Goal: Task Accomplishment & Management: Manage account settings

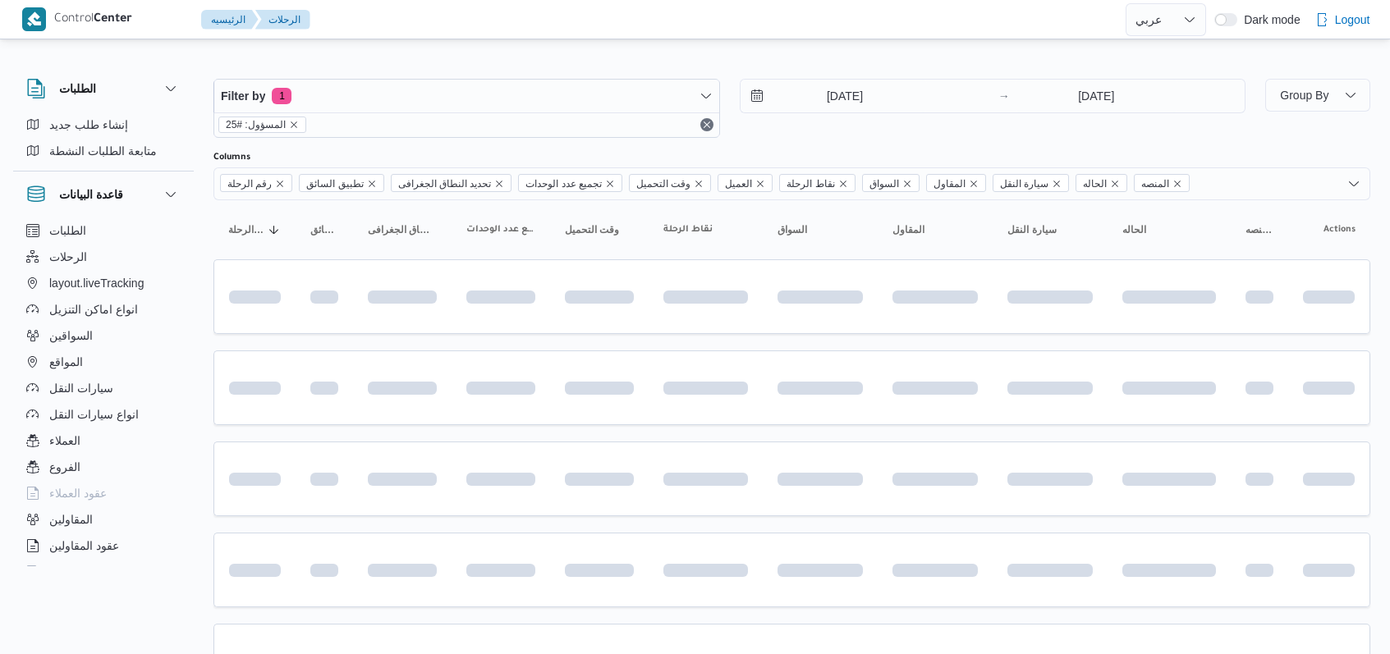
select select "ar"
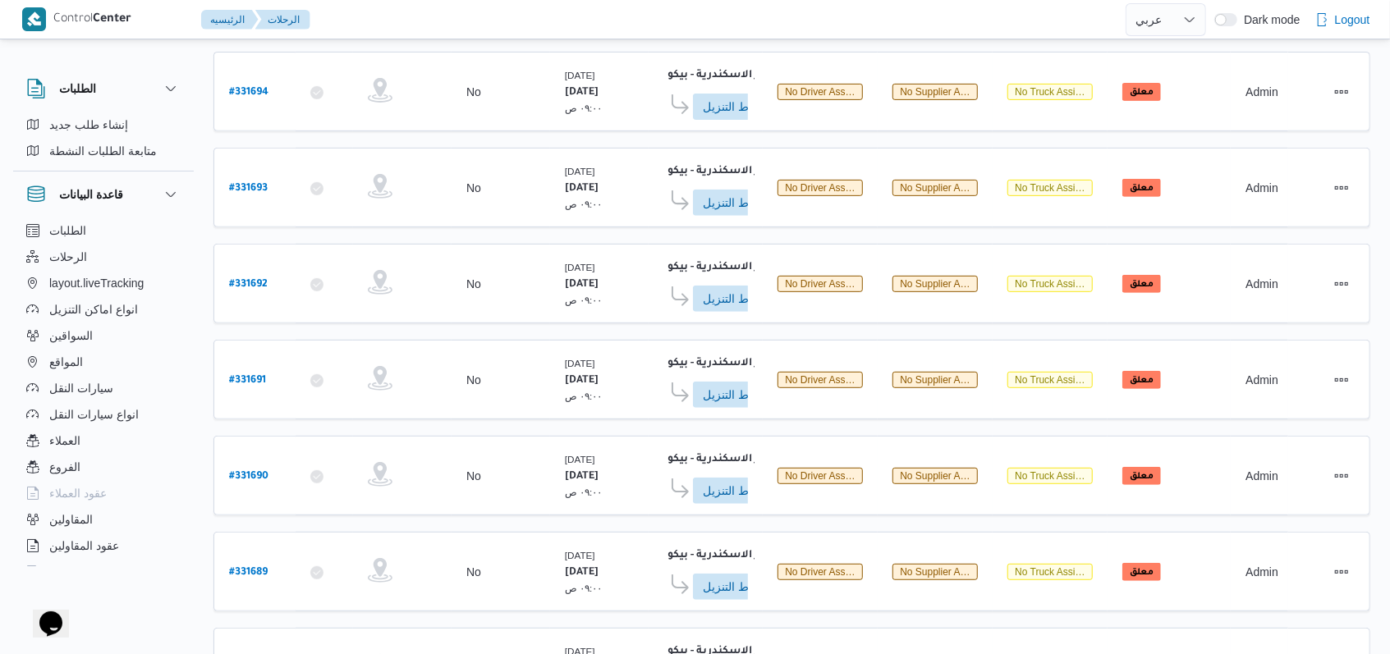
scroll to position [581, 0]
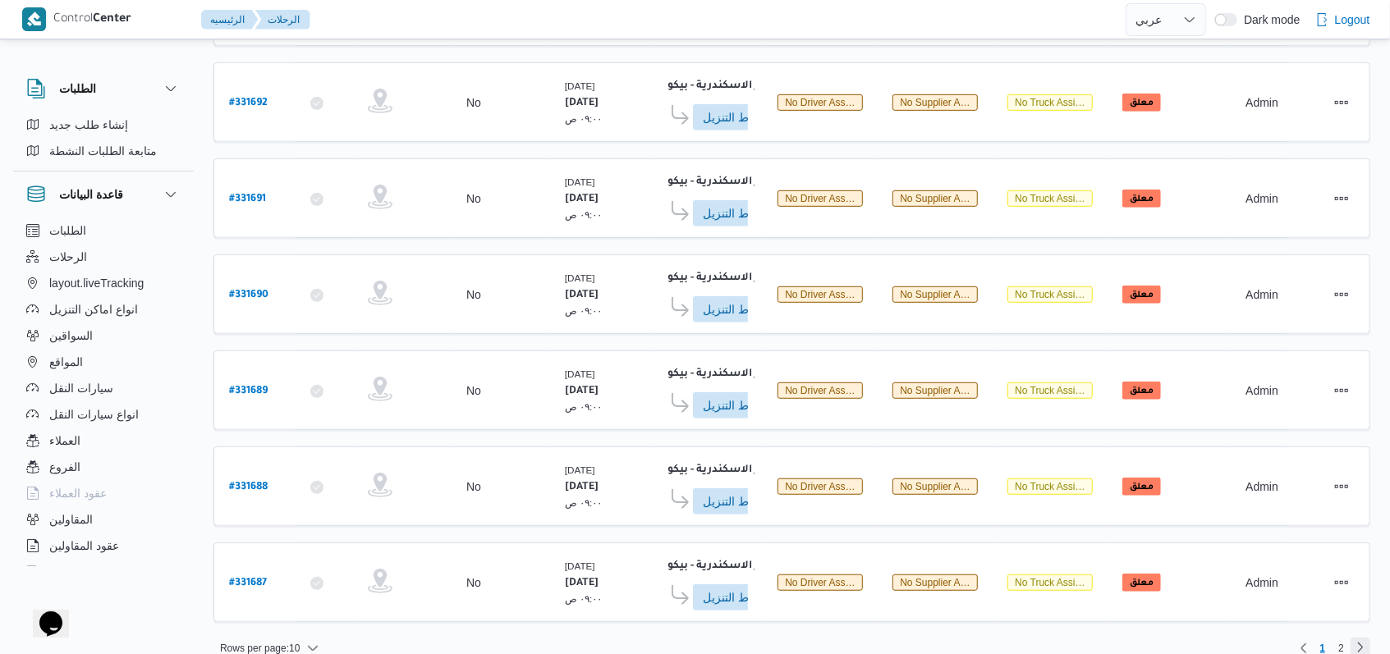
click at [1359, 638] on link "Next page, 2" at bounding box center [1360, 648] width 20 height 20
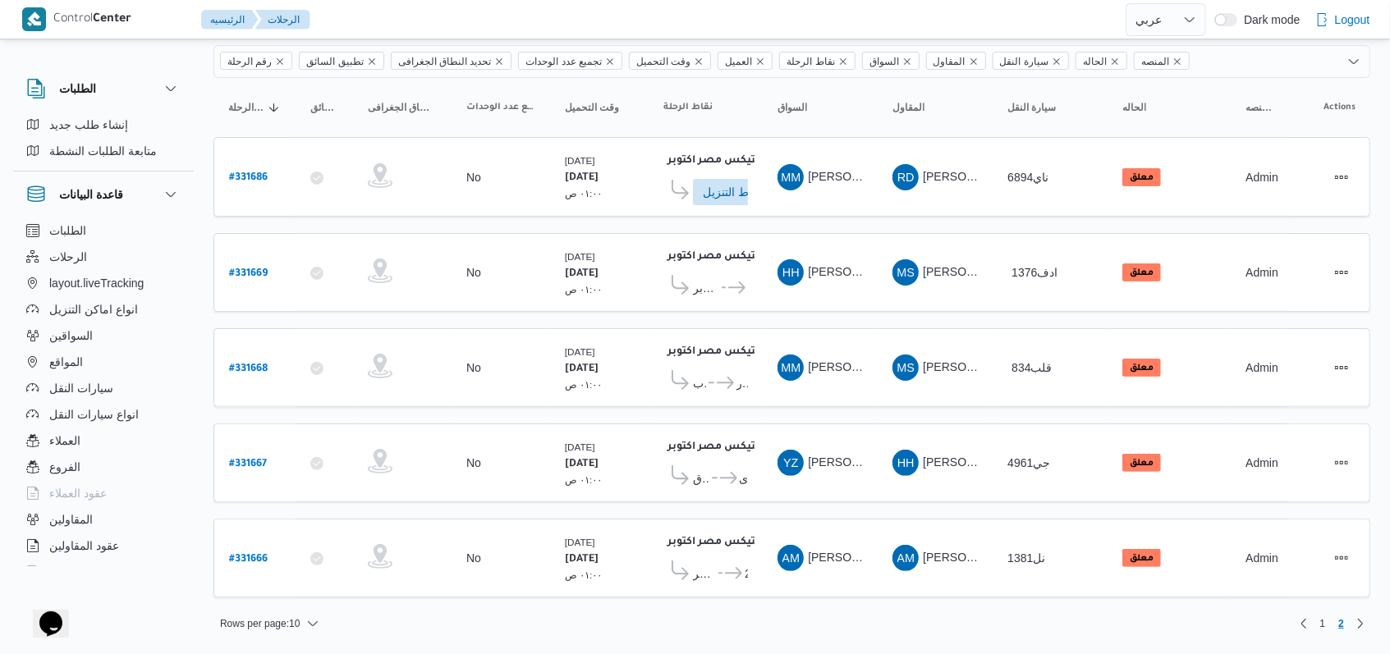
scroll to position [107, 0]
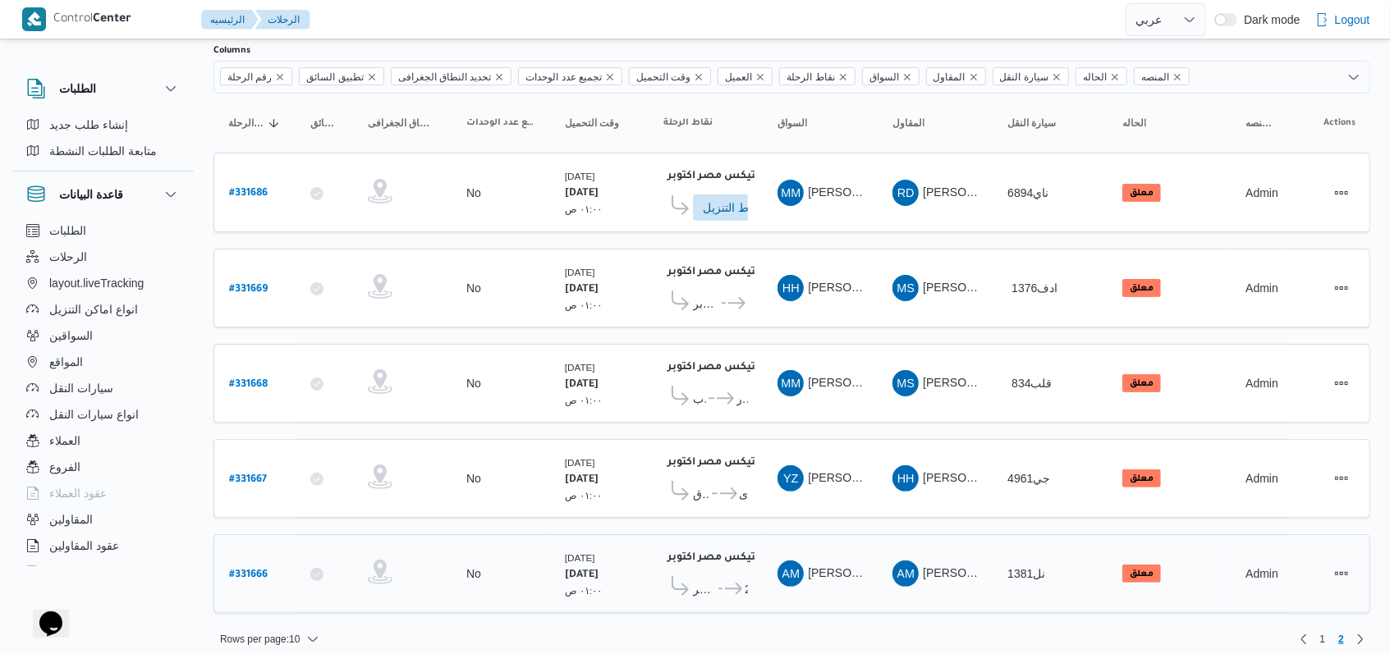
click at [255, 570] on b "# 331666" at bounding box center [248, 575] width 39 height 11
select select "ar"
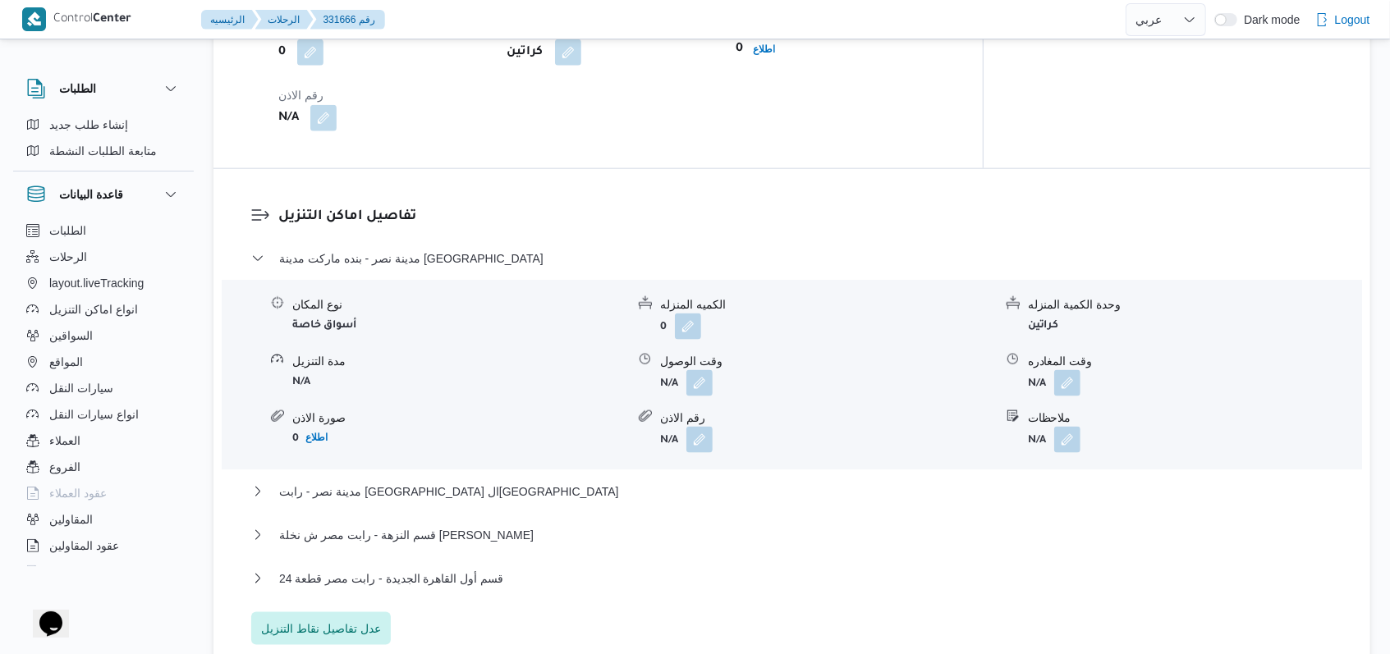
scroll to position [1094, 0]
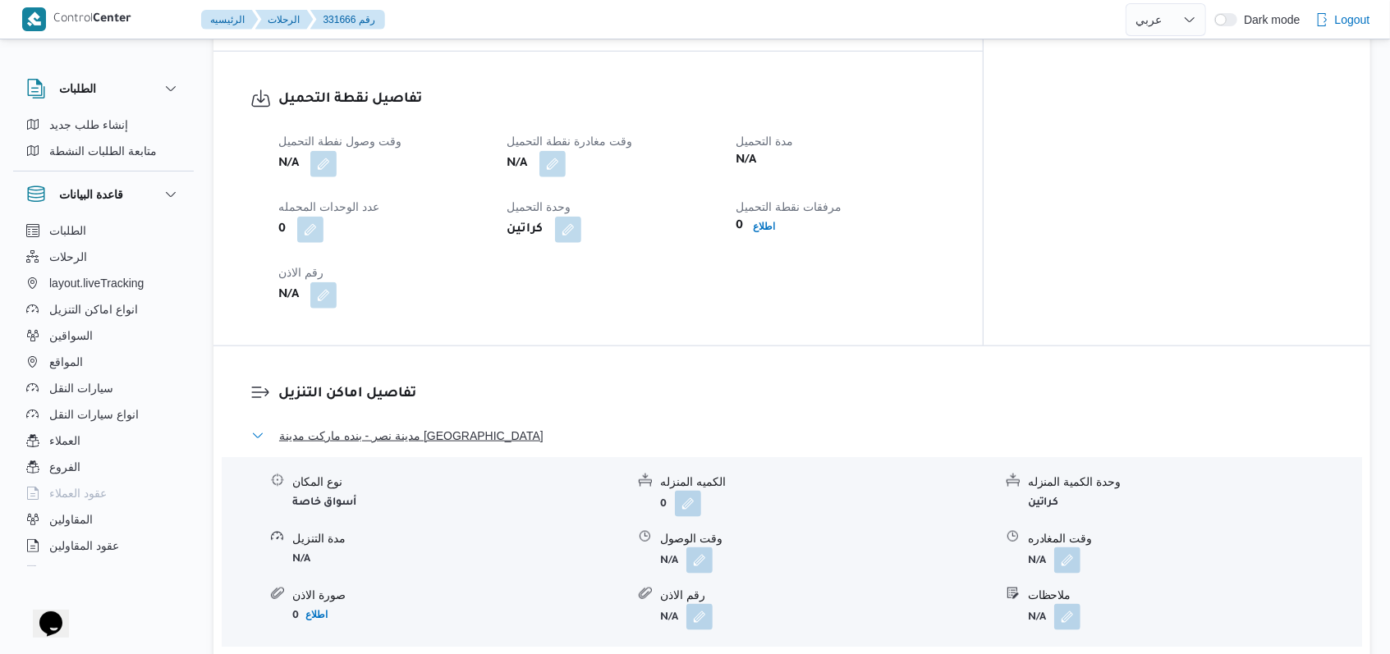
click at [436, 426] on span "مدينة نصر - بنده ماركت مدينة نصر" at bounding box center [411, 436] width 264 height 20
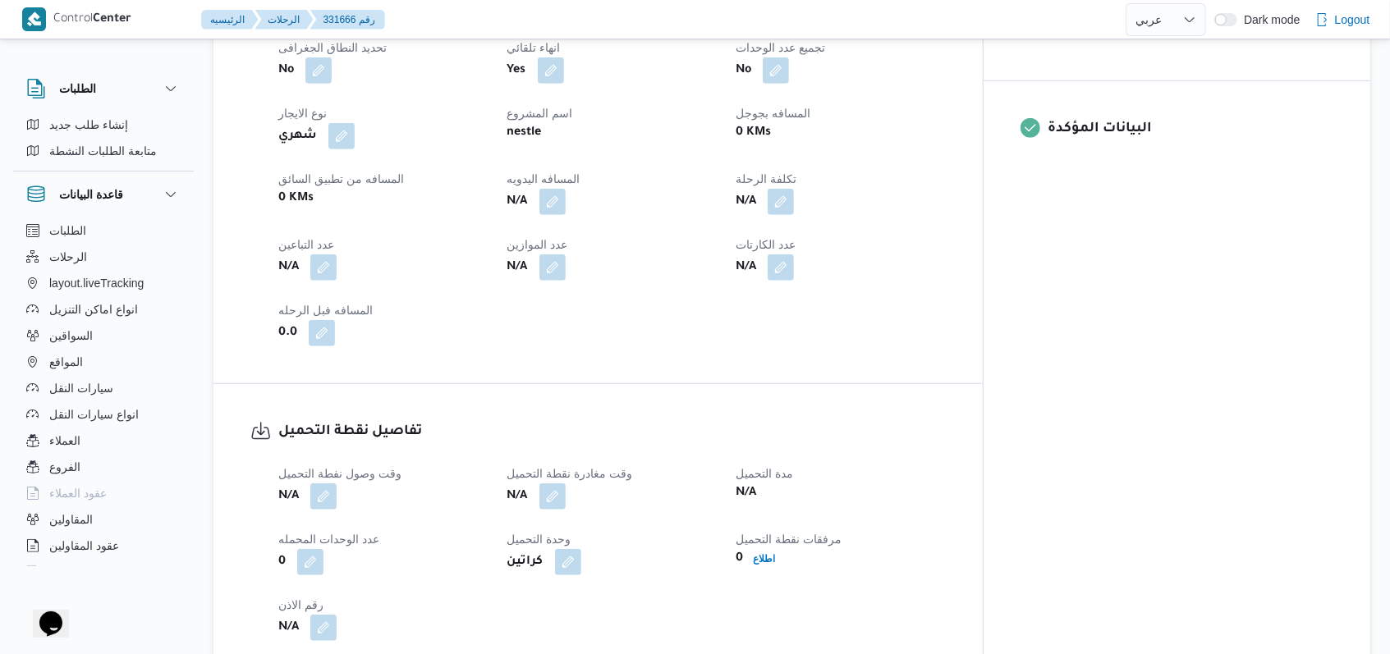
scroll to position [766, 0]
click at [319, 250] on button "button" at bounding box center [323, 263] width 26 height 26
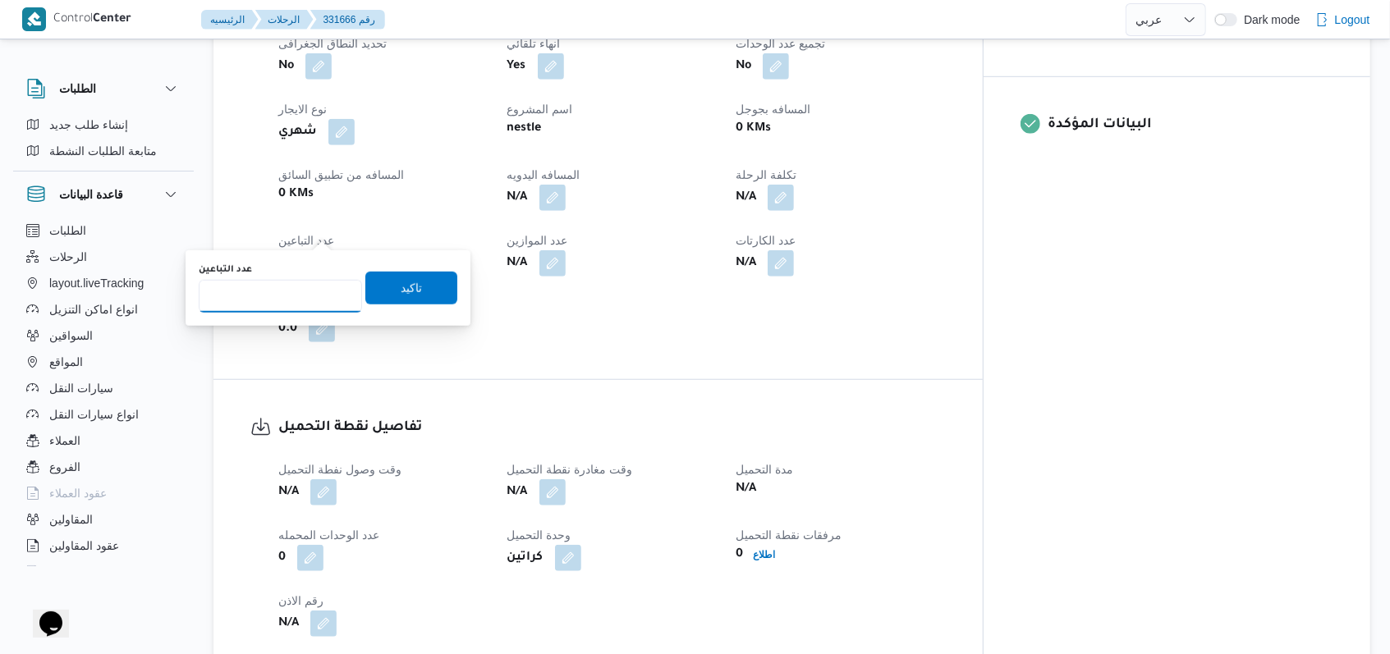
click at [300, 310] on input "عدد التباعين" at bounding box center [280, 296] width 163 height 33
type input "1"
click at [383, 291] on span "تاكيد" at bounding box center [411, 287] width 92 height 33
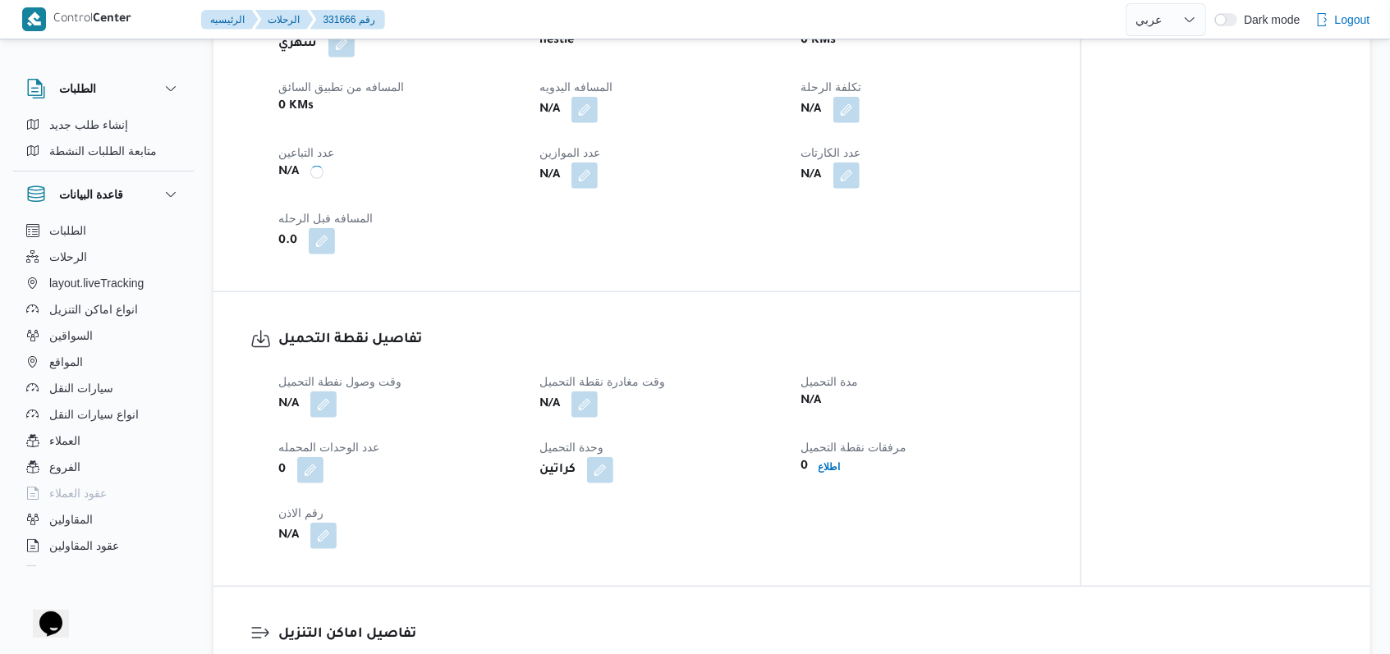
scroll to position [985, 0]
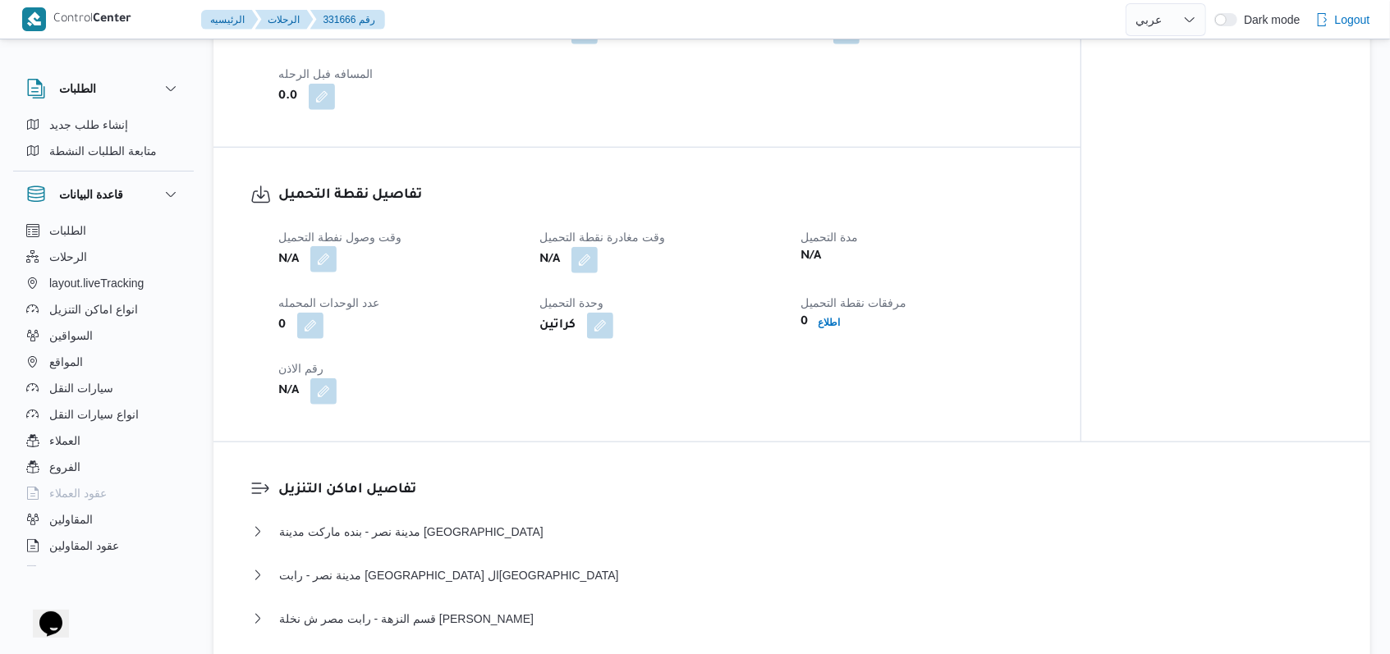
click at [326, 250] on button "button" at bounding box center [323, 259] width 26 height 26
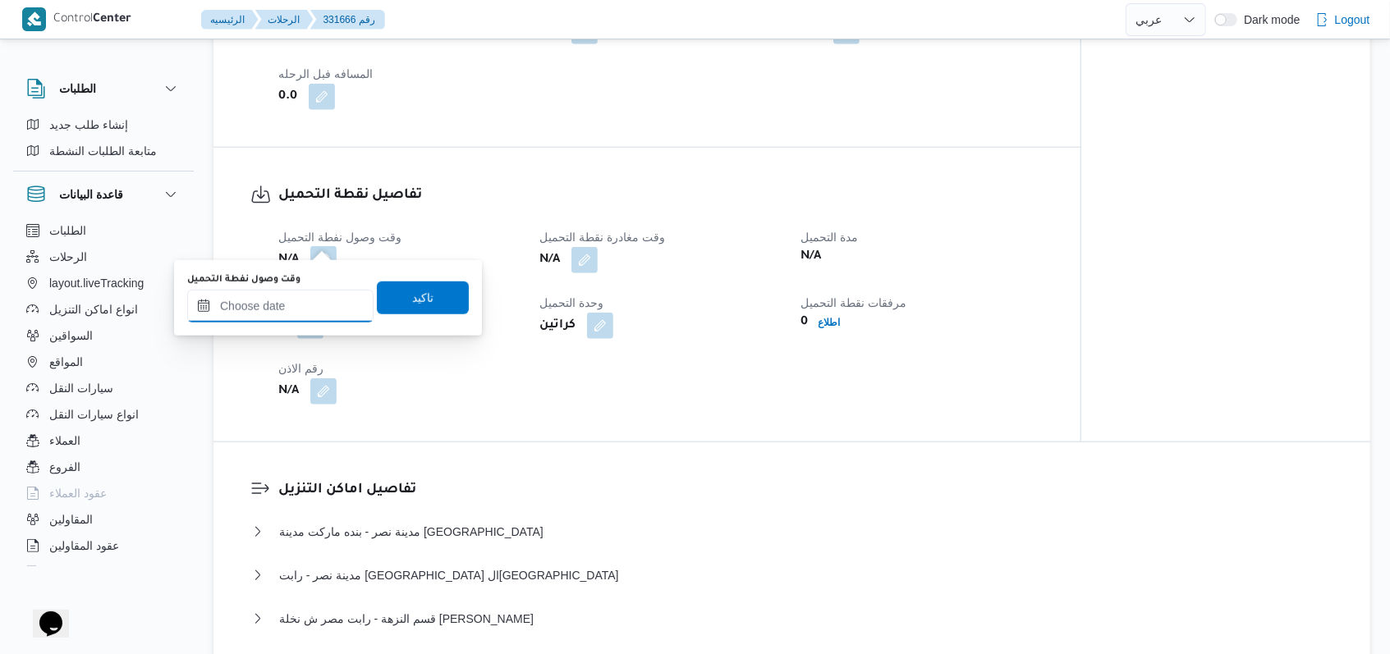
click at [296, 312] on input "وقت وصول نفطة التحميل" at bounding box center [280, 306] width 186 height 33
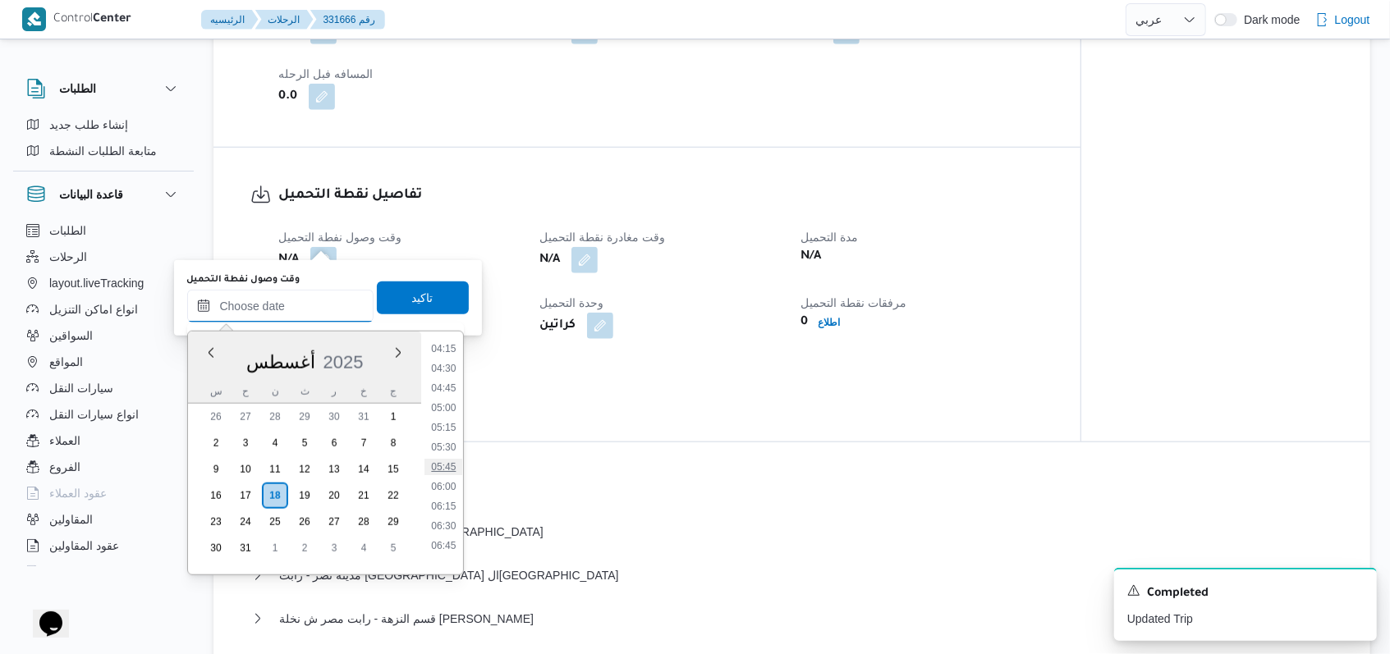
scroll to position [296, 0]
click at [440, 455] on li "05:00" at bounding box center [443, 450] width 38 height 16
type input "١٨/٠٨/٢٠٢٥ ٠٥:٠٠"
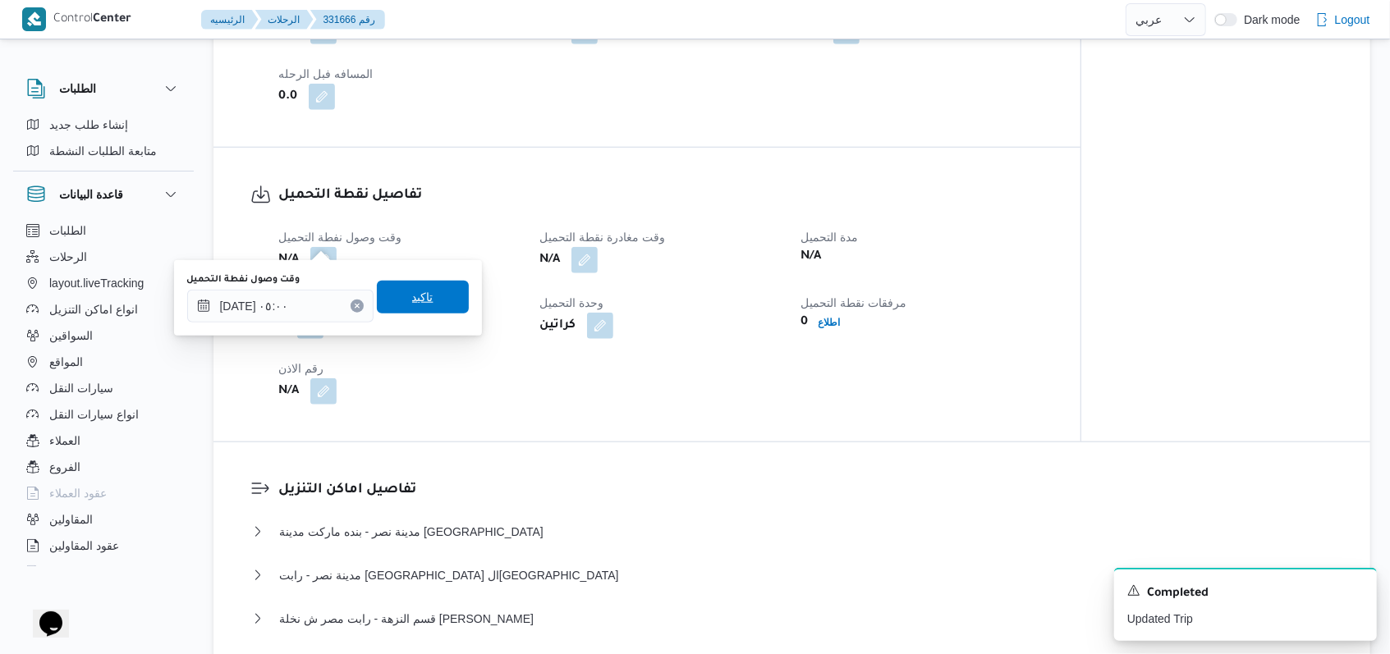
click at [422, 304] on span "تاكيد" at bounding box center [423, 297] width 92 height 33
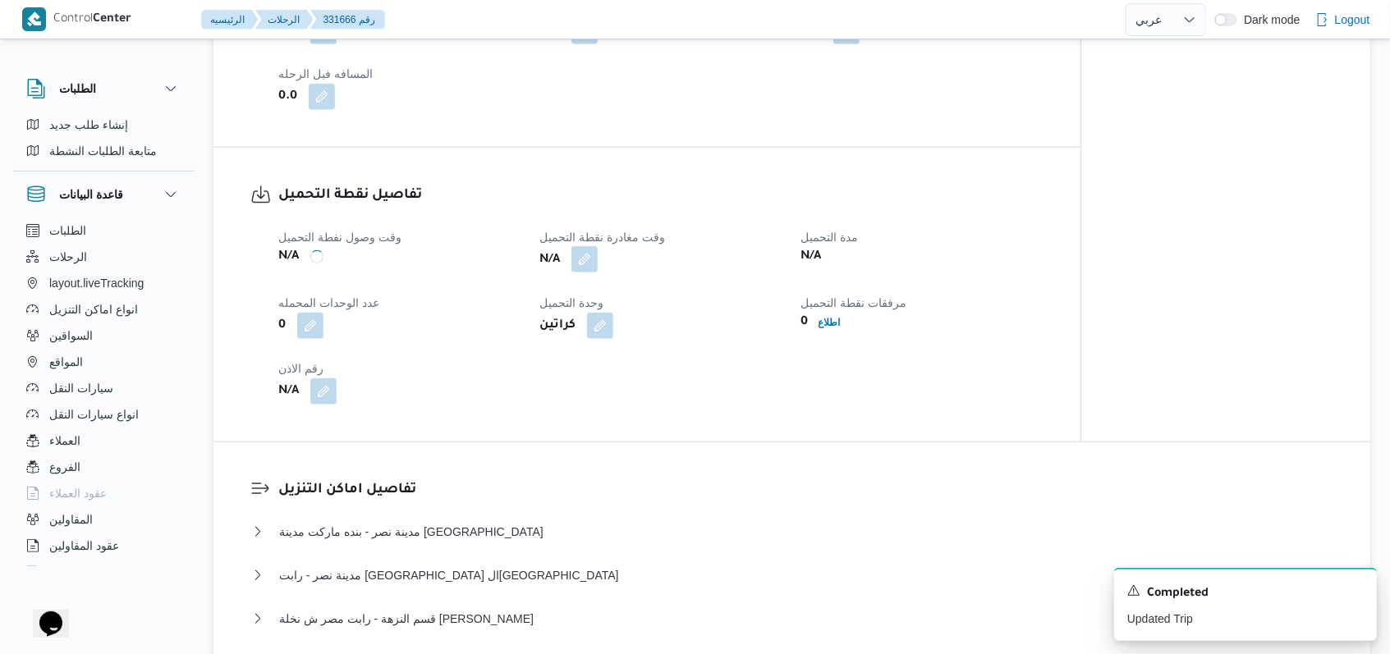
click at [591, 246] on button "button" at bounding box center [584, 259] width 26 height 26
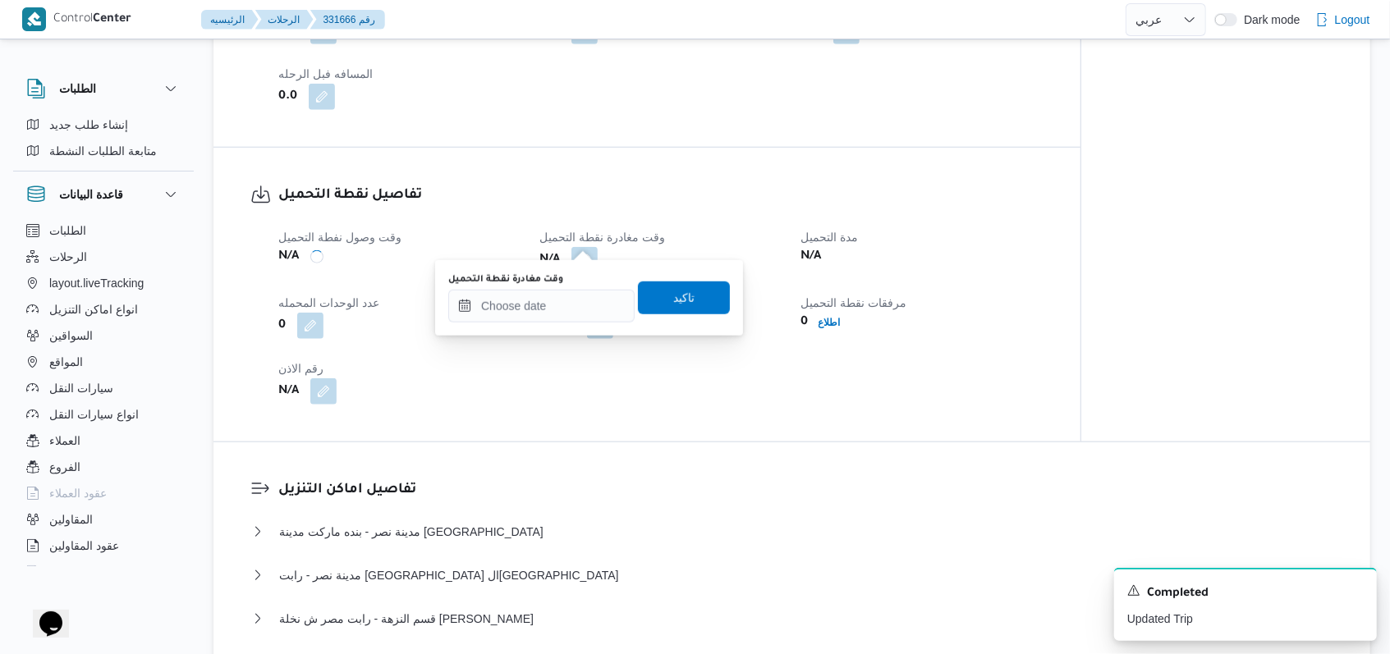
click at [580, 282] on div "وقت مغادرة نقطة التحميل" at bounding box center [541, 279] width 186 height 13
click at [580, 295] on input "وقت مغادرة نقطة التحميل" at bounding box center [541, 306] width 186 height 33
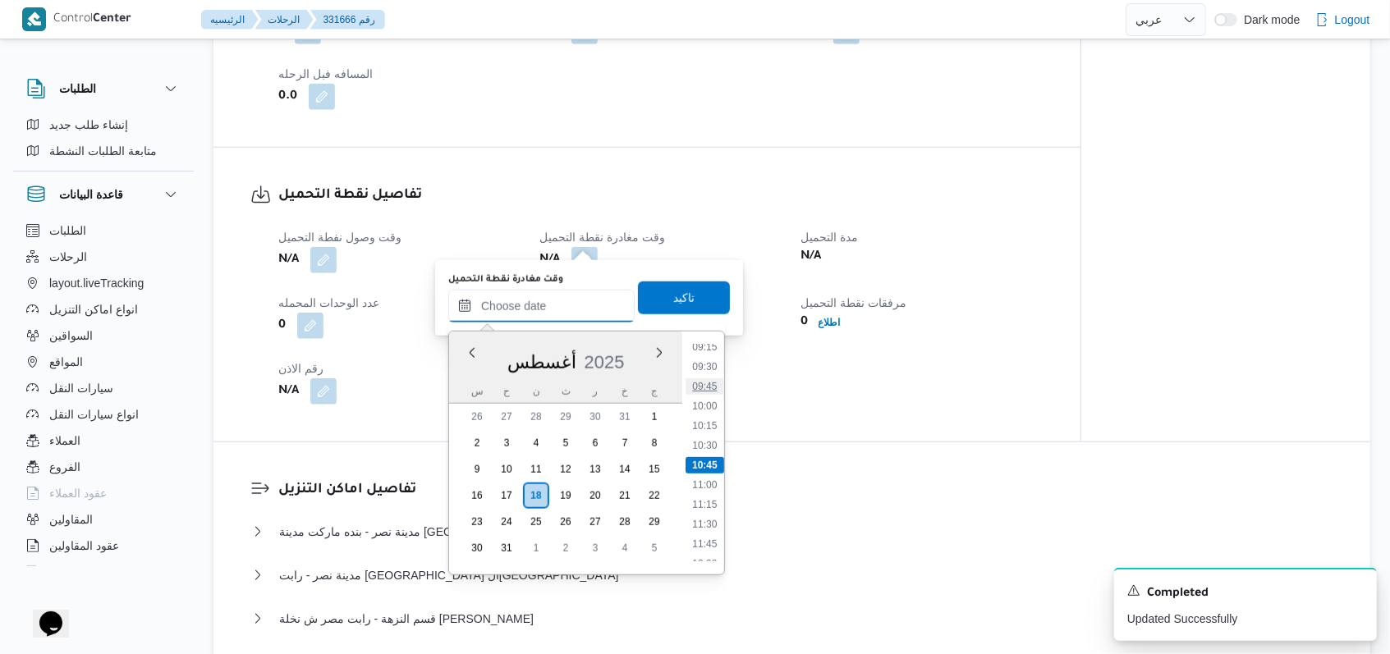
scroll to position [406, 0]
click at [706, 535] on li "07:30" at bounding box center [704, 537] width 38 height 16
type input "١٨/٠٨/٢٠٢٥ ٠٧:٣٠"
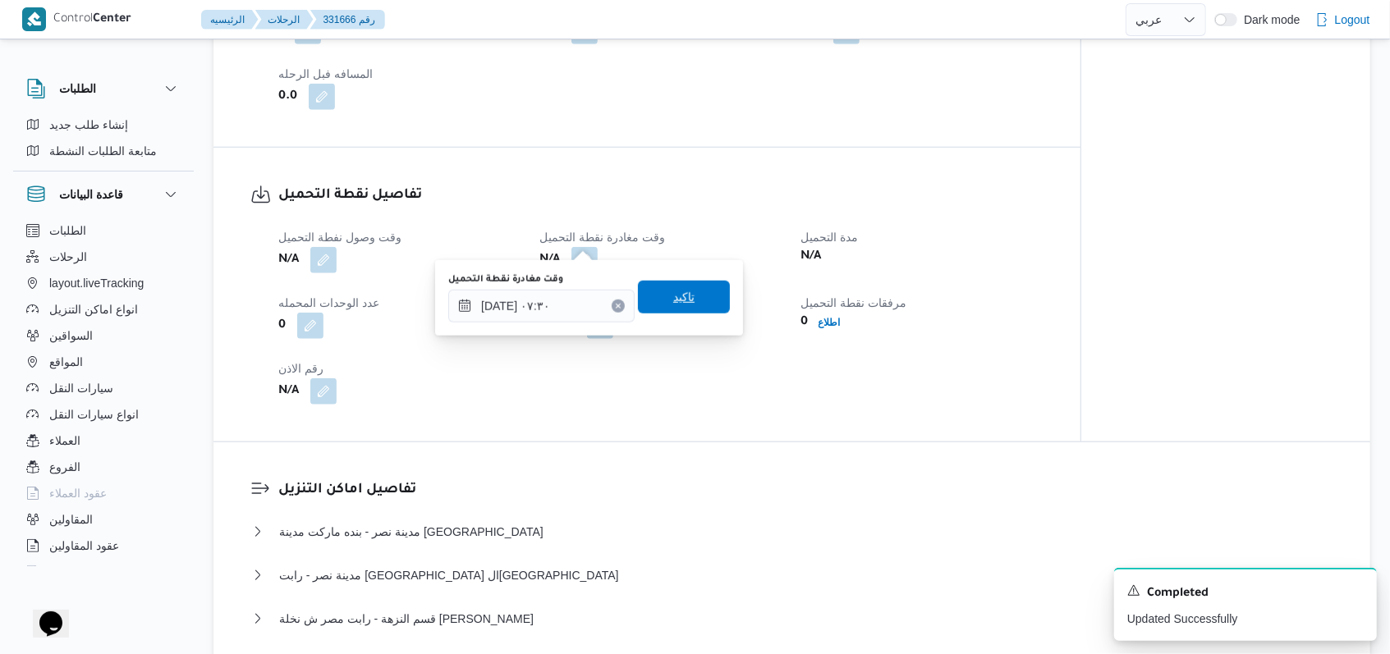
click at [683, 290] on span "تاكيد" at bounding box center [684, 297] width 92 height 33
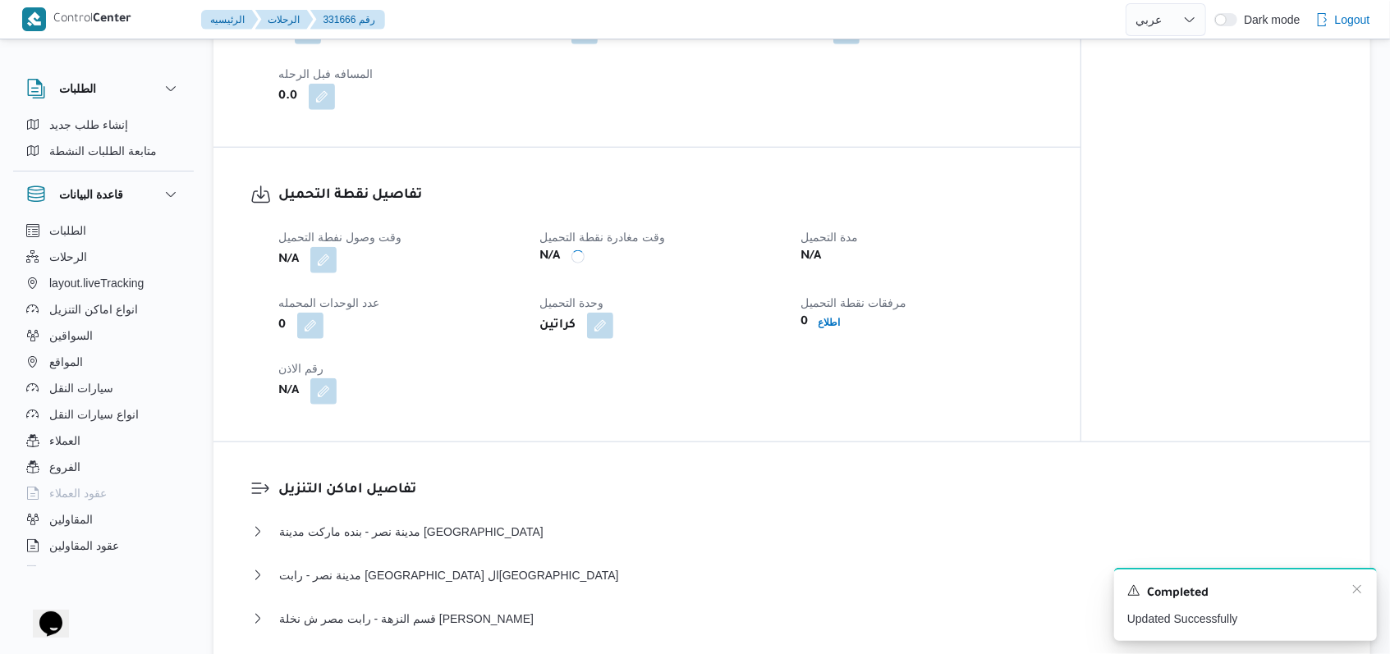
click at [1350, 582] on div "A new notification appears Completed Updated Successfully" at bounding box center [1245, 604] width 263 height 73
click at [1358, 588] on icon "Dismiss toast" at bounding box center [1356, 589] width 13 height 13
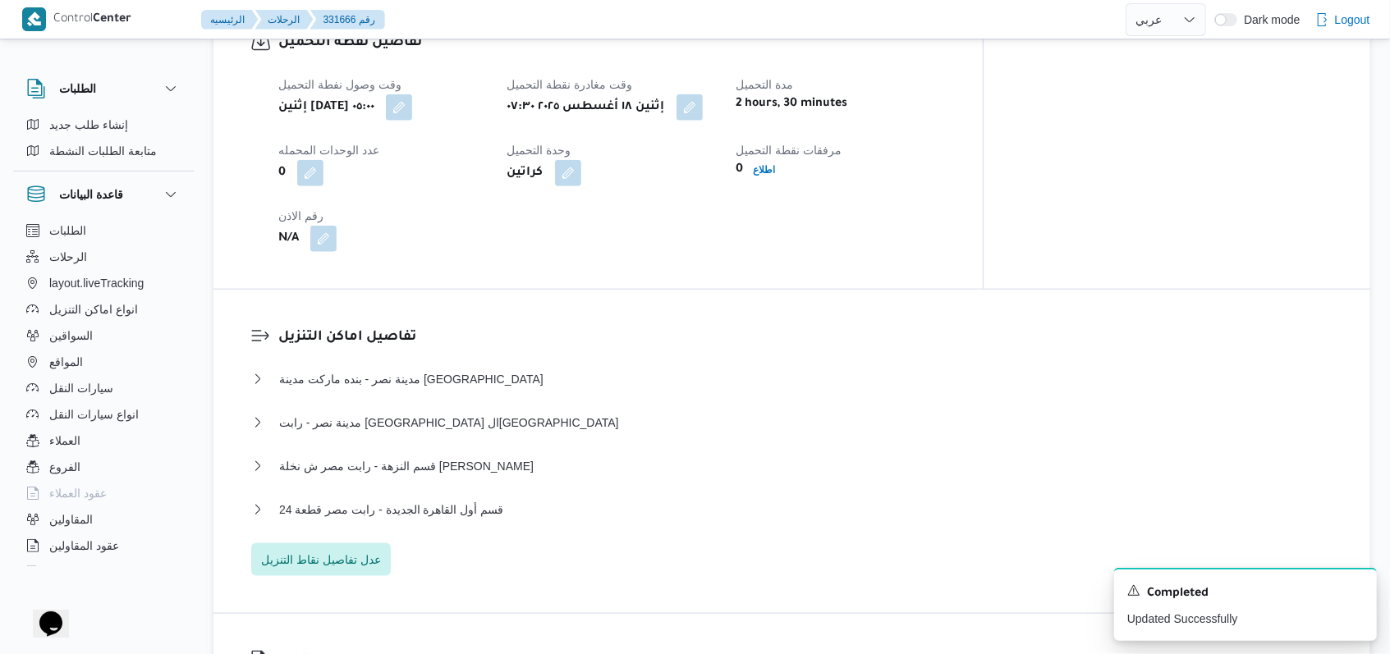
scroll to position [1313, 0]
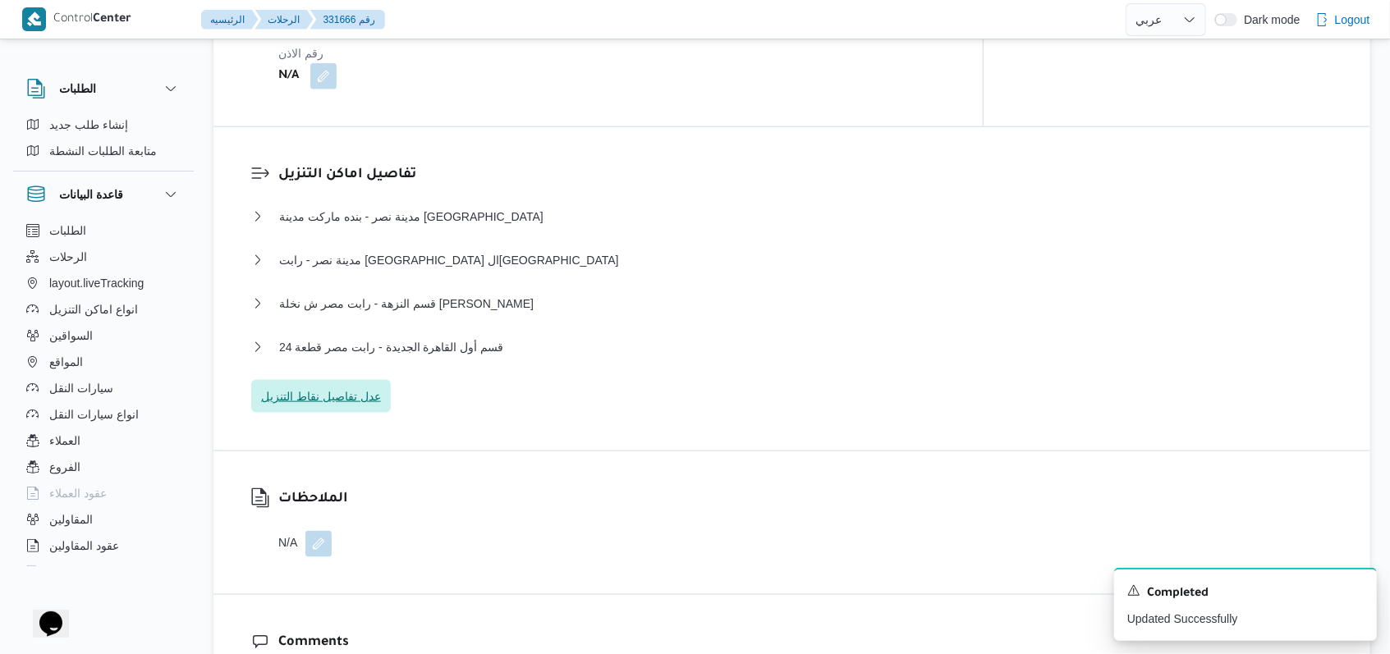
click at [372, 387] on span "عدل تفاصيل نقاط التنزيل" at bounding box center [321, 397] width 120 height 20
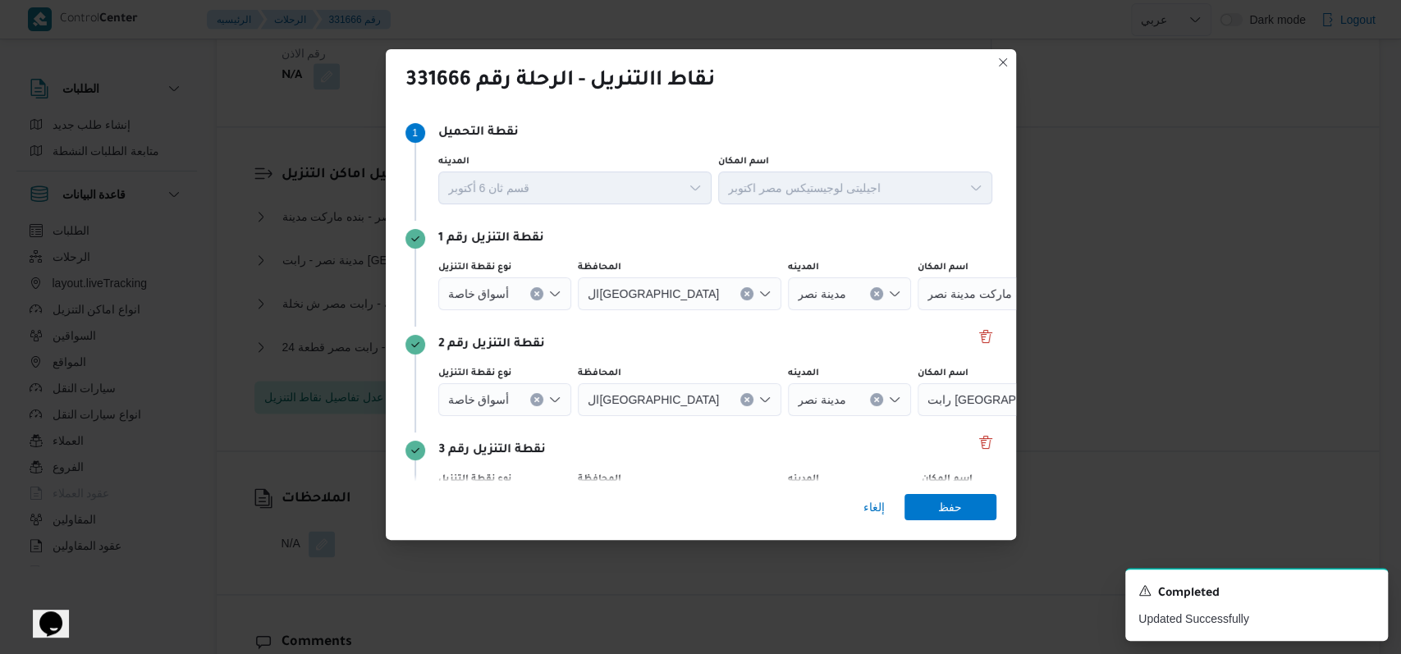
click at [963, 337] on div "نقطة التنزيل رقم 2" at bounding box center [701, 345] width 591 height 20
click at [976, 340] on button "Delete" at bounding box center [986, 336] width 20 height 20
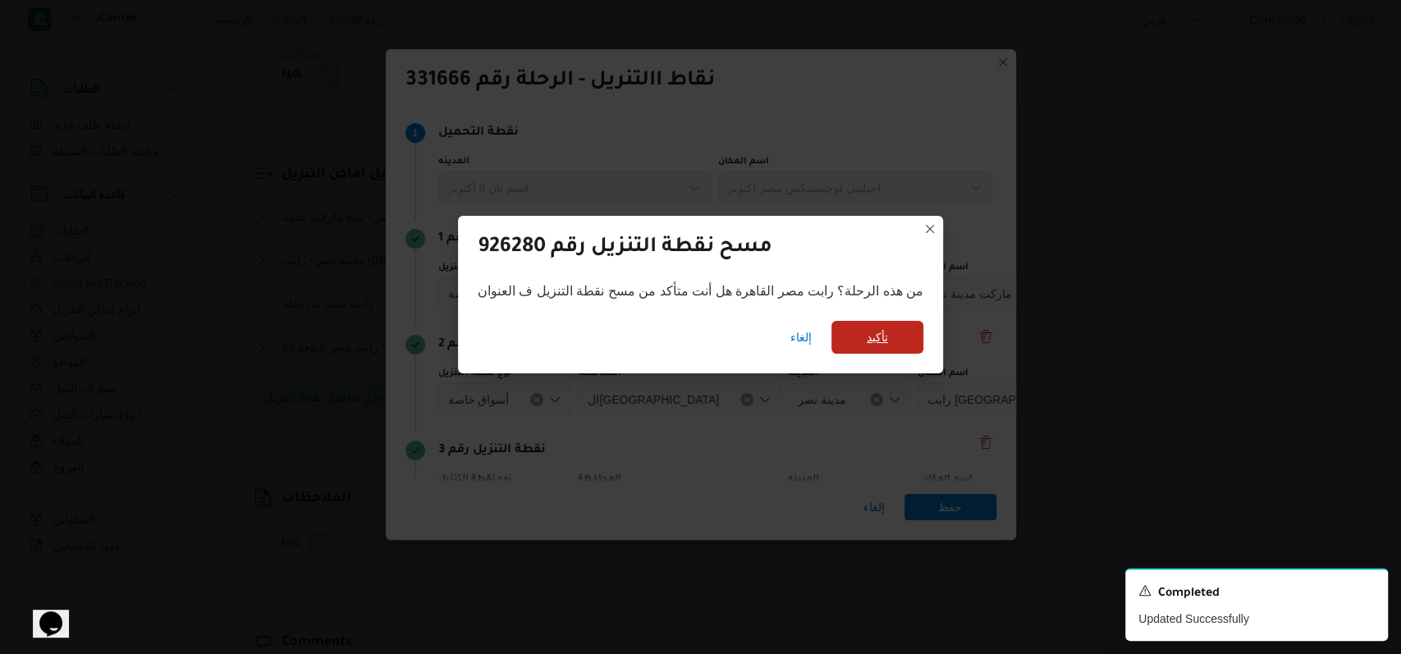
drag, startPoint x: 880, startPoint y: 340, endPoint x: 993, endPoint y: 340, distance: 113.3
click at [878, 340] on span "تأكيد" at bounding box center [877, 338] width 21 height 20
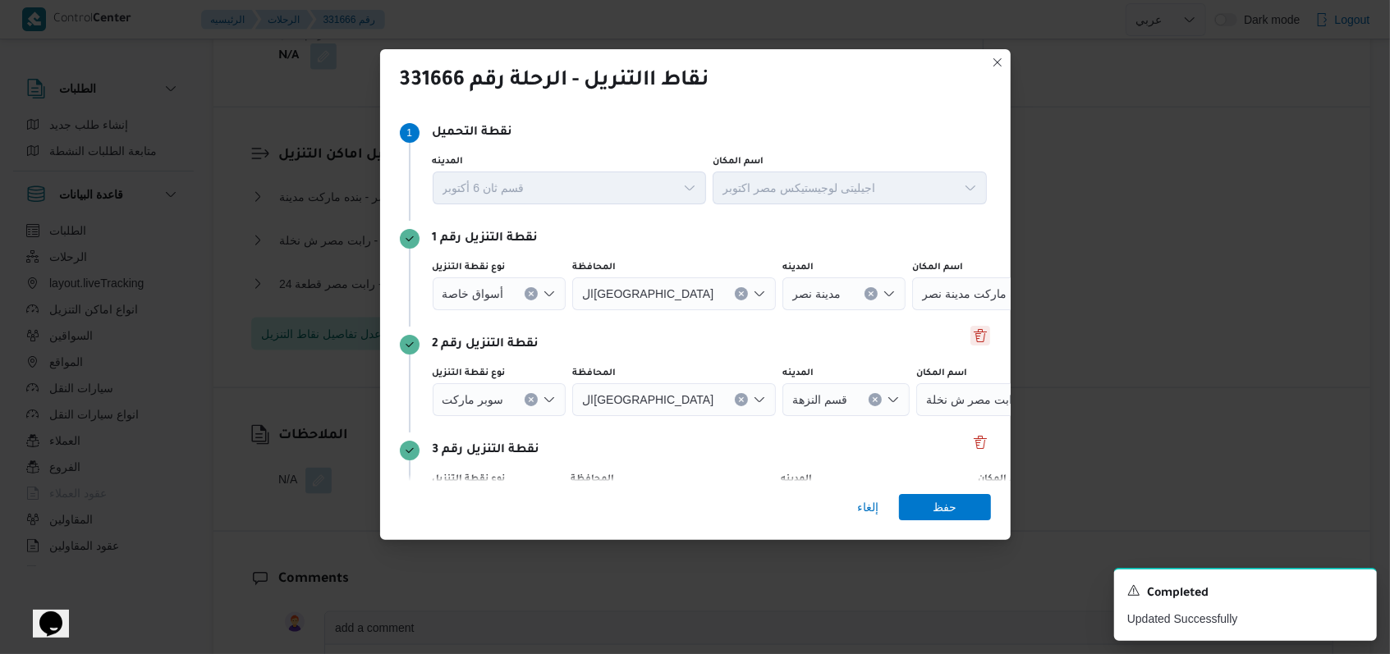
click at [970, 338] on button "Delete" at bounding box center [980, 336] width 20 height 20
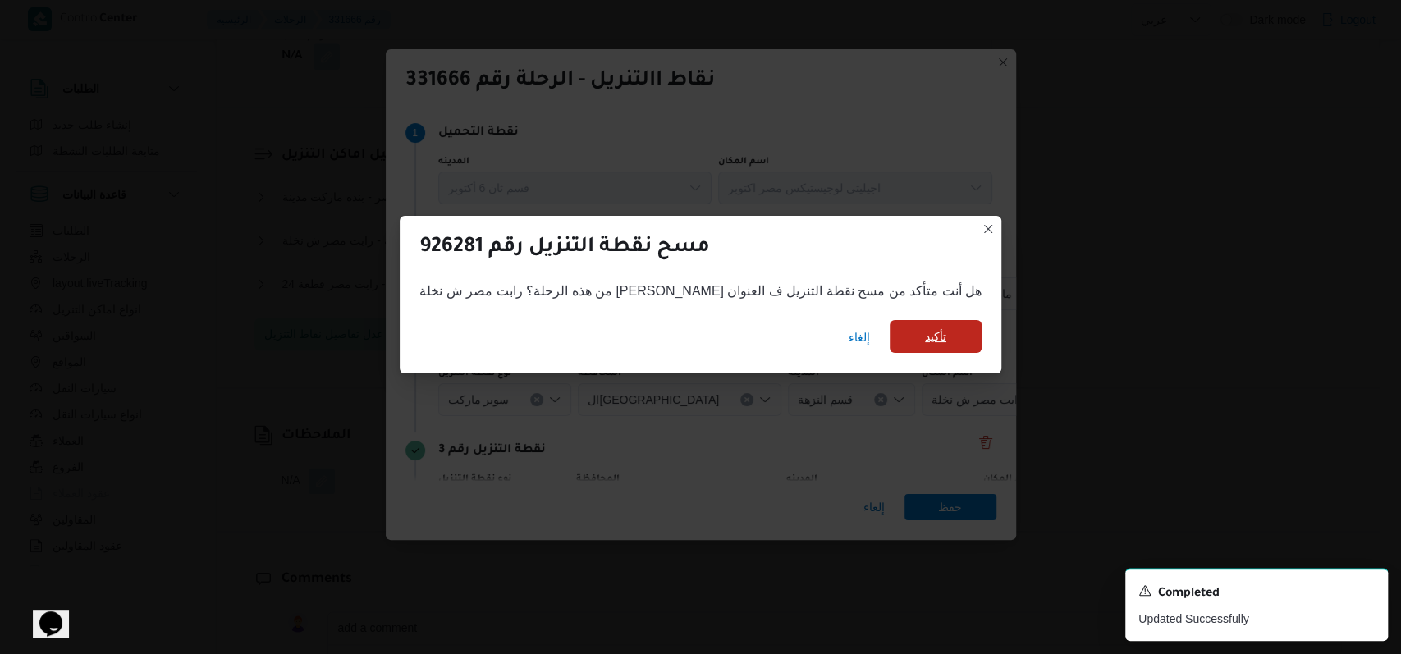
click at [925, 331] on span "تأكيد" at bounding box center [935, 337] width 21 height 20
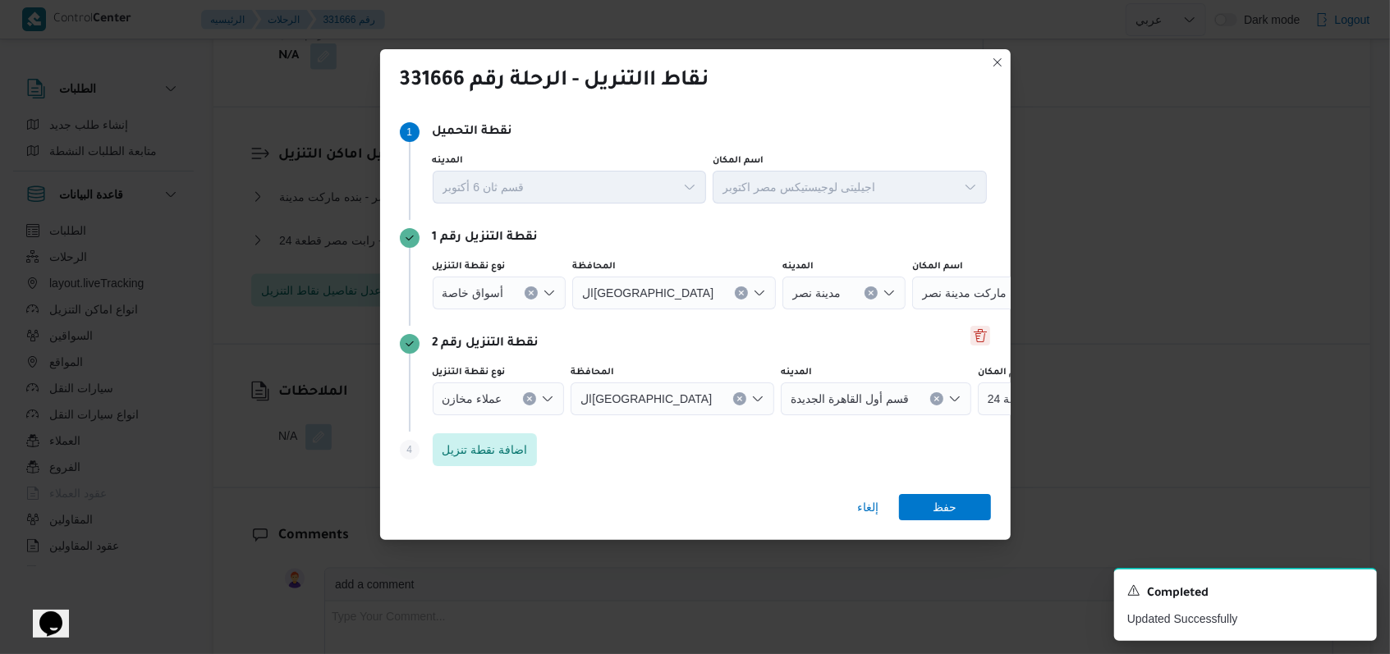
scroll to position [0, 0]
drag, startPoint x: 522, startPoint y: 397, endPoint x: 537, endPoint y: 325, distance: 73.7
click at [525, 300] on button "Clear input" at bounding box center [531, 293] width 13 height 13
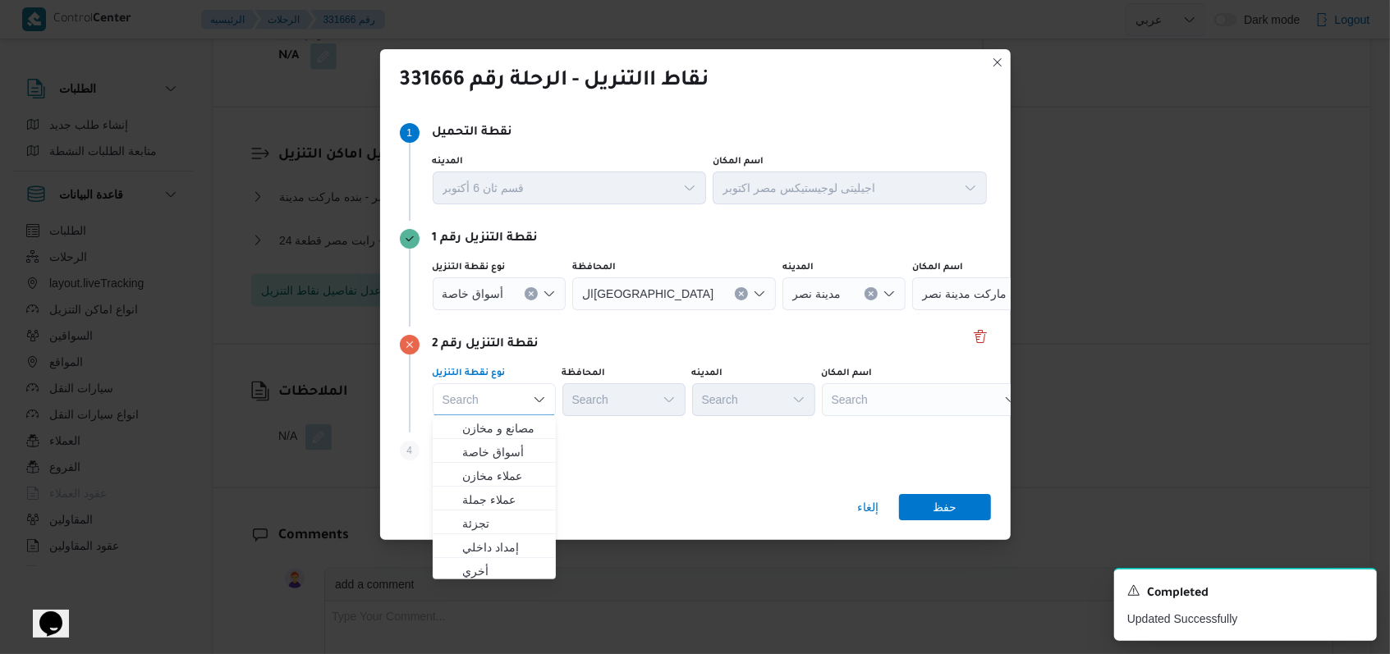
drag, startPoint x: 530, startPoint y: 291, endPoint x: 1074, endPoint y: 292, distance: 543.4
click at [529, 291] on icon "Clear input" at bounding box center [531, 294] width 7 height 7
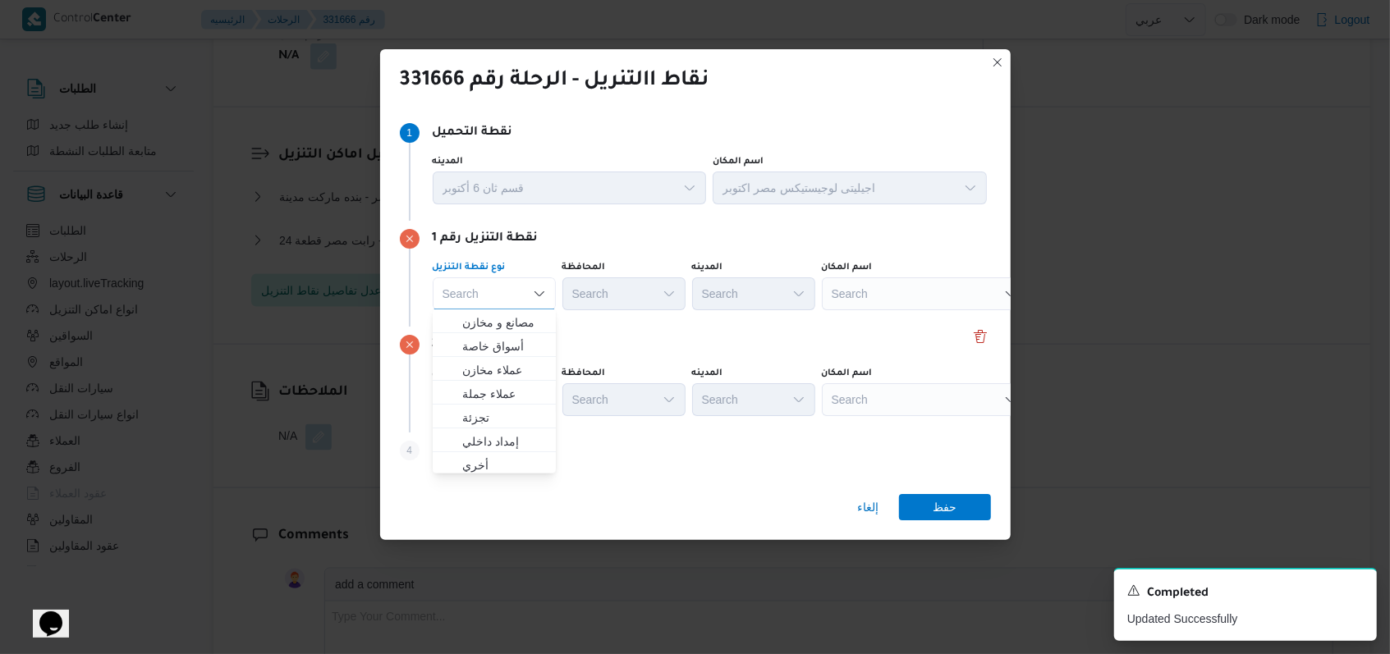
click at [893, 298] on div "Search" at bounding box center [924, 293] width 205 height 33
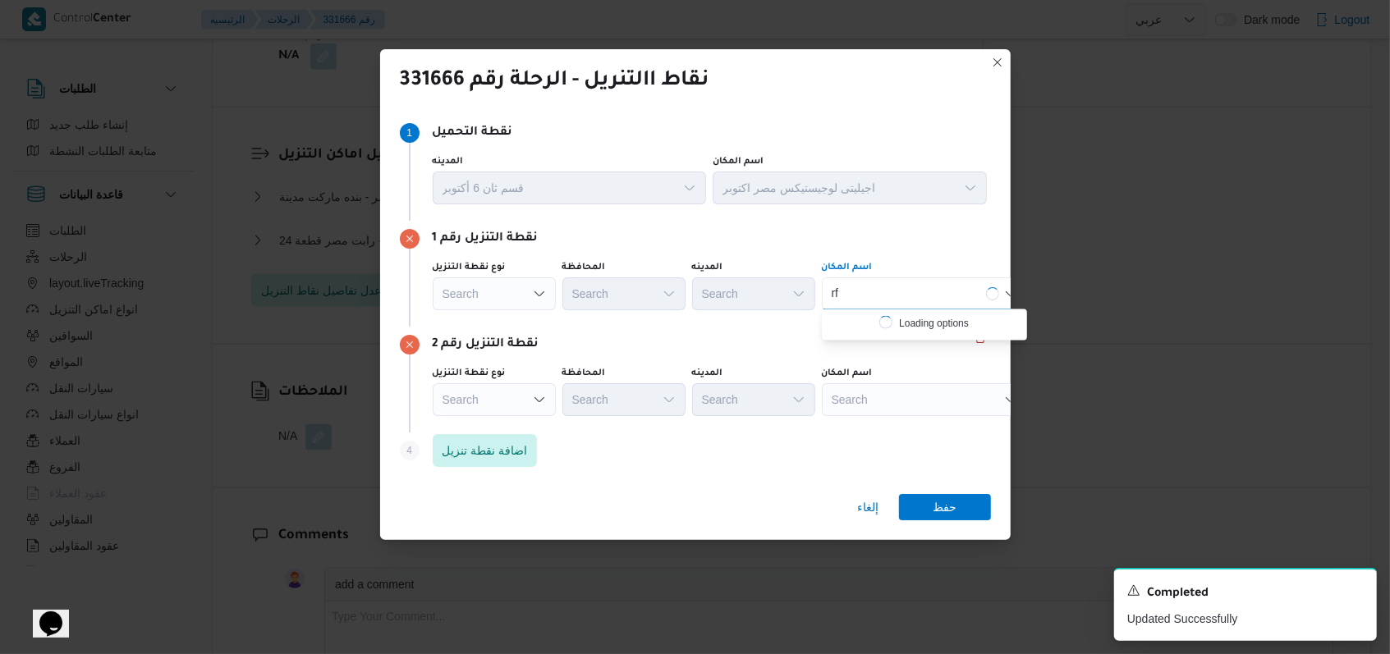
type input "r"
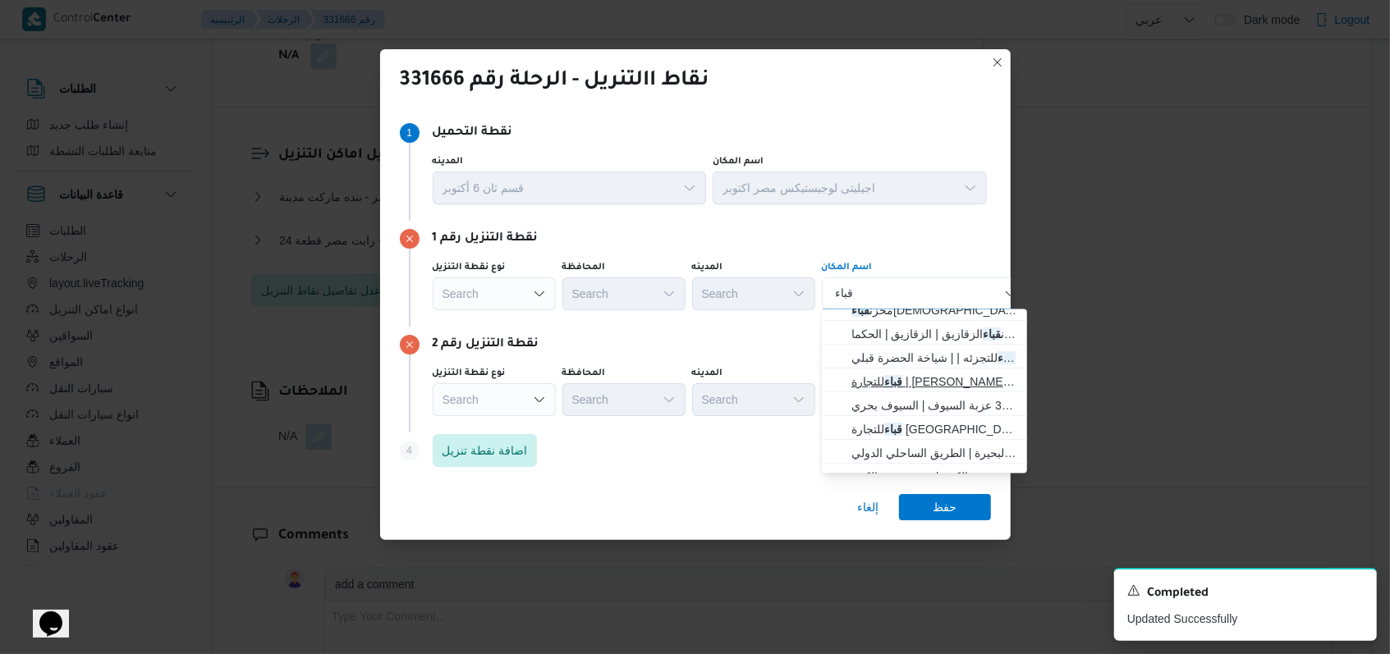
scroll to position [98, 0]
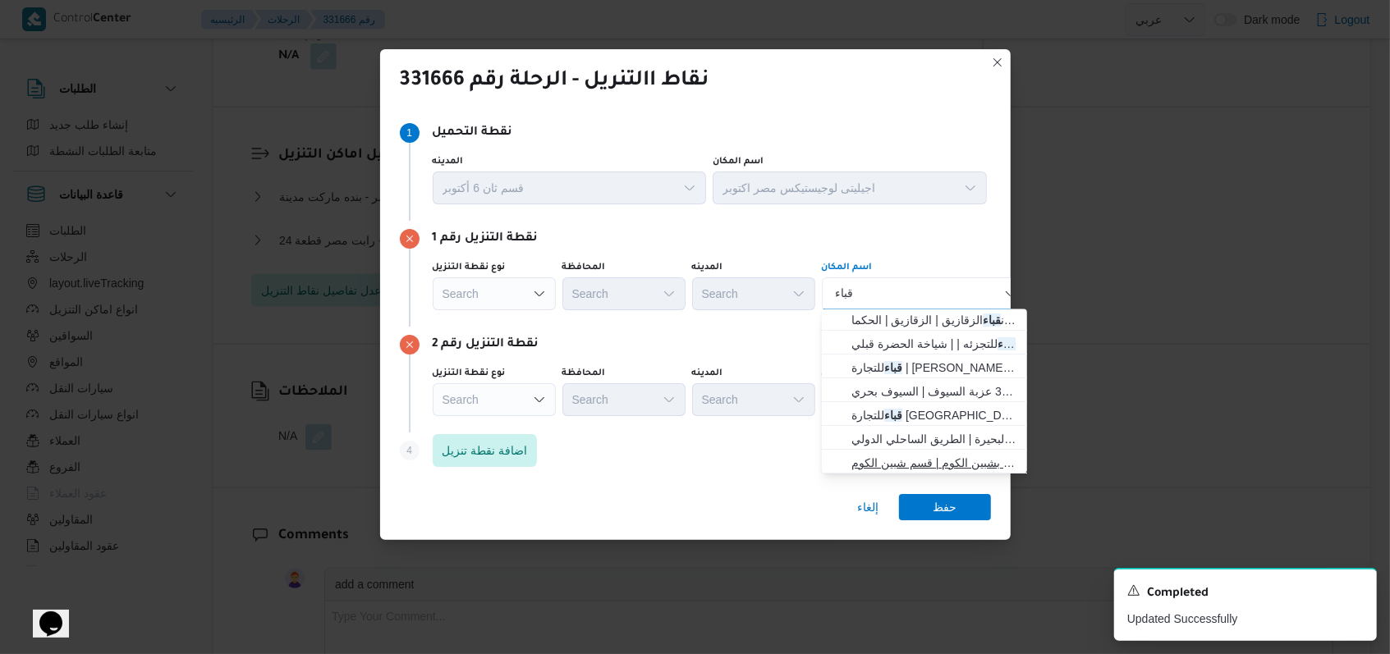
type input "قباء"
click at [938, 459] on span "قباء للتجارة شبين الكوم المنوفية | جراج اتوبيس غرب ووسط الدلتا بشبين الكوم | قس…" at bounding box center [934, 463] width 166 height 20
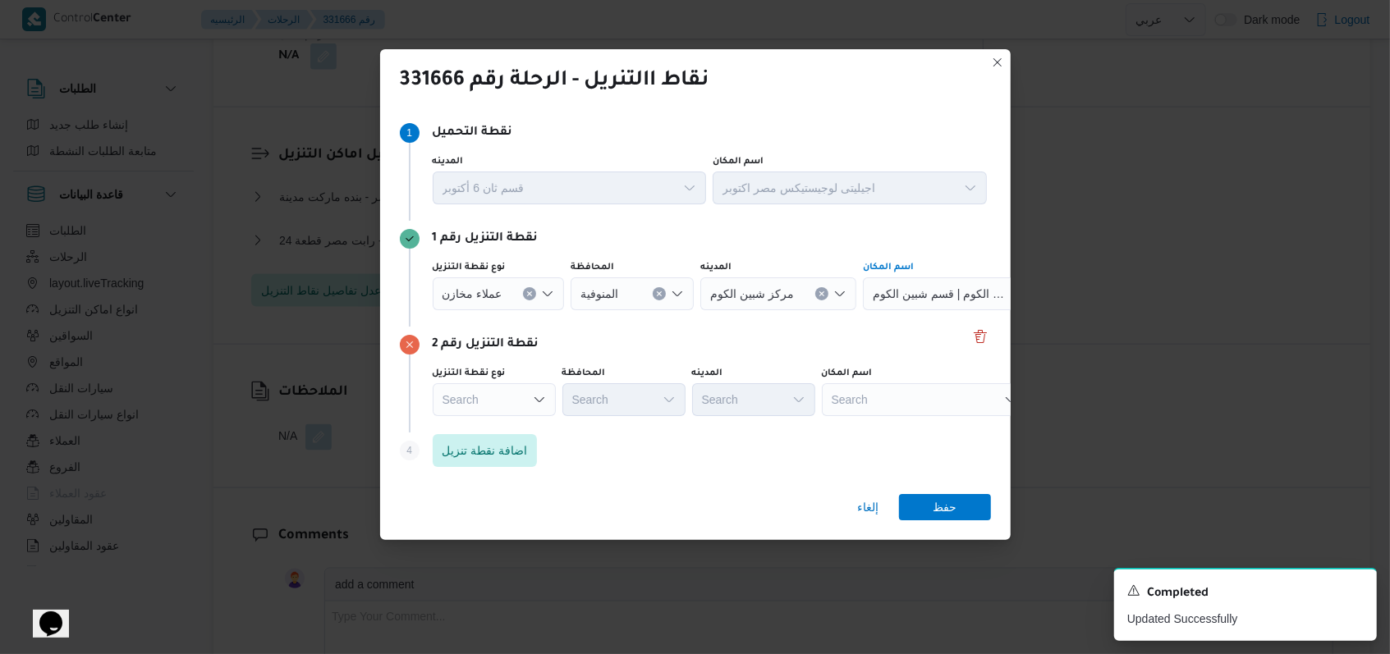
click at [921, 310] on div "Search" at bounding box center [965, 293] width 205 height 33
type input "كارفور طنطا"
click at [922, 433] on span "كارفور طنطا | كارفور | طنطا (قسم 2)" at bounding box center [934, 429] width 166 height 20
click at [959, 516] on span "حفظ" at bounding box center [945, 506] width 92 height 26
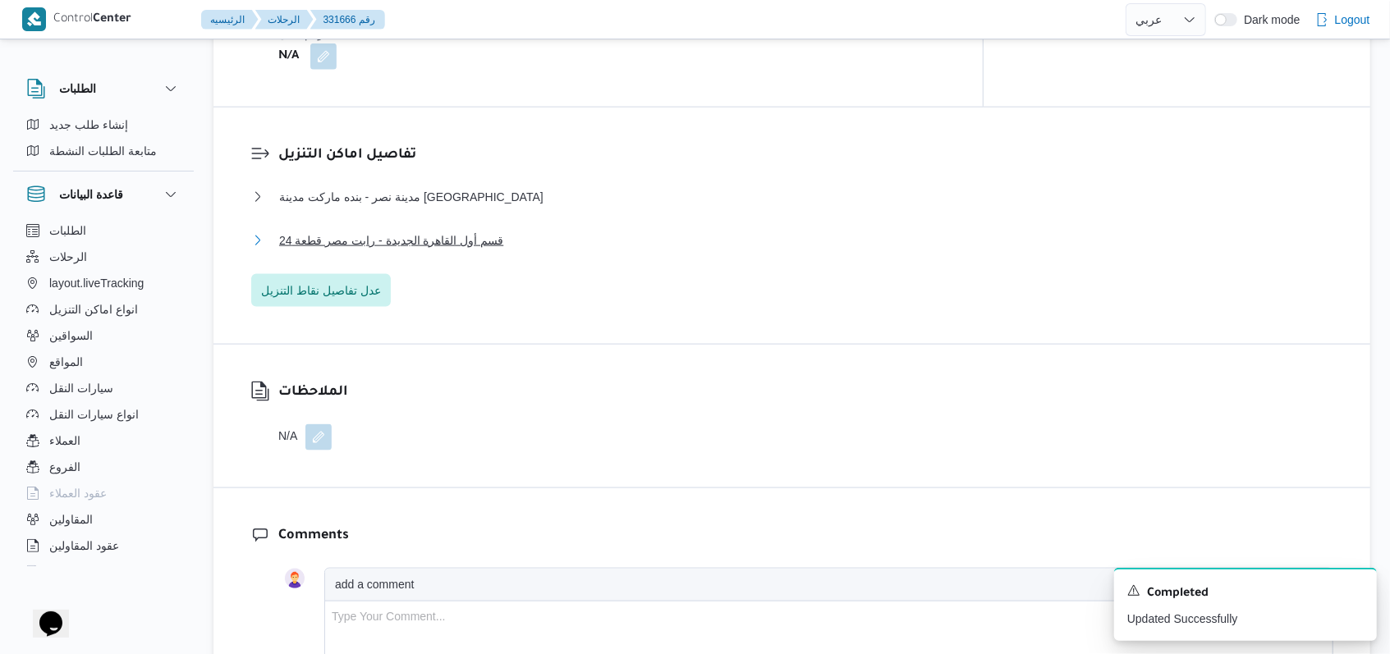
click at [392, 231] on span "قسم أول القاهرة الجديدة - رابت مصر قطعة 24" at bounding box center [391, 241] width 224 height 20
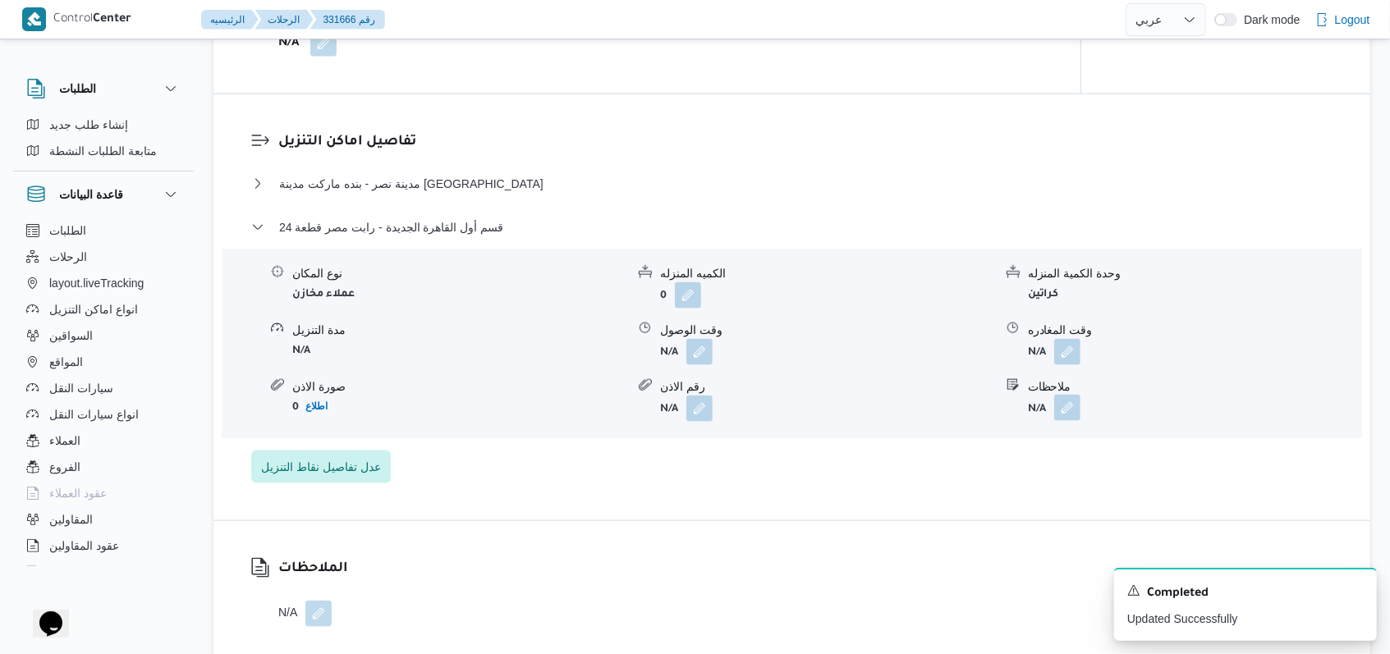
click at [1058, 408] on button "button" at bounding box center [1067, 408] width 26 height 26
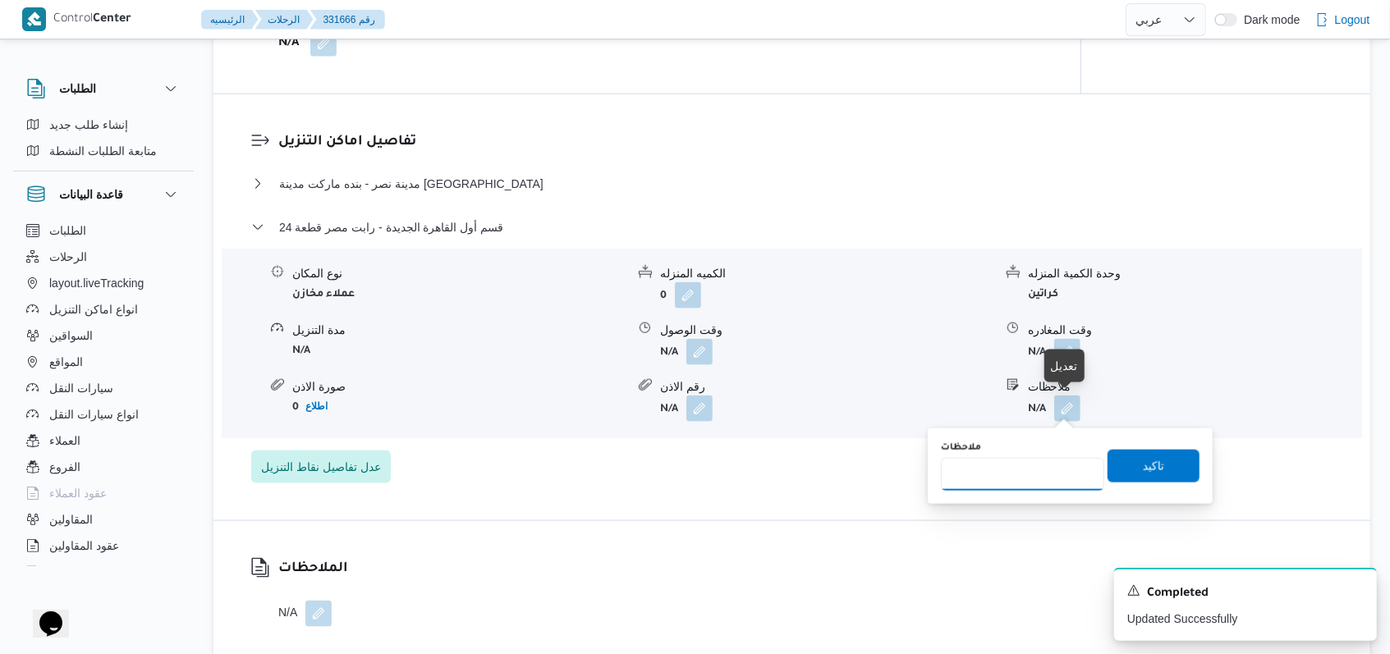
click at [1043, 464] on input "ملاحظات" at bounding box center [1022, 474] width 163 height 33
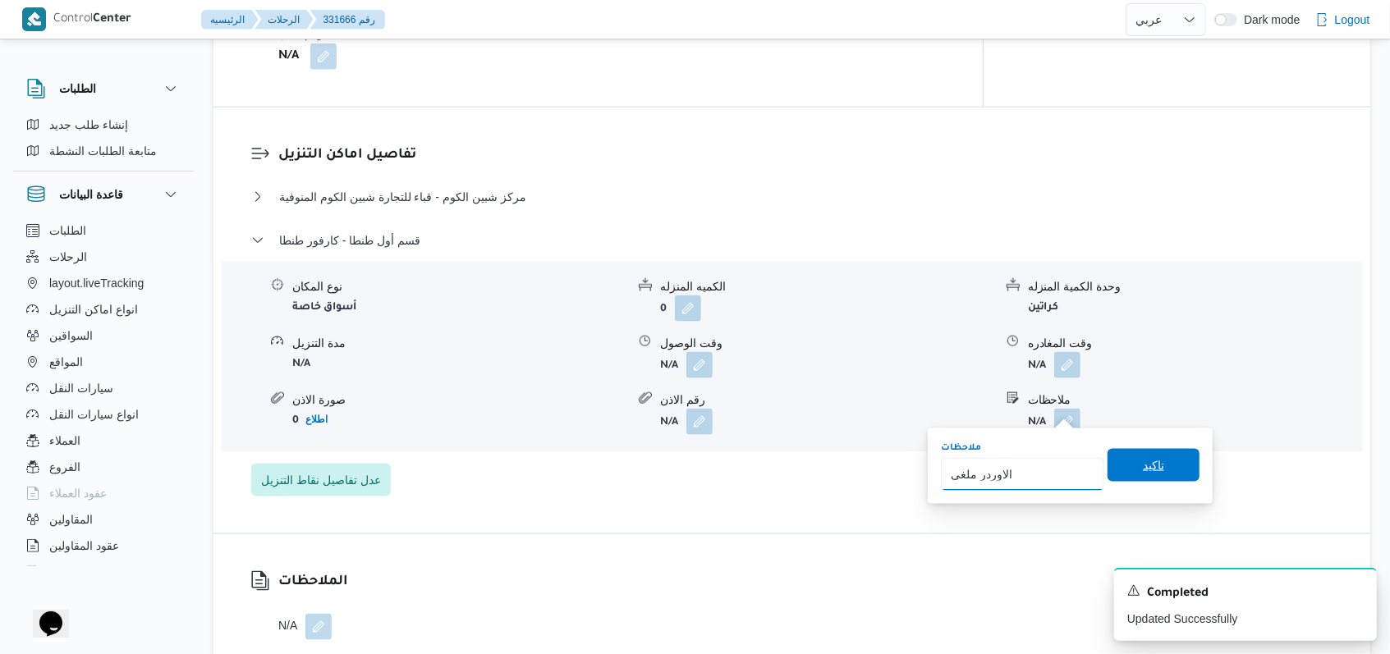
type input "الاوردر ملغى"
click at [1160, 477] on span "تاكيد" at bounding box center [1153, 465] width 92 height 33
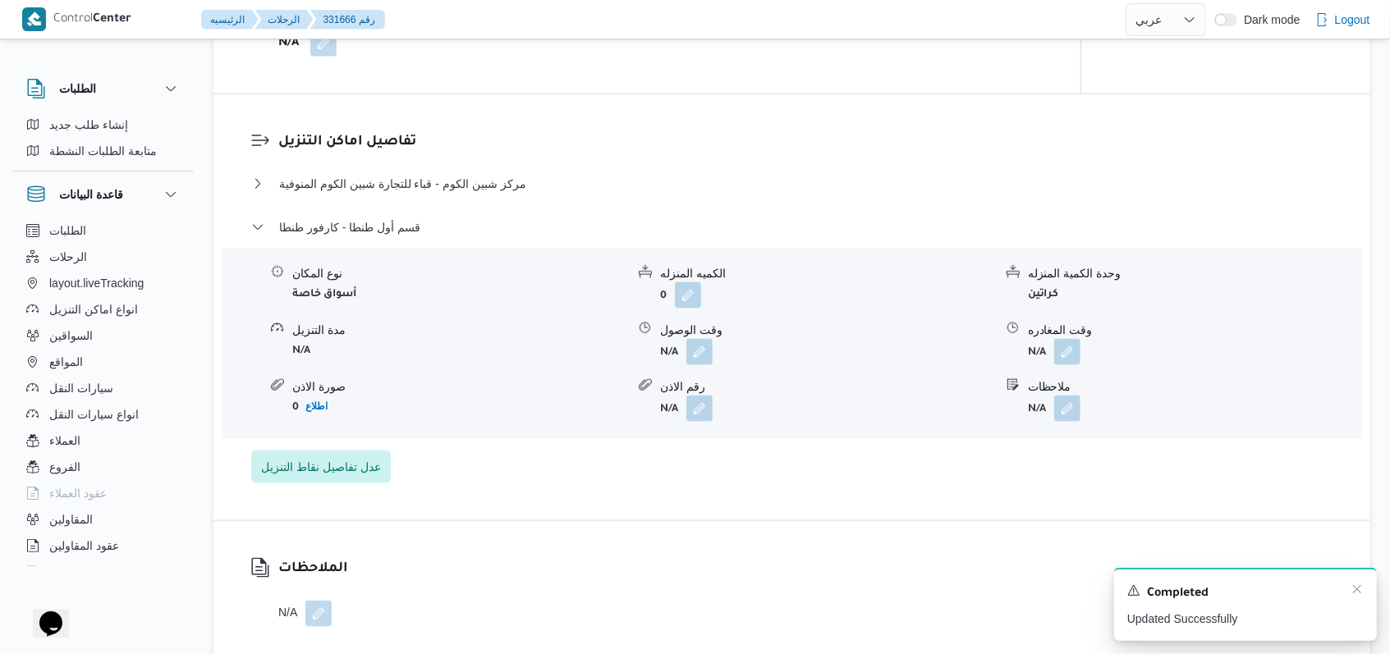
click at [1356, 598] on div "Completed" at bounding box center [1245, 593] width 236 height 21
click at [1356, 590] on icon "Dismiss toast" at bounding box center [1357, 589] width 8 height 8
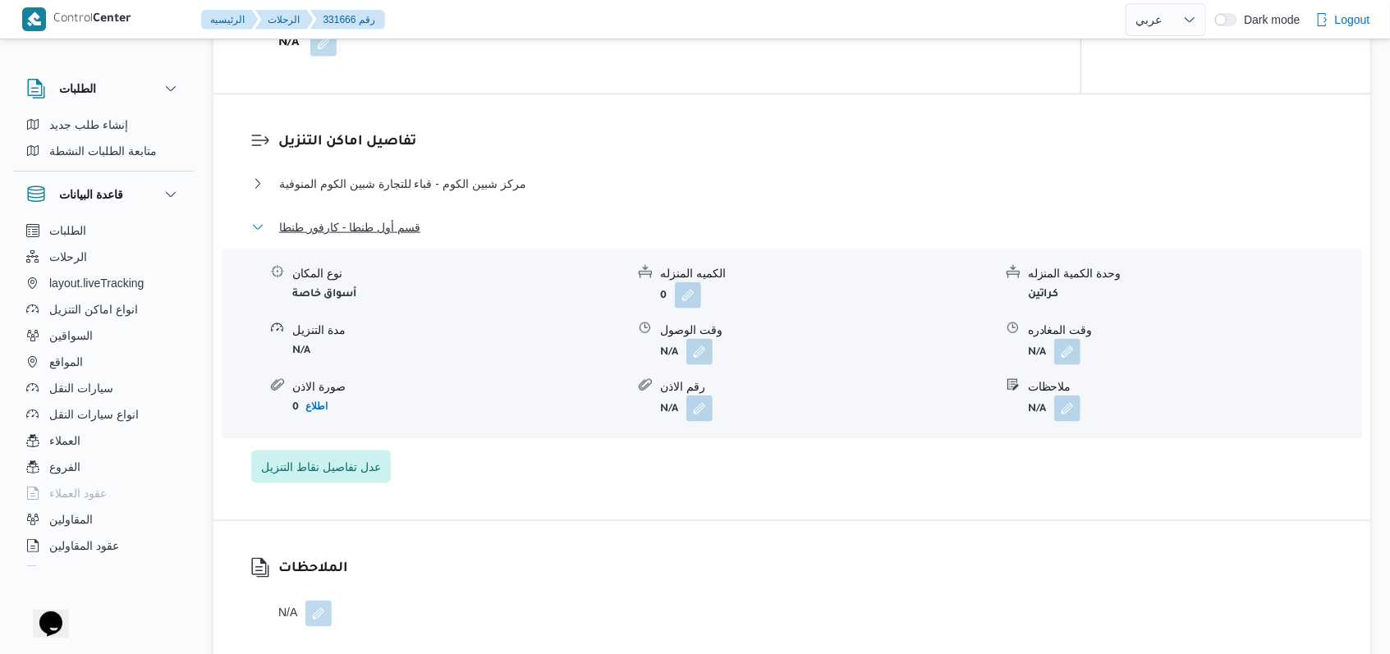
click at [387, 228] on span "قسم أول طنطا - كارفور طنطا" at bounding box center [349, 228] width 141 height 20
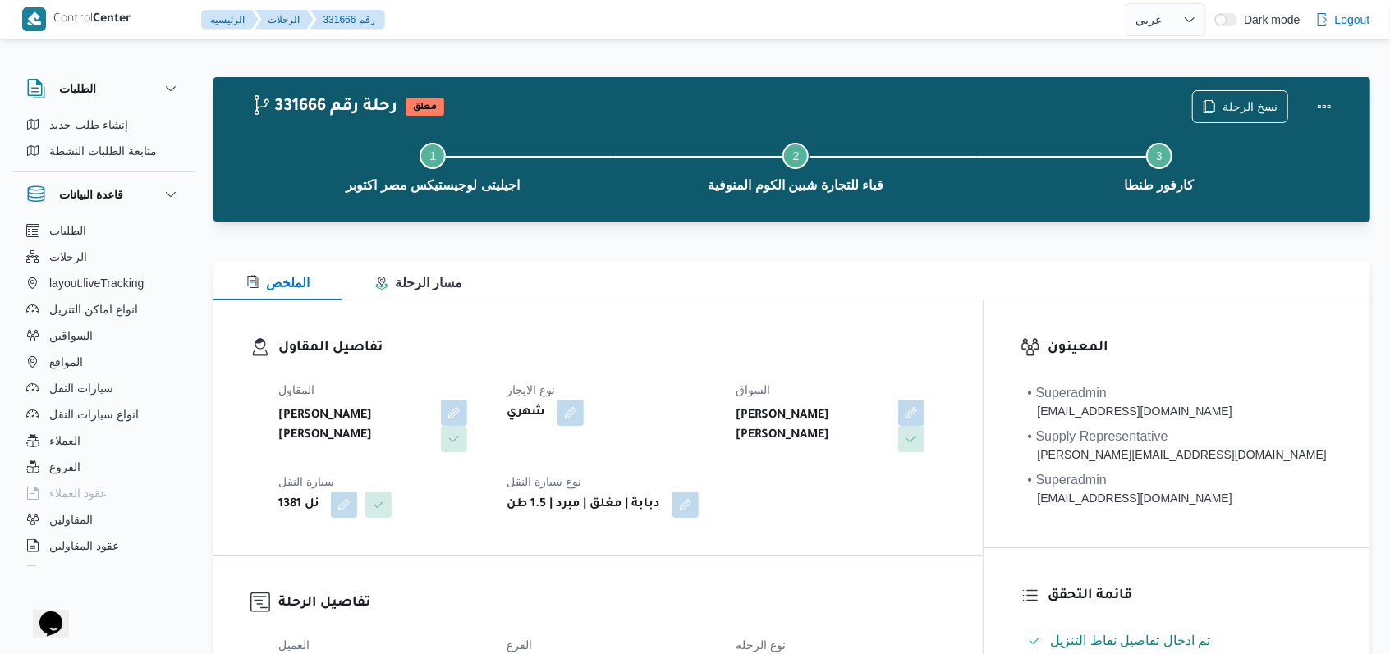
select select "ar"
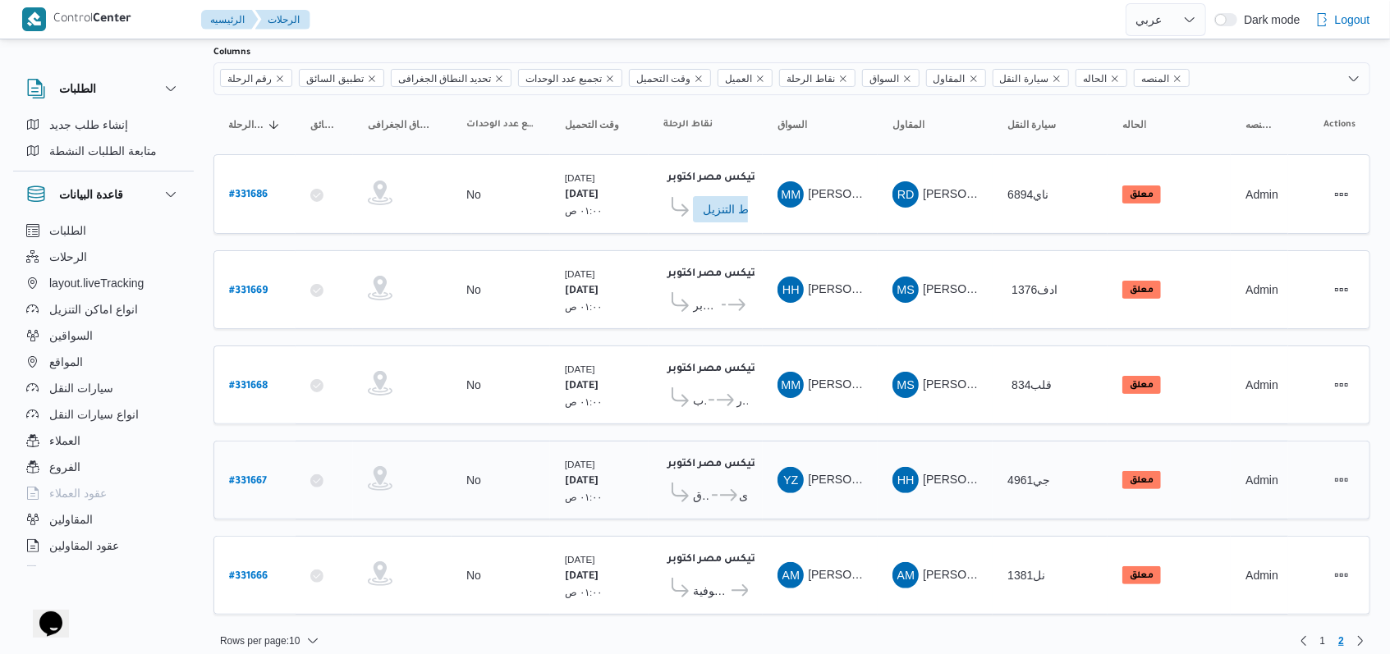
scroll to position [107, 0]
click at [245, 474] on b "# 331667" at bounding box center [248, 479] width 38 height 11
select select "ar"
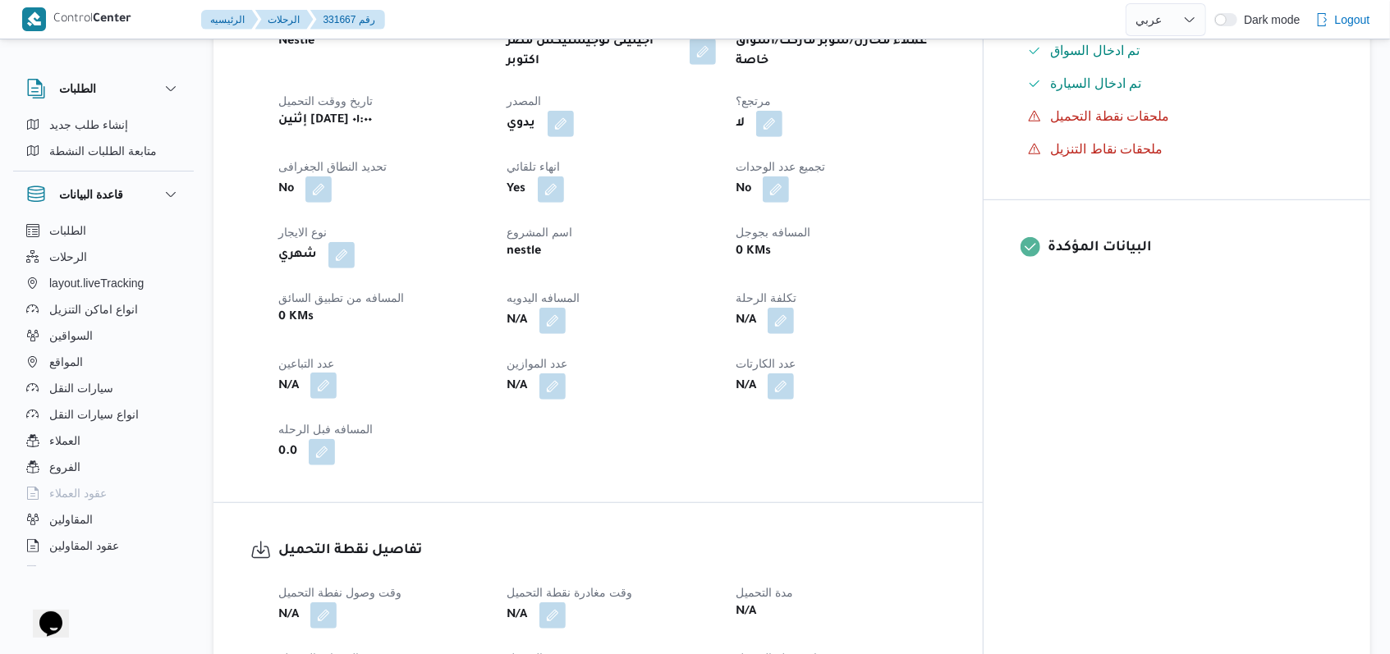
scroll to position [657, 0]
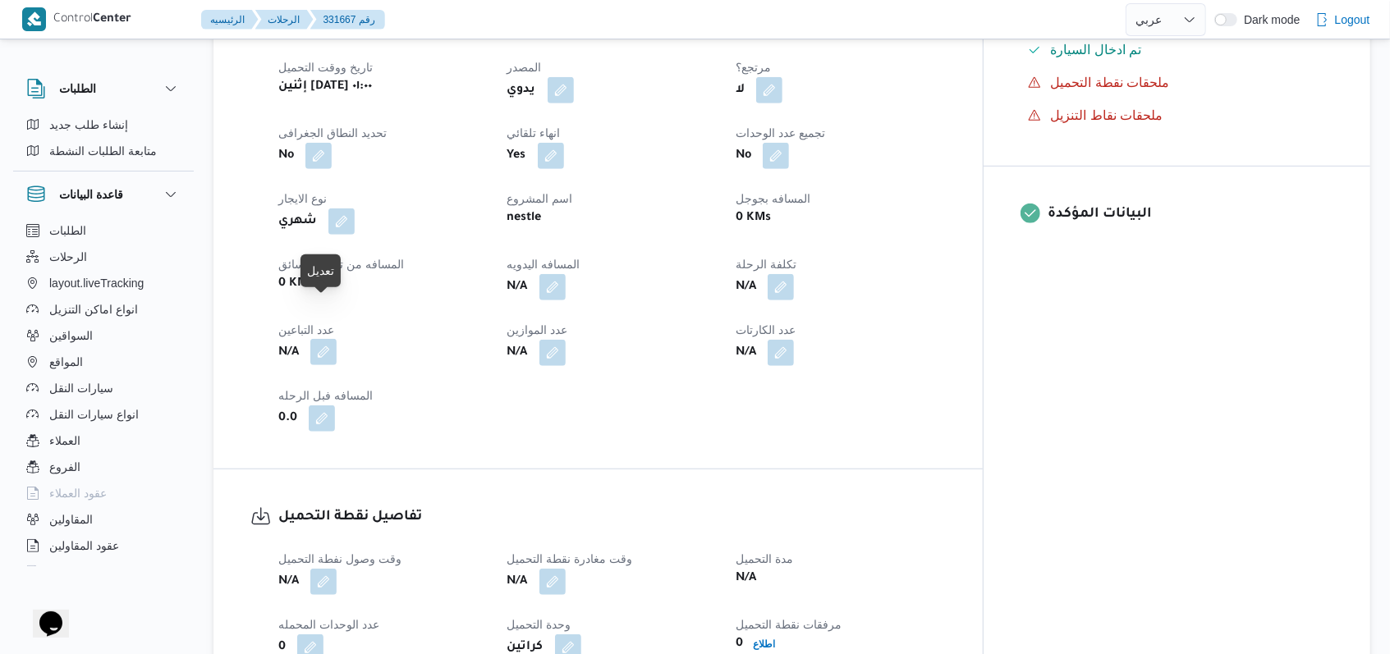
click at [332, 339] on button "button" at bounding box center [323, 352] width 26 height 26
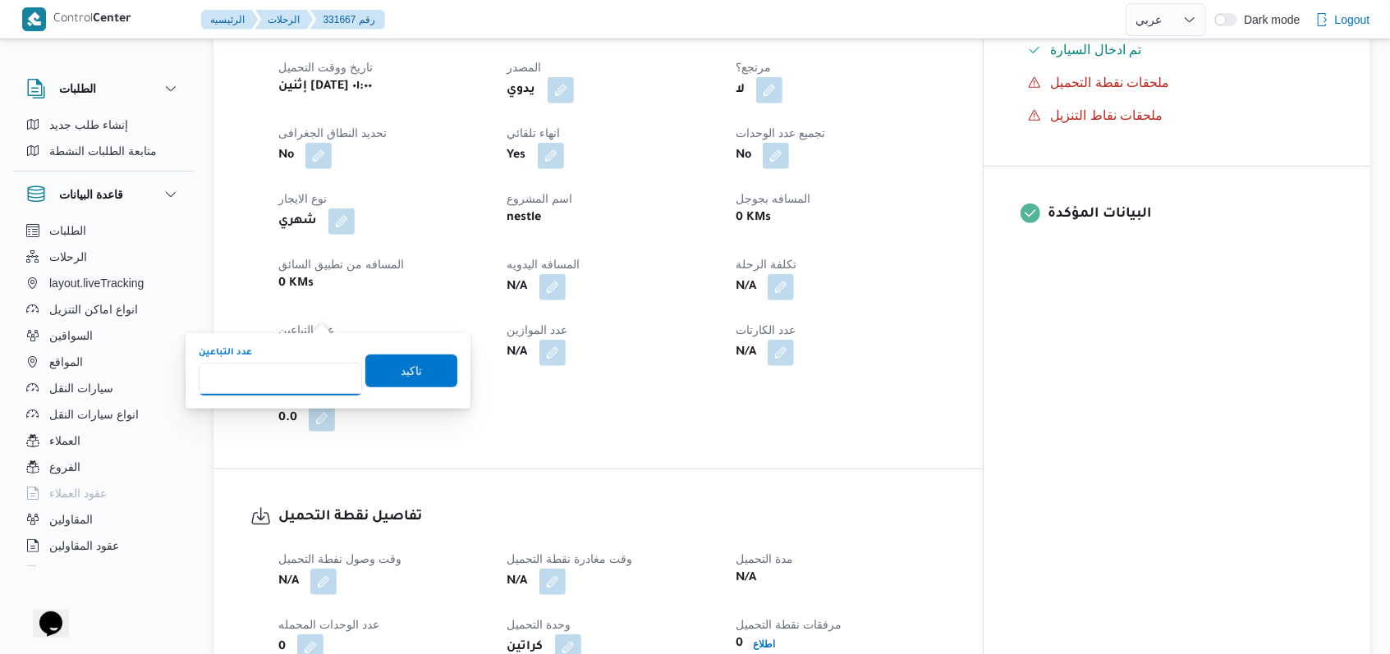
click at [297, 370] on input "عدد التباعين" at bounding box center [280, 379] width 163 height 33
type input "1"
click at [401, 369] on span "تاكيد" at bounding box center [411, 370] width 21 height 20
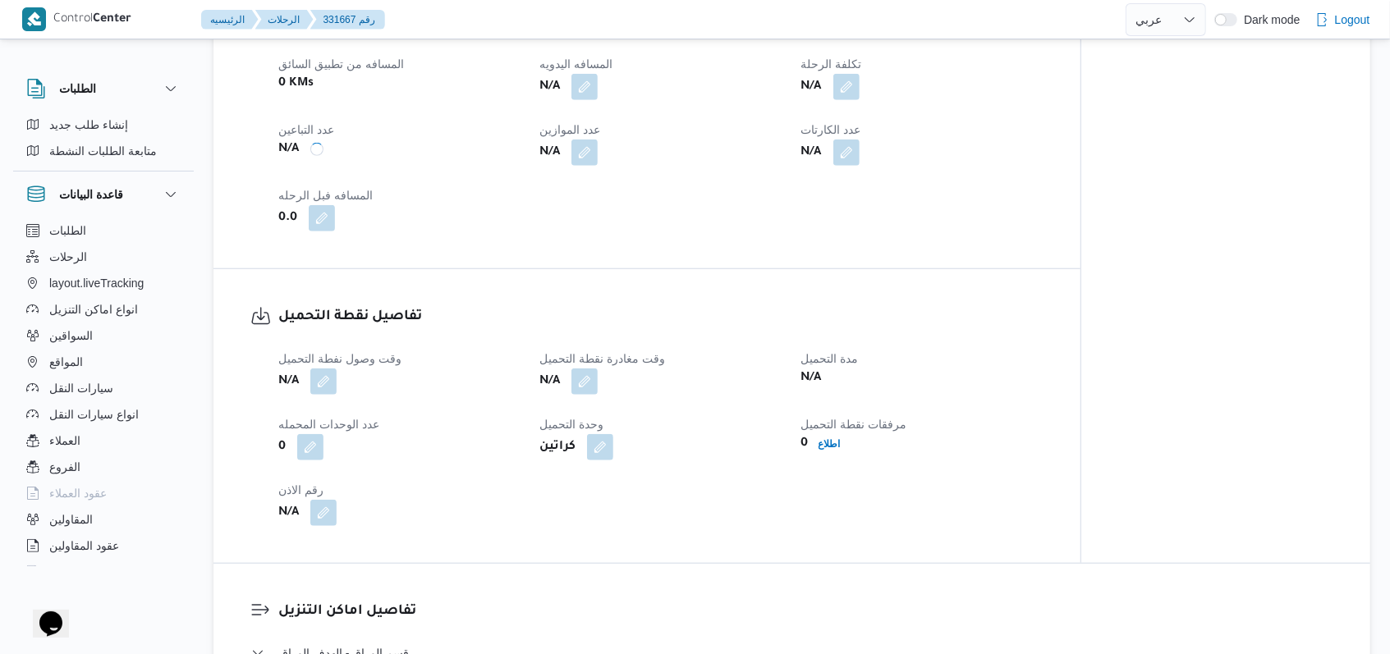
scroll to position [985, 0]
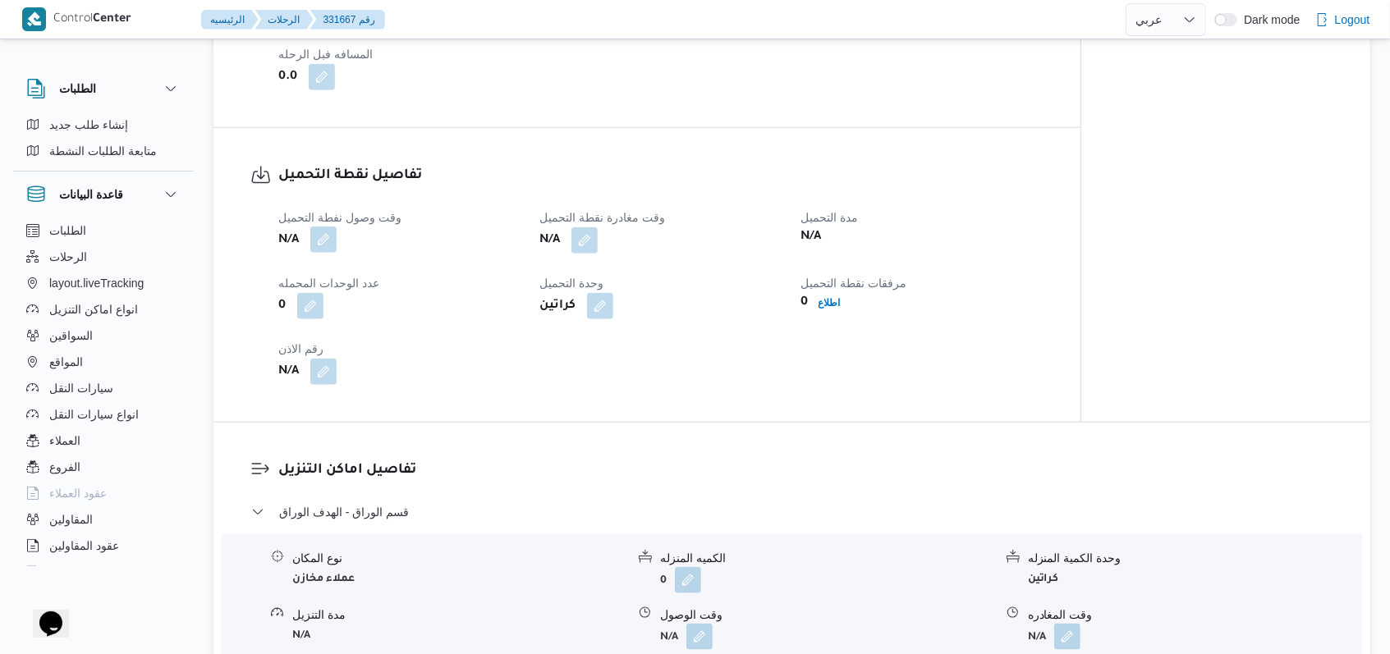
click at [312, 227] on button "button" at bounding box center [323, 240] width 26 height 26
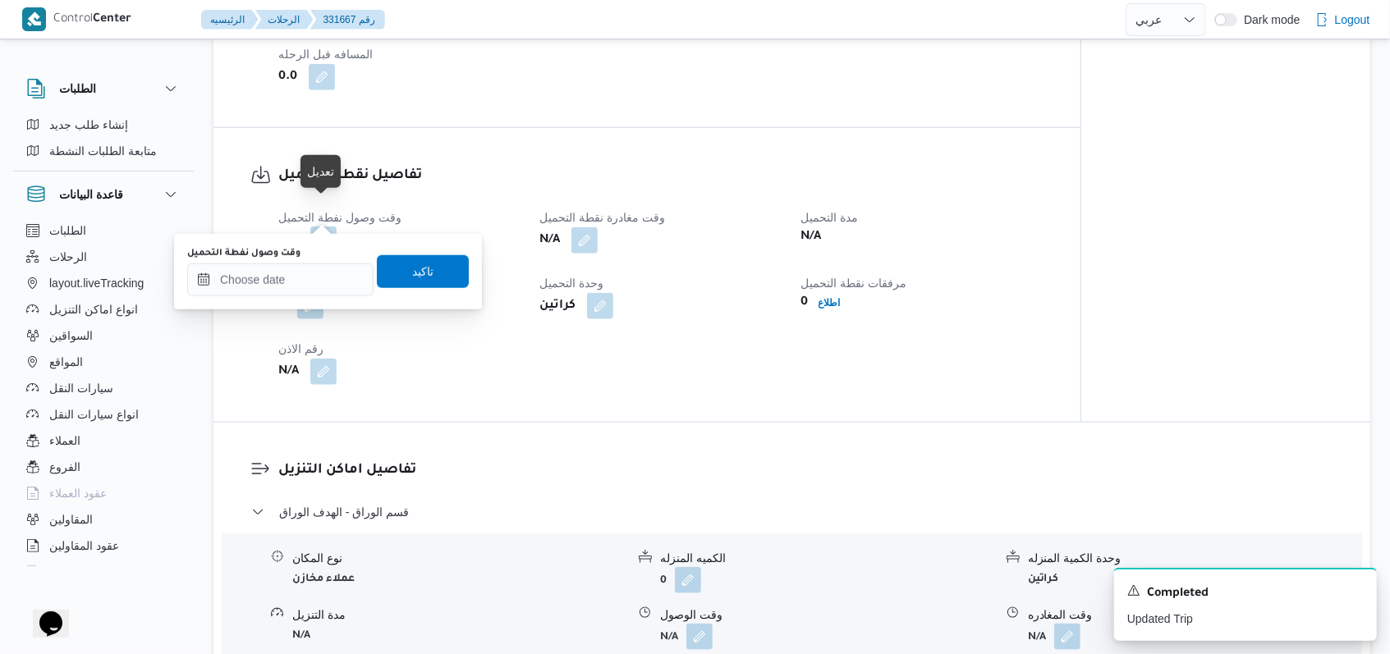
click at [323, 227] on button "button" at bounding box center [323, 240] width 26 height 26
click at [297, 265] on input "وقت وصول نفطة التحميل" at bounding box center [280, 280] width 186 height 33
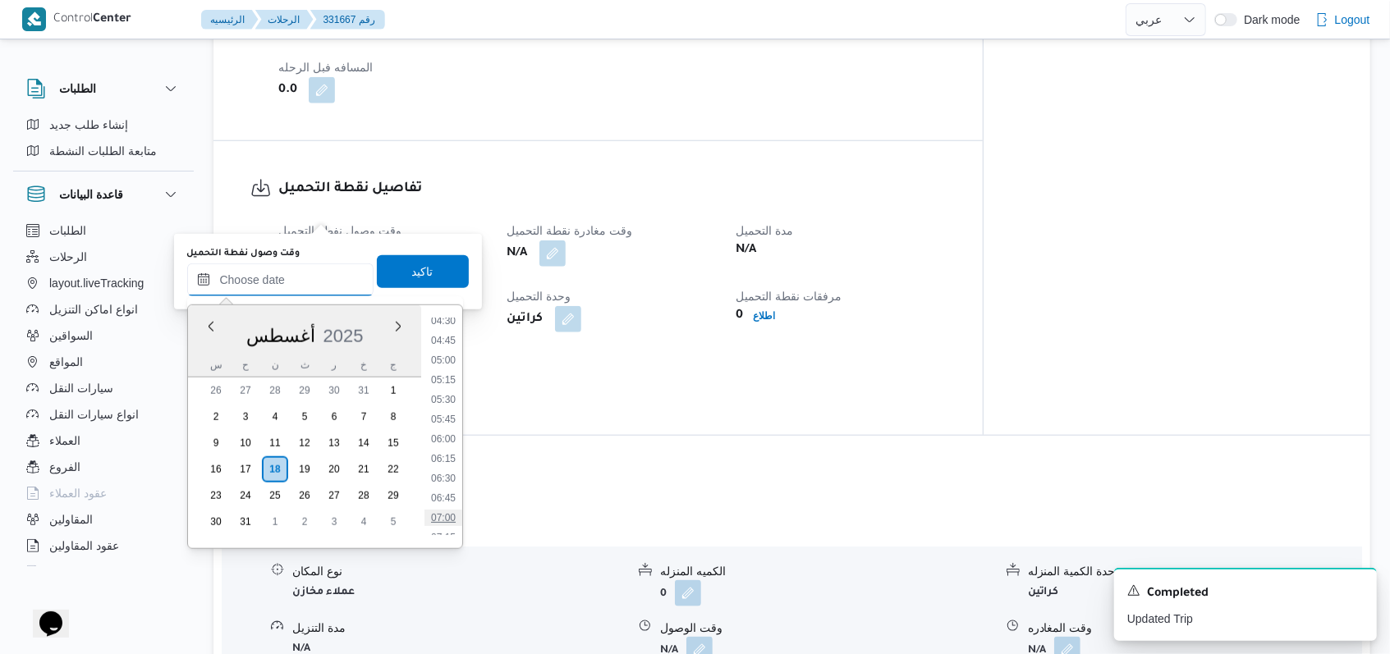
scroll to position [406, 0]
click at [447, 362] on ul "00:00 00:15 00:30 00:45 01:00 01:15 01:30 01:45 02:00 02:15 02:30 02:45 03:00 0…" at bounding box center [443, 427] width 38 height 217
click at [446, 355] on li "05:30" at bounding box center [443, 354] width 38 height 16
type input "١٨/٠٨/٢٠٢٥ ٠٥:٣٠"
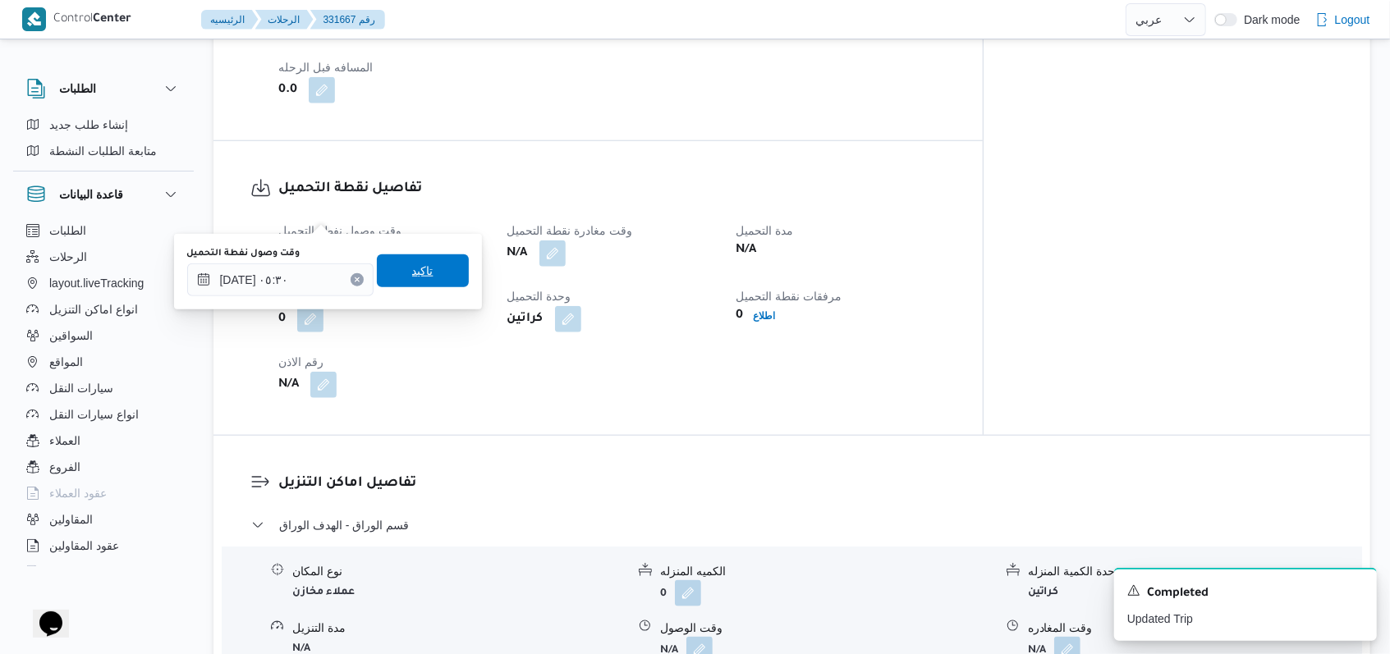
click at [433, 278] on span "تاكيد" at bounding box center [423, 270] width 92 height 33
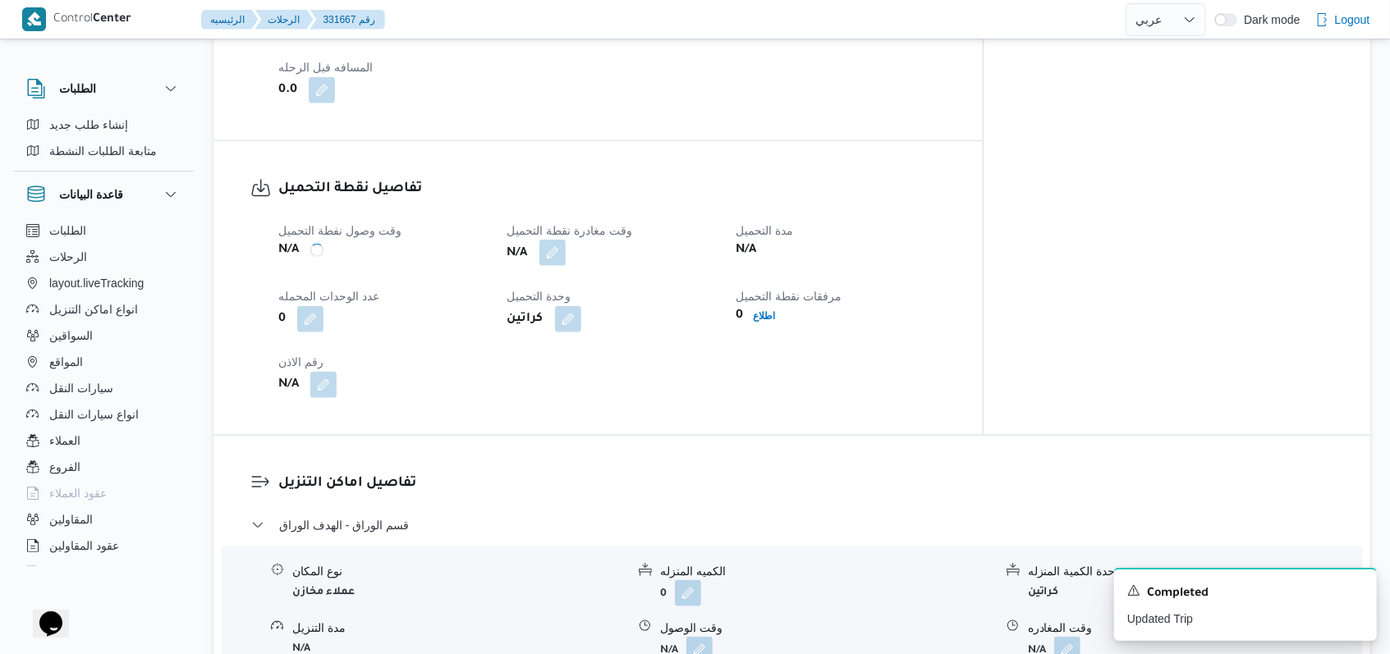
click at [566, 240] on button "button" at bounding box center [552, 253] width 26 height 26
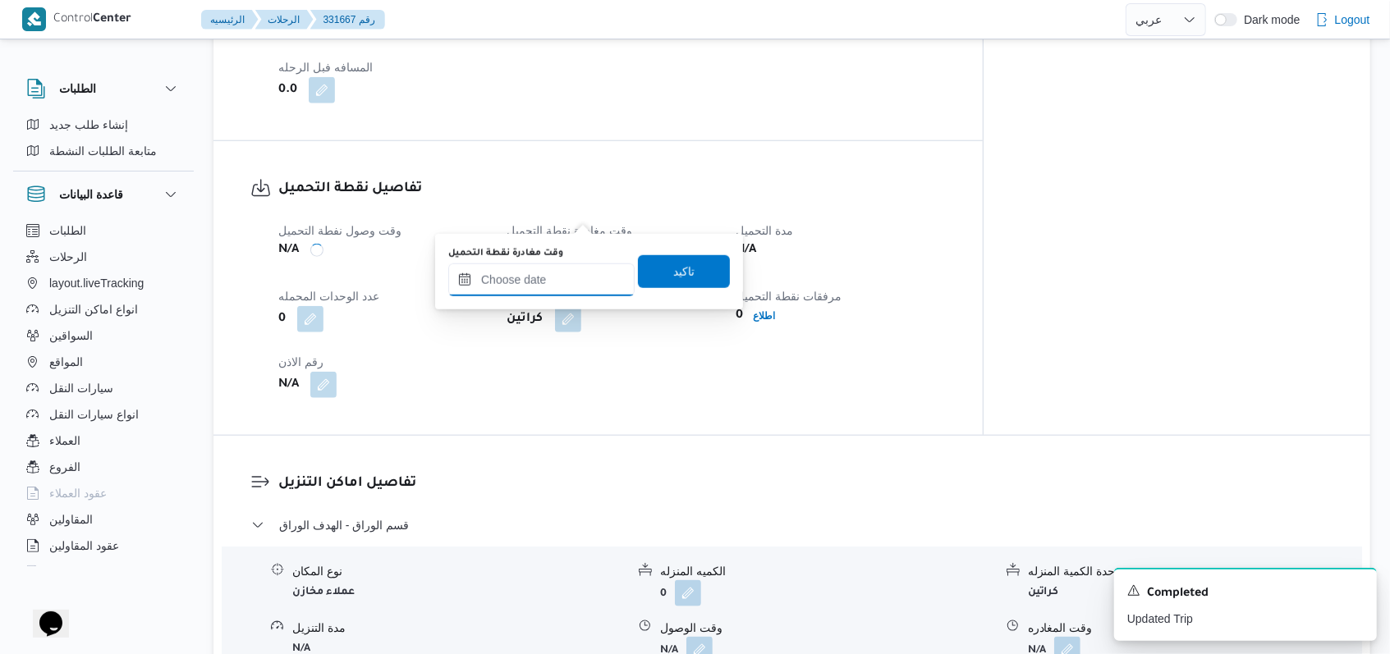
click at [533, 290] on input "وقت مغادرة نقطة التحميل" at bounding box center [541, 280] width 186 height 33
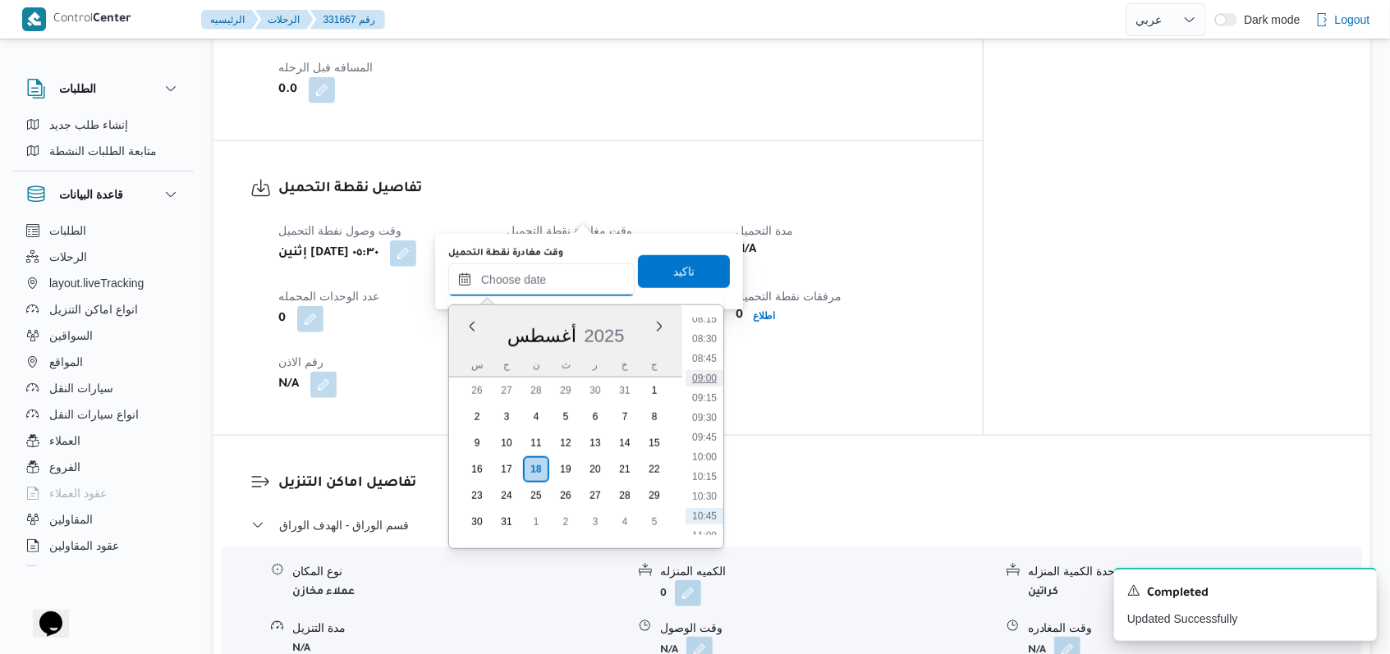
scroll to position [625, 0]
click at [713, 337] on li "08:00" at bounding box center [704, 332] width 38 height 16
type input "١٨/٠٨/٢٠٢٥ ٠٨:٠٠"
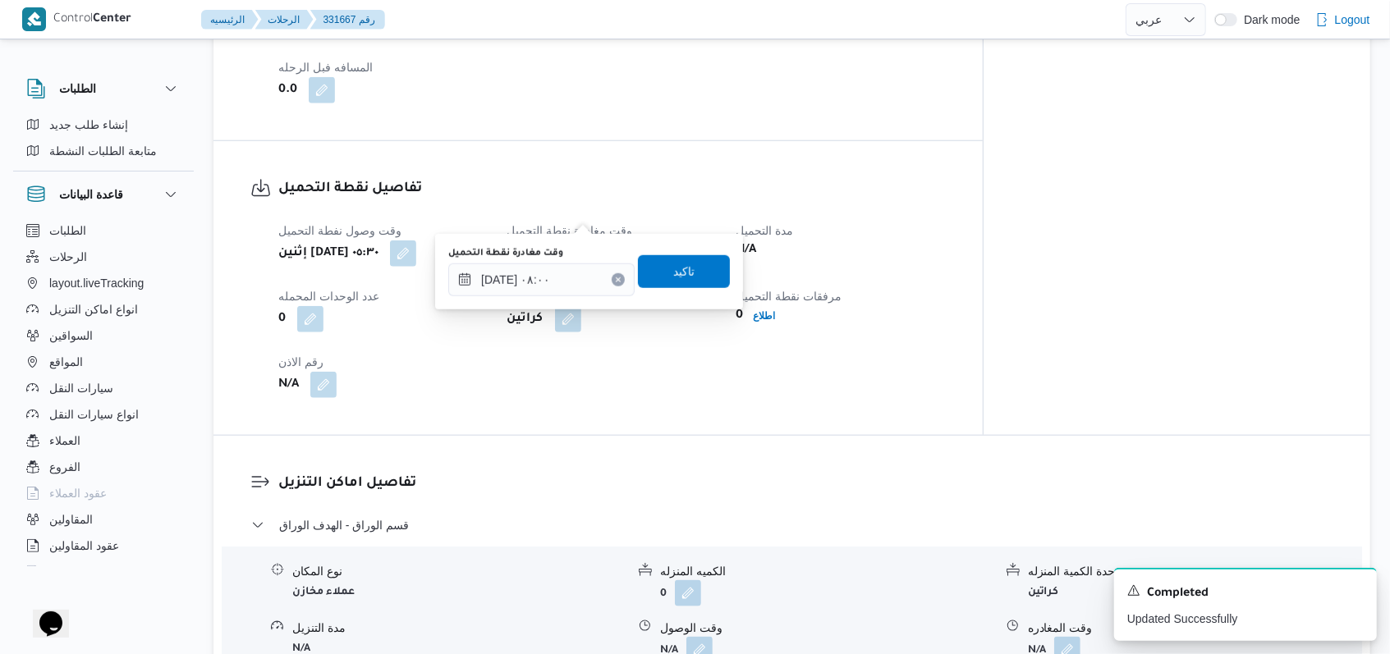
click at [703, 296] on div "وقت مغادرة نقطة التحميل ١٨/٠٨/٢٠٢٥ ٠٨:٠٠ تاكيد" at bounding box center [589, 271] width 285 height 53
click at [697, 259] on span "تاكيد" at bounding box center [684, 270] width 92 height 33
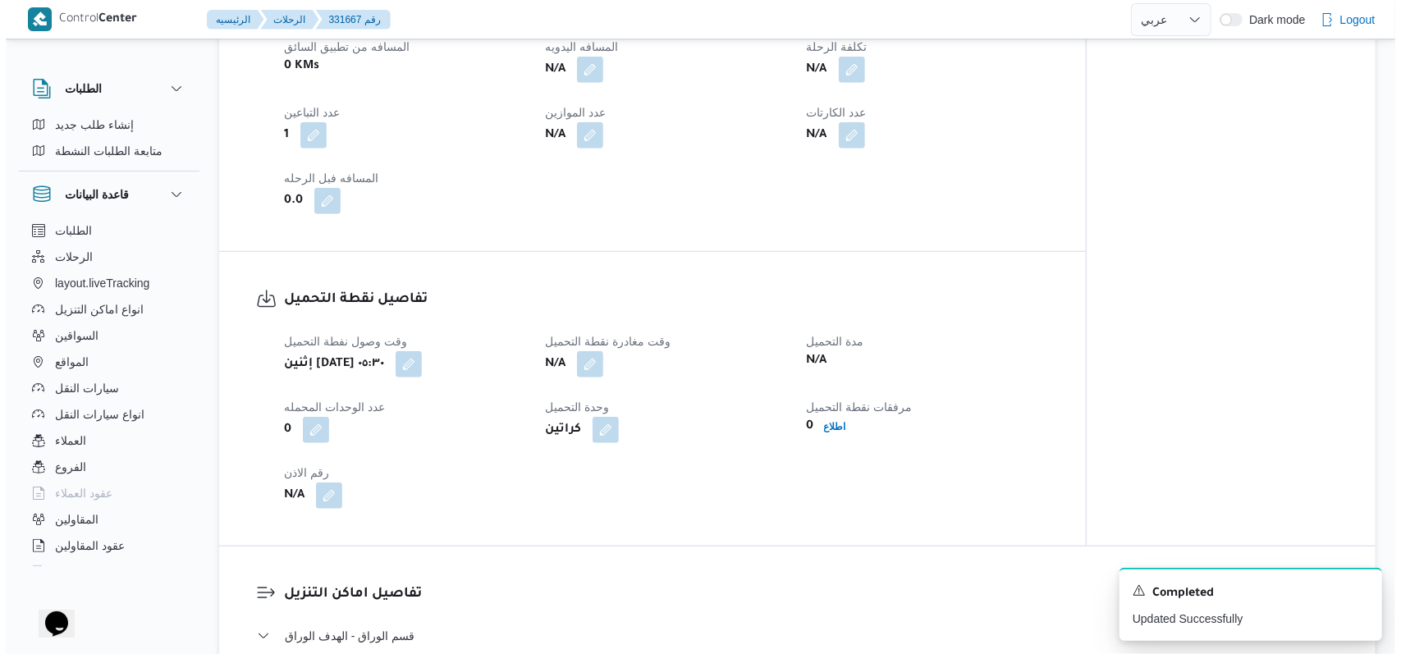
scroll to position [1203, 0]
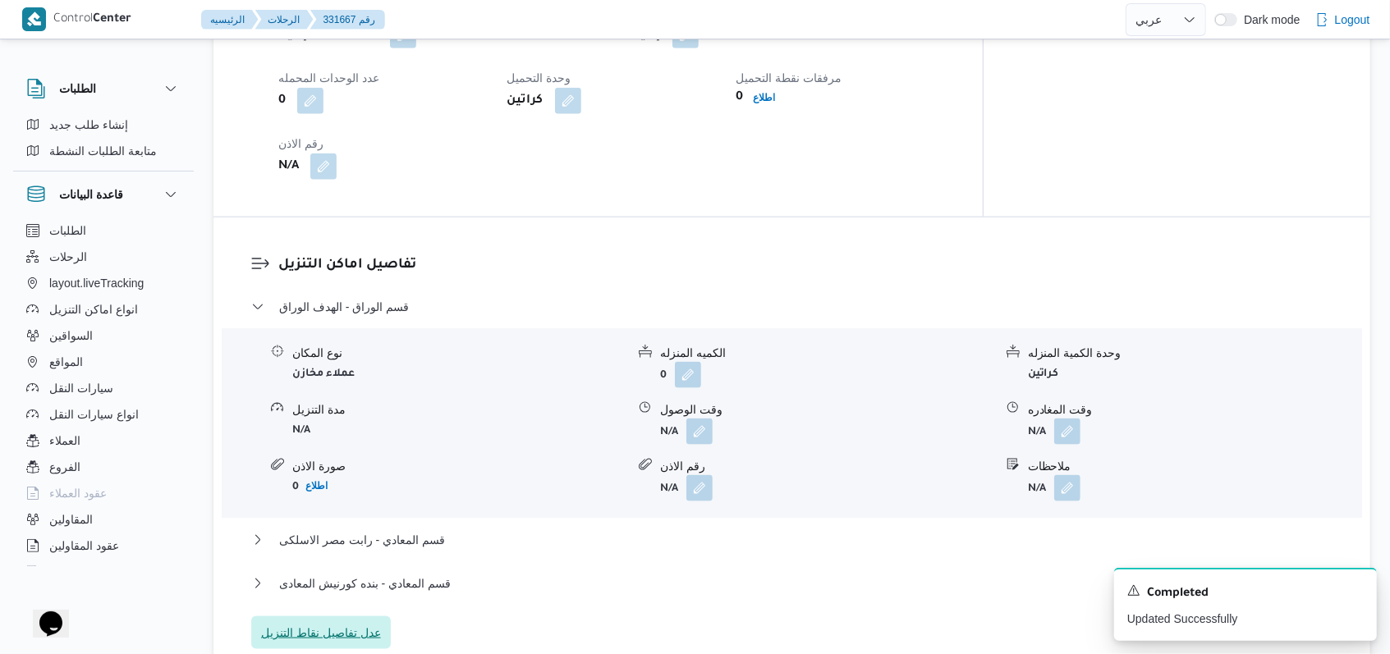
click at [349, 616] on span "عدل تفاصيل نقاط التنزيل" at bounding box center [321, 632] width 140 height 33
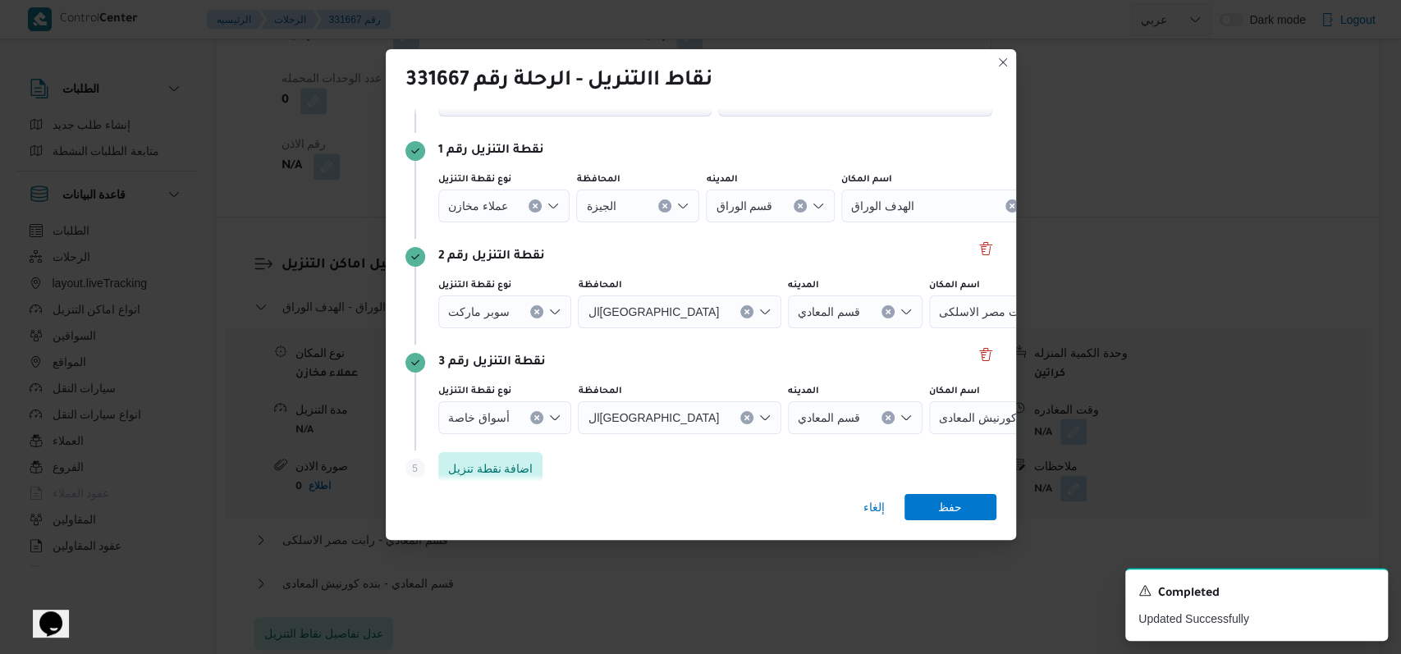
scroll to position [106, 0]
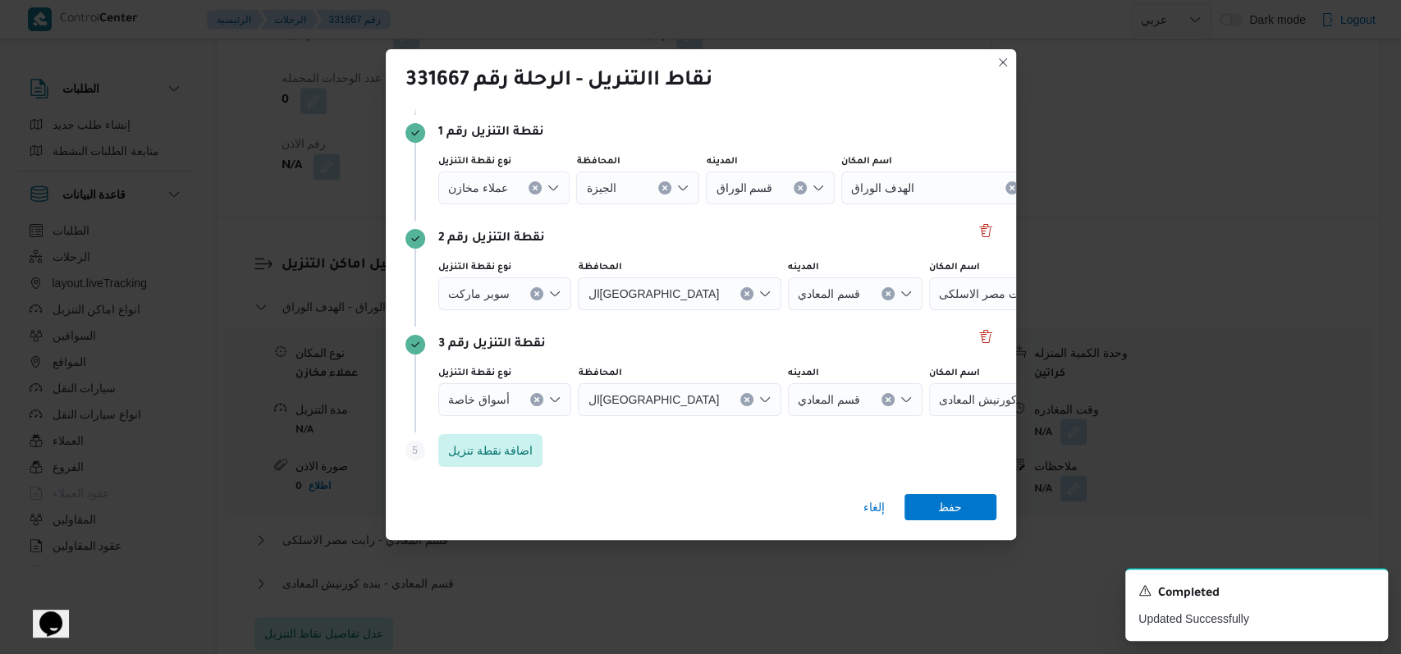
click at [532, 191] on icon "Clear input" at bounding box center [535, 188] width 7 height 7
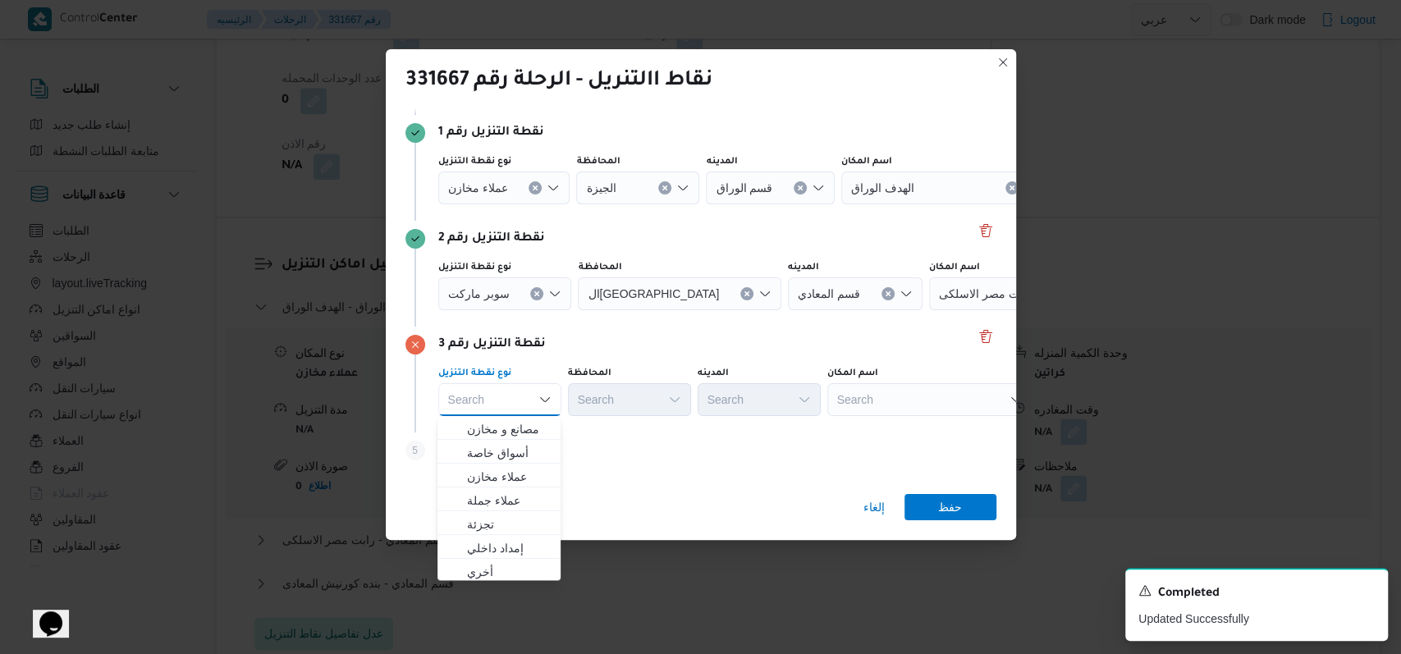
click at [534, 190] on icon "Clear input" at bounding box center [536, 188] width 4 height 4
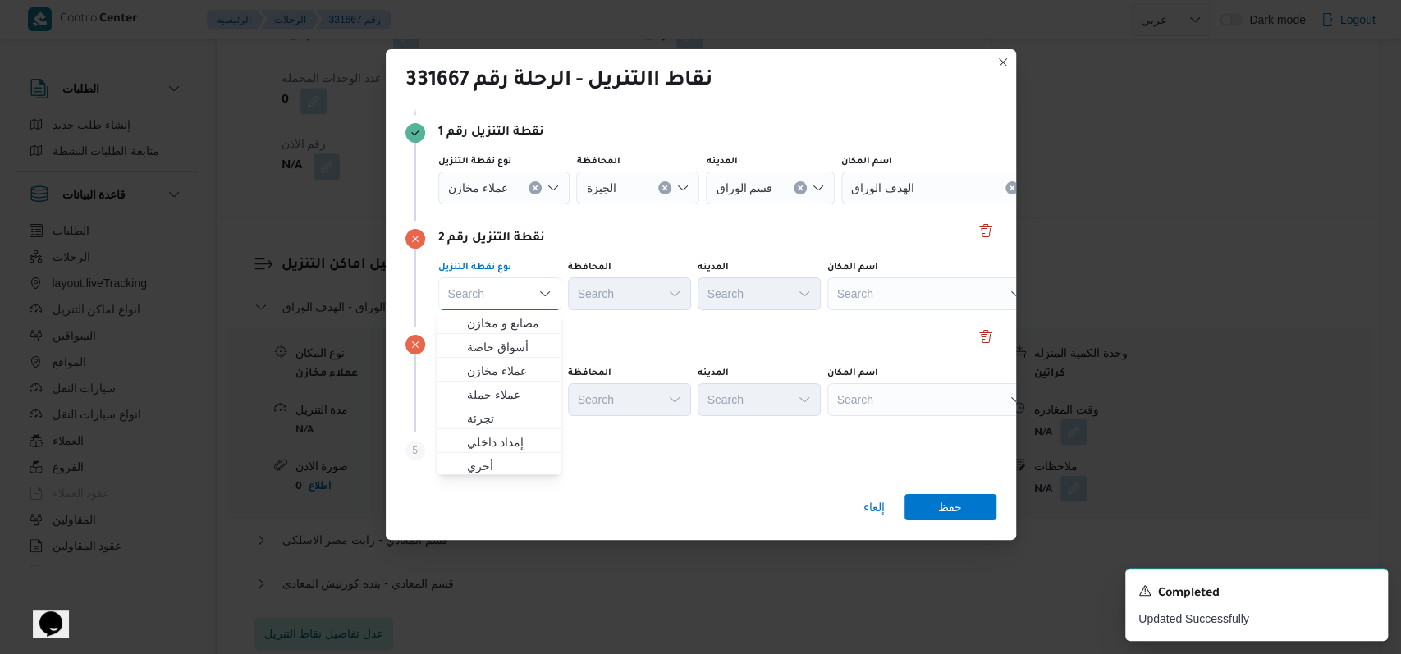
click at [534, 195] on div "عملاء مخازن" at bounding box center [504, 188] width 132 height 33
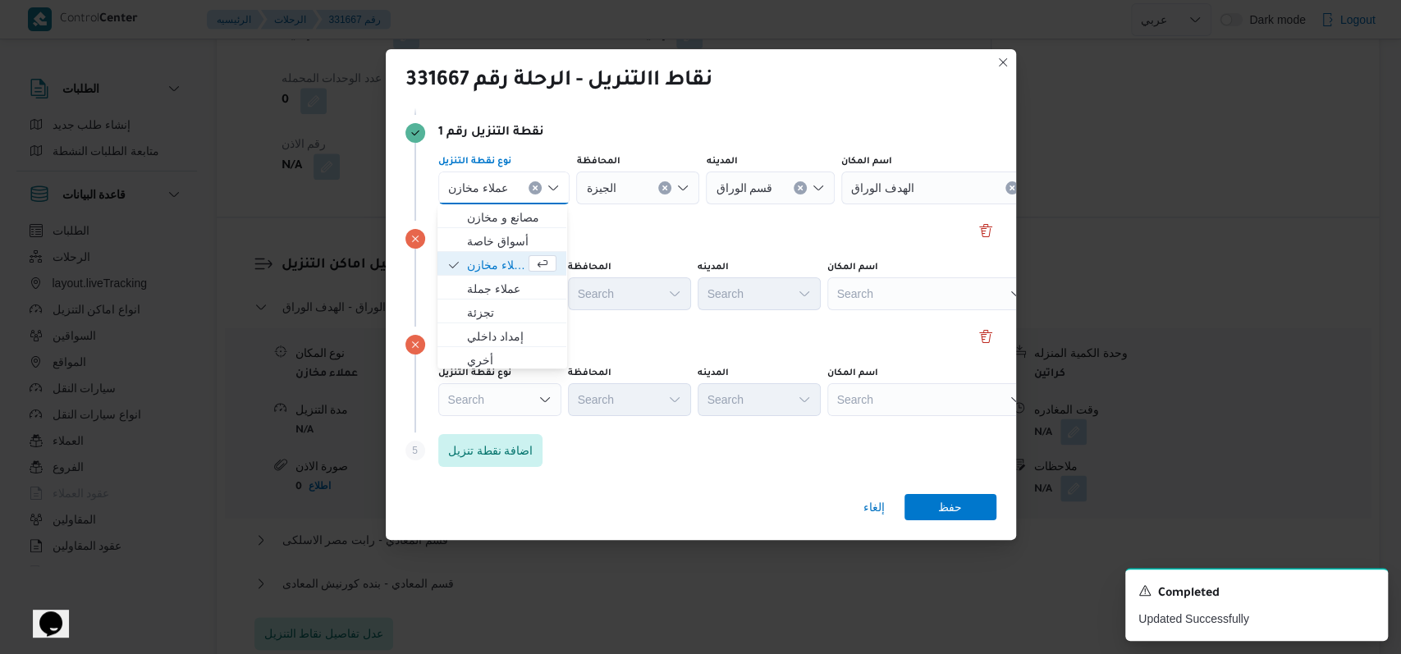
click at [534, 187] on icon "Clear input" at bounding box center [535, 188] width 7 height 7
click at [870, 193] on div "Search" at bounding box center [929, 188] width 205 height 33
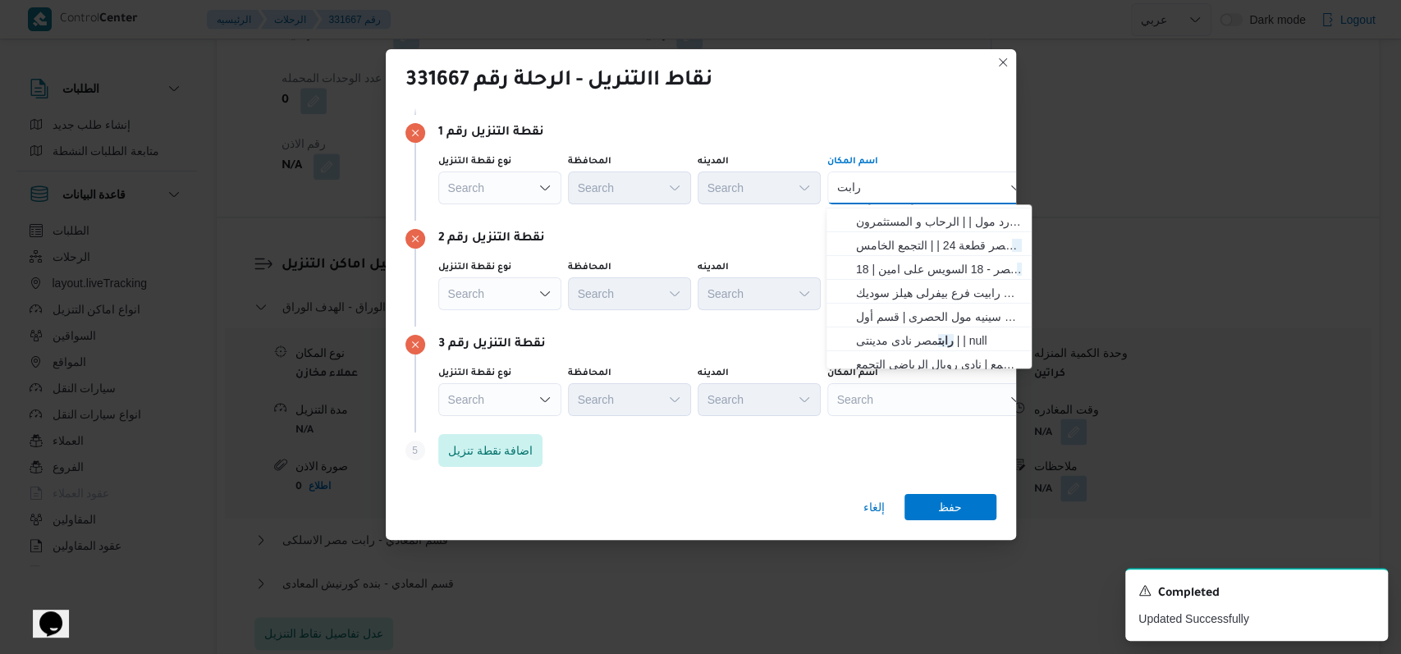
scroll to position [109, 0]
type input "رابت"
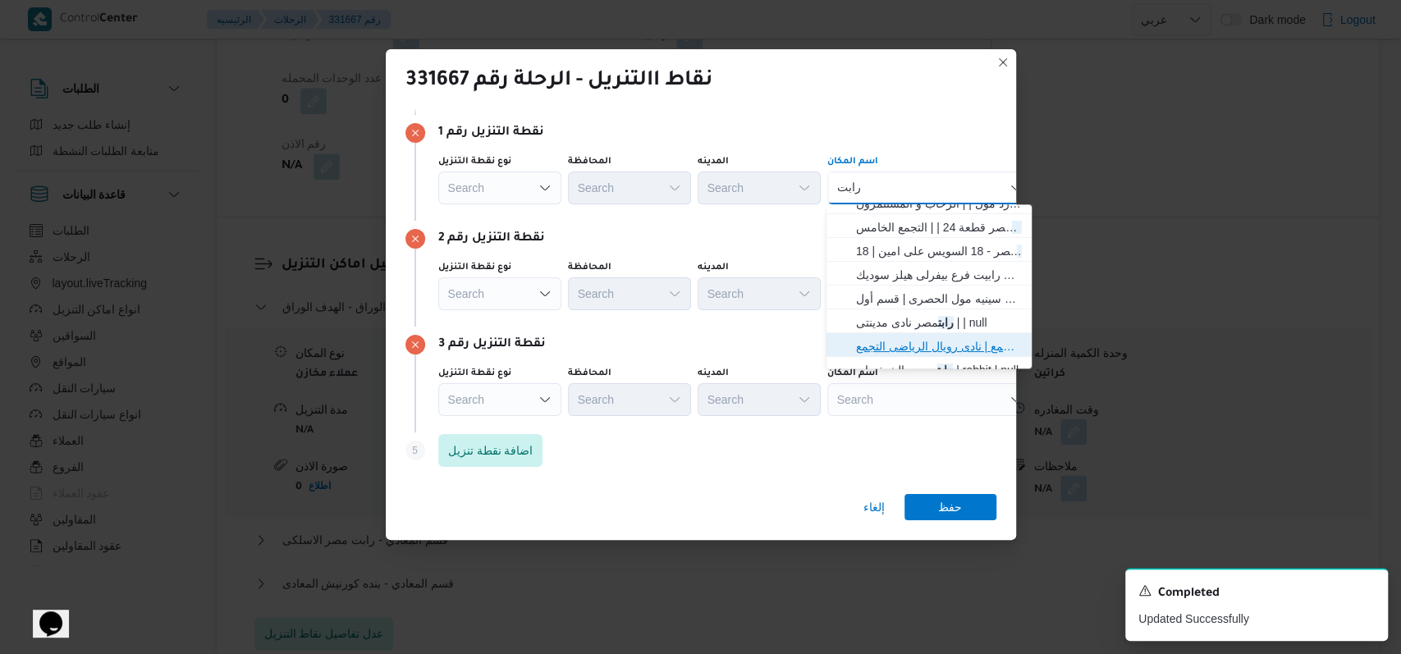
click at [923, 341] on span "رابت مصر نادى رويال الرياضى - التجمع | نادى رويال الرياضى التجمع | null" at bounding box center [939, 347] width 166 height 20
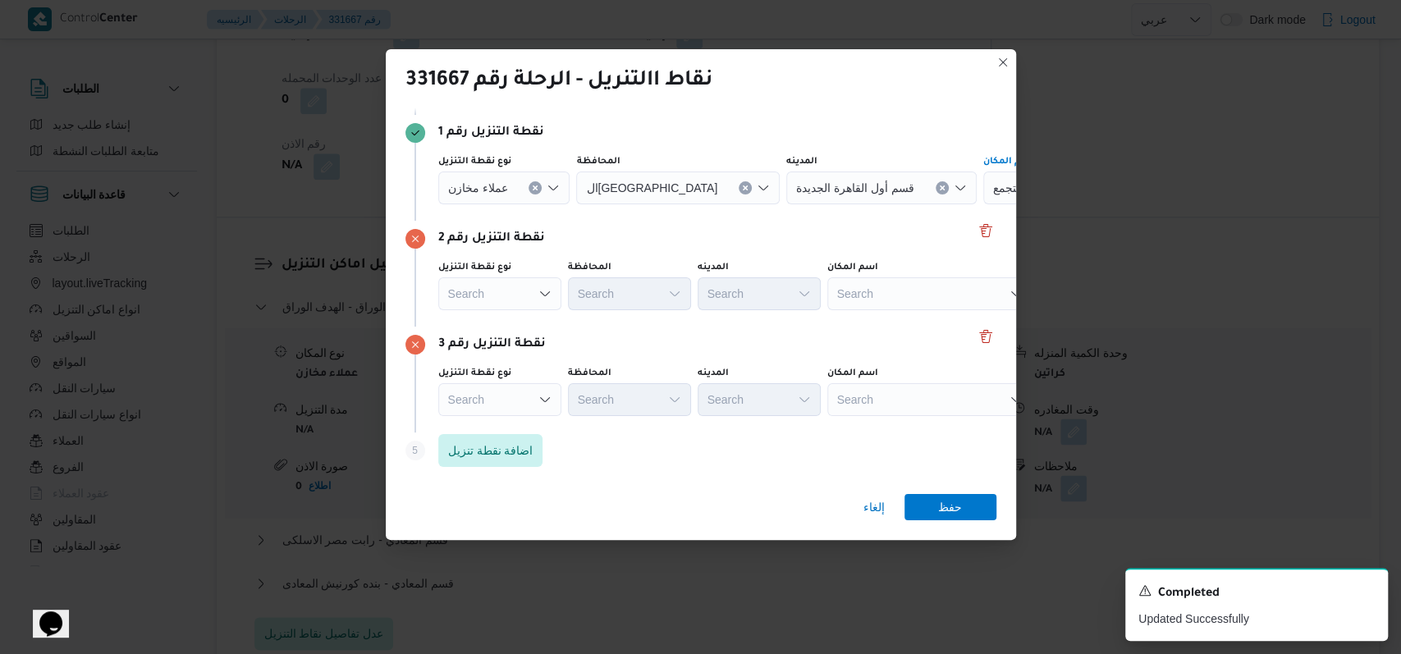
click at [983, 204] on div "Search" at bounding box center [1085, 188] width 205 height 33
type input "كارفور مدينت"
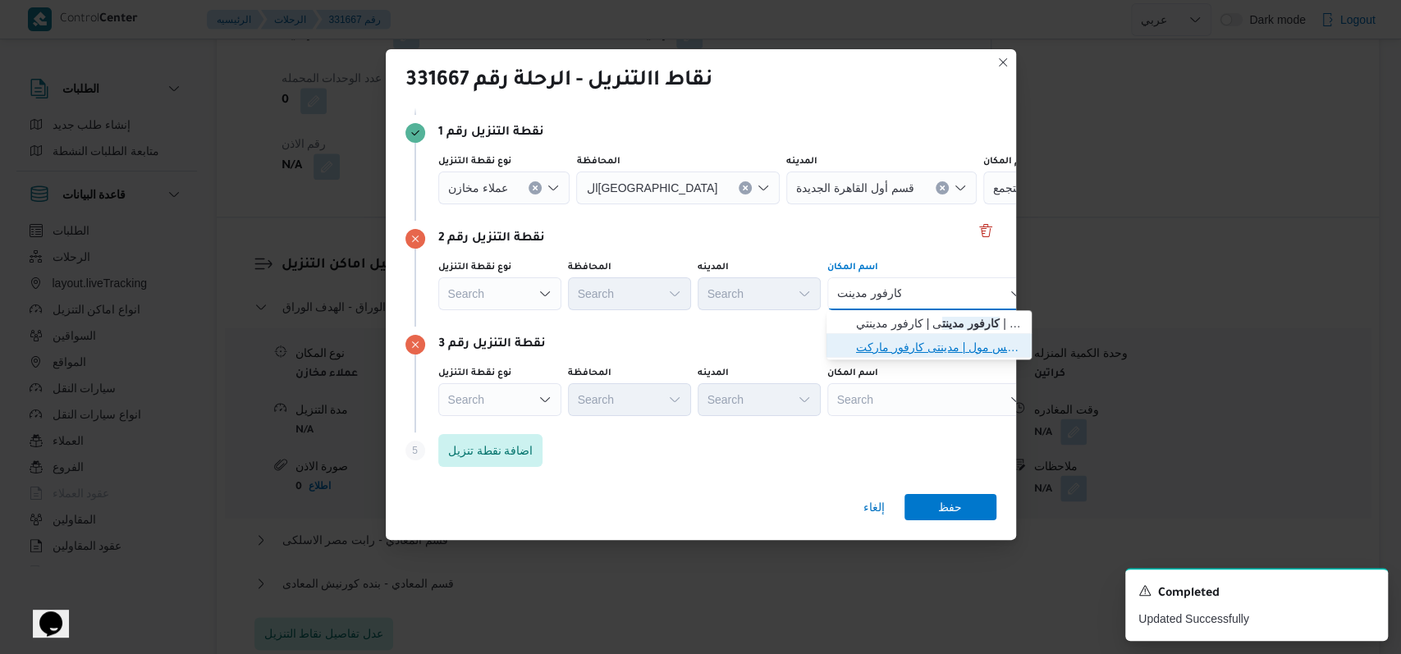
click at [928, 345] on span "كارفور مدينت ى 2 سبزنس مول | مدينتى كارفور ماركت | null" at bounding box center [939, 347] width 166 height 20
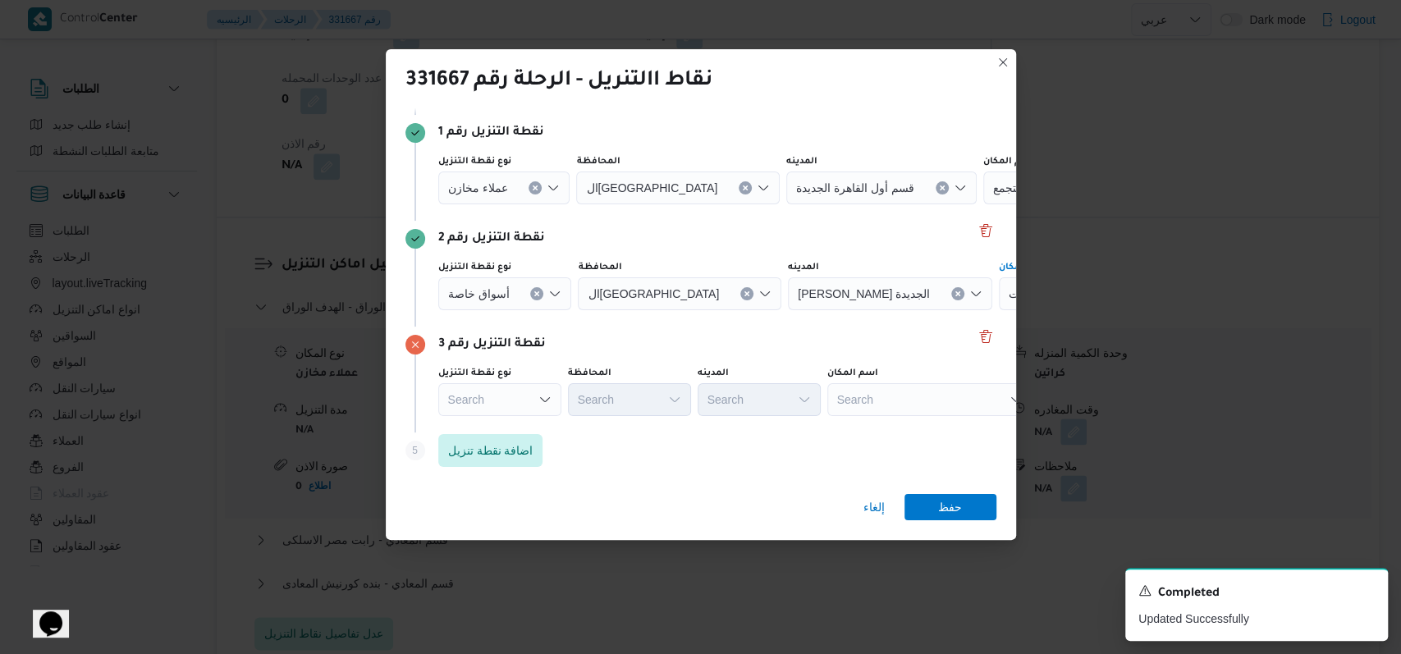
click at [983, 204] on div "Search" at bounding box center [1085, 188] width 205 height 33
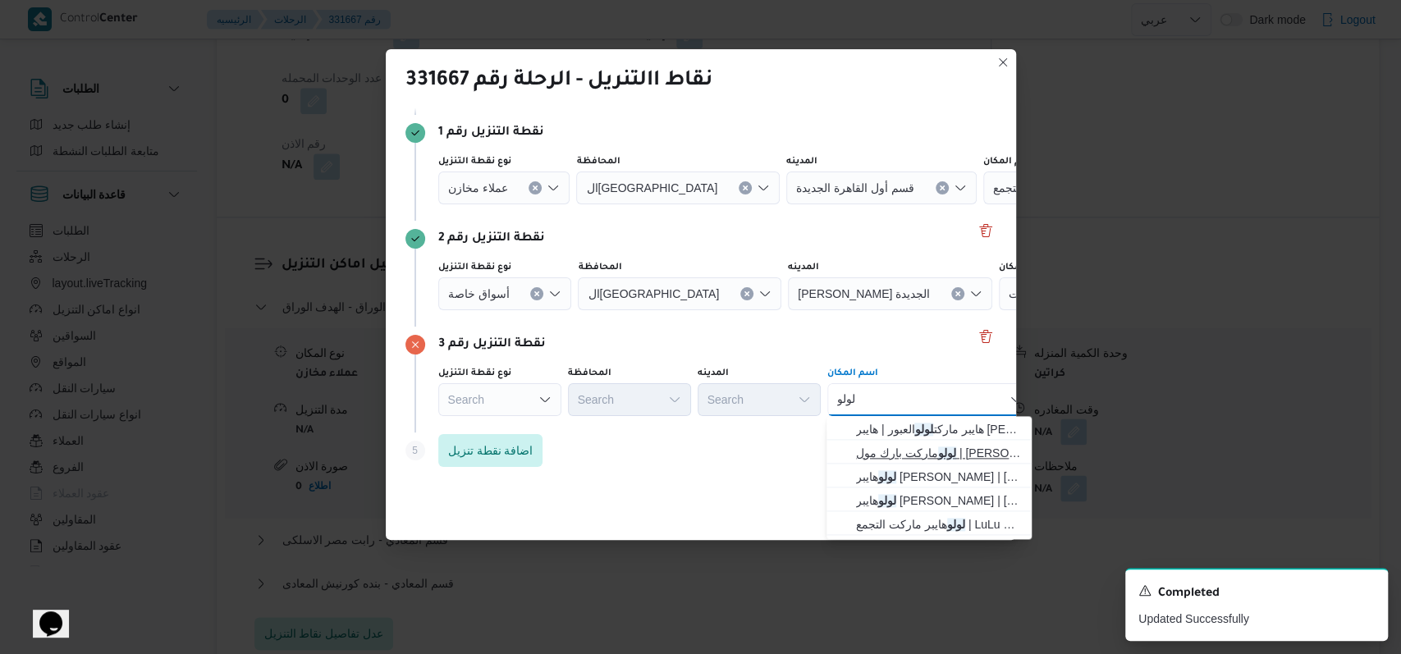
type input "لولو"
click at [932, 448] on span "لولو ماركت بارك مول | لولو هايبر ماركت بارك مول | التجمع الخامس" at bounding box center [939, 453] width 166 height 20
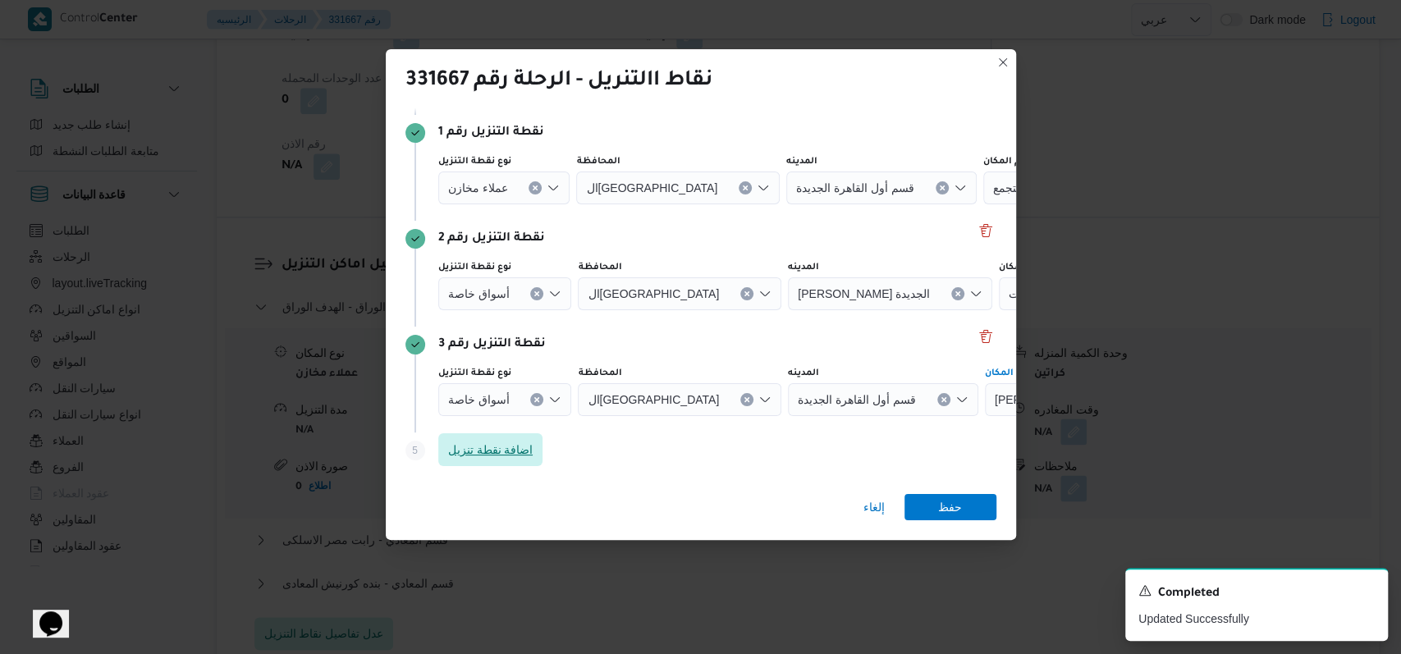
click at [495, 456] on span "اضافة نقطة تنزيل" at bounding box center [490, 450] width 85 height 20
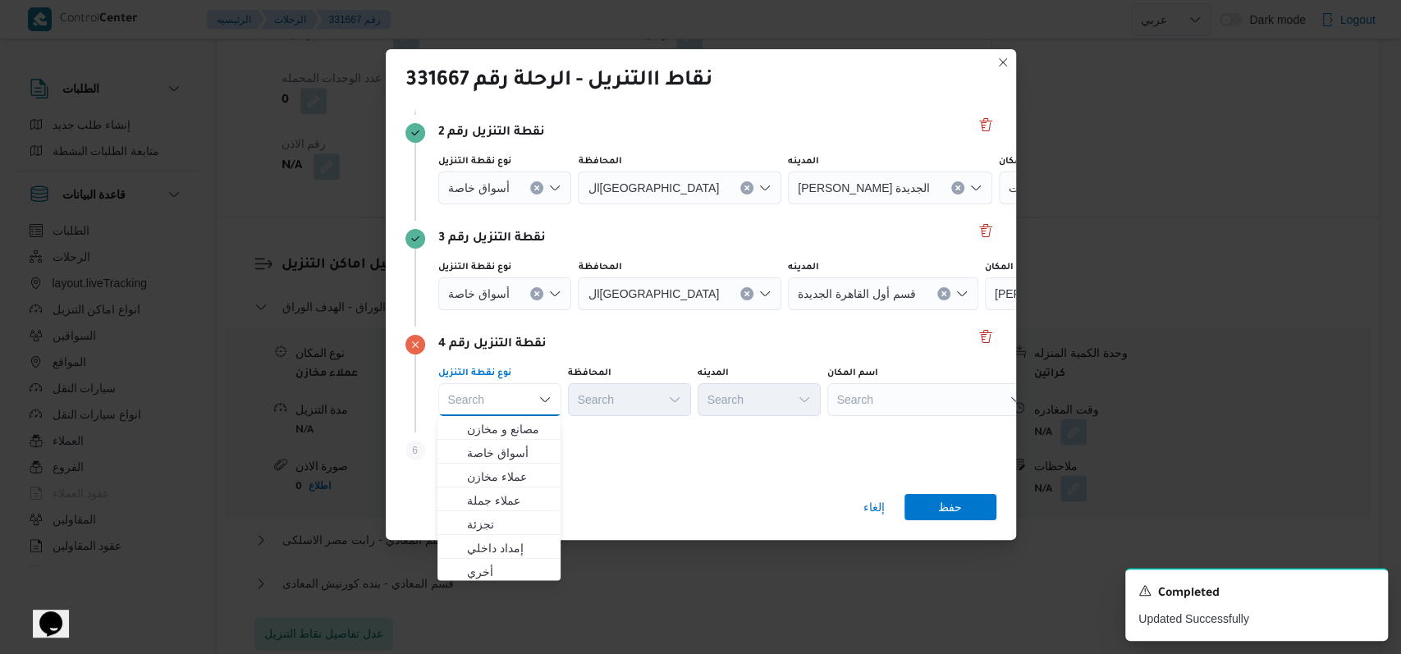
click at [894, 415] on div "نوع نقطة التنزيل Search Combo box. Selected. Combo box input. Search. Type some…" at bounding box center [715, 392] width 561 height 56
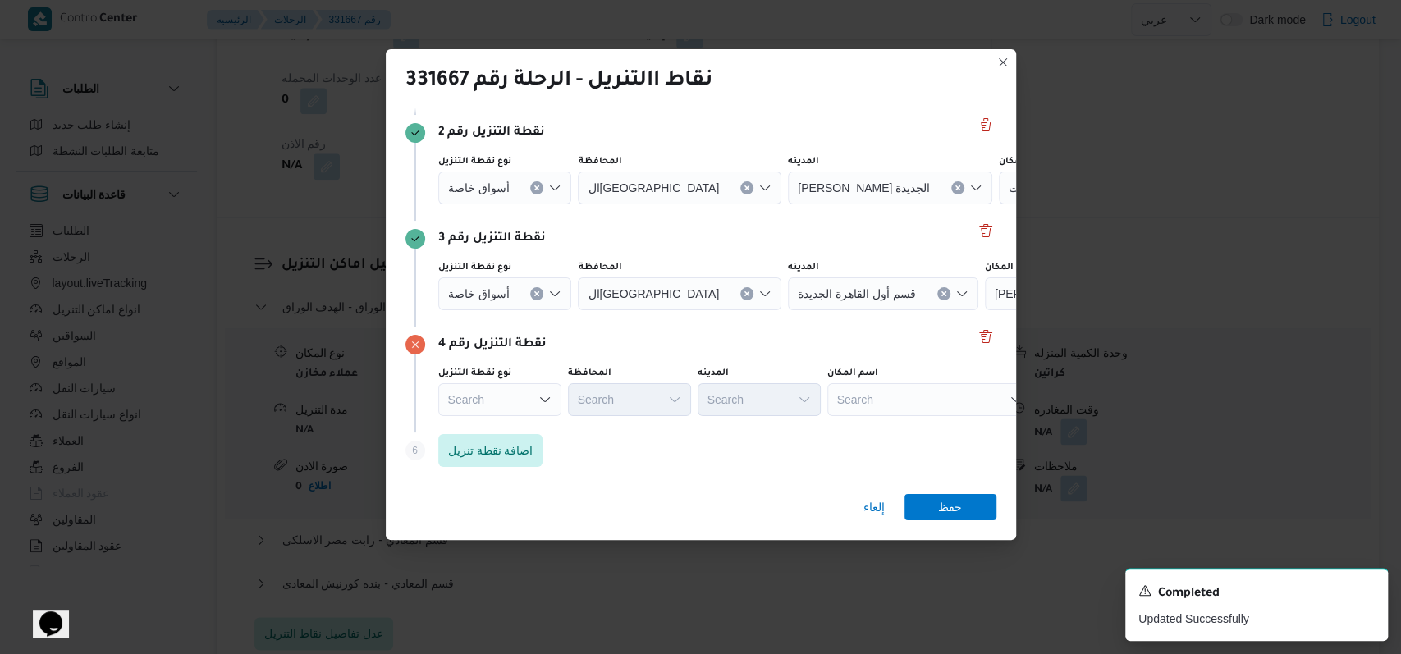
click at [983, 99] on div "Search" at bounding box center [1085, 82] width 205 height 33
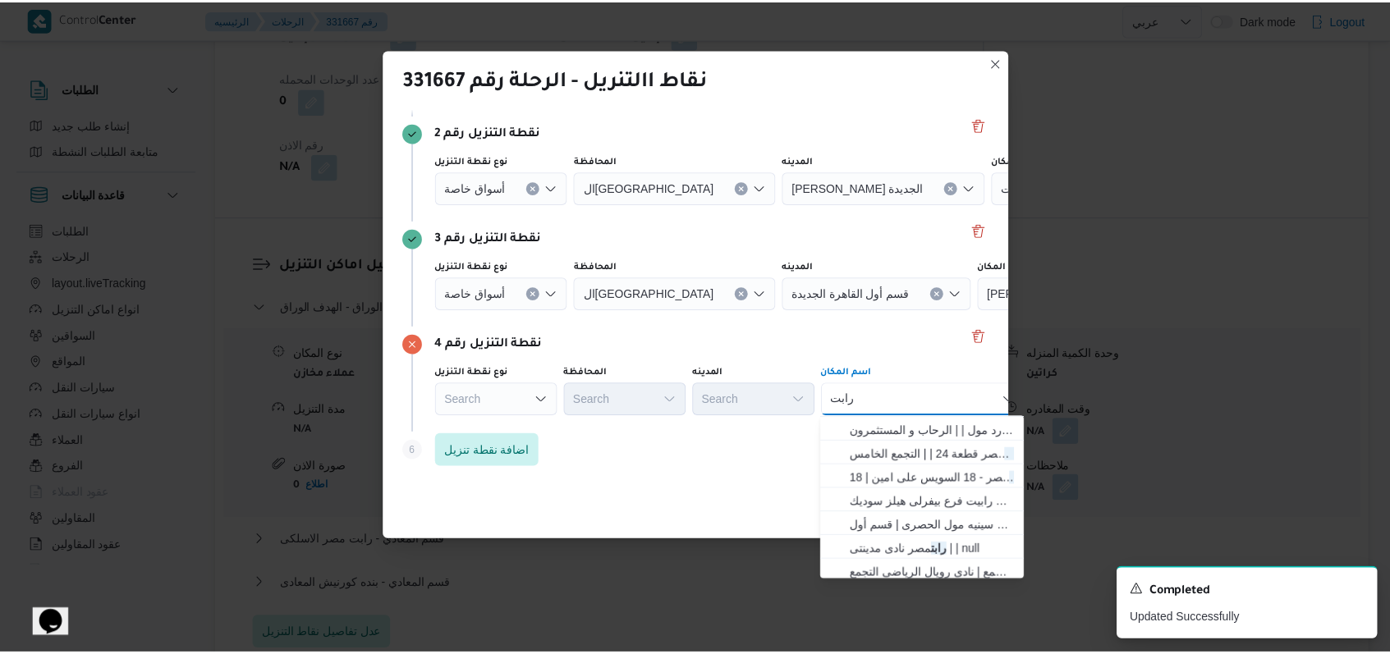
scroll to position [109, 0]
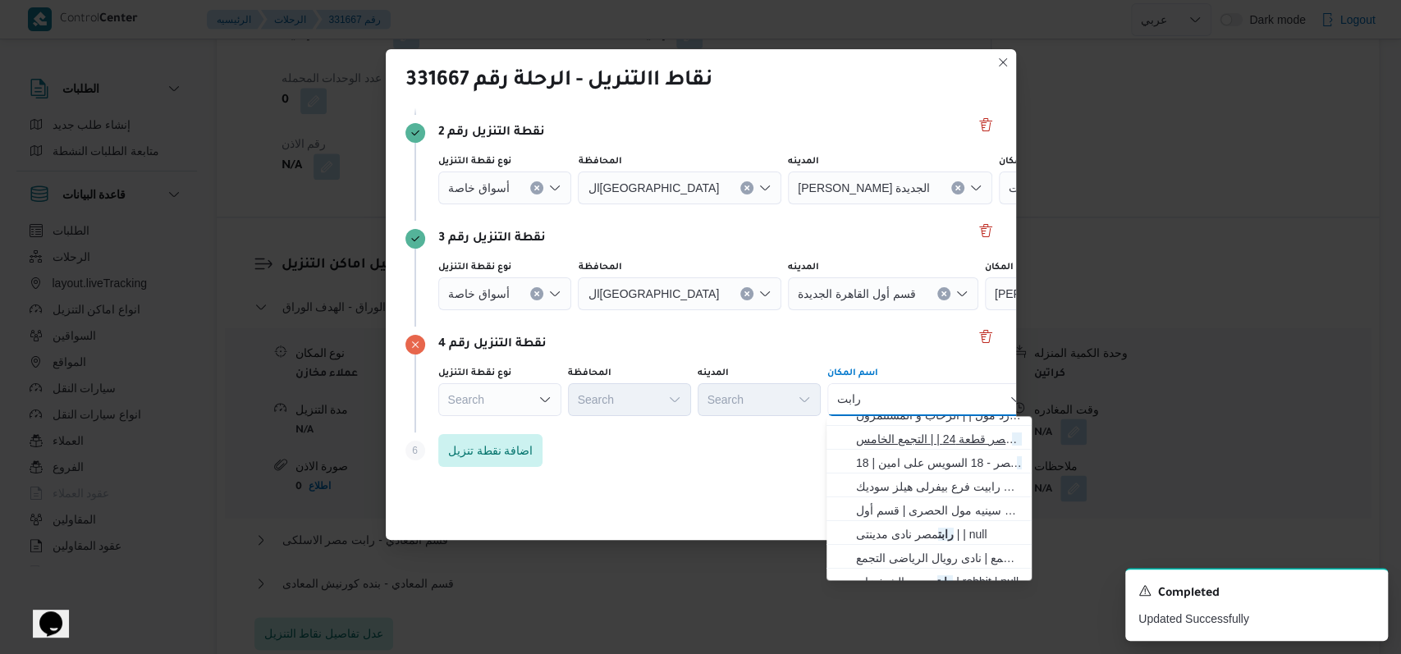
type input "رابت"
click at [959, 434] on span "رابت مصر قطعة 24 | | التجمع الخامس" at bounding box center [939, 439] width 166 height 20
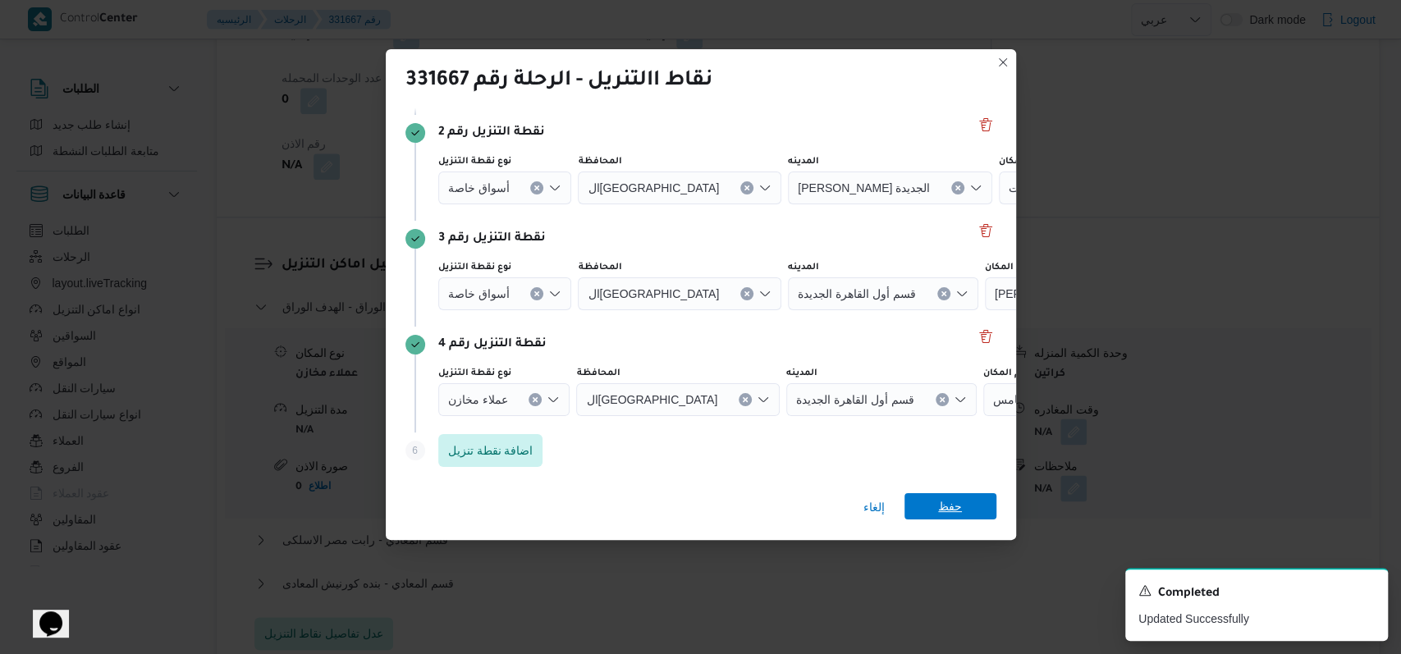
click at [972, 506] on span "حفظ" at bounding box center [951, 506] width 92 height 26
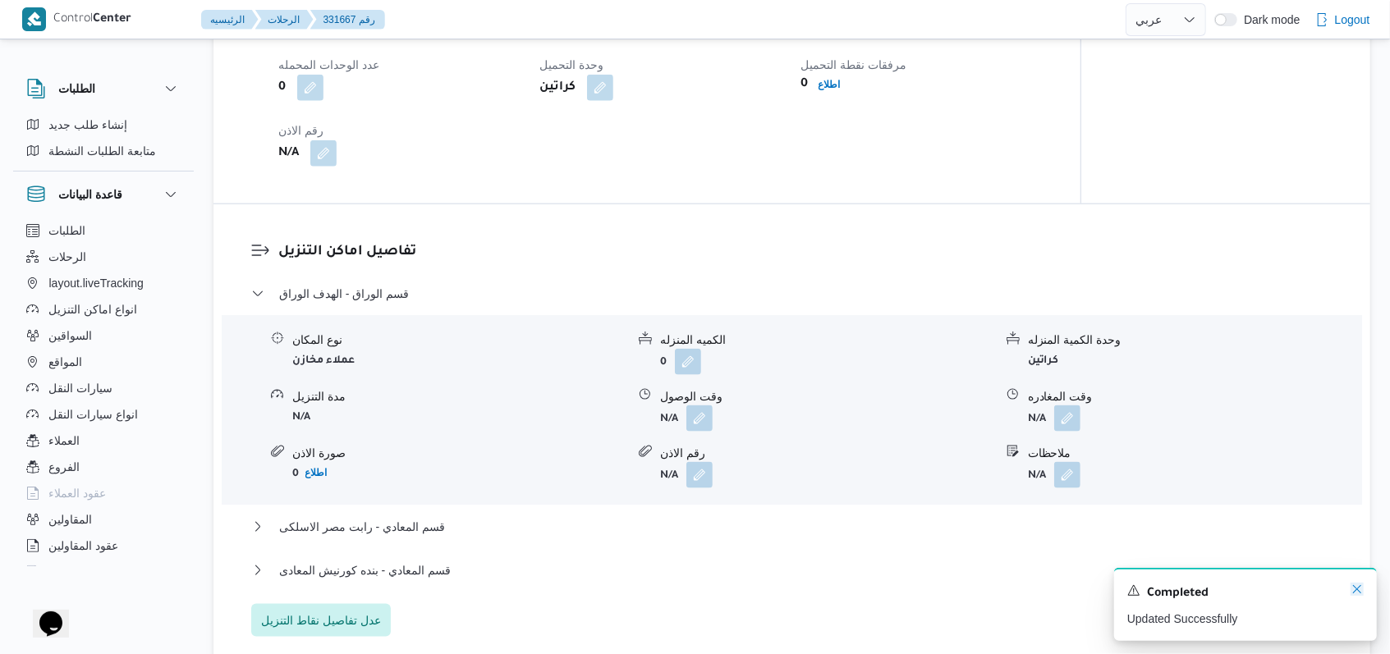
click at [1359, 591] on icon "Dismiss toast" at bounding box center [1356, 589] width 13 height 13
click at [369, 284] on span "قسم الوراق - الهدف الوراق" at bounding box center [344, 294] width 130 height 20
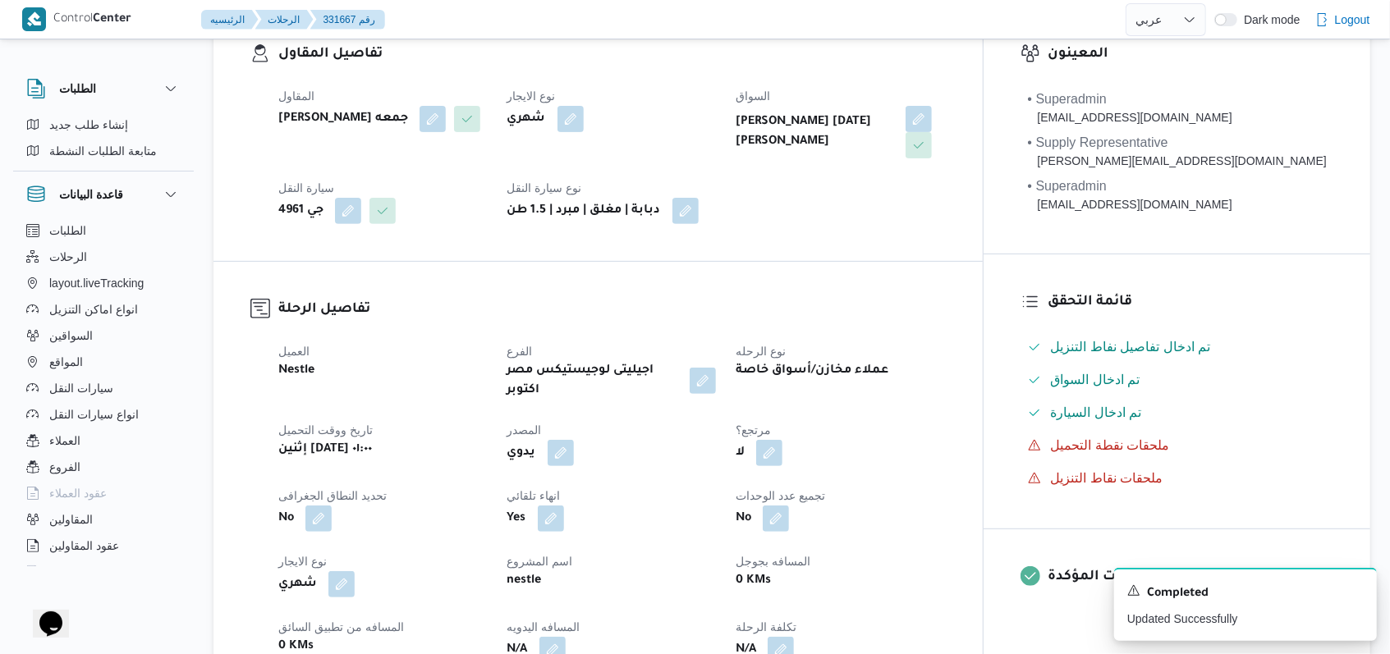
scroll to position [0, 0]
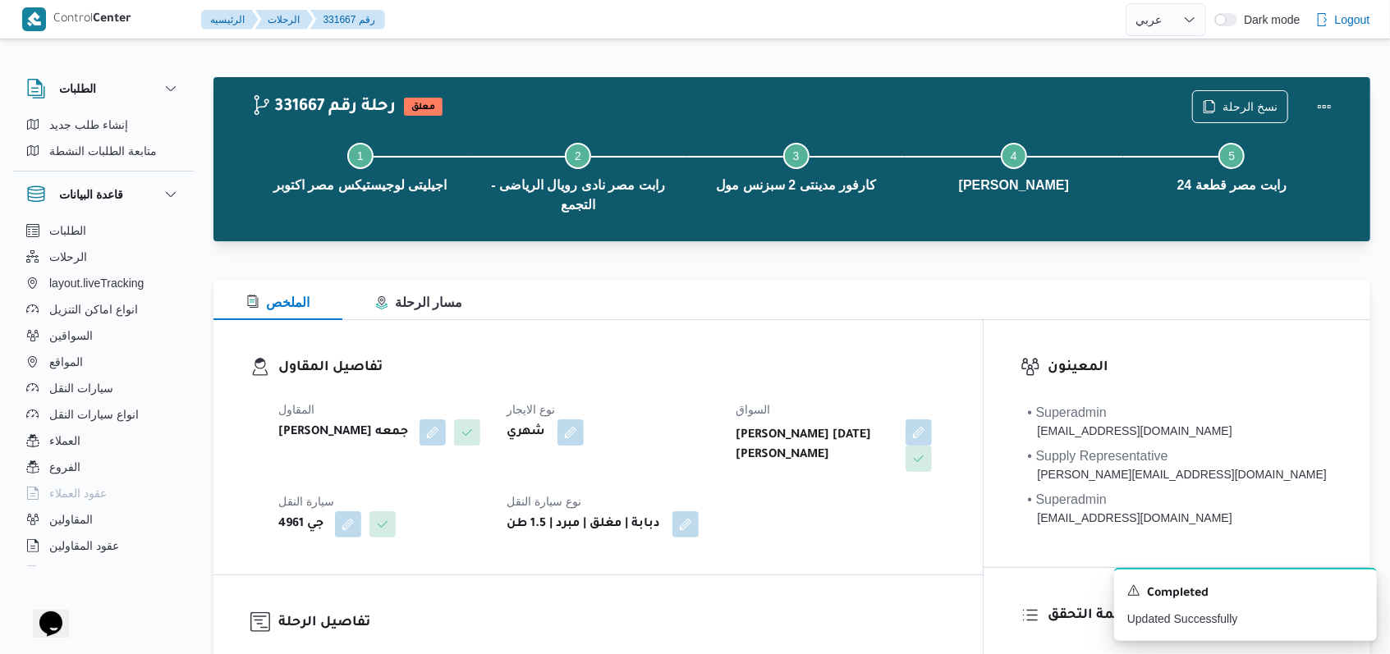
select select "ar"
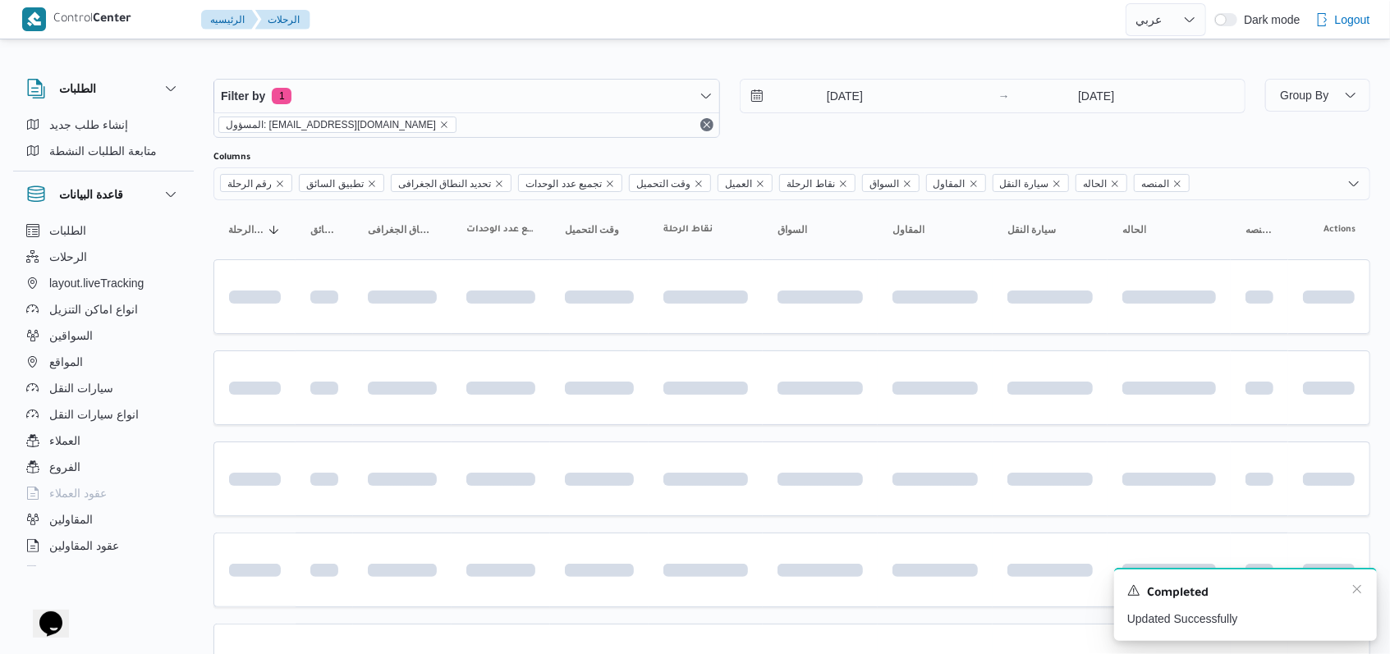
scroll to position [97, 0]
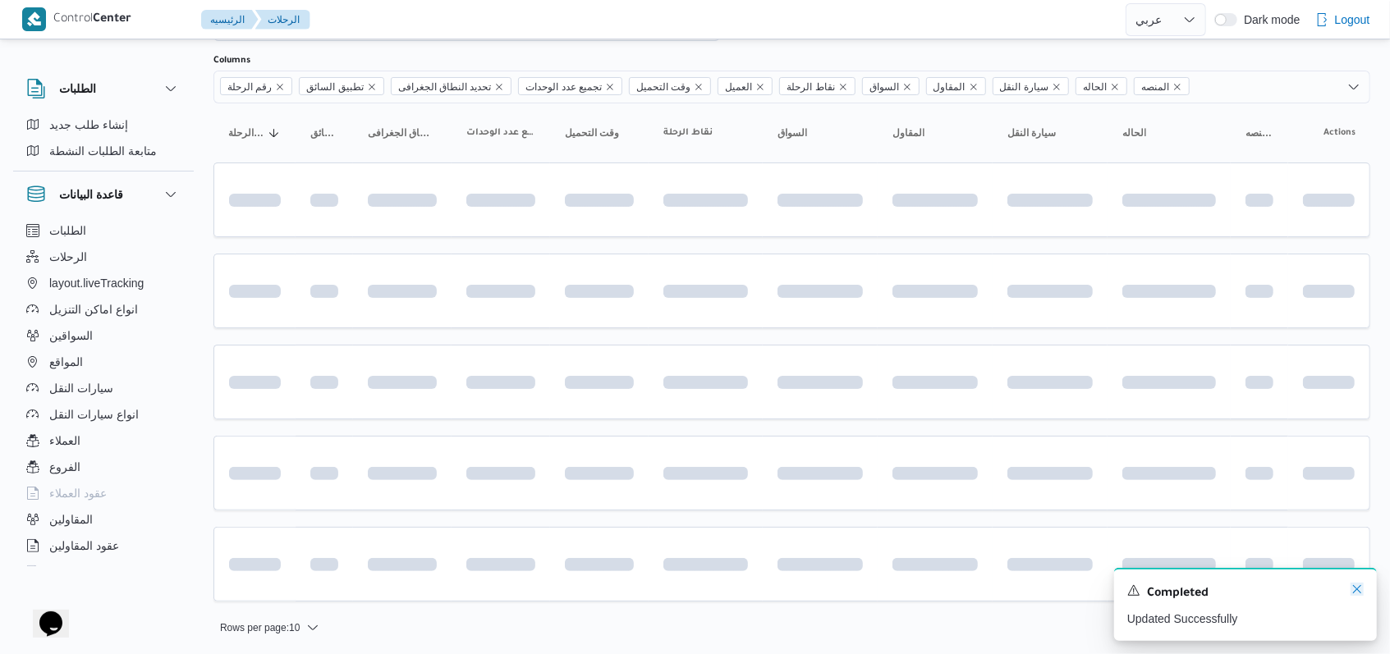
click at [1359, 590] on icon "Dismiss toast" at bounding box center [1356, 589] width 13 height 13
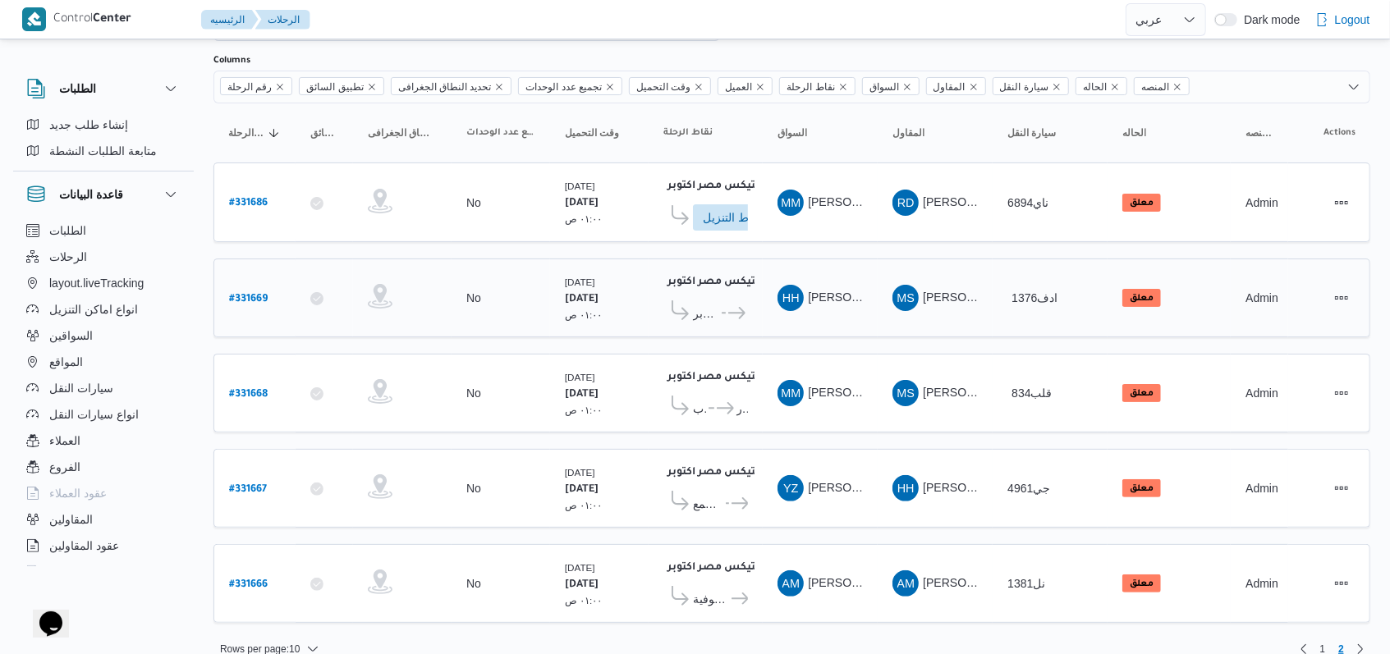
click at [247, 294] on b "# 331669" at bounding box center [248, 299] width 39 height 11
select select "ar"
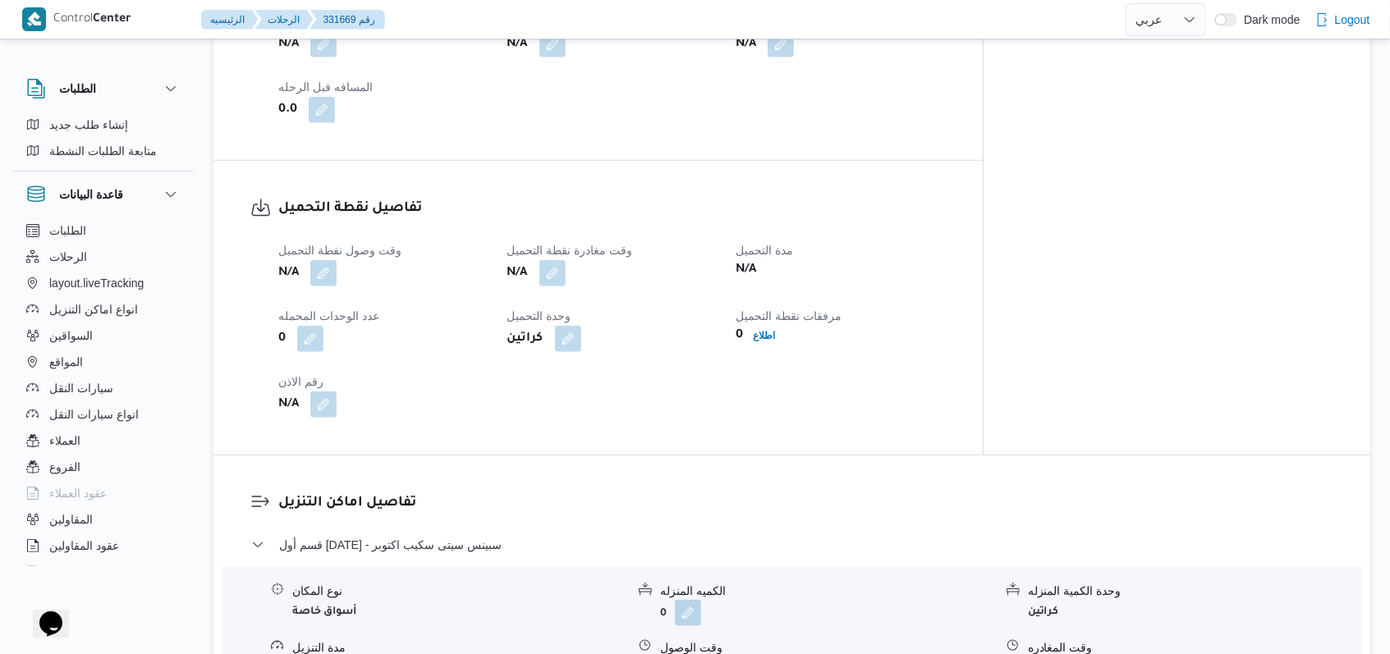
scroll to position [863, 0]
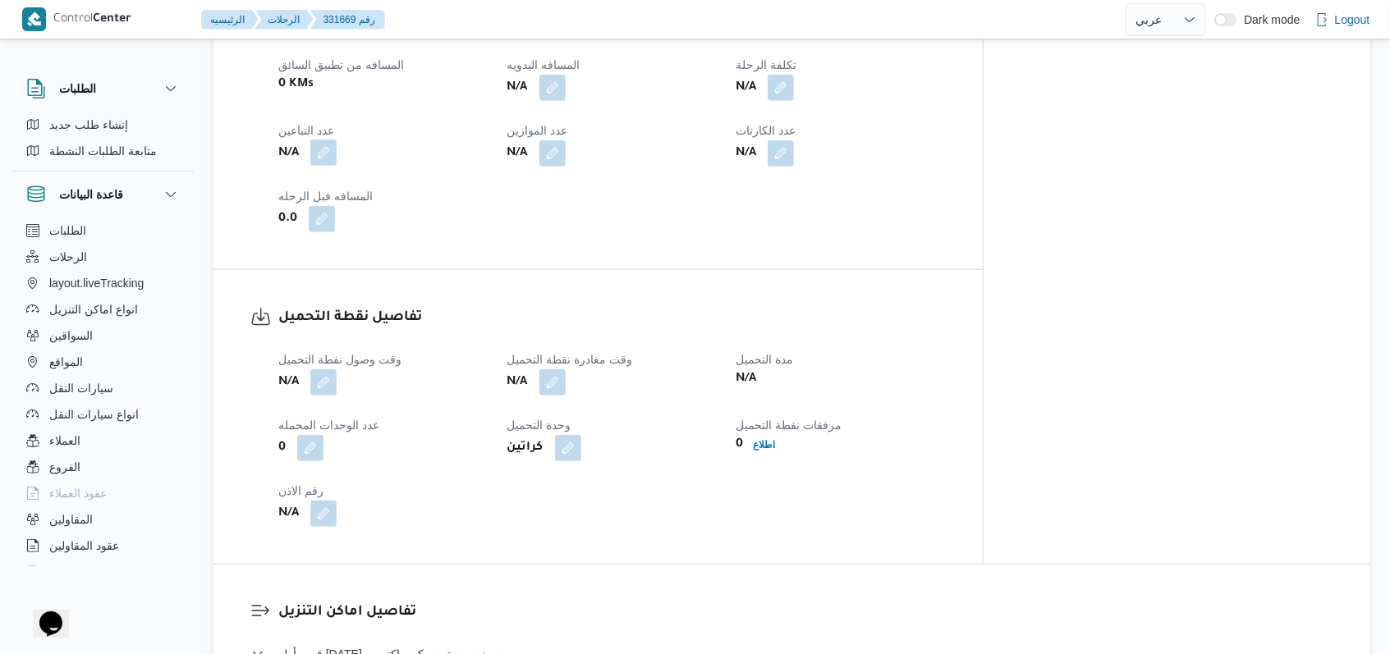
click at [327, 140] on button "button" at bounding box center [323, 153] width 26 height 26
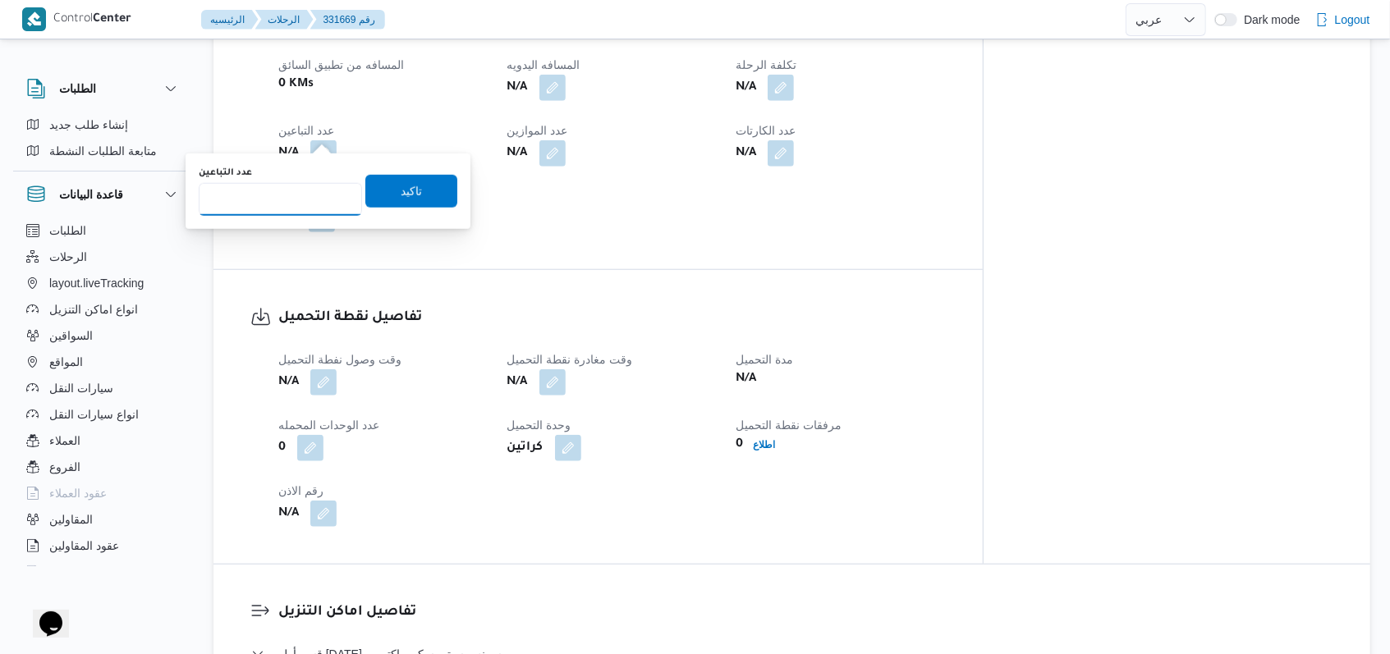
click at [314, 191] on input "عدد التباعين" at bounding box center [280, 199] width 163 height 33
type input "1"
click at [401, 181] on span "تاكيد" at bounding box center [411, 191] width 21 height 20
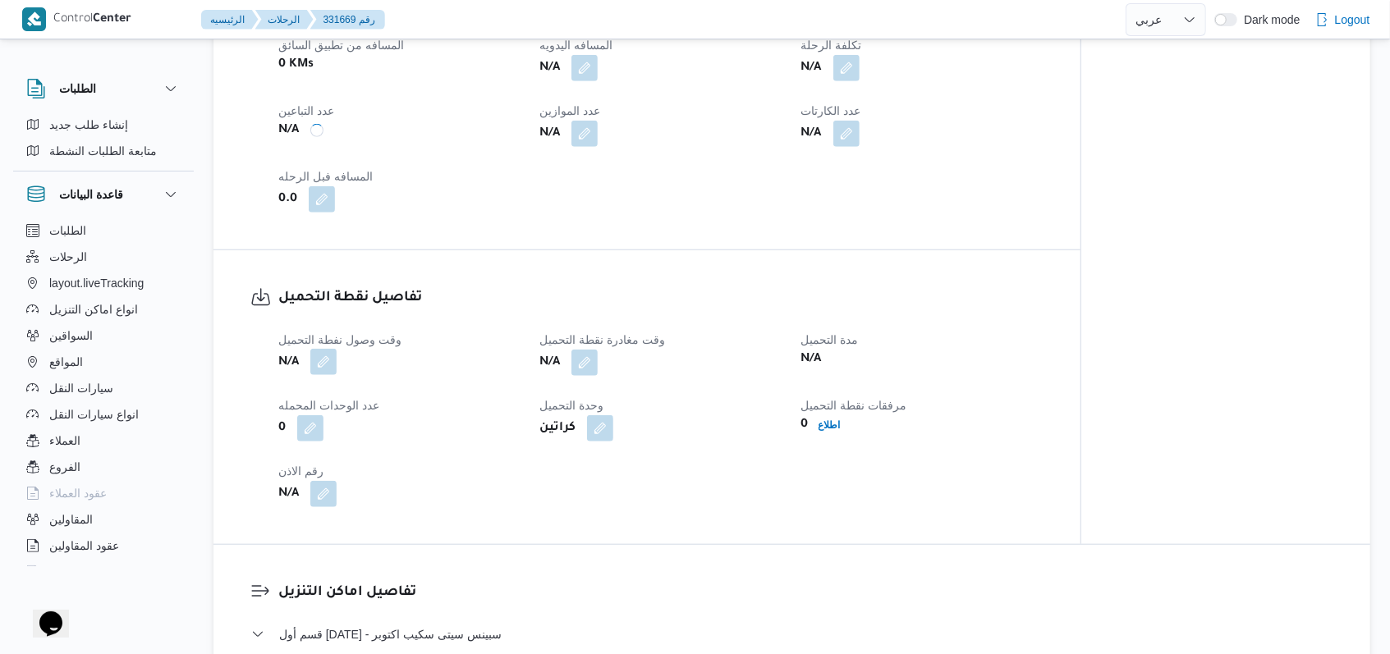
click at [328, 366] on button "button" at bounding box center [323, 362] width 26 height 26
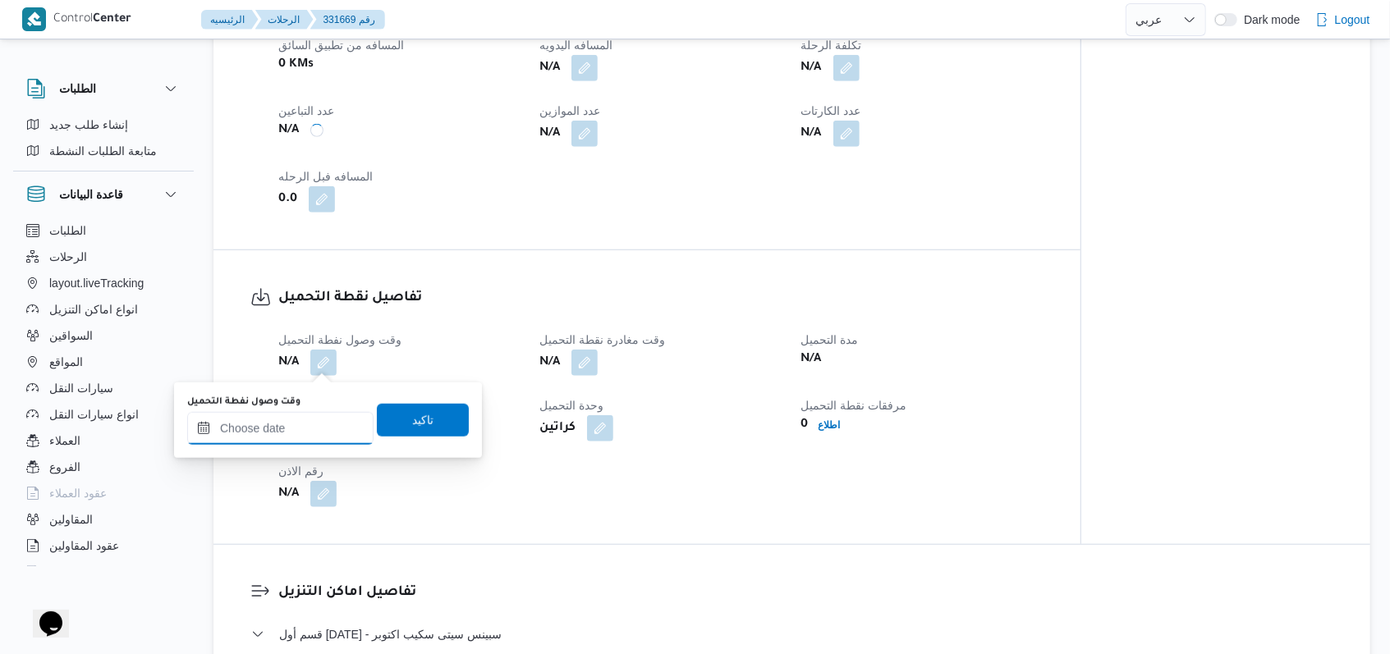
click at [306, 442] on input "وقت وصول نفطة التحميل" at bounding box center [280, 428] width 186 height 33
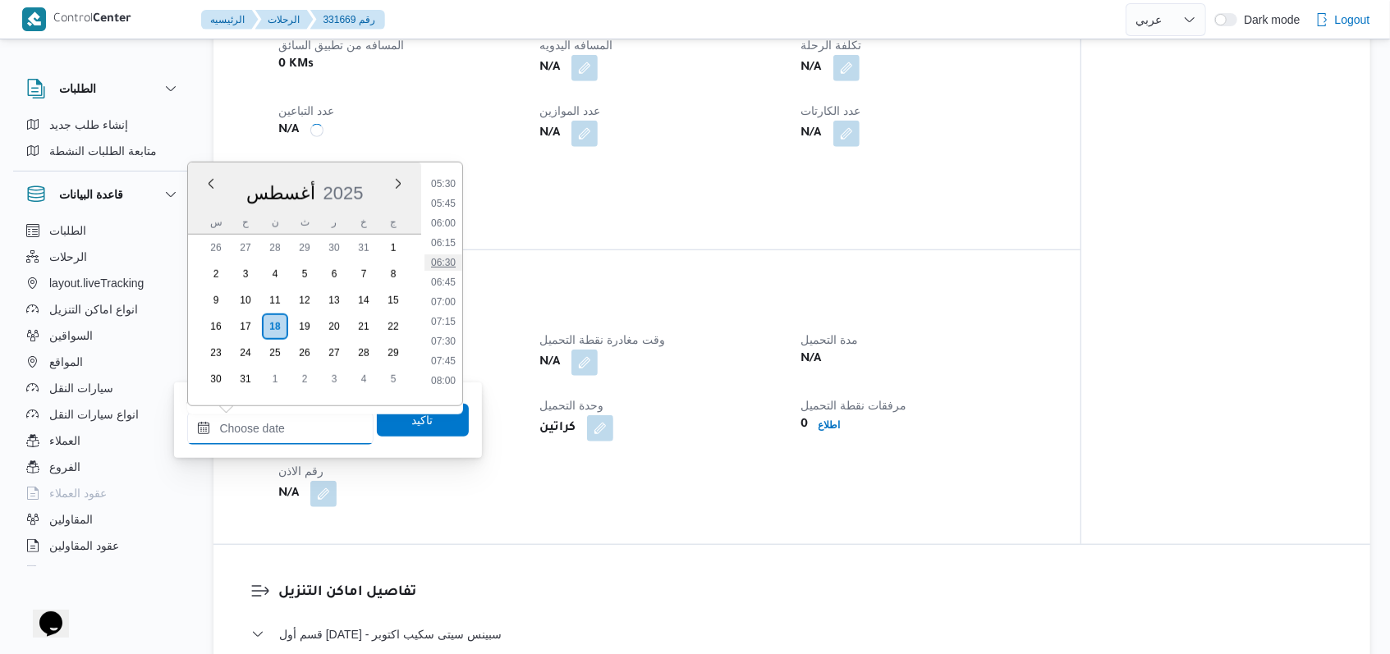
scroll to position [406, 0]
click at [449, 259] on ul "00:00 00:15 00:30 00:45 01:00 01:15 01:30 01:45 02:00 02:15 02:30 02:45 03:00 0…" at bounding box center [443, 284] width 38 height 217
click at [449, 258] on ul "00:00 00:15 00:30 00:45 01:00 01:15 01:30 01:45 02:00 02:15 02:30 02:45 03:00 0…" at bounding box center [443, 284] width 38 height 217
click at [447, 252] on li "06:00" at bounding box center [443, 250] width 38 height 16
type input "١٨/٠٨/٢٠٢٥ ٠٦:٠٠"
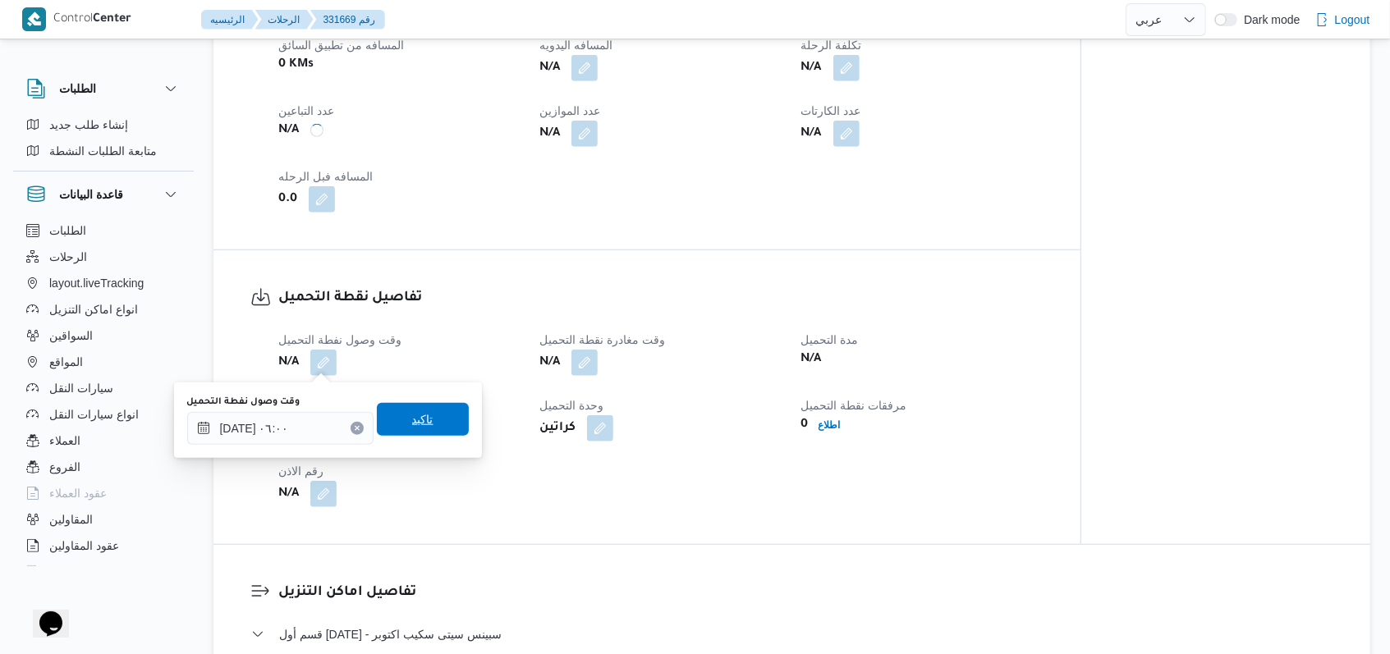
click at [426, 410] on span "تاكيد" at bounding box center [423, 419] width 92 height 33
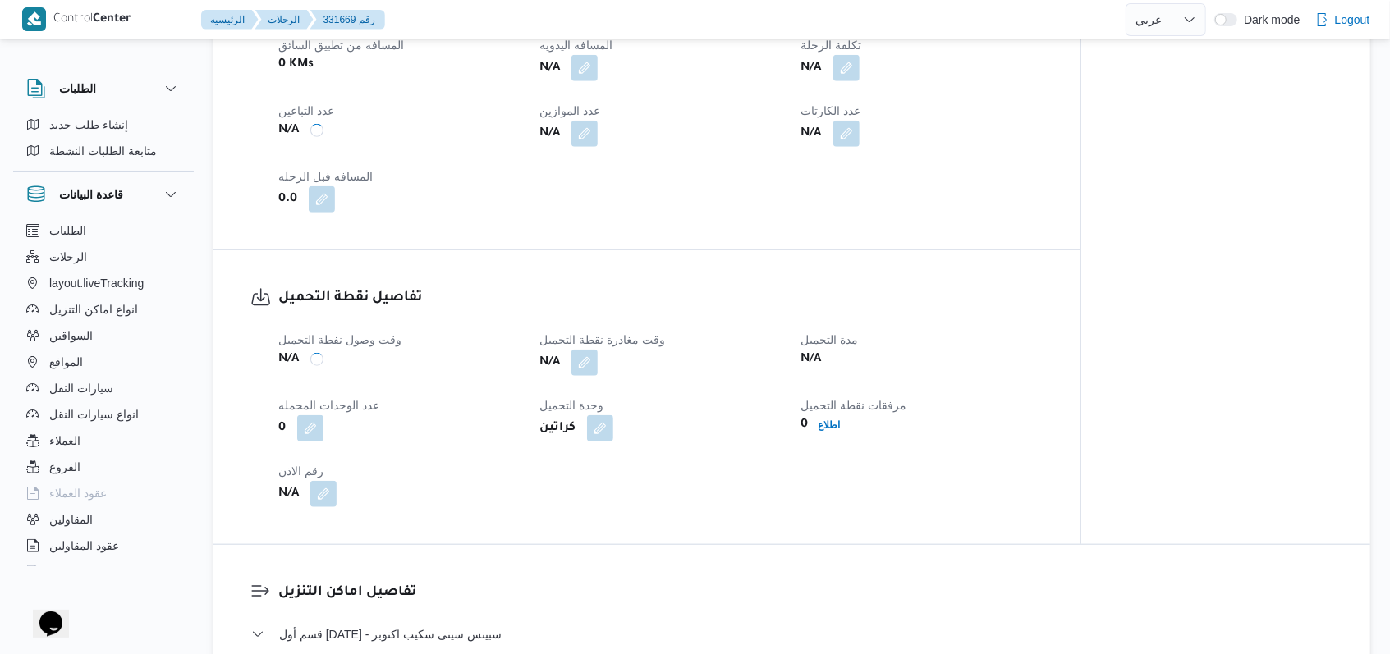
click at [600, 357] on div "N/A" at bounding box center [660, 363] width 245 height 30
click at [582, 361] on button "button" at bounding box center [584, 362] width 26 height 26
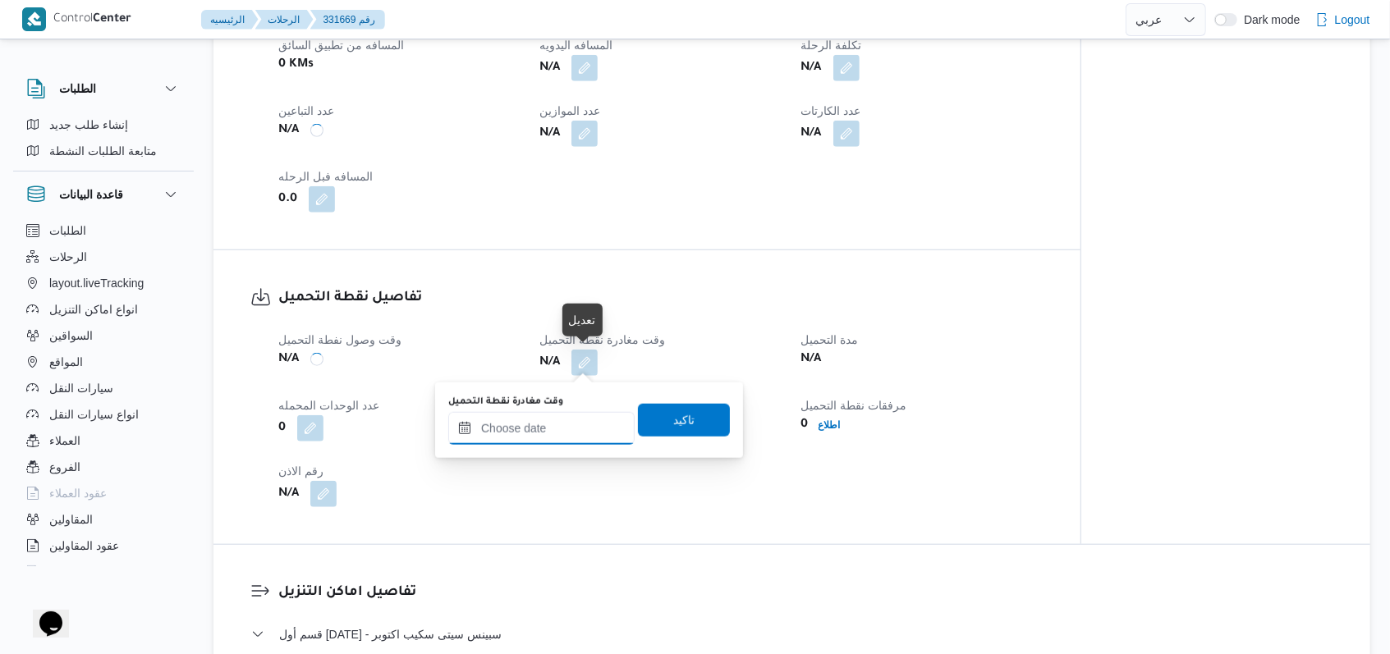
click at [558, 430] on input "وقت مغادرة نقطة التحميل" at bounding box center [541, 428] width 186 height 33
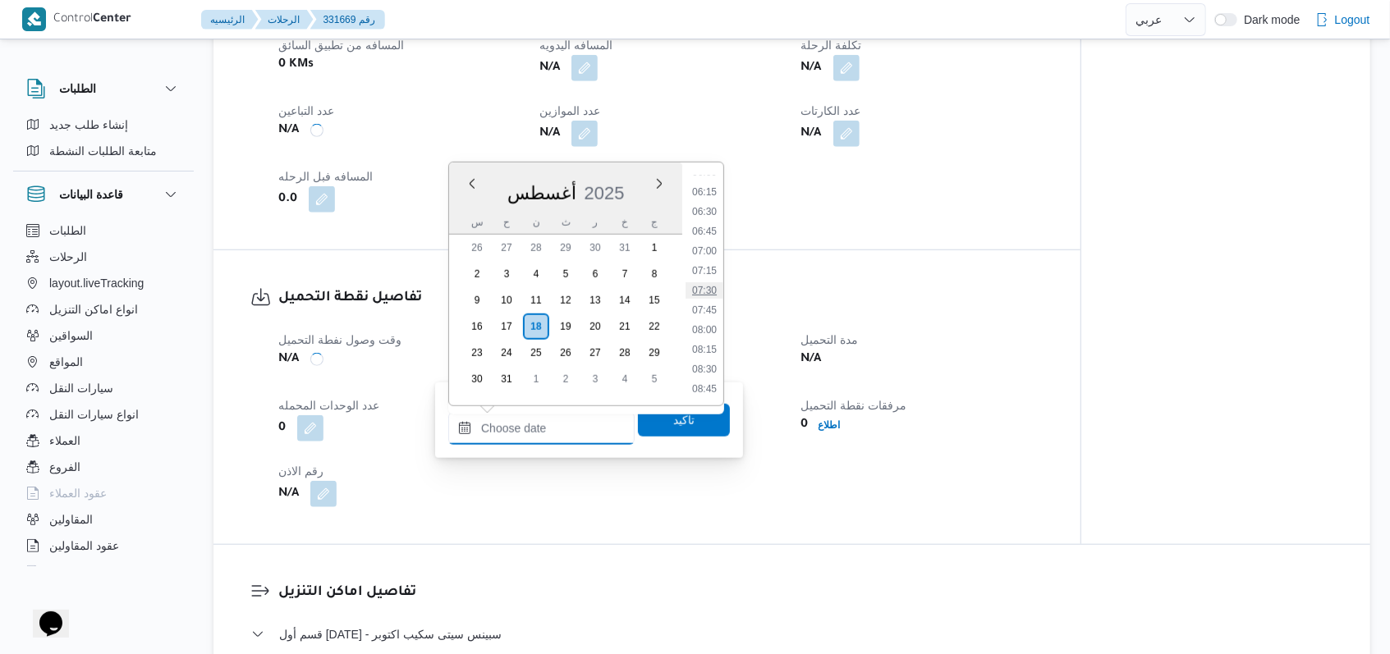
scroll to position [516, 0]
click at [710, 304] on li "08:00" at bounding box center [704, 299] width 38 height 16
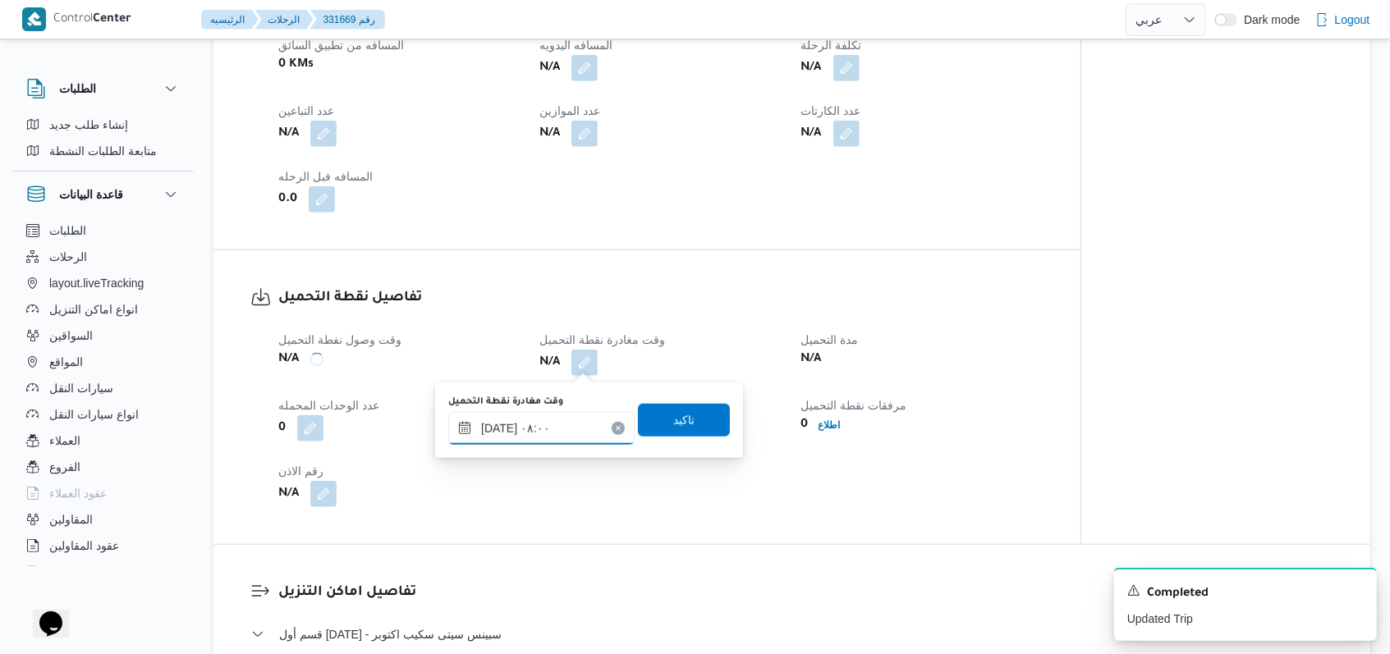
type input "١٨/٠٨/٢٠٢٥ ٠٨:٠٠"
click at [650, 420] on span "تاكيد" at bounding box center [684, 419] width 92 height 33
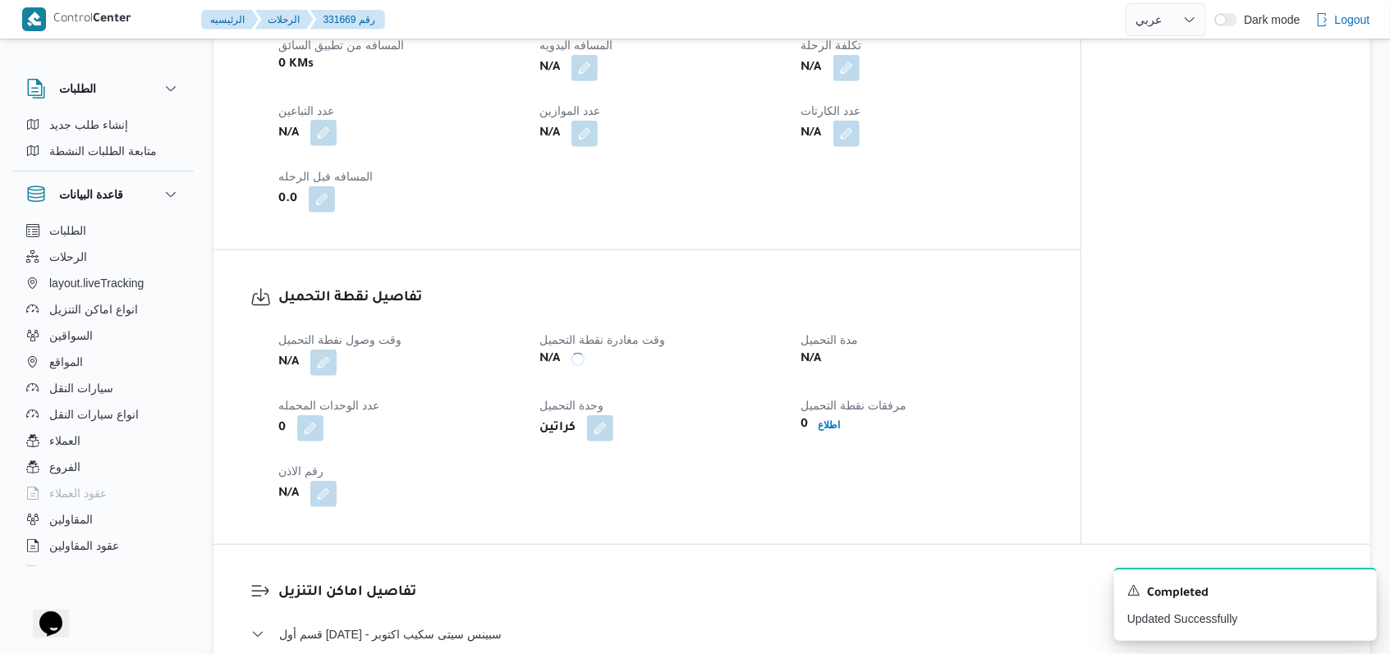
click at [328, 135] on button "button" at bounding box center [323, 133] width 26 height 26
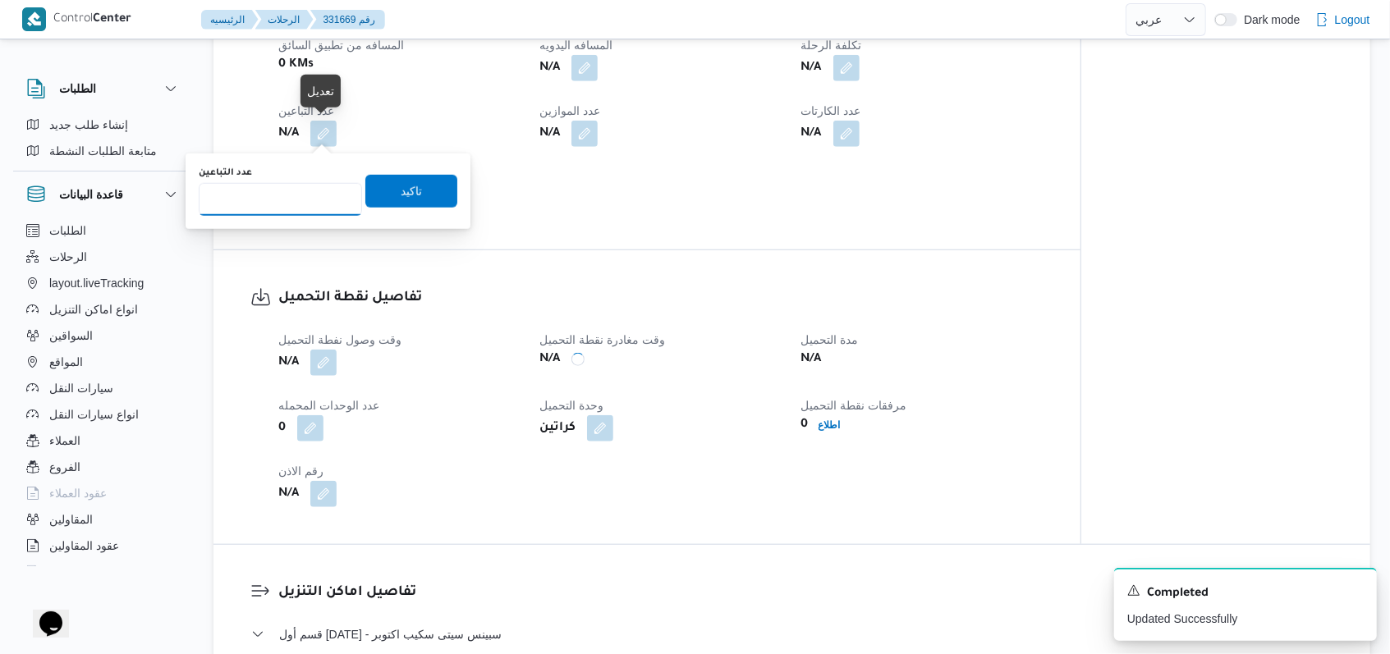
click at [299, 190] on input "عدد التباعين" at bounding box center [280, 199] width 163 height 33
type input "1"
click at [370, 185] on span "تاكيد" at bounding box center [411, 191] width 92 height 33
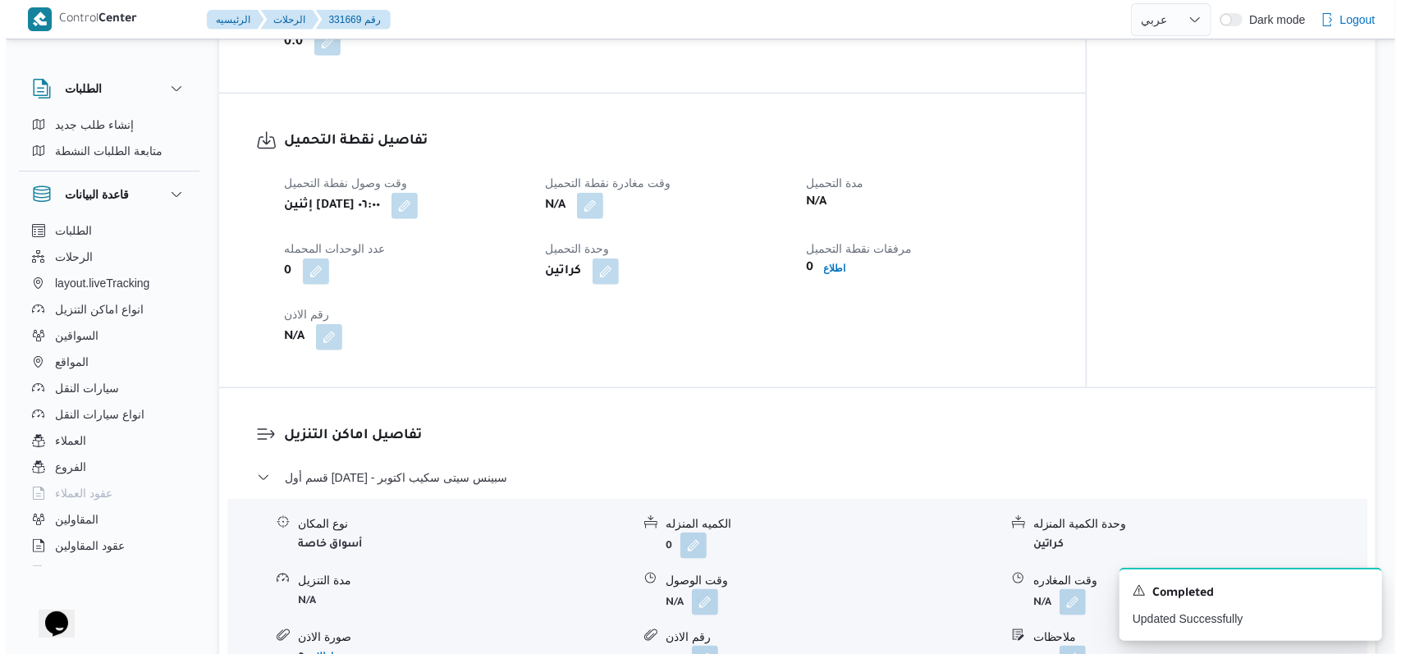
scroll to position [1300, 0]
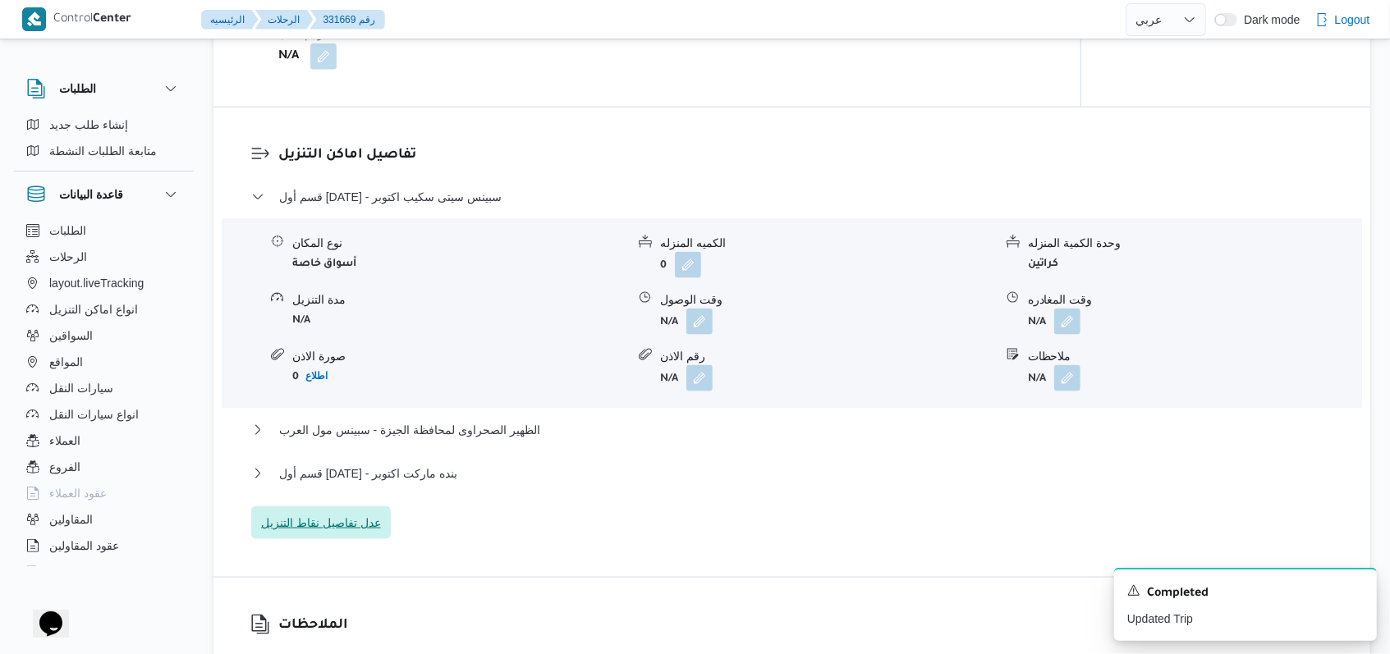
click at [355, 517] on span "عدل تفاصيل نقاط التنزيل" at bounding box center [321, 523] width 120 height 20
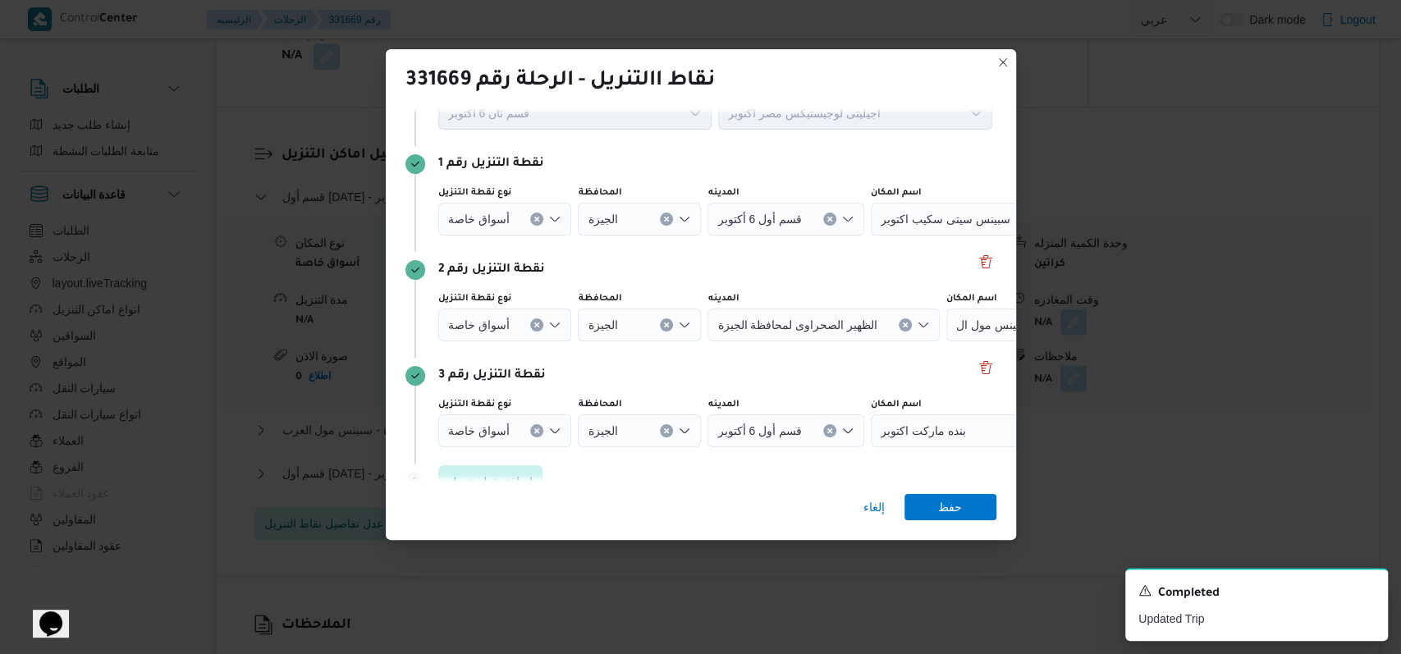
scroll to position [106, 0]
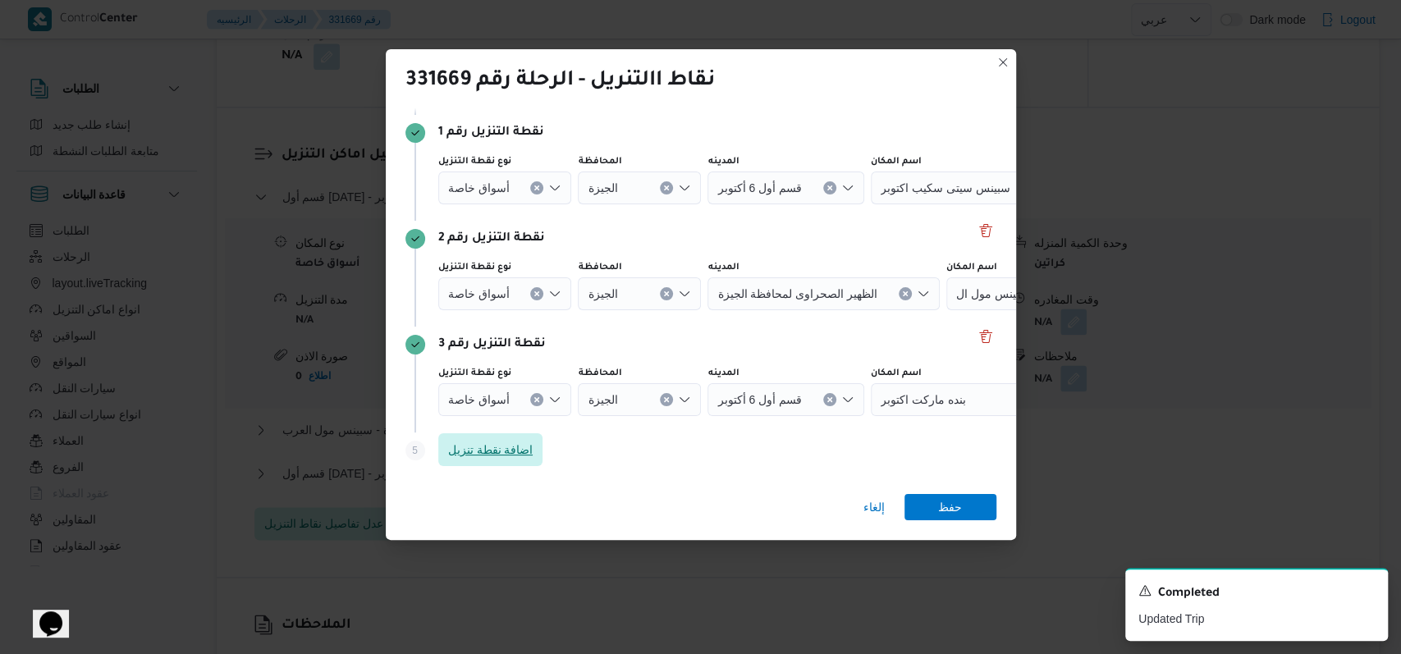
click at [525, 455] on span "اضافة نقطة تنزيل" at bounding box center [490, 450] width 85 height 20
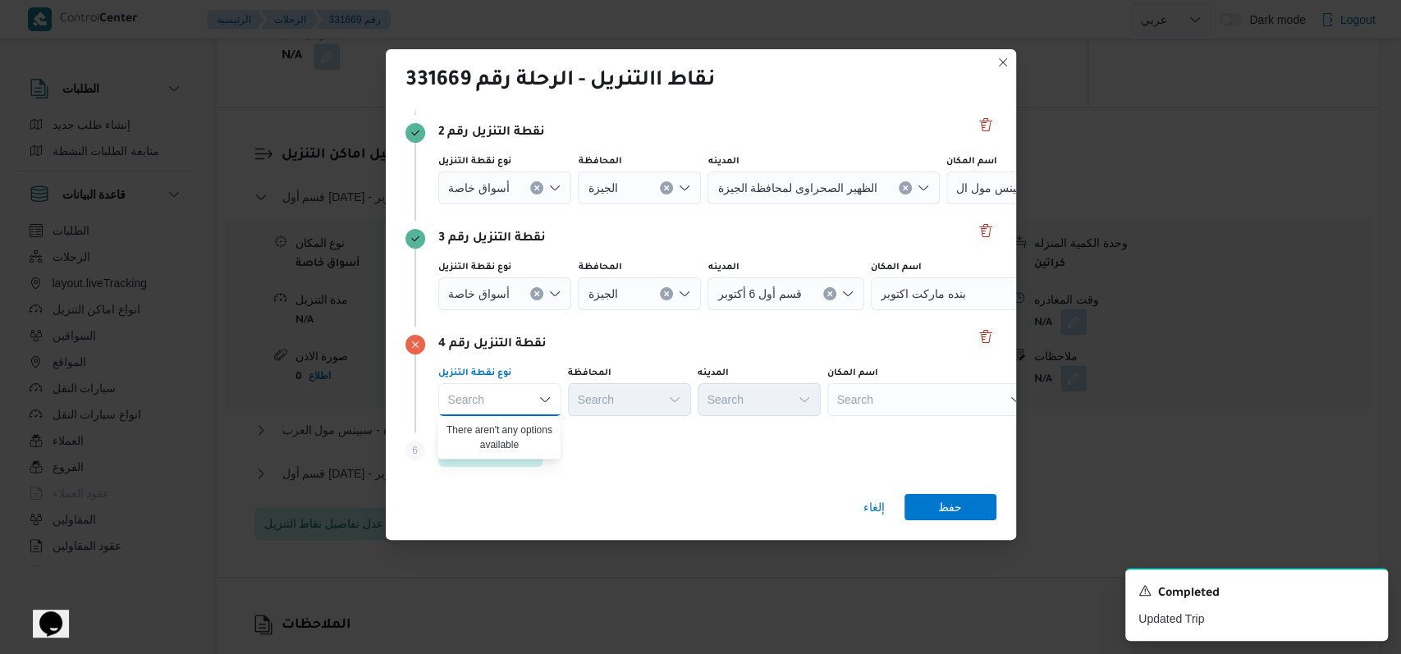
click at [610, 352] on div "نقطة التنزيل رقم 4" at bounding box center [701, 345] width 591 height 20
click at [535, 85] on icon "Clear input" at bounding box center [537, 82] width 7 height 7
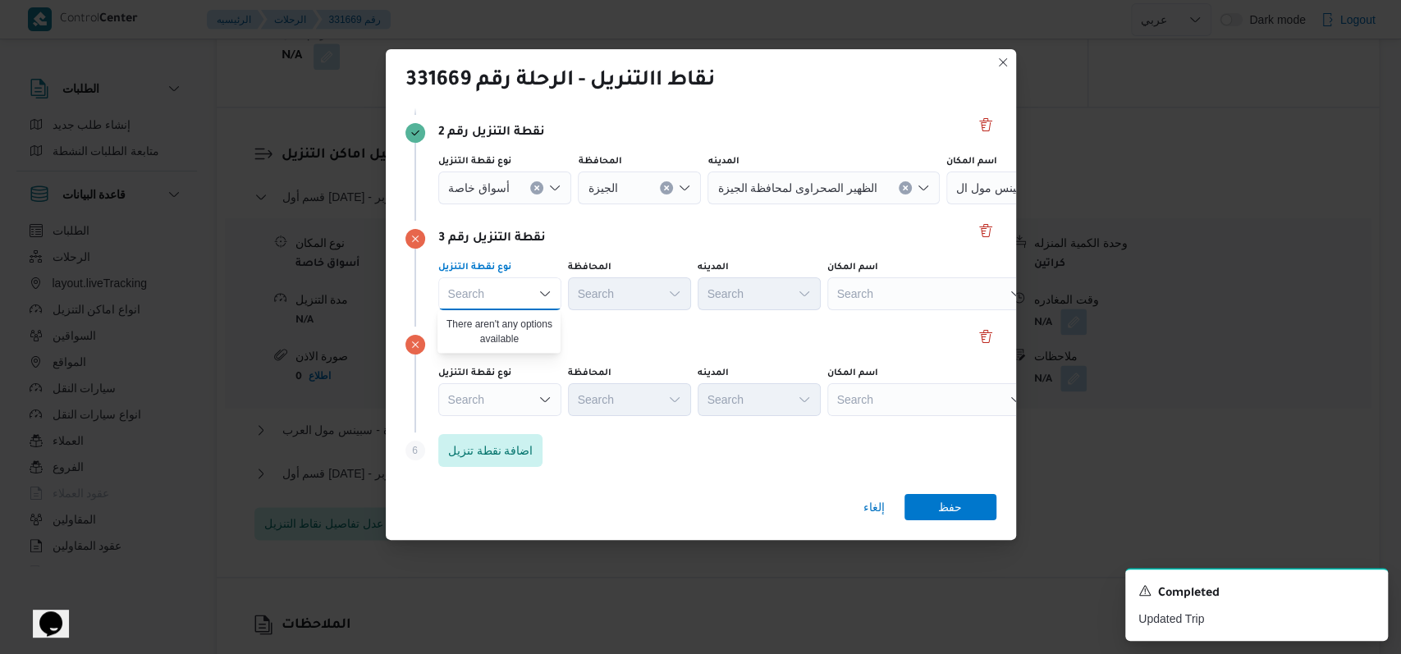
click at [536, 85] on icon "Clear input" at bounding box center [537, 82] width 7 height 7
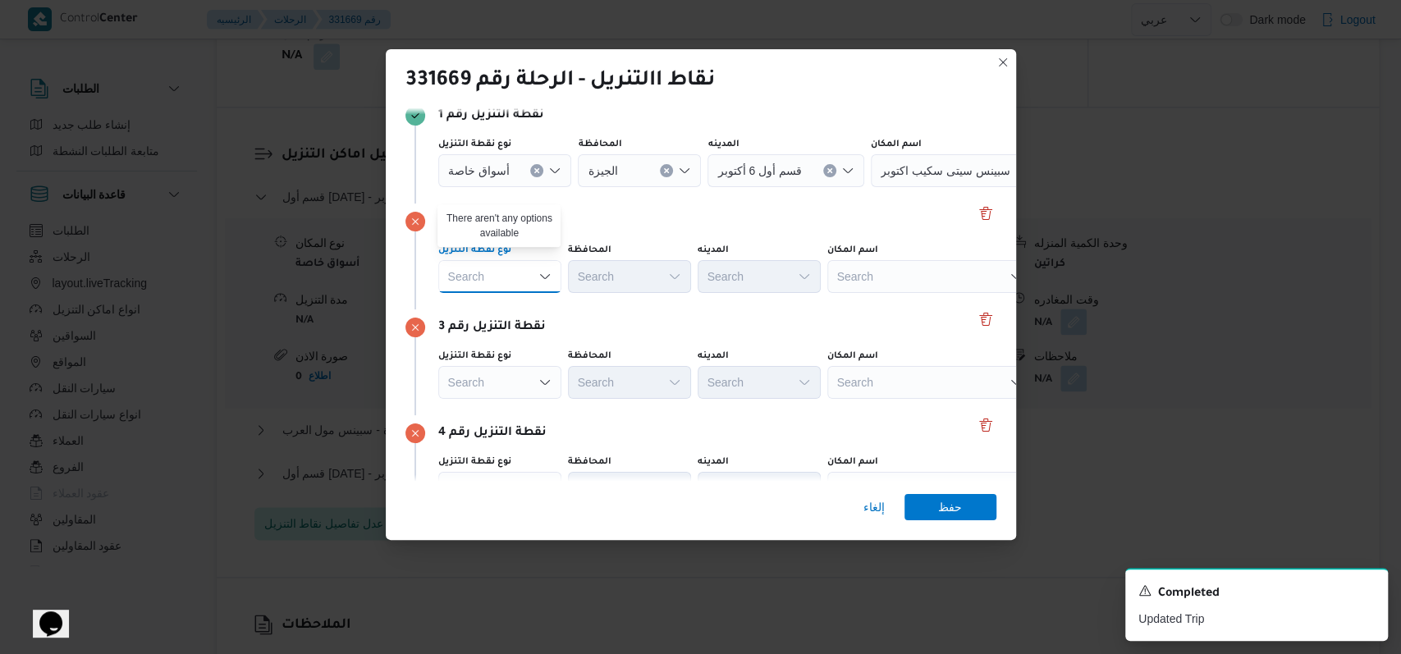
scroll to position [103, 0]
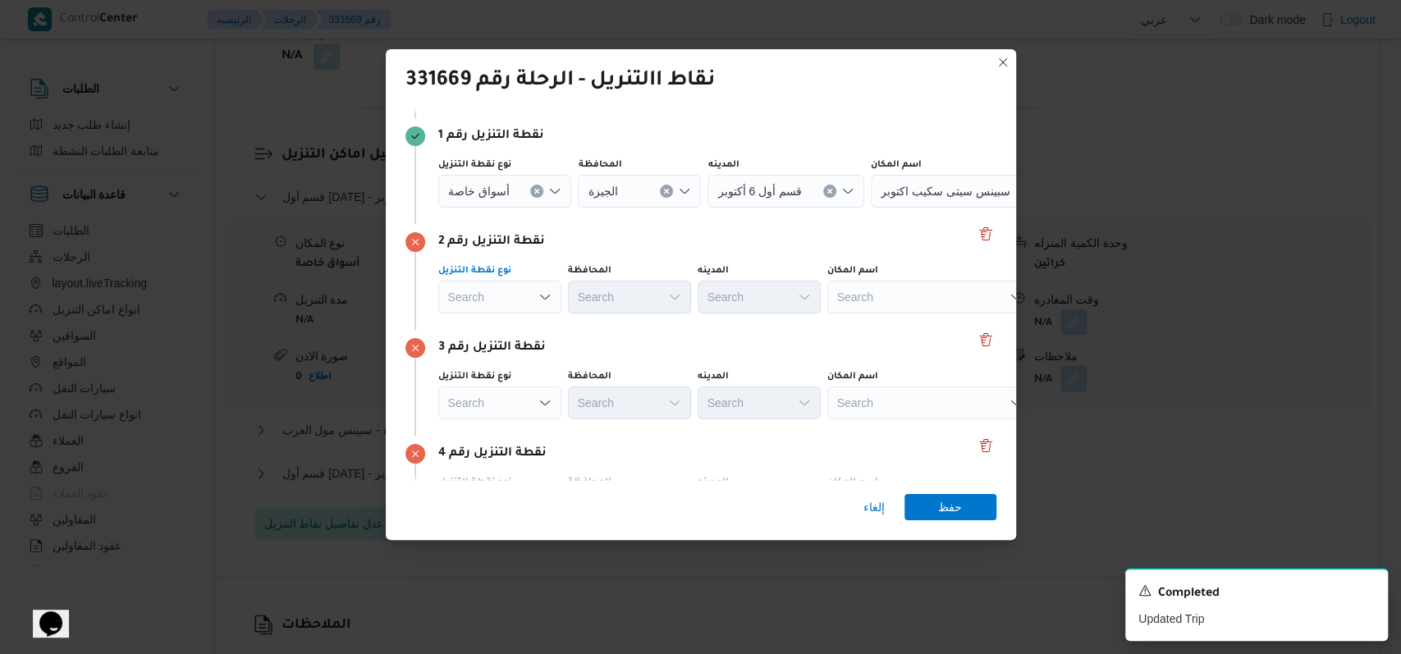
click at [534, 192] on icon "Clear input" at bounding box center [537, 191] width 7 height 7
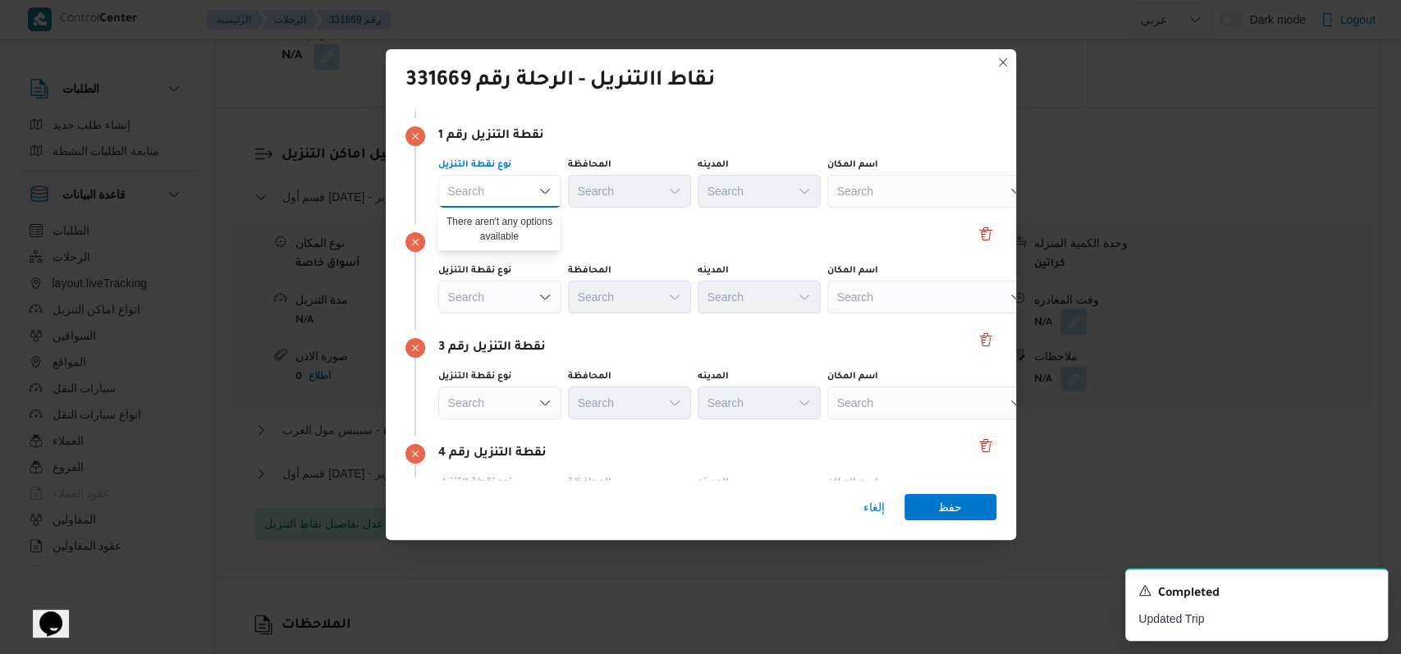
click at [612, 224] on div "نقطة التنزيل رقم 2 نوع نقطة التنزيل Search المحافظة Search المدينه Search اسم ا…" at bounding box center [701, 277] width 591 height 106
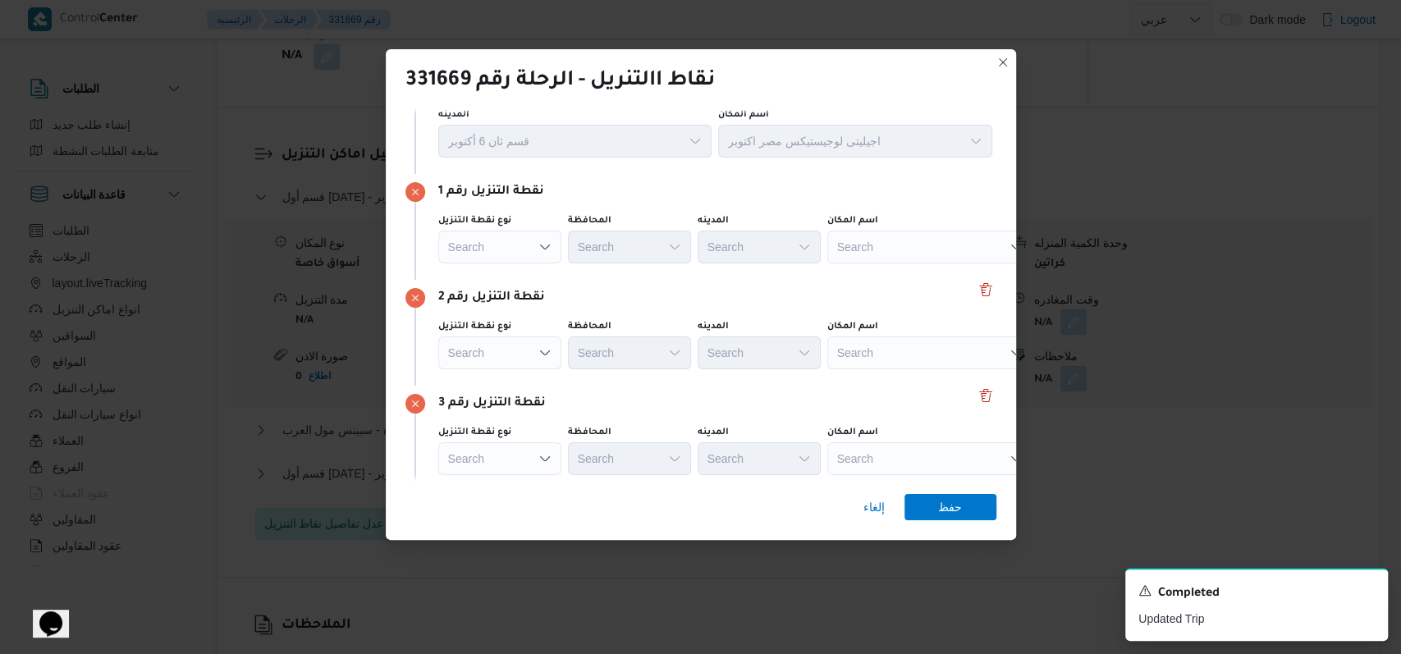
scroll to position [0, 0]
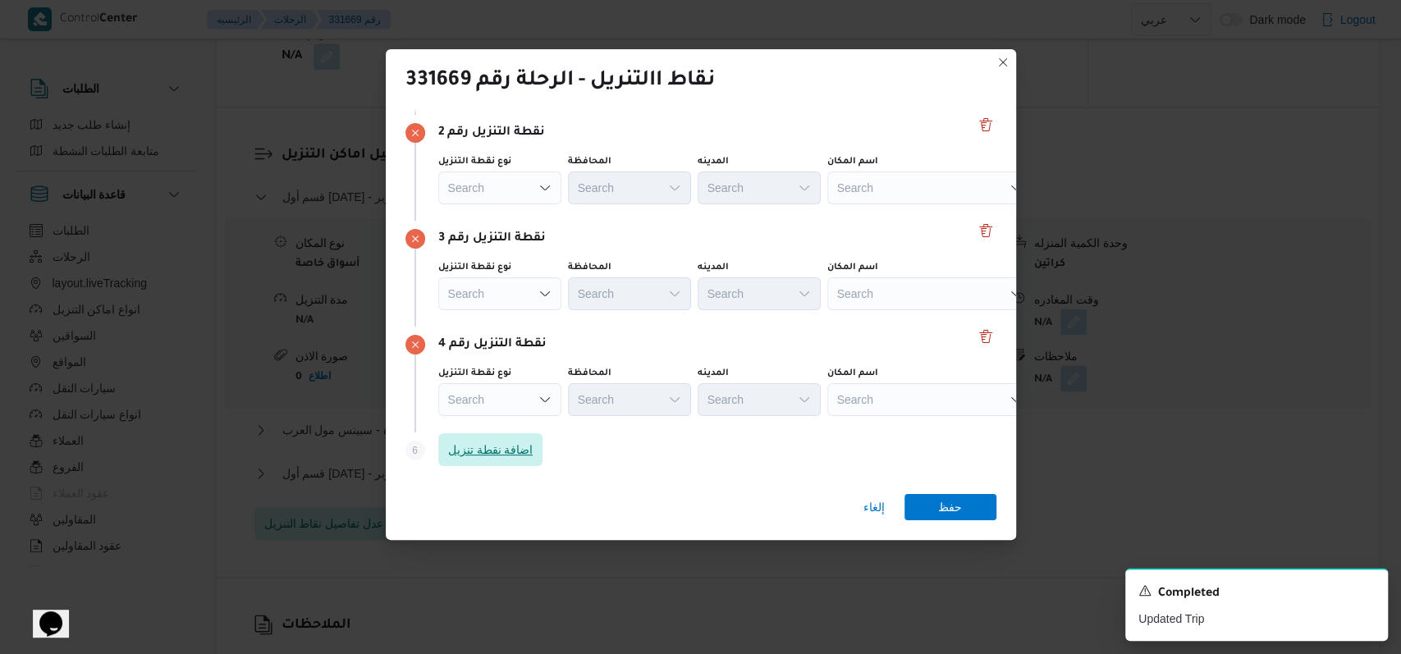
click at [507, 463] on span "اضافة نقطة تنزيل" at bounding box center [490, 449] width 105 height 33
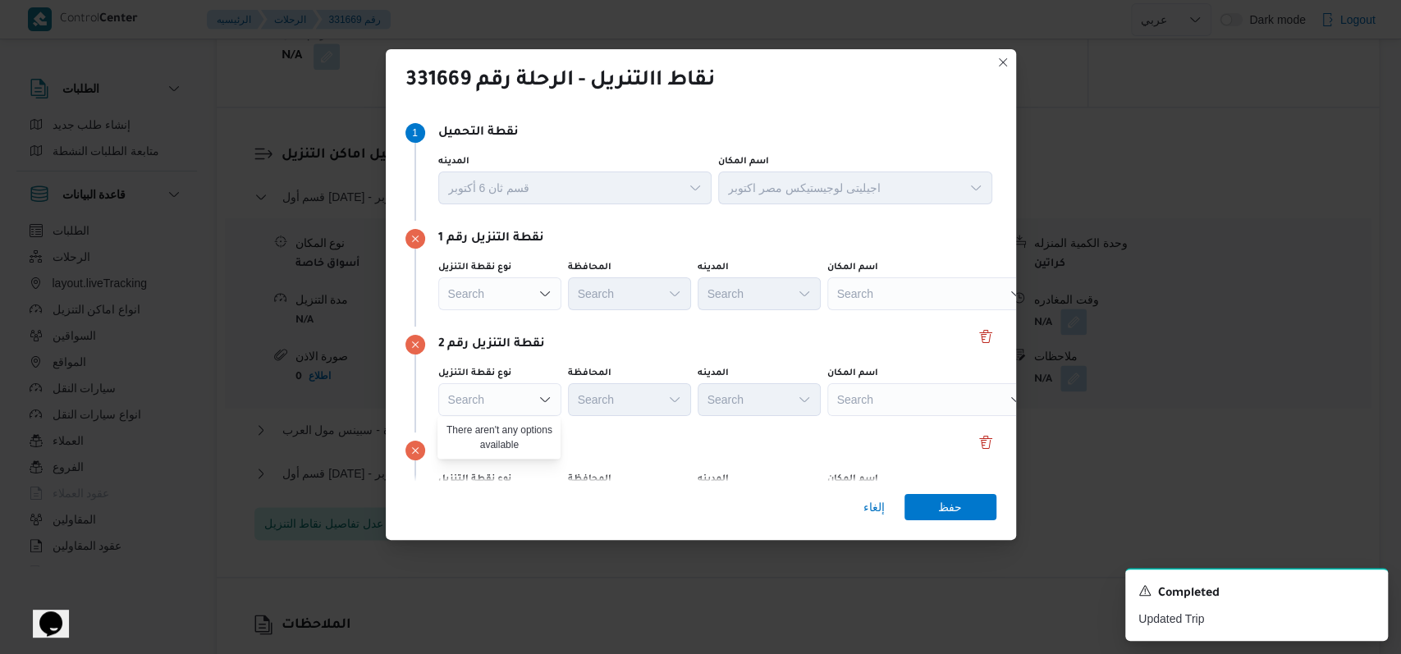
click at [894, 294] on div "Search" at bounding box center [929, 293] width 205 height 33
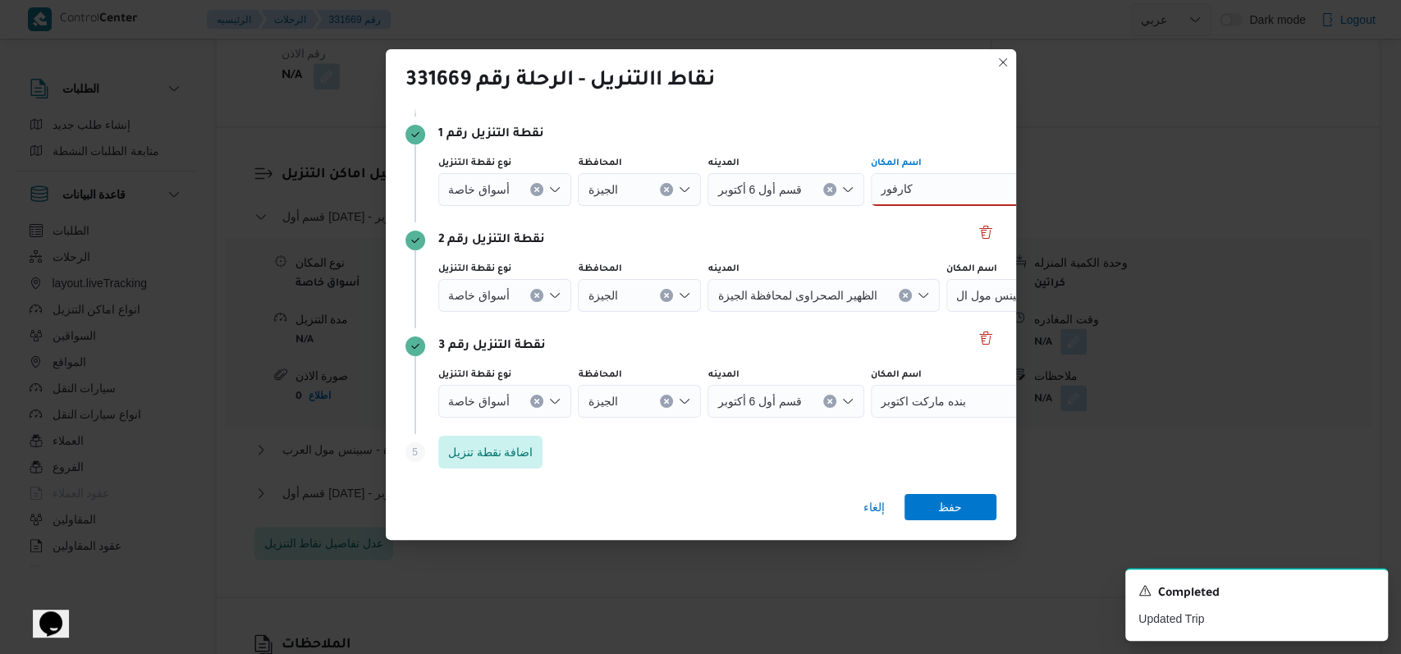
scroll to position [106, 0]
click at [536, 190] on icon "Clear input" at bounding box center [537, 188] width 4 height 4
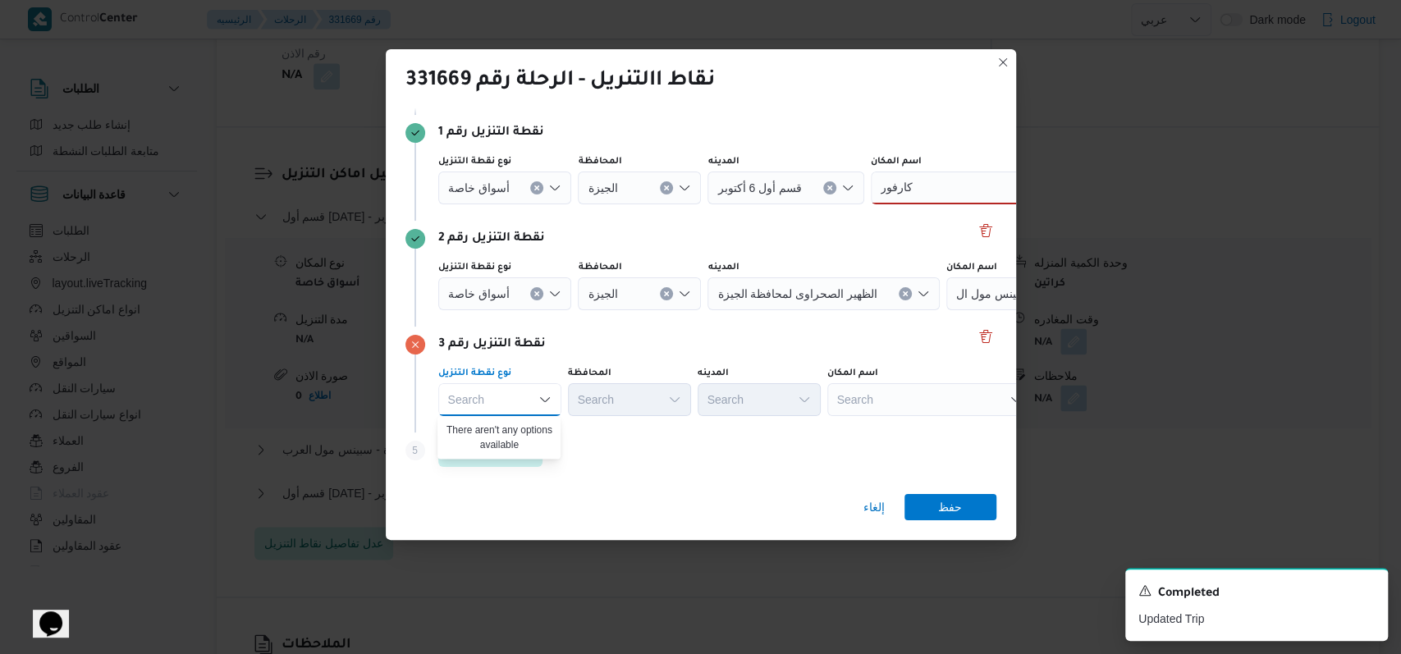
click at [538, 191] on icon "Clear input" at bounding box center [537, 188] width 7 height 7
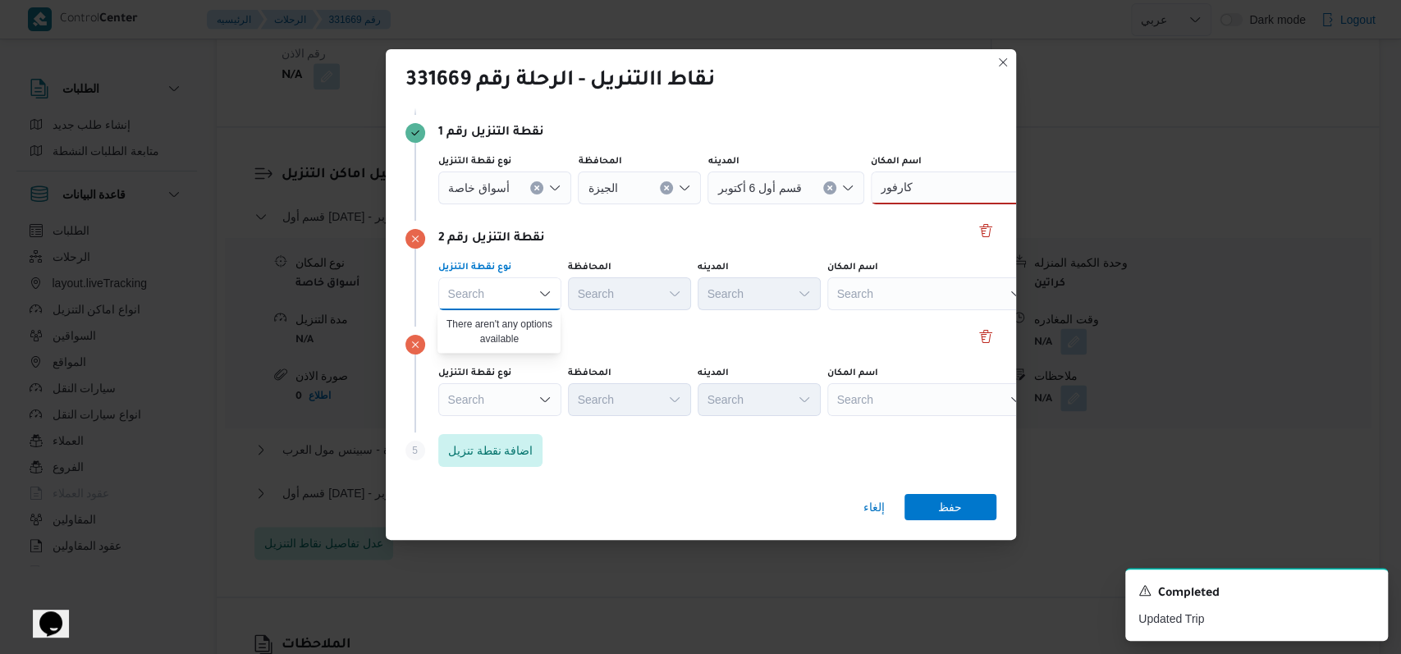
click at [535, 186] on icon "Clear input" at bounding box center [537, 188] width 4 height 4
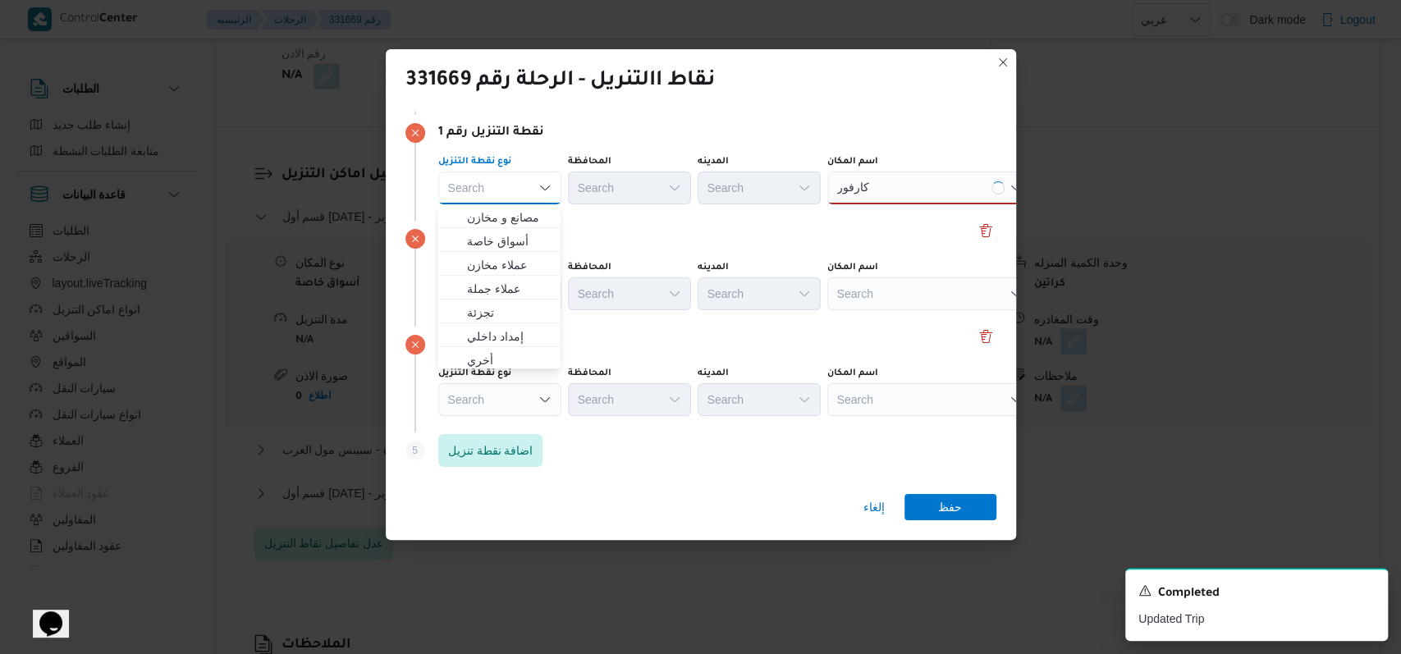
click at [632, 221] on div "نقطة التنزيل رقم 2 نوع نقطة التنزيل Search المحافظة Search المدينه Search اسم ا…" at bounding box center [701, 274] width 591 height 106
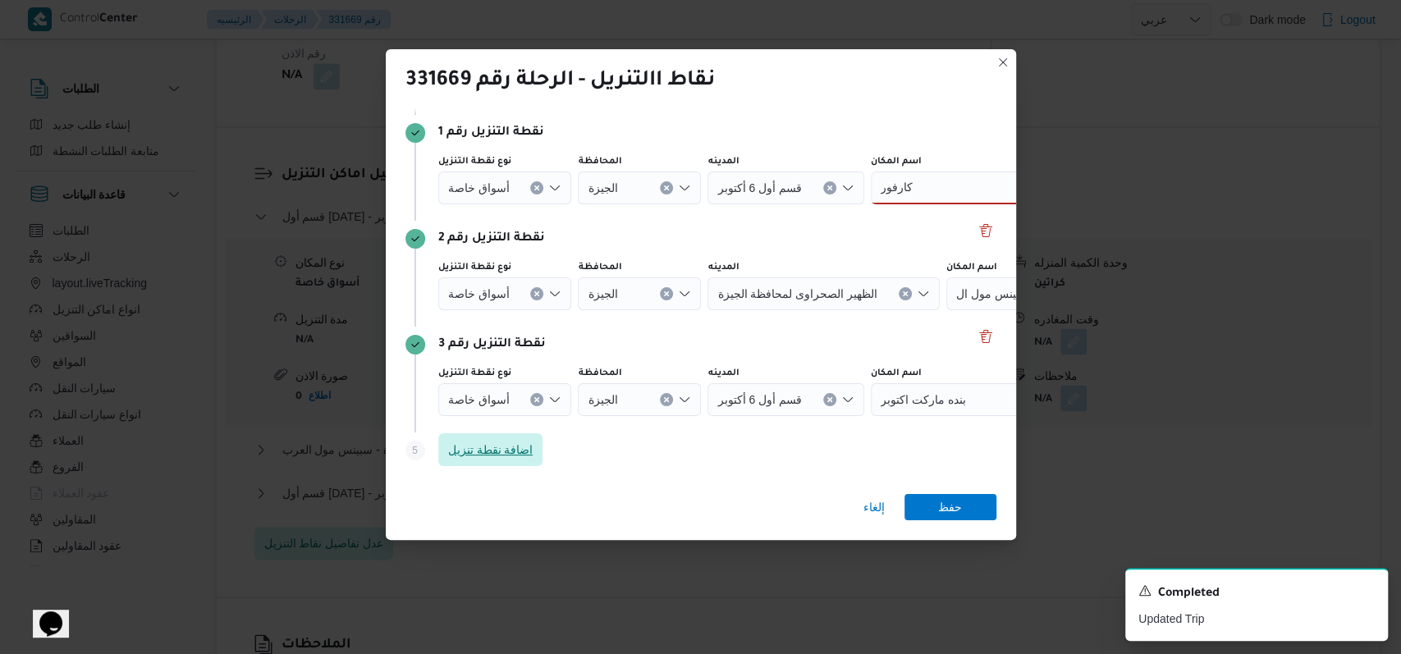
click at [509, 449] on span "اضافة نقطة تنزيل" at bounding box center [490, 450] width 85 height 20
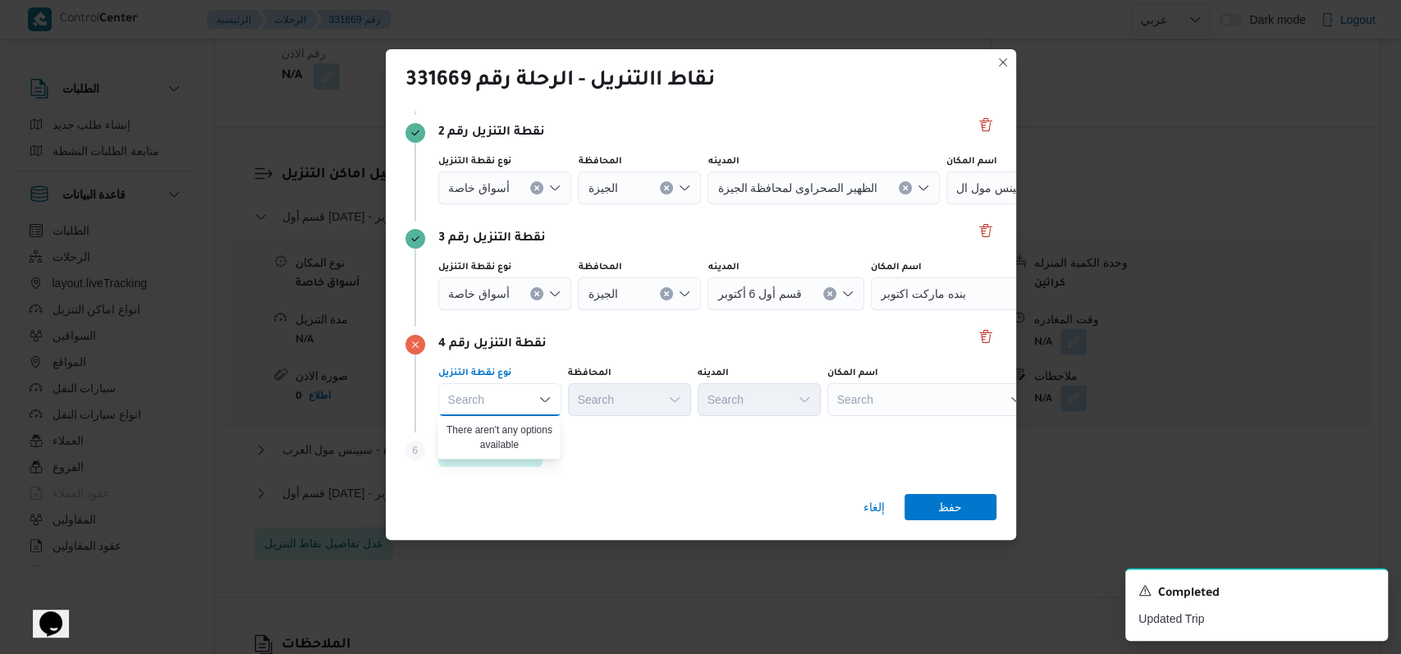
click at [531, 99] on div "أسواق خاصة" at bounding box center [505, 82] width 134 height 33
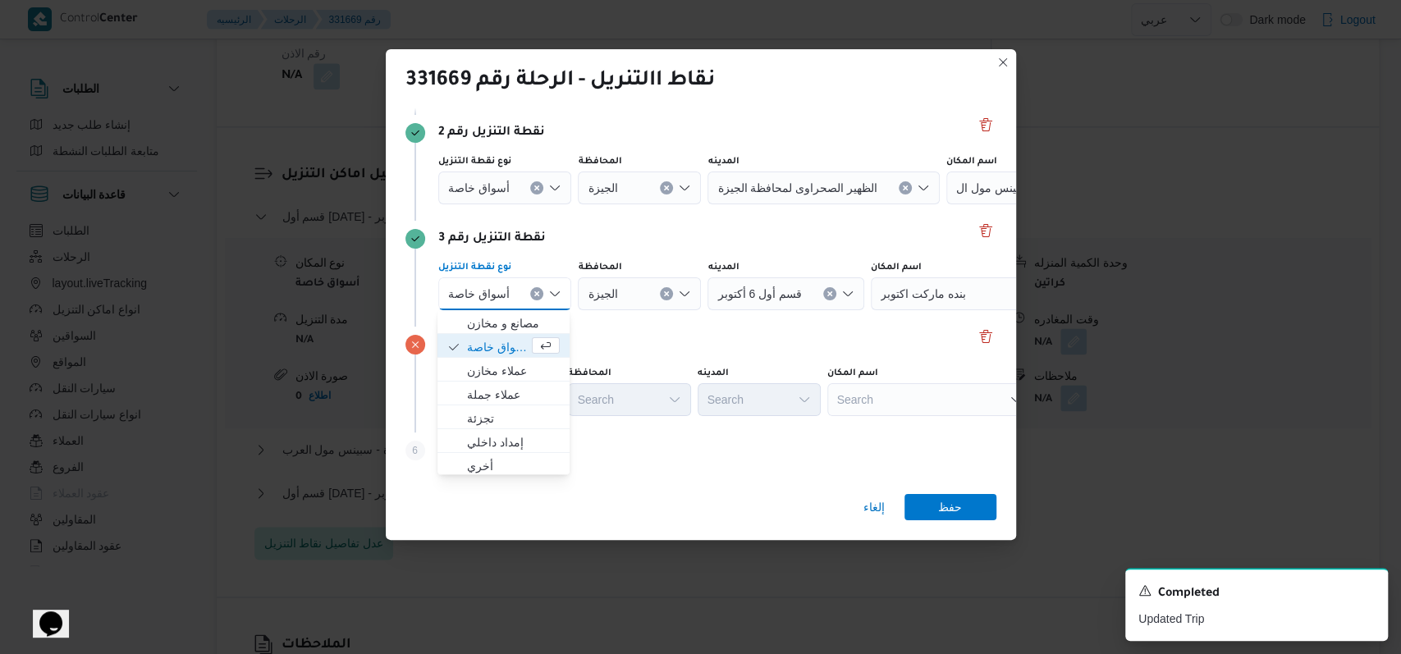
click at [534, 295] on icon "Clear input" at bounding box center [537, 294] width 7 height 7
click at [537, 84] on icon "Clear input" at bounding box center [537, 82] width 4 height 4
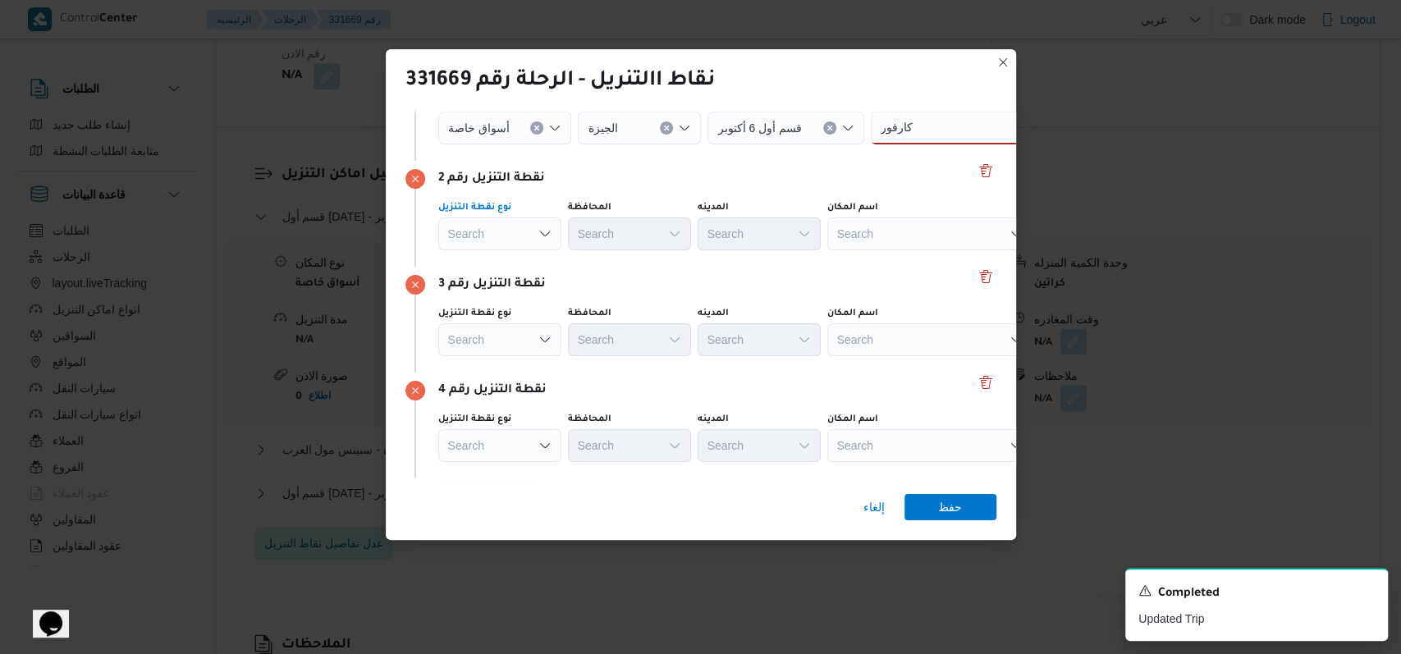
scroll to position [103, 0]
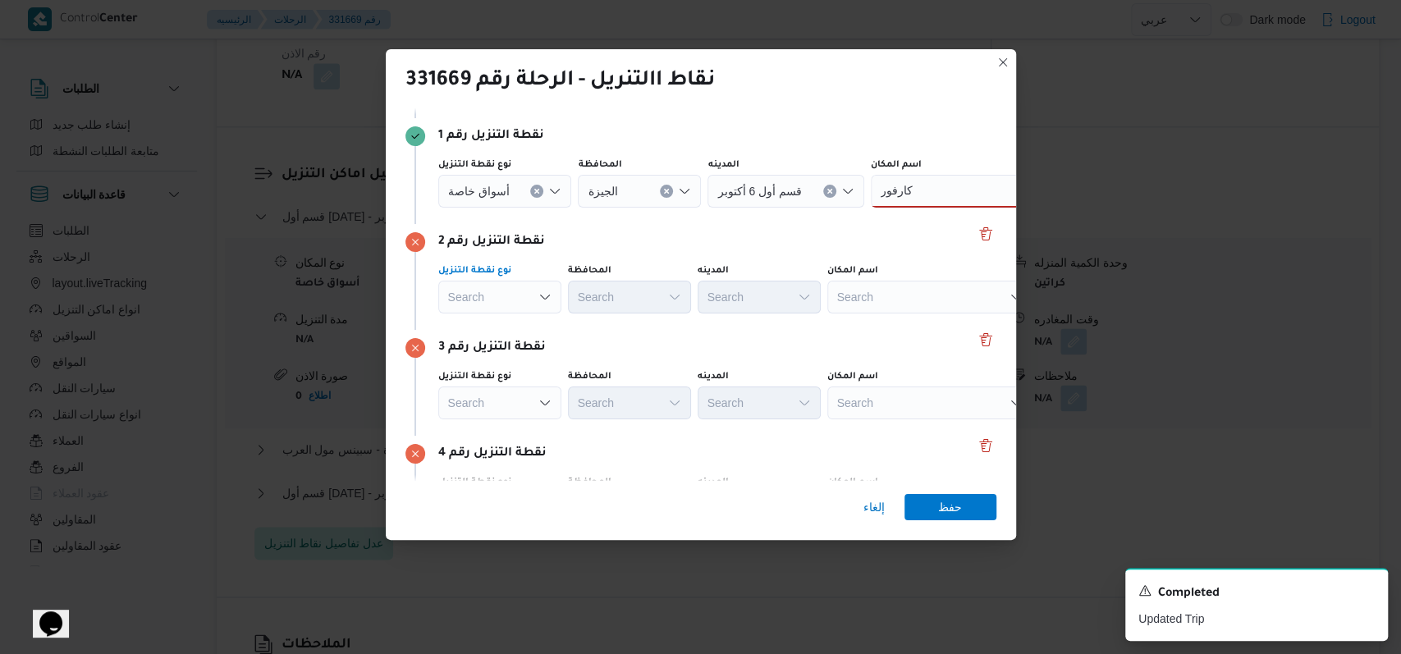
click at [535, 194] on icon "Clear input" at bounding box center [537, 191] width 7 height 7
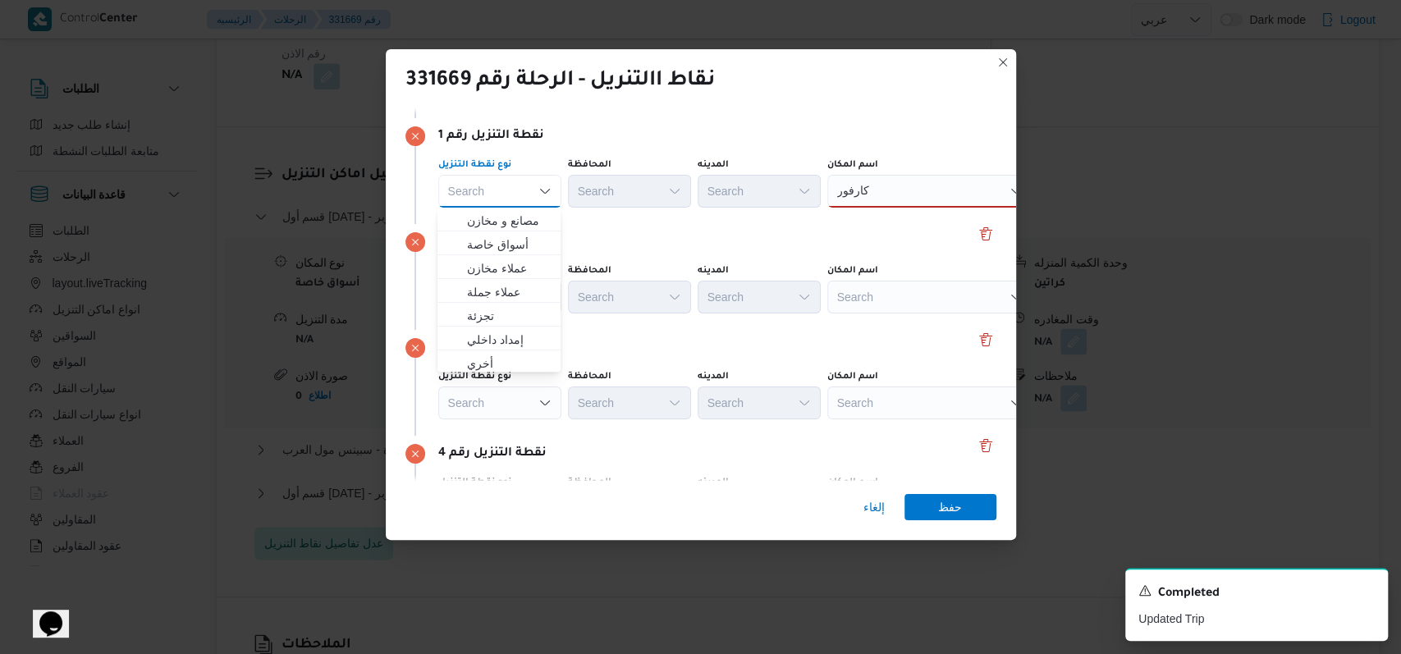
click at [808, 232] on div "نقطة التنزيل رقم 2" at bounding box center [701, 242] width 591 height 20
click at [893, 196] on div "كارفور كارفور" at bounding box center [929, 191] width 205 height 33
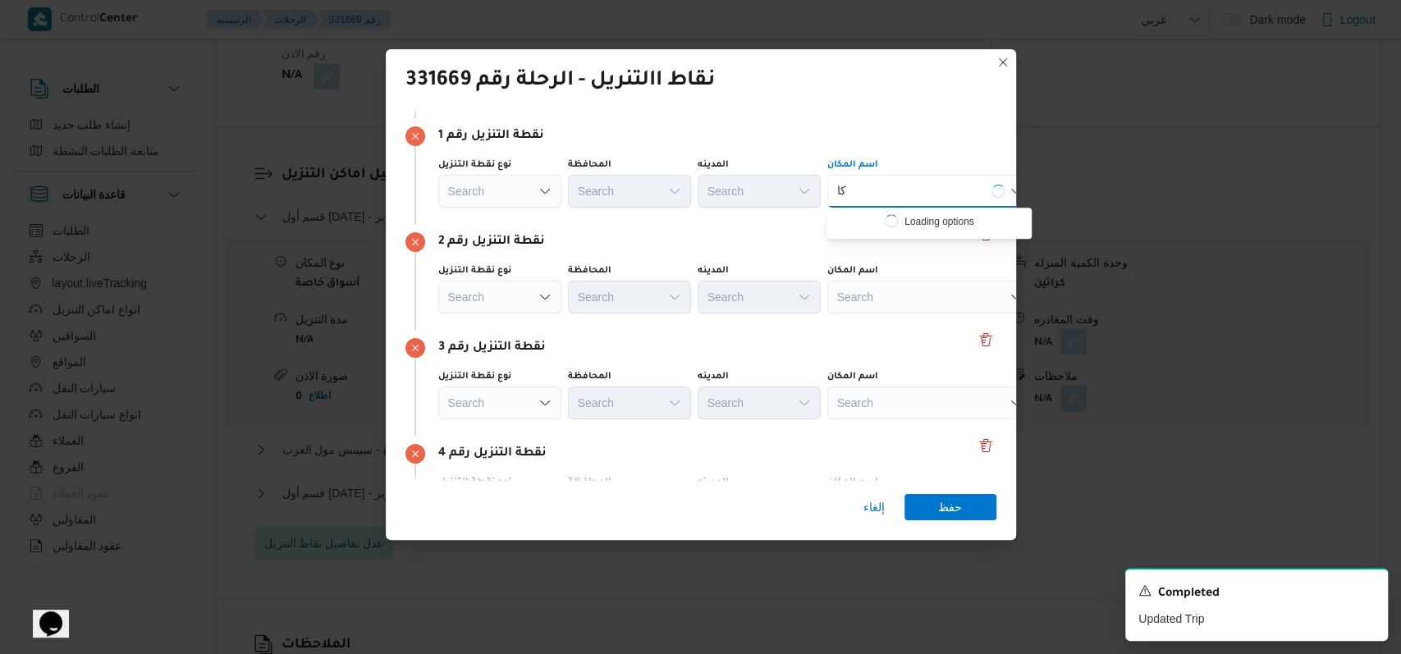
type input "ك"
click at [543, 199] on div "Search" at bounding box center [499, 191] width 123 height 33
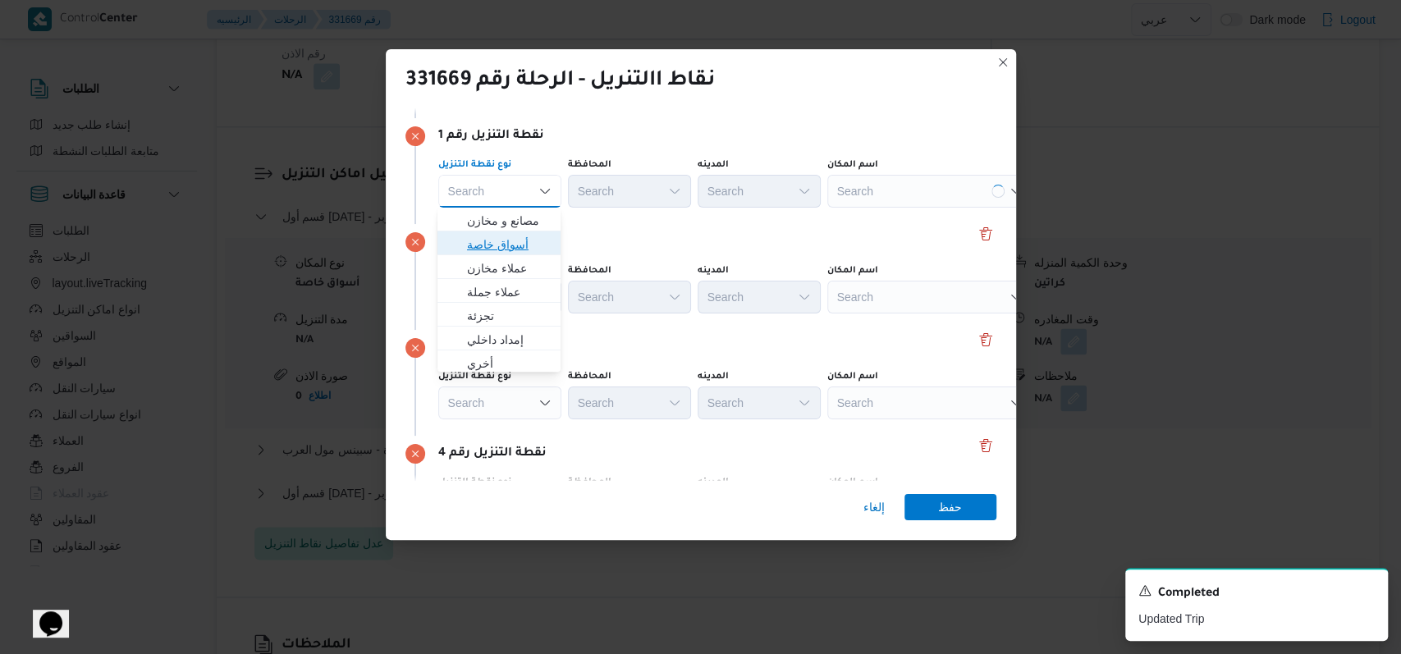
click at [523, 246] on span "أسواق خاصة" at bounding box center [509, 245] width 84 height 20
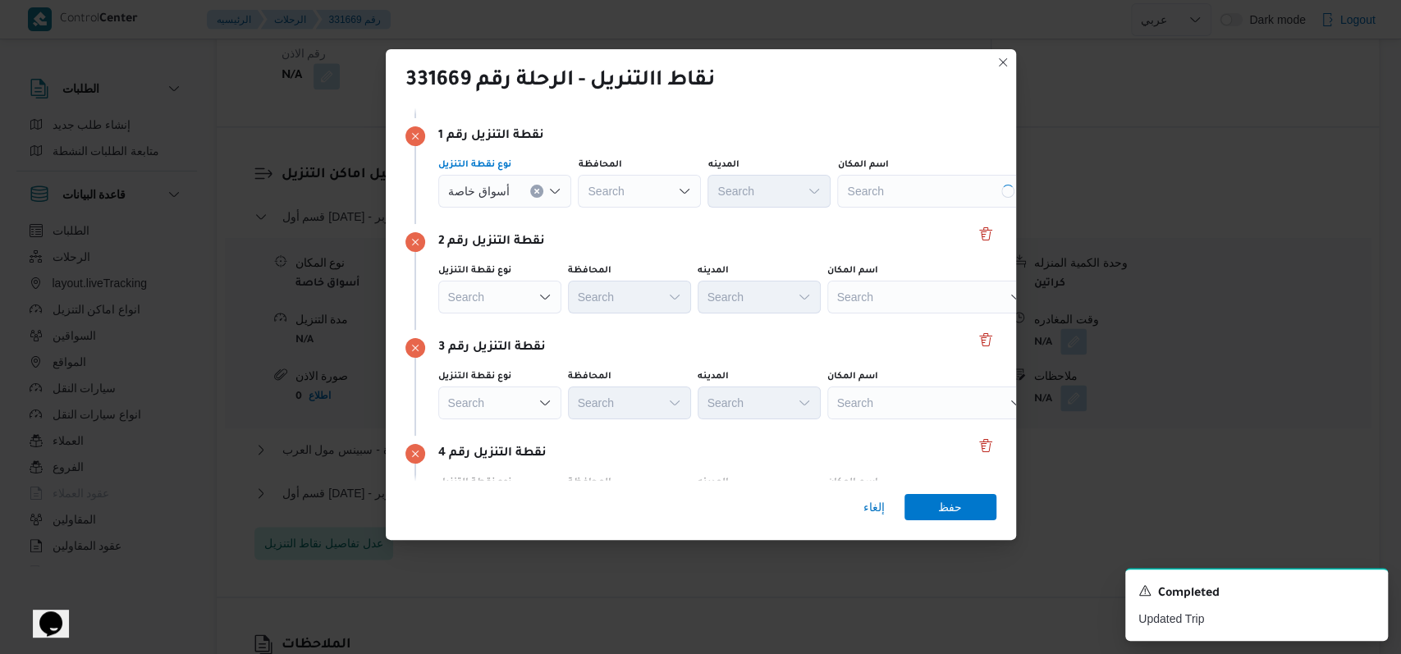
click at [635, 191] on div "Search" at bounding box center [639, 191] width 123 height 33
type input "القا"
click at [638, 220] on span "القا هرة" at bounding box center [648, 221] width 84 height 20
click at [788, 196] on div "Search" at bounding box center [849, 191] width 123 height 33
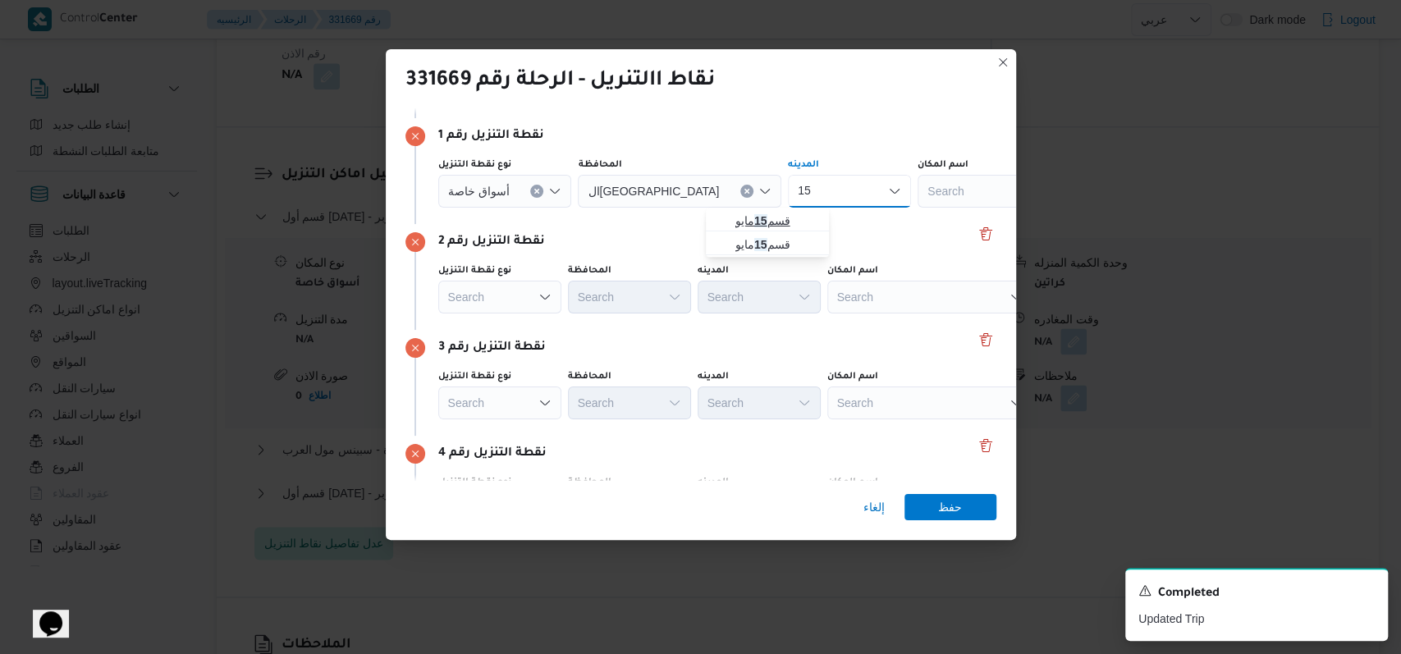
type input "15"
click at [784, 213] on span "قسم 15 مايو" at bounding box center [778, 221] width 84 height 20
click at [929, 196] on div "Search" at bounding box center [1031, 191] width 205 height 33
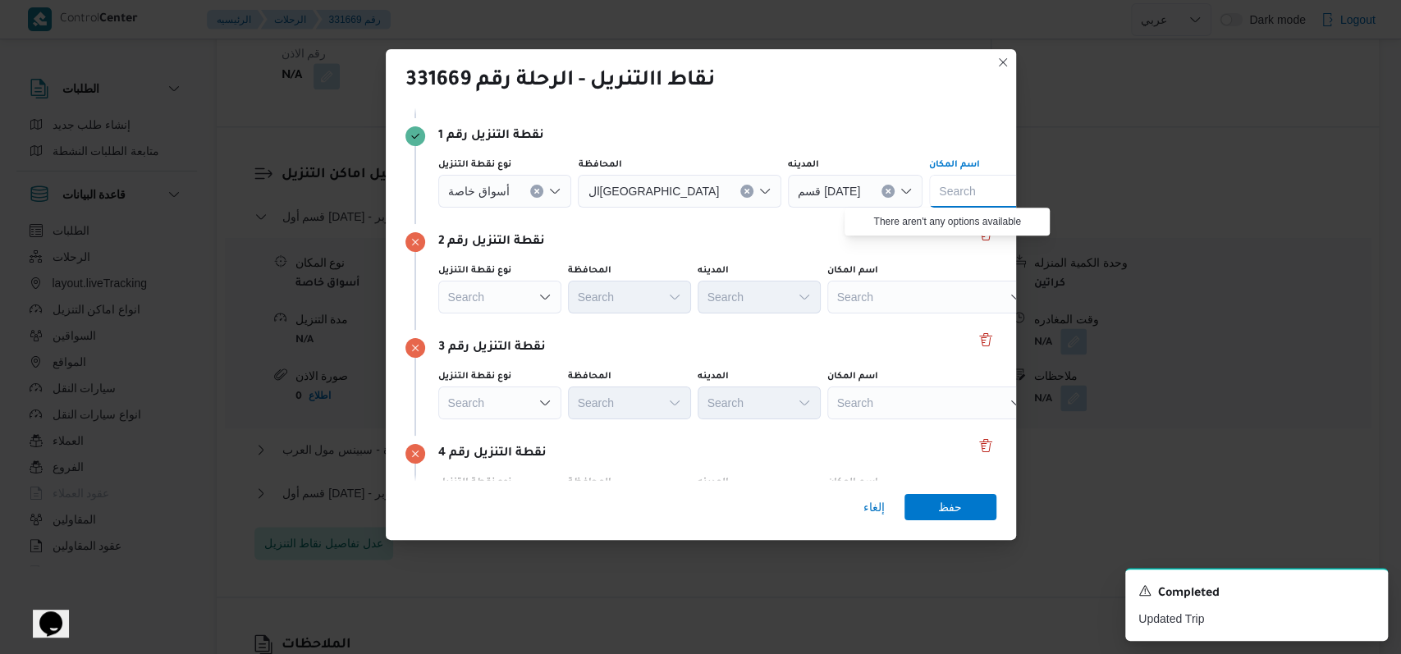
click at [788, 194] on div "قسم 15 مايو" at bounding box center [855, 191] width 135 height 33
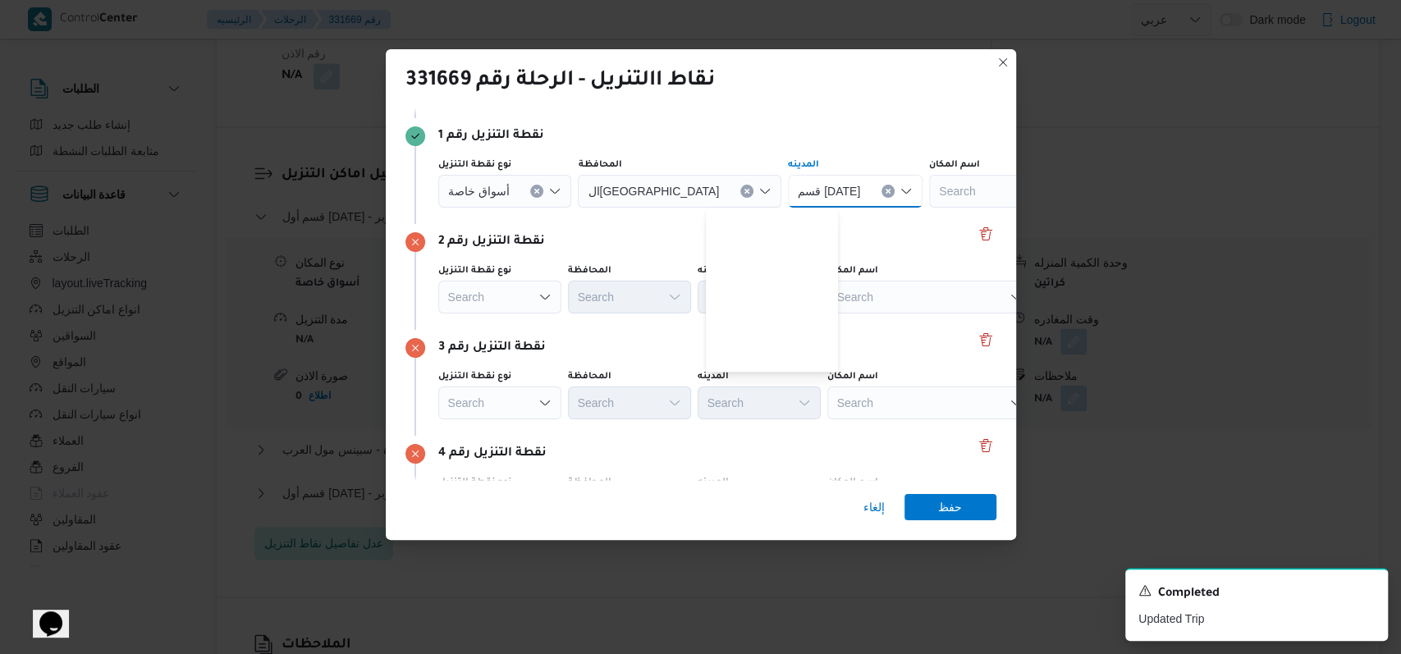
scroll to position [407, 0]
type input "15"
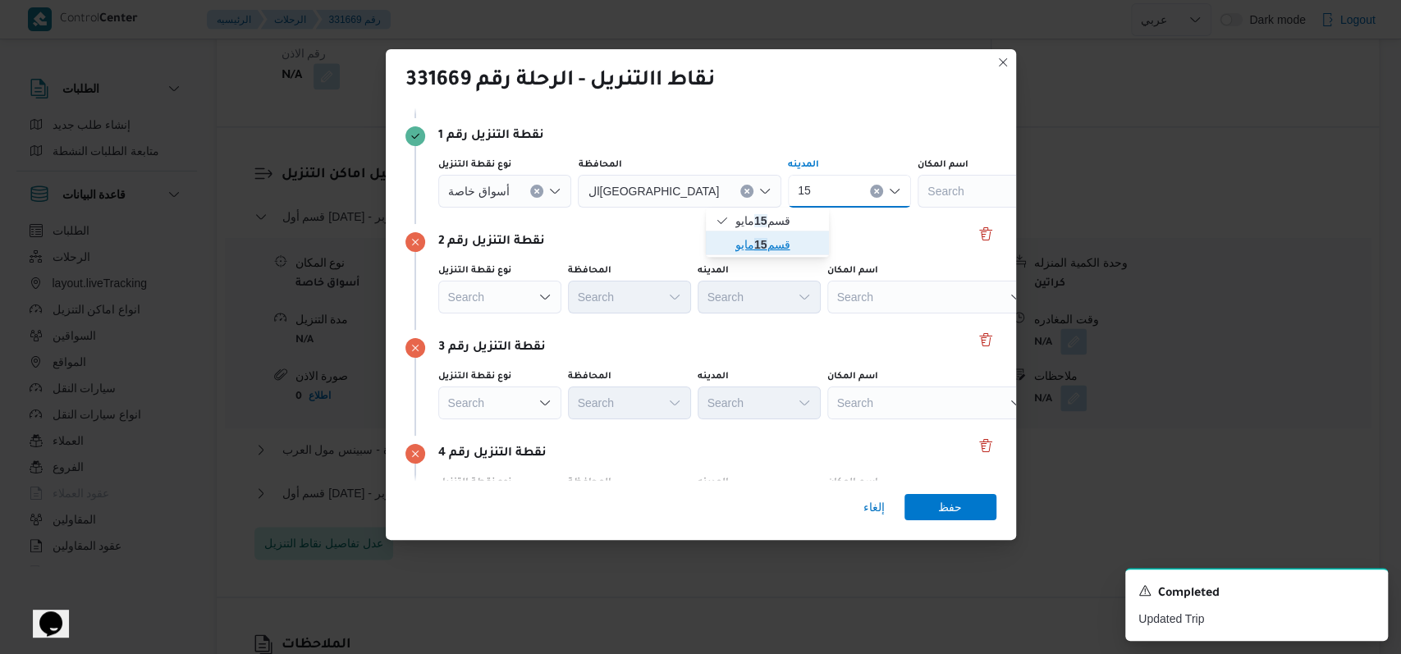
click at [766, 246] on mark "15" at bounding box center [760, 244] width 13 height 13
click at [928, 199] on div "Search" at bounding box center [1030, 191] width 205 height 33
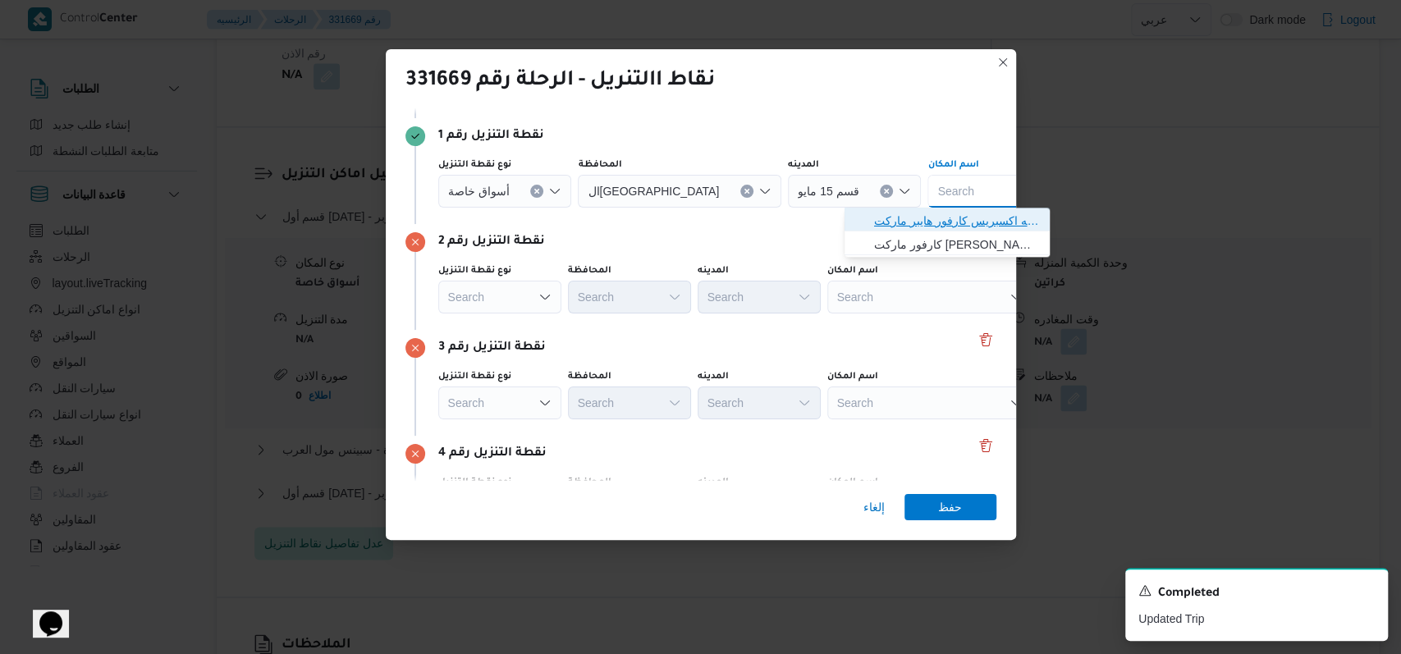
click at [900, 212] on span "سلسله اكسبريس كارفور هايبر ماركت 15 مايو | | الشياخة الأولى" at bounding box center [957, 221] width 166 height 20
click at [928, 208] on div "Search" at bounding box center [1030, 191] width 205 height 33
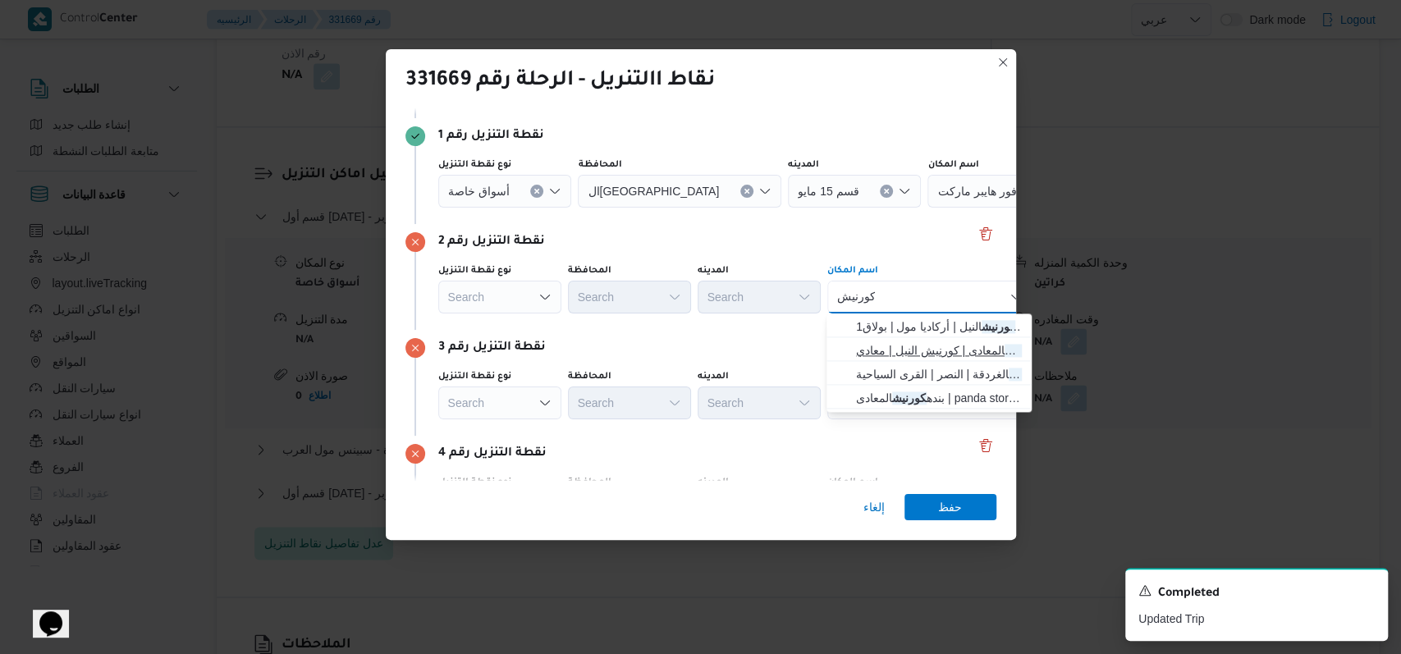
type input "كورنيش"
click at [925, 346] on span "ستاربكس كورنيش المعادى | كورنيش النيل | معادي الخبيري الشرقية" at bounding box center [939, 351] width 166 height 20
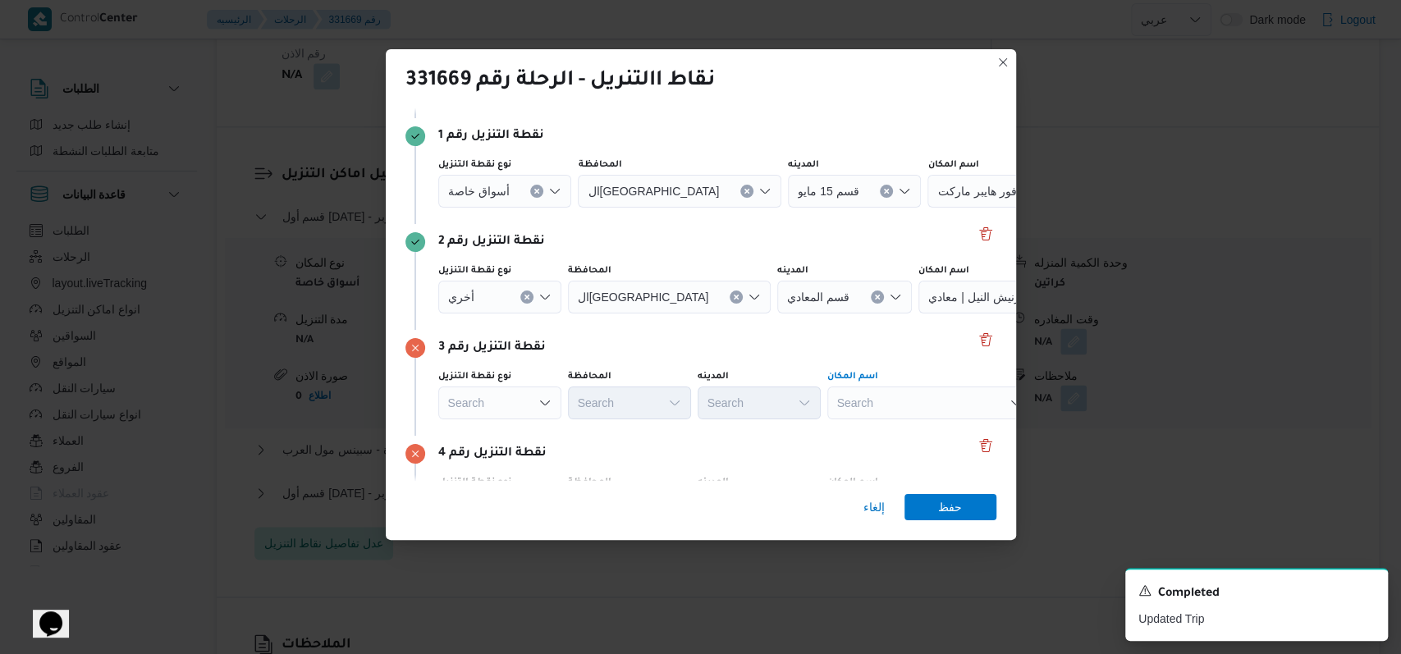
click at [928, 208] on div "Search" at bounding box center [1030, 191] width 205 height 33
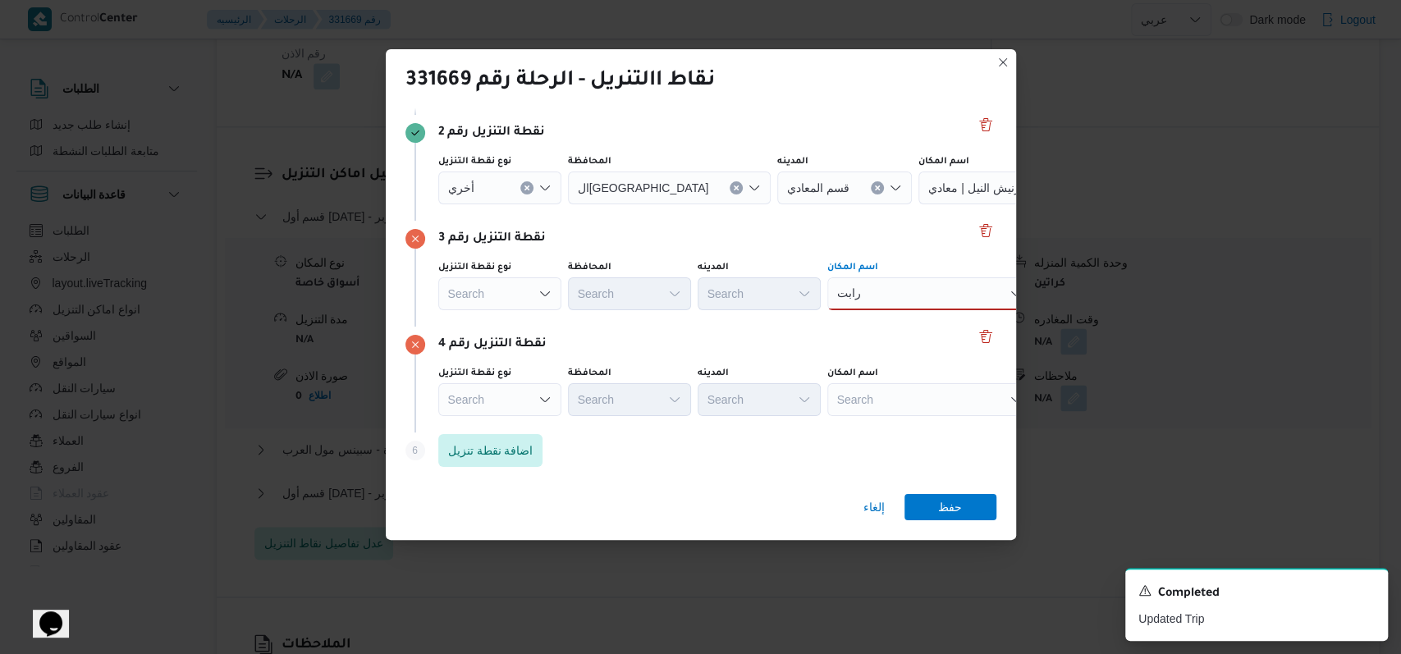
click at [874, 282] on div "رابت رابت Combo box. Selected. رابت. Selected. Combo box input. Search. Type so…" at bounding box center [929, 293] width 205 height 33
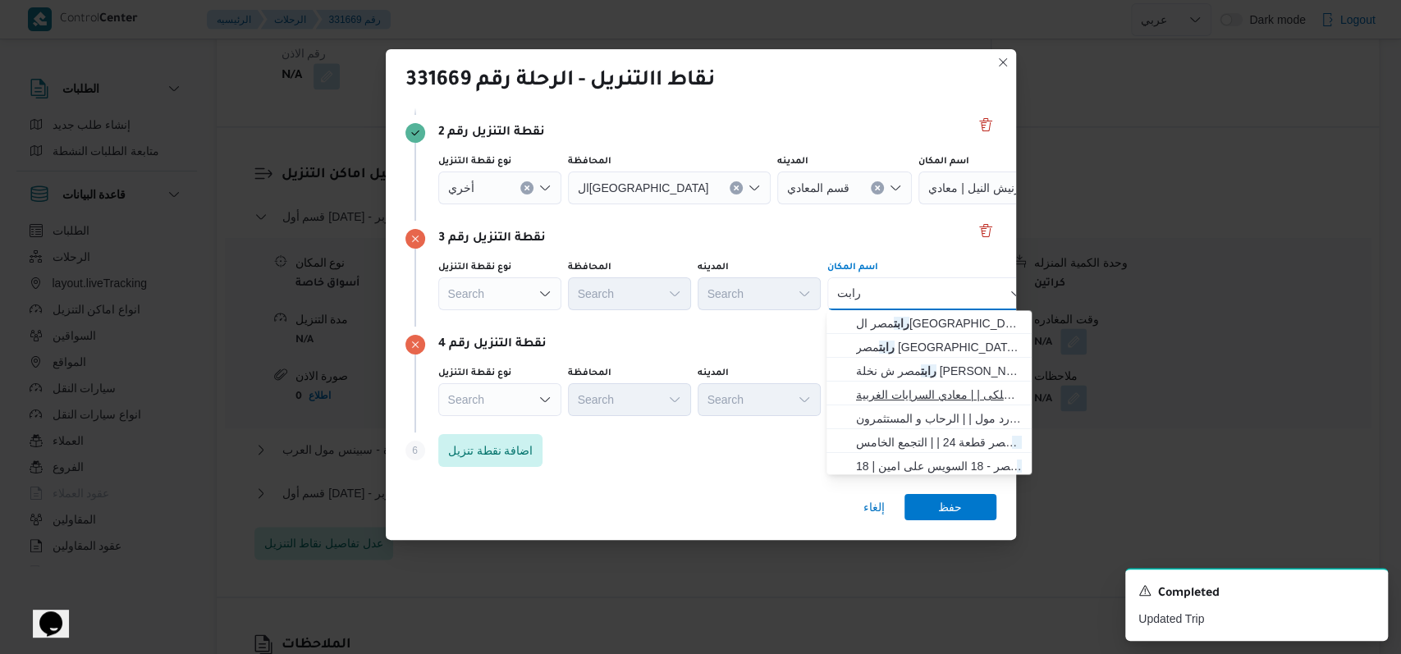
type input "رابت"
click at [913, 396] on span "رابت مصر الاسلكى | | معادي السرايات الغربية" at bounding box center [939, 395] width 166 height 20
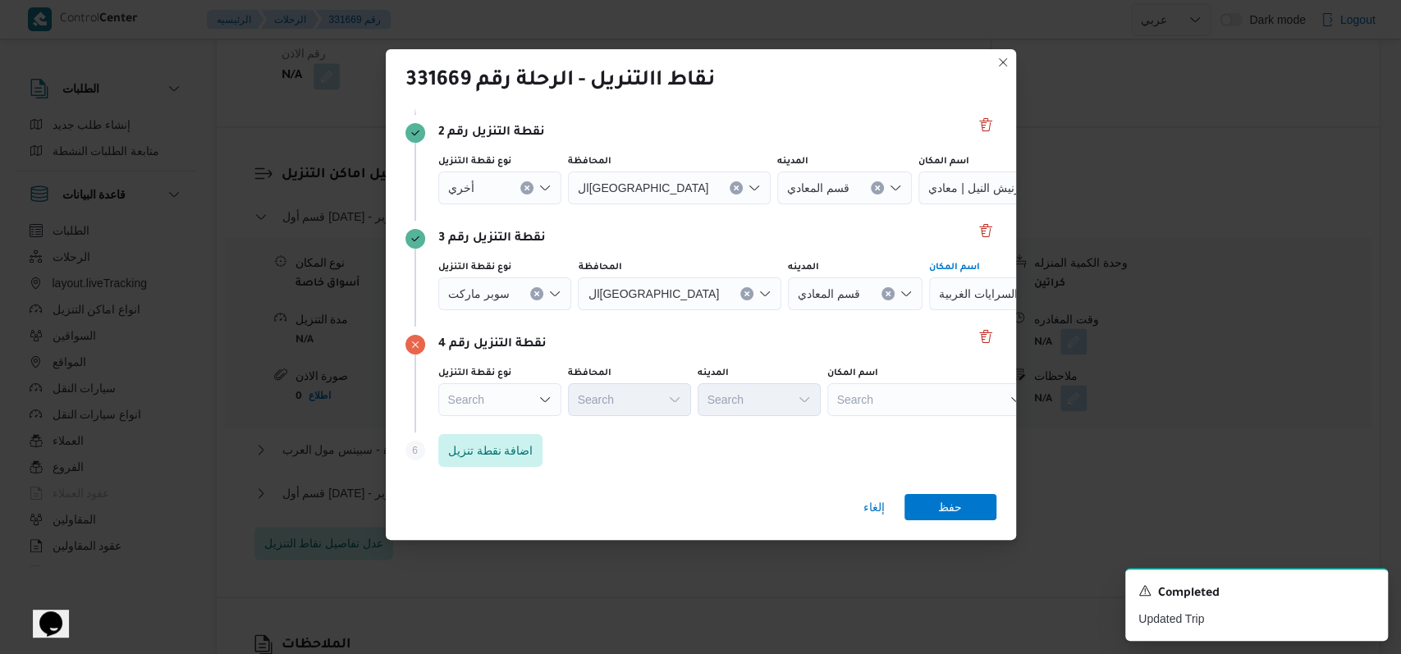
click at [928, 99] on div "Search" at bounding box center [1030, 82] width 205 height 33
type input "نيو المعا"
click at [929, 424] on span "كارفور نيو المعا دى | كارفور اكسبريس | البساتين الغربية" at bounding box center [939, 429] width 166 height 20
click at [497, 444] on span "اضافة نقطة تنزيل" at bounding box center [490, 450] width 85 height 20
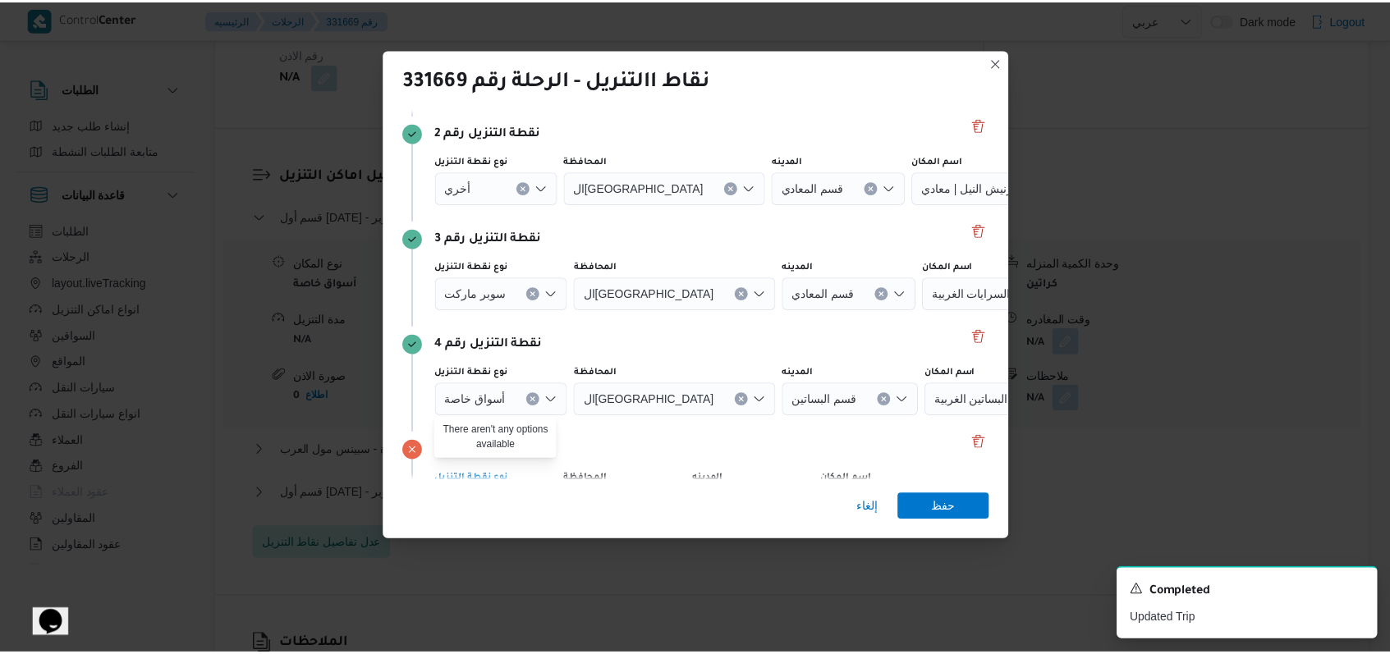
scroll to position [318, 0]
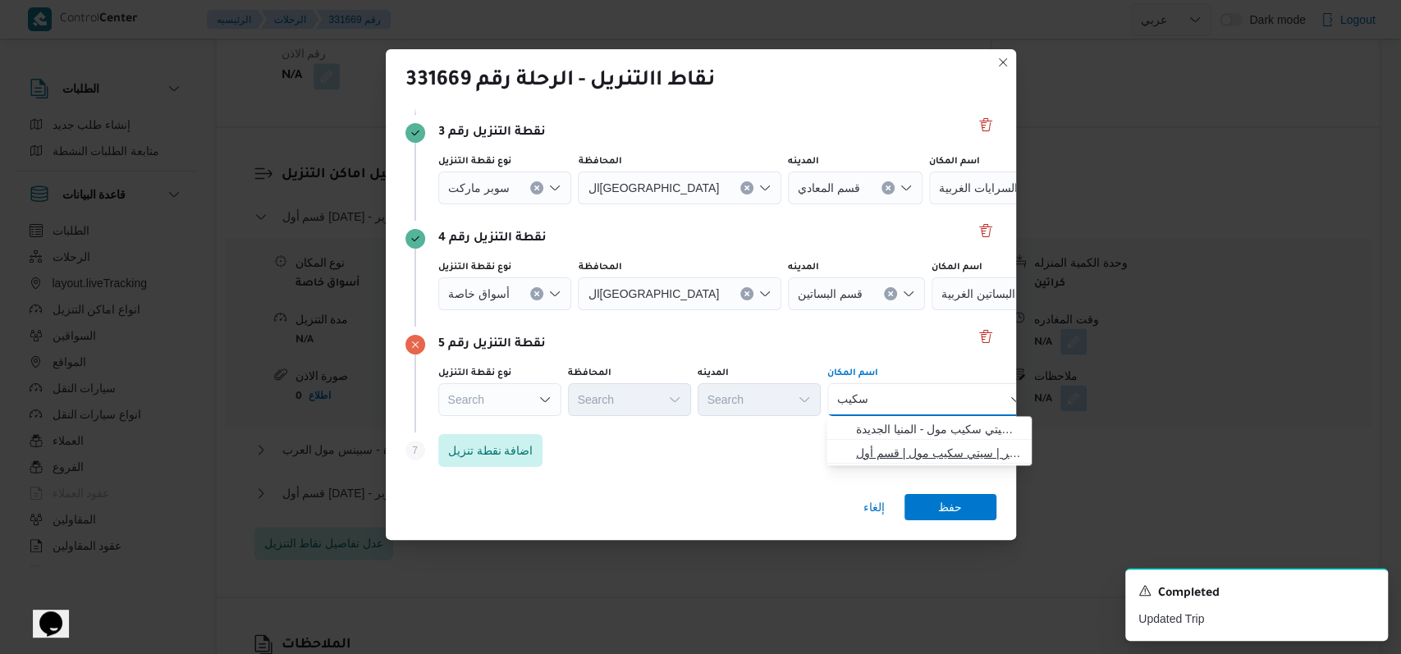
type input "سكيب"
drag, startPoint x: 951, startPoint y: 456, endPoint x: 957, endPoint y: 472, distance: 16.9
click at [951, 457] on span "سبينس سيتى سكيب اكتوبر | سيتي سكيب مول | قسم أول 6 أكتوبر" at bounding box center [939, 453] width 166 height 20
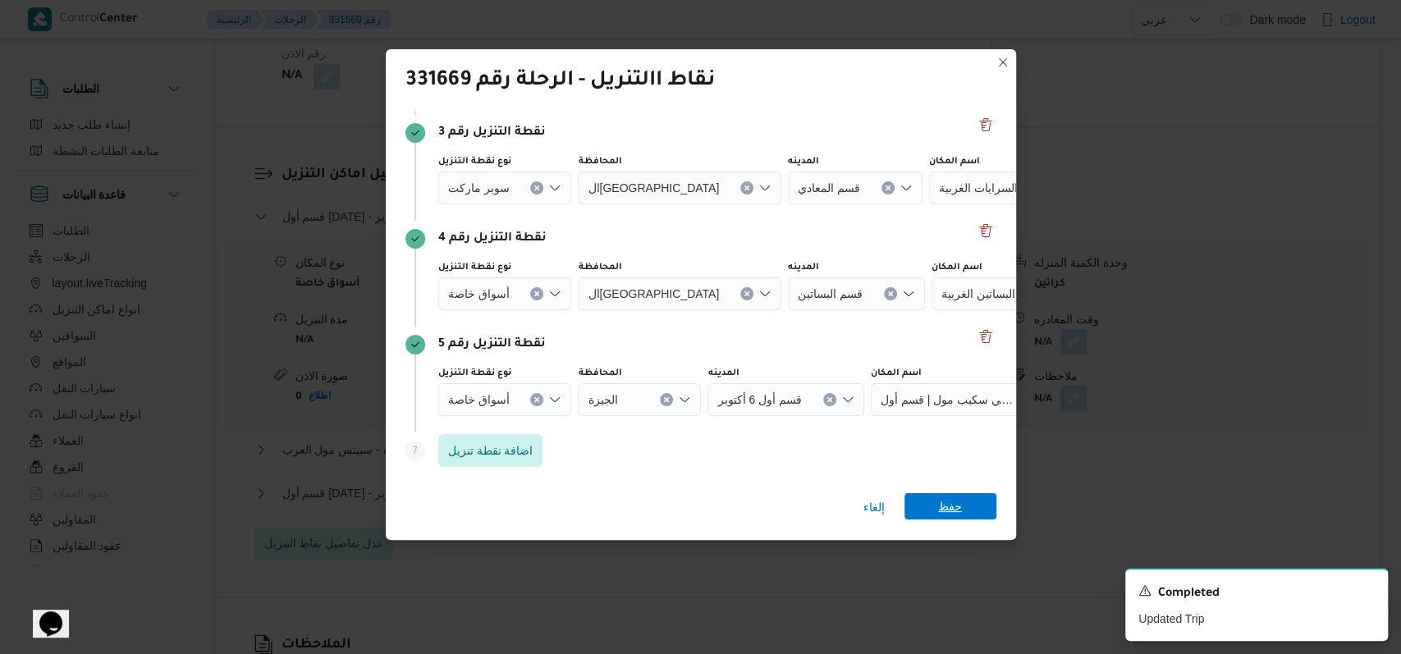
click at [949, 506] on span "حفظ" at bounding box center [950, 506] width 24 height 26
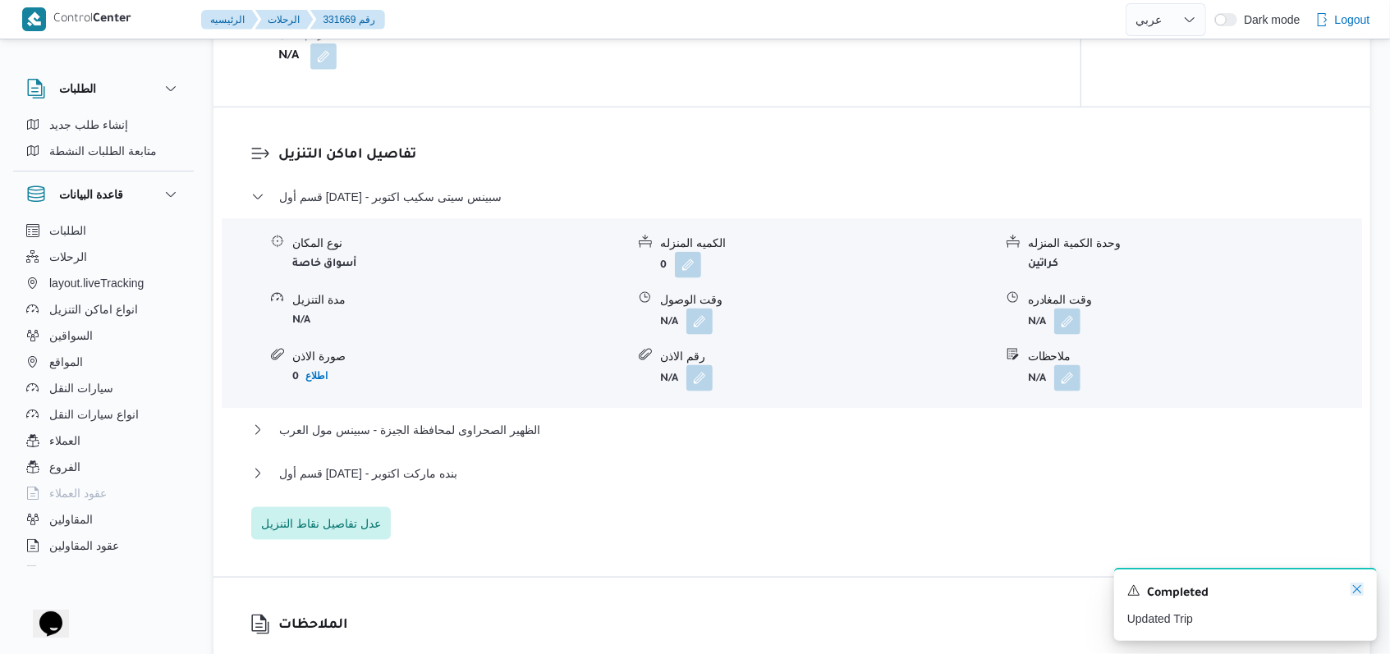
click at [1356, 595] on icon "Dismiss toast" at bounding box center [1356, 589] width 13 height 13
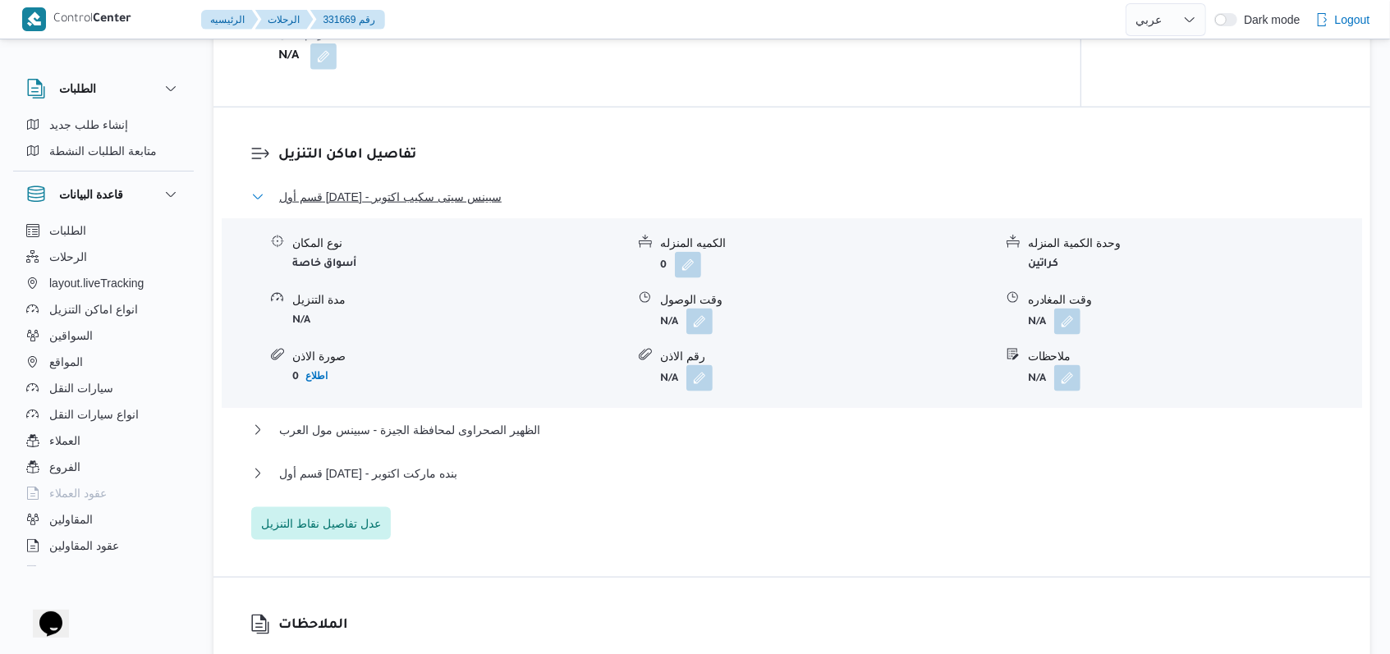
click at [396, 192] on span "قسم أول 6 أكتوبر - سبينس سيتى سكيب اكتوبر" at bounding box center [390, 197] width 222 height 20
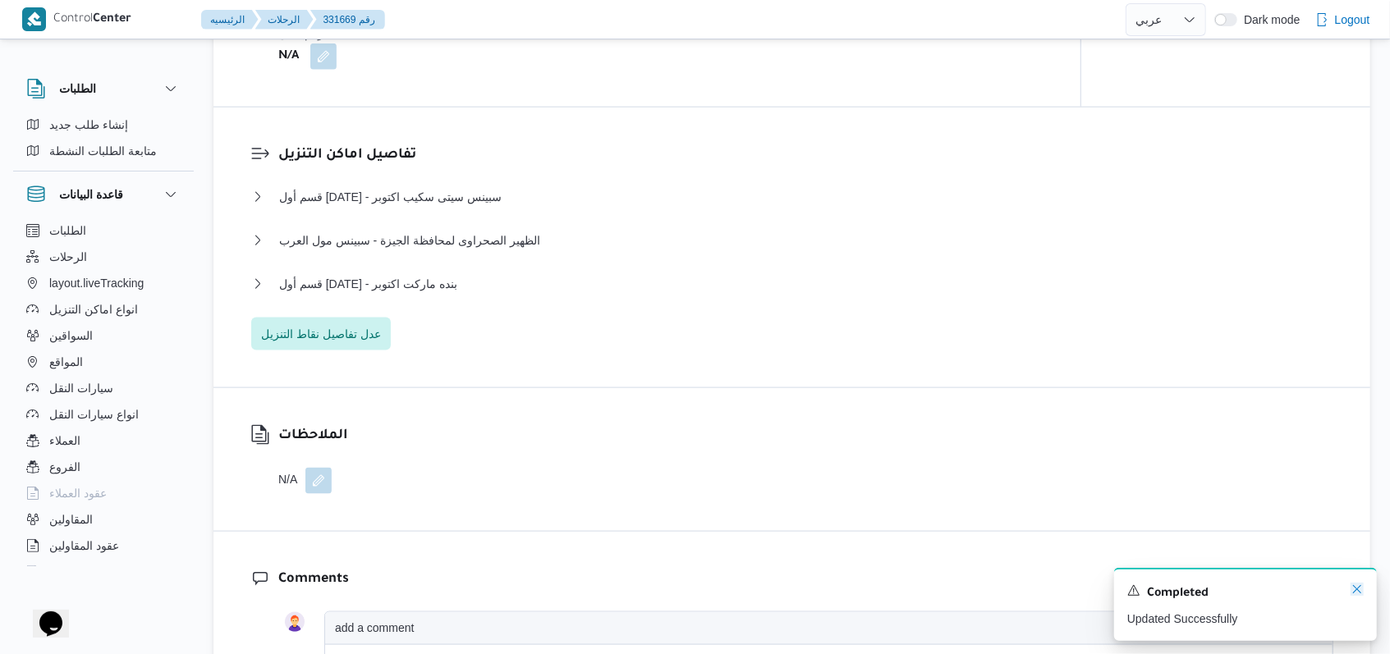
click at [1351, 588] on icon "Dismiss toast" at bounding box center [1356, 589] width 13 height 13
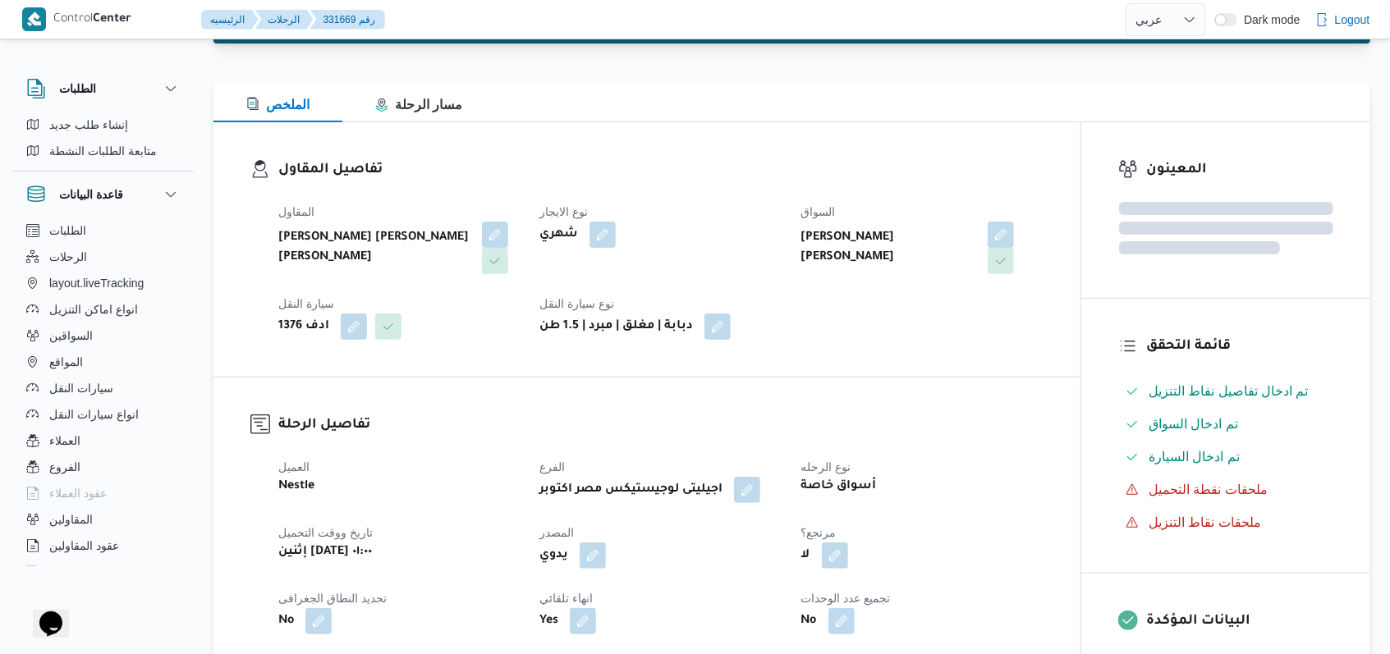
scroll to position [0, 0]
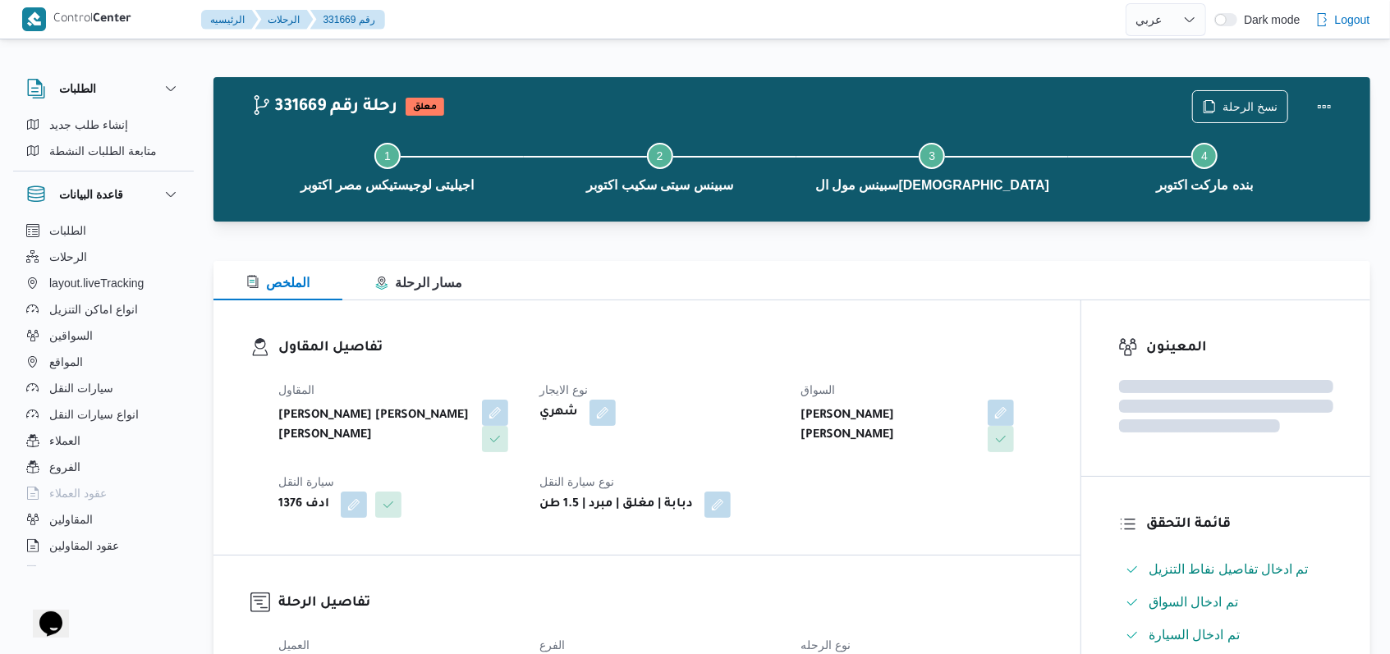
click at [617, 349] on h3 "تفاصيل المقاول" at bounding box center [660, 348] width 765 height 22
select select "ar"
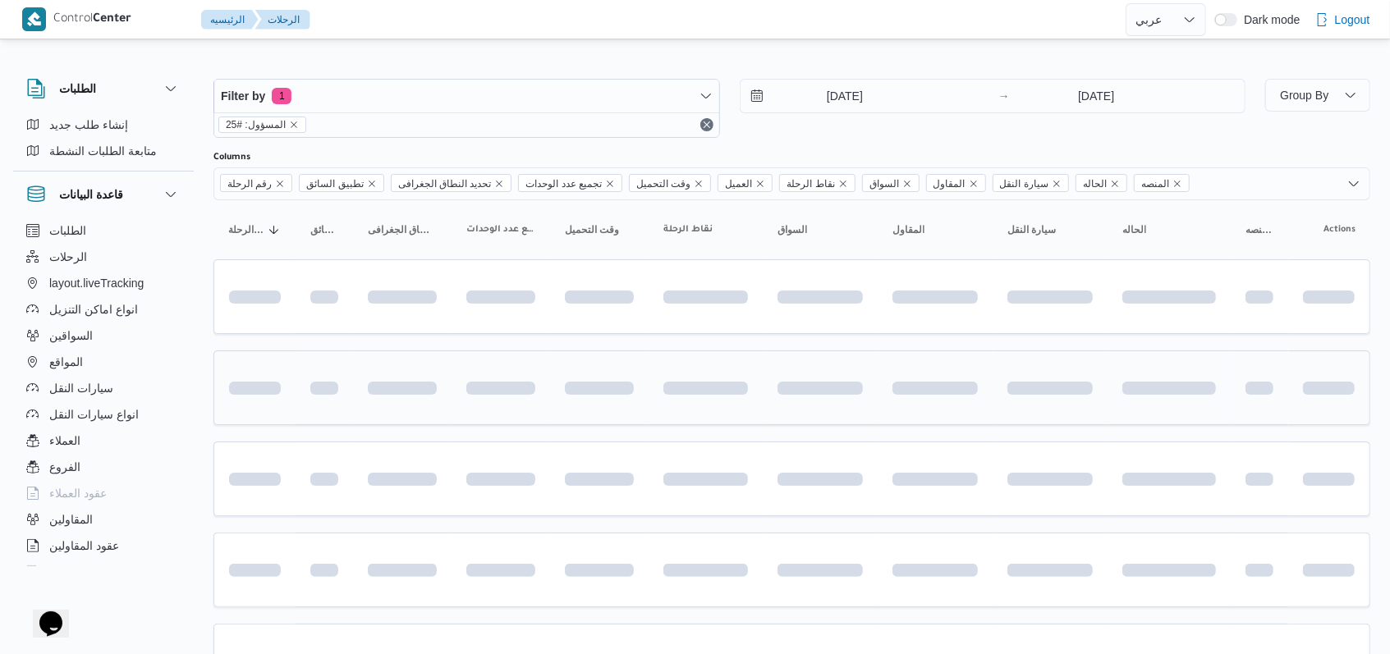
scroll to position [97, 0]
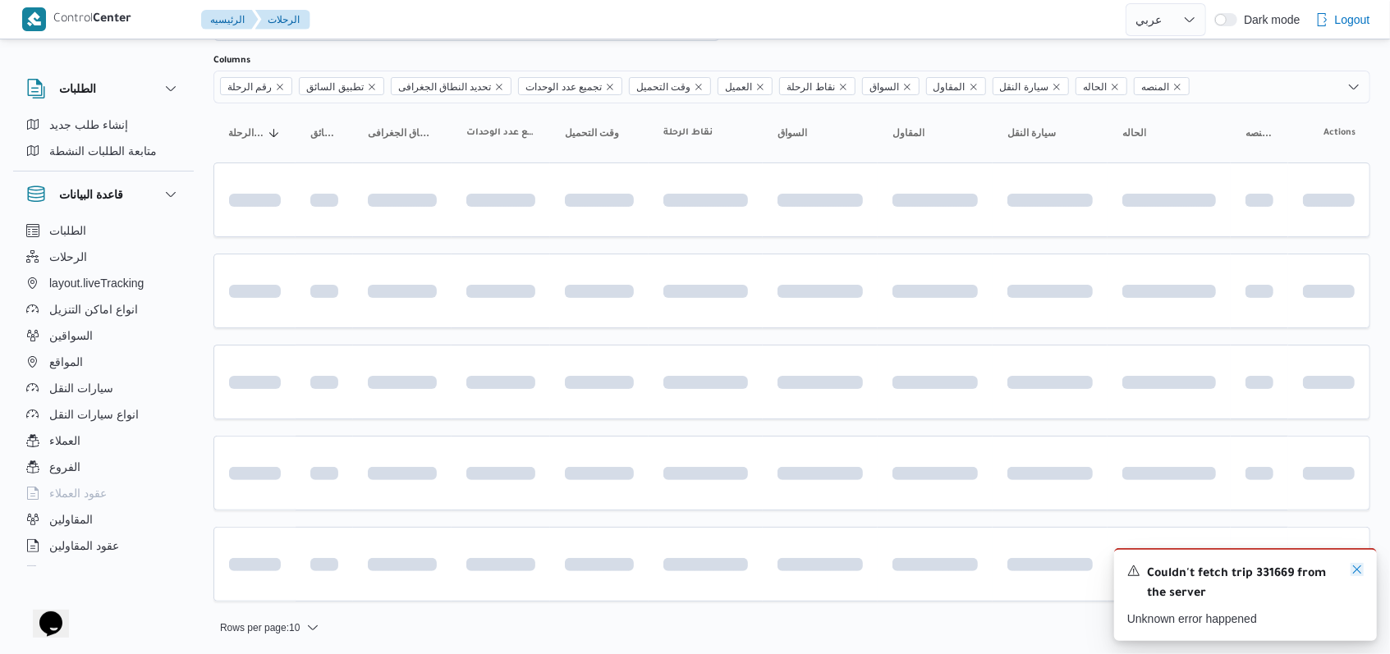
click at [1358, 575] on icon "Dismiss toast" at bounding box center [1356, 569] width 13 height 13
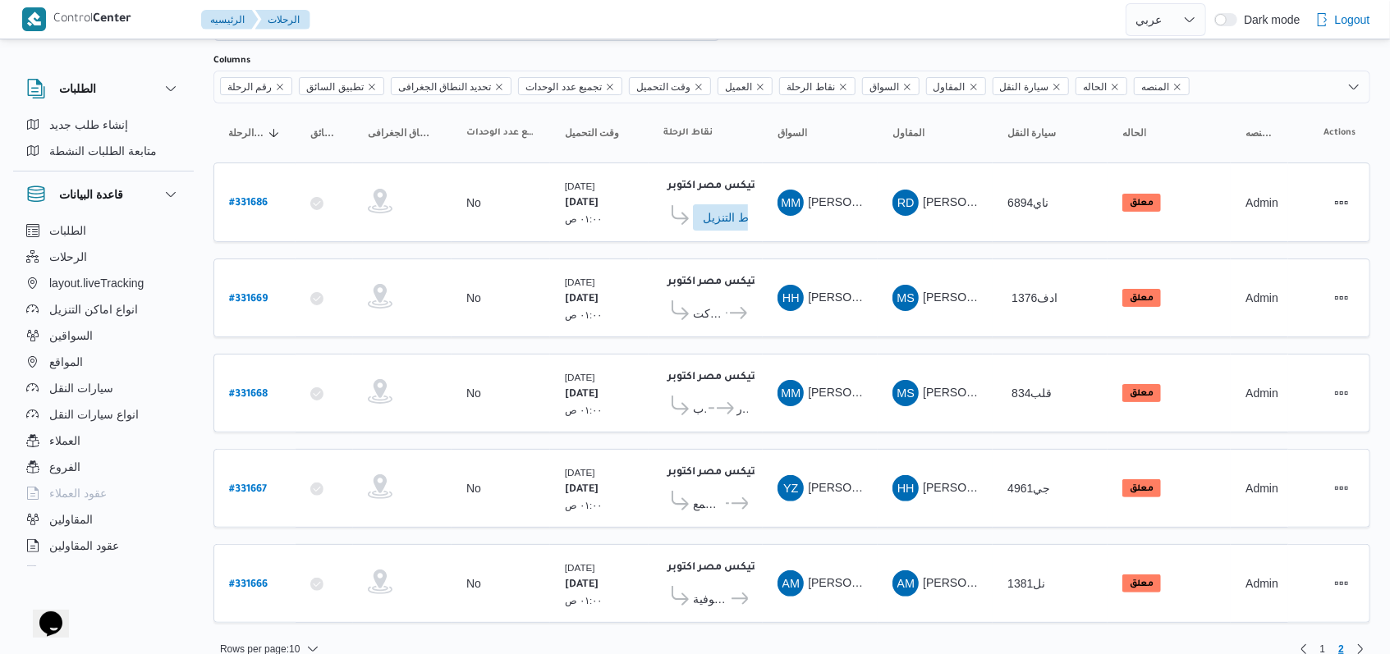
click at [945, 247] on table "رقم الرحلة Click to sort in ascending order تطبيق السائق Click to sort in ascen…" at bounding box center [791, 371] width 1157 height 536
drag, startPoint x: 712, startPoint y: 290, endPoint x: 710, endPoint y: 300, distance: 10.8
click at [712, 292] on div "سلسله اكسبريس كارفور هايبر ماركت 15 مايو ... رابت مصر الاسلكى كارفور نيو المعاد…" at bounding box center [705, 309] width 85 height 34
click at [709, 308] on span "سلسله اكسبريس كارفور هايبر ماركت 15 مايو" at bounding box center [708, 314] width 30 height 20
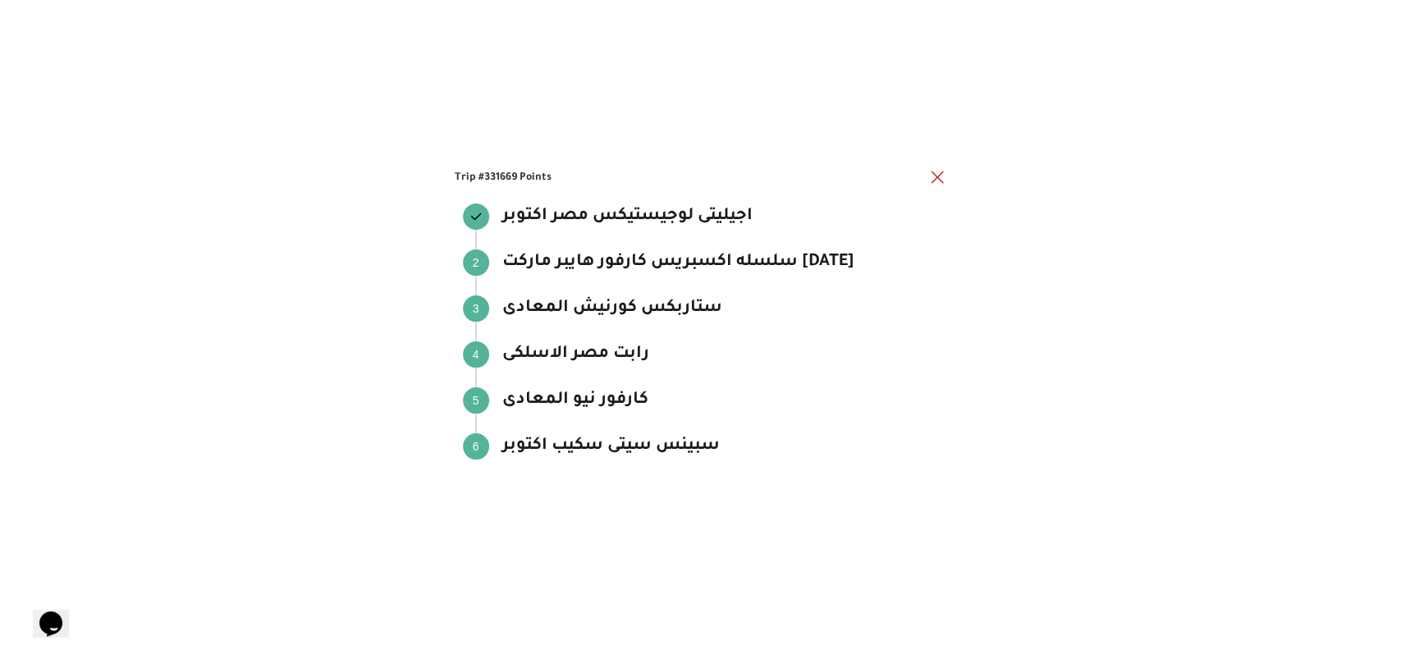
drag, startPoint x: 949, startPoint y: 175, endPoint x: 939, endPoint y: 174, distance: 9.9
click at [949, 175] on div "Trip #331669 Points اجيليتى لوجيستيكس مصر اكتوبر اجيليتى لوجيستيكس مصر اكتوبر S…" at bounding box center [700, 327] width 1401 height 654
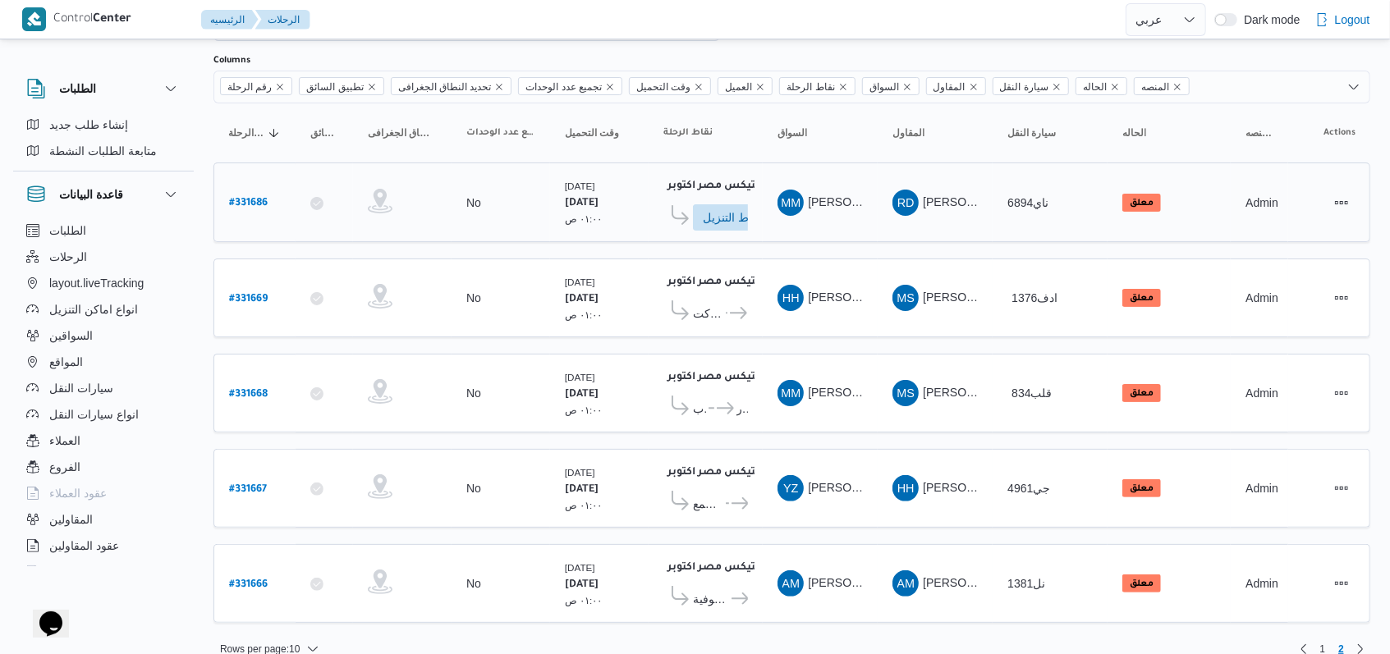
click at [244, 201] on b "# 331686" at bounding box center [248, 203] width 39 height 11
select select "ar"
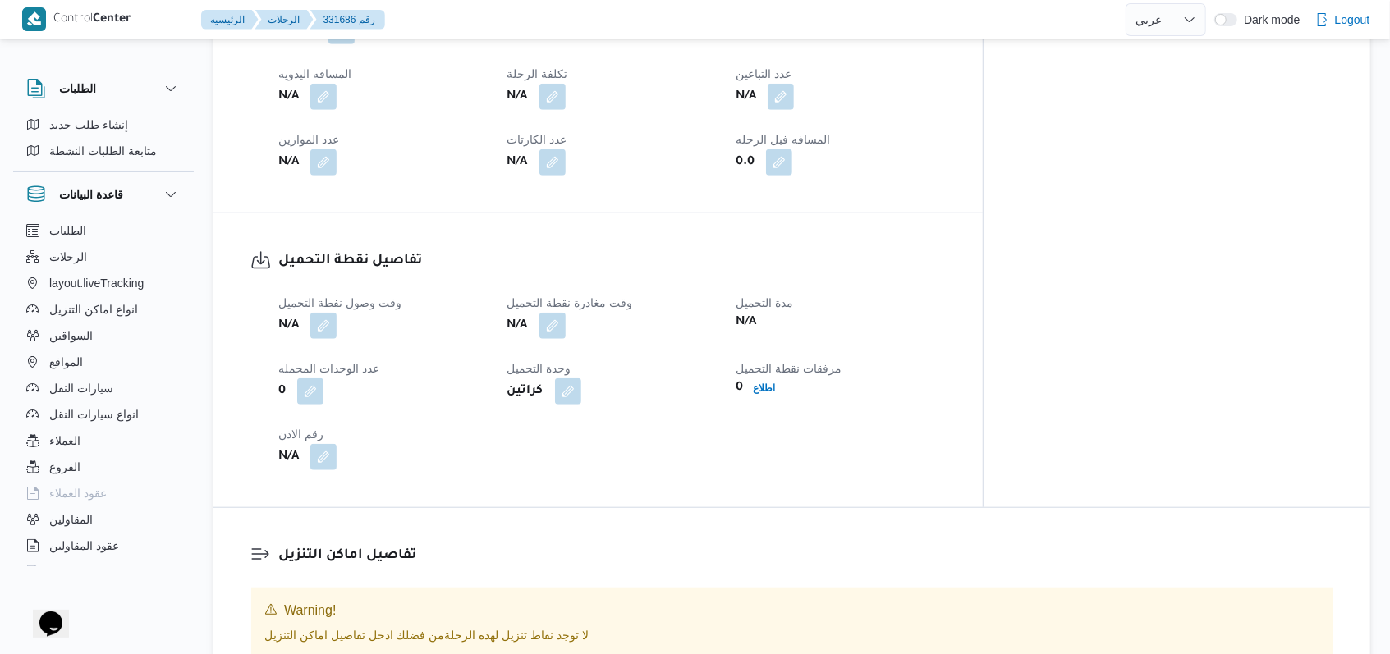
scroll to position [766, 0]
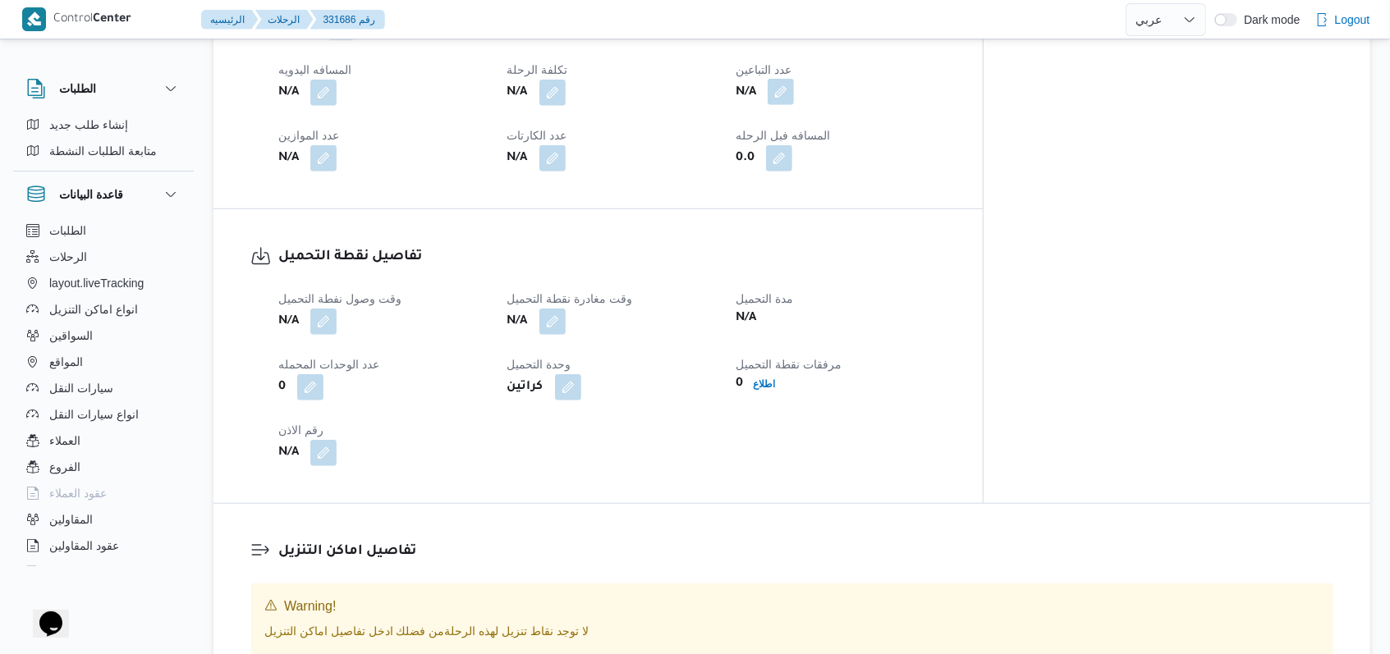
click at [794, 85] on button "button" at bounding box center [781, 92] width 26 height 26
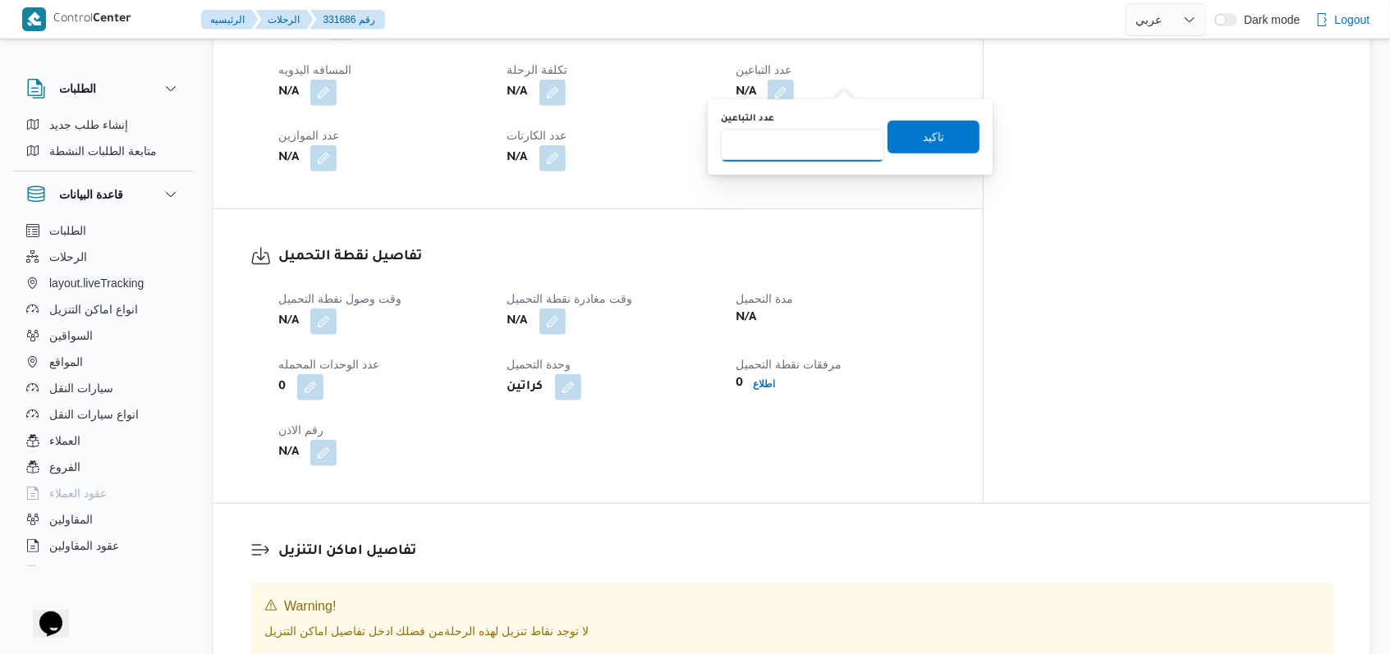
click at [811, 140] on input "عدد التباعين" at bounding box center [802, 145] width 163 height 33
type input "1"
click at [933, 134] on span "تاكيد" at bounding box center [933, 136] width 92 height 33
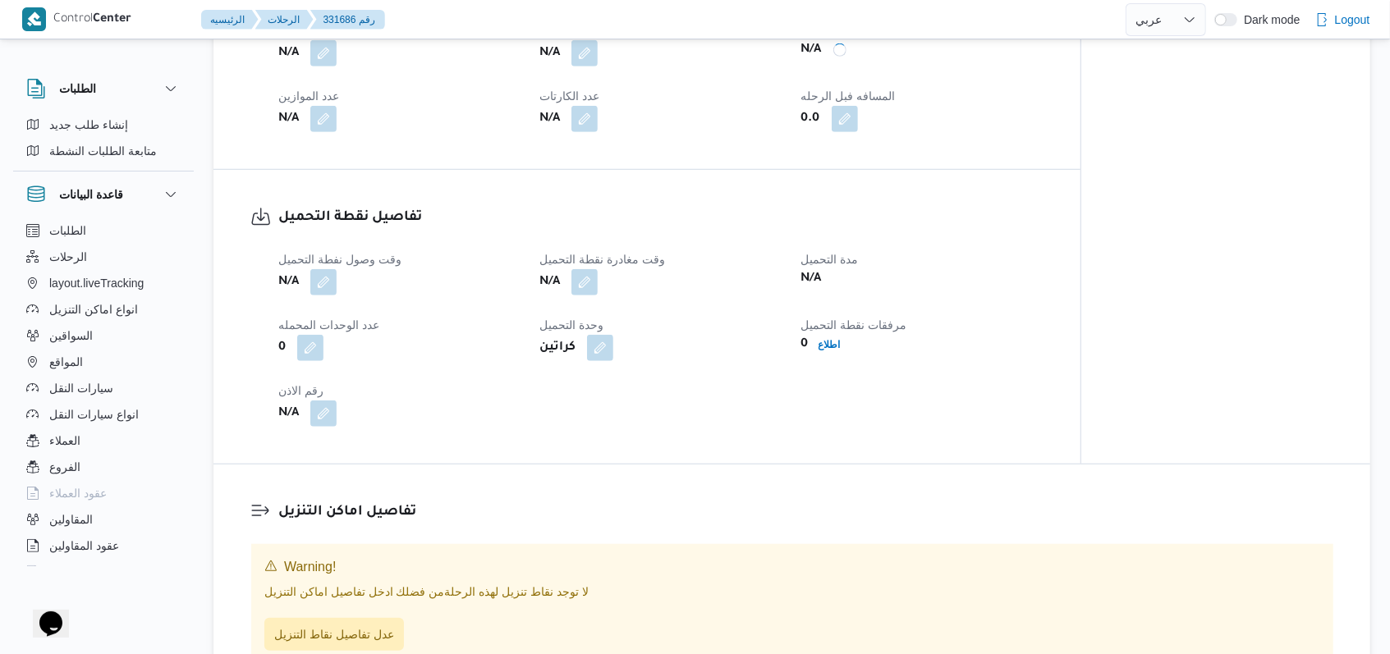
click at [310, 329] on div "وقت وصول نفطة التحميل N/A وقت مغادرة نقطة التحميل N/A مدة التحميل N/A عدد الوحد…" at bounding box center [660, 338] width 785 height 197
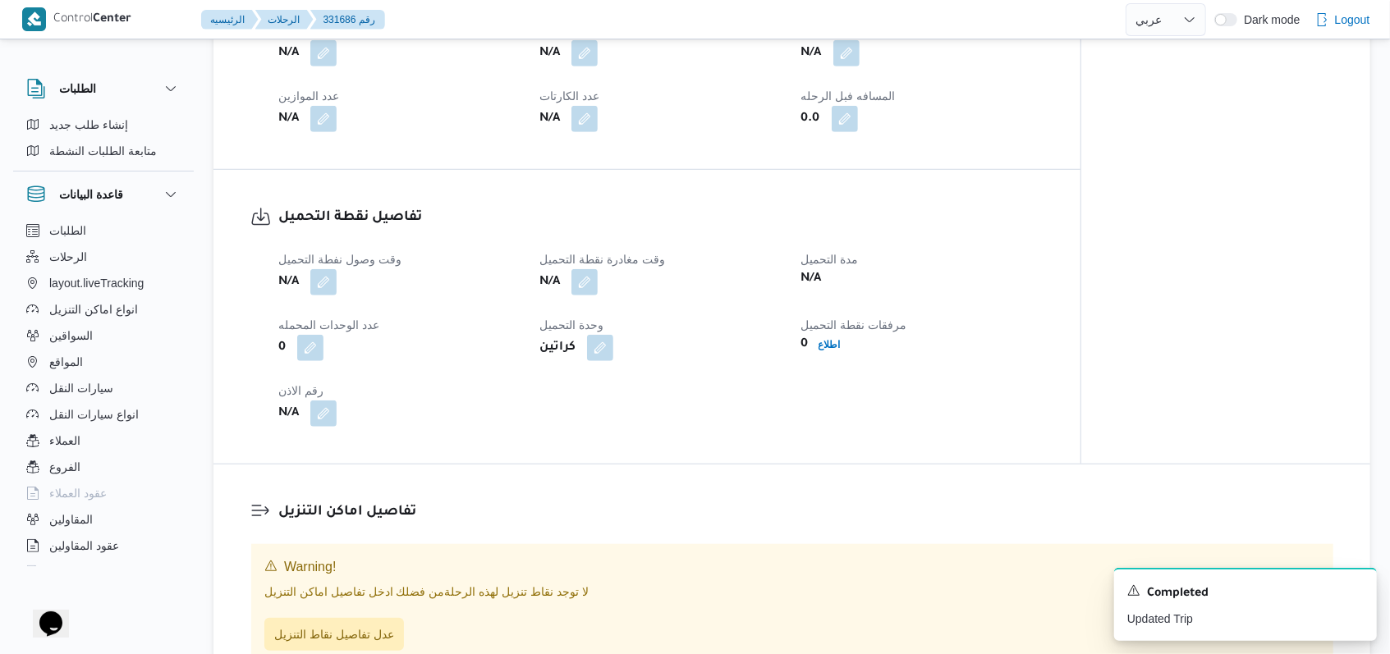
click at [325, 297] on div "N/A" at bounding box center [399, 283] width 245 height 30
click at [325, 295] on button "button" at bounding box center [323, 281] width 26 height 26
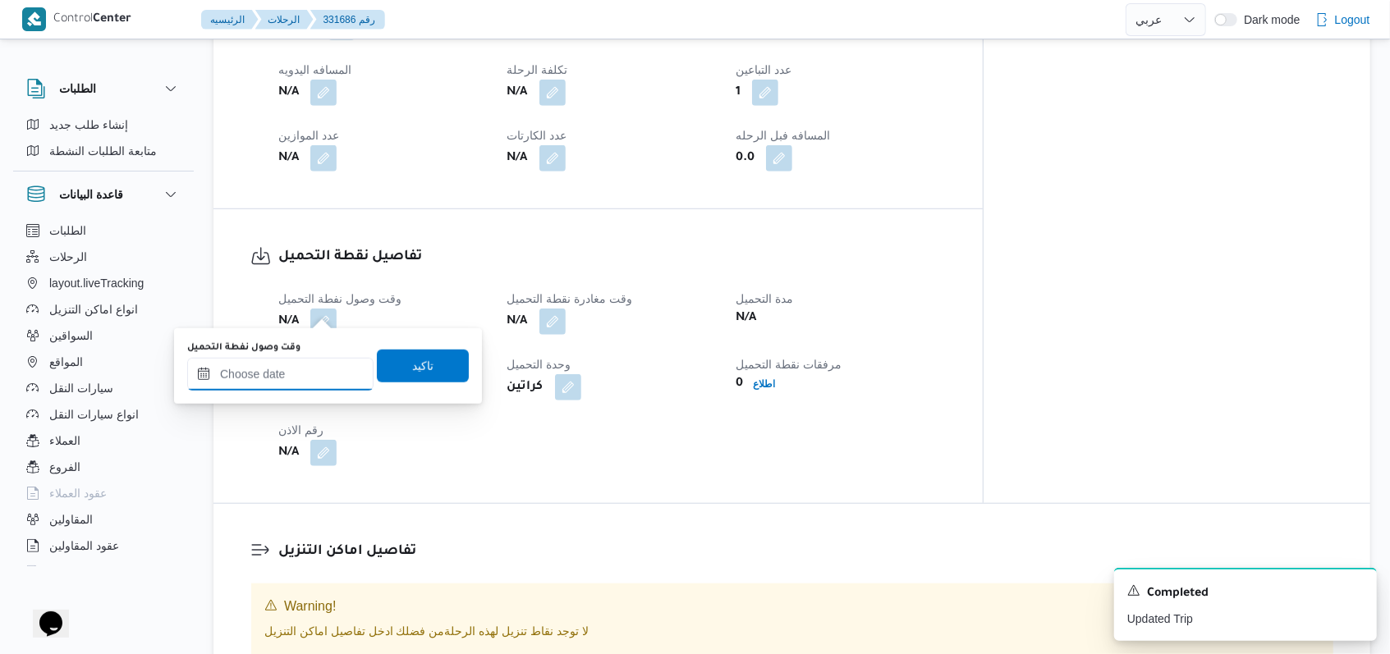
click at [309, 381] on input "وقت وصول نفطة التحميل" at bounding box center [280, 374] width 186 height 33
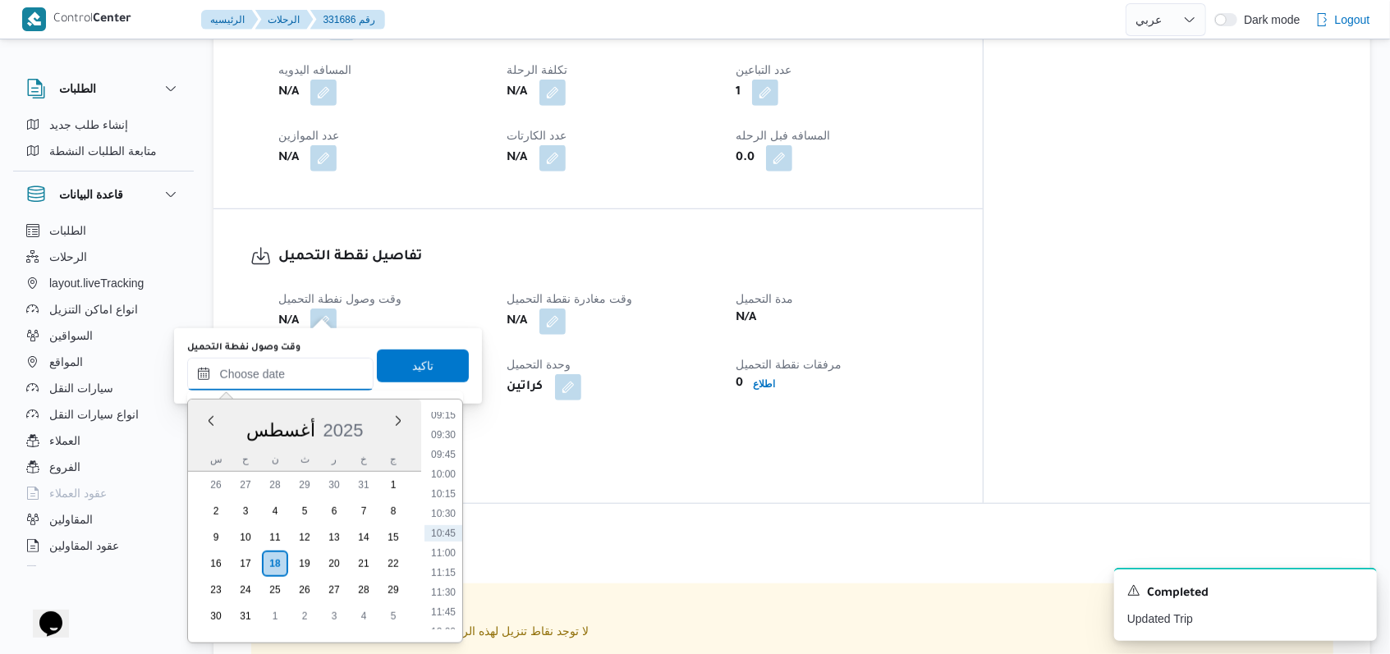
scroll to position [296, 0]
click at [455, 439] on li "04:00" at bounding box center [443, 440] width 38 height 16
type input "١٨/٠٨/٢٠٢٥ ٠٤:٠٠"
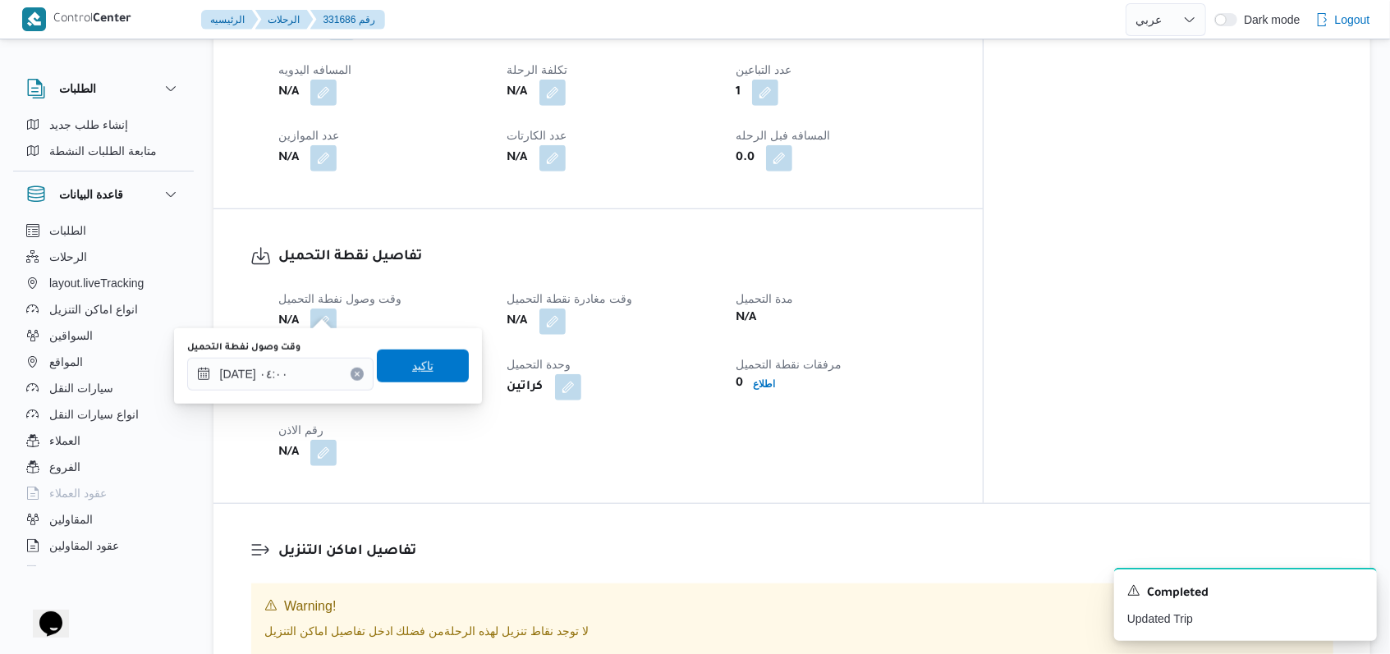
click at [435, 368] on span "تاكيد" at bounding box center [423, 366] width 92 height 33
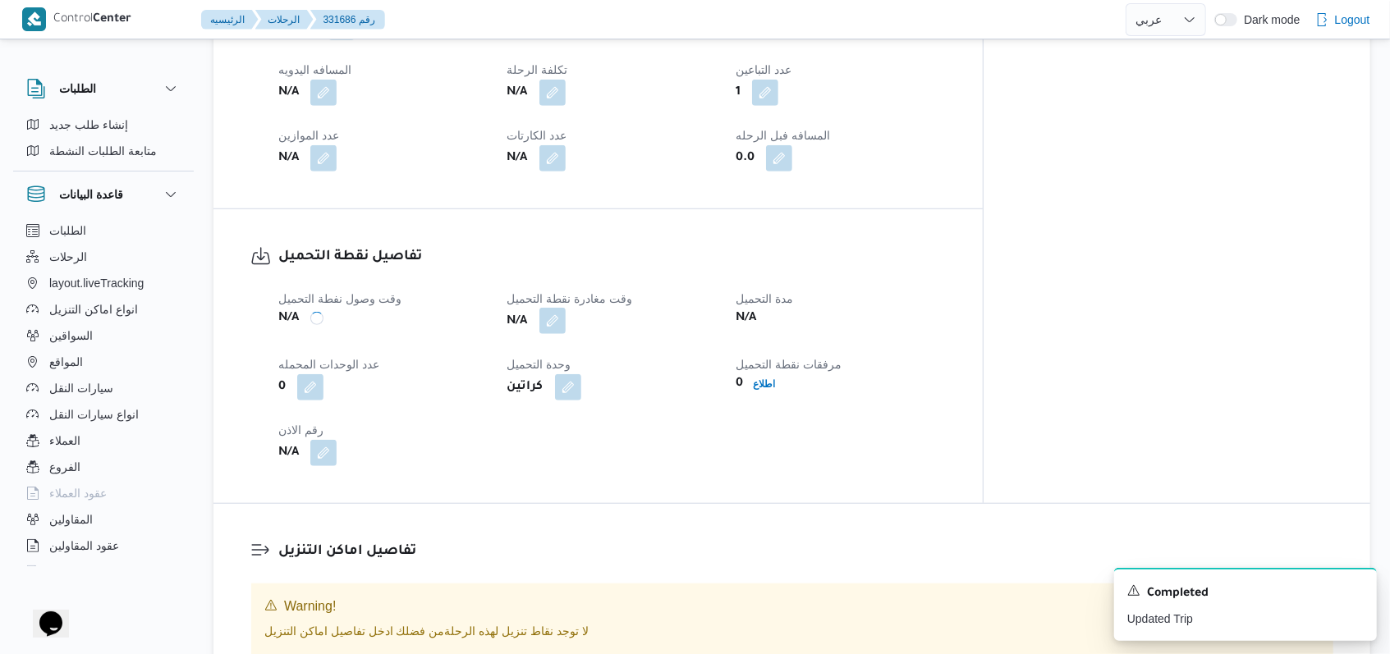
click at [566, 308] on button "button" at bounding box center [552, 321] width 26 height 26
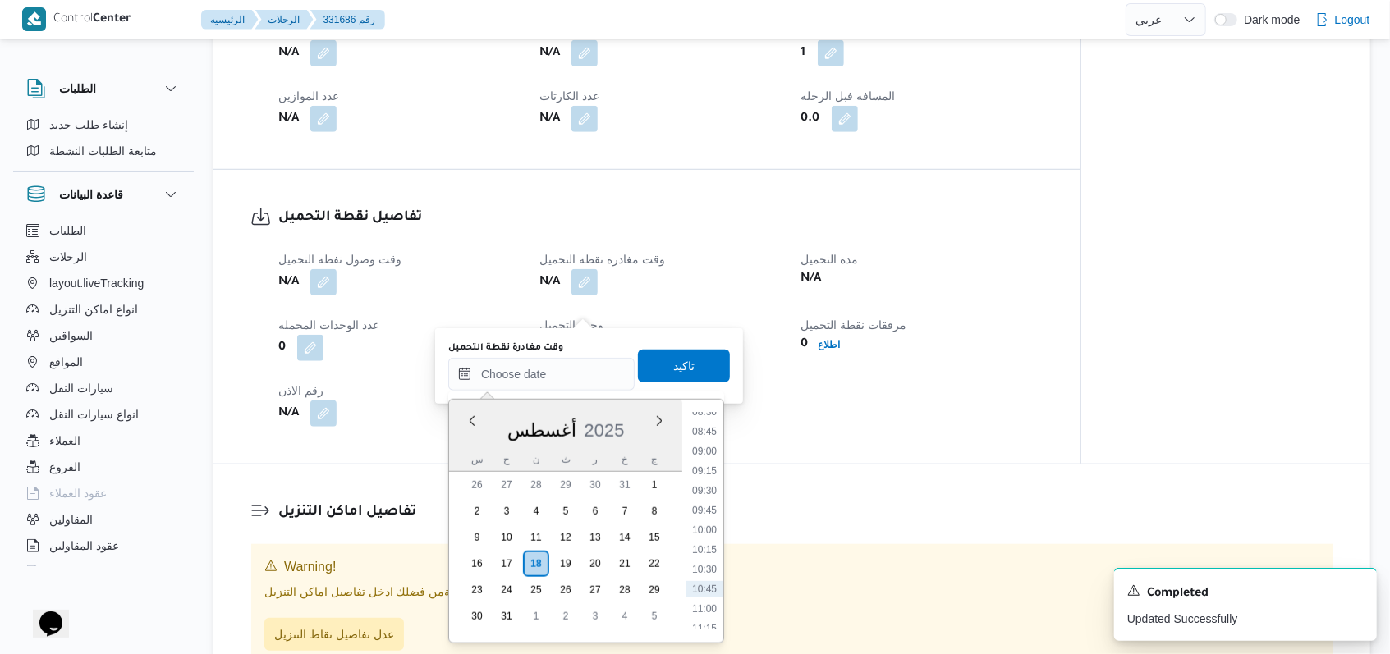
scroll to position [516, 0]
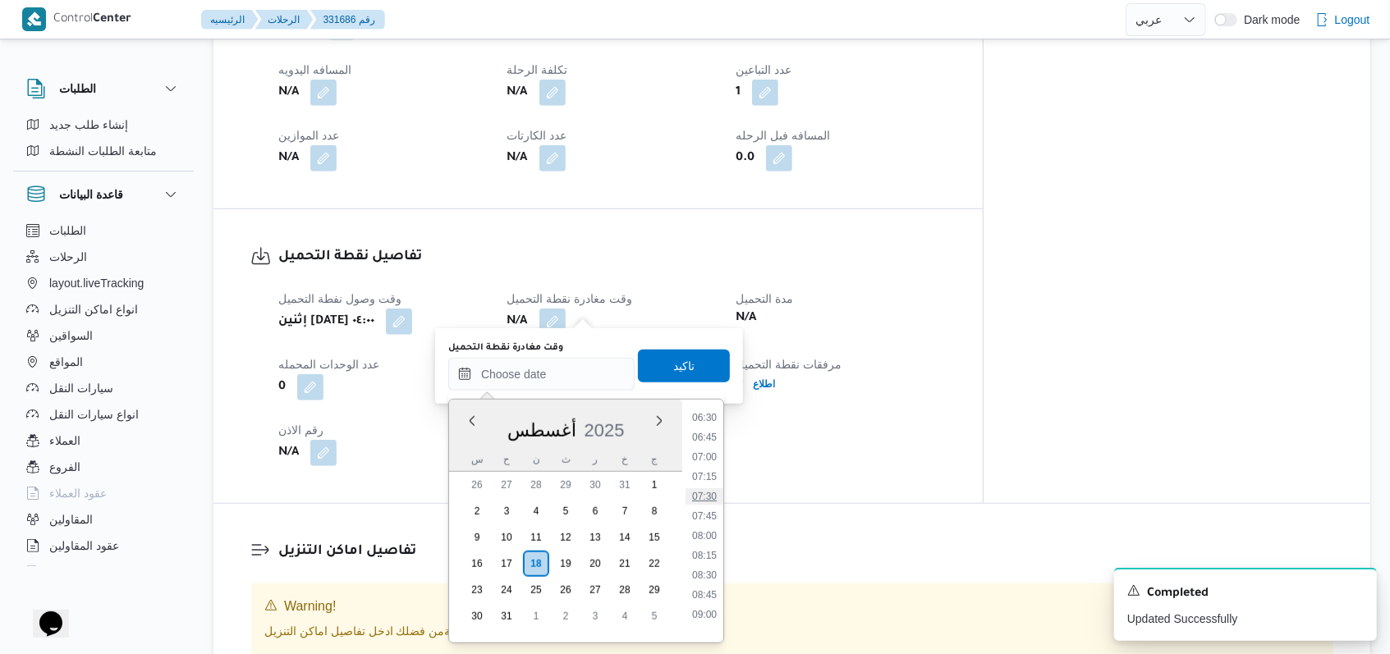
click at [714, 497] on li "07:30" at bounding box center [704, 496] width 38 height 16
type input "١٨/٠٨/٢٠٢٥ ٠٧:٣٠"
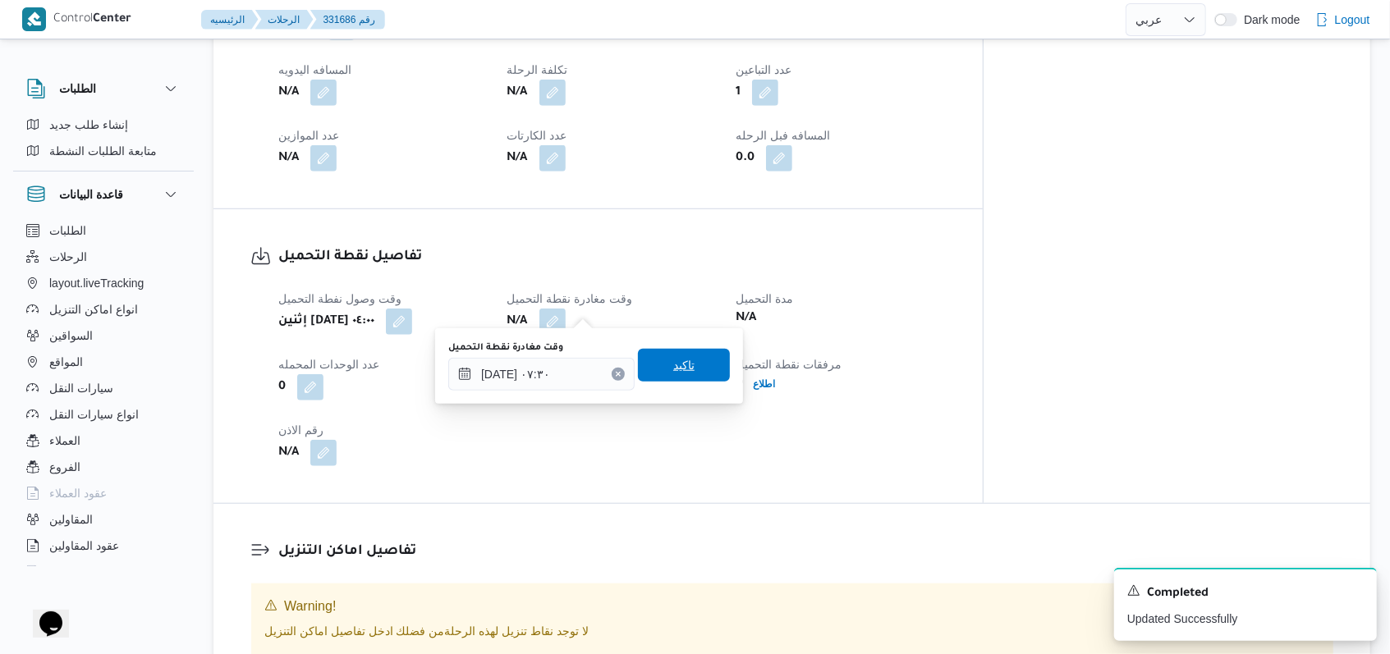
click at [695, 374] on span "تاكيد" at bounding box center [684, 365] width 92 height 33
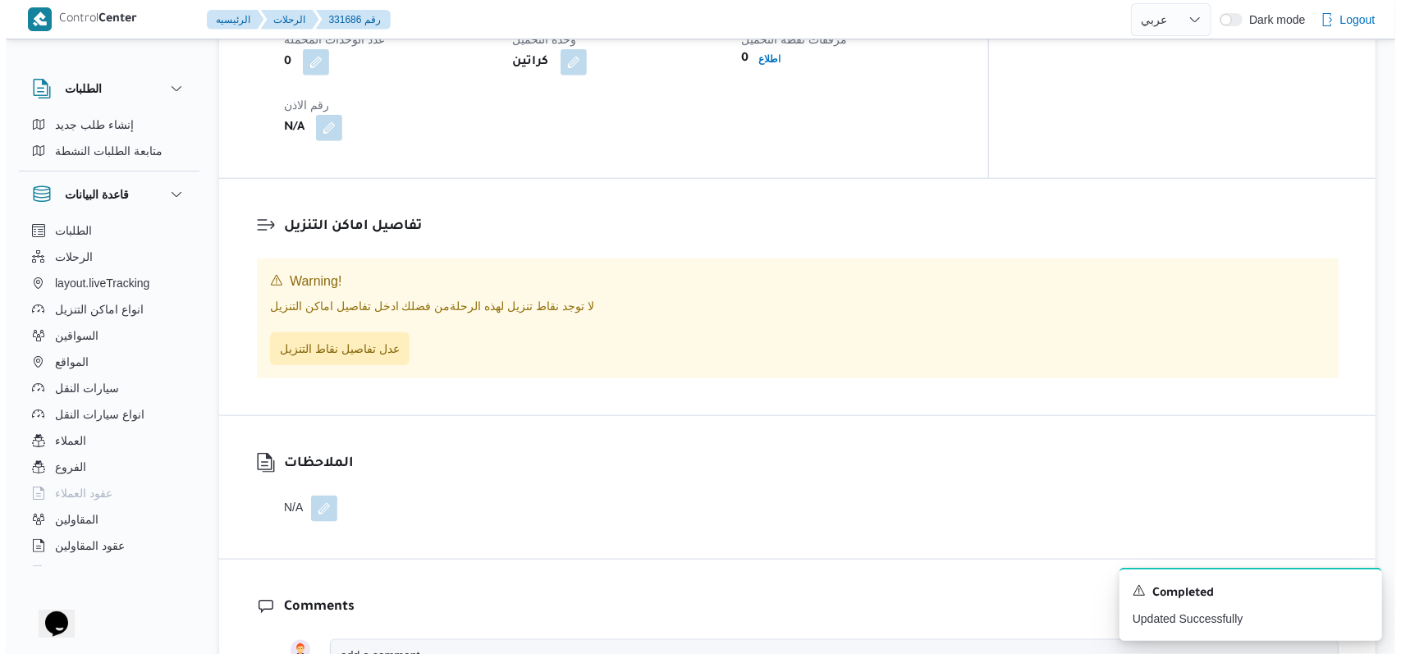
scroll to position [1094, 0]
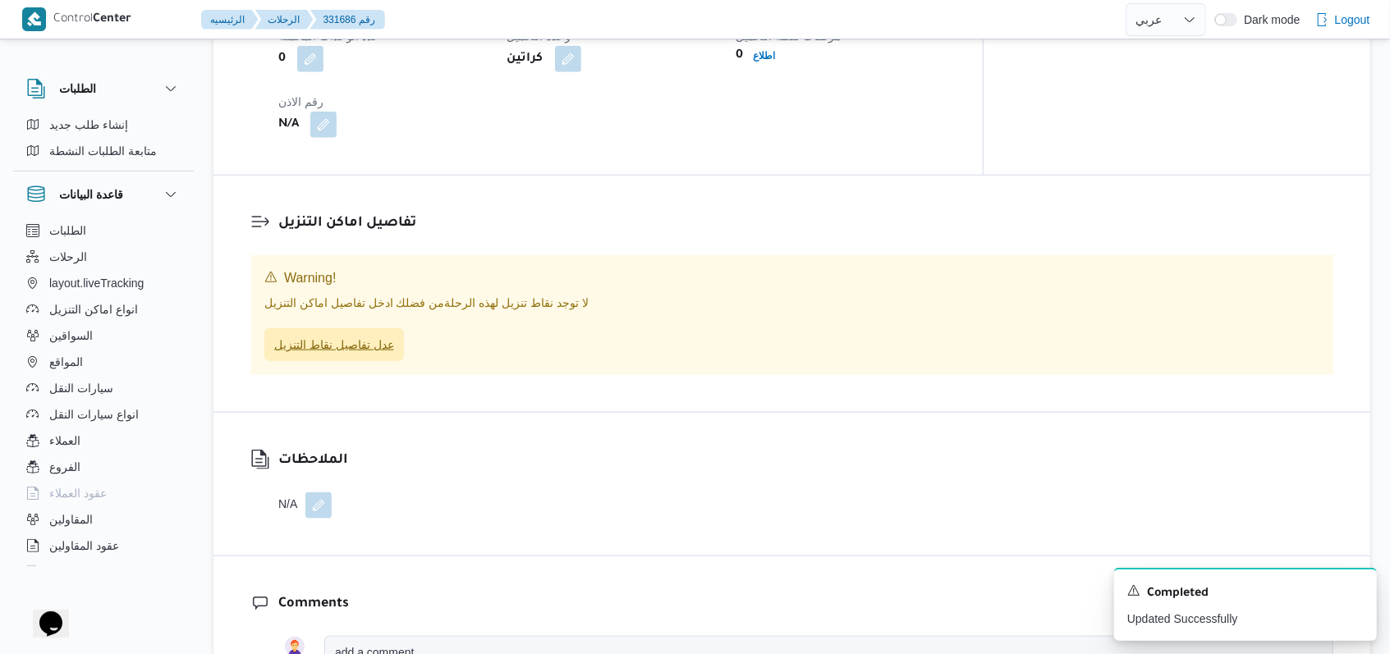
click at [368, 338] on span "عدل تفاصيل نقاط التنزيل" at bounding box center [334, 345] width 120 height 20
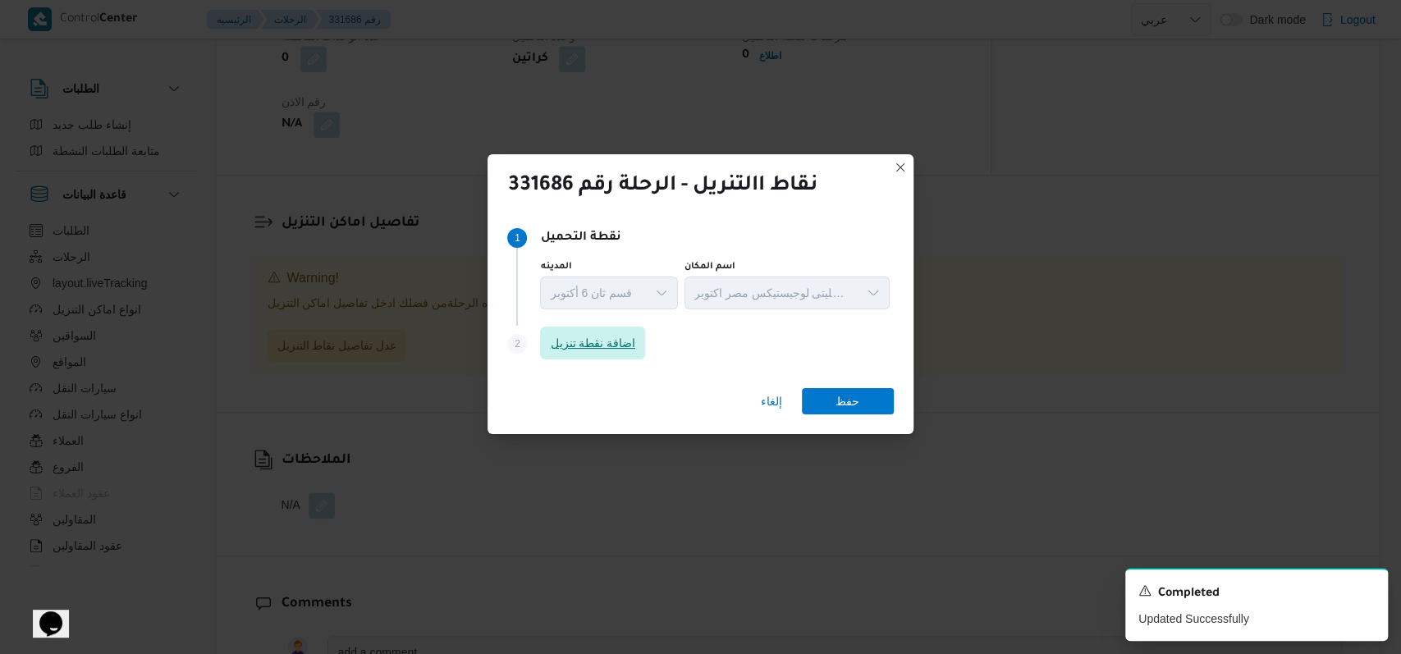
click at [584, 354] on span "اضافة نقطة تنزيل" at bounding box center [592, 343] width 105 height 33
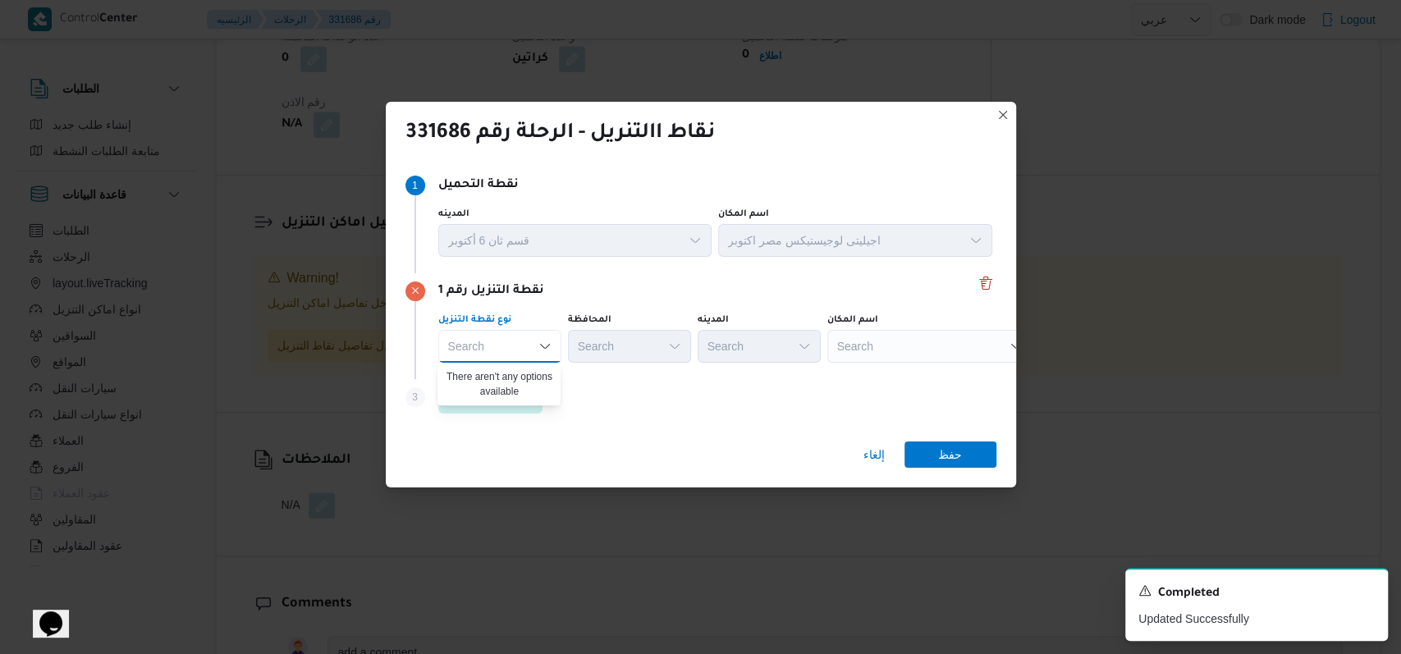
click at [624, 384] on div "Step 3 is disabled 3 اضافة نقطة تنزيل" at bounding box center [701, 400] width 591 height 43
click at [507, 399] on span "اضافة نقطة تنزيل" at bounding box center [490, 397] width 85 height 20
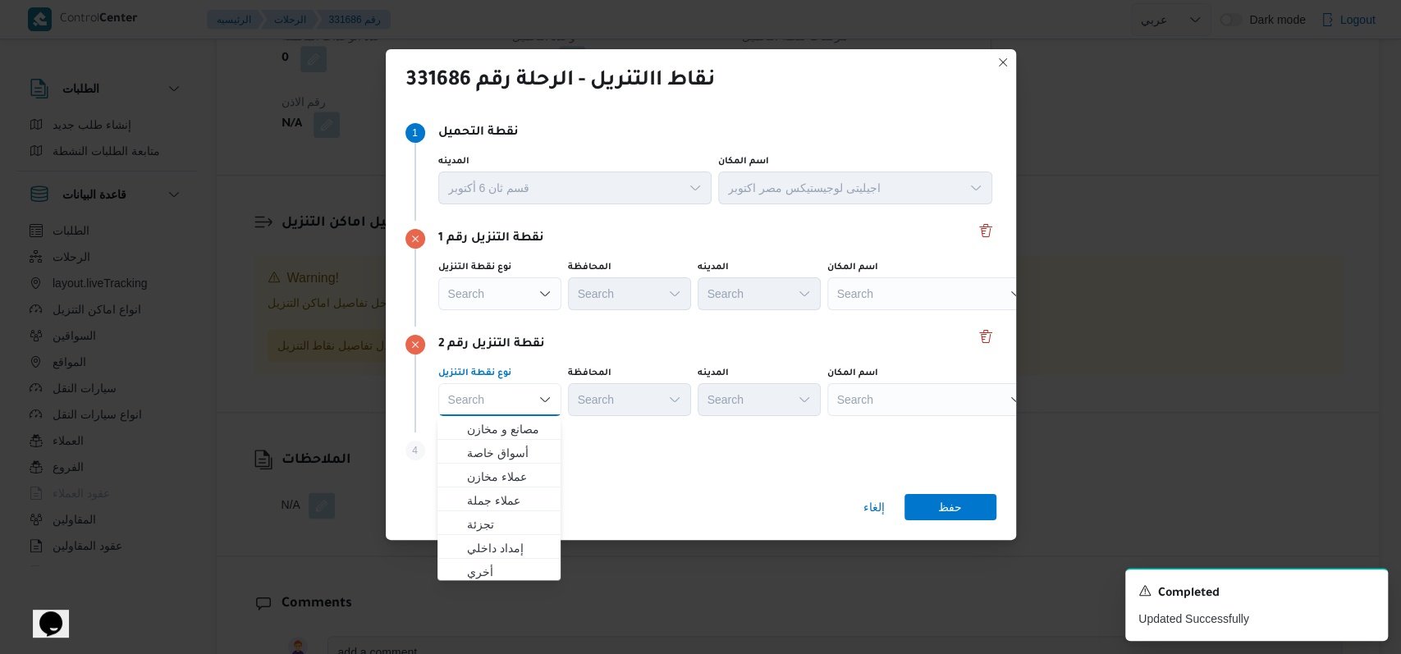
click at [628, 361] on div "نقطة التنزيل رقم 2 نوع نقطة التنزيل Search Combo box. Selected. Combo box input…" at bounding box center [701, 380] width 591 height 106
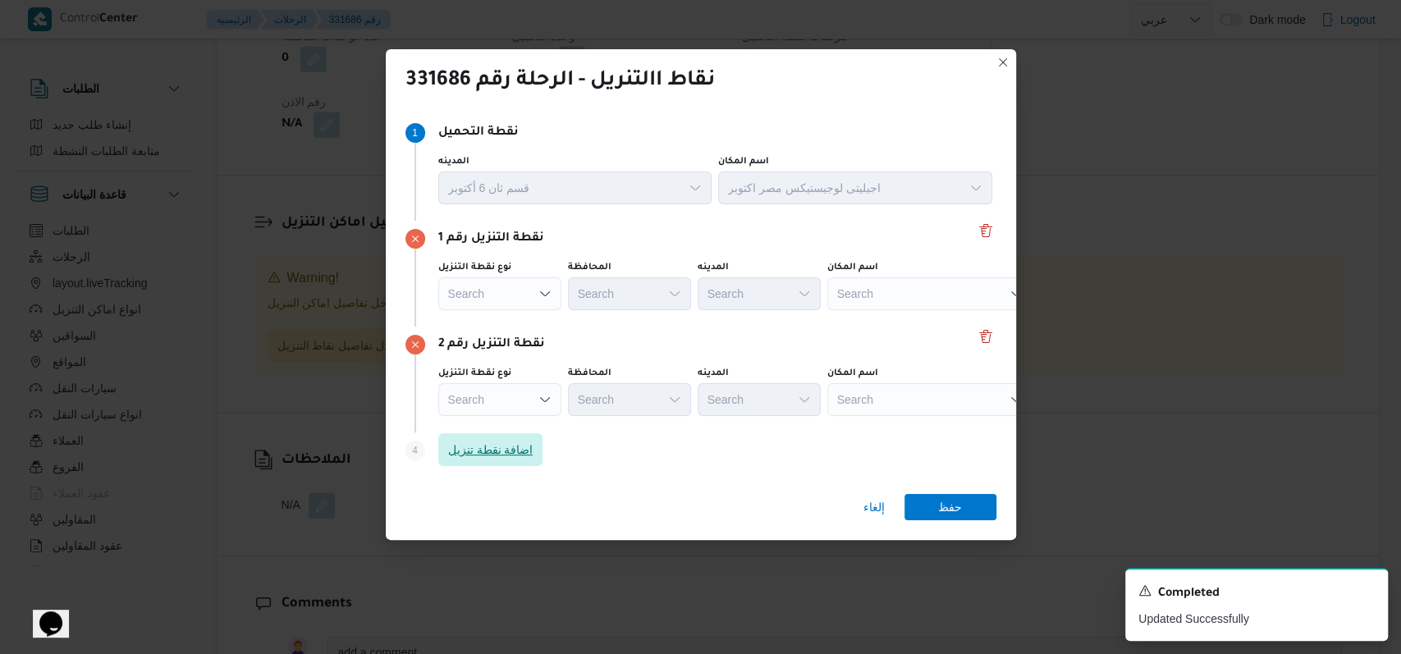
click at [541, 443] on span "اضافة نقطة تنزيل" at bounding box center [490, 449] width 105 height 33
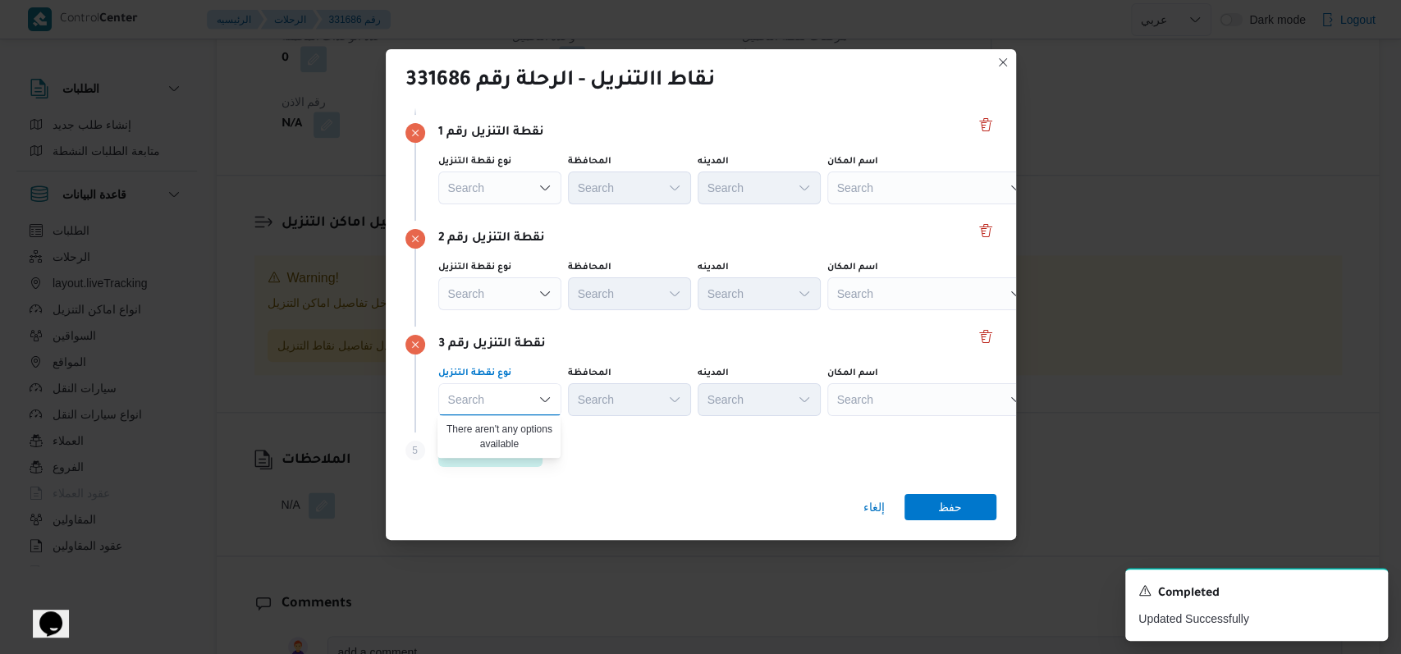
click at [716, 346] on div "نقطة التنزيل رقم 3" at bounding box center [701, 345] width 591 height 20
click at [900, 181] on div "Search" at bounding box center [929, 188] width 205 height 33
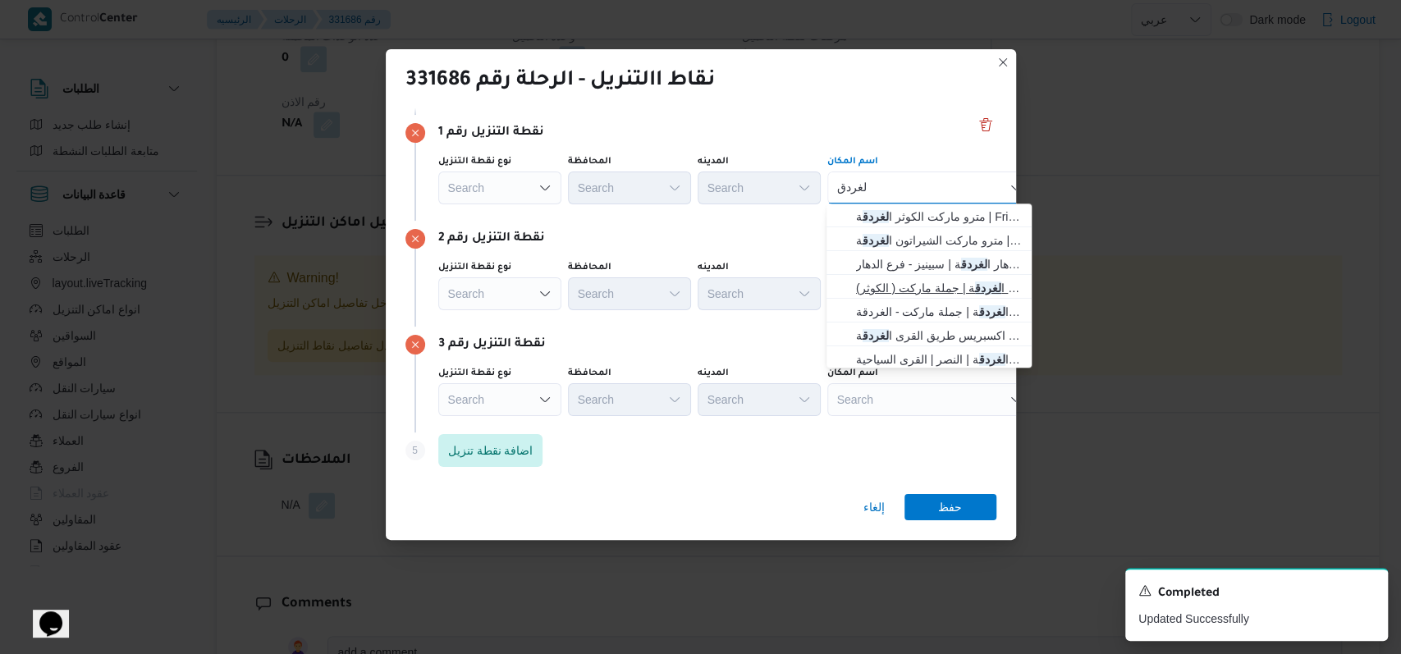
type input "لغردق"
click at [929, 286] on span "جملة ماركت الكوثر ا لغردق ة | جملة ماركت ( الكوثر) | null" at bounding box center [939, 288] width 166 height 20
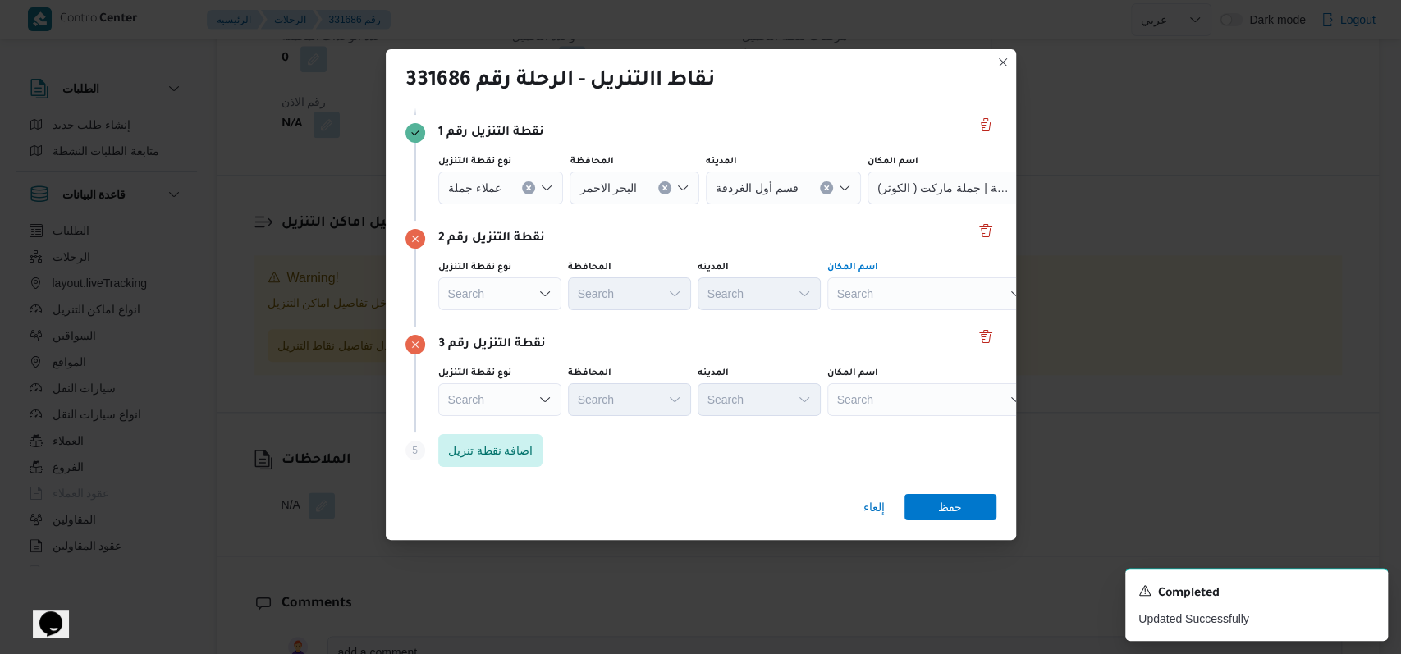
click at [918, 204] on div "Search" at bounding box center [970, 188] width 205 height 33
type input "المرو"
click at [940, 319] on span "المرو ه للتجزئه الدهار الغردقة | الدهار | الدهار" at bounding box center [939, 323] width 166 height 20
click at [982, 337] on button "Delete" at bounding box center [986, 336] width 20 height 20
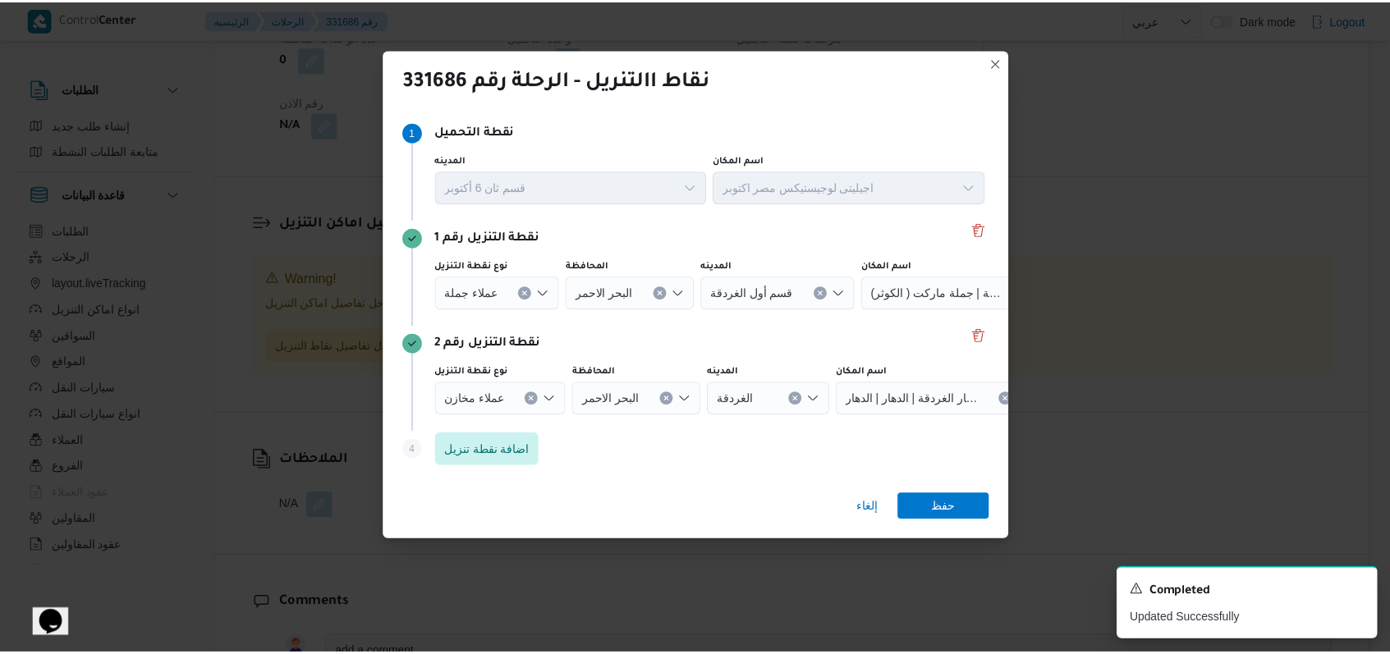
scroll to position [0, 0]
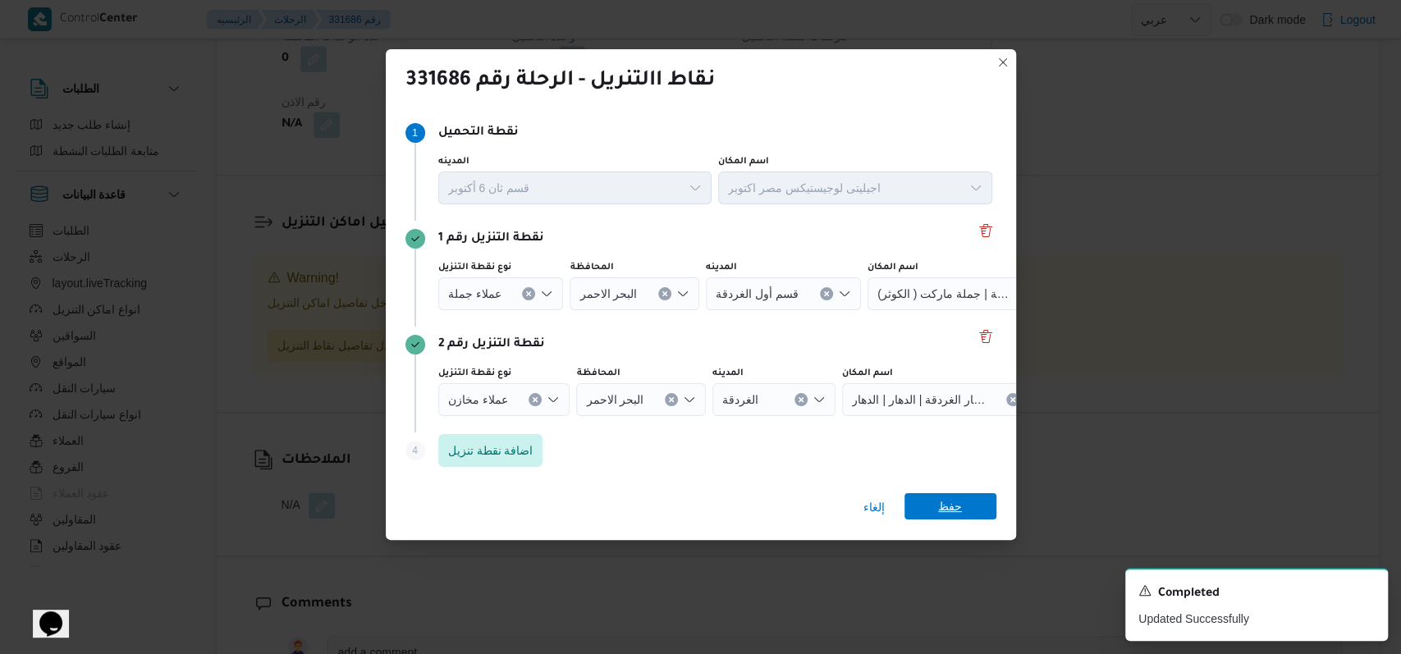
click at [954, 507] on span "حفظ" at bounding box center [950, 506] width 24 height 26
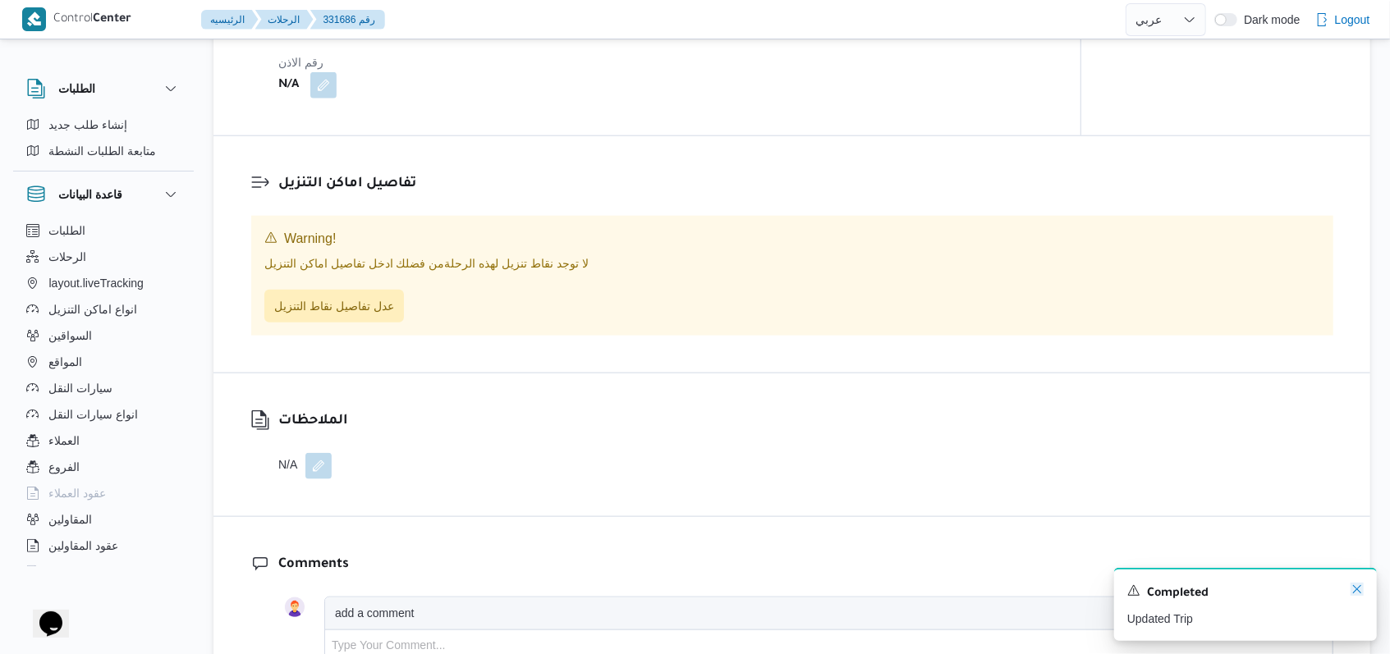
click at [1356, 589] on icon "Dismiss toast" at bounding box center [1356, 589] width 13 height 13
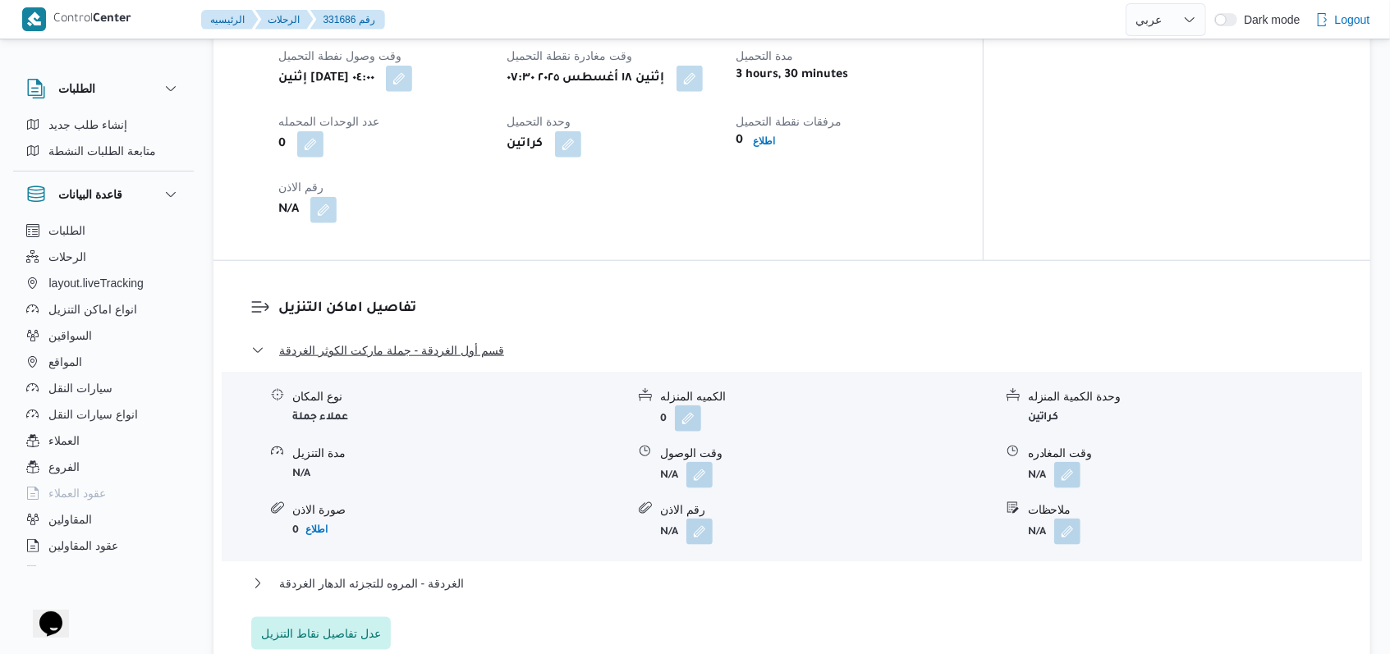
scroll to position [1180, 0]
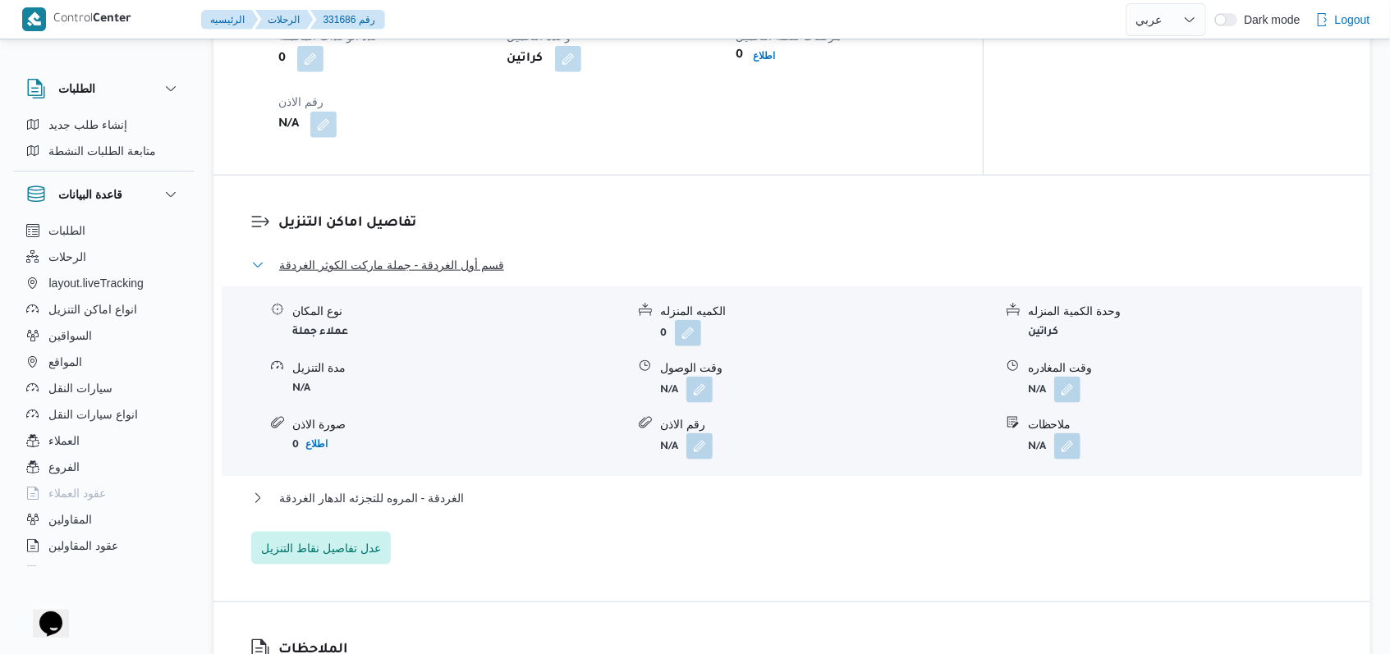
click at [397, 255] on span "قسم أول الغردقة - جملة ماركت الكوثر الغردقة" at bounding box center [391, 265] width 225 height 20
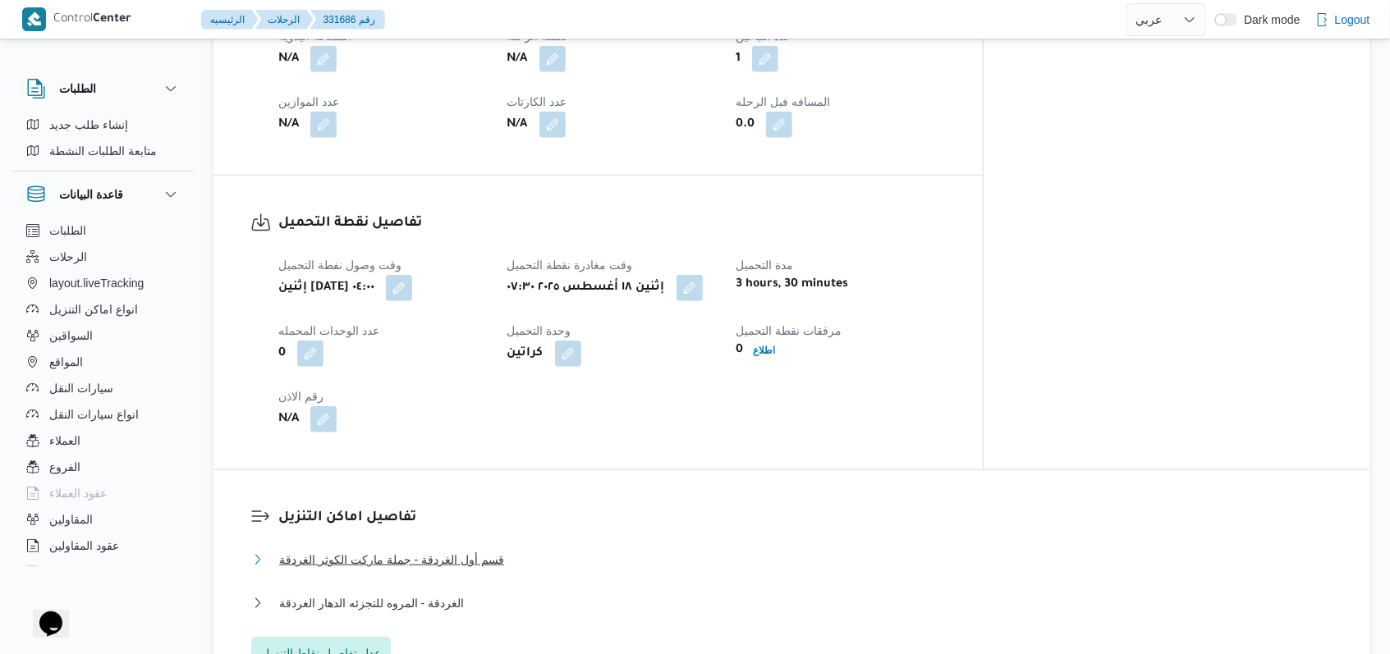
scroll to position [851, 0]
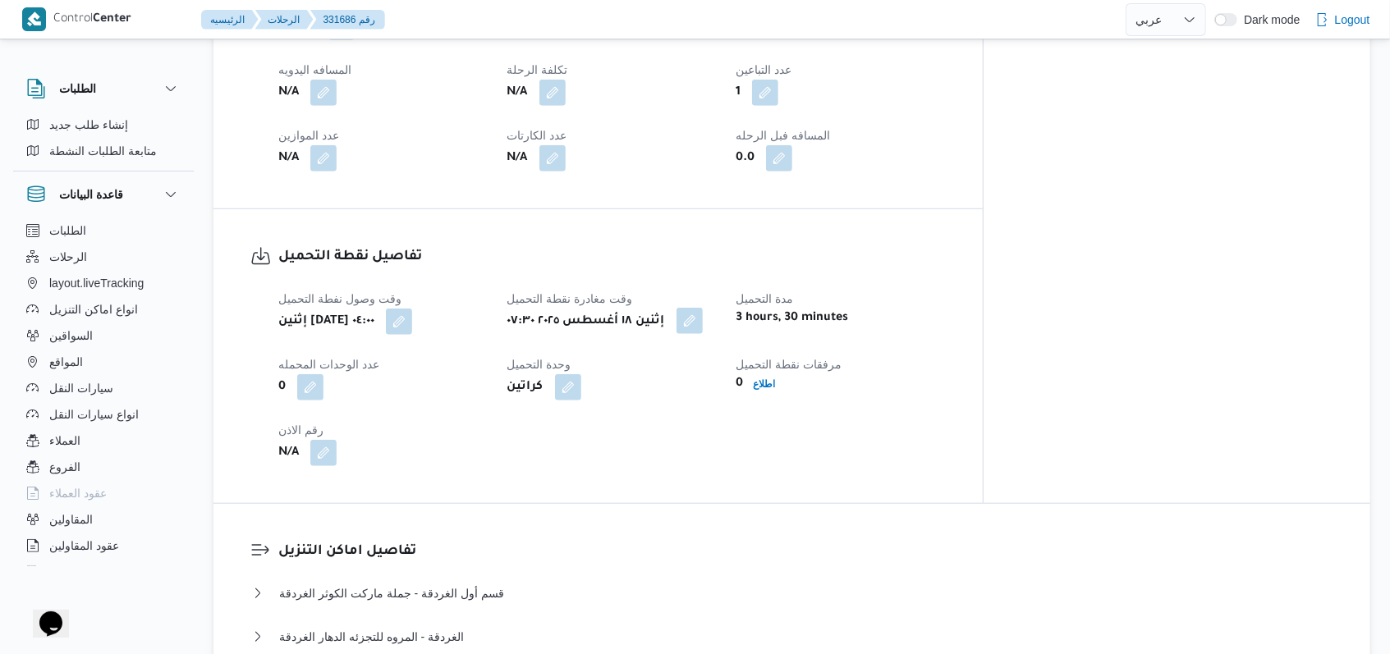
click at [703, 308] on button "button" at bounding box center [689, 321] width 26 height 26
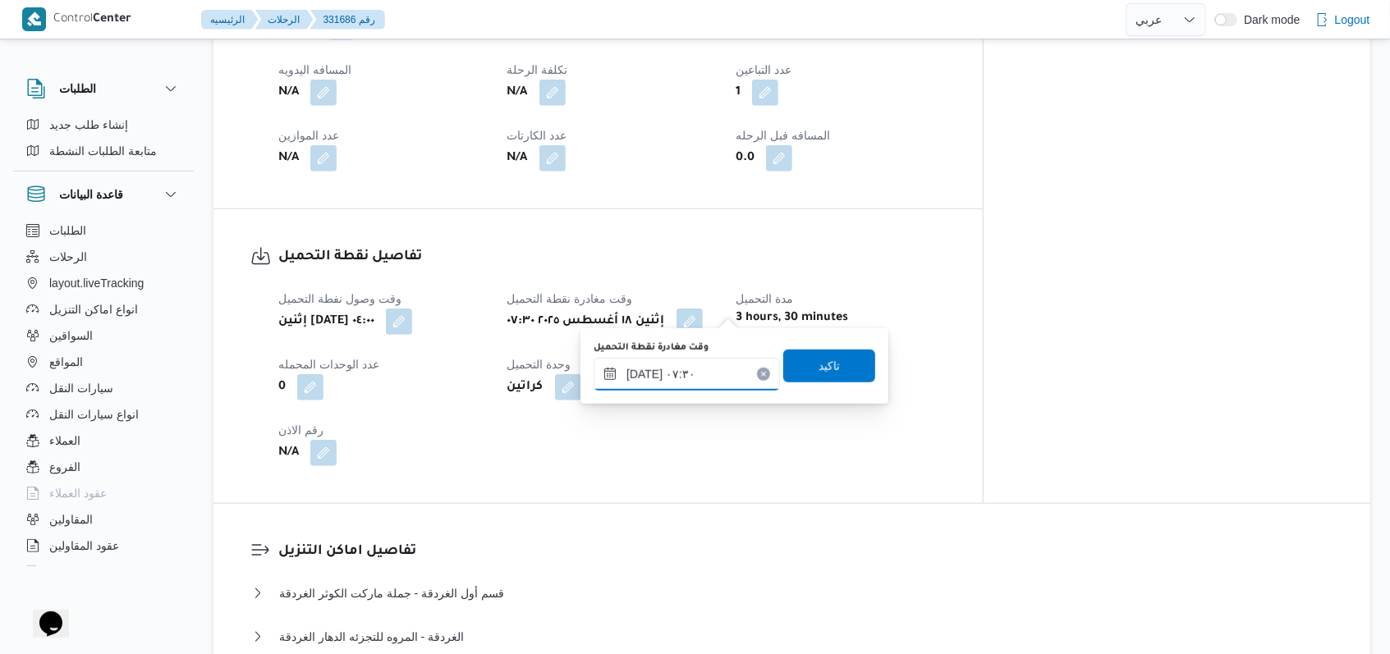
click at [716, 371] on input "١٨/٠٨/٢٠٢٥ ٠٧:٣٠" at bounding box center [686, 374] width 186 height 33
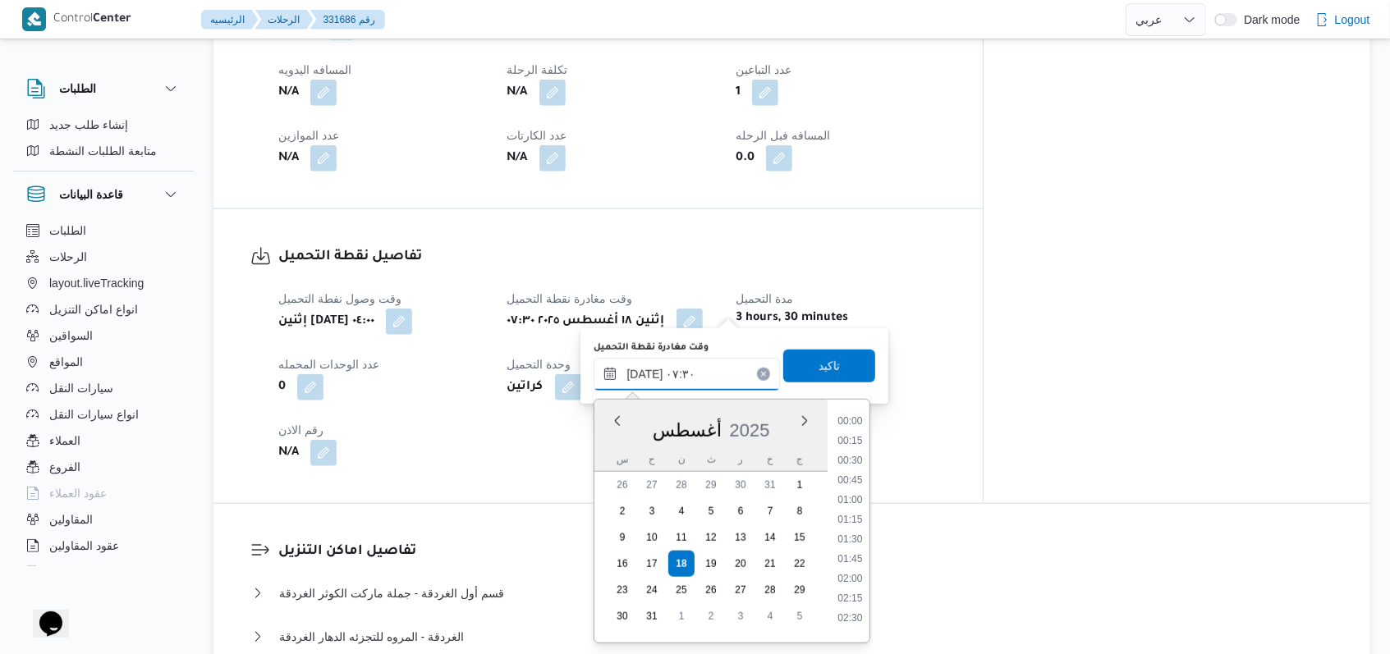
scroll to position [479, 0]
click at [859, 456] on li "06:30" at bounding box center [851, 455] width 38 height 16
type input "١٨/٠٨/٢٠٢٥ ٠٧:٣٠"
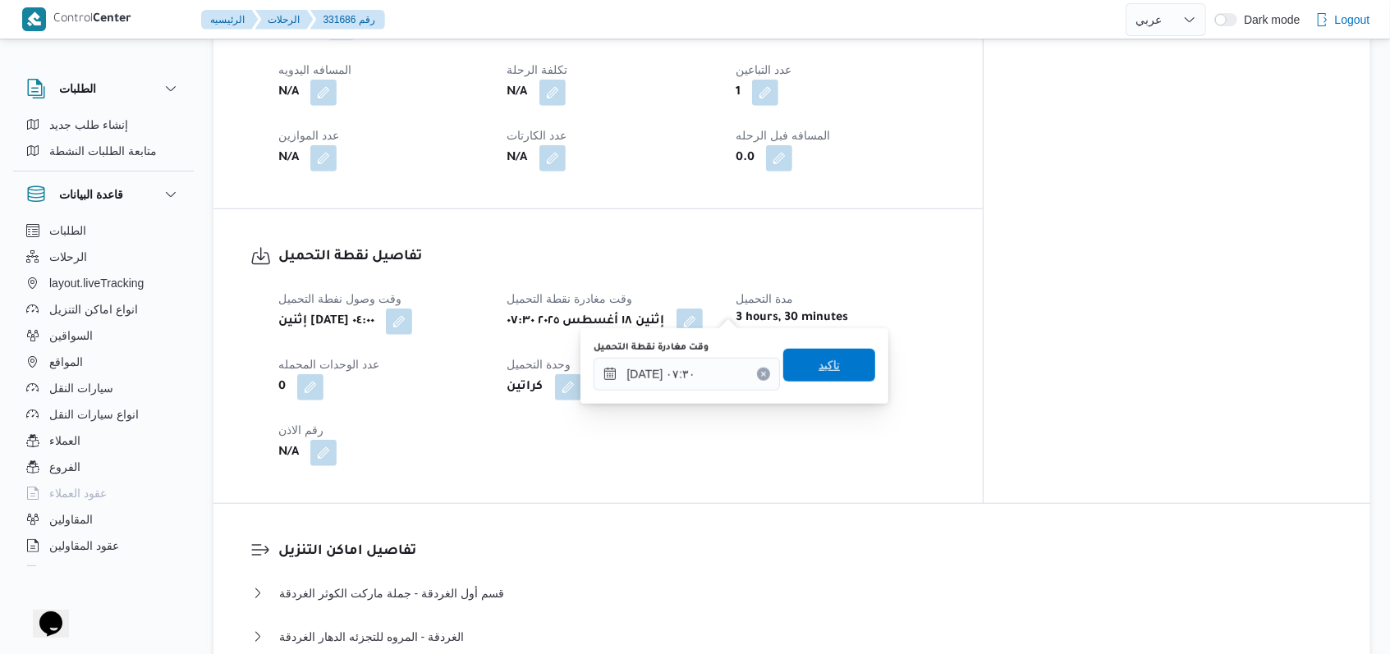
click at [806, 375] on span "تاكيد" at bounding box center [829, 365] width 92 height 33
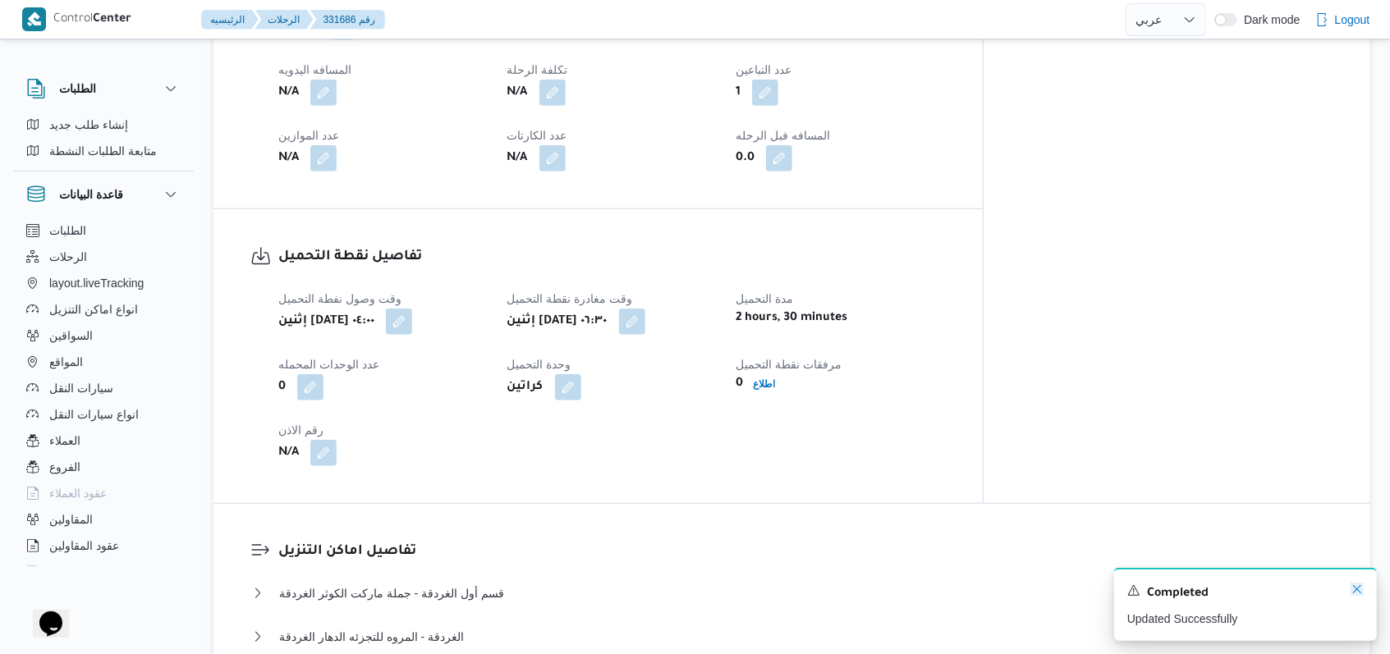
click at [1350, 594] on icon "Dismiss toast" at bounding box center [1356, 589] width 13 height 13
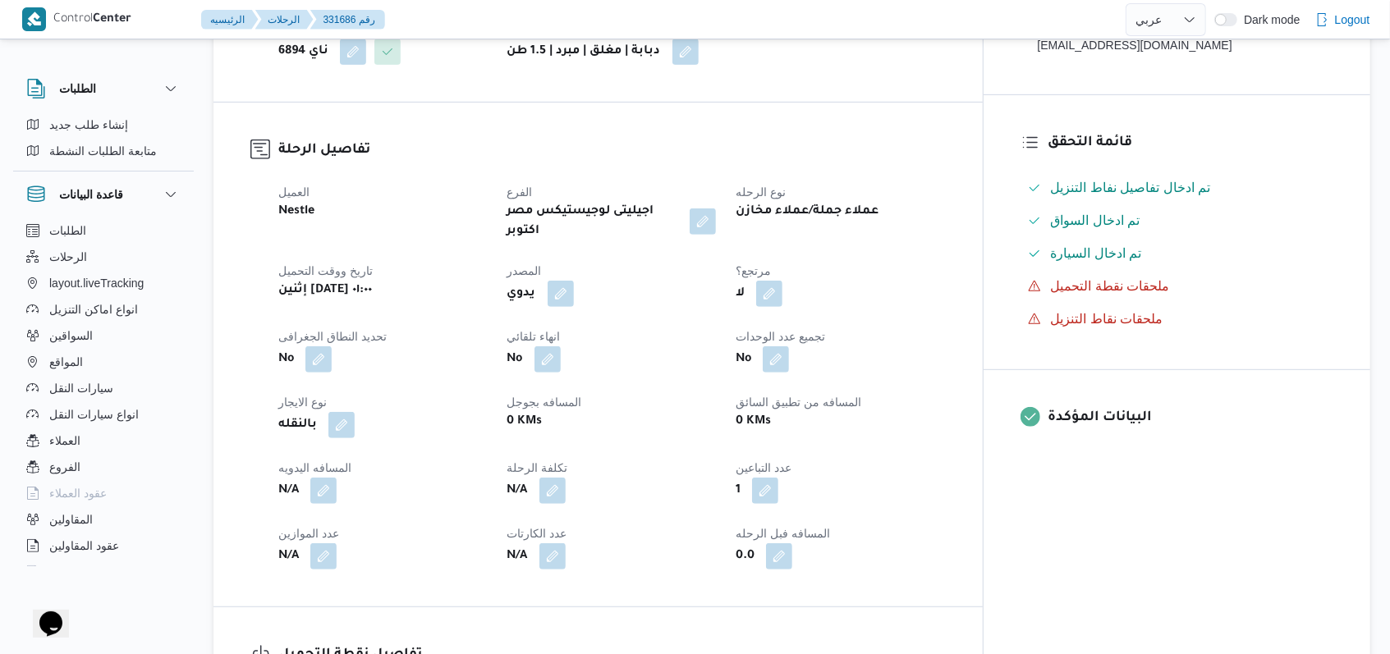
scroll to position [85, 0]
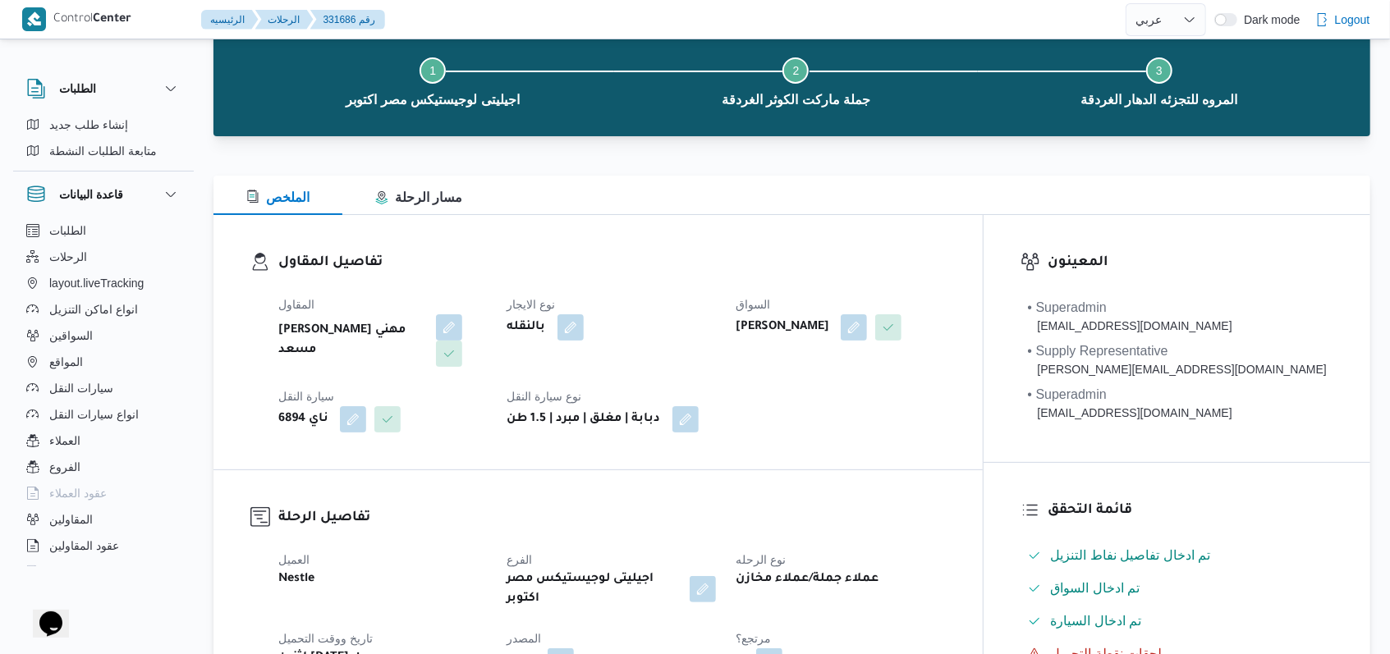
select select "ar"
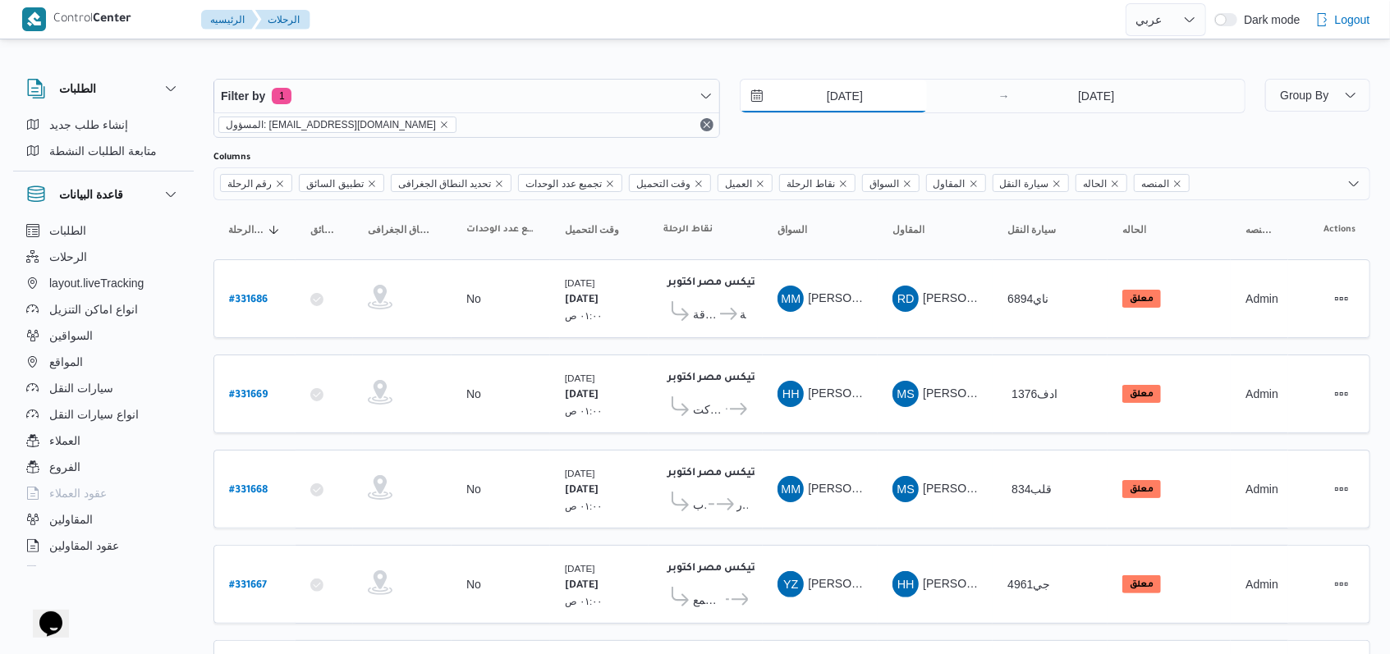
click at [844, 98] on input "18/8/2025" at bounding box center [833, 96] width 186 height 33
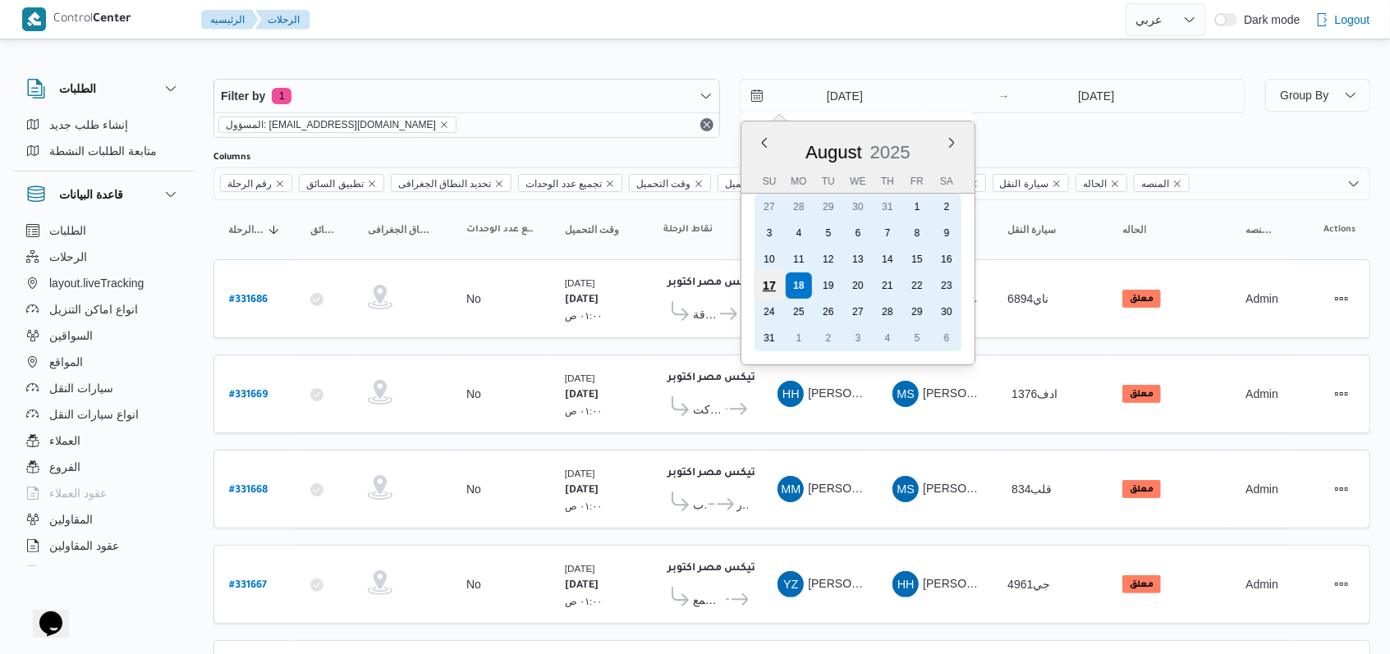
click at [777, 279] on div "17" at bounding box center [768, 285] width 31 height 31
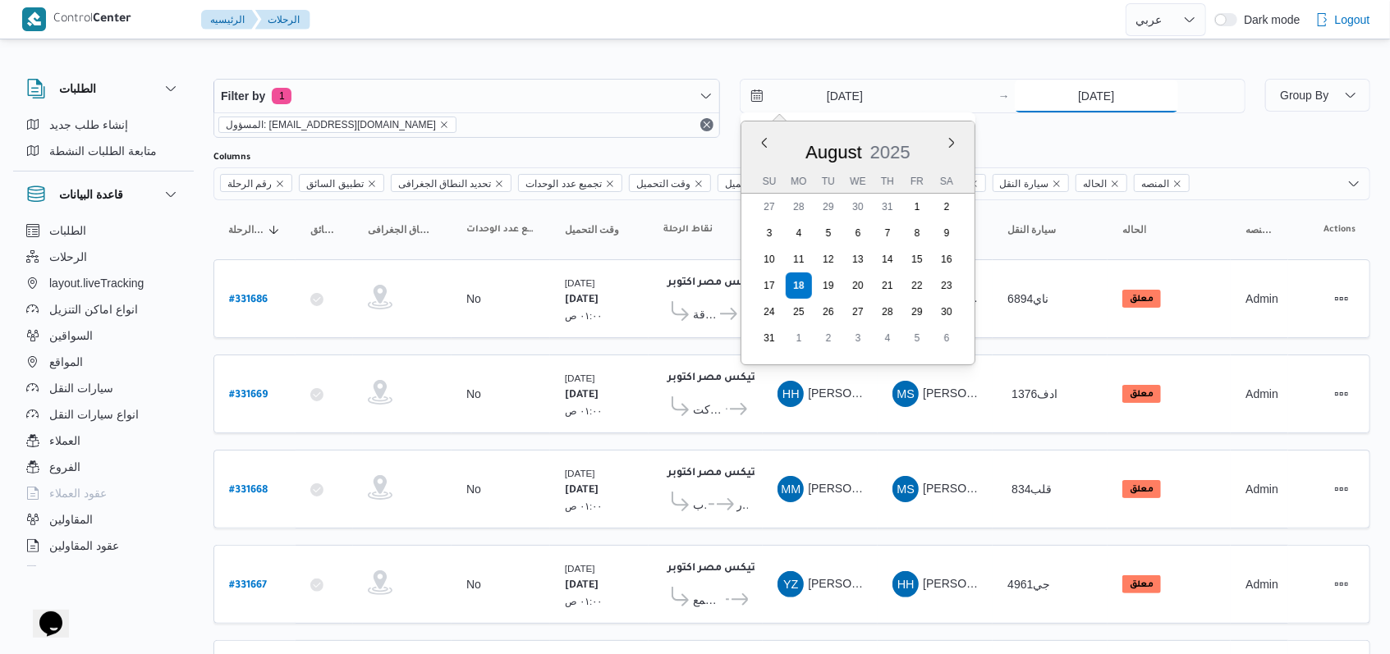
click at [1113, 99] on input "18/8/2025" at bounding box center [1096, 96] width 163 height 33
type input "17/8/2025"
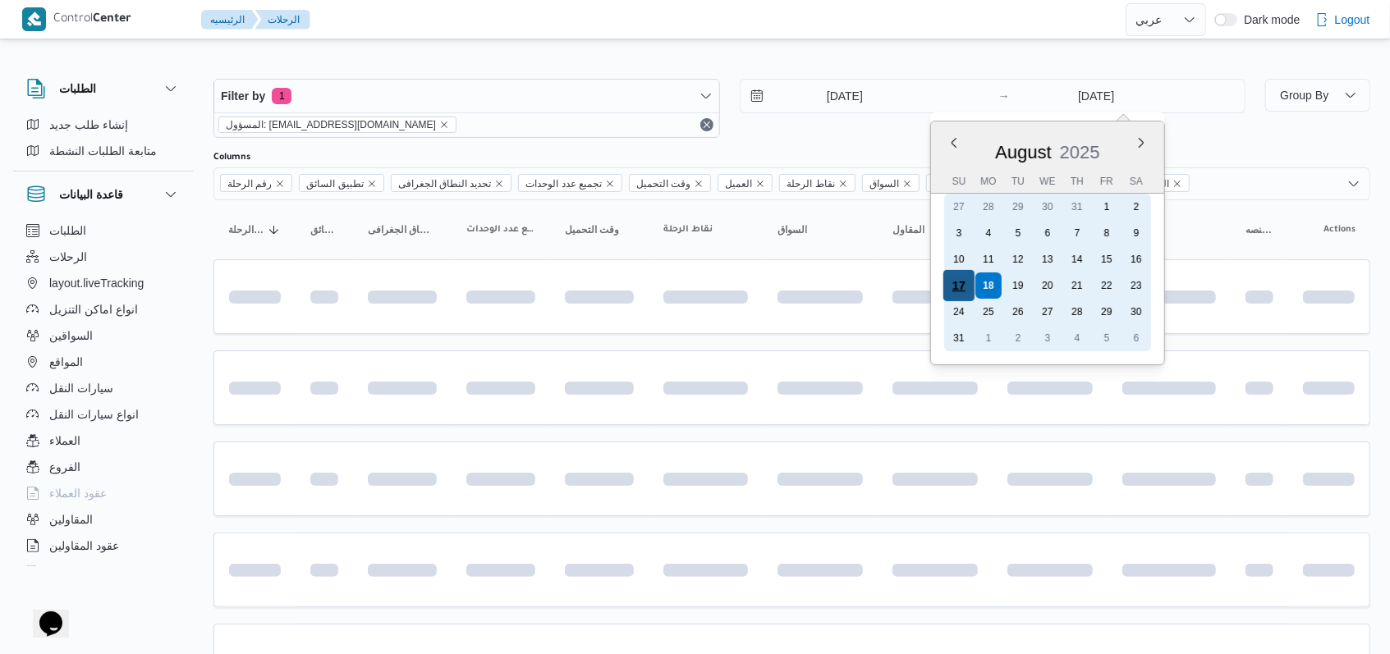
click at [956, 284] on div "17" at bounding box center [958, 285] width 31 height 31
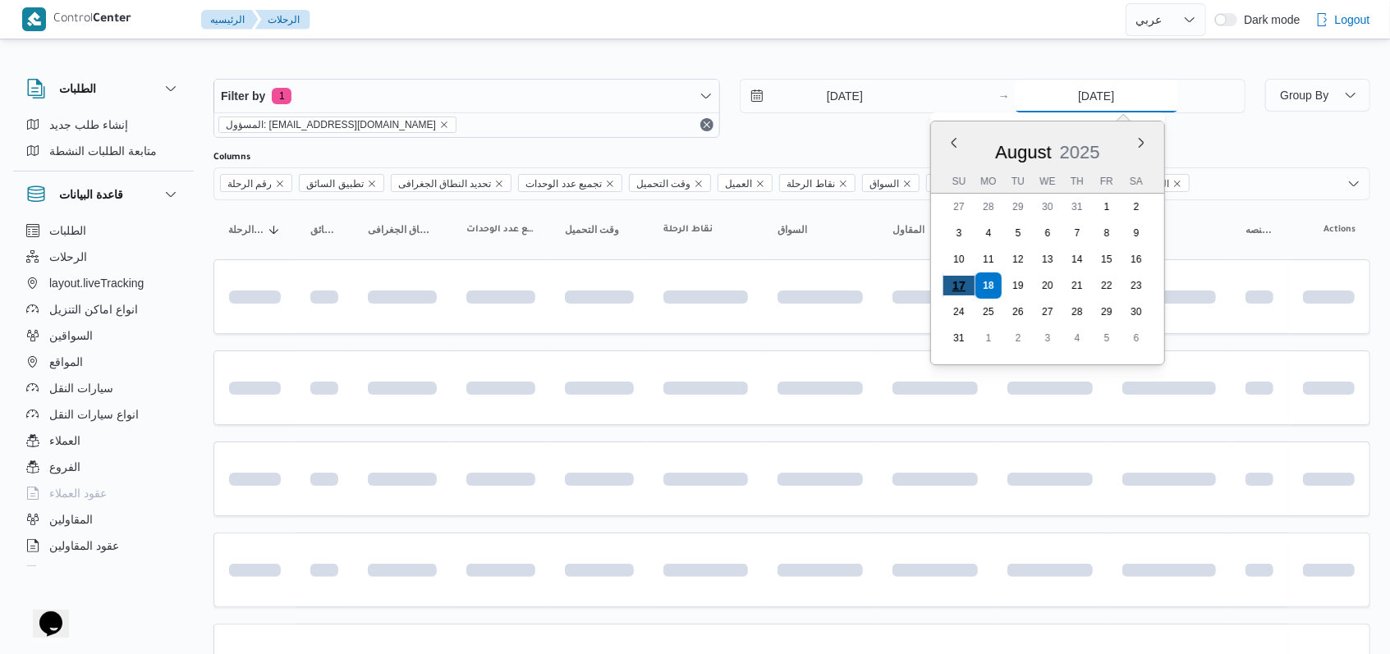
type input "17/8/2025"
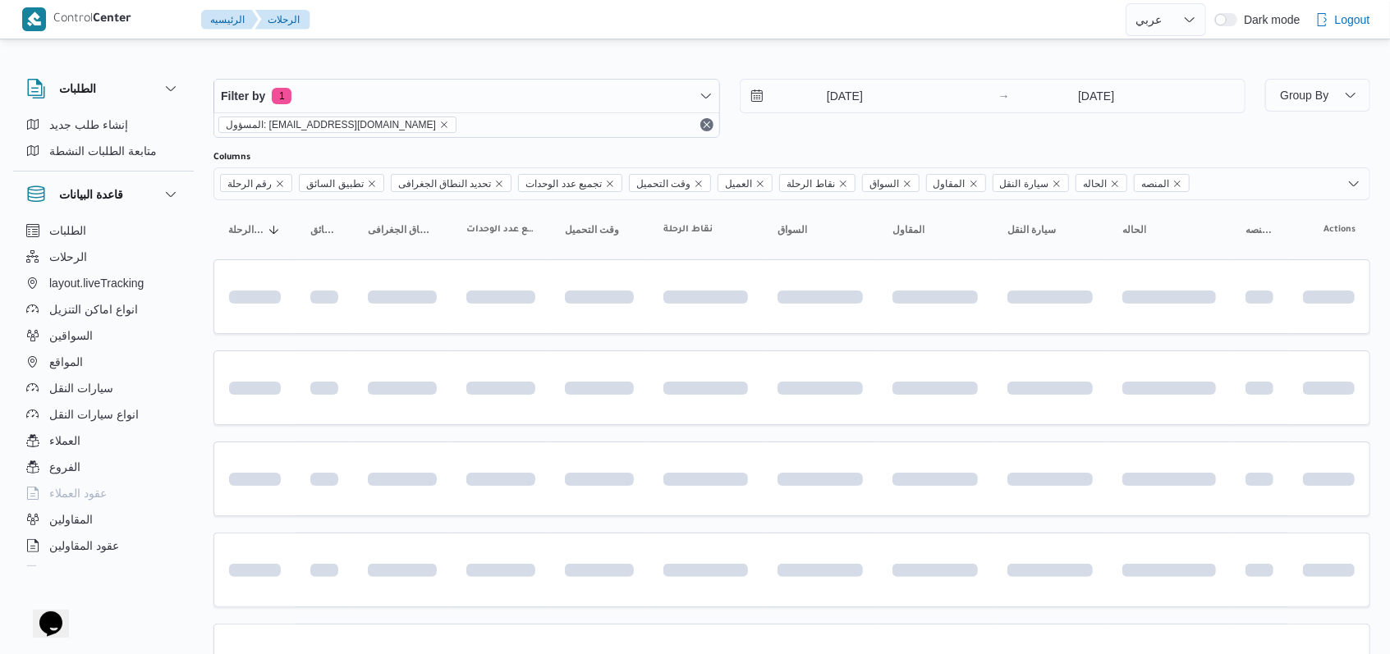
click at [823, 128] on div "17/8/2025 → 17/8/2025" at bounding box center [993, 108] width 506 height 59
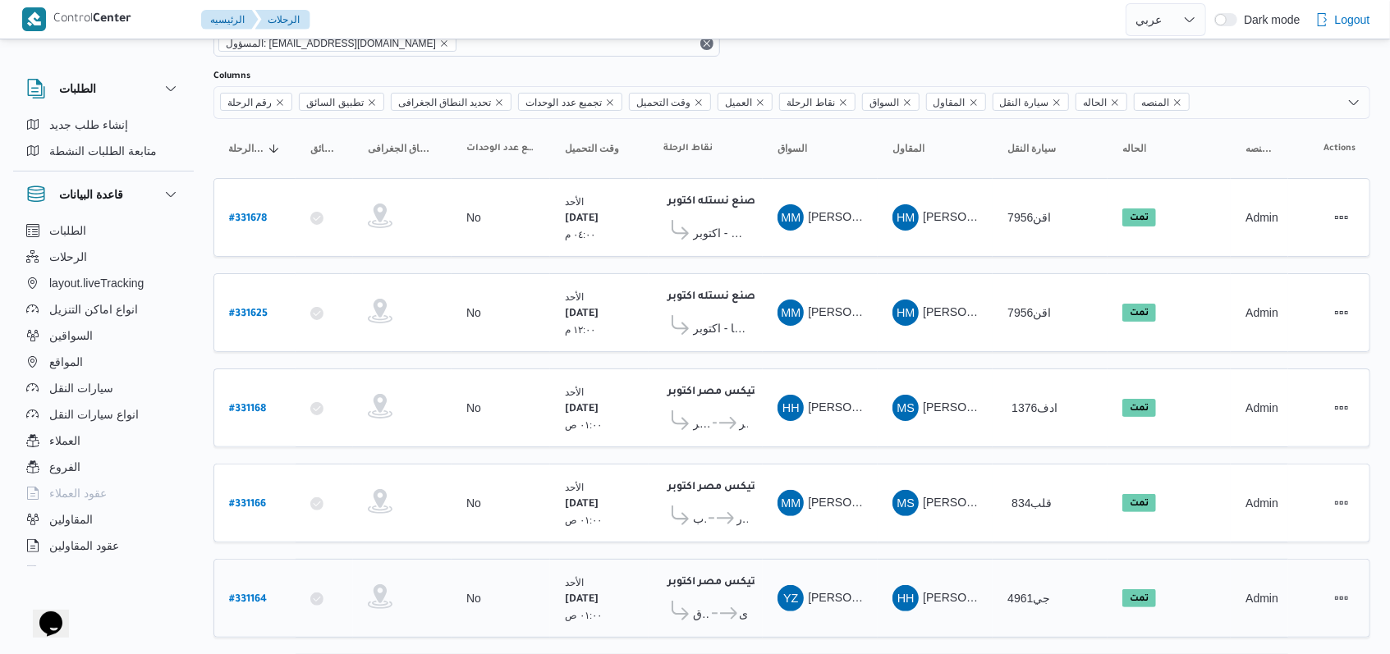
scroll to position [197, 0]
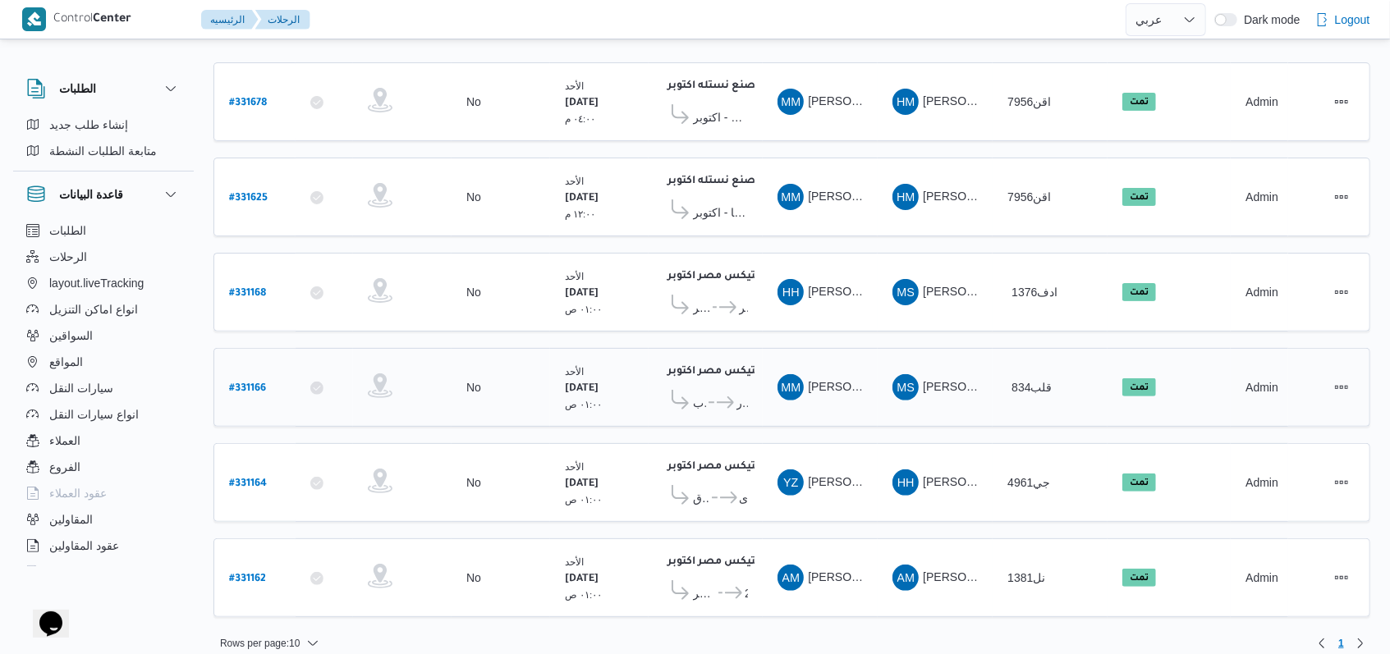
click at [260, 383] on b "# 331166" at bounding box center [247, 388] width 37 height 11
select select "ar"
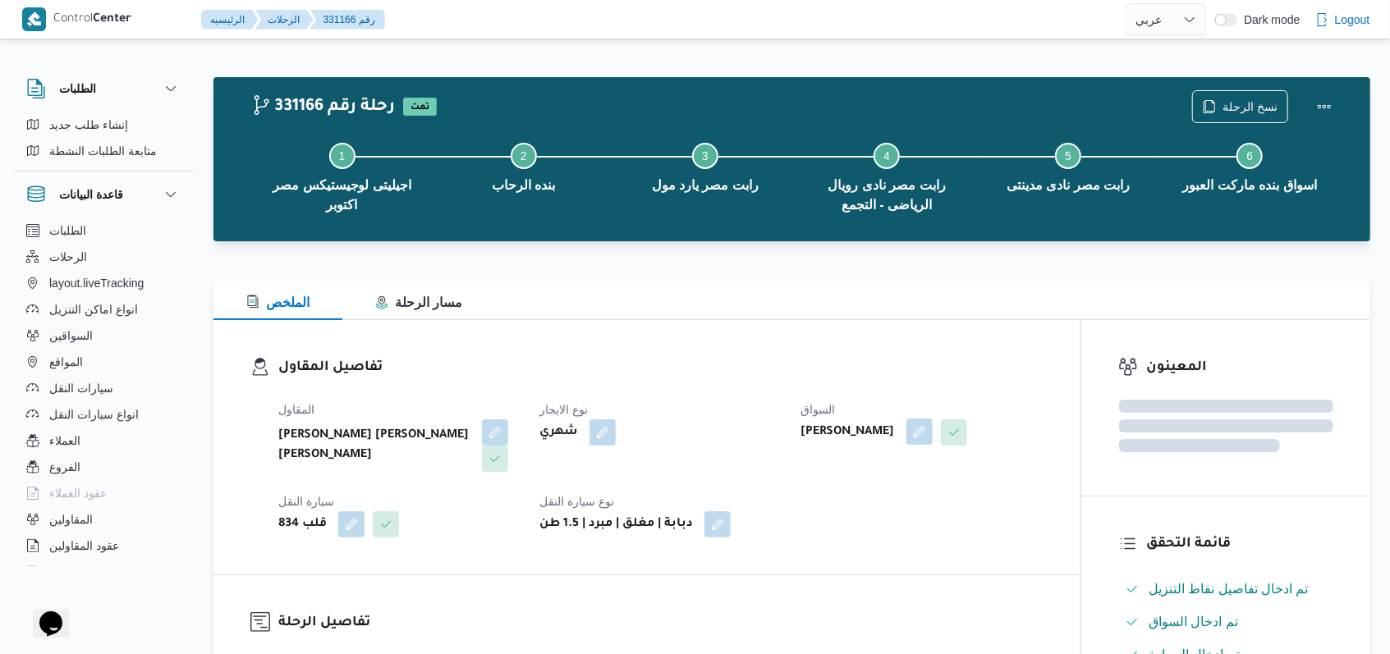
click at [933, 427] on button "button" at bounding box center [919, 432] width 26 height 26
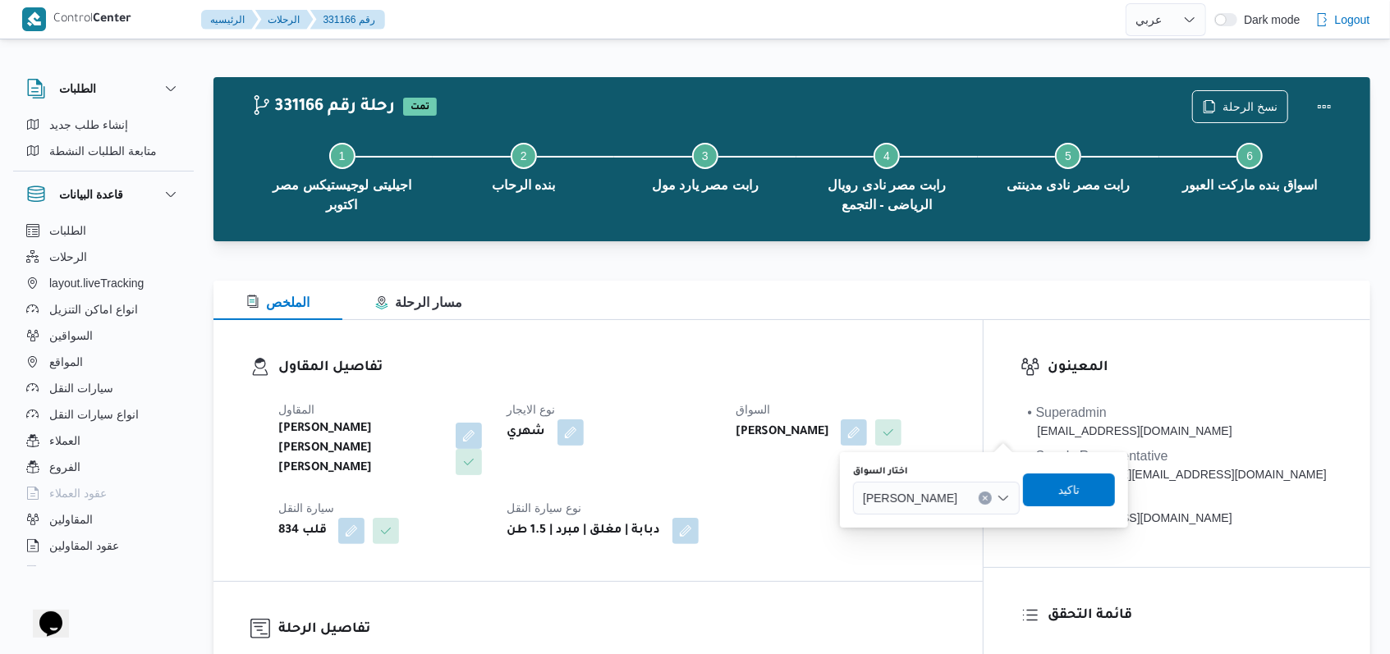
click at [957, 506] on span "مصطفى محمود كامل محمد" at bounding box center [910, 497] width 94 height 18
type input "محمد محمود"
click at [939, 516] on span "محمد محمود عبدالهادي عبدالحميد" at bounding box center [955, 528] width 113 height 26
click at [1077, 488] on span "تاكيد" at bounding box center [1057, 489] width 92 height 33
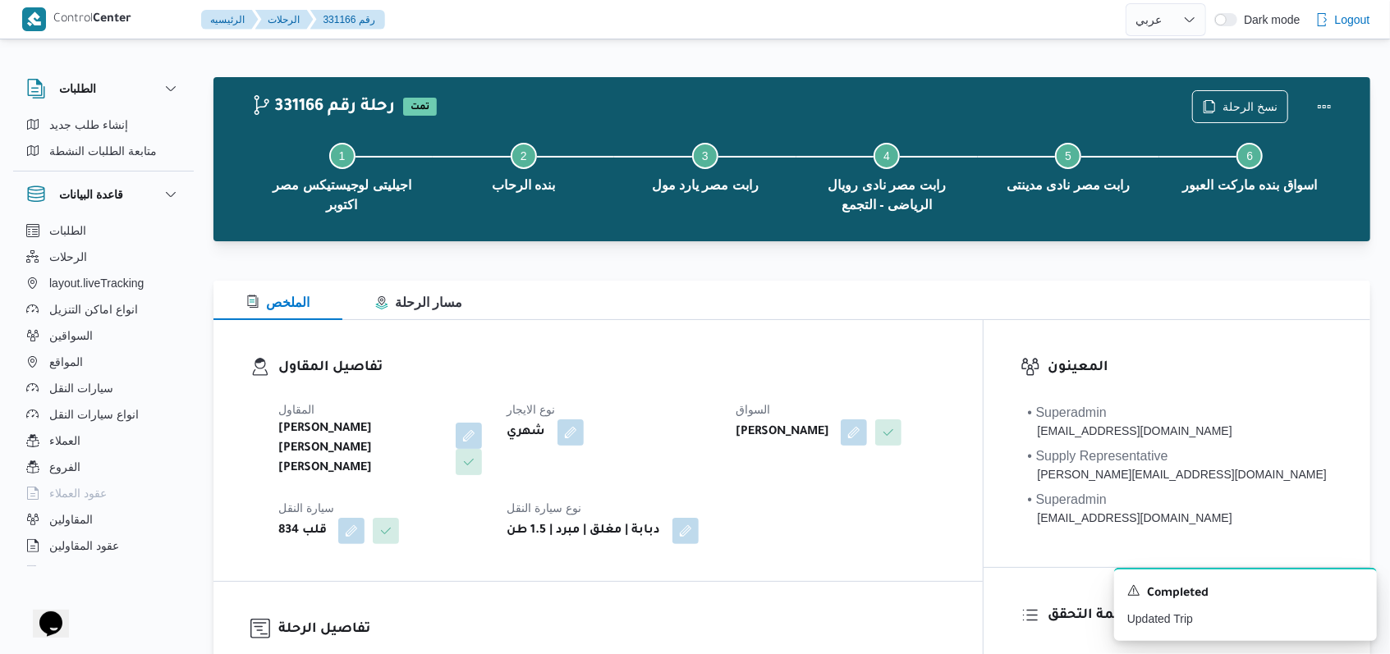
select select "ar"
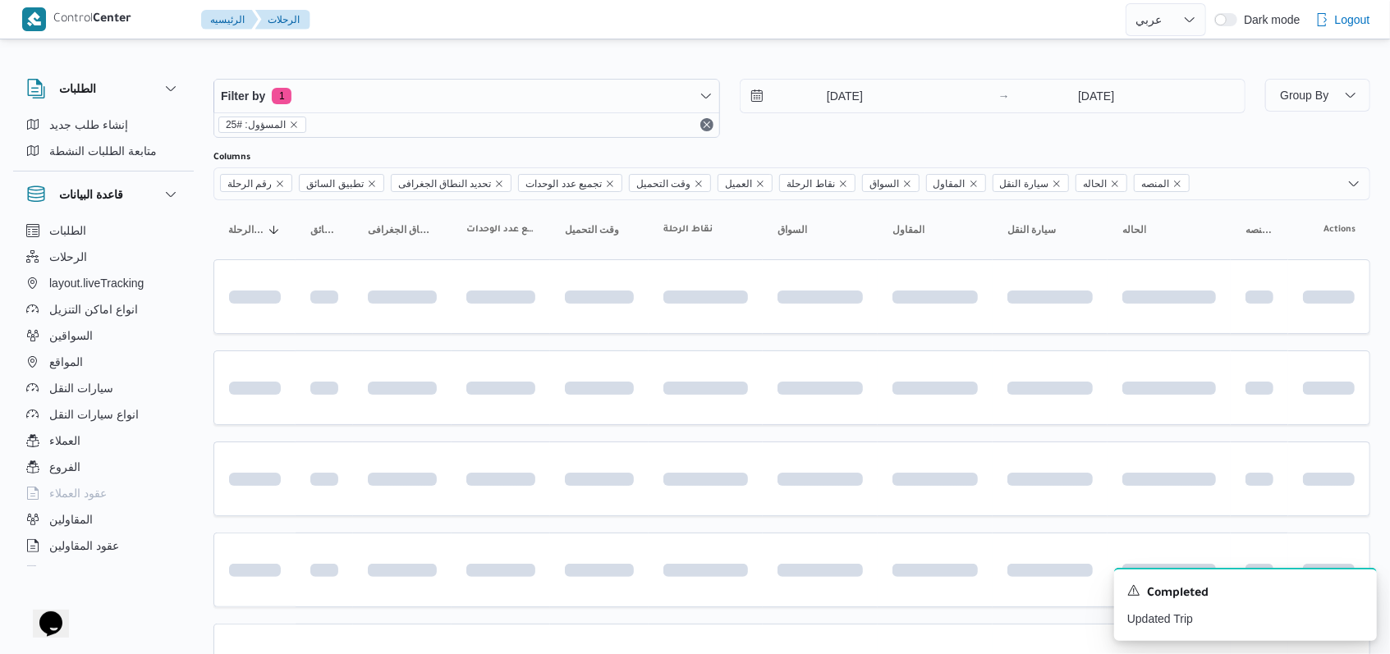
scroll to position [187, 0]
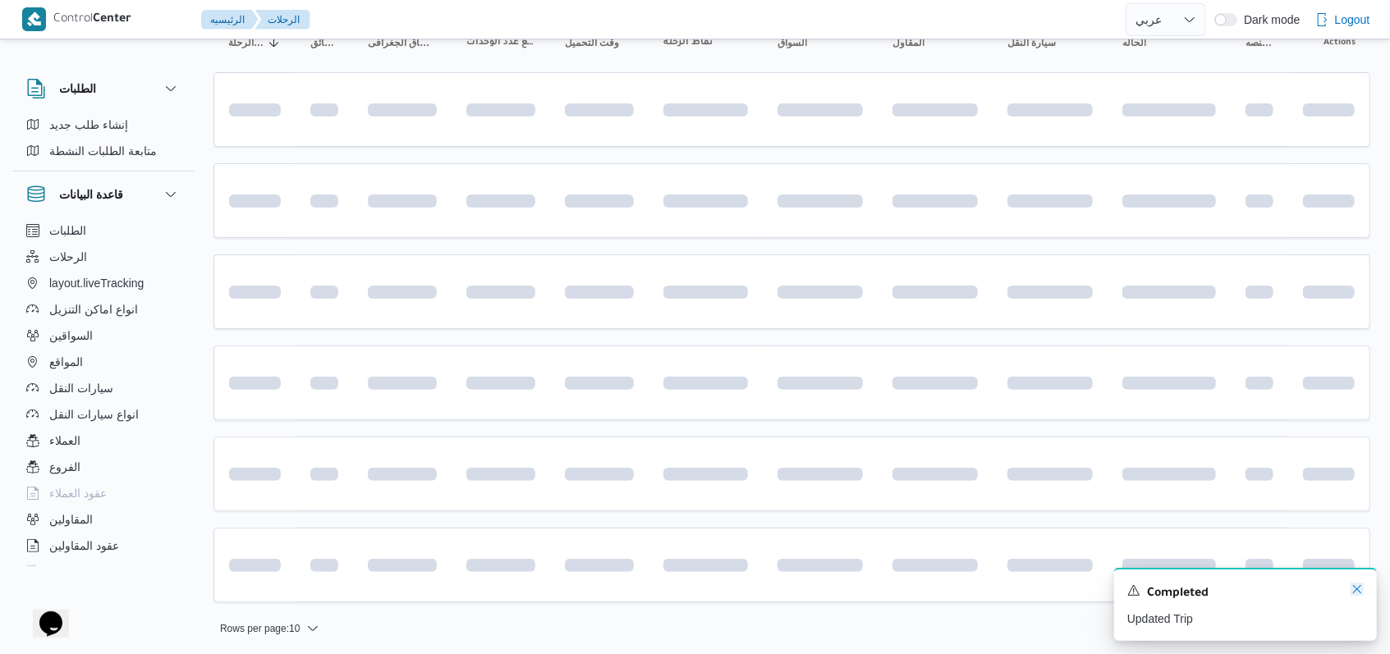
click at [1359, 596] on icon "Dismiss toast" at bounding box center [1356, 589] width 13 height 13
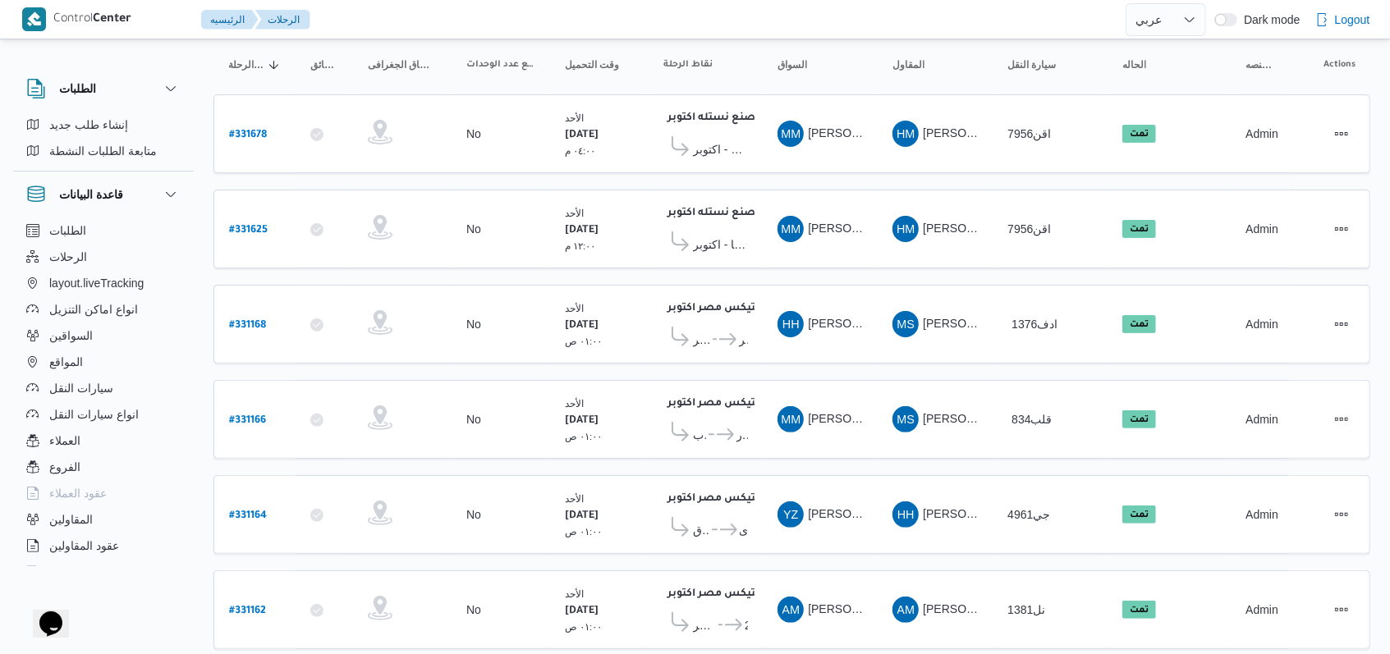
scroll to position [0, 0]
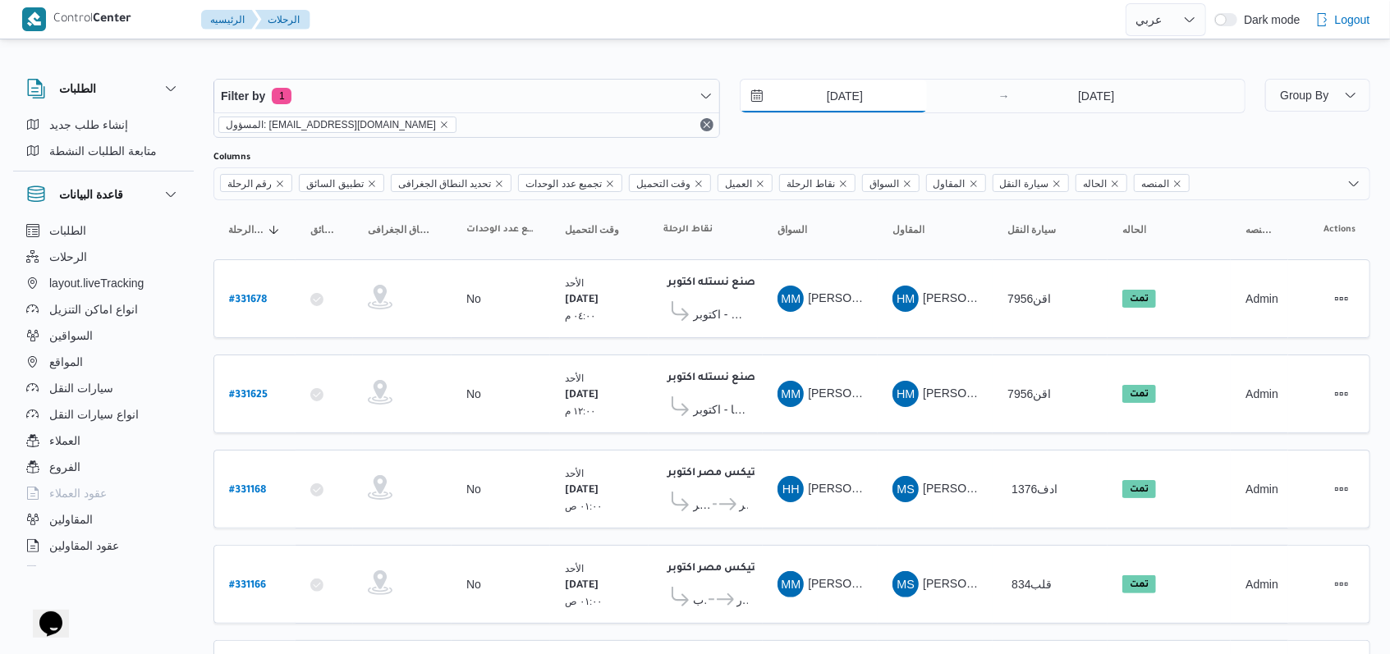
click at [859, 97] on input "17/8/2025" at bounding box center [833, 96] width 186 height 33
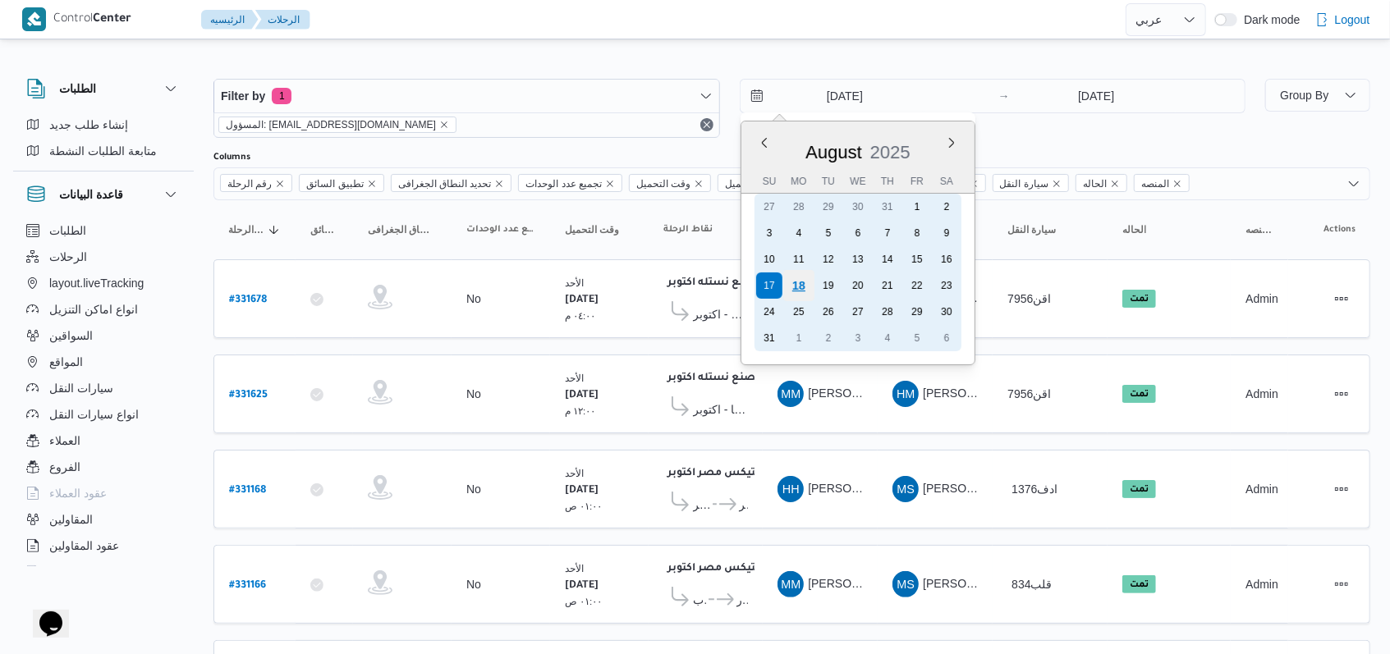
click at [805, 280] on div "18" at bounding box center [797, 285] width 31 height 31
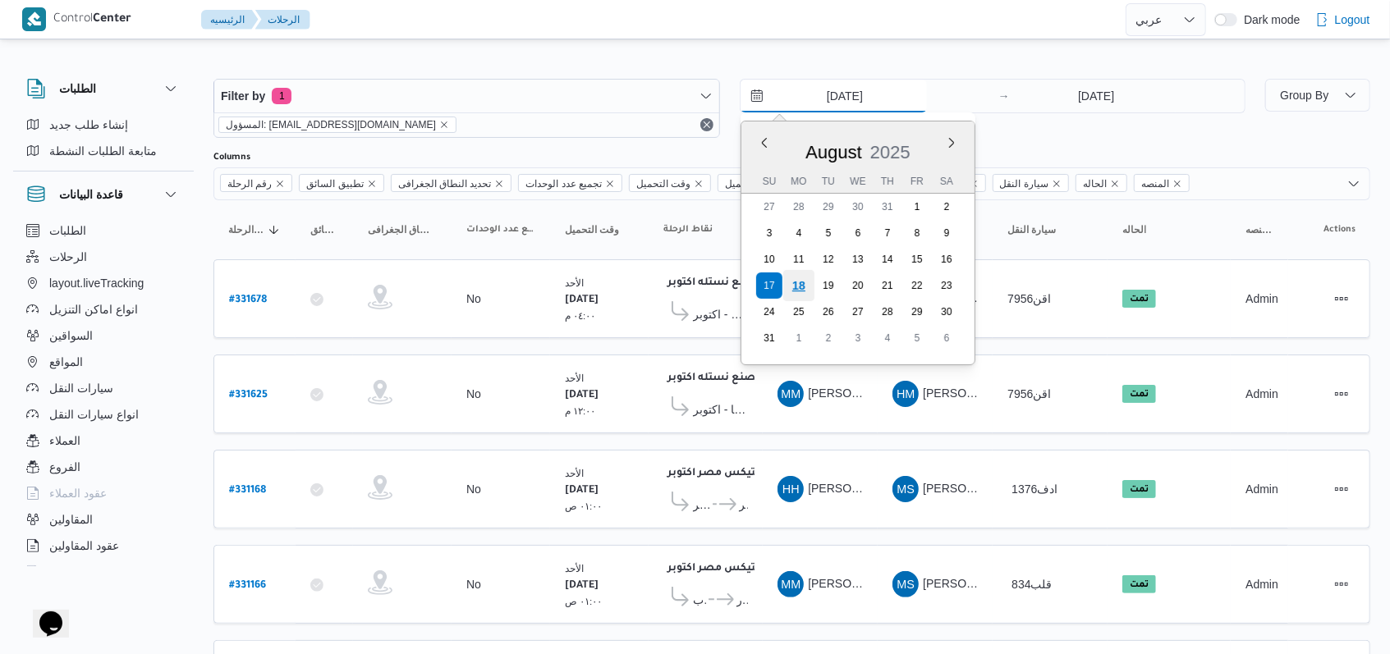
type input "18/8/2025"
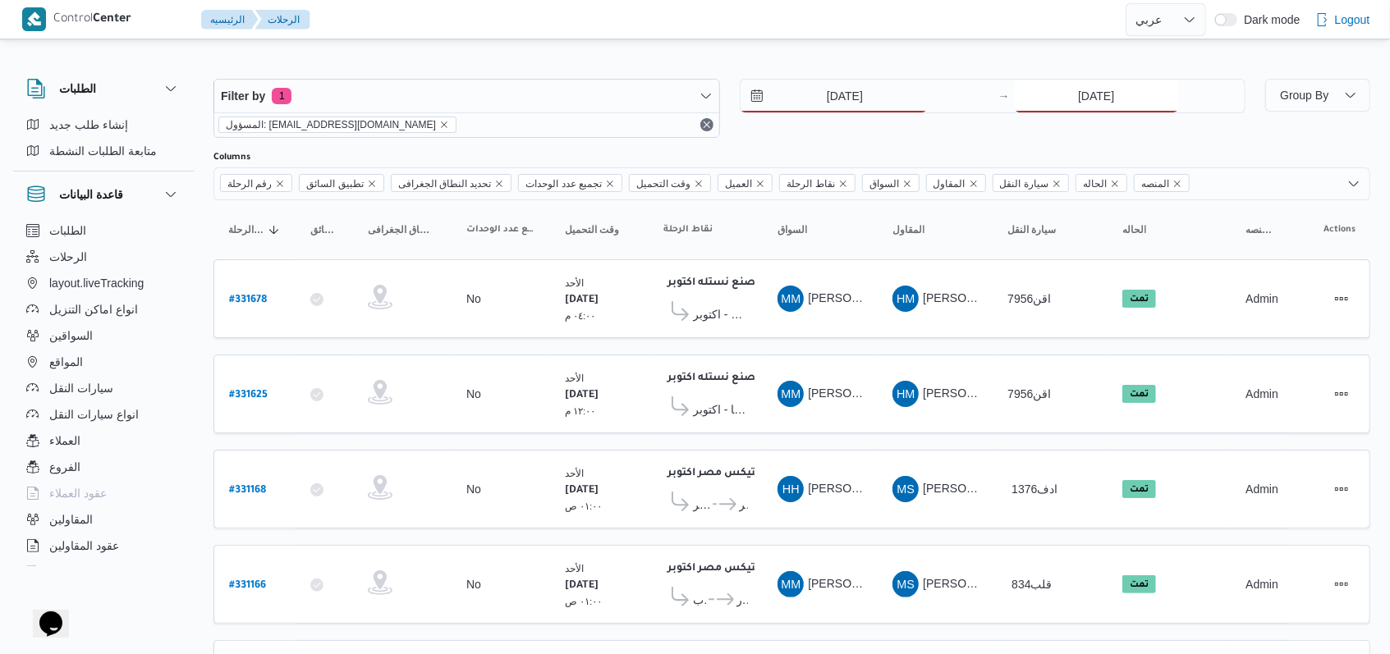
click at [1098, 101] on input "17/8/2025" at bounding box center [1096, 96] width 163 height 33
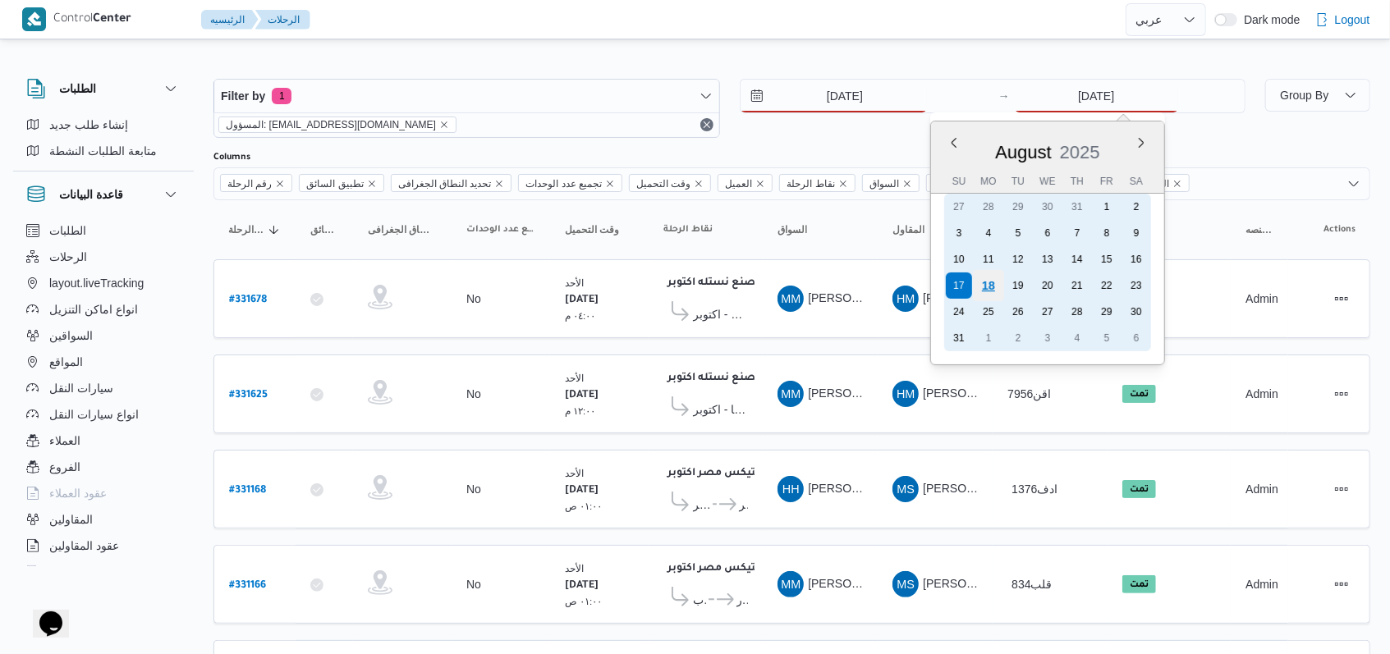
click at [997, 284] on div "18" at bounding box center [988, 285] width 31 height 31
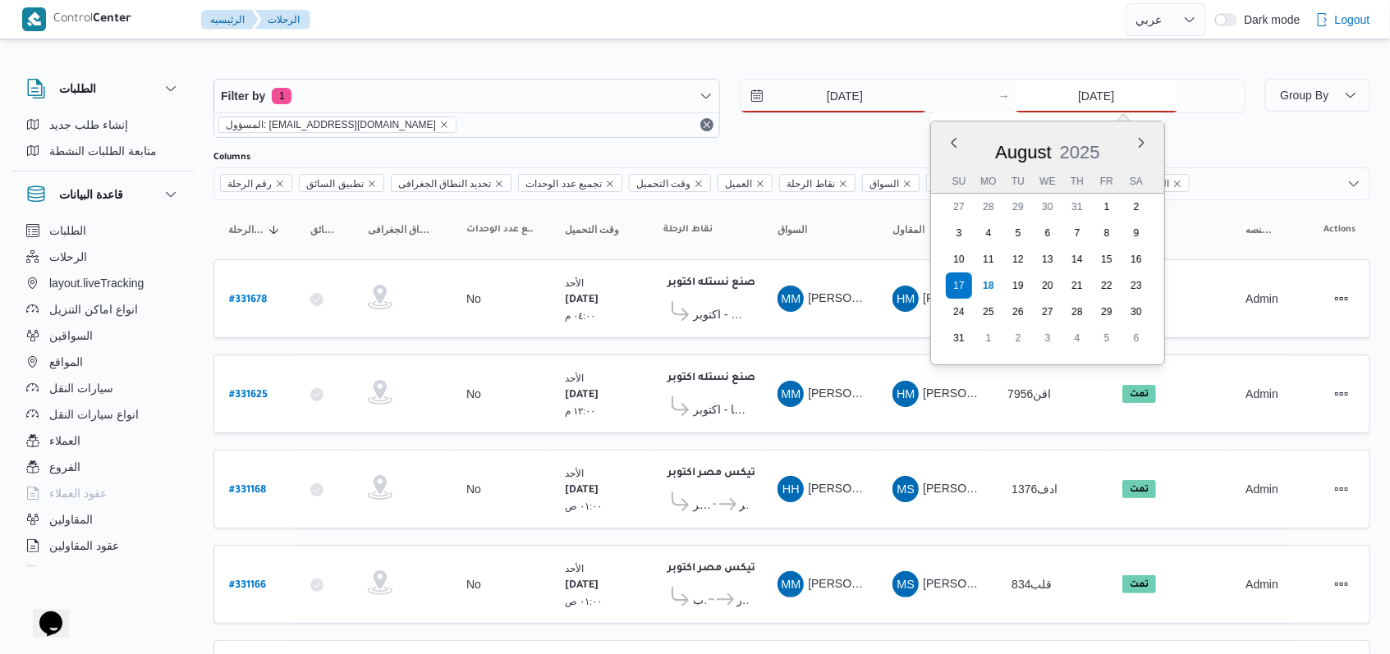
type input "18/8/2025"
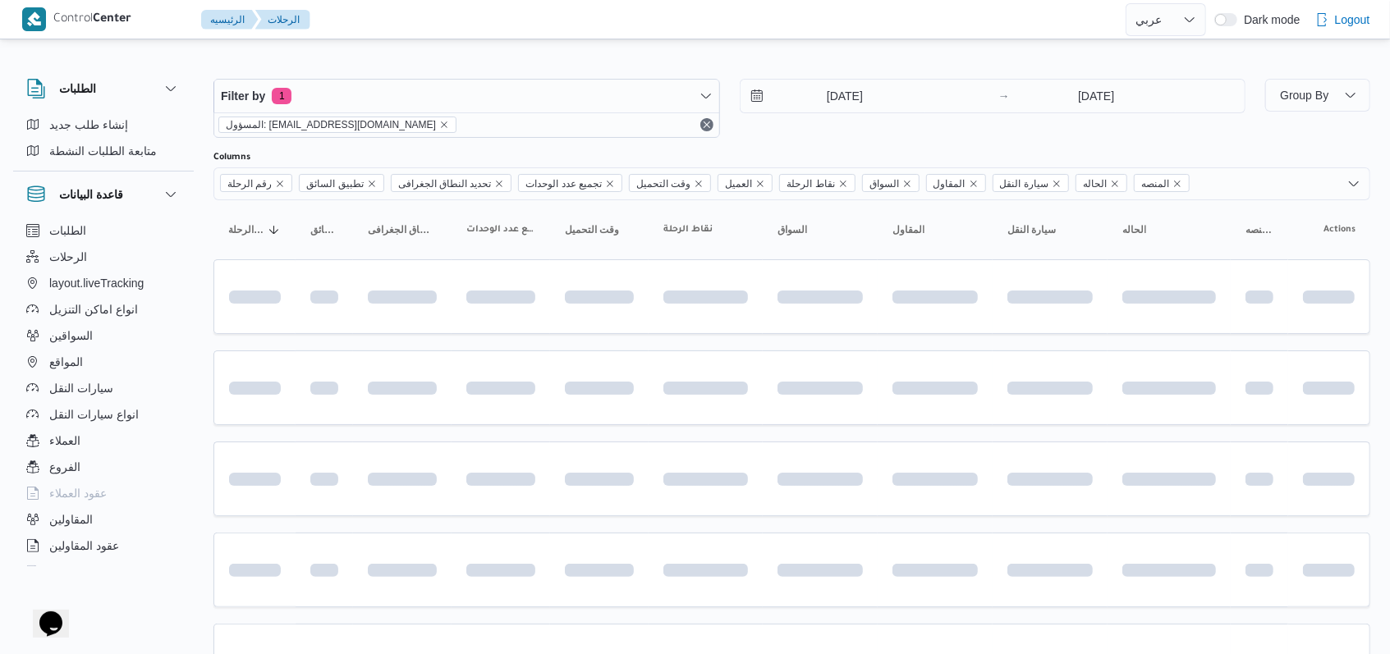
click at [907, 126] on div "18/8/2025 → 18/8/2025" at bounding box center [993, 108] width 506 height 59
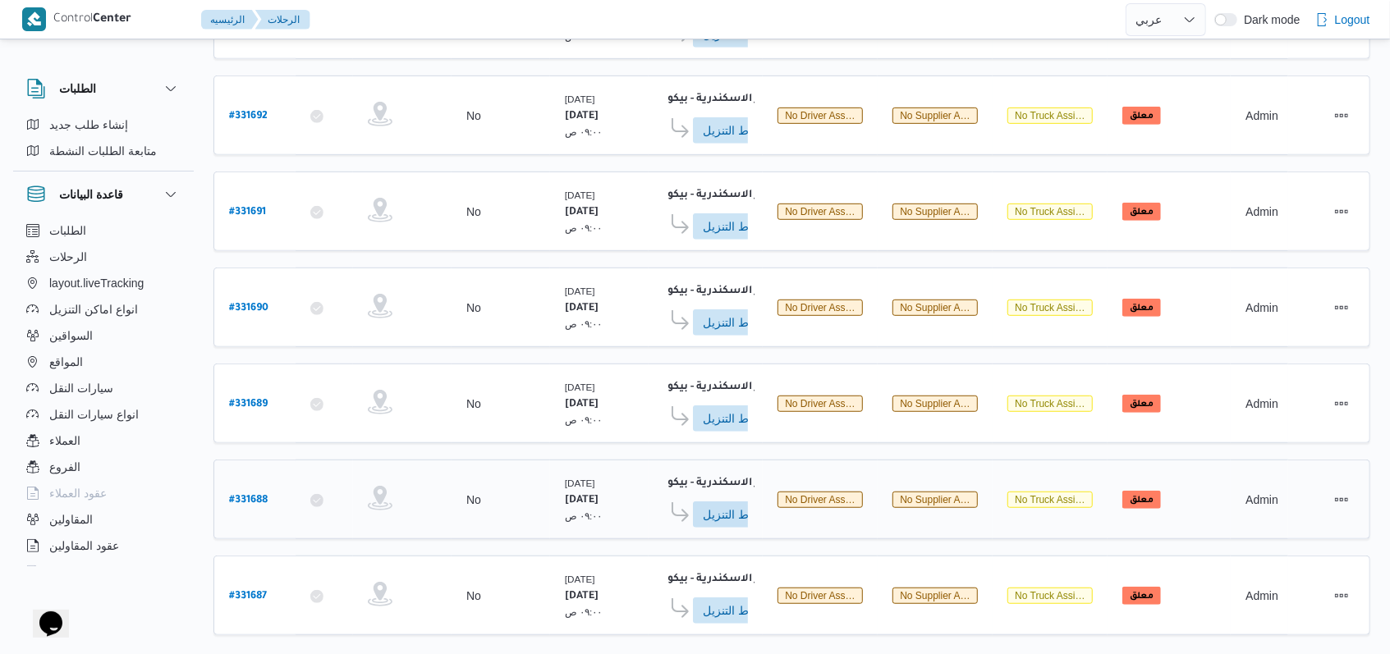
scroll to position [581, 0]
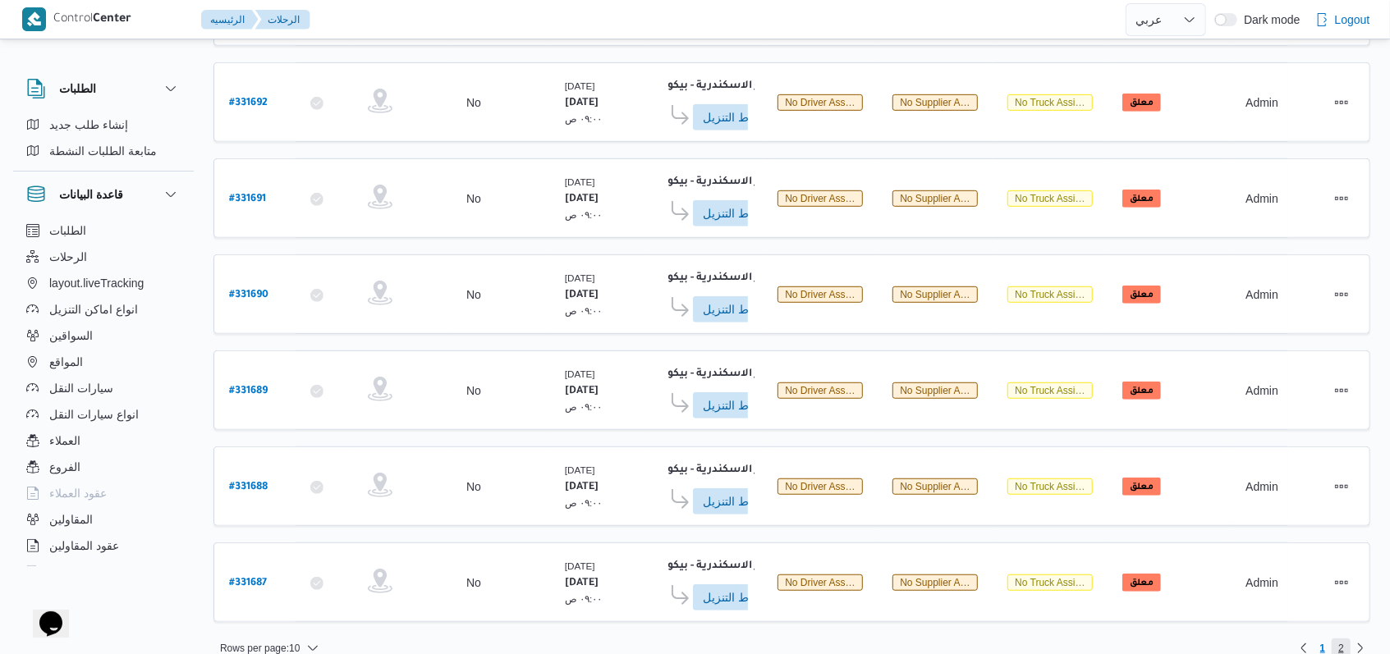
click at [1342, 639] on span "2" at bounding box center [1341, 649] width 6 height 20
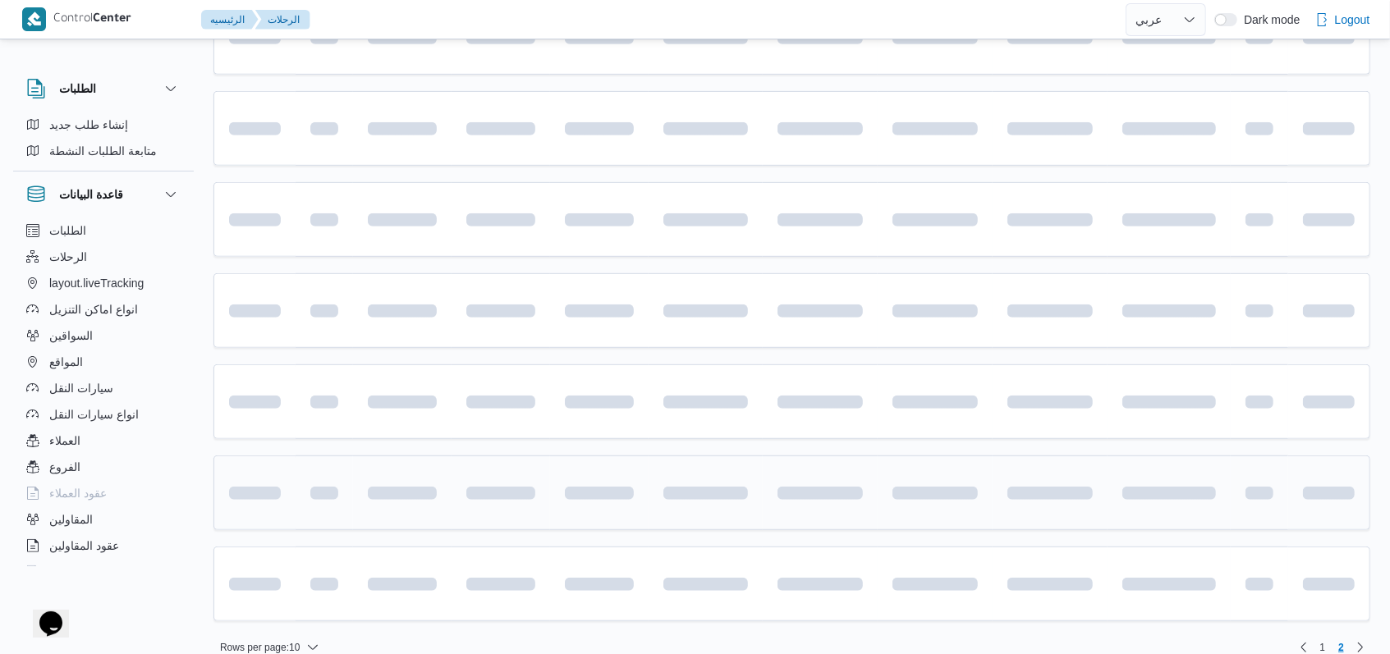
scroll to position [105, 0]
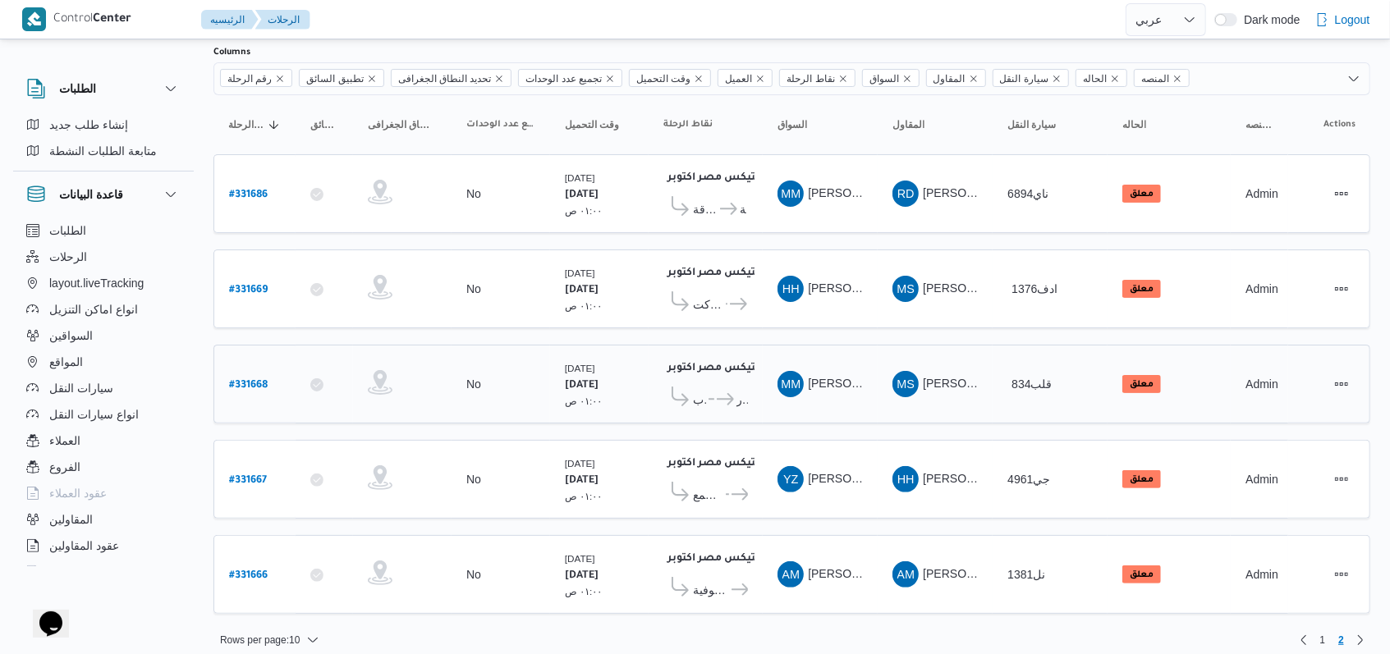
click at [258, 380] on b "# 331668" at bounding box center [248, 385] width 39 height 11
select select "ar"
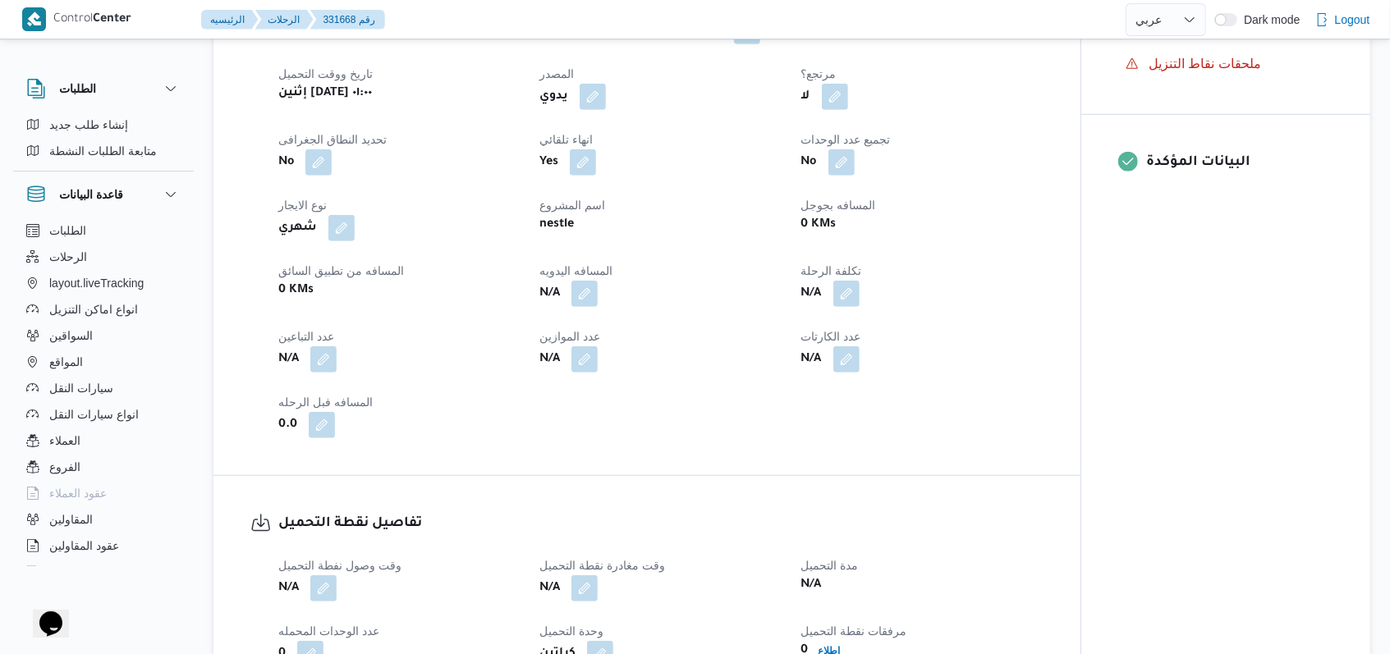
scroll to position [1313, 0]
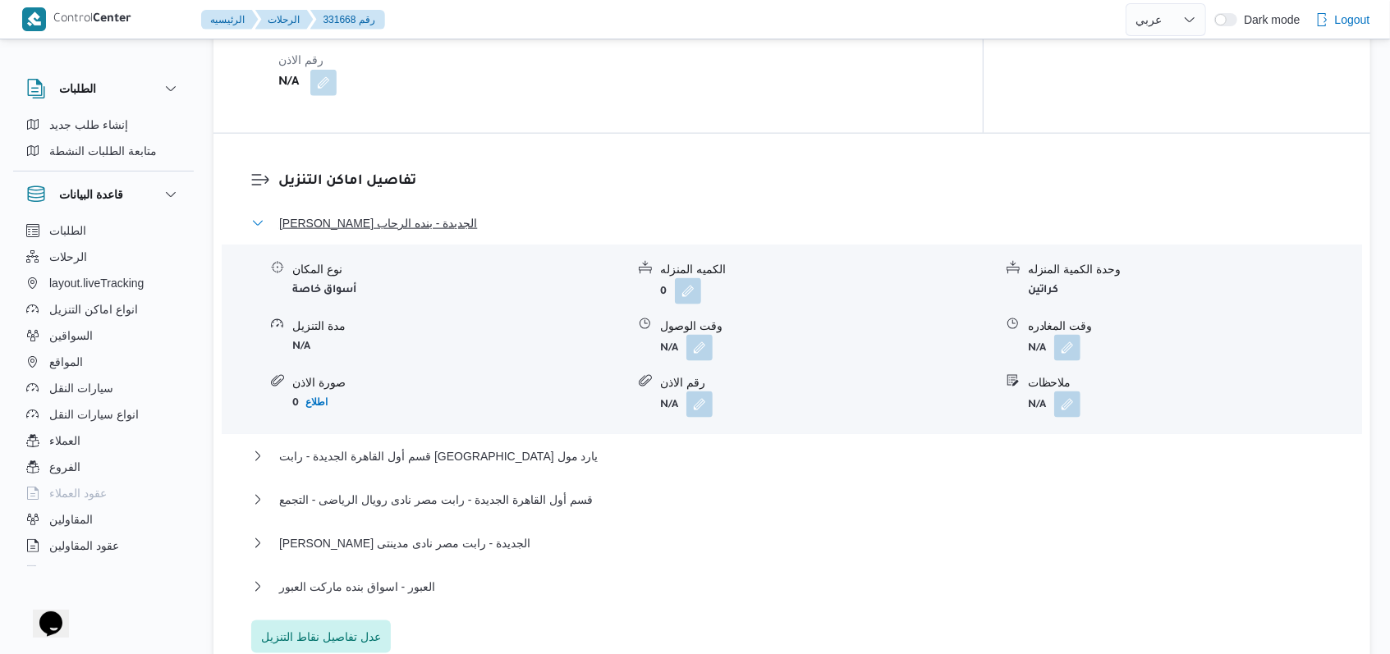
click at [401, 213] on span "ثانى القاهرة الجديدة - بنده الرحاب" at bounding box center [378, 223] width 198 height 20
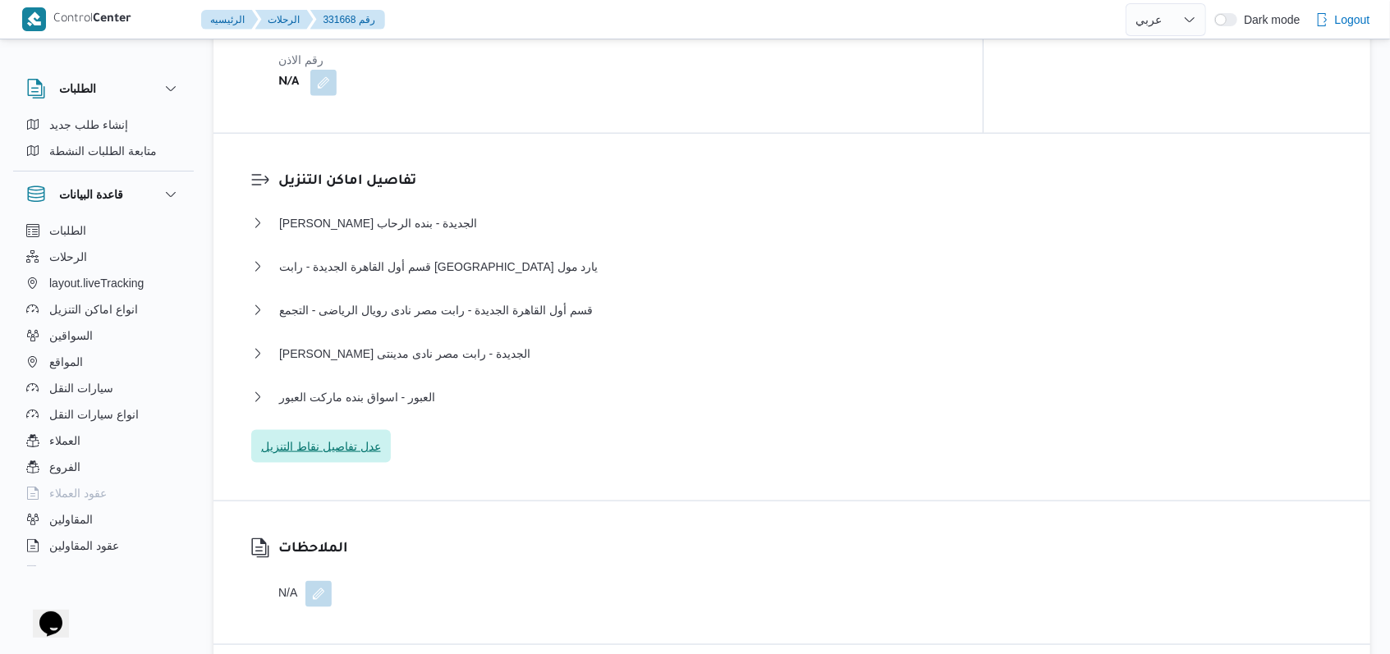
click at [351, 430] on span "عدل تفاصيل نقاط التنزيل" at bounding box center [321, 446] width 140 height 33
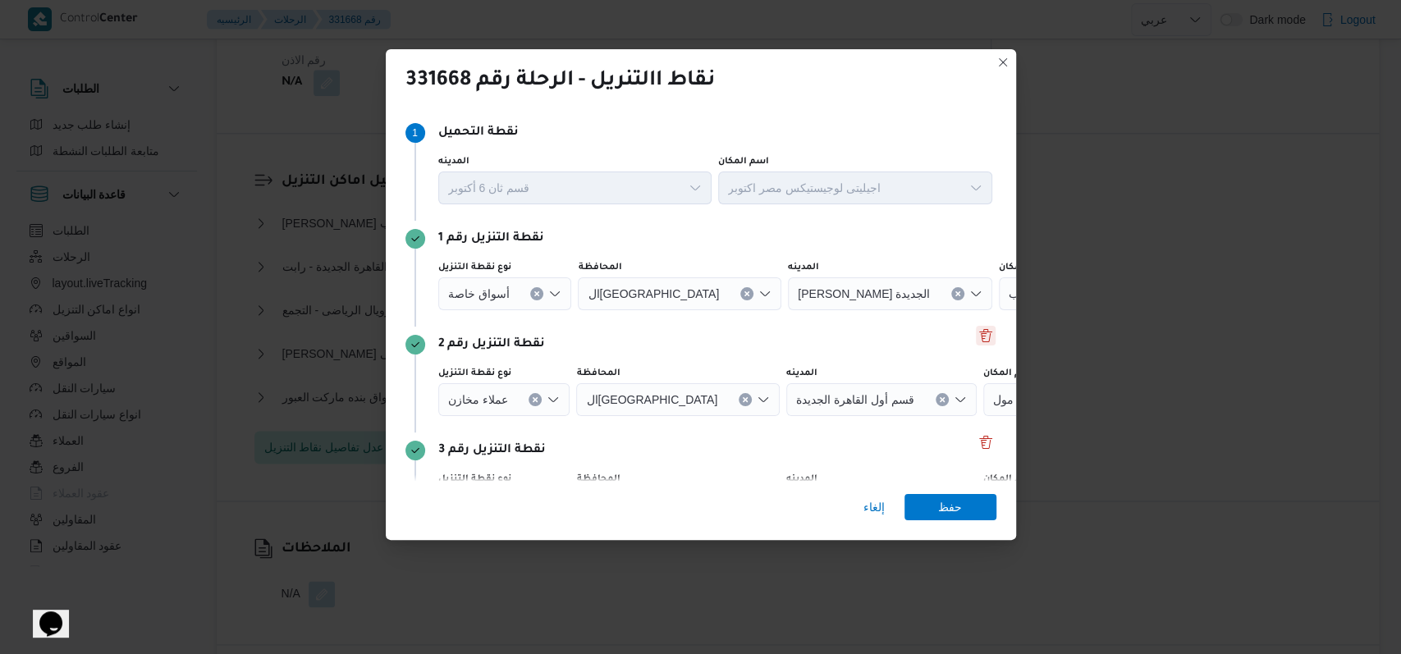
click at [978, 332] on button "Delete" at bounding box center [986, 336] width 20 height 20
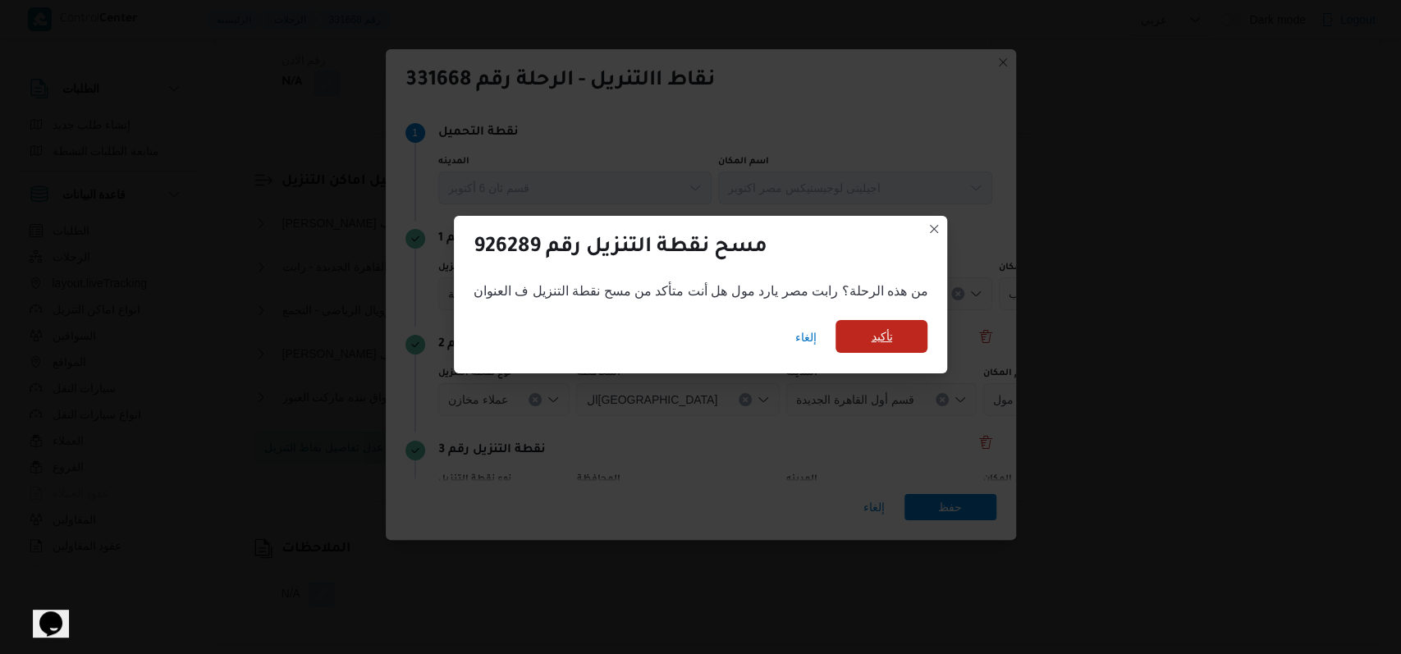
click at [904, 328] on span "تأكيد" at bounding box center [882, 336] width 92 height 33
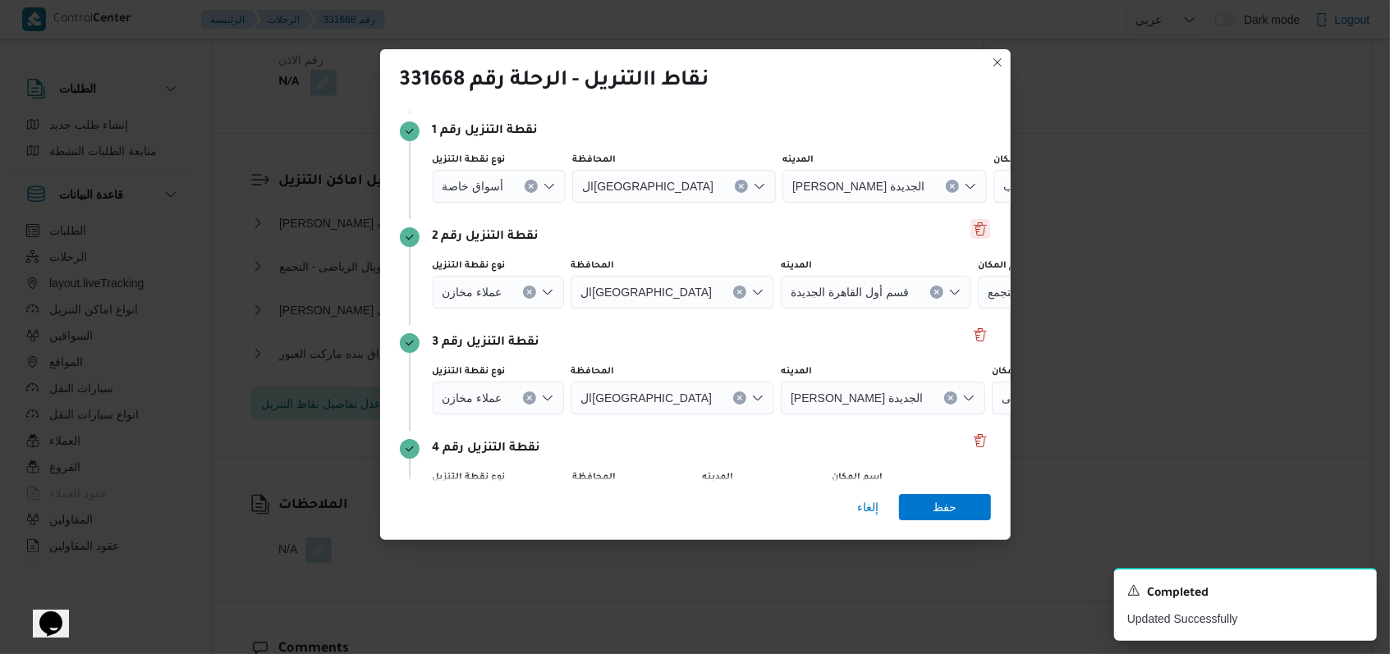
scroll to position [212, 0]
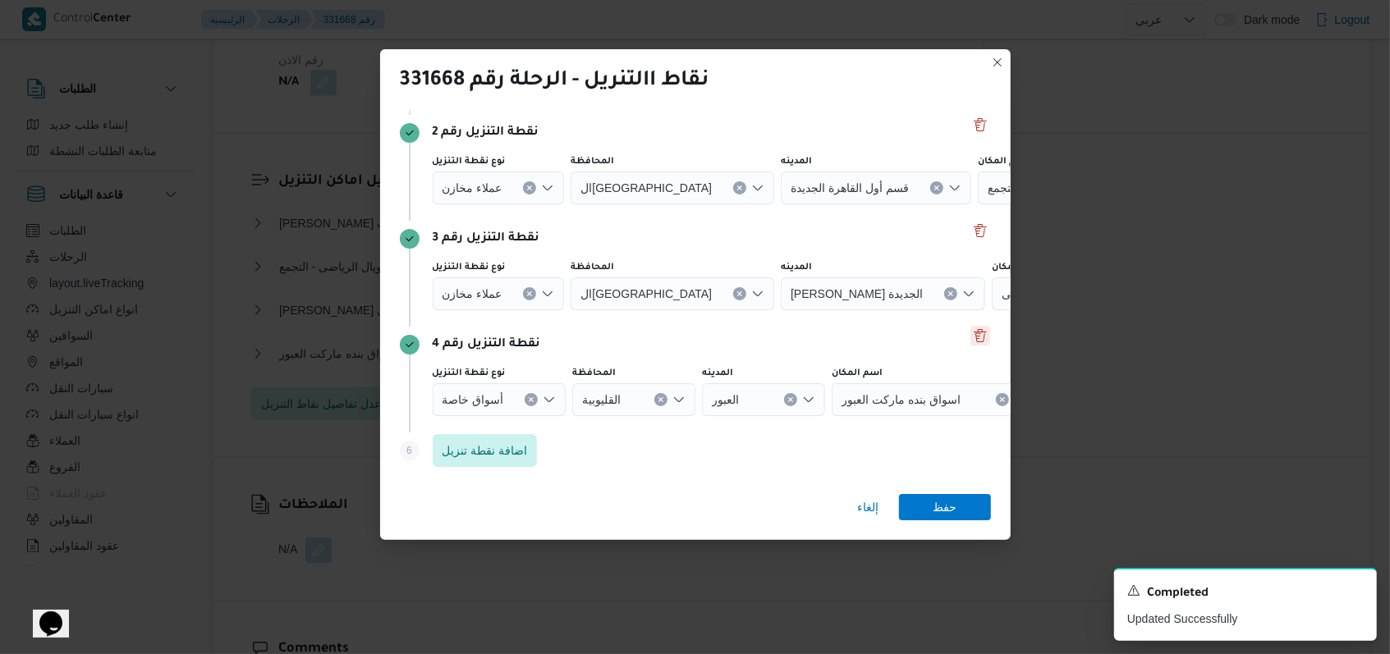
click at [970, 339] on button "Delete" at bounding box center [980, 336] width 20 height 20
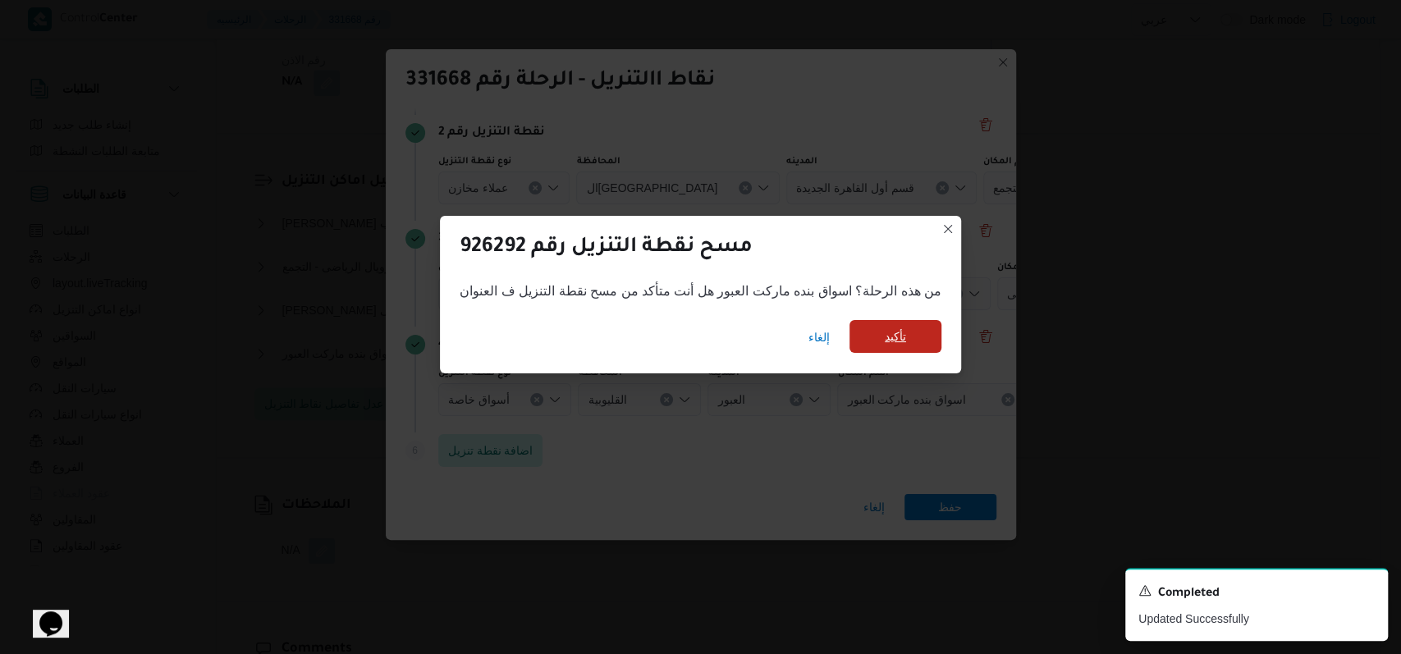
click at [914, 342] on span "تأكيد" at bounding box center [896, 336] width 92 height 33
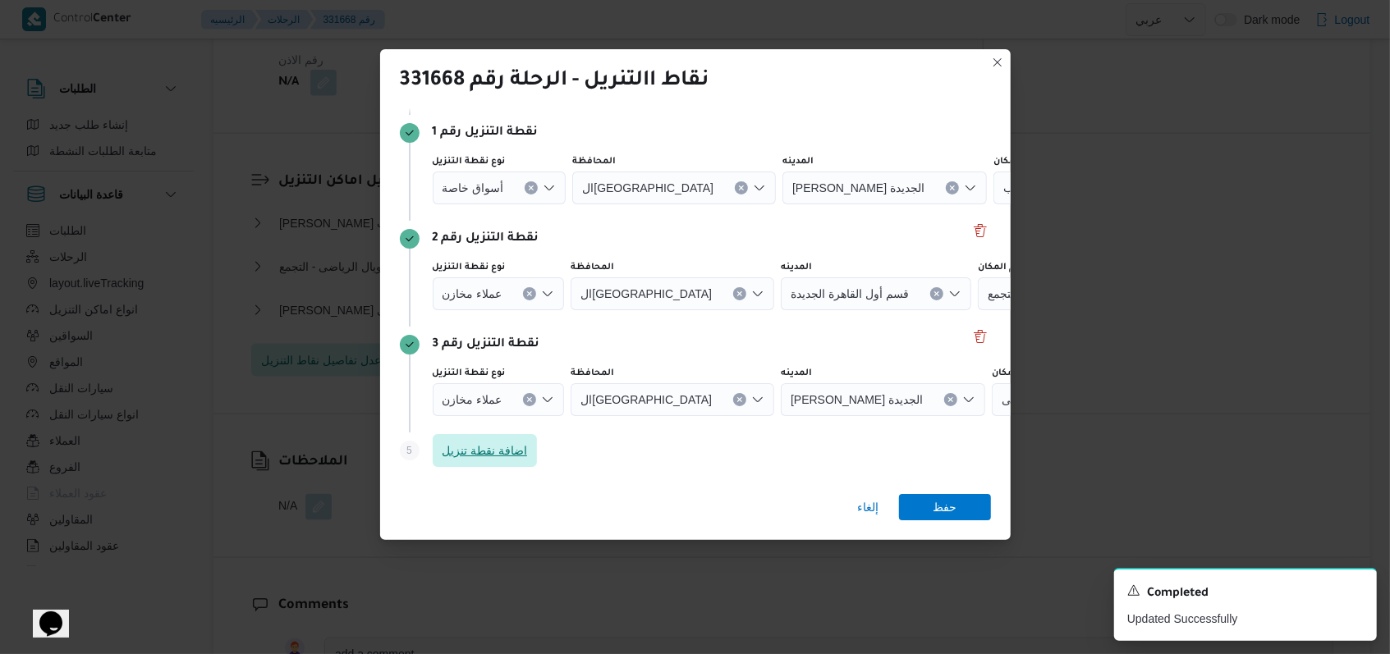
scroll to position [0, 0]
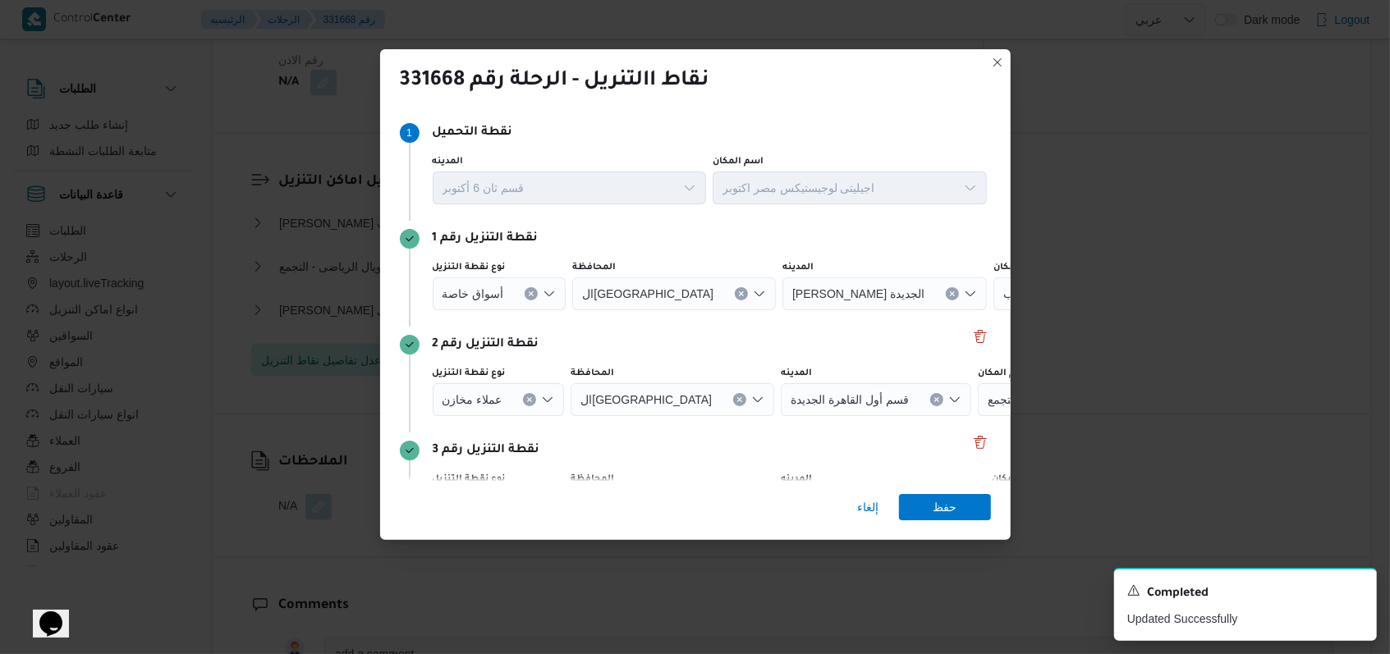
click at [522, 294] on div "أسواق خاصة" at bounding box center [500, 293] width 134 height 33
click at [530, 292] on icon "Clear input" at bounding box center [531, 293] width 4 height 4
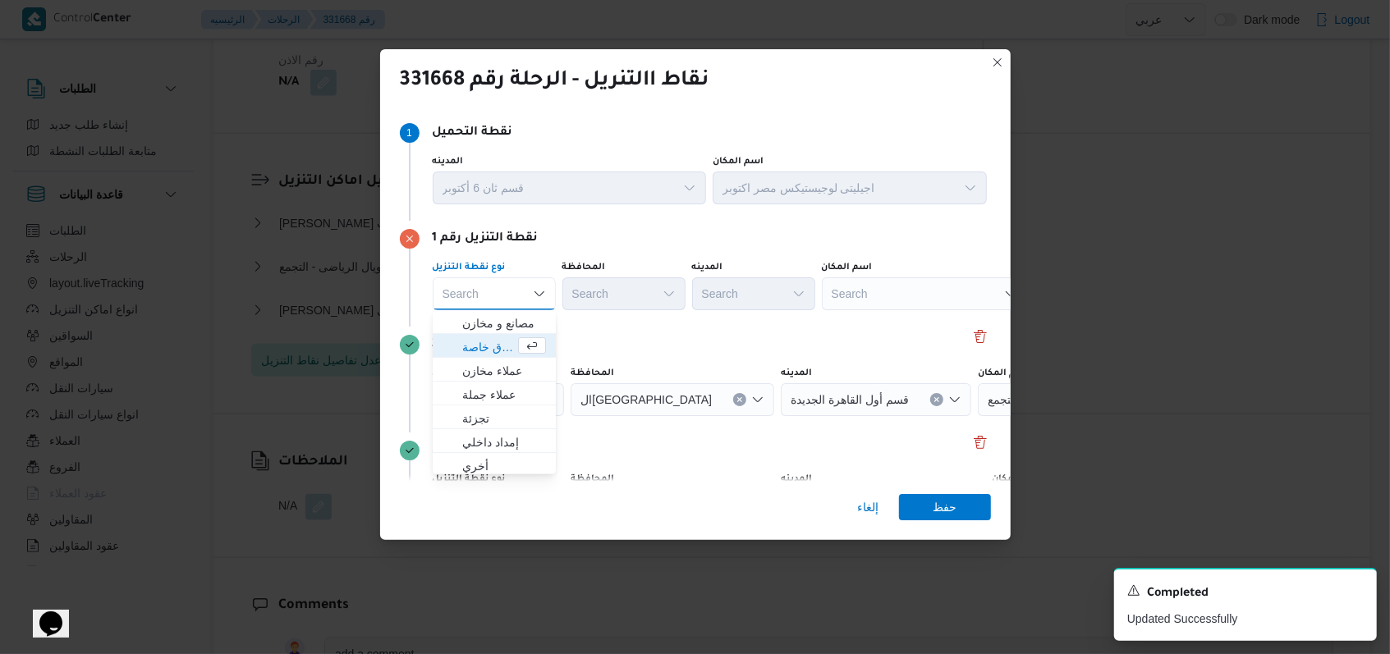
click at [873, 288] on div "Search" at bounding box center [924, 293] width 205 height 33
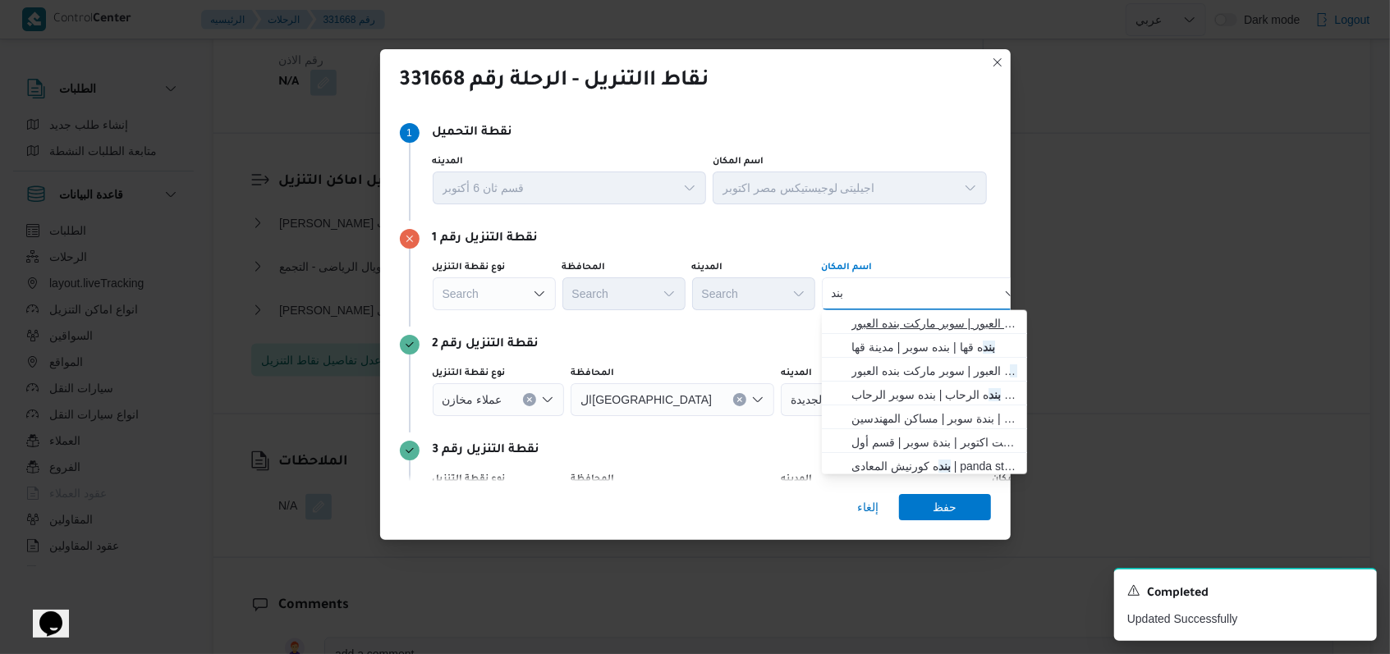
type input "بند"
click at [919, 328] on span "اسواق بند ه ماركت العبور | سوبر ماركت بنده العبور | null" at bounding box center [934, 324] width 166 height 20
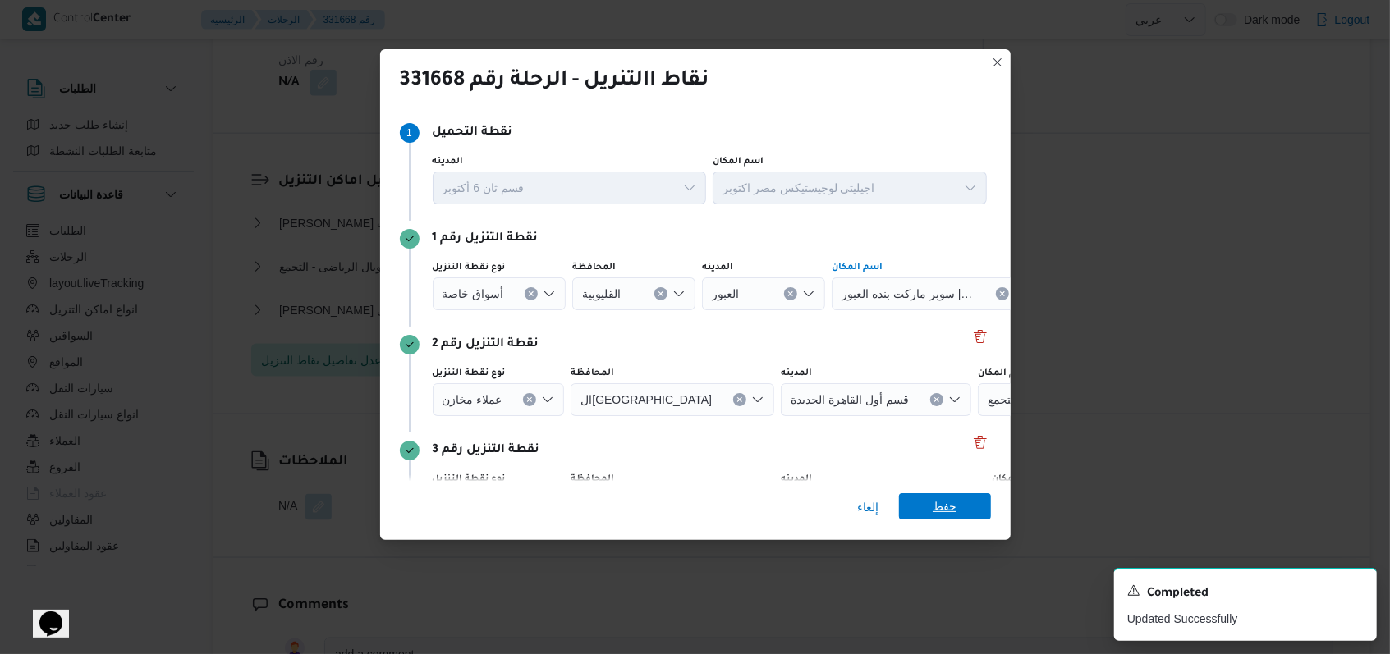
click at [950, 510] on span "حفظ" at bounding box center [945, 506] width 24 height 26
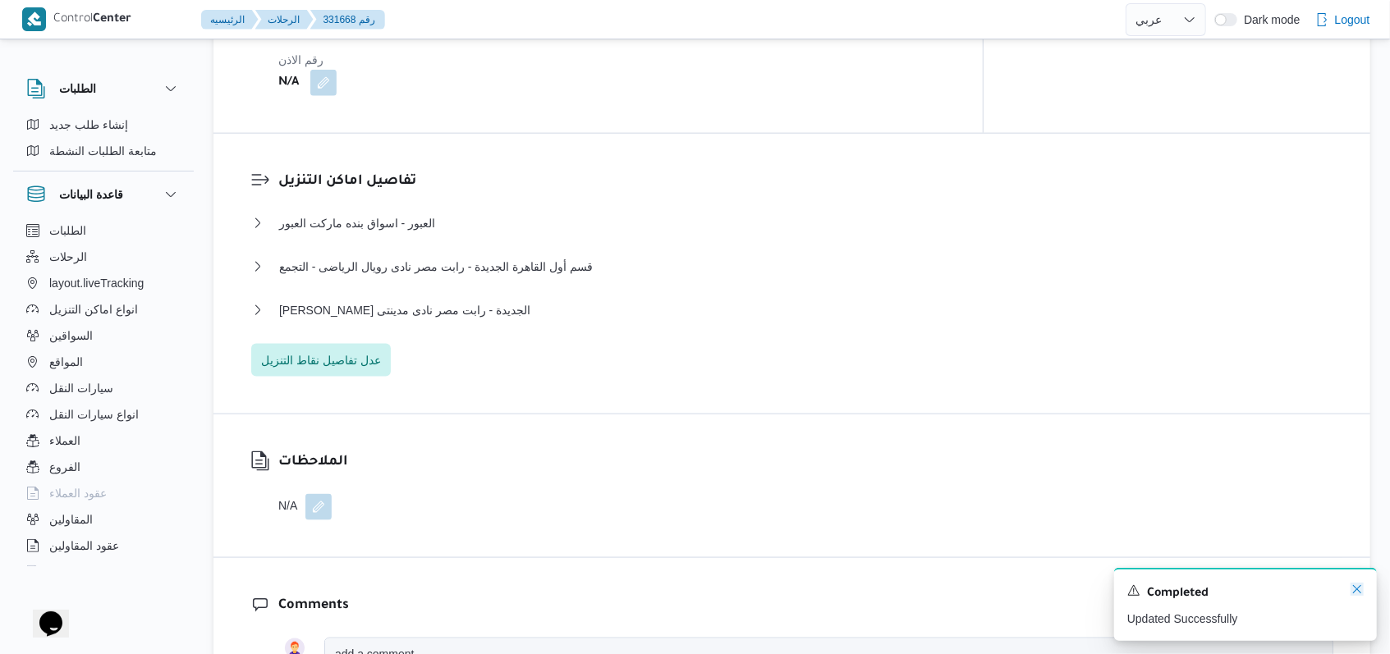
drag, startPoint x: 1355, startPoint y: 593, endPoint x: 1284, endPoint y: 595, distance: 71.4
click at [1357, 593] on icon "Dismiss toast" at bounding box center [1356, 589] width 13 height 13
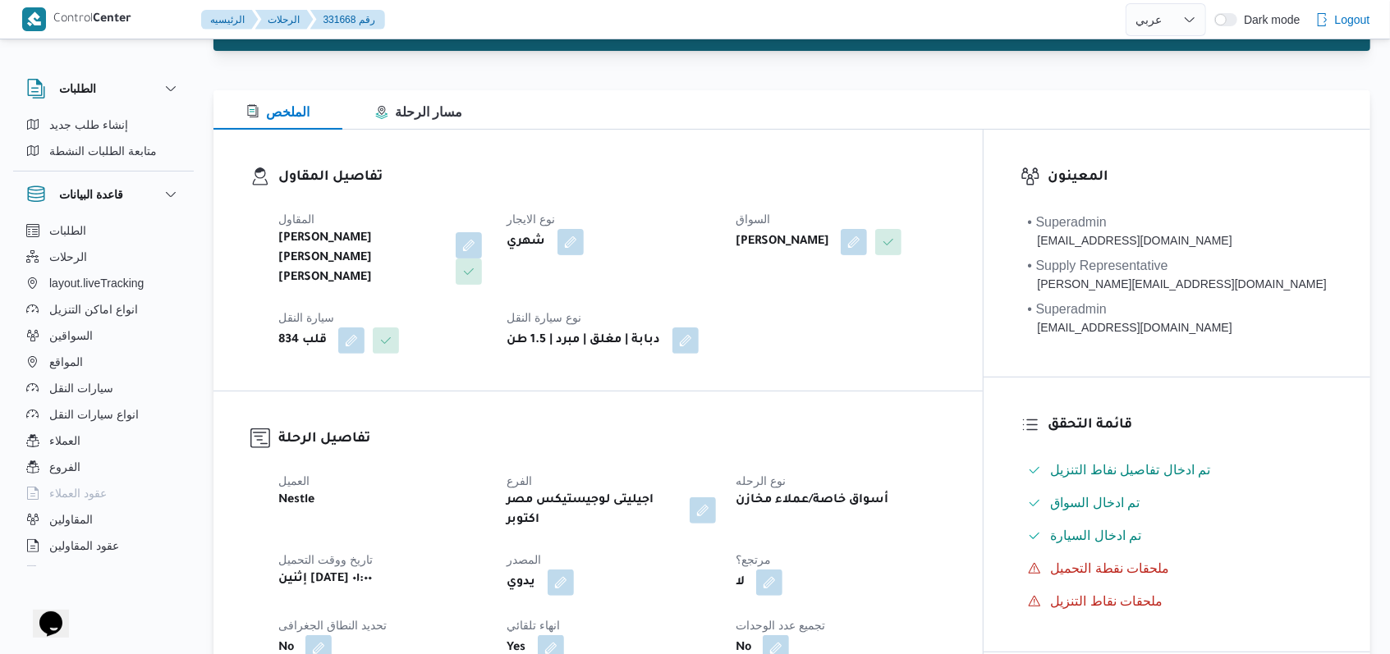
scroll to position [657, 0]
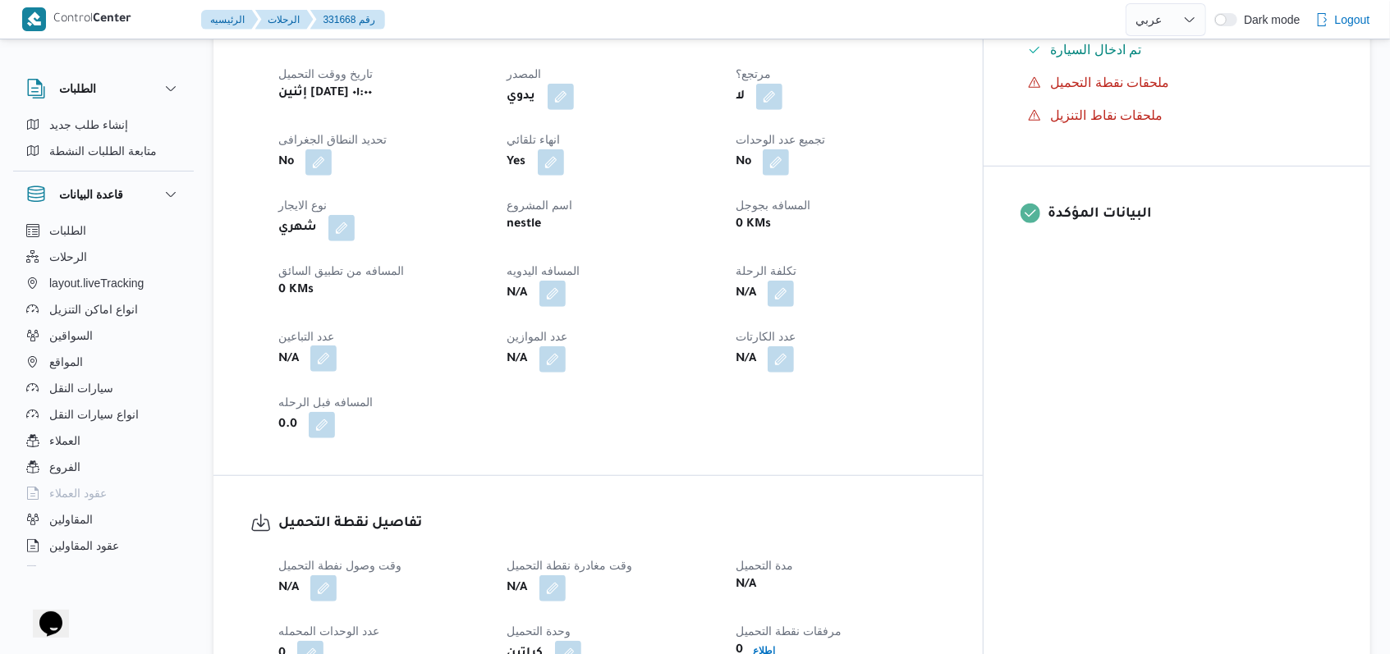
click at [324, 346] on button "button" at bounding box center [323, 359] width 26 height 26
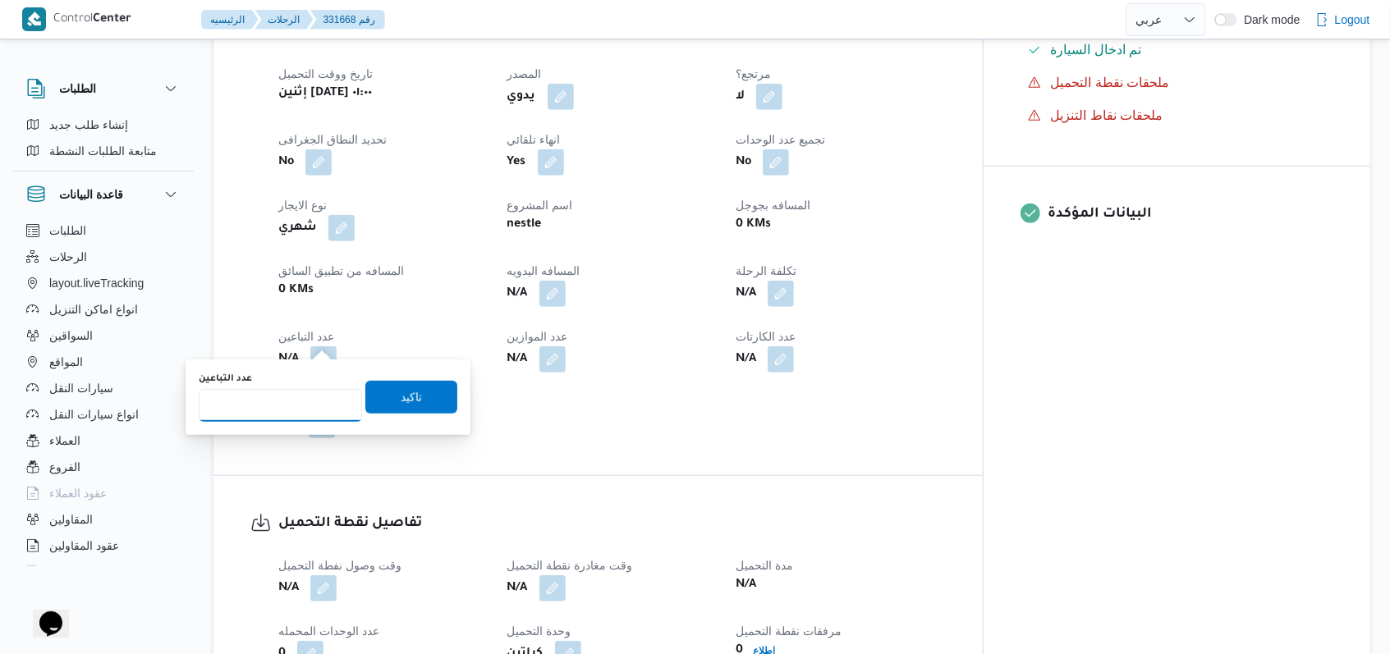
click at [259, 412] on input "عدد التباعين" at bounding box center [280, 405] width 163 height 33
type input "1"
click at [413, 392] on span "تاكيد" at bounding box center [411, 396] width 92 height 33
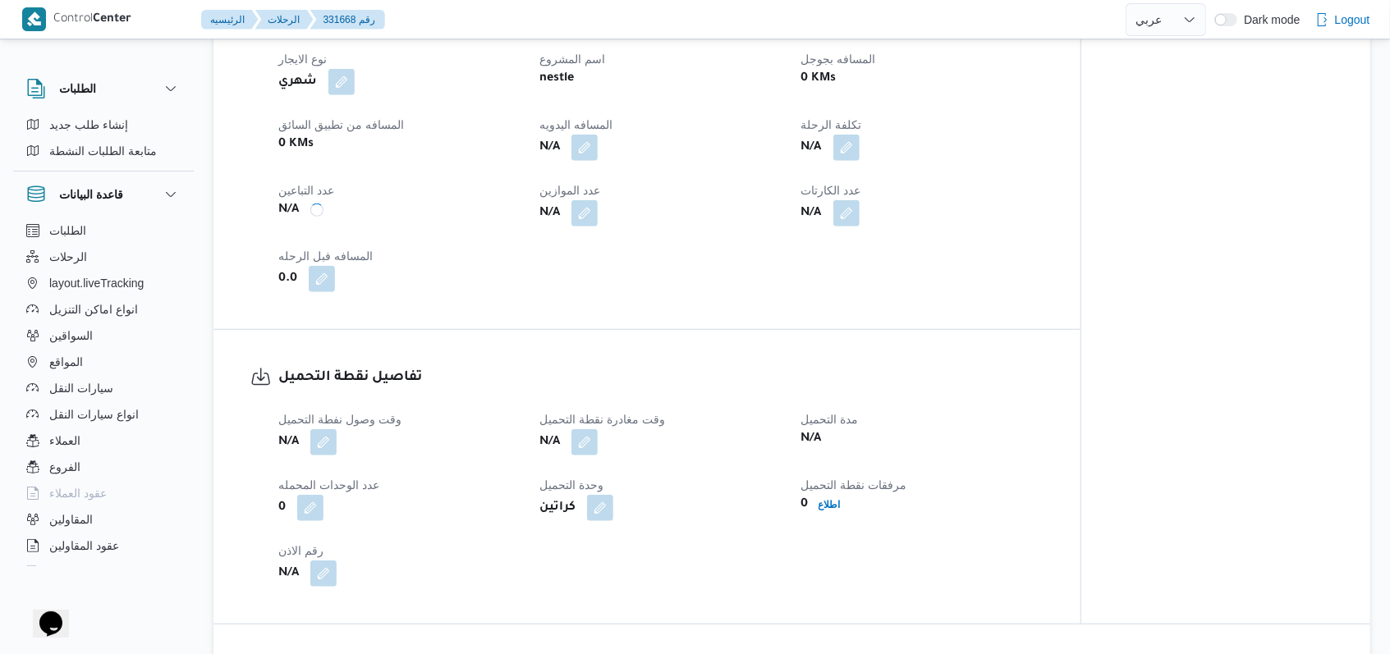
scroll to position [985, 0]
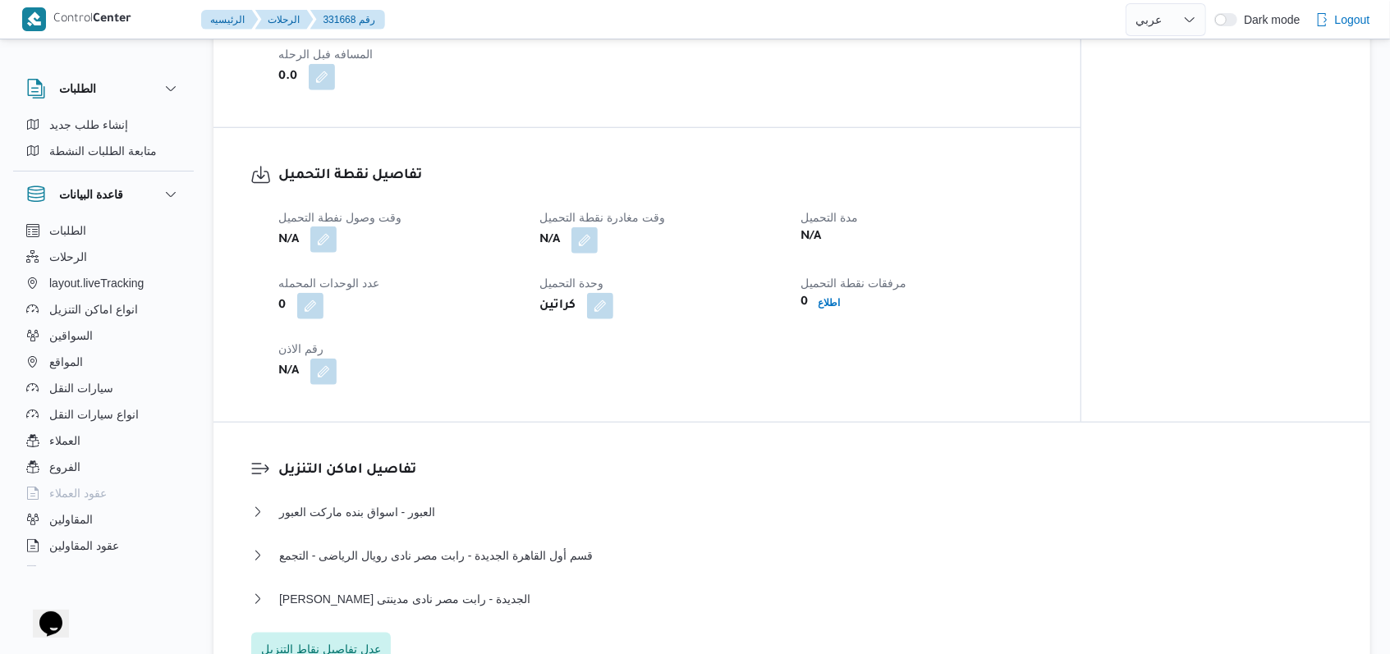
click at [319, 245] on button "button" at bounding box center [323, 240] width 26 height 26
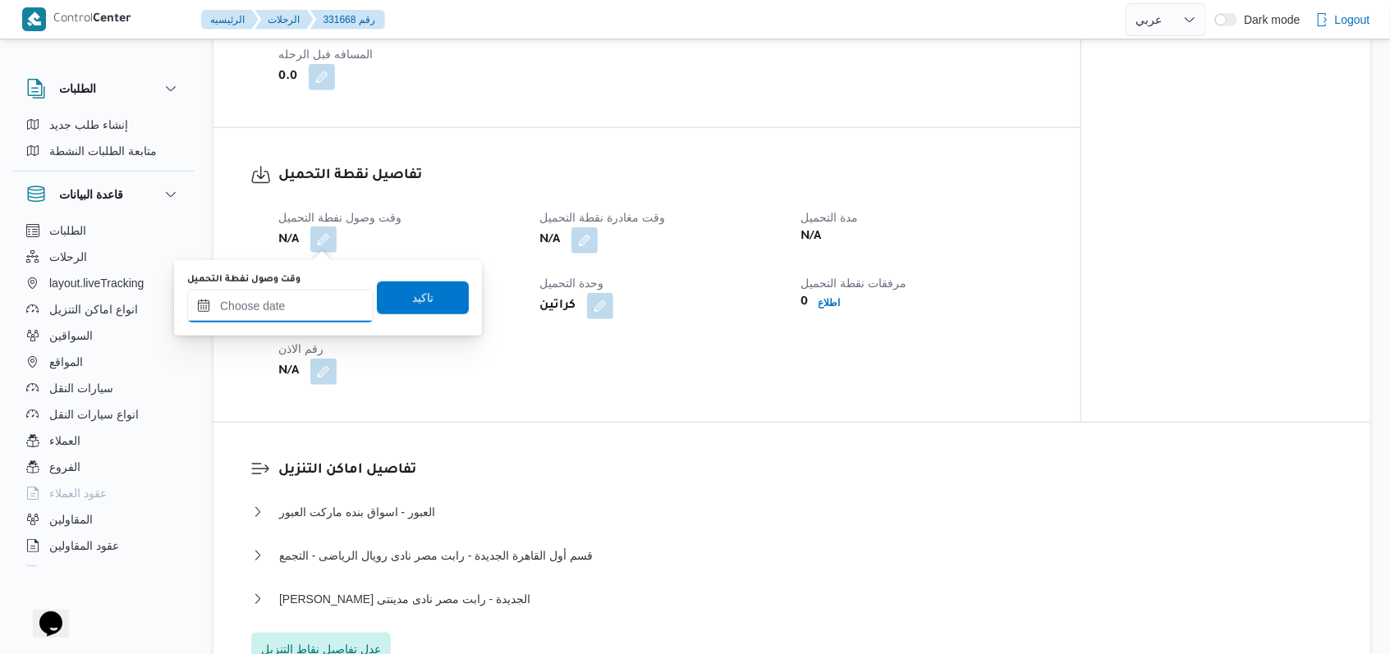
click at [281, 321] on input "وقت وصول نفطة التحميل" at bounding box center [280, 306] width 186 height 33
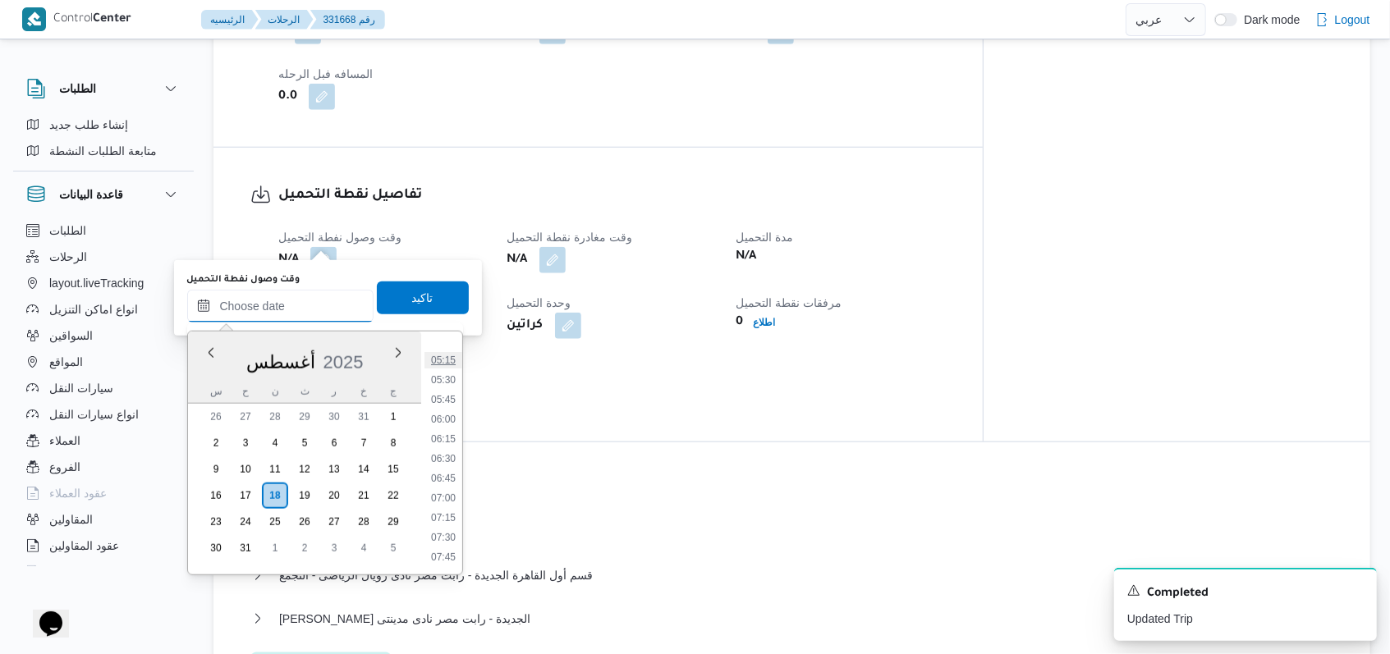
scroll to position [296, 0]
click at [447, 437] on li "04:45" at bounding box center [443, 431] width 38 height 16
type input "١٨/٠٨/٢٠٢٥ ٠٤:٤٥"
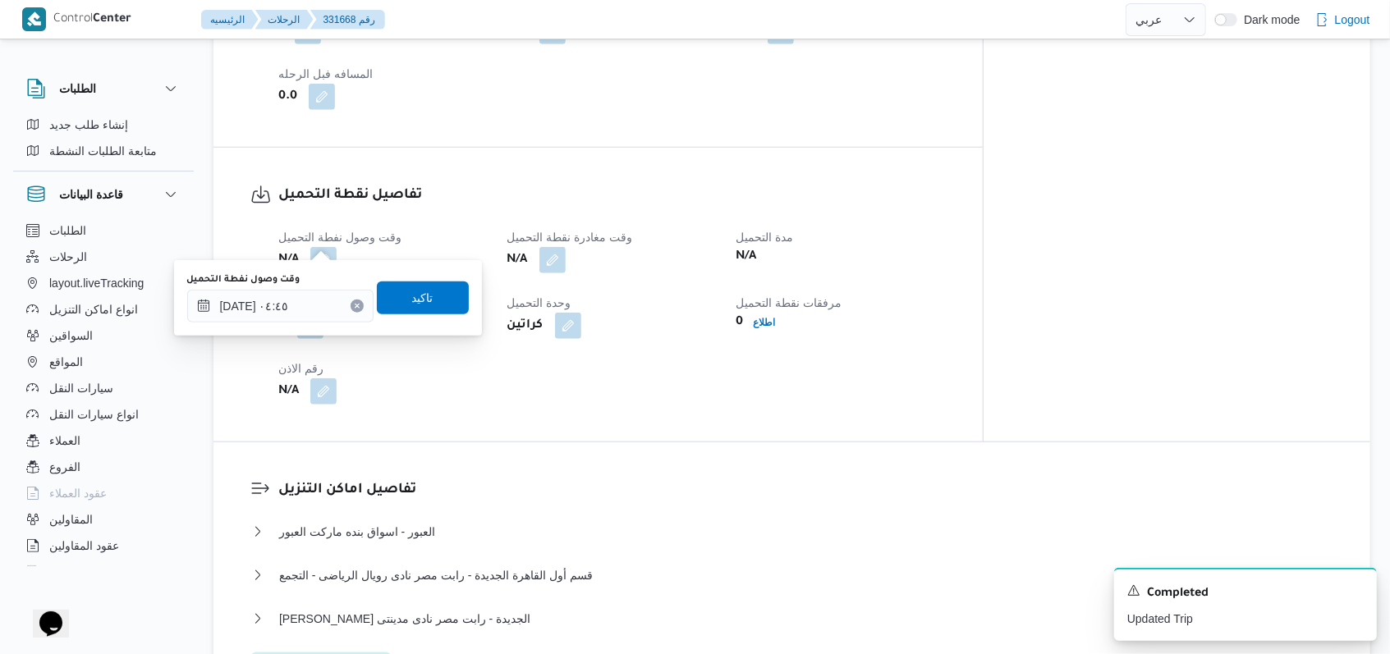
click at [431, 315] on div "وقت وصول نفطة التحميل ١٨/٠٨/٢٠٢٥ ٠٤:٤٥ تاكيد" at bounding box center [328, 298] width 285 height 53
click at [441, 286] on span "تاكيد" at bounding box center [423, 297] width 92 height 33
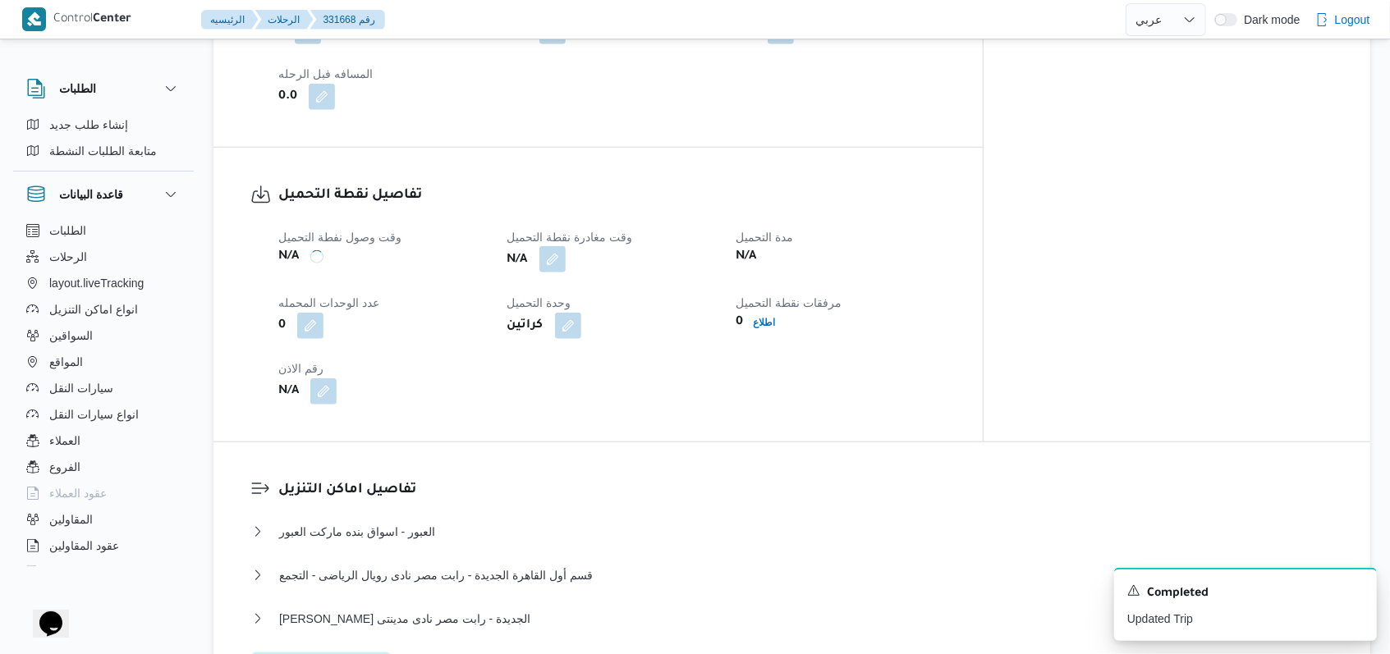
click at [566, 246] on button "button" at bounding box center [552, 259] width 26 height 26
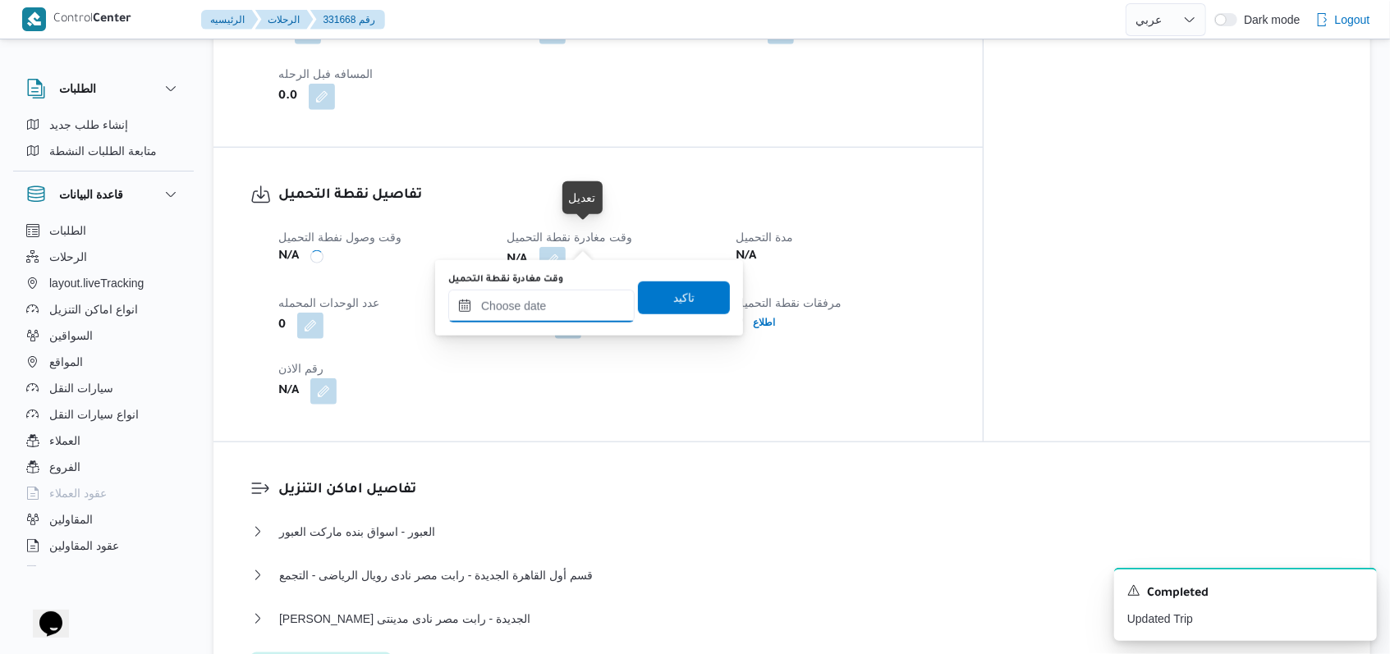
click at [554, 292] on input "وقت مغادرة نقطة التحميل" at bounding box center [541, 306] width 186 height 33
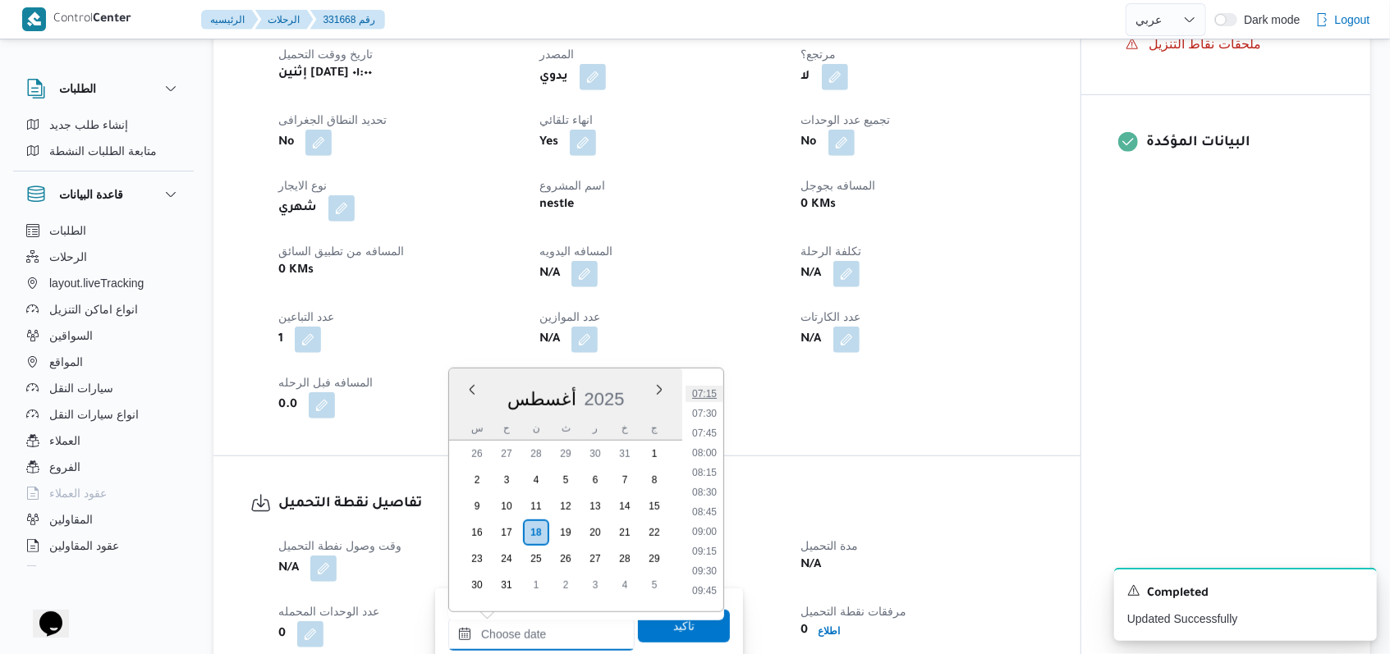
scroll to position [406, 0]
click at [703, 571] on li "07:30" at bounding box center [704, 574] width 38 height 16
type input "١٨/٠٨/٢٠٢٥ ٠٧:٣٠"
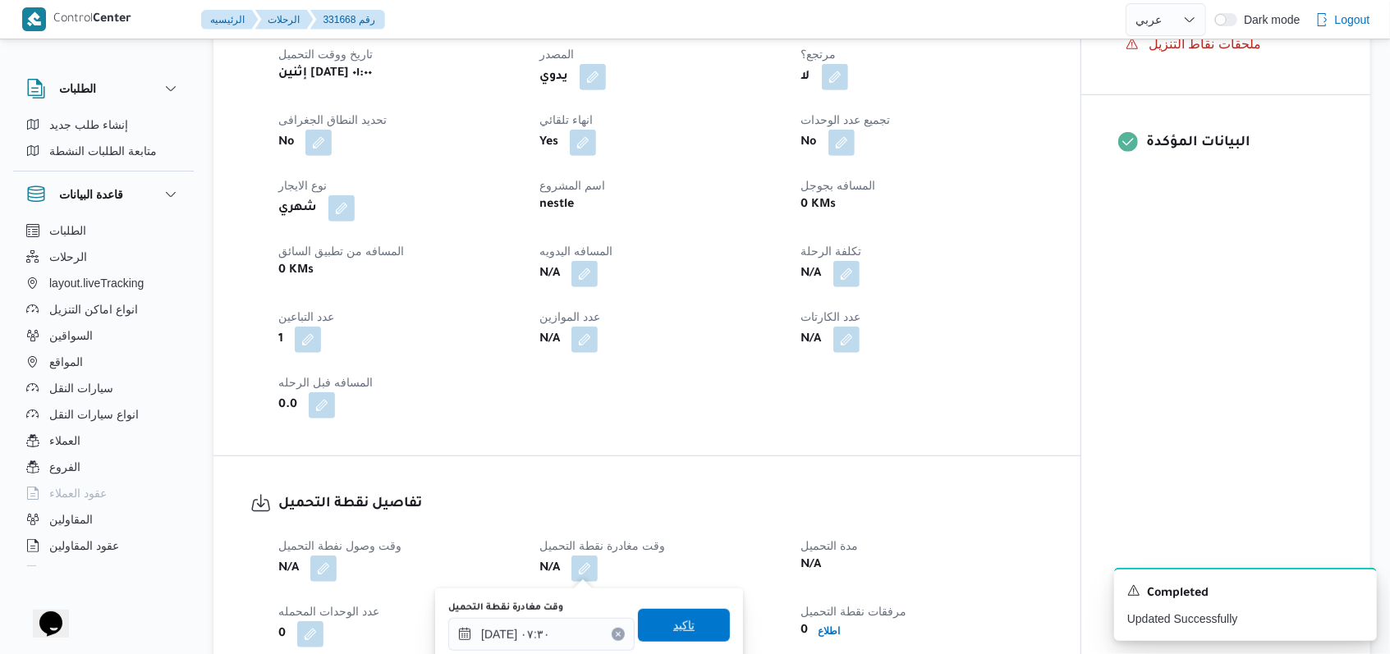
click at [680, 627] on span "تاكيد" at bounding box center [683, 626] width 21 height 20
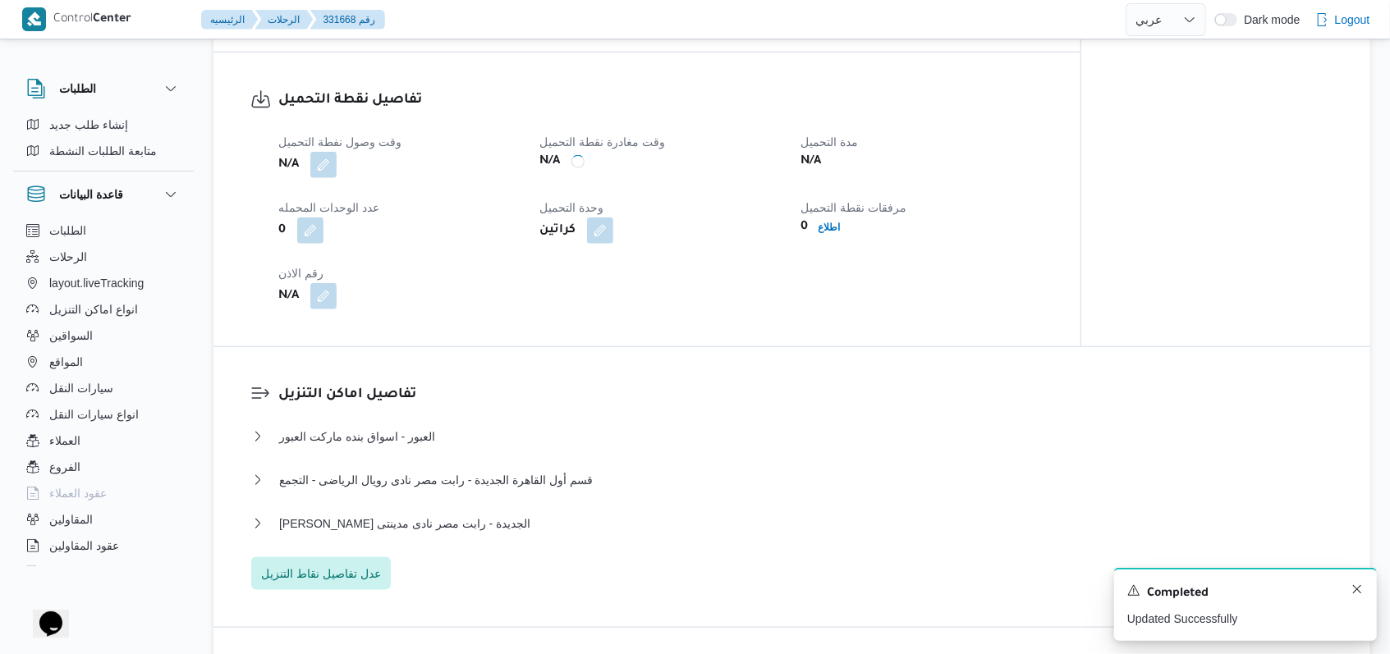
scroll to position [1094, 0]
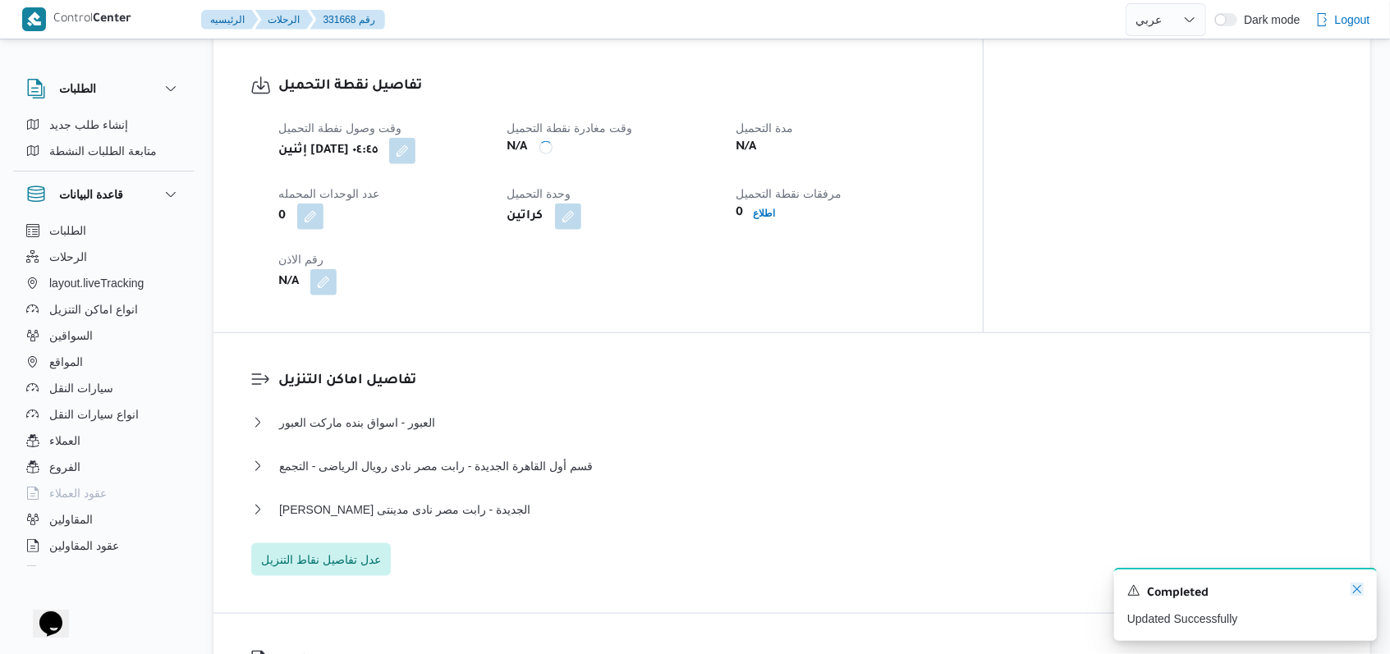
click at [1359, 593] on icon "Dismiss toast" at bounding box center [1356, 589] width 13 height 13
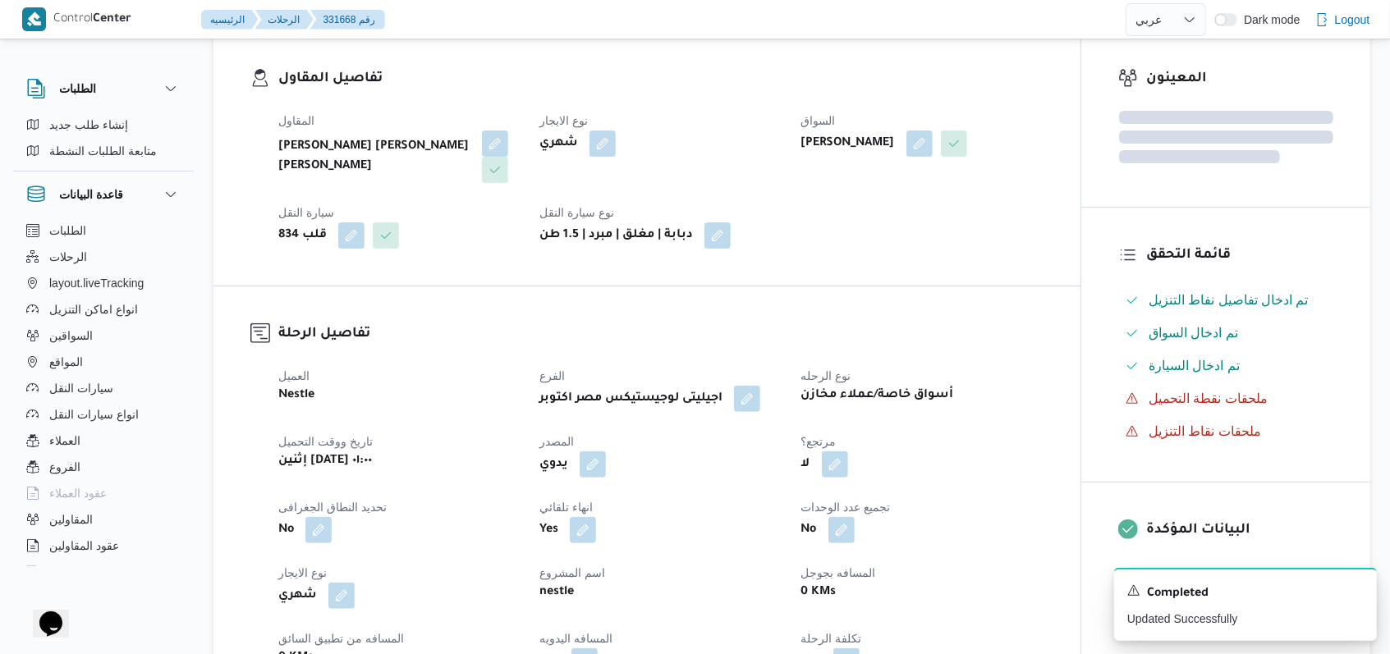
scroll to position [109, 0]
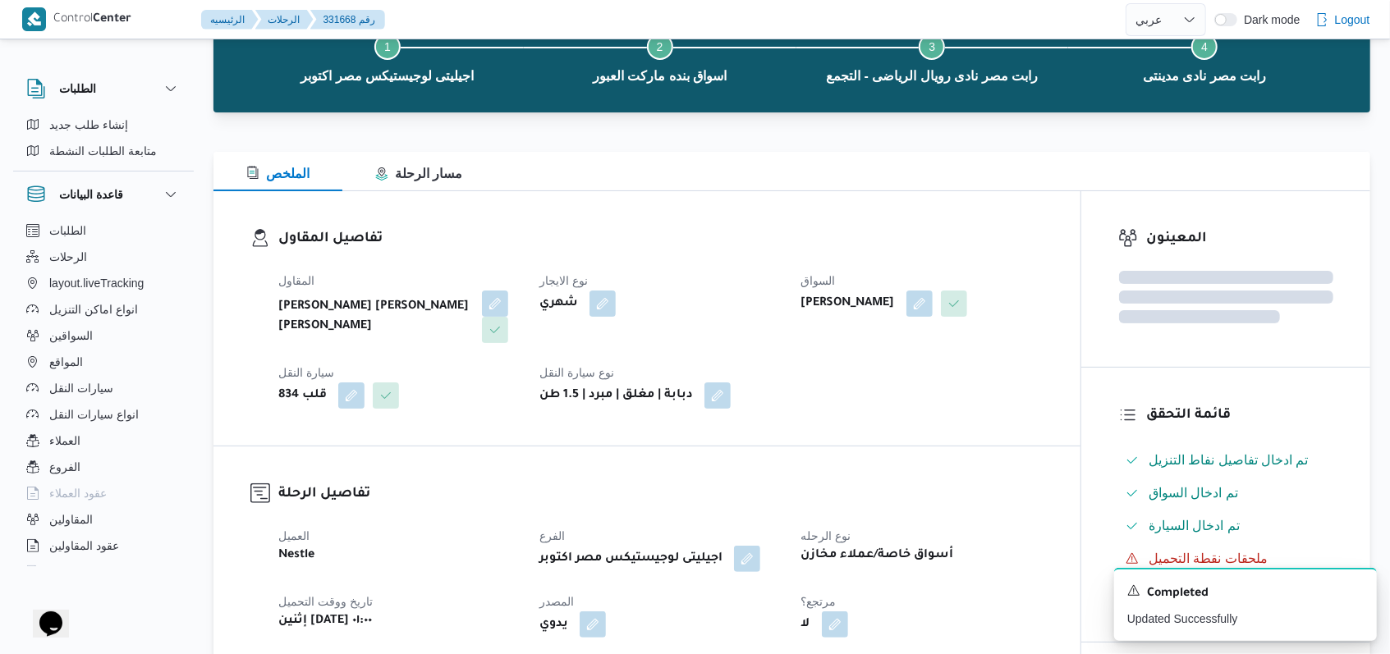
click at [933, 310] on button "button" at bounding box center [919, 304] width 26 height 26
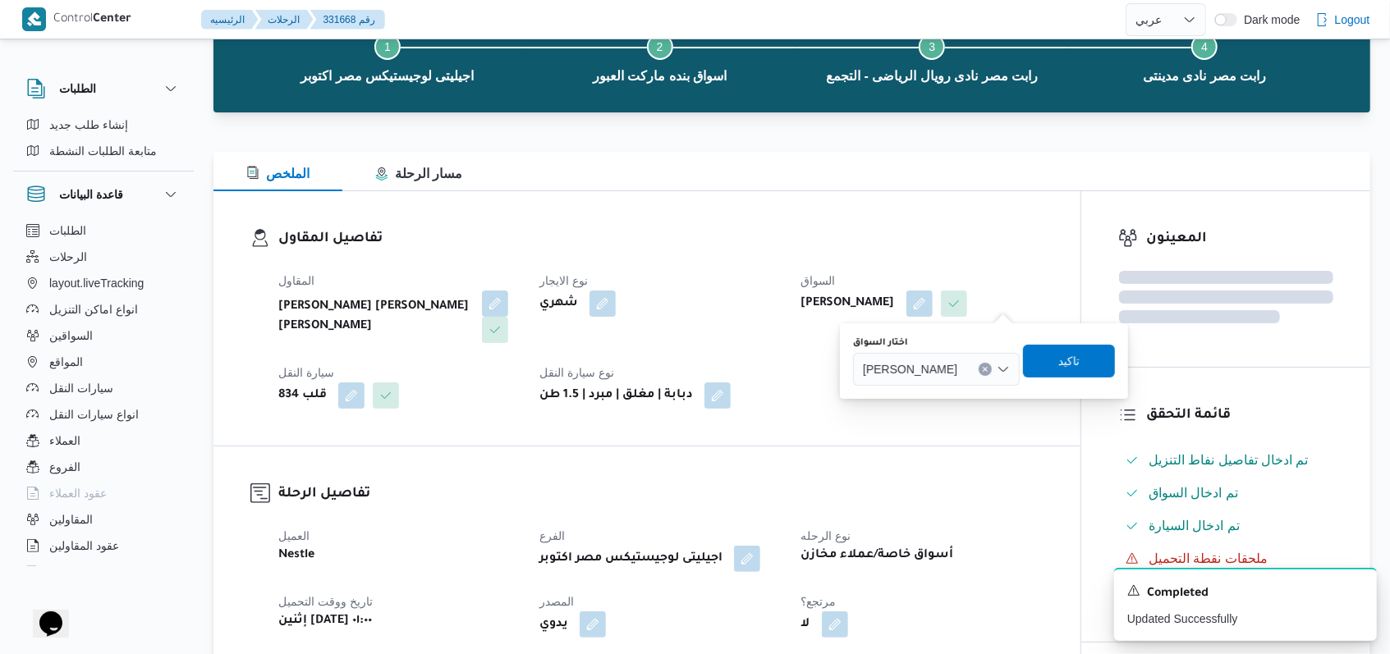
click at [957, 365] on span "مصطفى محمود كامل محمد" at bounding box center [910, 369] width 94 height 18
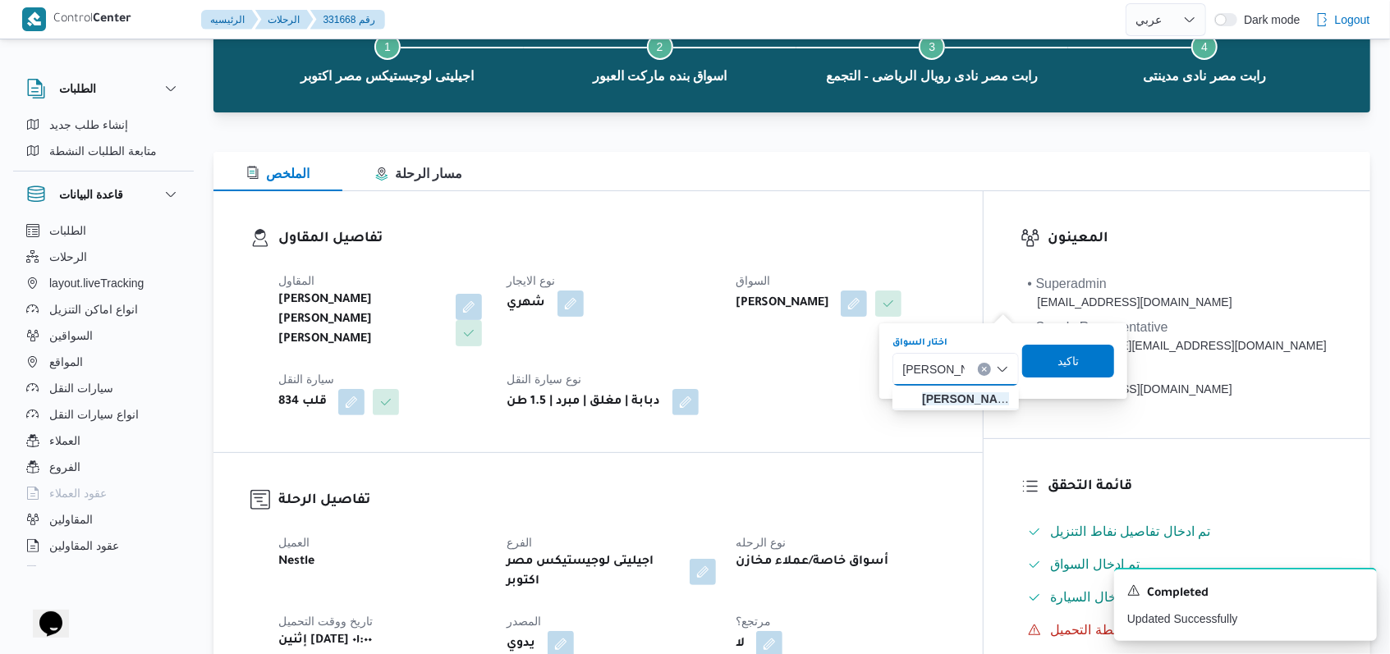
type input "محمد محمود"
click at [952, 383] on div "محمد محمود محمد محمود Combo box. Selected. محمد محمود. Selected. مصطفى محمود كا…" at bounding box center [955, 369] width 126 height 33
drag, startPoint x: 954, startPoint y: 392, endPoint x: 997, endPoint y: 392, distance: 43.5
click at [955, 392] on span "محمد محمود عبدالهادي عبدالحميد" at bounding box center [965, 399] width 87 height 20
click at [1097, 349] on span "تاكيد" at bounding box center [1057, 361] width 92 height 33
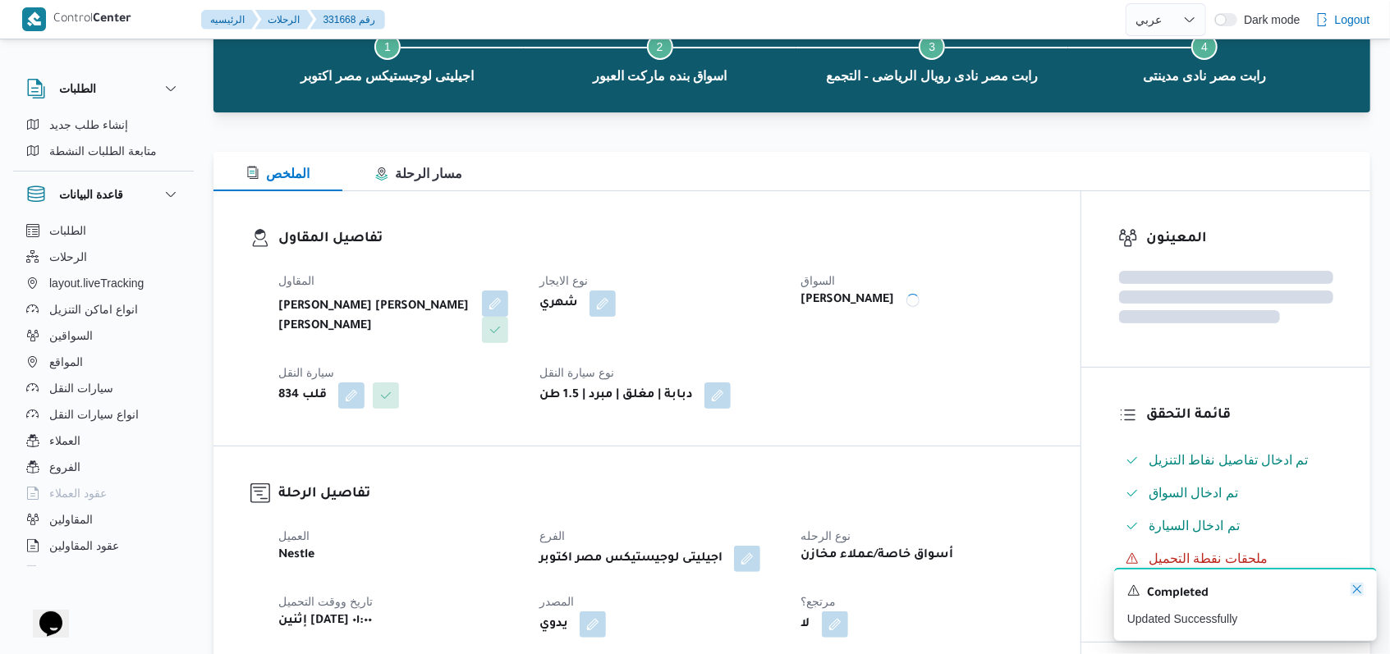
drag, startPoint x: 1358, startPoint y: 591, endPoint x: 1318, endPoint y: 590, distance: 40.2
click at [1359, 590] on icon "Dismiss toast" at bounding box center [1356, 589] width 13 height 13
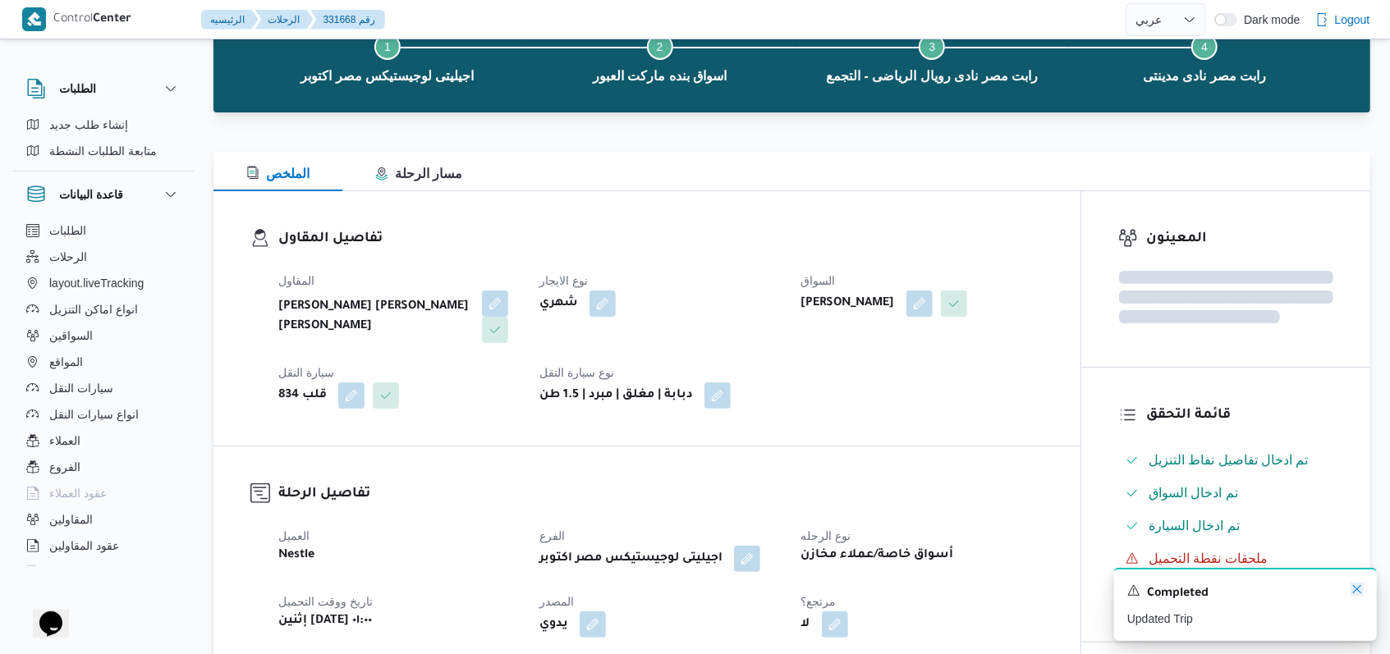
click at [1356, 594] on icon "Dismiss toast" at bounding box center [1356, 589] width 13 height 13
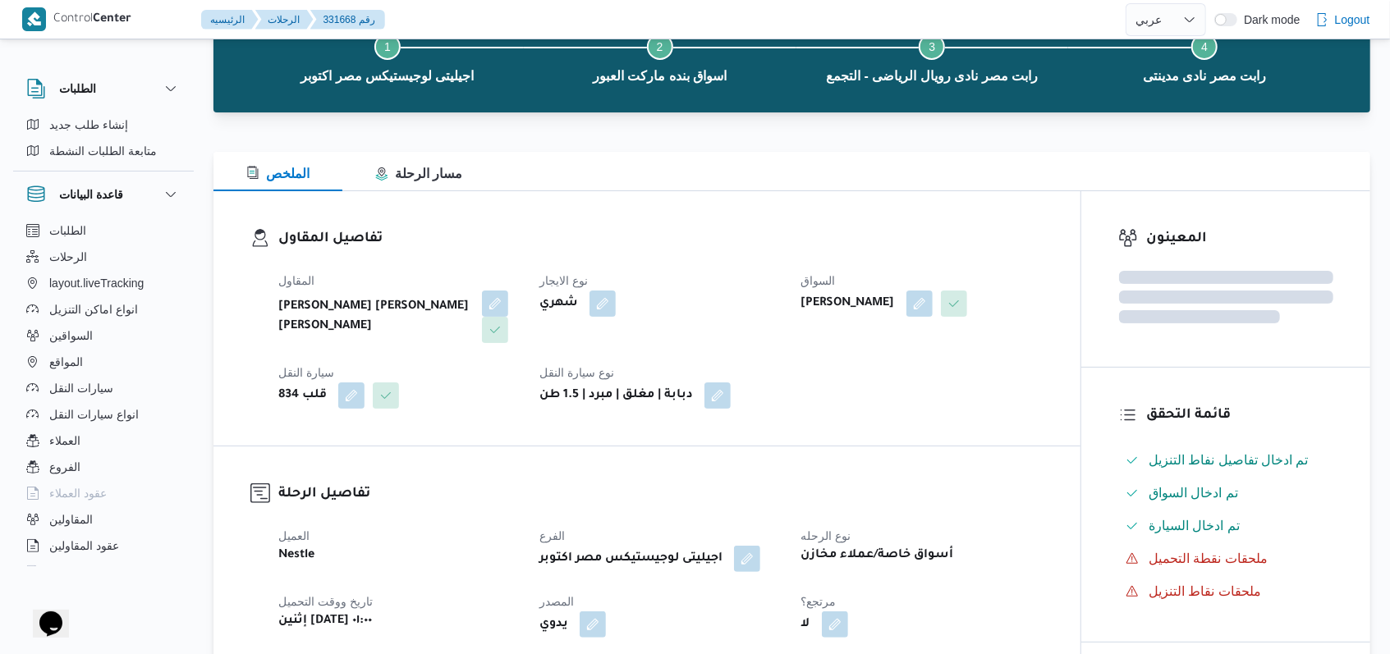
click at [923, 413] on div "المقاول محمد صلاح عبد الهادى عبد الحميد نوع الايجار شهري السواق مصطفى محمود كام…" at bounding box center [660, 340] width 785 height 158
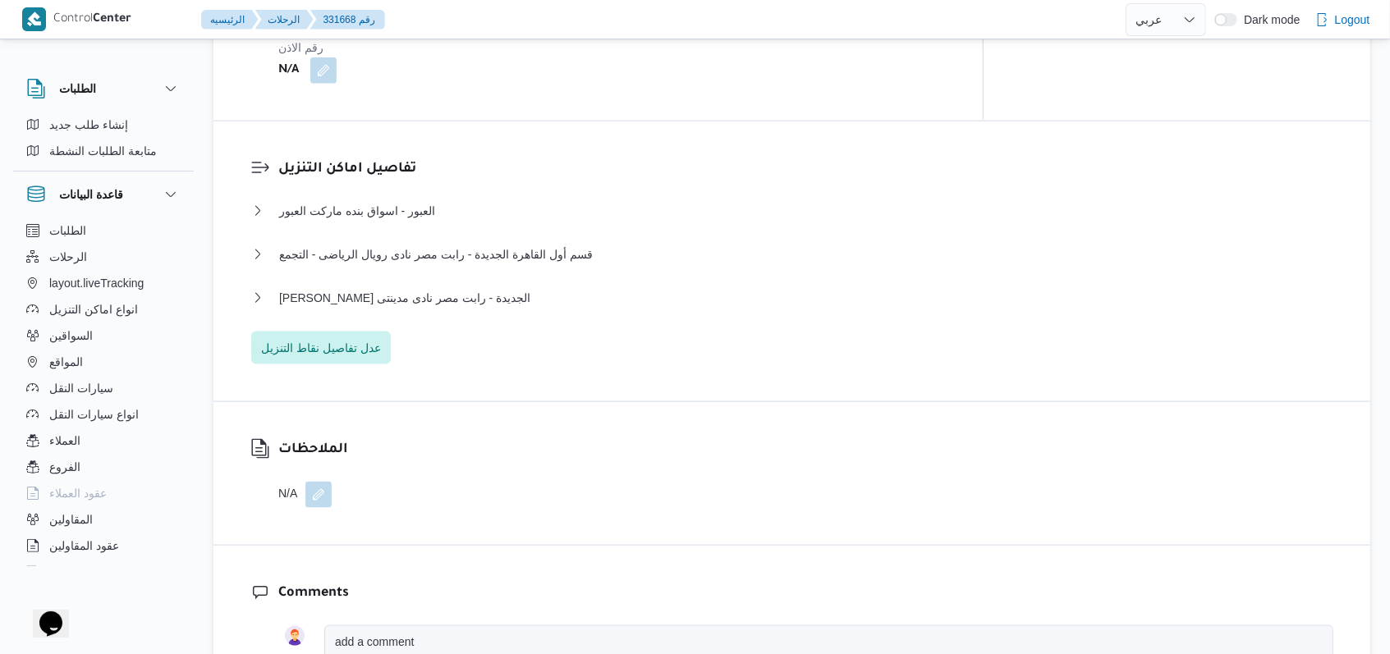
scroll to position [1313, 0]
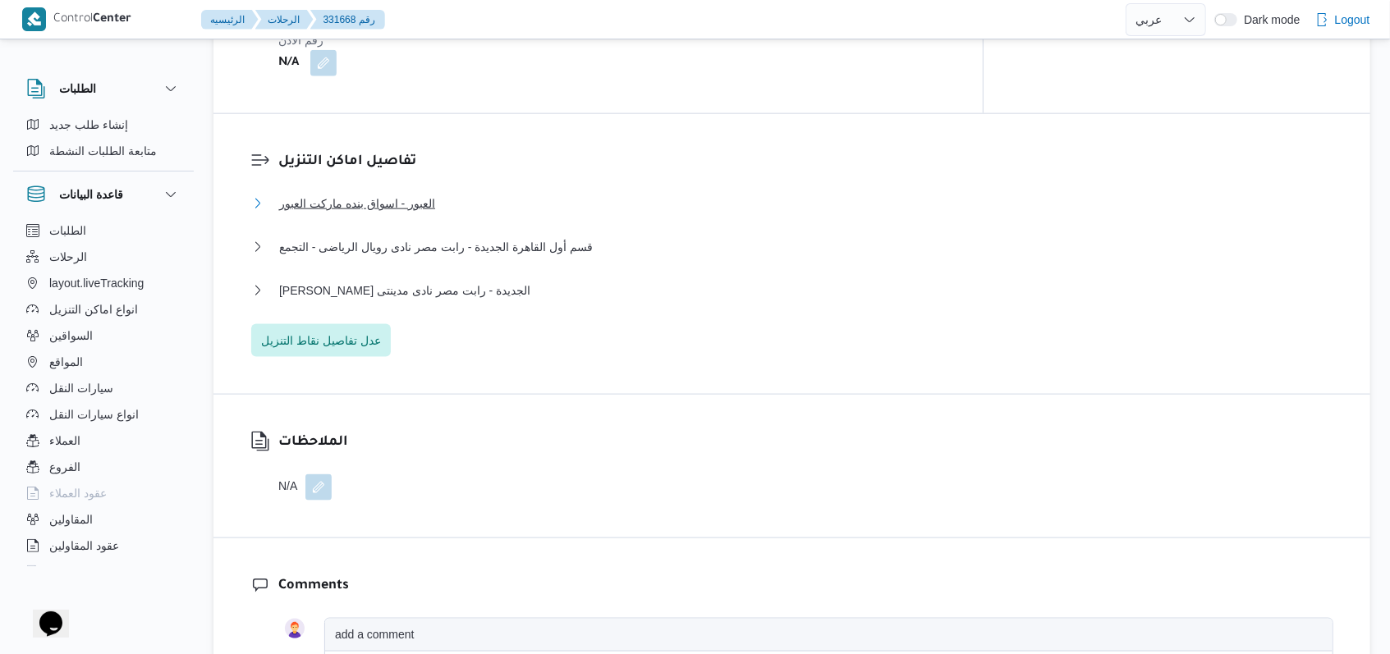
click at [411, 194] on span "العبور - اسواق بنده ماركت العبور" at bounding box center [357, 204] width 156 height 20
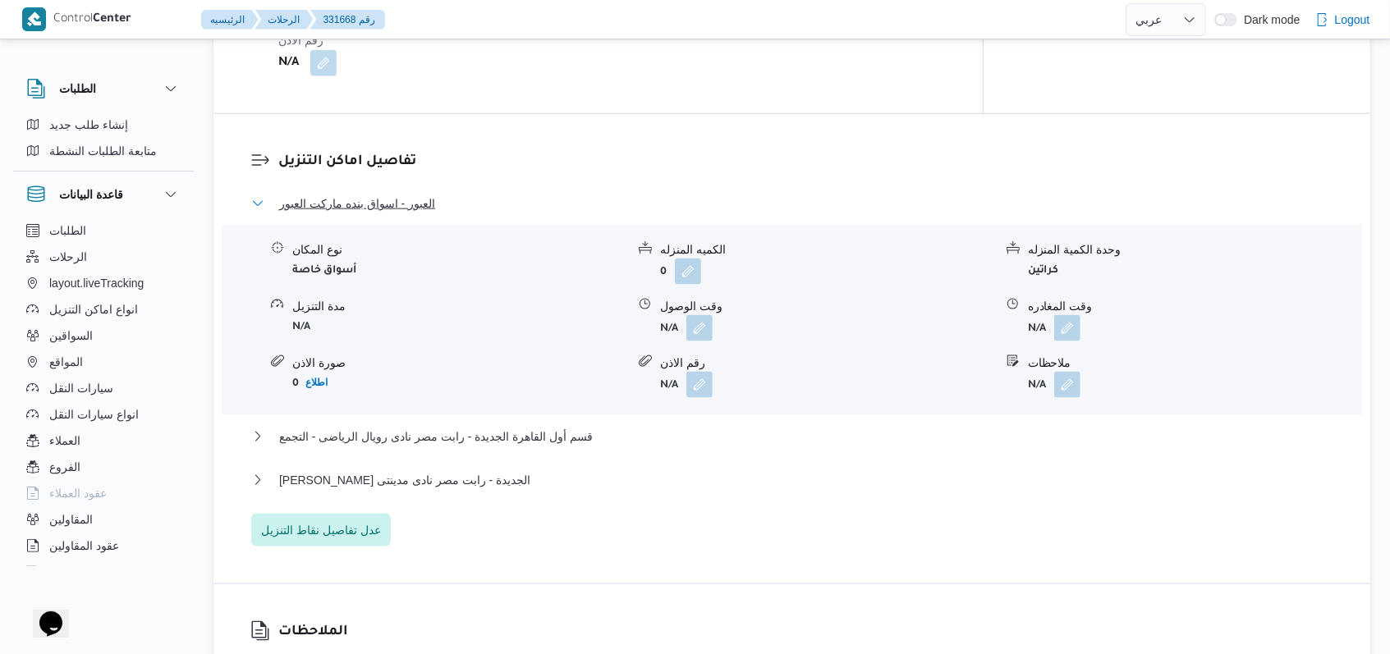
click at [411, 194] on span "العبور - اسواق بنده ماركت العبور" at bounding box center [357, 204] width 156 height 20
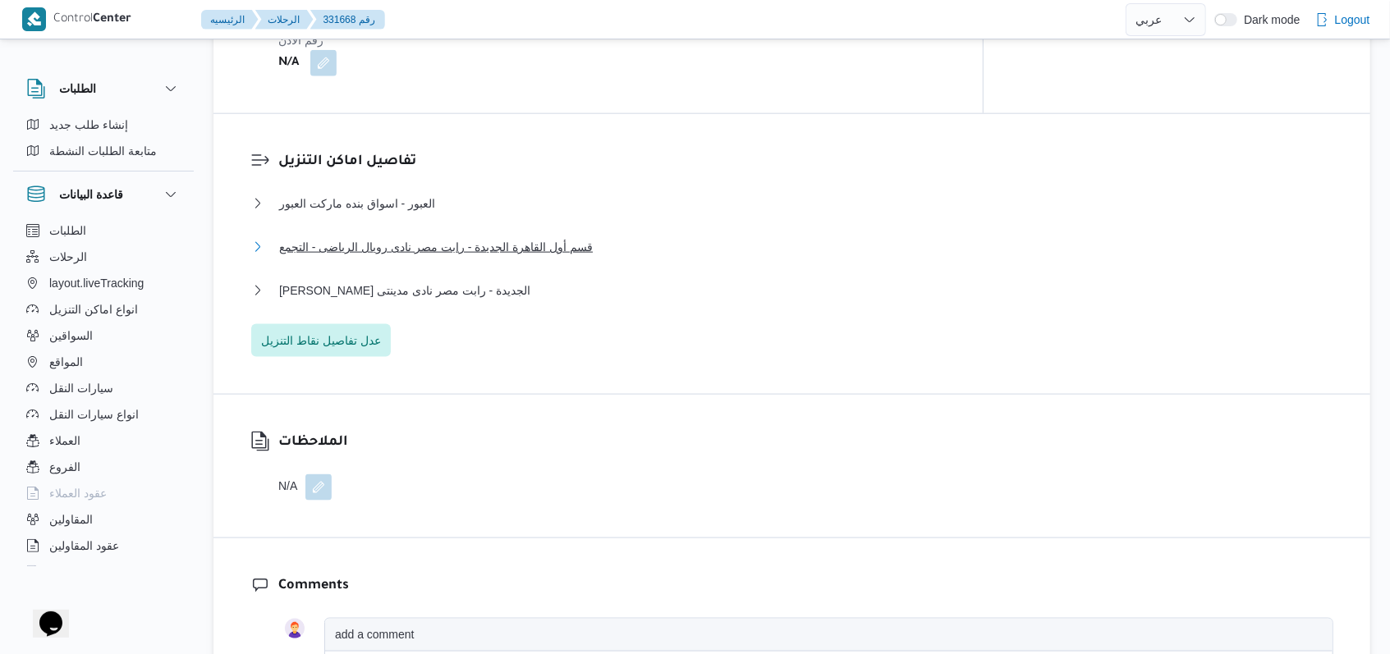
click at [411, 237] on span "قسم أول القاهرة الجديدة - رابت مصر نادى رويال الرياضى - التجمع" at bounding box center [436, 247] width 314 height 20
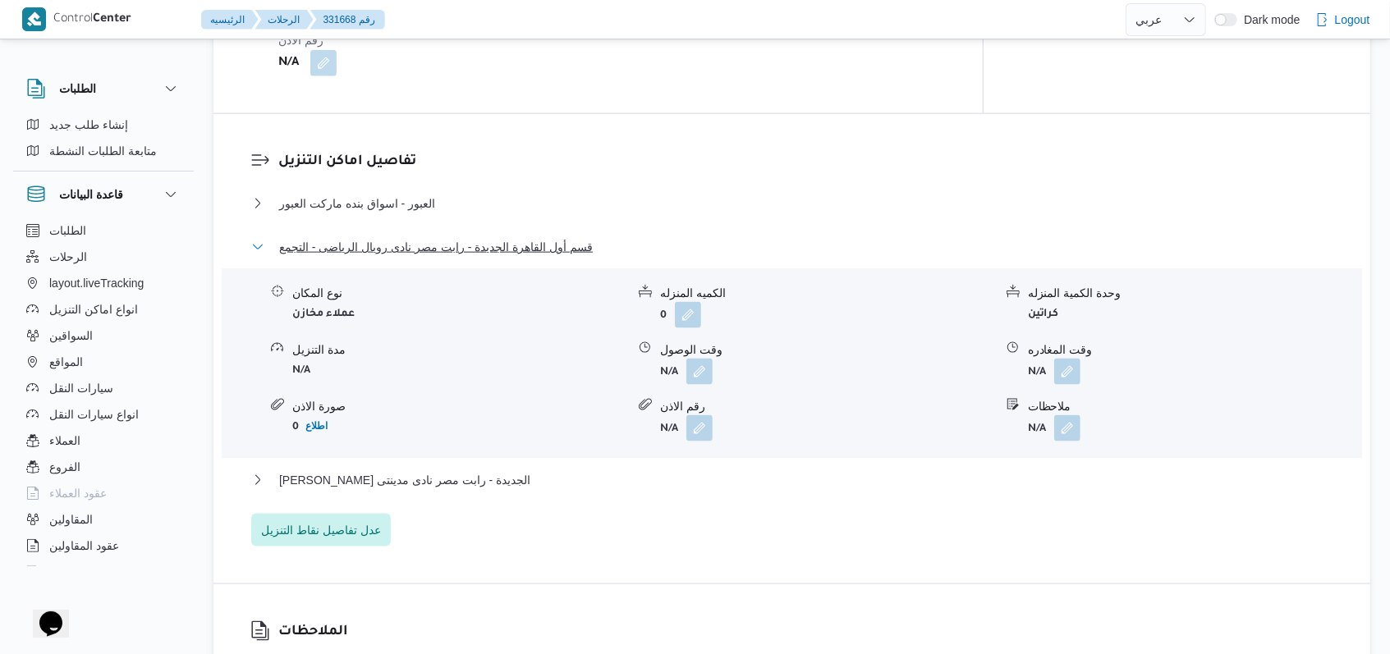
click at [411, 237] on span "قسم أول القاهرة الجديدة - رابت مصر نادى رويال الرياضى - التجمع" at bounding box center [436, 247] width 314 height 20
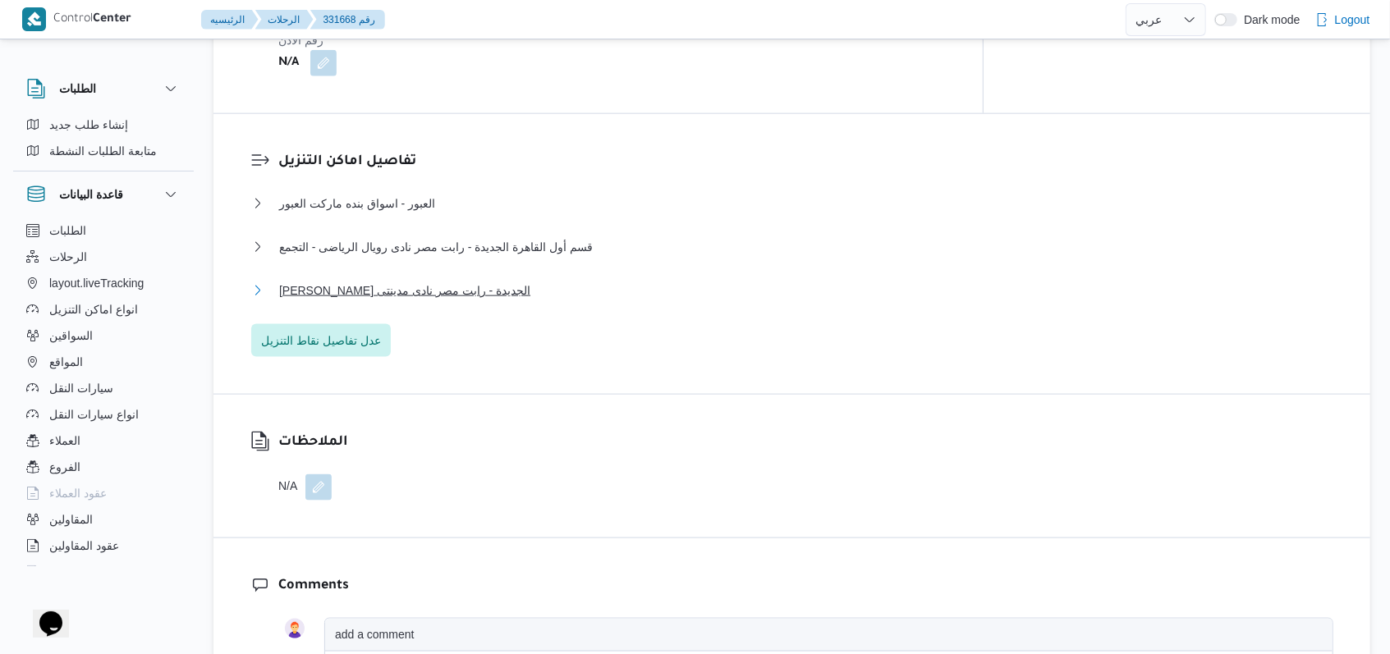
click at [414, 281] on span "ثانى القاهرة الجديدة - رابت مصر نادى مدينتى" at bounding box center [404, 291] width 251 height 20
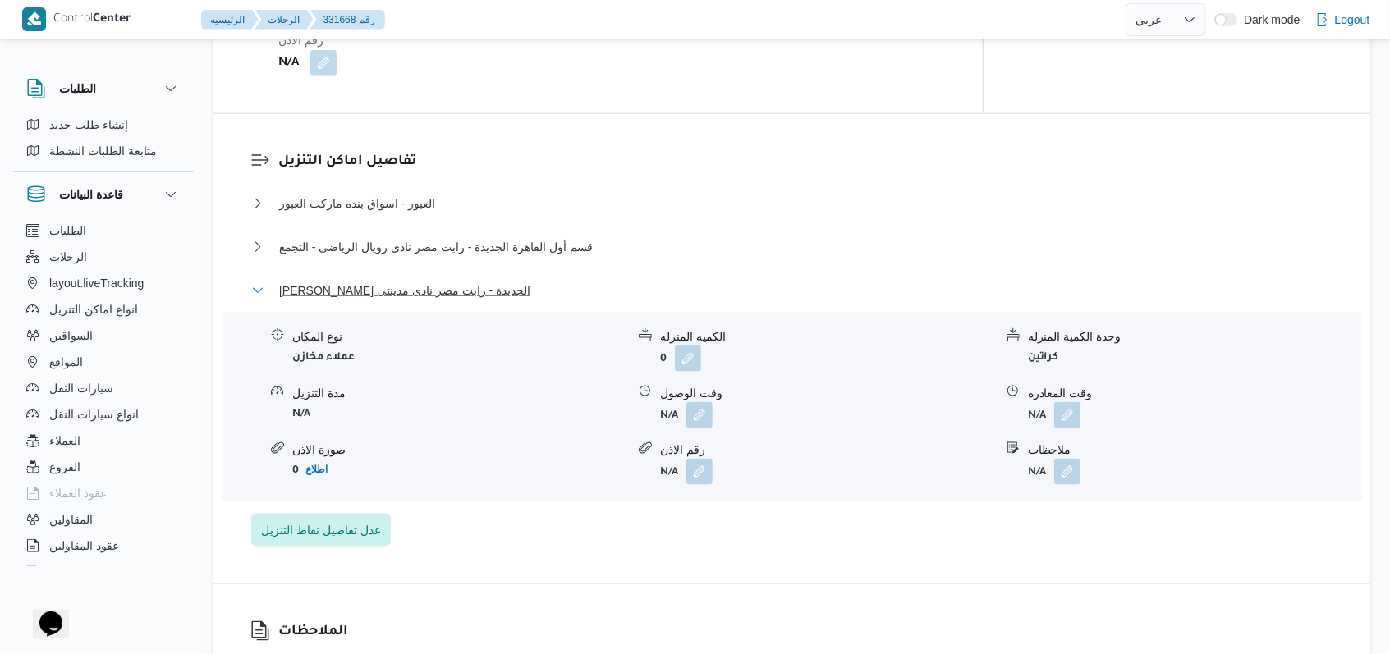
click at [414, 281] on span "ثانى القاهرة الجديدة - رابت مصر نادى مدينتى" at bounding box center [404, 291] width 251 height 20
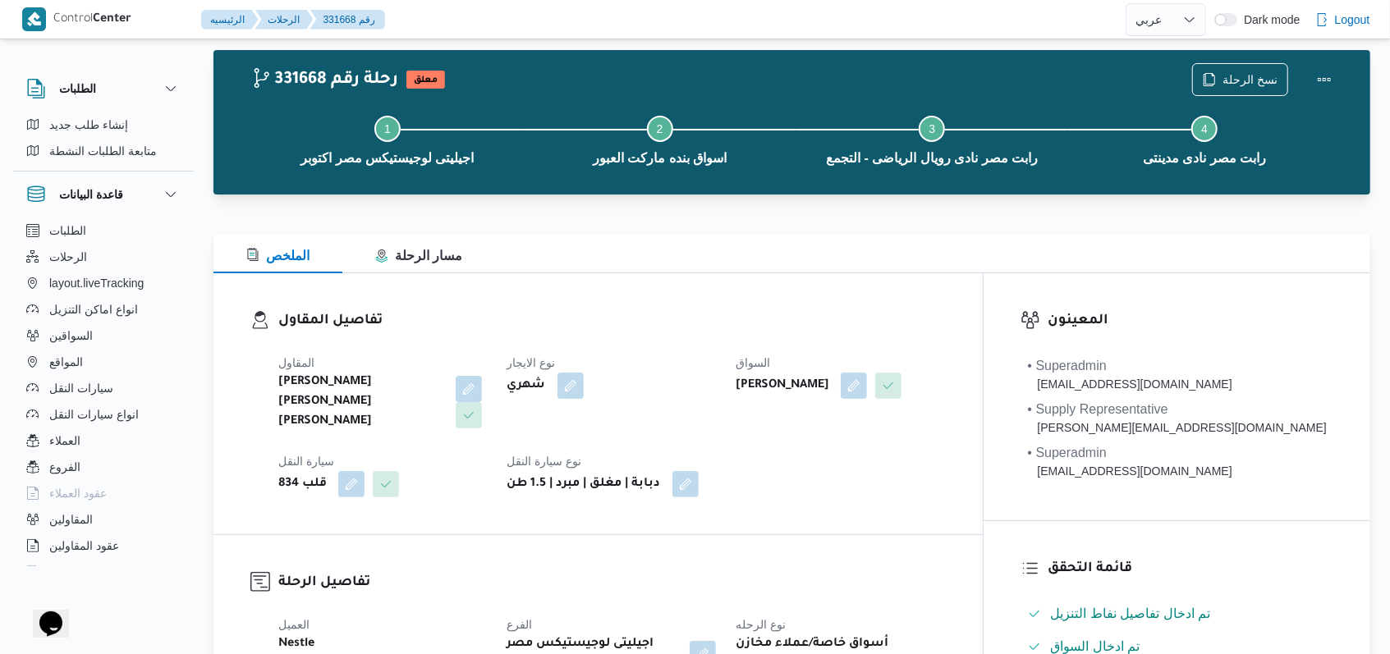
scroll to position [0, 0]
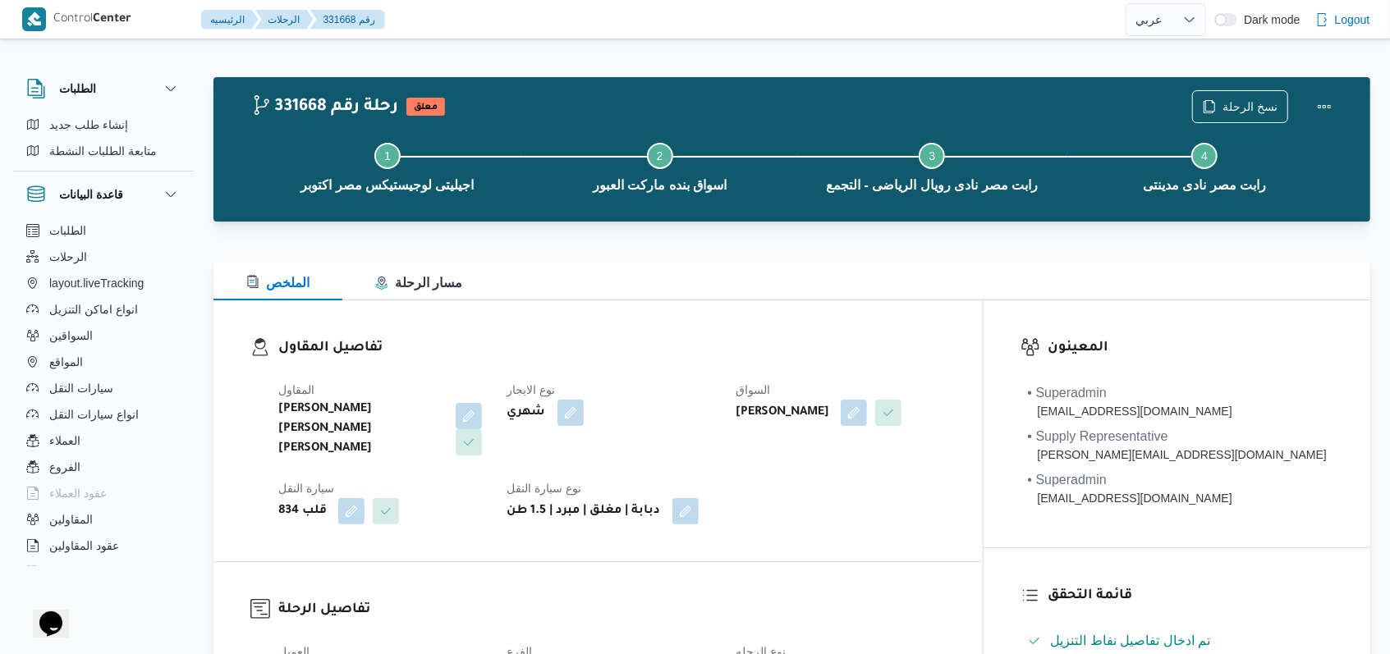
select select "ar"
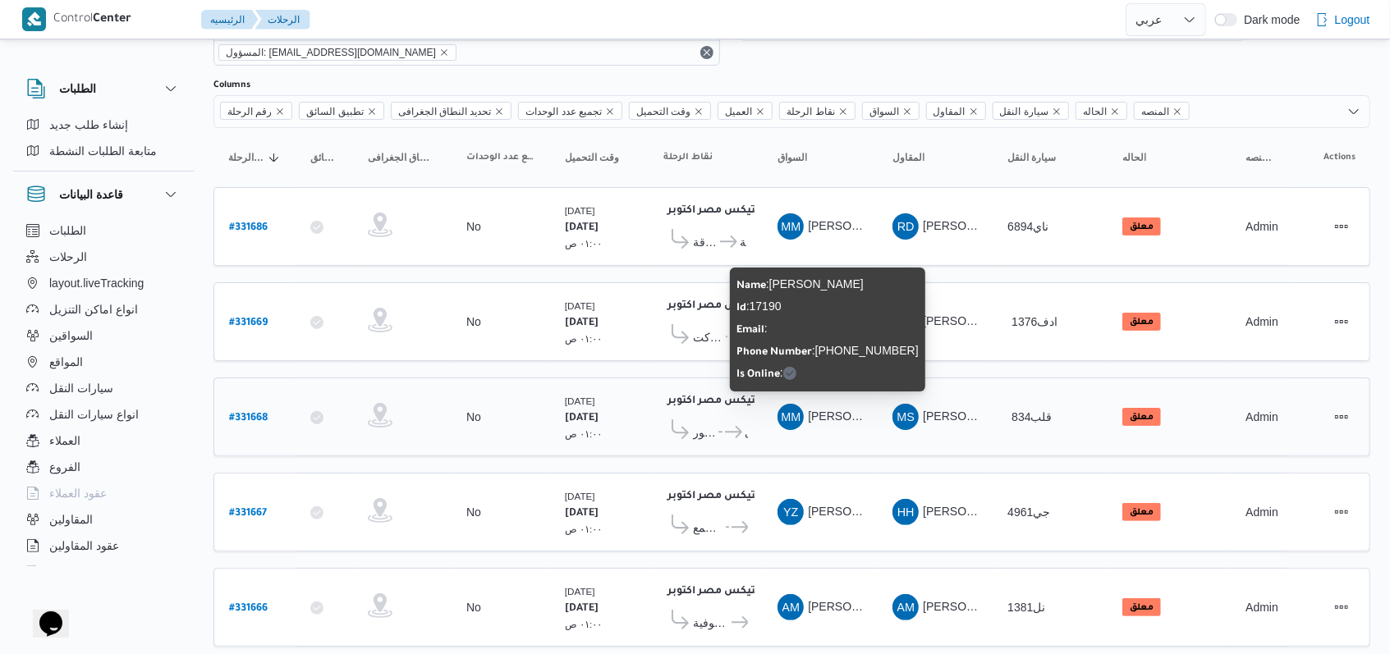
scroll to position [105, 0]
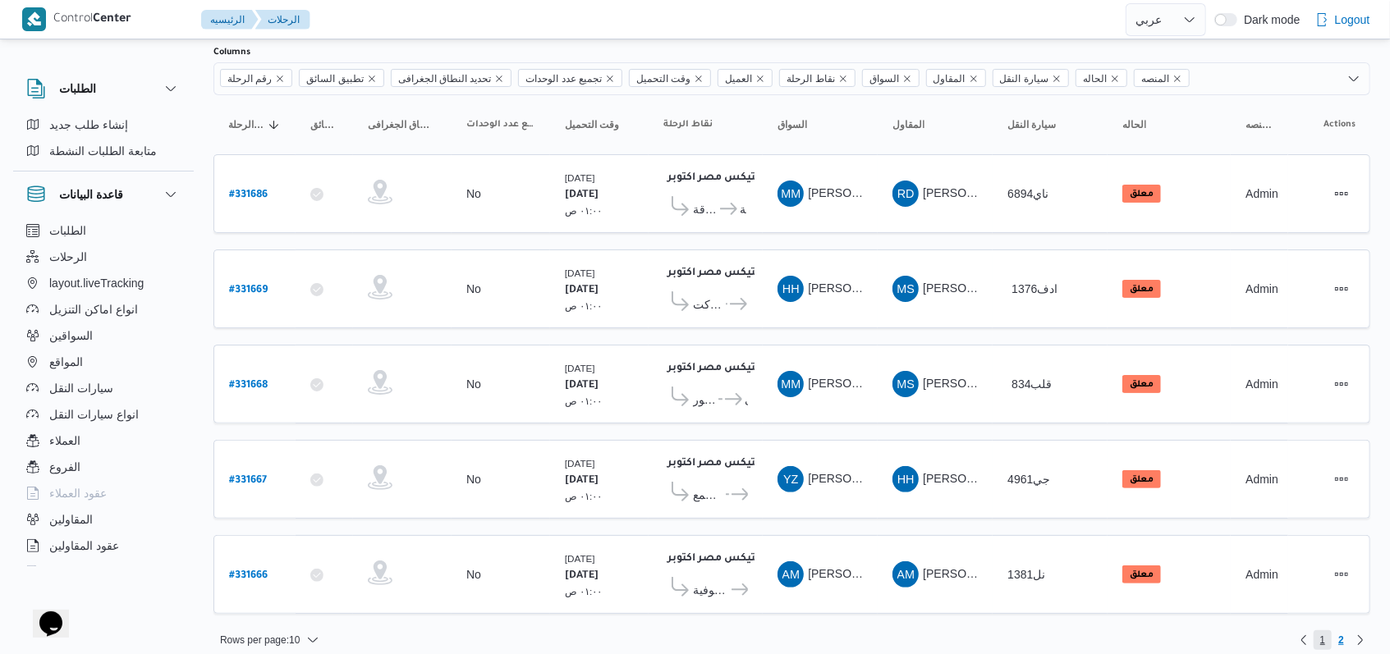
click at [1318, 630] on span "1" at bounding box center [1322, 640] width 19 height 20
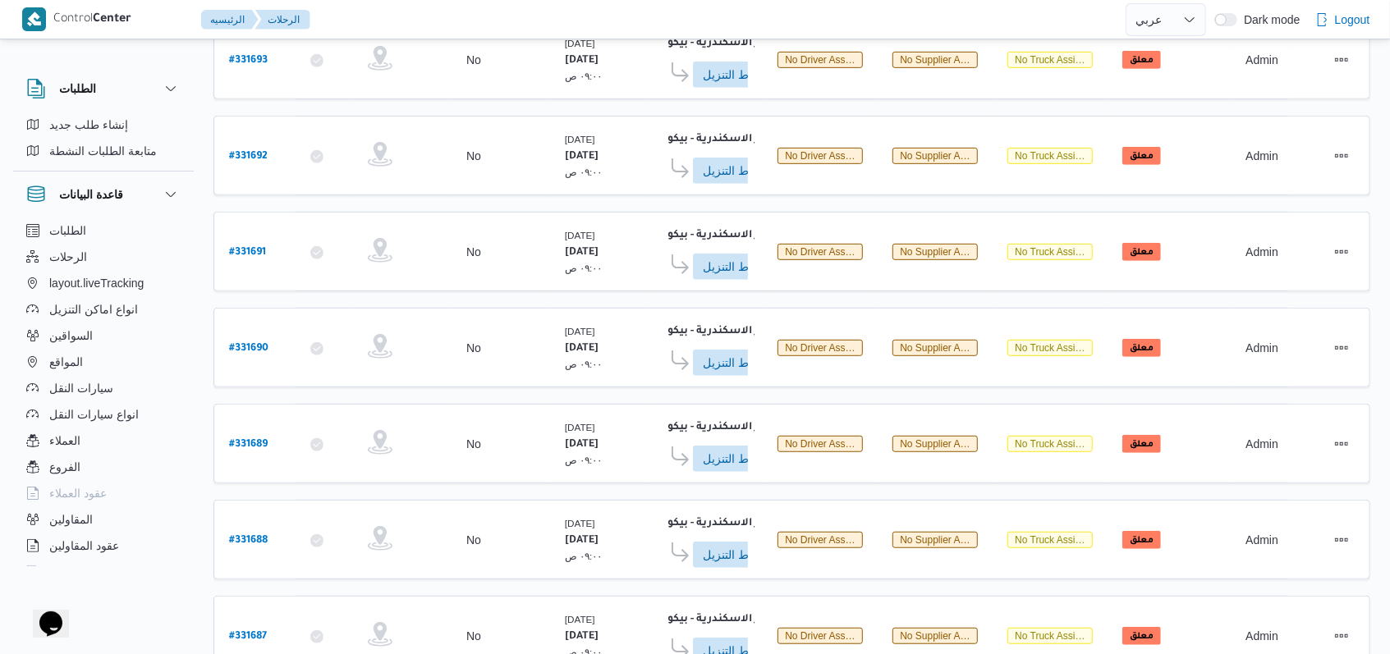
scroll to position [581, 0]
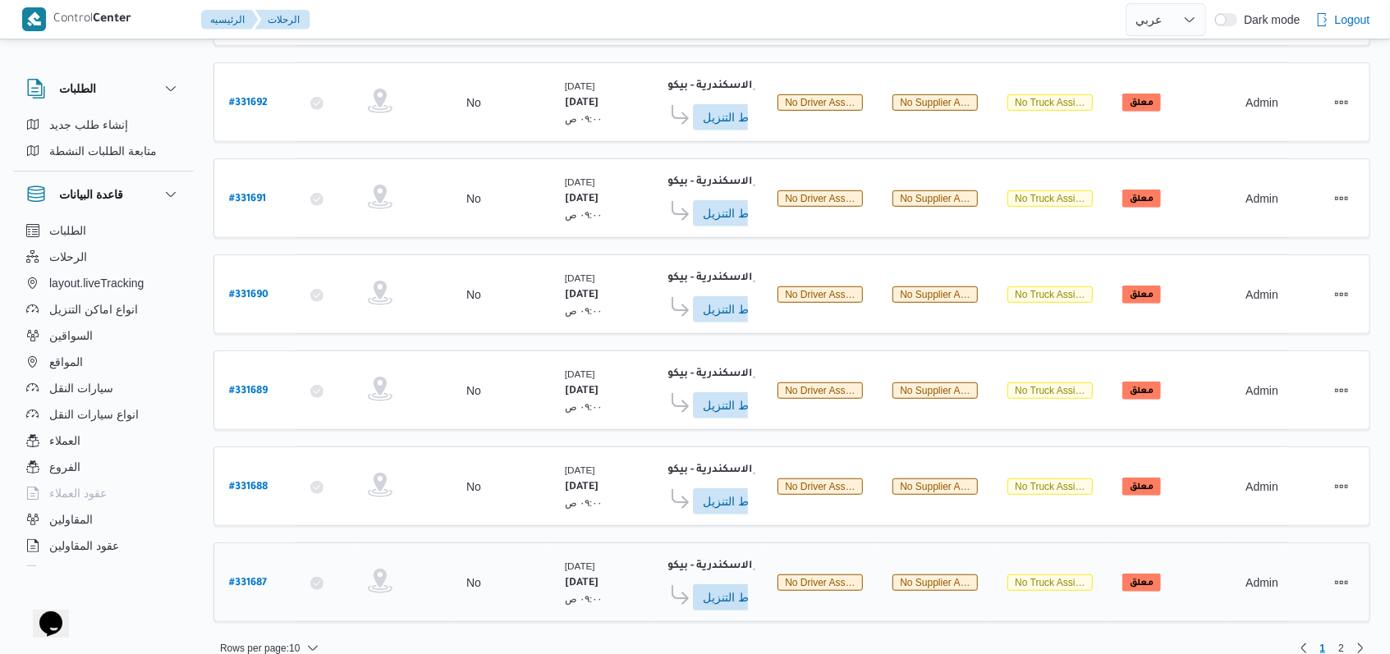
click at [263, 578] on b "# 331687" at bounding box center [248, 583] width 38 height 11
select select "ar"
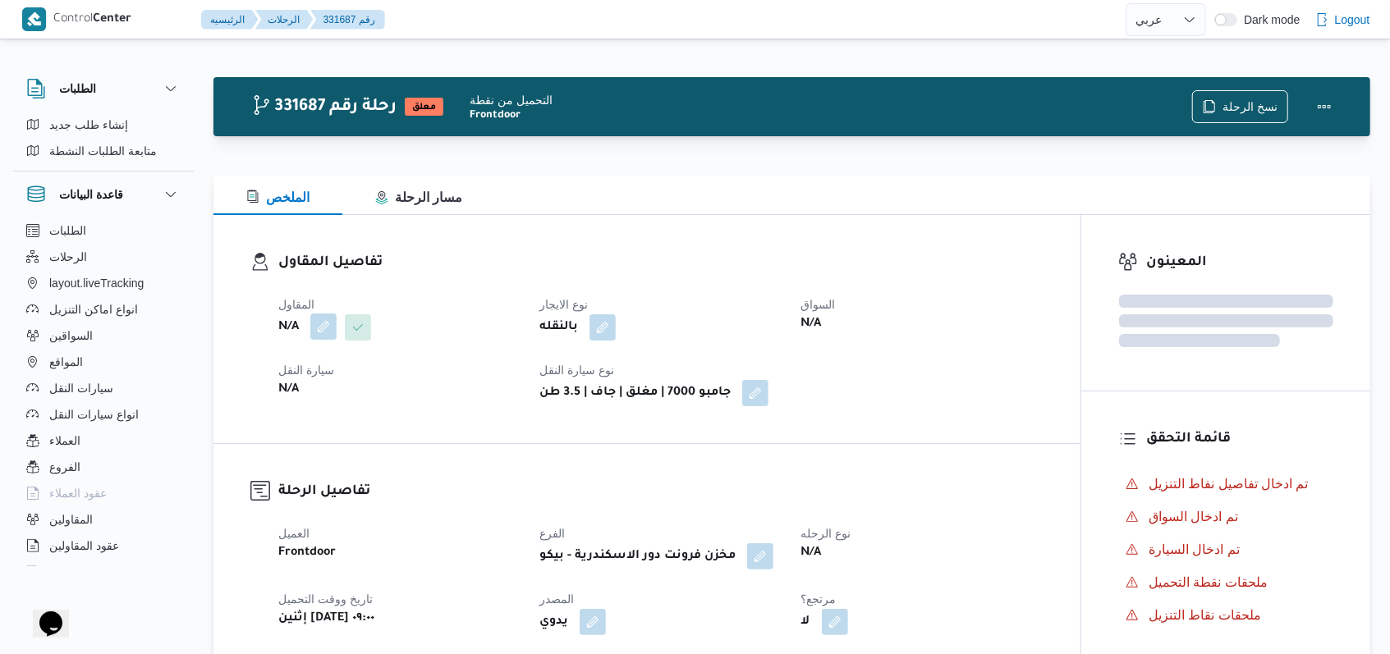
click at [317, 334] on button "button" at bounding box center [323, 327] width 26 height 26
click at [293, 389] on div "Search" at bounding box center [290, 393] width 123 height 33
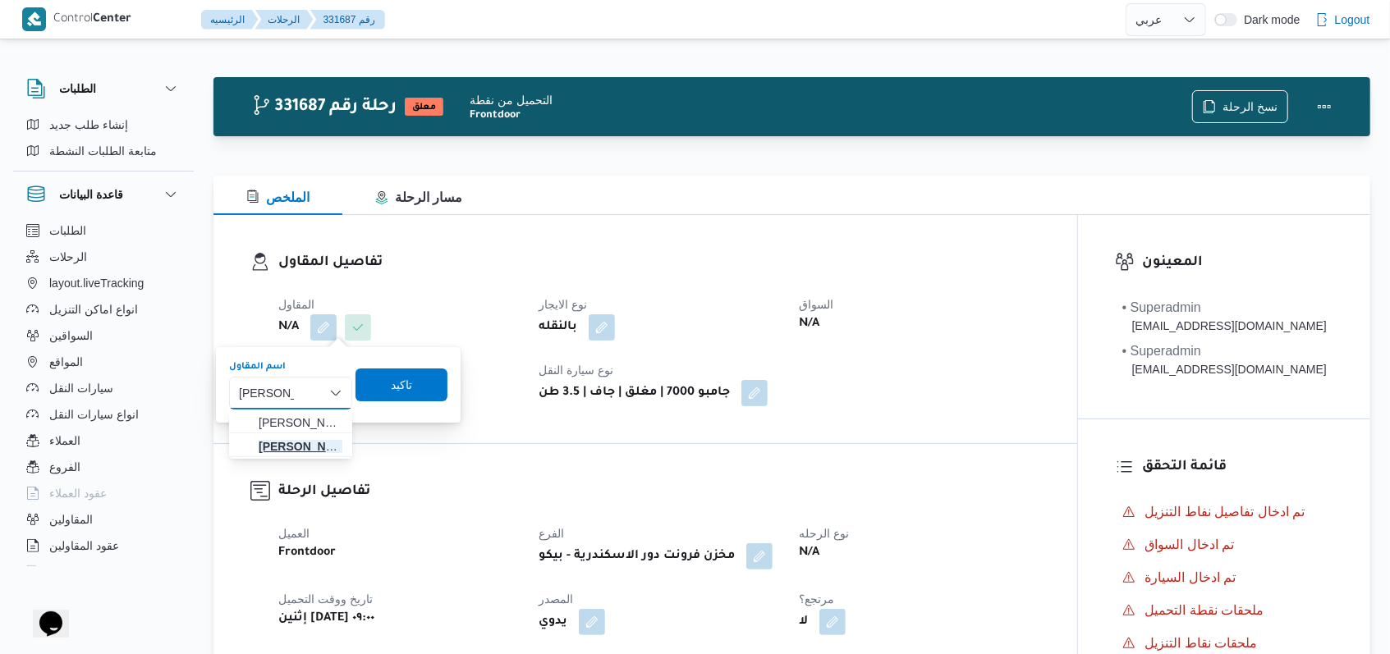
type input "فتحى حسن"
drag, startPoint x: 297, startPoint y: 444, endPoint x: 337, endPoint y: 445, distance: 40.2
click at [297, 444] on span "فتحى حسن جلال ابو الحسن شركه تربو" at bounding box center [301, 447] width 84 height 20
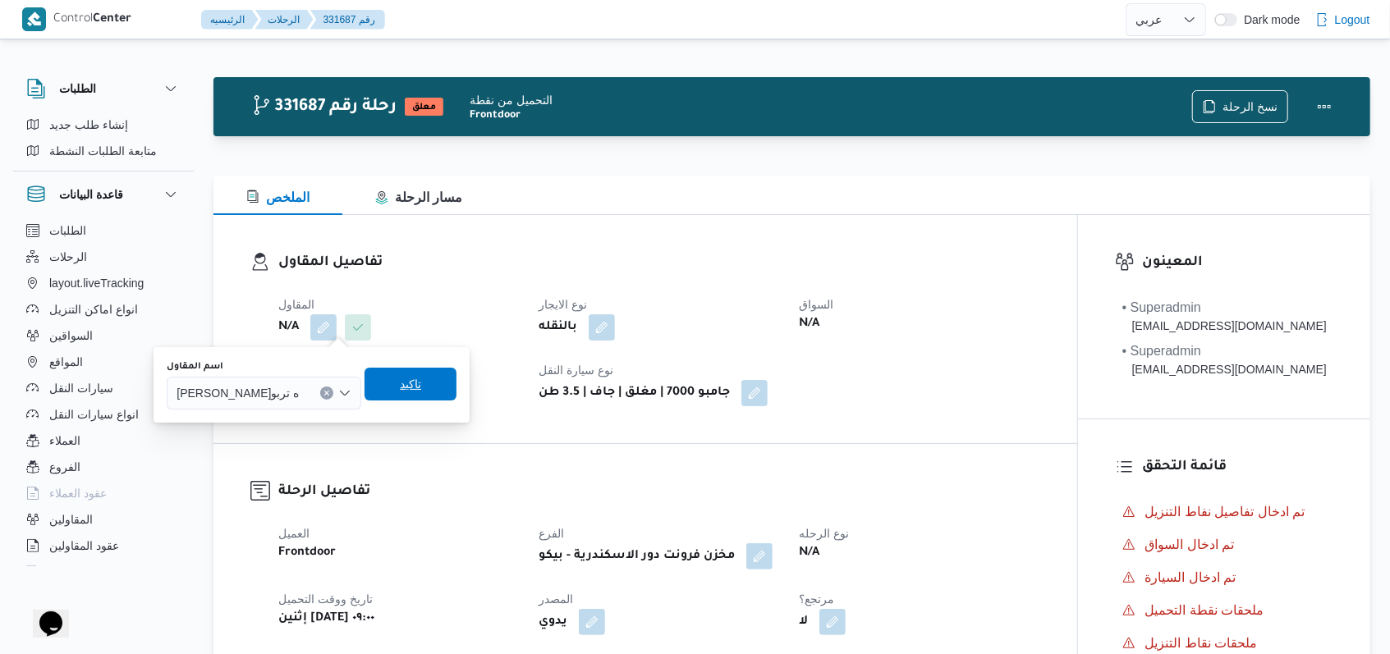
click at [447, 391] on span "تاكيد" at bounding box center [410, 384] width 92 height 33
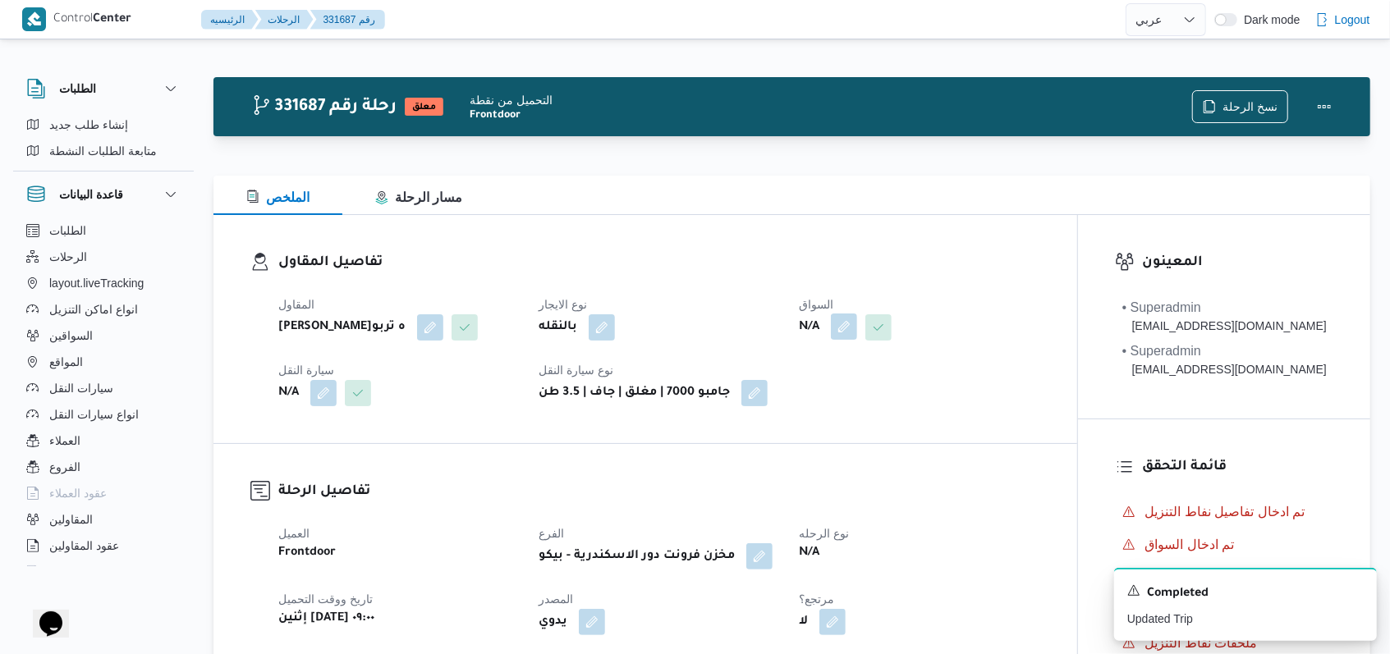
click at [855, 337] on button "button" at bounding box center [844, 327] width 26 height 26
click at [828, 399] on div "Search" at bounding box center [813, 393] width 123 height 33
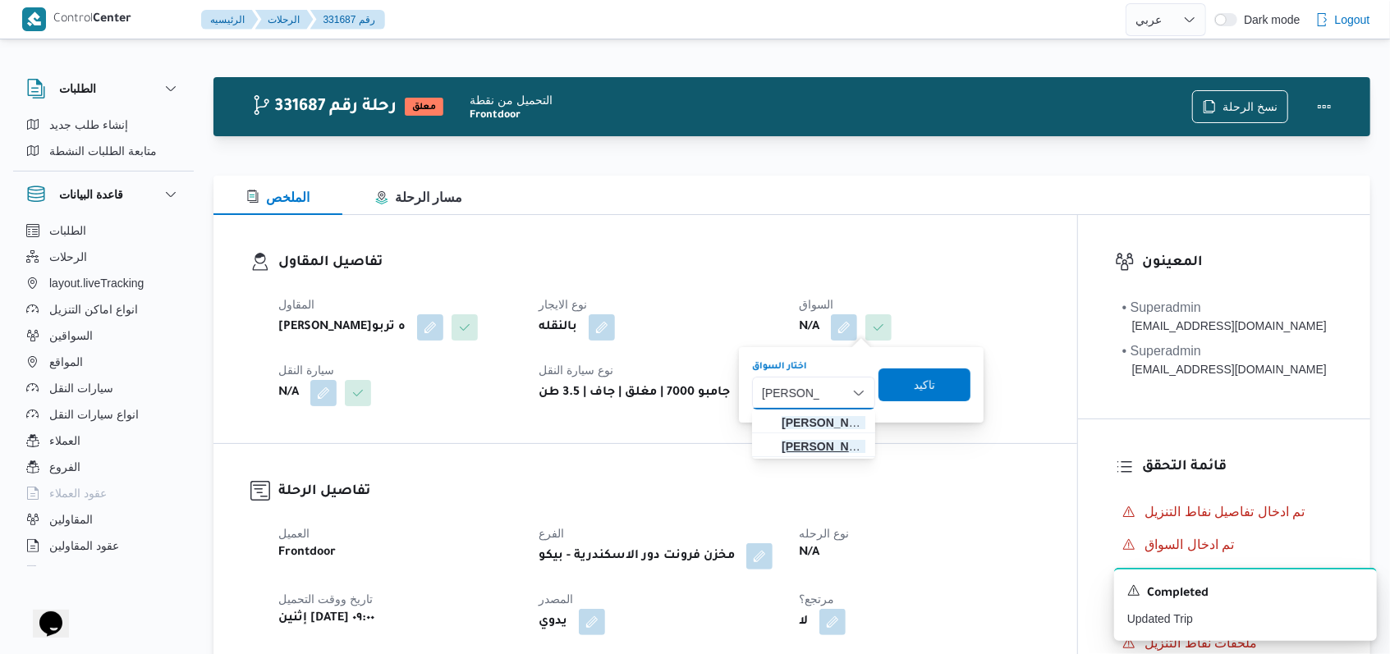
type input "احمد خميس"
click at [832, 450] on span "احمد خميس عثمان خميس مبارك" at bounding box center [823, 447] width 84 height 20
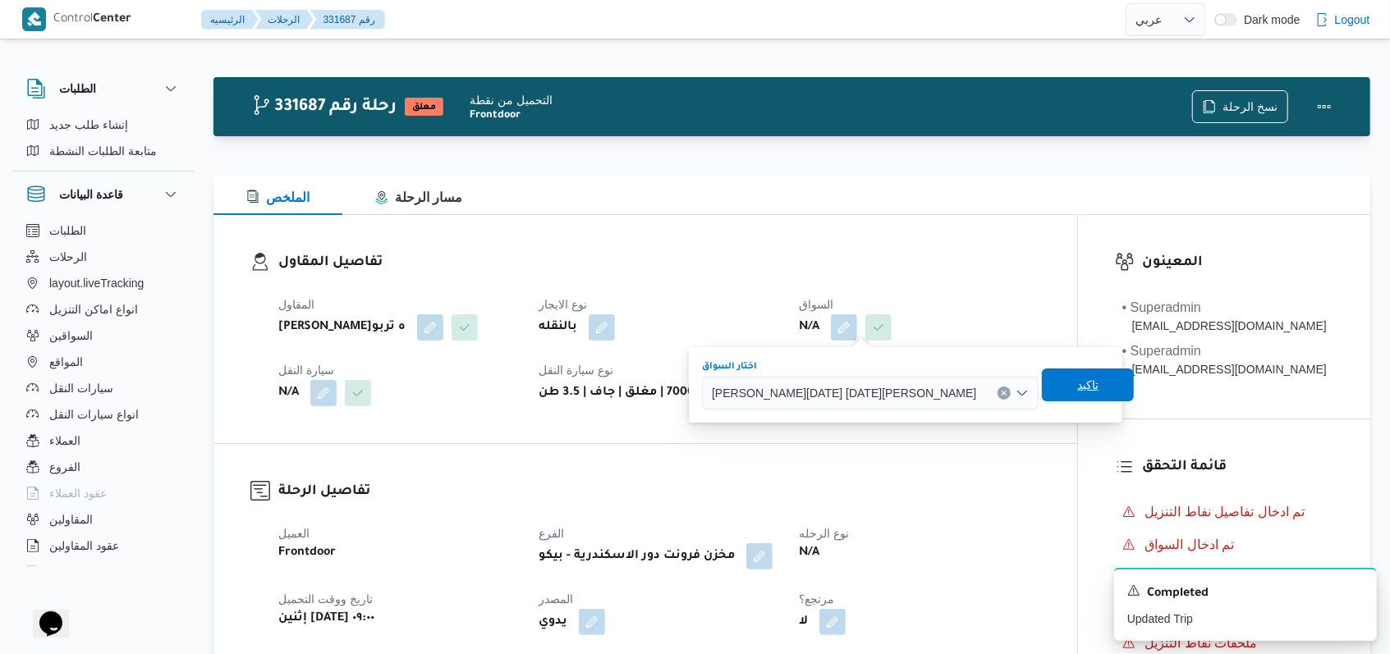
click at [1077, 380] on span "تاكيد" at bounding box center [1087, 385] width 21 height 20
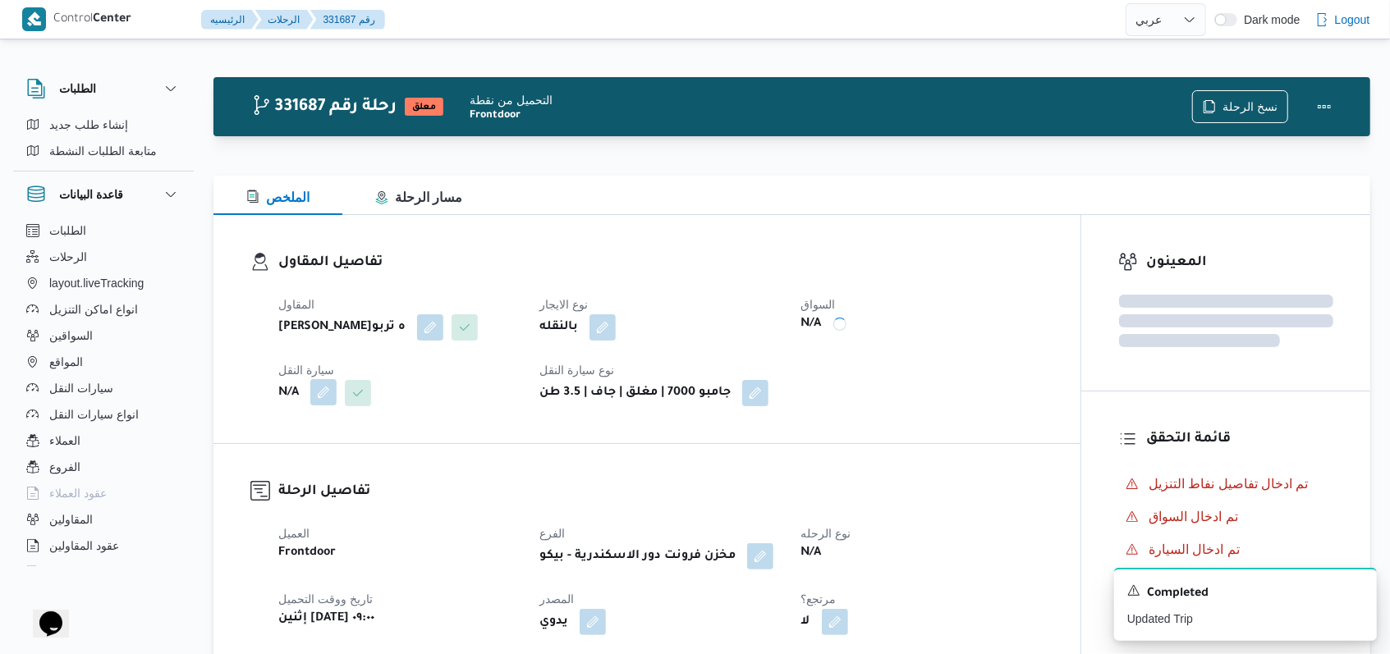
click at [330, 406] on span at bounding box center [319, 393] width 34 height 26
click at [328, 406] on button "button" at bounding box center [323, 392] width 26 height 26
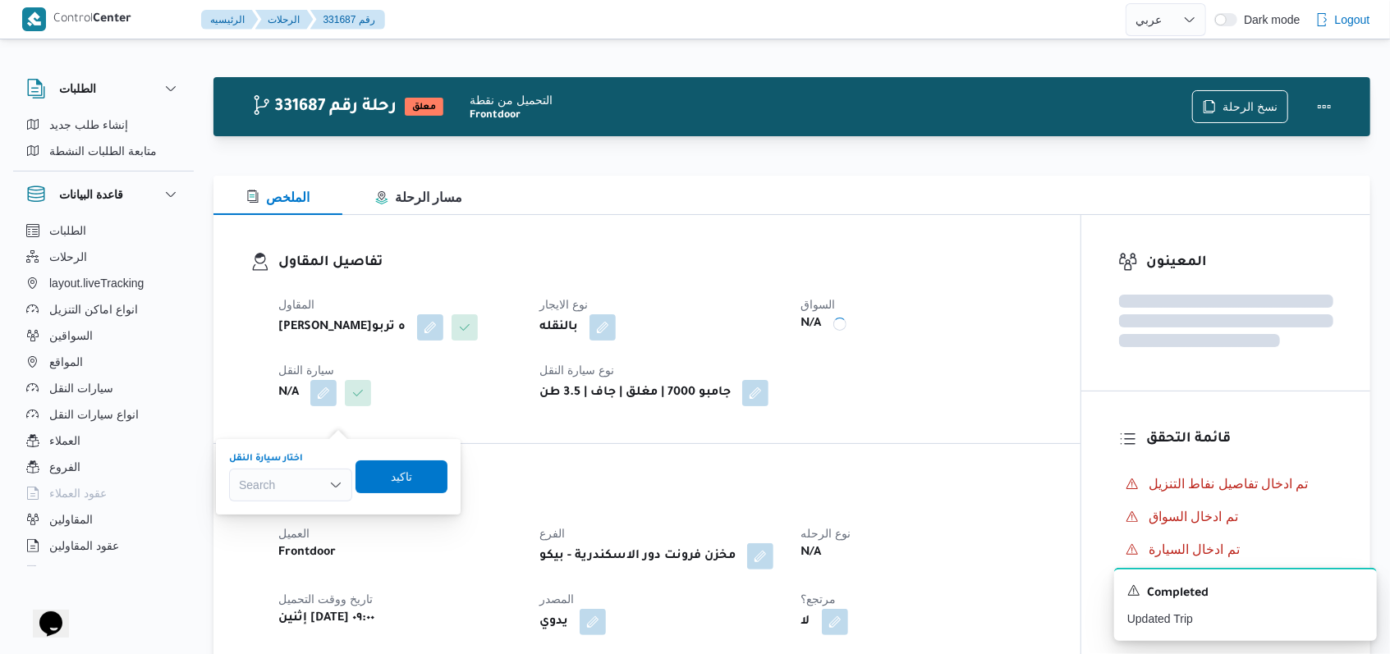
click at [299, 494] on div "Search" at bounding box center [290, 485] width 123 height 33
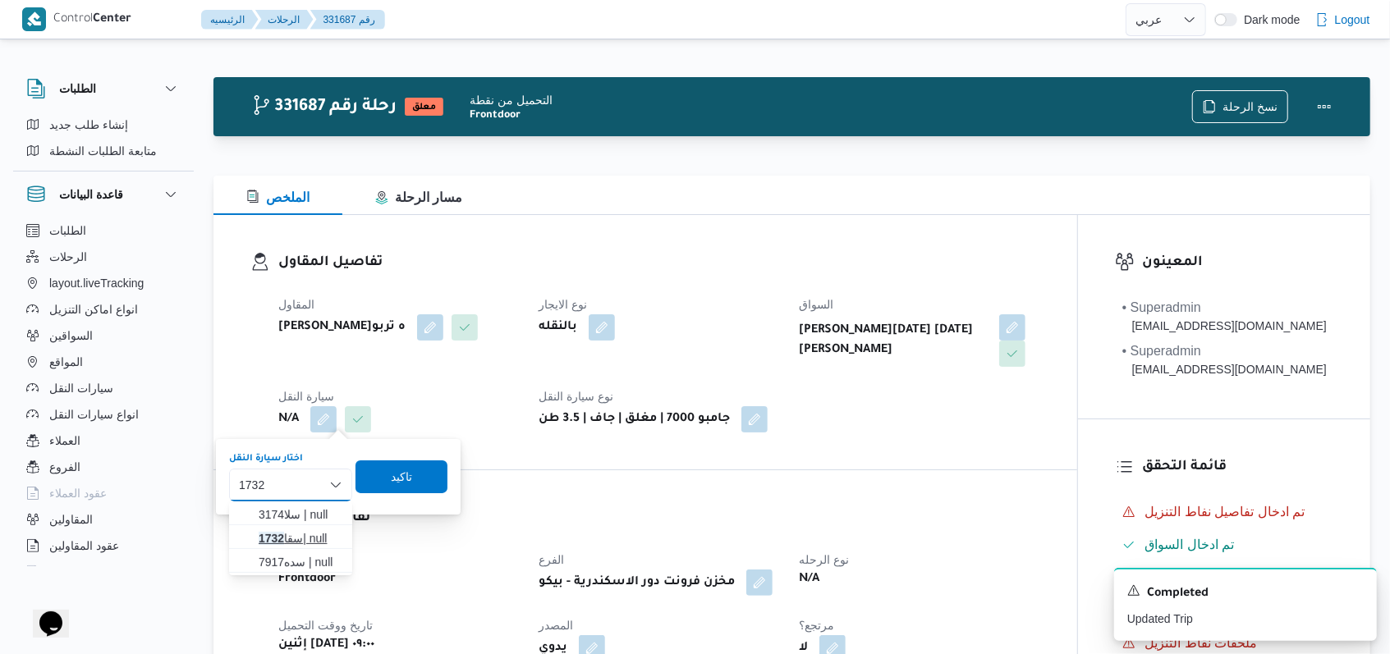
type input "1732"
click at [319, 537] on span "سقا 1732 | null" at bounding box center [301, 539] width 84 height 20
click at [414, 484] on span "تاكيد" at bounding box center [411, 476] width 21 height 20
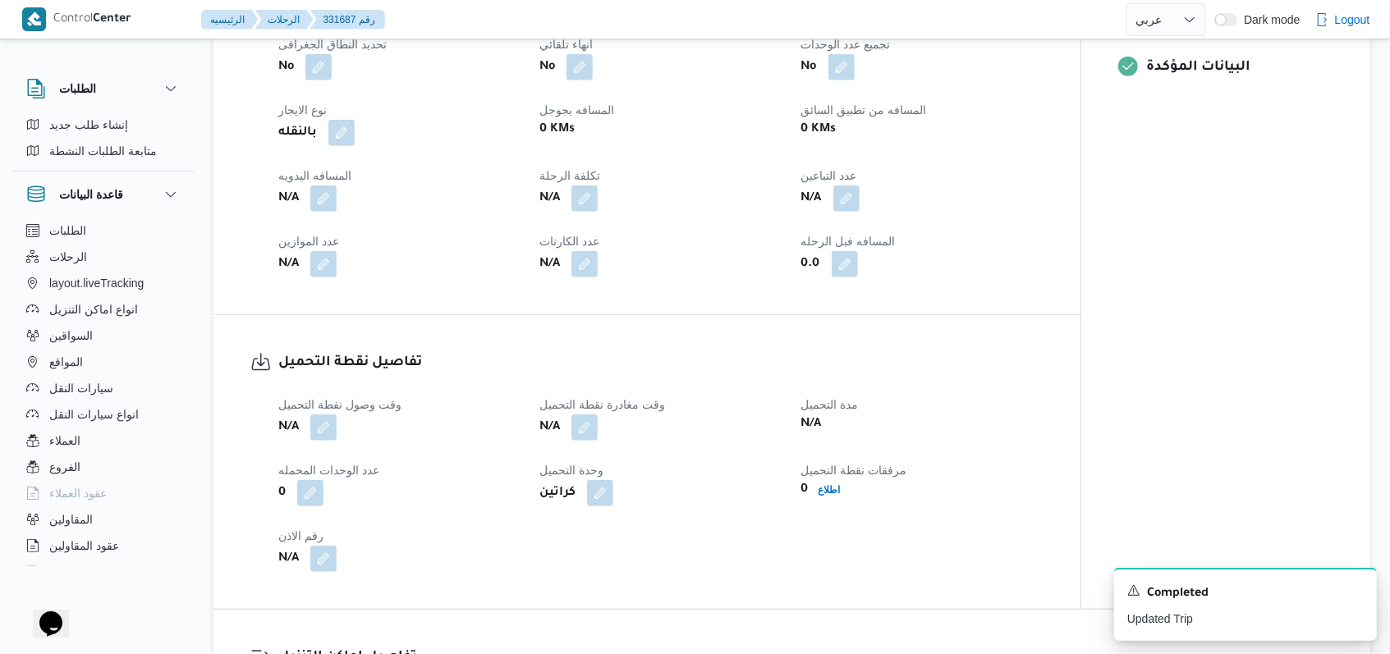
scroll to position [657, 0]
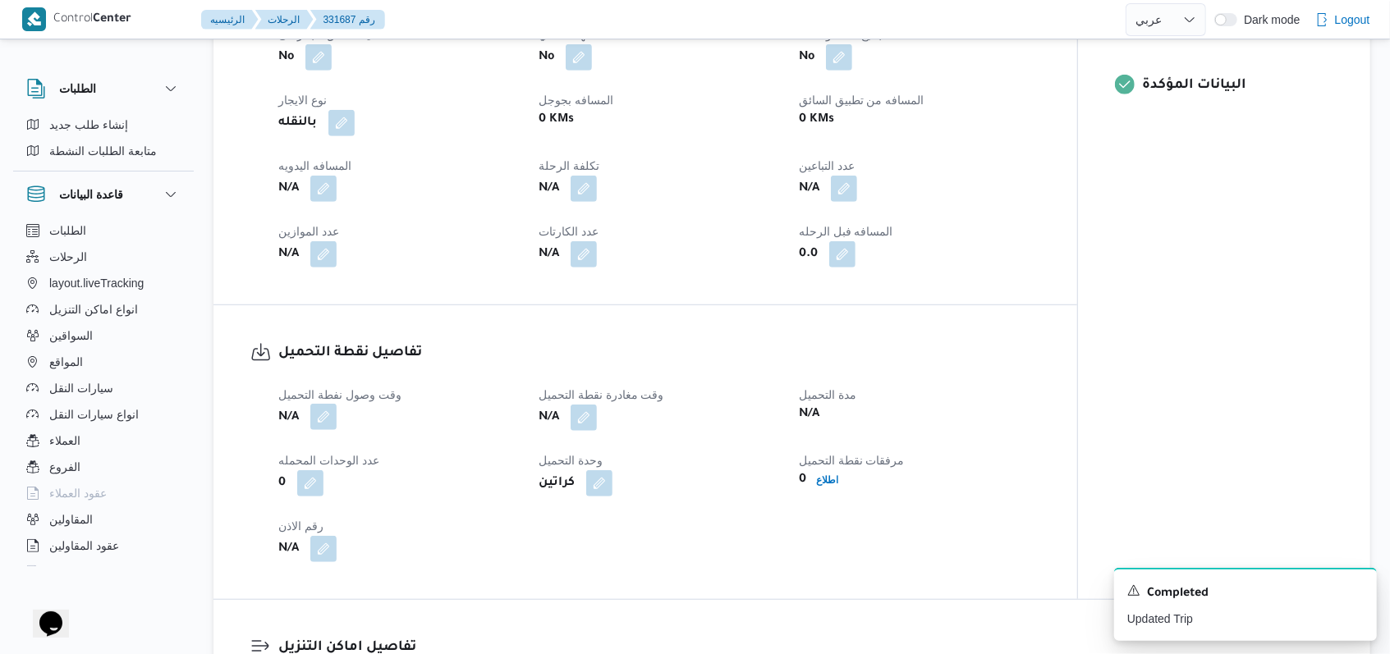
click at [320, 409] on button "button" at bounding box center [323, 417] width 26 height 26
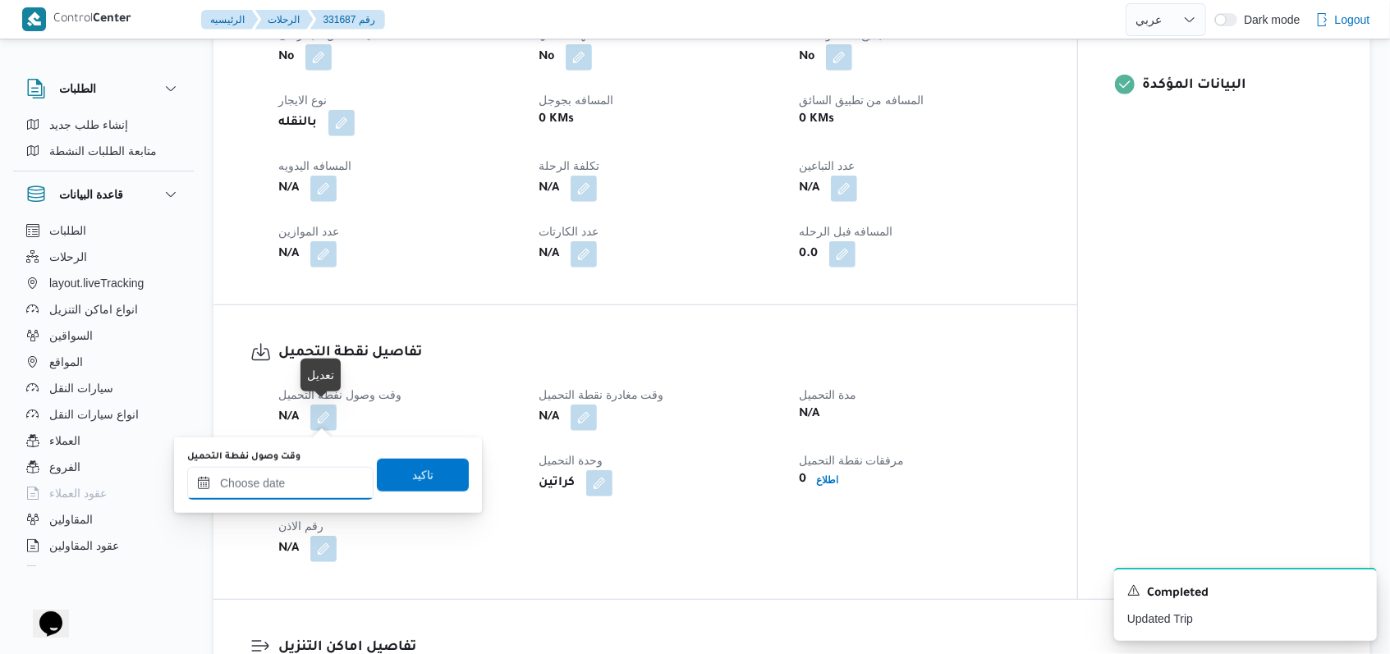
click at [278, 481] on input "وقت وصول نفطة التحميل" at bounding box center [280, 483] width 186 height 33
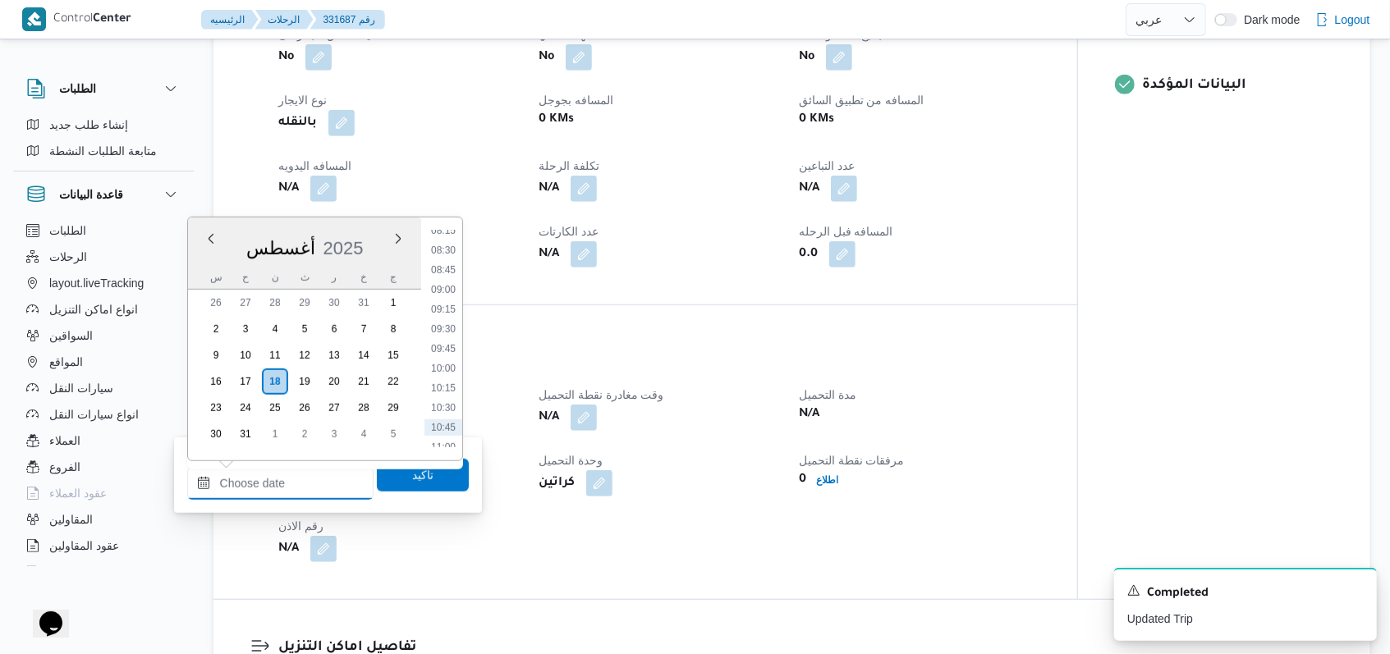
scroll to position [625, 0]
click at [452, 323] on li "09:00" at bounding box center [443, 323] width 38 height 16
type input "١٨/٠٨/٢٠٢٥ ٠٩:٠٠"
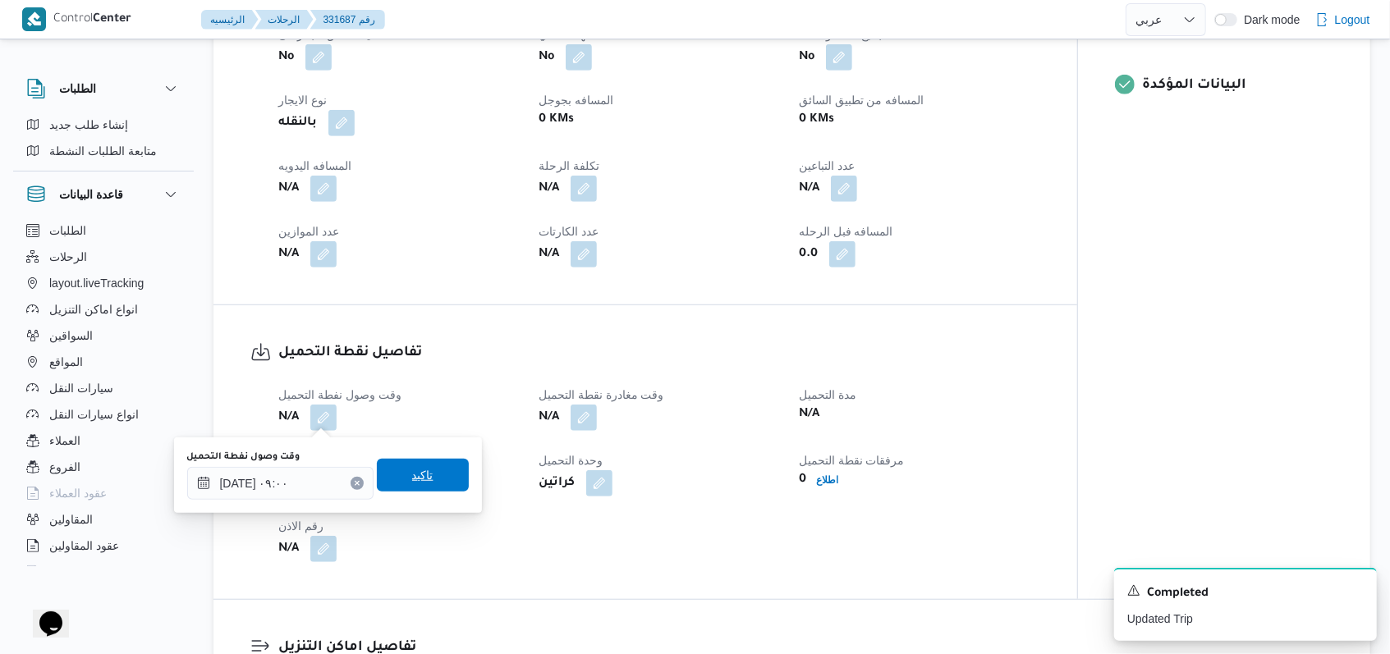
drag, startPoint x: 405, startPoint y: 478, endPoint x: 587, endPoint y: 450, distance: 184.4
click at [412, 476] on span "تاكيد" at bounding box center [422, 475] width 21 height 20
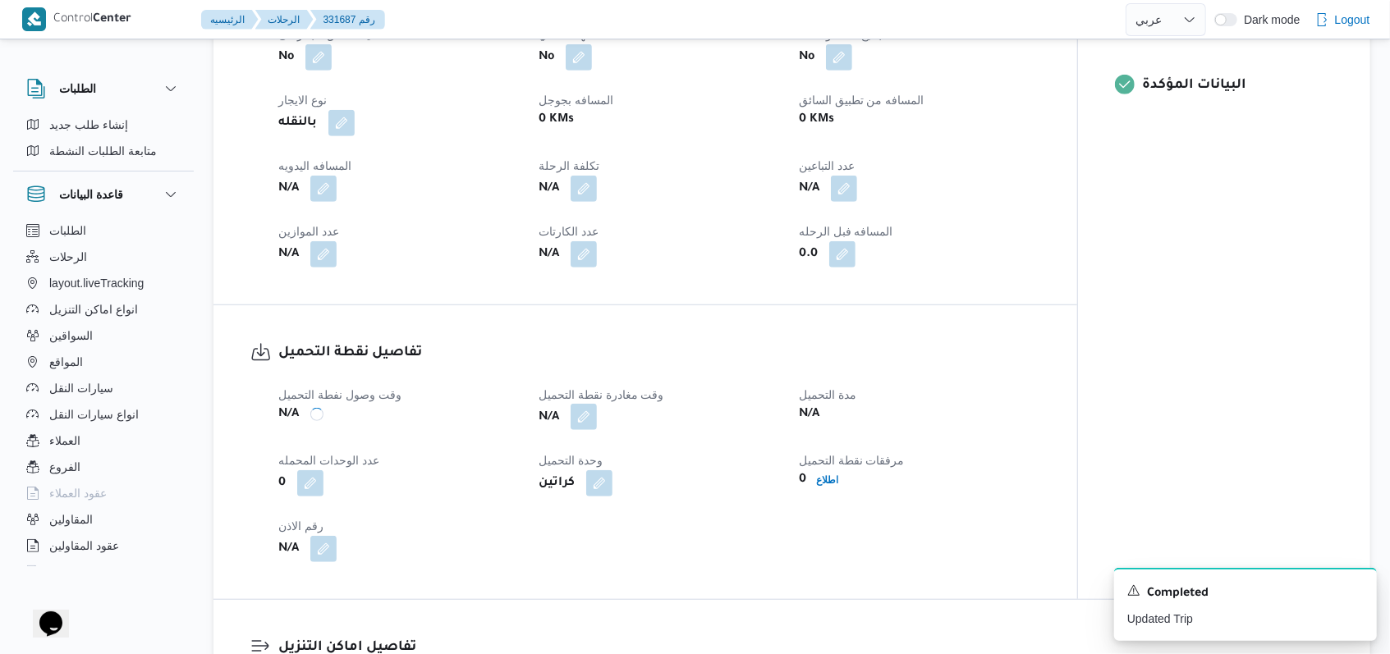
drag, startPoint x: 596, startPoint y: 415, endPoint x: 589, endPoint y: 430, distance: 16.9
click at [594, 415] on button "button" at bounding box center [584, 417] width 26 height 26
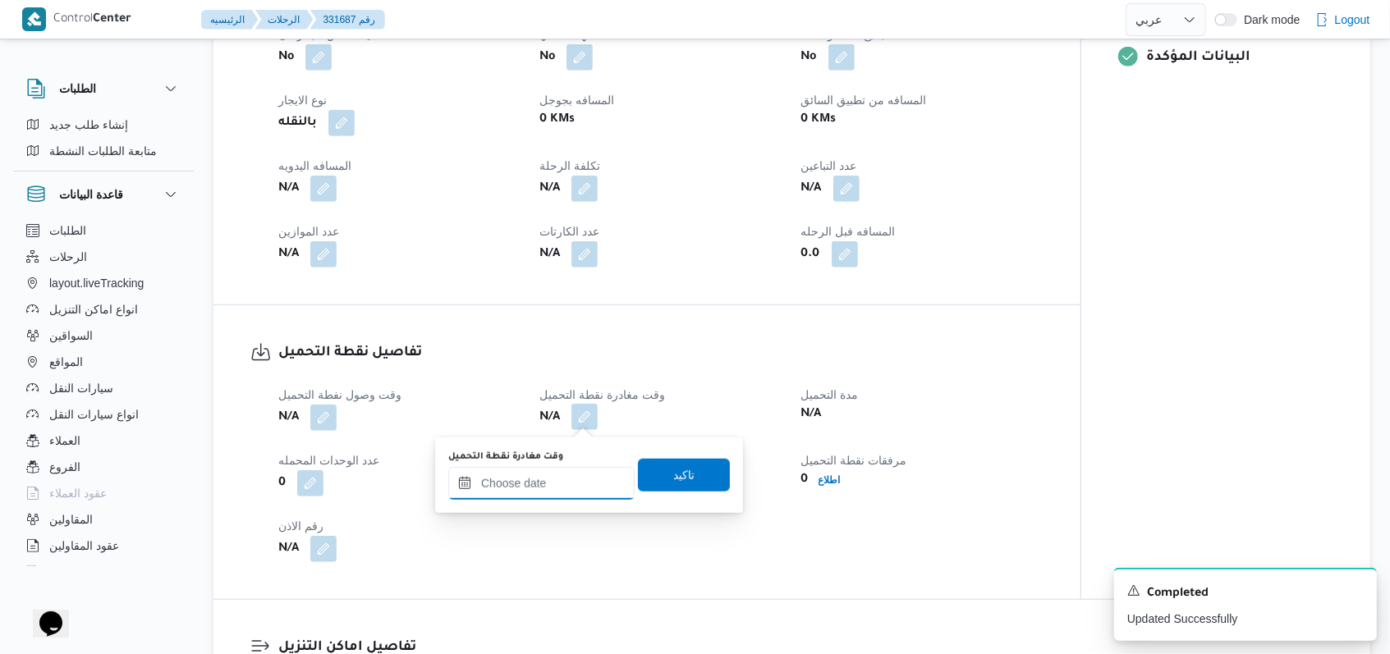
click at [569, 470] on div at bounding box center [541, 483] width 186 height 33
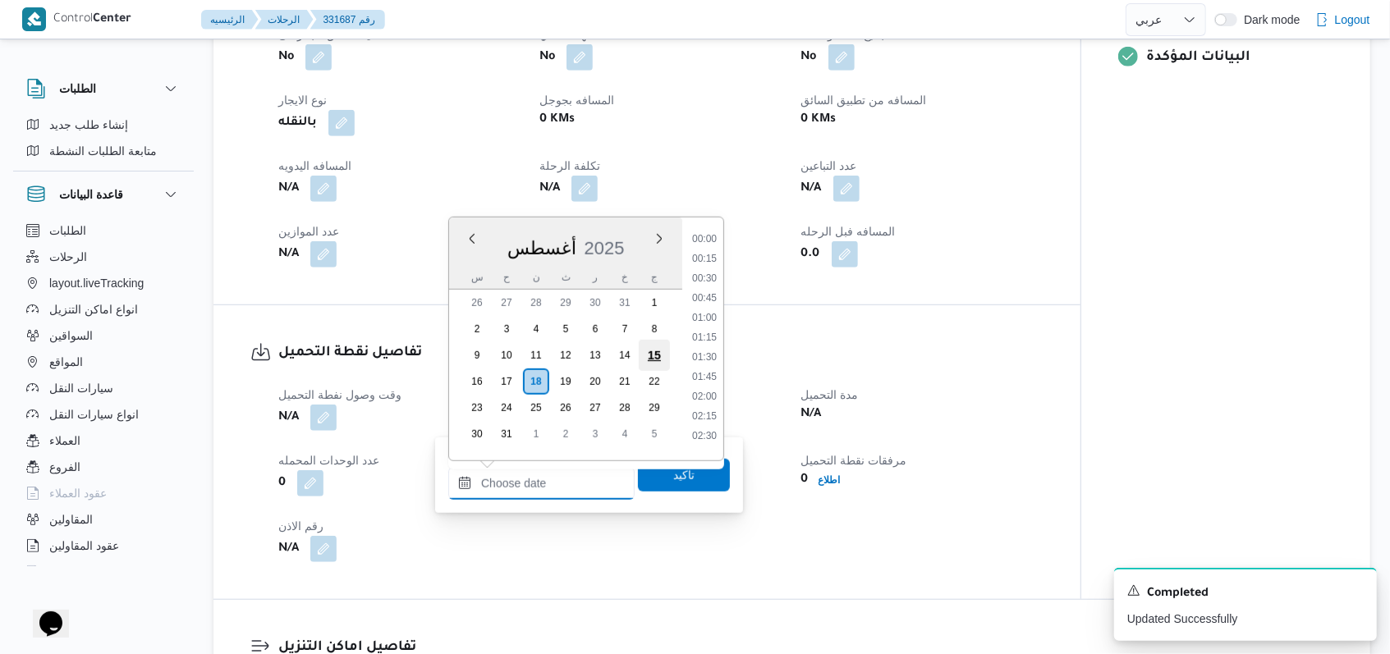
scroll to position [735, 0]
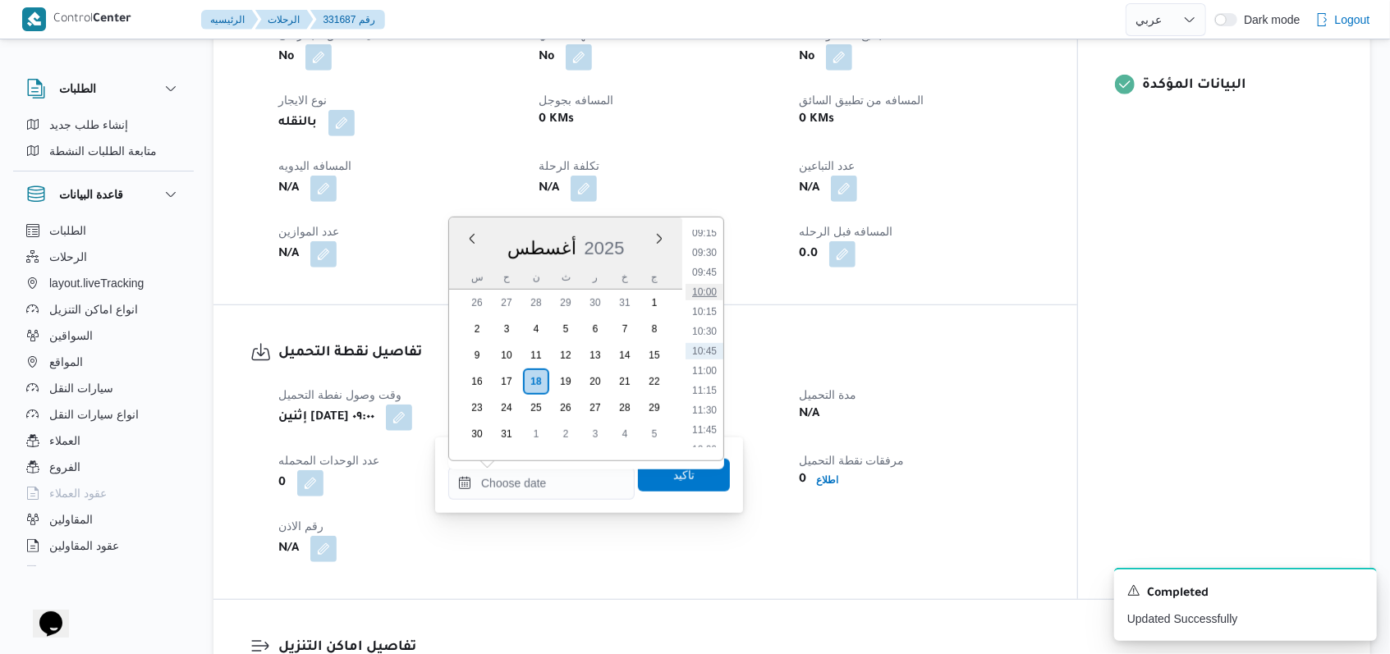
click at [708, 299] on li "10:00" at bounding box center [704, 292] width 38 height 16
type input "١٨/٠٨/٢٠٢٥ ١٠:٠٠"
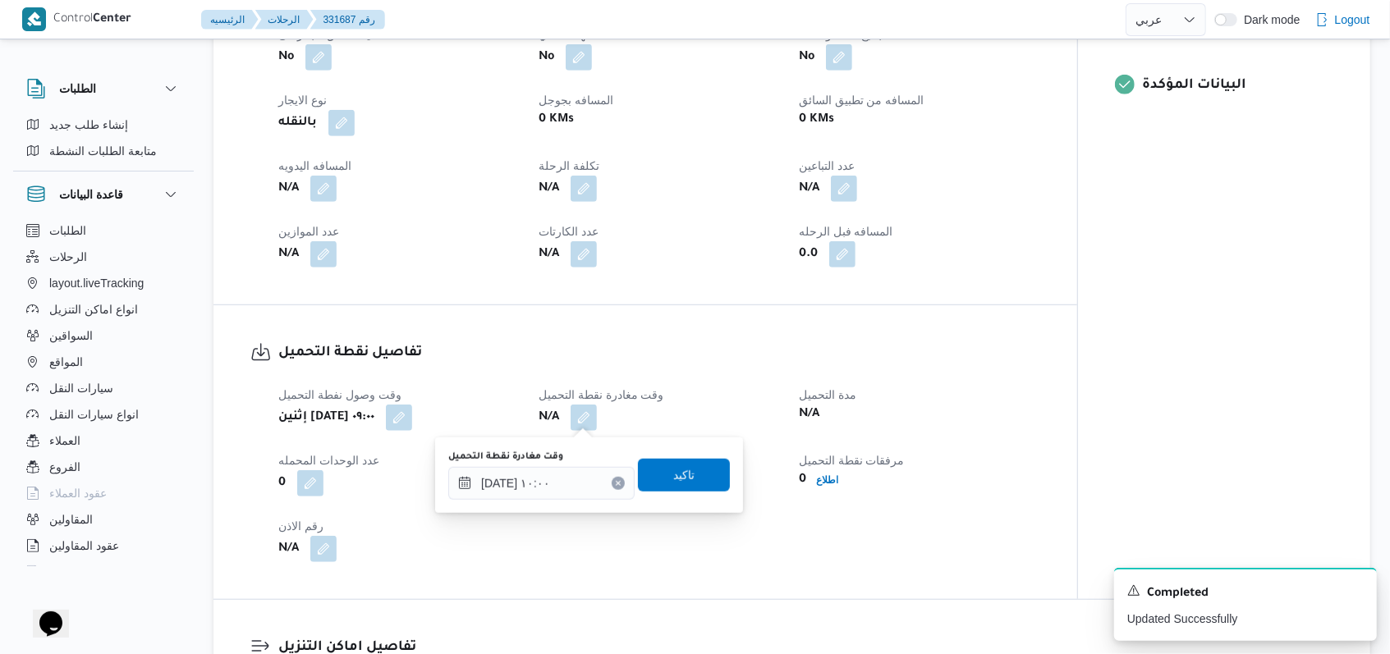
click at [734, 363] on h3 "تفاصيل نقطة التحميل" at bounding box center [659, 353] width 762 height 22
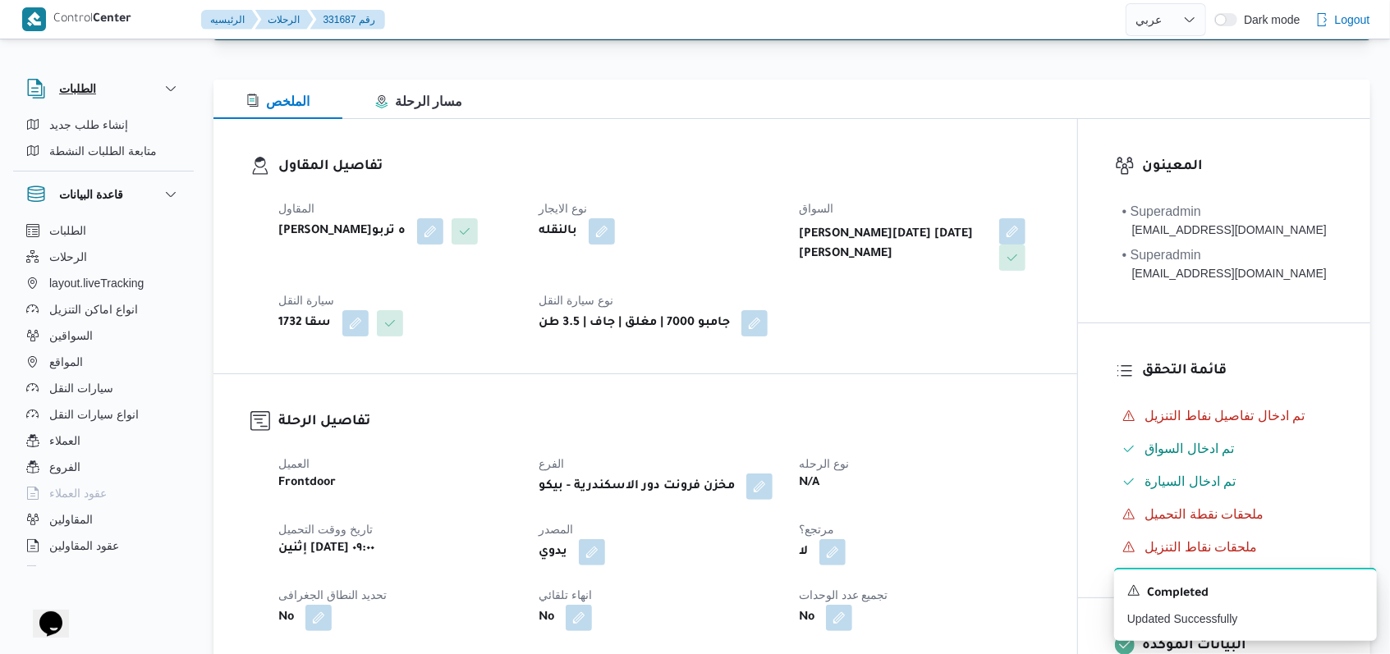
scroll to position [0, 0]
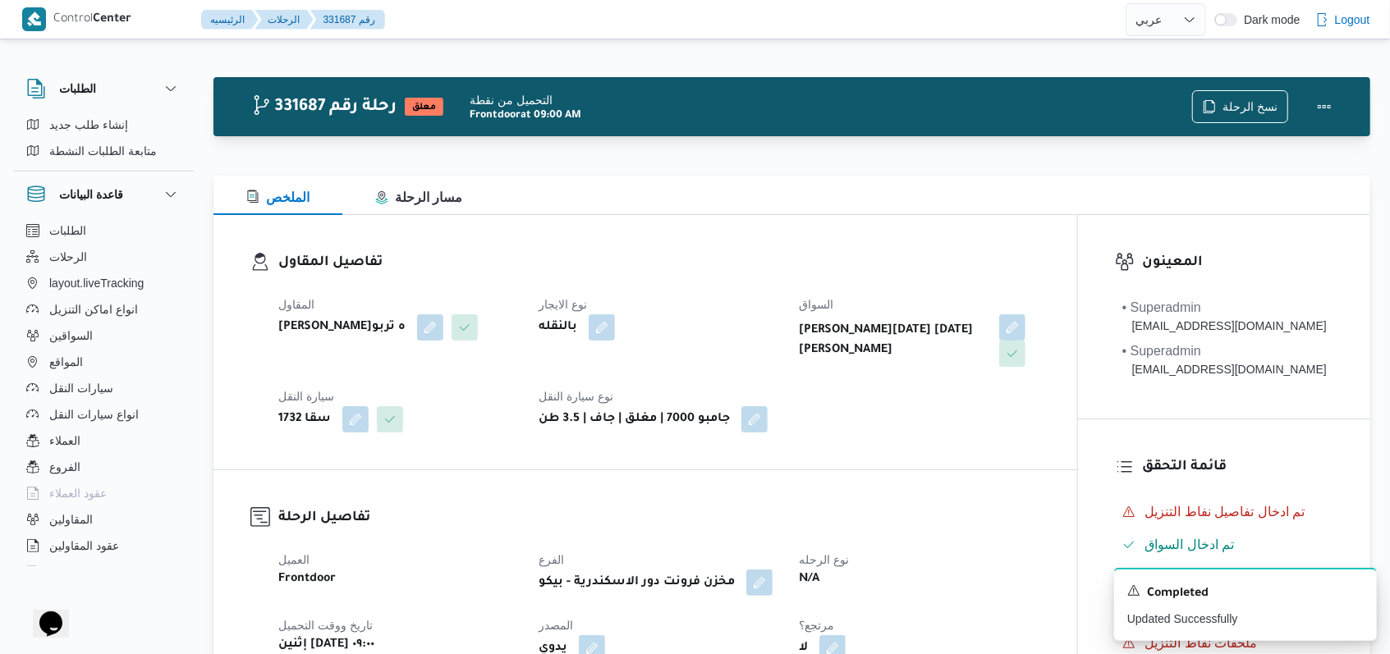
select select "ar"
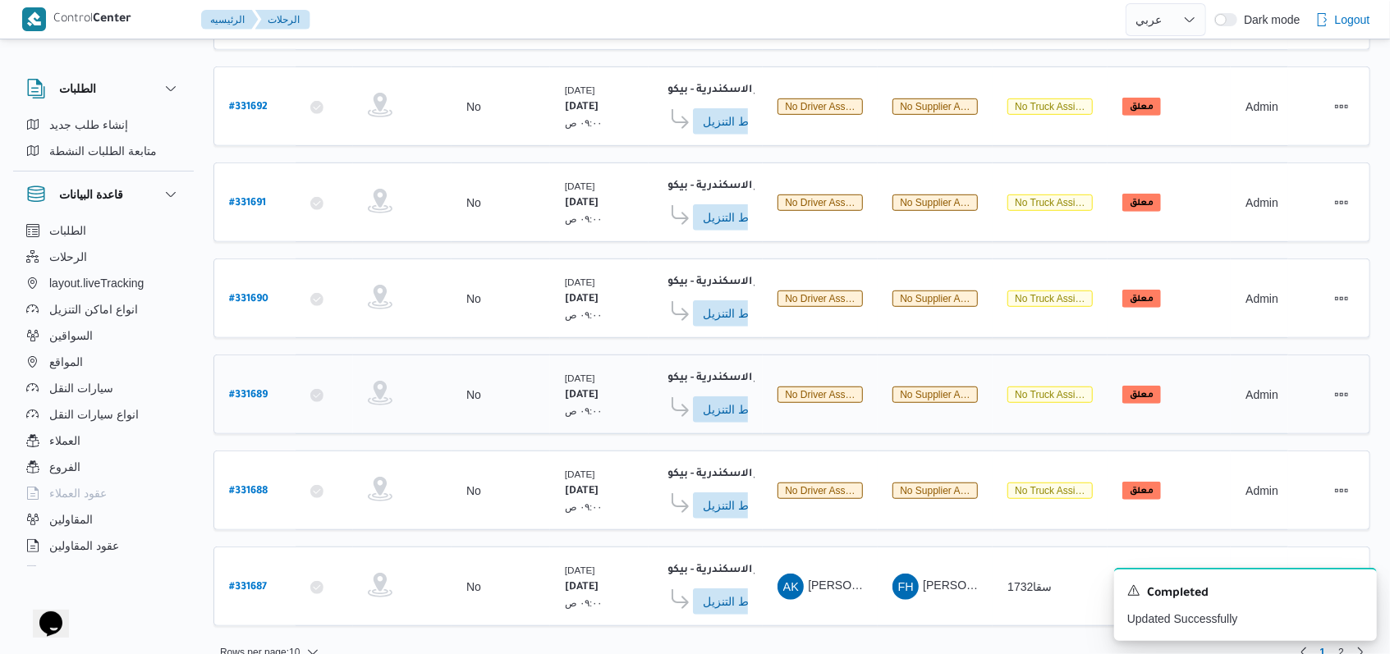
scroll to position [581, 0]
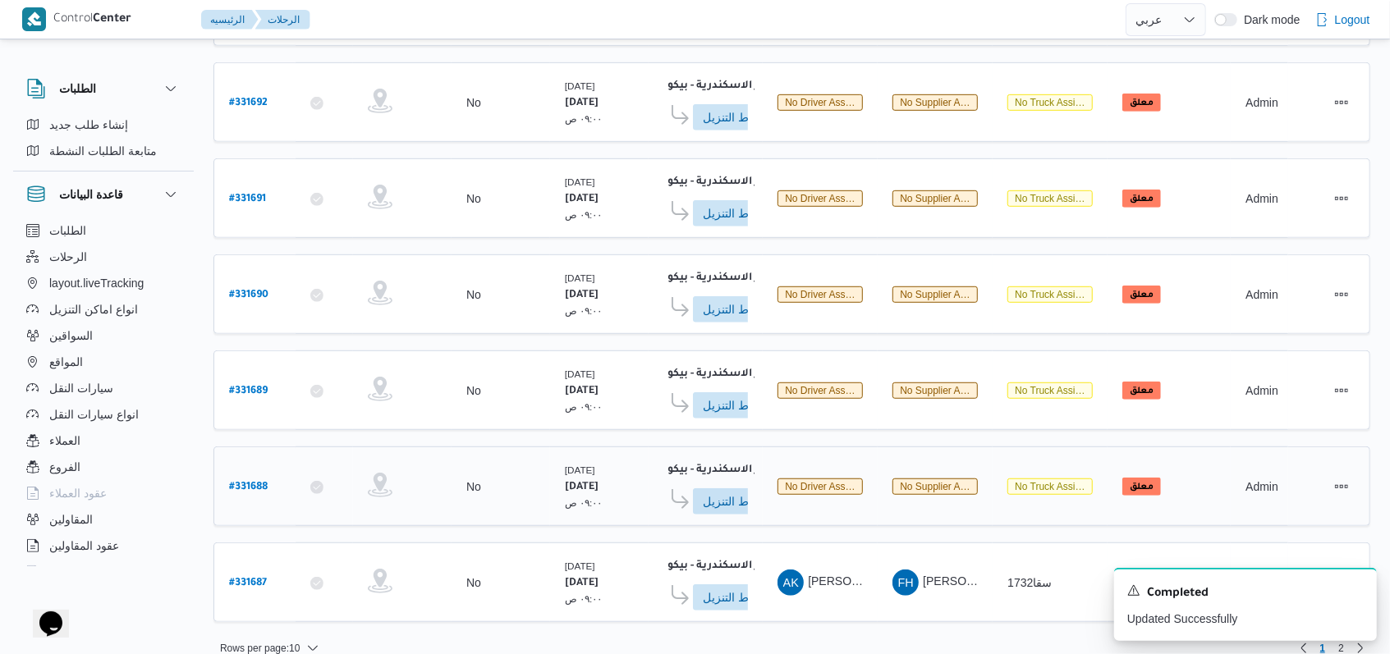
click at [267, 482] on b "# 331688" at bounding box center [248, 487] width 39 height 11
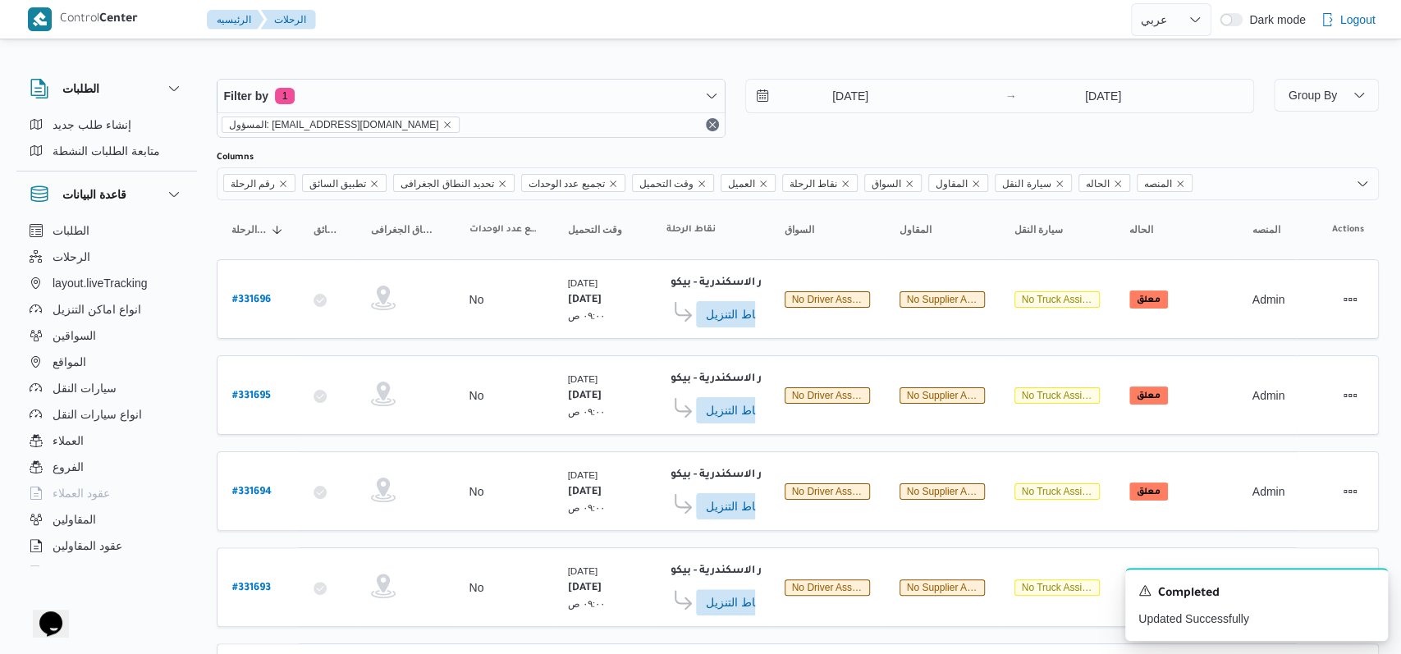
select select "ar"
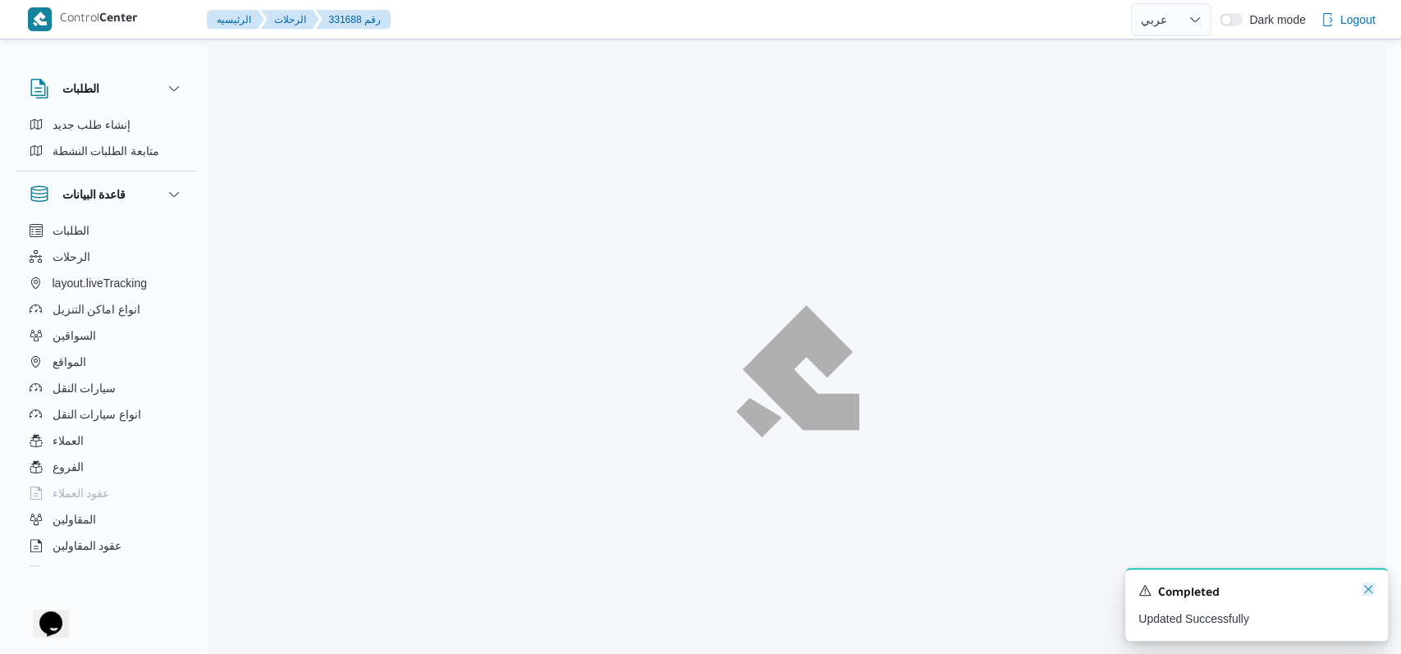
click at [1363, 594] on icon "Dismiss toast" at bounding box center [1368, 589] width 13 height 13
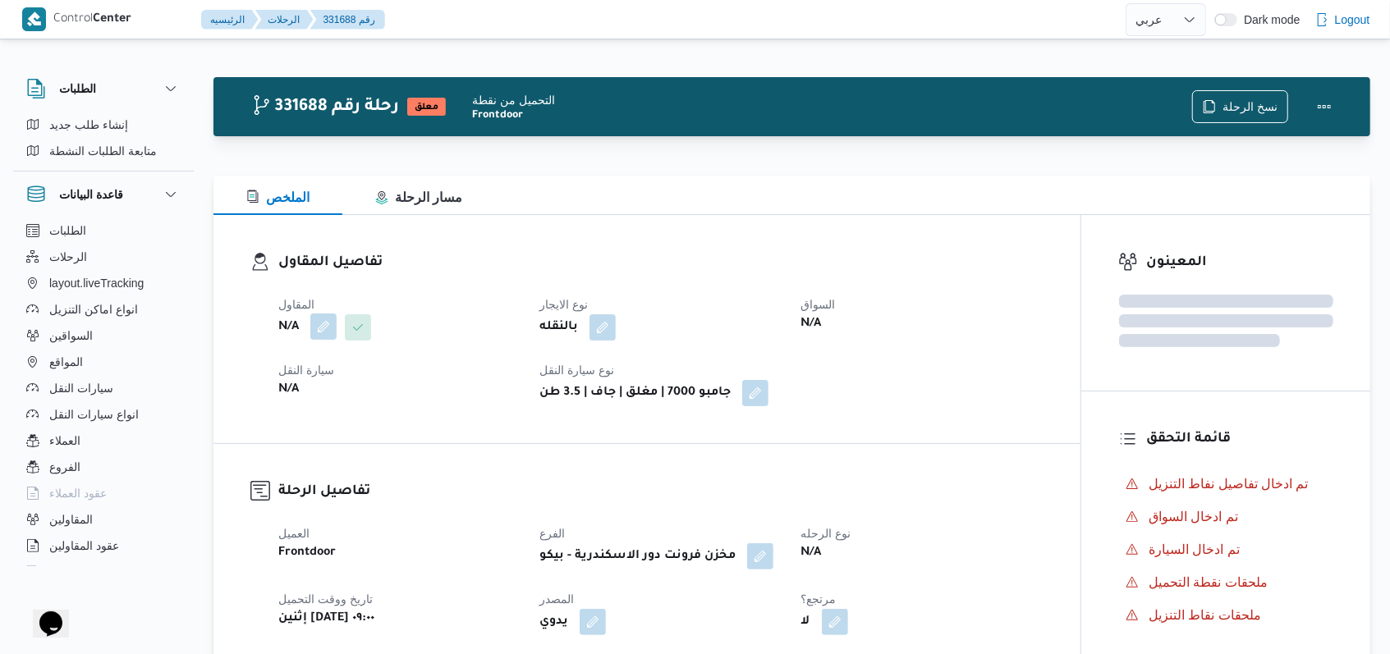
click at [333, 323] on button "button" at bounding box center [323, 327] width 26 height 26
click at [311, 389] on div "Search" at bounding box center [290, 393] width 123 height 33
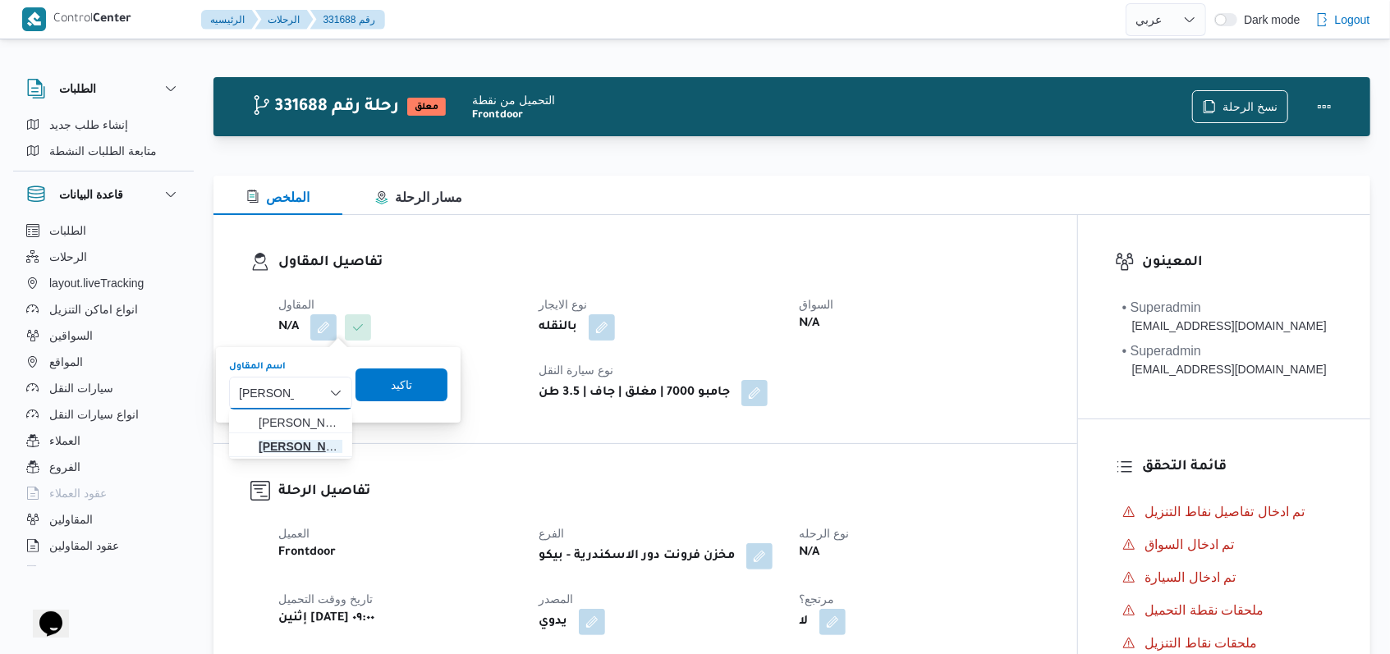
type input "فتحى حسن"
click at [327, 443] on span "فتحى حسن جلال ابو الحسن شركه تربو" at bounding box center [301, 447] width 84 height 20
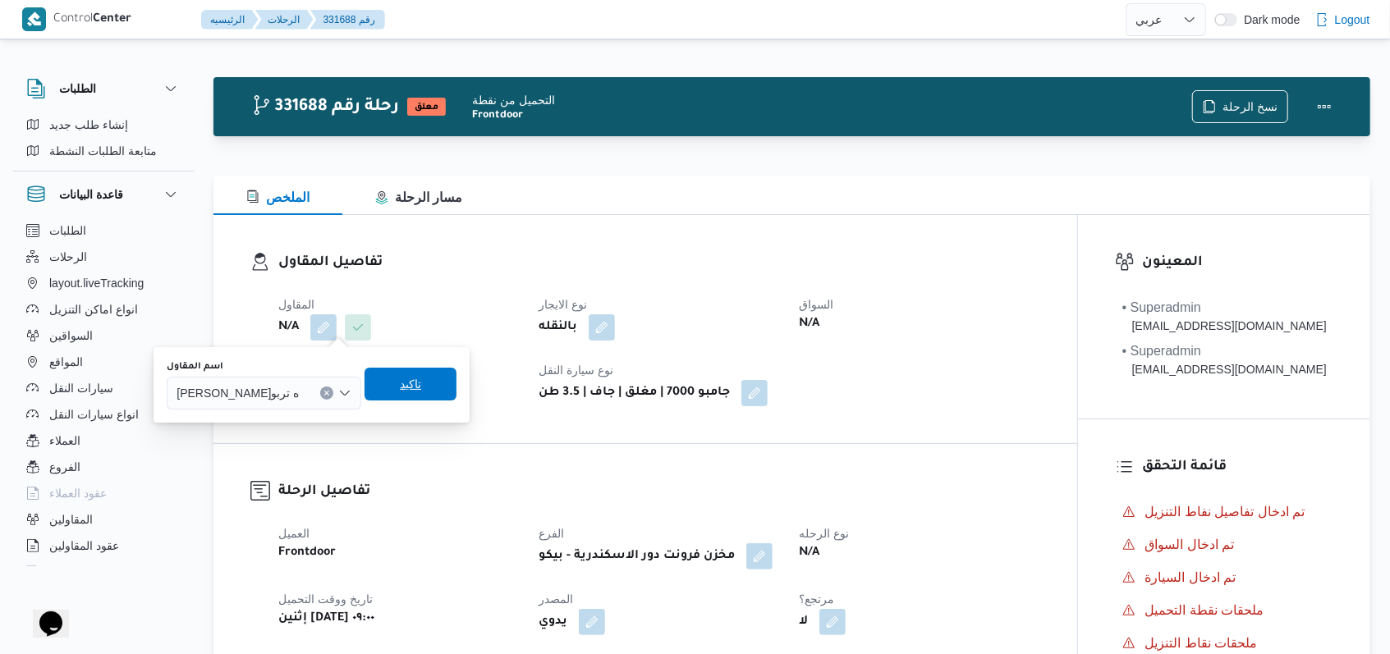
click at [421, 377] on span "تاكيد" at bounding box center [410, 384] width 21 height 20
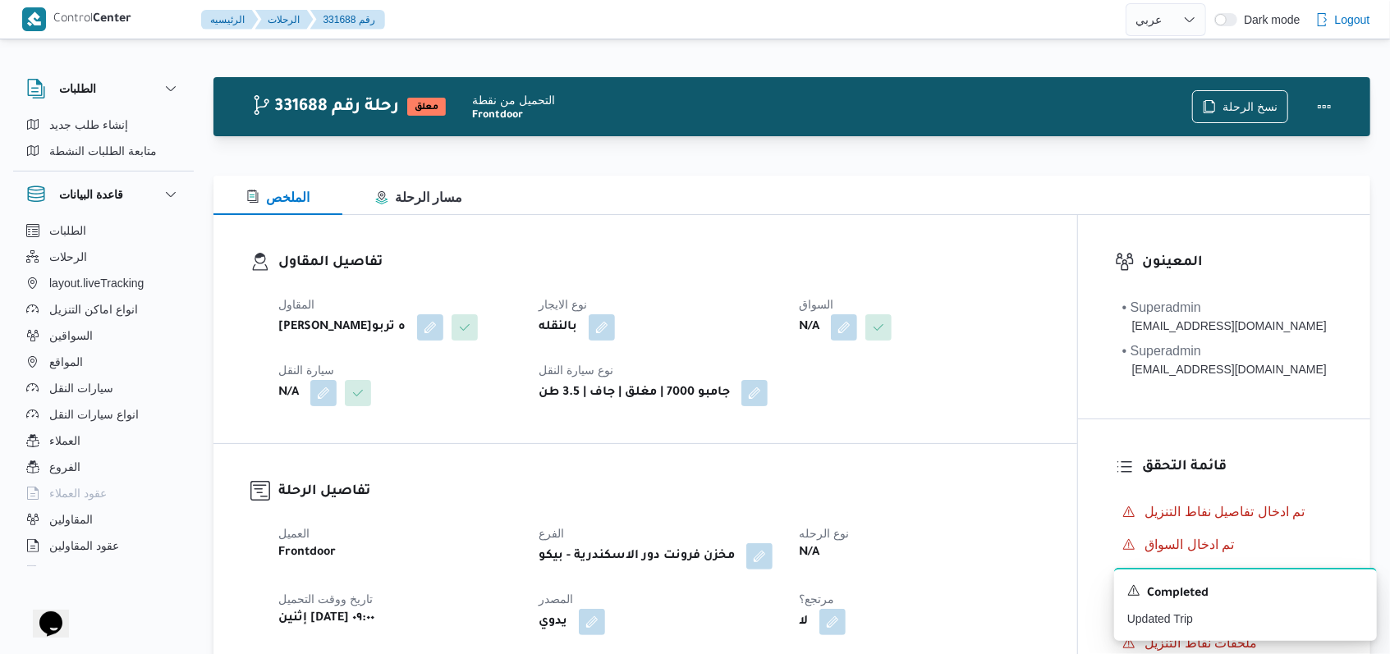
click at [832, 333] on span at bounding box center [840, 327] width 34 height 26
click at [838, 331] on button "button" at bounding box center [844, 327] width 26 height 26
click at [837, 387] on div "Search" at bounding box center [813, 393] width 123 height 33
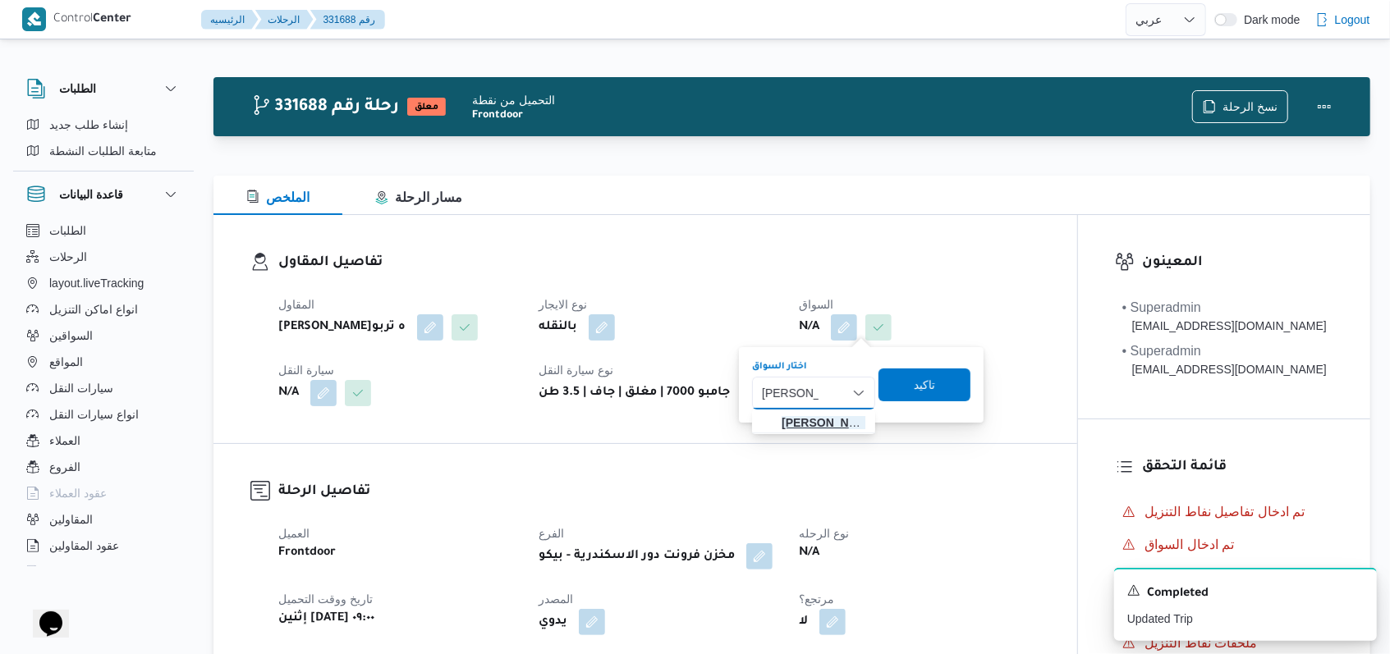
type input "ايمن خميس"
click at [832, 417] on span "ايمن خميس رفاعى محمد" at bounding box center [823, 423] width 84 height 20
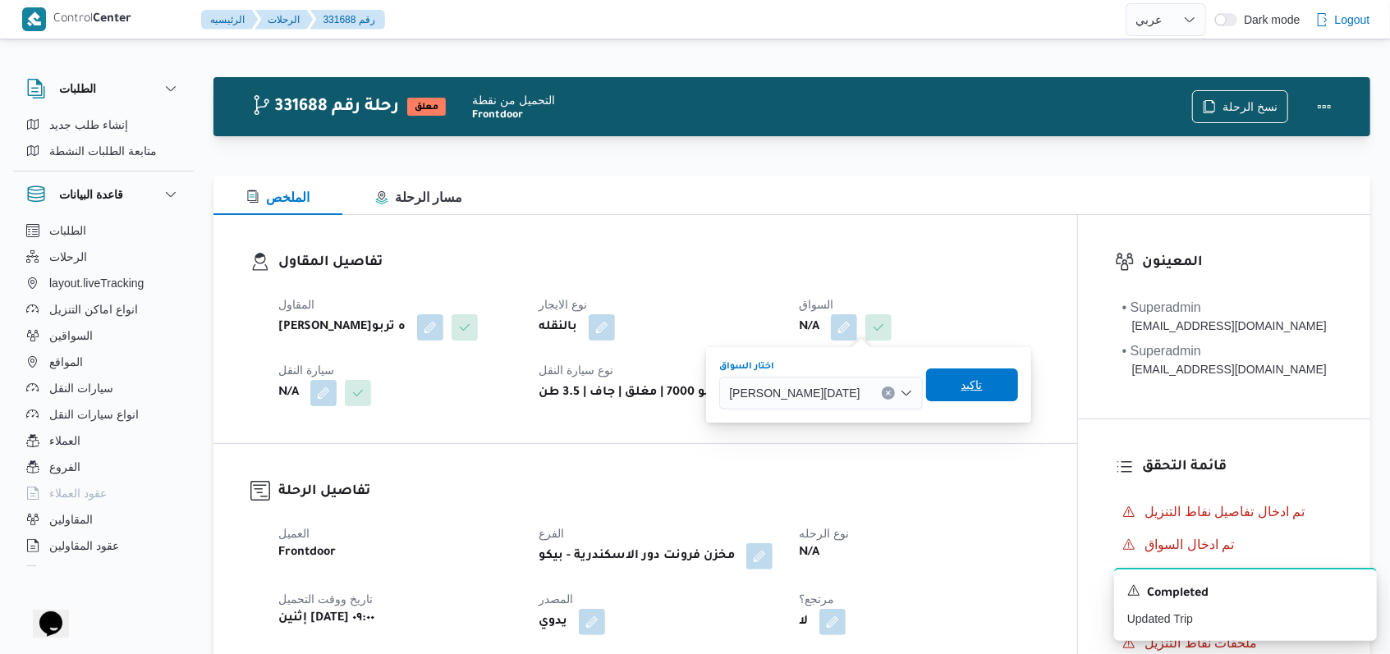
click at [966, 394] on span "تاكيد" at bounding box center [972, 385] width 92 height 33
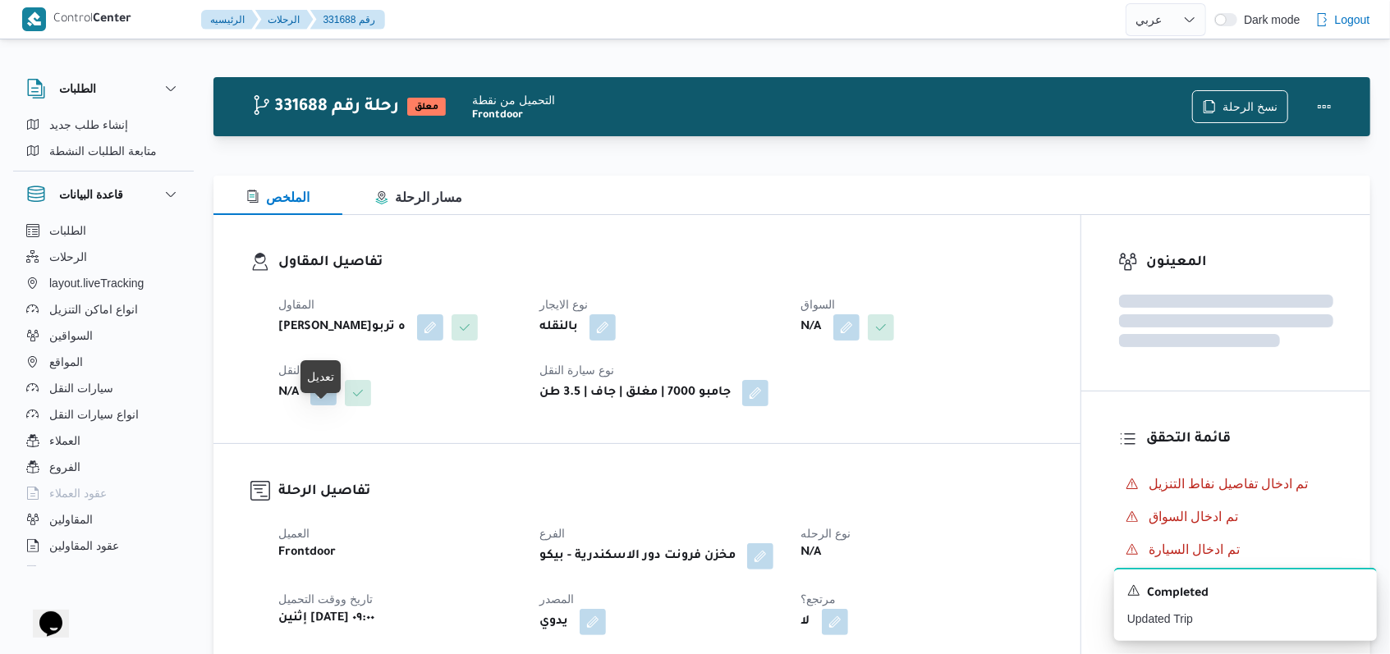
click at [319, 406] on button "button" at bounding box center [323, 392] width 26 height 26
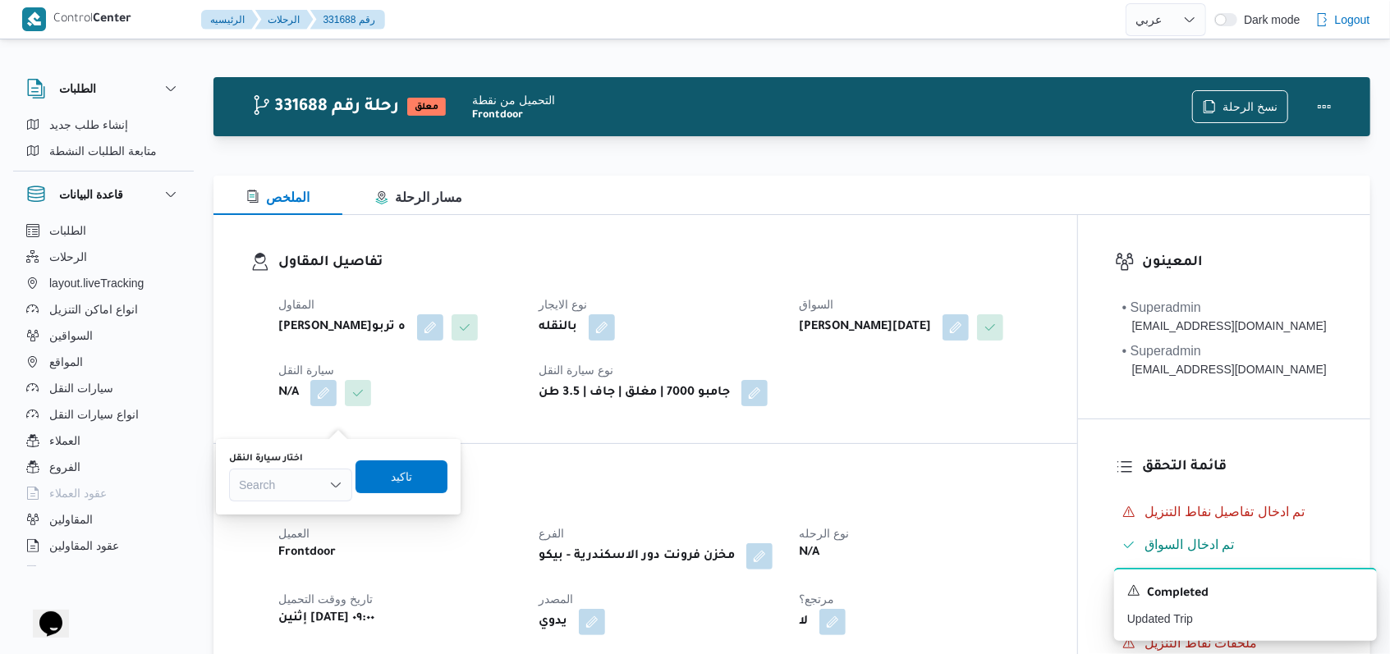
click at [300, 476] on div "Search" at bounding box center [290, 485] width 123 height 33
type input "6373"
click at [309, 507] on span "سلج 6373 | null" at bounding box center [301, 515] width 84 height 20
click at [434, 474] on span "تاكيد" at bounding box center [414, 476] width 92 height 33
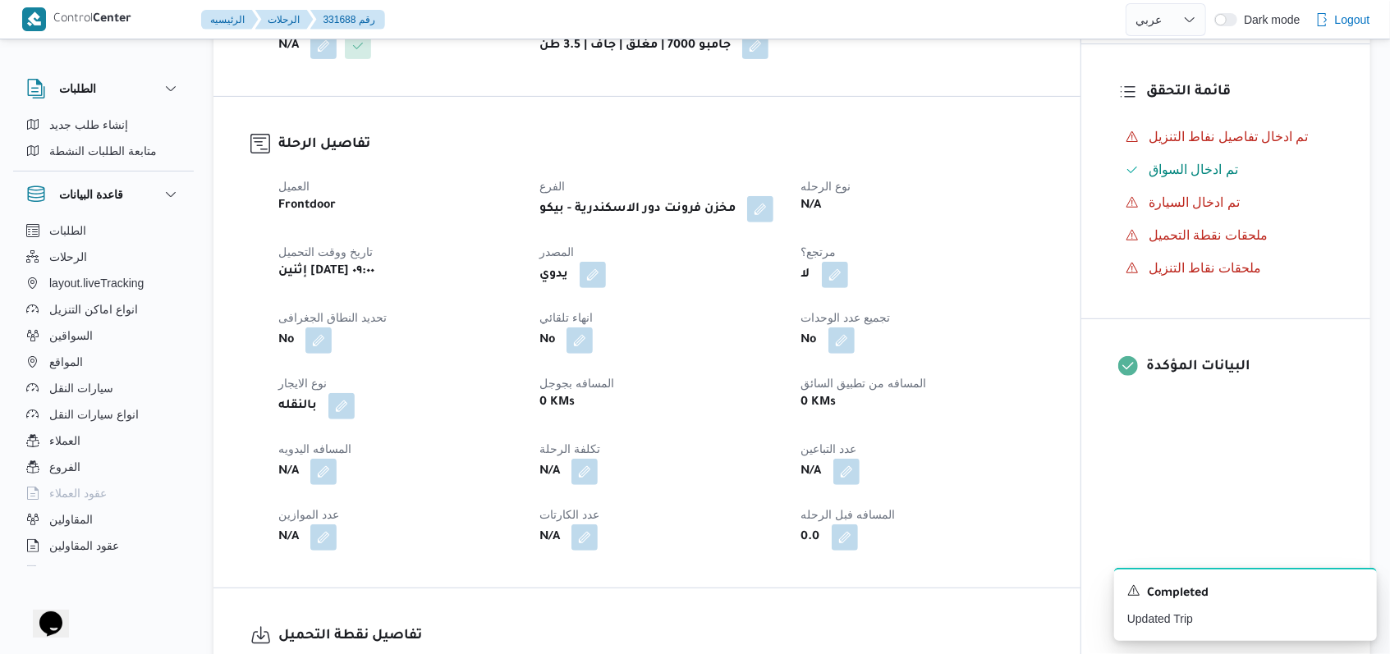
scroll to position [547, 0]
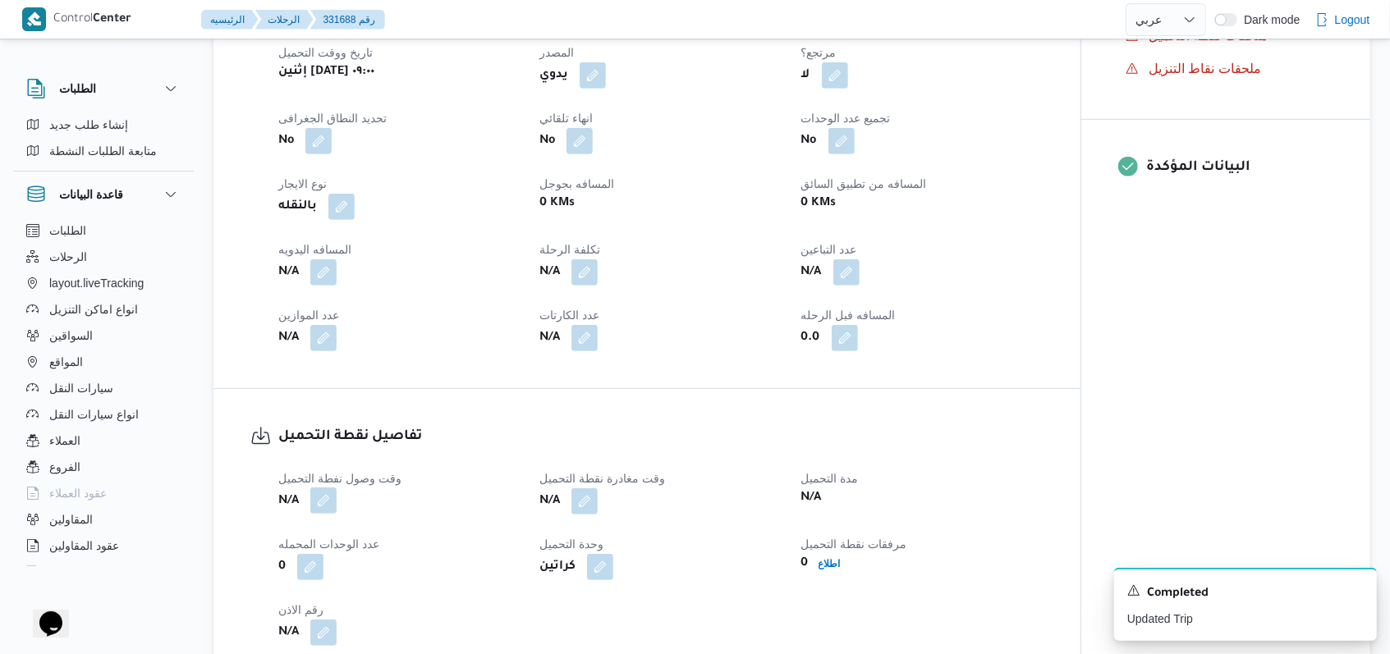
click at [319, 514] on button "button" at bounding box center [323, 501] width 26 height 26
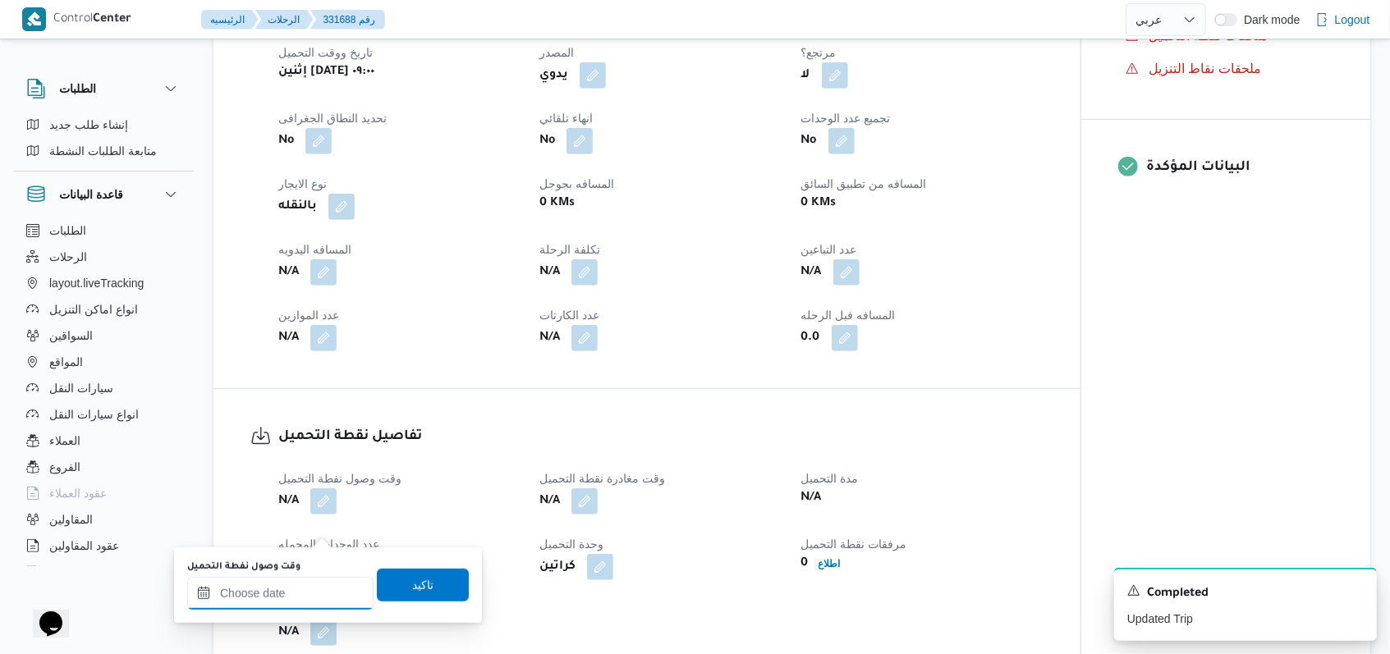
click at [304, 592] on input "وقت وصول نفطة التحميل" at bounding box center [280, 593] width 186 height 33
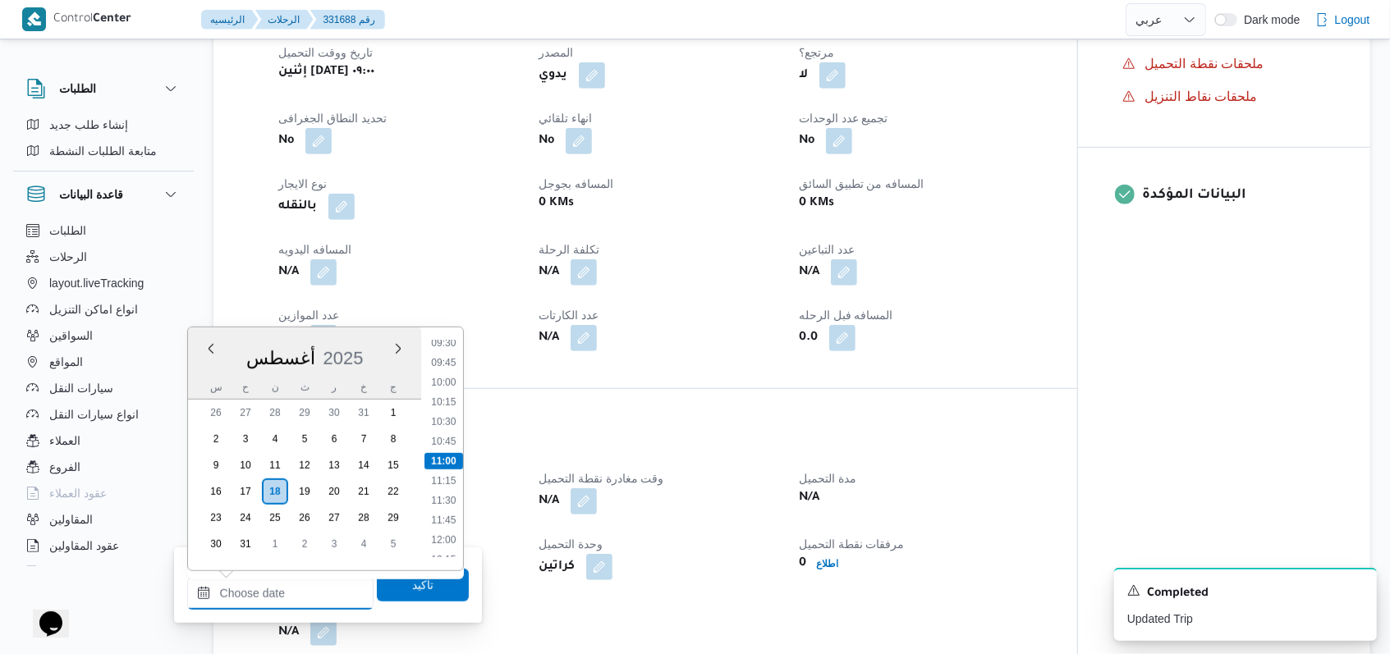
scroll to position [644, 0]
click at [442, 410] on li "09:00" at bounding box center [443, 414] width 38 height 16
type input "١٨/٠٨/٢٠٢٥ ٠٩:٠٠"
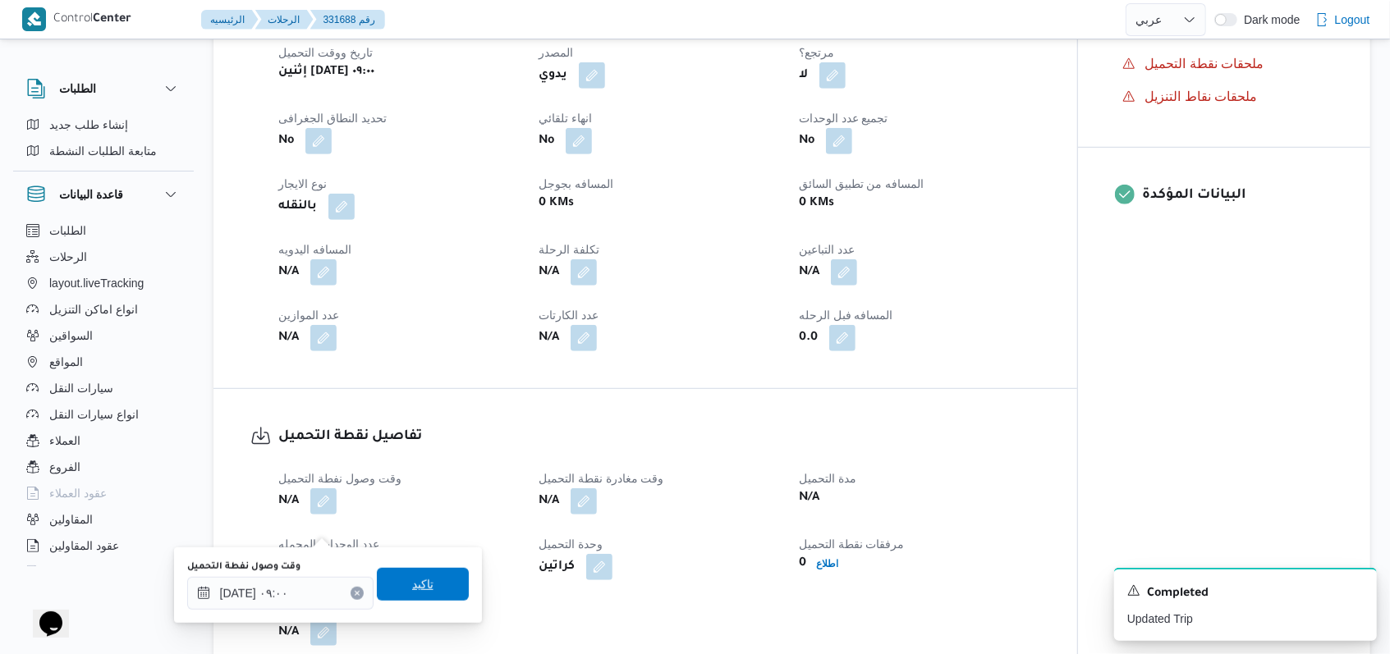
click at [412, 592] on span "تاكيد" at bounding box center [422, 585] width 21 height 20
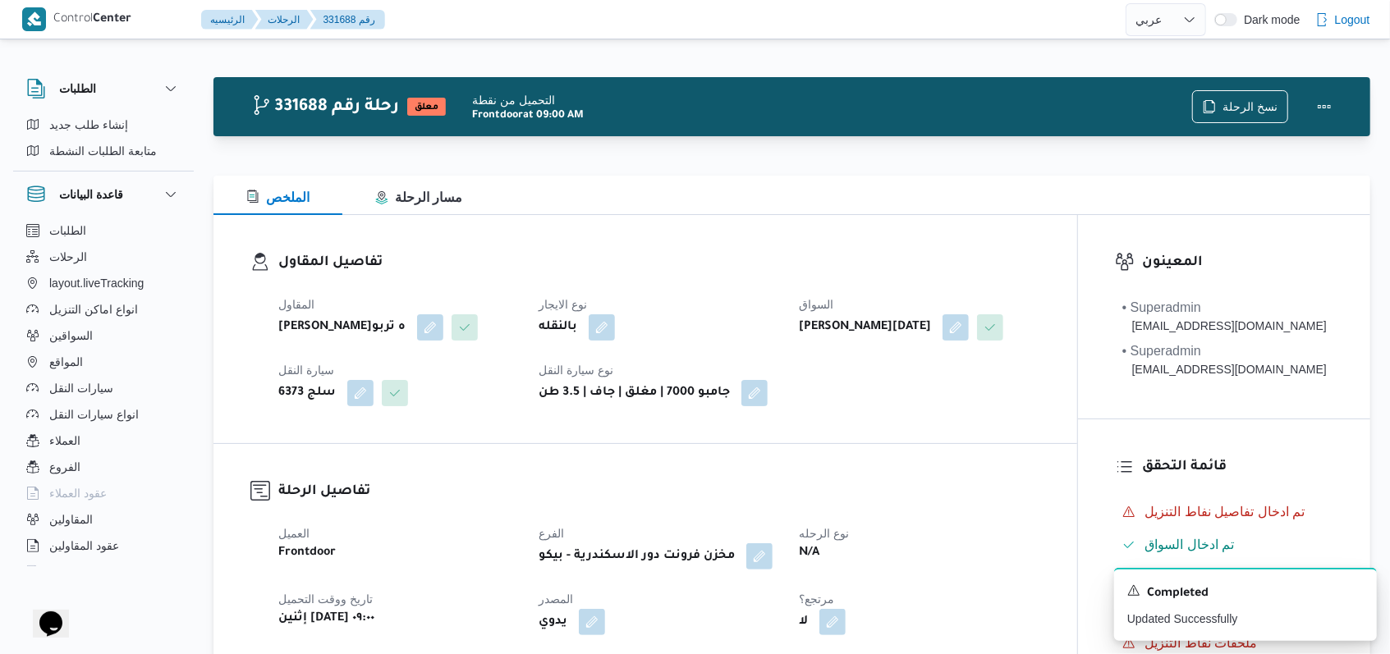
scroll to position [657, 0]
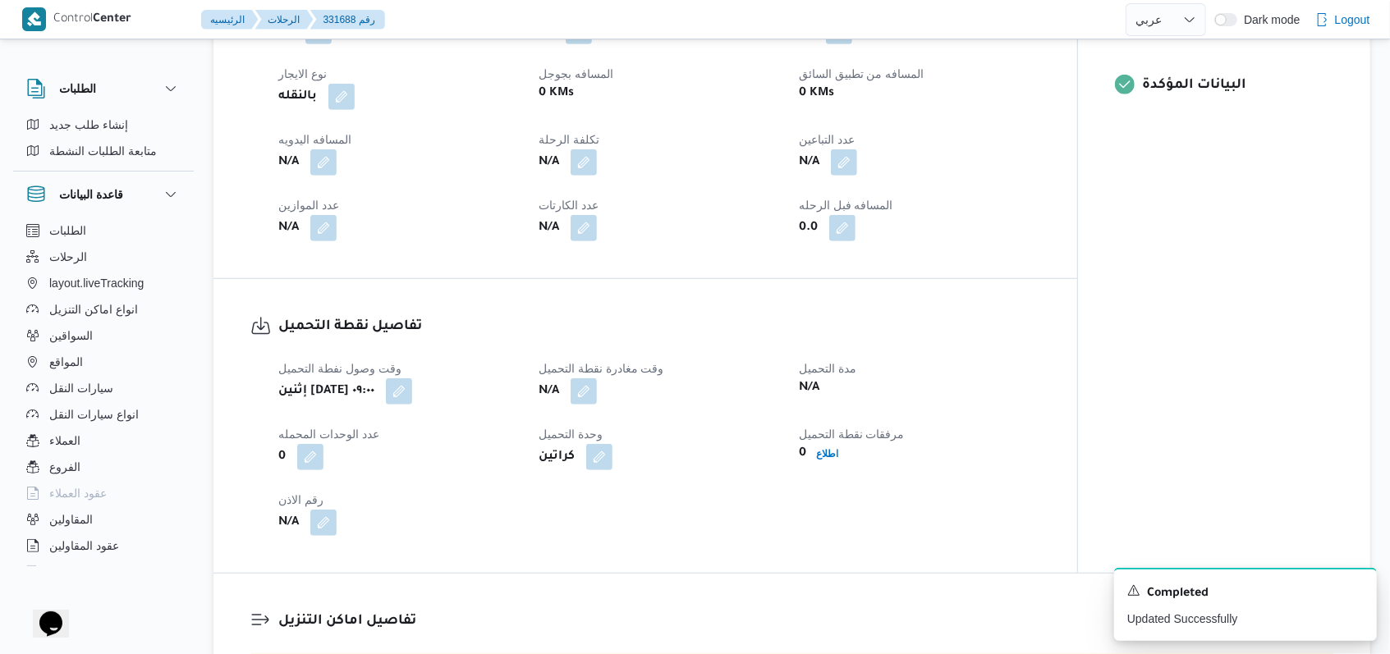
select select "ar"
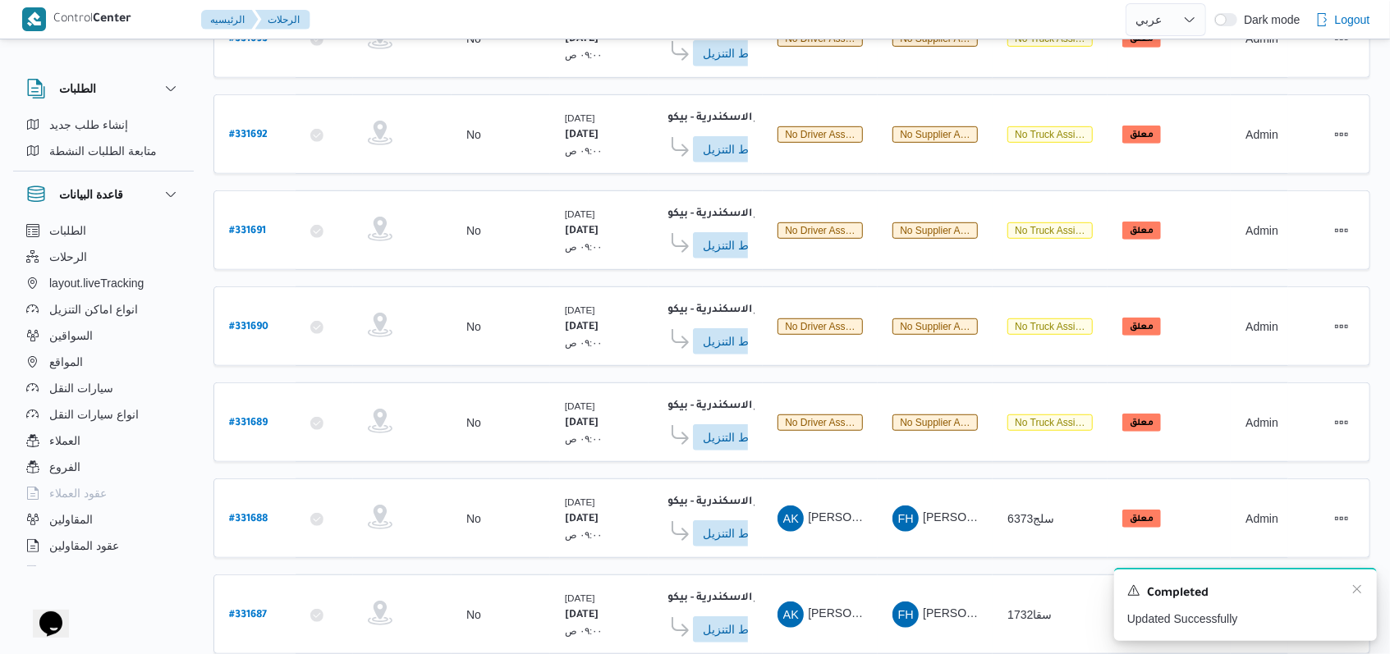
scroll to position [581, 0]
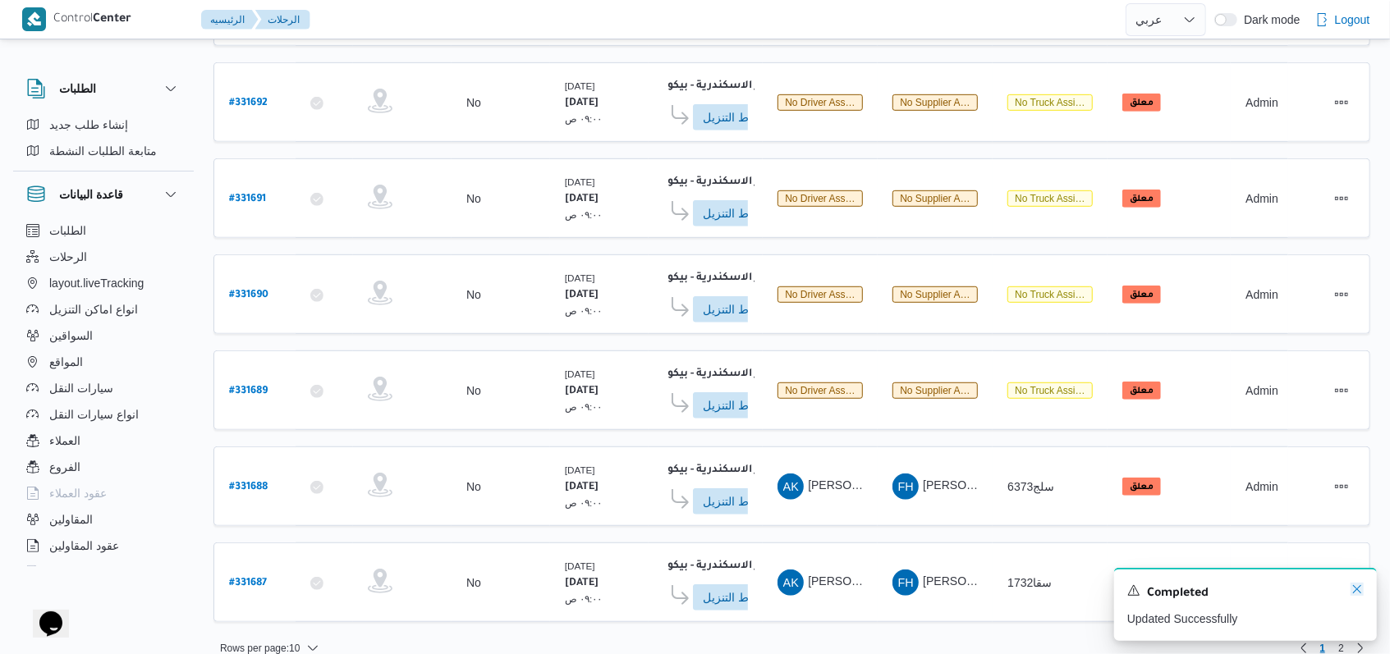
click at [1351, 593] on icon "Dismiss toast" at bounding box center [1356, 589] width 13 height 13
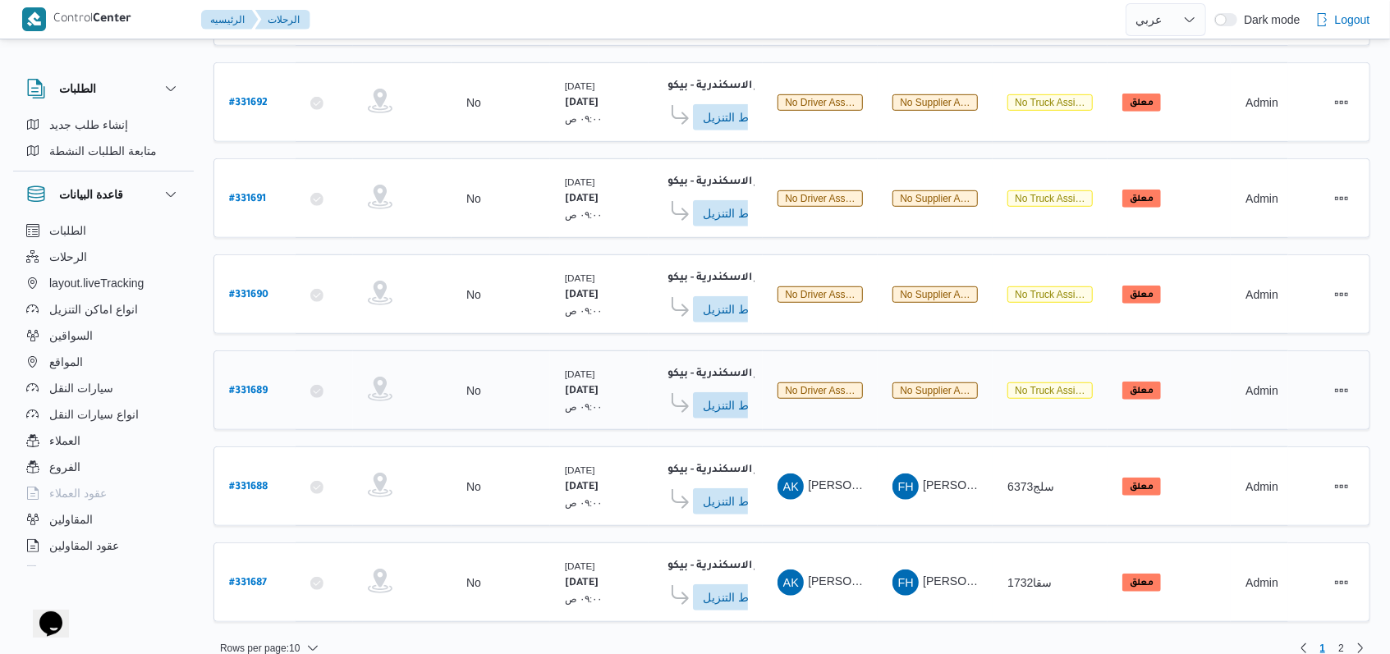
click at [264, 386] on b "# 331689" at bounding box center [248, 391] width 39 height 11
select select "ar"
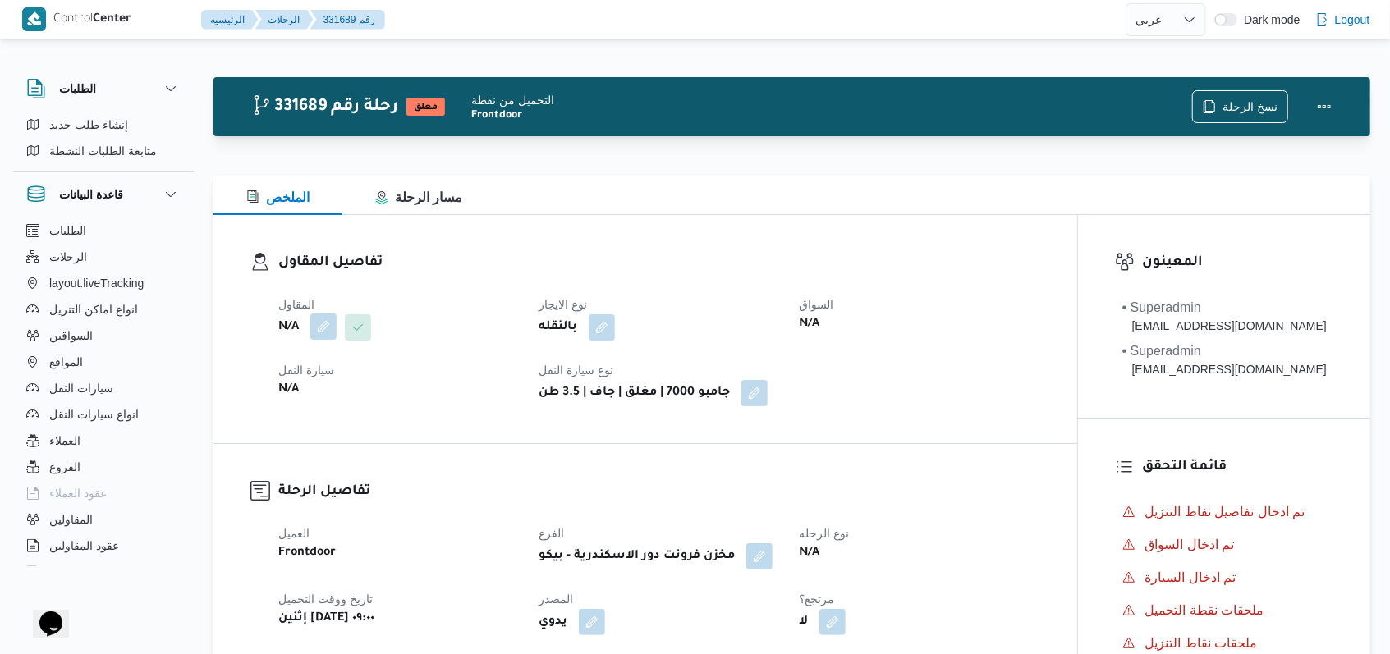
click at [328, 319] on button "button" at bounding box center [323, 327] width 26 height 26
click at [307, 377] on div "Search" at bounding box center [290, 393] width 123 height 33
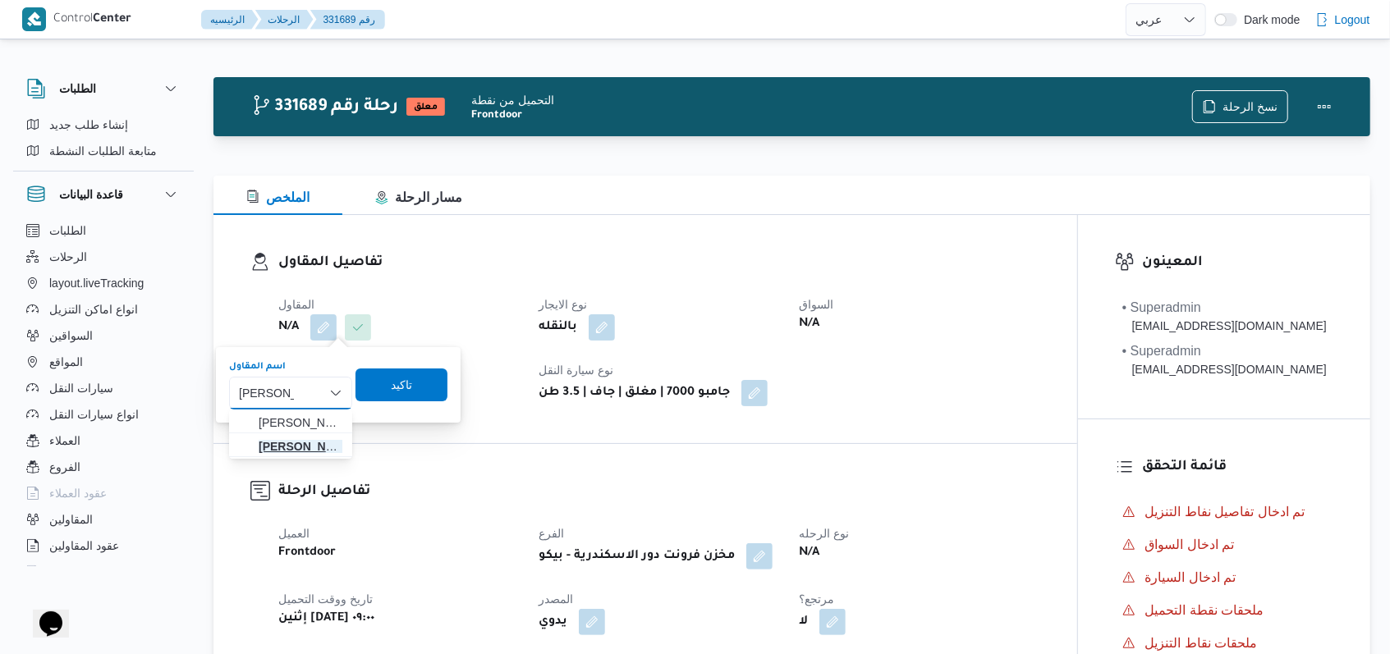
type input "فتحى حسن"
click at [312, 437] on span "فتحى حسن جلال ابو الحسن شركه تربو" at bounding box center [301, 447] width 84 height 20
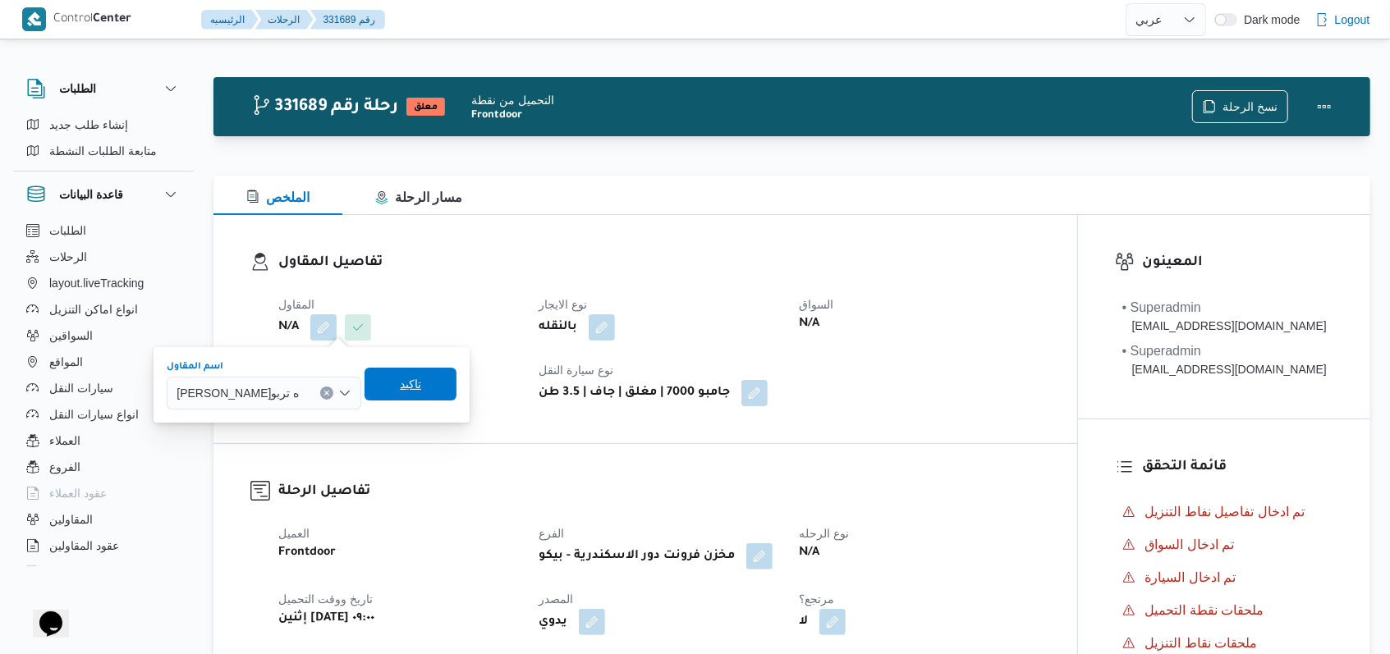
click at [444, 384] on span "تاكيد" at bounding box center [410, 384] width 92 height 33
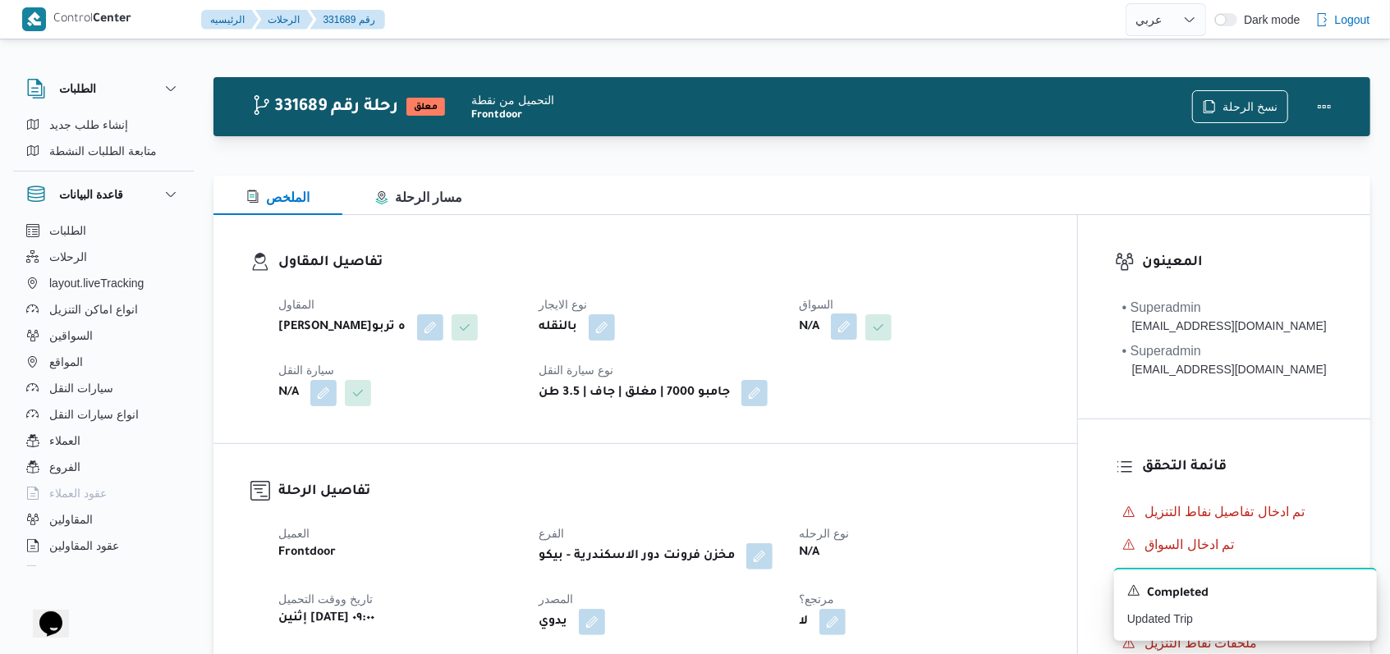
click at [848, 330] on button "button" at bounding box center [844, 327] width 26 height 26
click at [833, 378] on div "Search" at bounding box center [813, 393] width 123 height 33
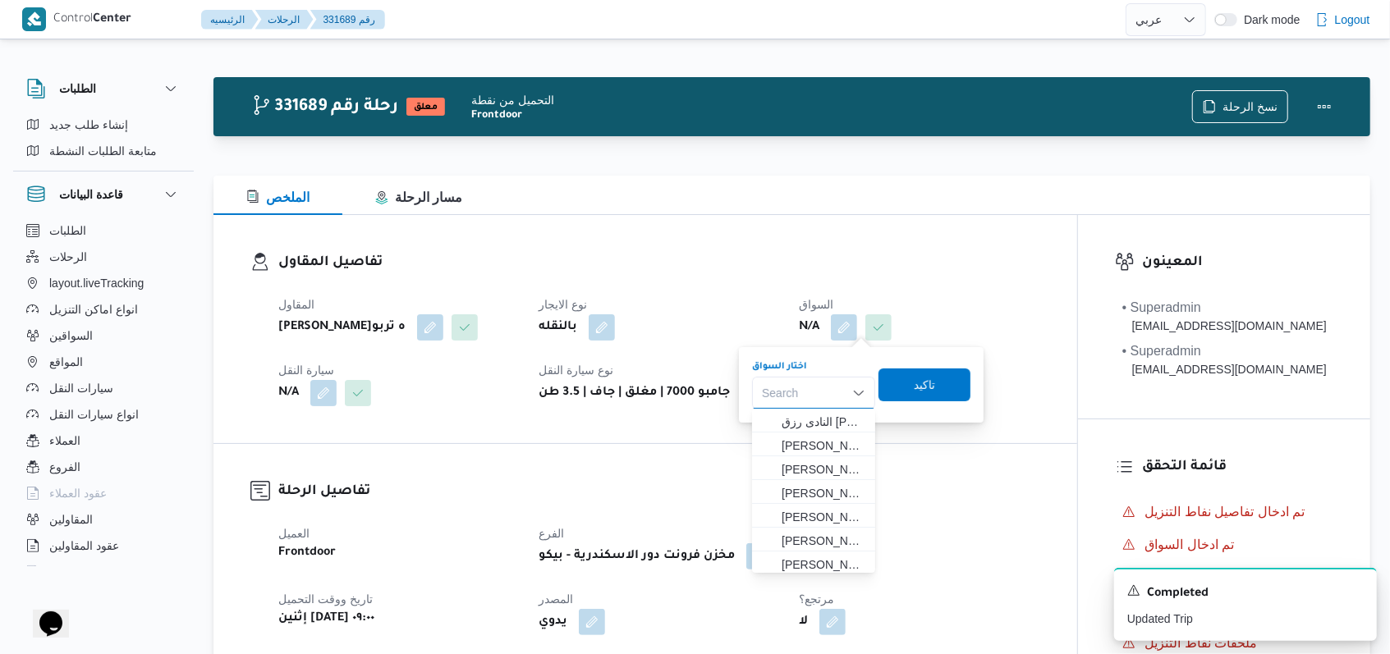
click at [833, 394] on div "Search" at bounding box center [813, 393] width 123 height 33
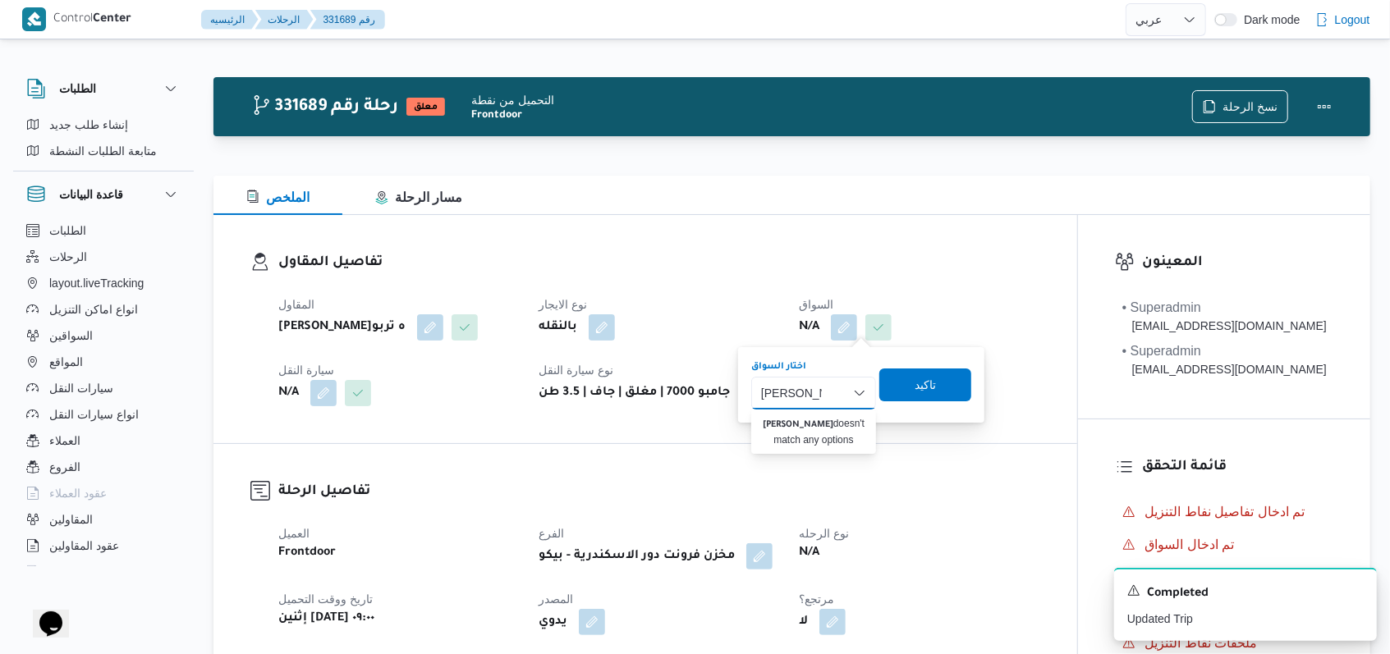
type input "محمد صديق"
click at [730, 328] on div "بالنقله" at bounding box center [659, 328] width 244 height 30
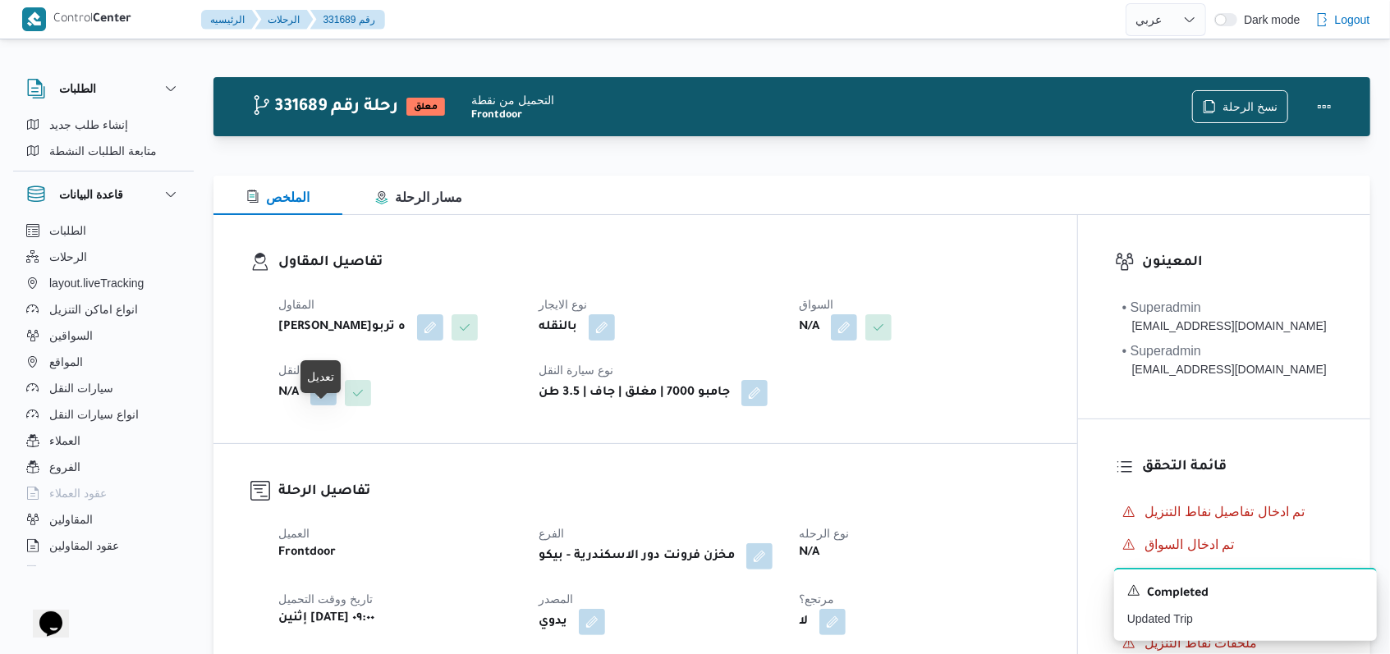
click at [328, 406] on button "button" at bounding box center [323, 392] width 26 height 26
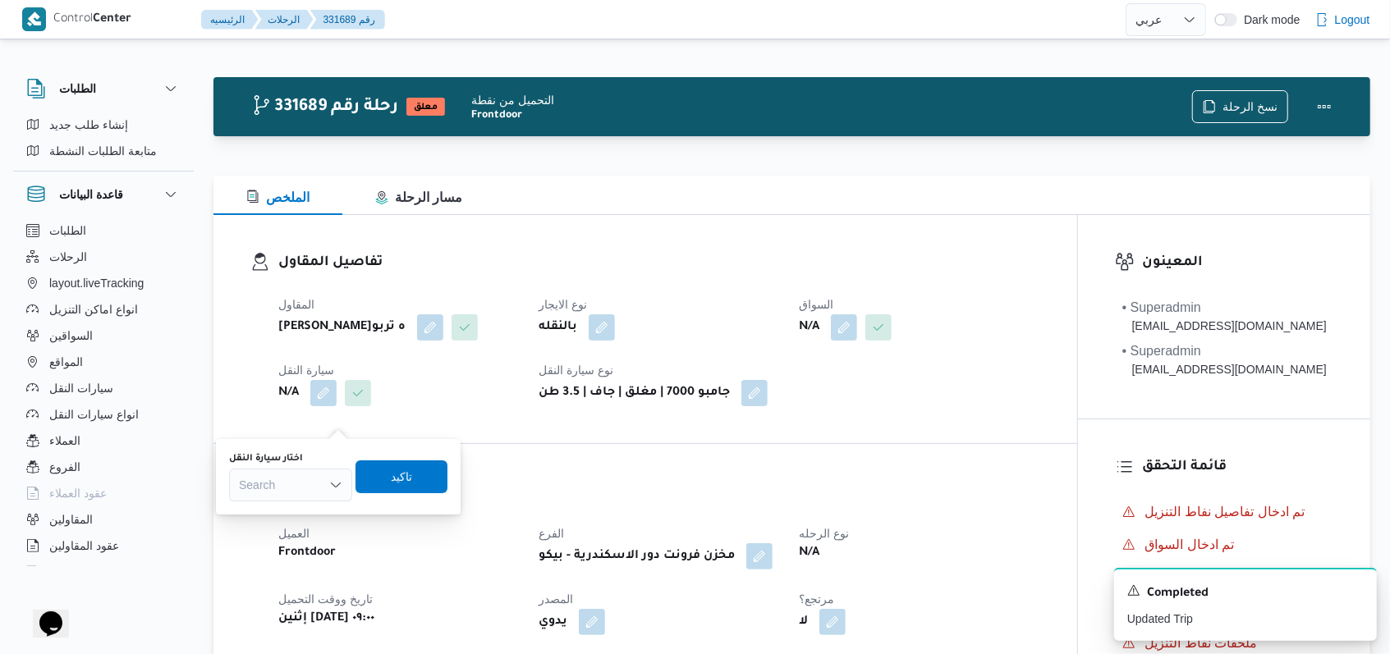
click at [302, 490] on div "Search" at bounding box center [290, 485] width 123 height 33
type input "3968"
click at [325, 511] on span "سها 3968 | null" at bounding box center [301, 515] width 84 height 20
click at [421, 476] on span "تاكيد" at bounding box center [411, 476] width 21 height 20
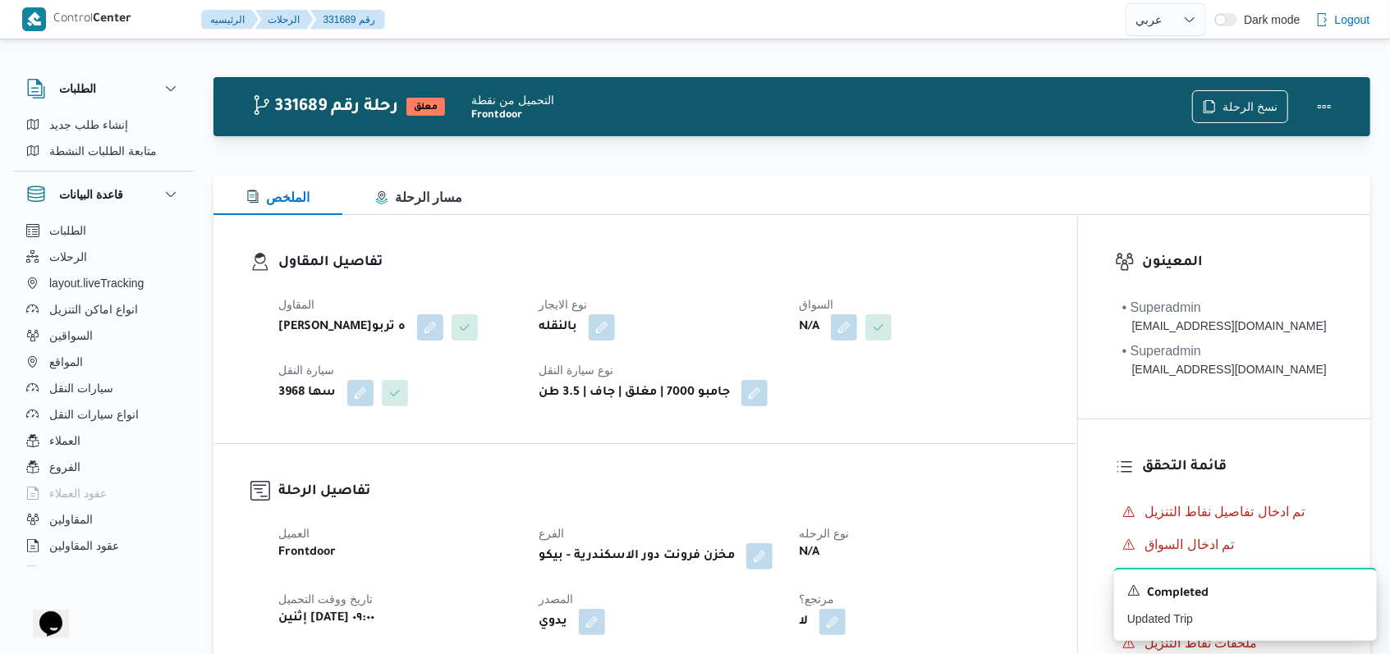
click at [839, 340] on button "button" at bounding box center [844, 327] width 26 height 26
click at [833, 383] on div "Search" at bounding box center [813, 393] width 123 height 33
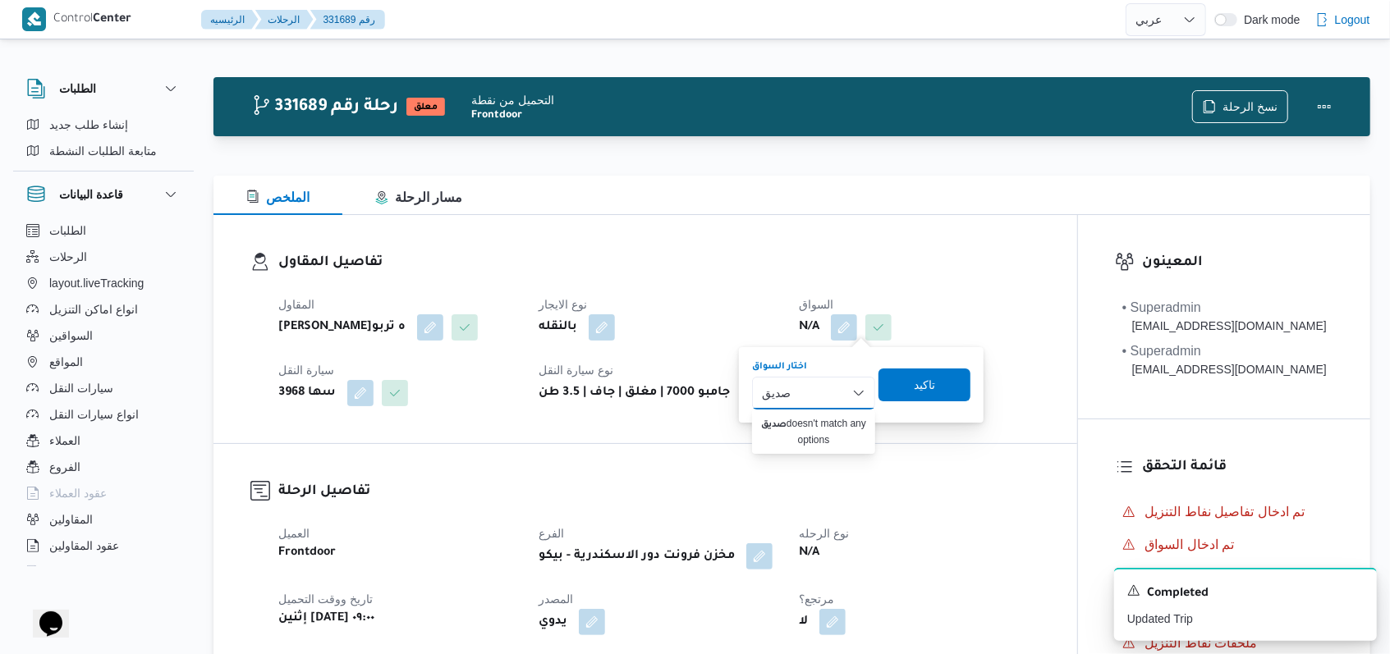
type input "صديق"
click at [791, 282] on dl "تفاصيل المقاول المقاول فتحى حسن جلال ابو الحسن شركه تربو نوع الايجار بالنقله ال…" at bounding box center [659, 329] width 762 height 154
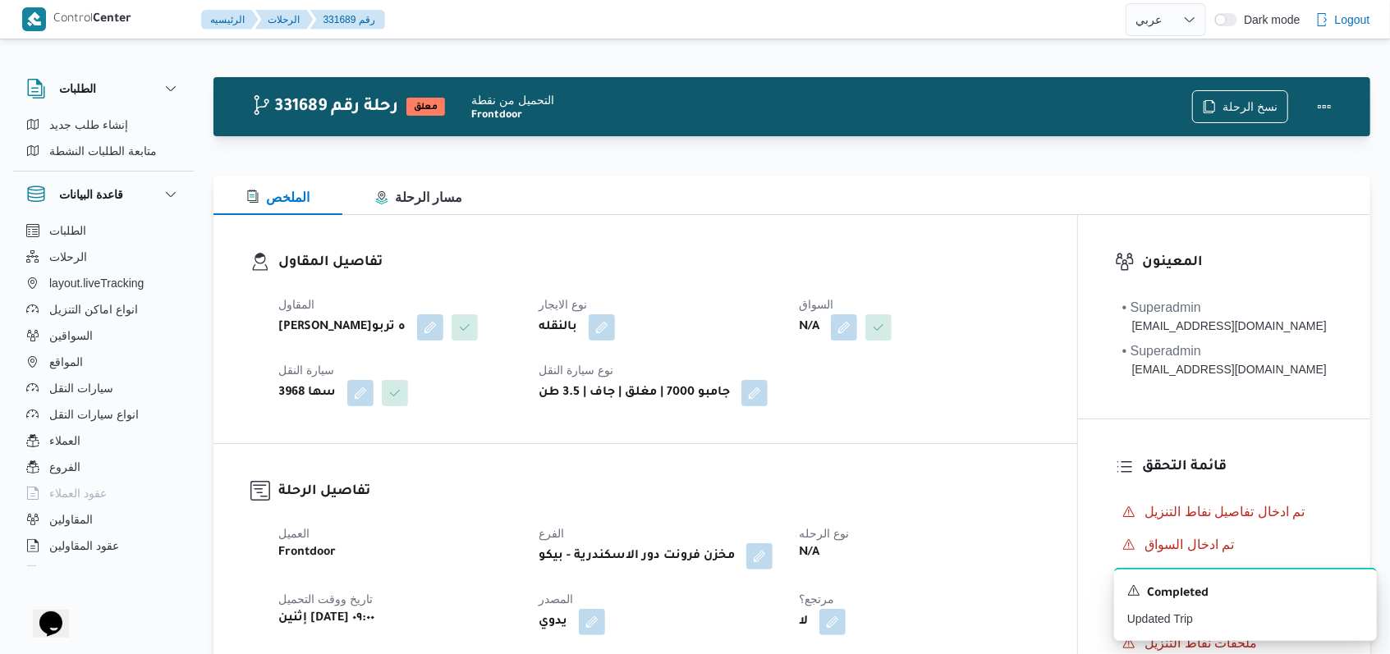
select select "ar"
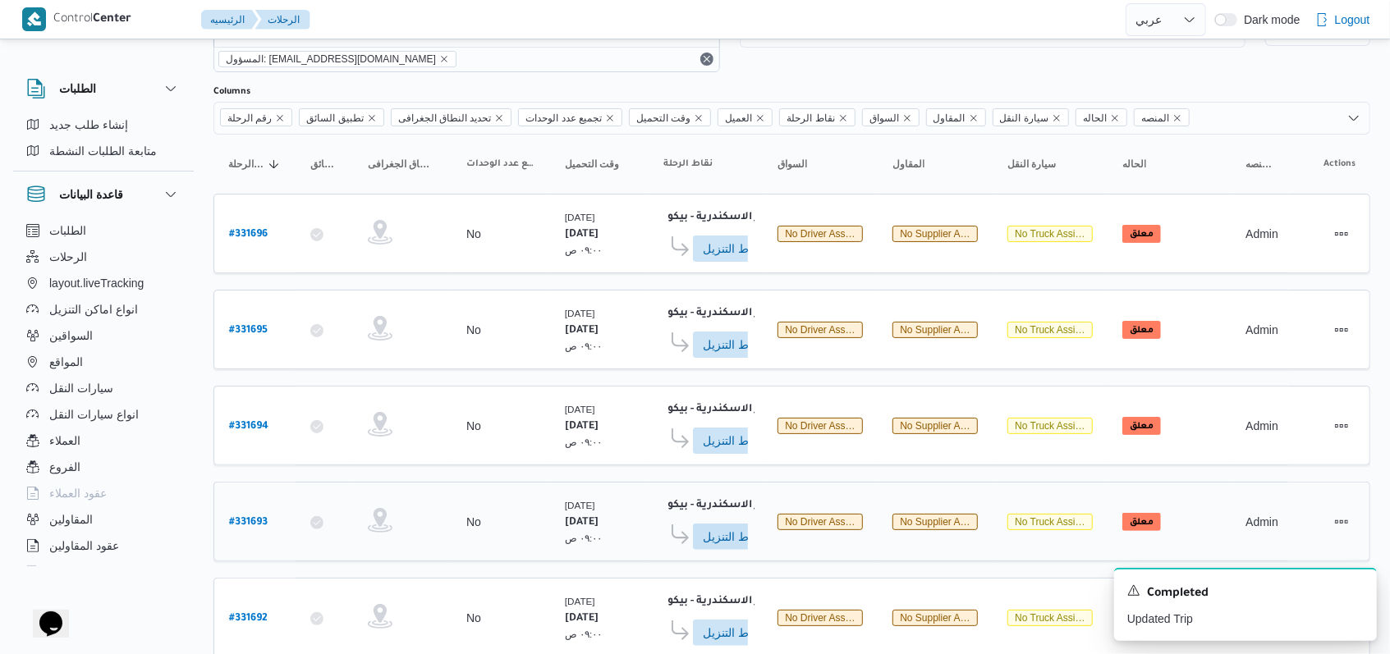
scroll to position [112, 0]
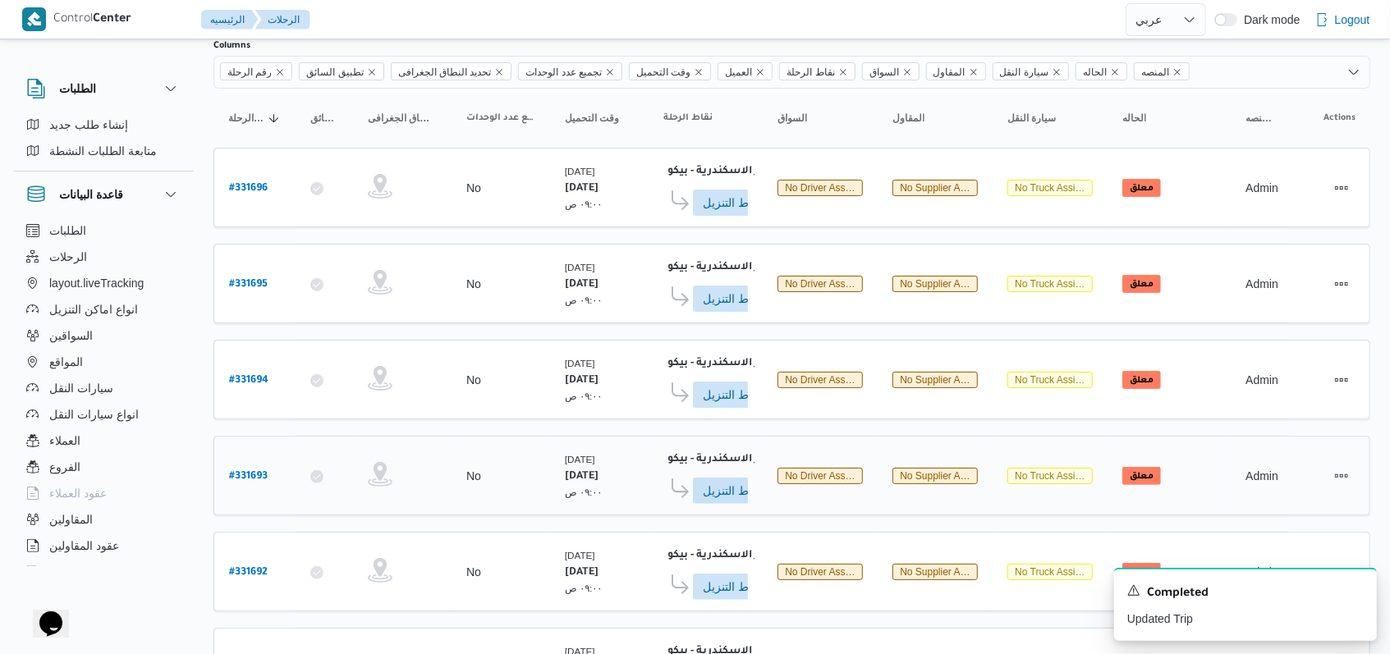
click at [249, 471] on b "# 331693" at bounding box center [248, 476] width 39 height 11
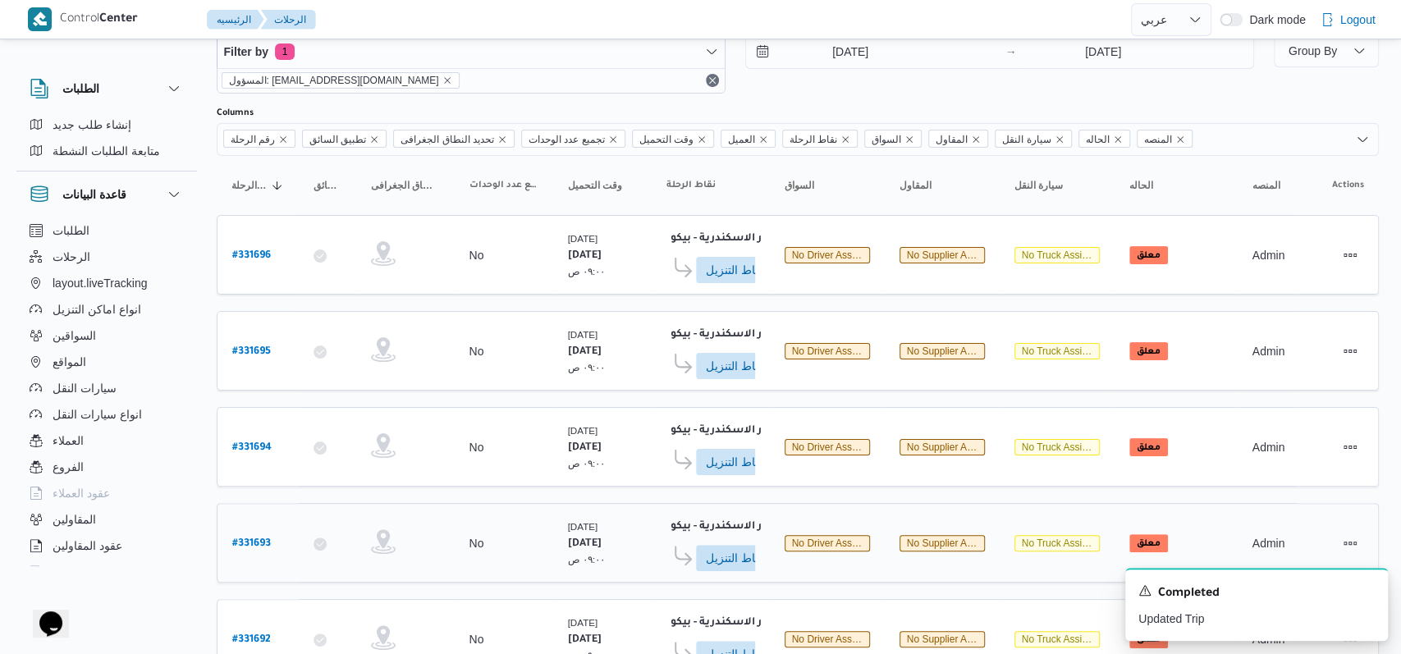
select select "ar"
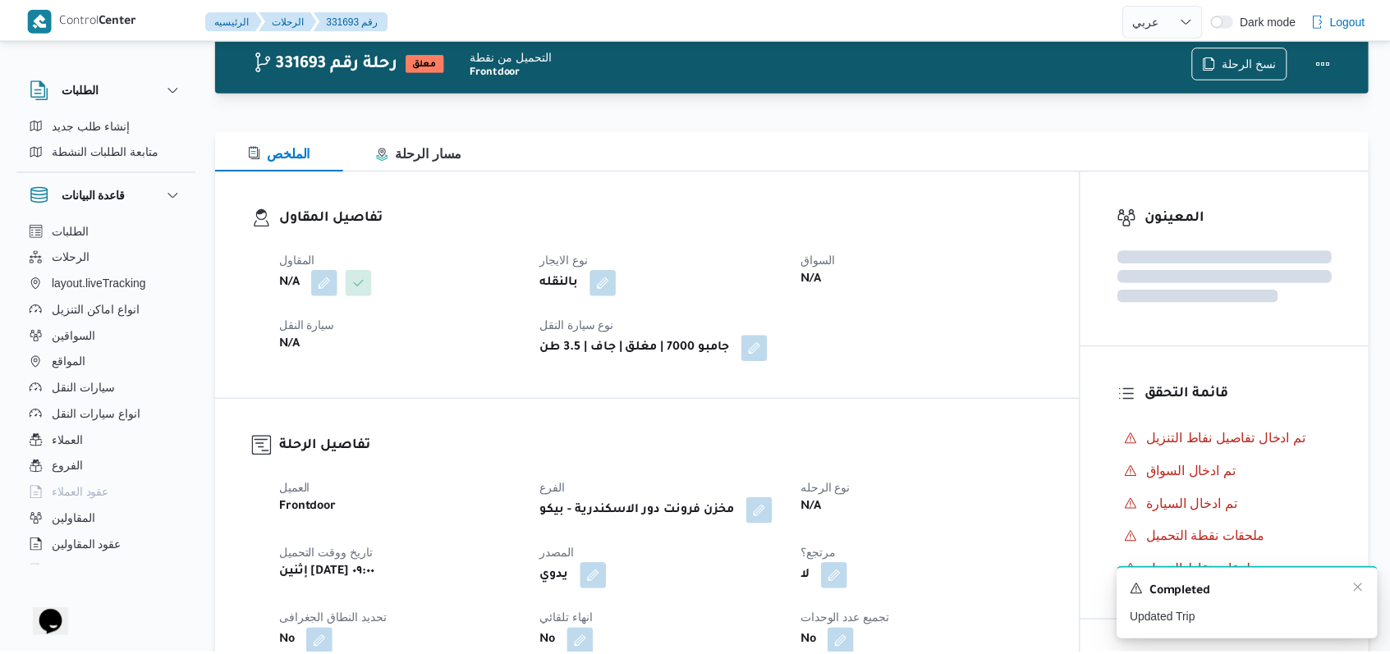
scroll to position [112, 0]
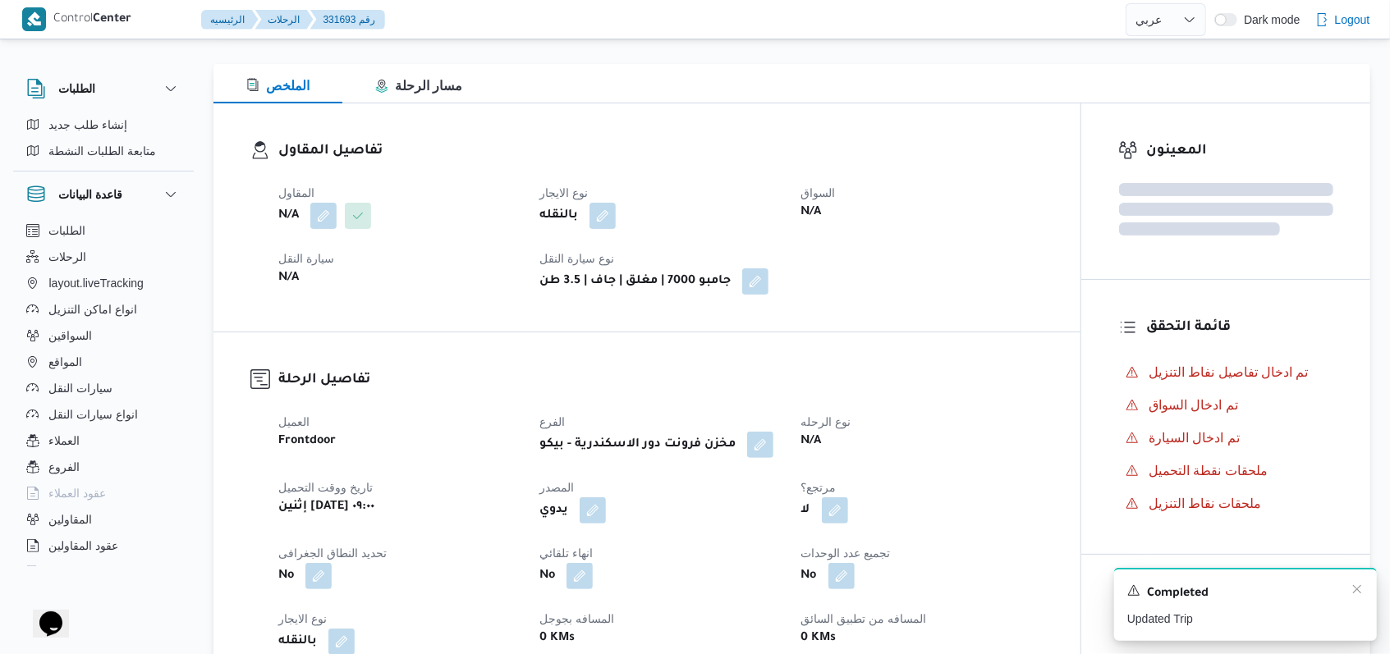
click at [1368, 593] on div "A new notification appears Completed Updated Trip" at bounding box center [1245, 604] width 263 height 73
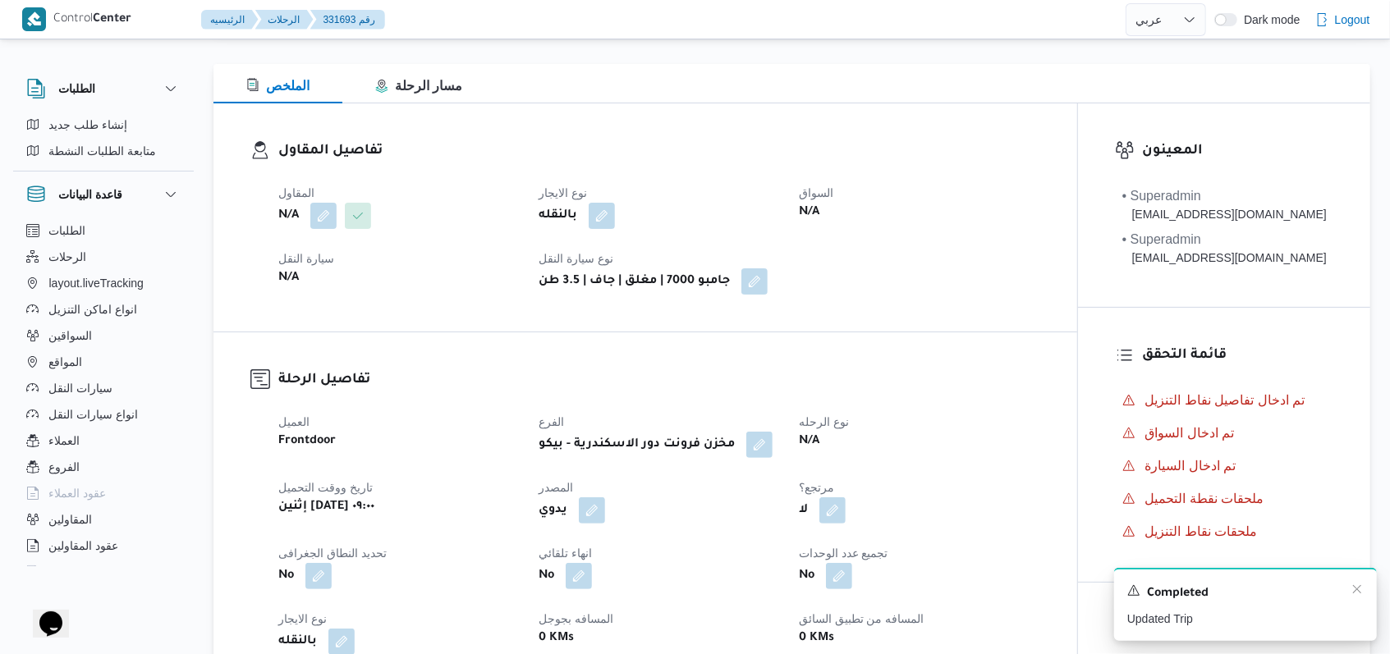
click at [1349, 587] on div "Completed" at bounding box center [1245, 593] width 236 height 21
click at [1359, 588] on icon "Dismiss toast" at bounding box center [1356, 589] width 13 height 13
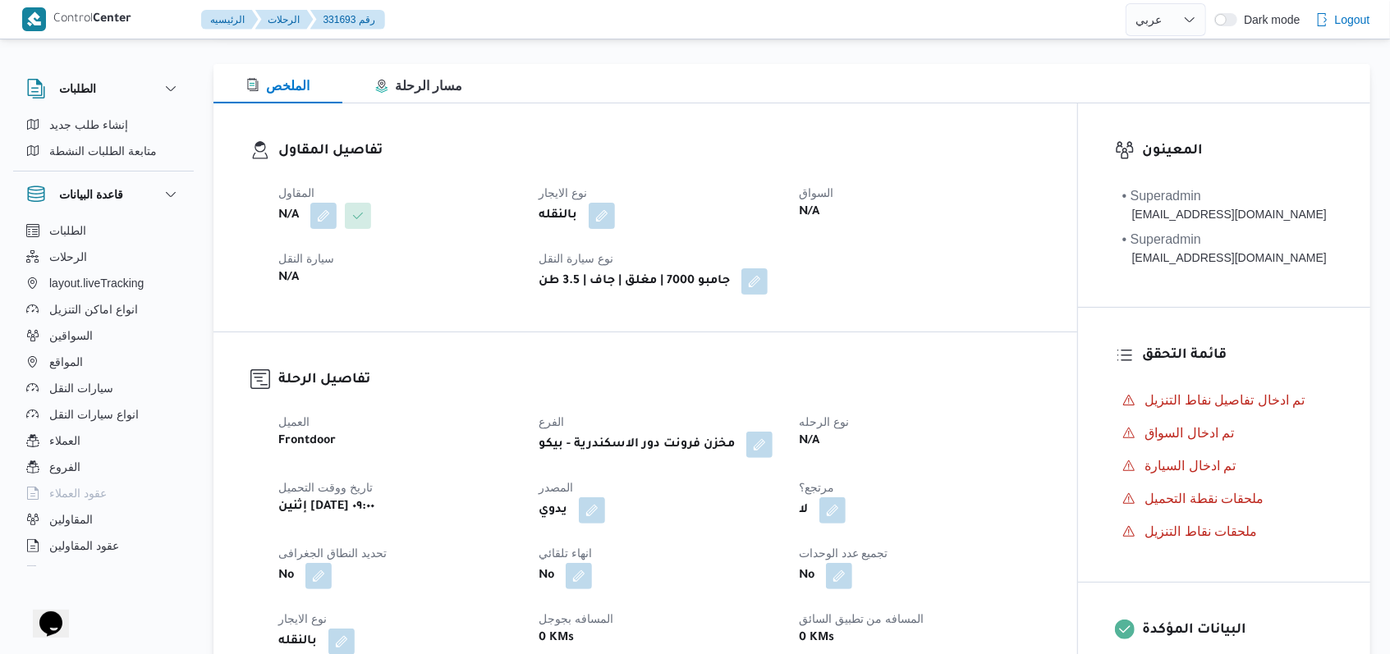
click at [337, 223] on span at bounding box center [354, 216] width 34 height 26
click at [318, 229] on div "N/A" at bounding box center [399, 216] width 244 height 30
click at [322, 227] on button "button" at bounding box center [323, 215] width 26 height 26
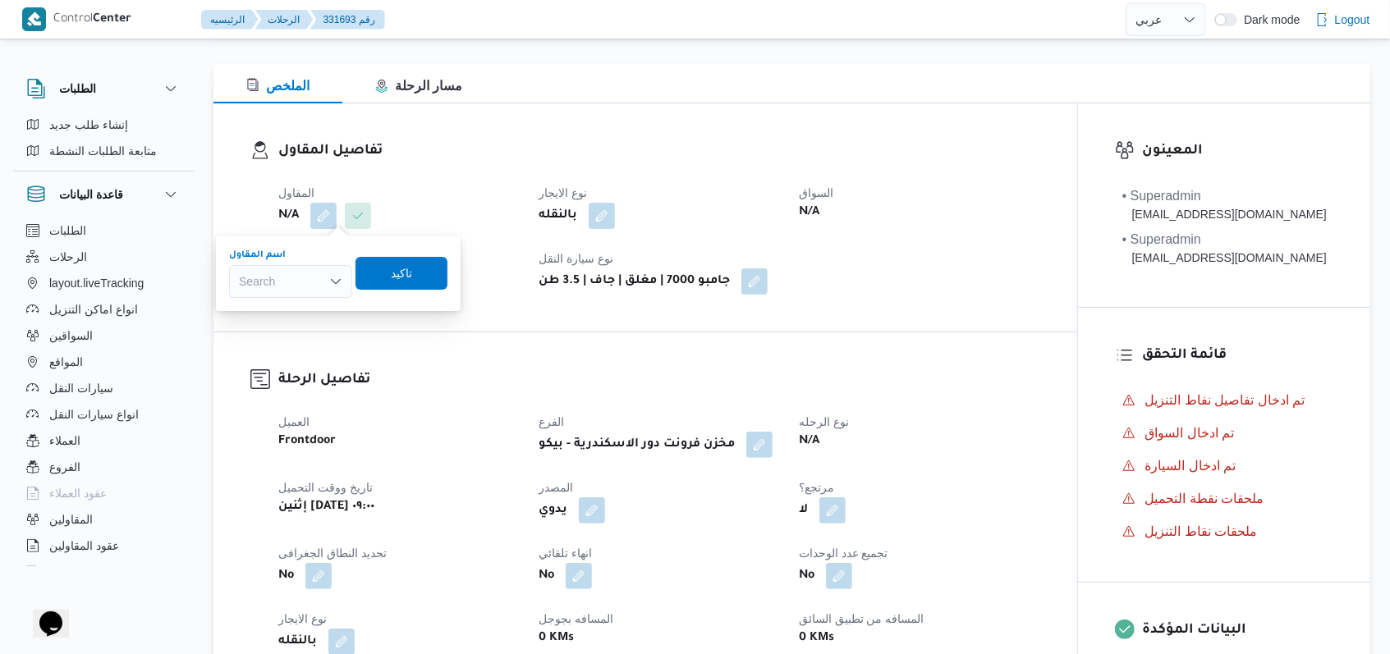
click at [310, 290] on div "Search" at bounding box center [290, 281] width 123 height 33
type input "مروه"
click at [310, 309] on span "مروه حسام الدين سعد على" at bounding box center [301, 311] width 84 height 20
click at [404, 283] on span "تاكيد" at bounding box center [431, 273] width 92 height 33
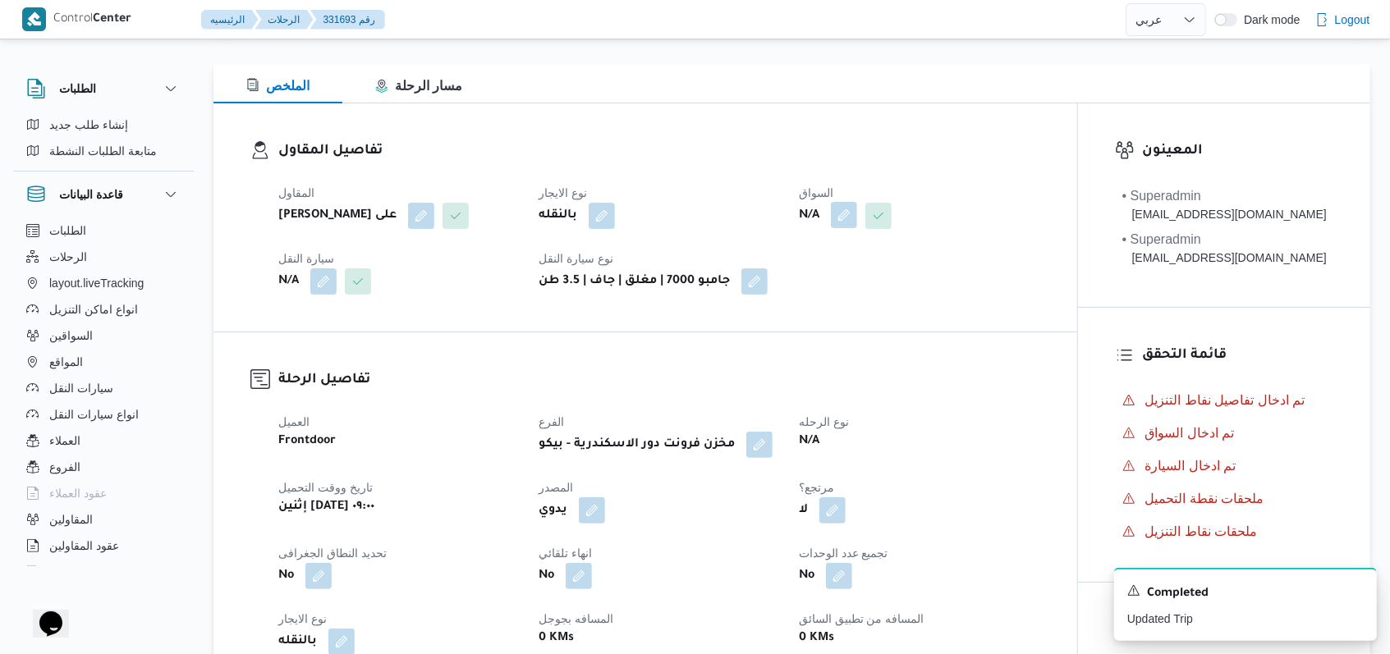
click at [843, 212] on button "button" at bounding box center [844, 215] width 26 height 26
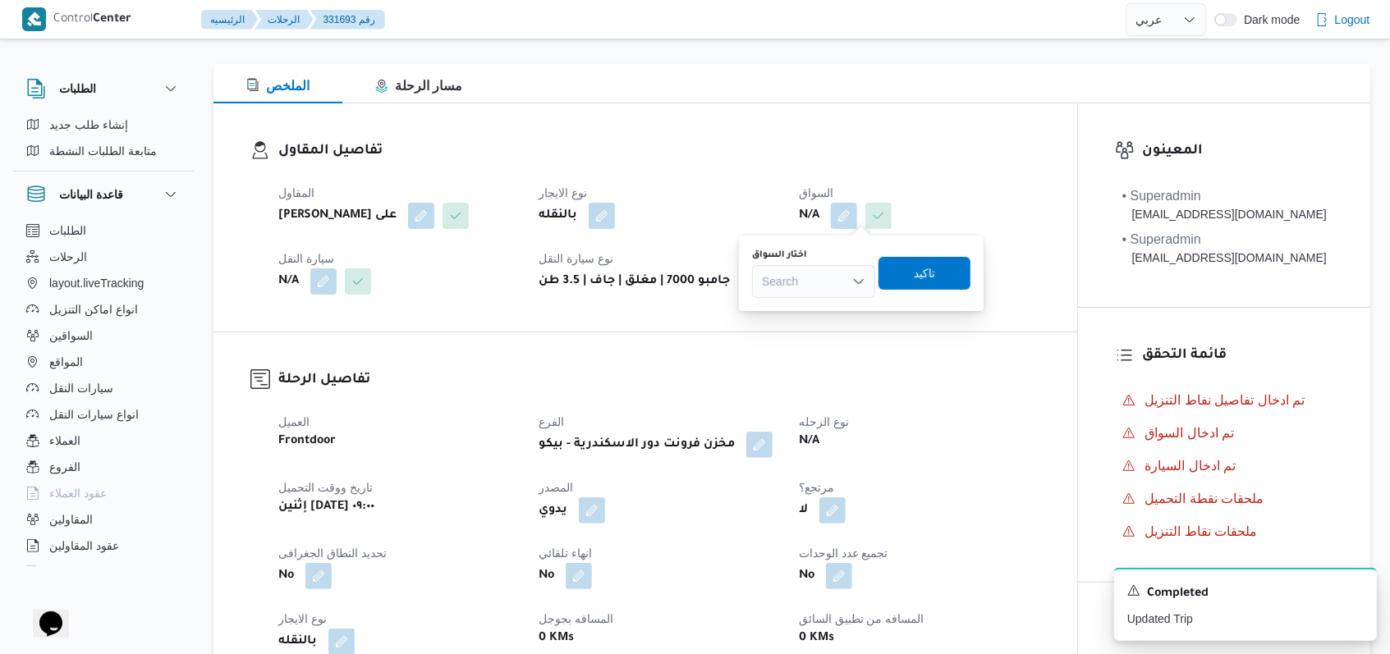
click at [833, 277] on div "Search" at bounding box center [813, 281] width 123 height 33
type input "سعيد"
click at [821, 319] on span "ال سعيد عبدالعال خليل كمال" at bounding box center [823, 311] width 84 height 20
click at [988, 283] on span "تاكيد" at bounding box center [942, 273] width 92 height 33
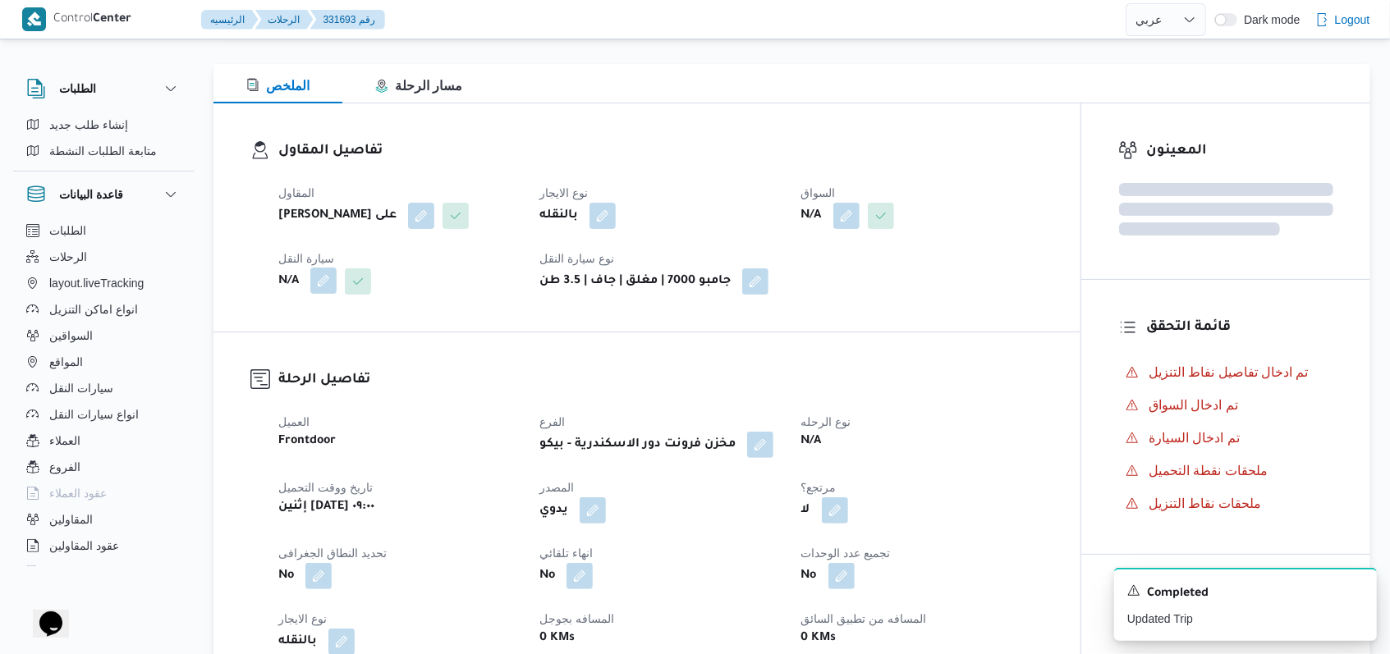
click at [314, 286] on button "button" at bounding box center [323, 281] width 26 height 26
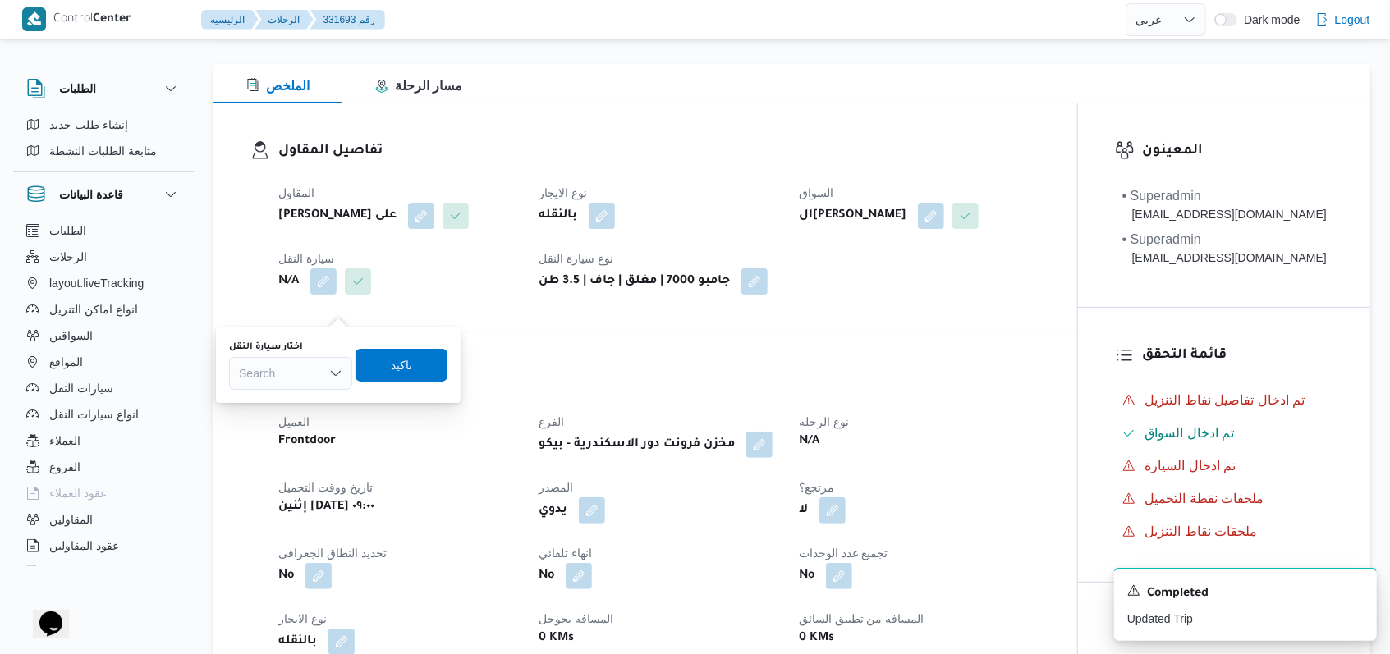
click at [296, 353] on label "اختار سيارة النقل" at bounding box center [266, 347] width 74 height 13
click at [241, 364] on input "اختار سيارة النقل" at bounding box center [240, 374] width 2 height 20
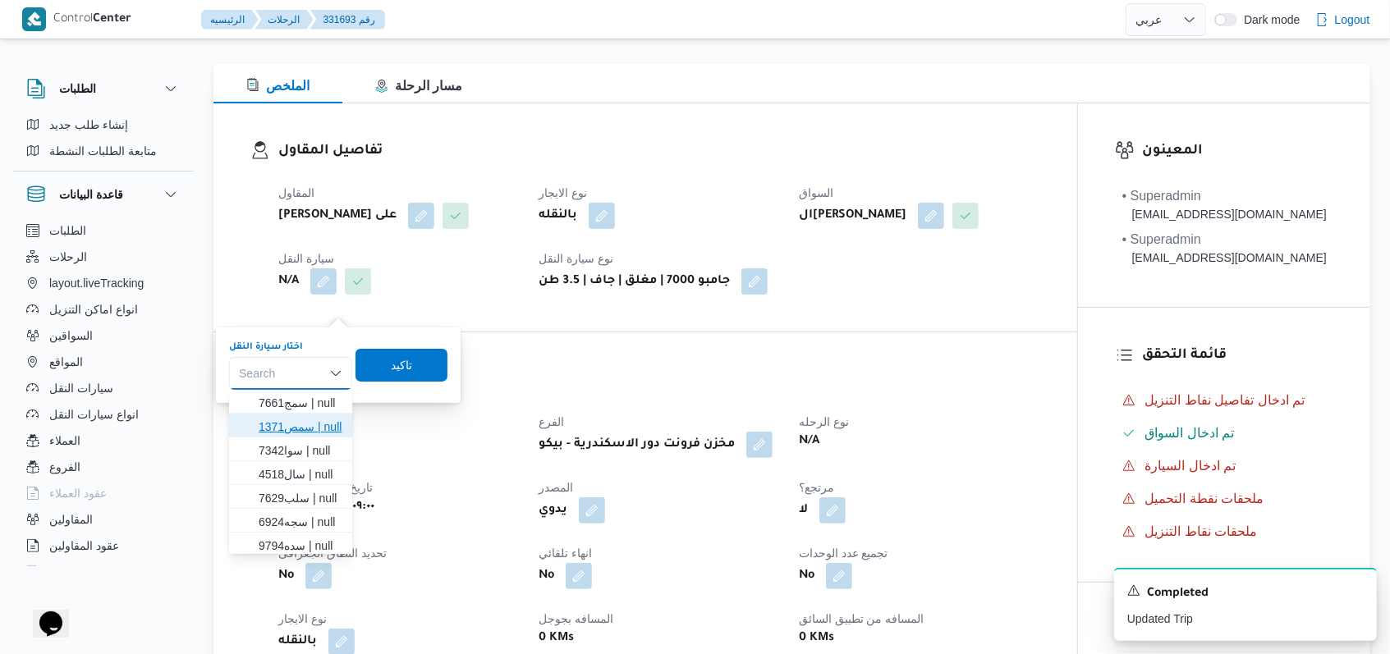
click at [302, 420] on span "سمص1371 | null" at bounding box center [301, 427] width 84 height 20
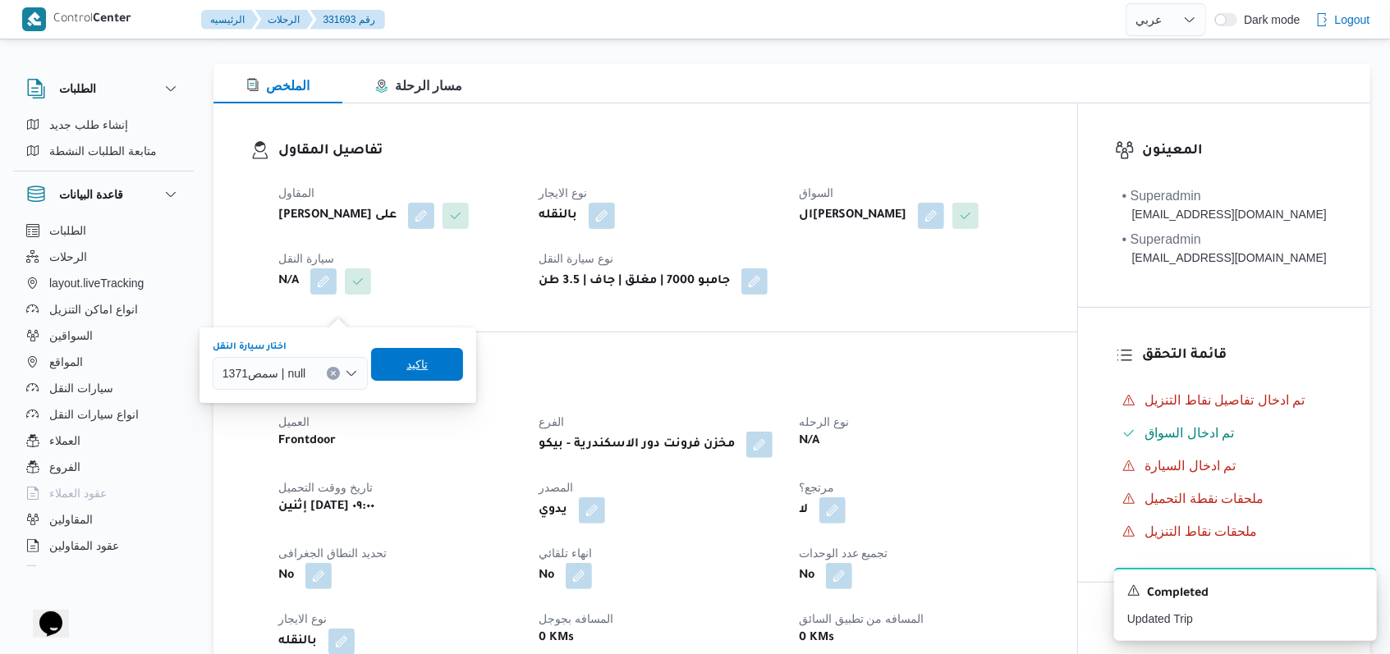
click at [418, 358] on span "تاكيد" at bounding box center [416, 365] width 21 height 20
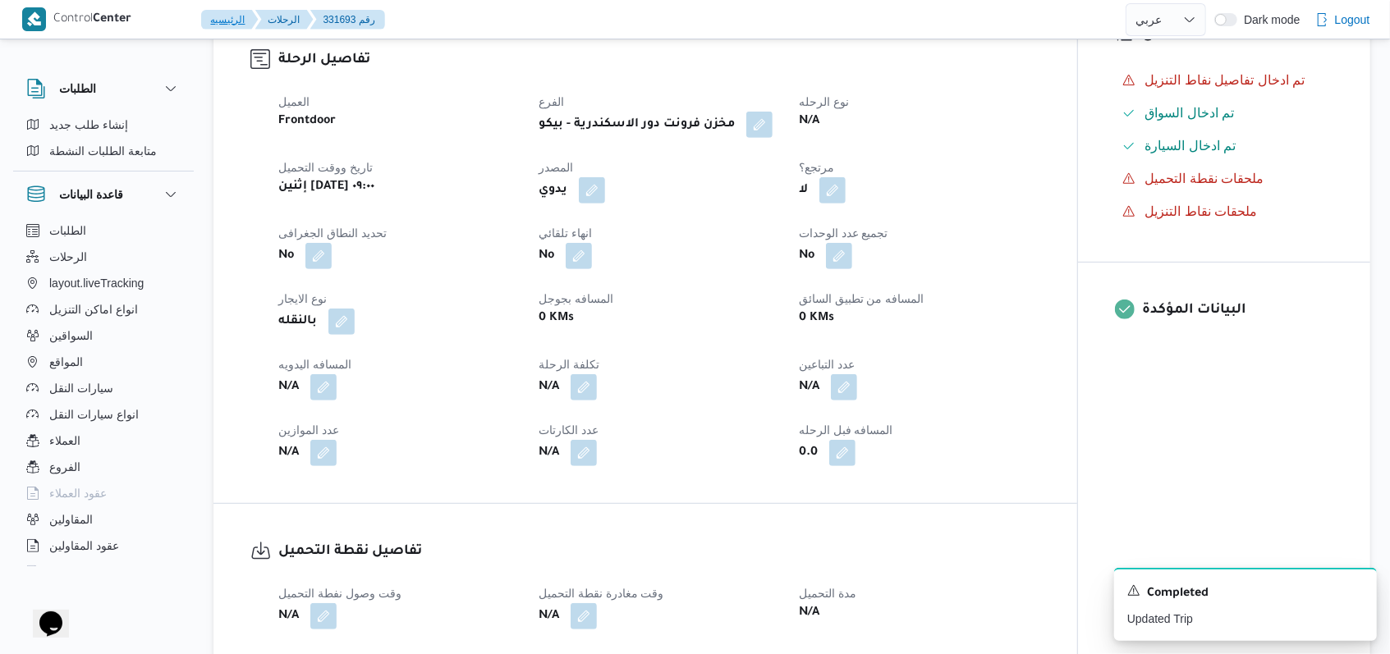
scroll to position [658, 0]
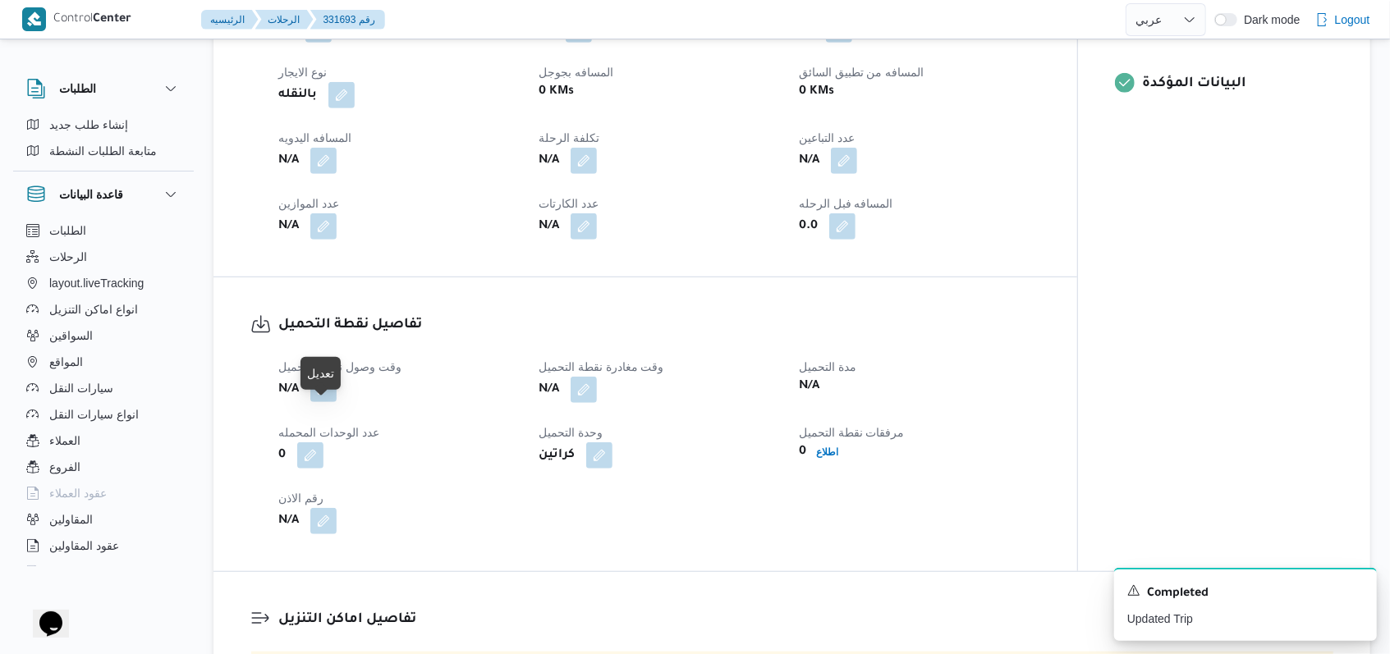
click at [330, 402] on button "button" at bounding box center [323, 389] width 26 height 26
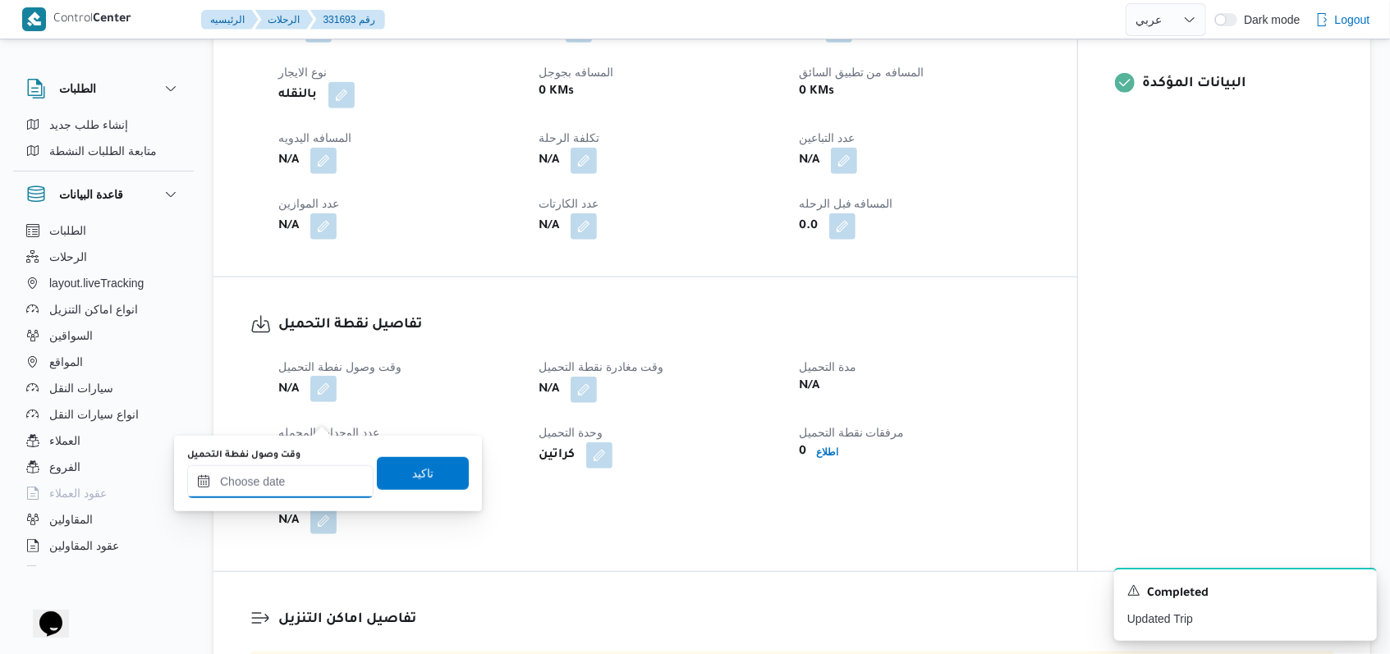
click at [309, 471] on div at bounding box center [280, 481] width 186 height 33
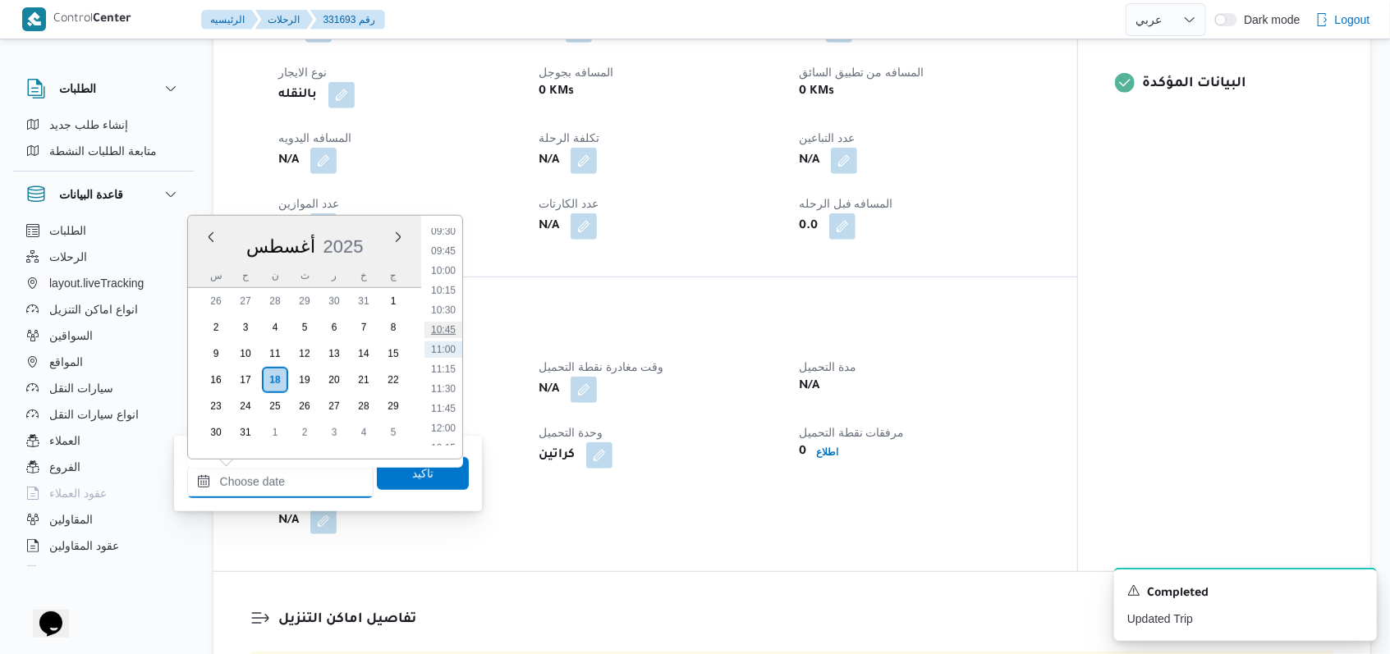
scroll to position [644, 0]
click at [447, 299] on li "09:00" at bounding box center [443, 302] width 38 height 16
type input "١٨/٠٨/٢٠٢٥ ٠٩:٠٠"
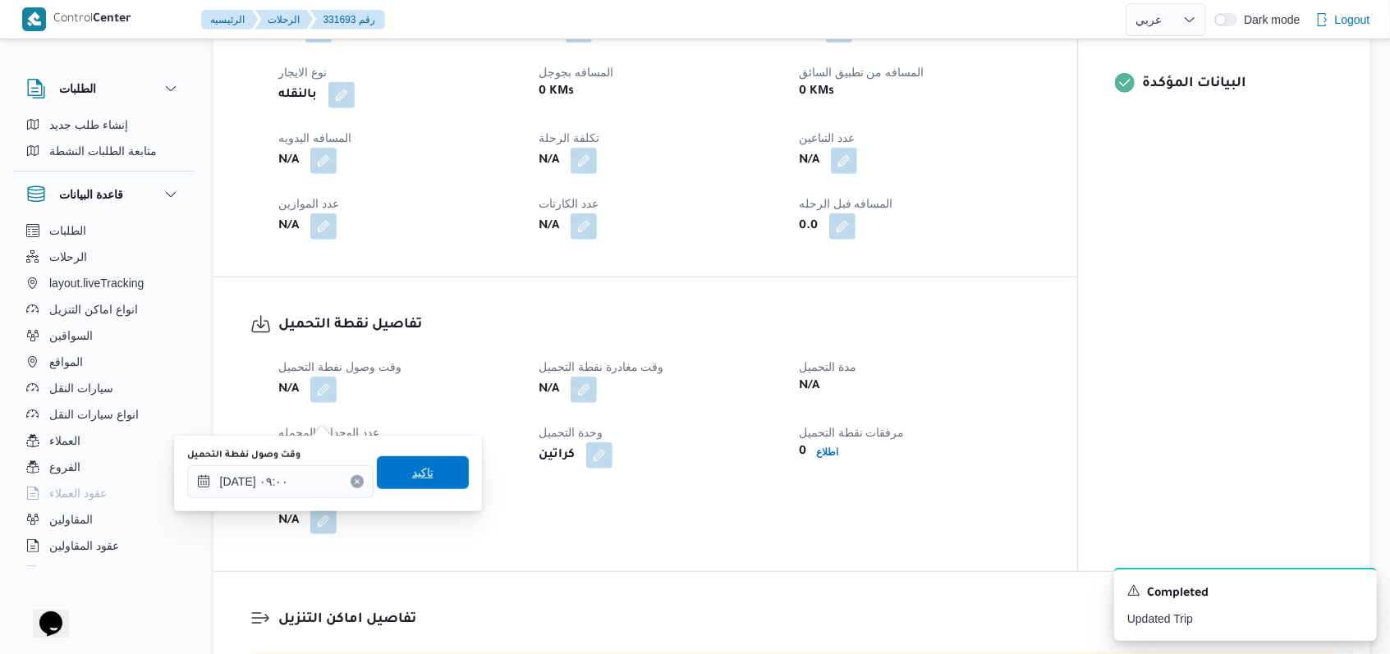
click at [412, 463] on span "تاكيد" at bounding box center [423, 472] width 92 height 33
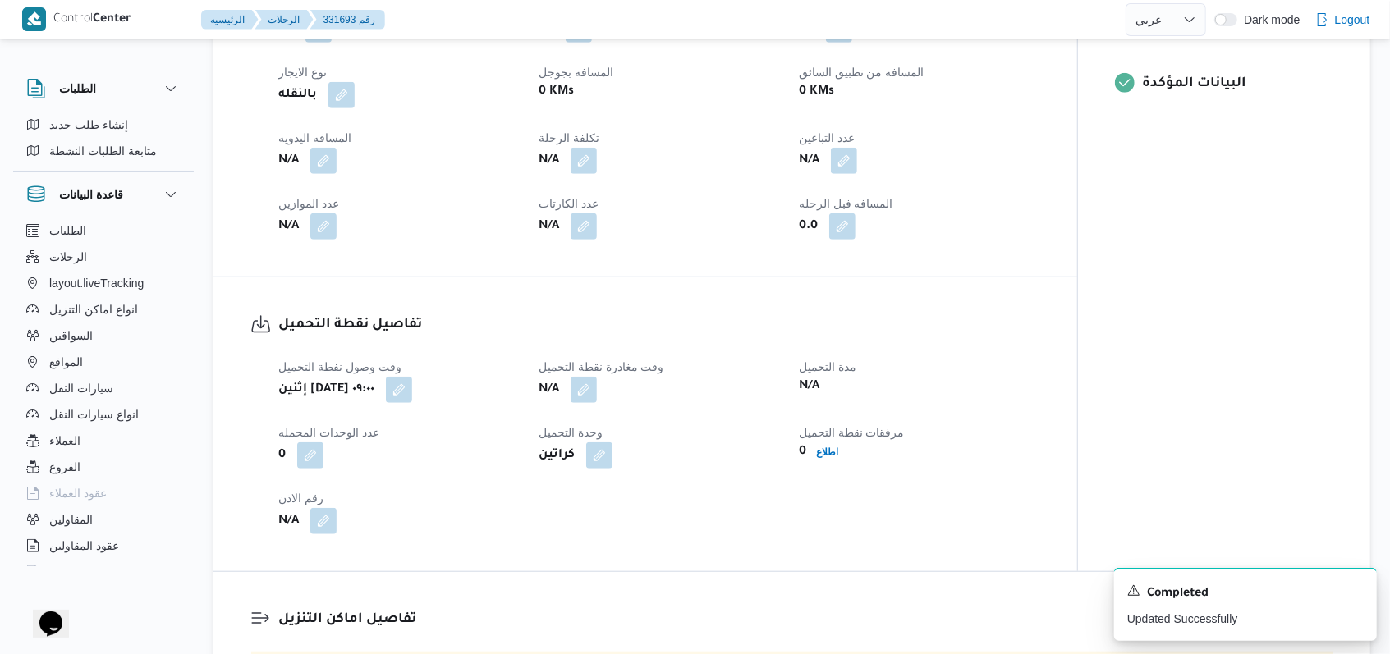
select select "ar"
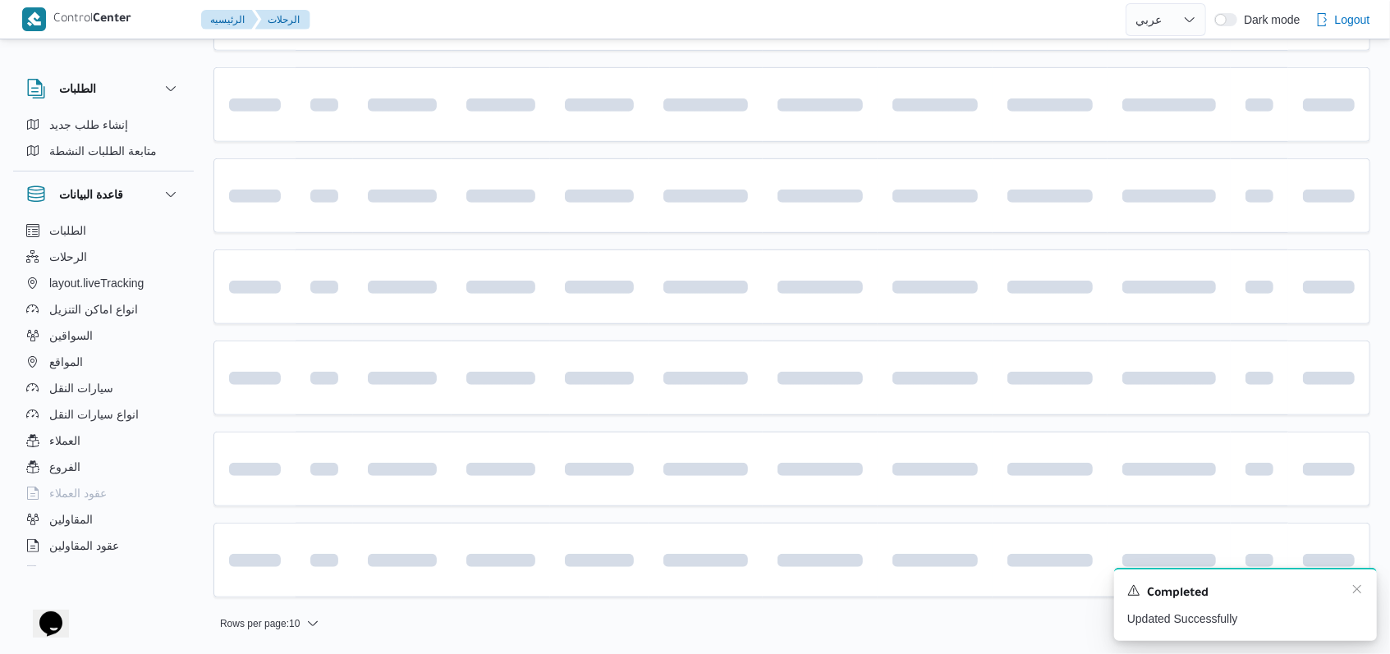
scroll to position [112, 0]
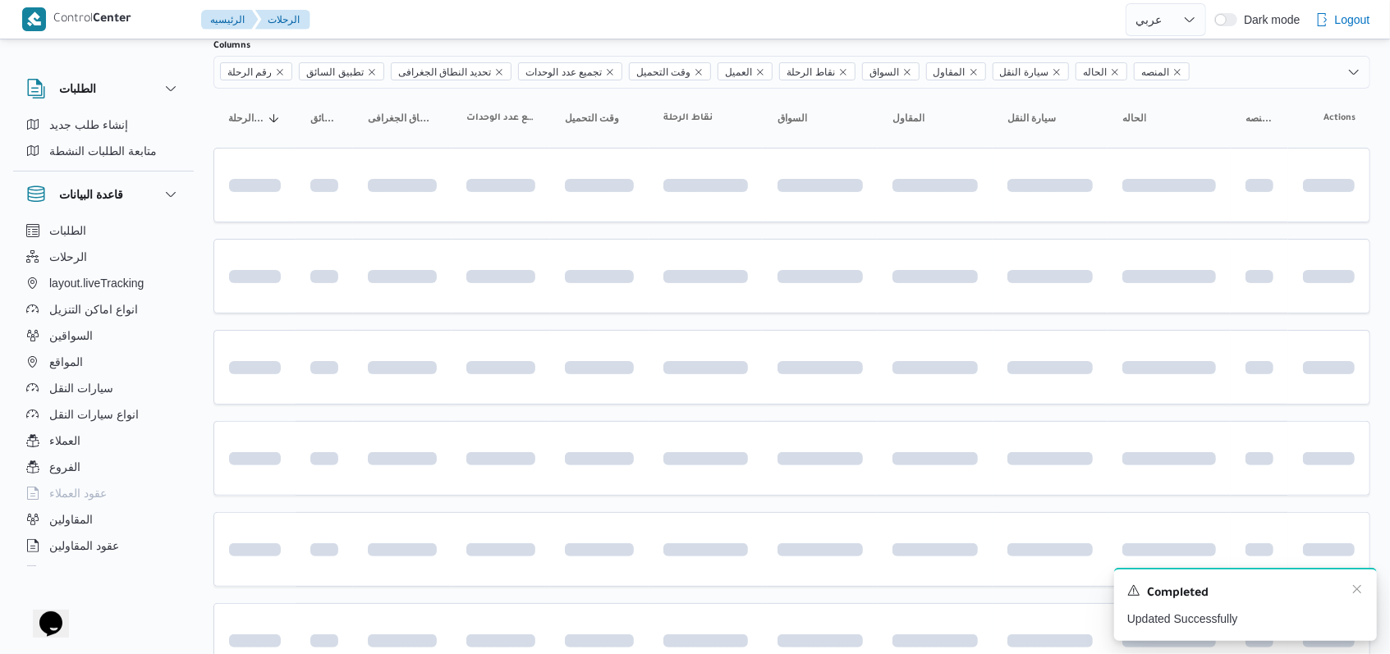
click at [1346, 590] on div "Completed" at bounding box center [1245, 593] width 236 height 21
click at [1353, 590] on icon "Dismiss toast" at bounding box center [1356, 589] width 13 height 13
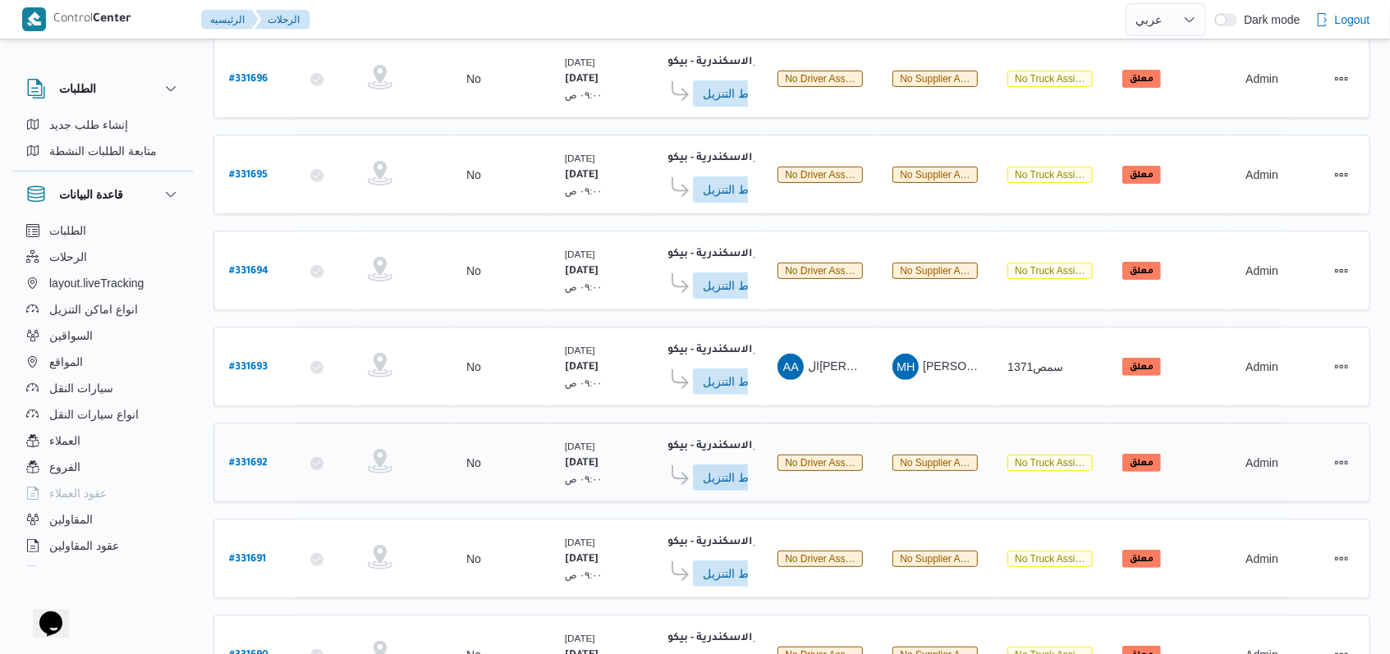
scroll to position [581, 0]
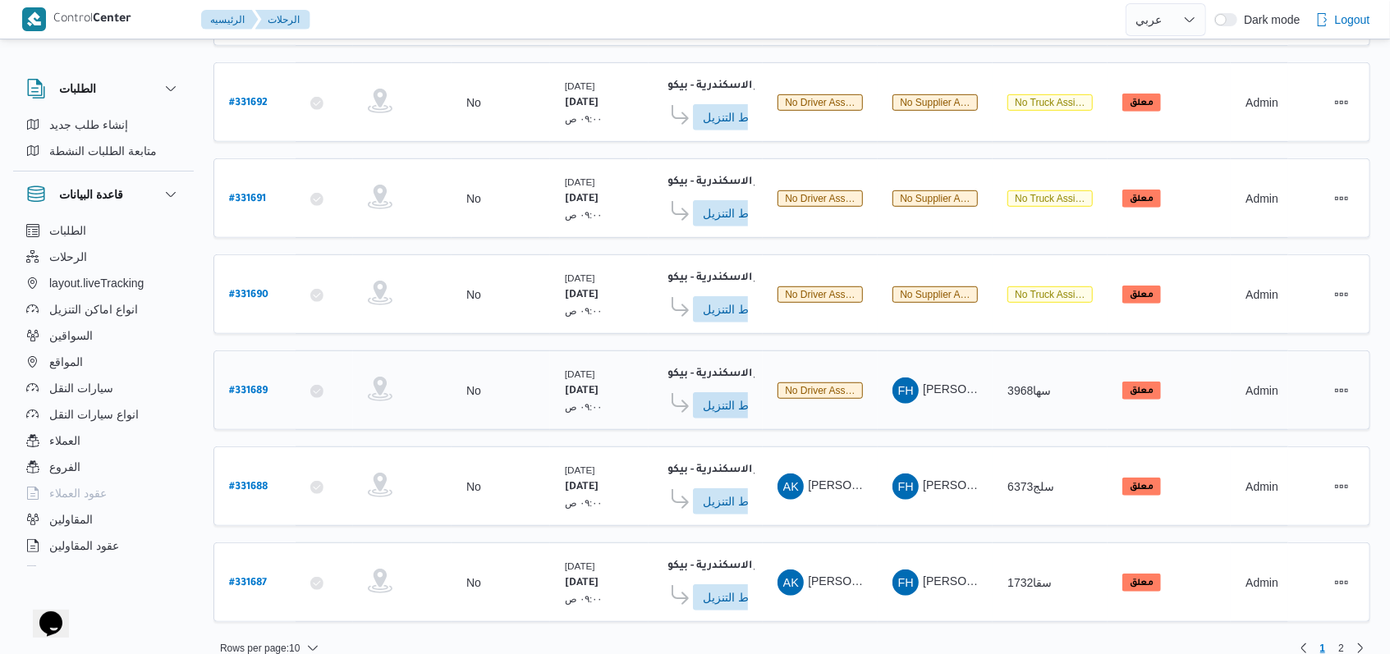
click at [261, 386] on b "# 331689" at bounding box center [248, 391] width 39 height 11
select select "ar"
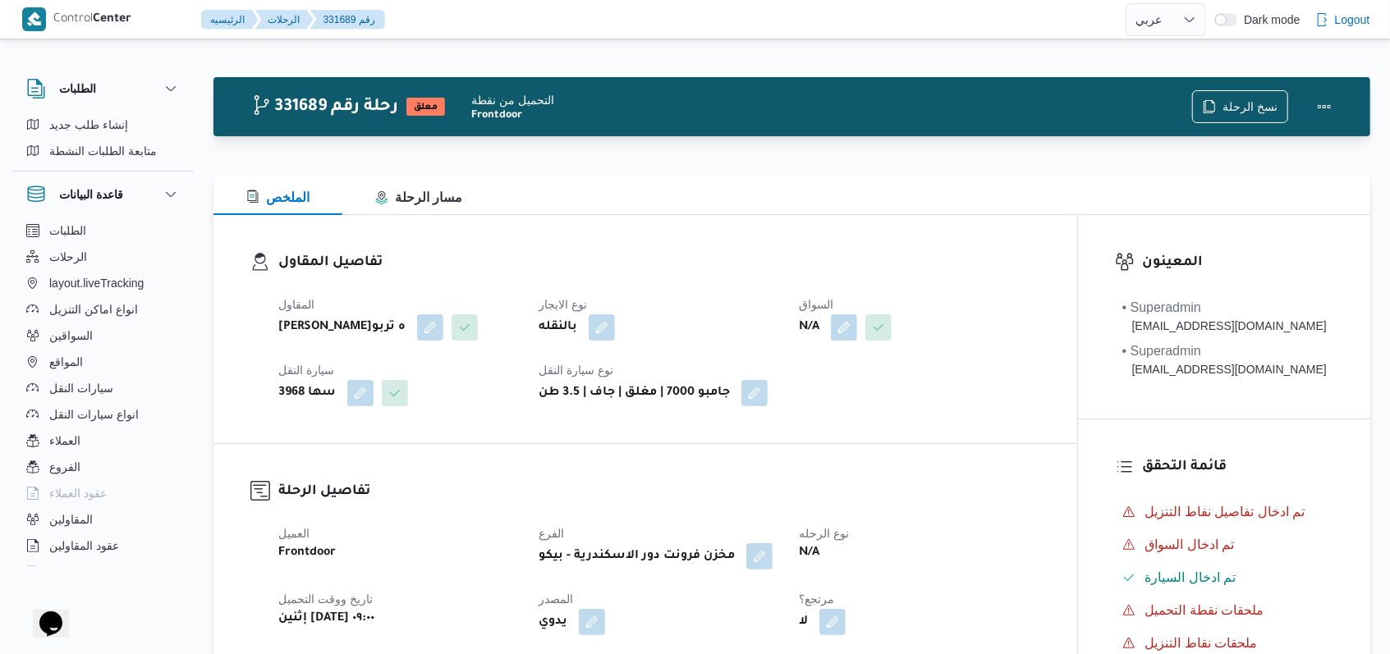
click at [838, 341] on div "N/A" at bounding box center [919, 328] width 244 height 30
click at [844, 328] on button "button" at bounding box center [844, 327] width 26 height 26
click at [820, 392] on div "Search" at bounding box center [813, 393] width 123 height 33
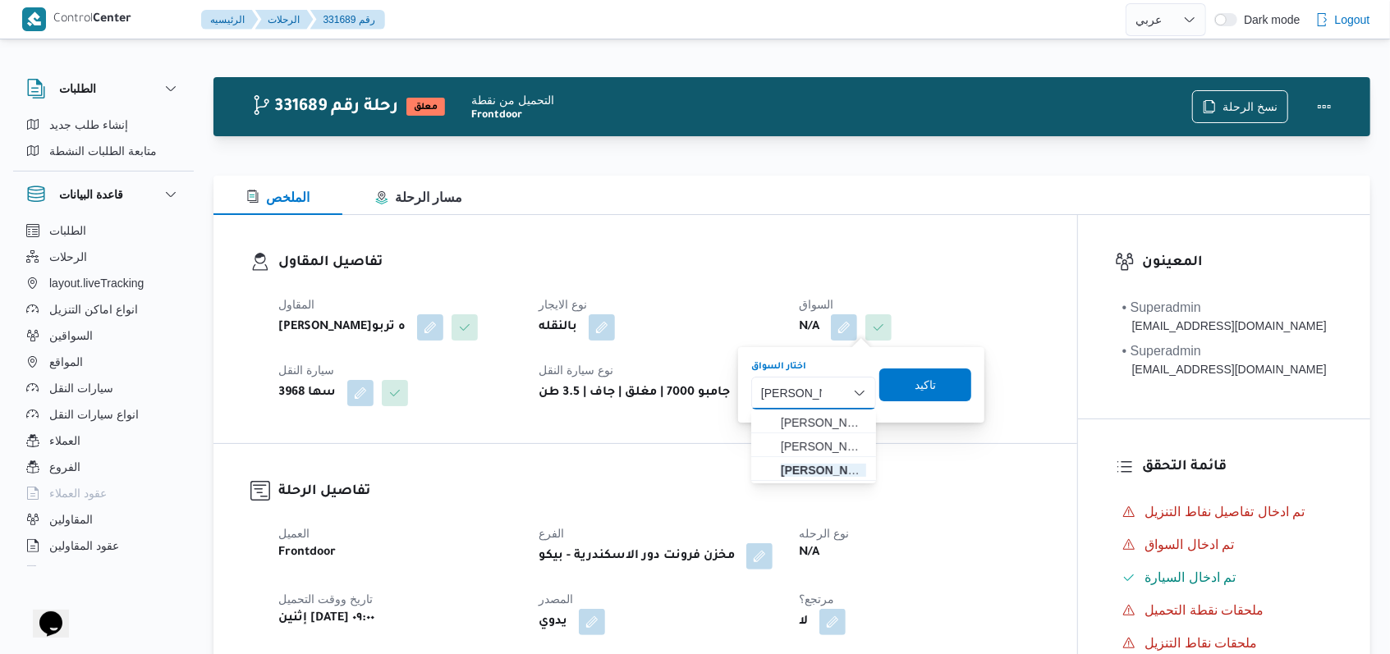
type input "محمد صديق"
click at [829, 419] on span "محمد صبحى مفرح حسين" at bounding box center [823, 423] width 85 height 20
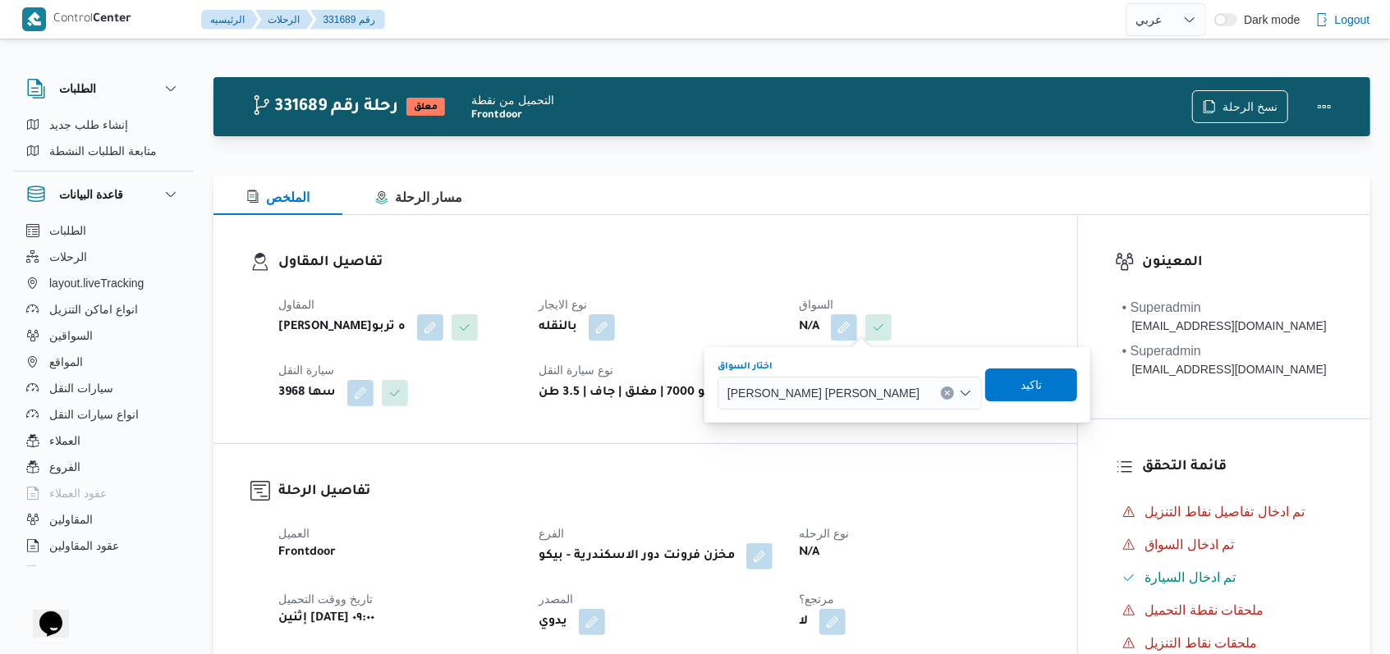
click at [828, 397] on span "محمد صبحى مفرح حسين" at bounding box center [823, 392] width 192 height 18
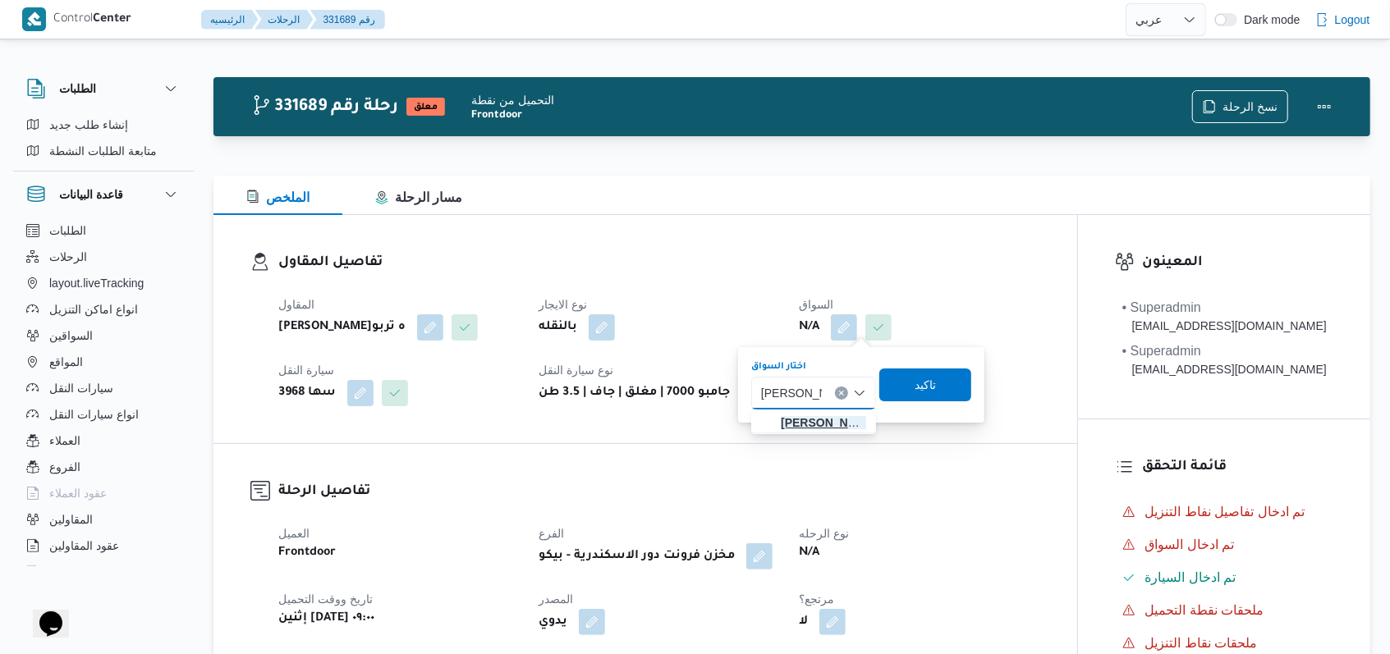
type input "محمد صديق"
click at [795, 417] on span "محمد صديق عبدالهادى الشافعى" at bounding box center [823, 423] width 85 height 20
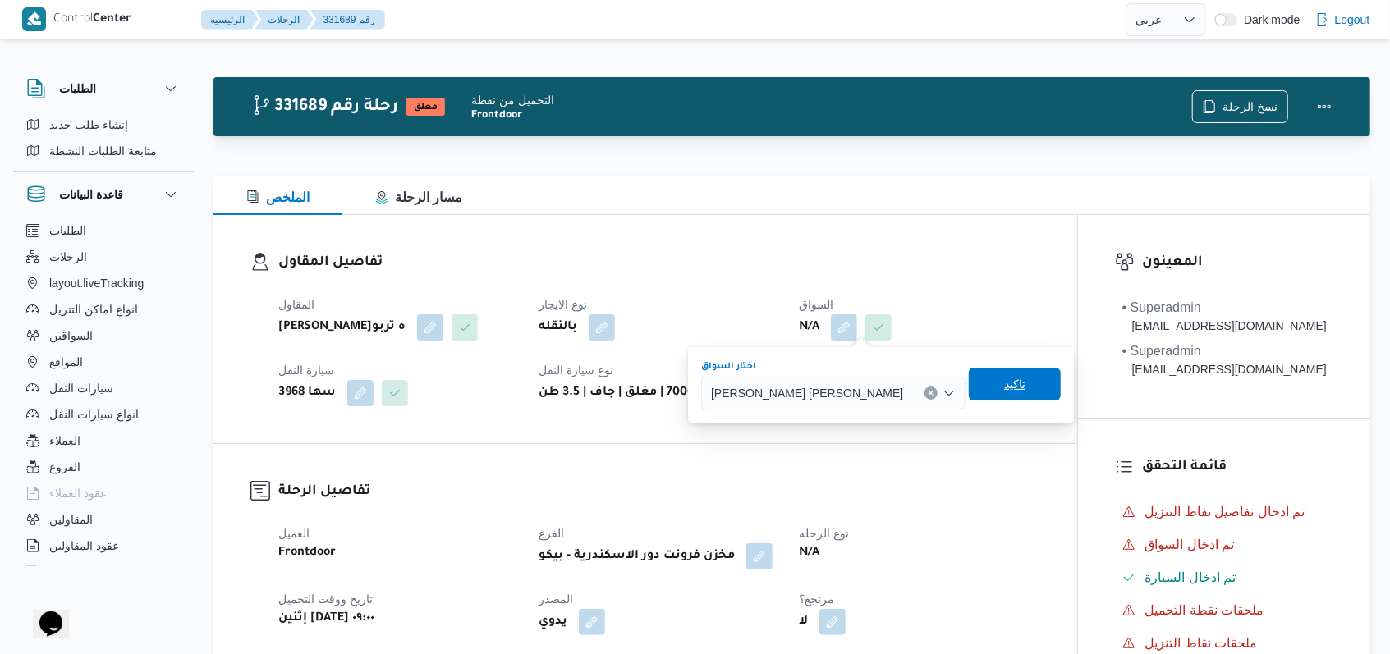
click at [1004, 385] on span "تاكيد" at bounding box center [1014, 384] width 21 height 20
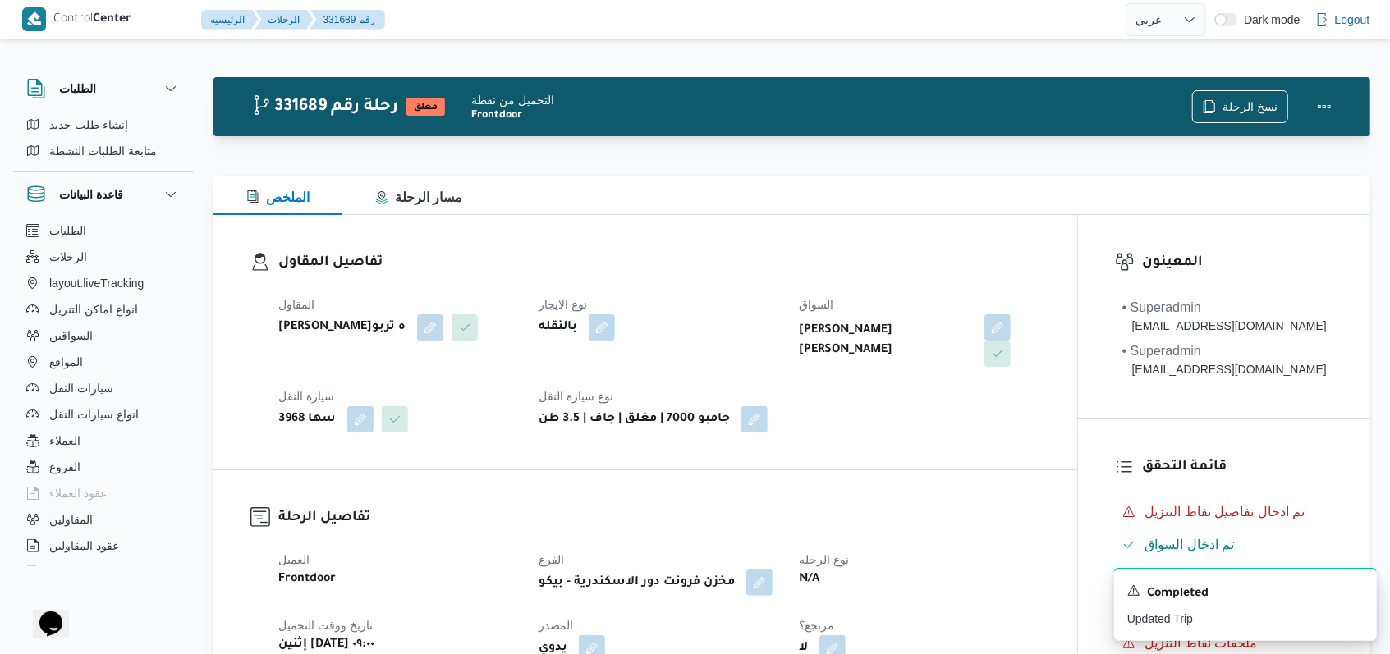
select select "ar"
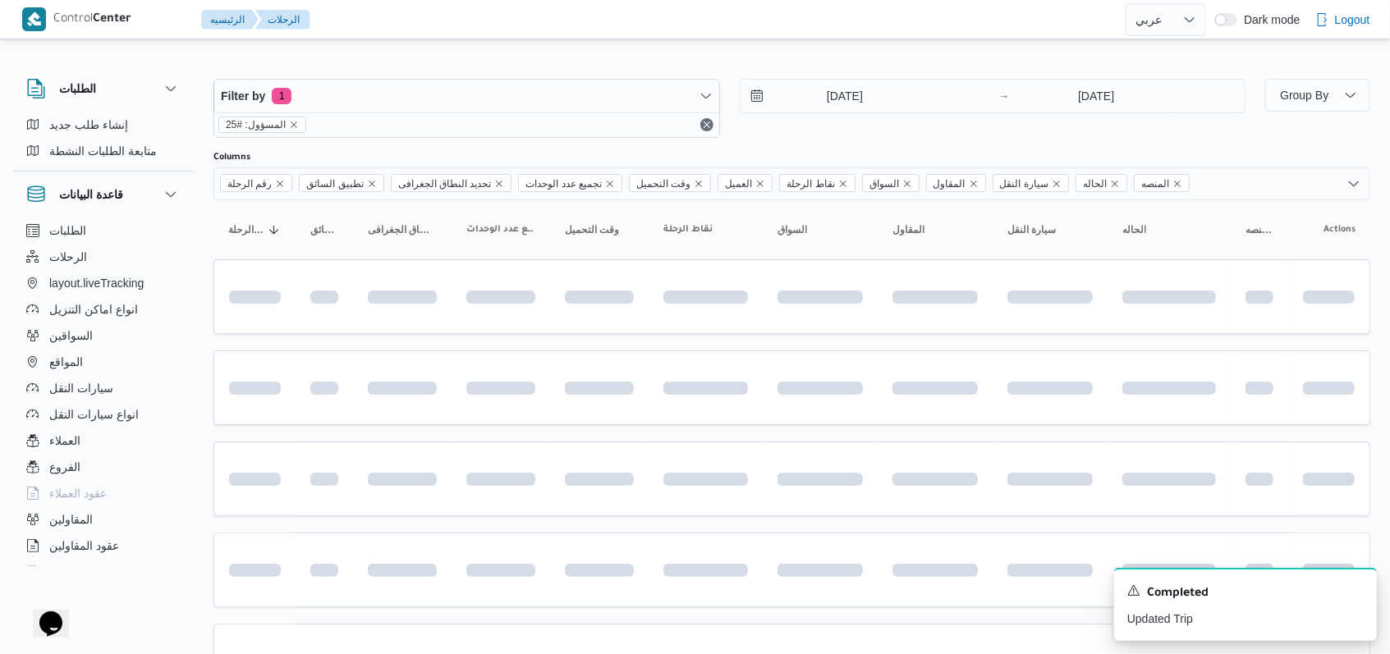
scroll to position [549, 0]
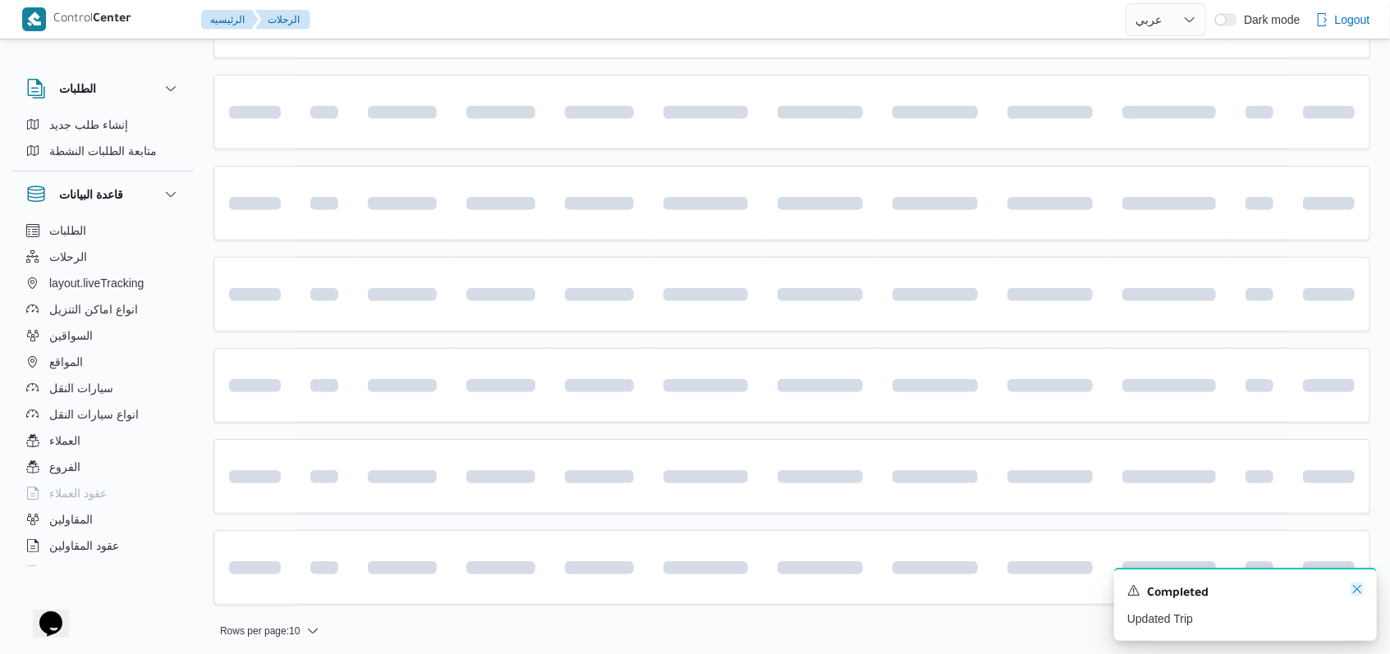
click at [1359, 594] on icon "Dismiss toast" at bounding box center [1356, 589] width 13 height 13
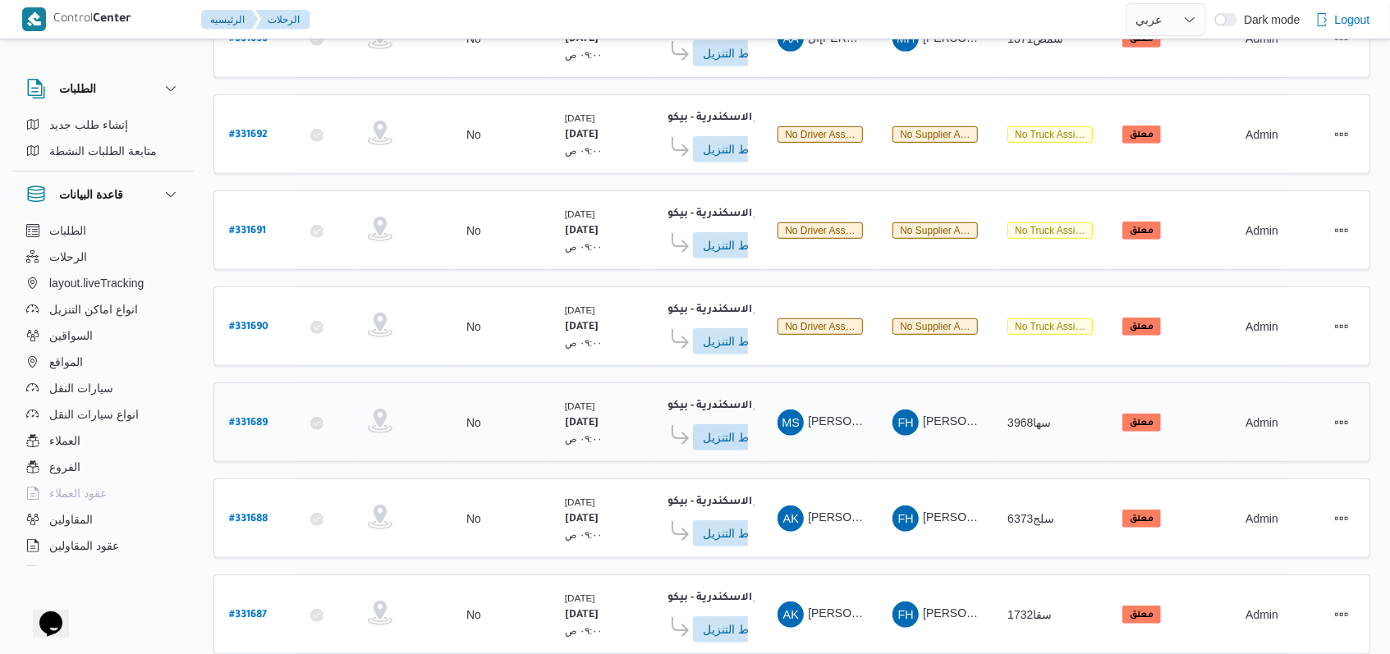
scroll to position [557, 0]
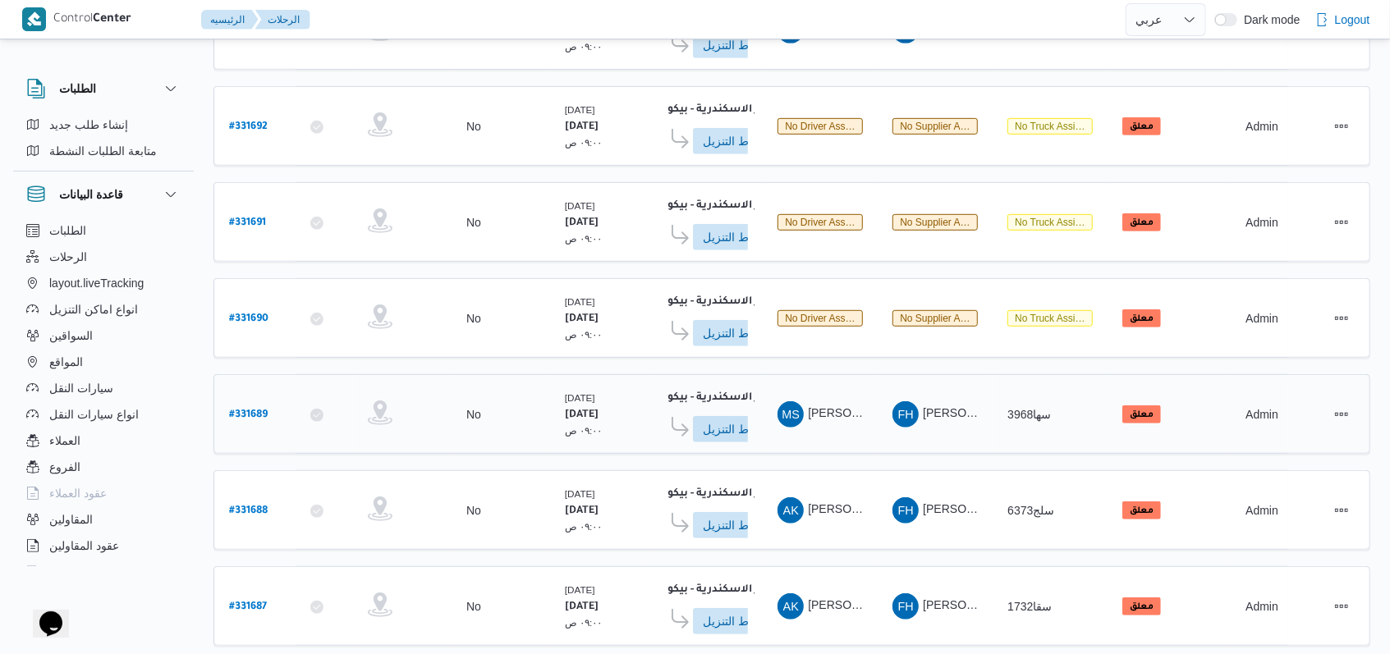
click at [260, 410] on b "# 331689" at bounding box center [248, 415] width 39 height 11
select select "ar"
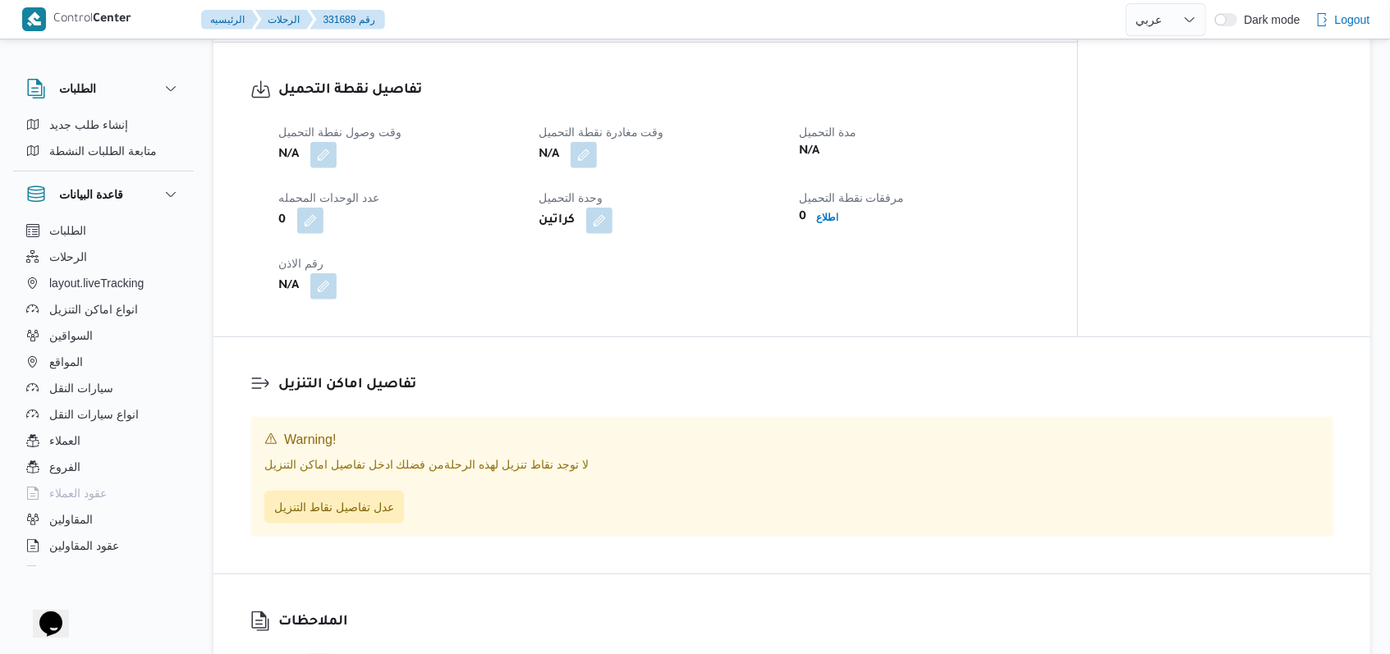
scroll to position [886, 0]
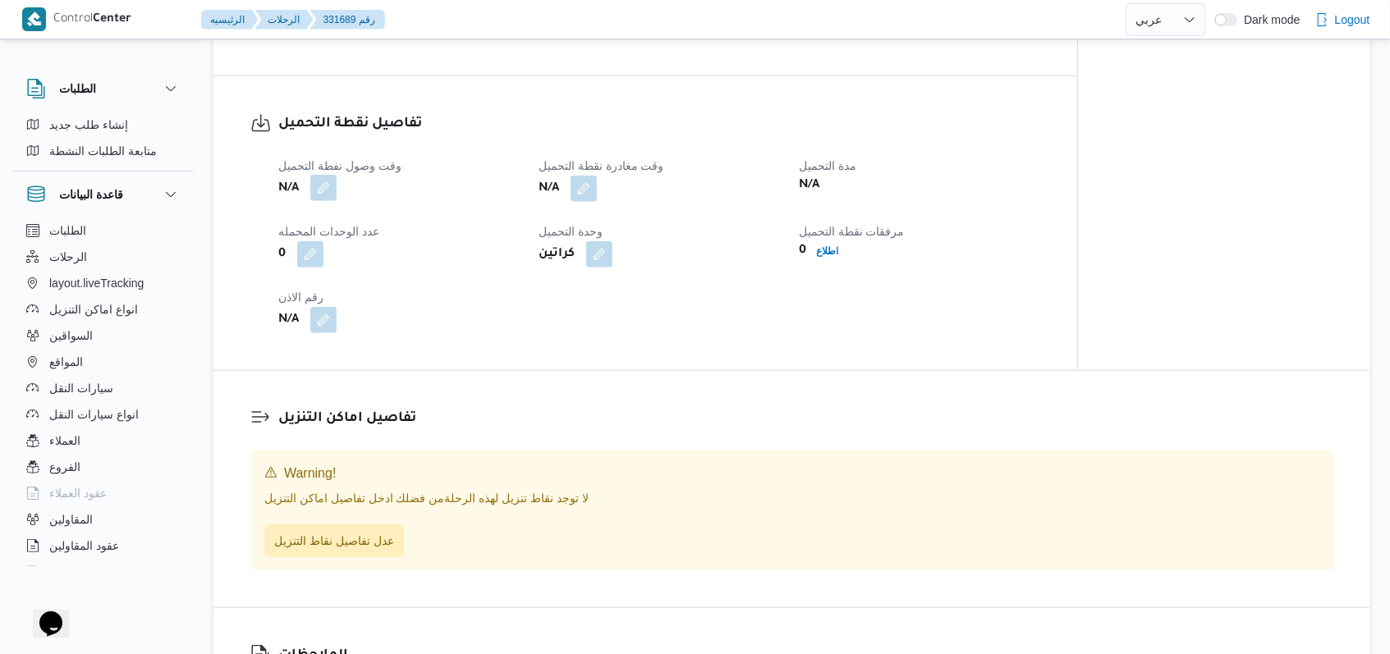
click at [325, 188] on button "button" at bounding box center [323, 188] width 26 height 26
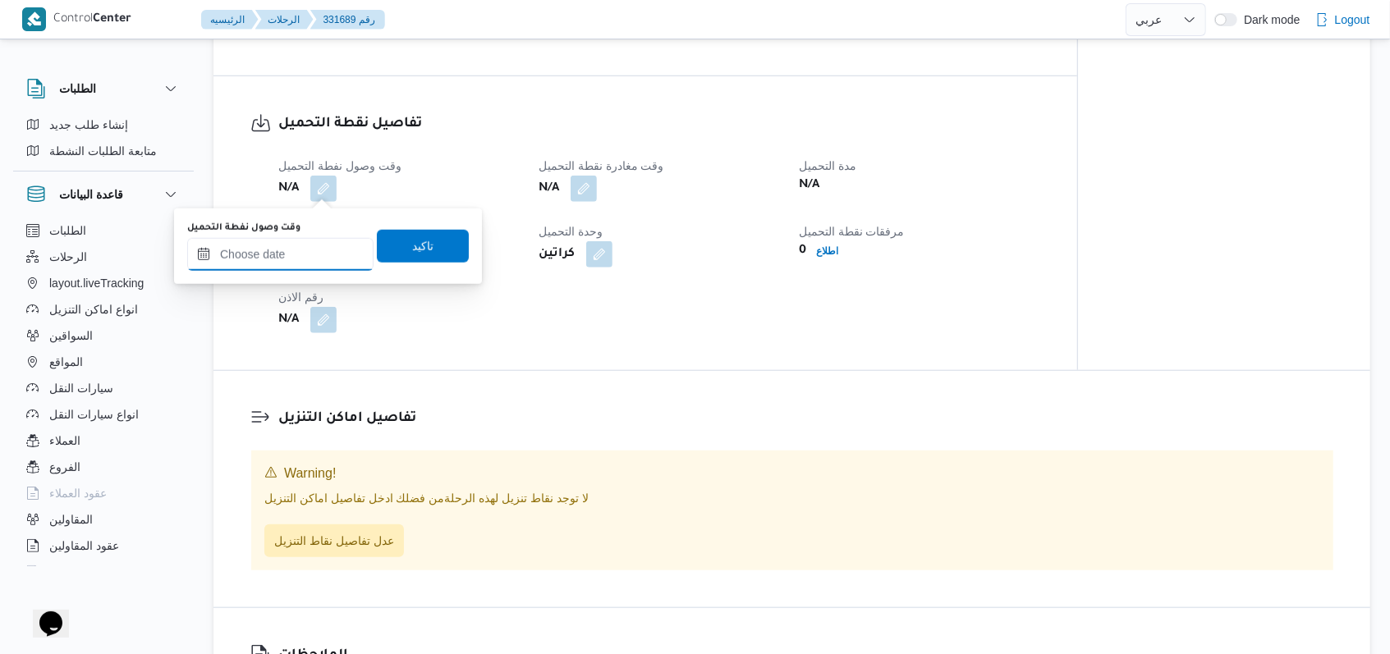
click at [280, 246] on input "وقت وصول نفطة التحميل" at bounding box center [280, 254] width 186 height 33
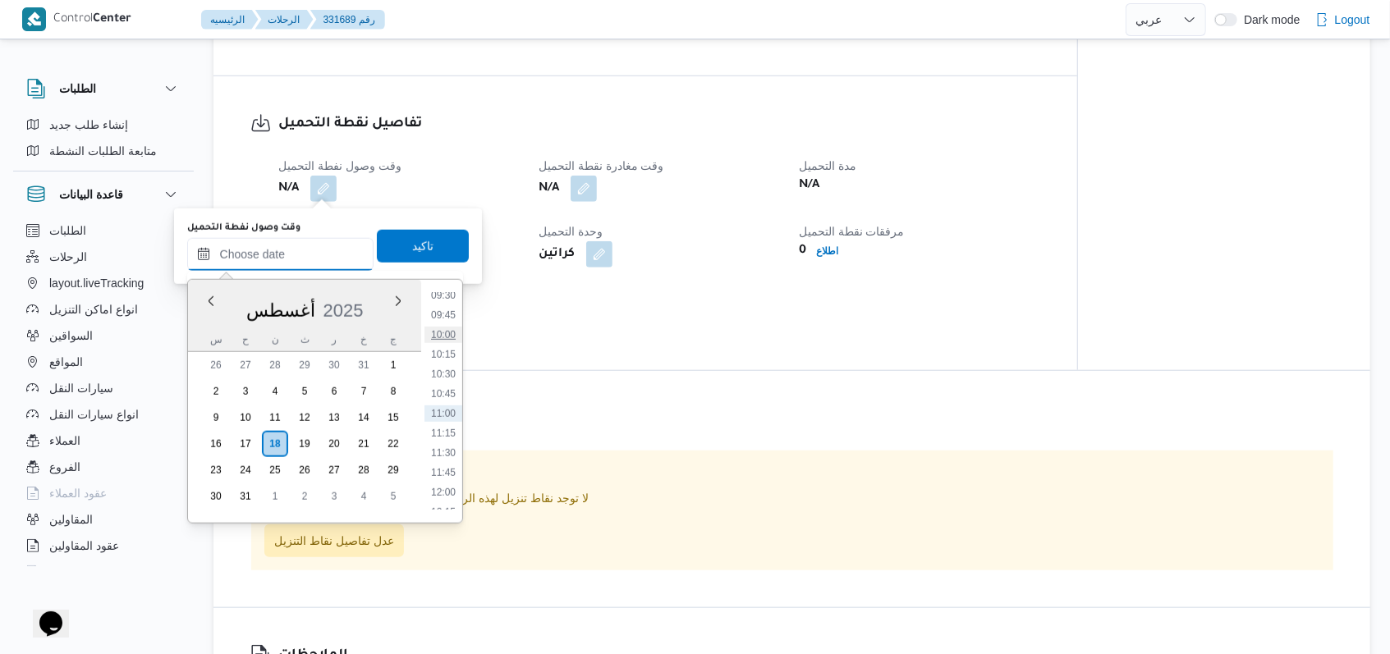
scroll to position [535, 0]
click at [435, 487] on li "09:15" at bounding box center [443, 495] width 38 height 16
type input "١٨/٠٨/٢٠٢٥ ٠٩:١٥"
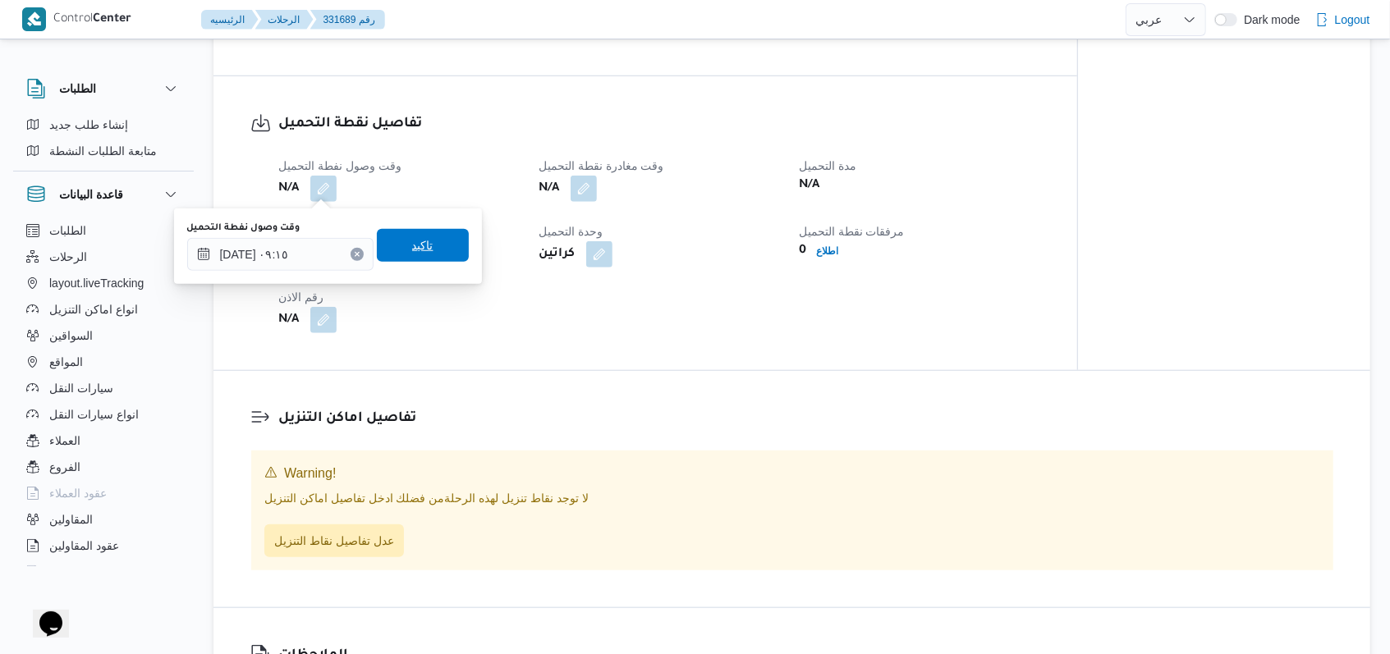
click at [412, 245] on span "تاكيد" at bounding box center [422, 246] width 21 height 20
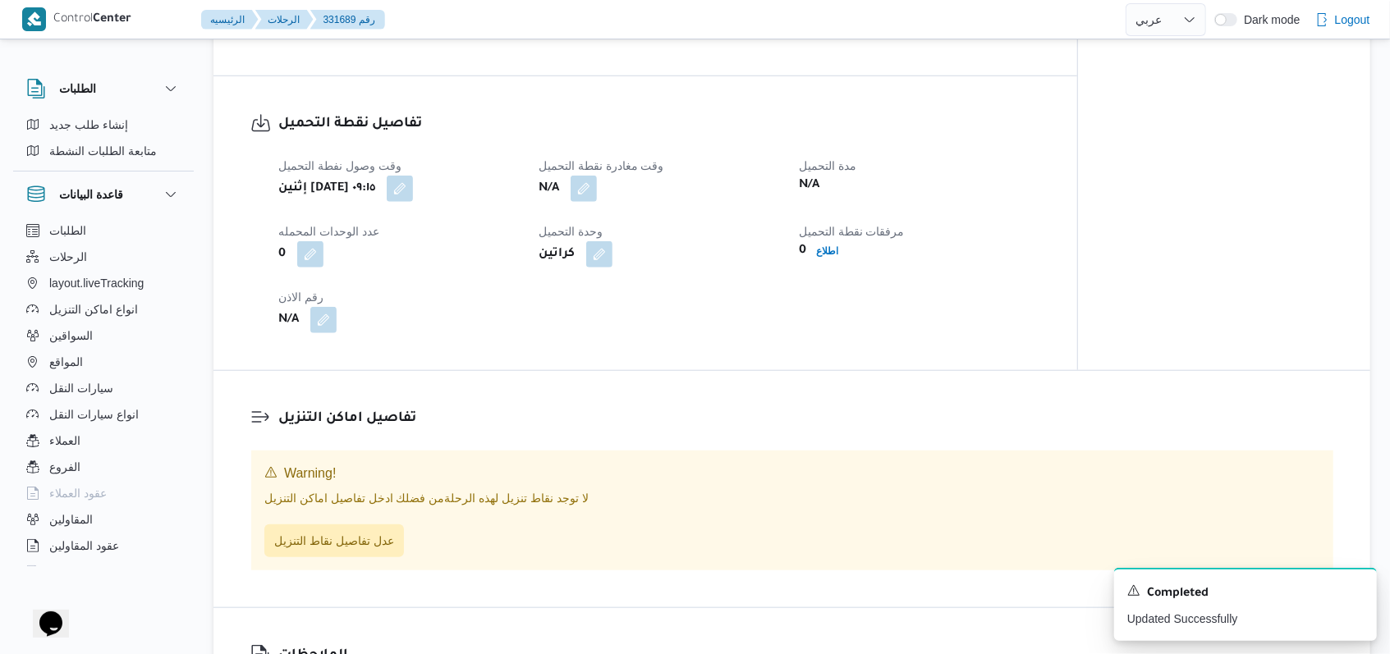
select select "ar"
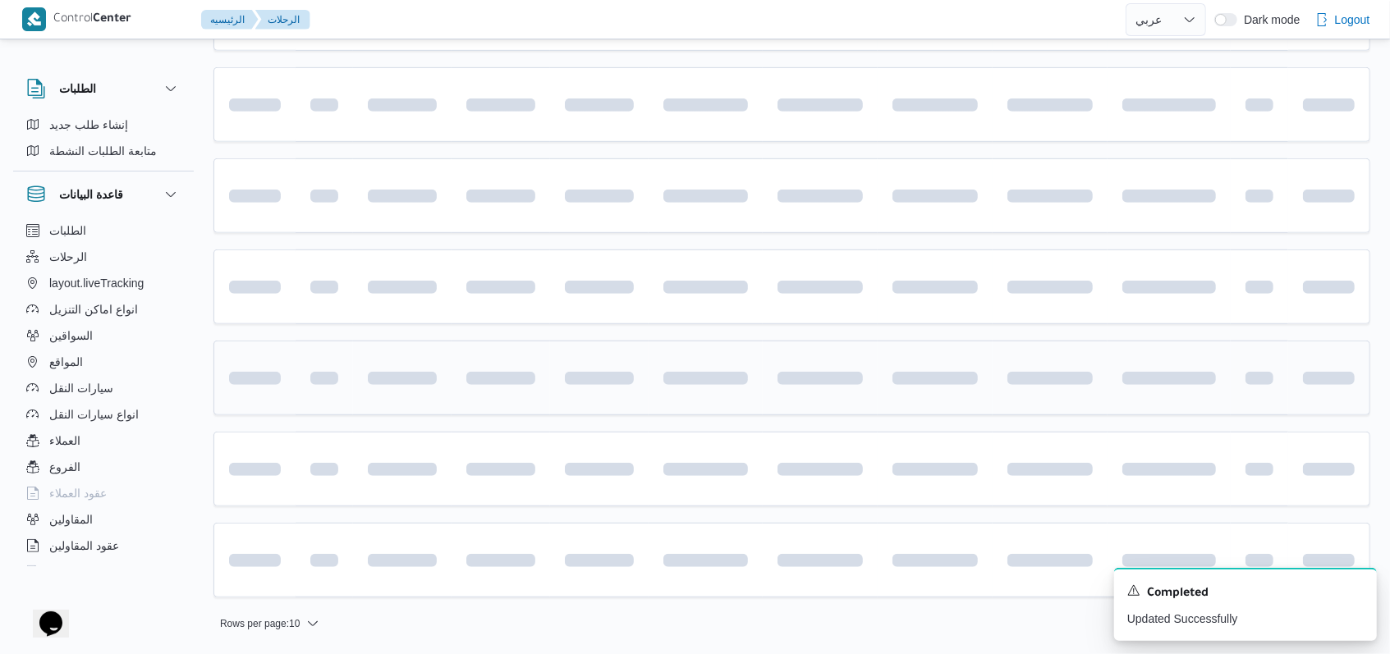
scroll to position [549, 0]
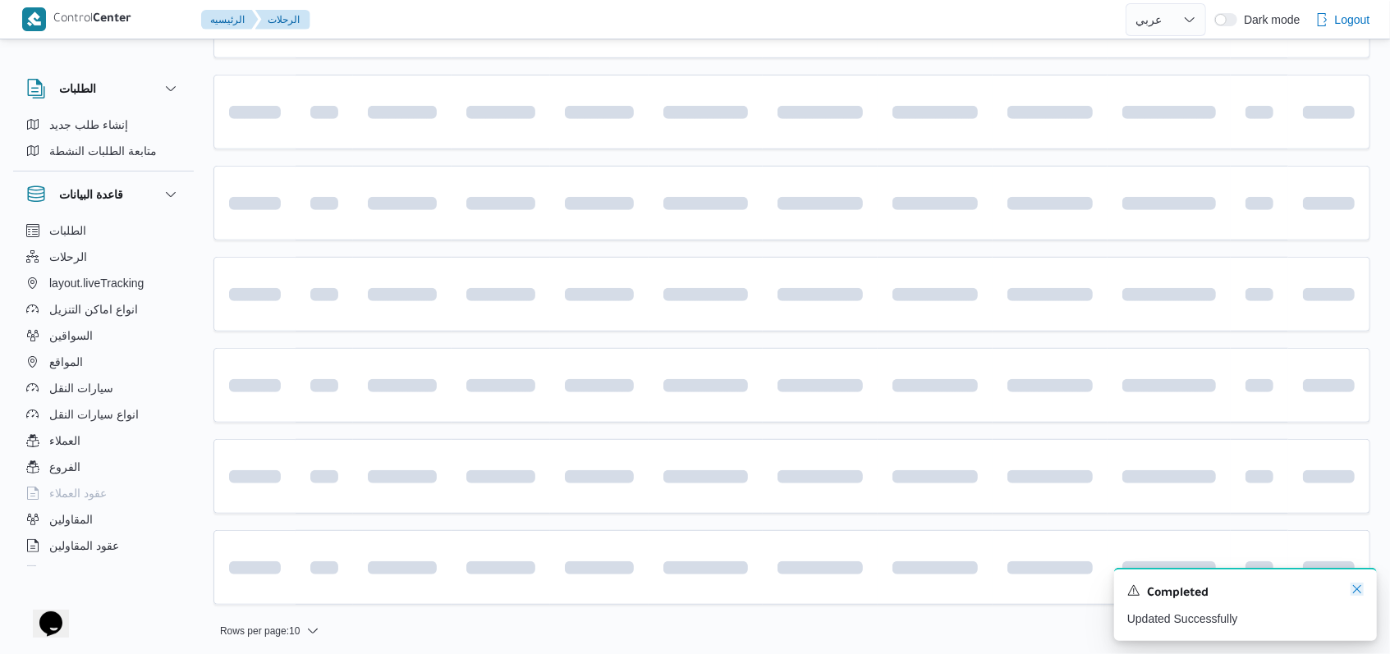
click at [1354, 590] on icon "Dismiss toast" at bounding box center [1356, 589] width 13 height 13
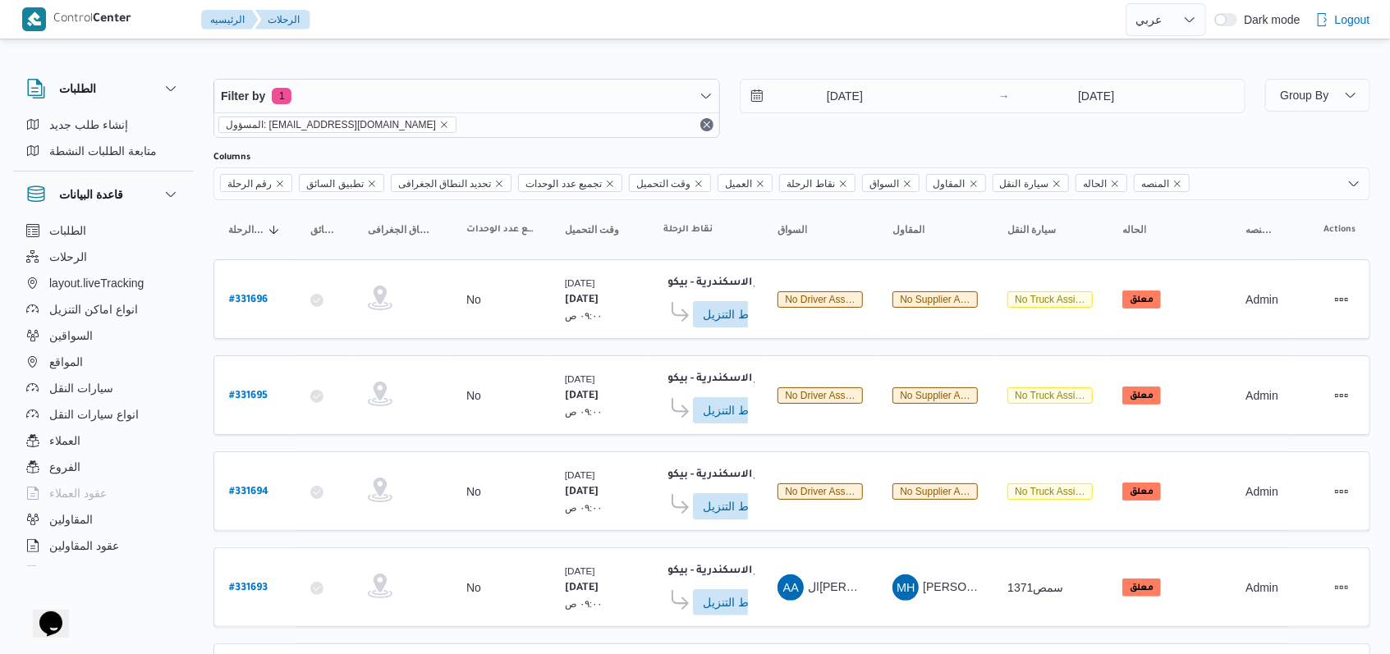
scroll to position [581, 0]
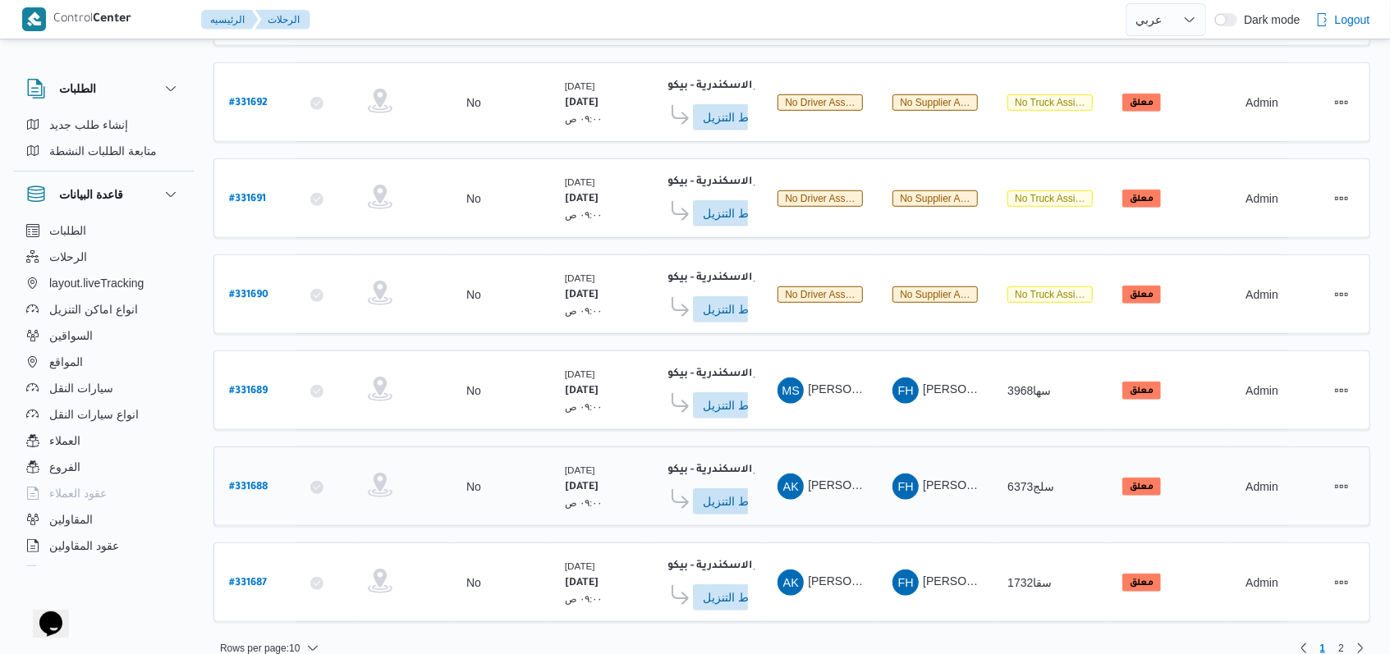
click at [256, 482] on b "# 331688" at bounding box center [248, 487] width 39 height 11
select select "ar"
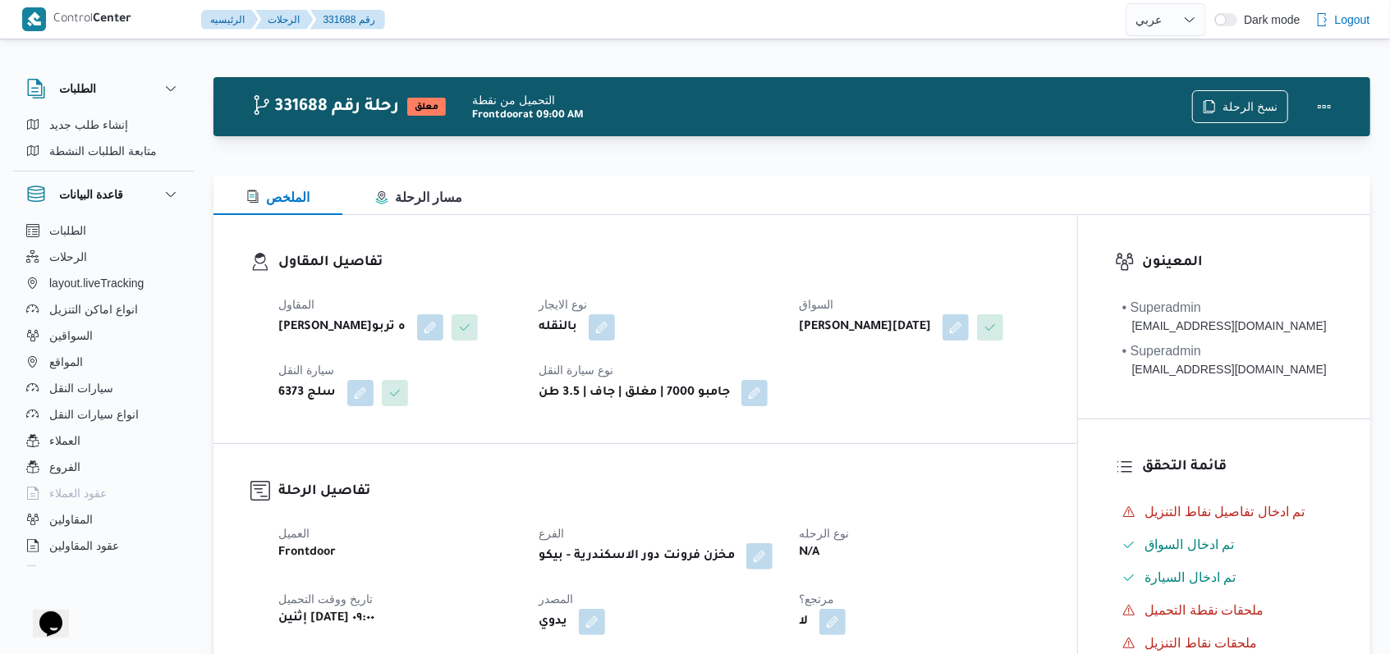
click at [931, 333] on b "ايمن خميس رفاعى محمد" at bounding box center [865, 328] width 132 height 20
click at [962, 333] on button "button" at bounding box center [955, 327] width 26 height 26
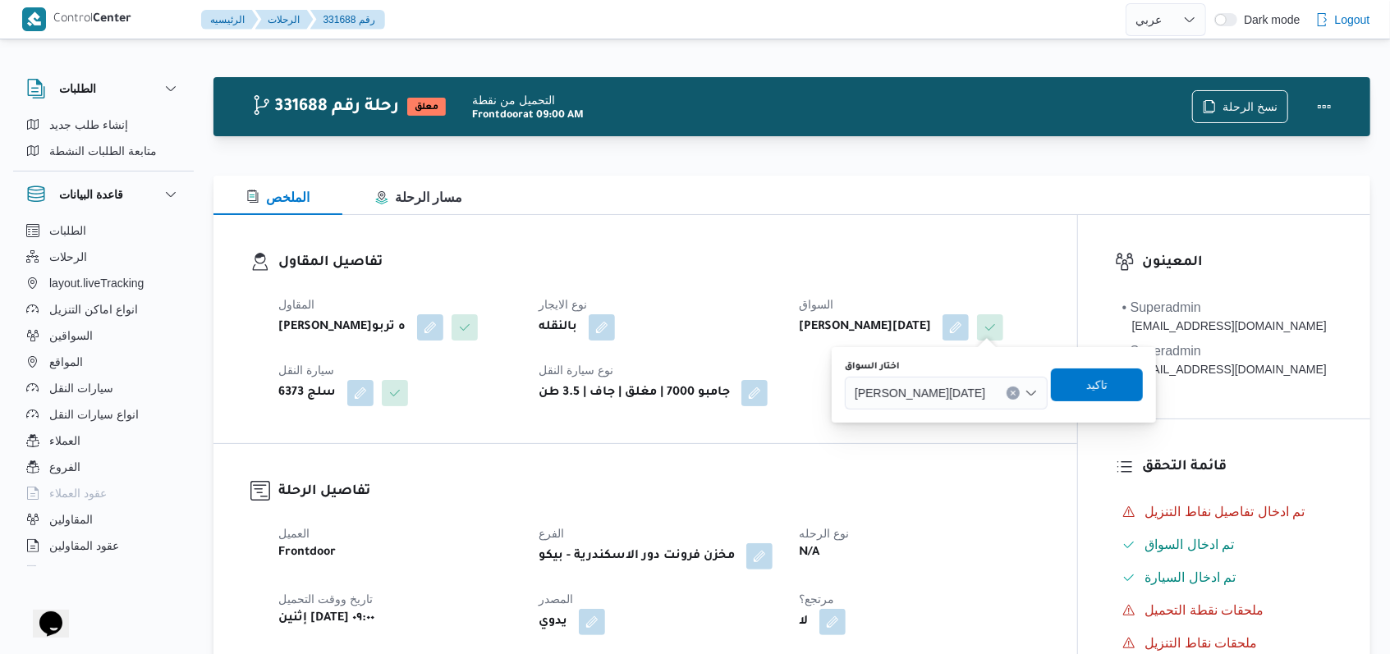
click at [948, 387] on span "ايمن خميس رفاعى محمد" at bounding box center [920, 392] width 131 height 18
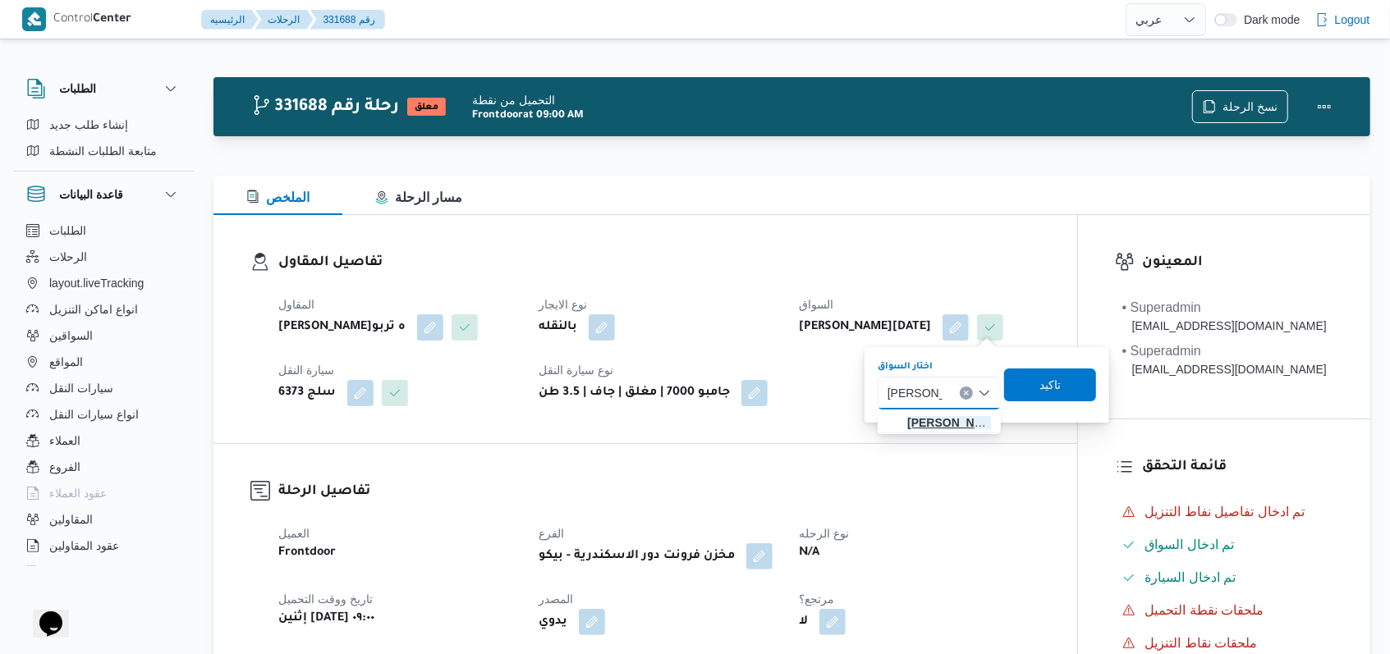
type input "فتحى حسن"
click at [956, 417] on span "فتحى حسن جلال ابو الحسن" at bounding box center [949, 423] width 84 height 20
click at [1070, 381] on span "تاكيد" at bounding box center [1056, 384] width 92 height 33
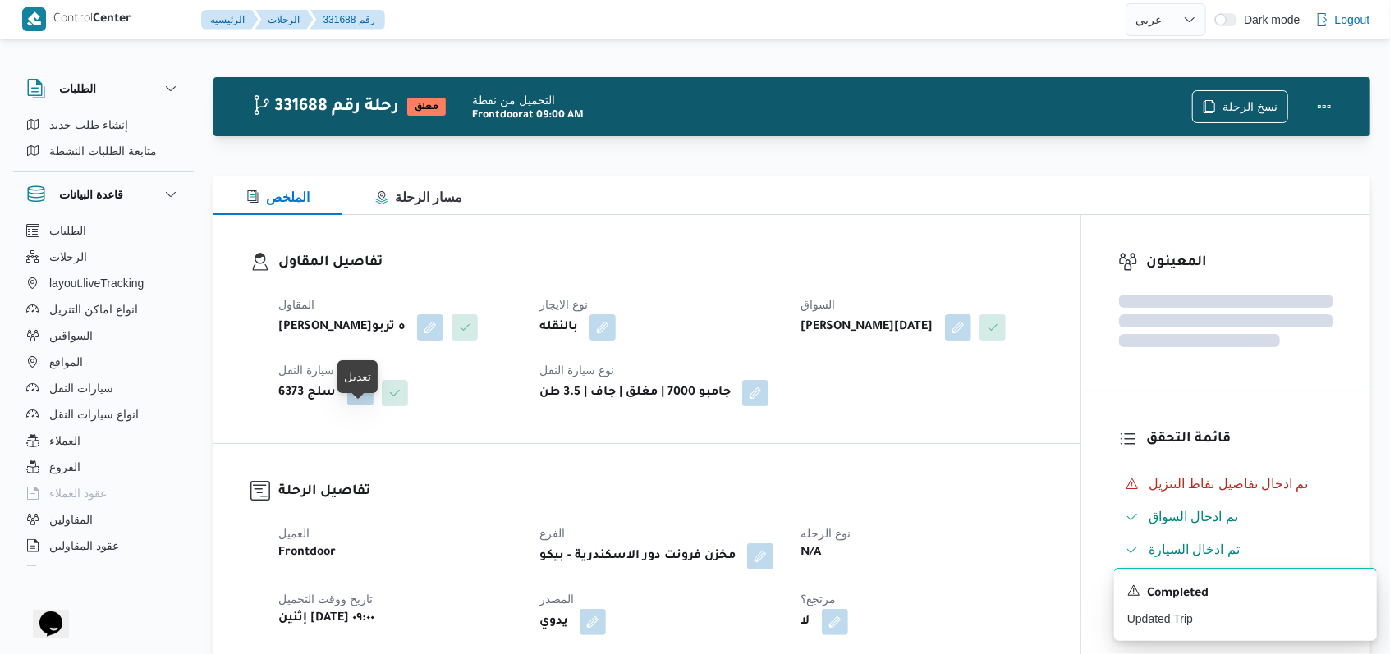
click at [358, 406] on button "button" at bounding box center [360, 392] width 26 height 26
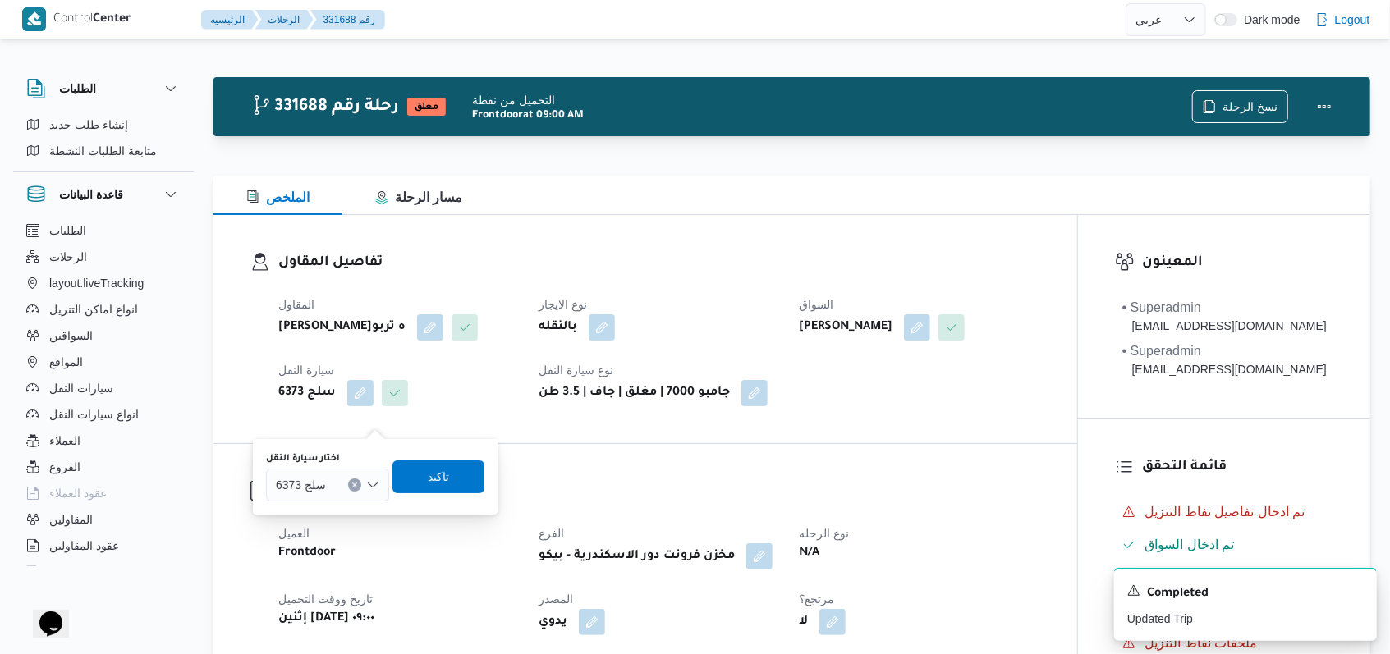
click at [302, 504] on div "You are in a dialog. To close this dialog, hit escape. اختار سيارة النقل سلج 63…" at bounding box center [375, 477] width 245 height 76
click at [318, 488] on span "سلج 6373" at bounding box center [301, 484] width 50 height 18
type input "2942"
click at [326, 510] on span "دعا 2942 | null" at bounding box center [338, 515] width 84 height 20
click at [451, 461] on span "تاكيد" at bounding box center [447, 476] width 92 height 33
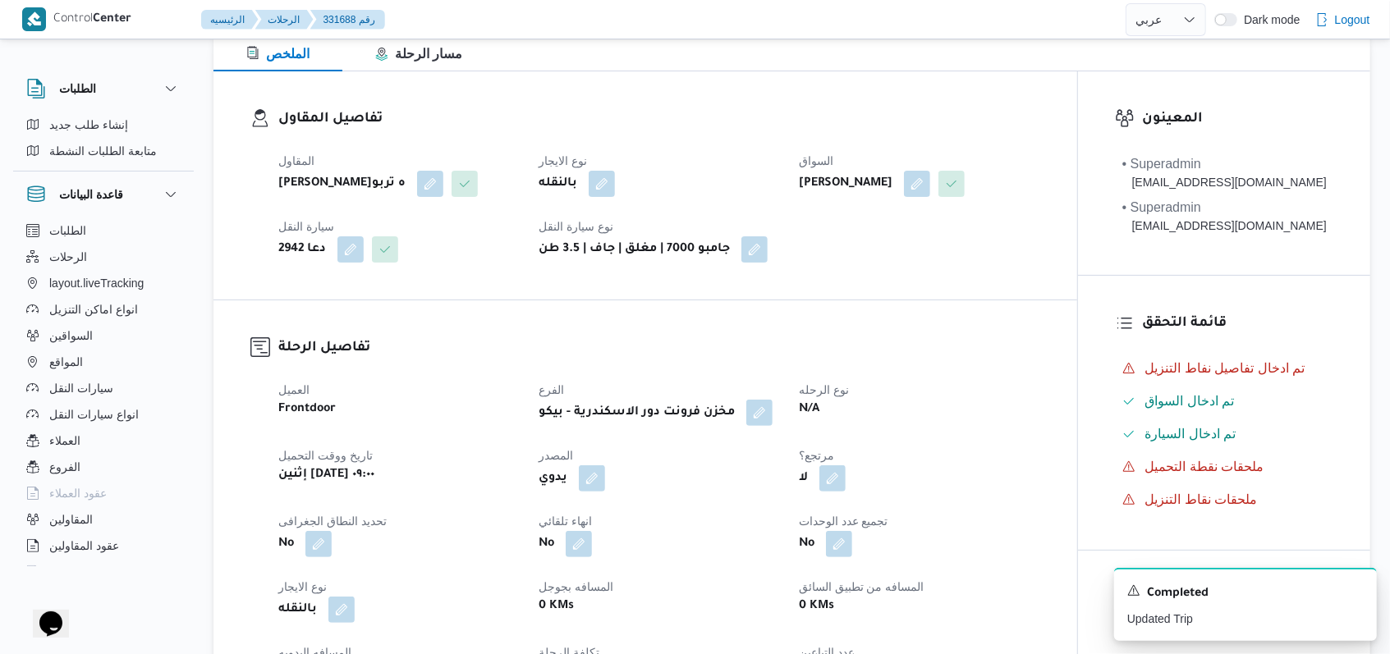
scroll to position [109, 0]
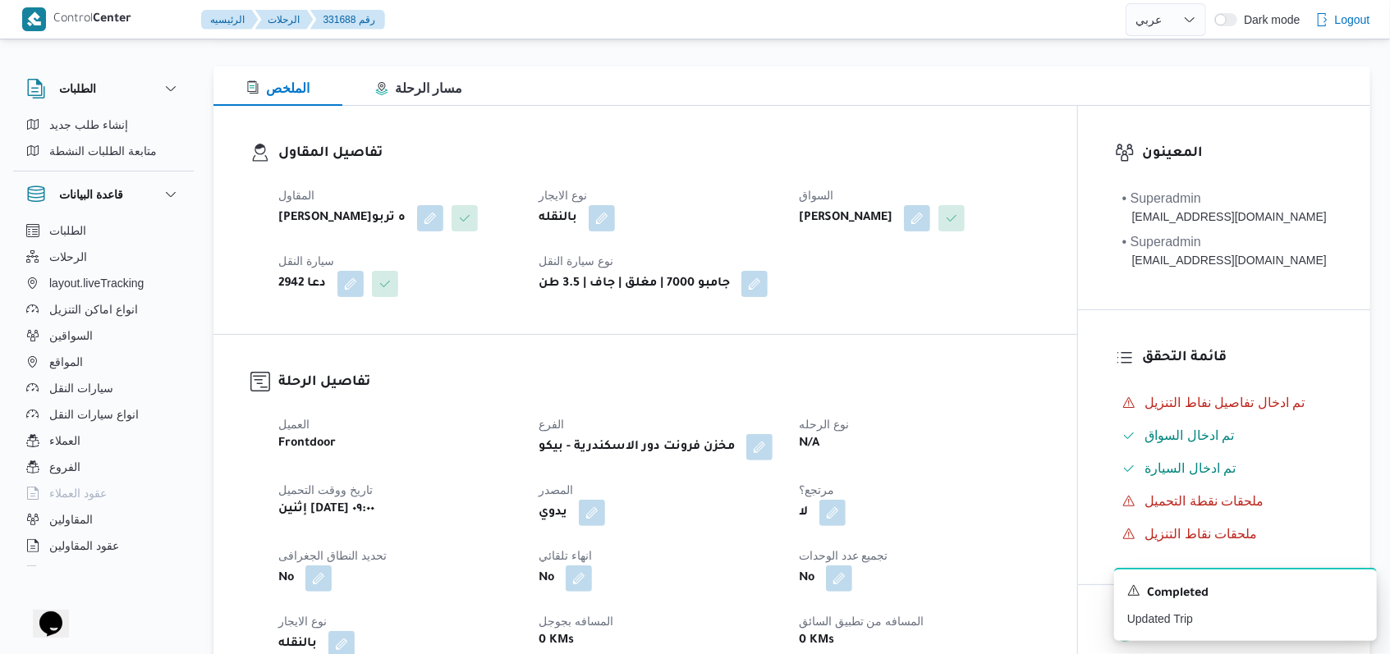
select select "ar"
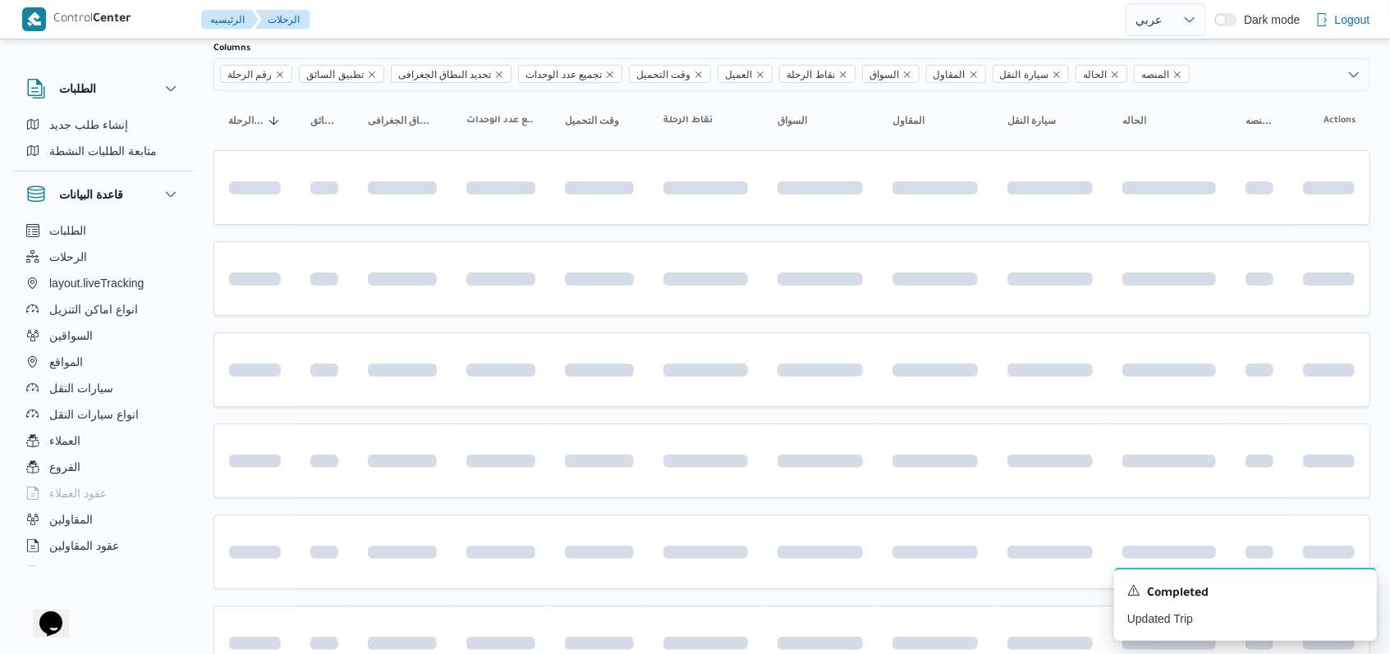
scroll to position [549, 0]
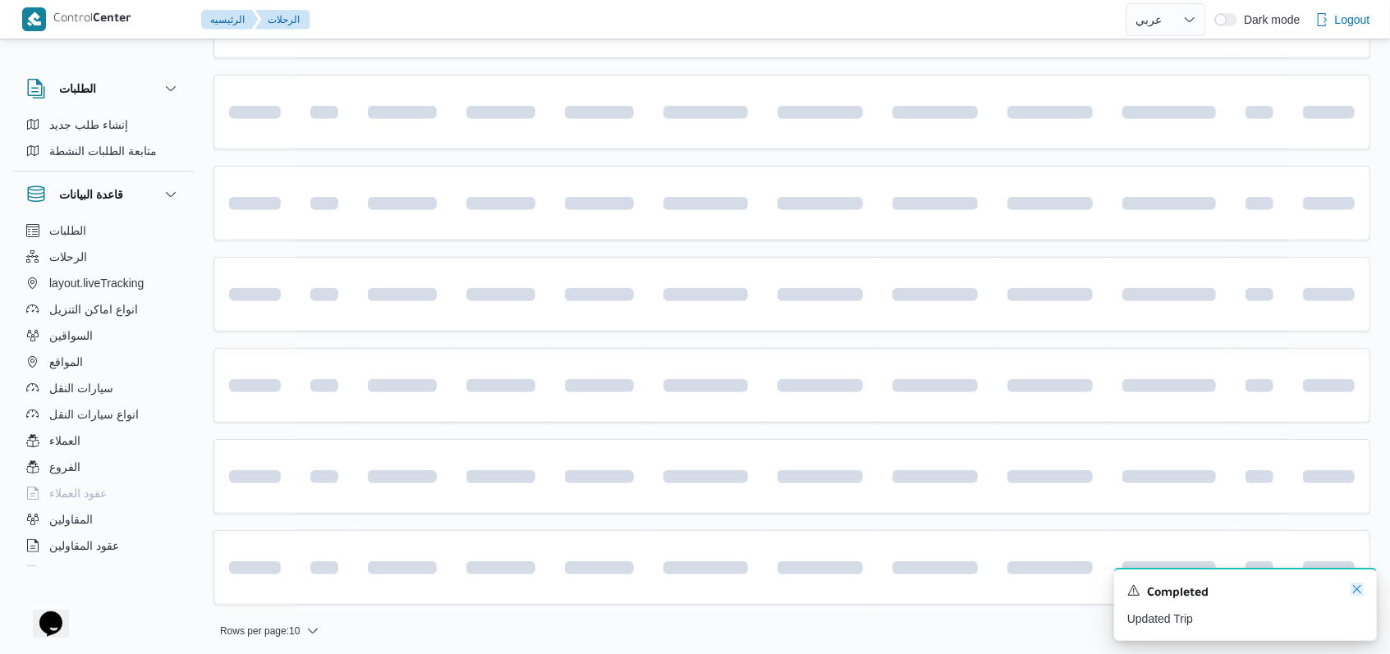
click at [1353, 589] on icon "Dismiss toast" at bounding box center [1356, 589] width 13 height 13
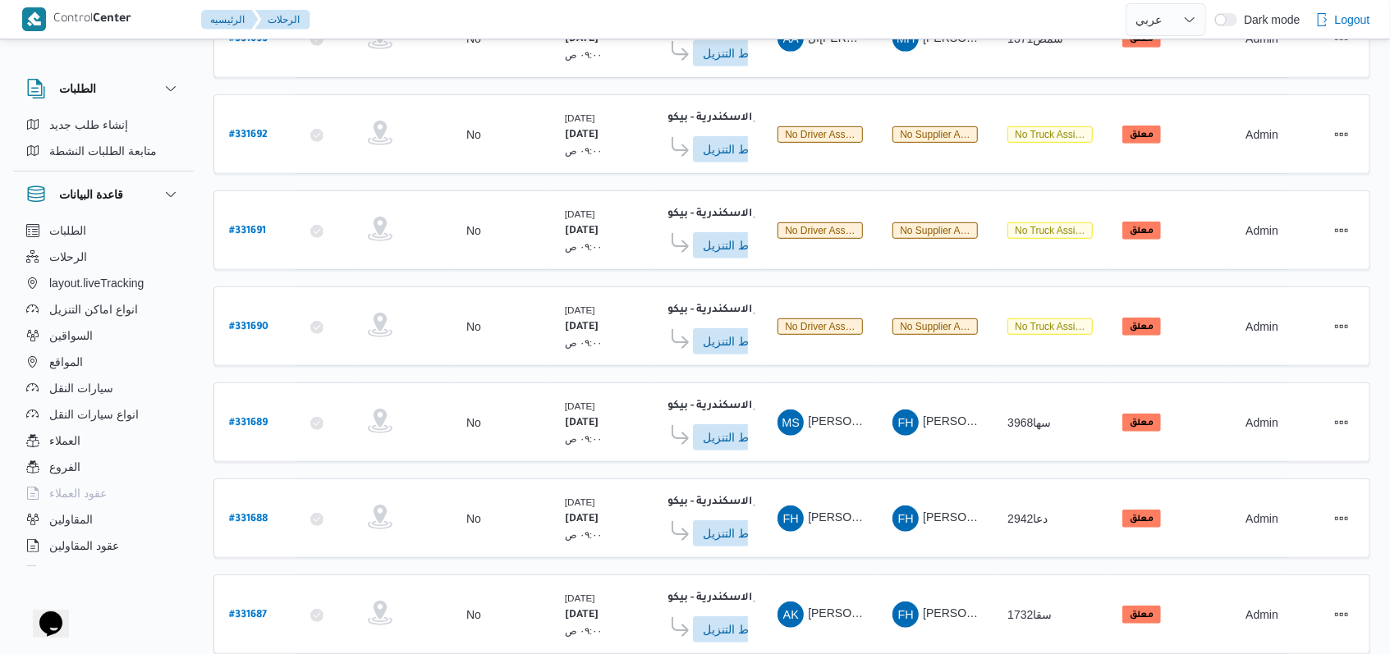
scroll to position [557, 0]
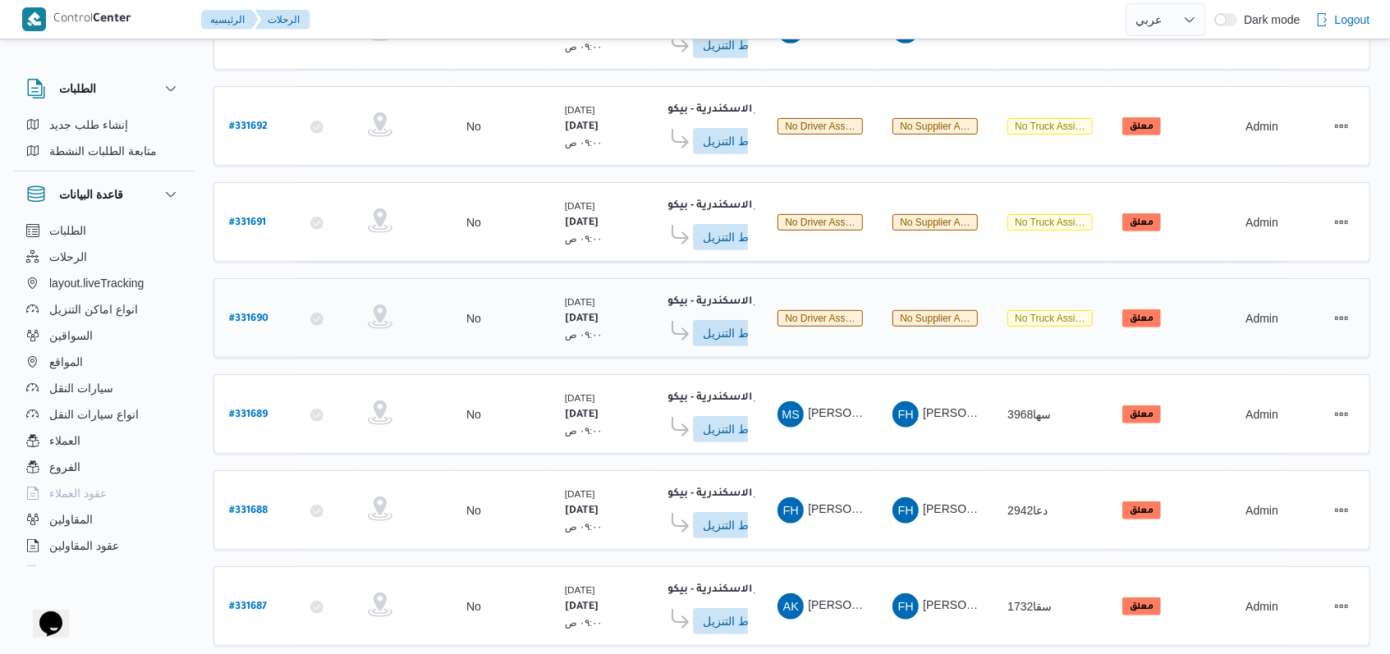
click at [245, 314] on b "# 331690" at bounding box center [248, 319] width 39 height 11
select select "ar"
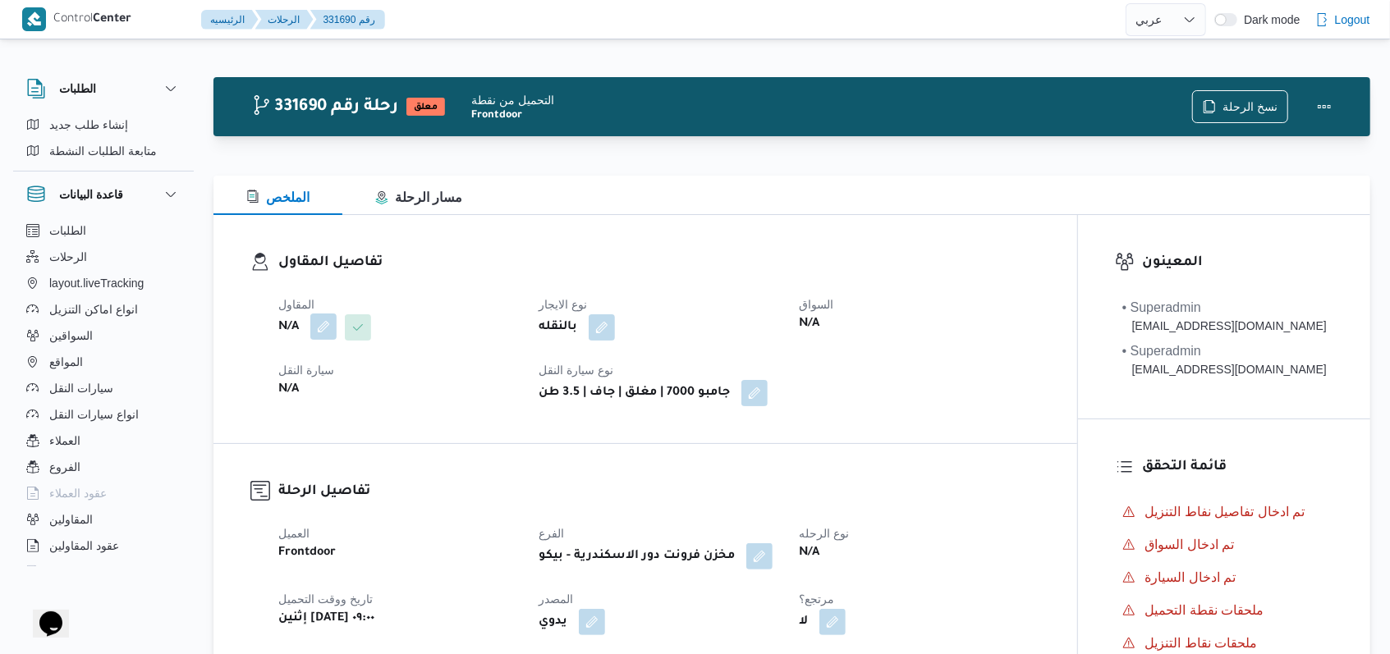
click at [324, 329] on button "button" at bounding box center [323, 327] width 26 height 26
click at [285, 396] on div "Search" at bounding box center [290, 393] width 123 height 33
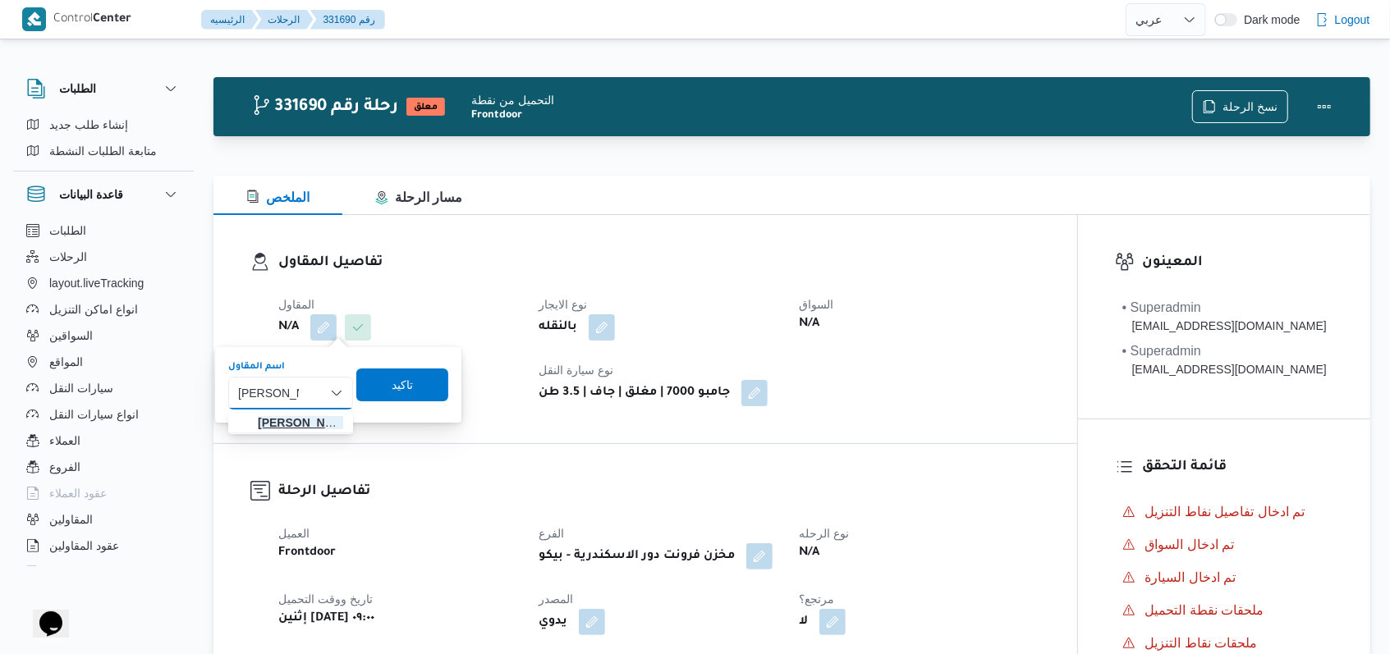
type input "محمد صديق"
click at [285, 416] on span "محمد صديق جابرصديق" at bounding box center [300, 423] width 85 height 20
click at [427, 384] on span "تاكيد" at bounding box center [416, 384] width 21 height 20
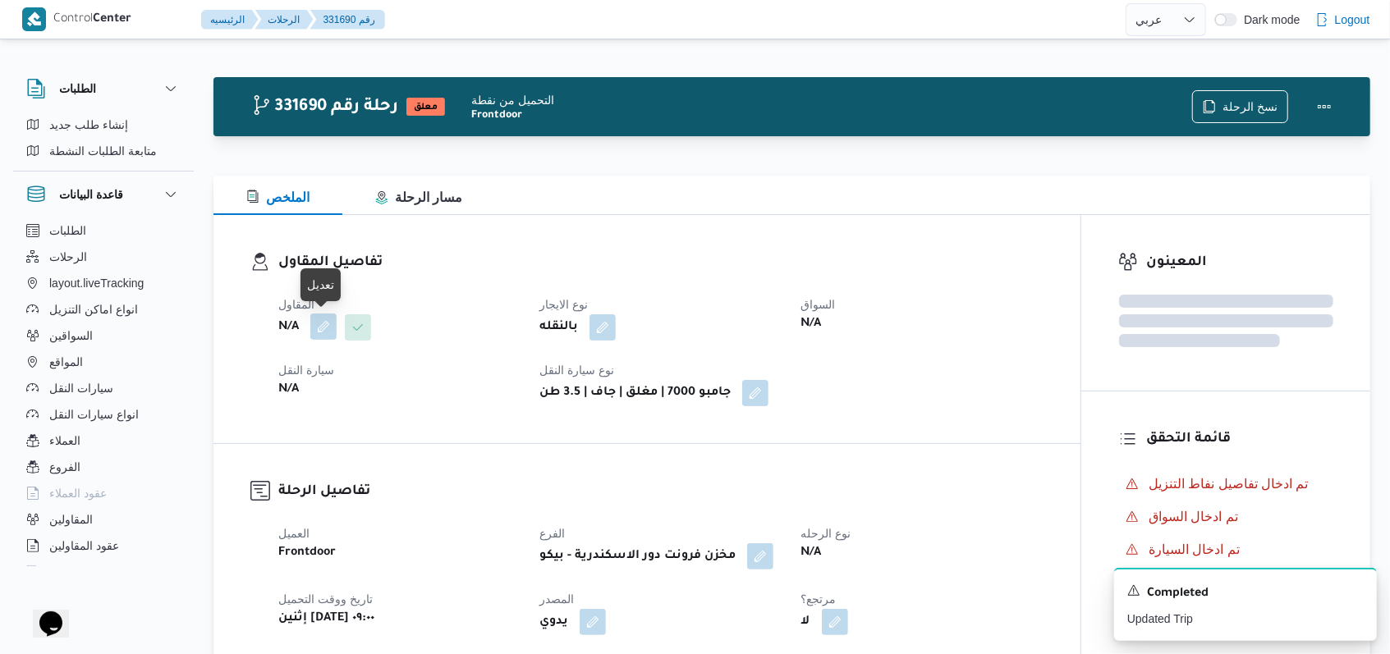
click at [299, 333] on b "N/A" at bounding box center [288, 328] width 21 height 20
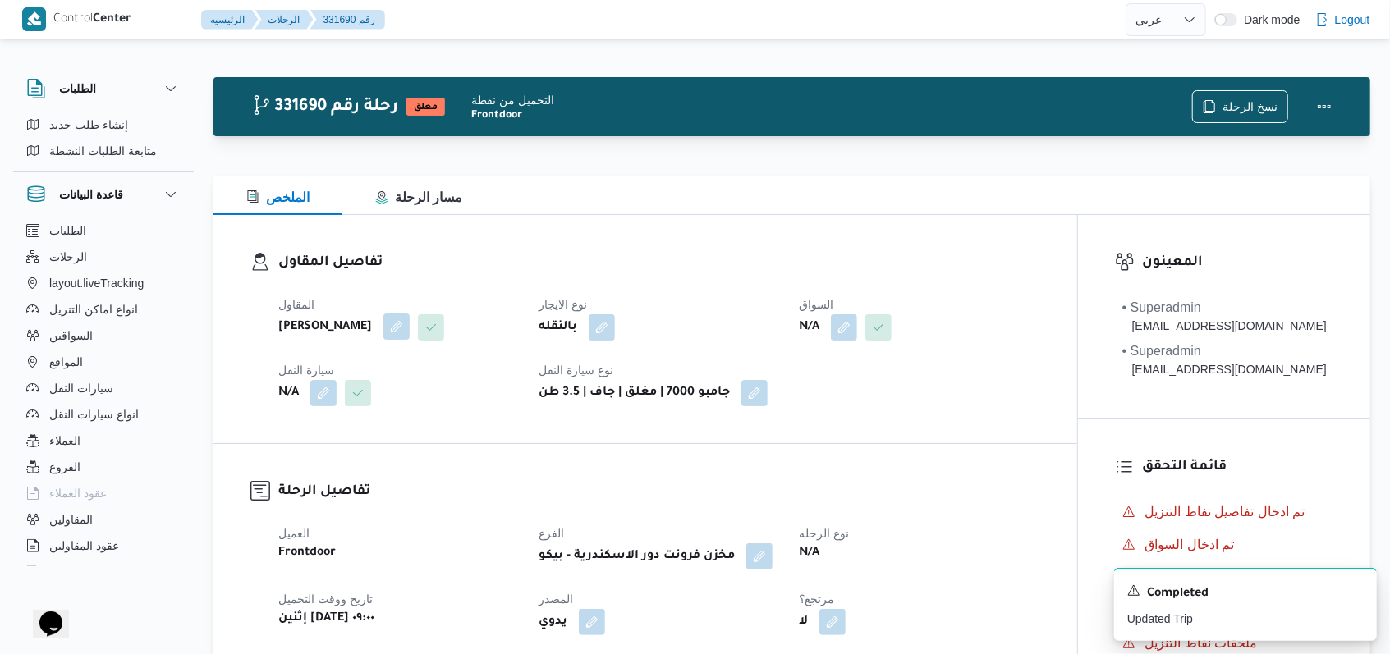
click at [410, 334] on button "button" at bounding box center [396, 327] width 26 height 26
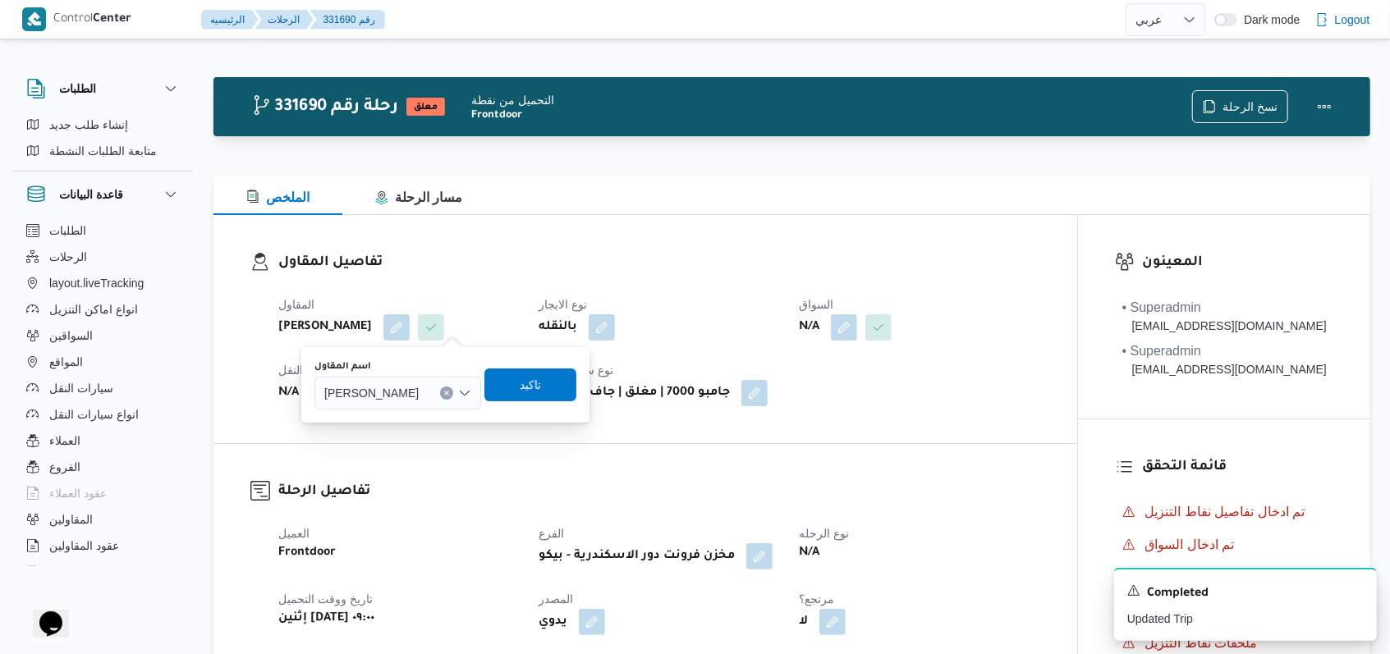
click at [419, 392] on span "محمد صديق جابرصديق" at bounding box center [371, 392] width 94 height 18
type input "فتحى حسن"
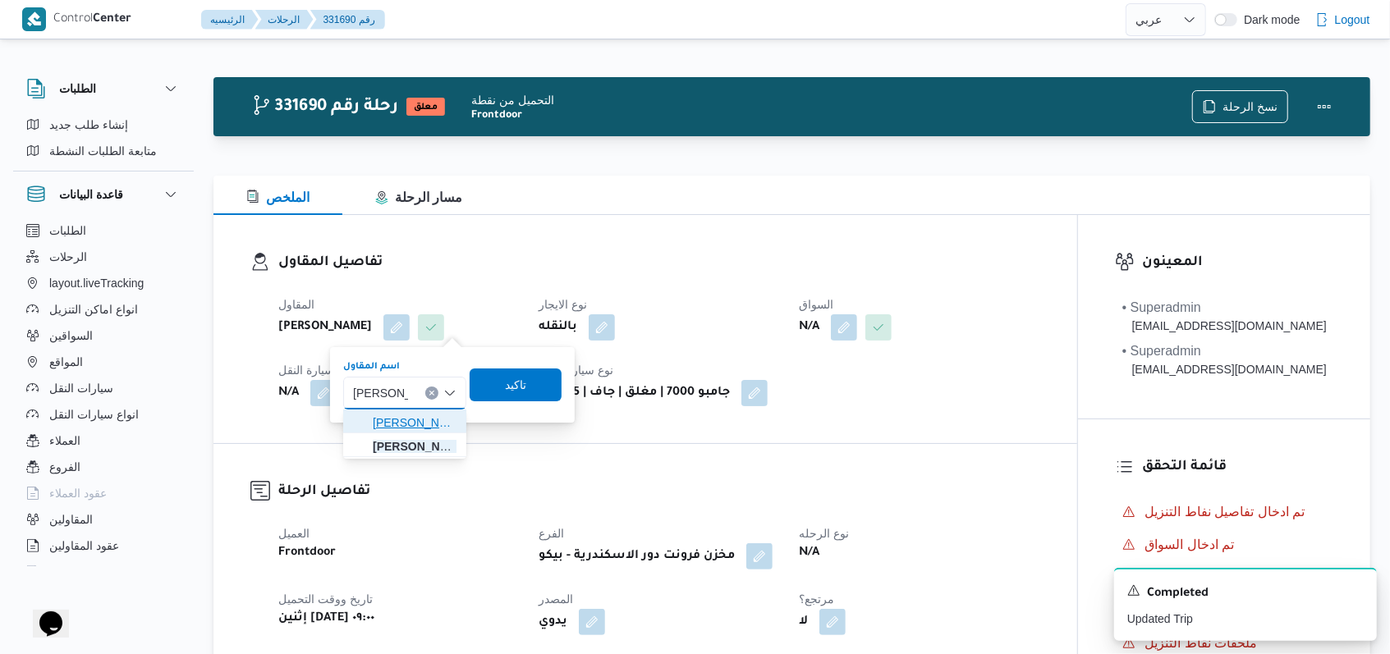
click at [467, 426] on mark "فتحى حسن" at bounding box center [515, 422] width 96 height 13
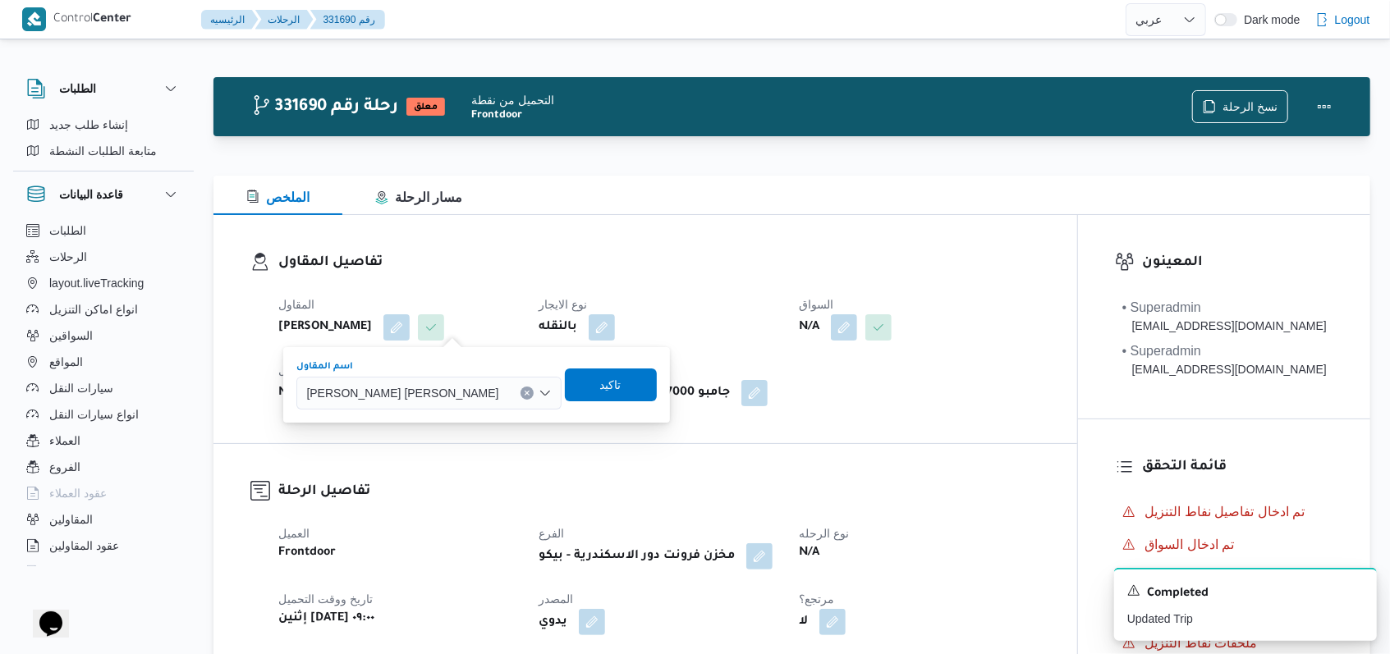
click at [427, 406] on div "محمد سمير فتحى حسن البدوى Combo box. Selected. محمد سمير فتحى حسن البدوى. Press…" at bounding box center [428, 393] width 264 height 33
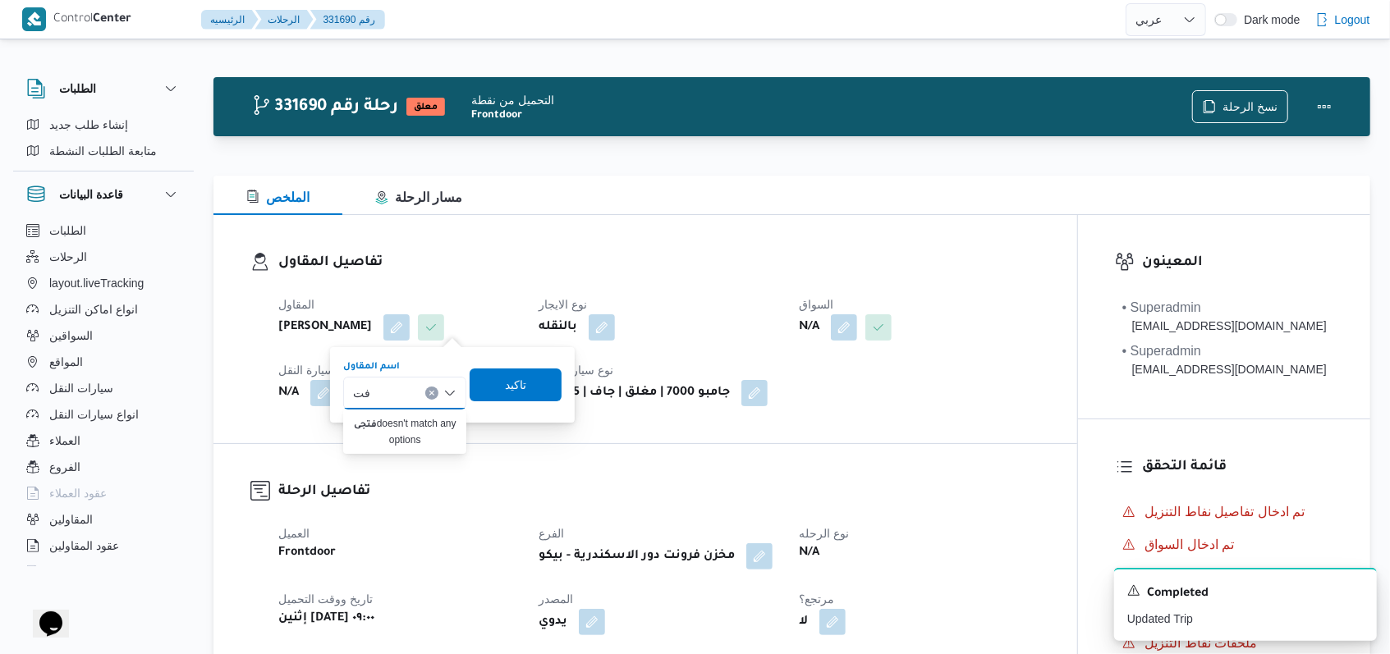
type input "ف"
type input "فتحى حسن"
click at [431, 450] on span "فتحى حسن جلال ابو الحسن شركه تربو" at bounding box center [415, 447] width 84 height 20
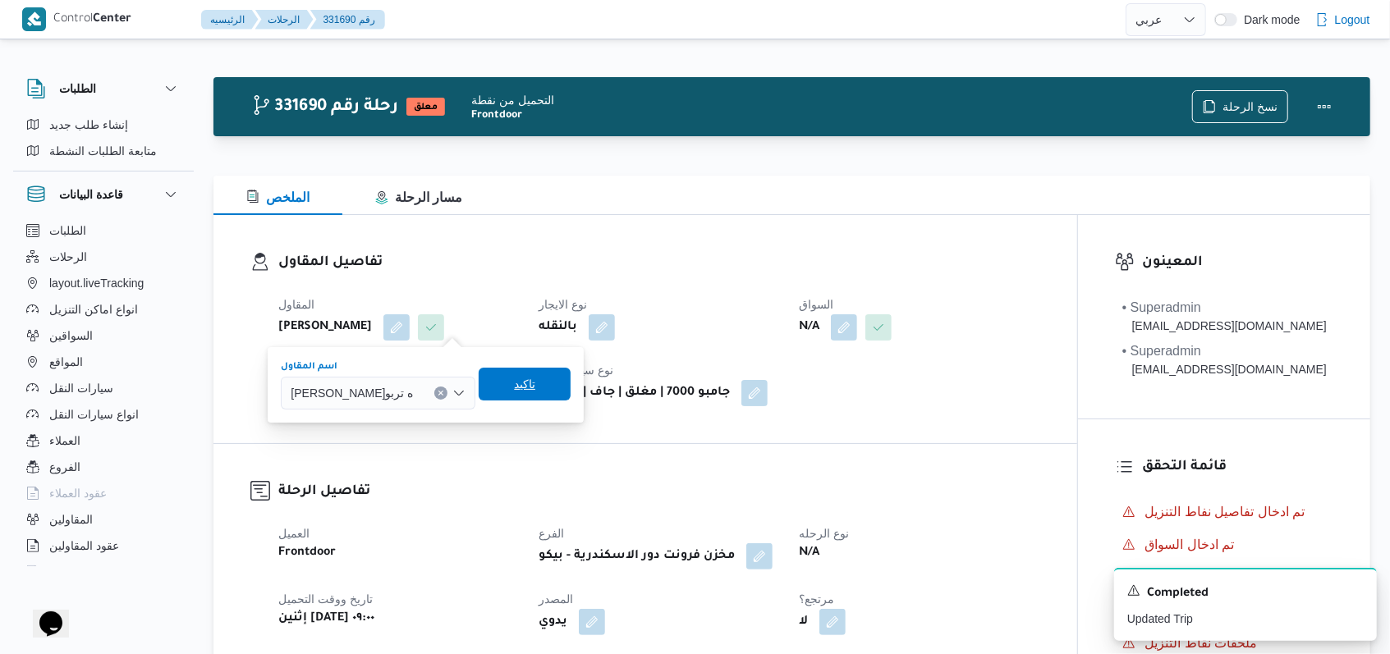
click at [532, 398] on span "تاكيد" at bounding box center [525, 384] width 92 height 33
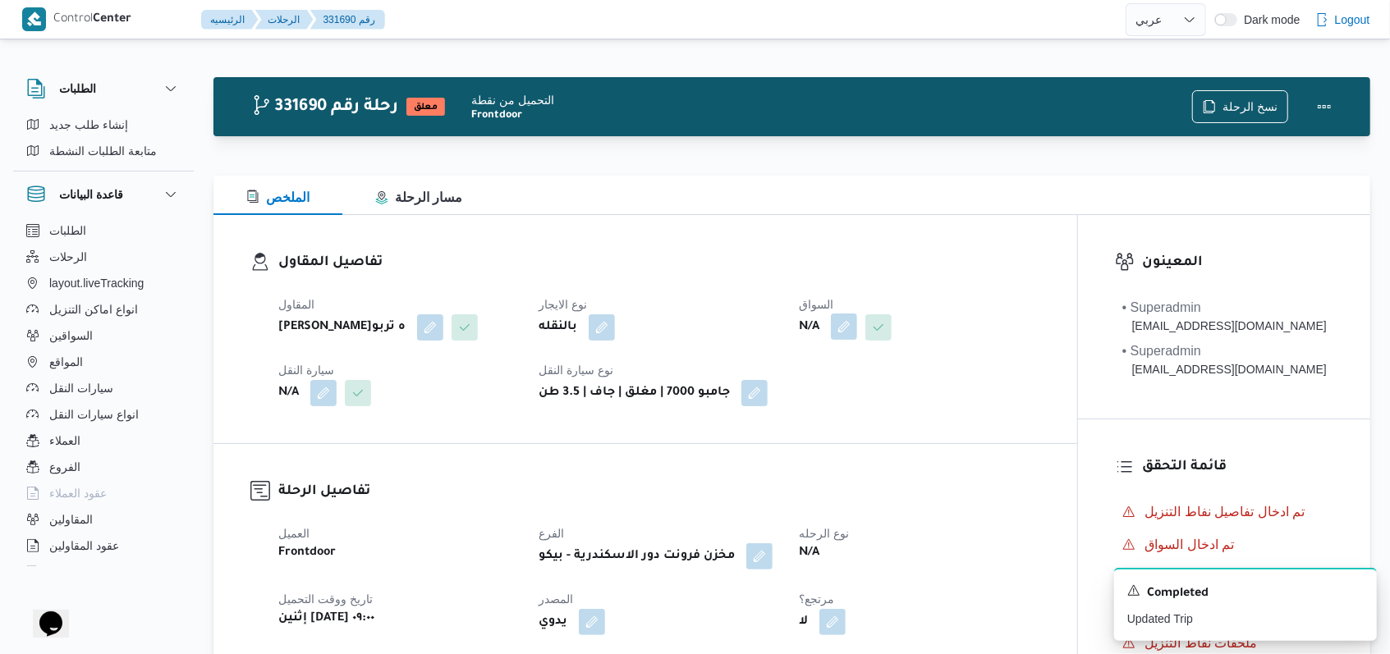
click at [854, 328] on button "button" at bounding box center [844, 327] width 26 height 26
click at [834, 387] on div "Search" at bounding box center [813, 393] width 123 height 33
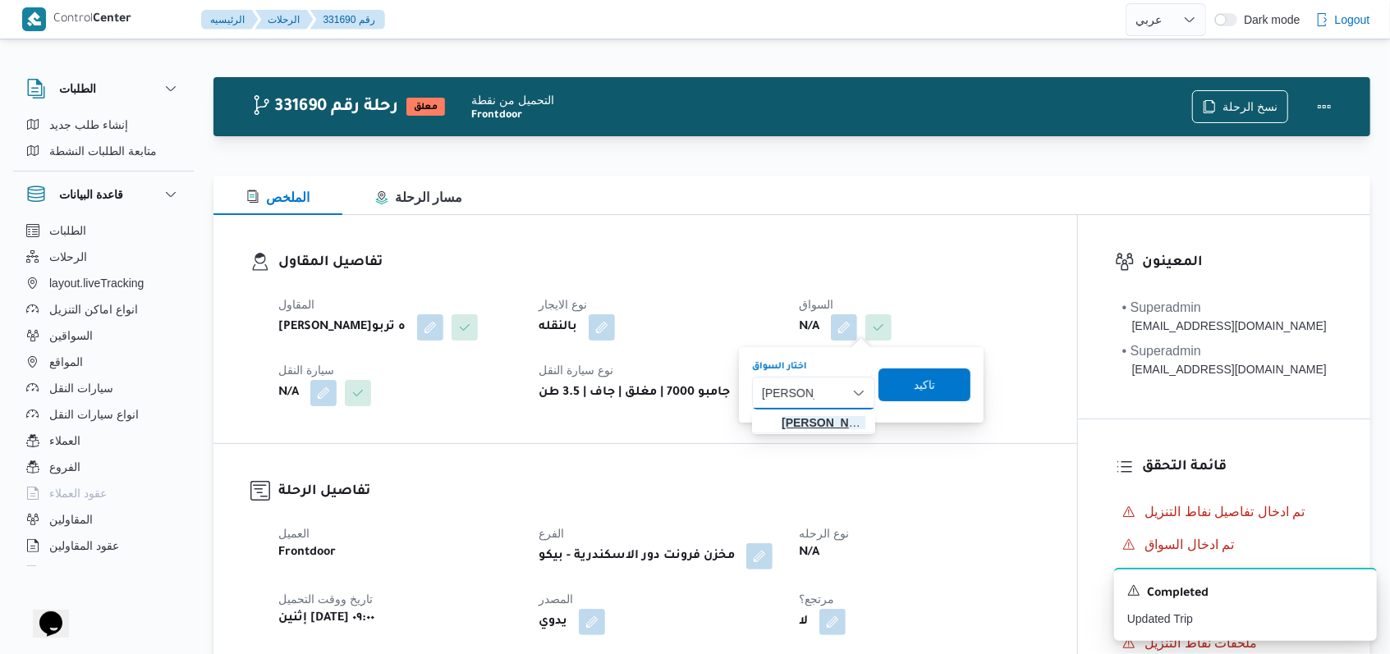
type input "محمد صبح"
drag, startPoint x: 825, startPoint y: 425, endPoint x: 841, endPoint y: 424, distance: 15.6
click at [825, 425] on span "محمد صبح ى مفرح حسين" at bounding box center [823, 423] width 84 height 20
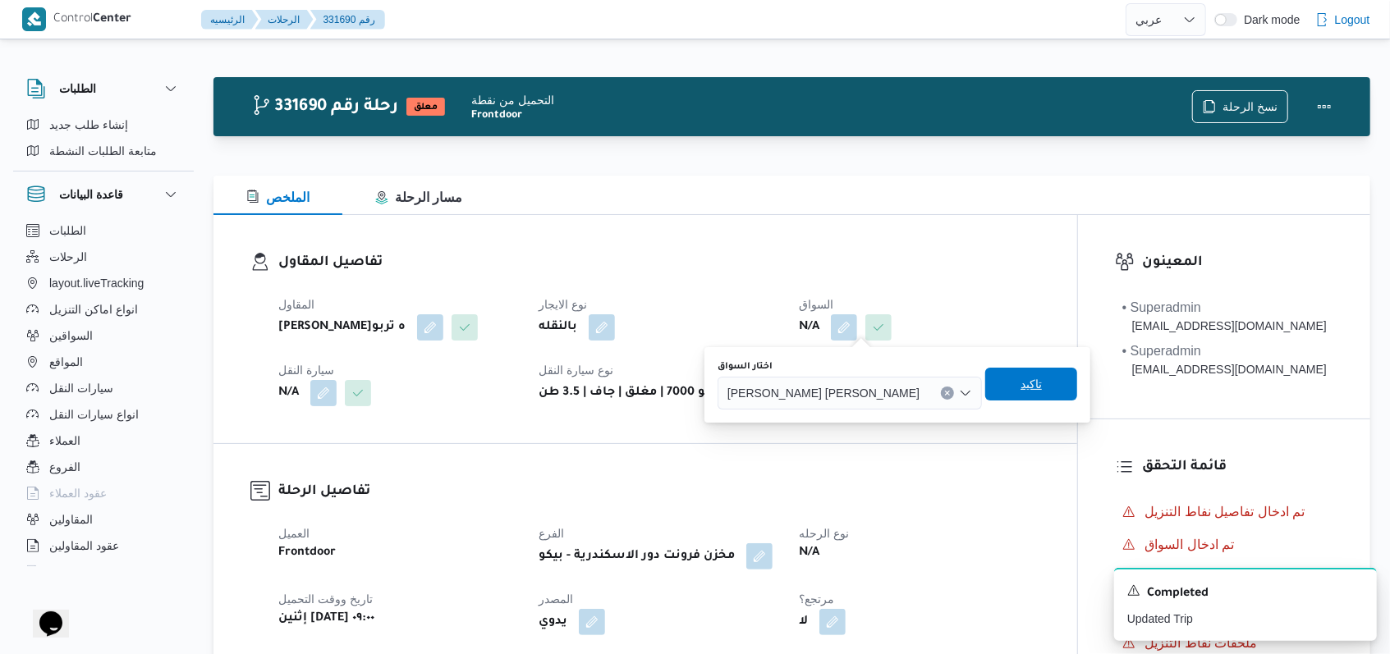
click at [985, 385] on span "تاكيد" at bounding box center [1031, 384] width 92 height 33
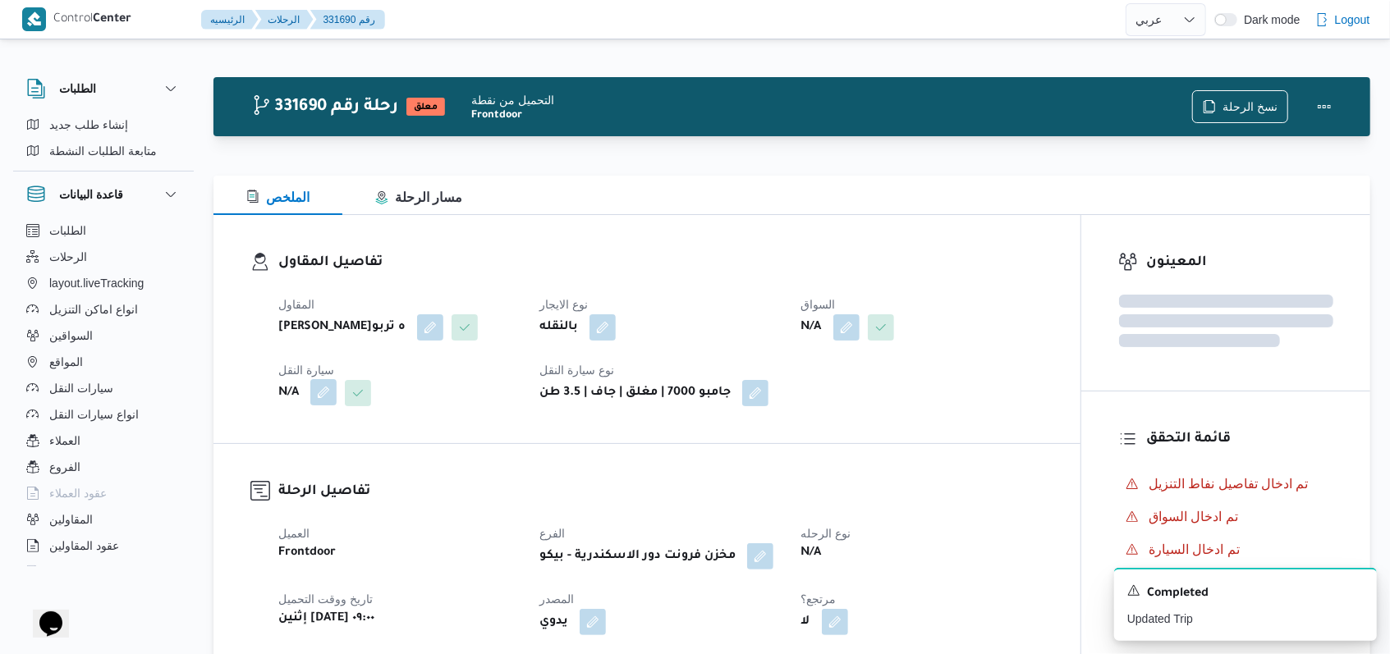
click at [329, 406] on button "button" at bounding box center [323, 392] width 26 height 26
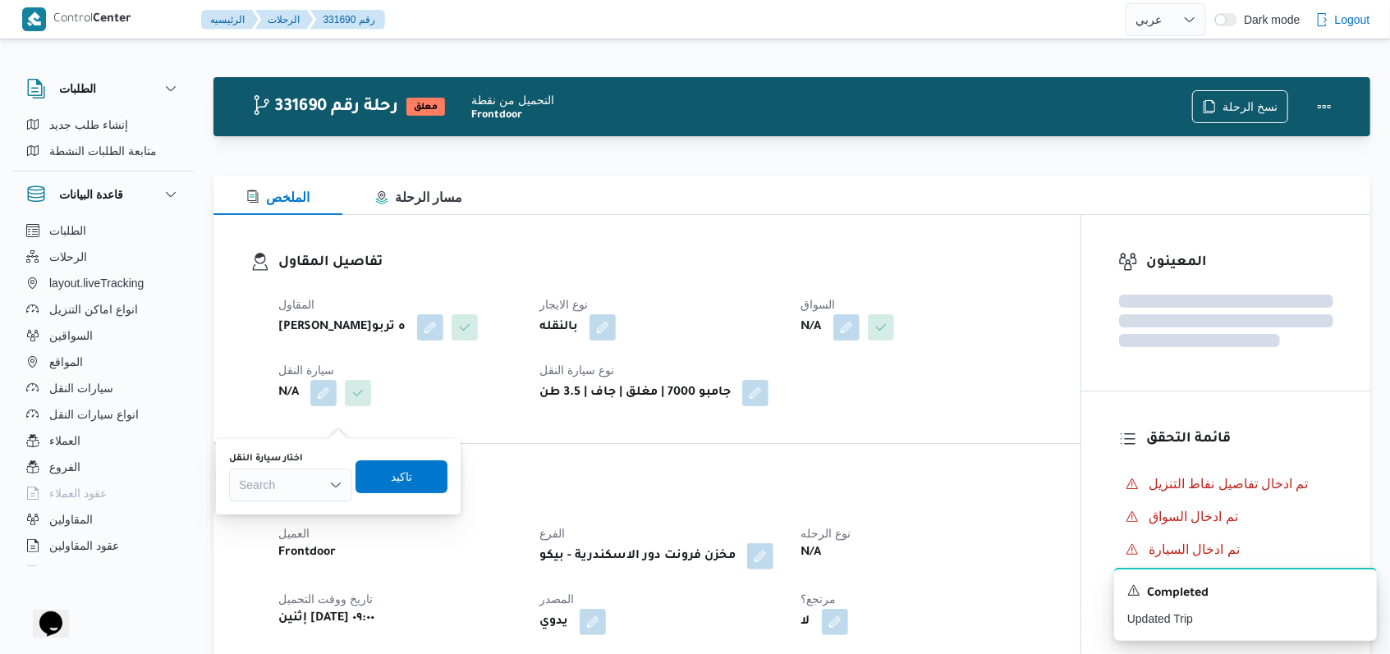
click at [301, 484] on div "Search" at bounding box center [290, 485] width 123 height 33
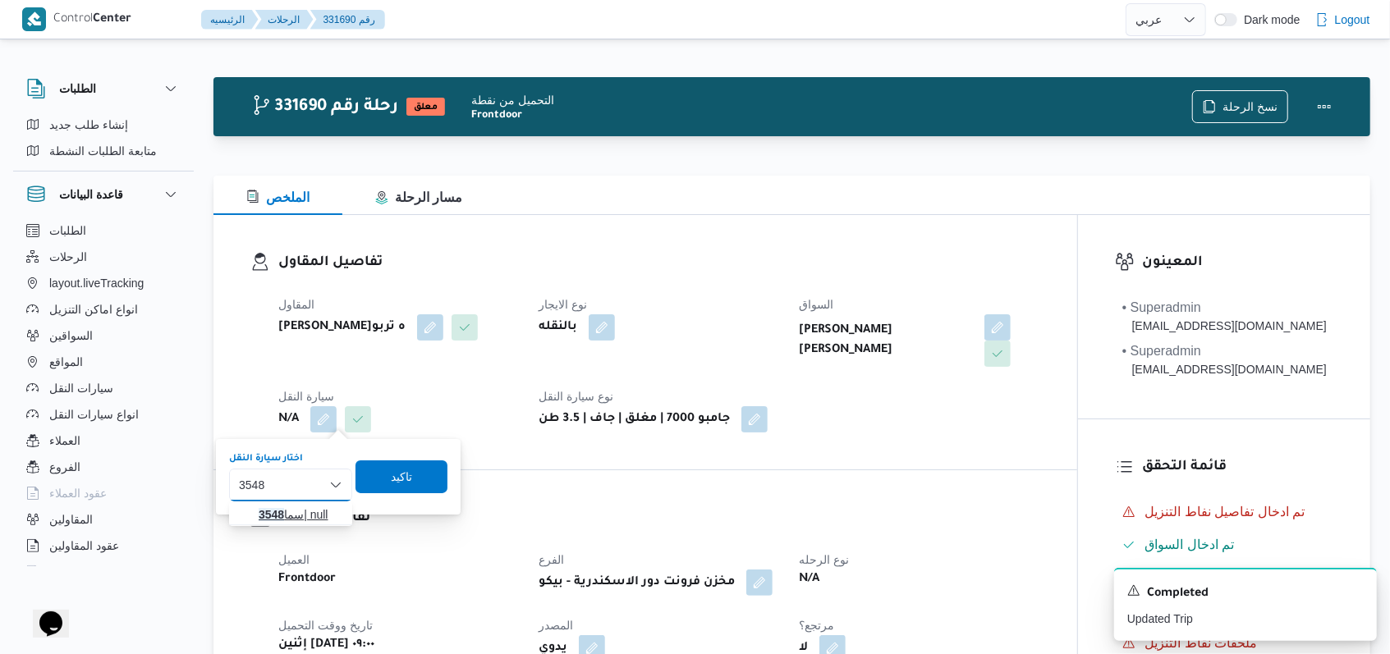
type input "3548"
click at [309, 516] on span "سما 3548 | null" at bounding box center [301, 515] width 84 height 20
click at [399, 485] on span "تاكيد" at bounding box center [413, 477] width 92 height 33
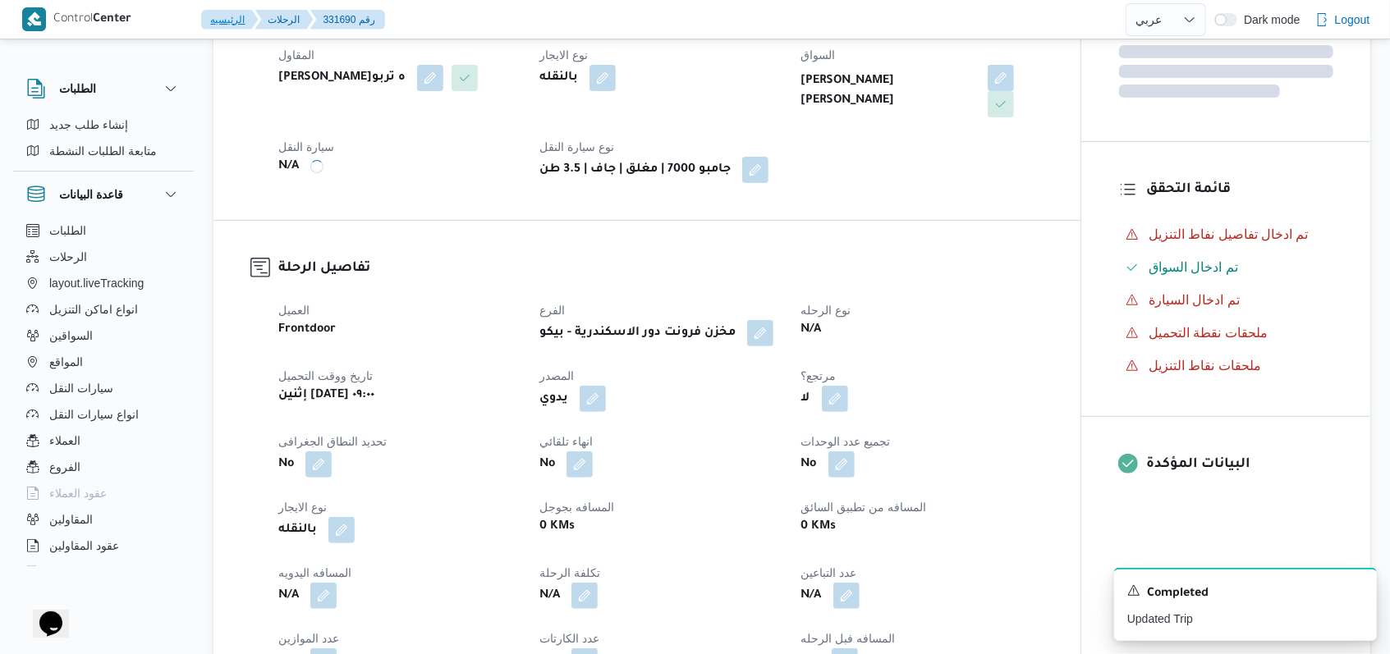
scroll to position [657, 0]
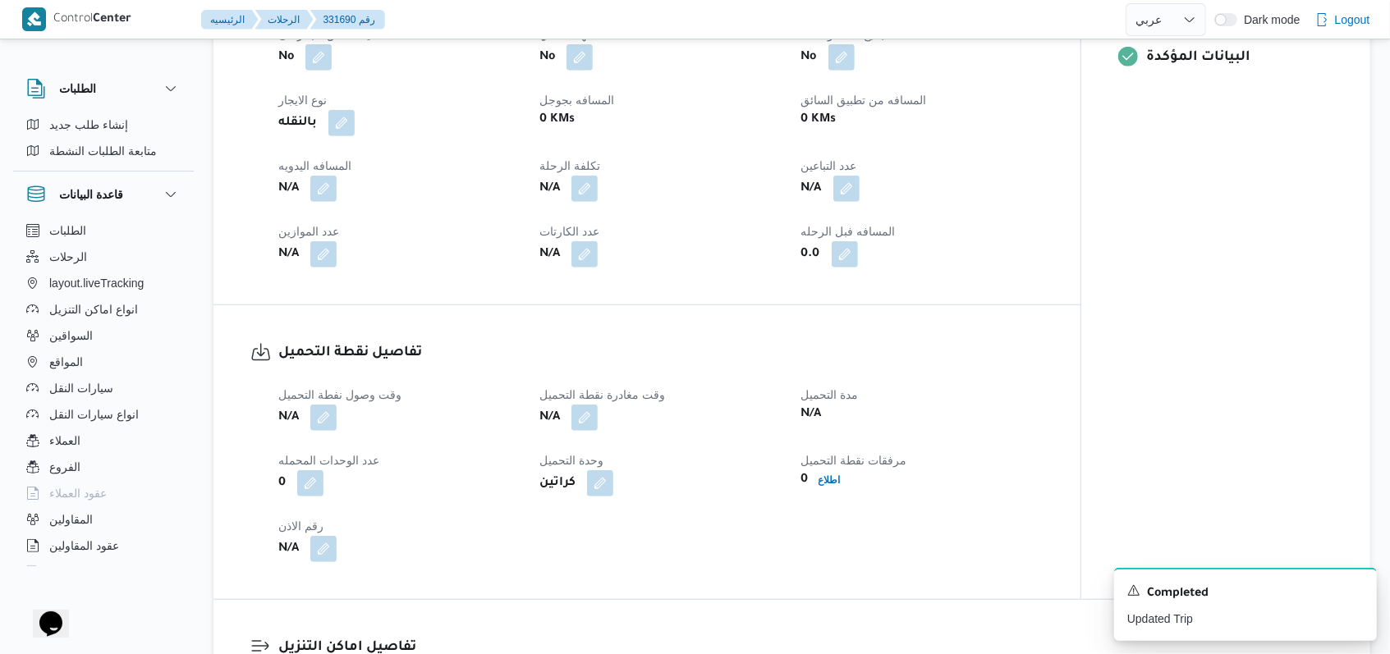
click at [343, 425] on div "N/A" at bounding box center [399, 418] width 245 height 30
click at [341, 424] on div "N/A" at bounding box center [399, 418] width 245 height 30
click at [336, 423] on button "button" at bounding box center [323, 417] width 26 height 26
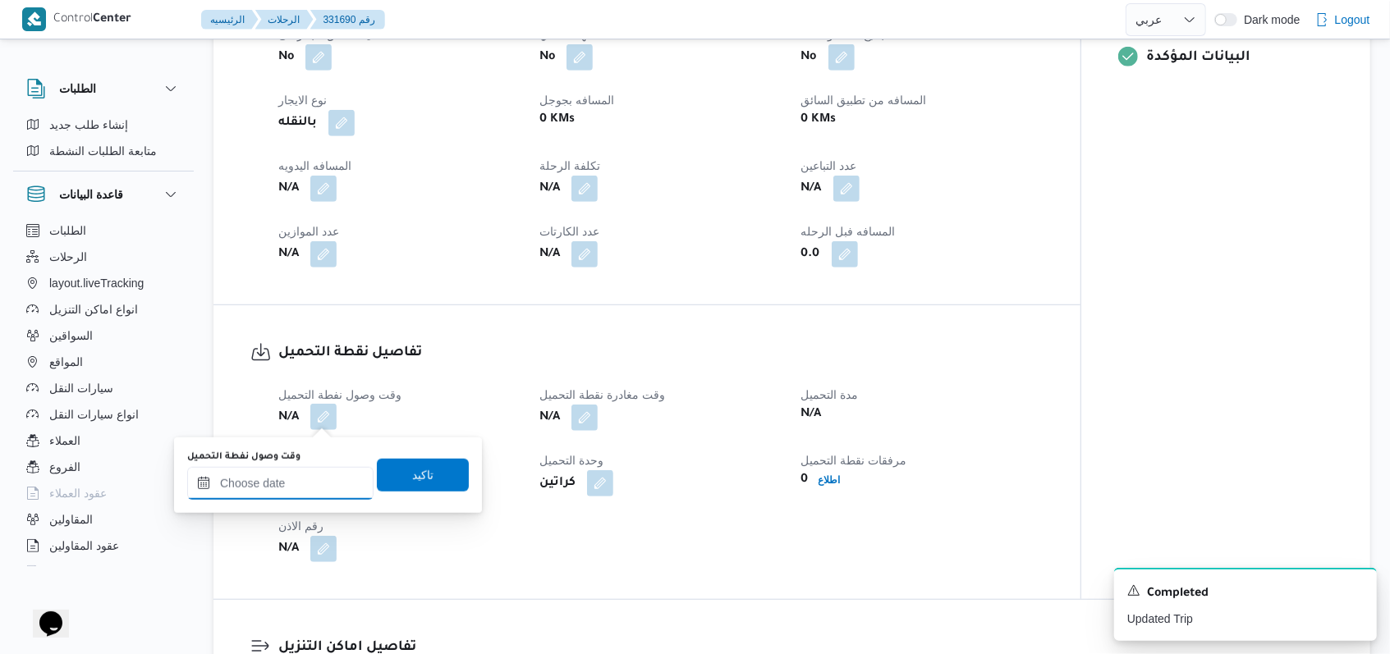
click at [303, 470] on div at bounding box center [280, 483] width 186 height 33
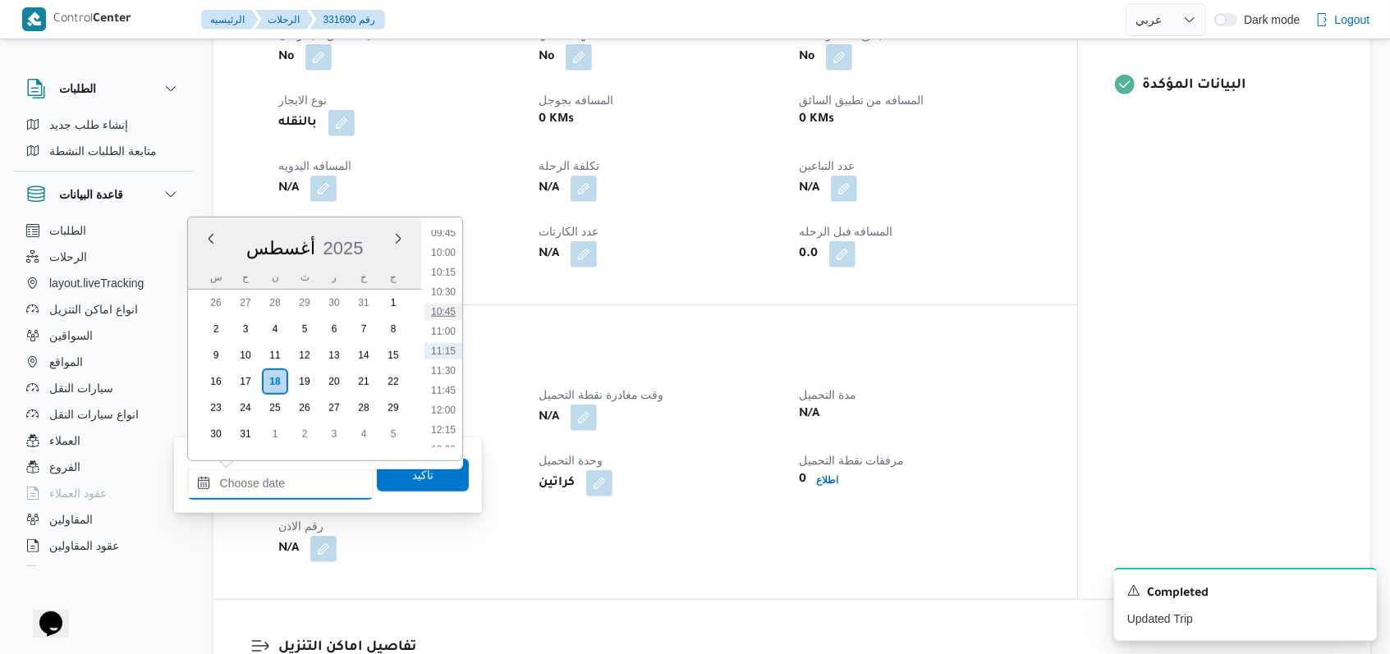
scroll to position [664, 0]
click at [455, 316] on li "09:30" at bounding box center [443, 323] width 38 height 16
type input "١٨/٠٨/٢٠٢٥ ٠٩:٣٠"
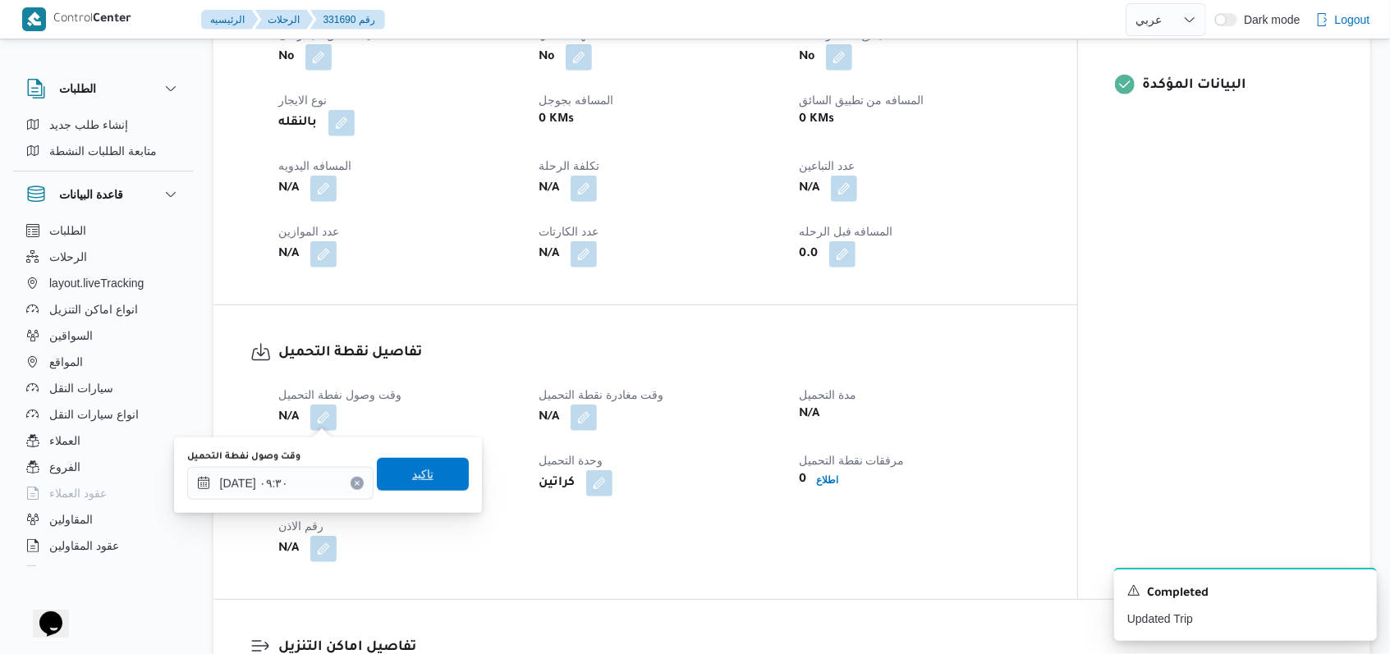
click at [427, 467] on span "تاكيد" at bounding box center [423, 474] width 92 height 33
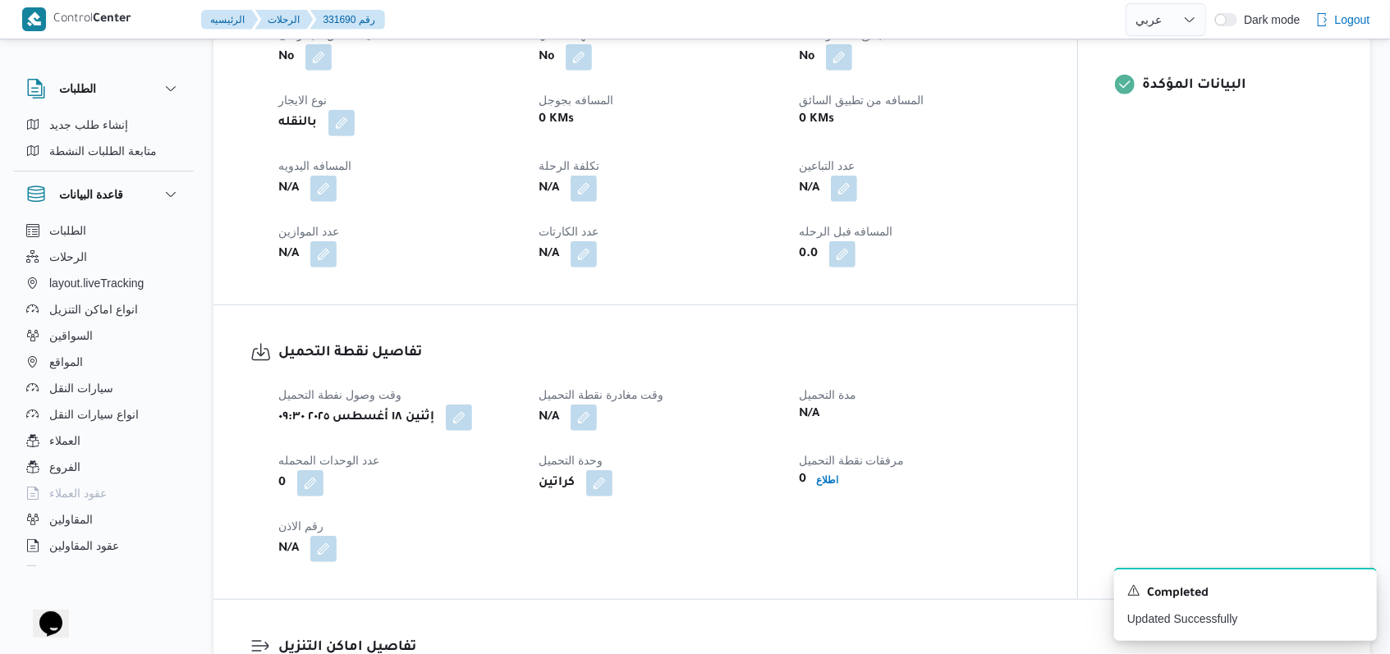
select select "ar"
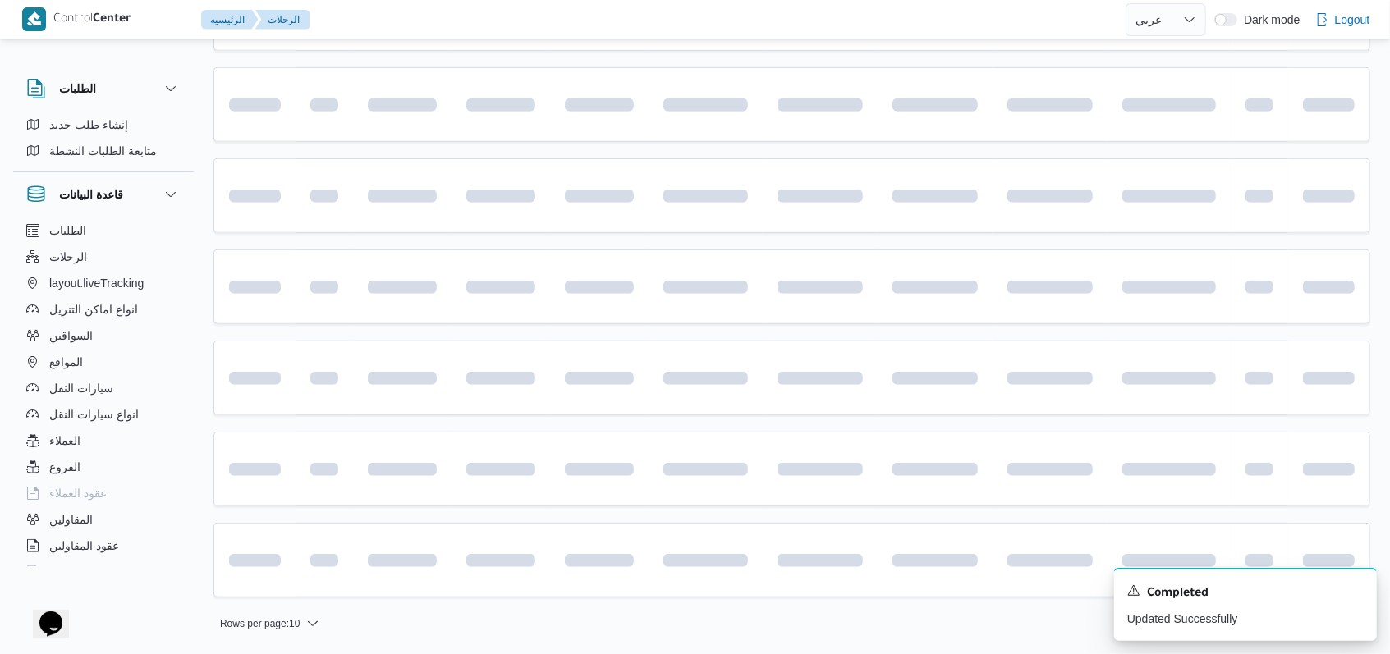
scroll to position [549, 0]
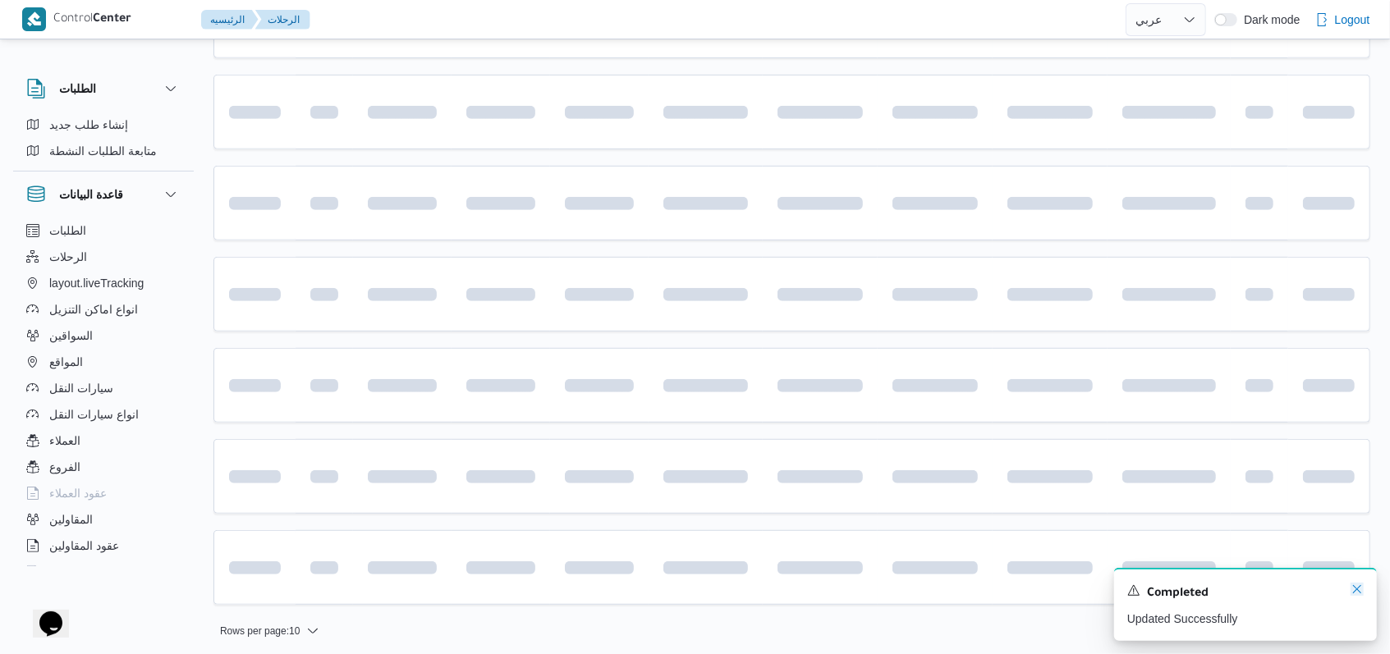
click at [1356, 589] on icon "Dismiss toast" at bounding box center [1356, 589] width 13 height 13
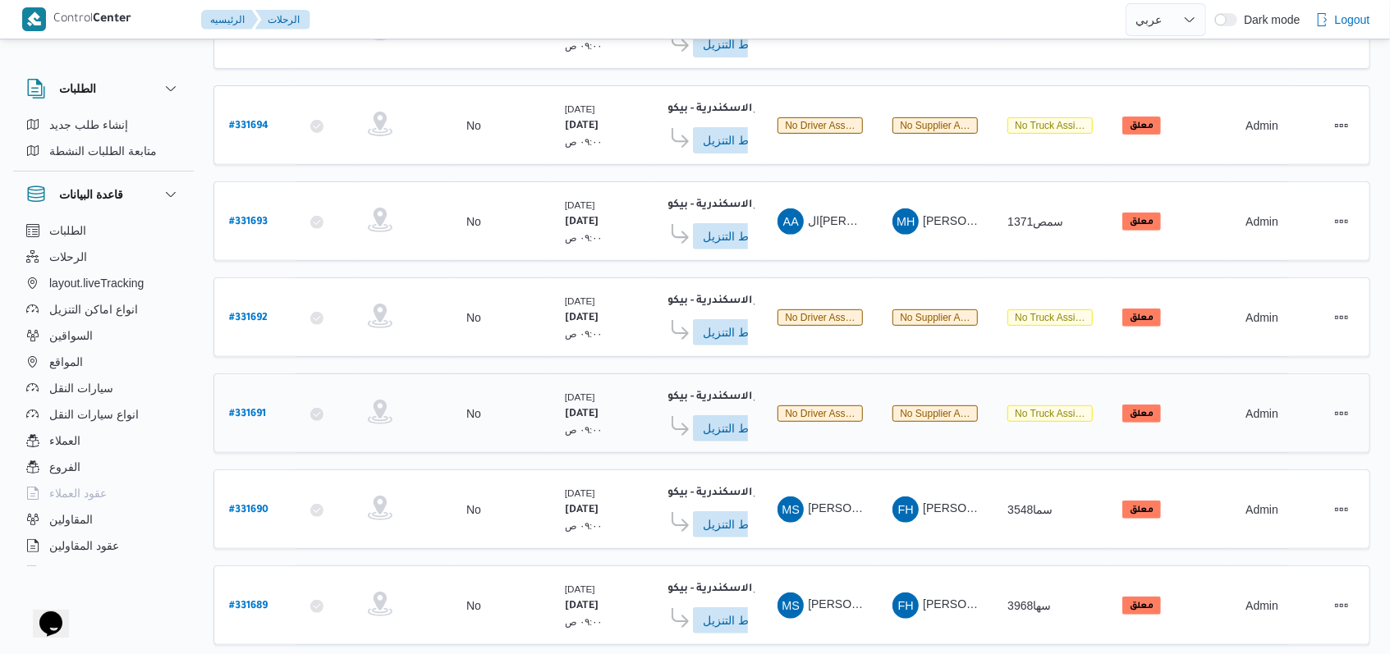
scroll to position [362, 0]
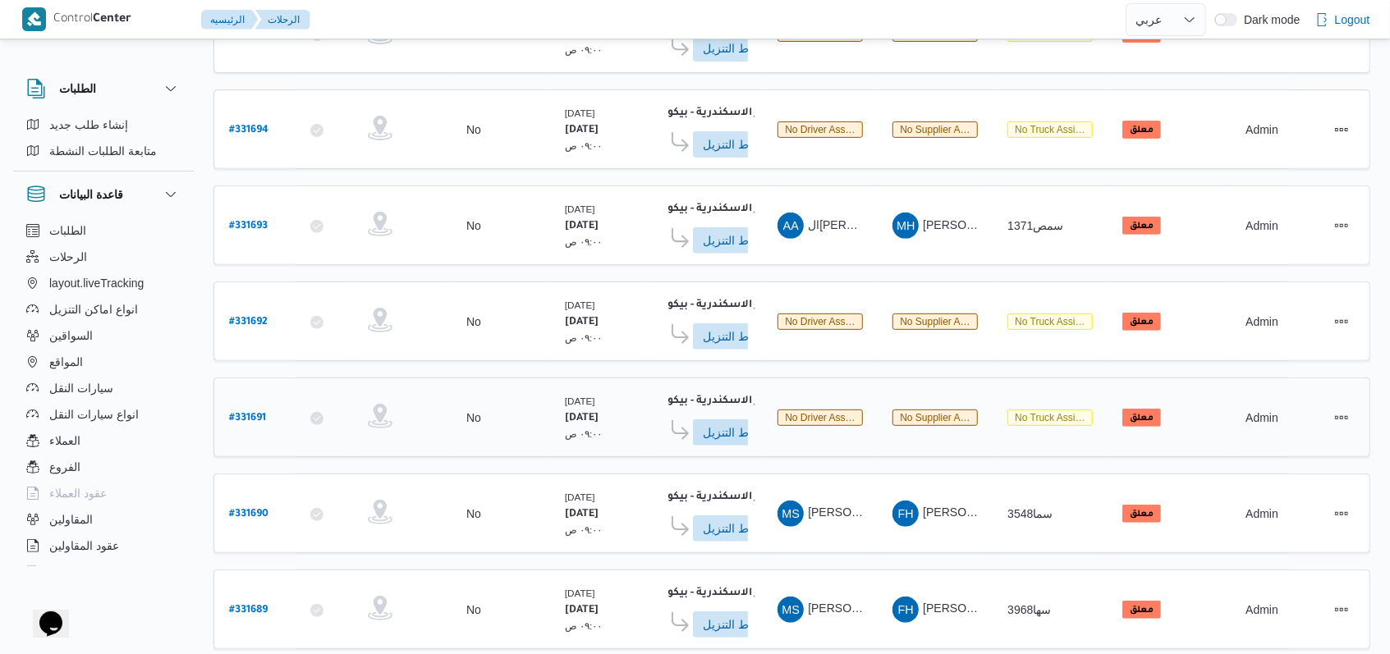
click at [263, 413] on b "# 331691" at bounding box center [247, 418] width 37 height 11
select select "ar"
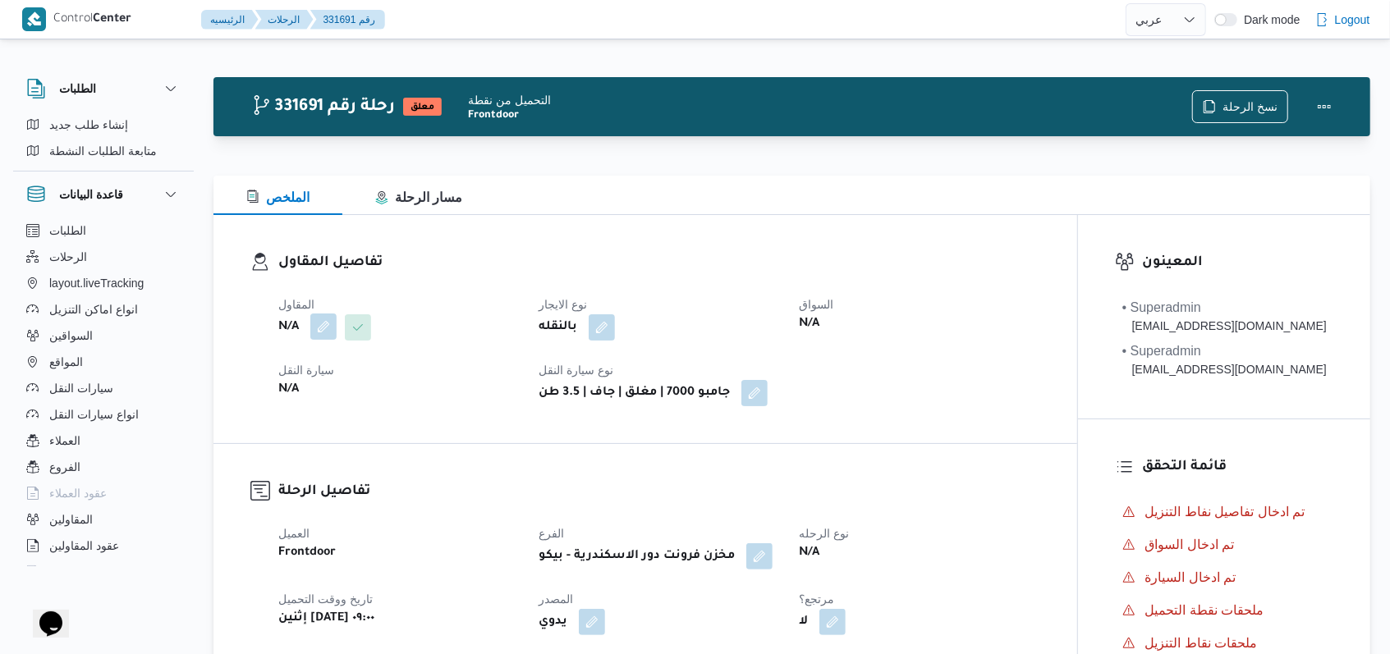
click at [319, 328] on button "button" at bounding box center [323, 327] width 26 height 26
click at [300, 396] on div "Search" at bounding box center [290, 393] width 123 height 33
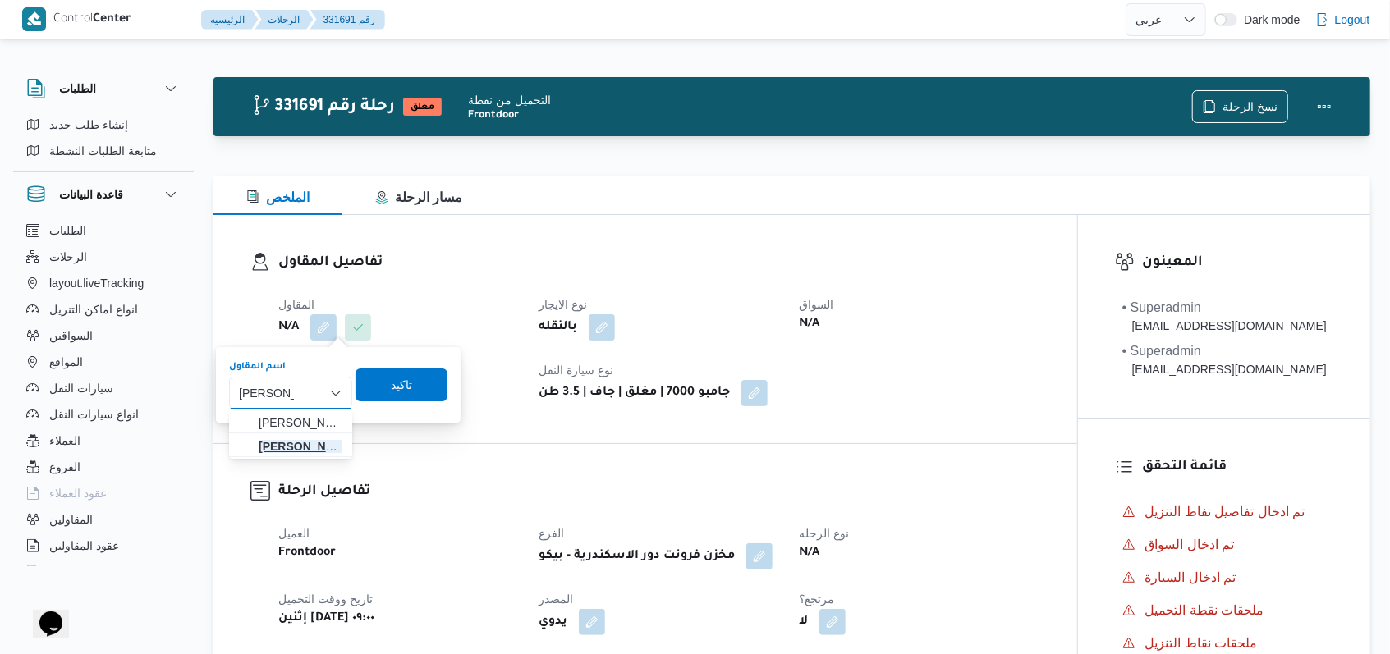
type input "فتحى حسن"
click at [289, 443] on span "فتحى حسن جلال ابو الحسن شركه تربو" at bounding box center [301, 447] width 84 height 20
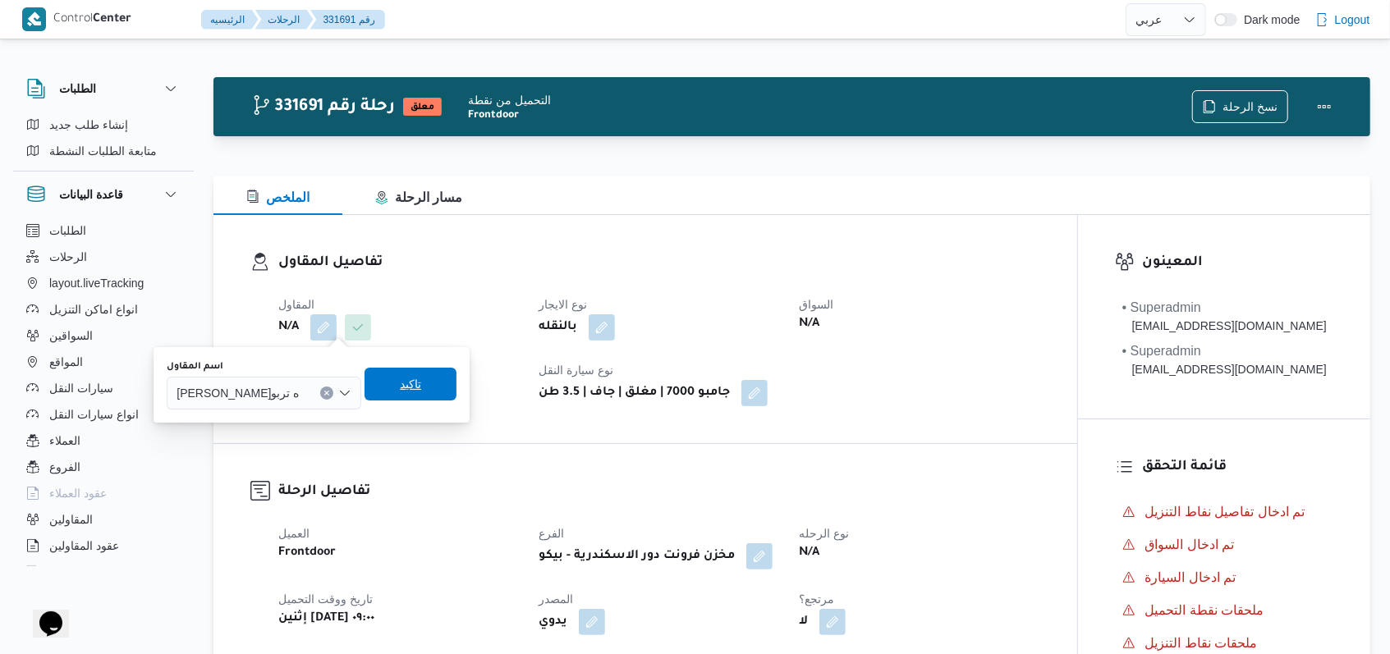
click at [446, 387] on span "تاكيد" at bounding box center [410, 384] width 92 height 33
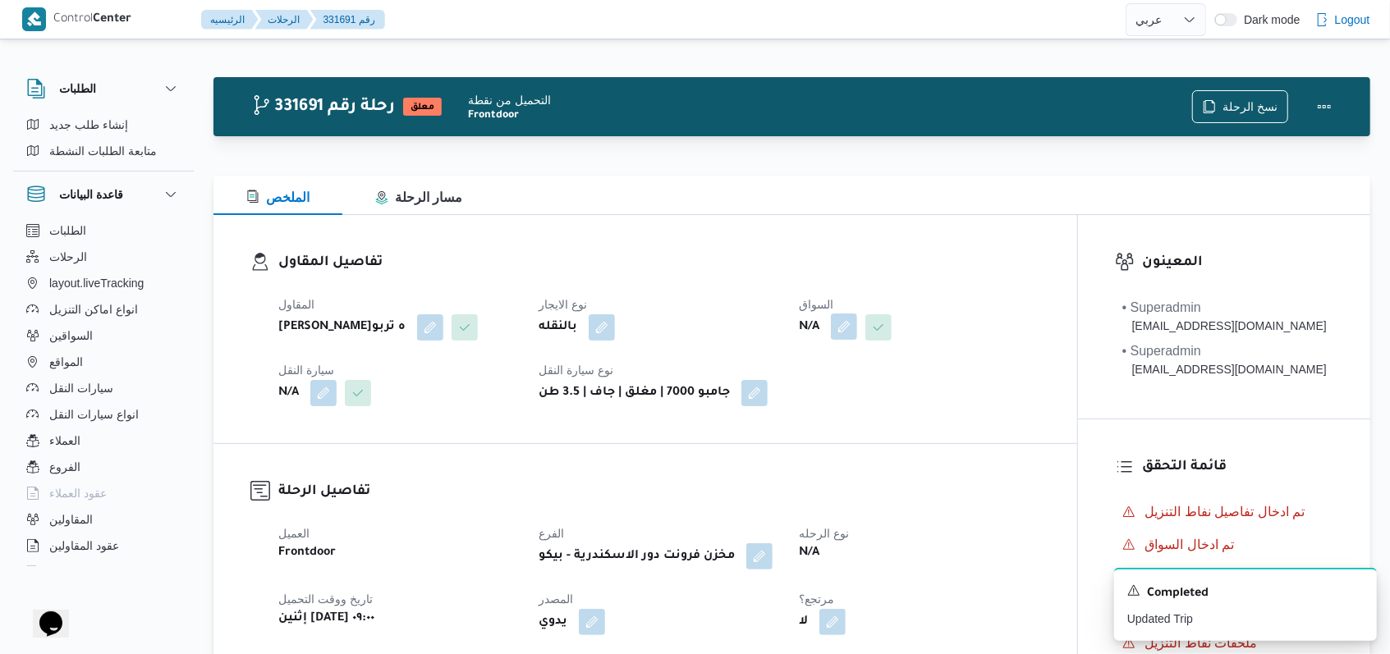
click at [850, 329] on button "button" at bounding box center [844, 327] width 26 height 26
click at [824, 391] on div "Search" at bounding box center [813, 393] width 123 height 33
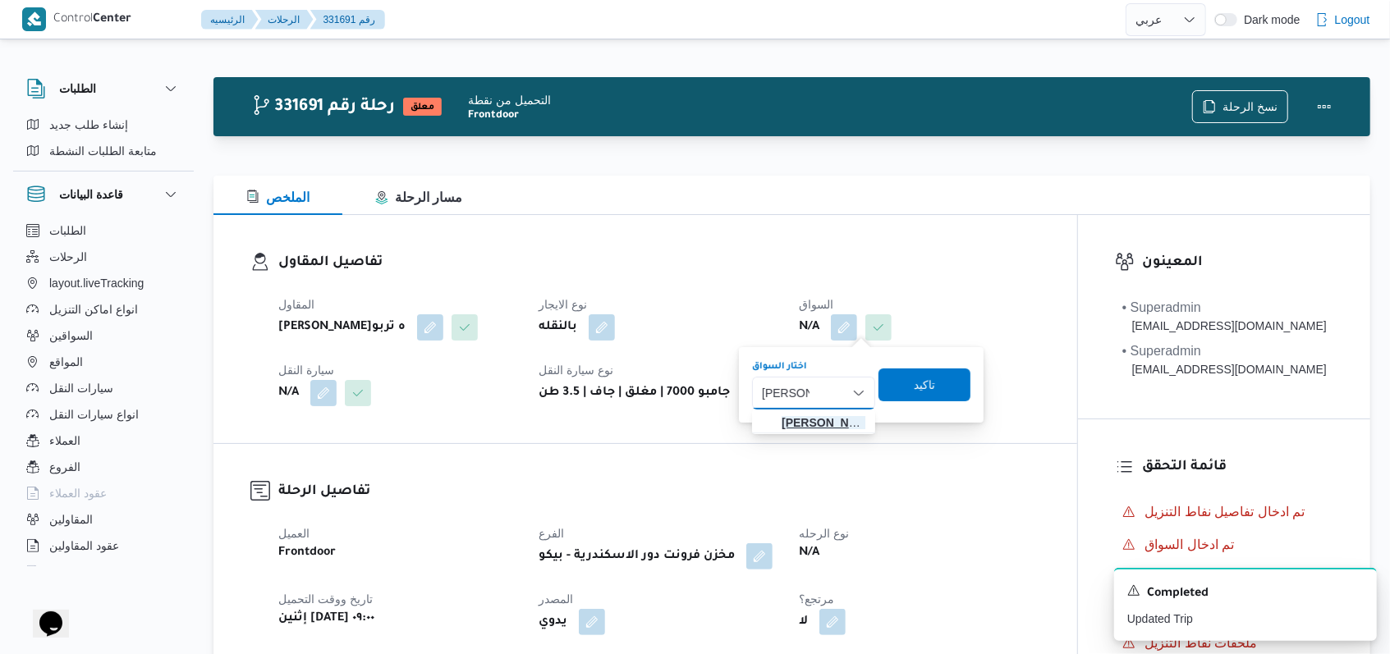
type input "ايمن زكريا"
click at [823, 419] on span "ايمن زكريا غريب محمد" at bounding box center [823, 423] width 84 height 20
click at [951, 389] on span "تاكيد" at bounding box center [940, 384] width 21 height 20
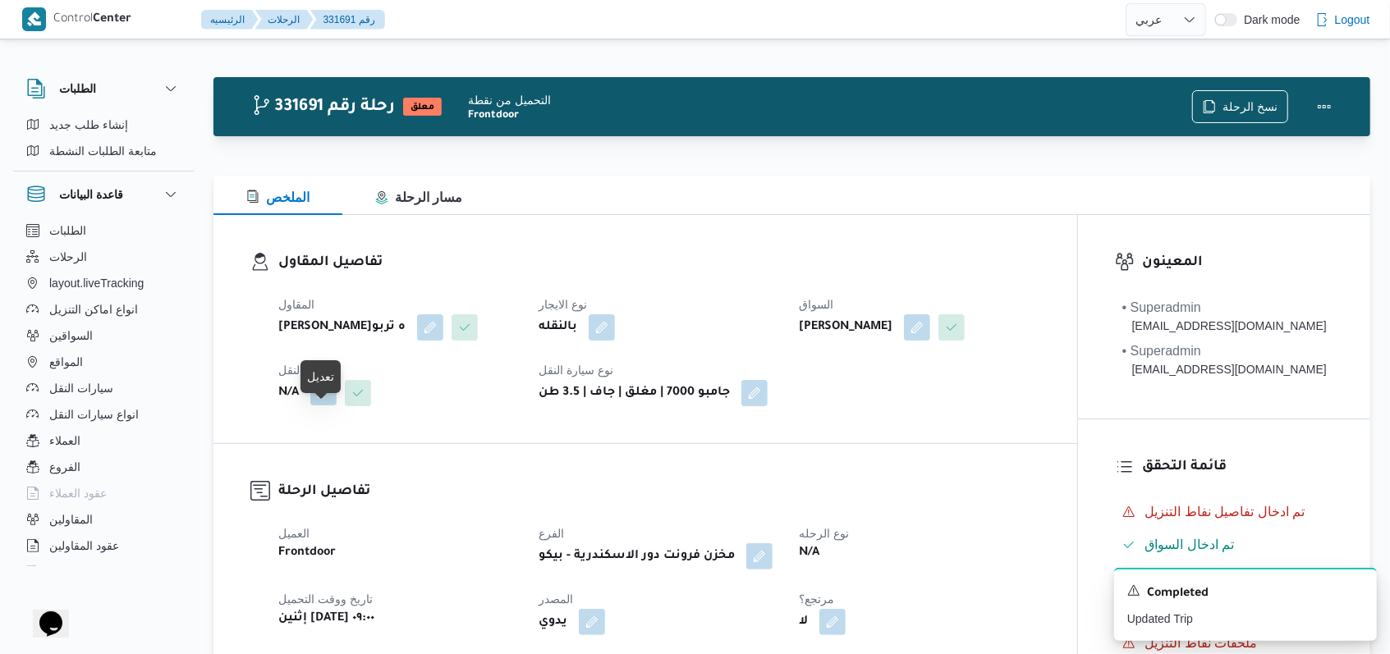
click at [335, 406] on button "button" at bounding box center [323, 392] width 26 height 26
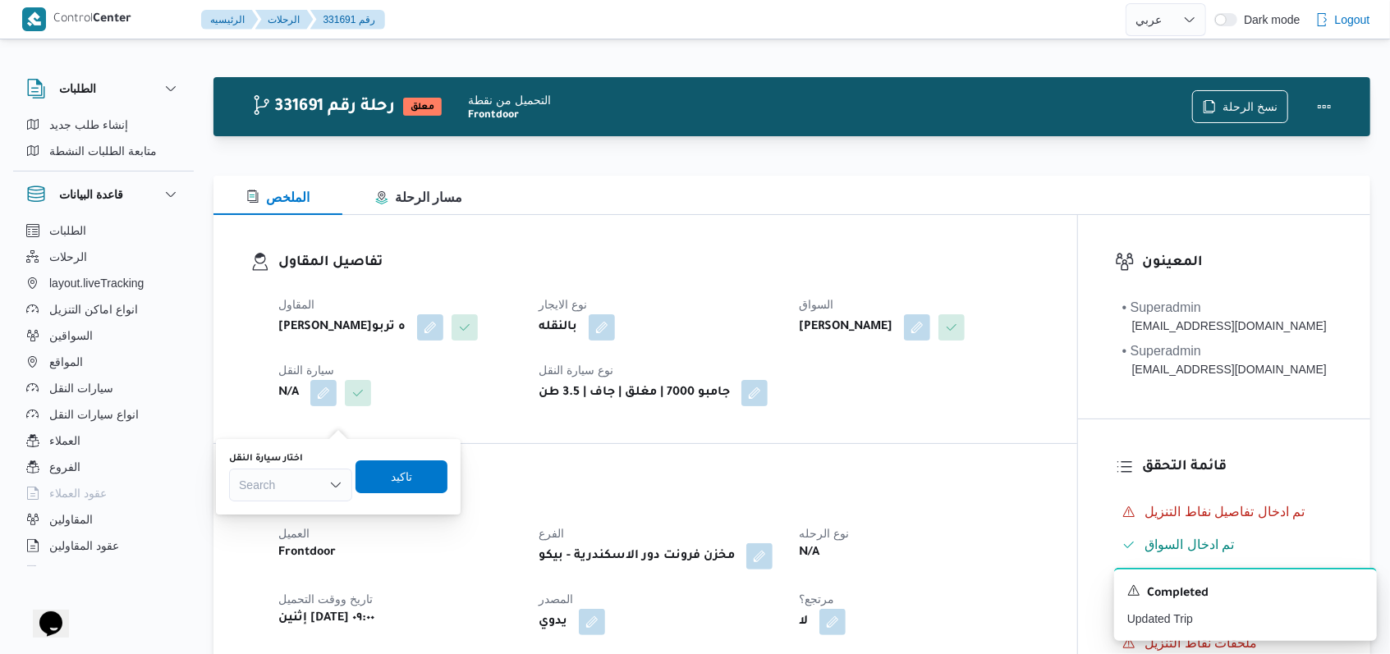
click at [297, 482] on div "Search" at bounding box center [290, 485] width 123 height 33
click at [311, 496] on div "4533 4533" at bounding box center [290, 485] width 123 height 33
type input "4"
type input "5433"
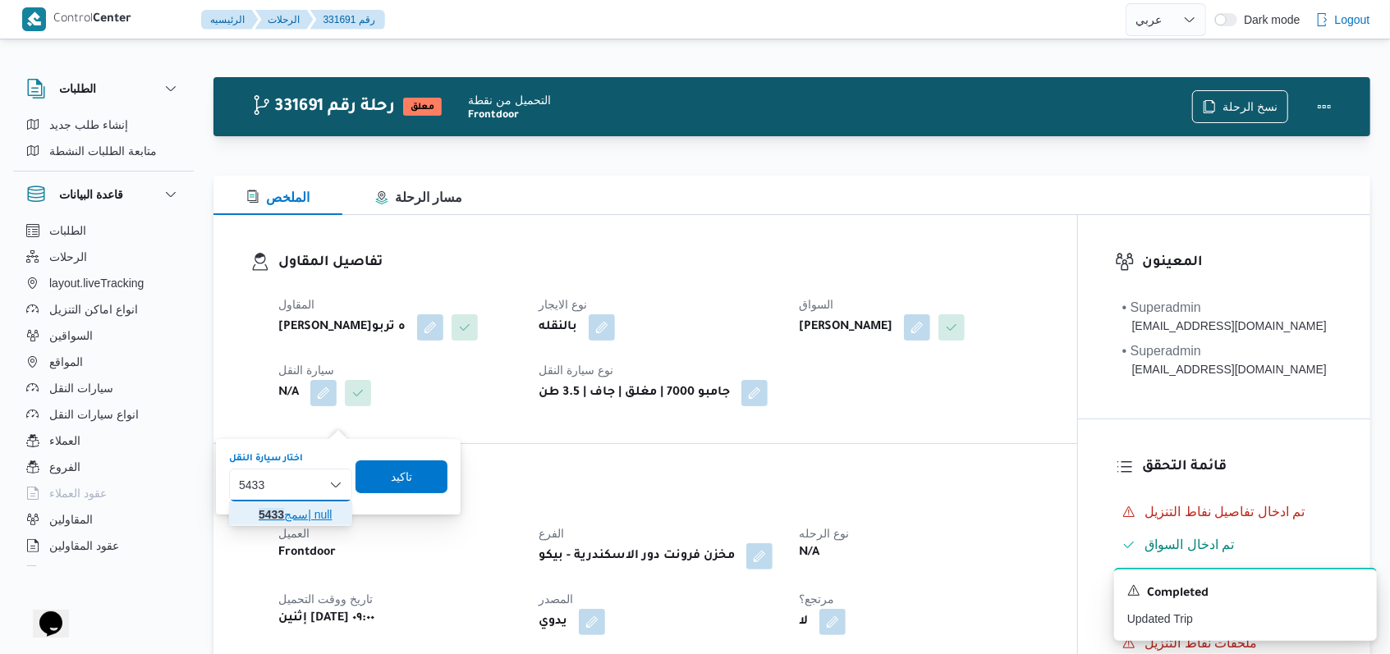
click at [312, 503] on span "سمج 5433 | null" at bounding box center [291, 515] width 110 height 26
click at [429, 479] on span "تاكيد" at bounding box center [415, 476] width 92 height 33
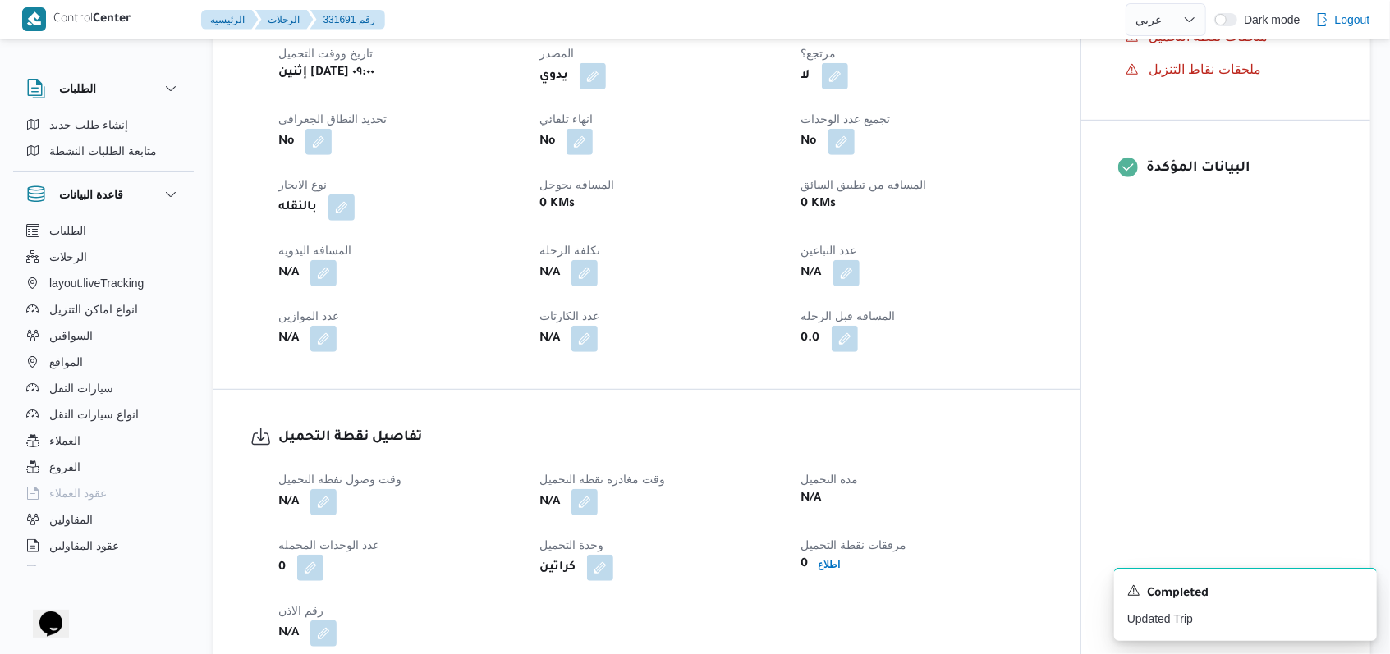
scroll to position [657, 0]
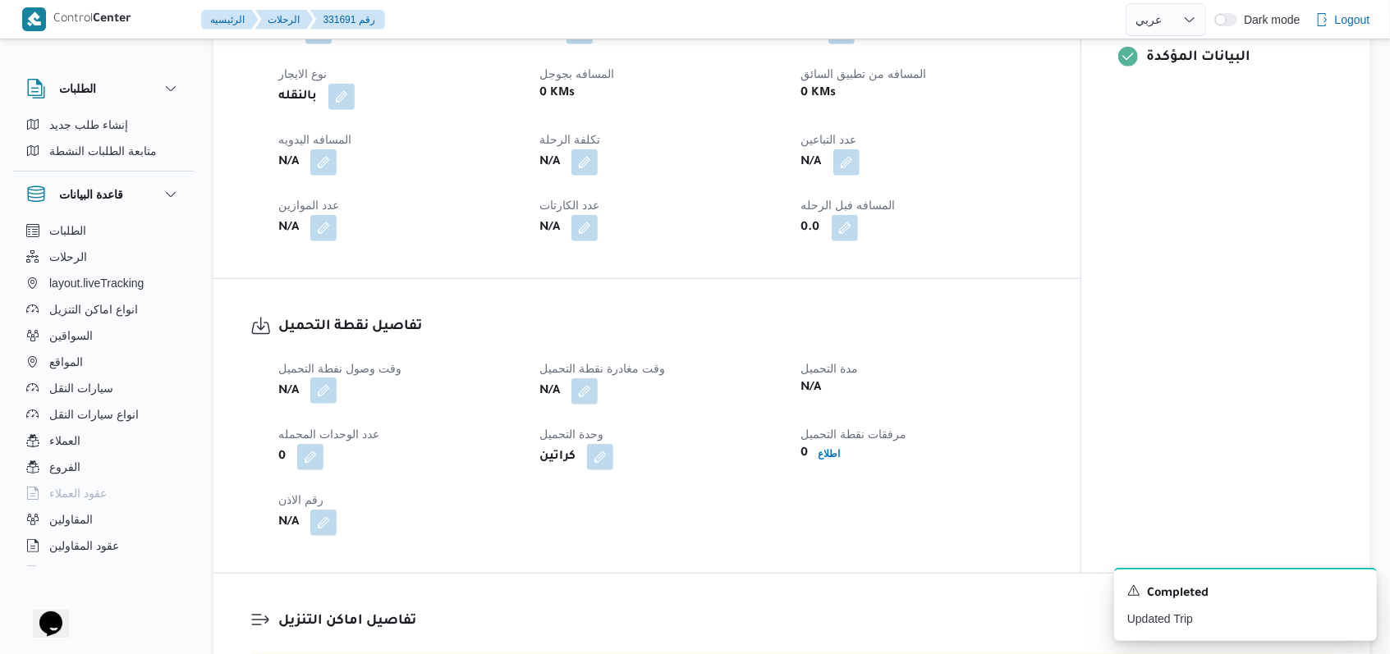
click at [318, 404] on button "button" at bounding box center [323, 391] width 26 height 26
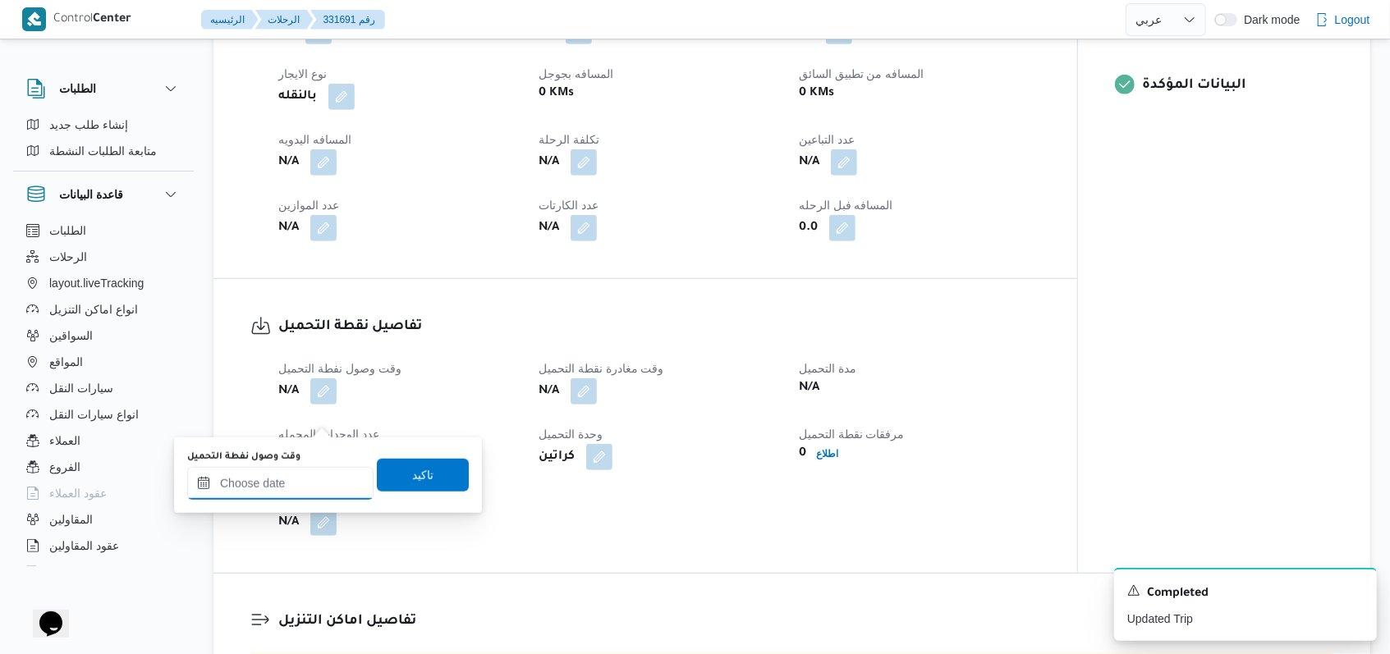
click at [303, 483] on input "وقت وصول نفطة التحميل" at bounding box center [280, 483] width 186 height 33
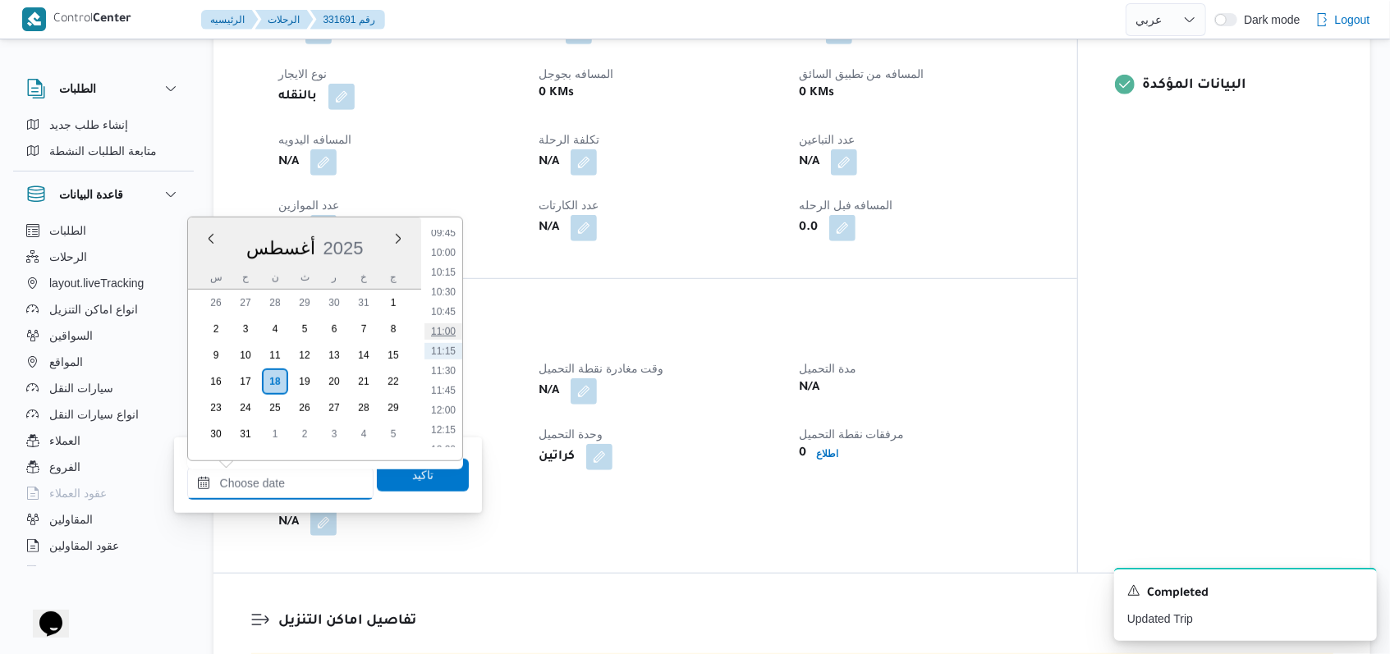
scroll to position [664, 0]
click at [451, 324] on li "09:30" at bounding box center [443, 323] width 38 height 16
type input "١٨/٠٨/٢٠٢٥ ٠٩:٣٠"
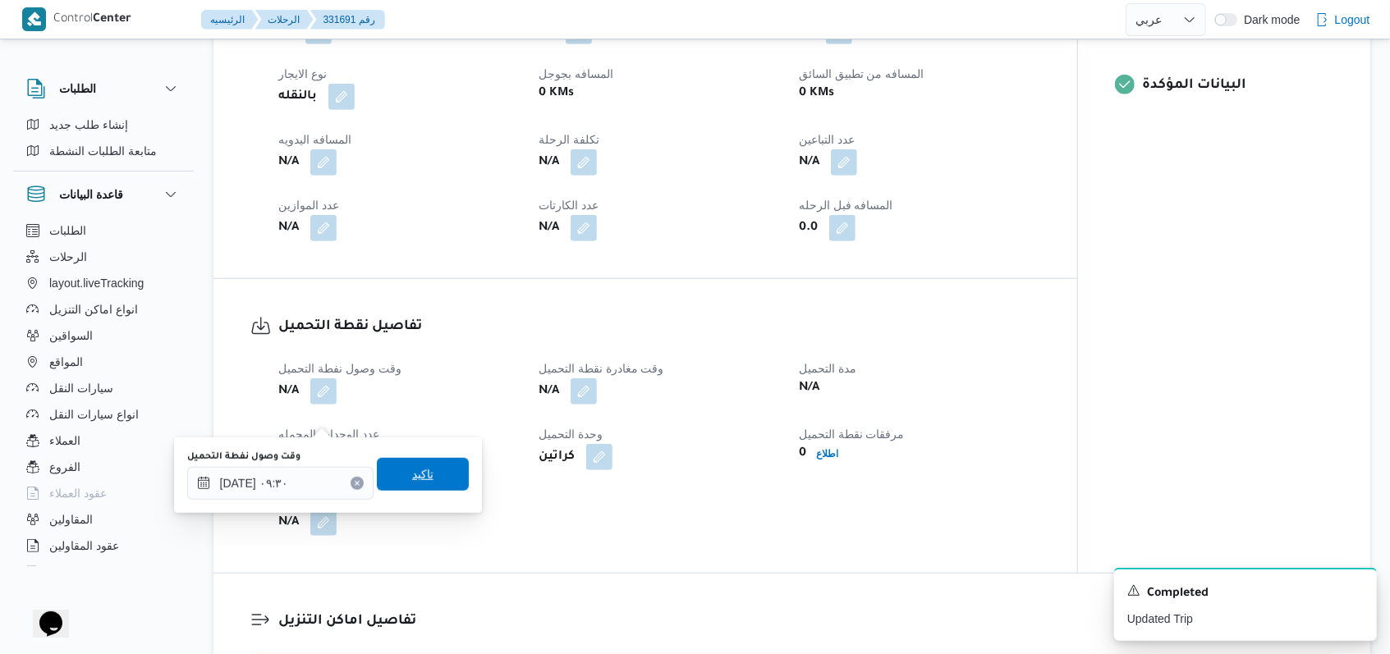
click at [431, 474] on span "تاكيد" at bounding box center [423, 474] width 92 height 33
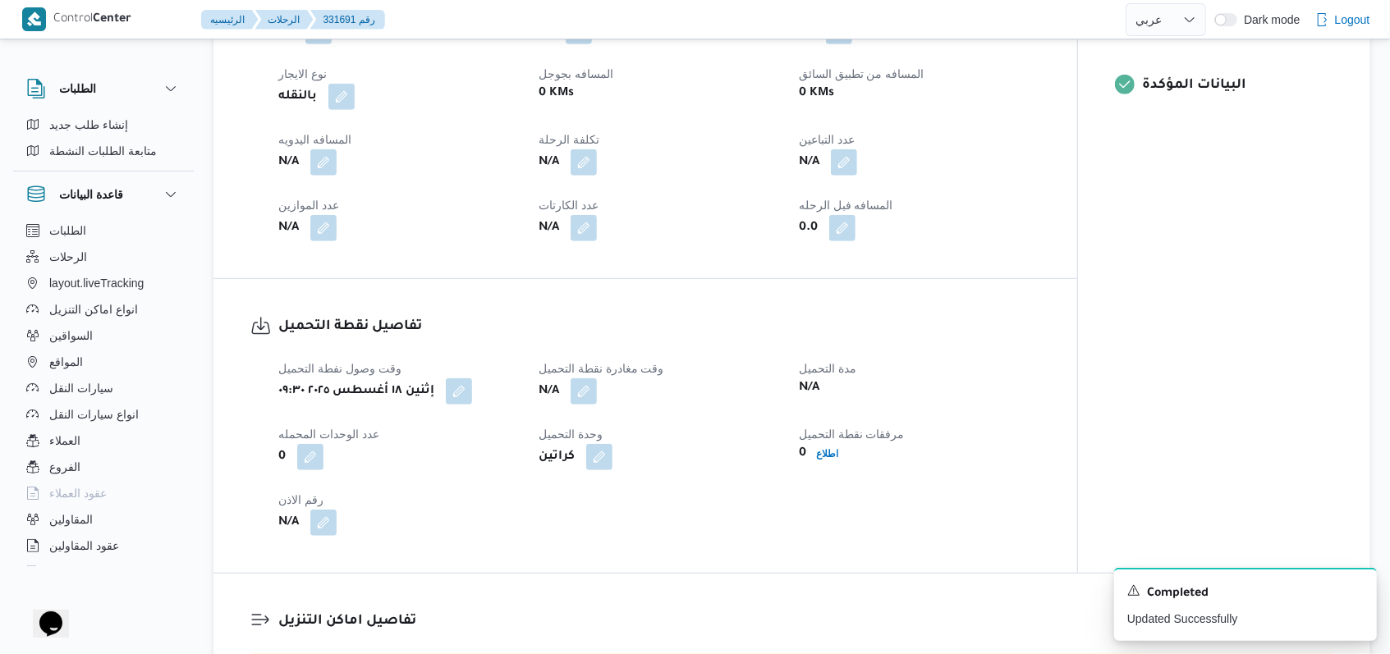
select select "ar"
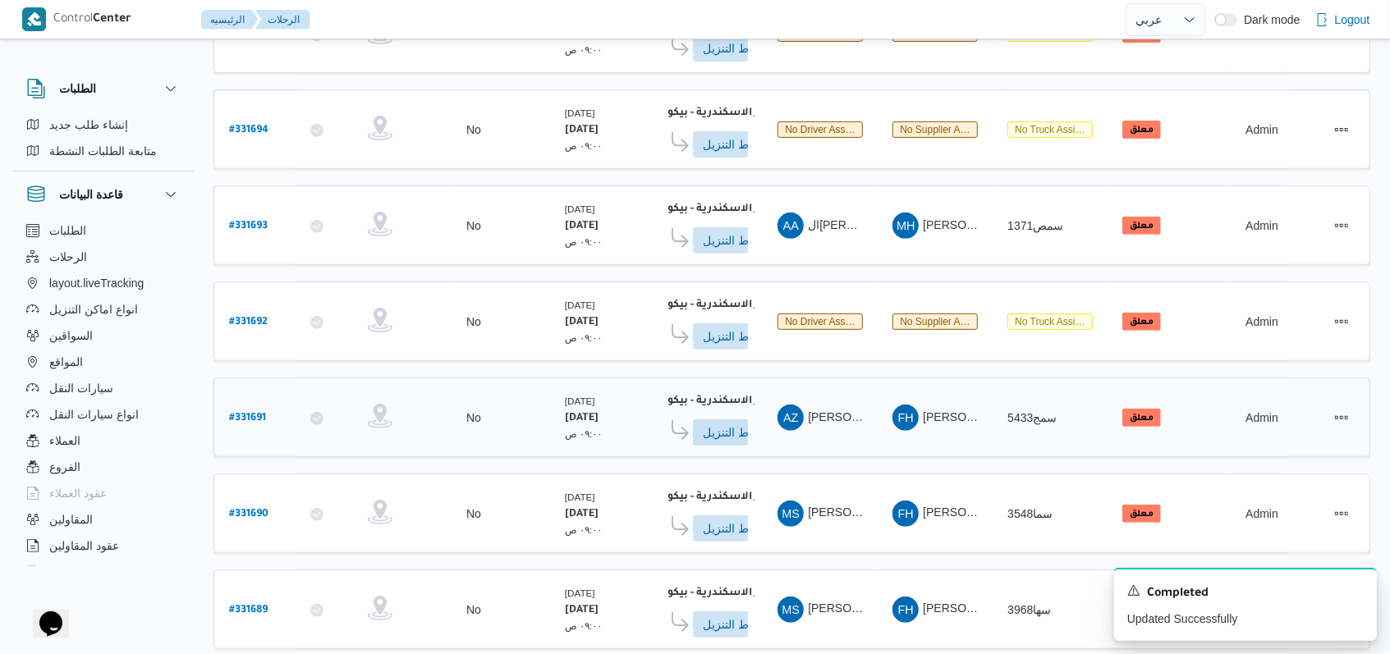
scroll to position [364, 0]
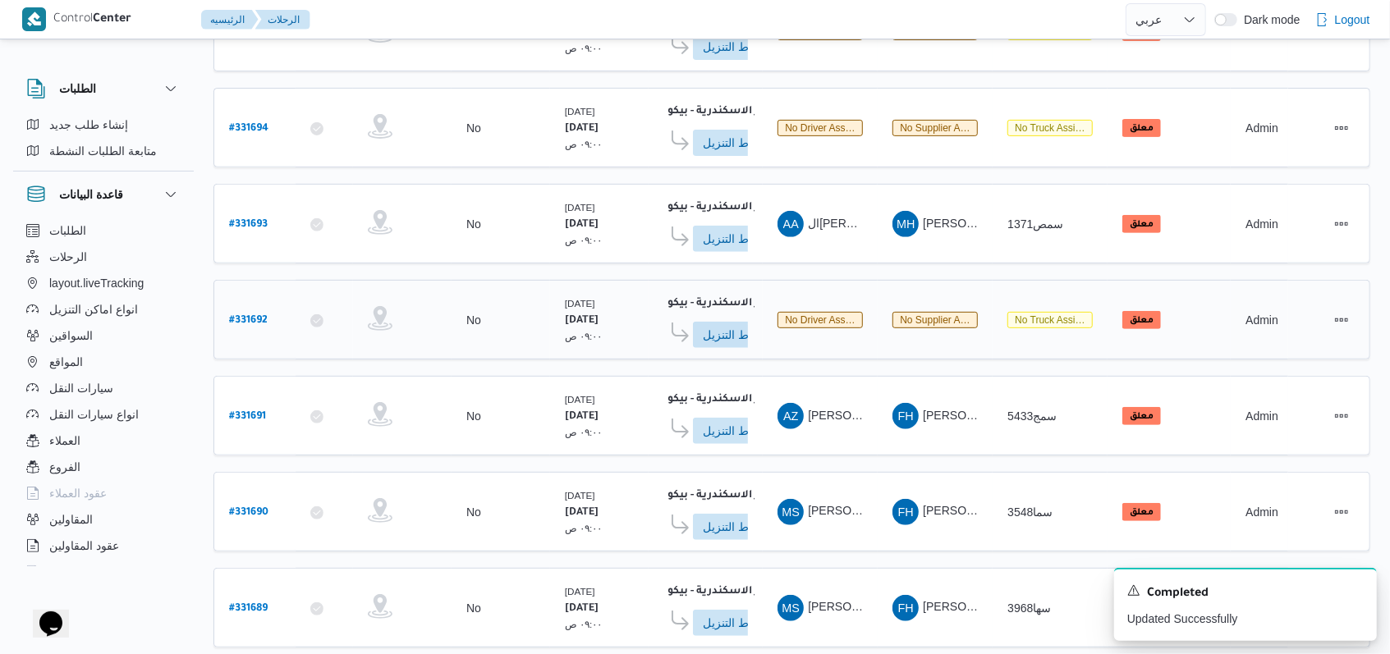
click at [249, 315] on b "# 331692" at bounding box center [248, 320] width 39 height 11
select select "ar"
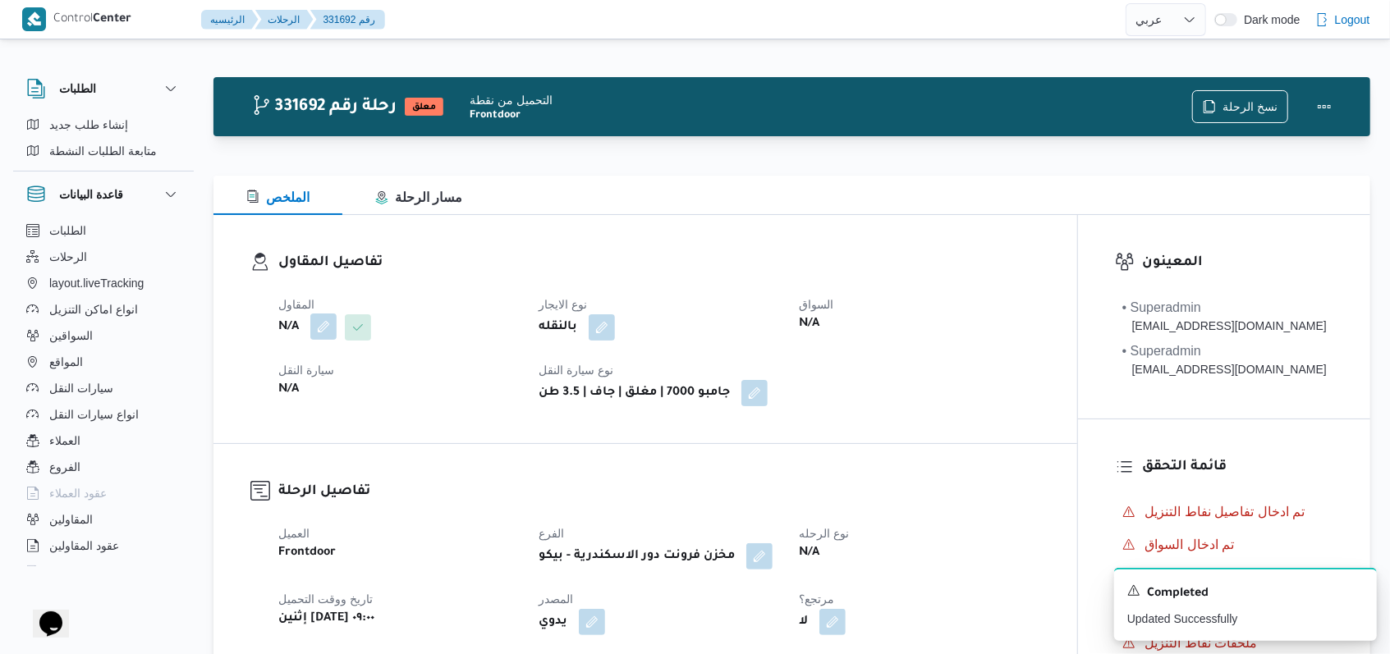
click at [320, 331] on button "button" at bounding box center [323, 327] width 26 height 26
click at [296, 384] on div "Search" at bounding box center [290, 393] width 123 height 33
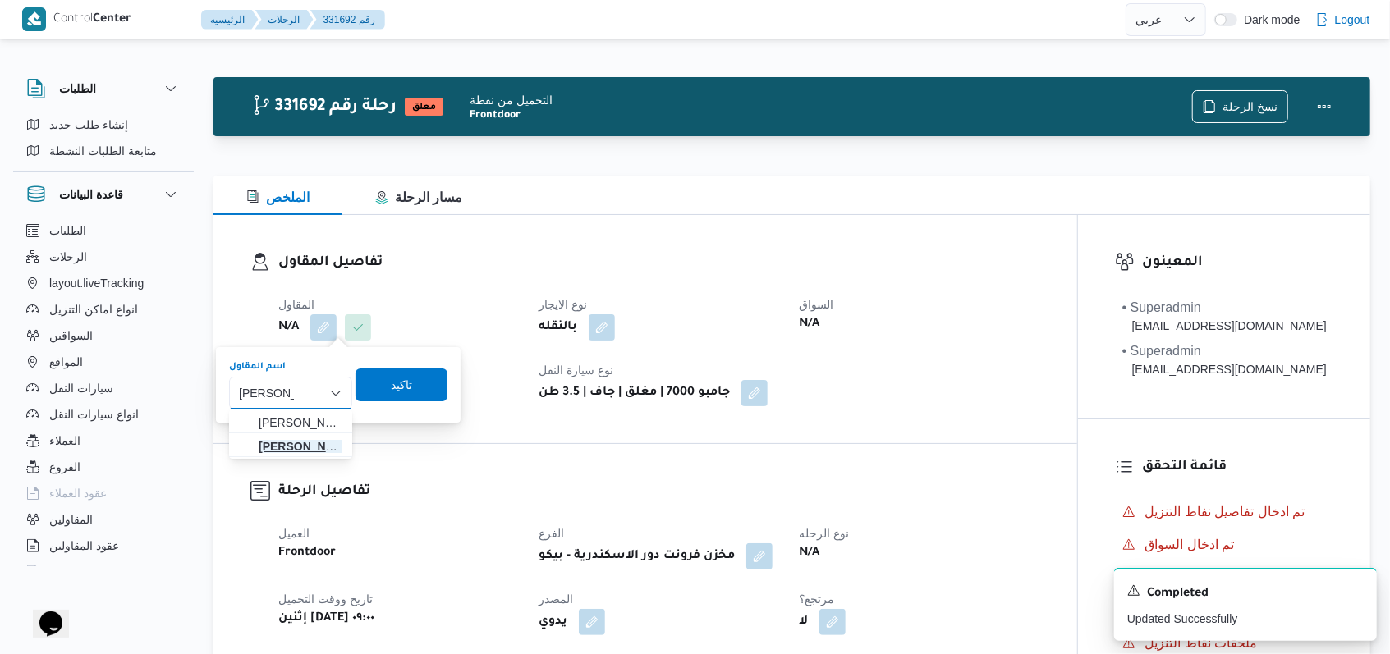
type input "فتحى حسن"
click at [321, 453] on span "فتحى حسن جلال ابو الحسن شركه تربو" at bounding box center [301, 447] width 84 height 20
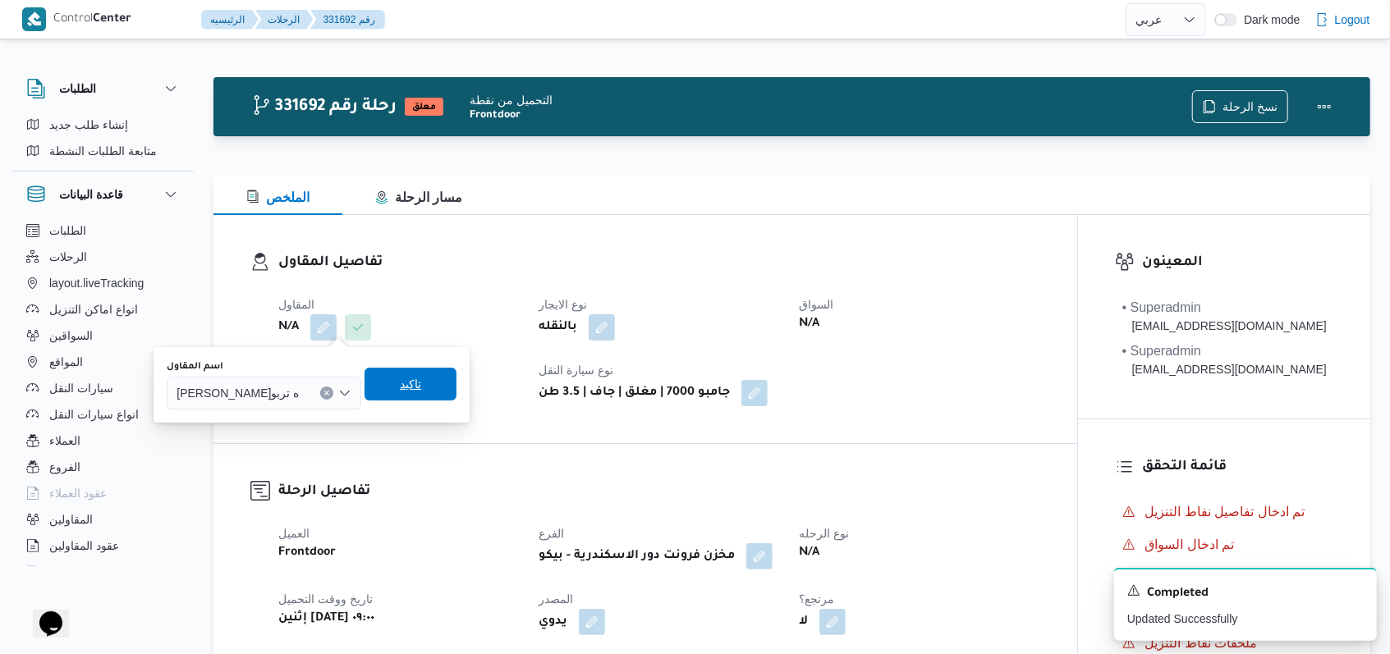
click at [447, 387] on span "تاكيد" at bounding box center [410, 384] width 92 height 33
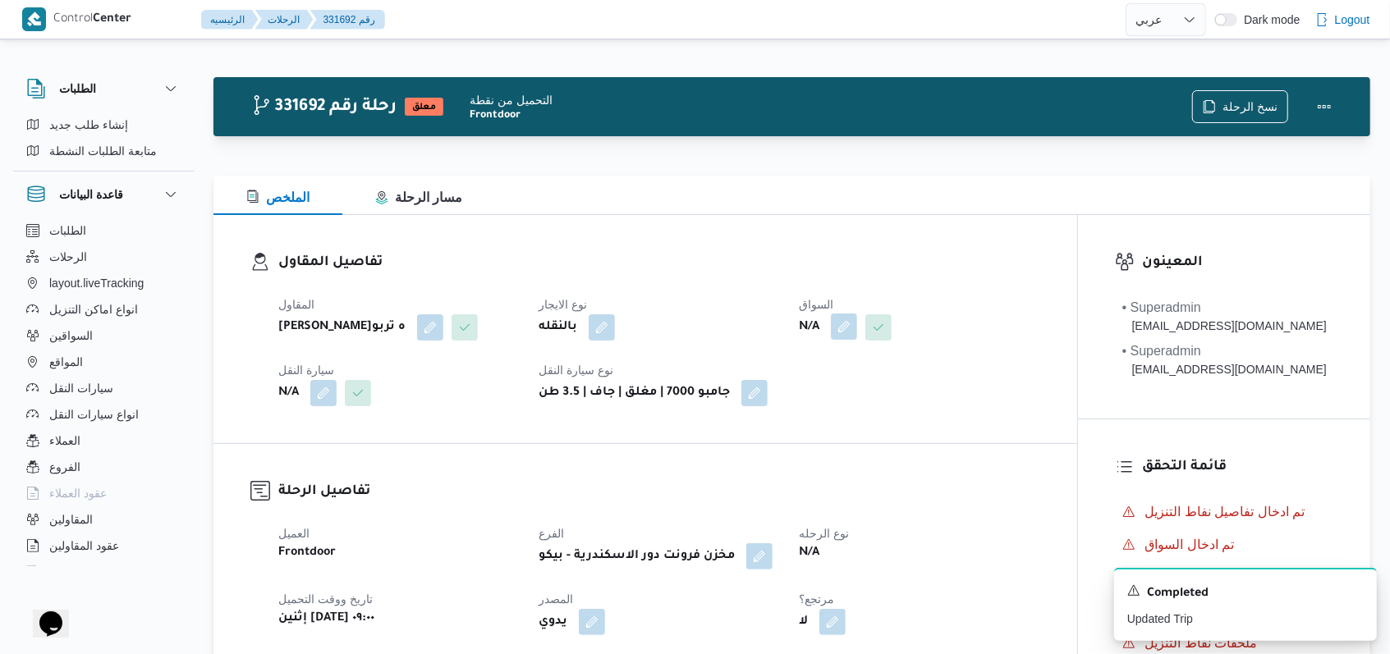
click at [846, 337] on button "button" at bounding box center [844, 327] width 26 height 26
click at [823, 386] on div "Search" at bounding box center [813, 393] width 123 height 33
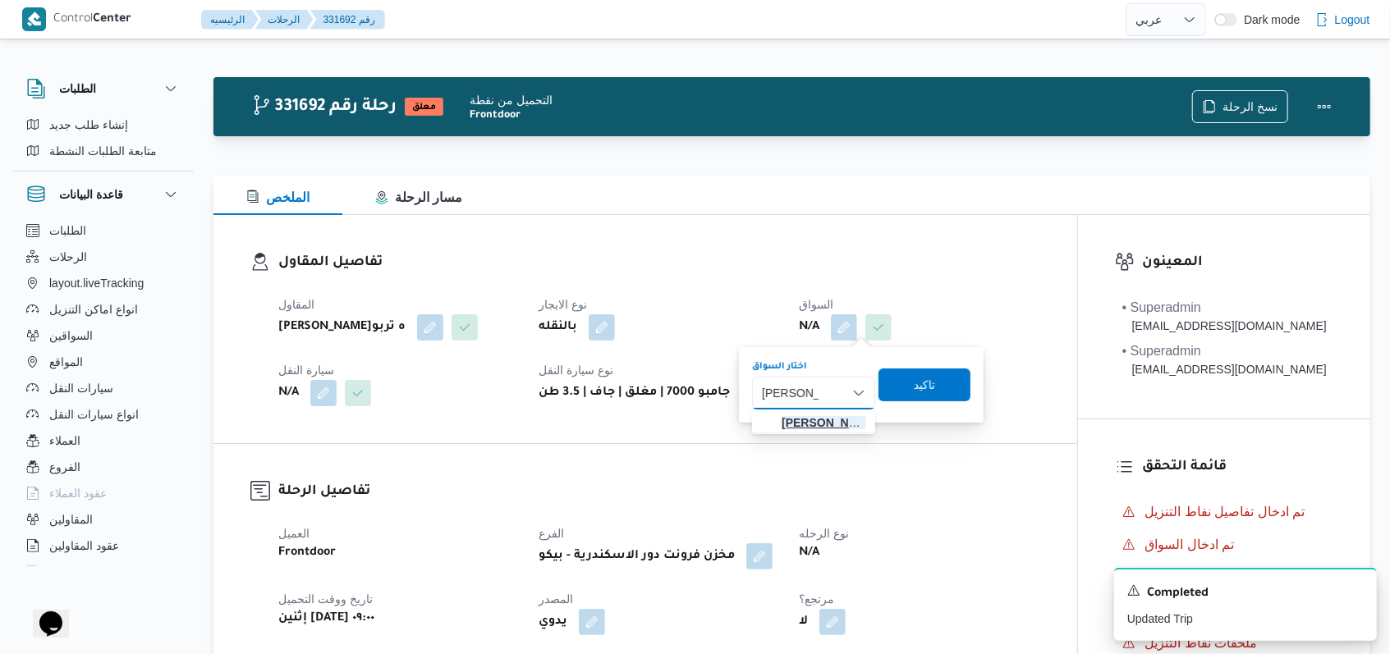
type input "ايمن خميس"
click at [813, 419] on span "ايمن خميس رفاعى محمد" at bounding box center [823, 423] width 84 height 20
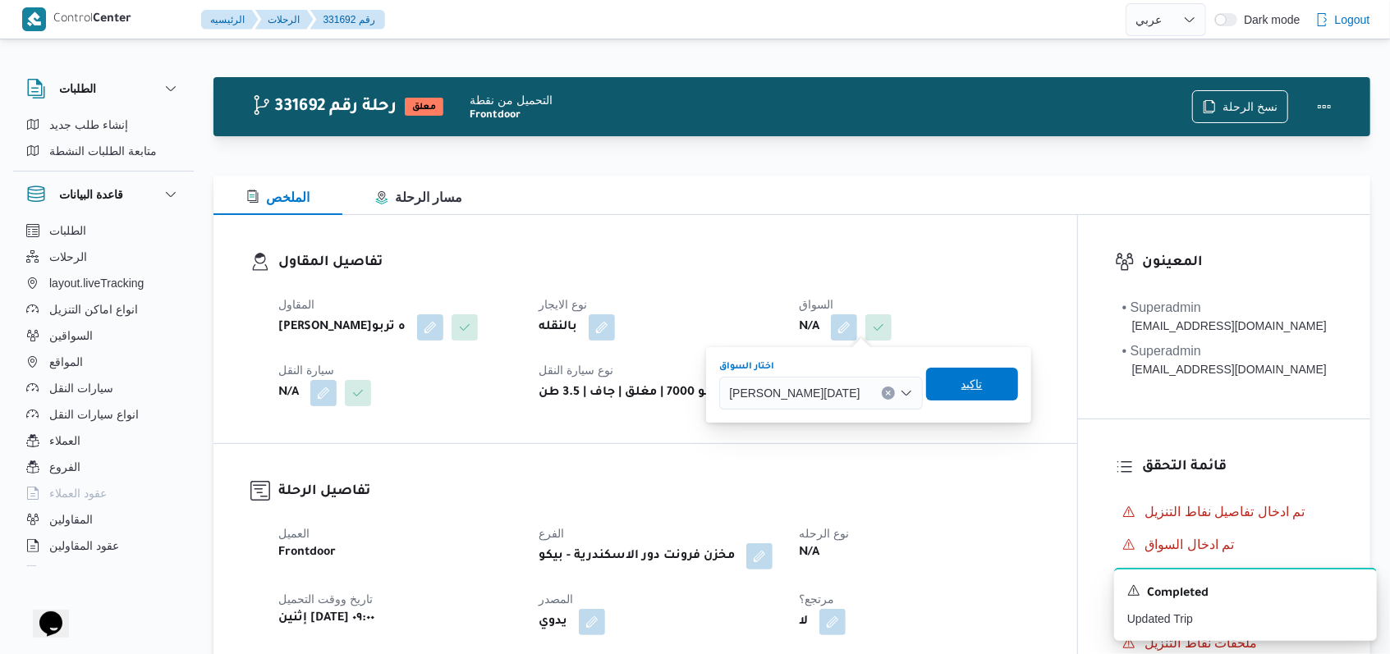
click at [961, 393] on span "تاكيد" at bounding box center [971, 384] width 21 height 20
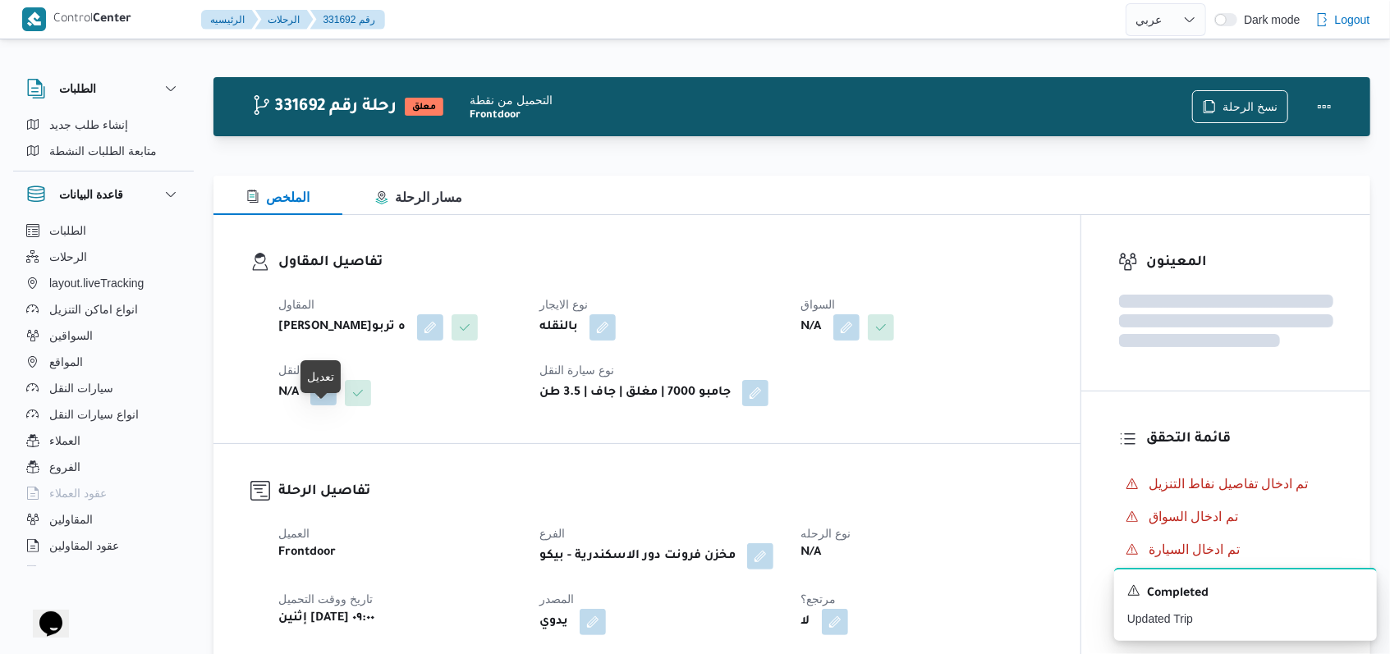
click at [318, 406] on button "button" at bounding box center [323, 392] width 26 height 26
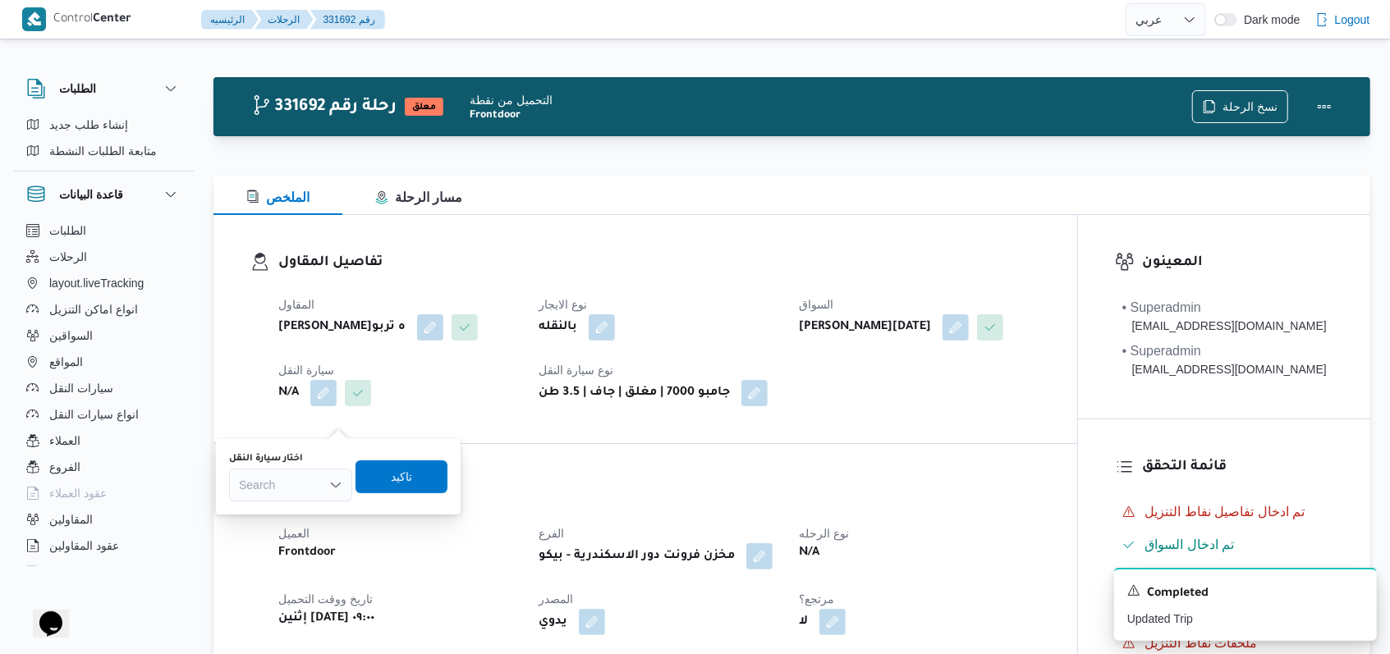
click at [301, 474] on div "Search" at bounding box center [290, 485] width 123 height 33
type input "6373"
click at [289, 522] on span "سلج 6373 | null" at bounding box center [301, 515] width 84 height 20
click at [454, 483] on span "تاكيد" at bounding box center [414, 476] width 92 height 33
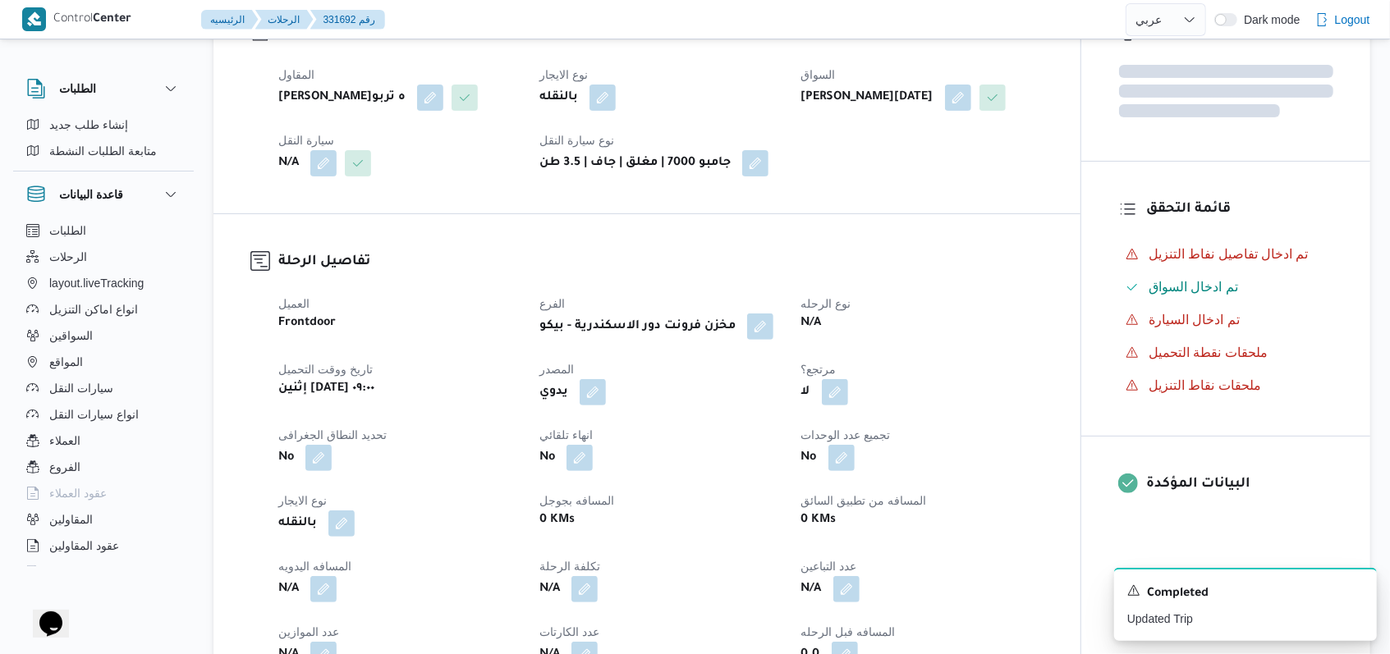
scroll to position [657, 0]
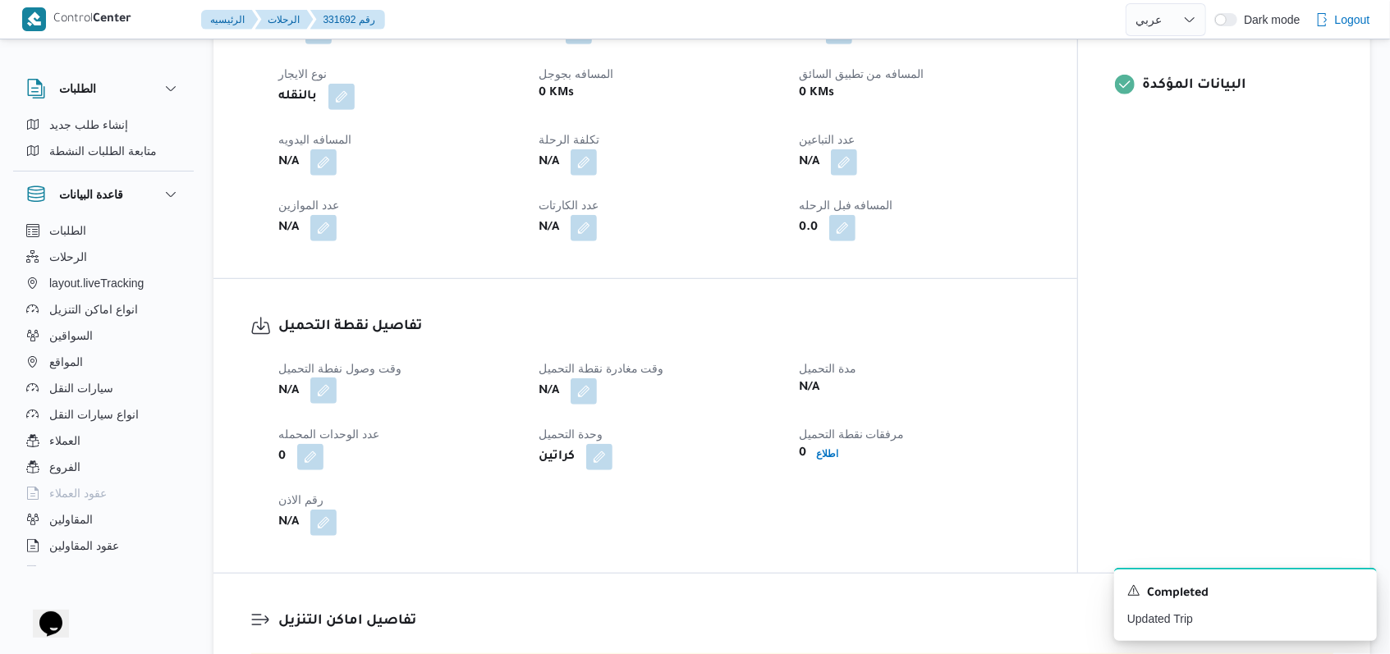
click at [318, 404] on button "button" at bounding box center [323, 391] width 26 height 26
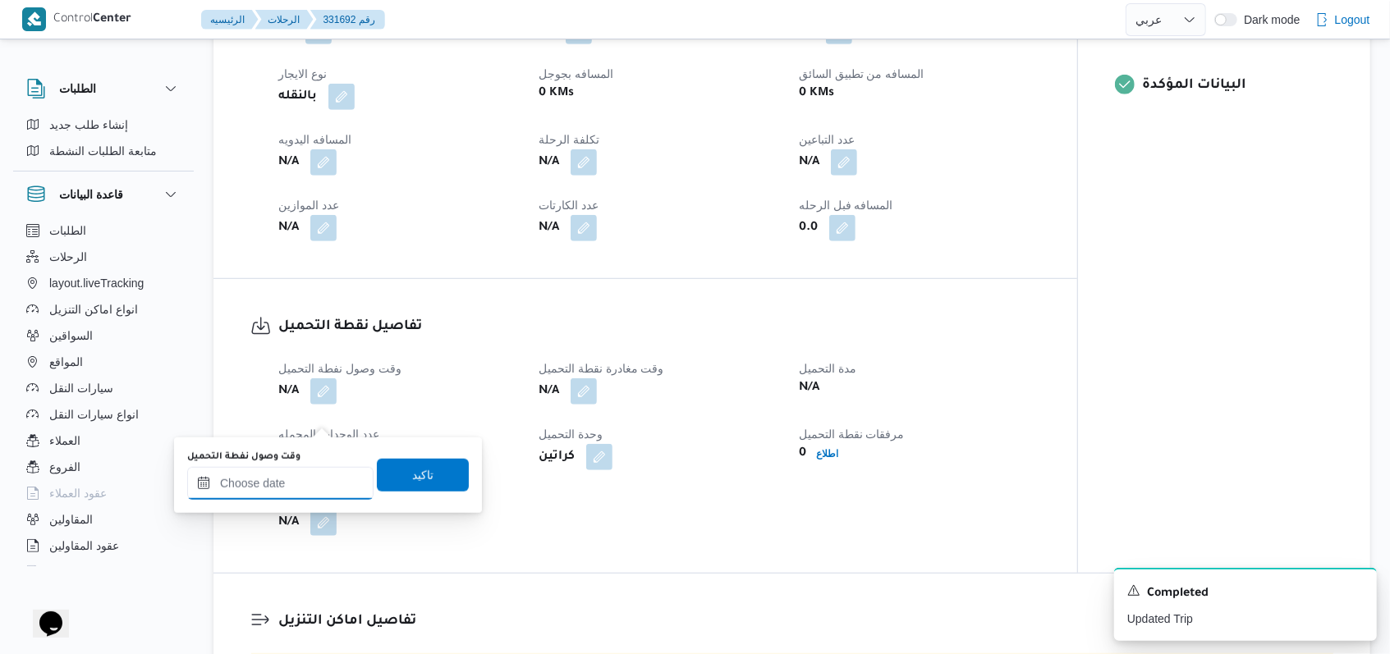
click at [294, 485] on input "وقت وصول نفطة التحميل" at bounding box center [280, 483] width 186 height 33
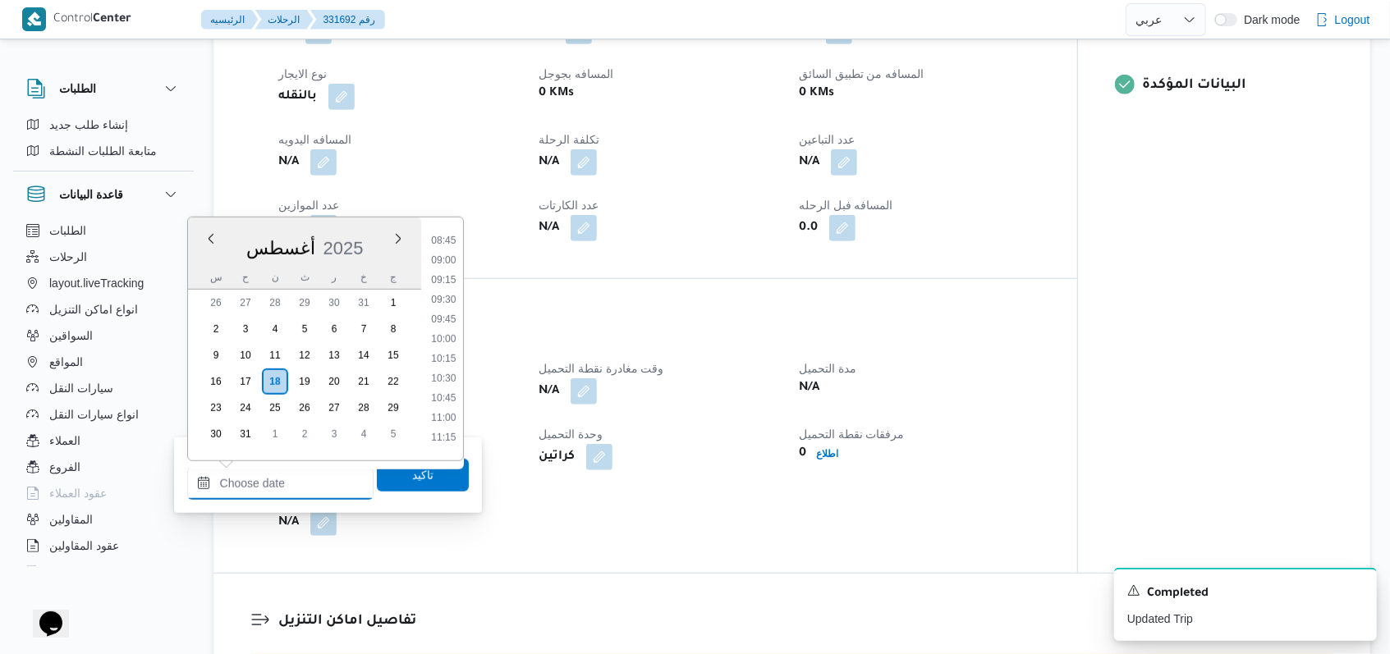
scroll to position [575, 0]
click at [453, 366] on li "09:00" at bounding box center [443, 373] width 38 height 16
type input "١٨/٠٨/٢٠٢٥ ٠٩:٠٠"
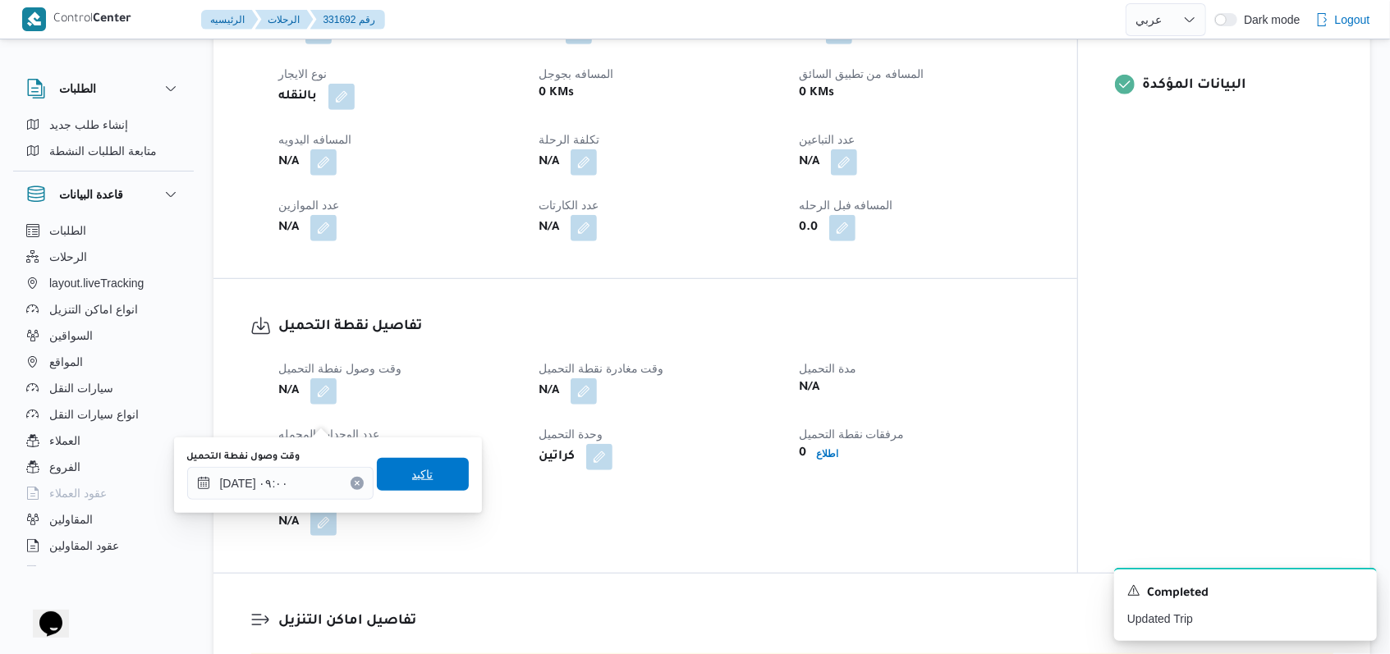
click at [429, 477] on span "تاكيد" at bounding box center [423, 474] width 92 height 33
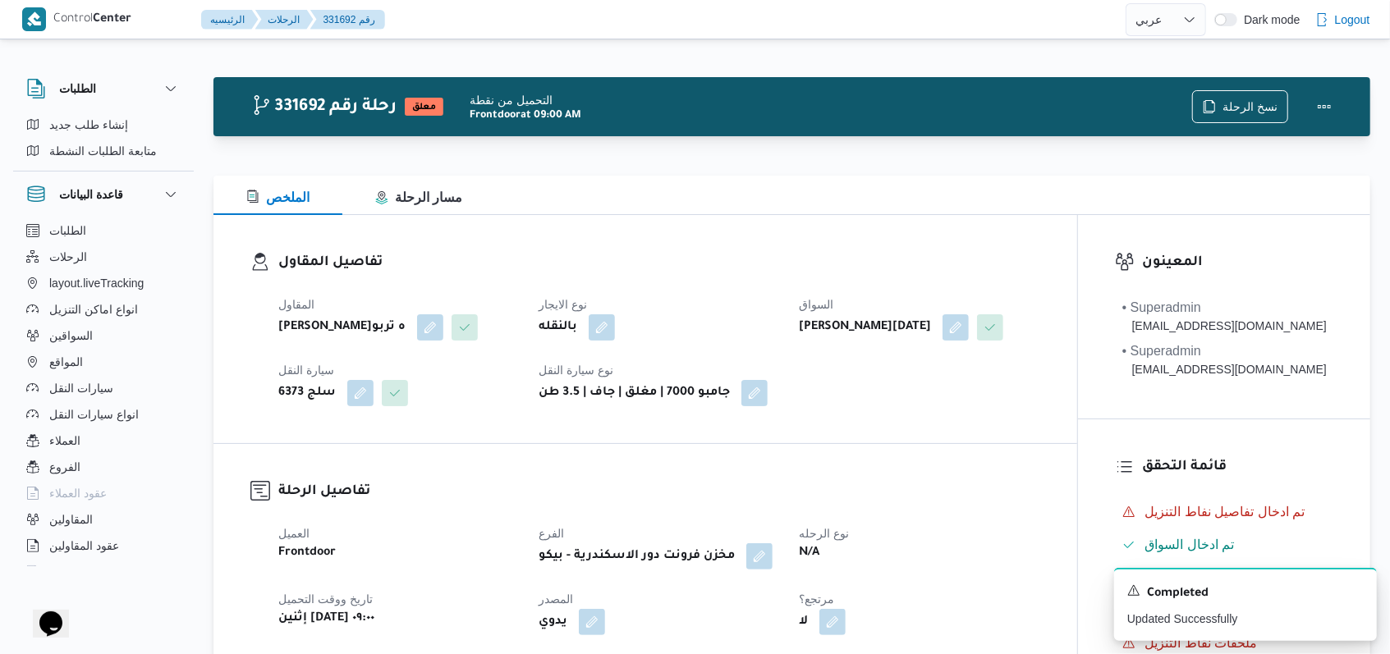
scroll to position [0, 0]
select select "ar"
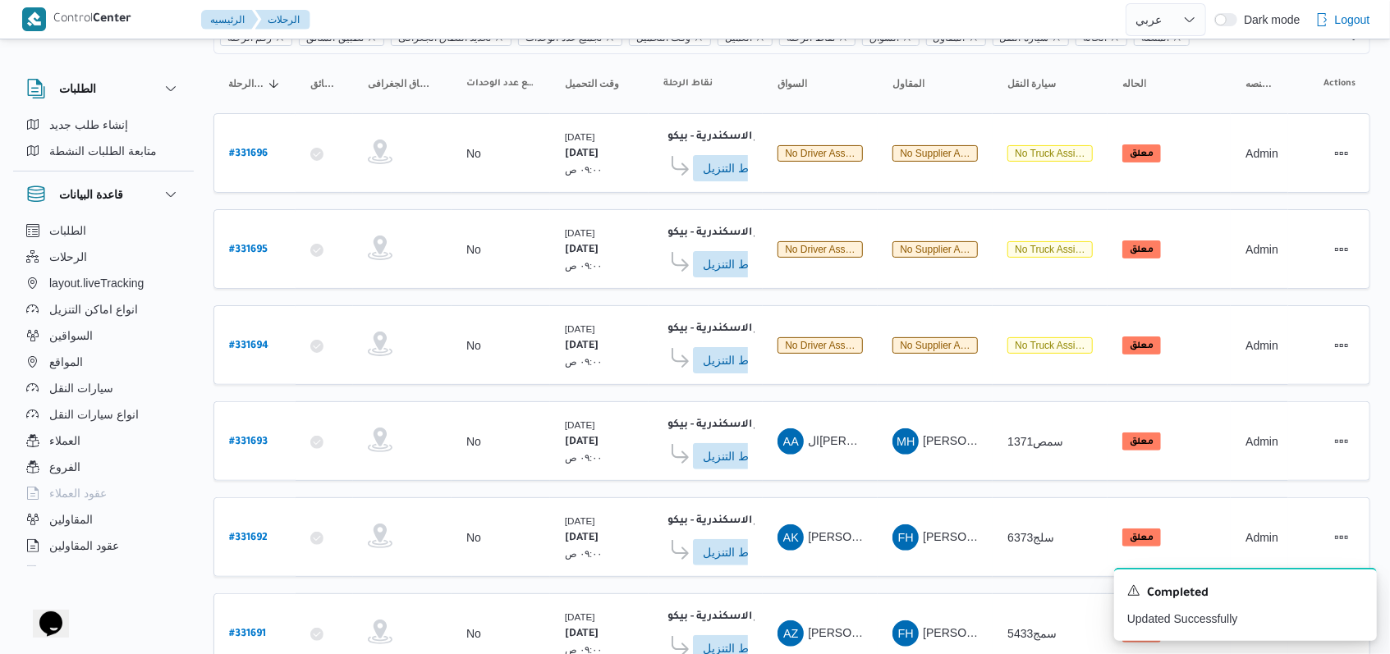
scroll to position [37, 0]
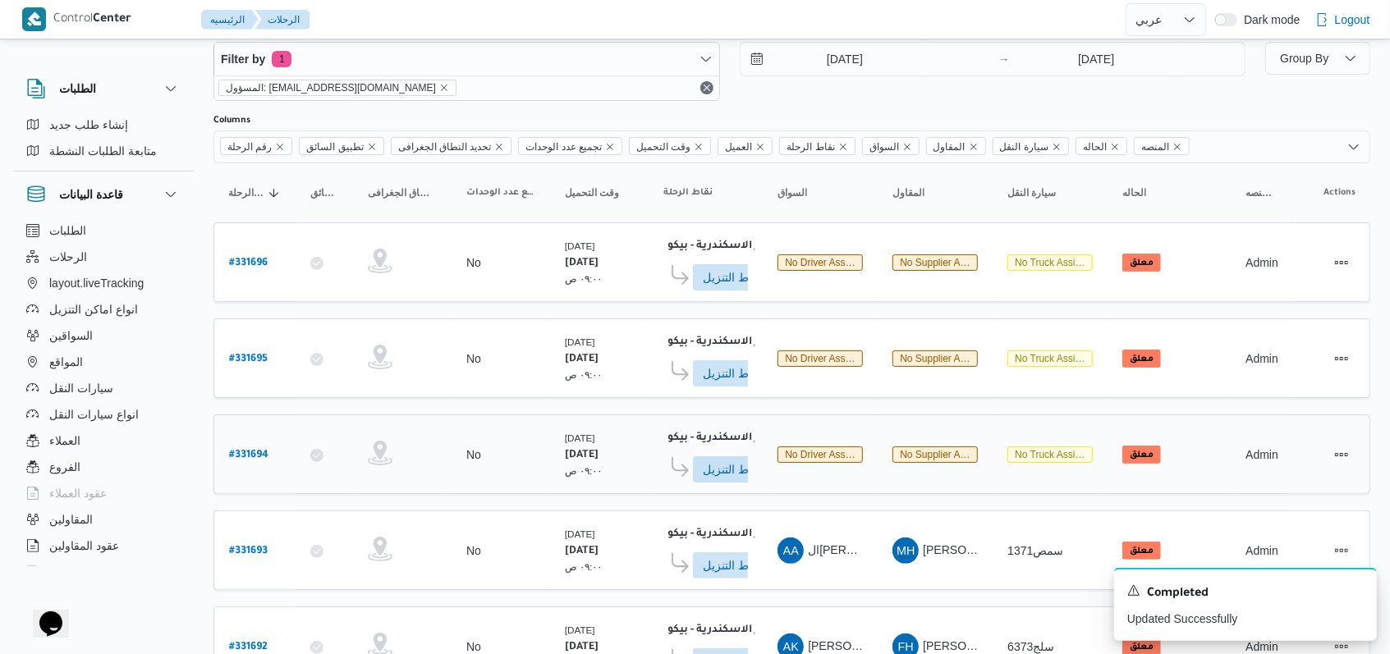
click at [259, 450] on b "# 331694" at bounding box center [248, 455] width 39 height 11
select select "ar"
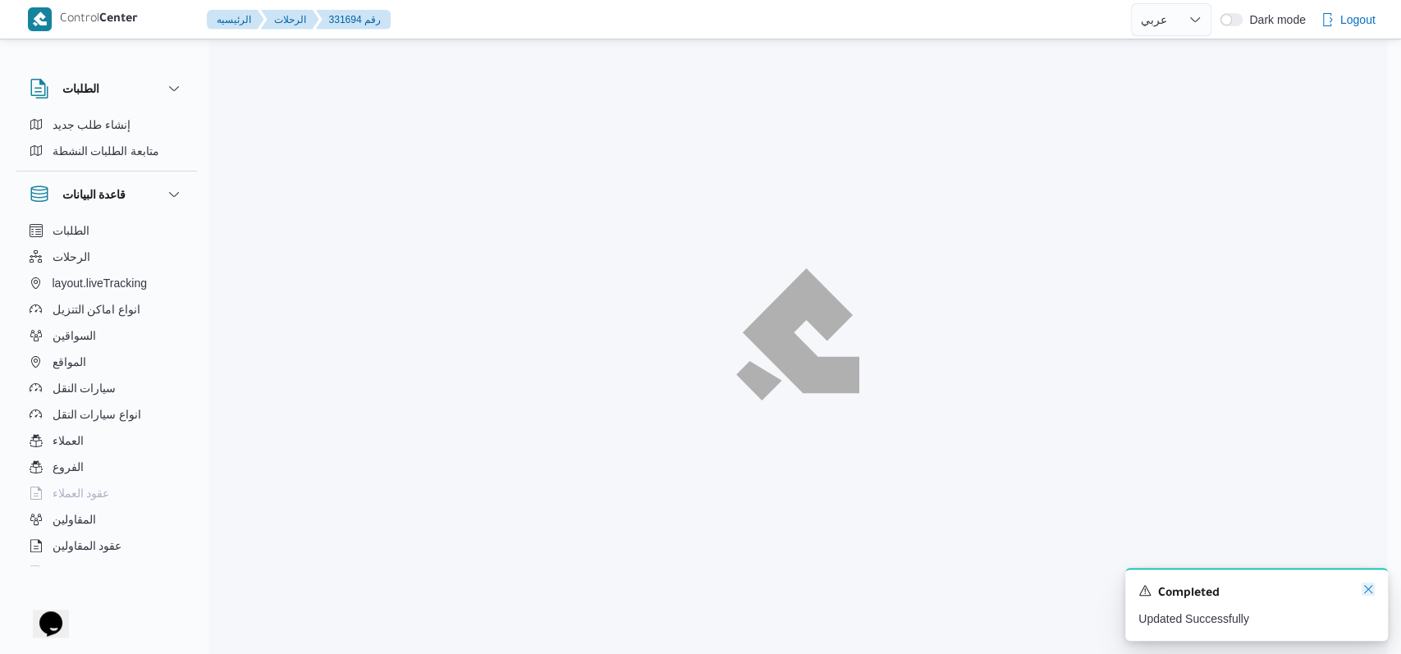
click at [1370, 584] on icon "Dismiss toast" at bounding box center [1368, 589] width 13 height 13
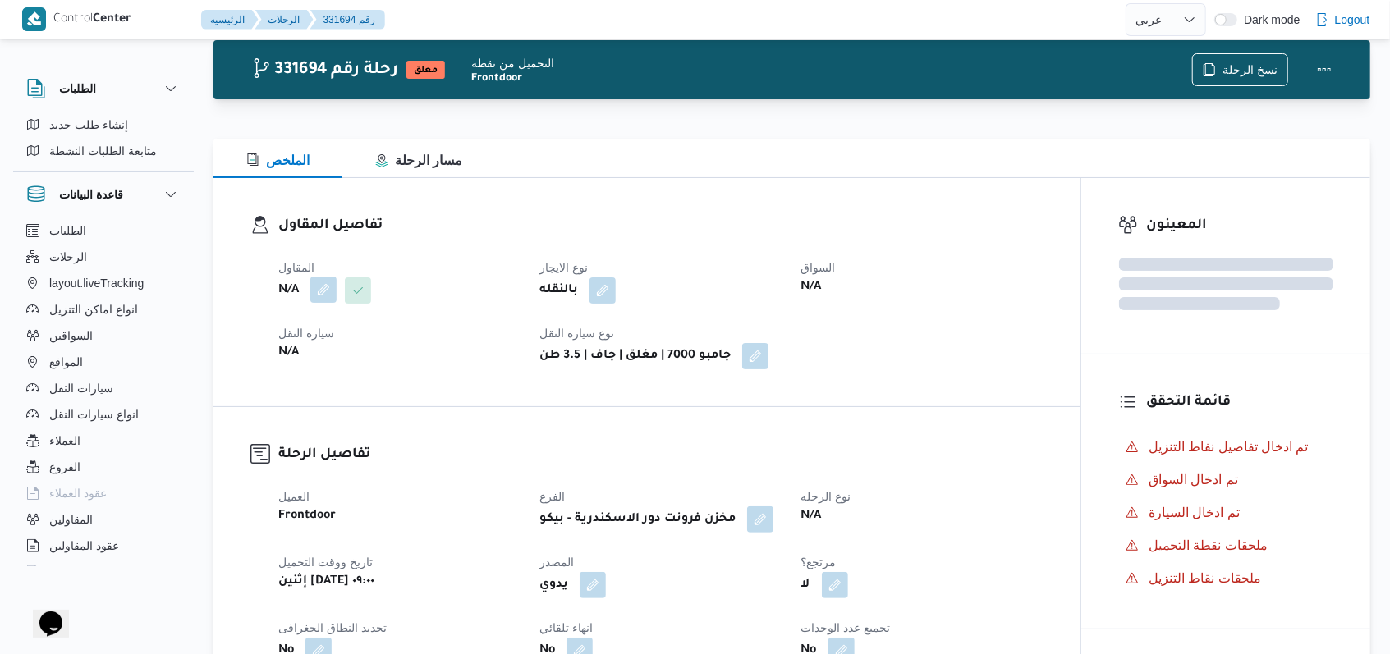
click at [324, 293] on button "button" at bounding box center [323, 290] width 26 height 26
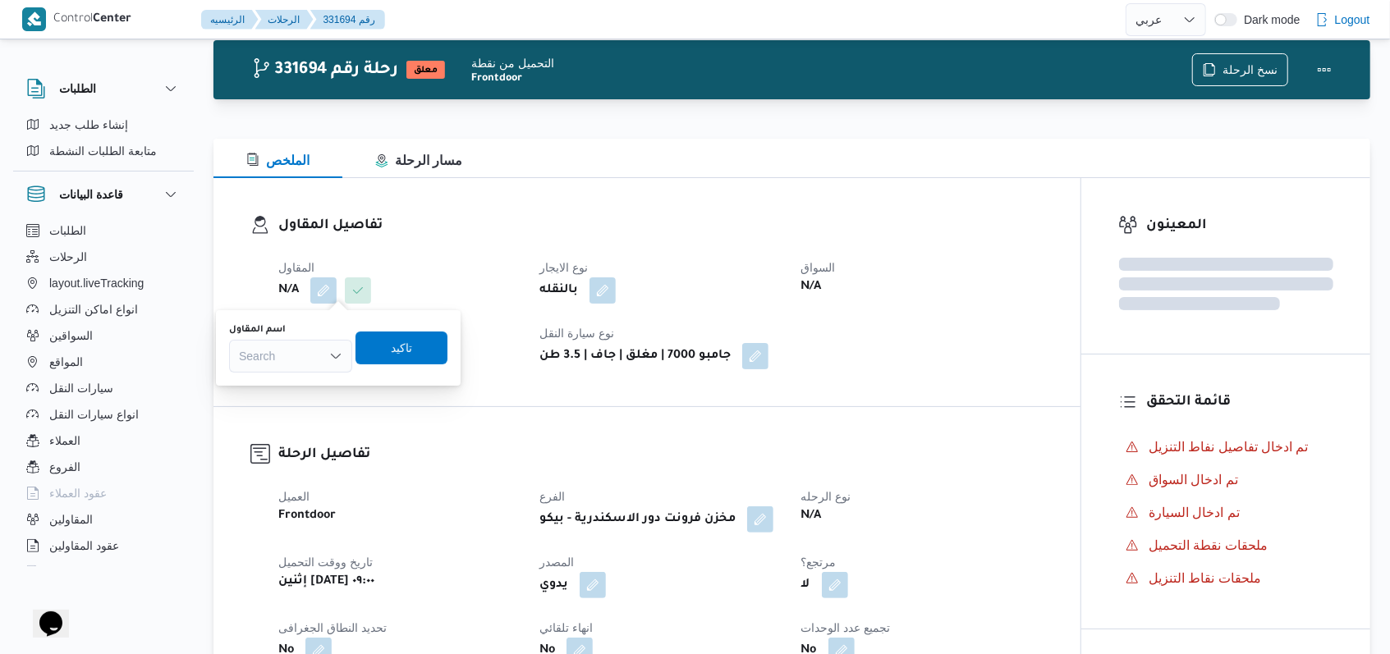
click at [312, 346] on div "Search" at bounding box center [290, 356] width 123 height 33
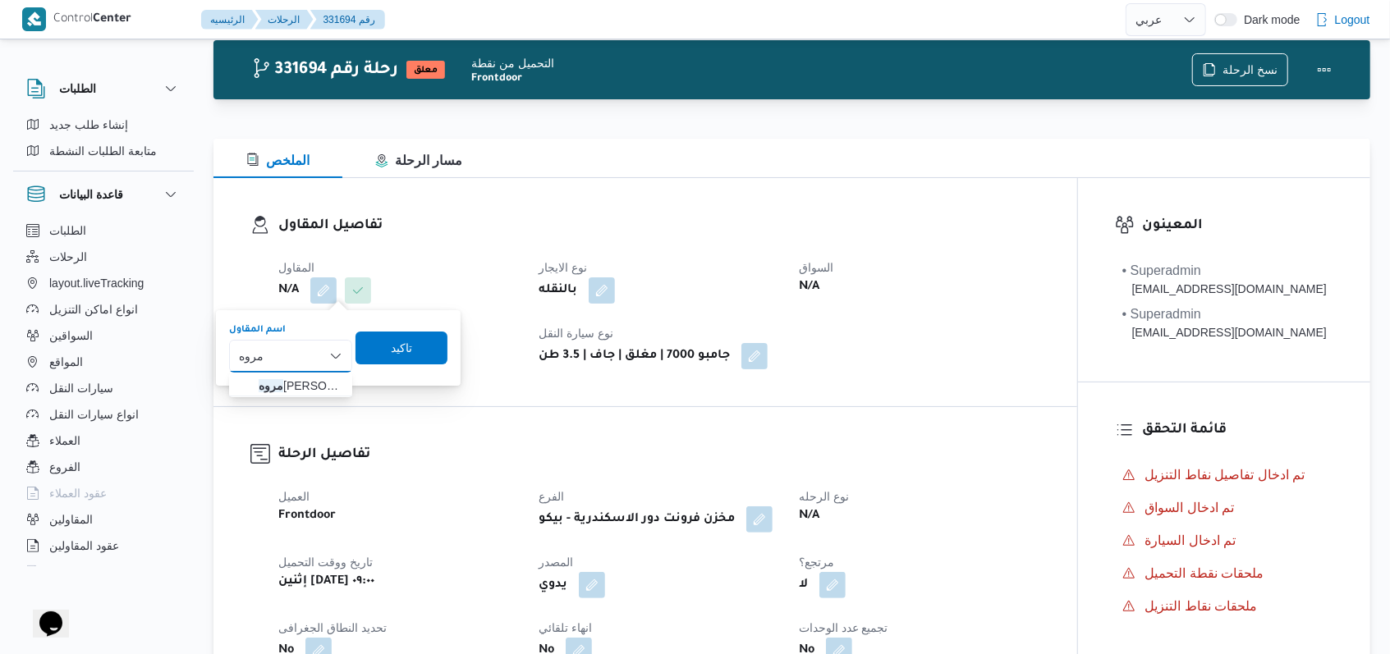
type input "مروه"
click at [294, 373] on span "مروه حسام الدين سعد على" at bounding box center [291, 386] width 110 height 26
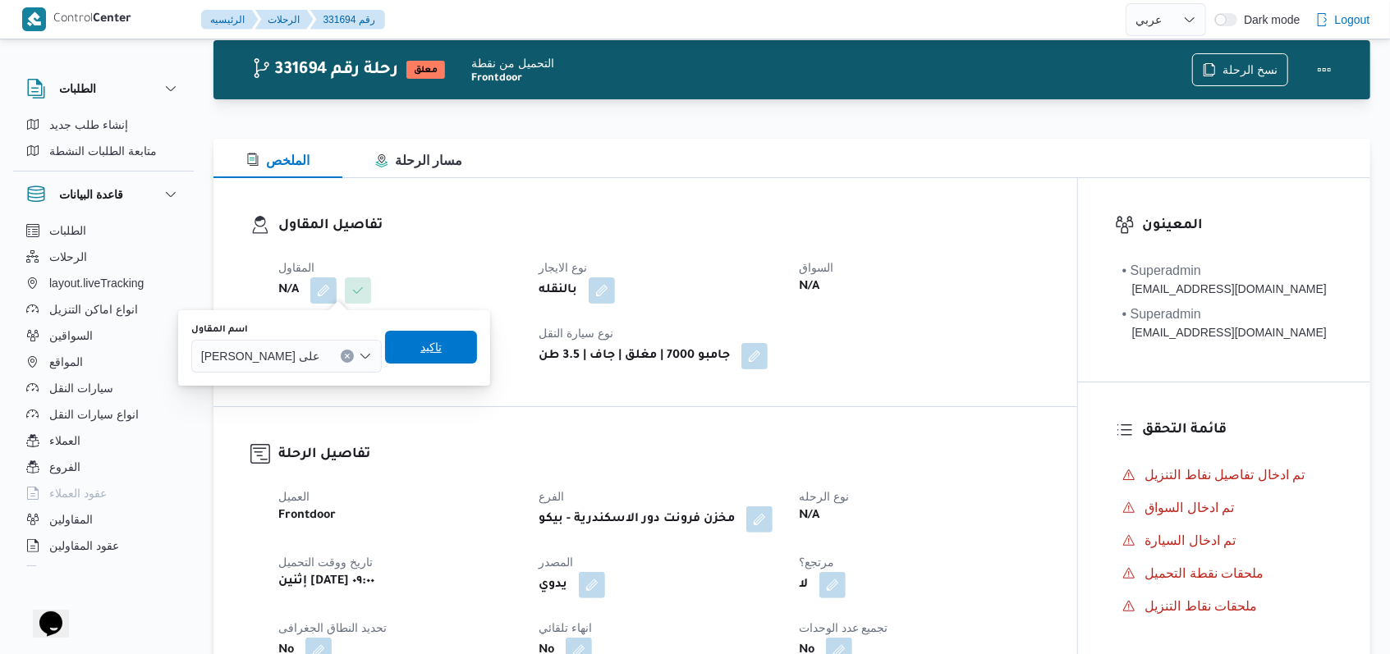
click at [428, 356] on span "تاكيد" at bounding box center [430, 347] width 21 height 20
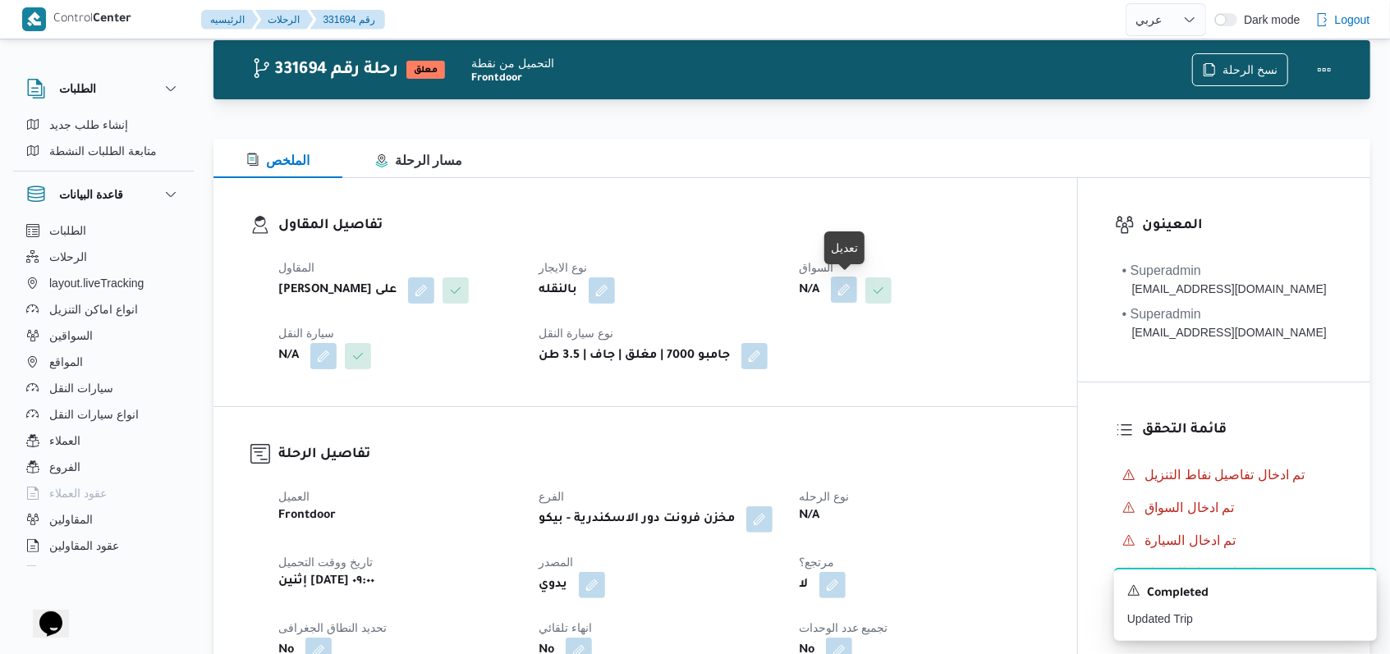
click at [835, 298] on button "button" at bounding box center [844, 290] width 26 height 26
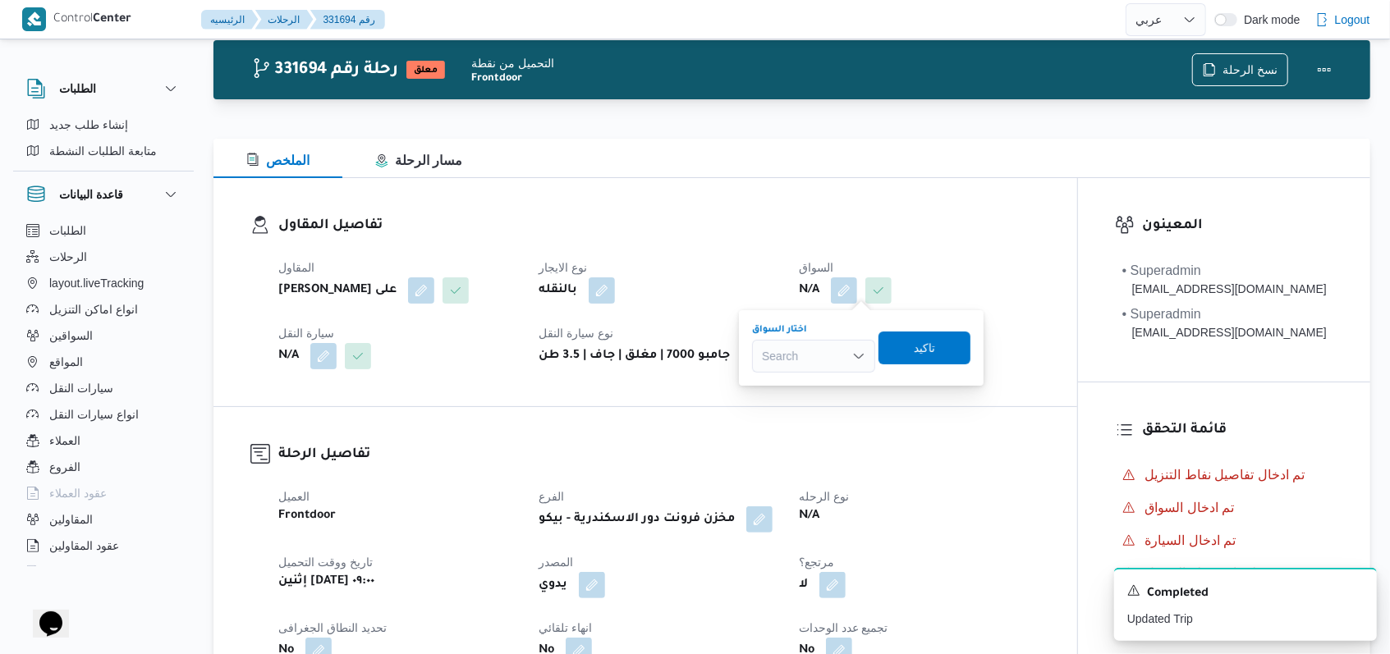
click at [829, 358] on div "Search" at bounding box center [813, 356] width 123 height 33
type input "محمد محمود"
click at [814, 395] on span "محمد محمود عوض حسن" at bounding box center [813, 386] width 113 height 26
click at [970, 358] on span "تاكيد" at bounding box center [934, 347] width 92 height 33
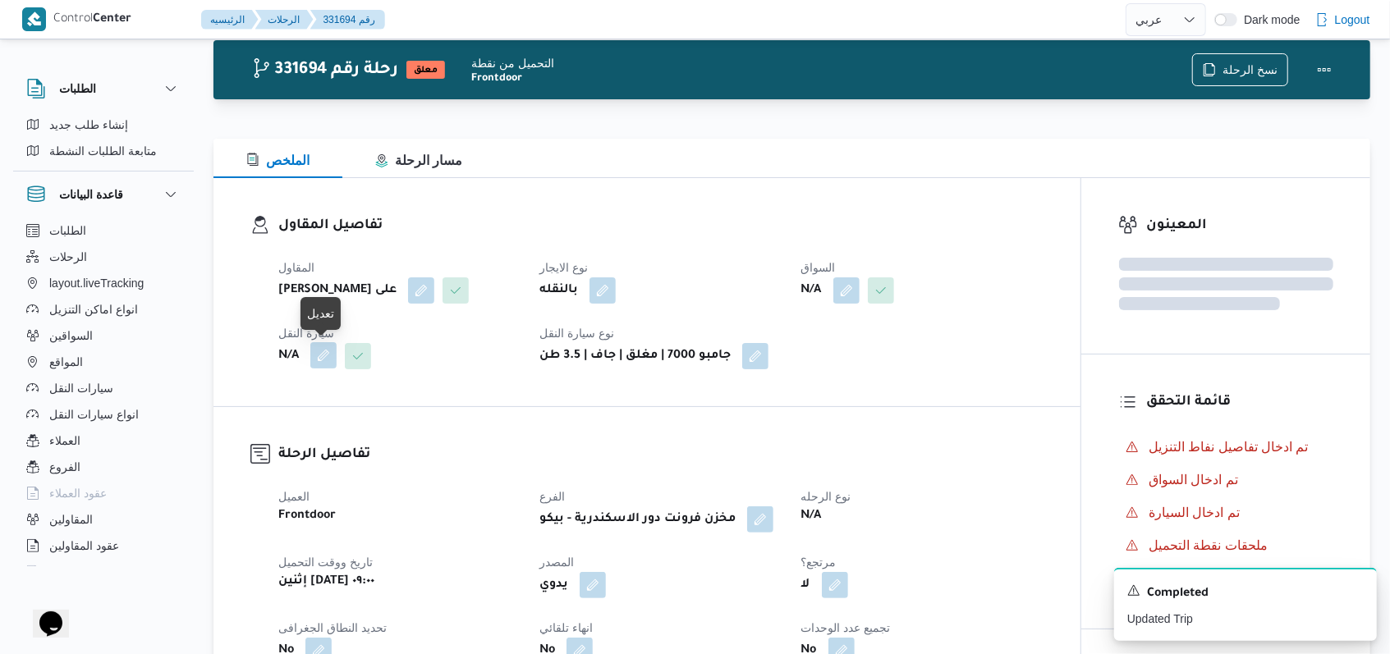
click at [319, 351] on button "button" at bounding box center [323, 355] width 26 height 26
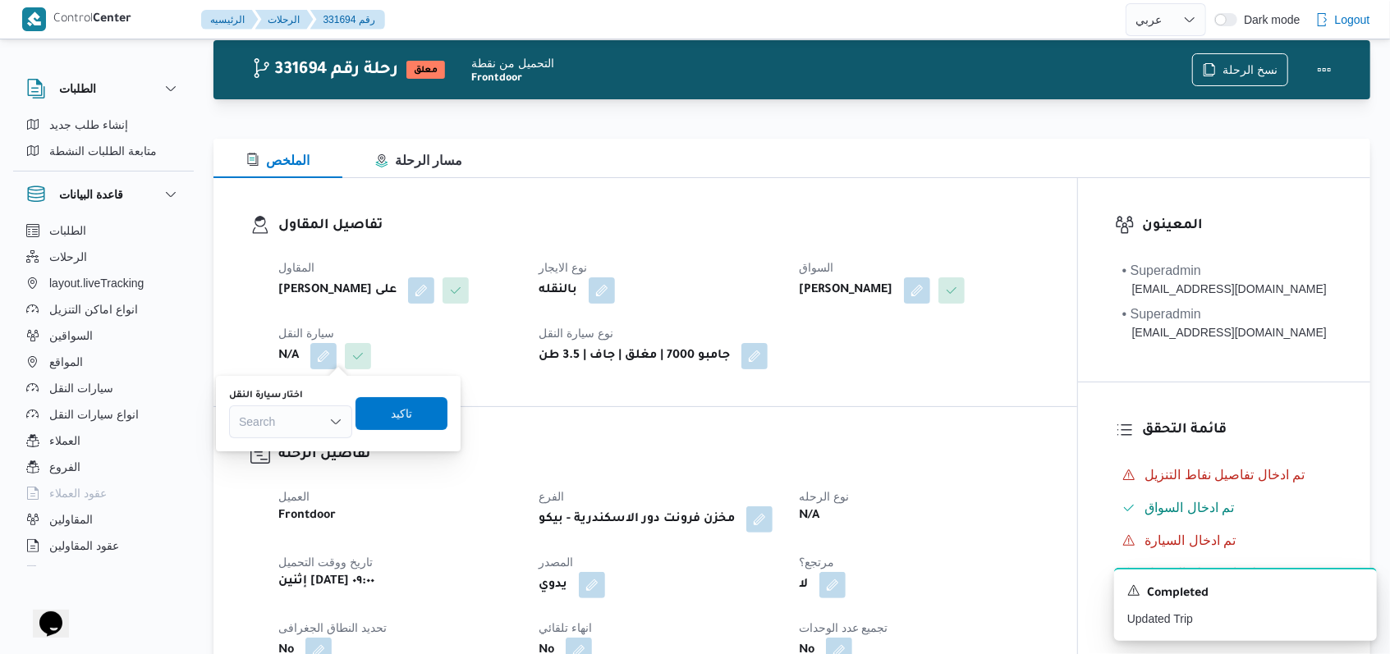
click at [306, 418] on div "Search" at bounding box center [290, 422] width 123 height 33
type input "7661"
click at [296, 449] on span "سمج 7661 | null" at bounding box center [301, 452] width 84 height 20
click at [389, 421] on span "تاكيد" at bounding box center [415, 412] width 92 height 33
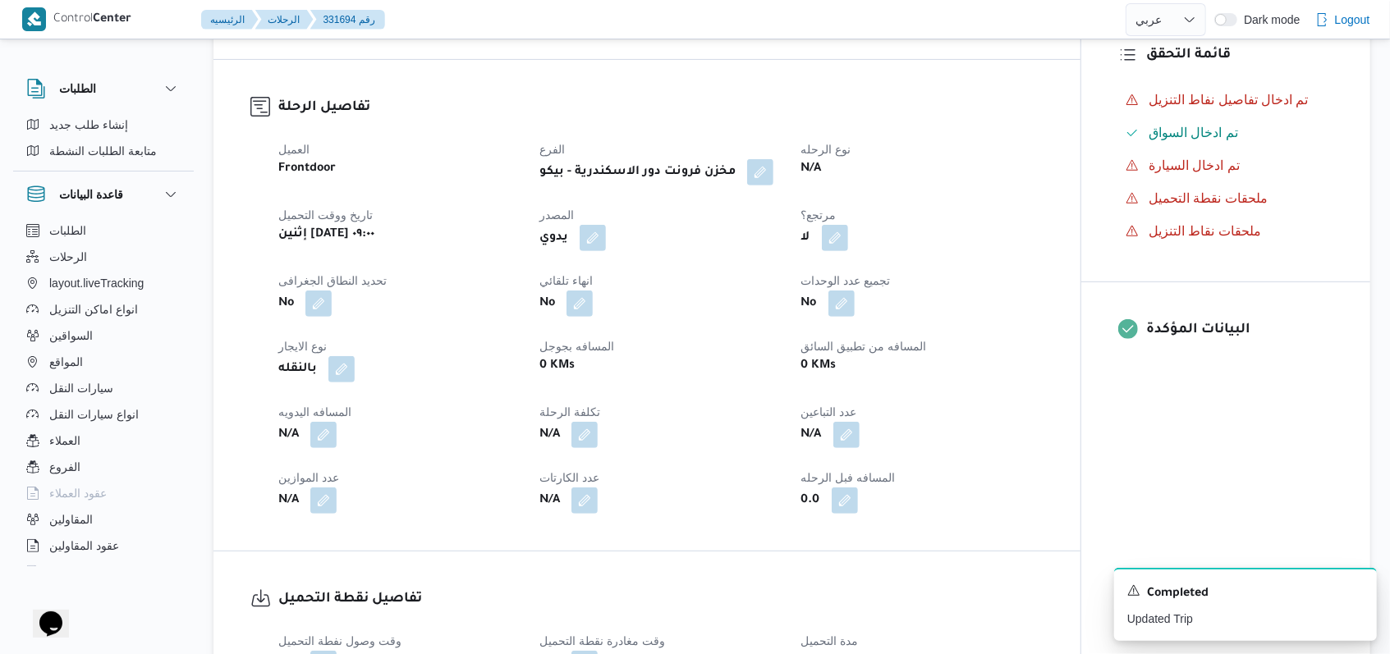
scroll to position [584, 0]
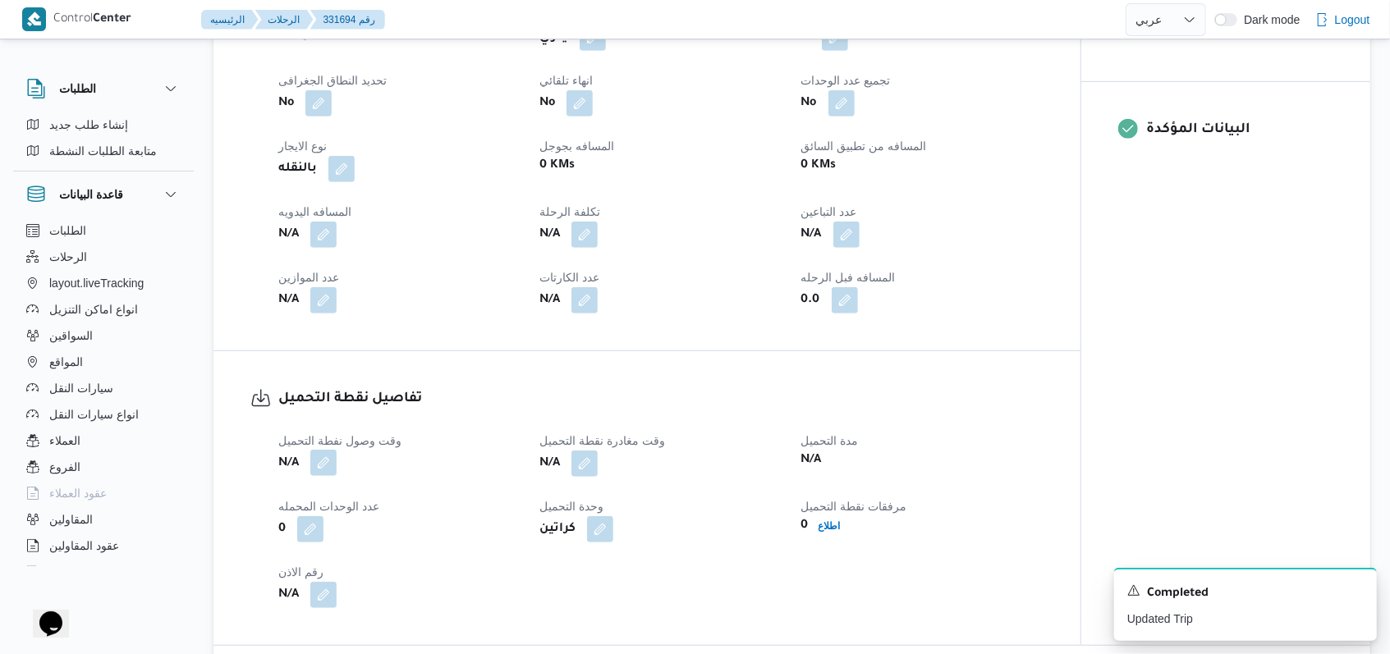
click at [328, 470] on button "button" at bounding box center [323, 463] width 26 height 26
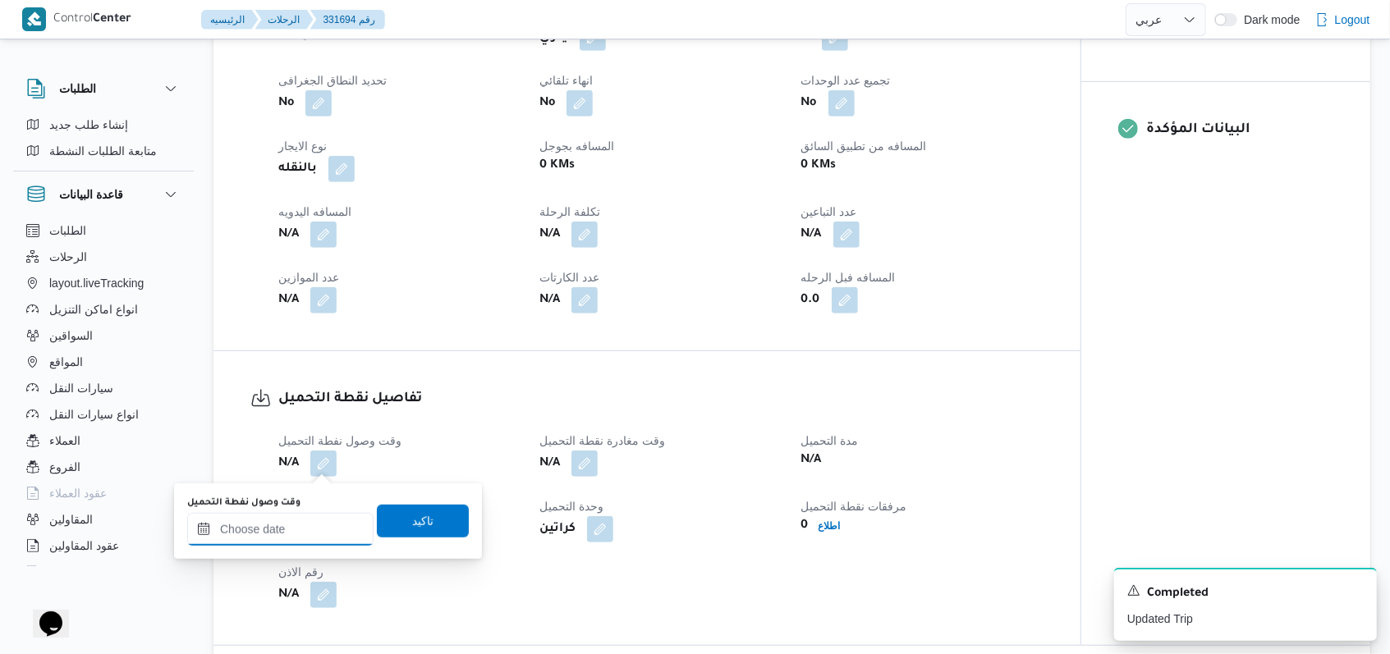
click at [299, 543] on input "وقت وصول نفطة التحميل" at bounding box center [280, 529] width 186 height 33
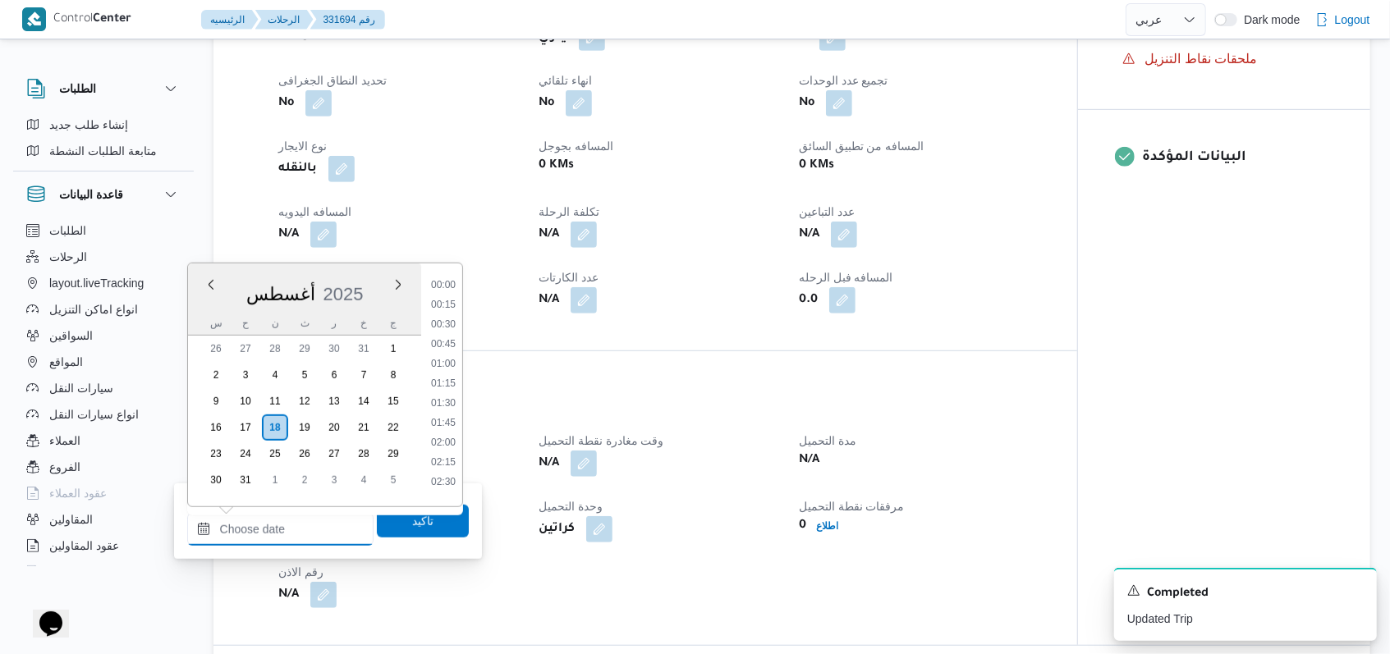
scroll to position [794, 0]
click at [448, 286] on li "10:00" at bounding box center [443, 279] width 38 height 16
type input "١٨/٠٨/٢٠٢٥ ١٠:٠٠"
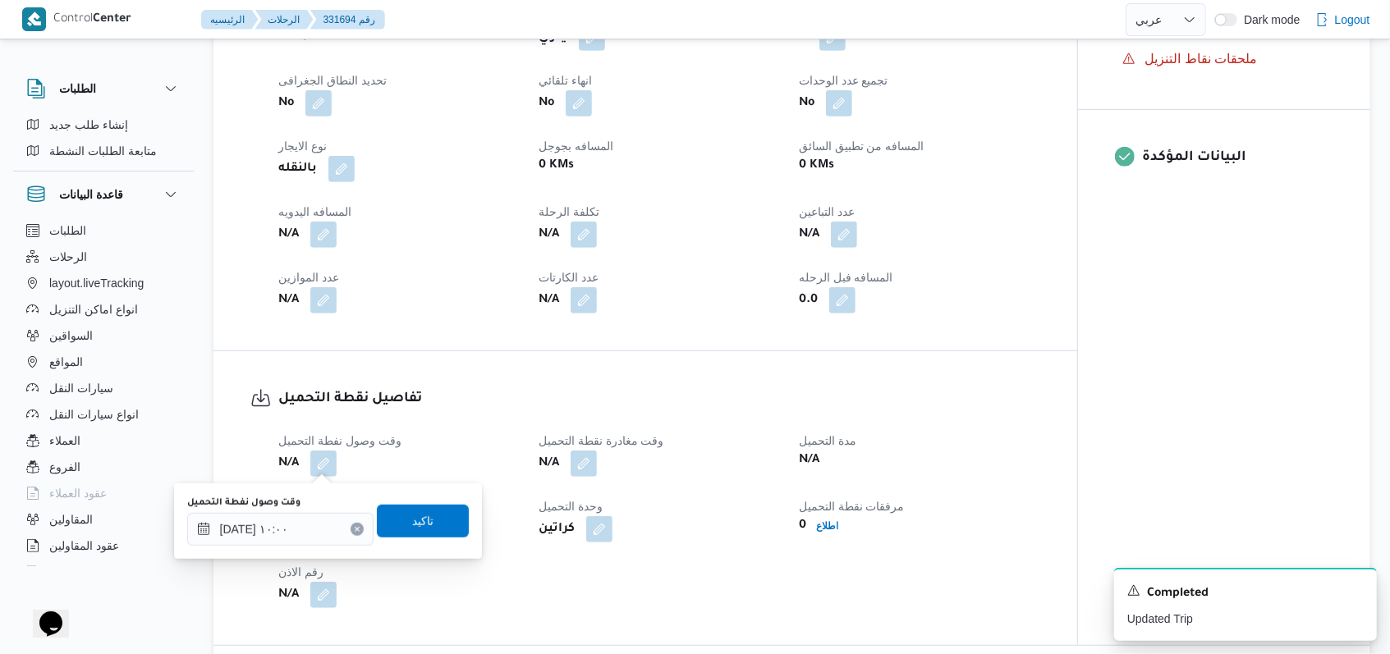
click at [424, 538] on div "وقت وصول نفطة التحميل ١٨/٠٨/٢٠٢٥ ١٠:٠٠ تاكيد" at bounding box center [328, 521] width 285 height 53
click at [422, 525] on span "تاكيد" at bounding box center [423, 520] width 92 height 33
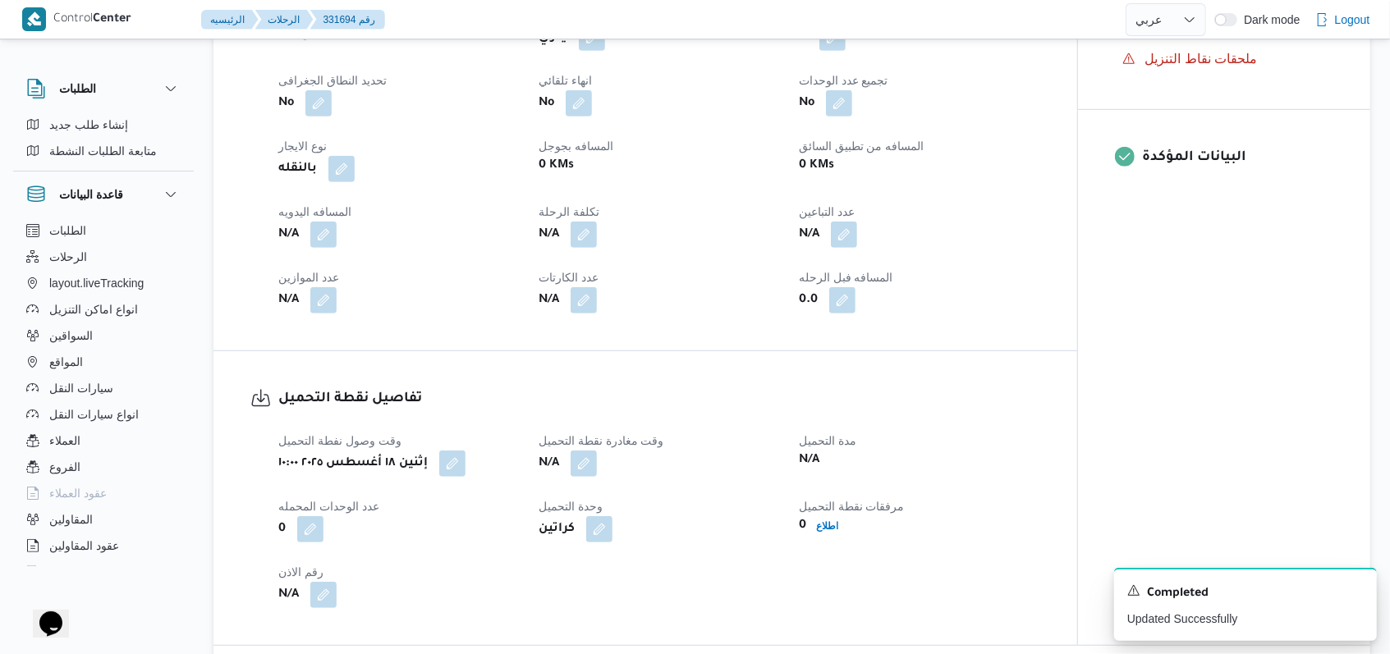
select select "ar"
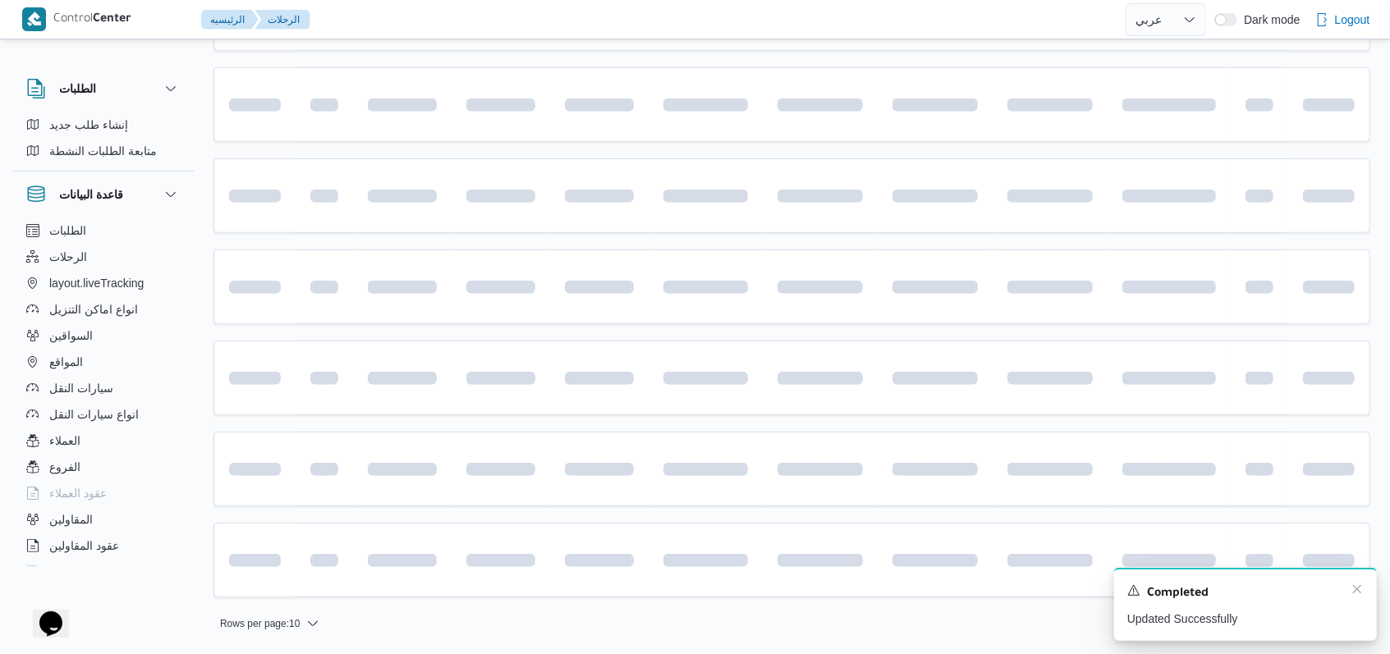
scroll to position [37, 0]
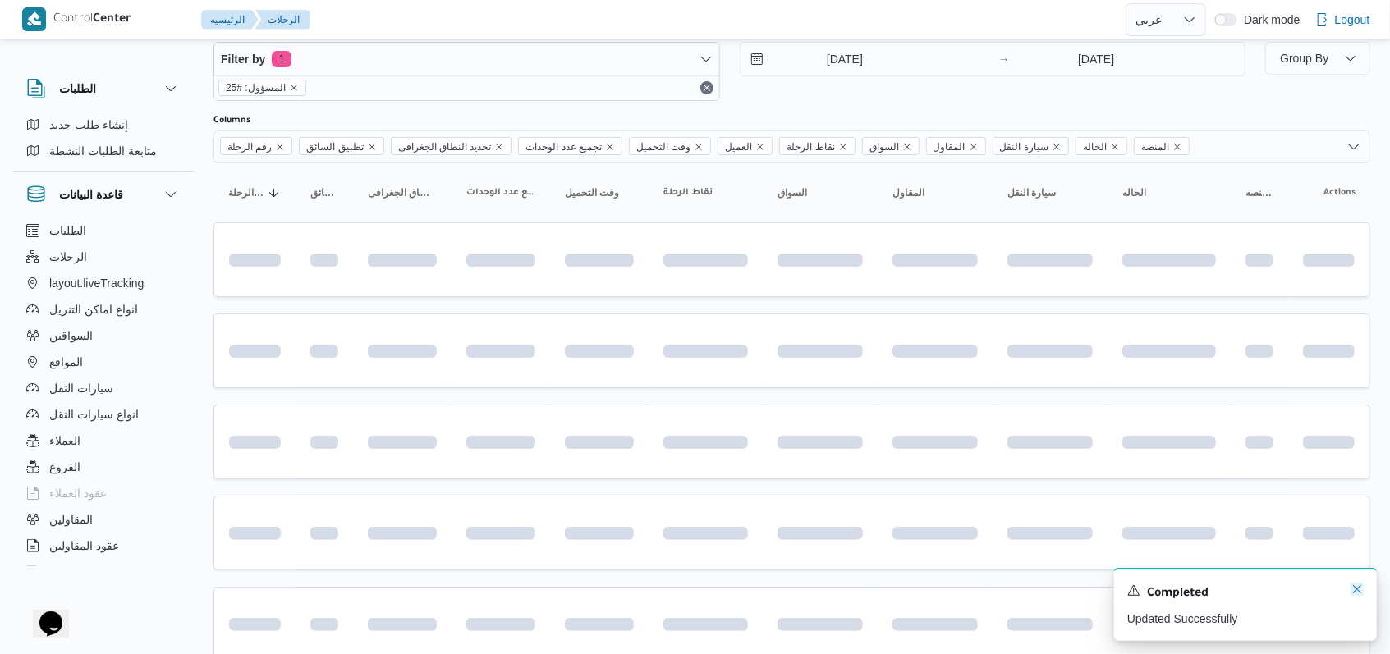
click at [1353, 591] on icon "Dismiss toast" at bounding box center [1356, 589] width 13 height 13
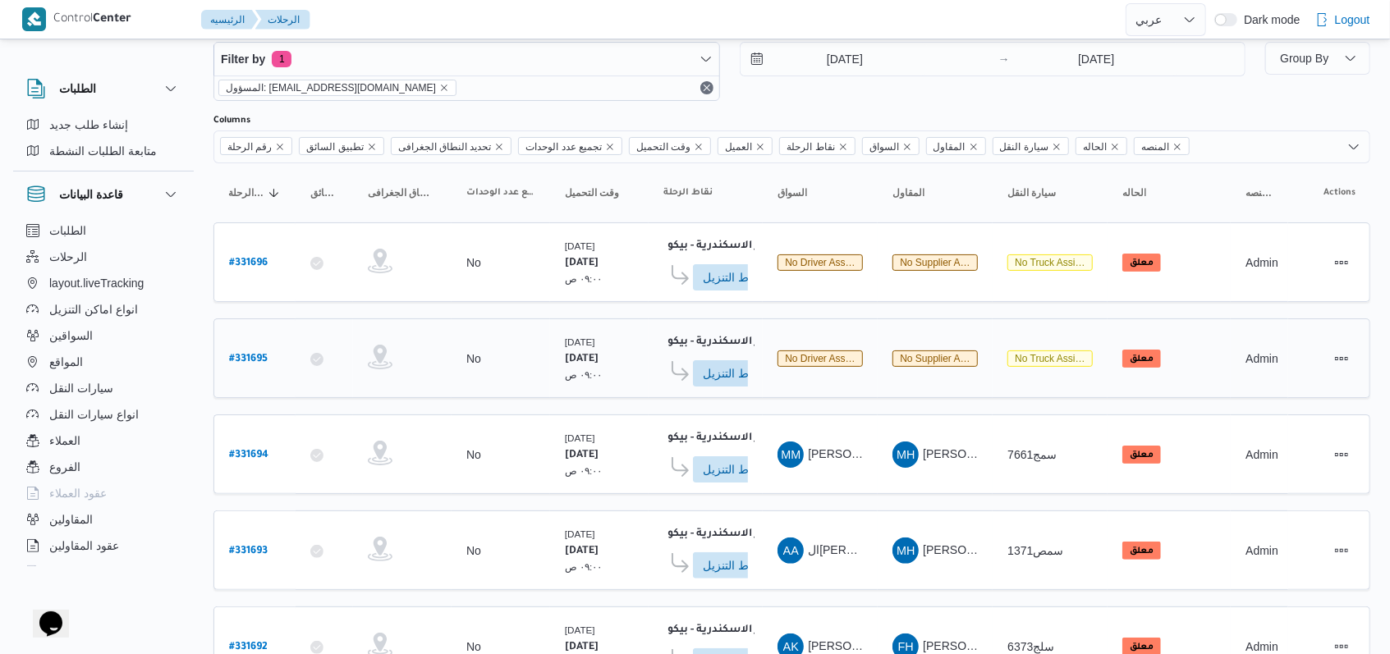
click at [260, 363] on link "# 331695" at bounding box center [248, 358] width 39 height 22
select select "ar"
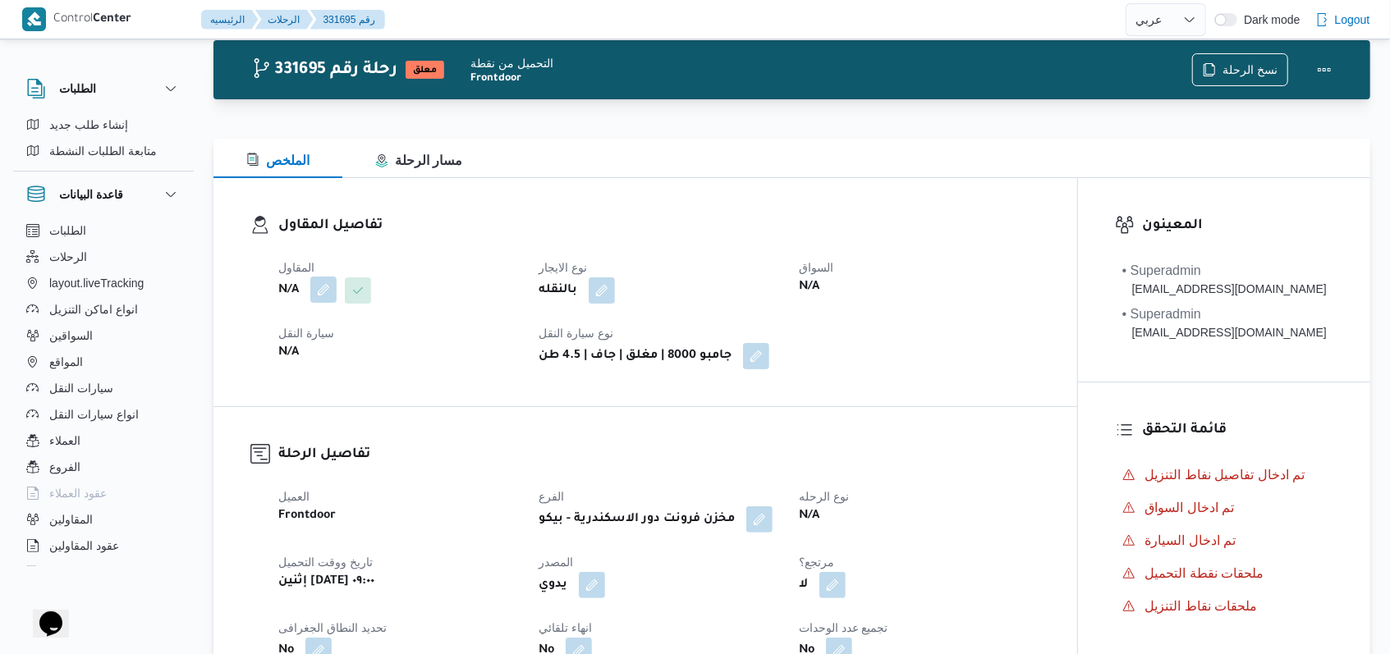
click at [323, 278] on button "button" at bounding box center [323, 290] width 26 height 26
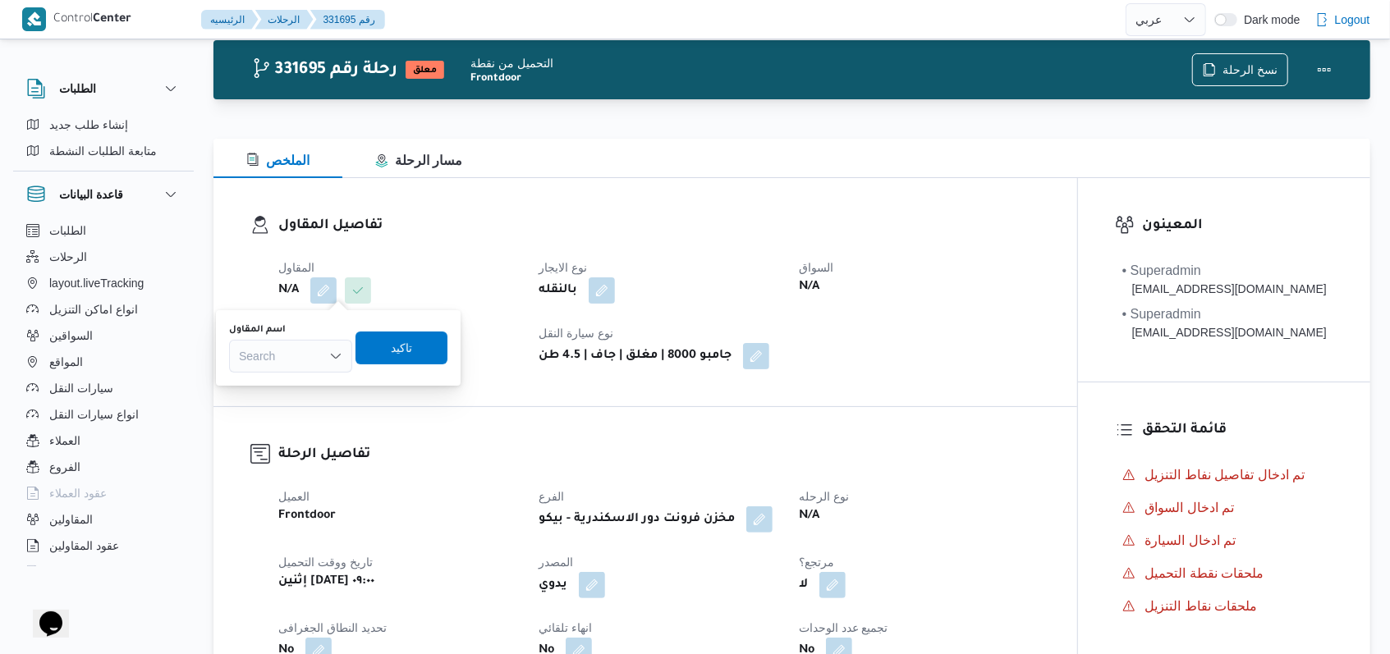
click at [305, 361] on div "Search" at bounding box center [290, 356] width 123 height 33
type input "مروه"
click at [301, 378] on span "مروه حسام الدين سعد على" at bounding box center [301, 386] width 84 height 20
drag, startPoint x: 444, startPoint y: 339, endPoint x: 696, endPoint y: 375, distance: 254.6
click at [442, 338] on span "تاكيد" at bounding box center [430, 348] width 21 height 20
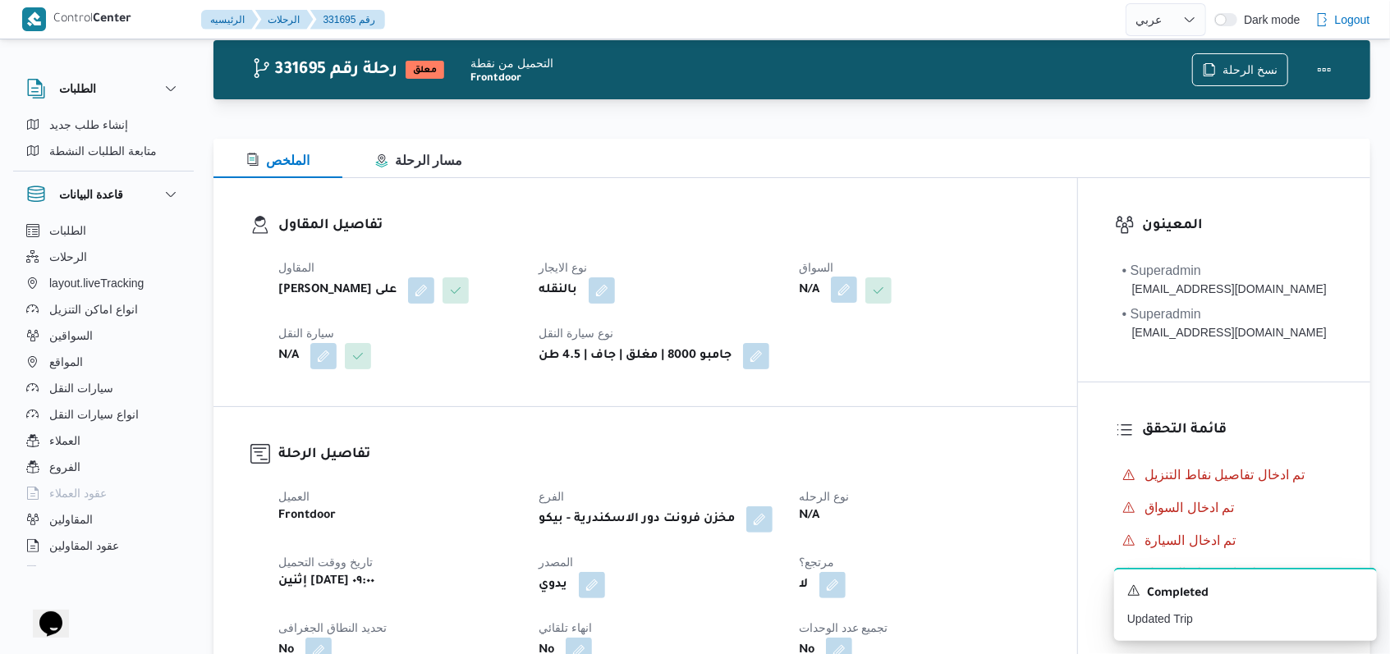
click at [844, 292] on button "button" at bounding box center [844, 290] width 26 height 26
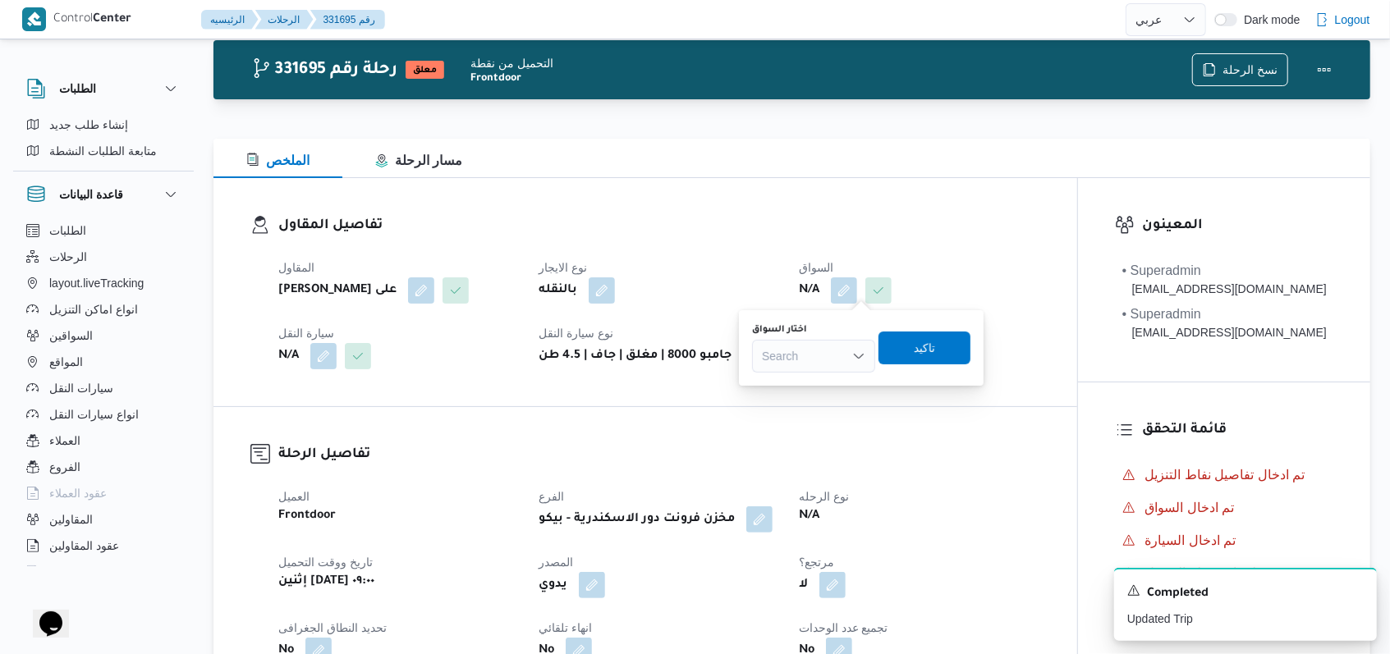
click at [813, 353] on div "Search" at bounding box center [813, 356] width 123 height 33
type input "احمد ابراهيم"
click at [823, 384] on span "احمد ابراهيم حسن علي" at bounding box center [823, 386] width 84 height 20
click at [979, 341] on span "تاكيد" at bounding box center [940, 347] width 92 height 33
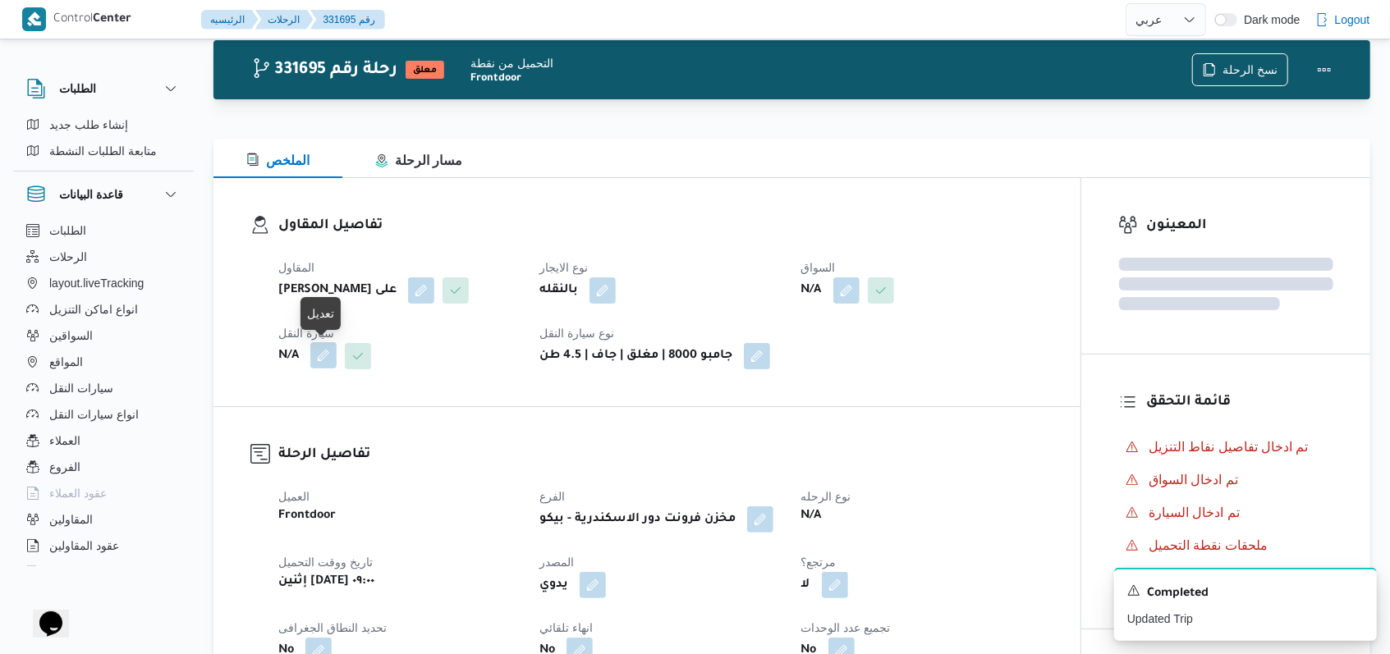
click at [323, 367] on button "button" at bounding box center [323, 355] width 26 height 26
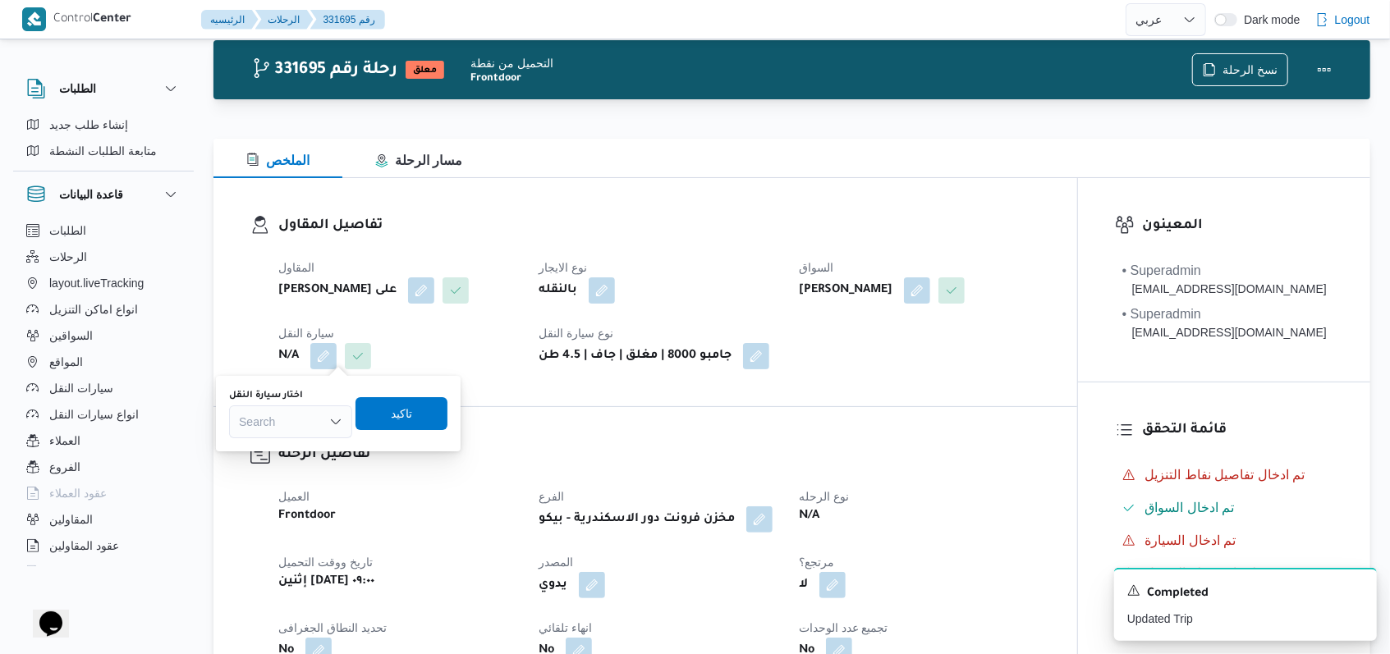
click at [297, 415] on div "Search" at bounding box center [290, 422] width 123 height 33
type input "7342"
click at [291, 447] on span "سوا 7342 | null" at bounding box center [301, 452] width 84 height 20
click at [406, 415] on span "تاكيد" at bounding box center [411, 414] width 21 height 20
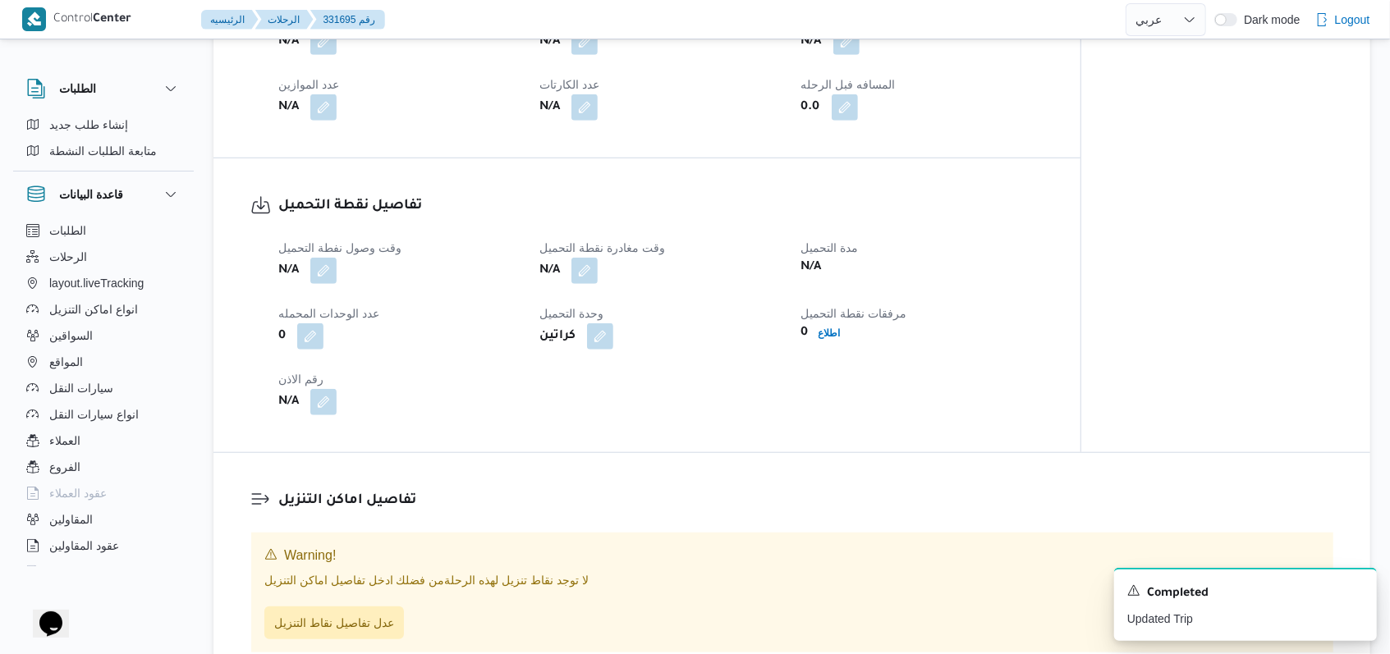
scroll to position [803, 0]
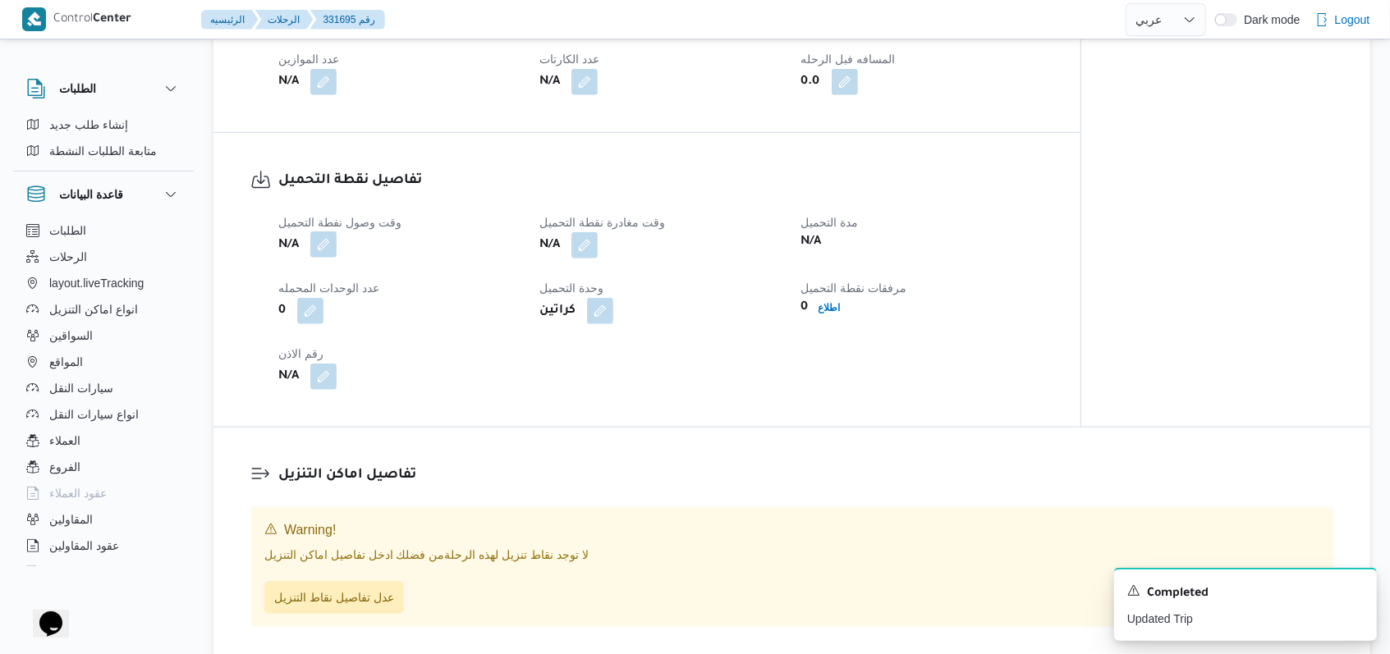
click at [318, 246] on button "button" at bounding box center [323, 244] width 26 height 26
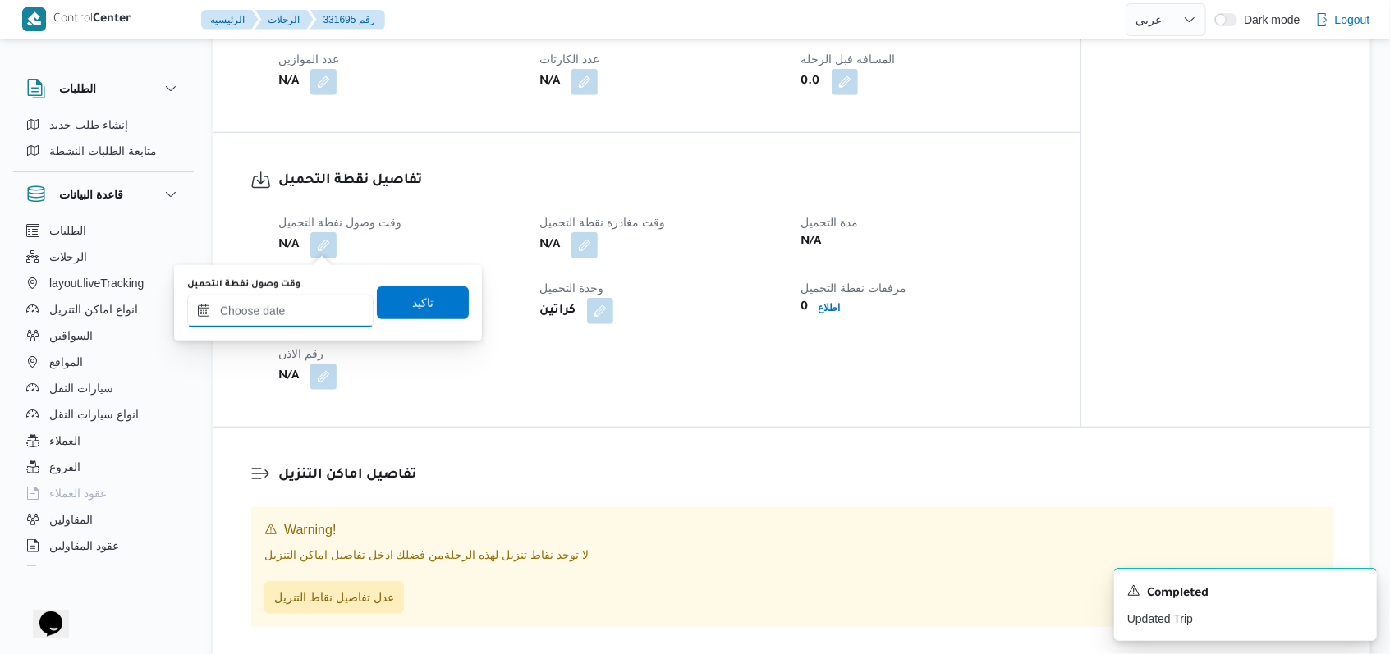
click at [286, 305] on input "وقت وصول نفطة التحميل" at bounding box center [280, 311] width 186 height 33
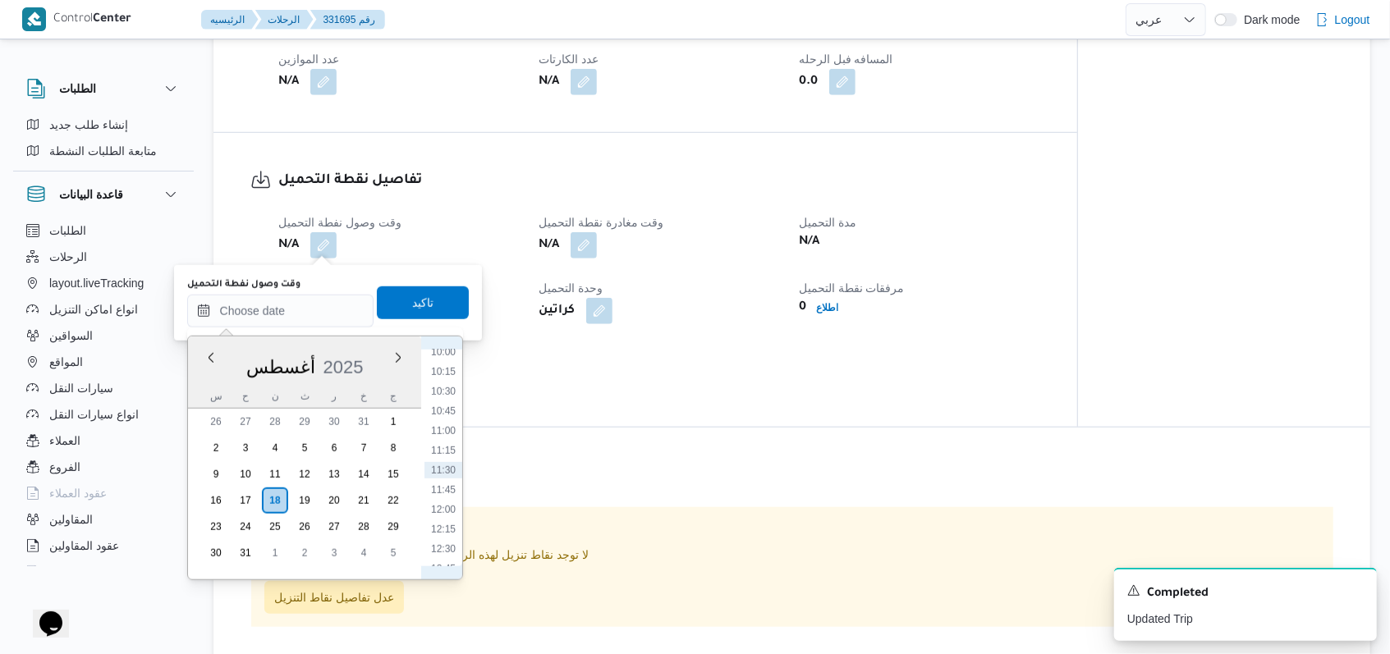
scroll to position [749, 0]
click at [451, 399] on li "10:00" at bounding box center [443, 396] width 38 height 16
type input "١٨/٠٨/٢٠٢٥ ١٠:٠٠"
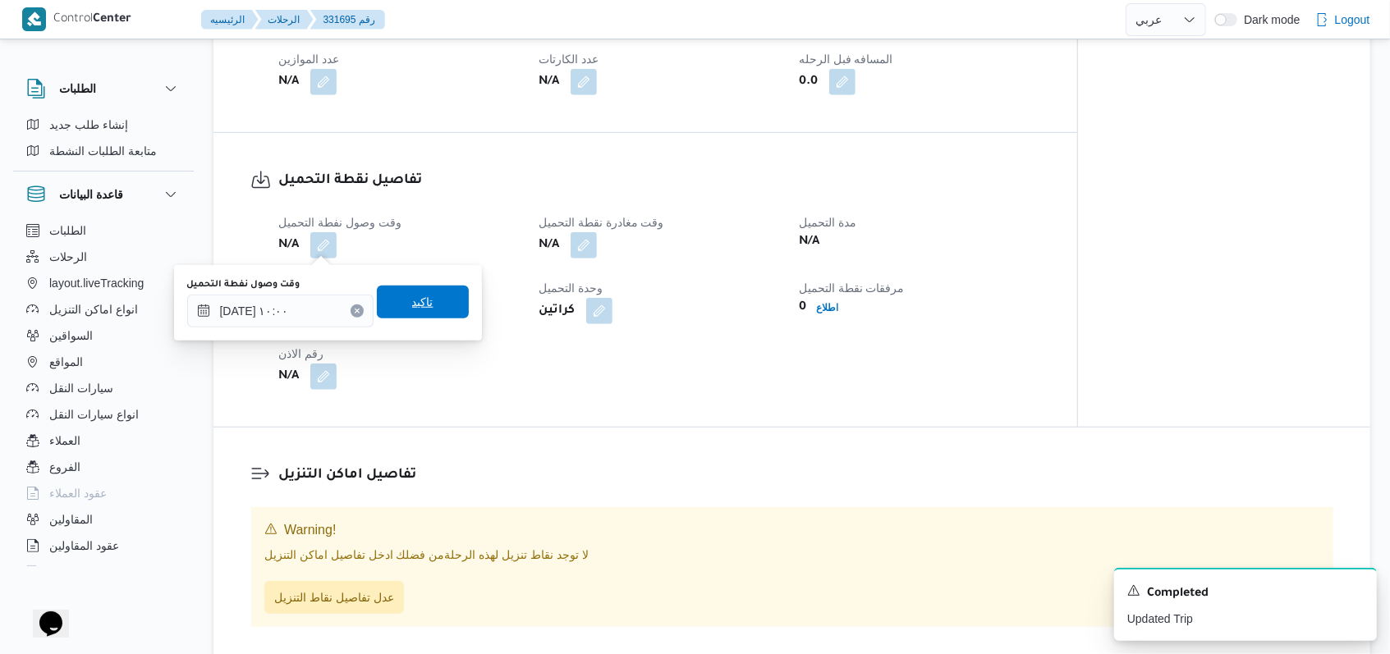
click at [420, 314] on span "تاكيد" at bounding box center [423, 302] width 92 height 33
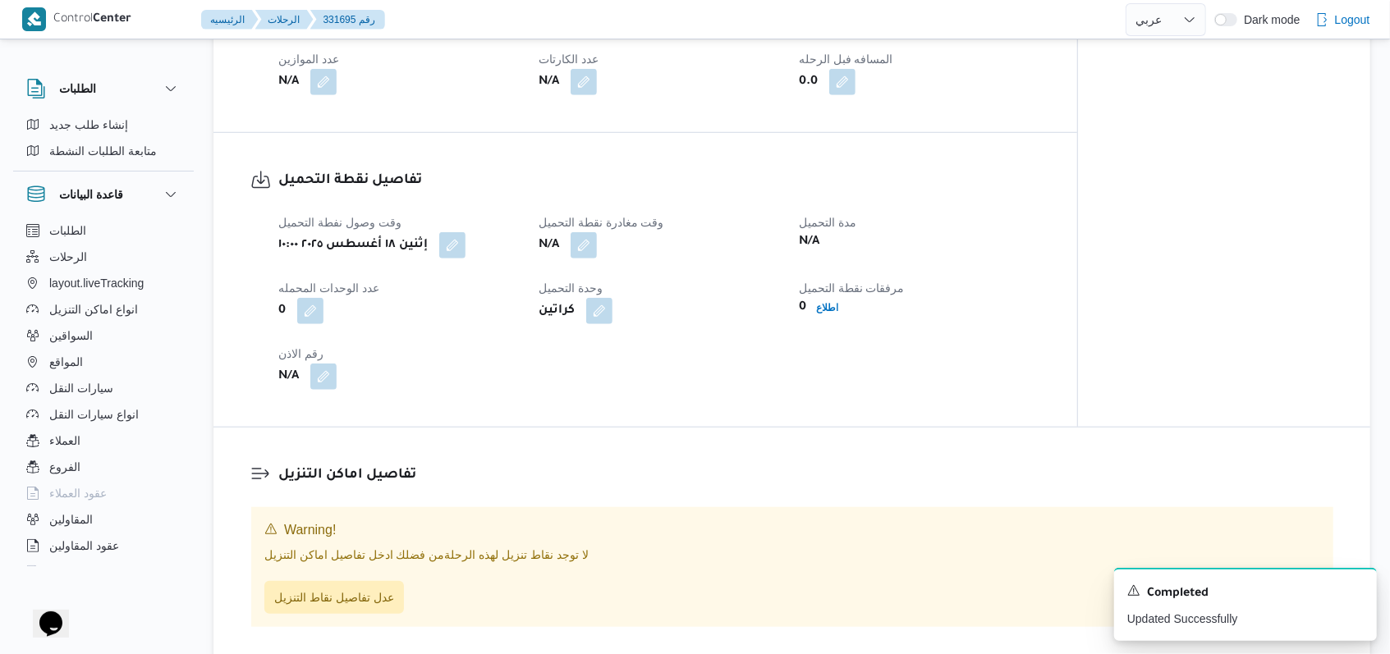
select select "ar"
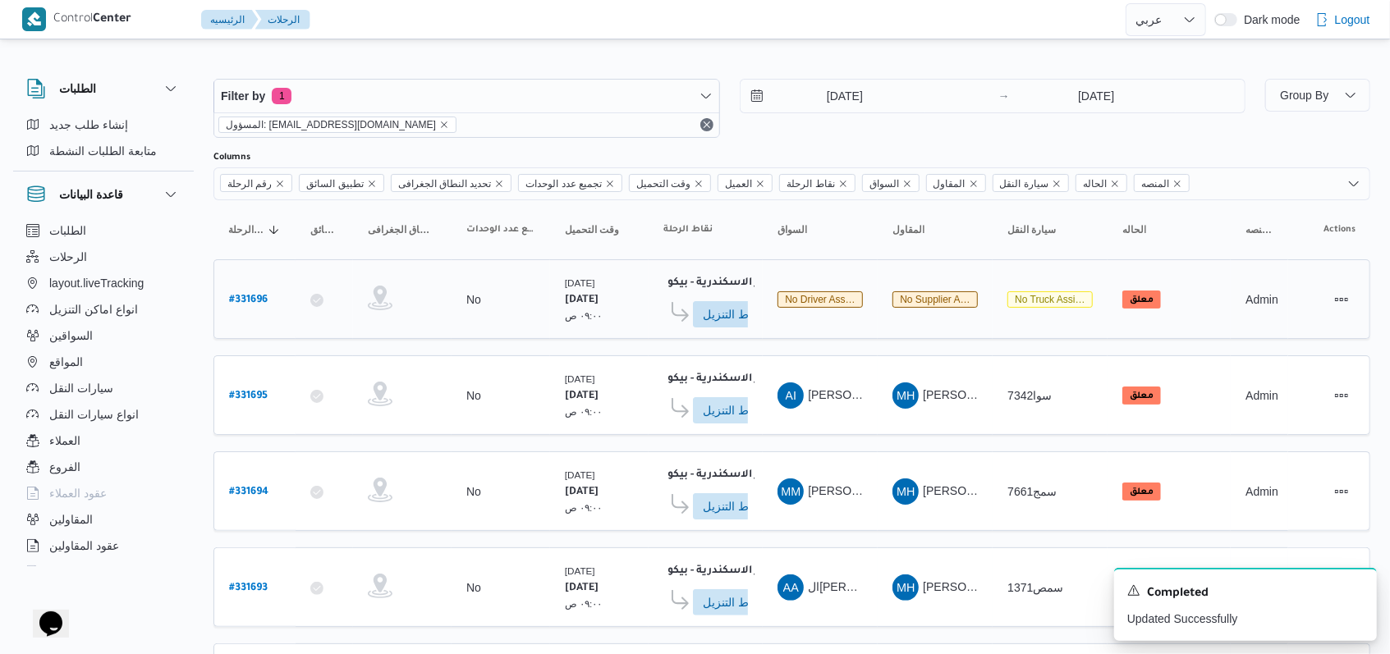
click at [262, 298] on b "# 331696" at bounding box center [248, 300] width 39 height 11
select select "ar"
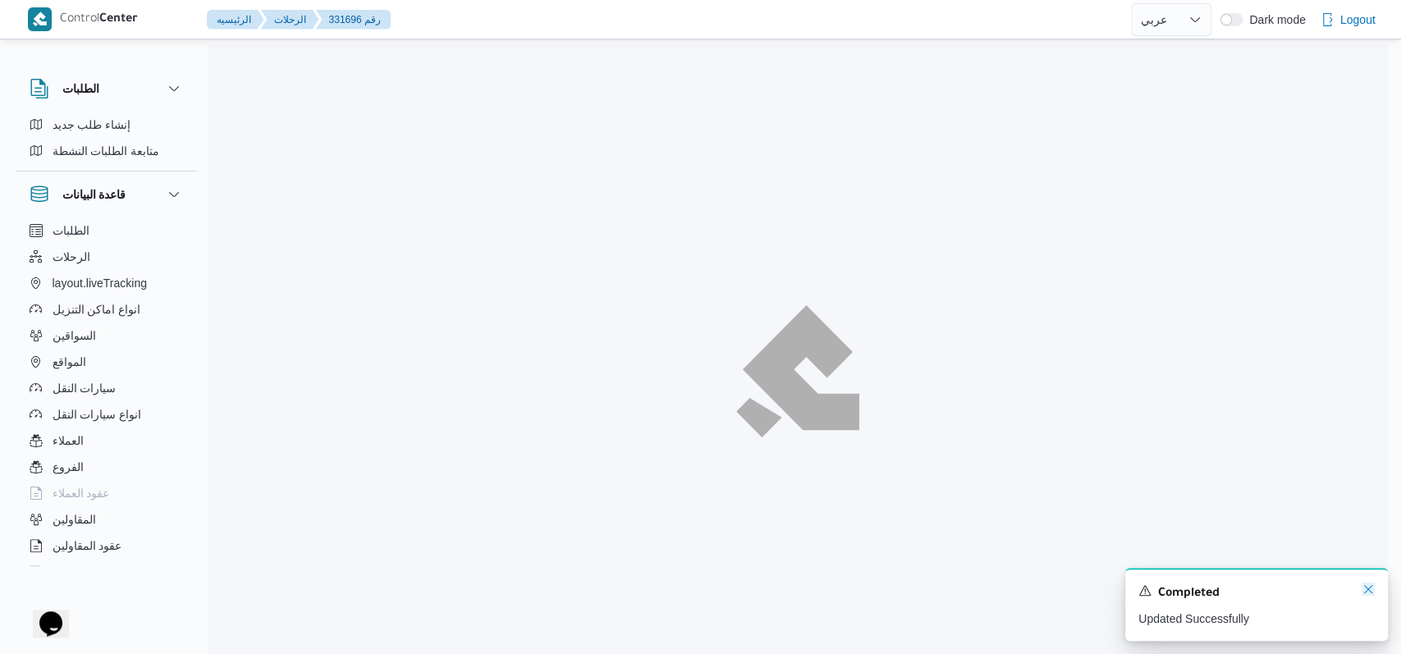
click at [1367, 593] on icon "Dismiss toast" at bounding box center [1368, 589] width 13 height 13
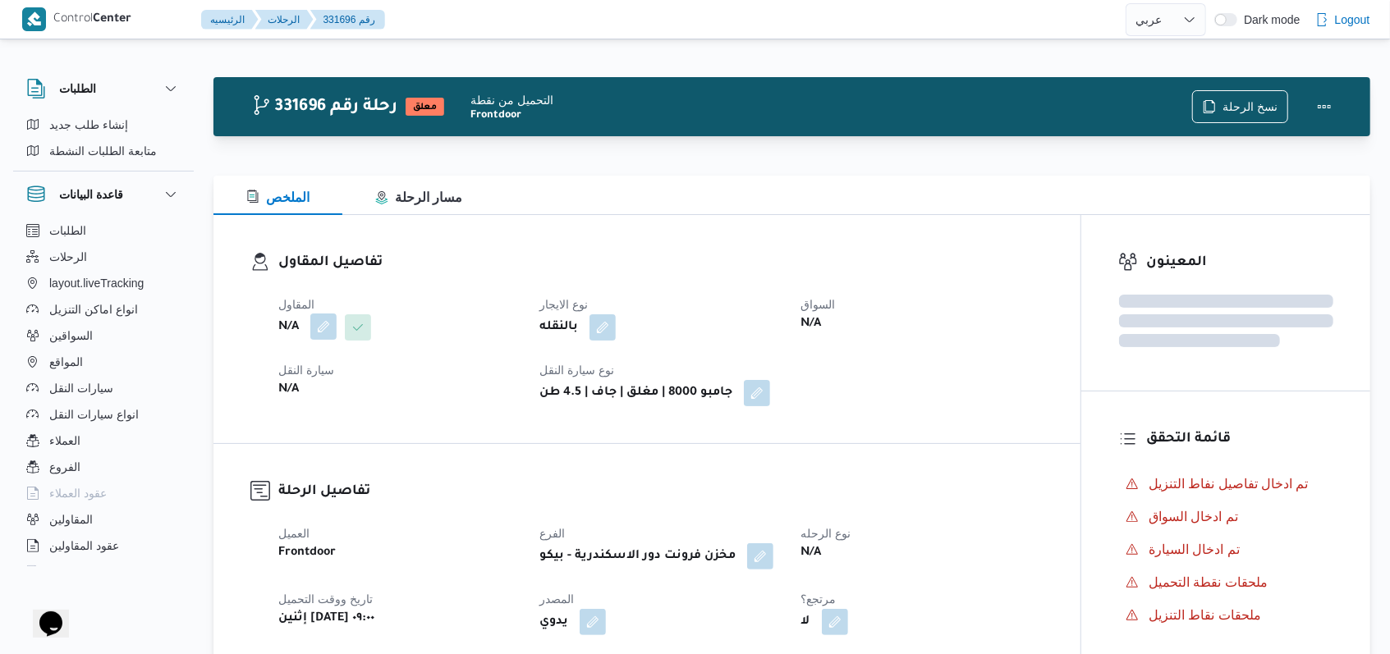
click at [323, 326] on button "button" at bounding box center [323, 327] width 26 height 26
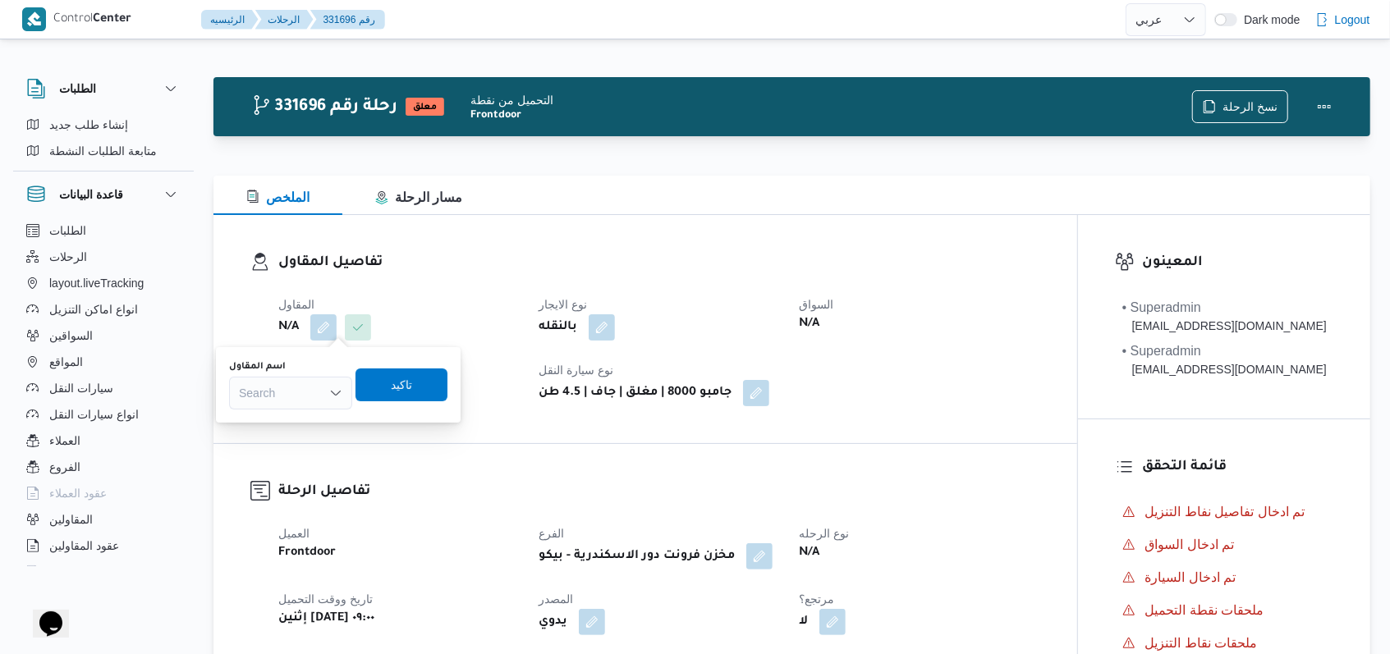
click at [302, 397] on div "Search" at bounding box center [290, 393] width 123 height 33
type input "مروه"
click at [310, 427] on span "مروه حسام الدين سعد على" at bounding box center [301, 423] width 84 height 20
click at [434, 377] on span "تاكيد" at bounding box center [430, 385] width 21 height 20
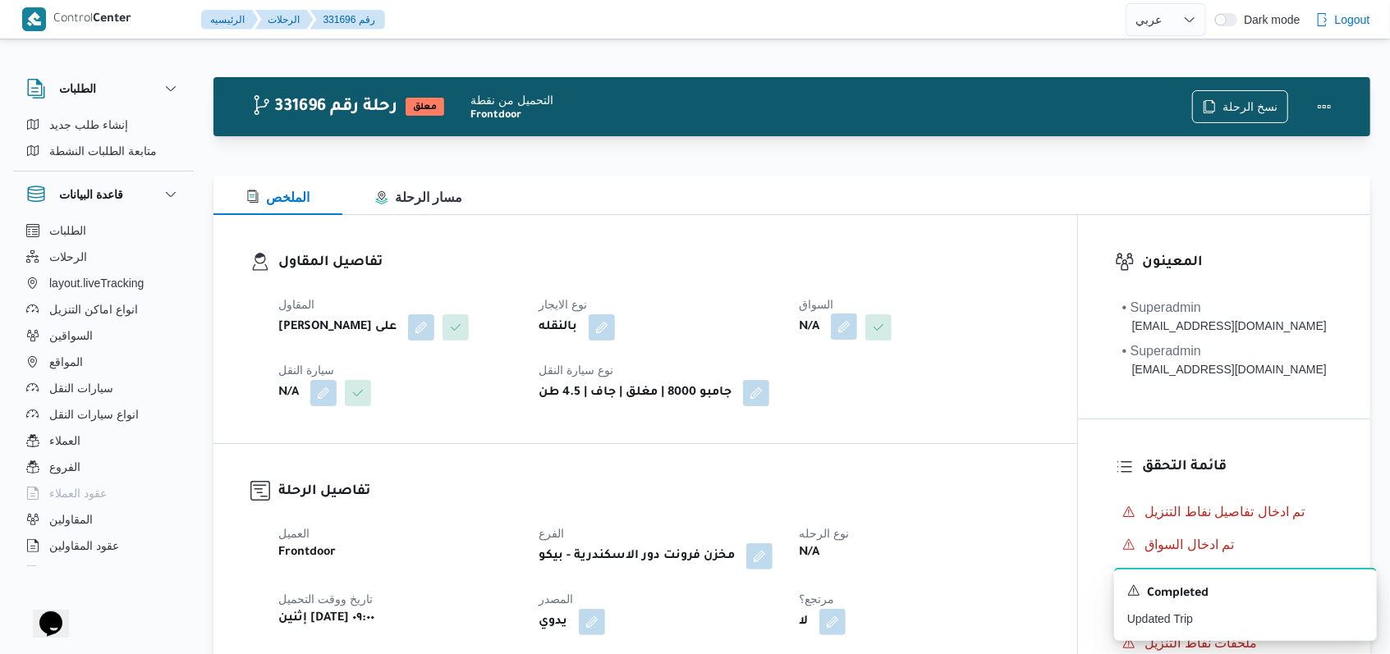
click at [855, 332] on button "button" at bounding box center [844, 327] width 26 height 26
click at [826, 394] on div "Search" at bounding box center [813, 393] width 123 height 33
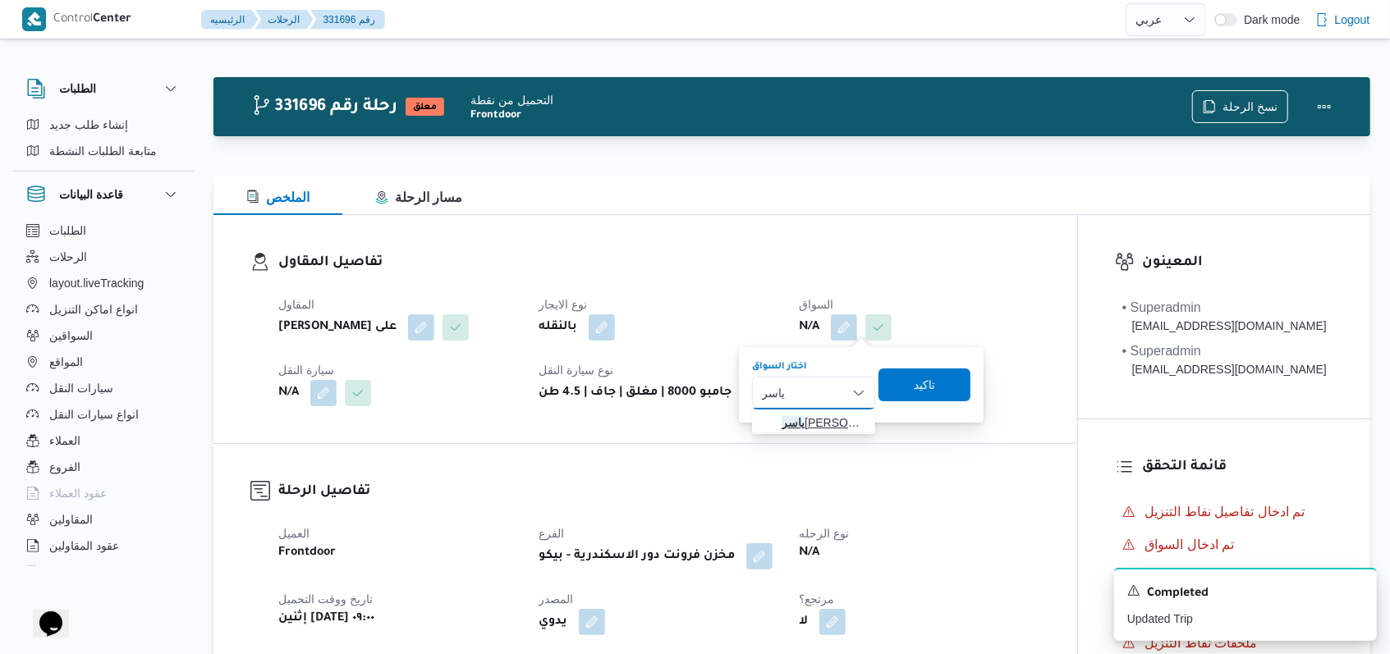
type input "ياسر"
click at [788, 415] on span "ياسر عبدالجواد الجميل عبدالجواد" at bounding box center [823, 423] width 84 height 20
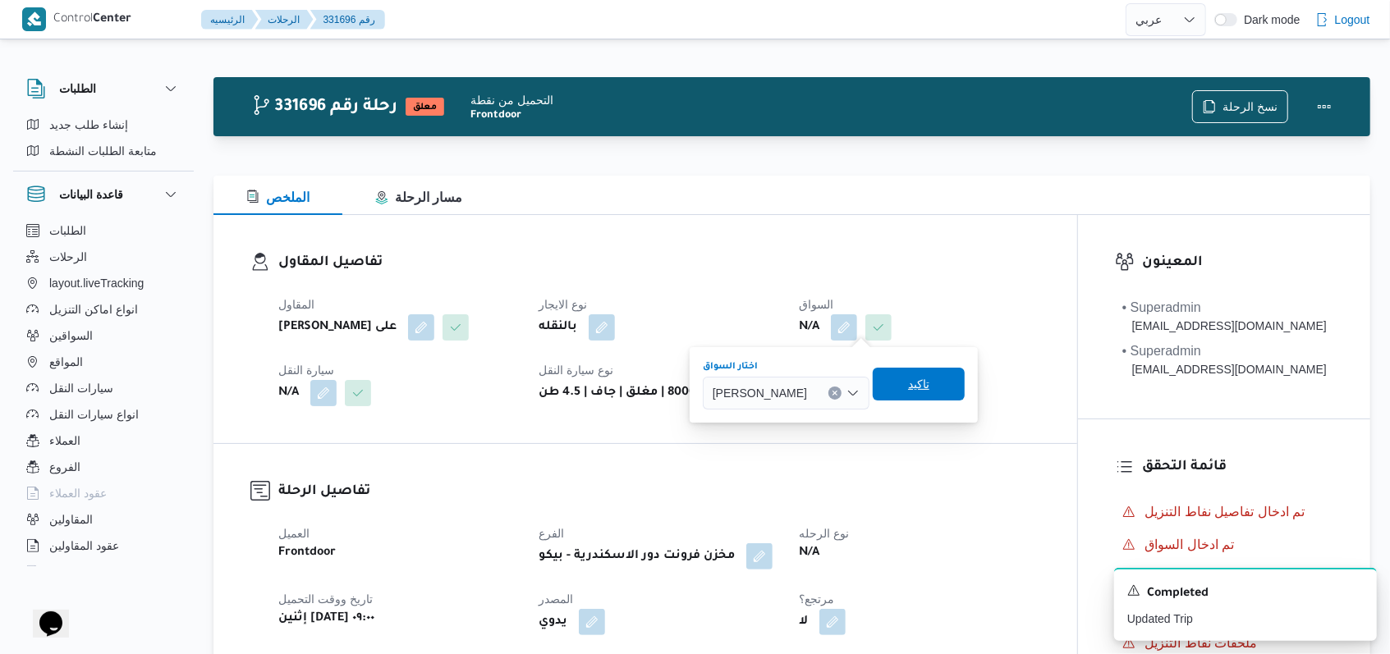
click at [965, 392] on span "تاكيد" at bounding box center [919, 384] width 92 height 33
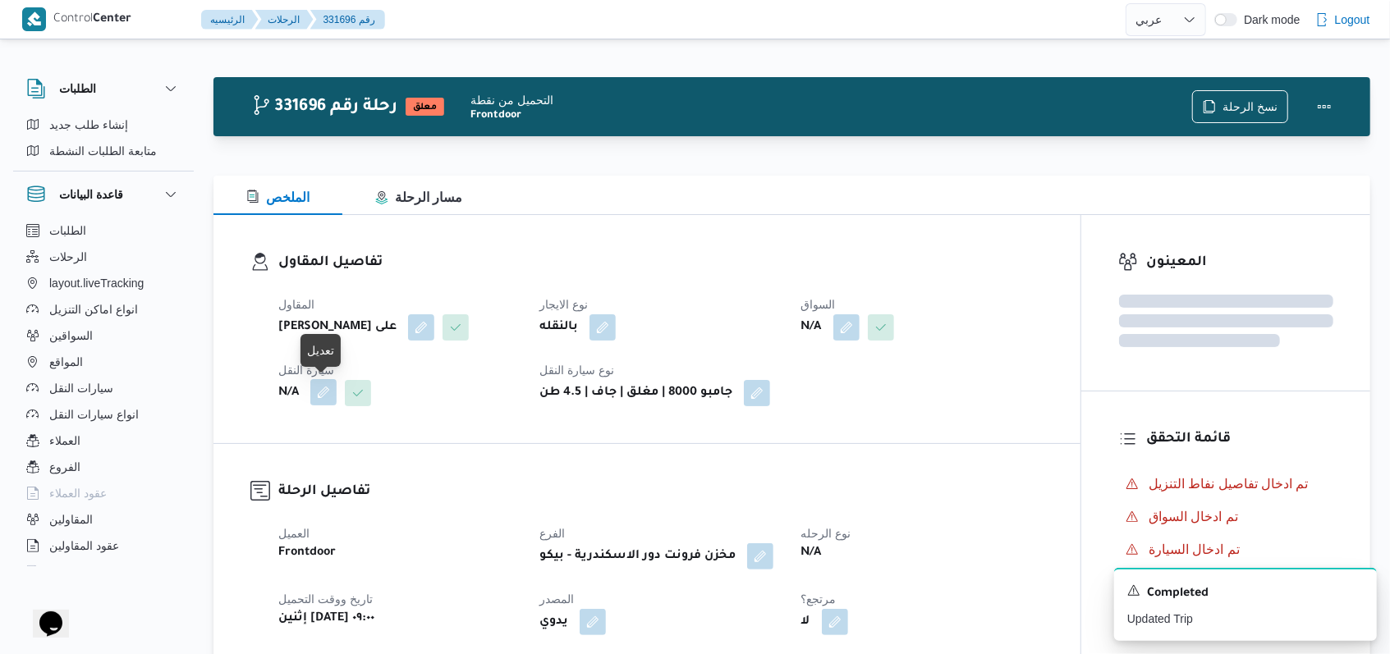
click at [315, 377] on span "سيارة النقل" at bounding box center [306, 370] width 56 height 13
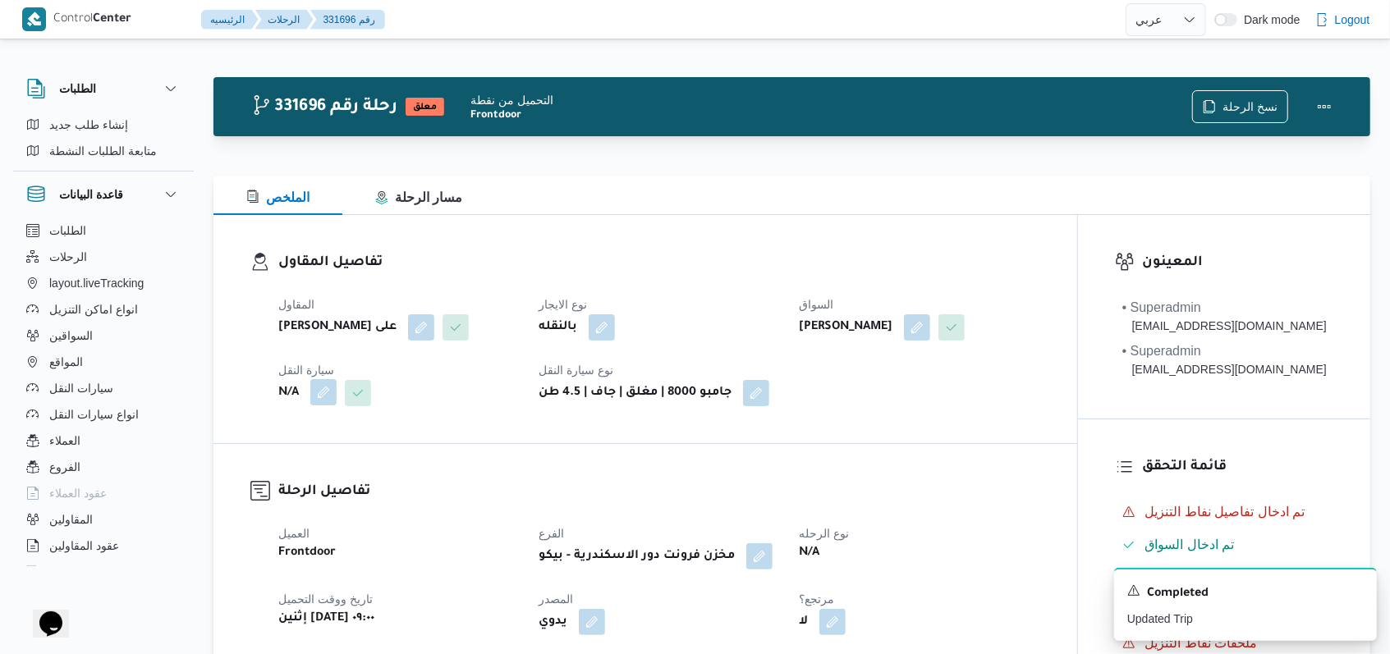
click at [319, 406] on button "button" at bounding box center [323, 392] width 26 height 26
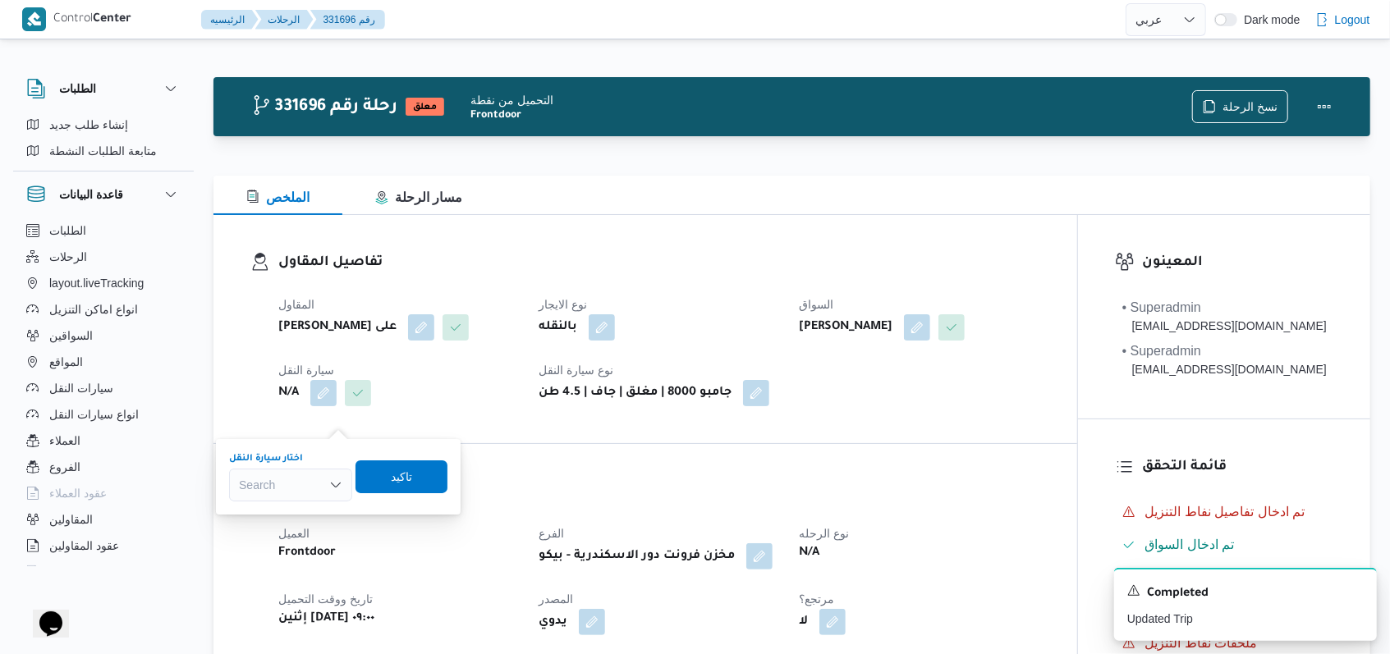
click at [304, 475] on div "Search" at bounding box center [290, 485] width 123 height 33
type input "4518"
click at [309, 516] on span "سال 4518 | null" at bounding box center [301, 515] width 84 height 20
click at [419, 478] on span "تاكيد" at bounding box center [413, 476] width 21 height 20
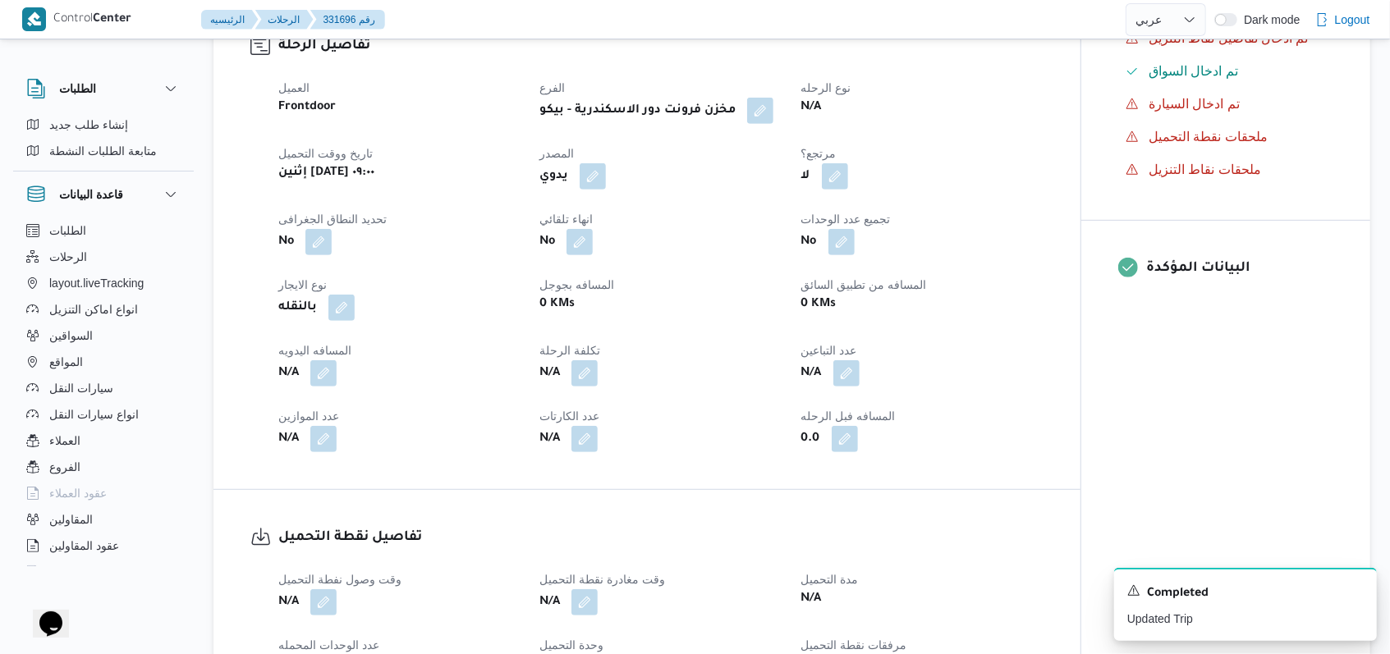
scroll to position [766, 0]
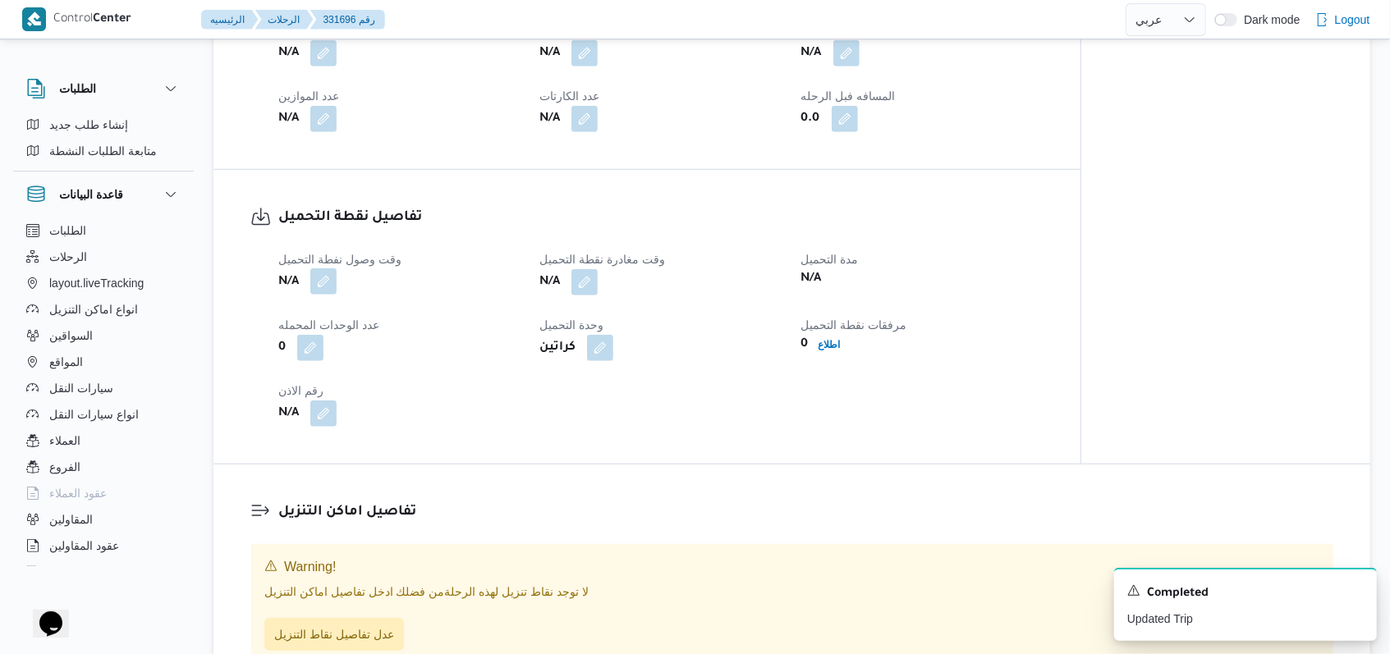
click at [328, 295] on button "button" at bounding box center [323, 281] width 26 height 26
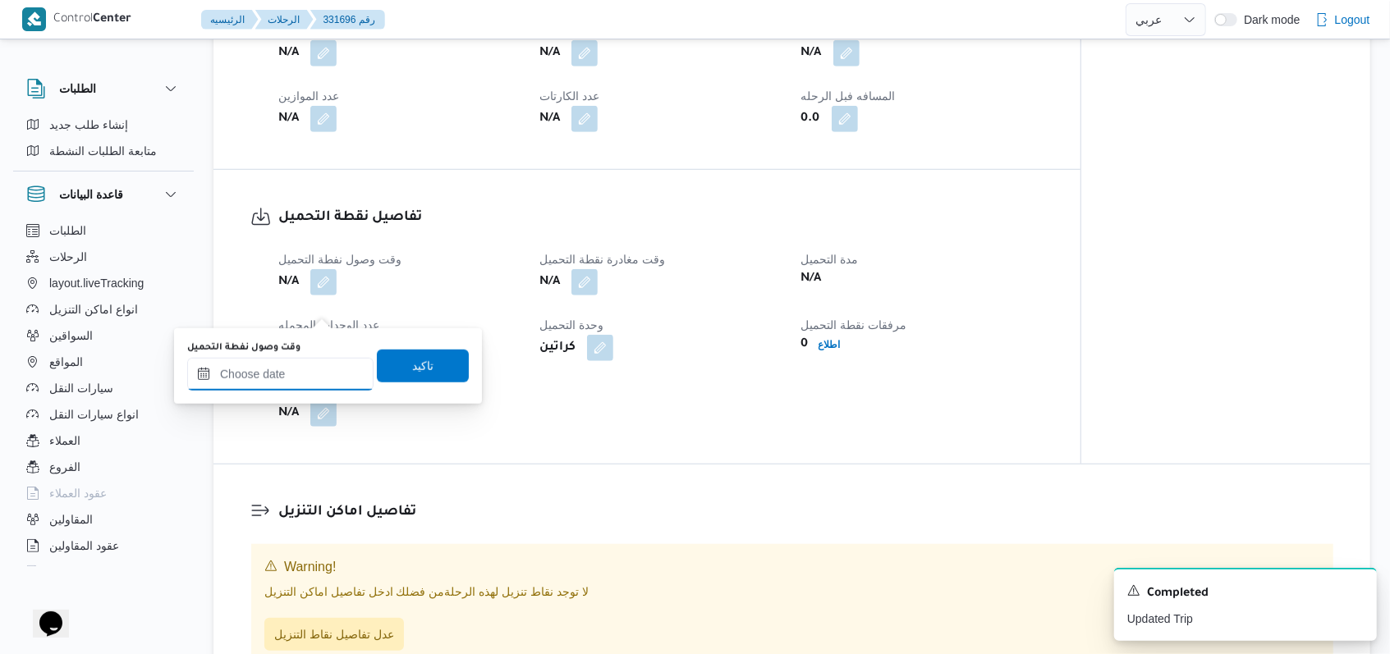
drag, startPoint x: 264, startPoint y: 389, endPoint x: 284, endPoint y: 384, distance: 21.1
click at [264, 388] on input "وقت وصول نفطة التحميل" at bounding box center [280, 374] width 186 height 33
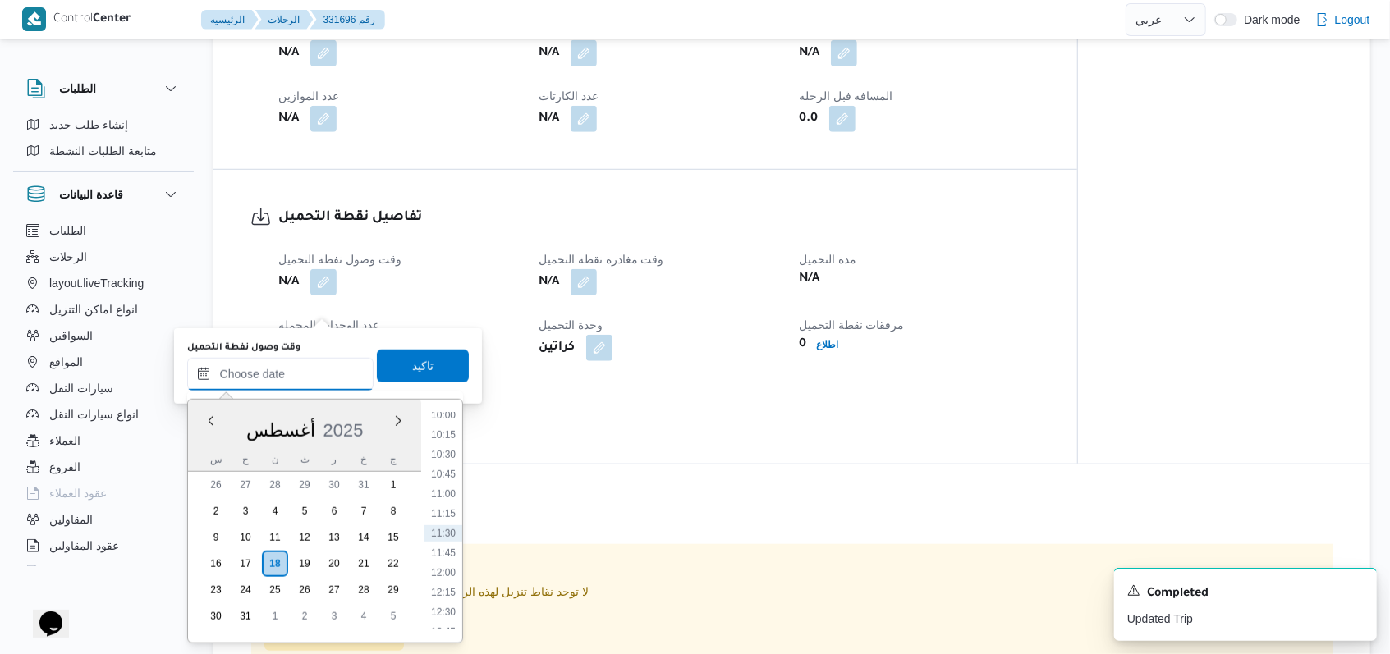
scroll to position [684, 0]
click at [455, 522] on li "10:00" at bounding box center [443, 525] width 38 height 16
type input "١٨/٠٨/٢٠٢٥ ١٠:٠٠"
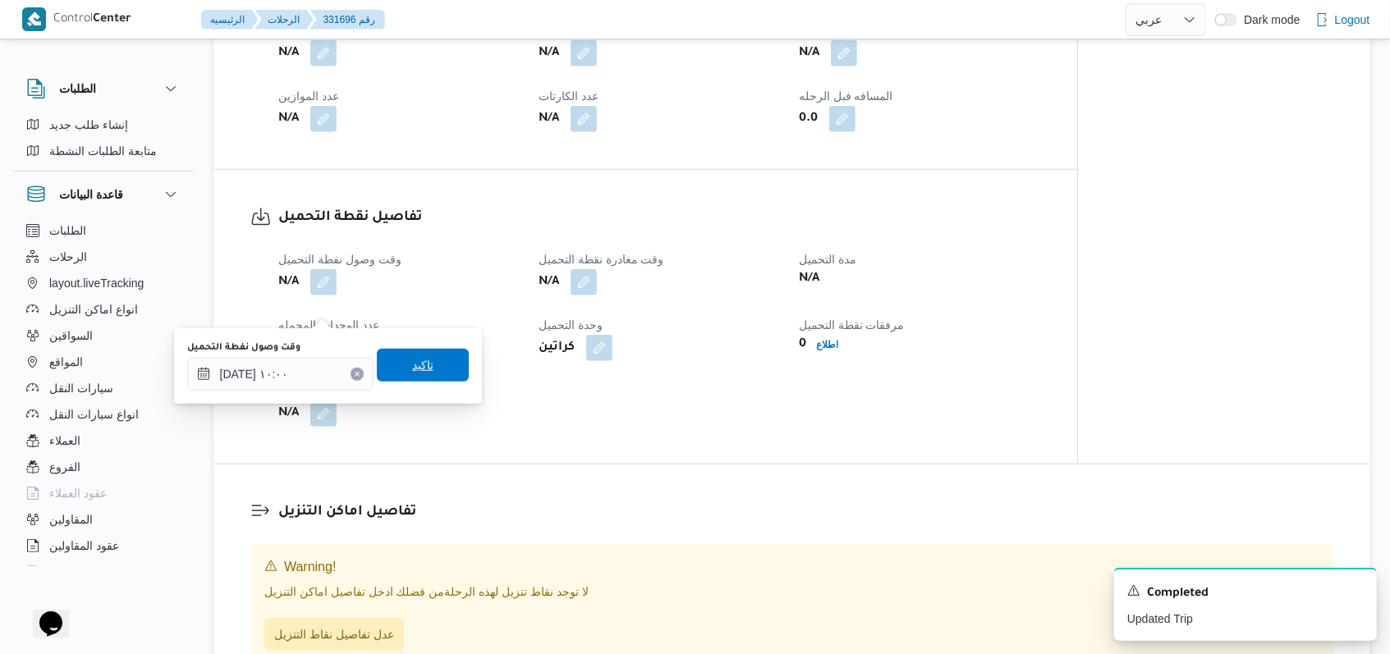
click at [438, 371] on span "تاكيد" at bounding box center [423, 365] width 92 height 33
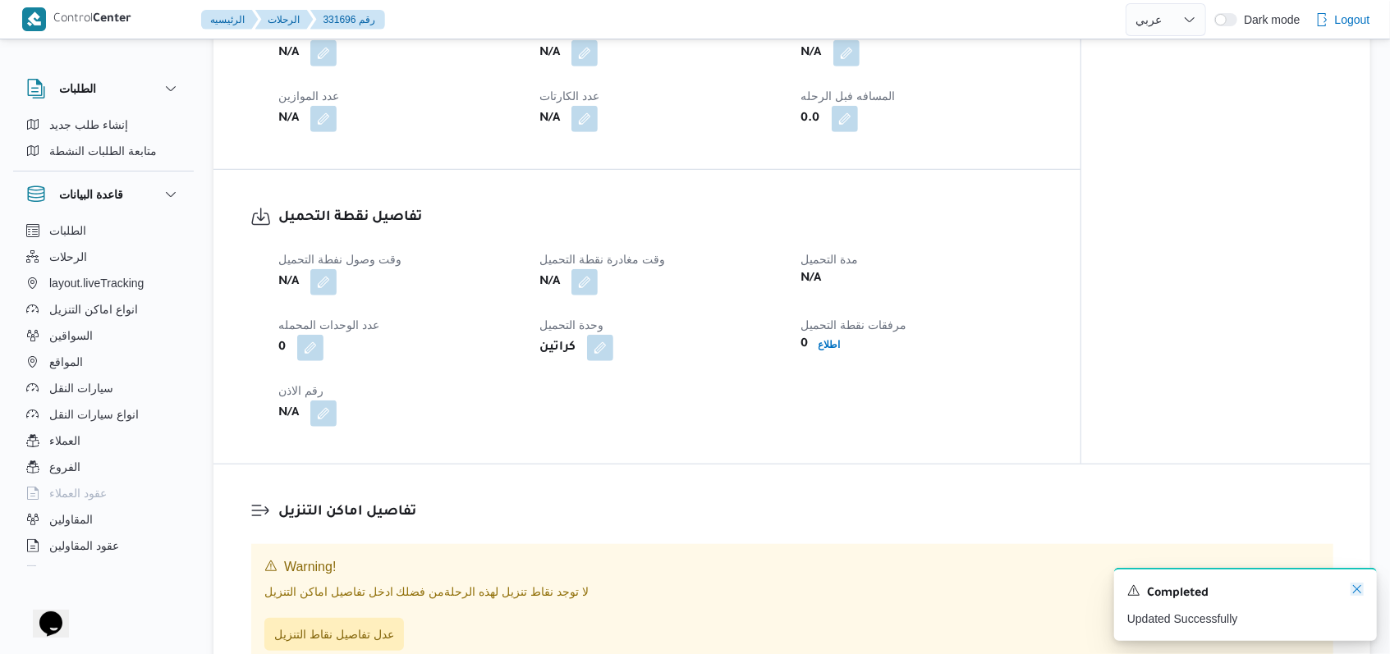
click at [1355, 588] on icon "Dismiss toast" at bounding box center [1356, 589] width 13 height 13
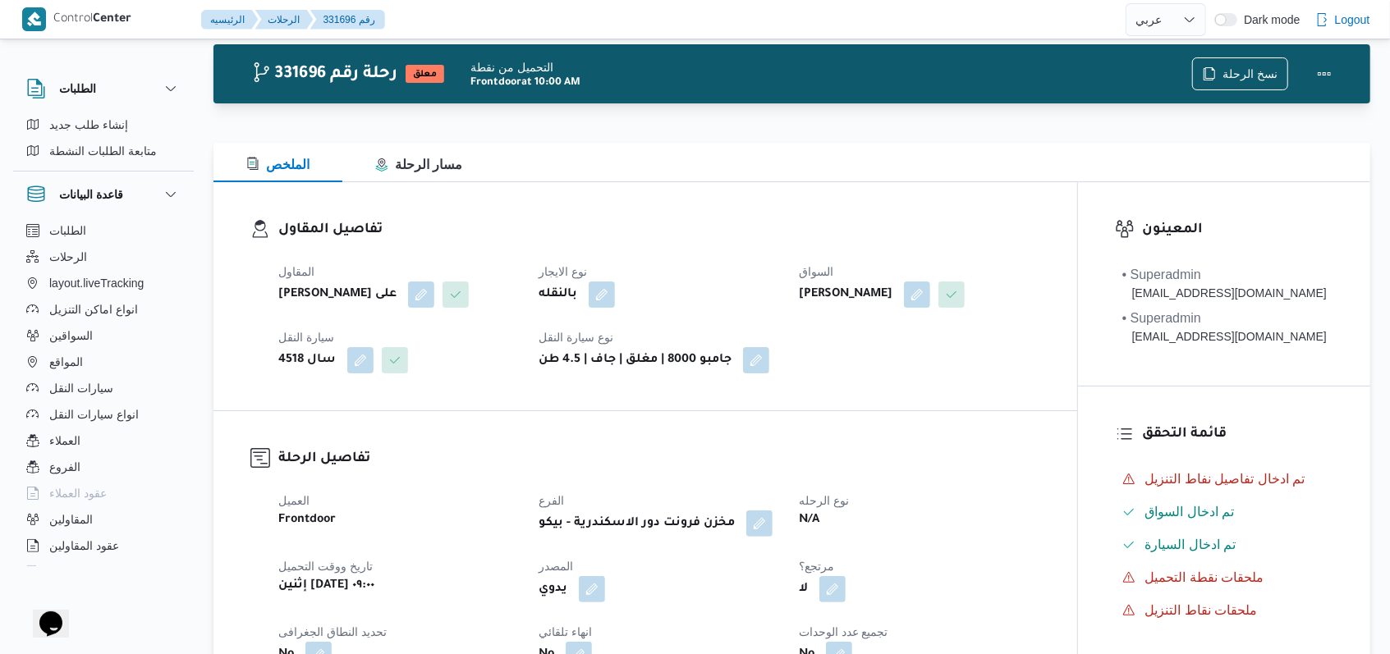
scroll to position [0, 0]
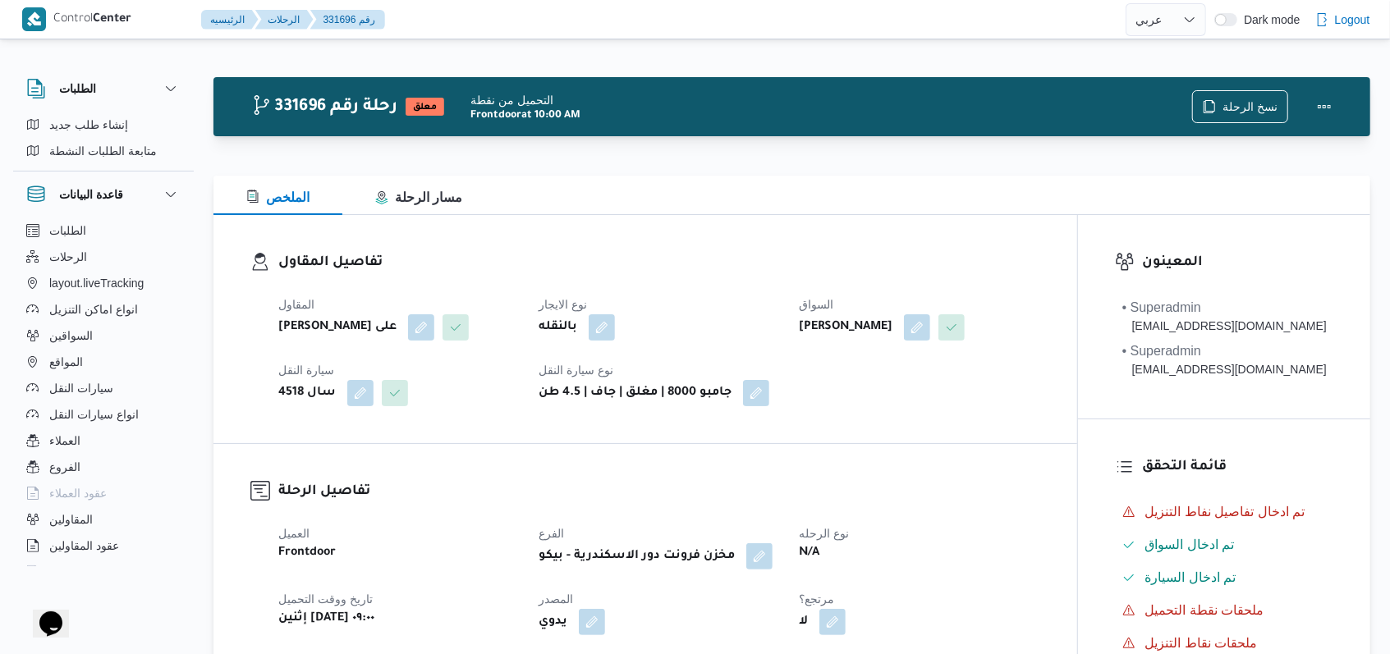
select select "ar"
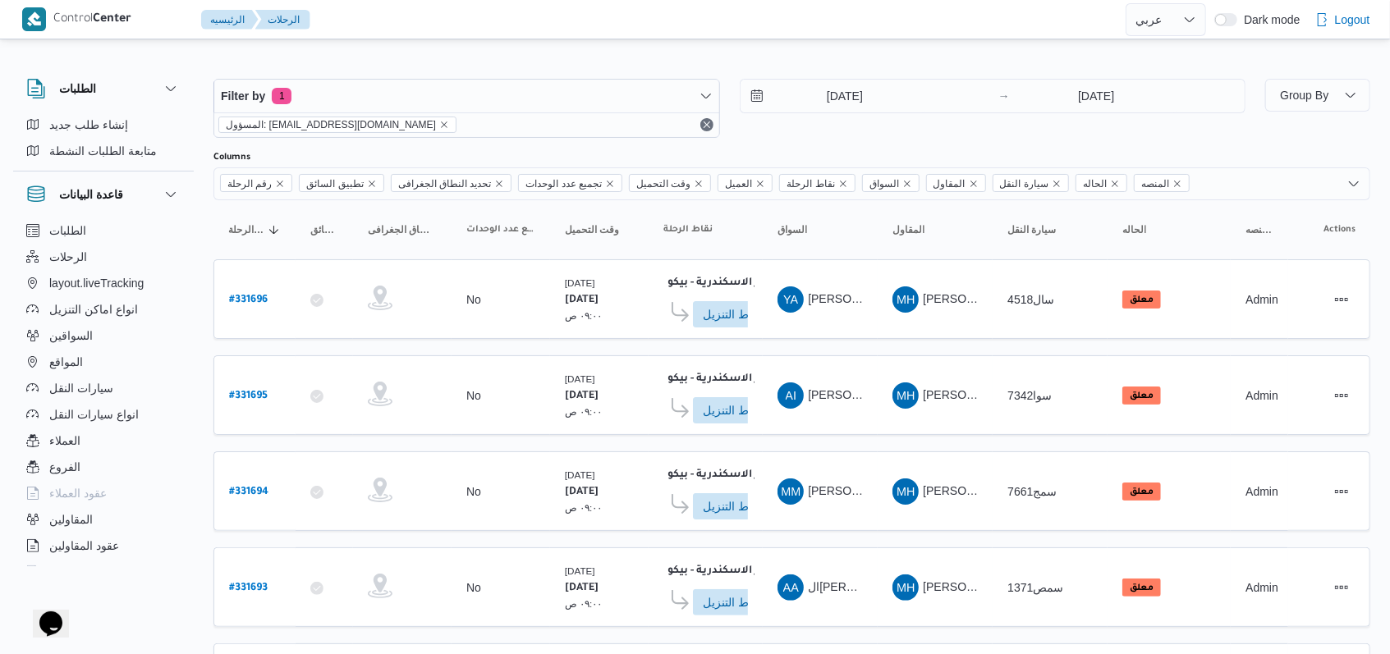
click at [855, 141] on div "Filter by 1 المسؤول: mostafa.elrouby@illa.com.eg 18/8/2025 → 18/8/2025" at bounding box center [730, 108] width 1052 height 79
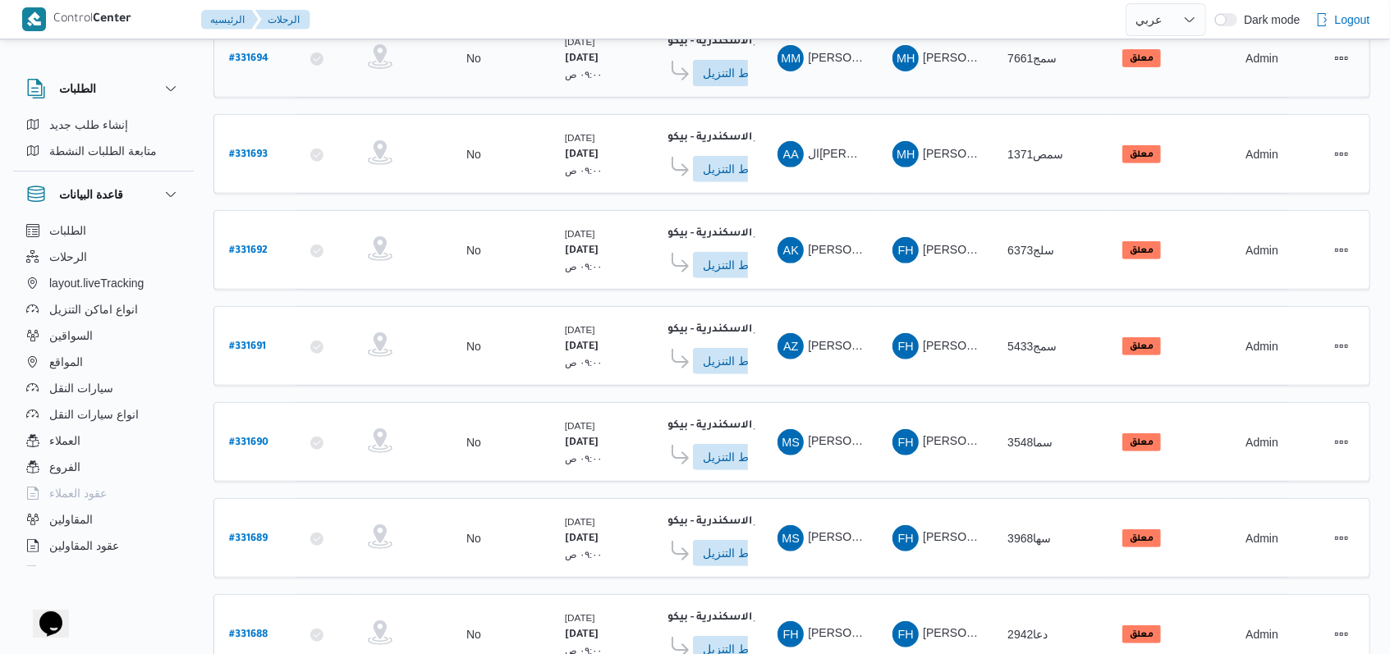
scroll to position [581, 0]
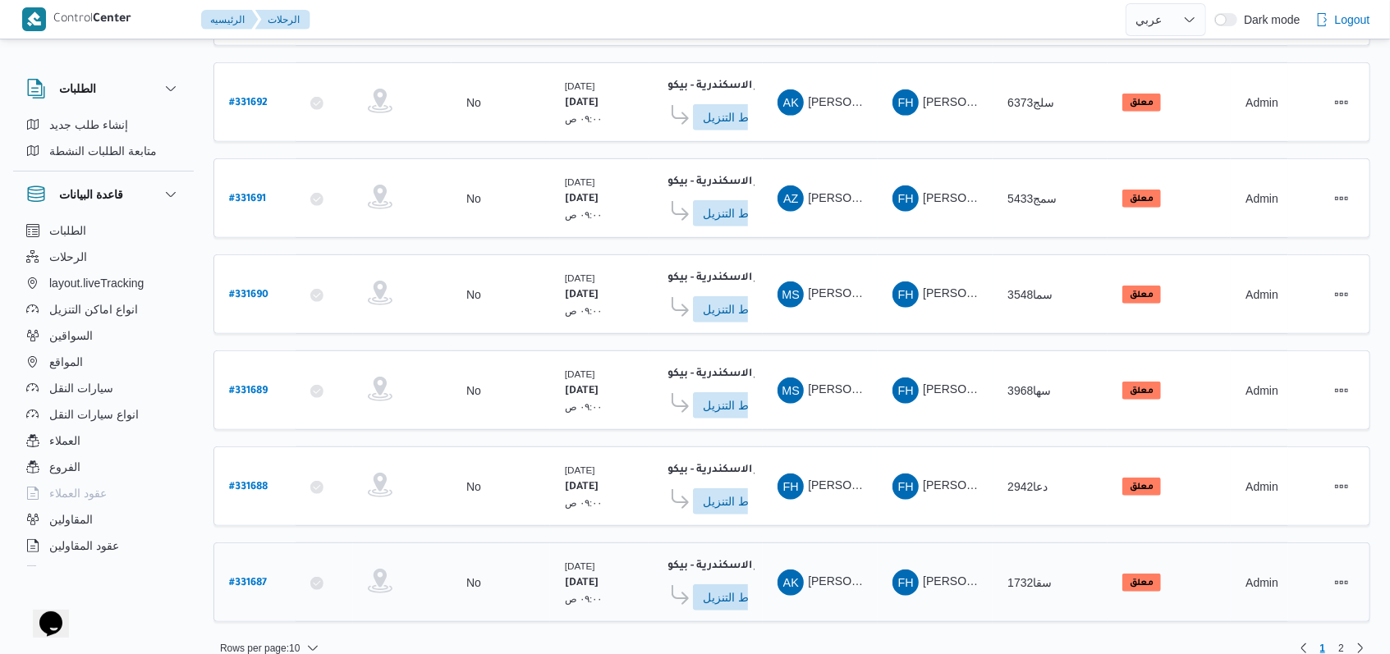
click at [260, 578] on b "# 331687" at bounding box center [248, 583] width 38 height 11
select select "ar"
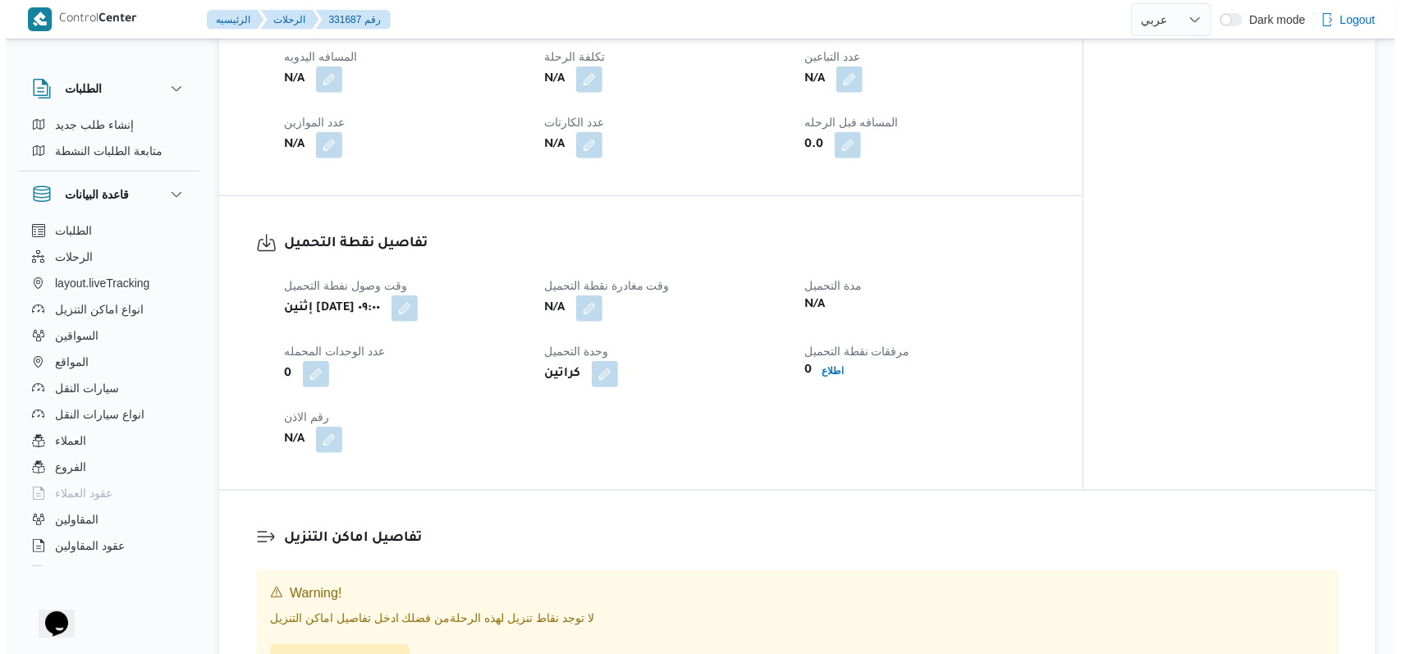
scroll to position [1094, 0]
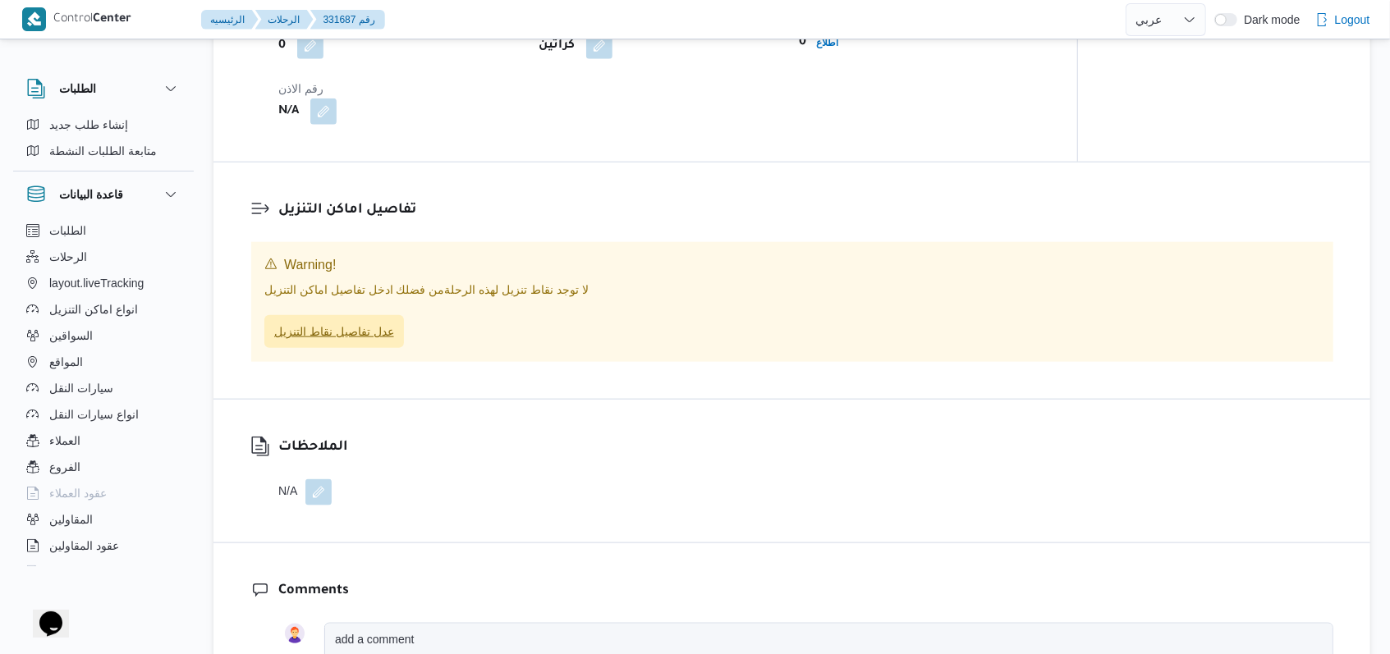
click at [341, 324] on span "عدل تفاصيل نقاط التنزيل" at bounding box center [334, 332] width 120 height 20
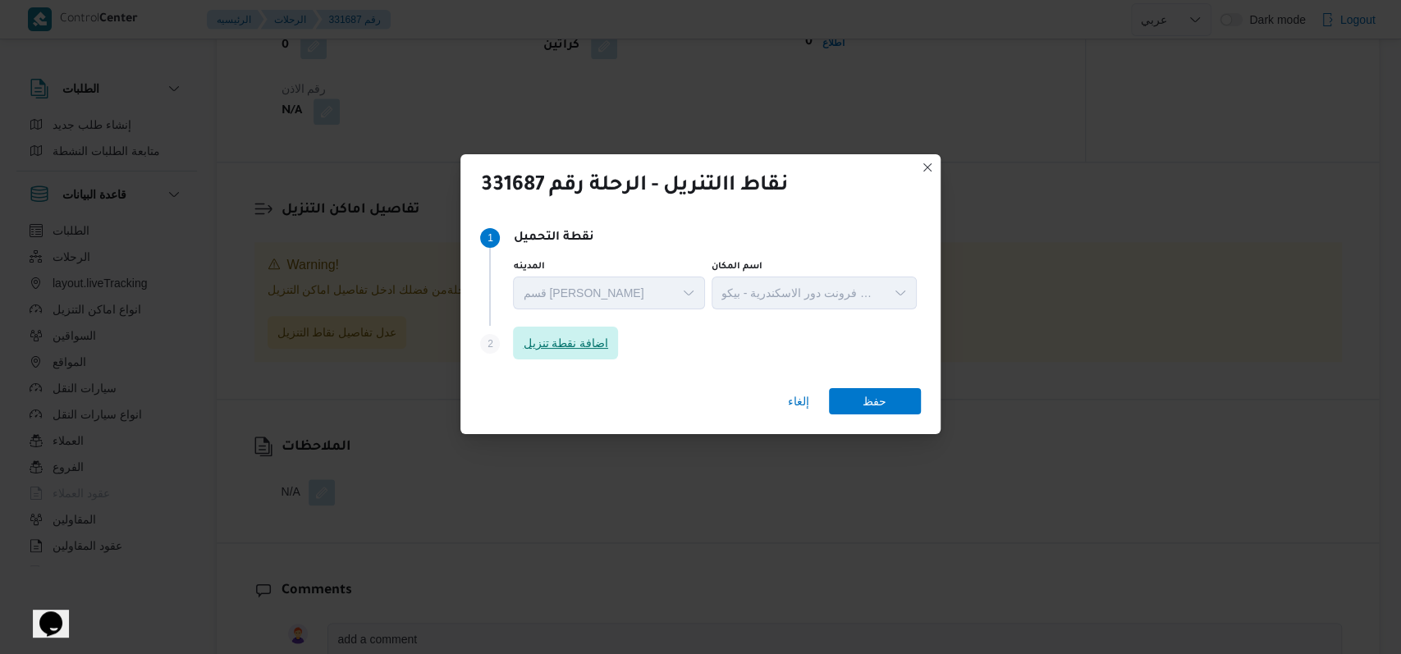
click at [566, 355] on span "اضافة نقطة تنزيل" at bounding box center [565, 343] width 105 height 33
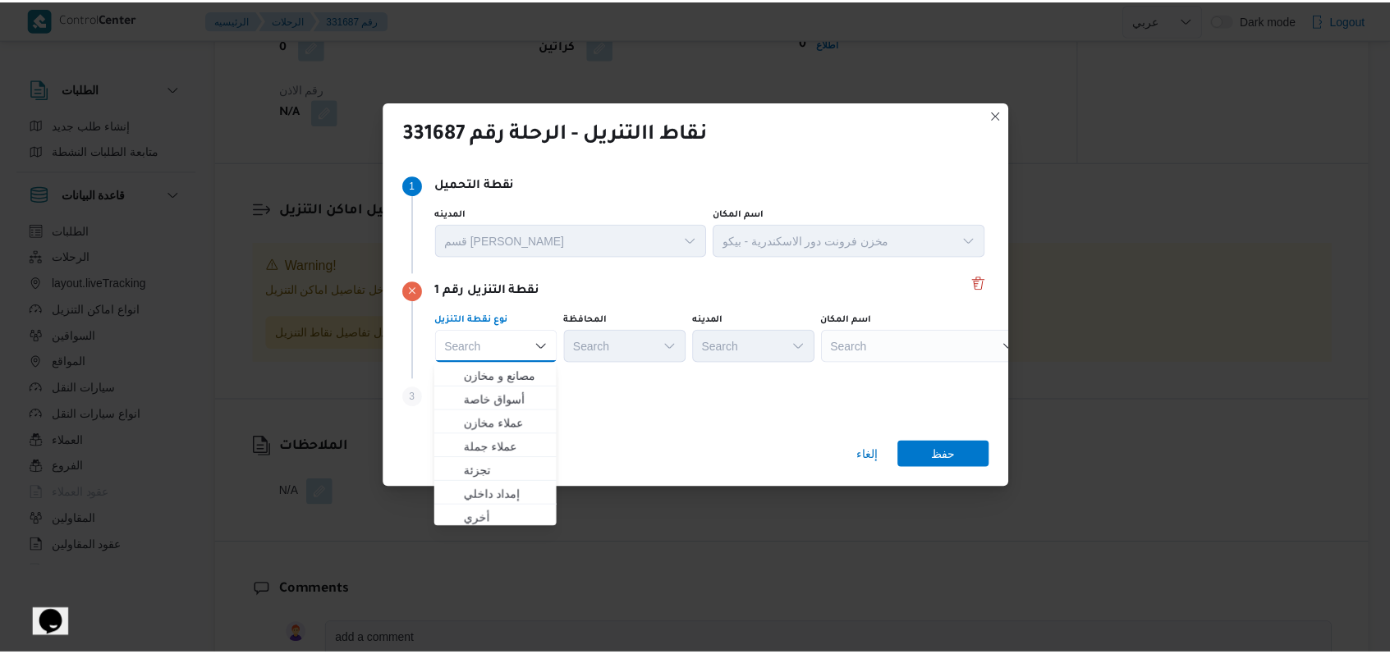
scroll to position [431, 0]
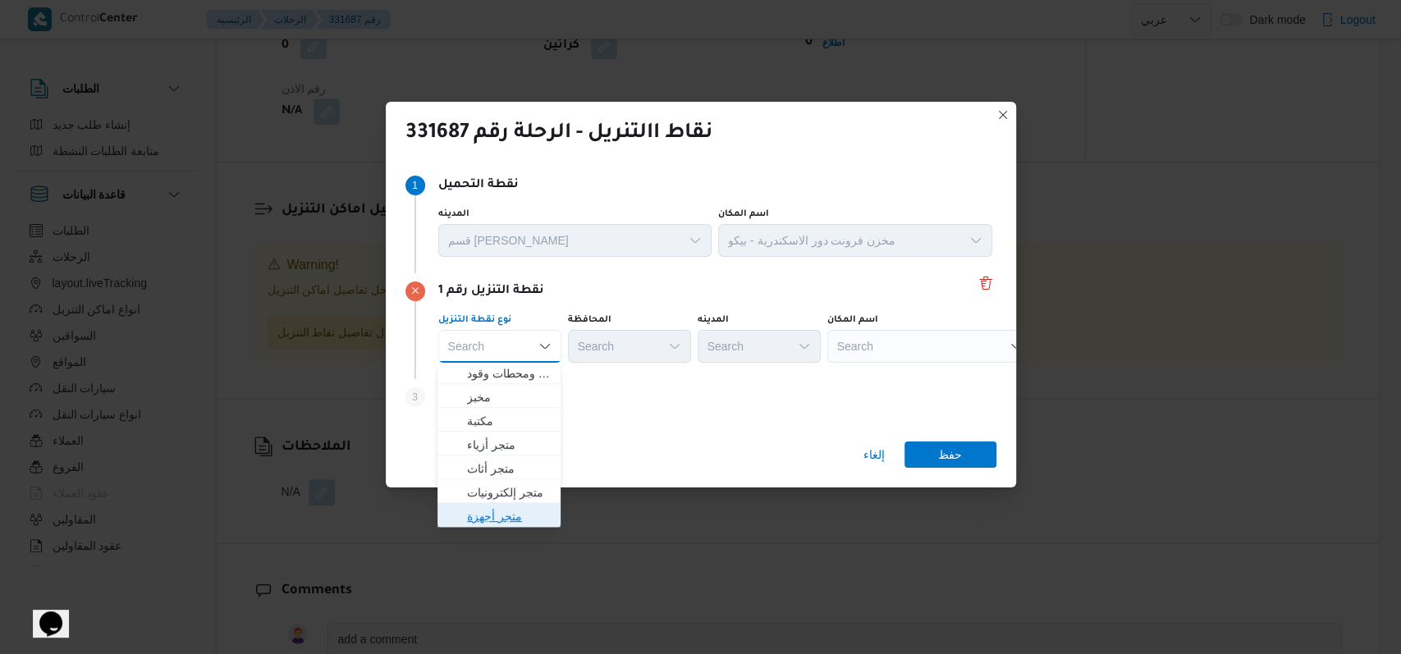
click at [501, 514] on span "متجر أجهزة" at bounding box center [509, 516] width 84 height 20
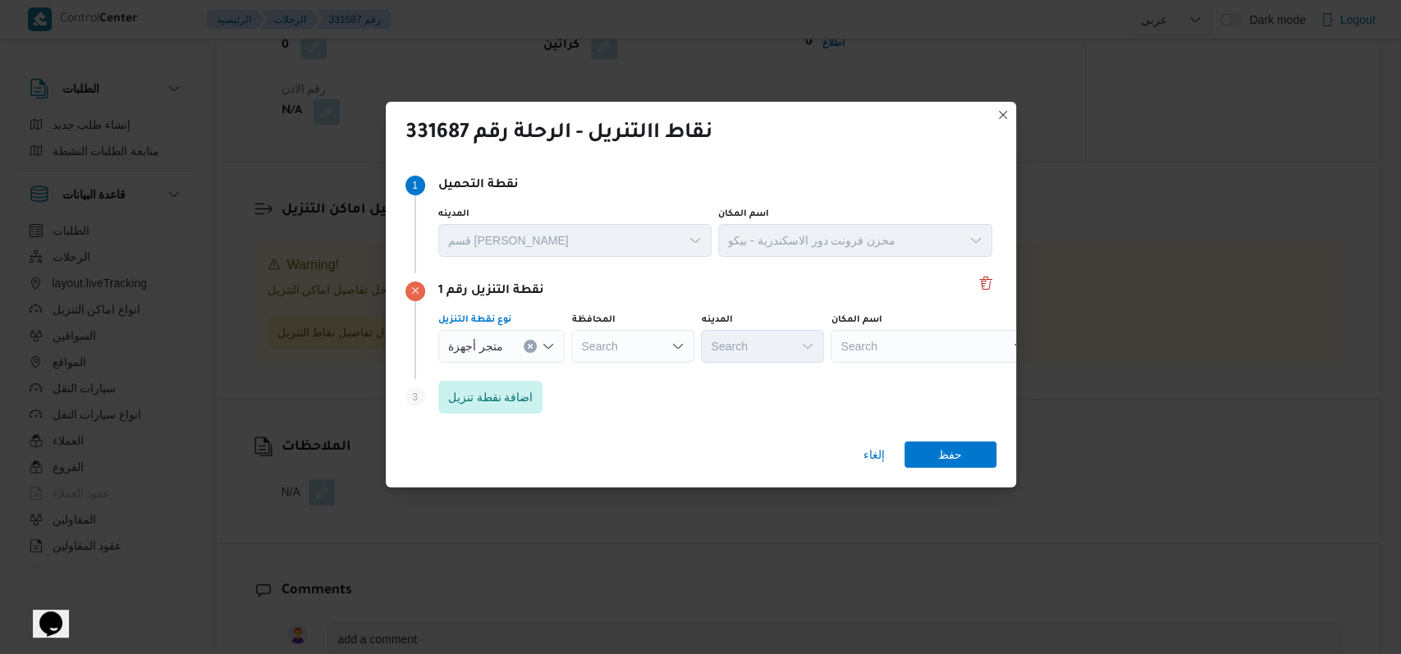
click at [941, 341] on div "Search" at bounding box center [933, 346] width 205 height 33
type input "ا"
click at [631, 426] on div "Step 1 1 نقطة التحميل المدينه قسم سيدى جابر اسم المكان مخزن فرونت دور الاسكندري…" at bounding box center [701, 295] width 630 height 268
click at [873, 459] on span "إلغاء" at bounding box center [874, 455] width 21 height 20
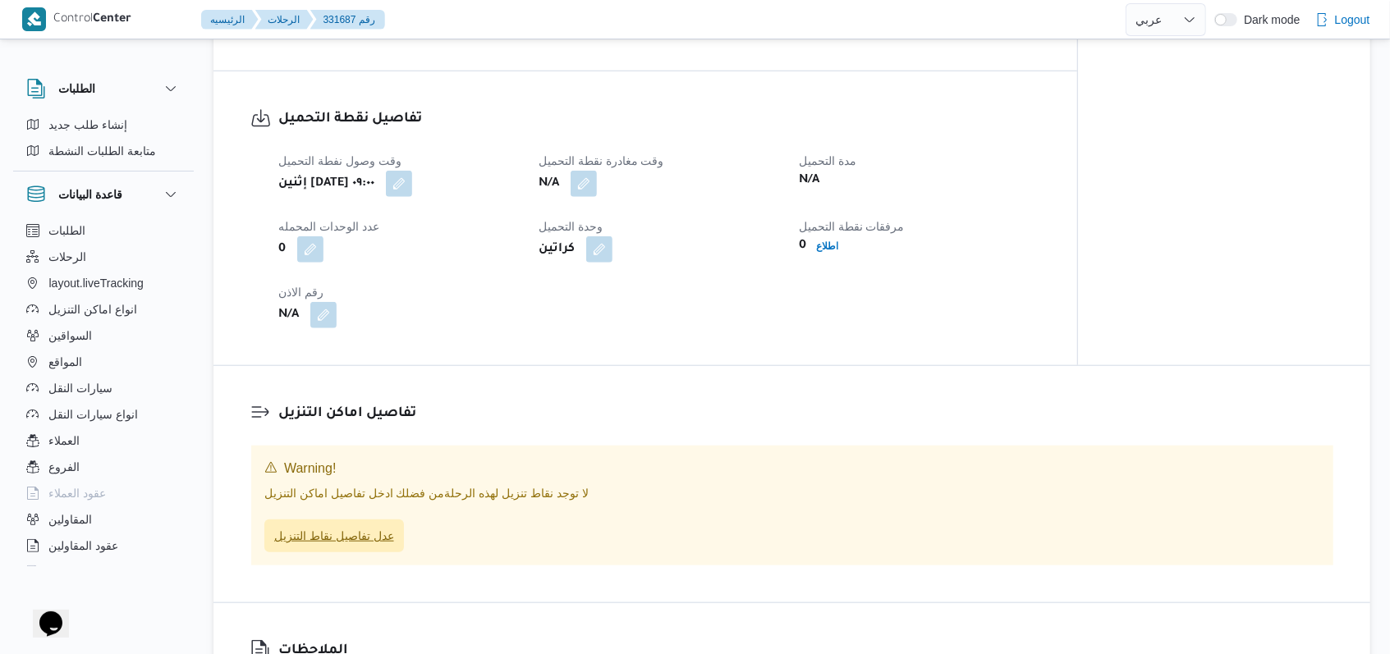
scroll to position [875, 0]
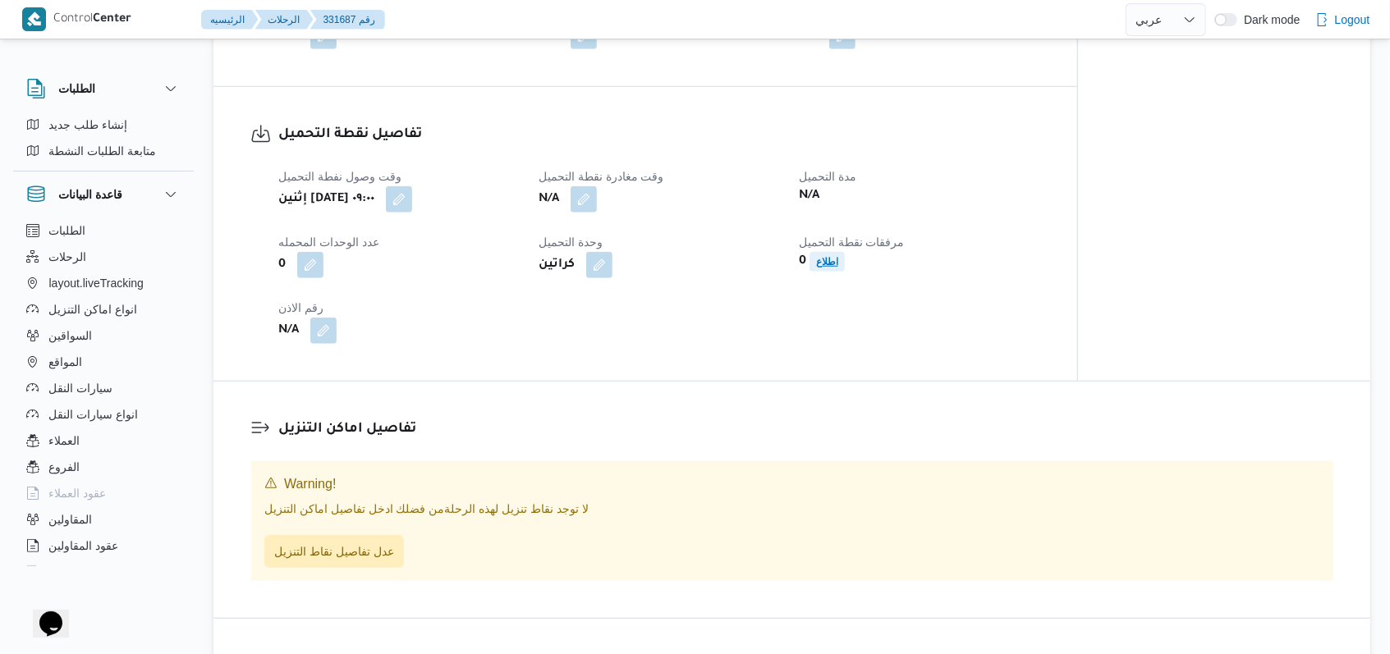
click at [828, 253] on span "اطلاع" at bounding box center [827, 262] width 22 height 20
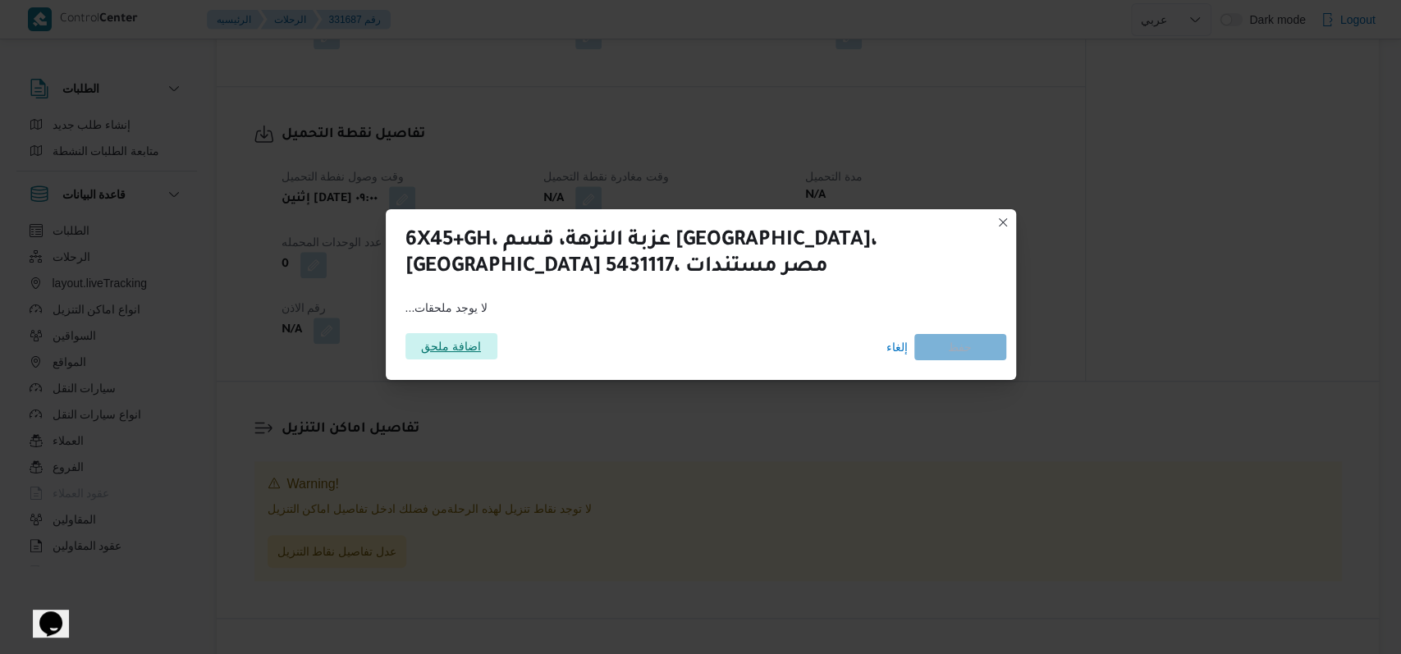
click at [432, 347] on span "اضافة ملحق" at bounding box center [451, 346] width 60 height 26
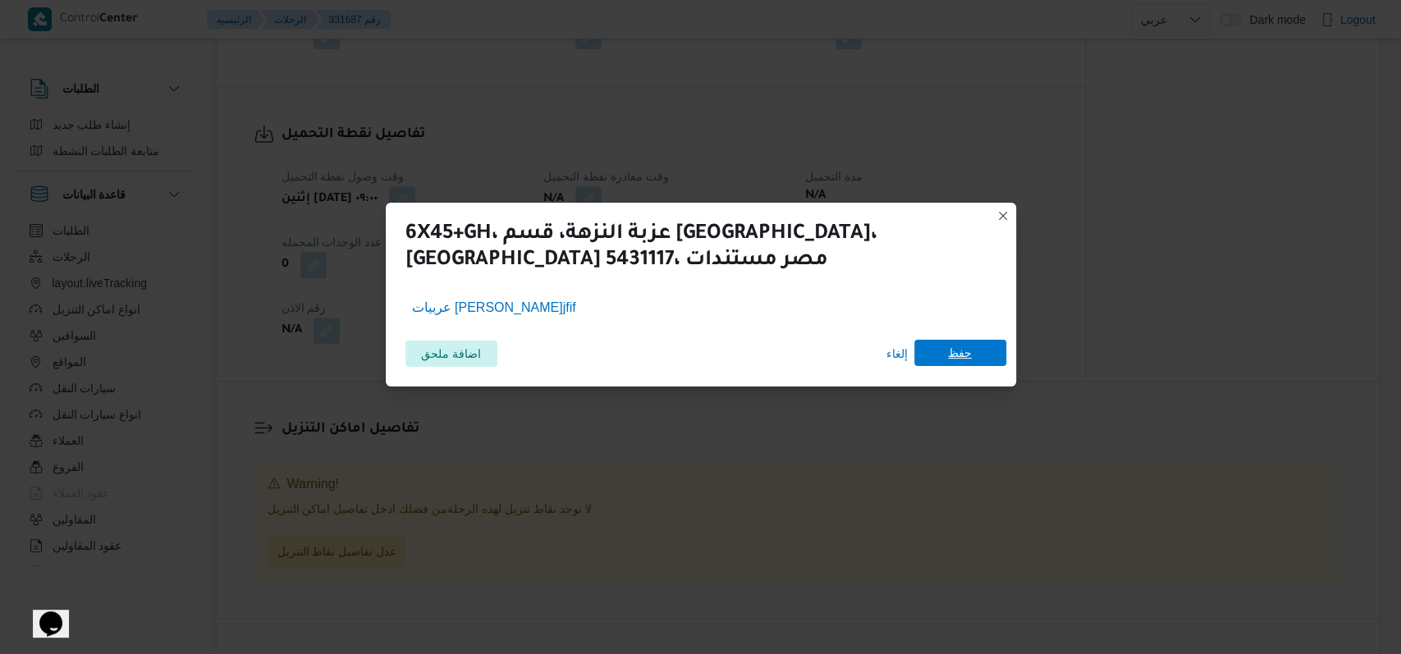
click at [980, 346] on span "حفظ" at bounding box center [960, 353] width 92 height 26
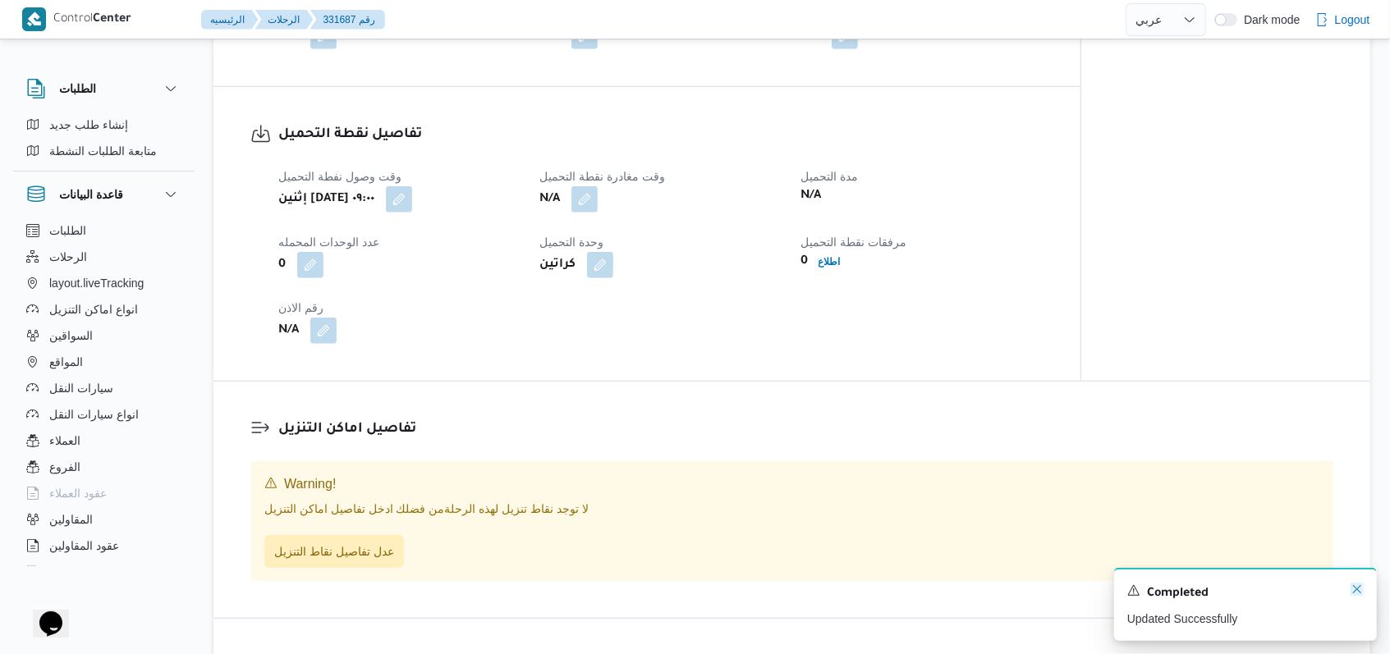
click at [1353, 590] on icon "Dismiss toast" at bounding box center [1356, 589] width 13 height 13
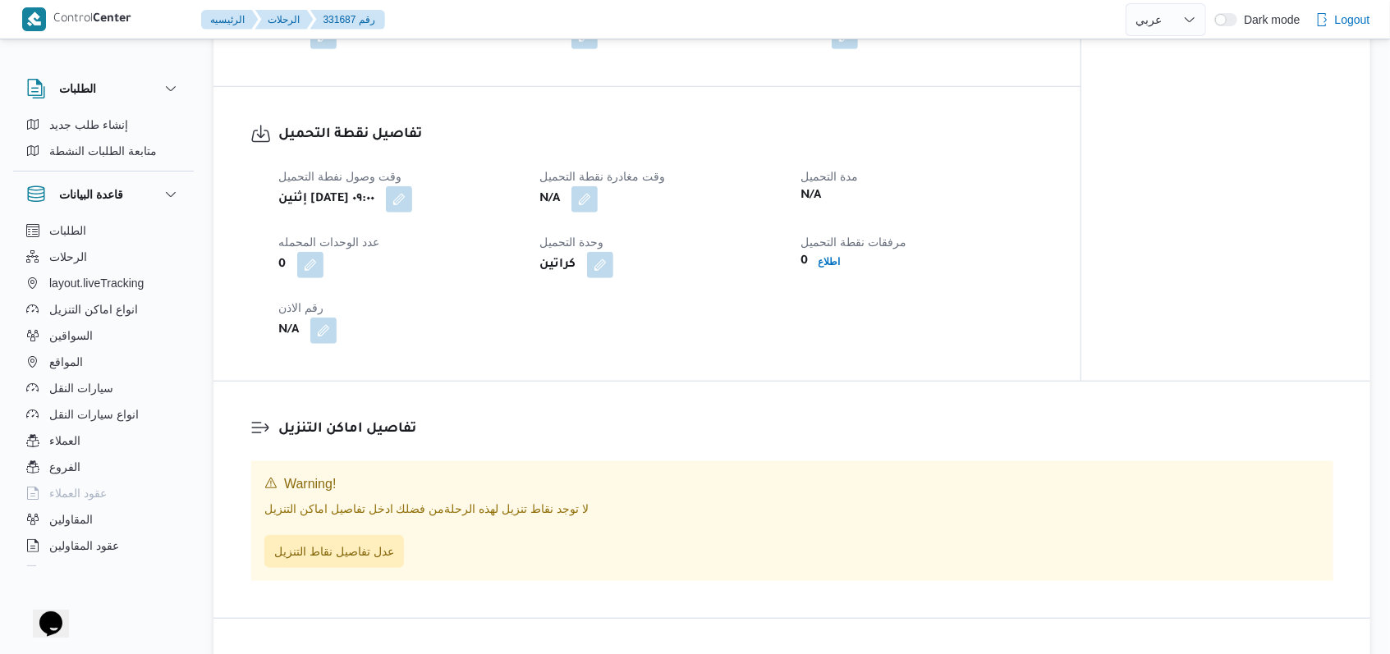
click at [830, 340] on div "وقت وصول نفطة التحميل إثنين ١٨ أغسطس ٢٠٢٥ ٠٩:٠٠ وقت مغادرة نقطة التحميل N/A مدة…" at bounding box center [660, 255] width 785 height 197
click at [591, 205] on button "button" at bounding box center [584, 199] width 26 height 26
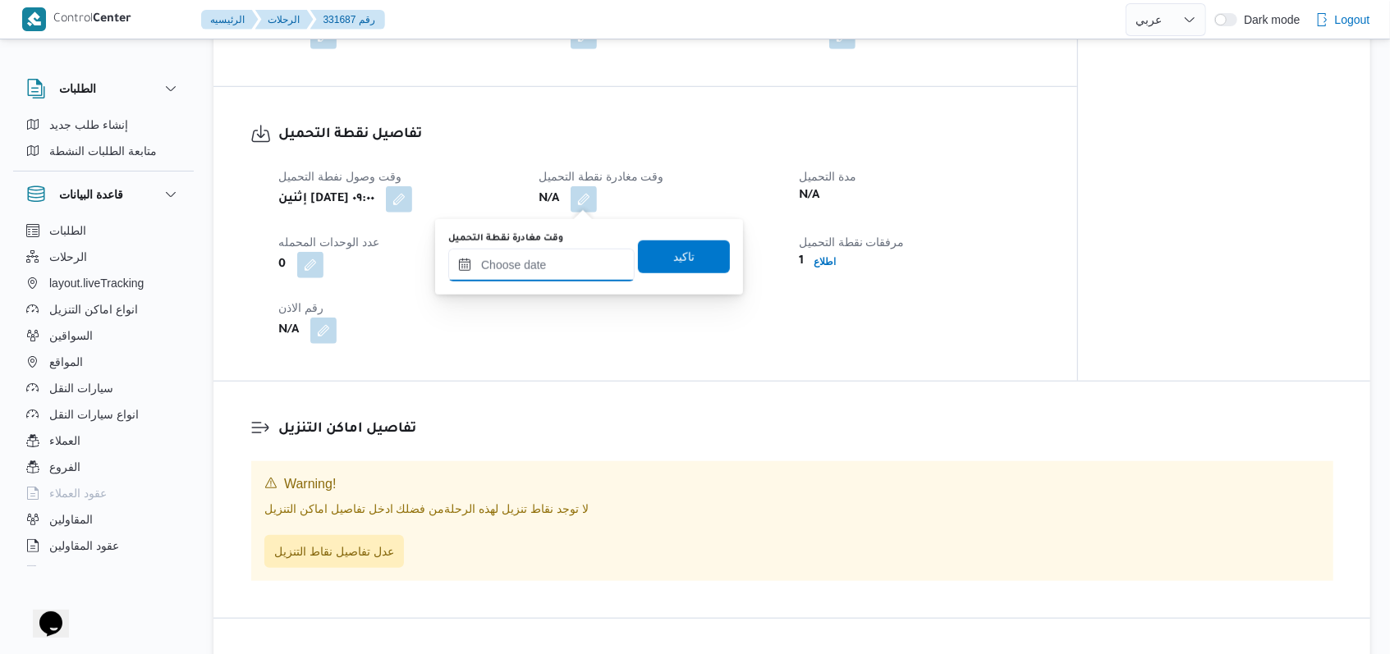
click at [571, 251] on input "وقت مغادرة نقطة التحميل" at bounding box center [541, 265] width 186 height 33
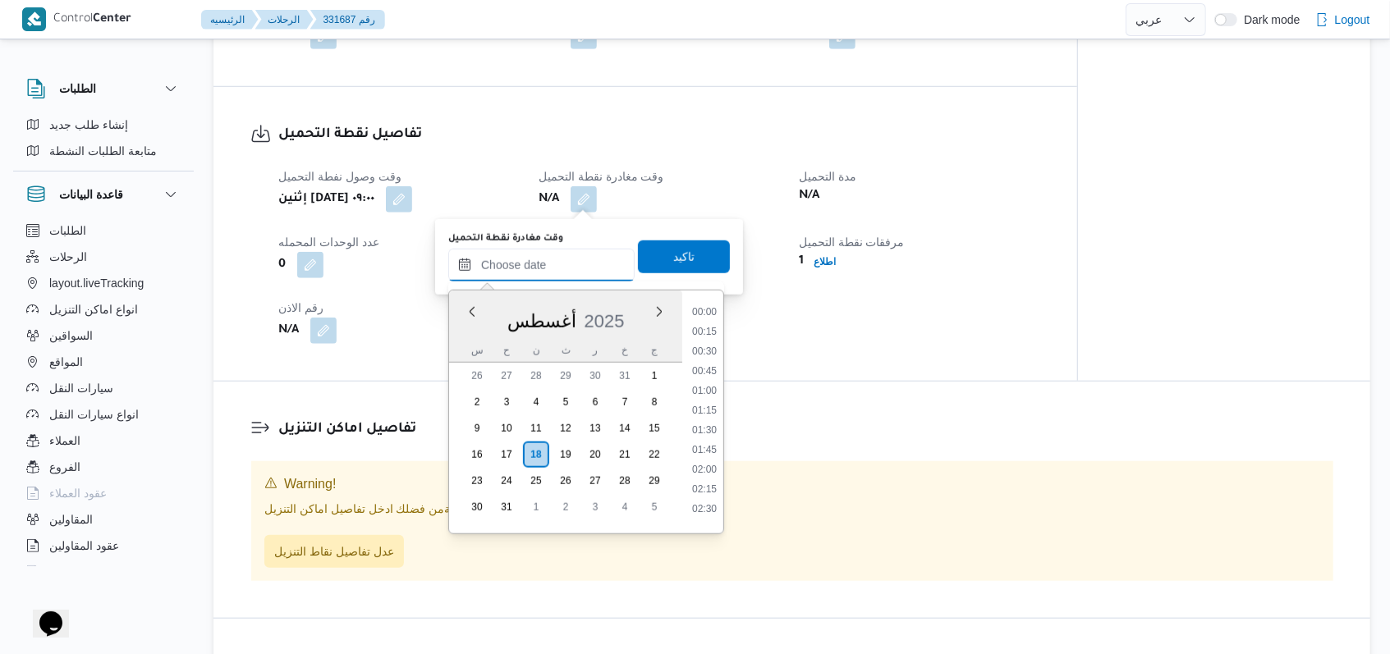
scroll to position [813, 0]
click at [711, 402] on li "11:30" at bounding box center [704, 404] width 38 height 16
type input "١٨/٠٨/٢٠٢٥ ١١:٣٠"
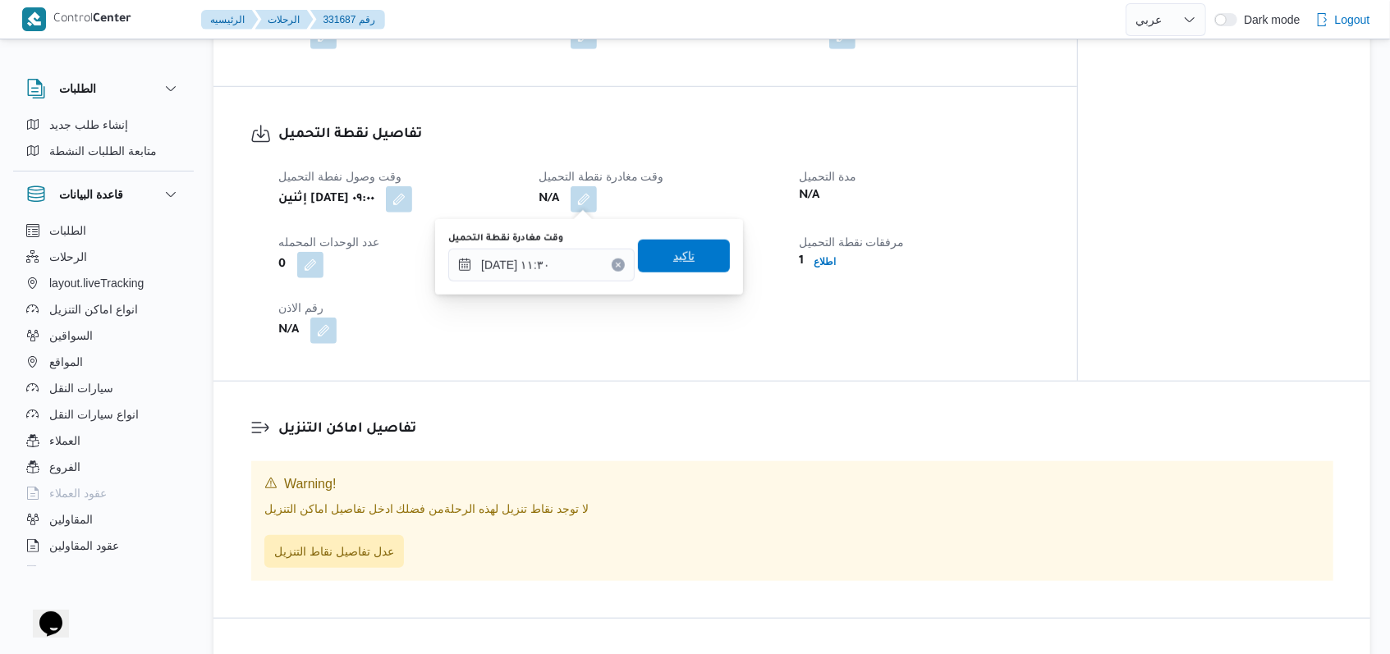
click at [688, 250] on span "تاكيد" at bounding box center [684, 256] width 92 height 33
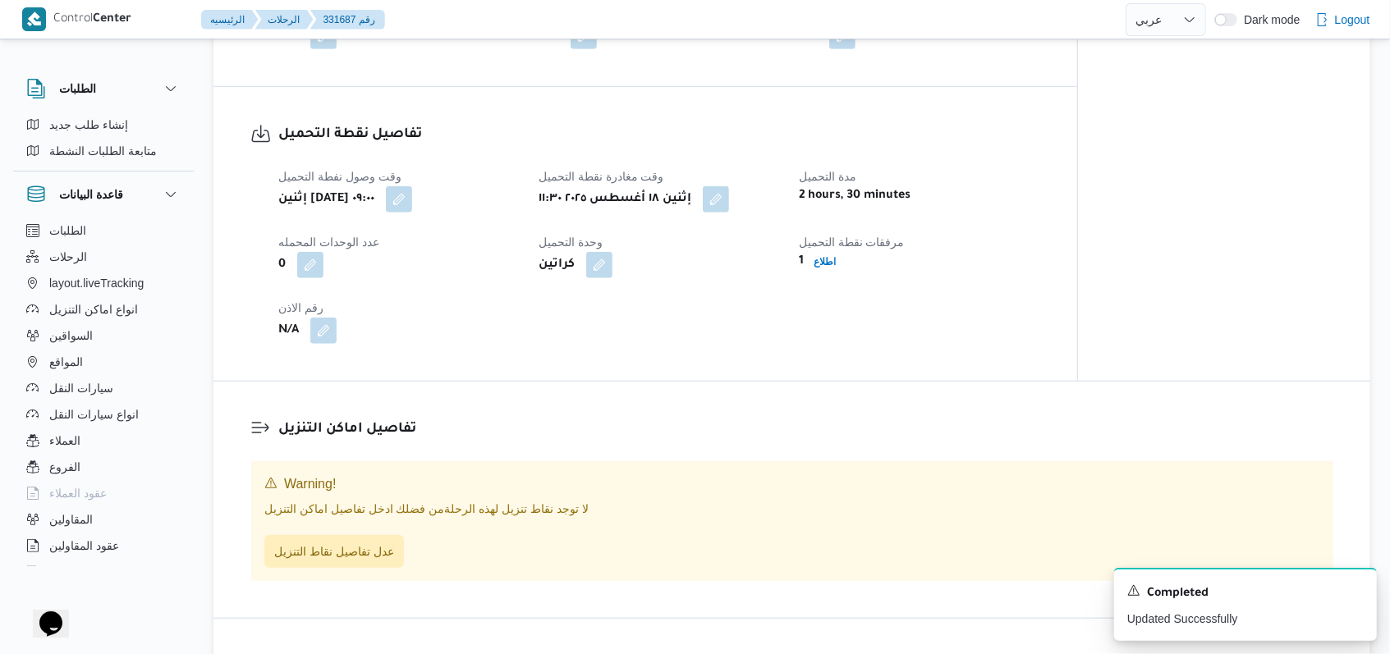
select select "ar"
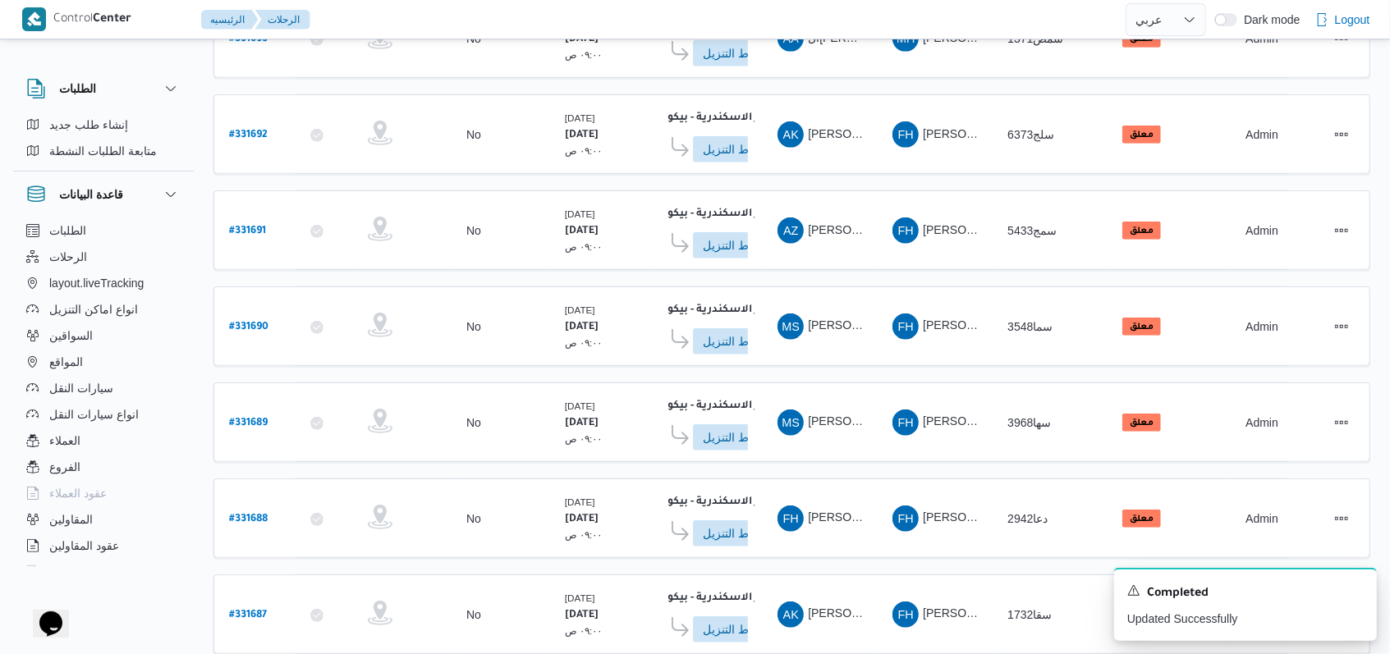
scroll to position [581, 0]
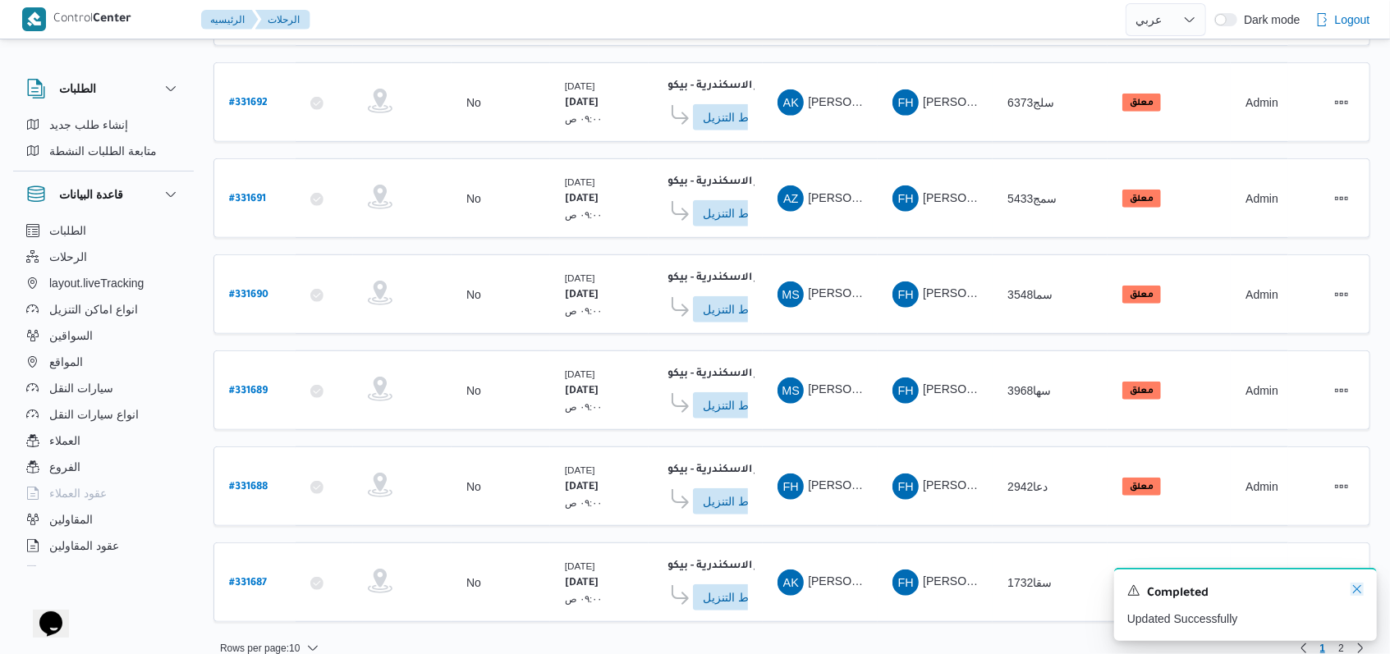
click at [1358, 589] on icon "Dismiss toast" at bounding box center [1356, 589] width 13 height 13
click at [248, 578] on b "# 331687" at bounding box center [248, 583] width 38 height 11
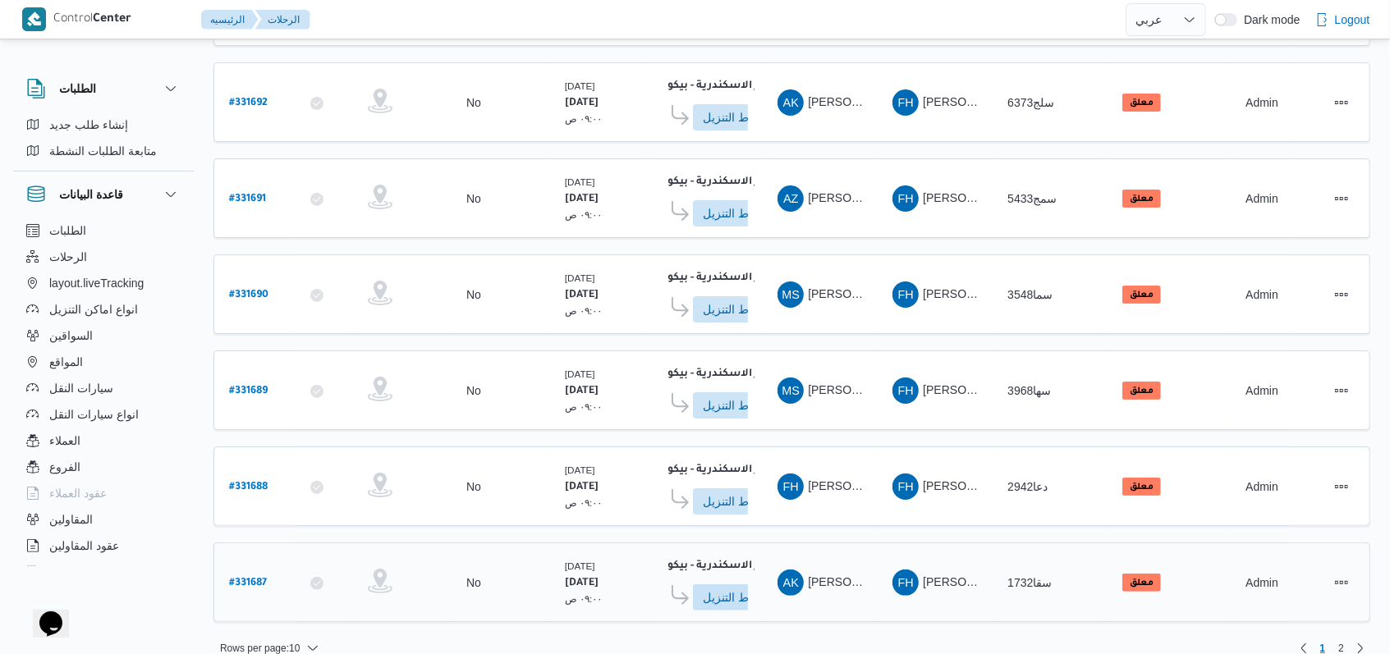
select select "ar"
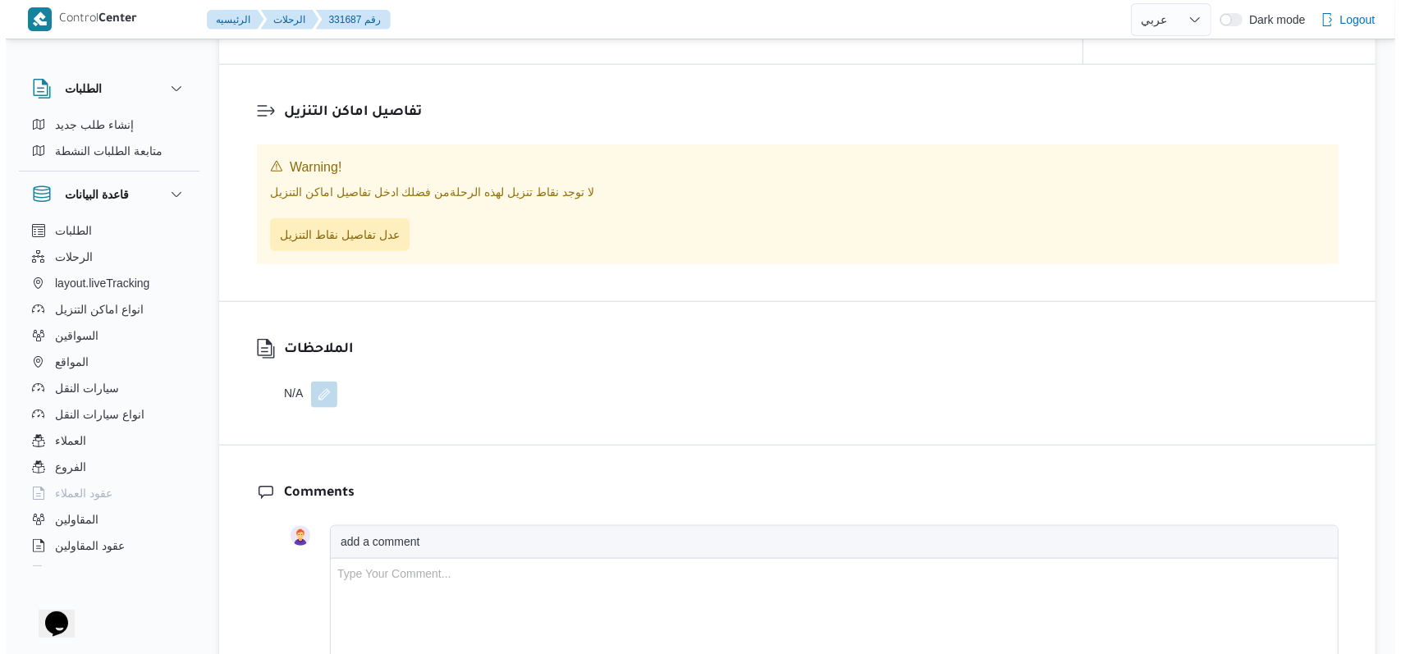
scroll to position [1203, 0]
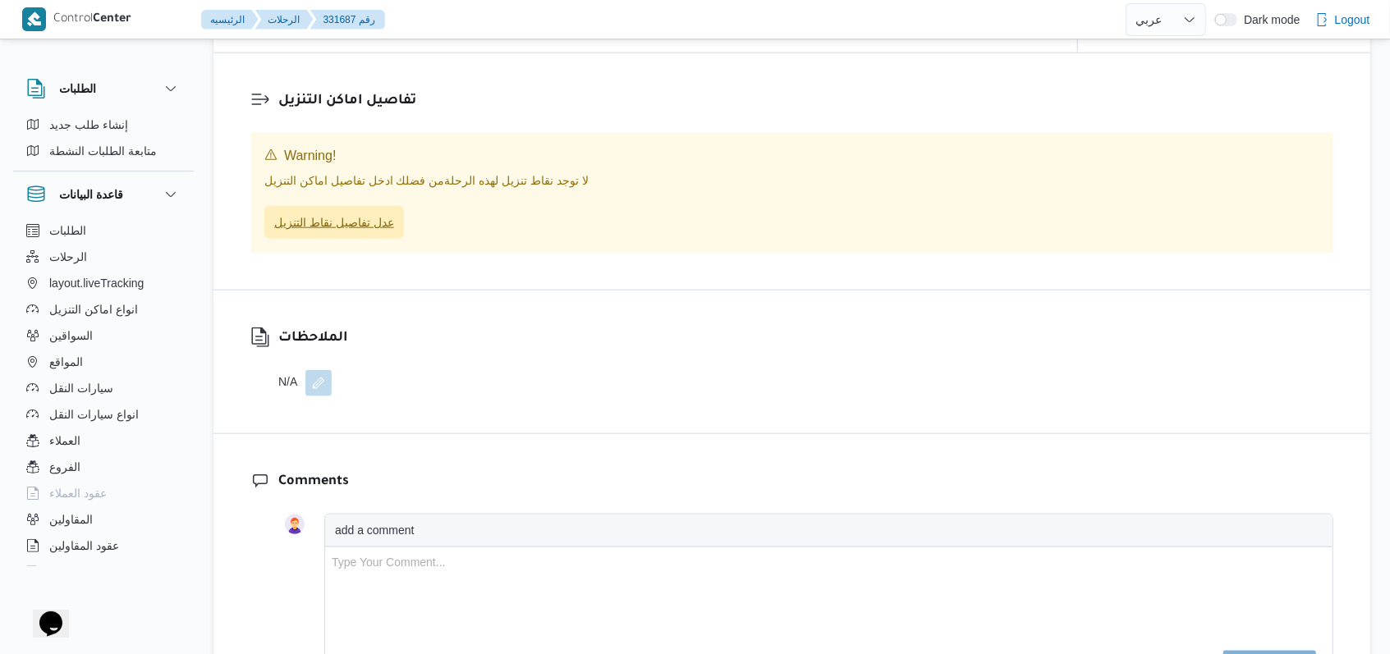
click at [373, 220] on span "عدل تفاصيل نقاط التنزيل" at bounding box center [334, 223] width 120 height 20
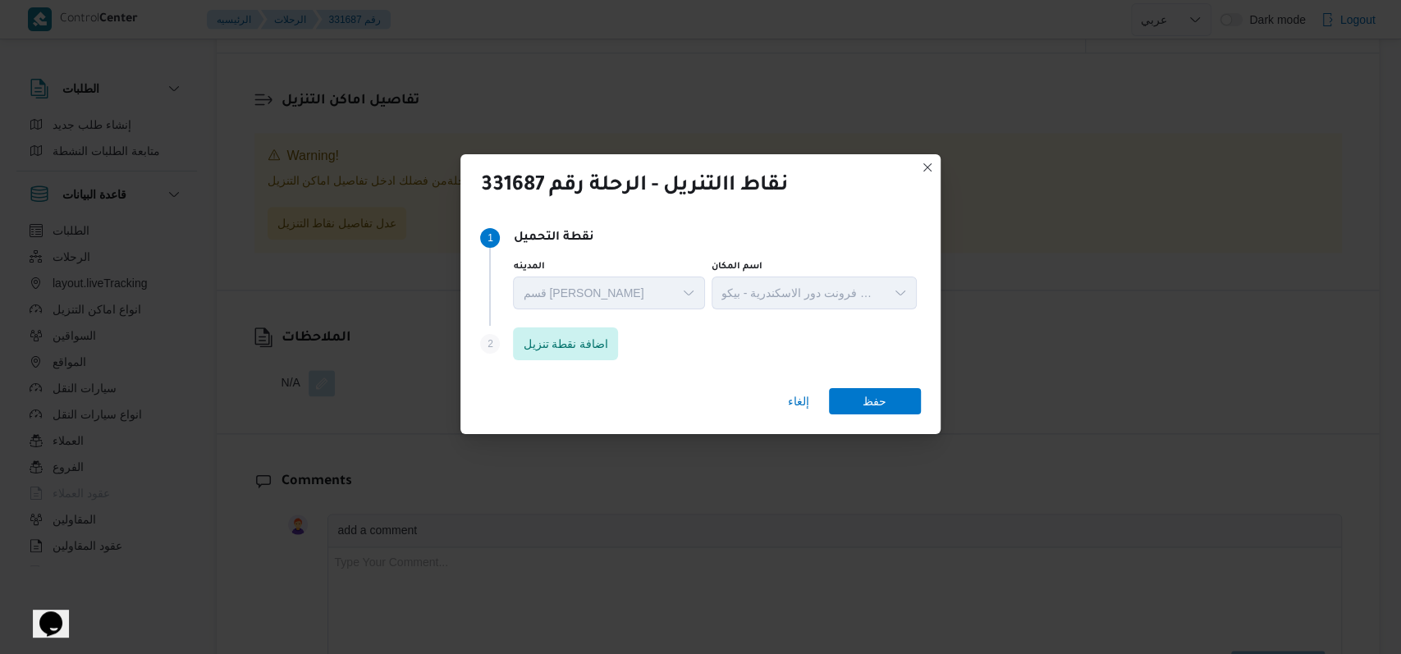
click at [584, 321] on div "Step 1 1 نقطة التحميل المدينه قسم سيدى جابر اسم المكان مخزن فرونت دور الاسكندري…" at bounding box center [700, 273] width 440 height 106
click at [584, 328] on span "اضافة نقطة تنزيل" at bounding box center [565, 343] width 105 height 33
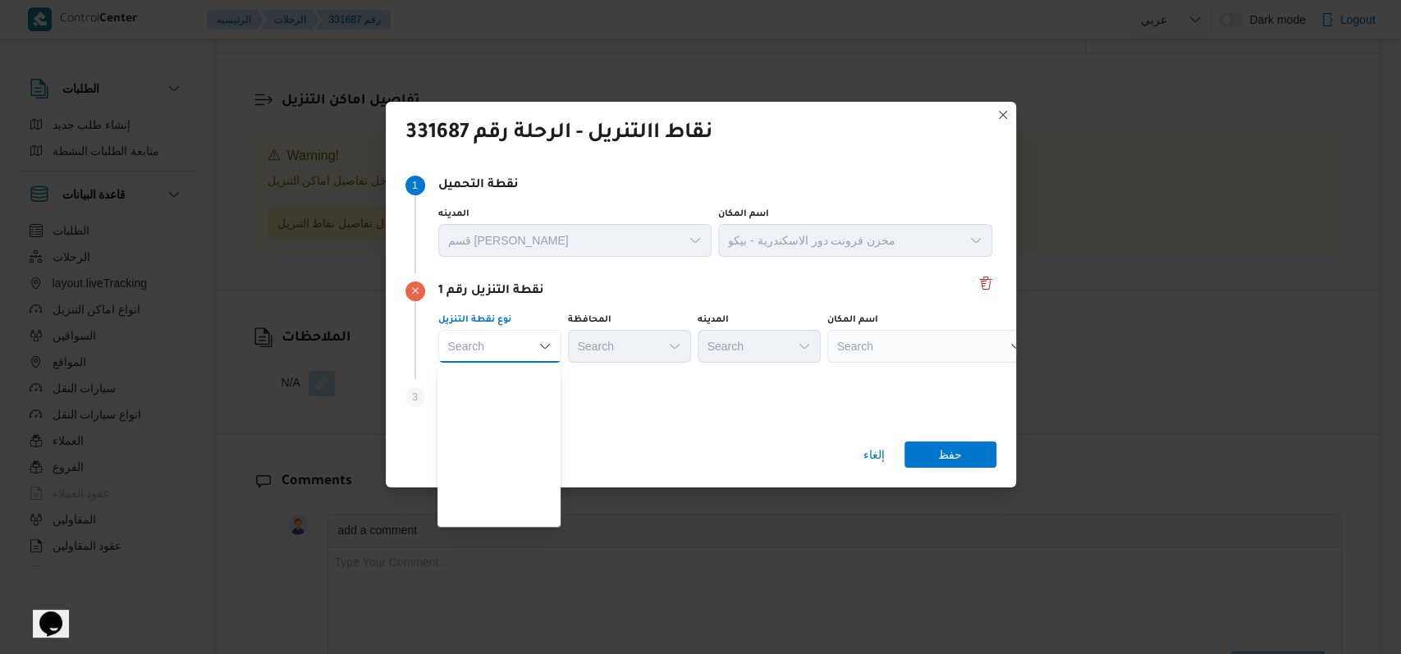
scroll to position [431, 0]
click at [518, 518] on span "متجر أجهزة" at bounding box center [509, 516] width 84 height 20
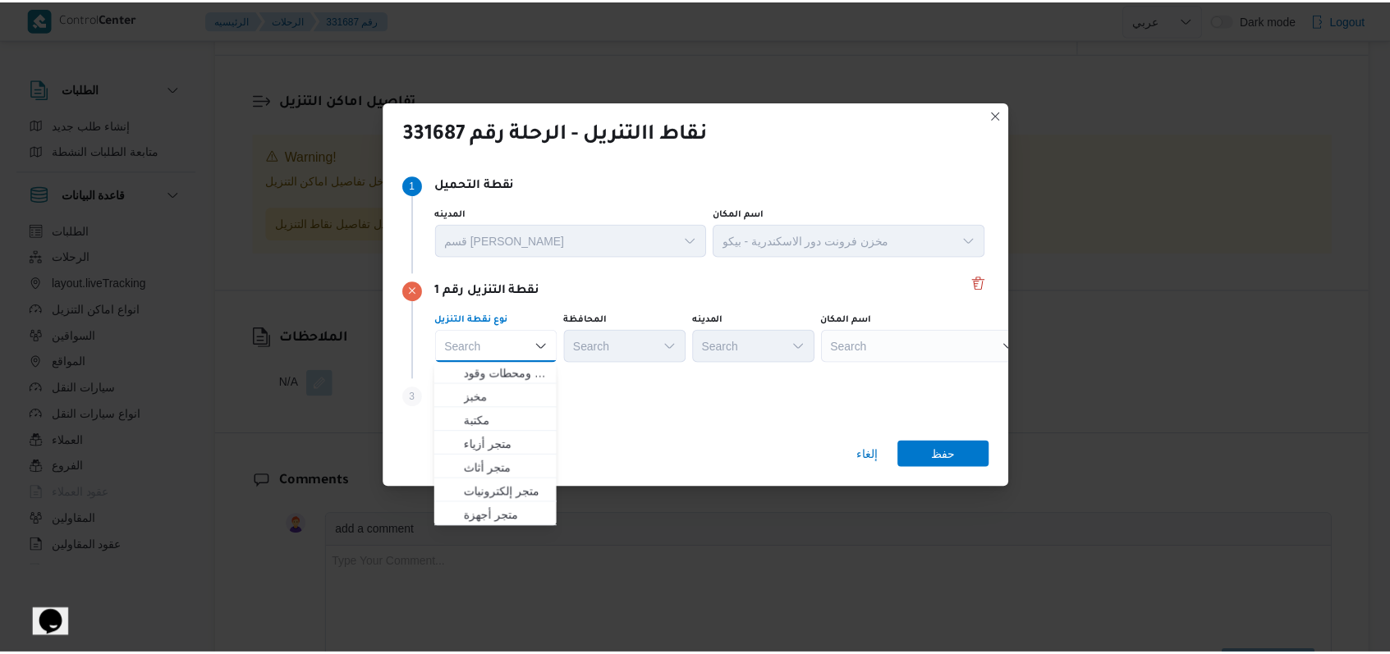
scroll to position [0, 0]
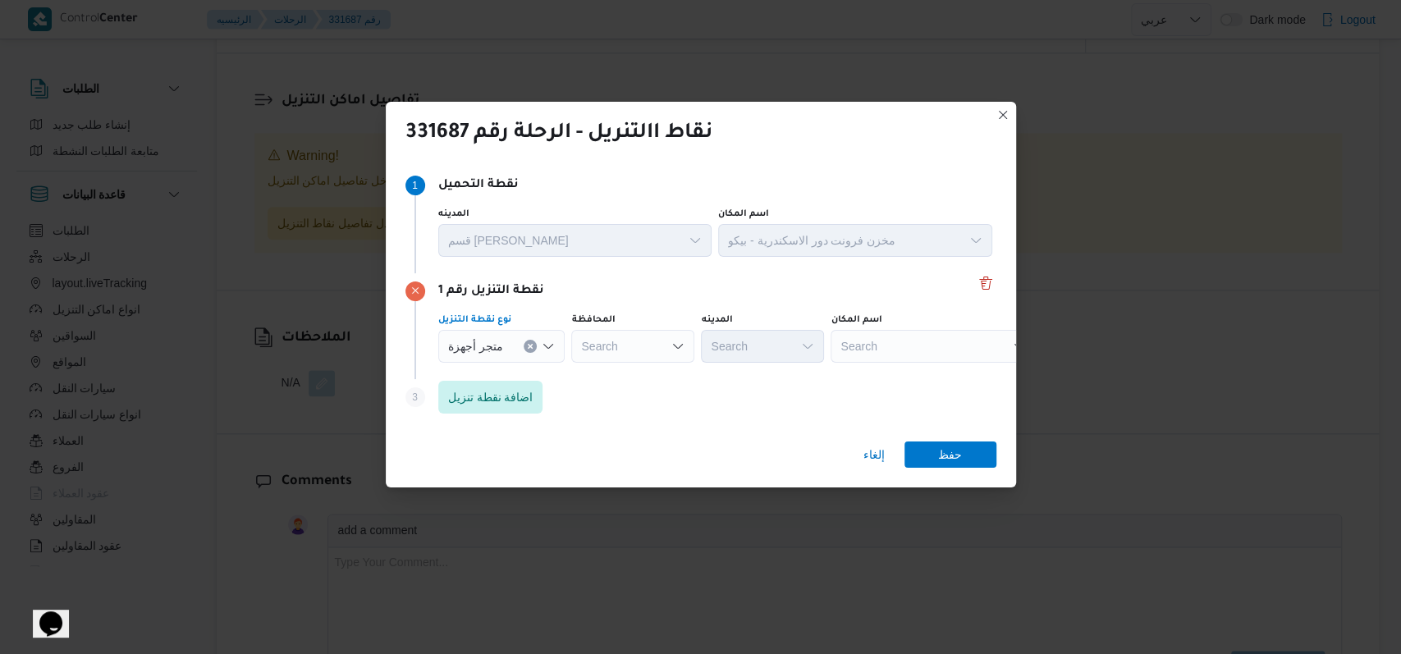
click at [941, 350] on div "Search" at bounding box center [933, 346] width 205 height 33
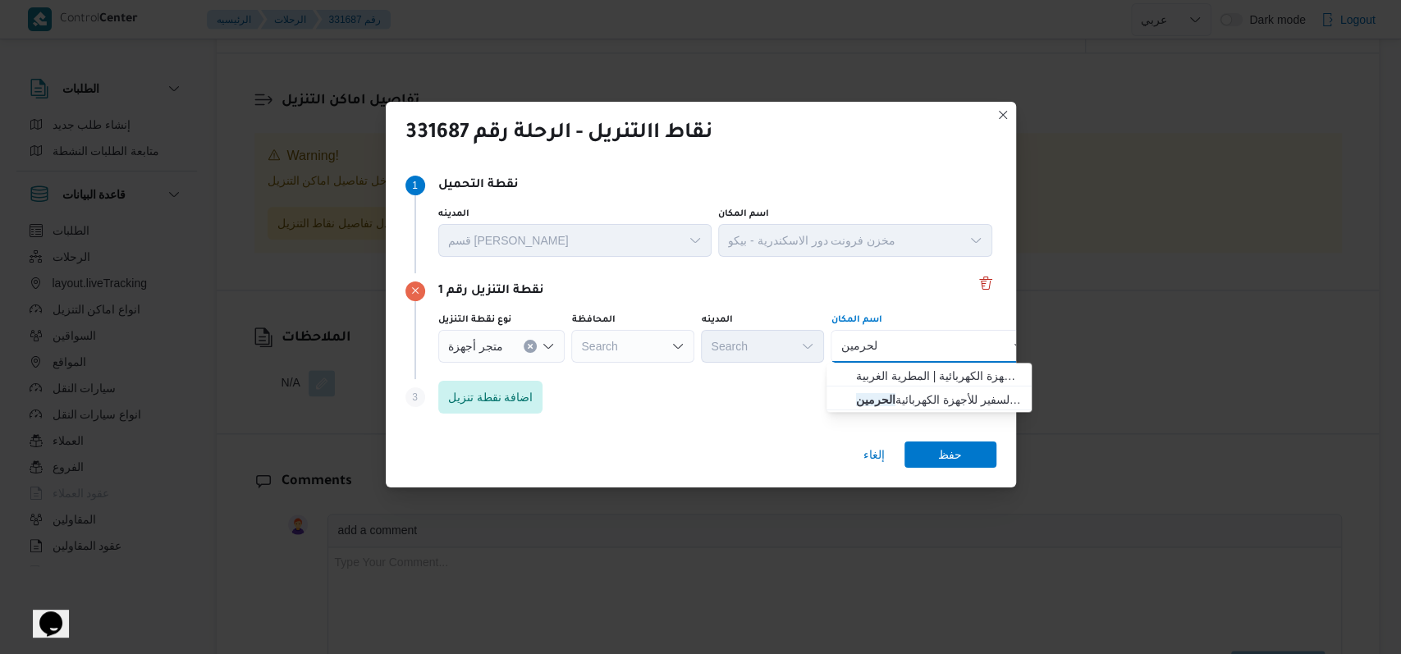
click at [642, 350] on div "Search" at bounding box center [632, 346] width 123 height 33
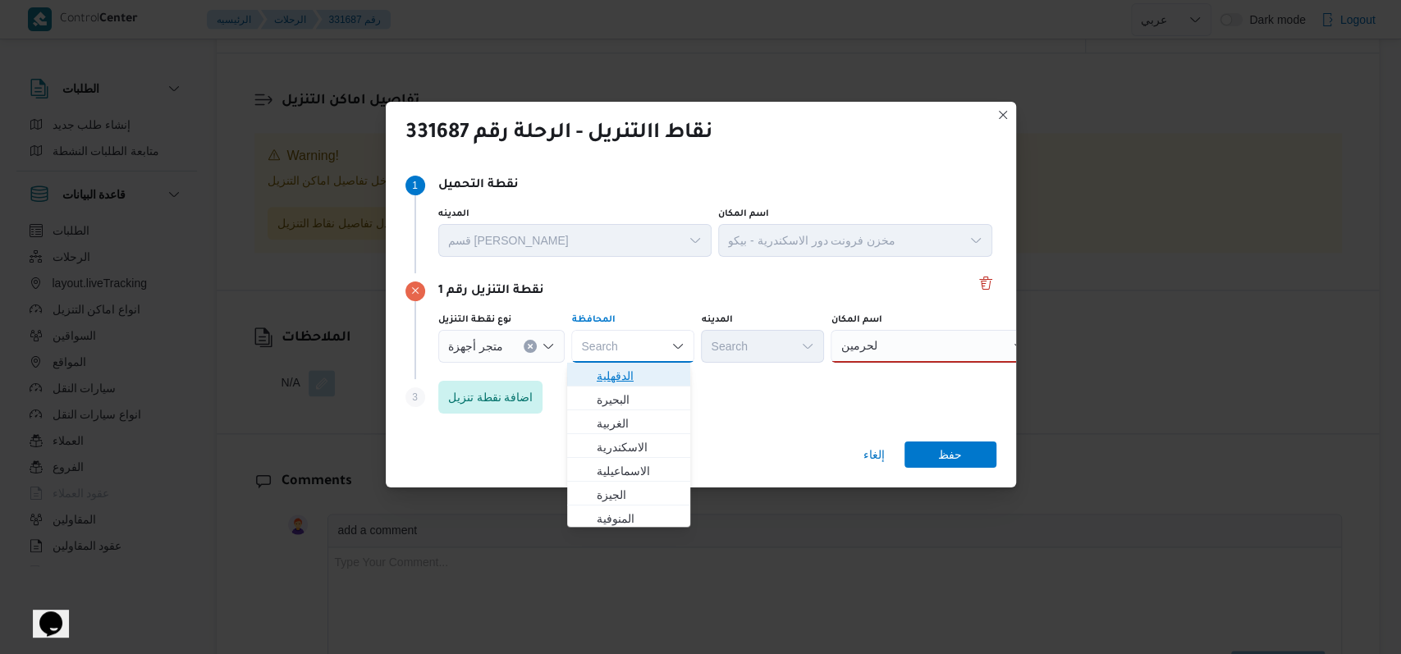
click at [637, 378] on span "الدقهلية" at bounding box center [639, 376] width 84 height 20
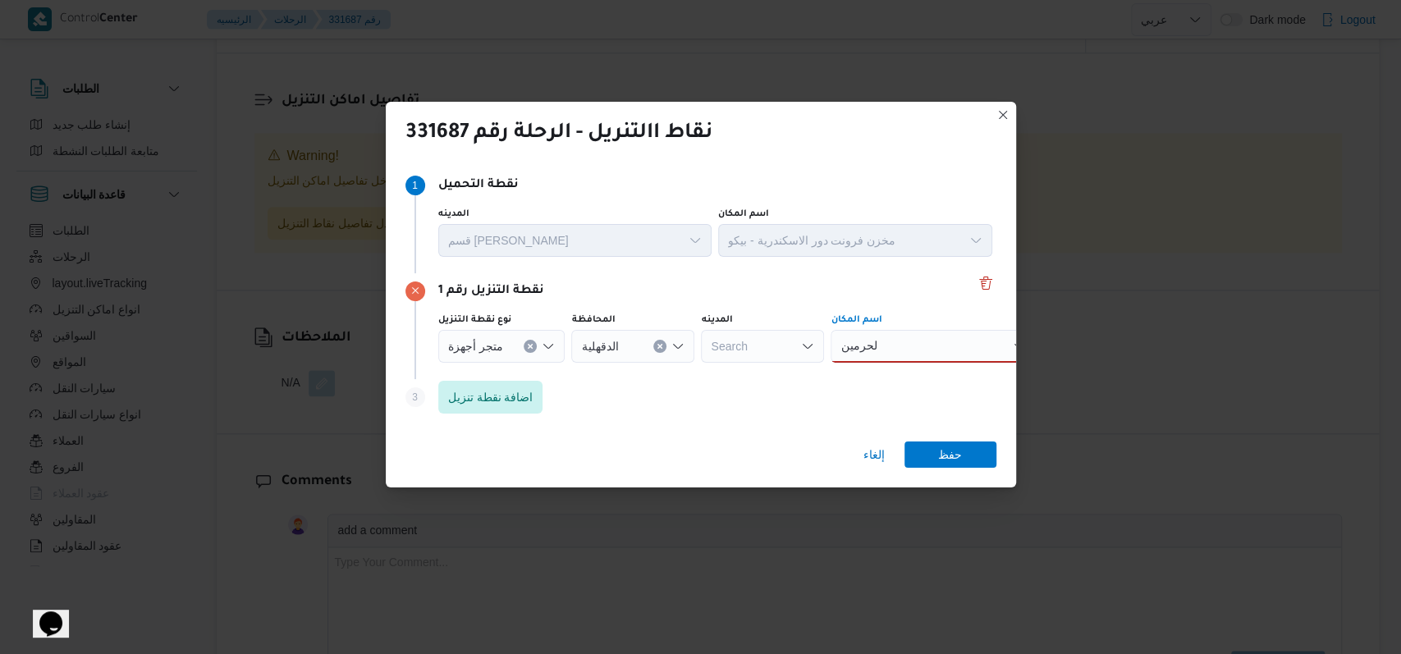
click at [893, 345] on div "الحرمين الحرمين" at bounding box center [933, 346] width 205 height 33
click at [914, 345] on div "الحرمين الحرمين Combo box. Selected. الحرمين . Selected. Combo box input. Searc…" at bounding box center [933, 346] width 205 height 33
type input "الحرمين"
click at [919, 377] on span "معرض الحرمين نبروه - المنصورة | نبروه شارع 6 أكتوبر | نبروة" at bounding box center [939, 376] width 166 height 20
click at [937, 461] on span "حفظ" at bounding box center [951, 454] width 92 height 26
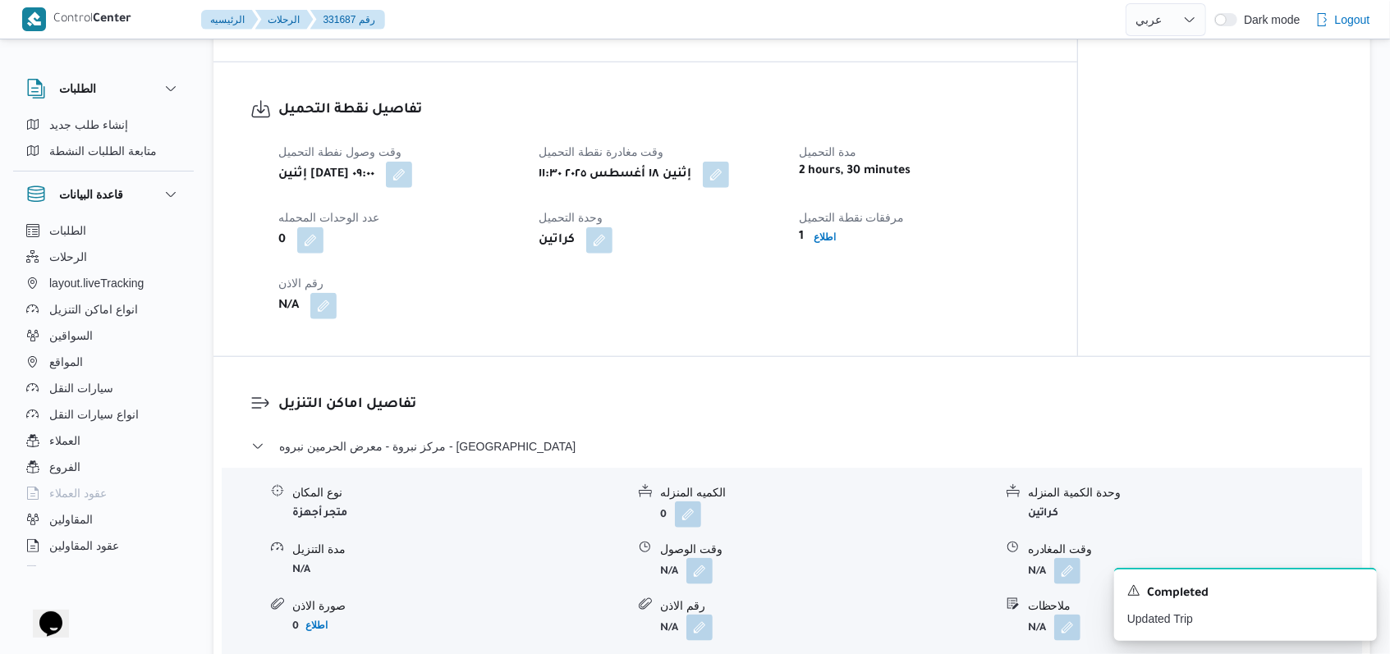
scroll to position [1070, 0]
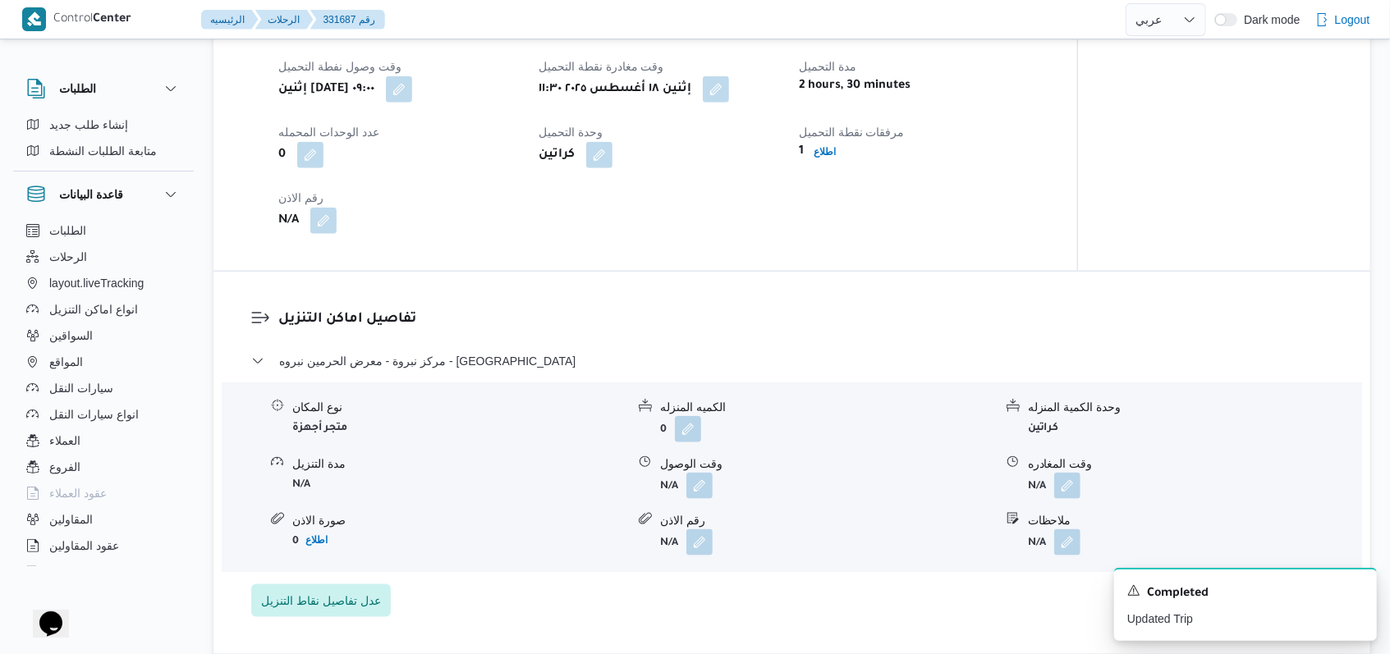
select select "ar"
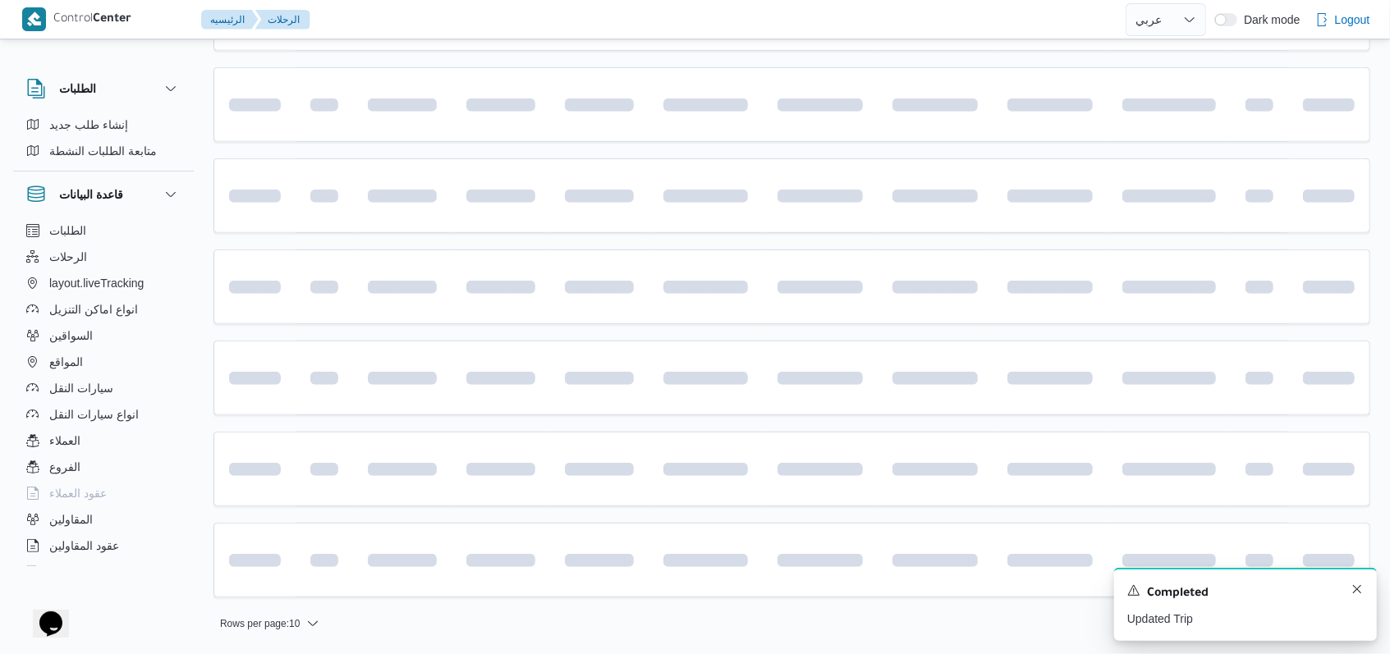
scroll to position [549, 0]
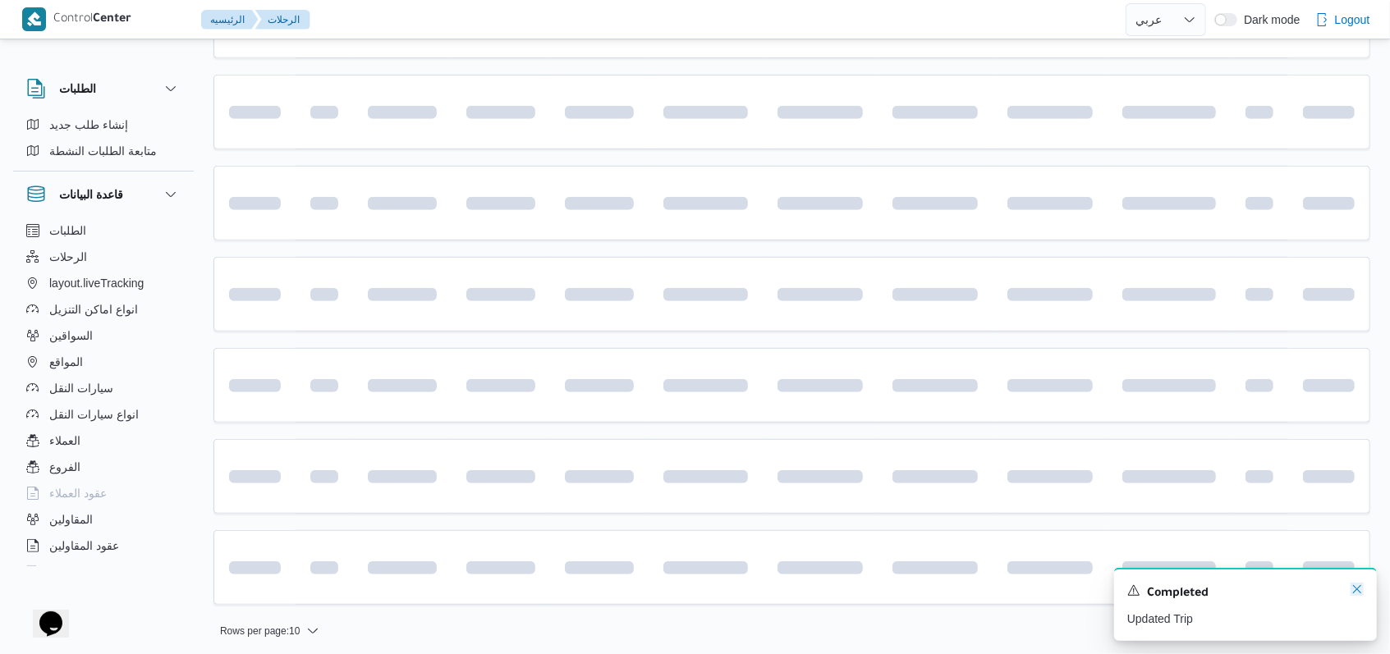
click at [1359, 593] on icon "Dismiss toast" at bounding box center [1357, 589] width 8 height 8
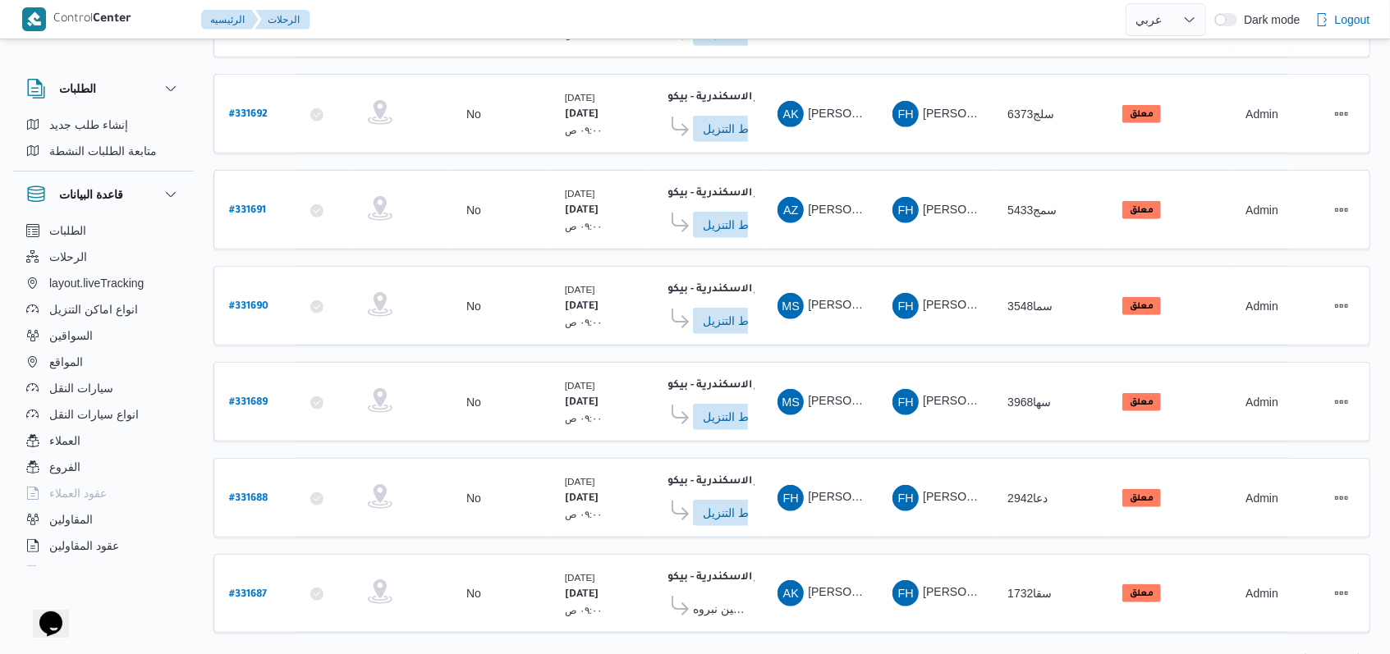
scroll to position [580, 0]
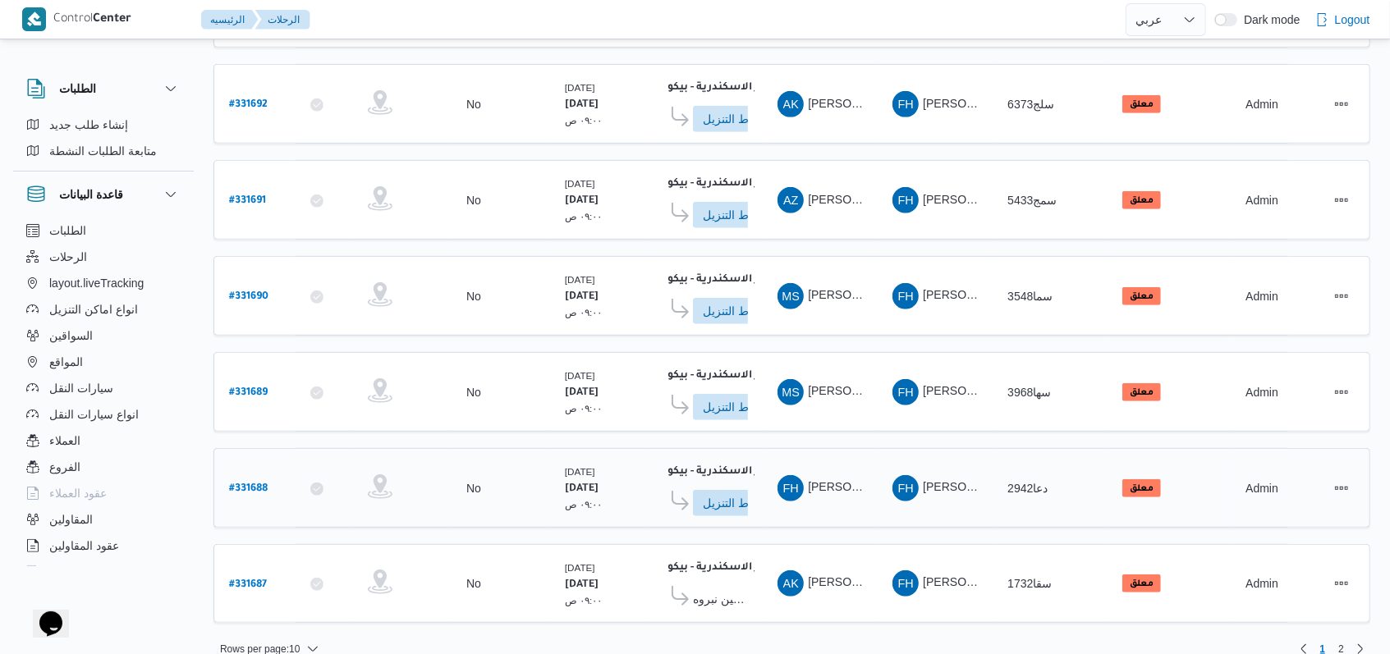
click at [265, 484] on b "# 331688" at bounding box center [248, 489] width 39 height 11
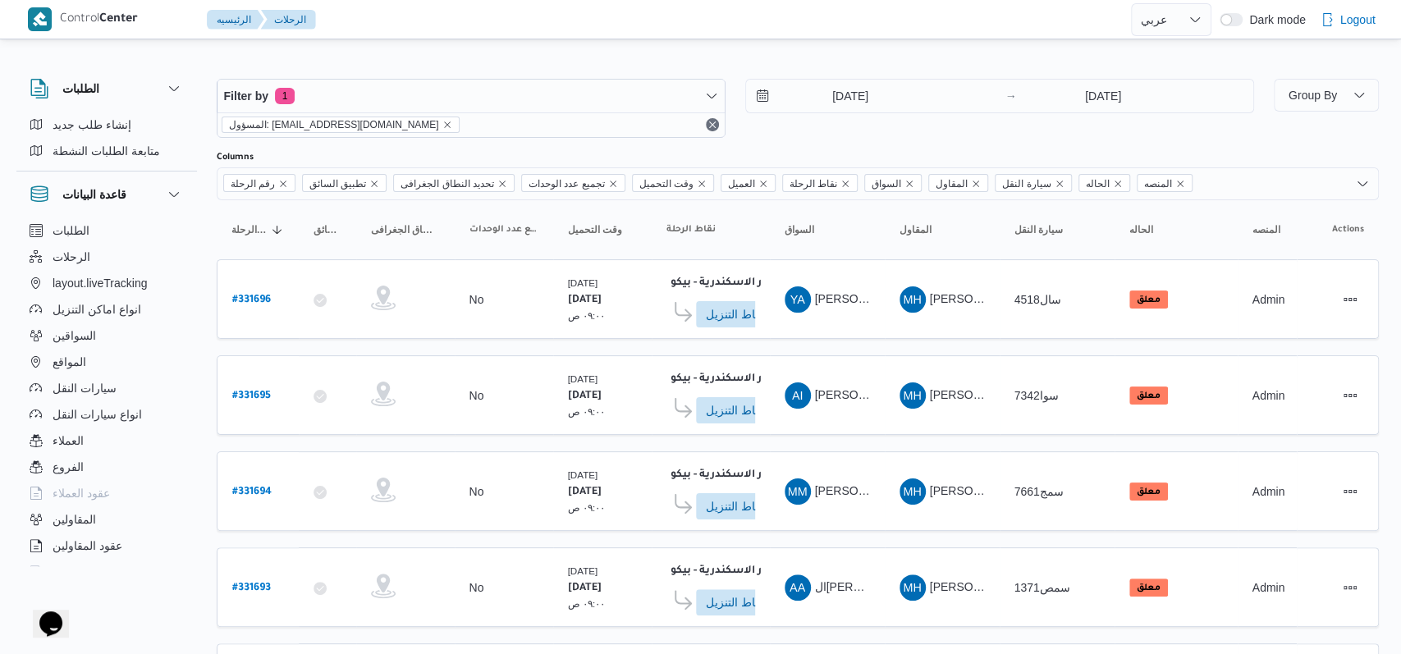
select select "ar"
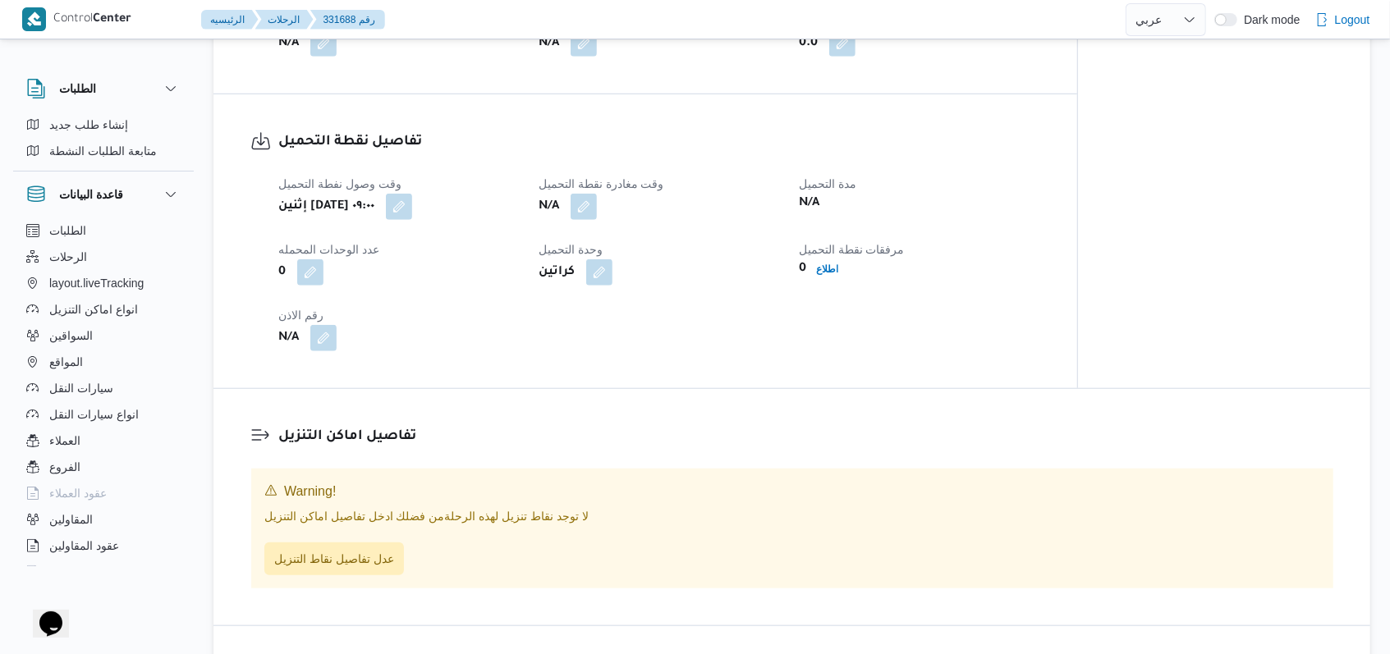
scroll to position [875, 0]
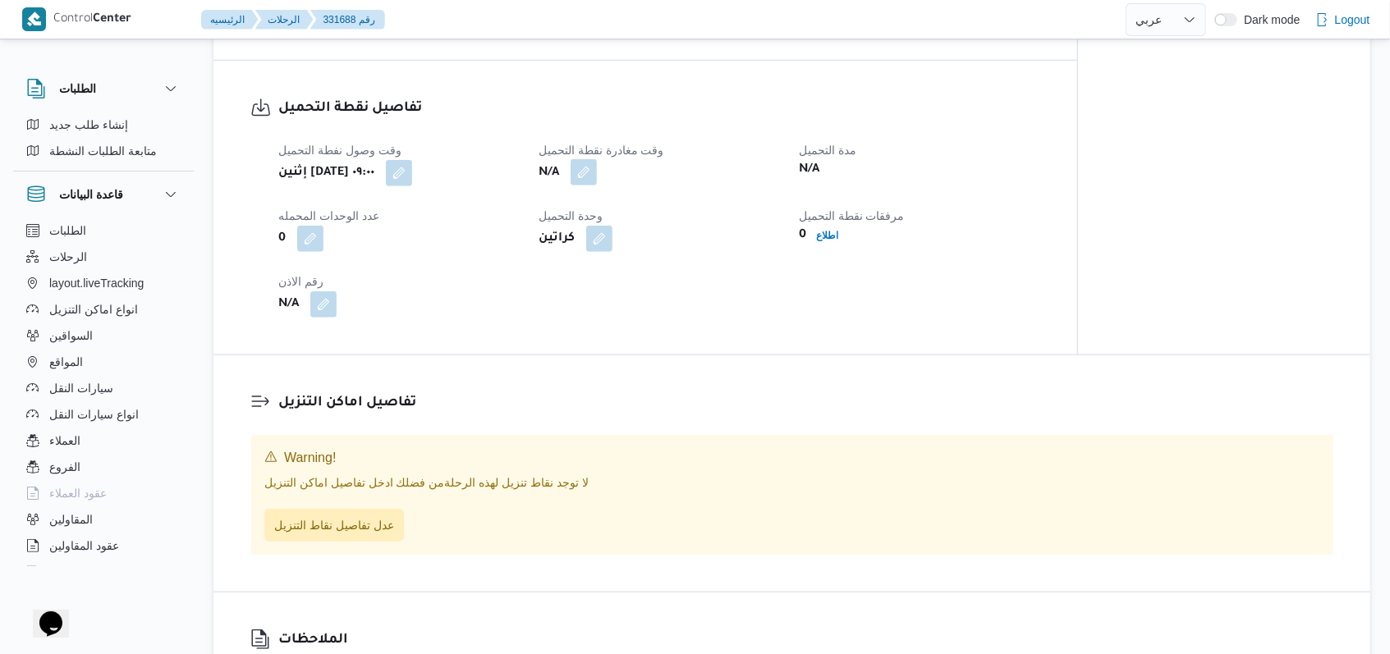
click at [588, 186] on button "button" at bounding box center [584, 172] width 26 height 26
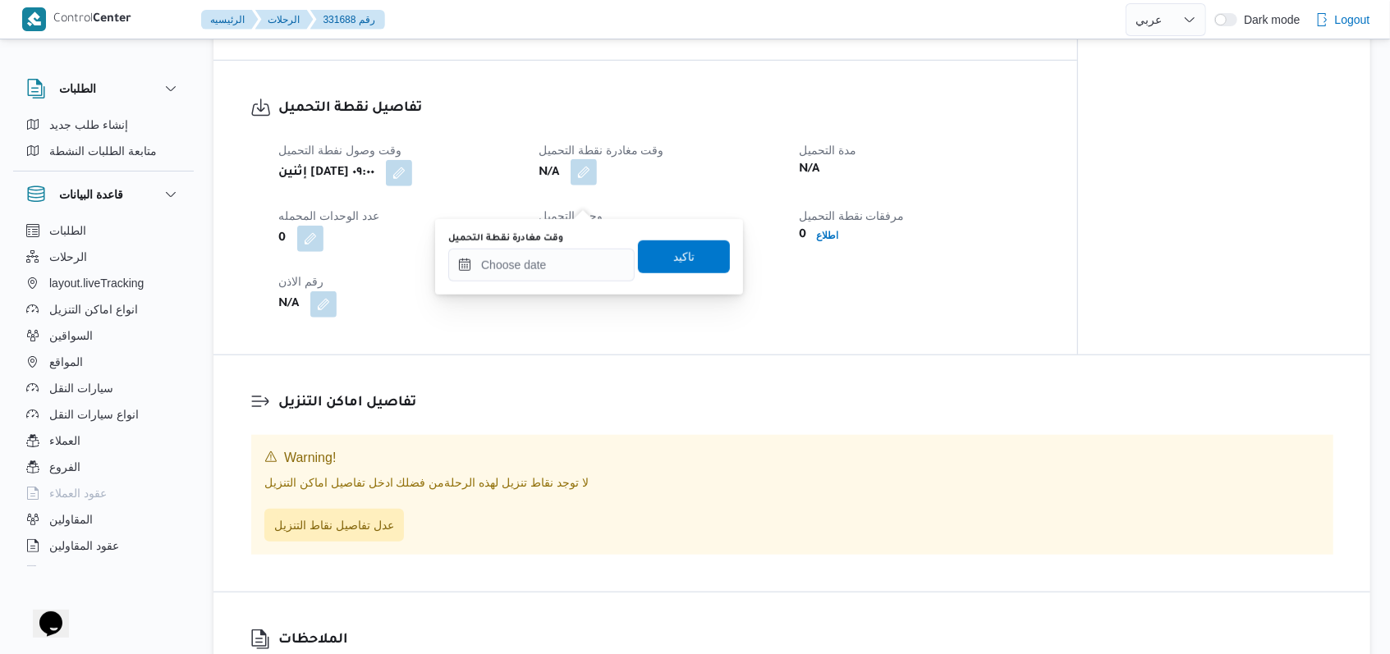
click at [592, 186] on button "button" at bounding box center [584, 172] width 26 height 26
click at [548, 267] on input "وقت مغادرة نقطة التحميل" at bounding box center [541, 265] width 186 height 33
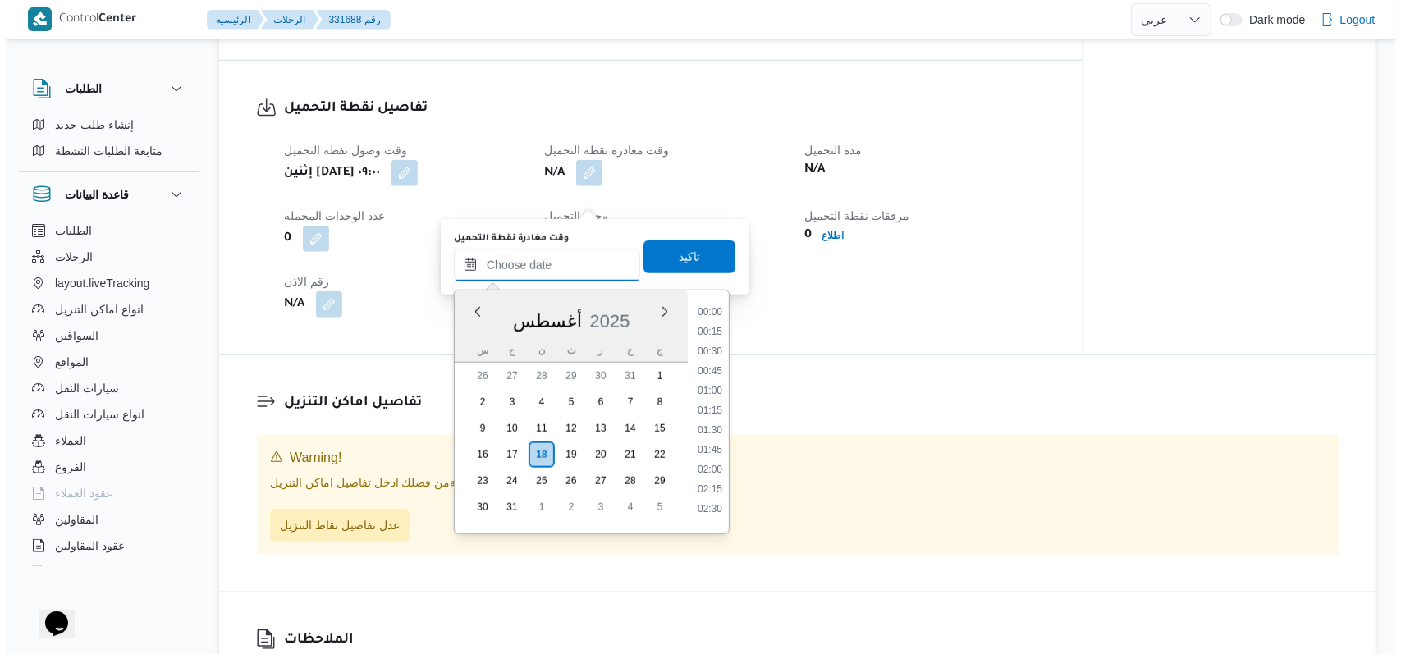
scroll to position [853, 0]
click at [717, 360] on li "11:30" at bounding box center [704, 365] width 38 height 16
type input "١٨/٠٨/٢٠٢٥ ١١:٣٠"
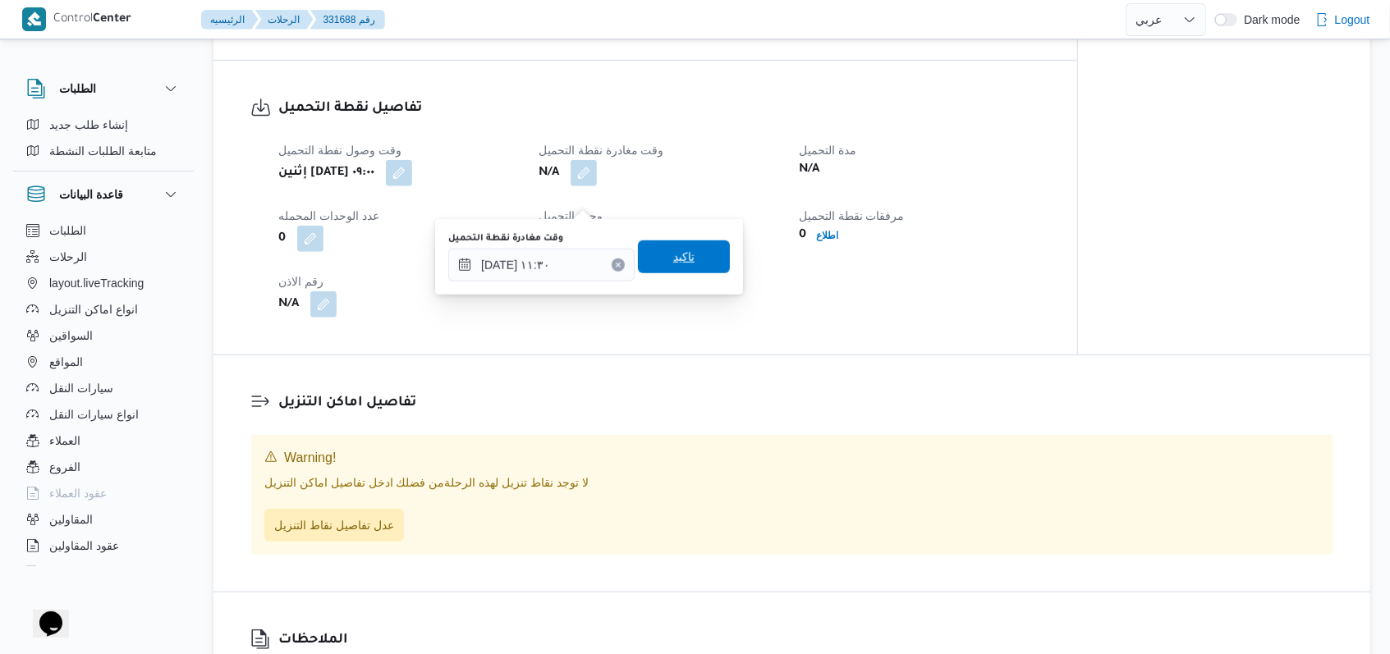
click at [700, 264] on span "تاكيد" at bounding box center [684, 257] width 92 height 33
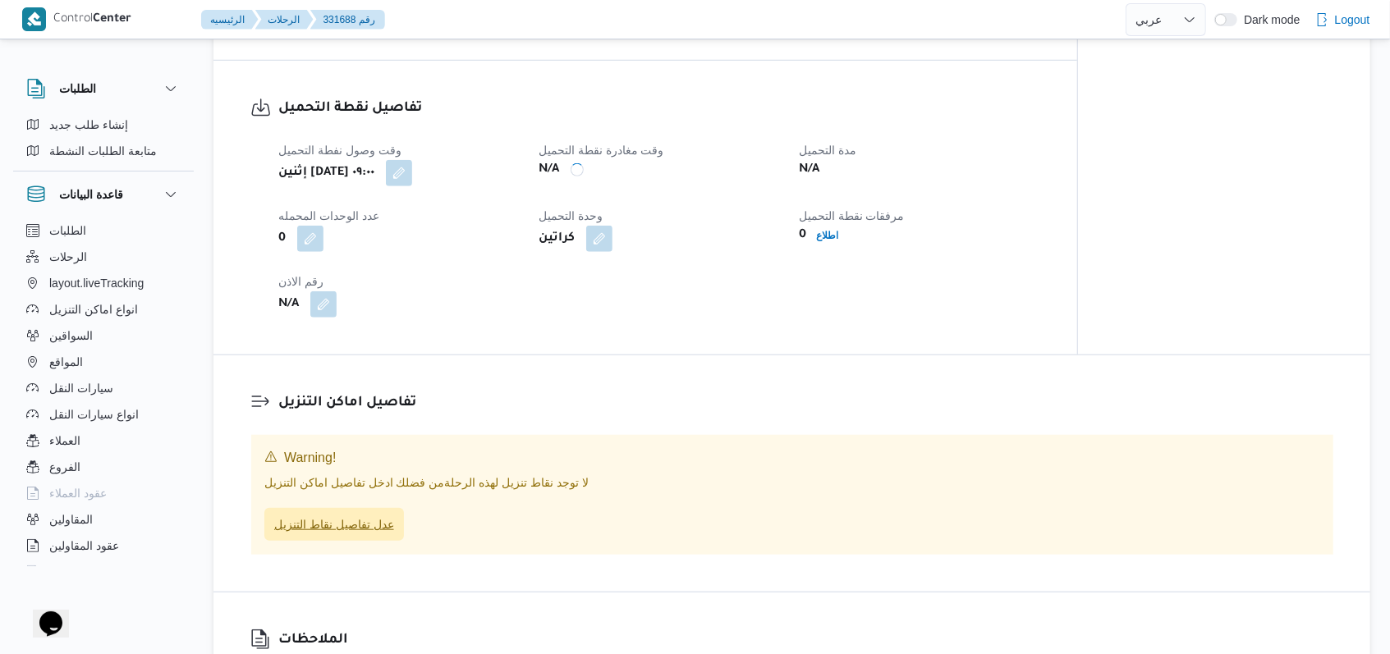
click at [387, 536] on span "عدل تفاصيل نقاط التنزيل" at bounding box center [334, 524] width 140 height 33
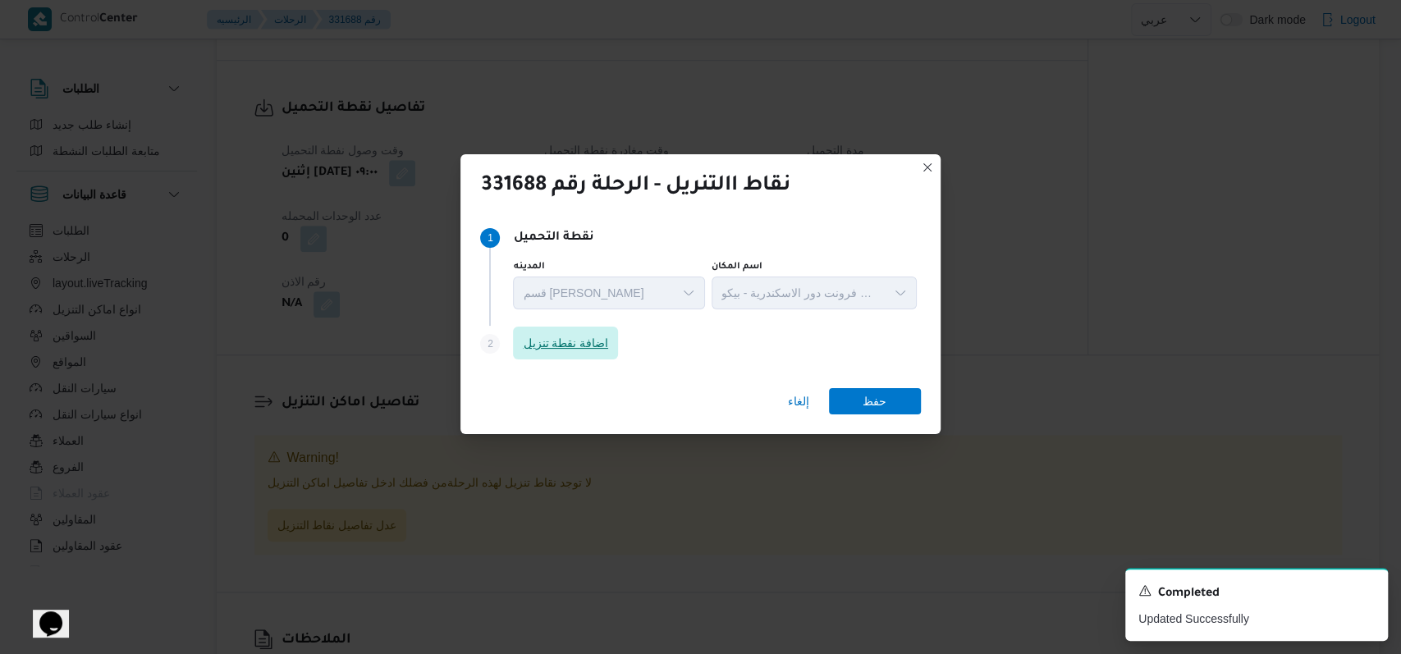
click at [583, 356] on span "اضافة نقطة تنزيل" at bounding box center [565, 343] width 105 height 33
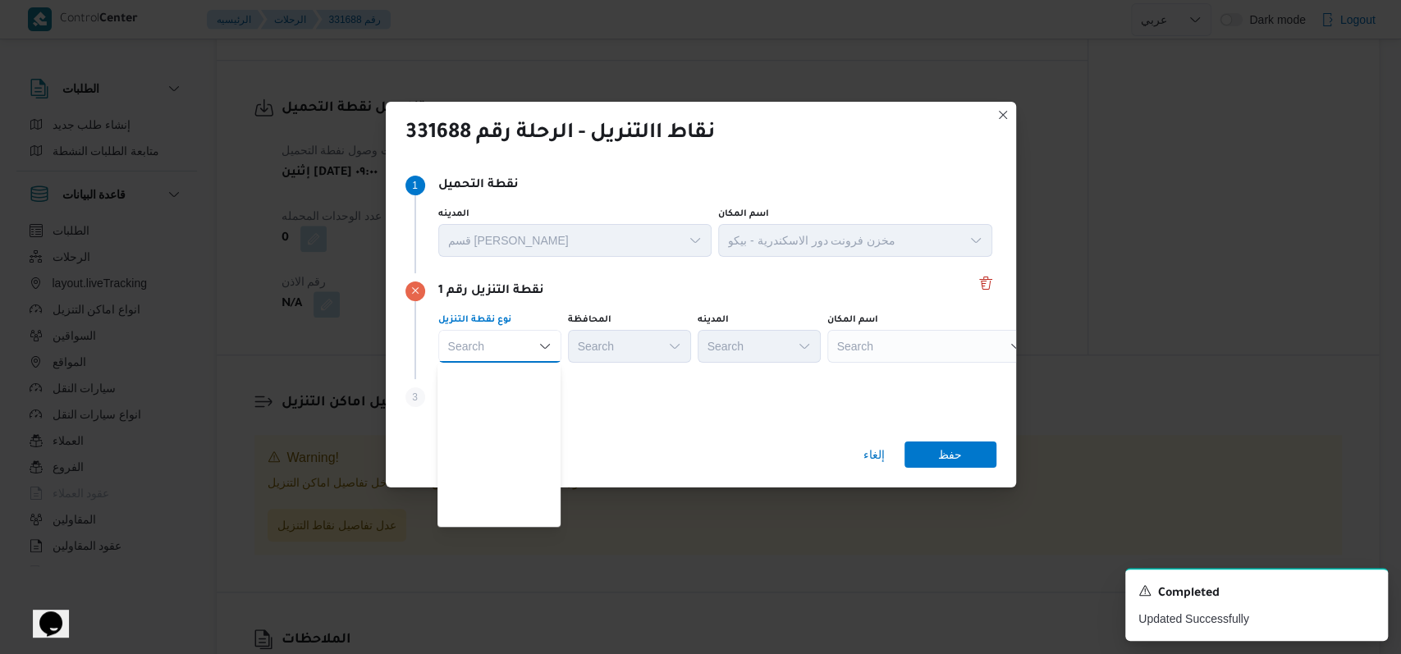
scroll to position [431, 0]
click at [512, 521] on span "متجر أجهزة" at bounding box center [509, 516] width 84 height 20
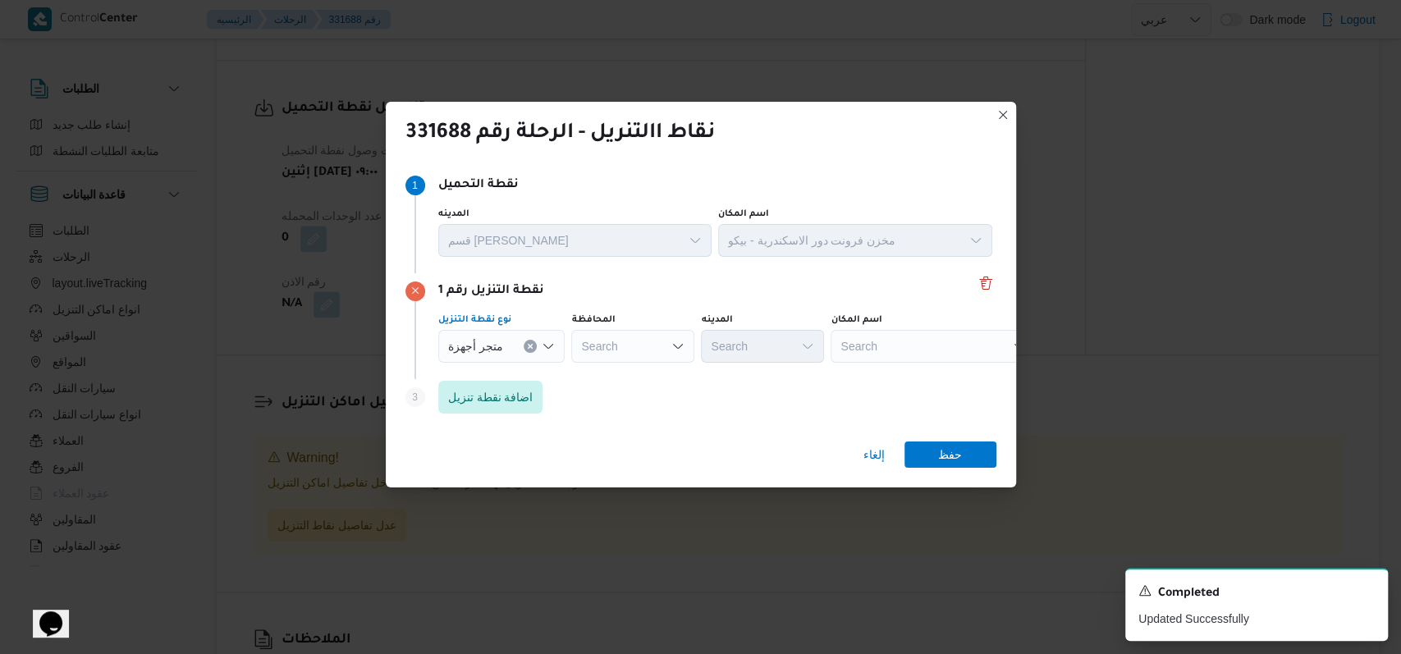
click at [950, 353] on div "نقاط االتنريل - الرحلة رقم 331688 Step 1 1 نقطة التحميل المدينه قسم سيدى جابر ا…" at bounding box center [700, 327] width 1401 height 654
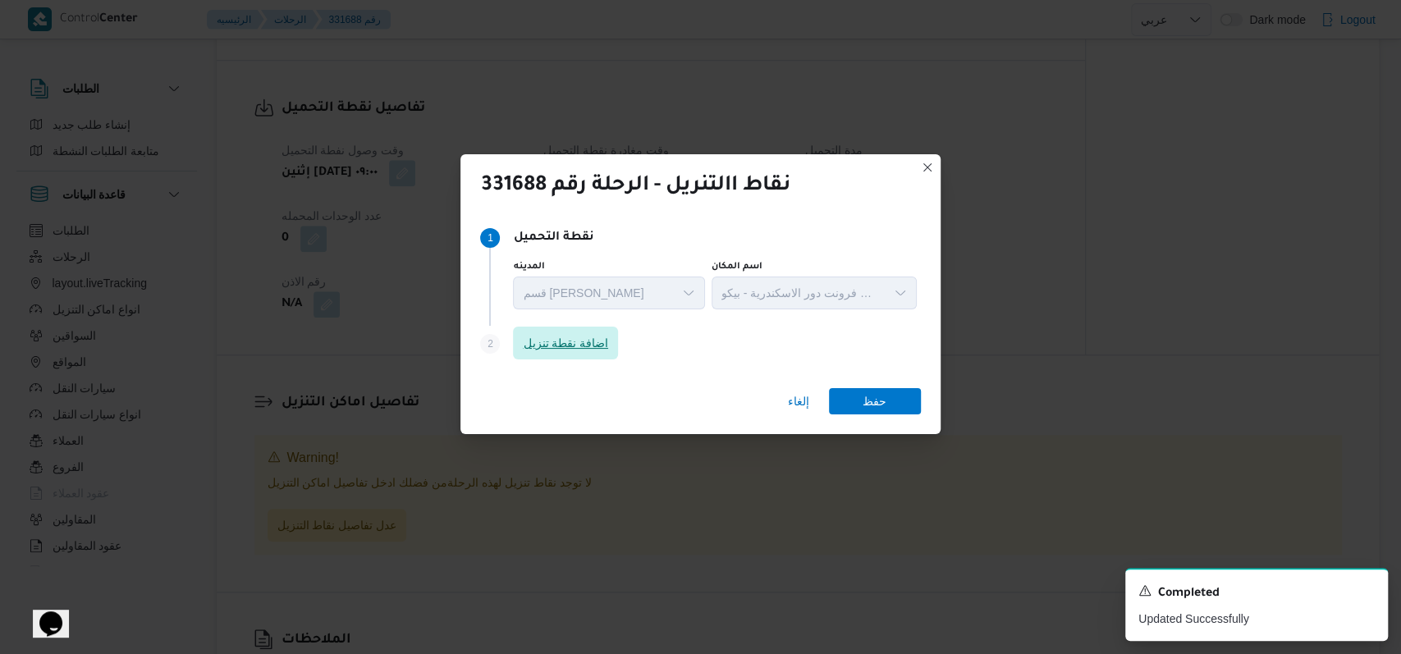
click at [596, 333] on span "اضافة نقطة تنزيل" at bounding box center [565, 343] width 105 height 33
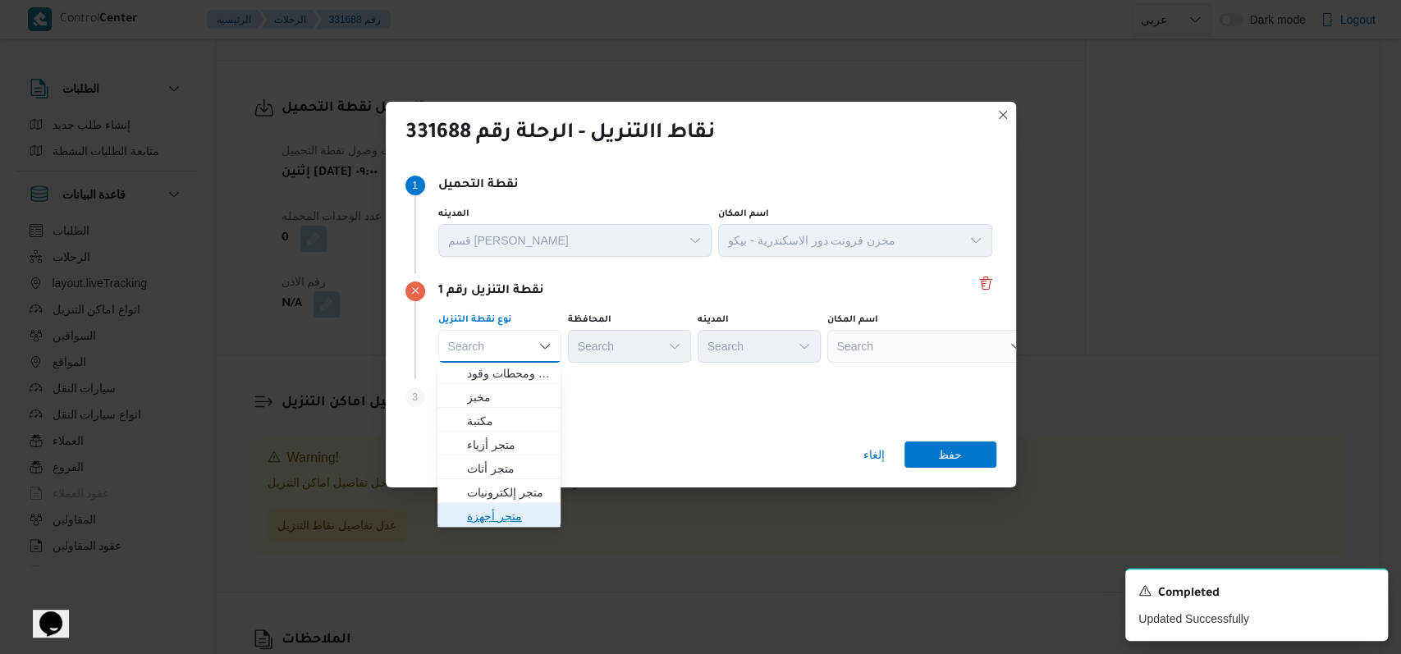
click at [516, 516] on span "متجر أجهزة" at bounding box center [509, 516] width 84 height 20
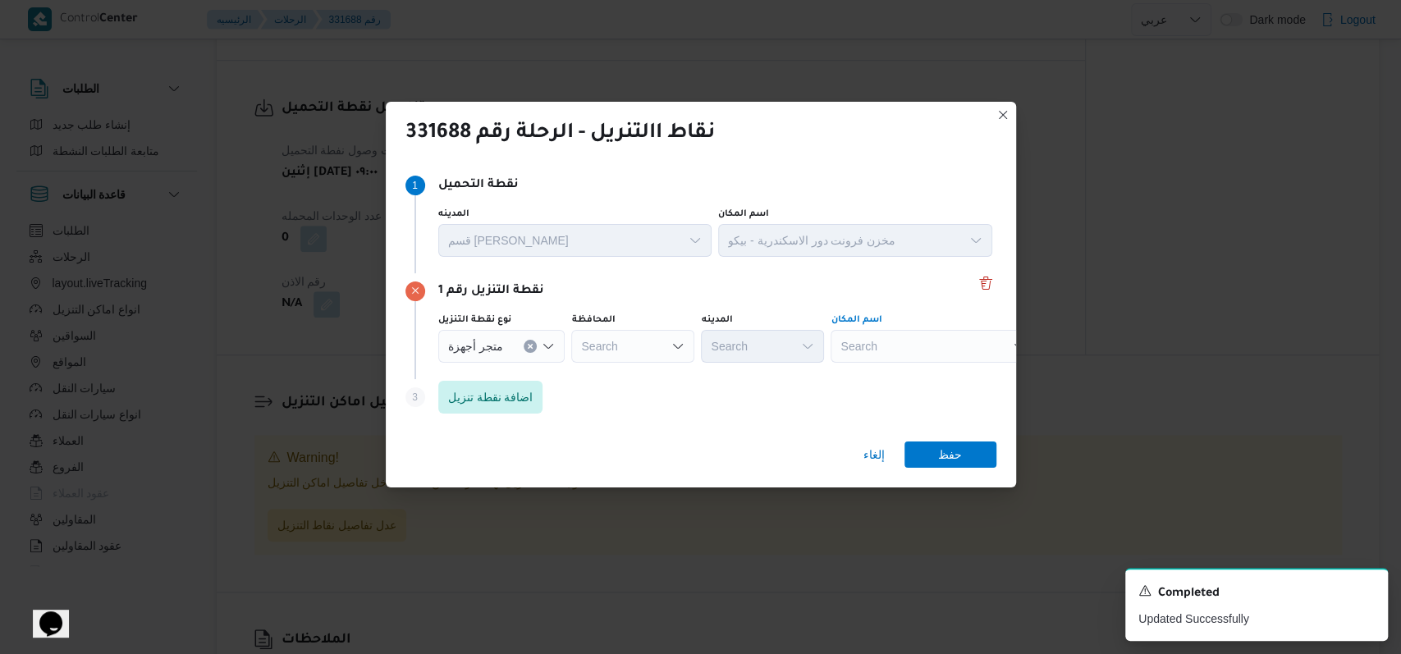
click at [892, 332] on div "Search" at bounding box center [933, 346] width 205 height 33
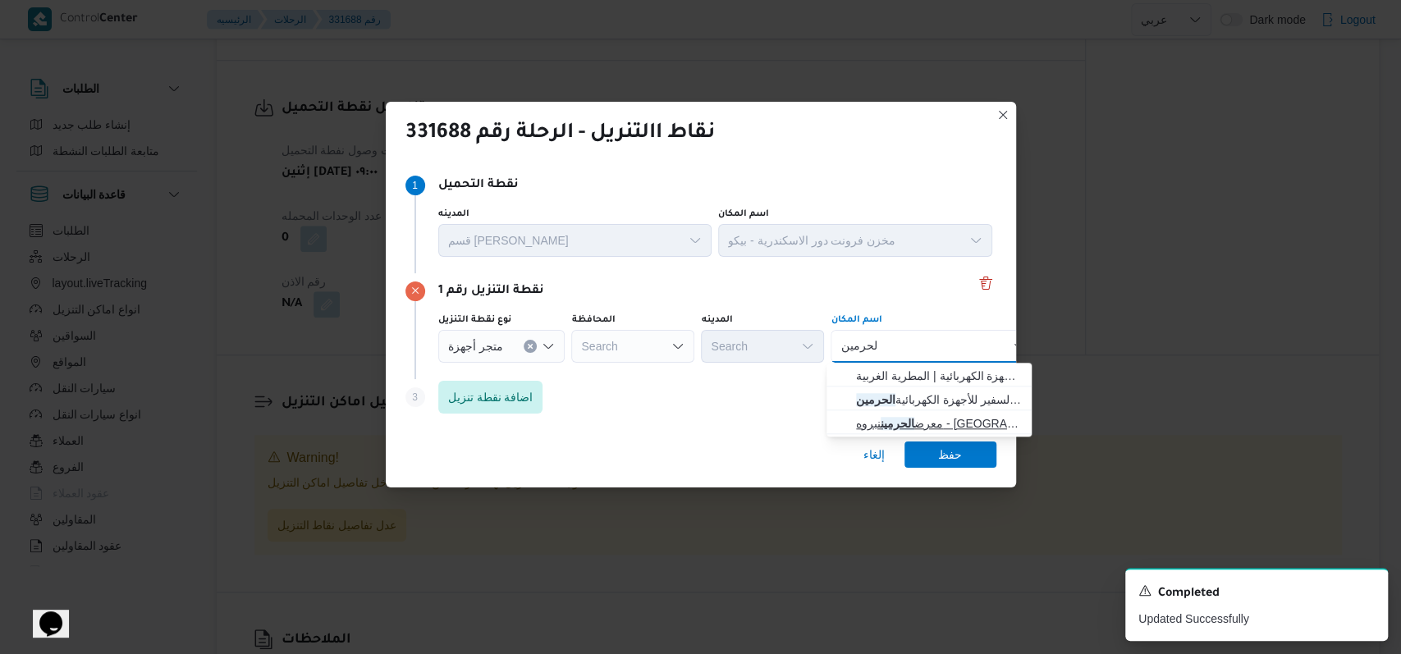
type input "الحرمين"
click at [936, 418] on span "معرض الحرمين نبروه - المنصورة | نبروه شارع 6 أكتوبر | نبروة" at bounding box center [939, 424] width 166 height 20
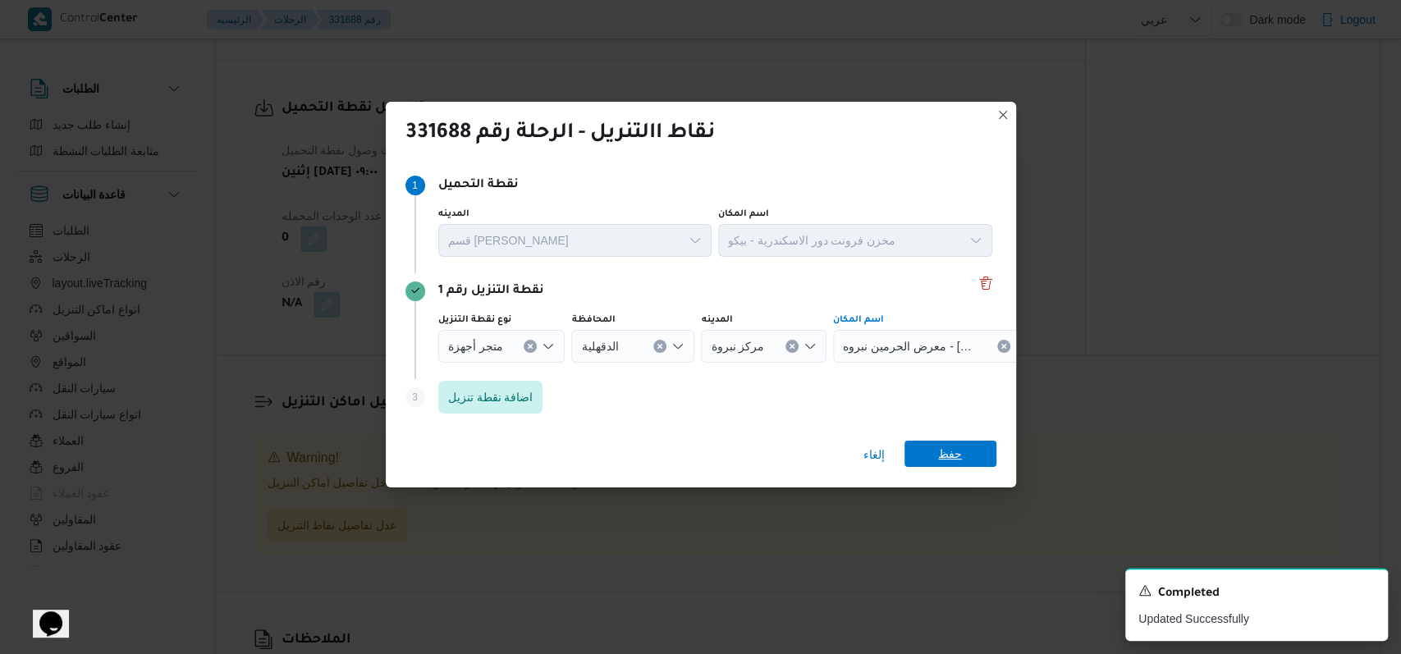
click at [964, 447] on span "حفظ" at bounding box center [951, 454] width 92 height 26
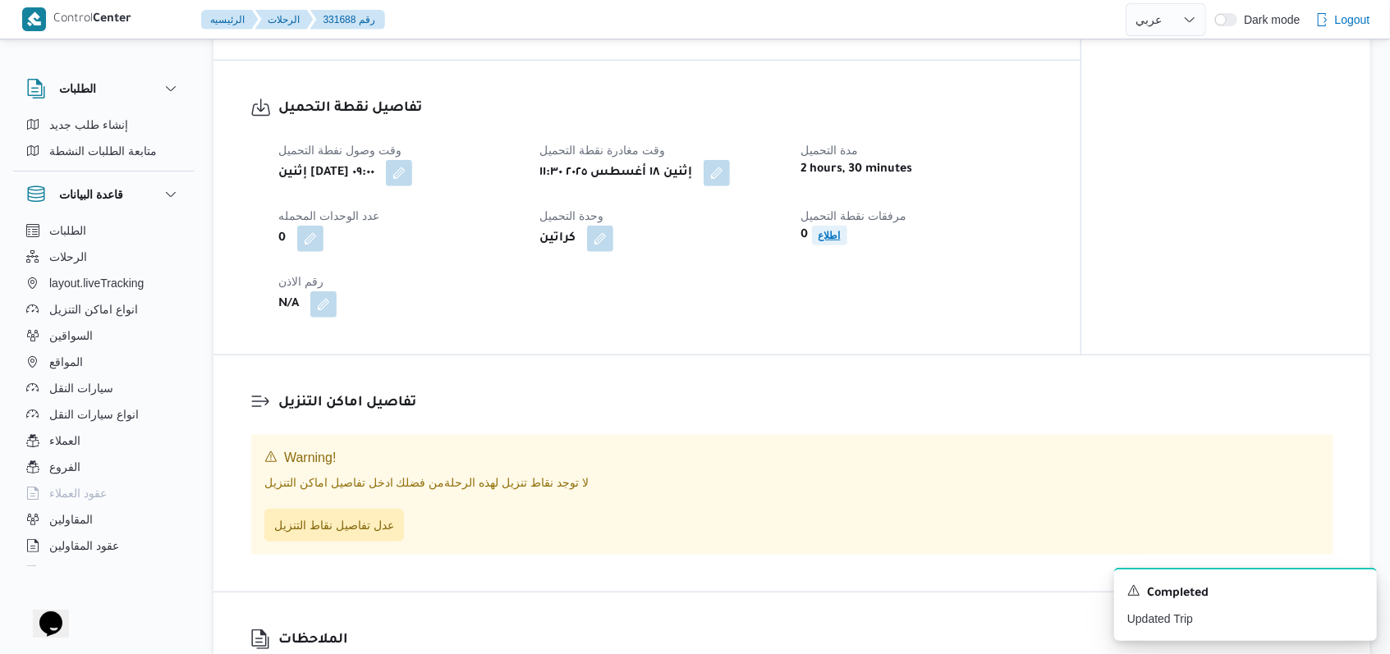
click at [827, 241] on b "اطلاع" at bounding box center [829, 235] width 22 height 11
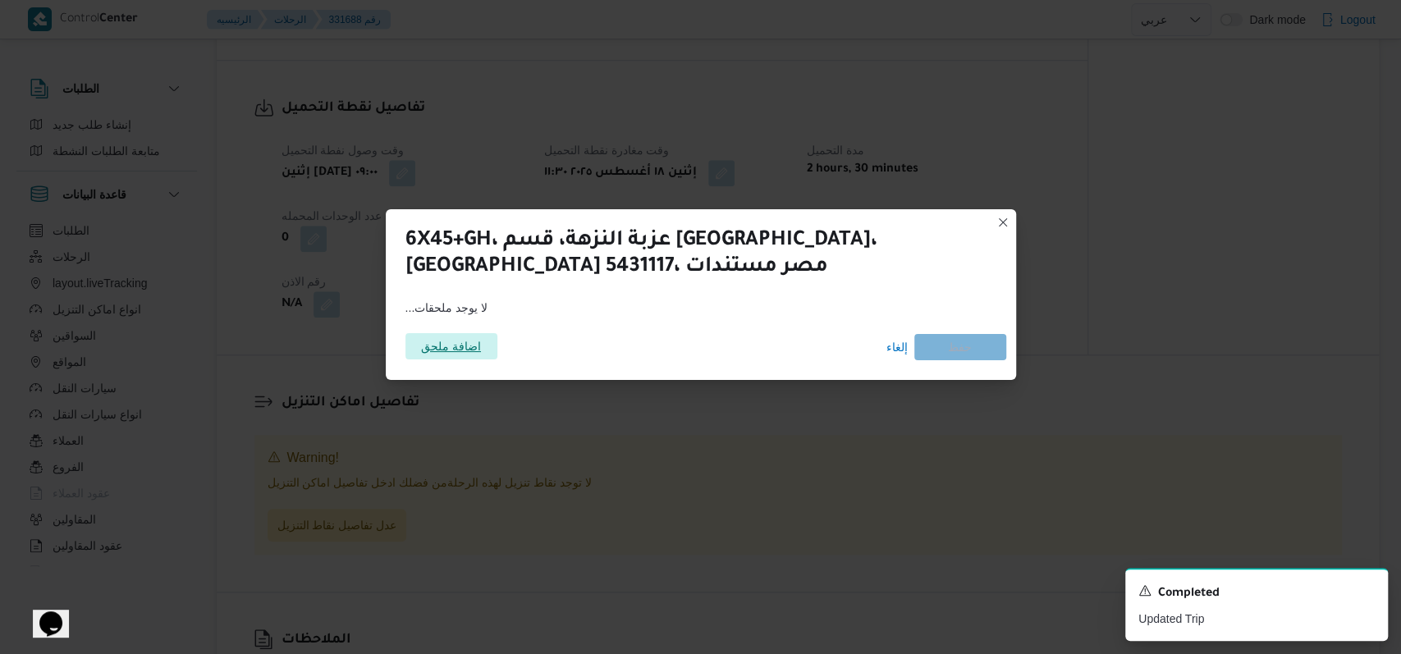
click at [462, 338] on span "اضافة ملحق" at bounding box center [451, 346] width 60 height 26
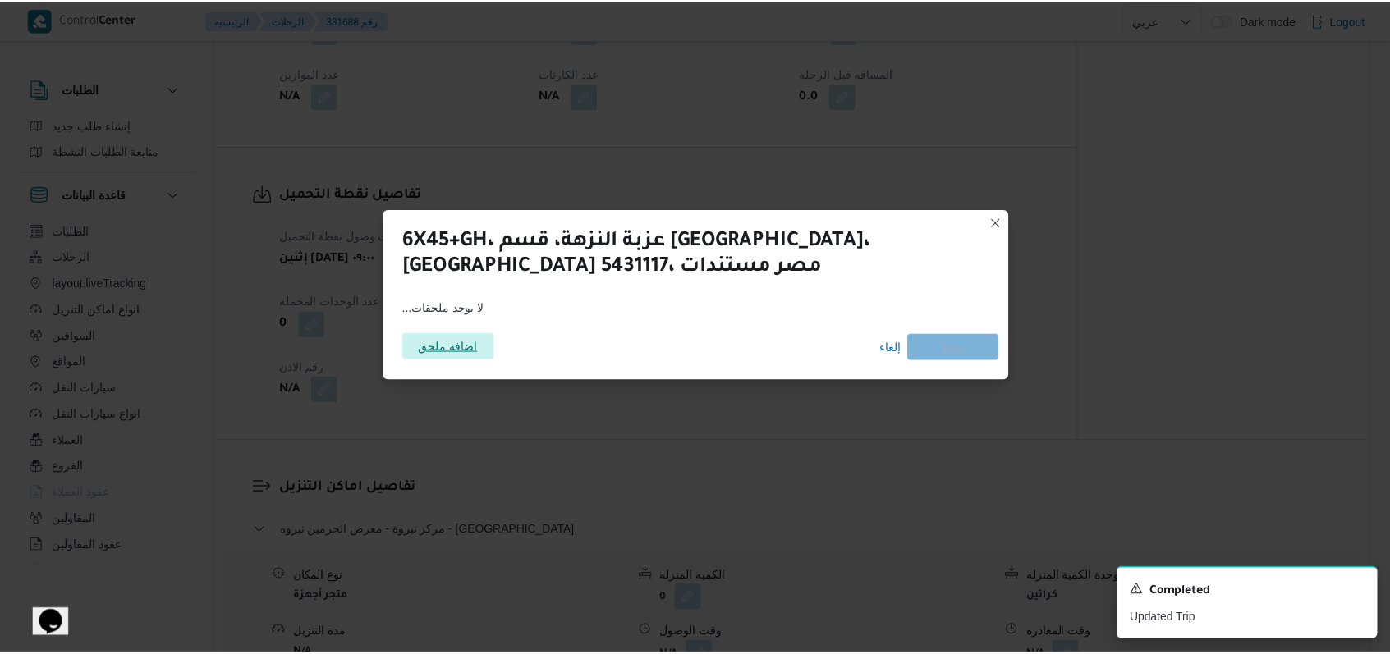
scroll to position [960, 0]
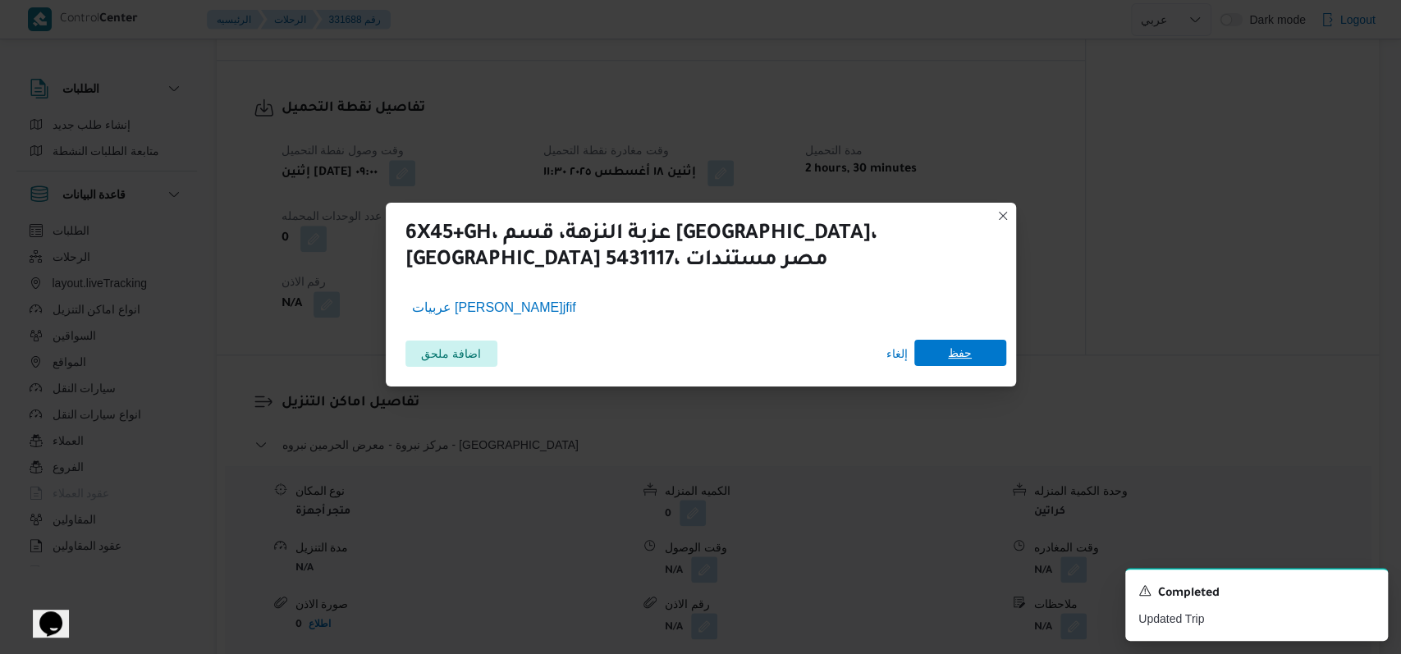
click at [968, 355] on span "حفظ" at bounding box center [960, 353] width 24 height 26
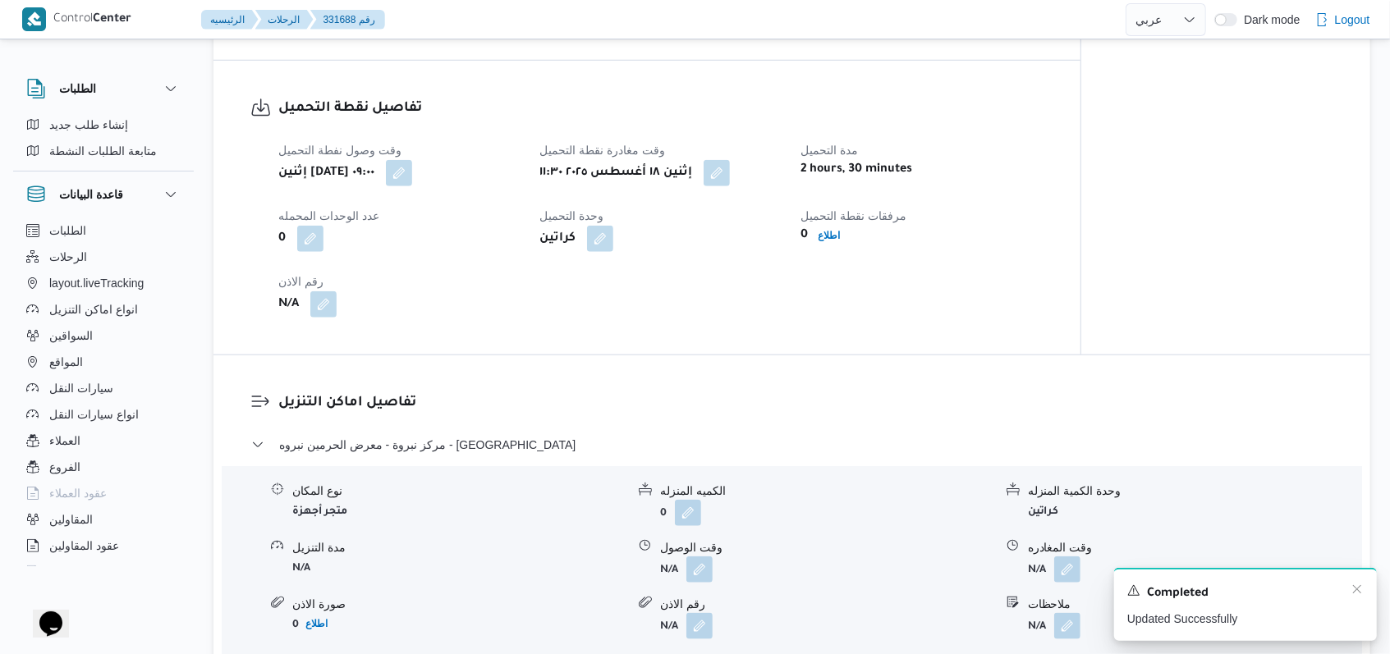
click at [1368, 593] on div "A new notification appears Completed Updated Successfully" at bounding box center [1245, 604] width 263 height 73
click at [1355, 596] on icon "Dismiss toast" at bounding box center [1356, 589] width 13 height 13
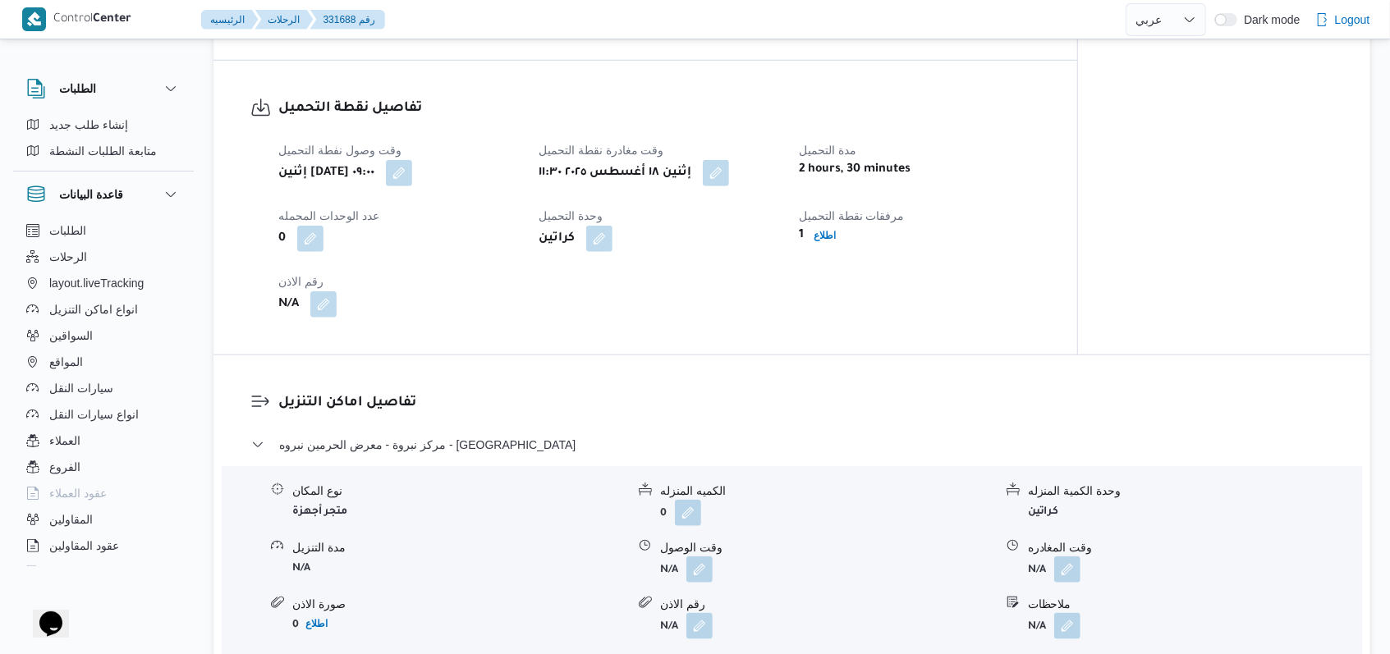
click at [557, 326] on div "وقت وصول نفطة التحميل إثنين ١٨ أغسطس ٢٠٢٥ ٠٩:٠٠ وقت مغادرة نقطة التحميل إثنين ١…" at bounding box center [658, 229] width 781 height 197
select select "ar"
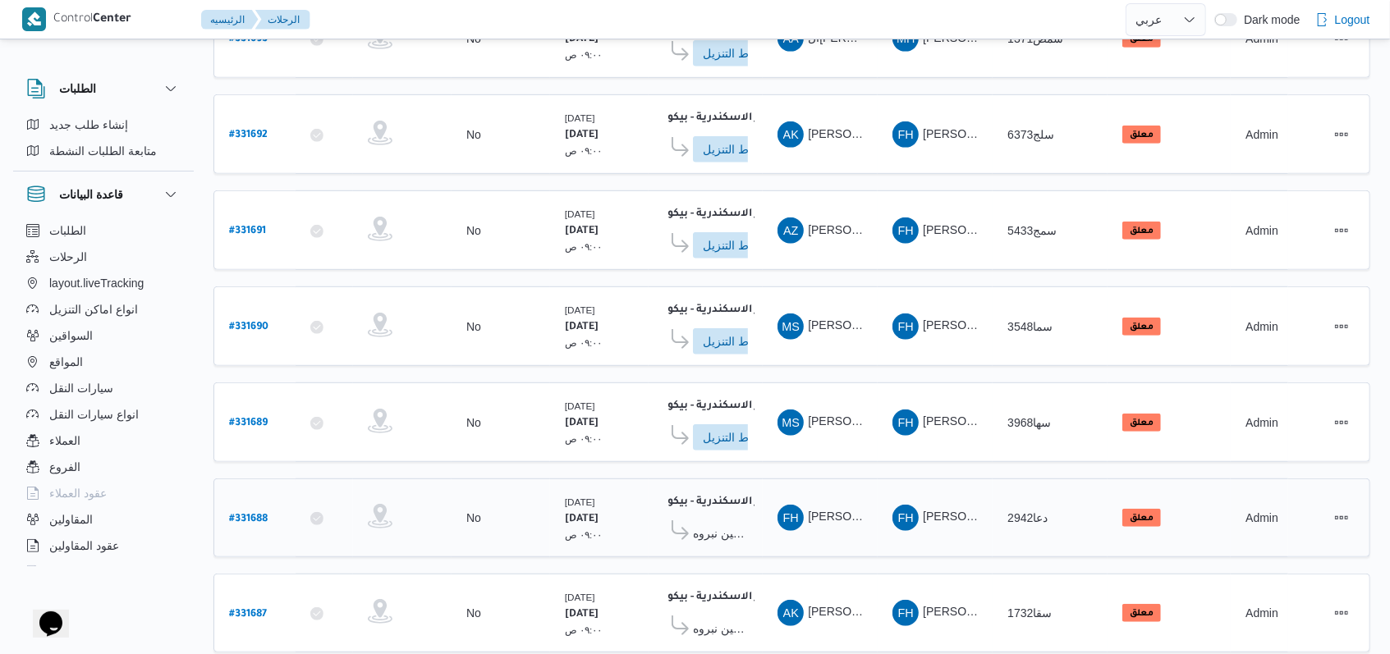
scroll to position [557, 0]
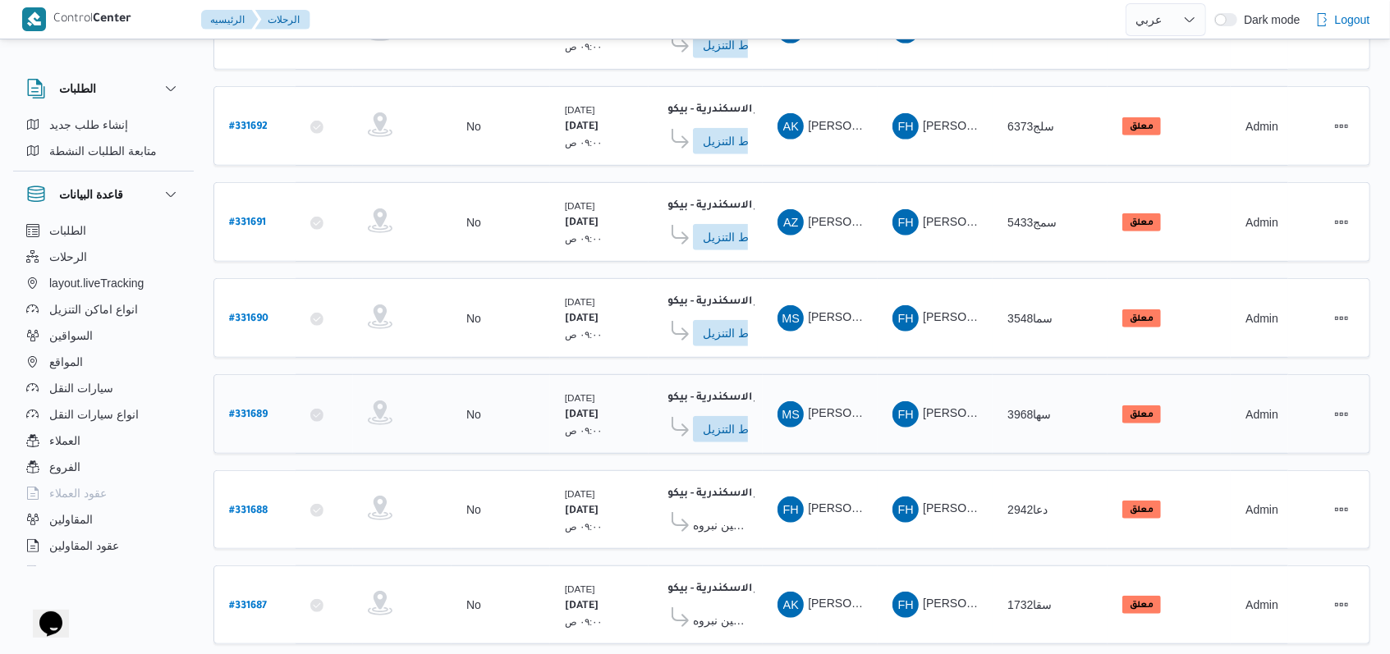
click at [243, 396] on div "# 331689" at bounding box center [254, 413] width 65 height 35
click at [248, 410] on b "# 331689" at bounding box center [248, 415] width 39 height 11
select select "ar"
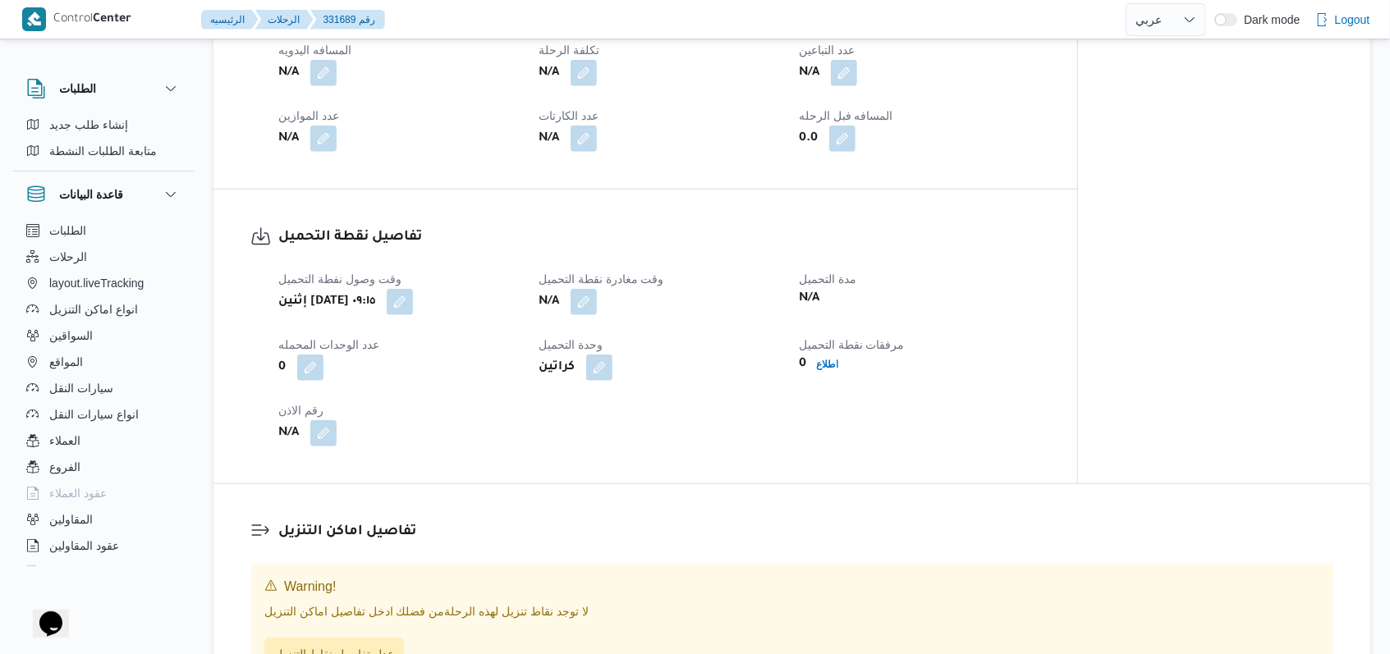
scroll to position [776, 0]
click at [574, 302] on button "button" at bounding box center [584, 298] width 26 height 26
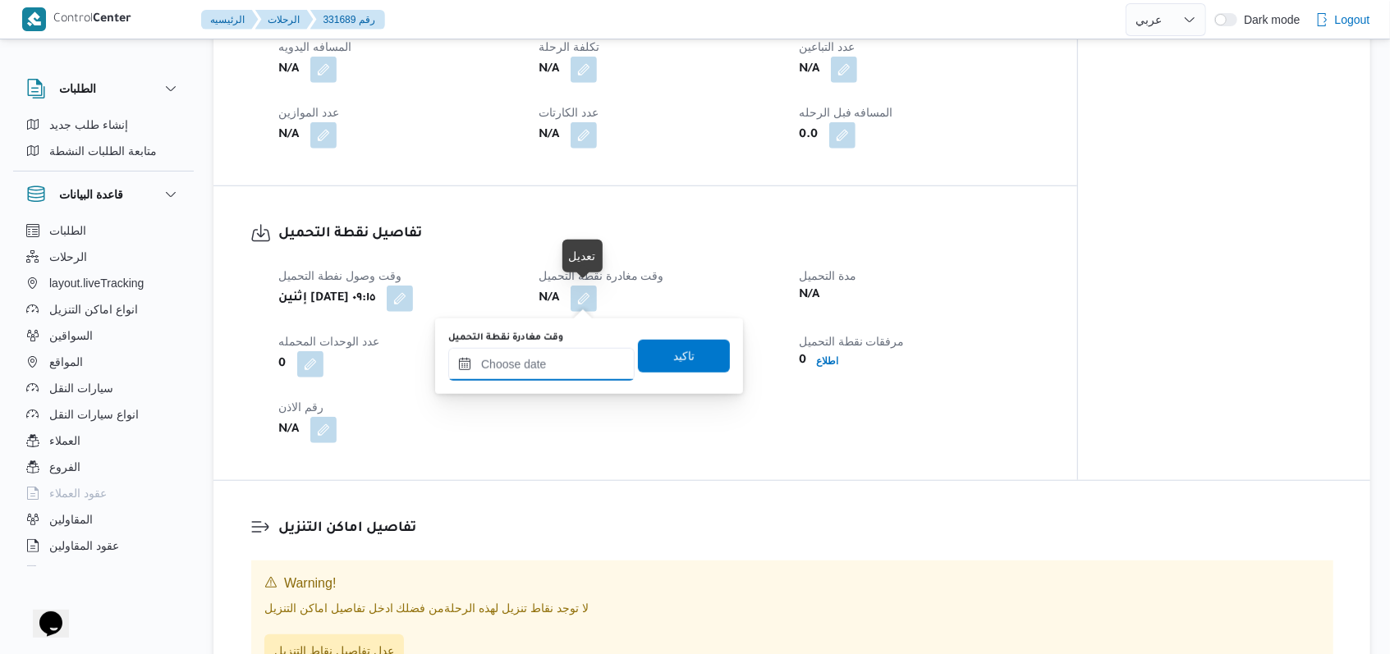
click at [558, 368] on input "وقت مغادرة نقطة التحميل" at bounding box center [541, 364] width 186 height 33
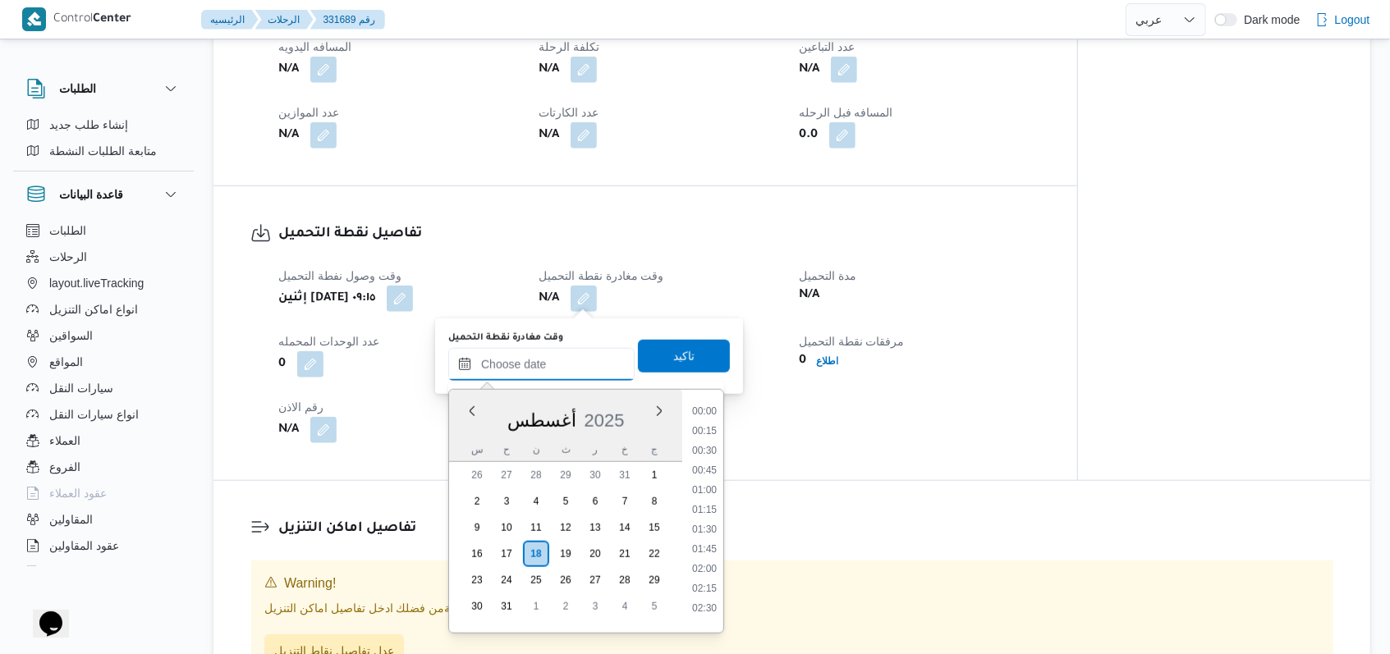
scroll to position [853, 0]
click at [708, 465] on li "11:30" at bounding box center [704, 464] width 38 height 16
type input "١٨/٠٨/٢٠٢٥ ١١:٣٠"
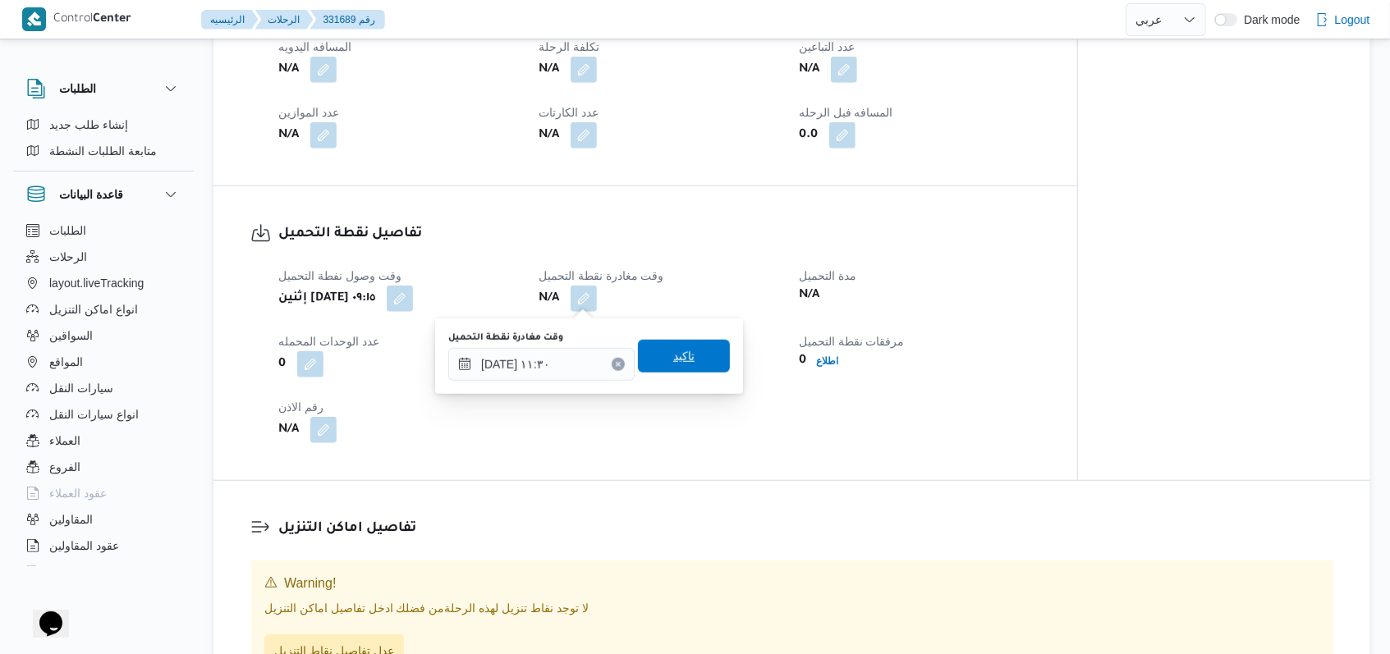
click at [693, 368] on span "تاكيد" at bounding box center [684, 356] width 92 height 33
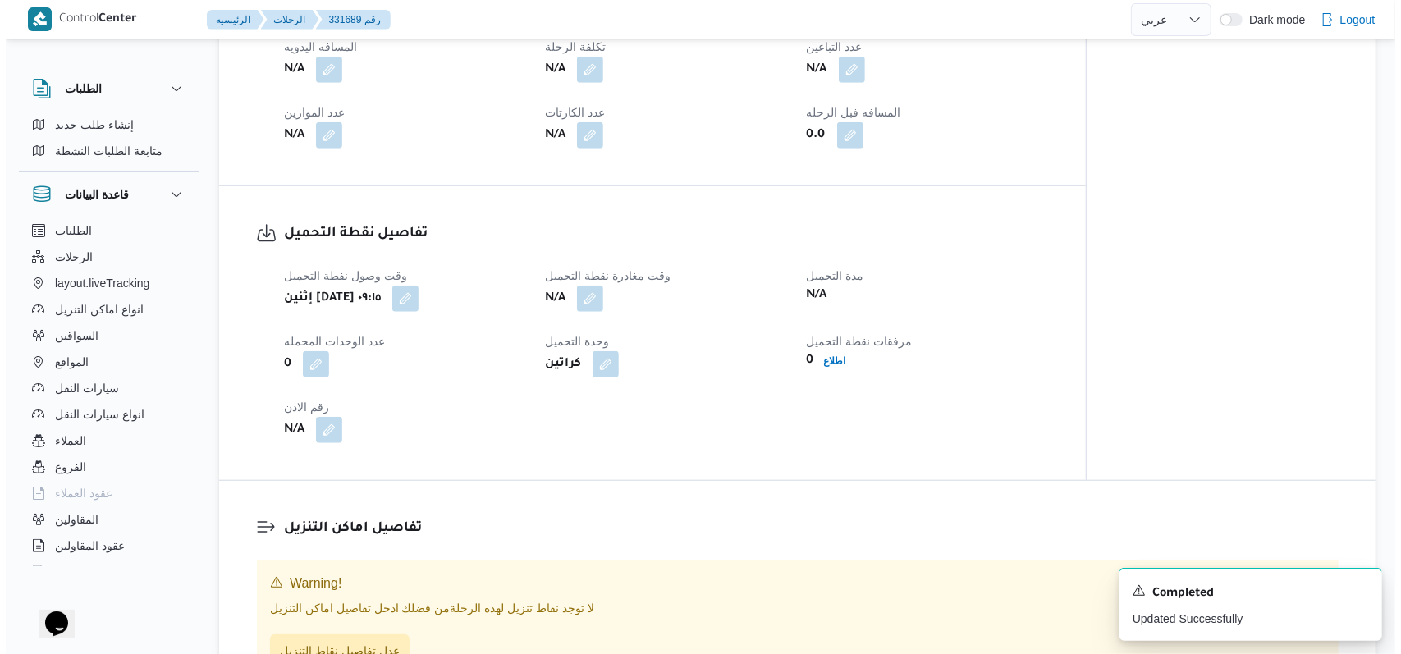
scroll to position [1104, 0]
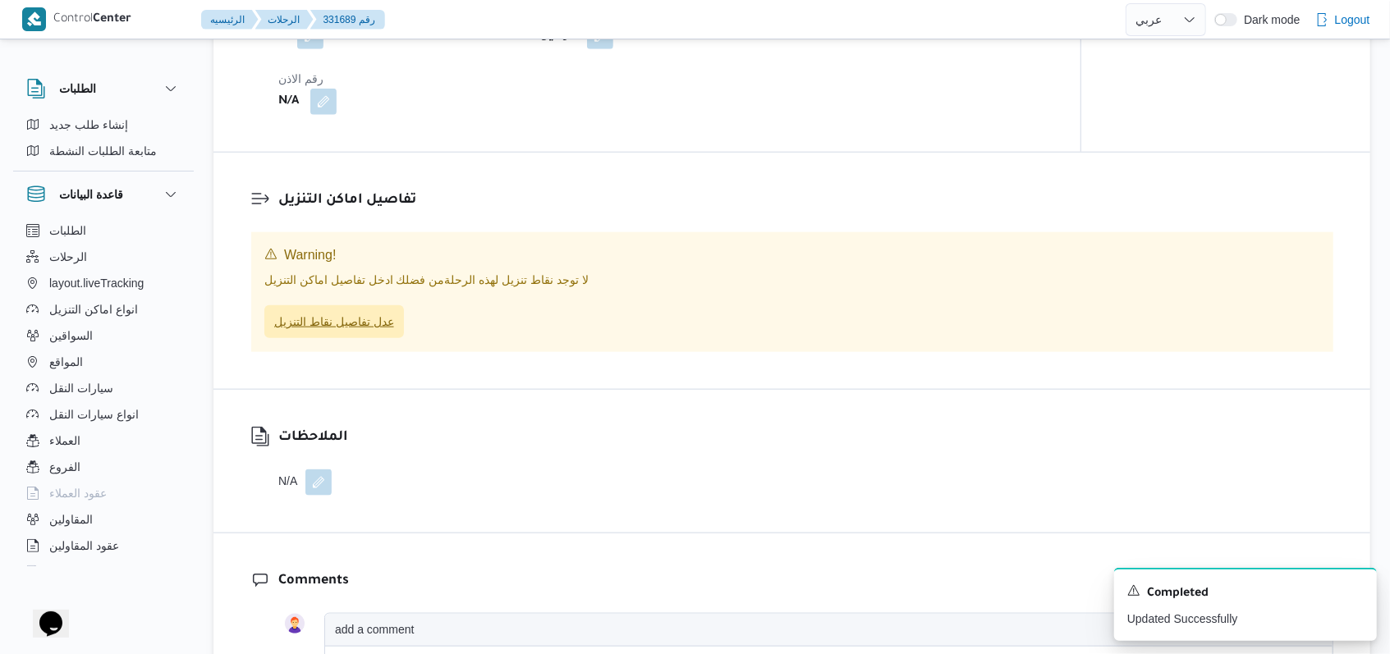
click at [364, 316] on span "عدل تفاصيل نقاط التنزيل" at bounding box center [334, 322] width 120 height 20
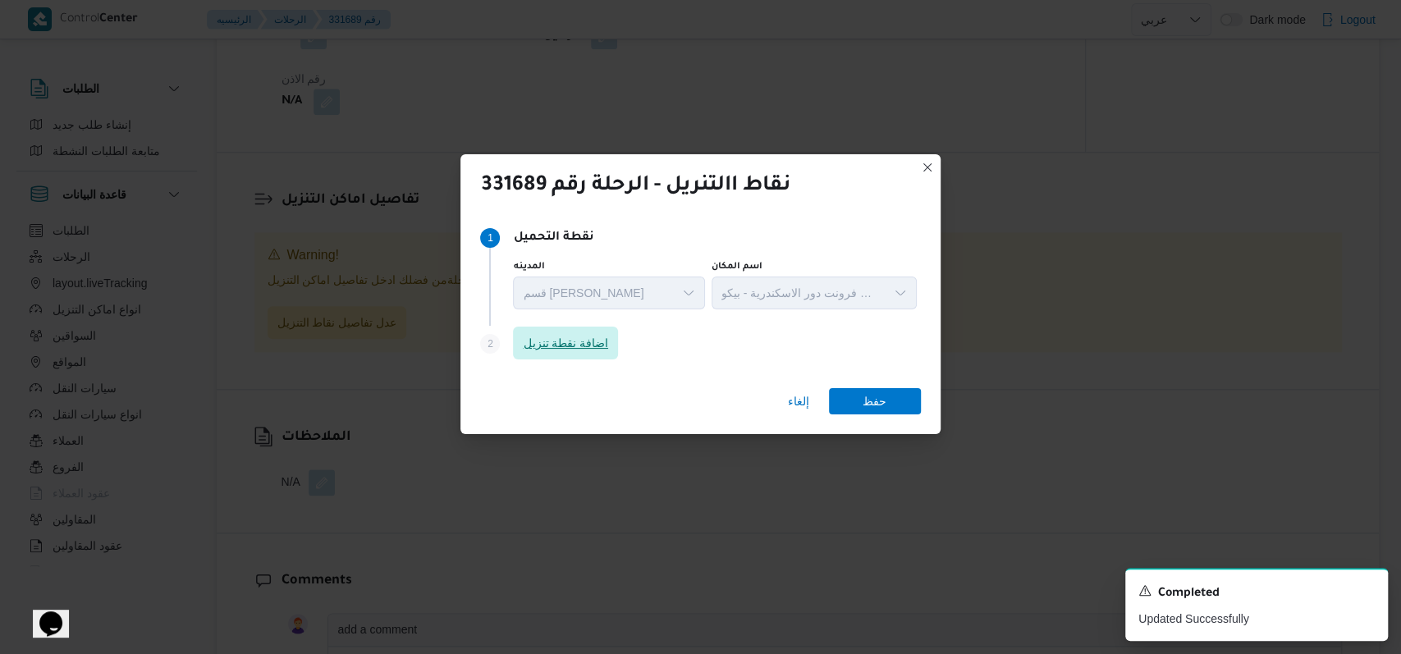
click at [608, 346] on span "اضافة نقطة تنزيل" at bounding box center [565, 343] width 85 height 20
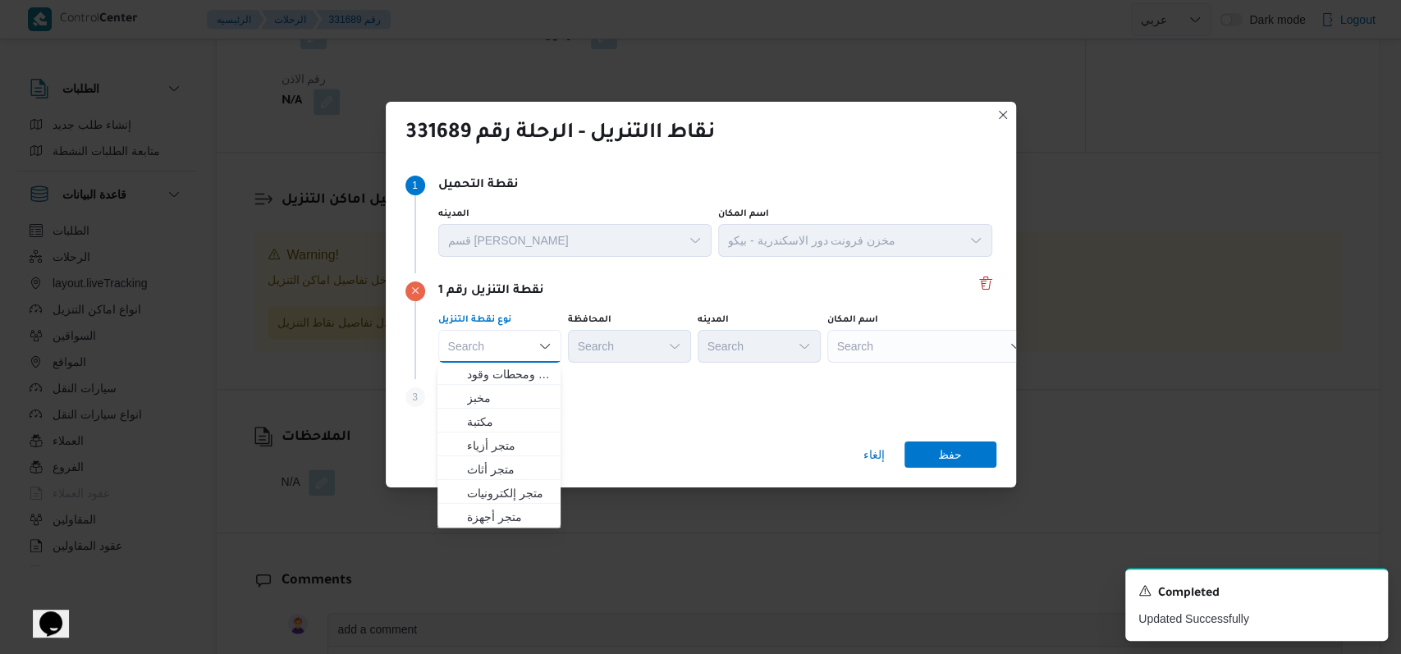
scroll to position [433, 0]
click at [518, 523] on span "متجر أجهزة" at bounding box center [499, 515] width 110 height 26
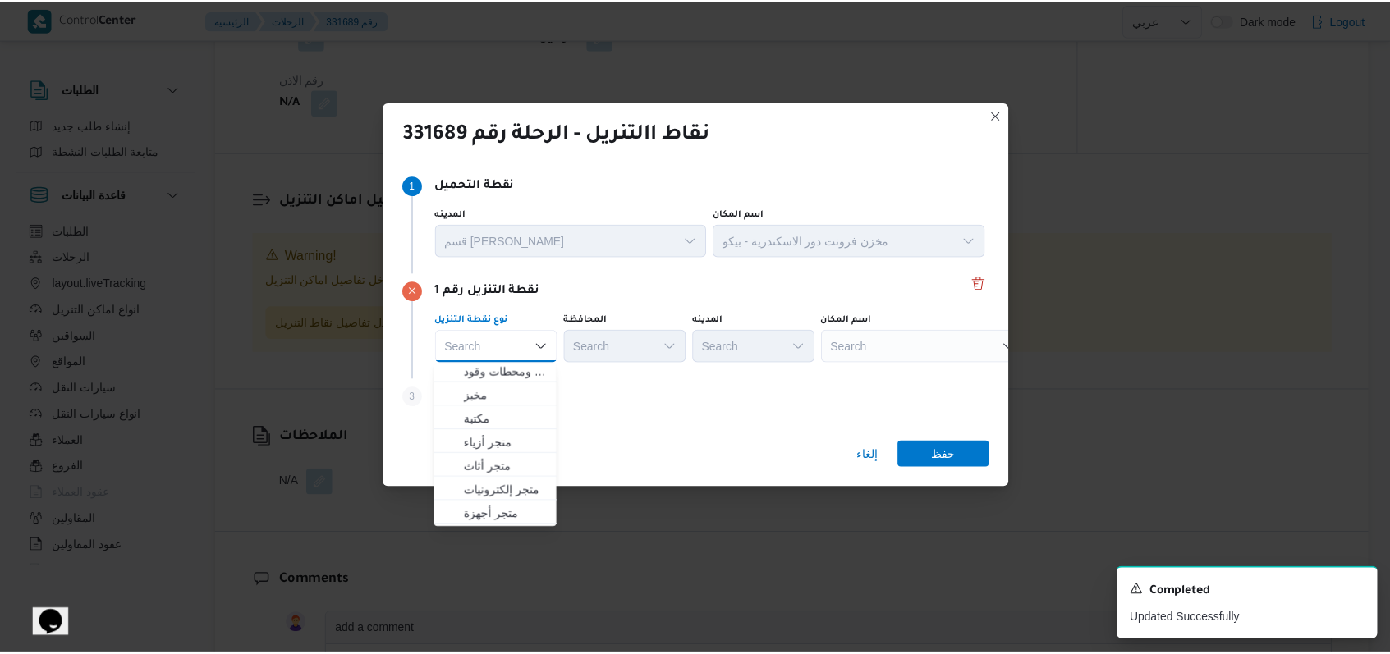
scroll to position [0, 0]
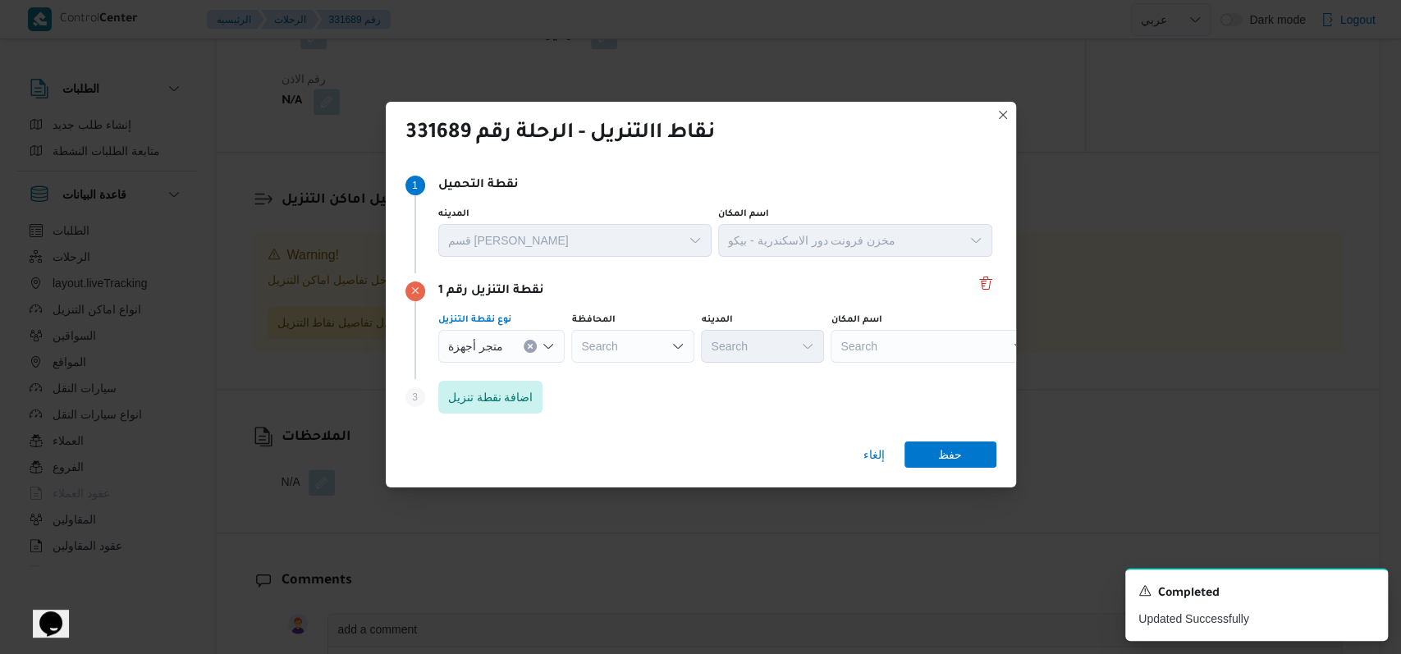
click at [867, 345] on div "Search" at bounding box center [933, 346] width 205 height 33
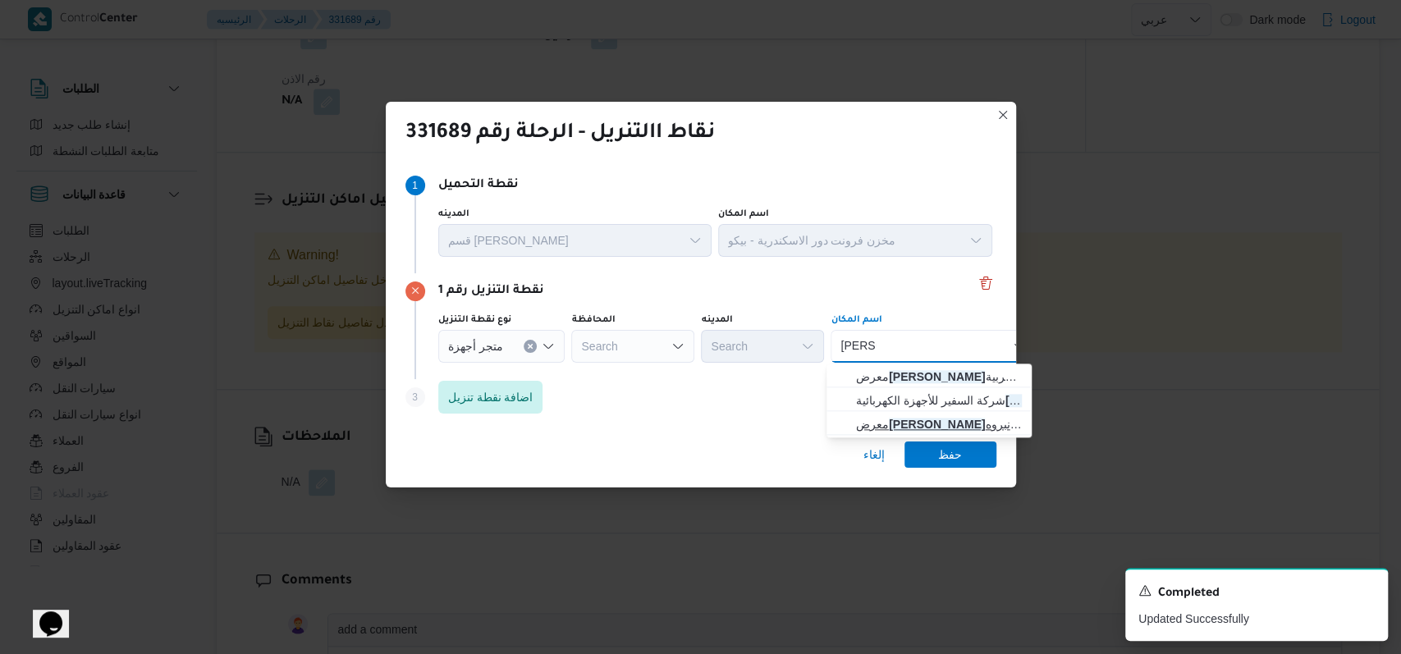
type input "الحرمي"
click at [910, 415] on span "معرض الحرمي ن نبروه - المنصورة | نبروه شارع 6 أكتوبر | نبروة" at bounding box center [939, 425] width 166 height 20
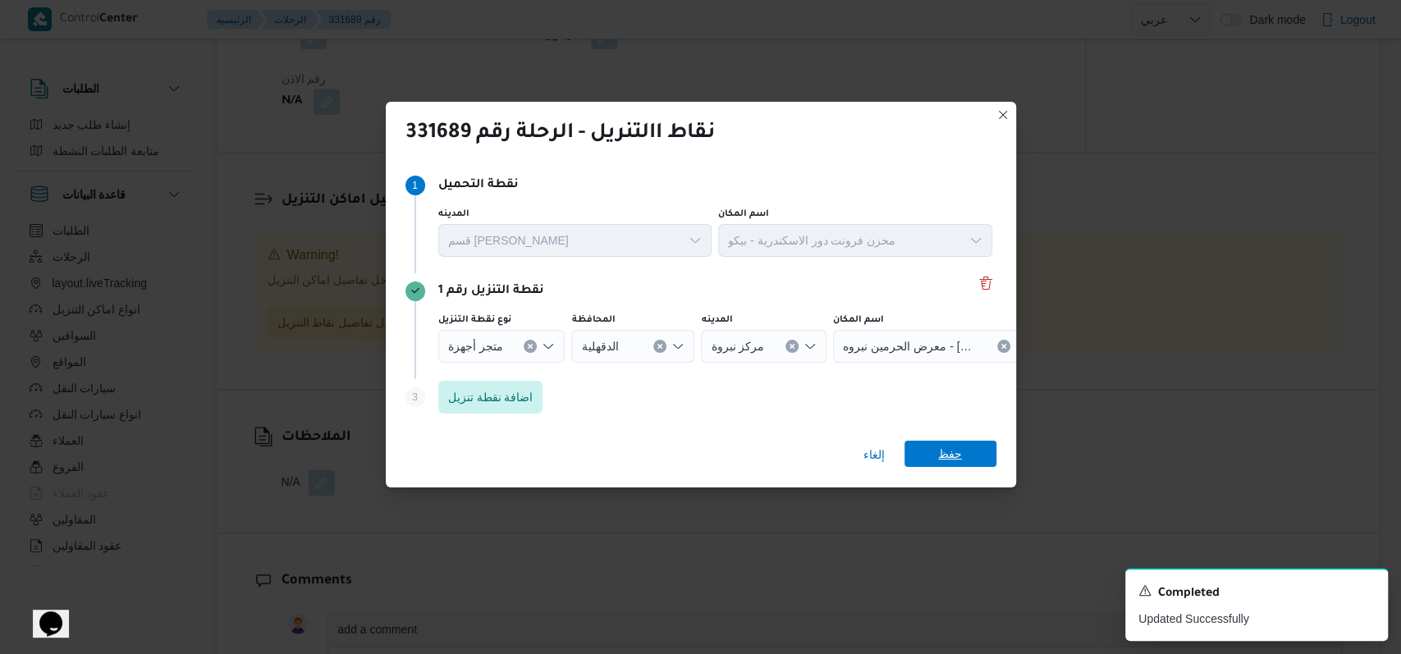
click at [970, 451] on span "حفظ" at bounding box center [951, 454] width 92 height 26
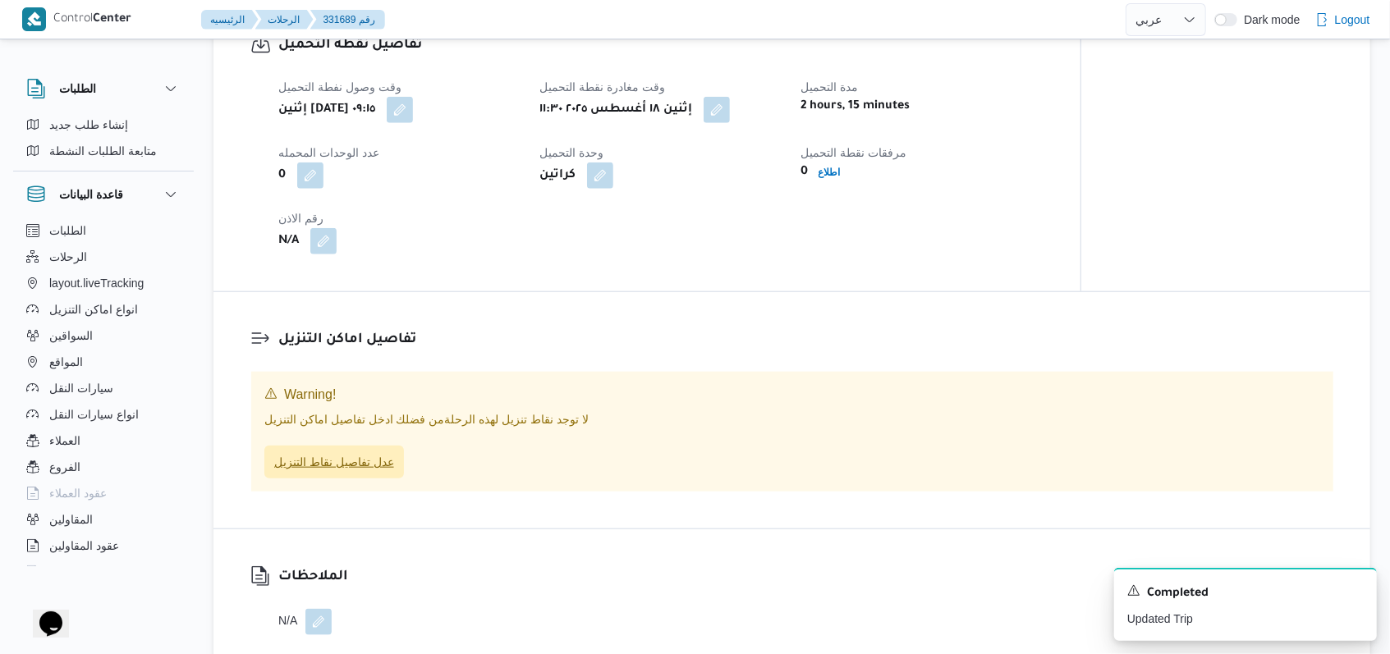
scroll to position [886, 0]
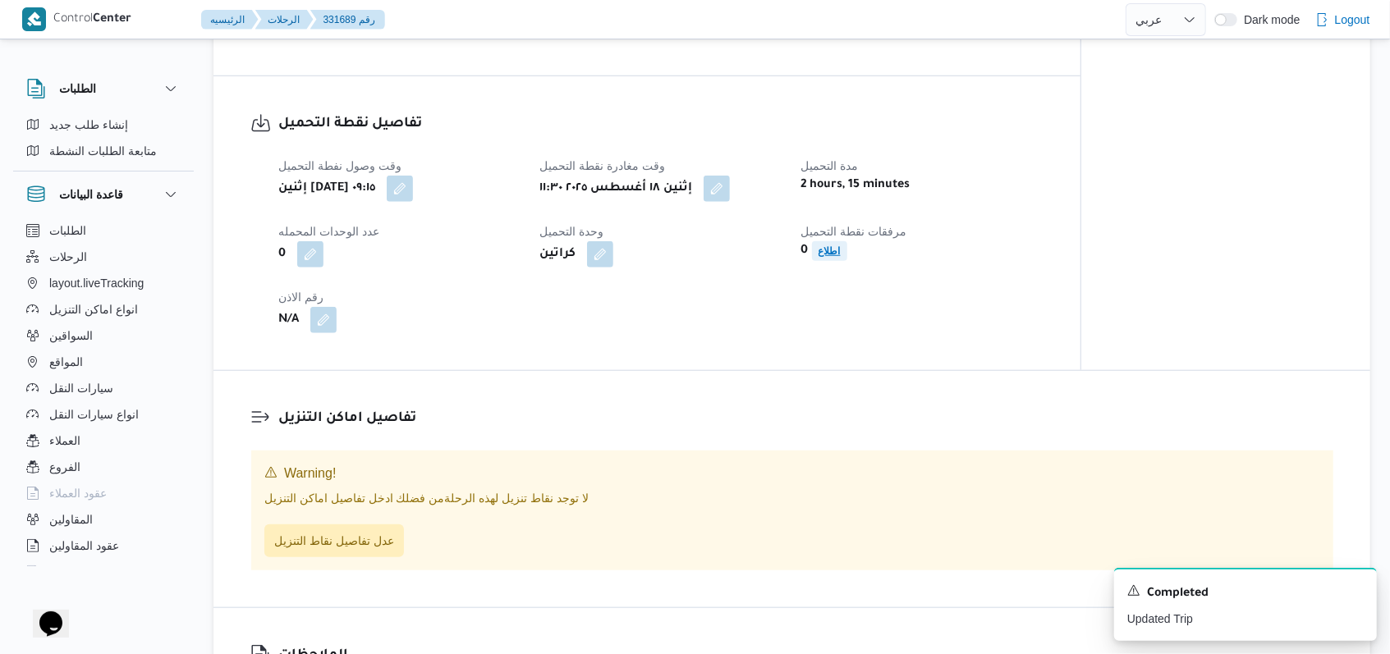
click at [838, 256] on b "اطلاع" at bounding box center [829, 250] width 22 height 11
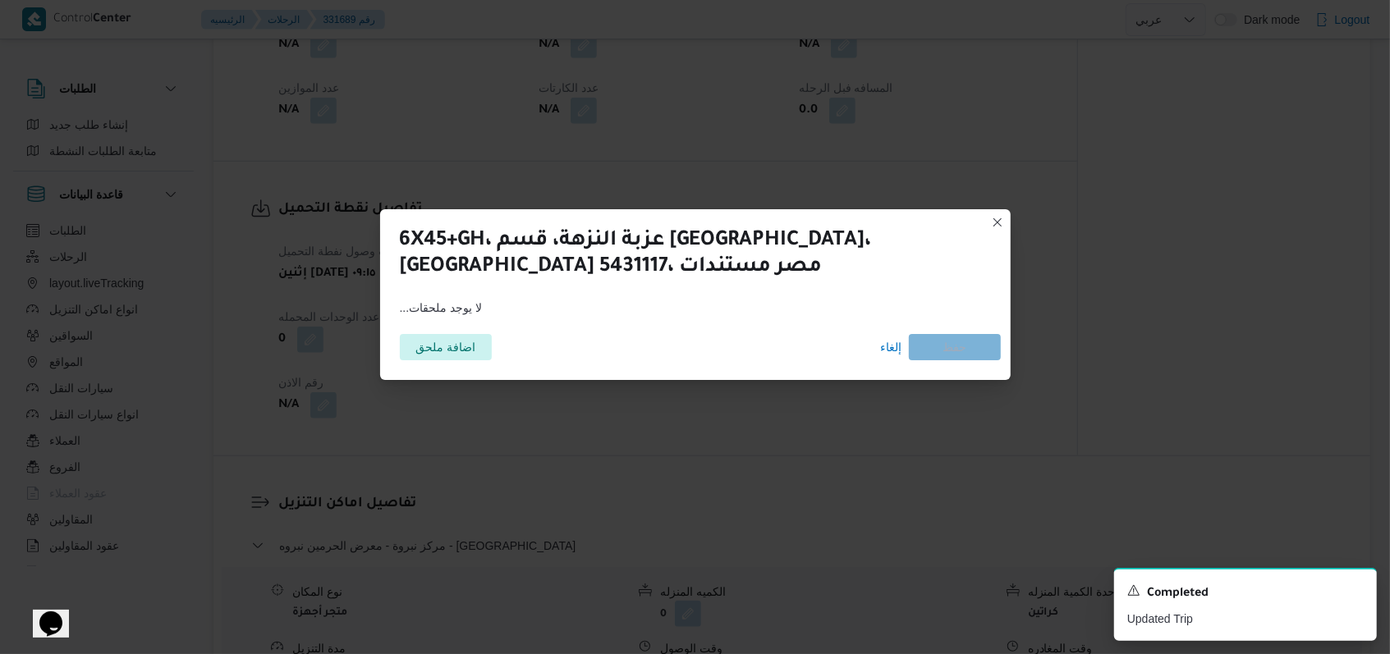
scroll to position [971, 0]
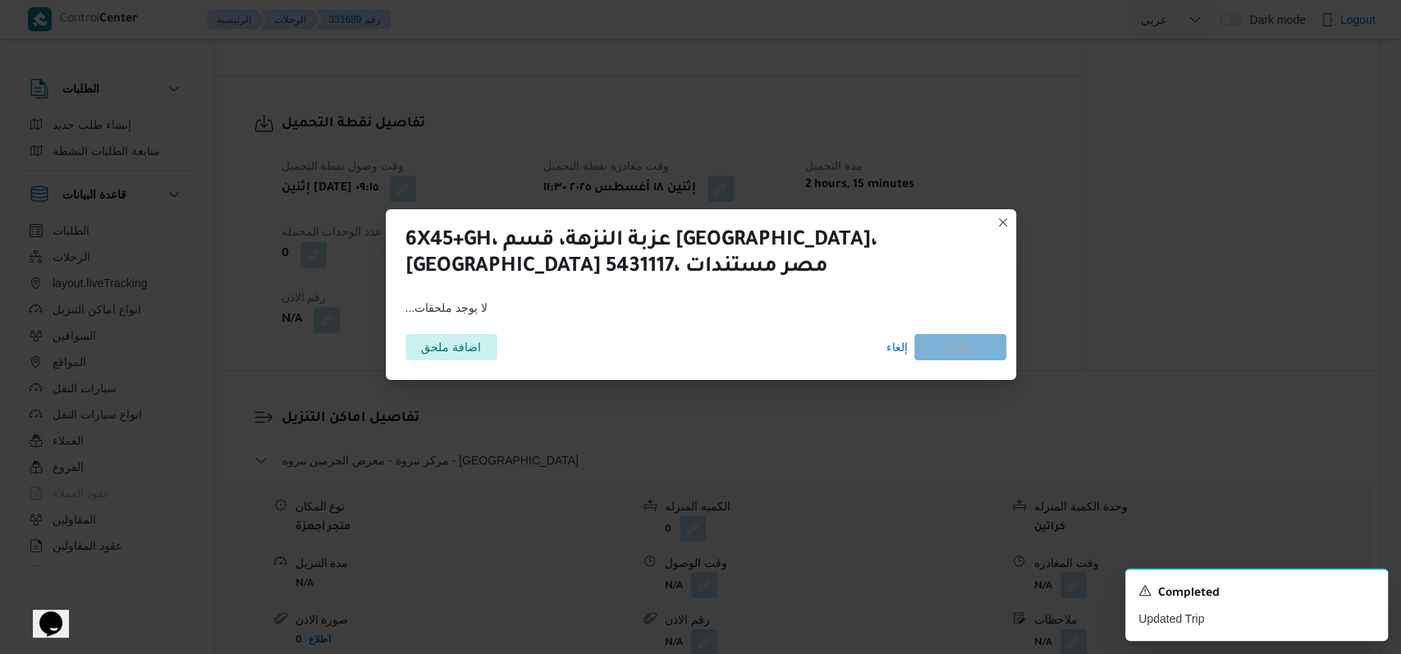
click at [442, 365] on div "اضافة ملحق إلغاء حفظ" at bounding box center [701, 347] width 611 height 46
click at [453, 345] on span "اضافة ملحق" at bounding box center [451, 346] width 60 height 26
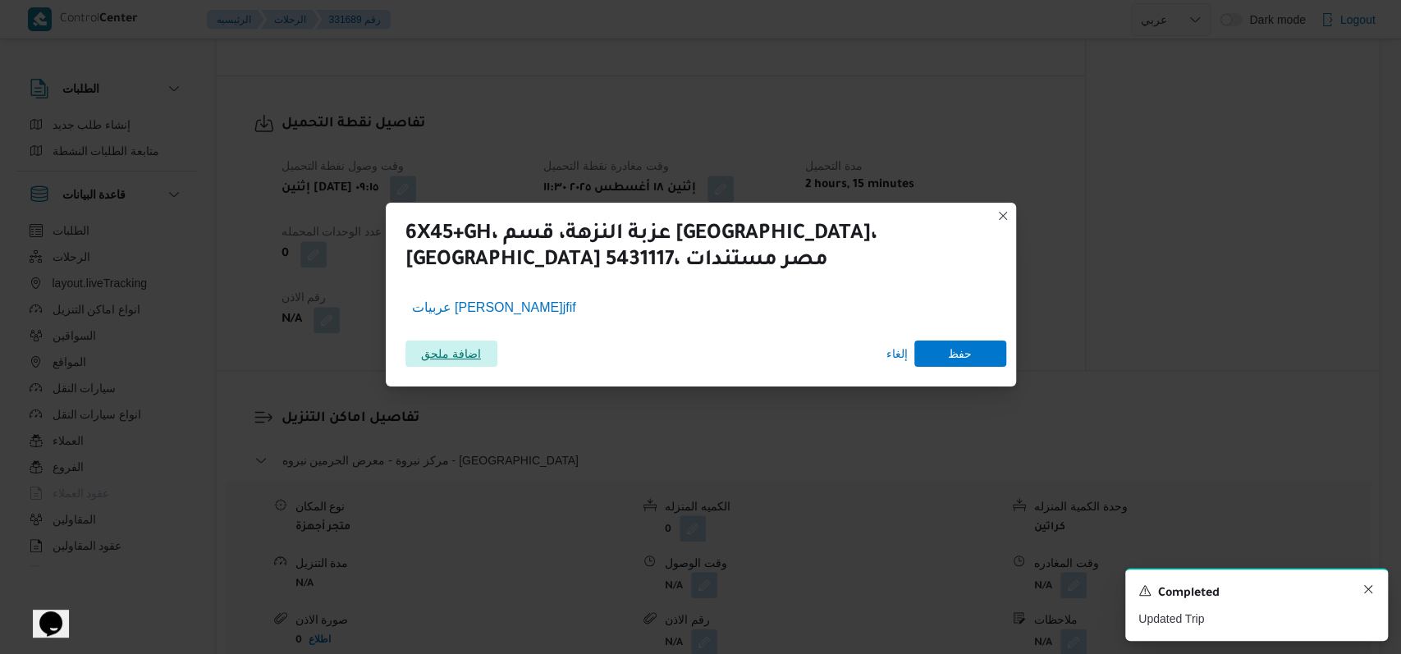
click at [1364, 595] on icon "Dismiss toast" at bounding box center [1368, 589] width 13 height 13
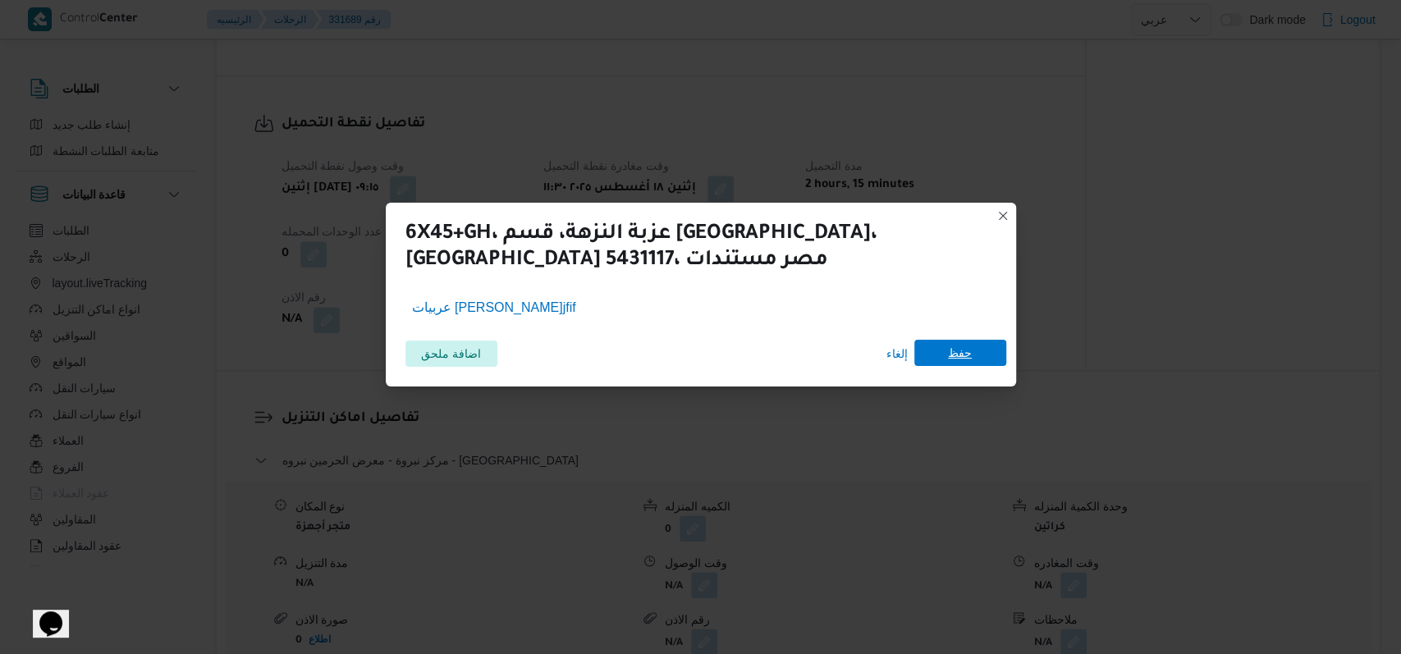
click at [966, 364] on span "حفظ" at bounding box center [960, 353] width 24 height 26
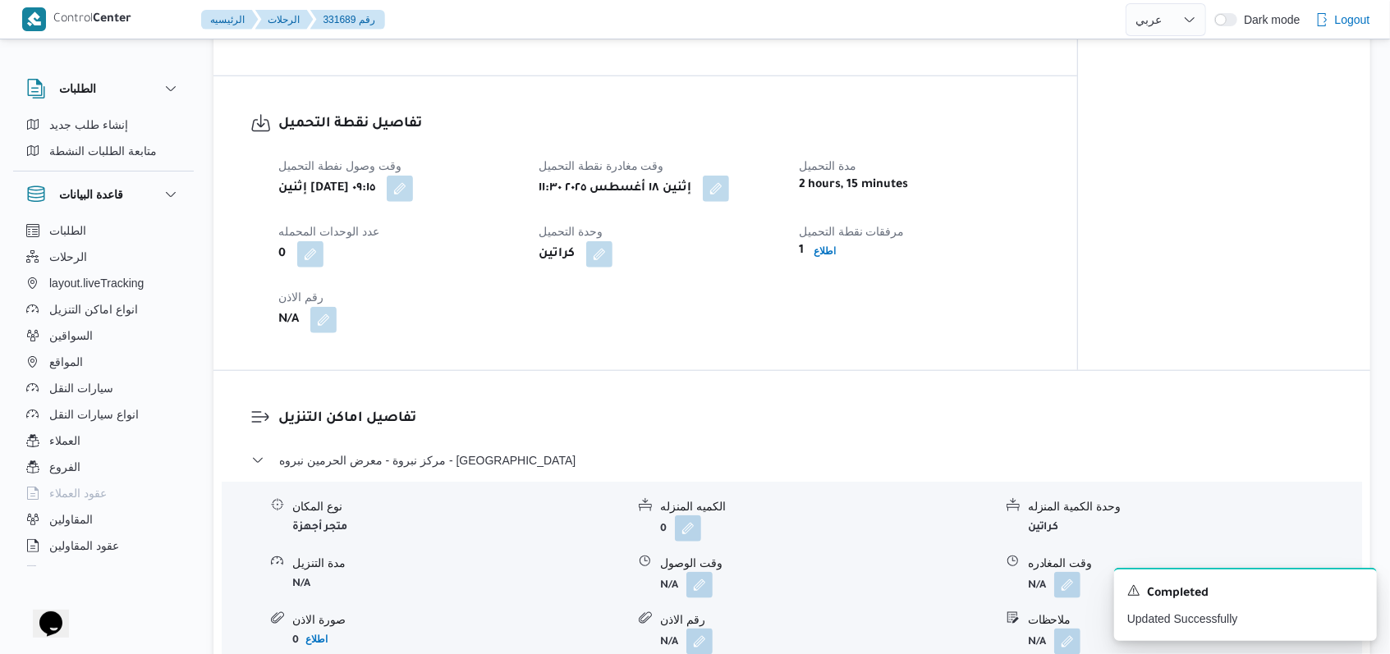
click at [976, 400] on div "تفاصيل اماكن التنزيل مركز نبروة - معرض الحرمين نبروه - المنصورة نوع المكان متجر…" at bounding box center [791, 562] width 1157 height 383
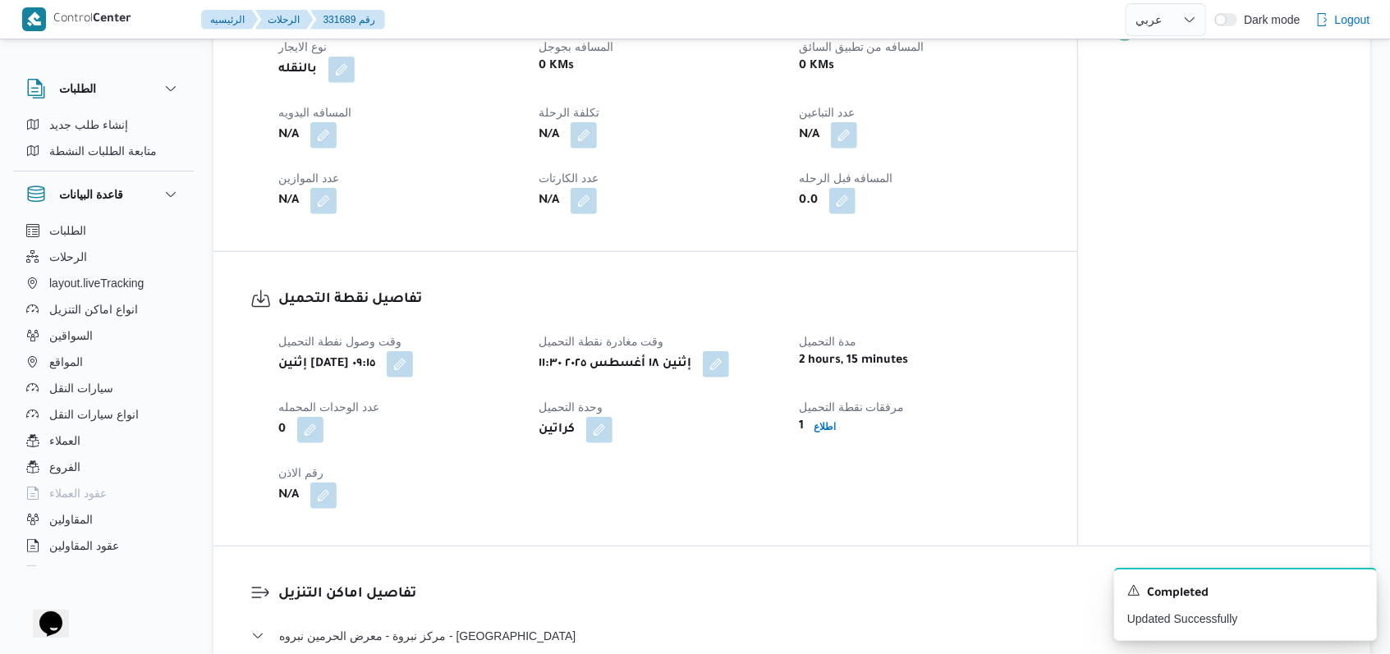
scroll to position [861, 0]
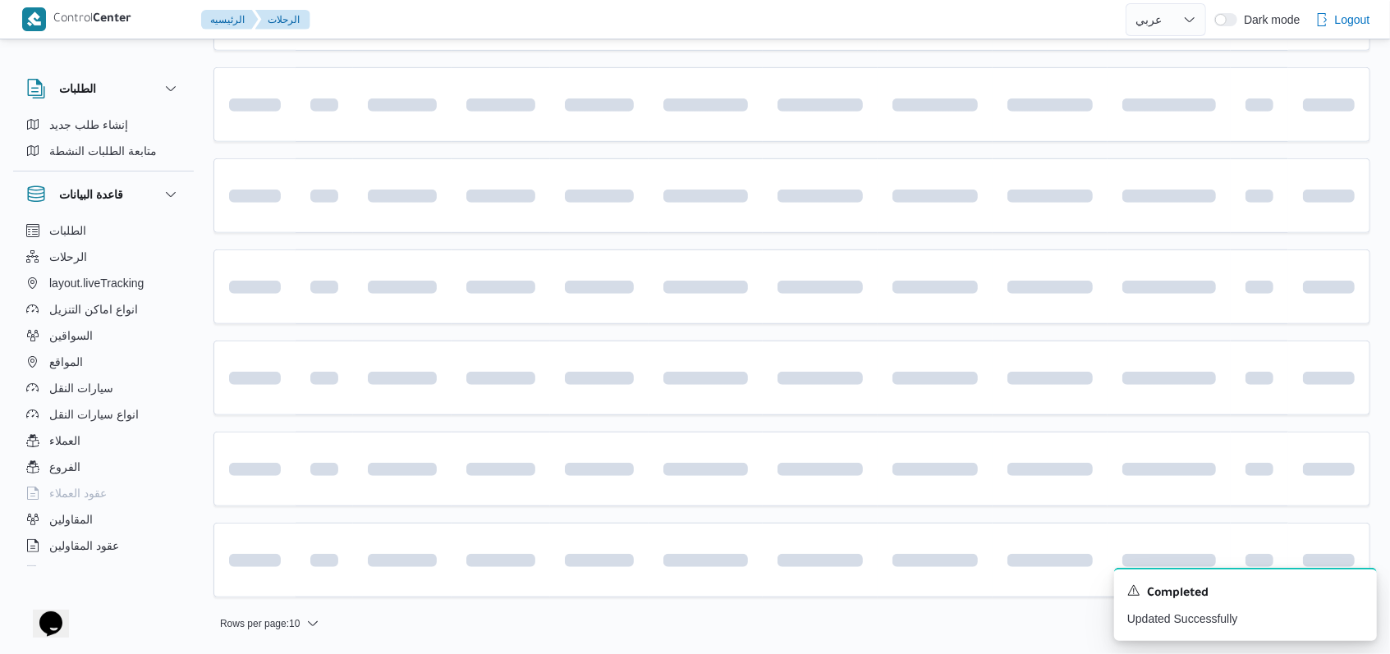
scroll to position [107, 0]
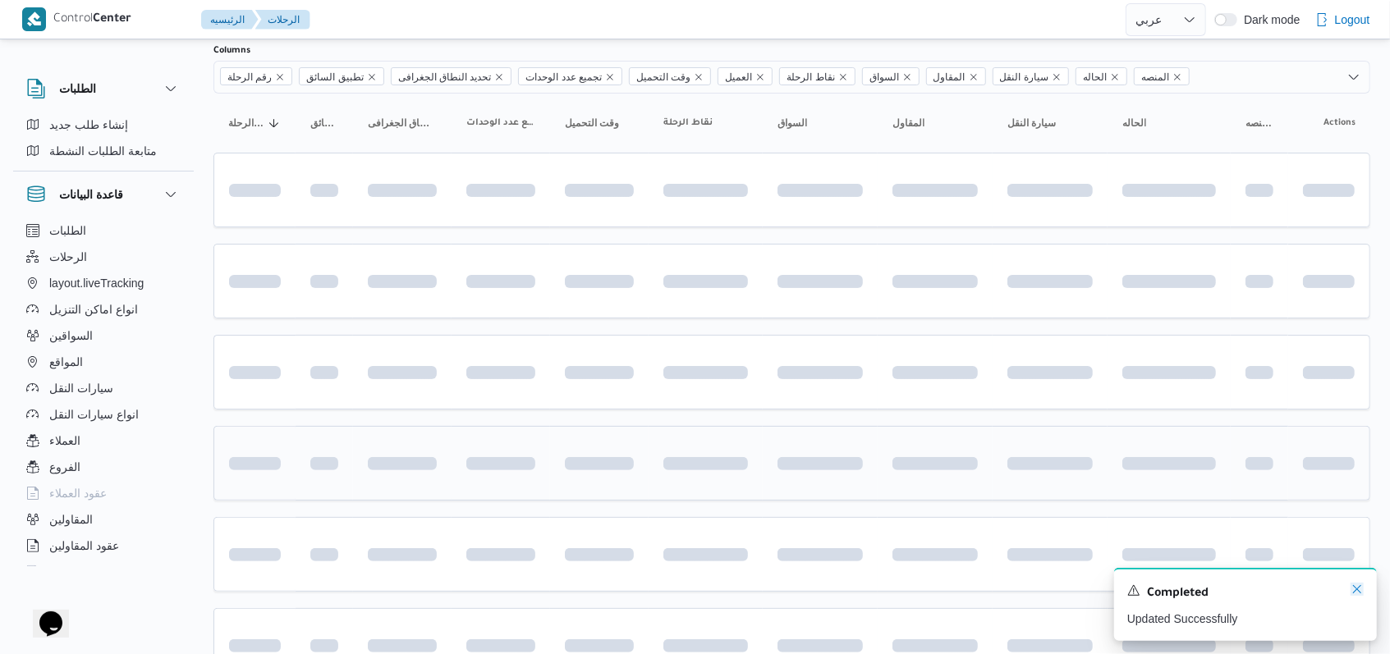
click at [1351, 591] on icon "Dismiss toast" at bounding box center [1356, 589] width 13 height 13
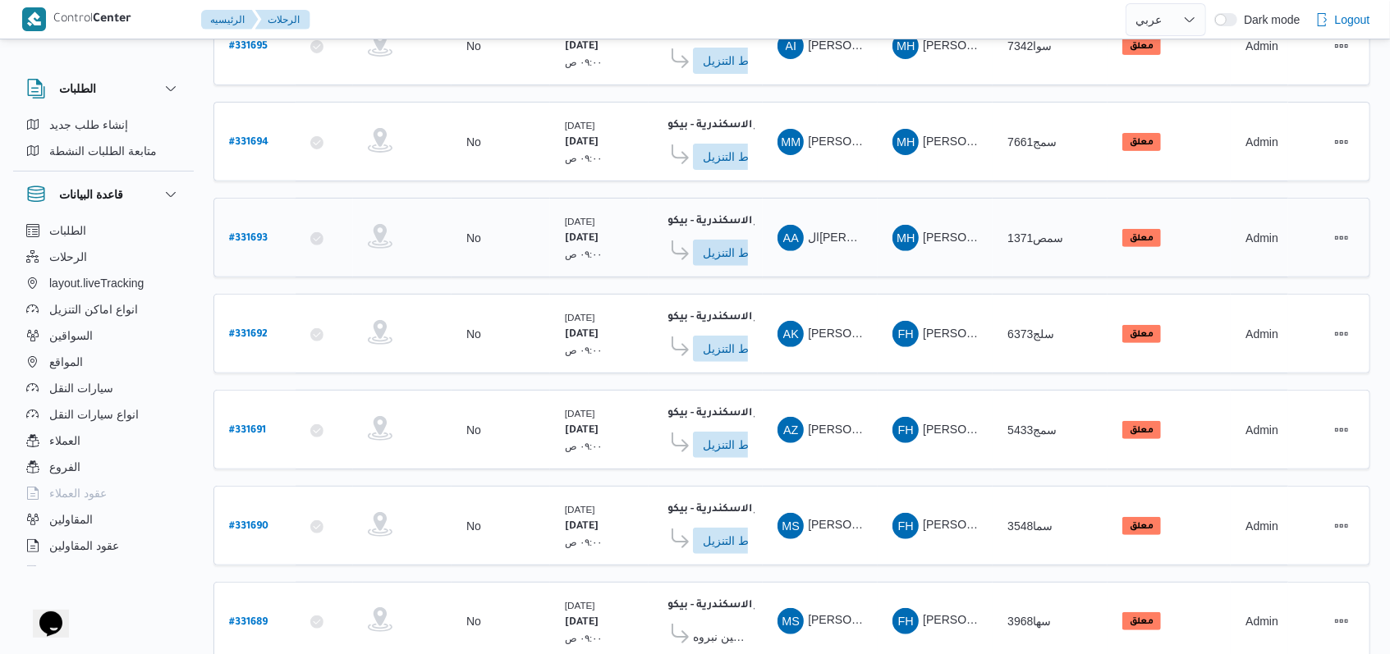
scroll to position [577, 0]
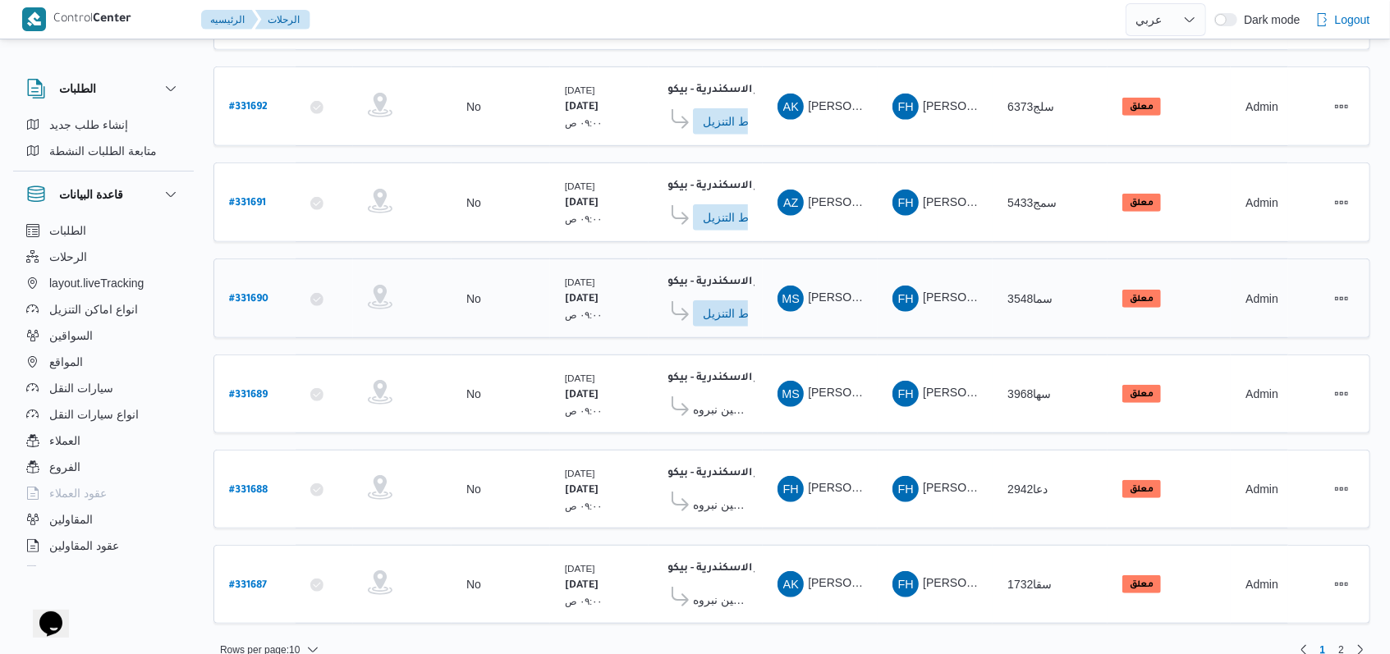
click at [254, 294] on b "# 331690" at bounding box center [248, 299] width 39 height 11
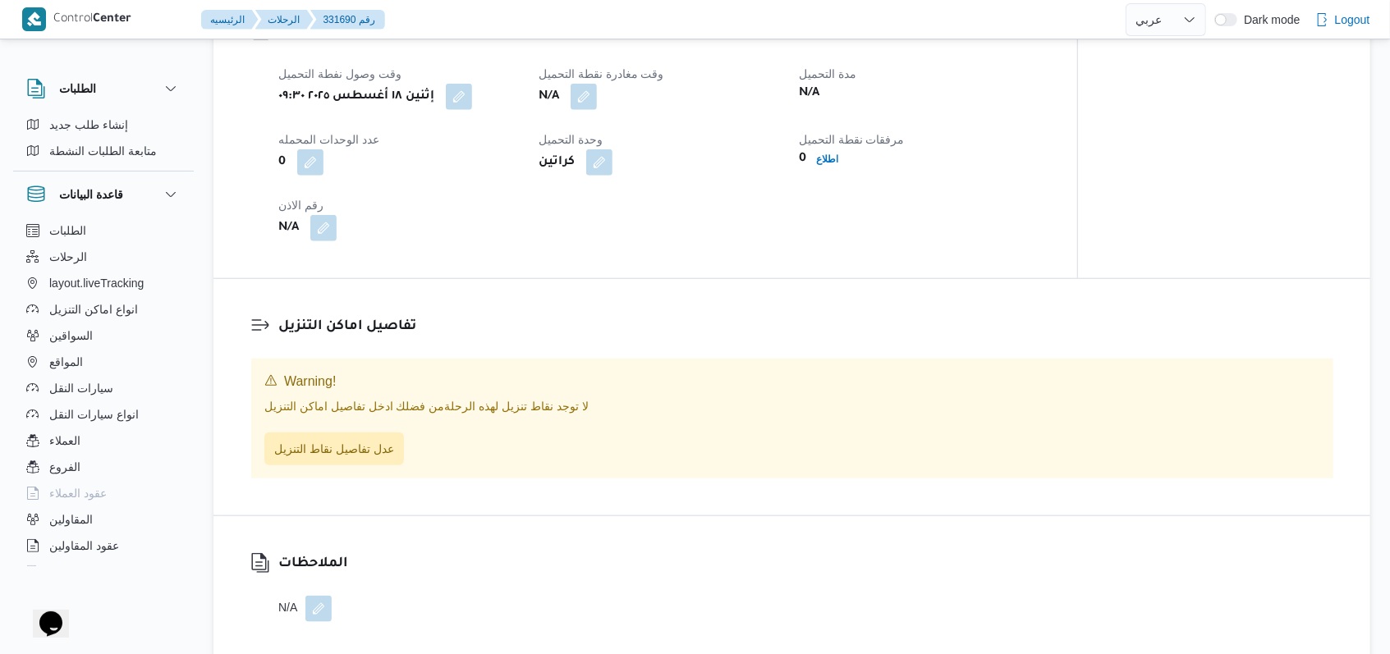
scroll to position [985, 0]
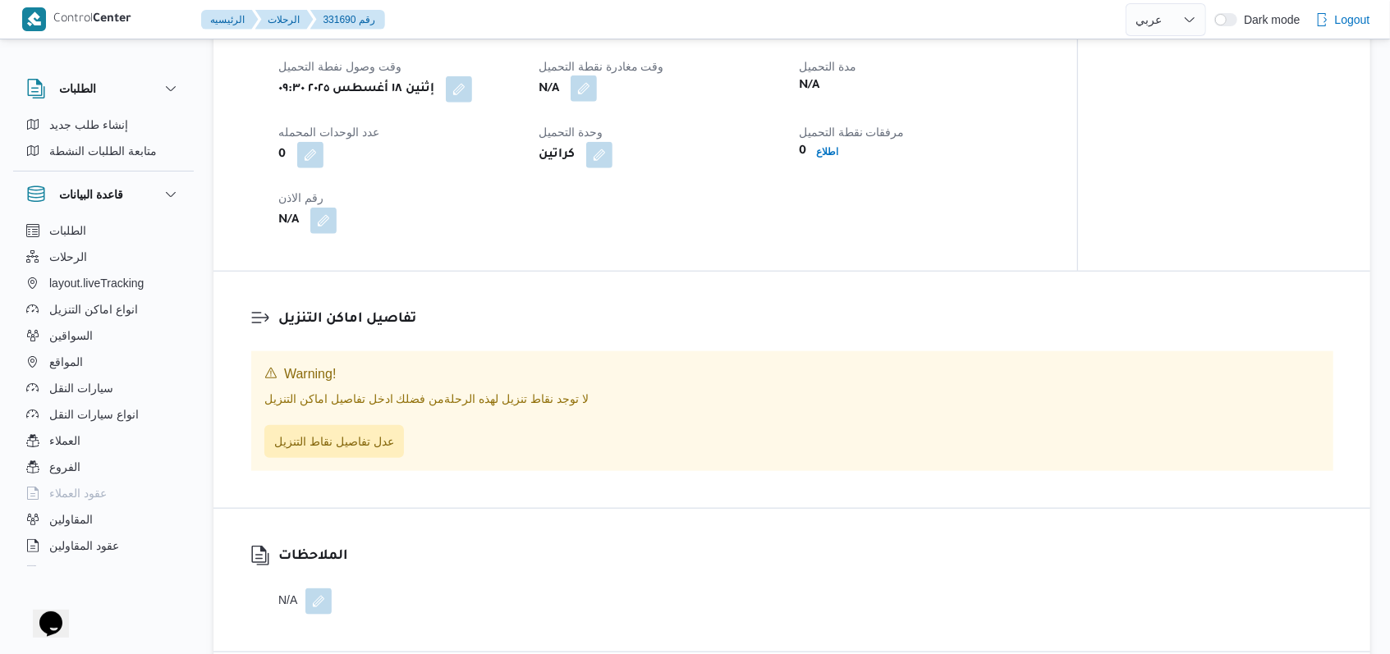
click at [589, 93] on button "button" at bounding box center [584, 89] width 26 height 26
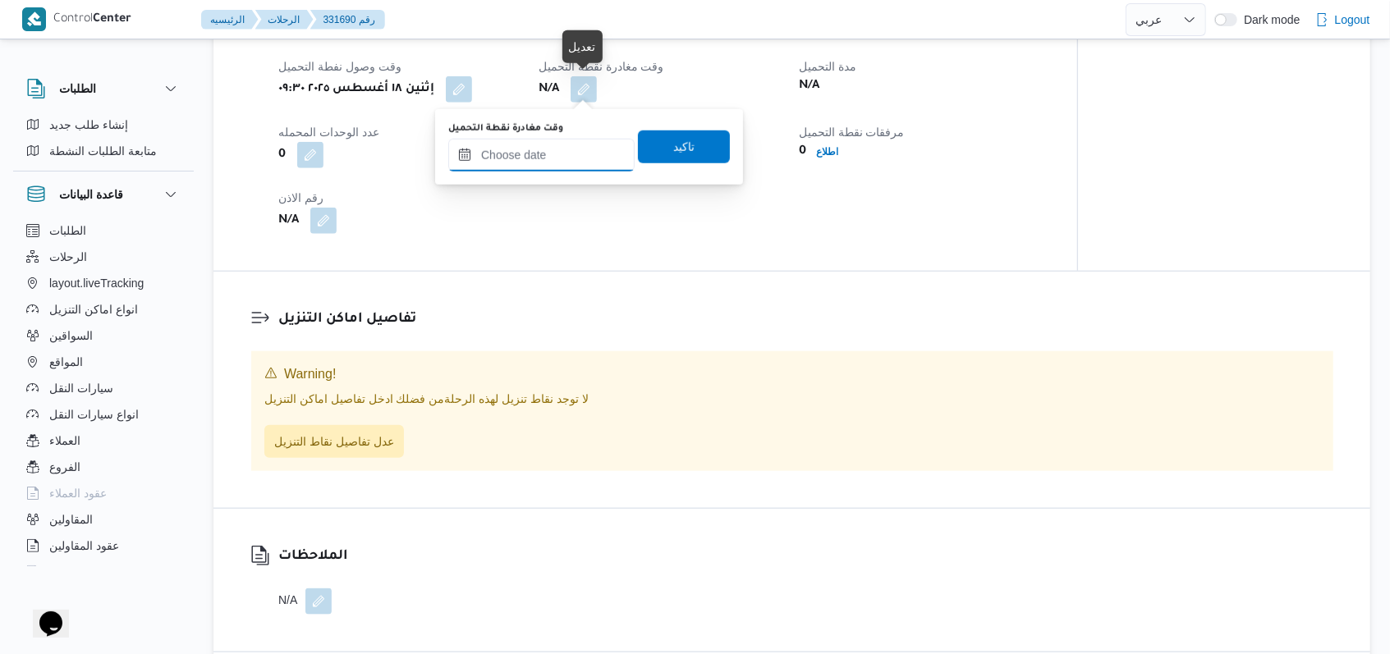
click at [561, 157] on input "وقت مغادرة نقطة التحميل" at bounding box center [541, 155] width 186 height 33
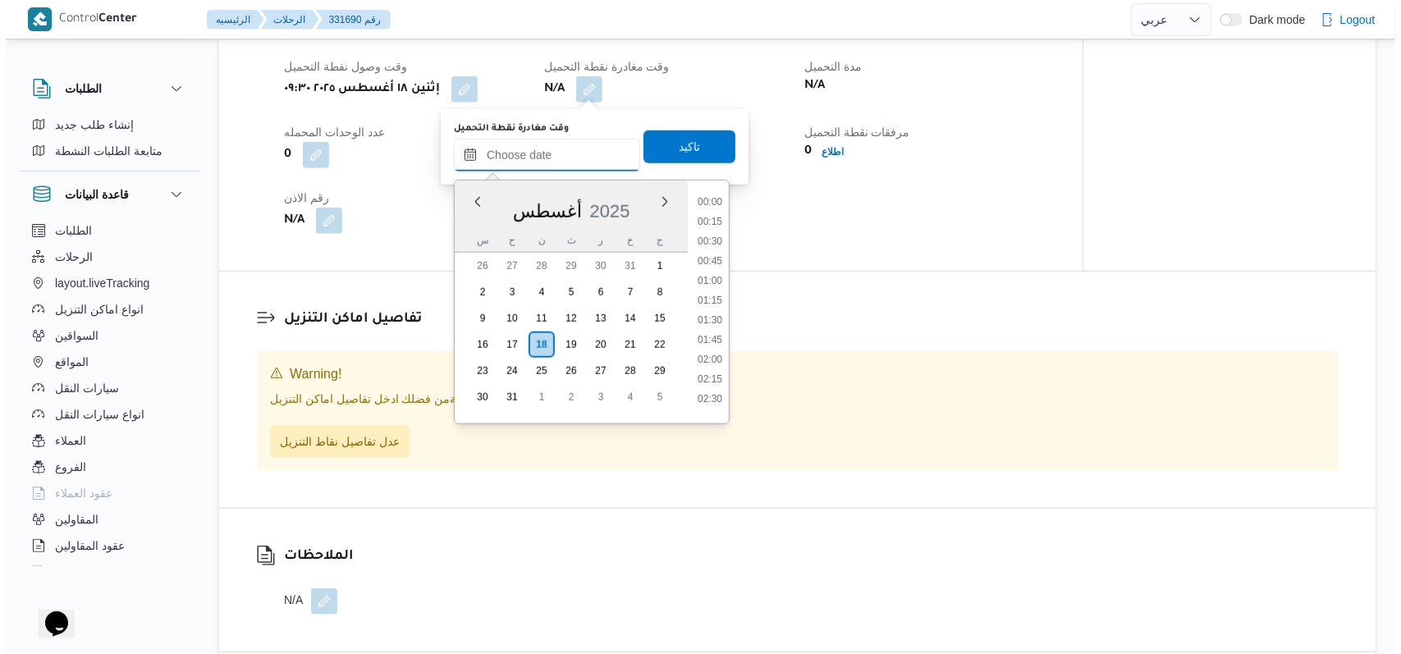
scroll to position [853, 0]
click at [713, 259] on li "11:30" at bounding box center [704, 255] width 38 height 16
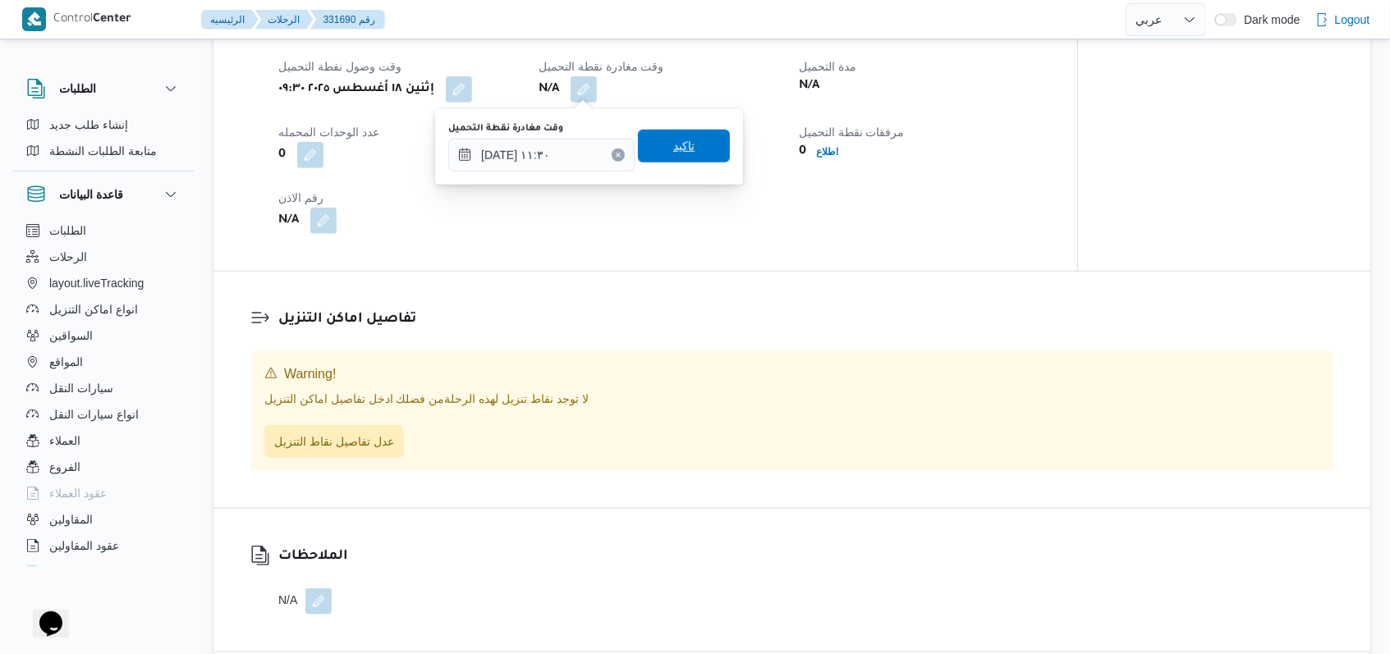
click at [677, 154] on span "تاكيد" at bounding box center [683, 146] width 21 height 20
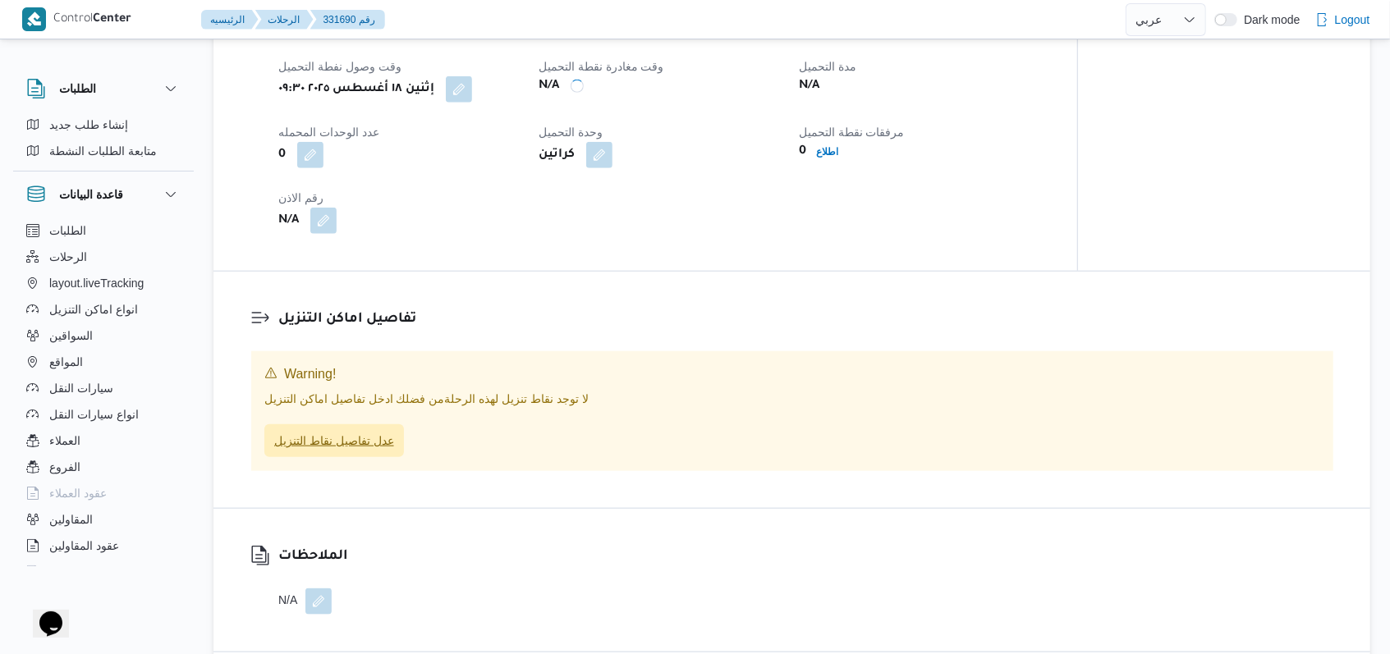
click at [352, 428] on span "عدل تفاصيل نقاط التنزيل" at bounding box center [334, 440] width 140 height 33
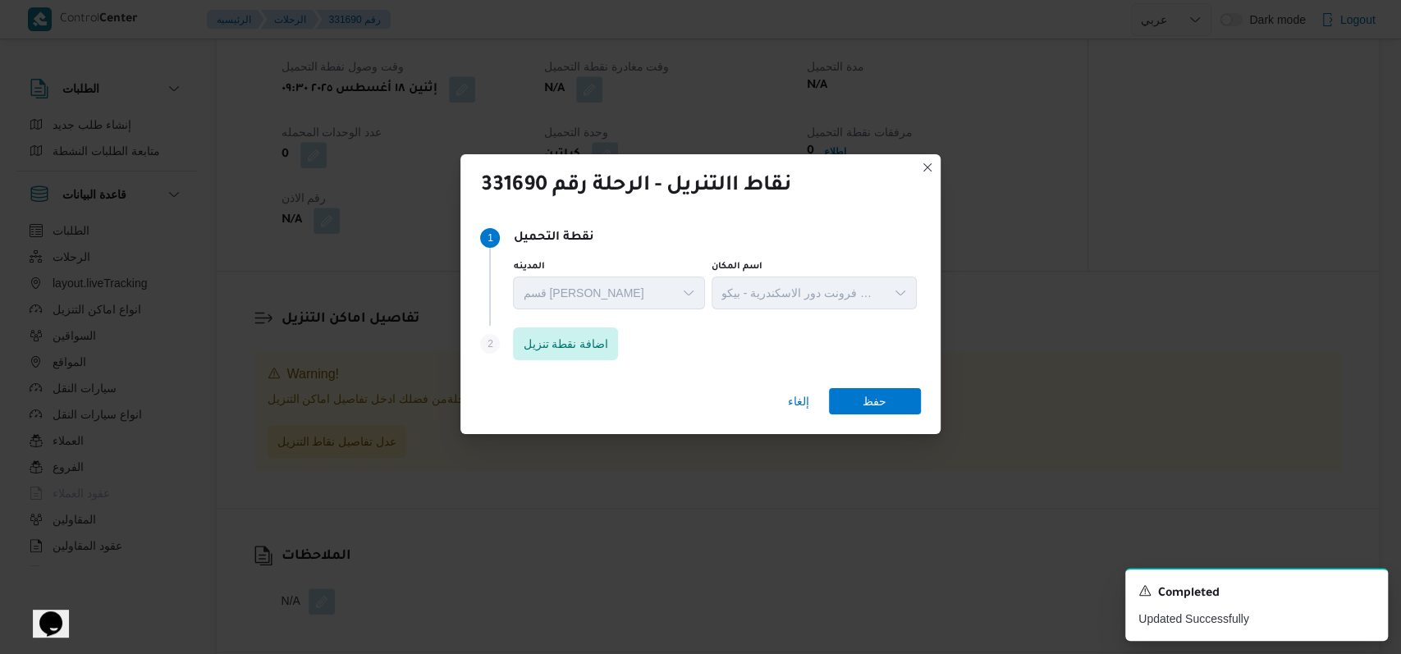
click at [605, 326] on div "Step 2 is disabled 2 اضافة نقطة تنزيل" at bounding box center [700, 347] width 440 height 43
click at [602, 328] on span "اضافة نقطة تنزيل" at bounding box center [565, 343] width 105 height 33
click at [619, 322] on div "Step 1 1 نقطة التحميل المدينه قسم سيدى جابر اسم المكان مخزن فرونت دور الاسكندري…" at bounding box center [700, 273] width 440 height 106
click at [606, 332] on span "اضافة نقطة تنزيل" at bounding box center [565, 343] width 105 height 33
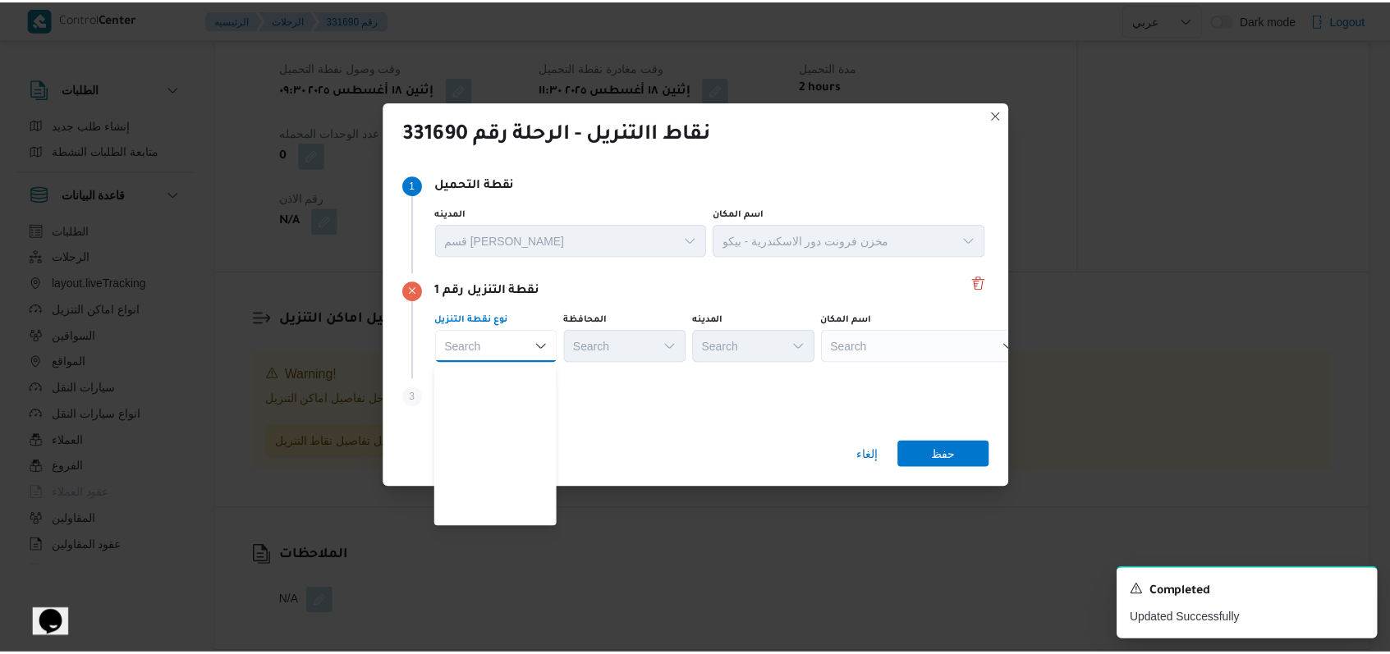
scroll to position [431, 0]
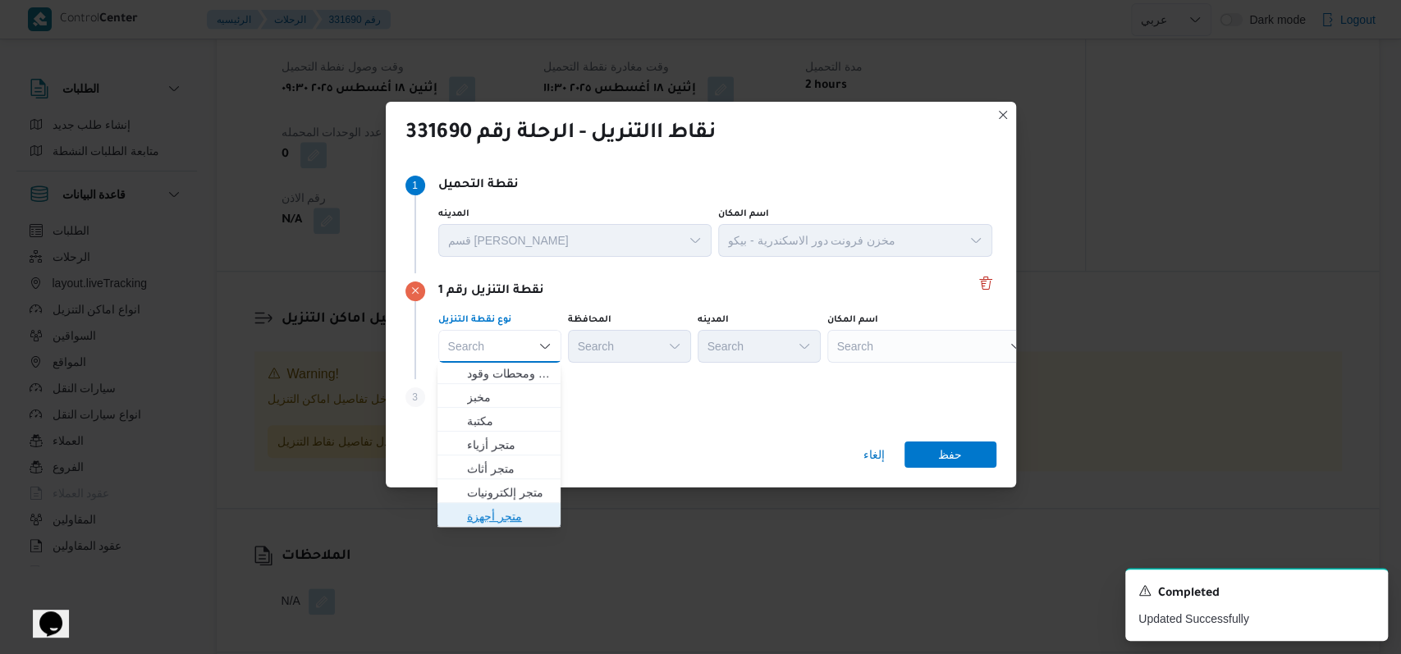
click at [506, 513] on span "متجر أجهزة" at bounding box center [509, 516] width 84 height 20
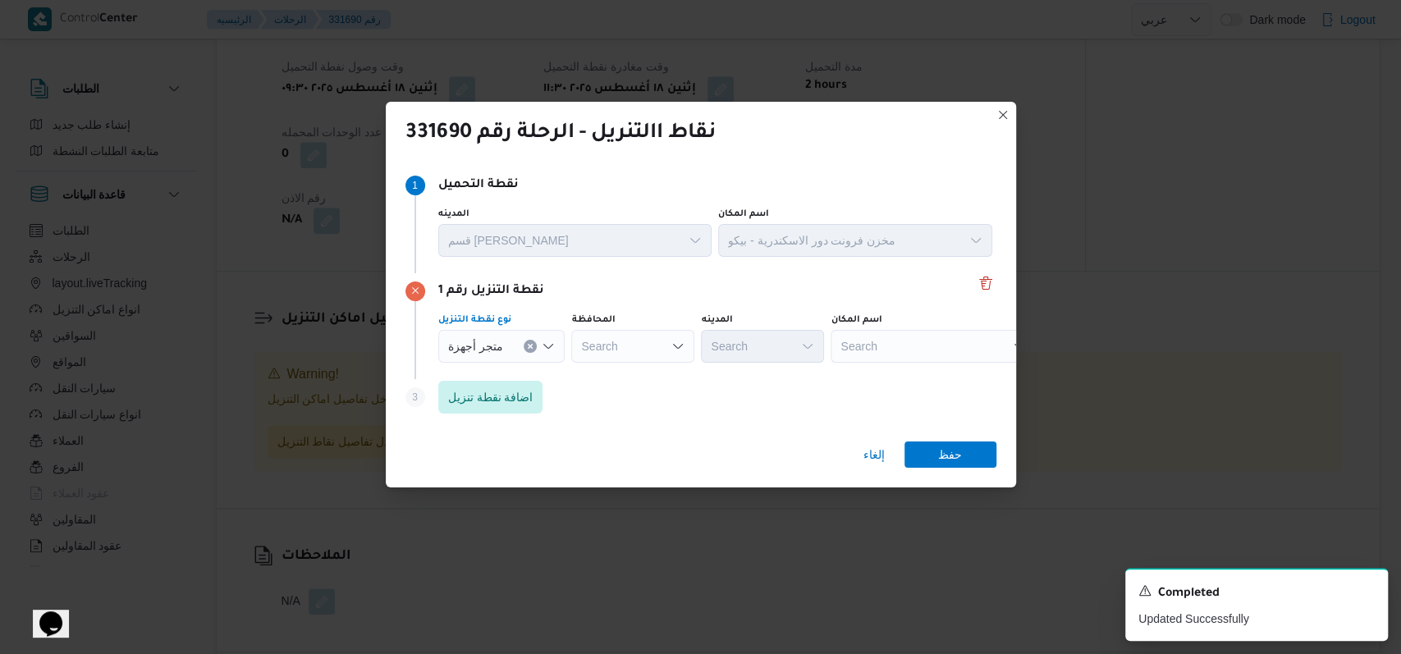
click at [893, 341] on div "Search" at bounding box center [933, 346] width 205 height 33
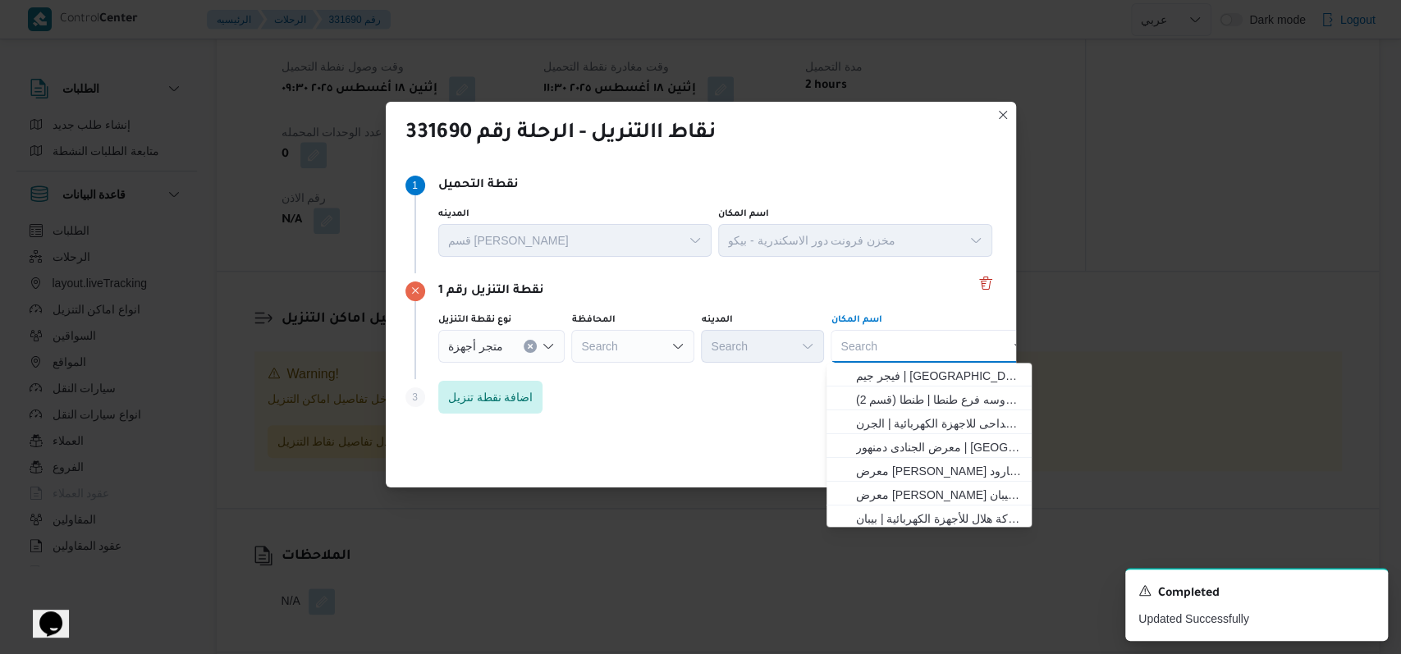
click at [633, 336] on div "Search" at bounding box center [632, 346] width 123 height 33
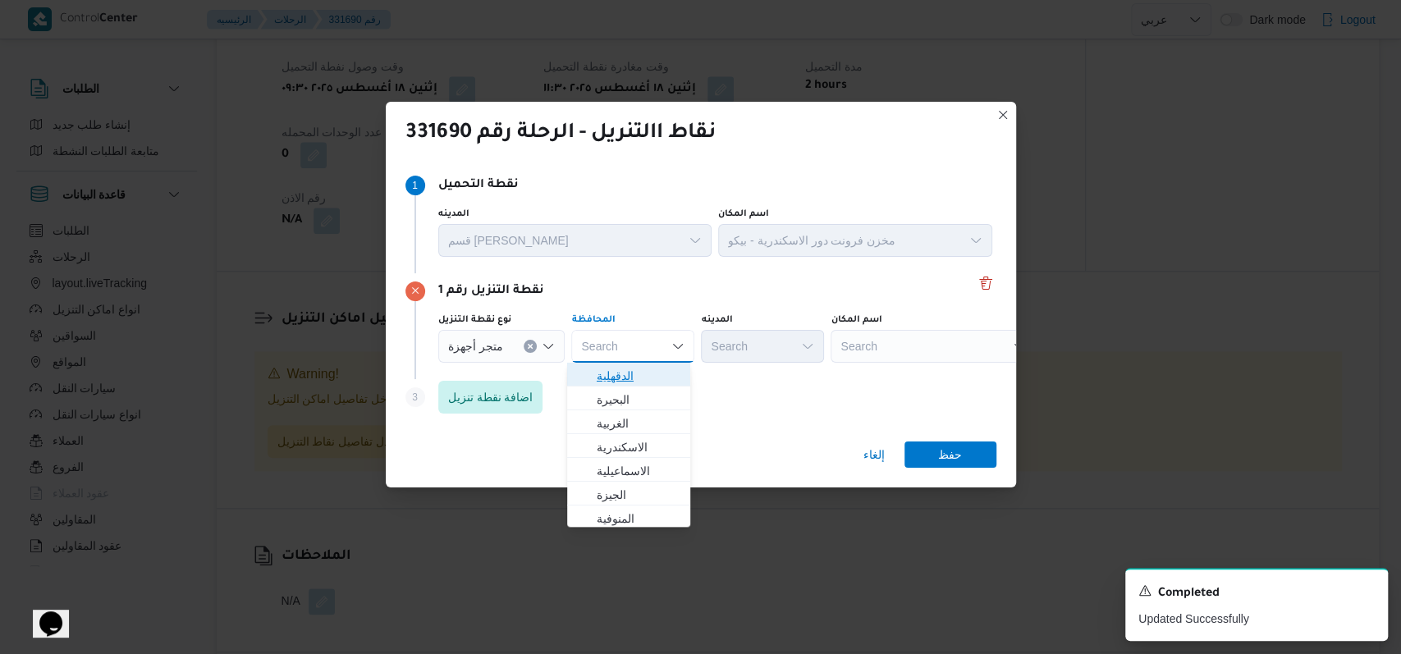
click at [634, 377] on span "الدقهلية" at bounding box center [639, 376] width 84 height 20
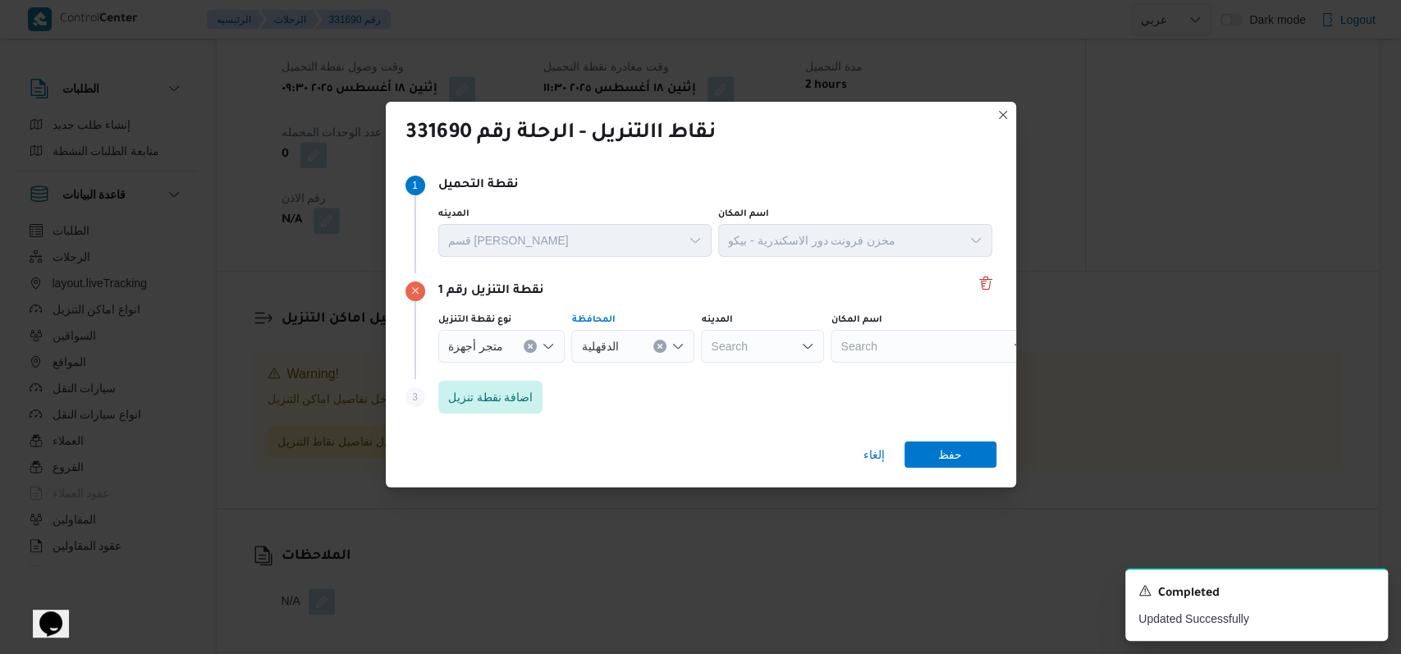
click at [887, 355] on div "Search" at bounding box center [933, 346] width 205 height 33
click at [943, 383] on span "معرض الحرمي ن نبروه - المنصورة | نبروه شارع 6 أكتوبر | نبروة" at bounding box center [939, 376] width 166 height 20
click at [953, 462] on span "حفظ" at bounding box center [950, 454] width 24 height 26
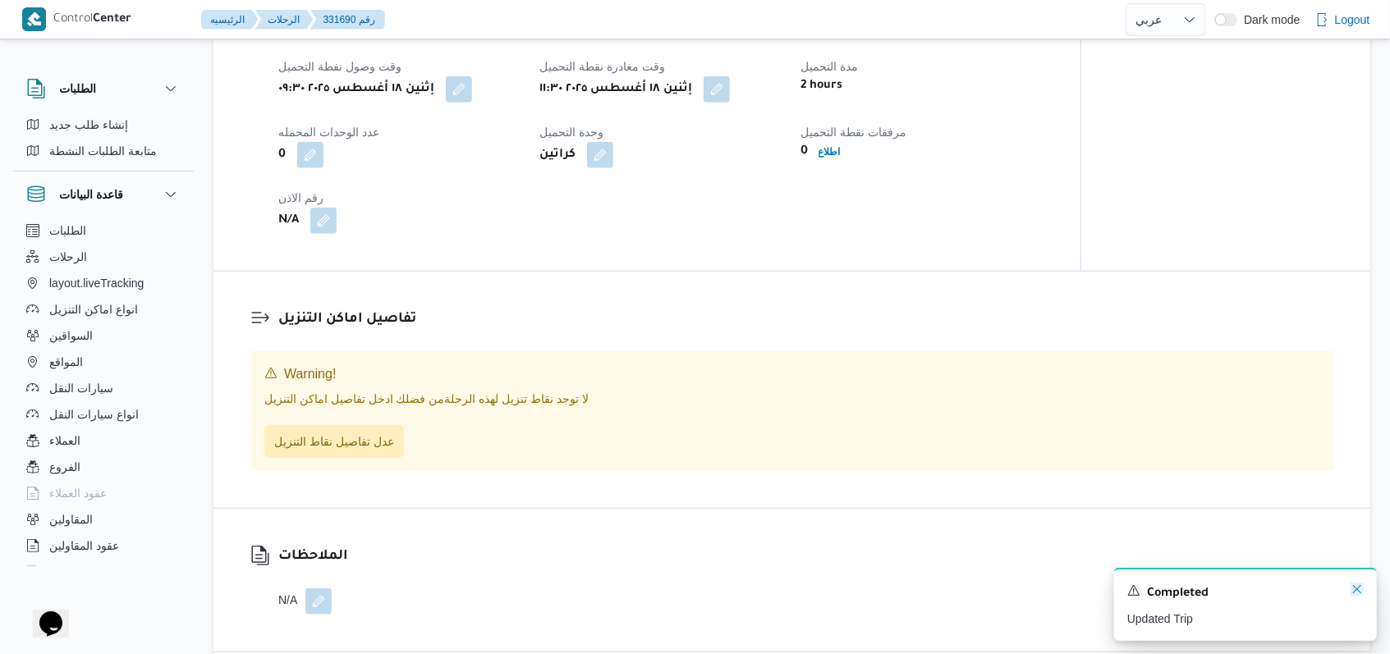
click at [1361, 594] on icon "Dismiss toast" at bounding box center [1356, 589] width 13 height 13
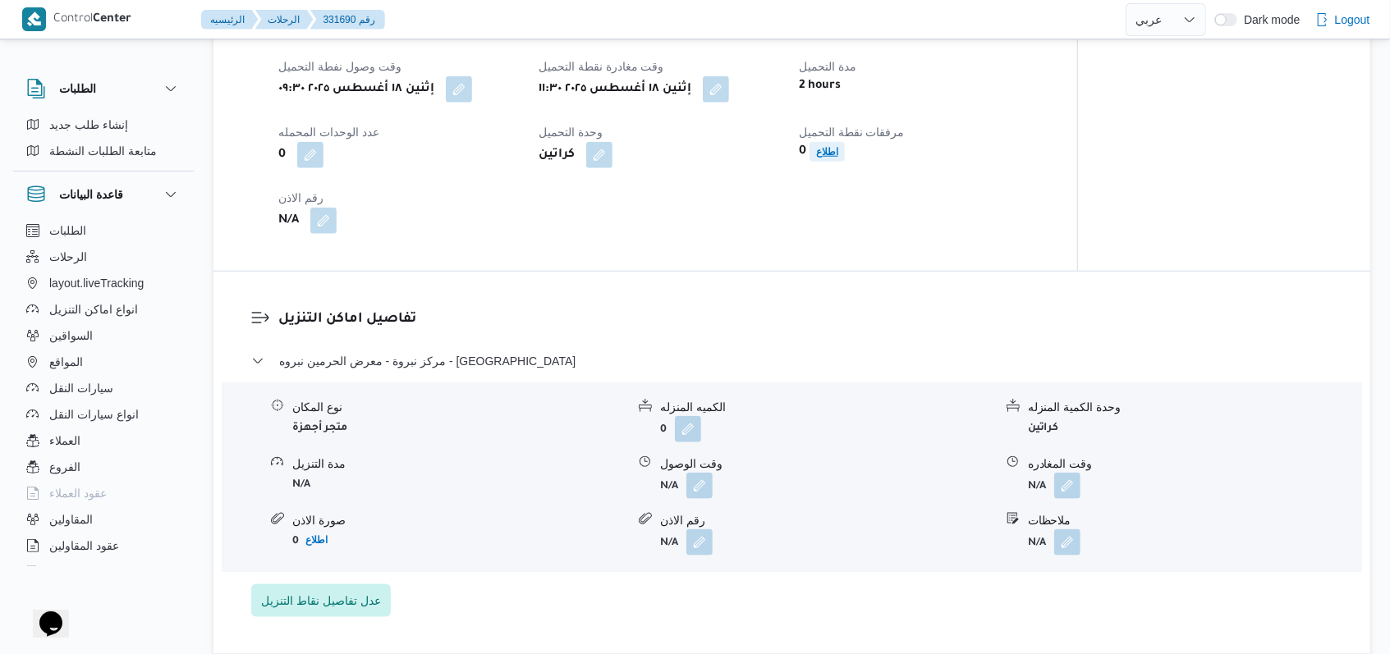
click at [845, 155] on span "اطلاع" at bounding box center [826, 152] width 35 height 20
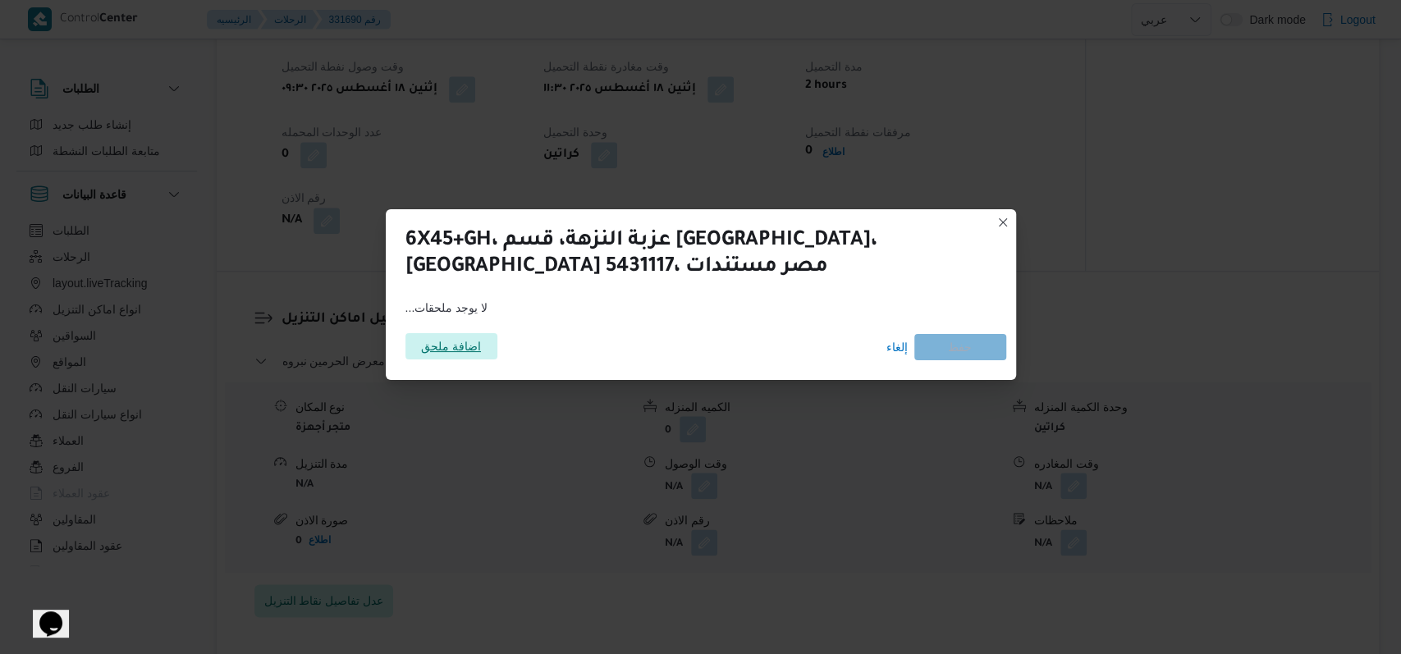
click at [478, 336] on span "اضافة ملحق" at bounding box center [451, 346] width 60 height 26
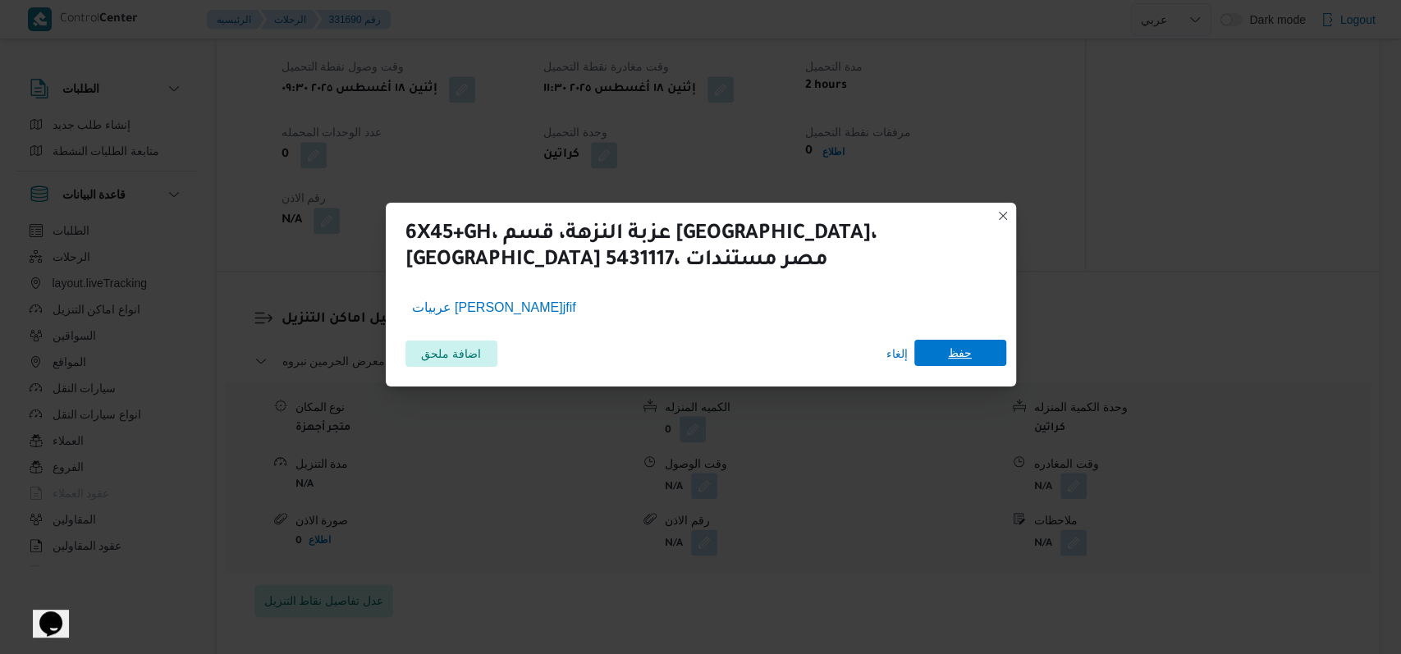
click at [960, 362] on span "حفظ" at bounding box center [960, 353] width 24 height 26
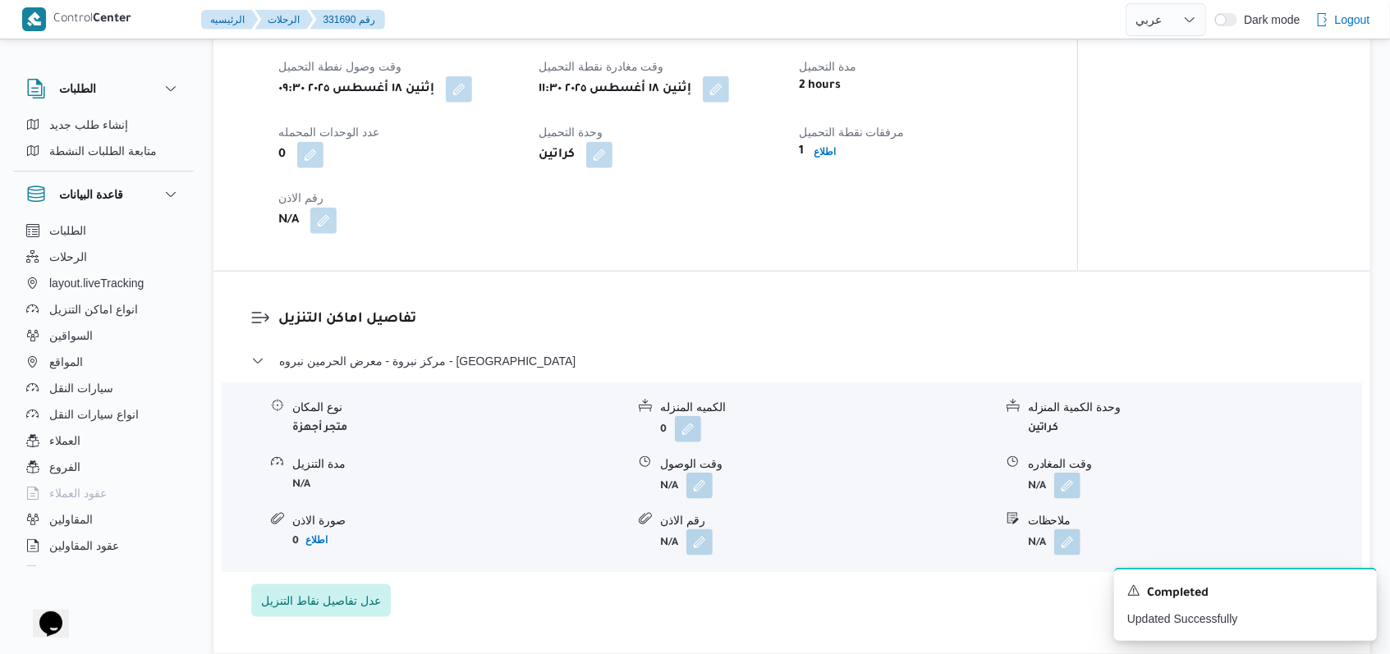
click at [575, 329] on h3 "تفاصيل اماكن التنزيل" at bounding box center [805, 320] width 1055 height 22
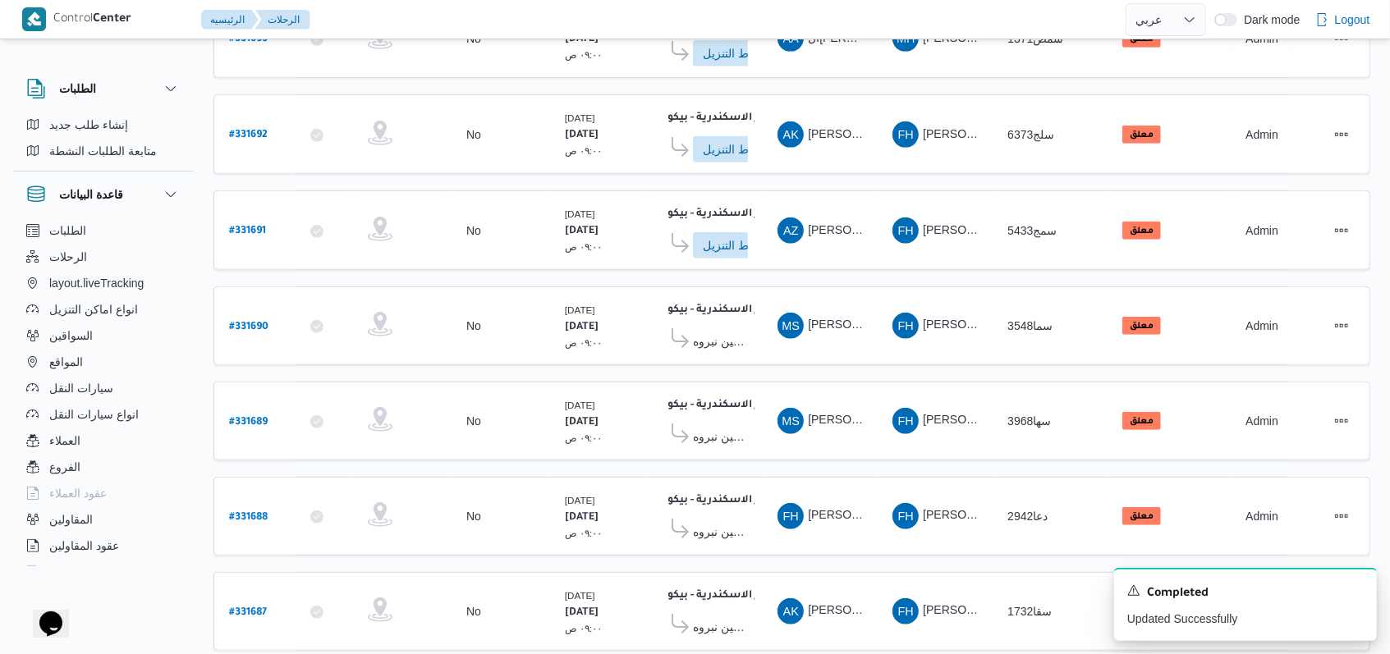
scroll to position [575, 0]
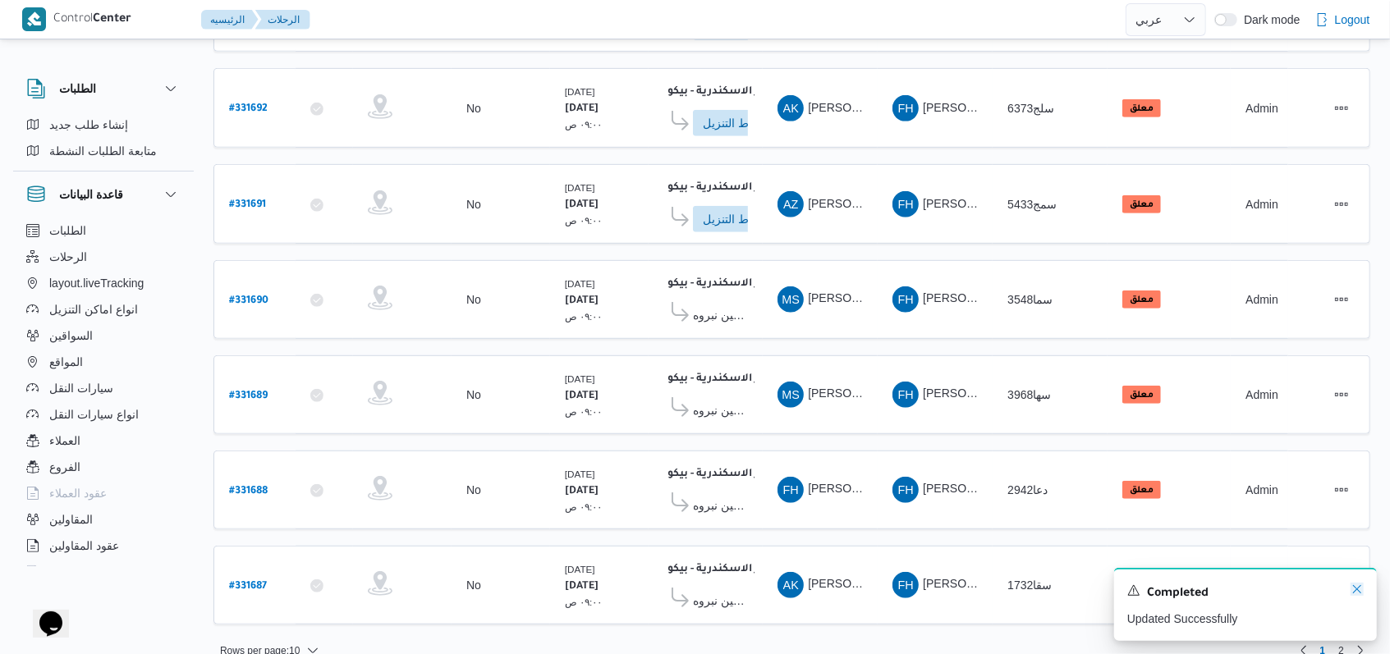
click at [1361, 592] on icon "Dismiss toast" at bounding box center [1356, 589] width 13 height 13
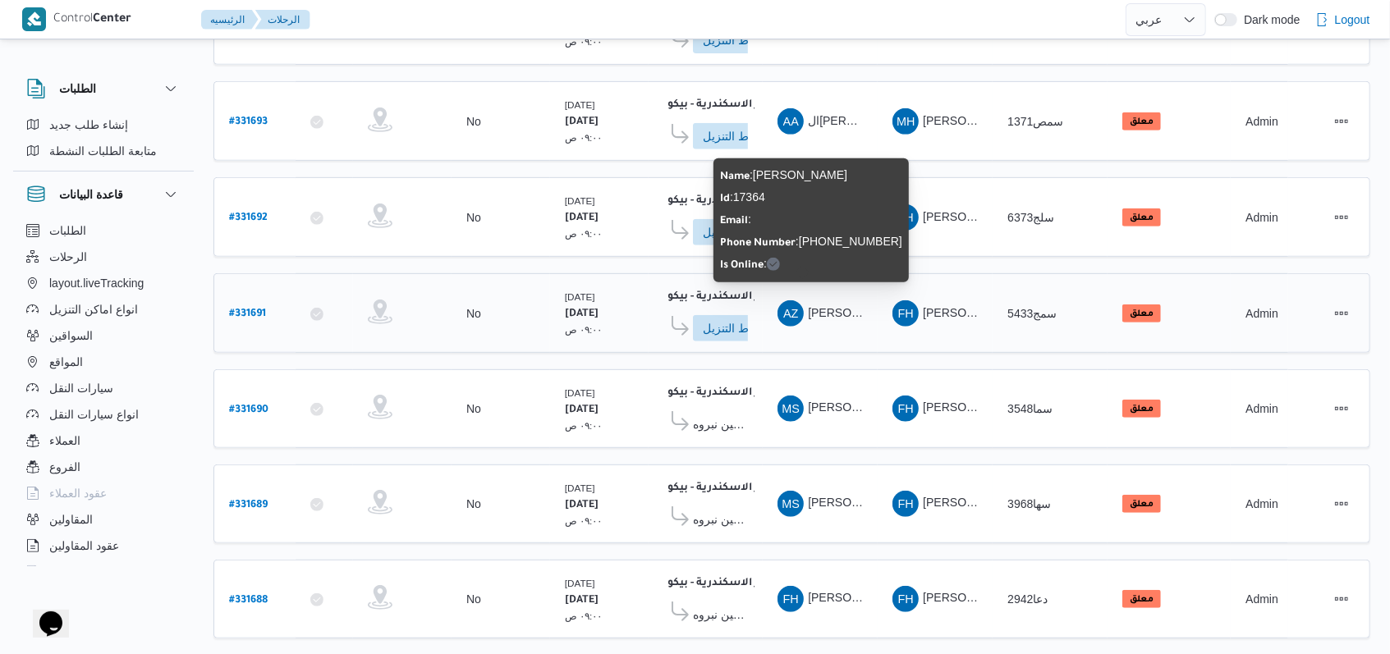
scroll to position [356, 0]
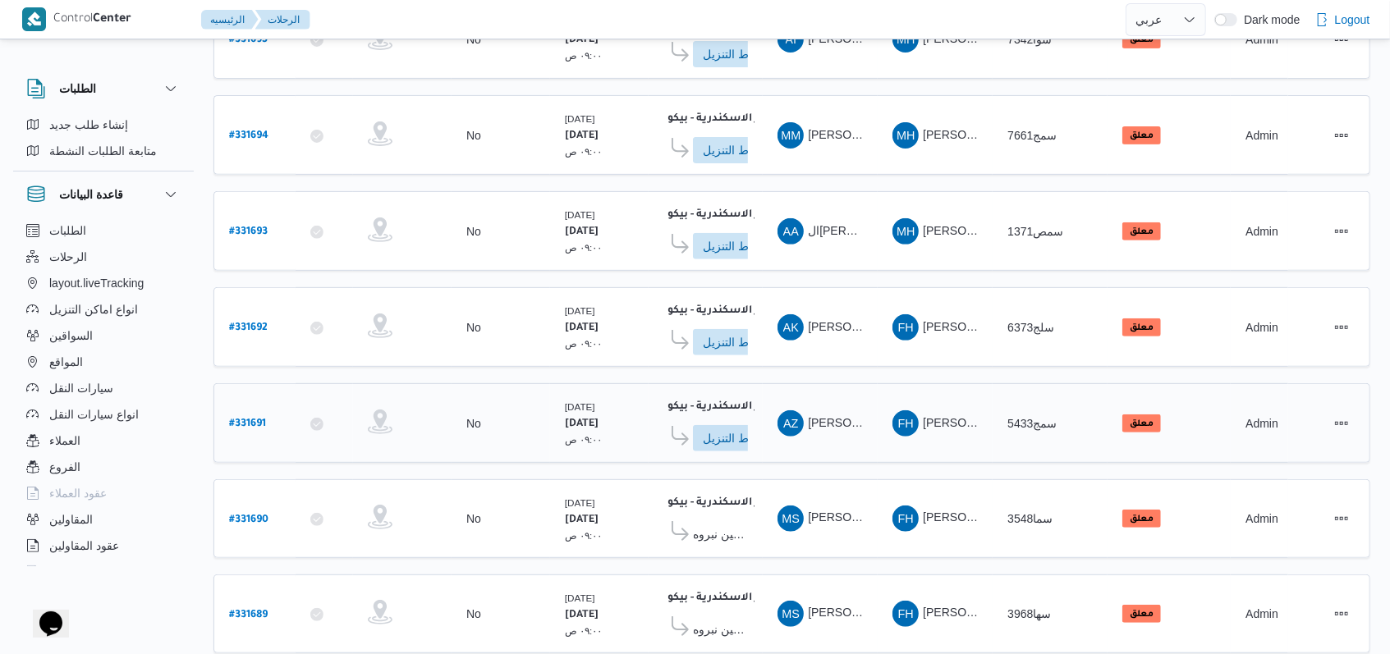
click at [262, 419] on b "# 331691" at bounding box center [247, 424] width 37 height 11
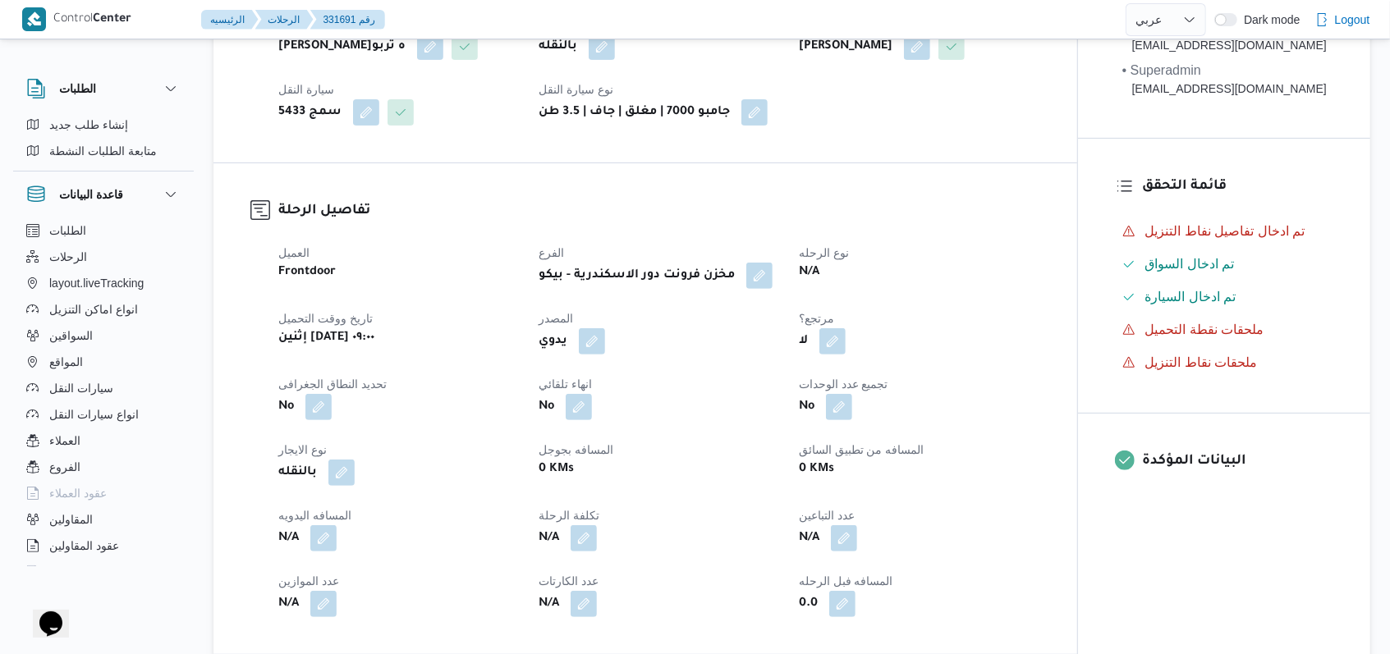
scroll to position [657, 0]
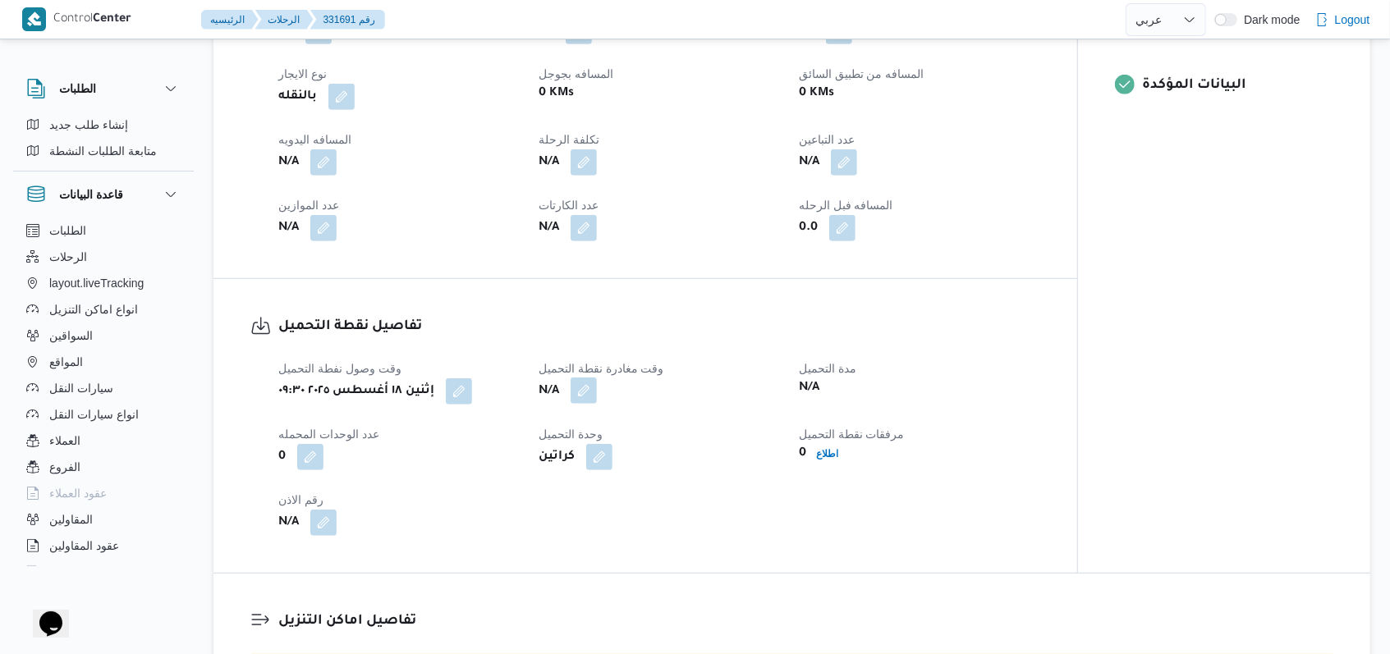
click at [584, 404] on button "button" at bounding box center [584, 391] width 26 height 26
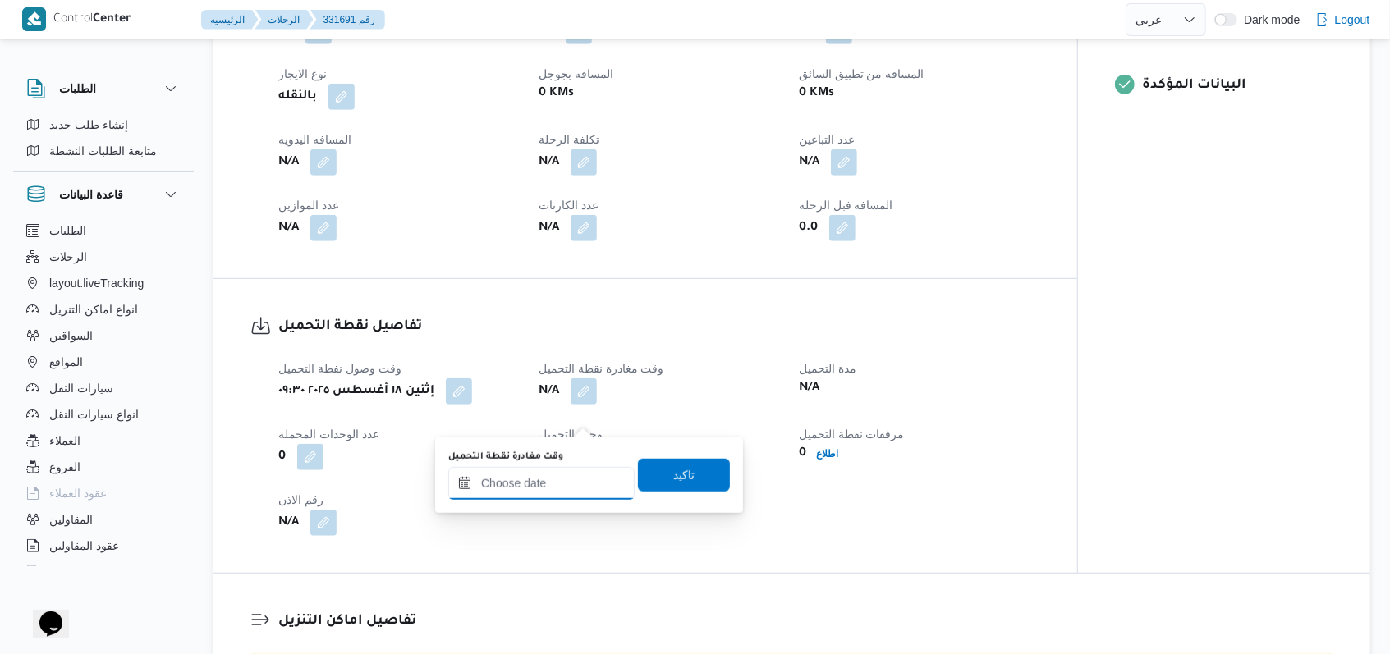
click at [538, 486] on input "وقت مغادرة نقطة التحميل" at bounding box center [541, 483] width 186 height 33
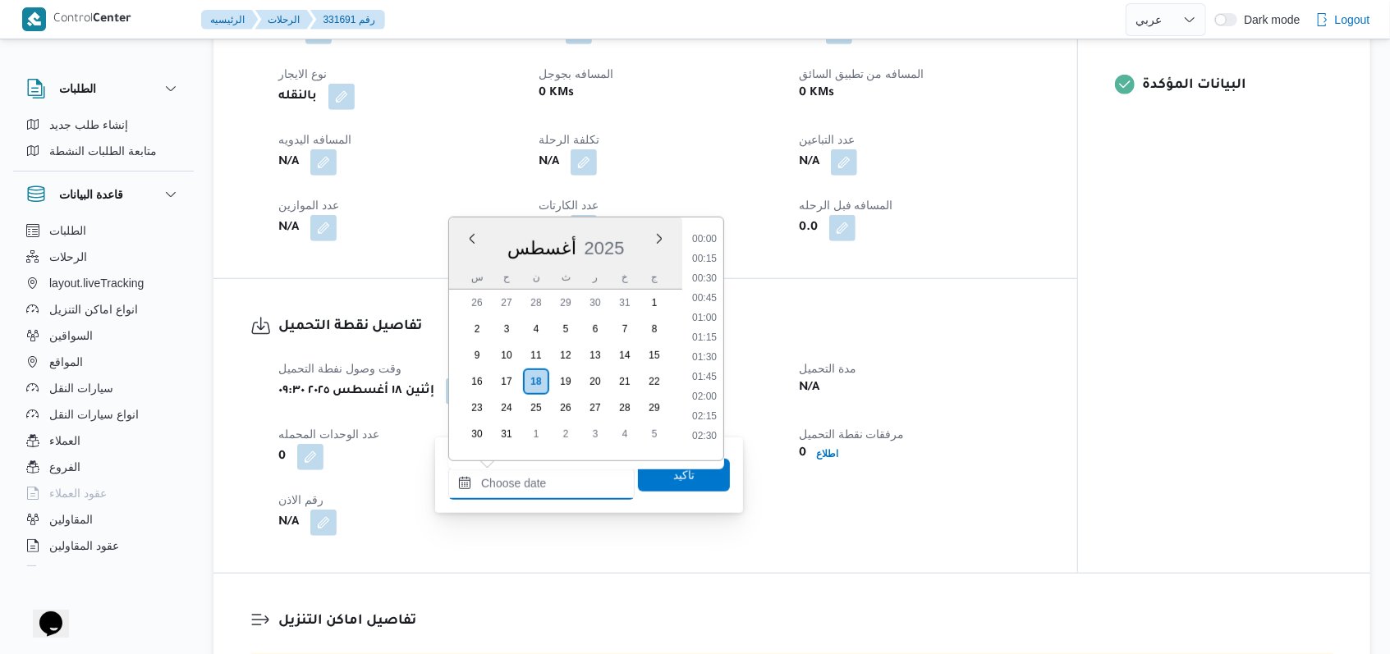
scroll to position [853, 0]
click at [712, 296] on li "11:30" at bounding box center [704, 292] width 38 height 16
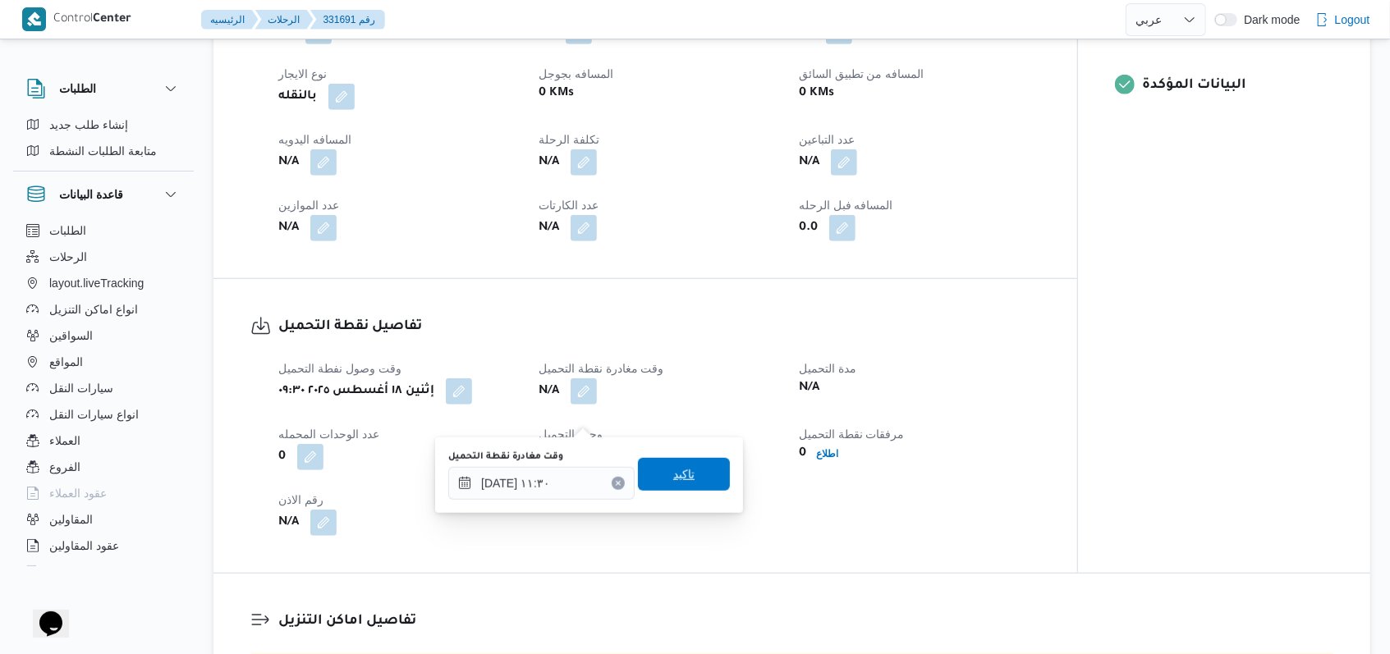
click at [690, 463] on span "تاكيد" at bounding box center [684, 474] width 92 height 33
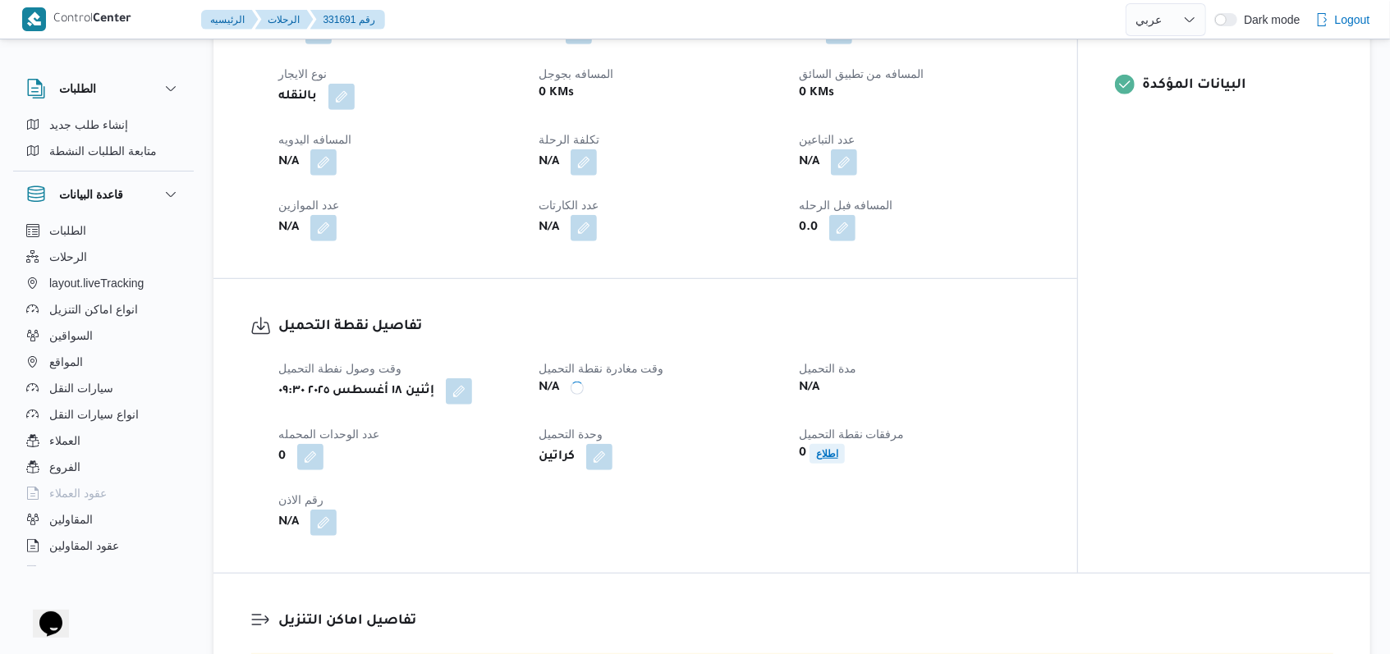
click at [834, 460] on b "اطلاع" at bounding box center [827, 453] width 22 height 11
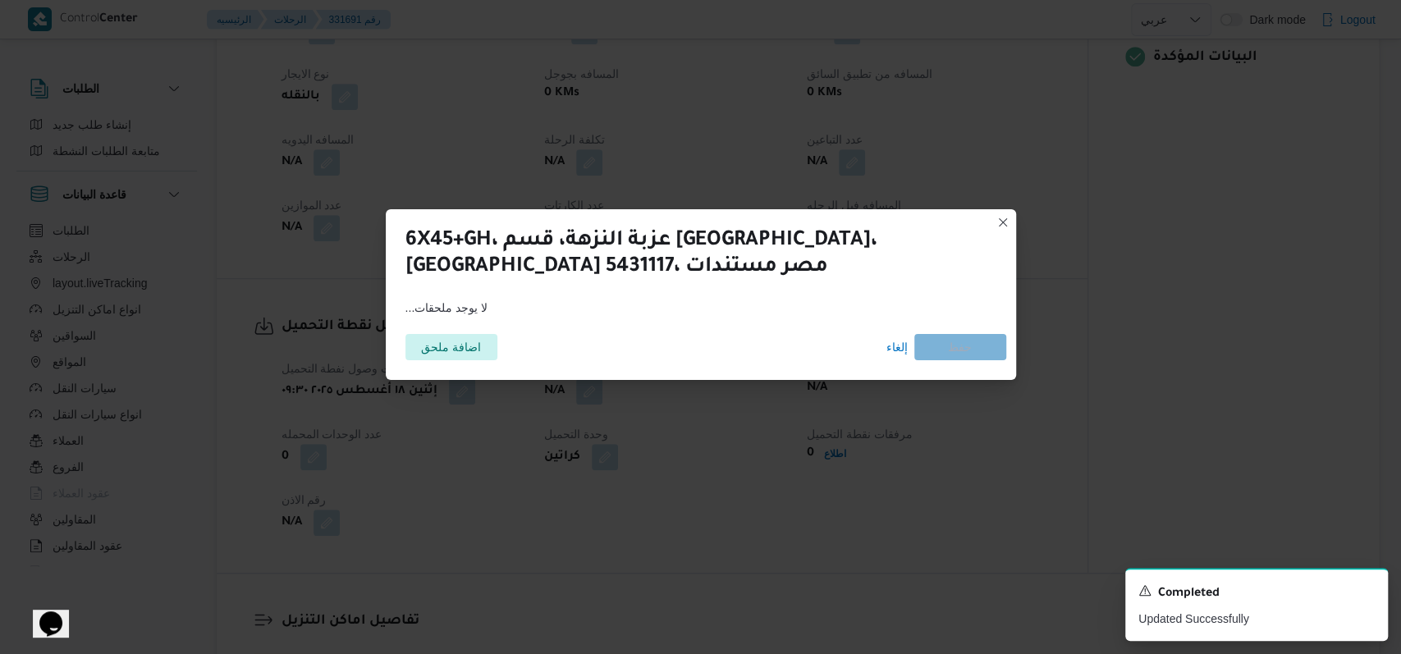
click at [475, 330] on div "اضافة ملحق إلغاء حفظ" at bounding box center [701, 347] width 611 height 46
click at [474, 348] on span "اضافة ملحق" at bounding box center [451, 346] width 60 height 26
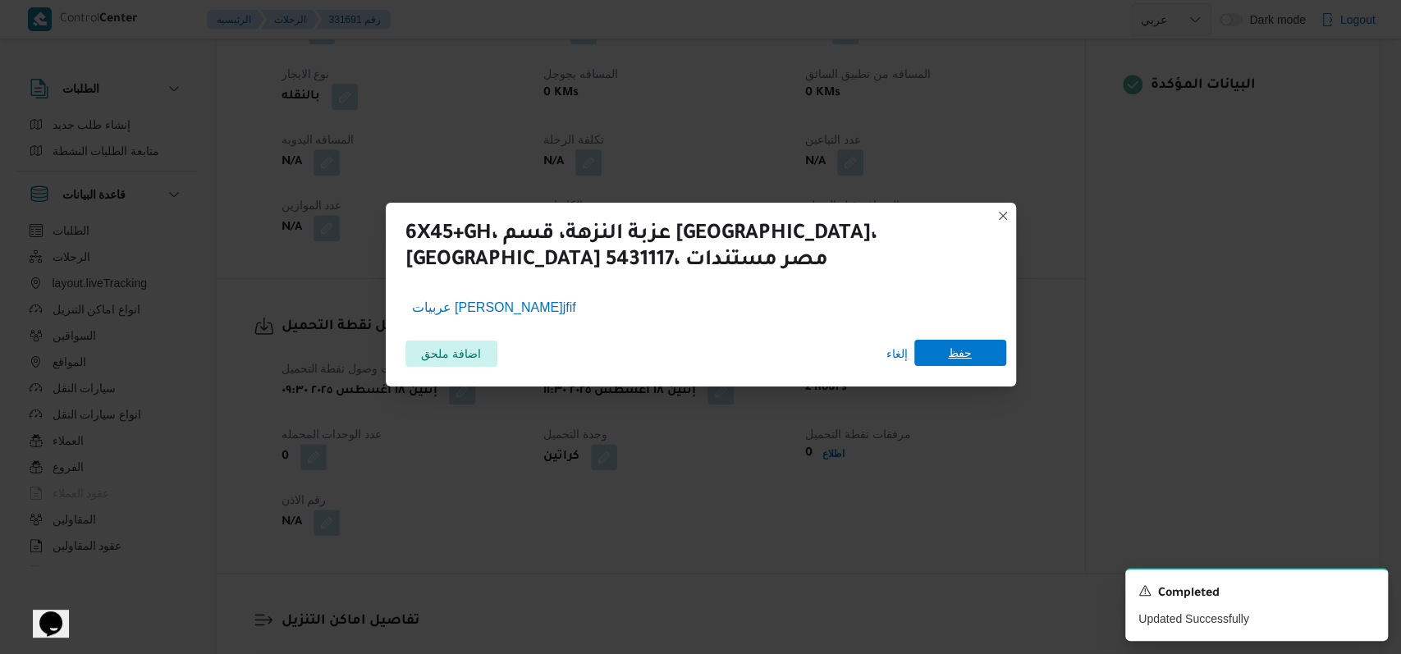
click at [988, 360] on span "حفظ" at bounding box center [960, 353] width 92 height 26
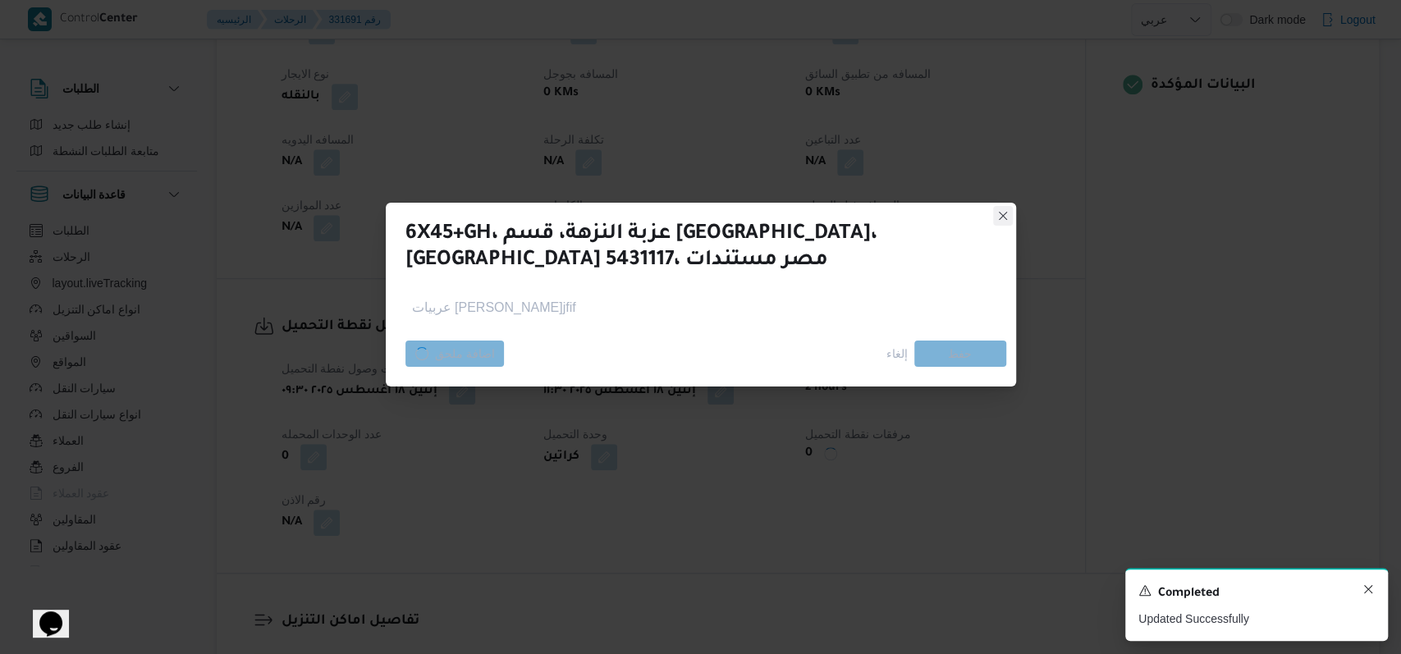
click at [1368, 590] on icon "Dismiss toast" at bounding box center [1368, 589] width 13 height 13
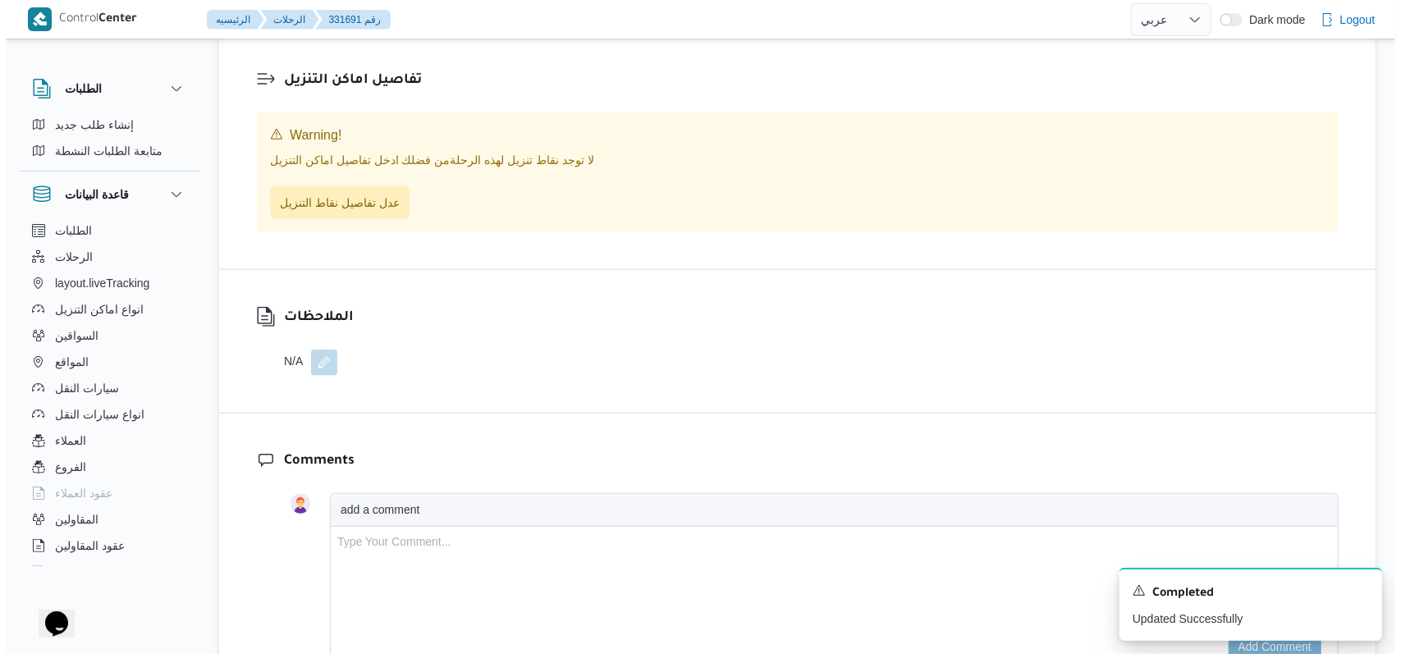
scroll to position [1203, 0]
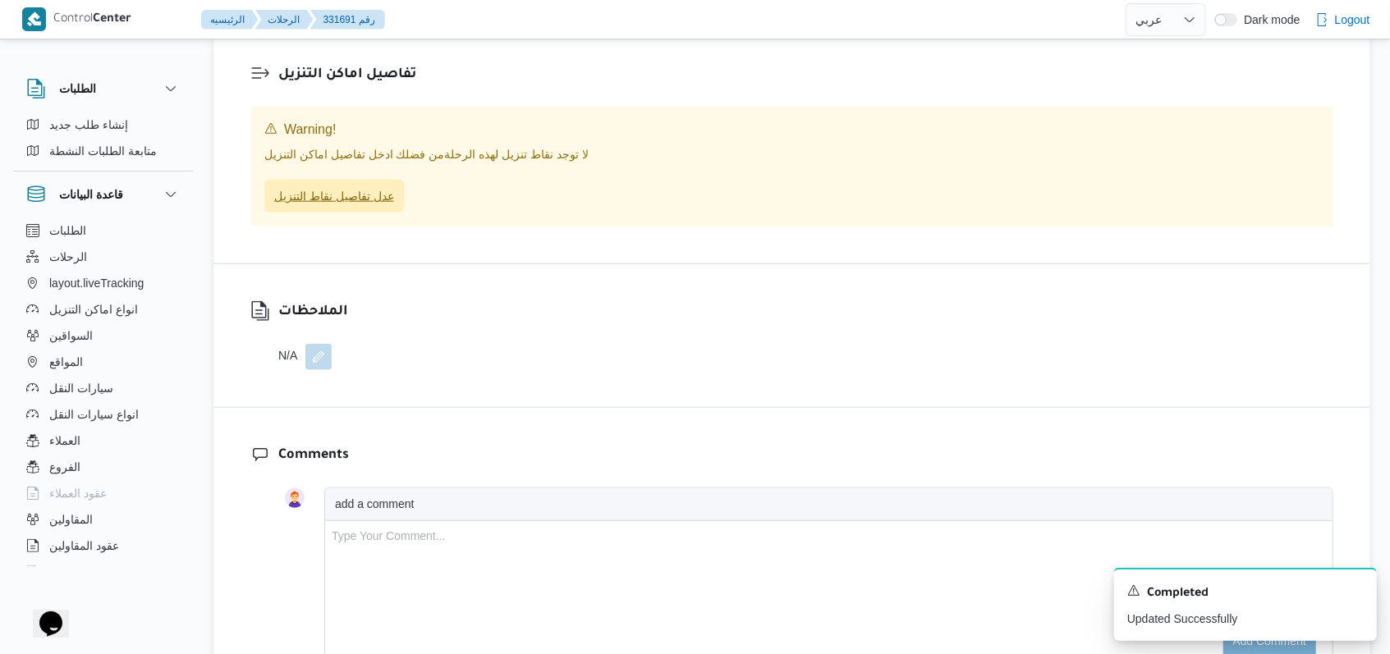
click at [374, 206] on span "عدل تفاصيل نقاط التنزيل" at bounding box center [334, 196] width 120 height 20
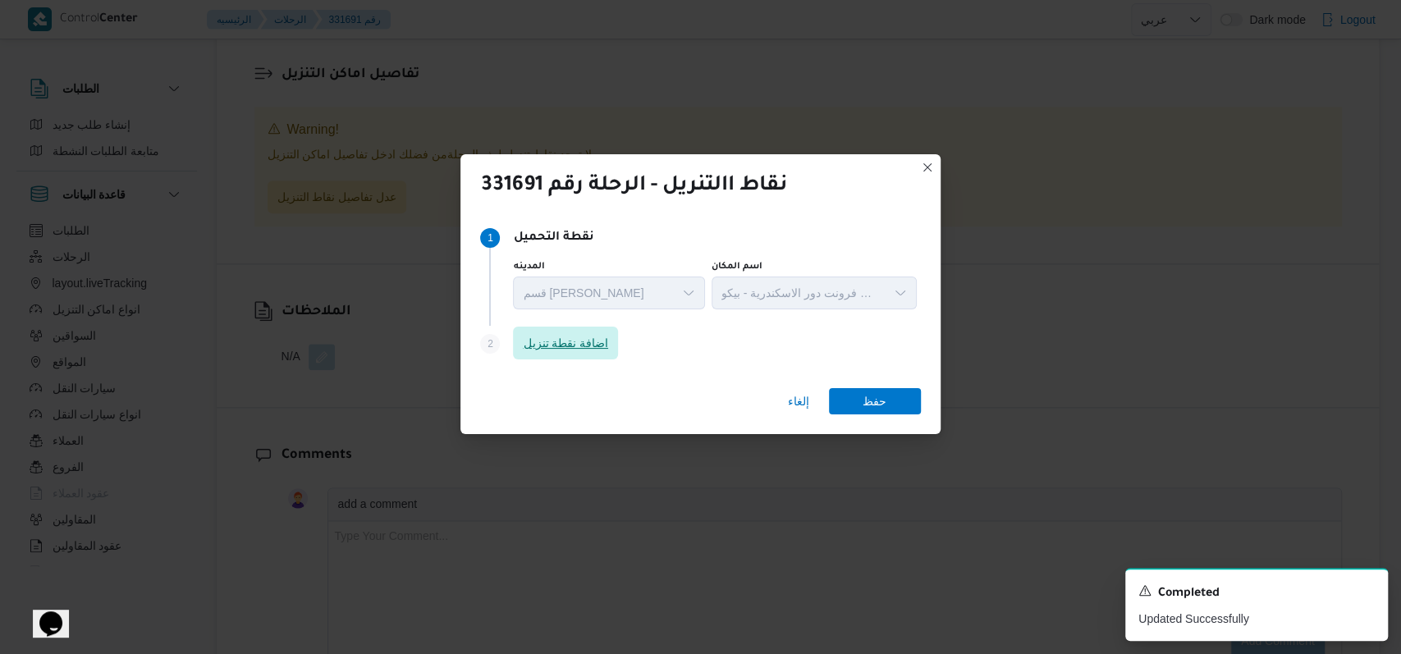
click at [608, 341] on span "اضافة نقطة تنزيل" at bounding box center [565, 343] width 85 height 20
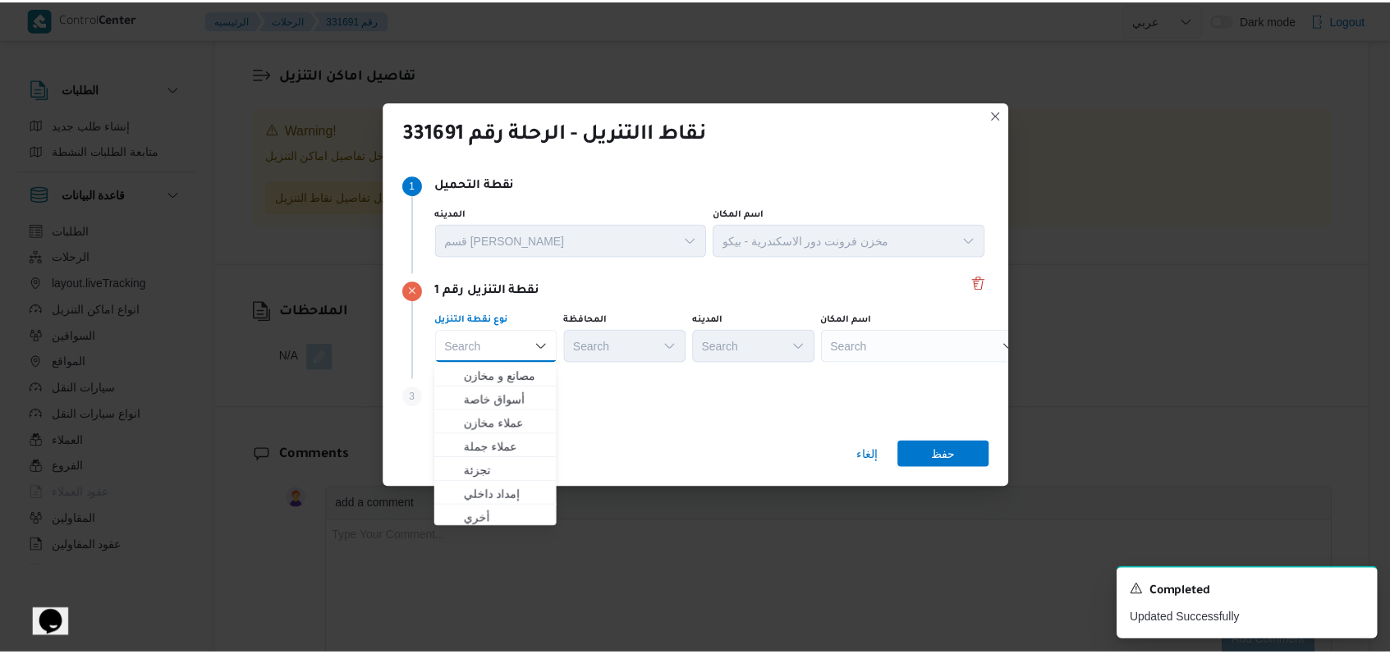
scroll to position [431, 0]
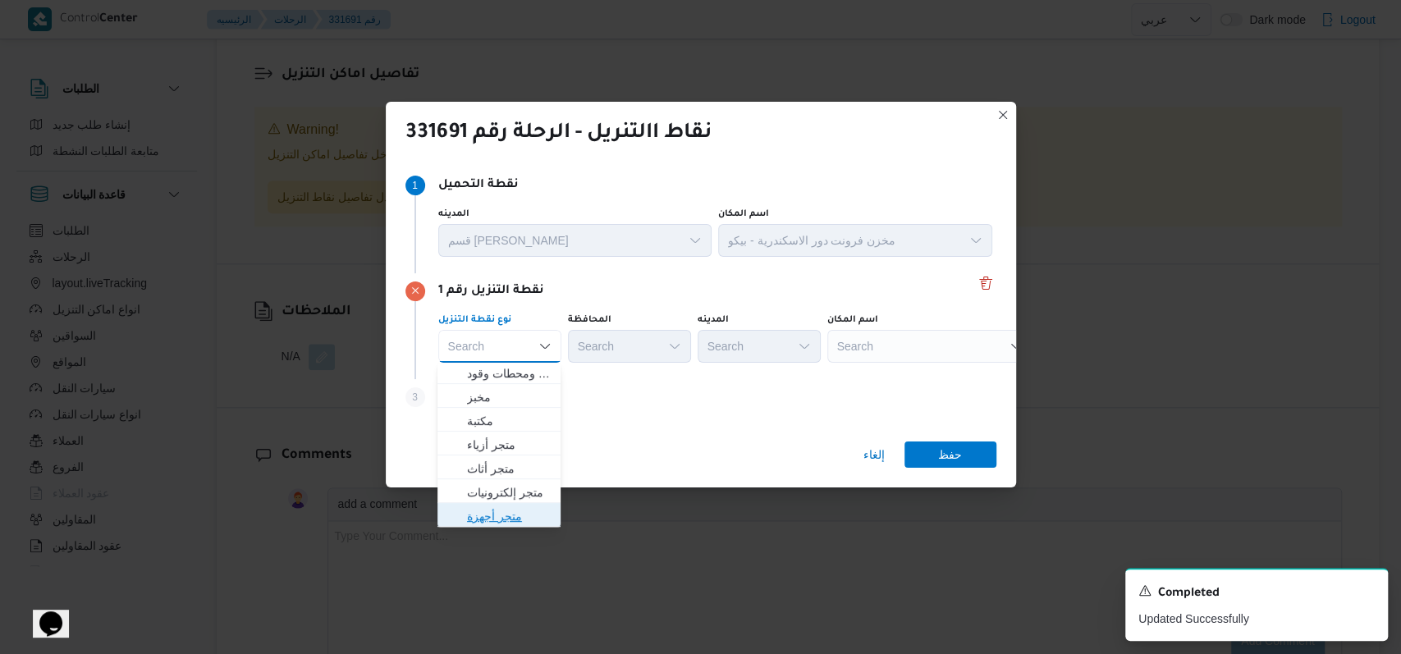
click at [524, 509] on span "متجر أجهزة" at bounding box center [509, 516] width 84 height 20
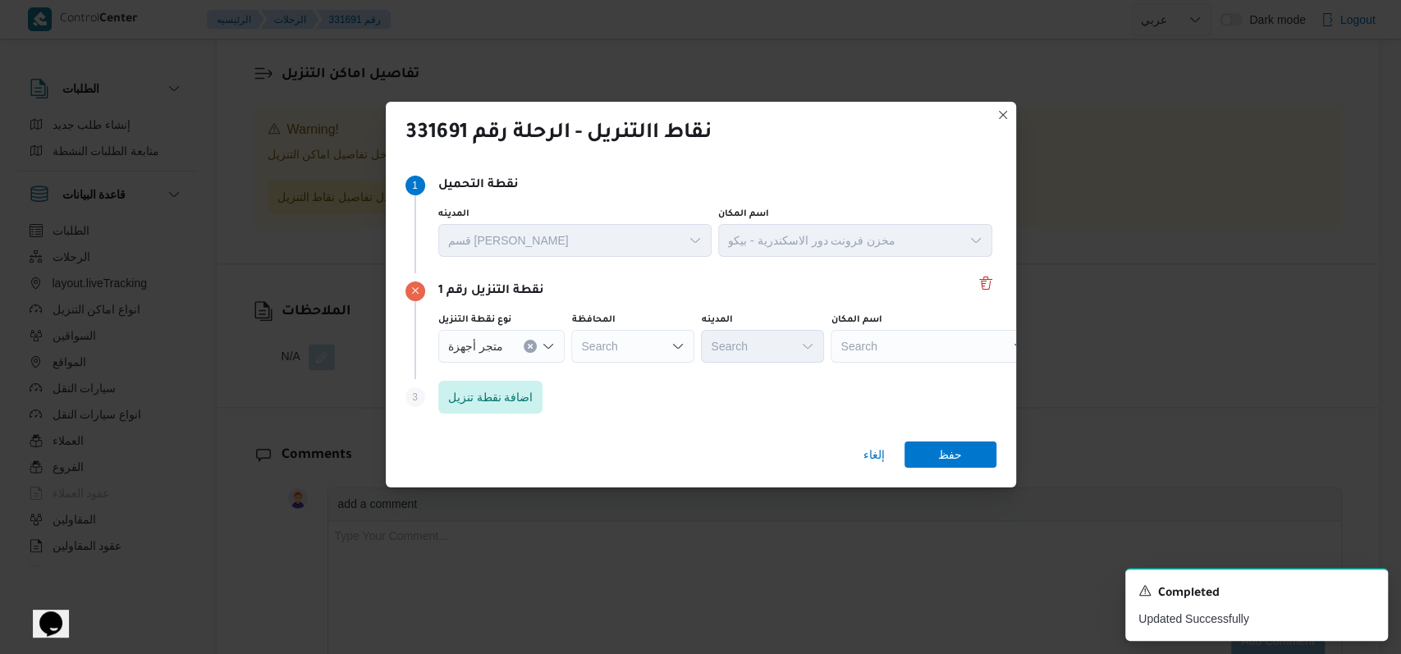
click at [900, 257] on div "اسم المكان Search" at bounding box center [855, 232] width 274 height 49
click at [900, 346] on div "Search" at bounding box center [933, 346] width 205 height 33
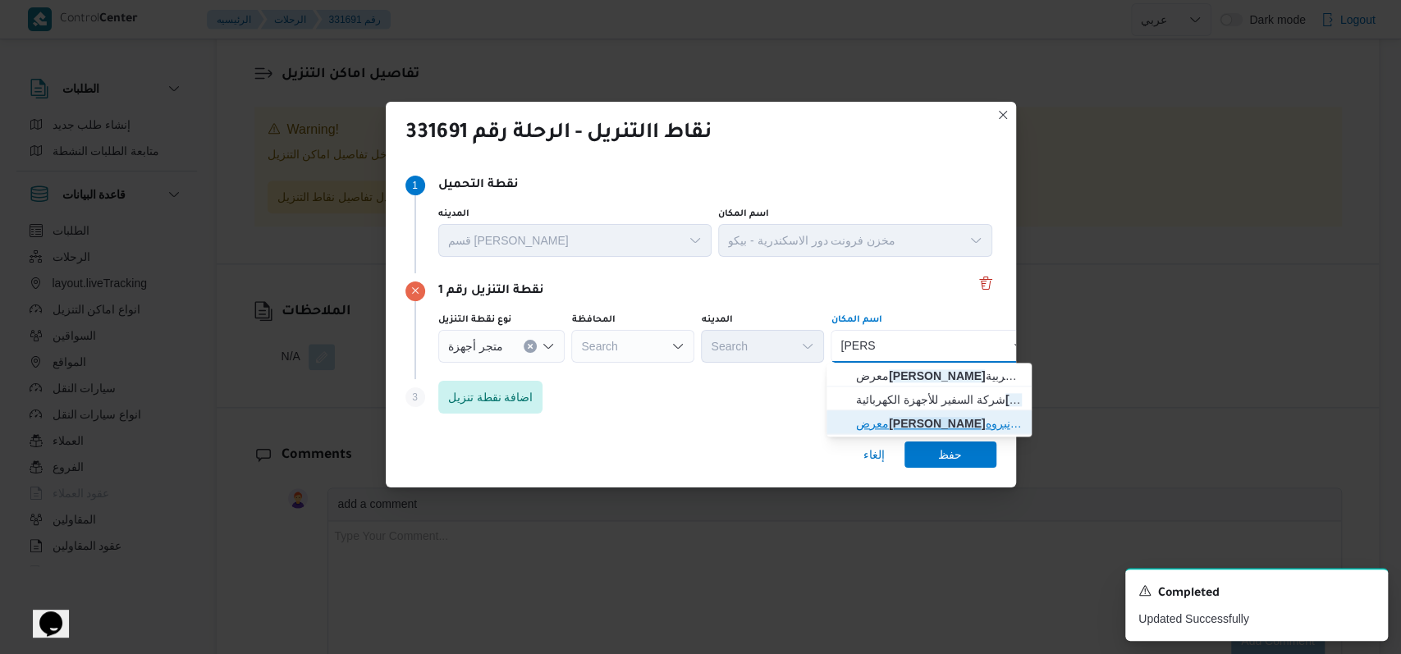
click at [939, 415] on span "معرض الحرمي ن نبروه - المنصورة | نبروه شارع 6 أكتوبر | نبروة" at bounding box center [939, 424] width 166 height 20
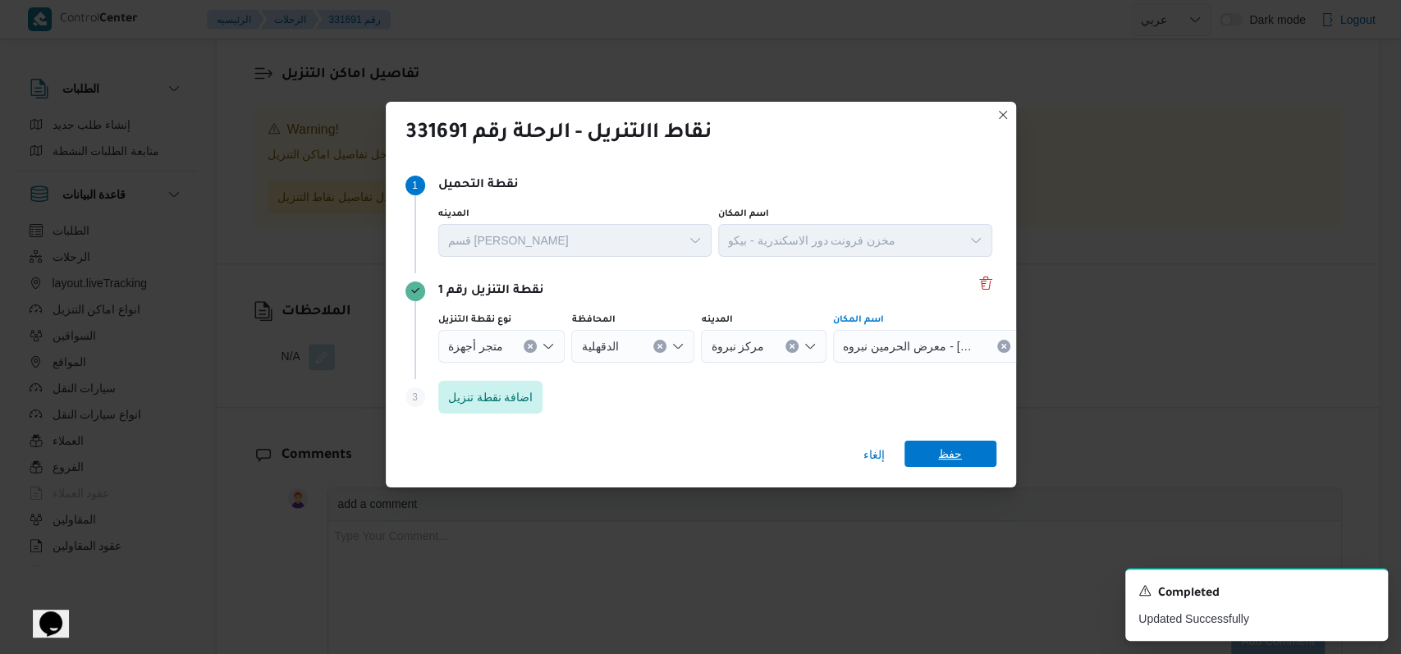
click at [949, 450] on span "حفظ" at bounding box center [950, 454] width 24 height 26
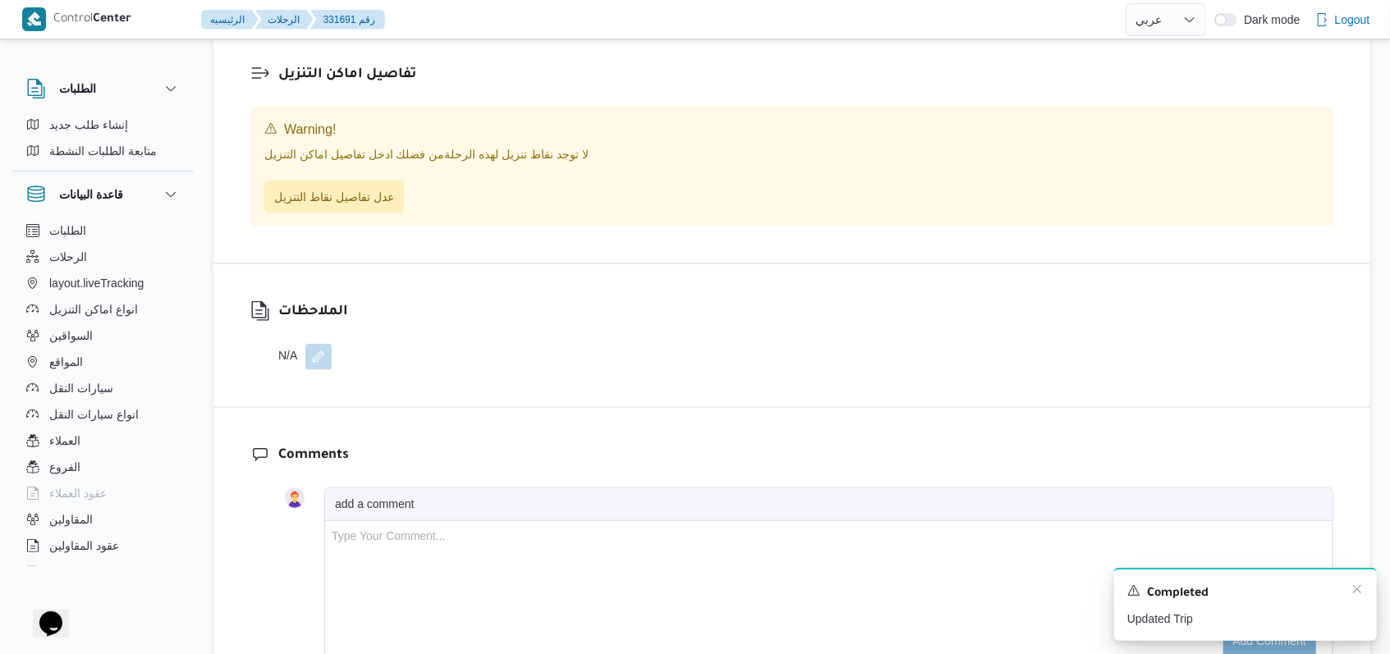
click at [1359, 598] on div "Completed" at bounding box center [1245, 593] width 236 height 21
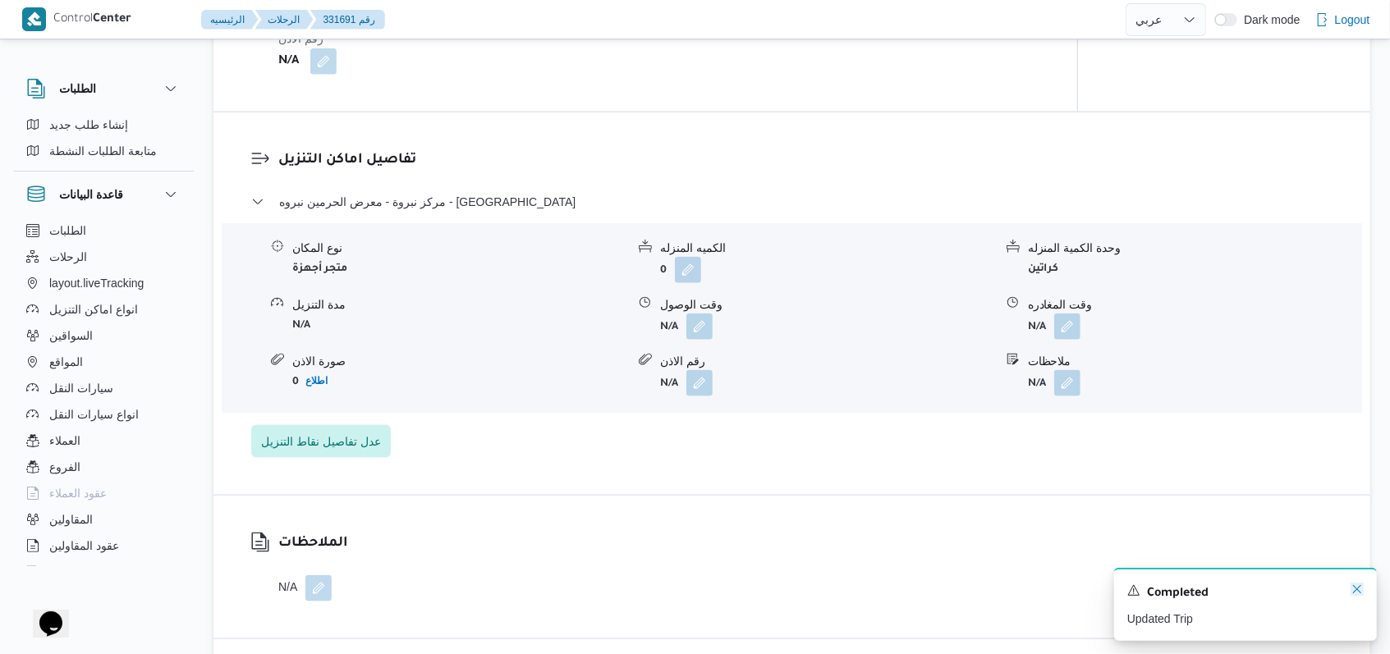
click at [1359, 593] on icon "Dismiss toast" at bounding box center [1356, 589] width 13 height 13
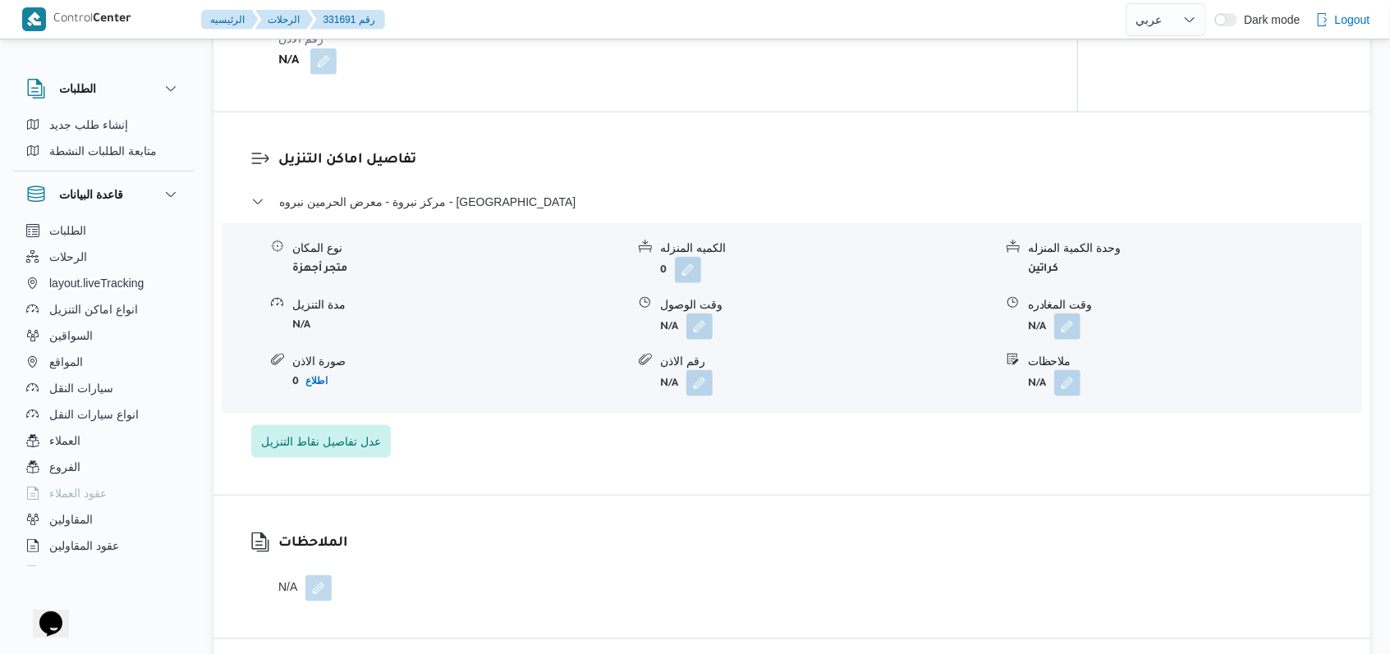
scroll to position [1289, 0]
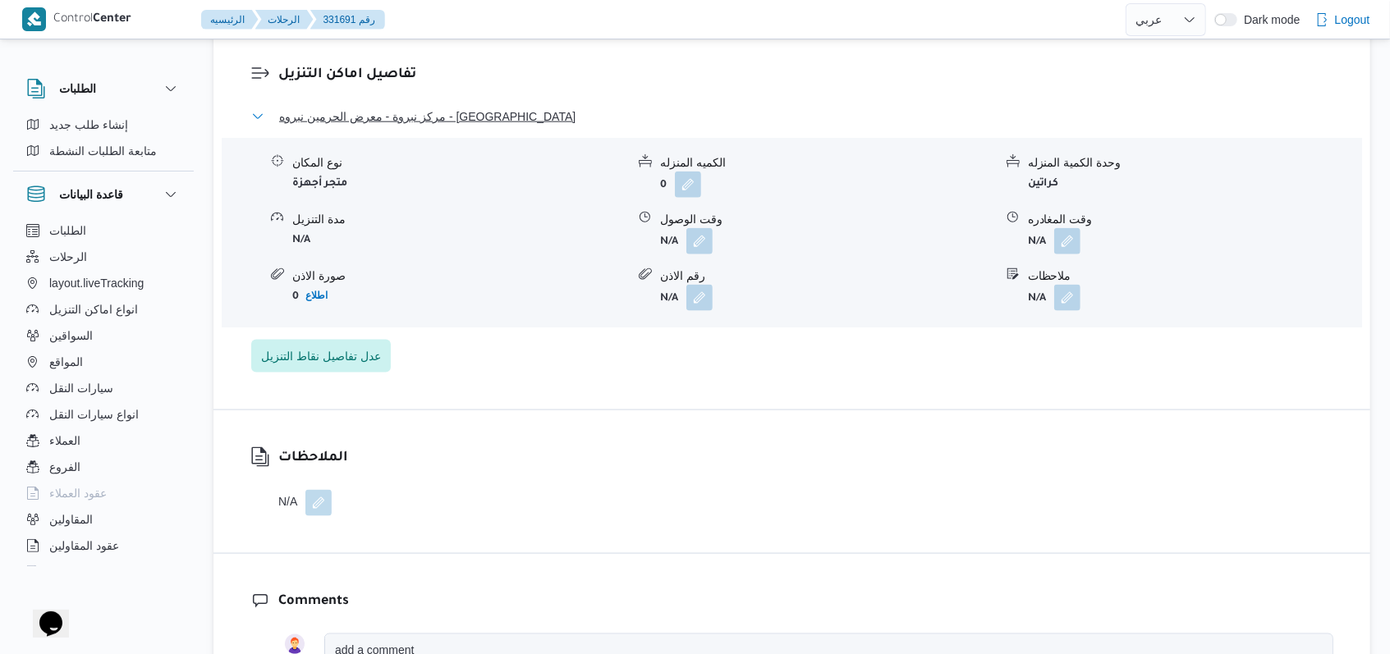
click at [442, 126] on span "مركز نبروة - معرض الحرمين نبروه - المنصورة" at bounding box center [427, 117] width 296 height 20
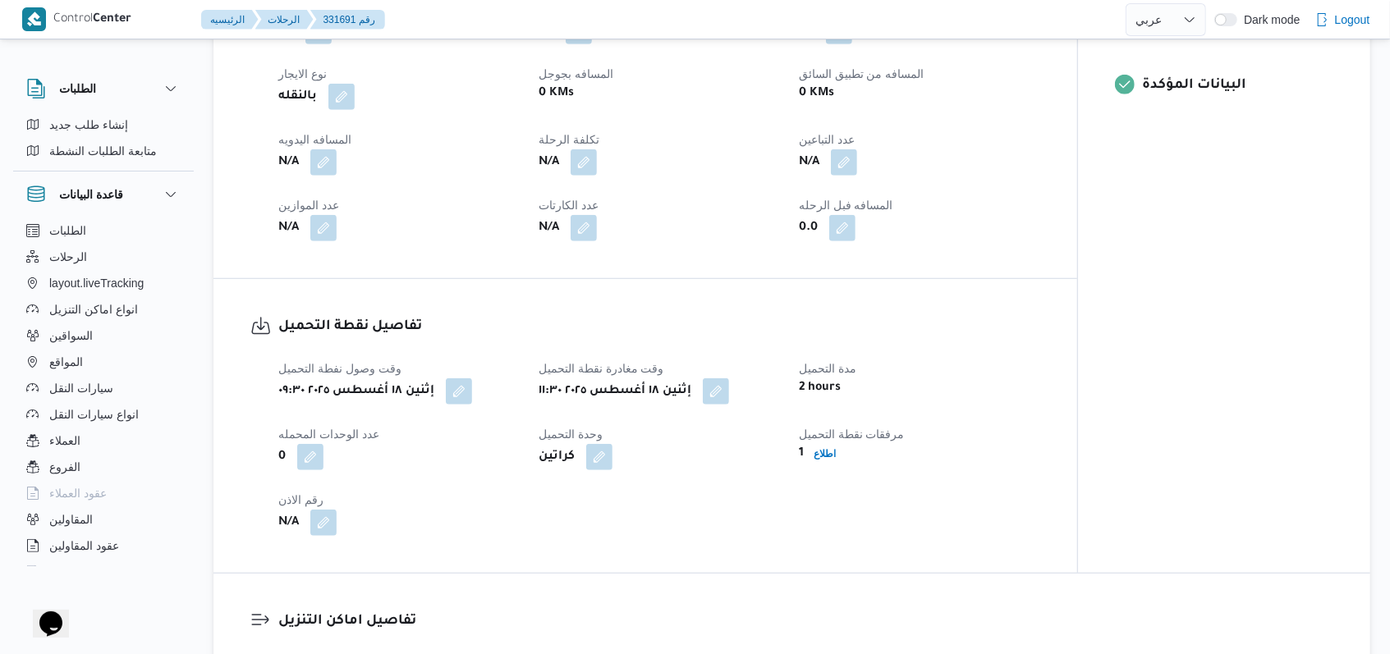
scroll to position [85, 0]
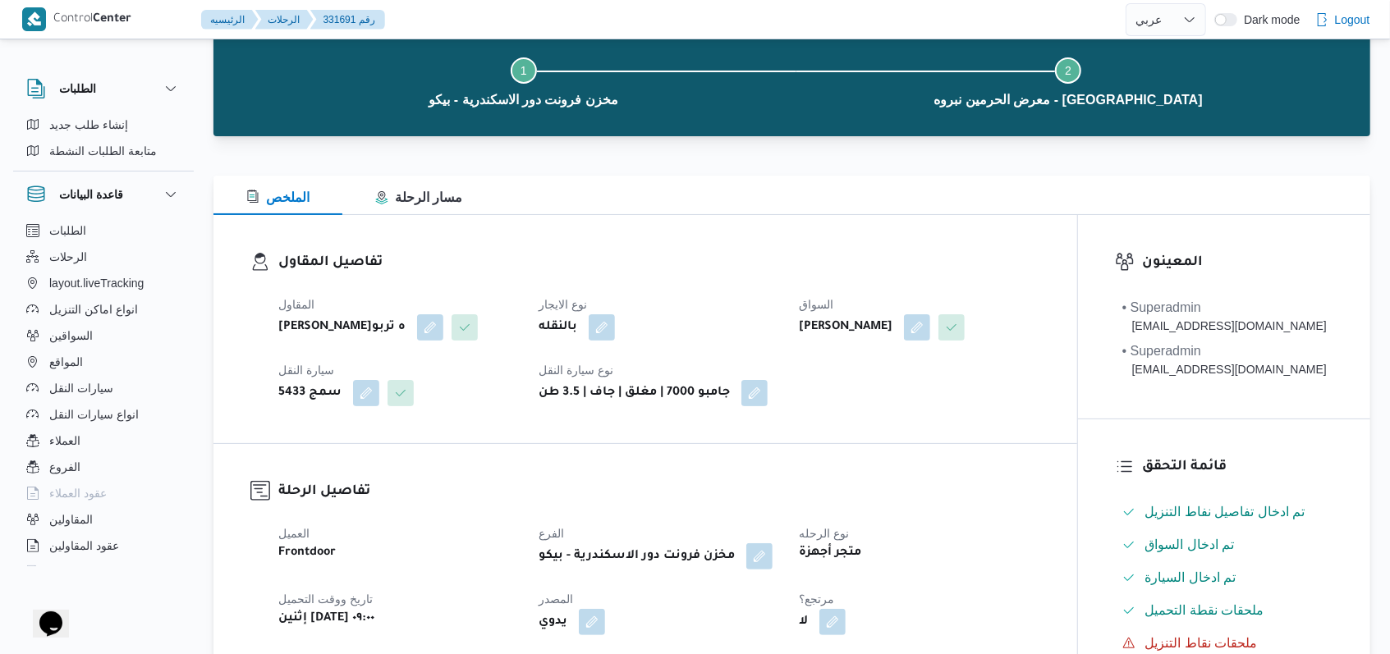
click at [742, 341] on div "نوع الايجار بالنقله" at bounding box center [658, 318] width 241 height 46
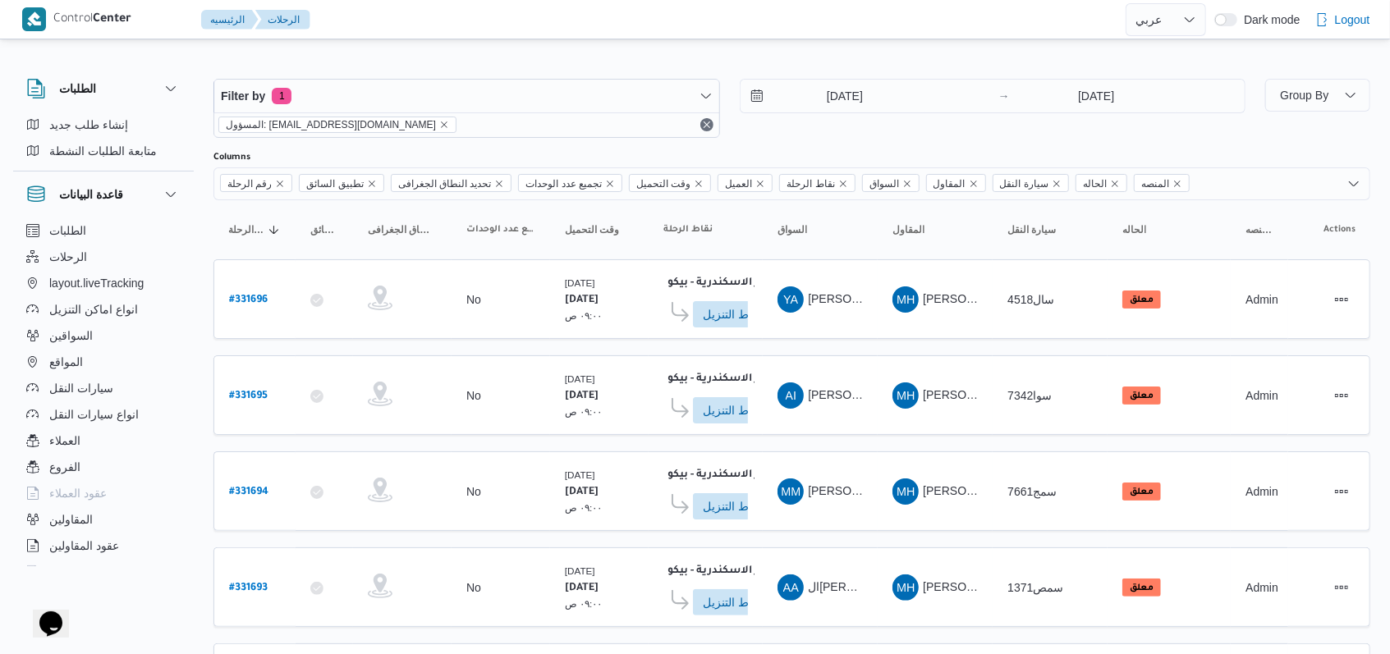
click at [857, 141] on div "Filter by 1 المسؤول: mostafa.elrouby@illa.com.eg 18/8/2025 → 18/8/2025" at bounding box center [730, 108] width 1052 height 79
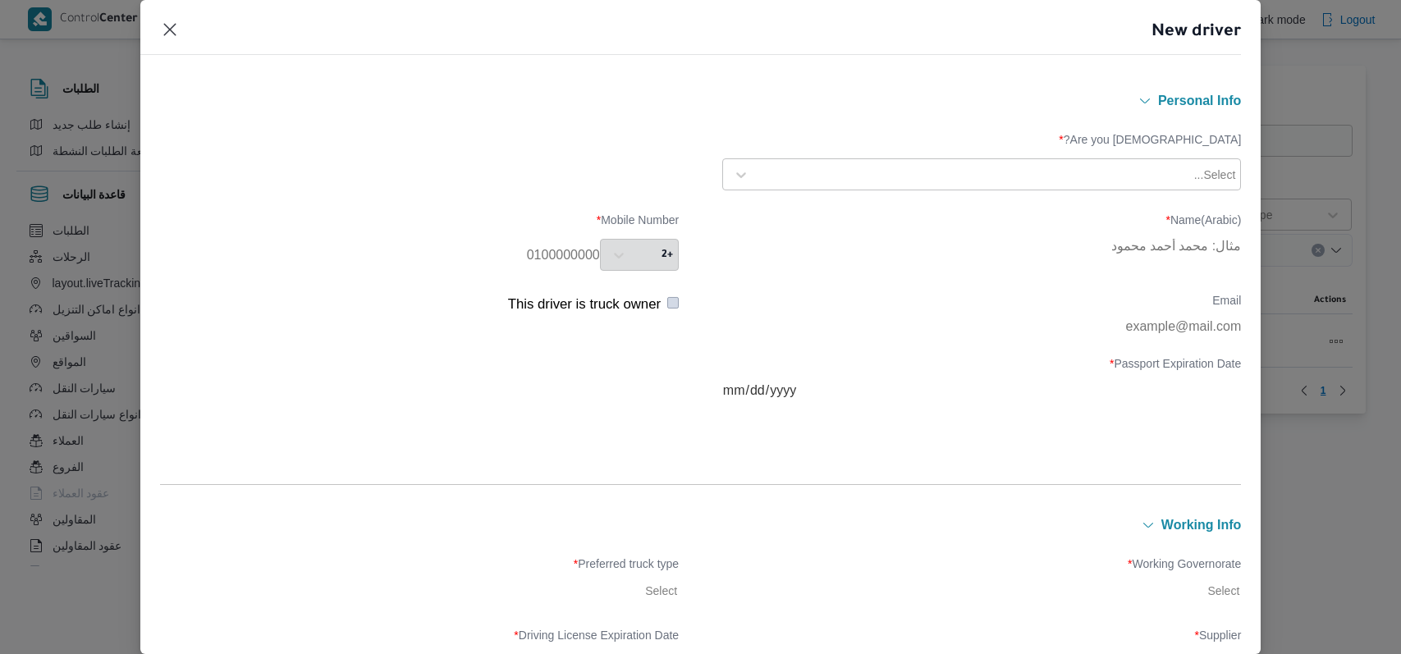
select select "ar"
click at [872, 189] on div "Select..." at bounding box center [981, 174] width 519 height 32
click at [871, 174] on div at bounding box center [974, 175] width 433 height 16
click at [823, 219] on div "Egyptian" at bounding box center [981, 218] width 517 height 29
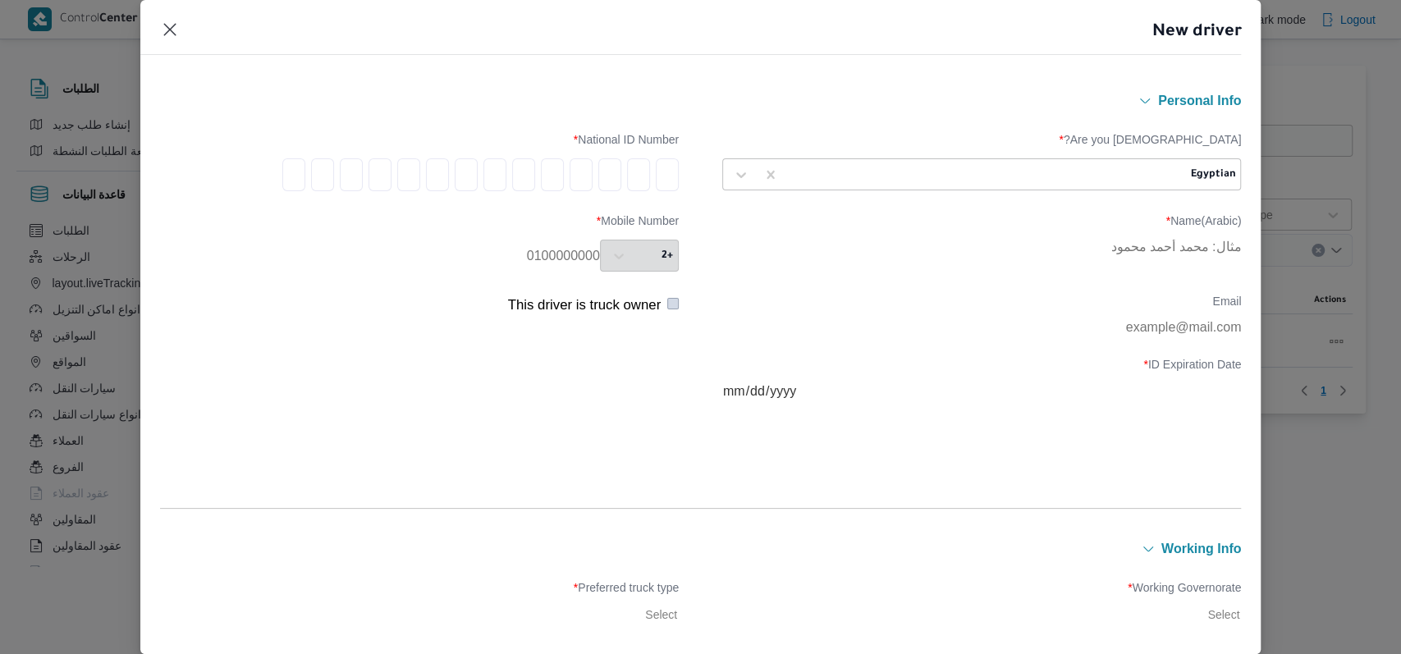
type input "2"
type input "8"
type input "2"
type input "1"
type input "2"
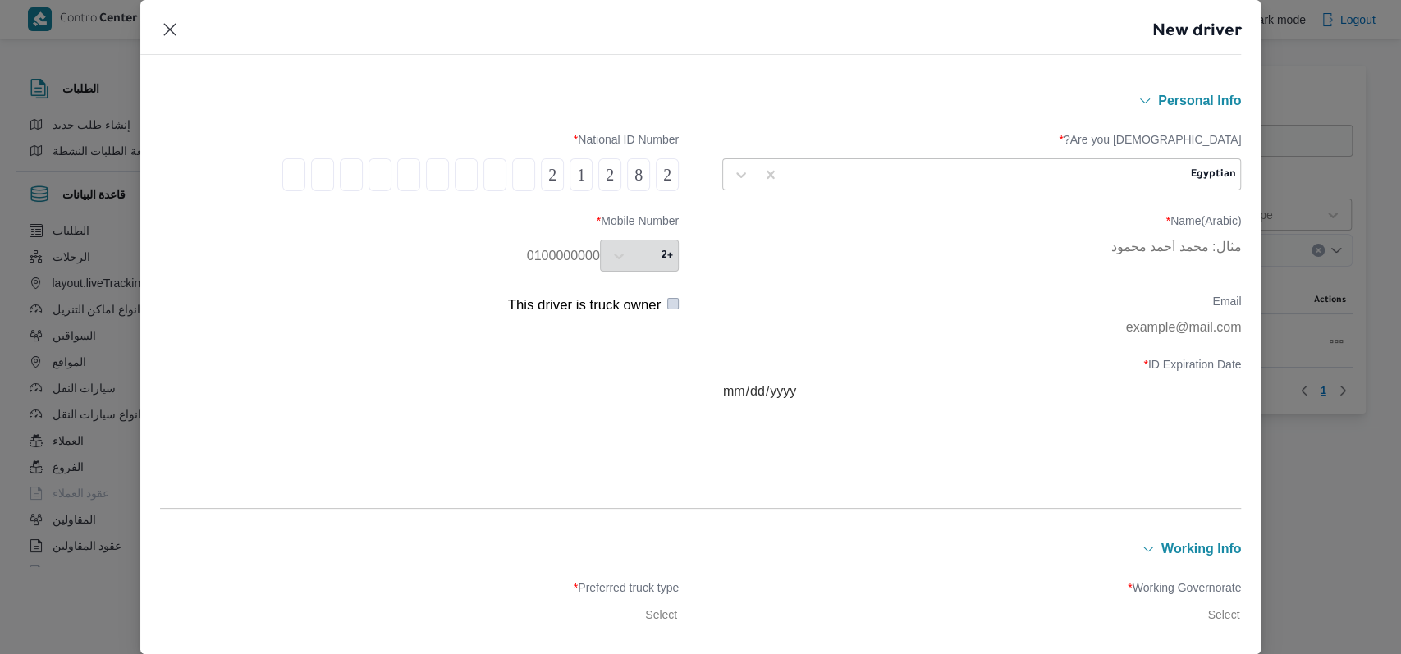
type input "1"
type input "9"
type input "0"
type input "2"
type input "0"
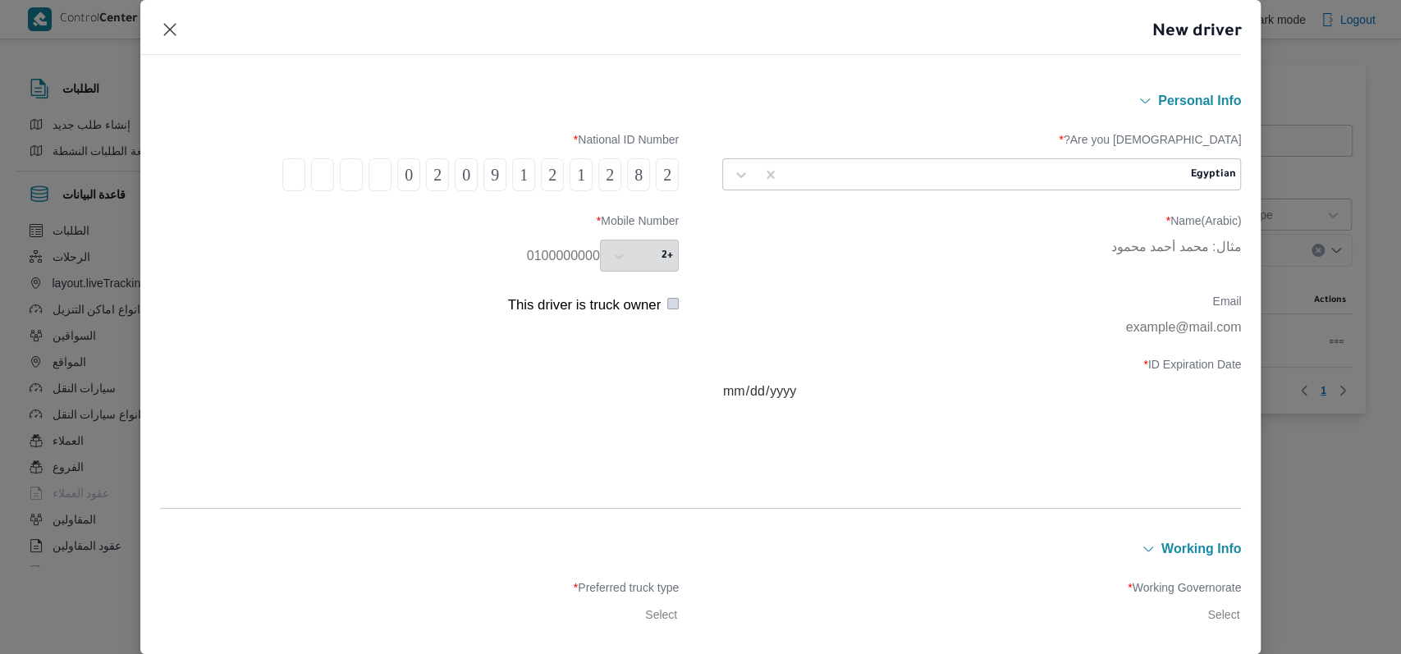
type input "1"
type input "9"
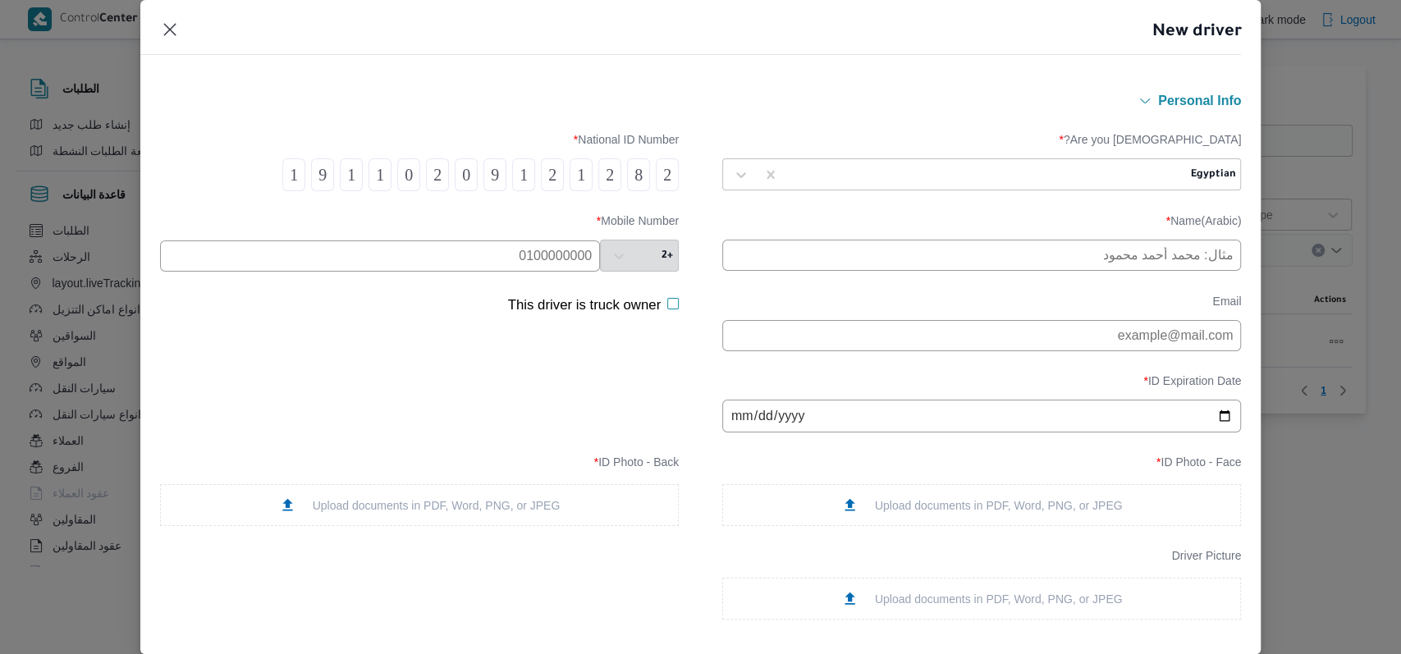
type input "1"
click at [800, 269] on input "text" at bounding box center [981, 255] width 519 height 31
type input "محمد صديق عبدالهادى الشافعى"
click at [407, 266] on input "text" at bounding box center [380, 256] width 440 height 31
type input "01224172985"
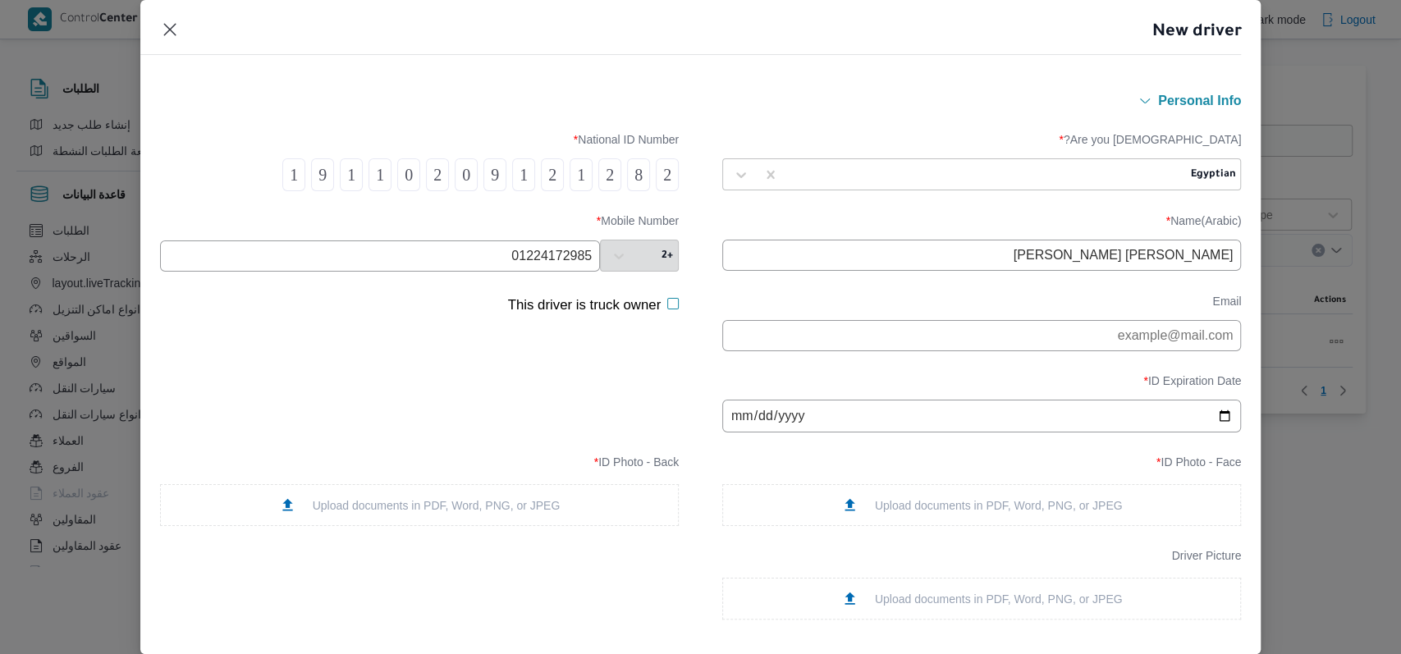
click at [731, 429] on input "date" at bounding box center [981, 416] width 519 height 33
type input "2025-10-22"
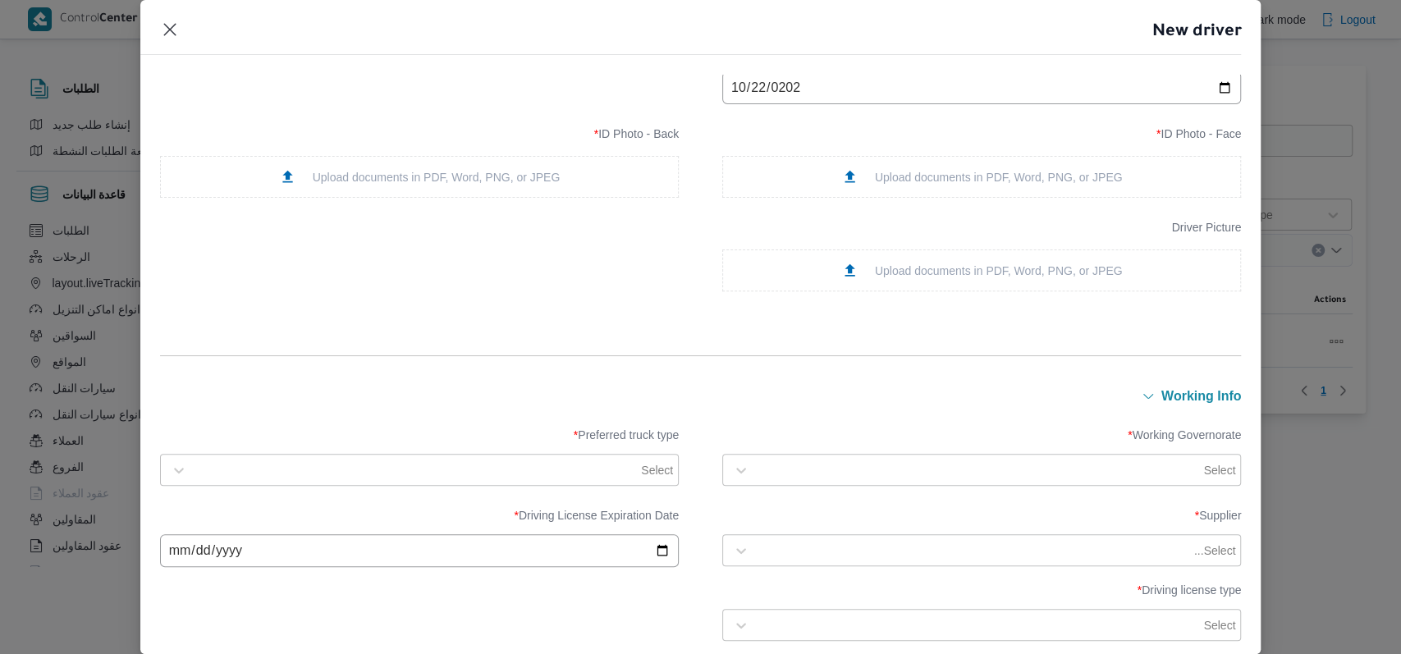
scroll to position [547, 0]
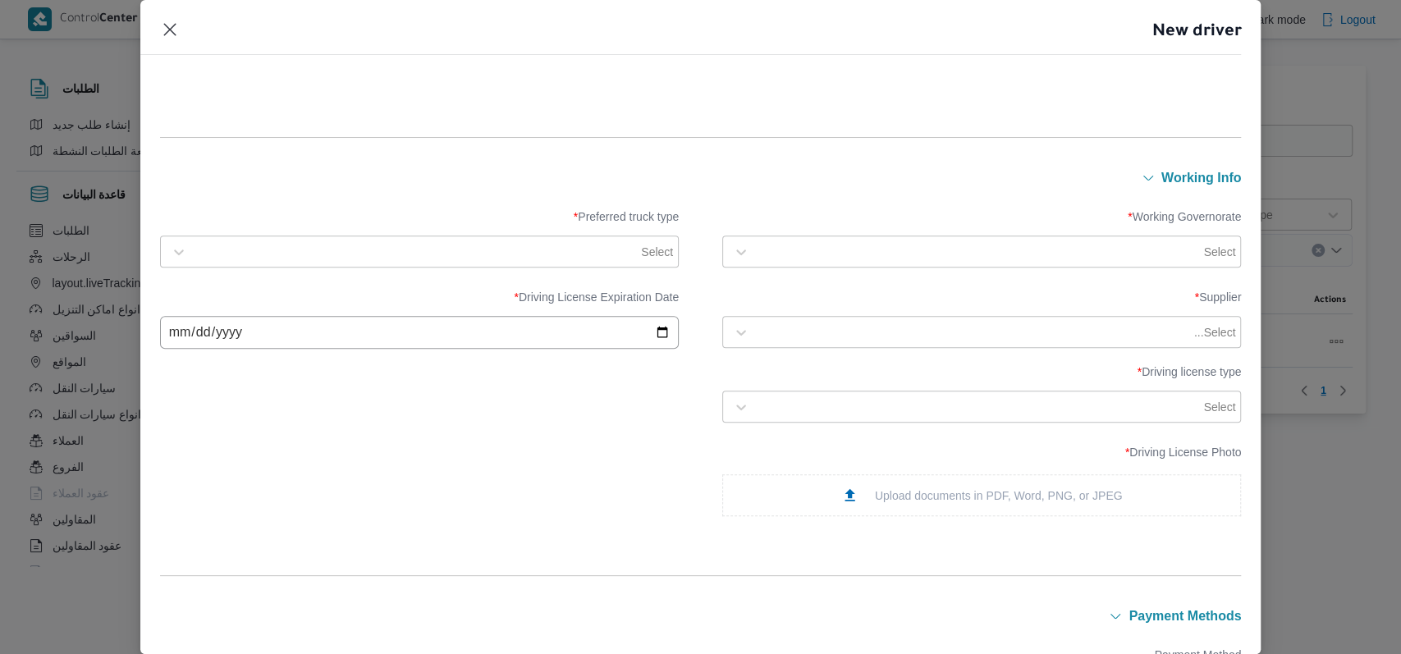
click at [820, 247] on div at bounding box center [979, 252] width 443 height 16
click at [826, 305] on div "الاسكندرية" at bounding box center [982, 298] width 484 height 20
click at [491, 262] on div "Select" at bounding box center [434, 252] width 481 height 23
click at [277, 346] on div "Jumbo" at bounding box center [419, 350] width 484 height 20
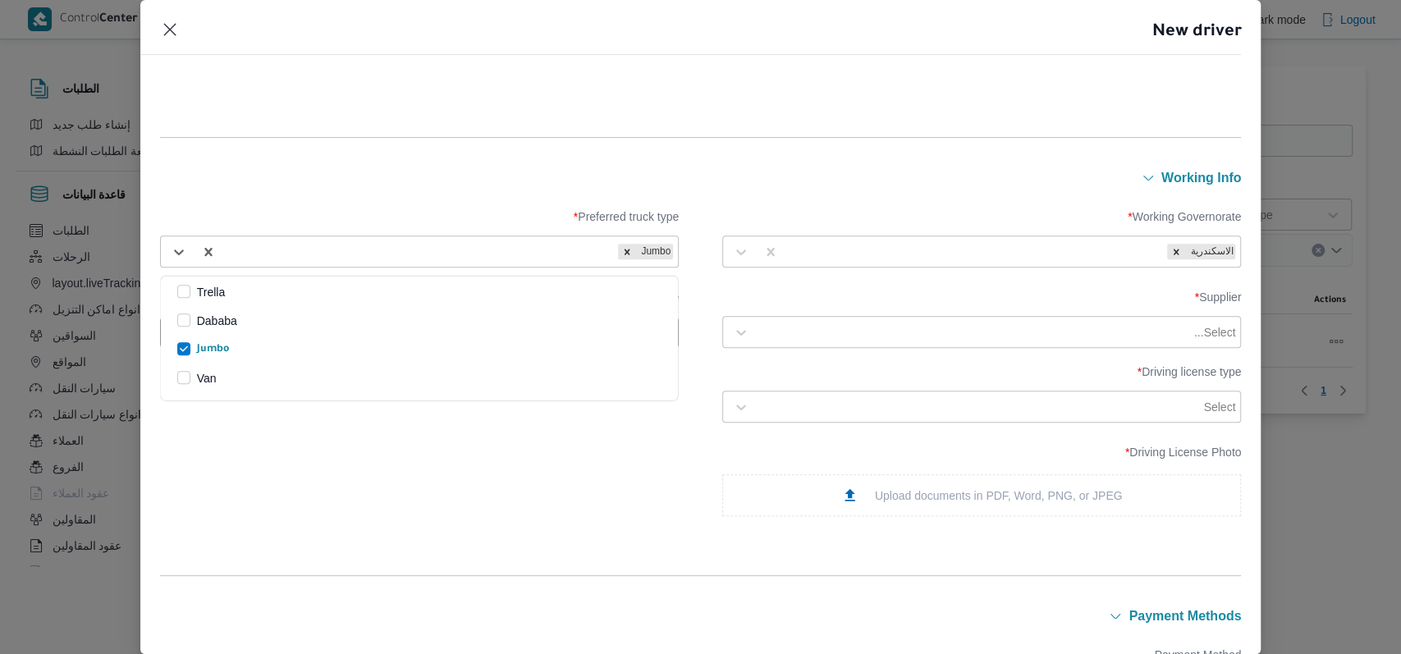
click at [900, 340] on div "Select..." at bounding box center [996, 332] width 481 height 23
type input "فتحى حسن"
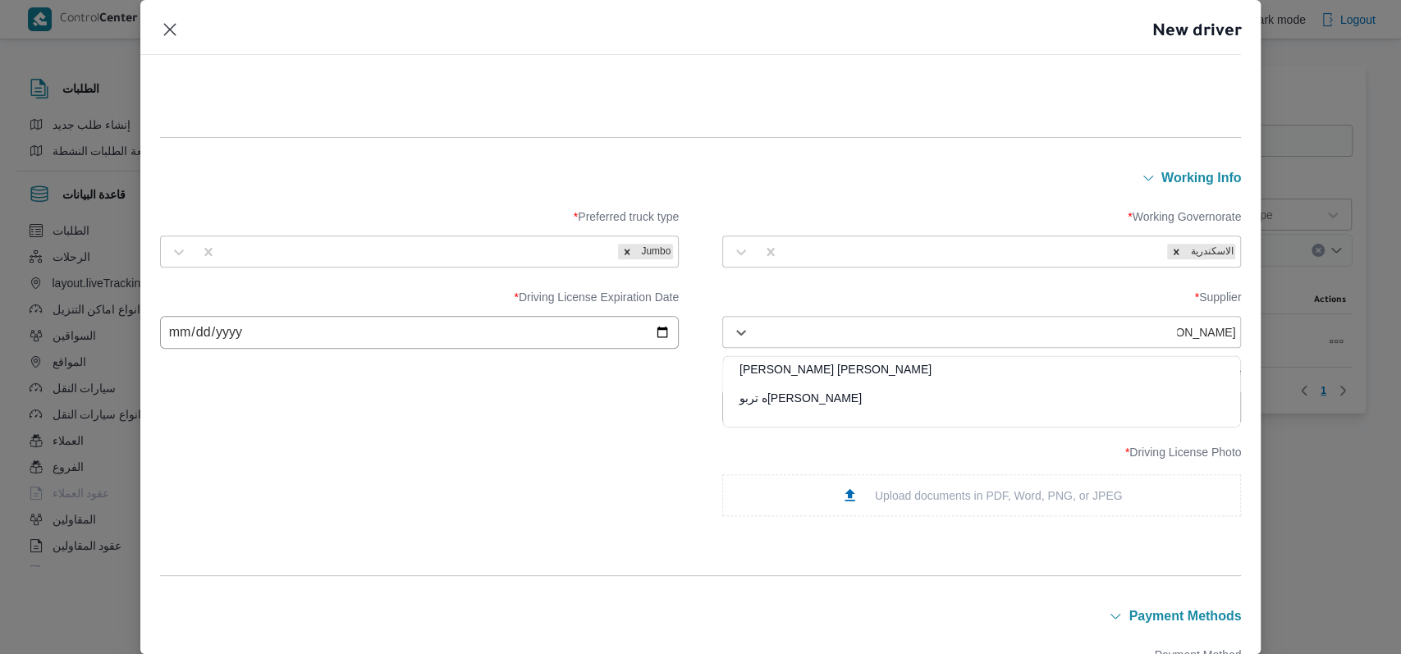
click at [817, 404] on div "فتحى حسن جلال ابو الحسن شركه تربو" at bounding box center [981, 404] width 517 height 29
click at [185, 338] on input "date" at bounding box center [419, 332] width 519 height 33
type input "2025-10-22"
click at [843, 392] on div "Select" at bounding box center [981, 407] width 519 height 32
click at [845, 404] on div at bounding box center [979, 407] width 443 height 16
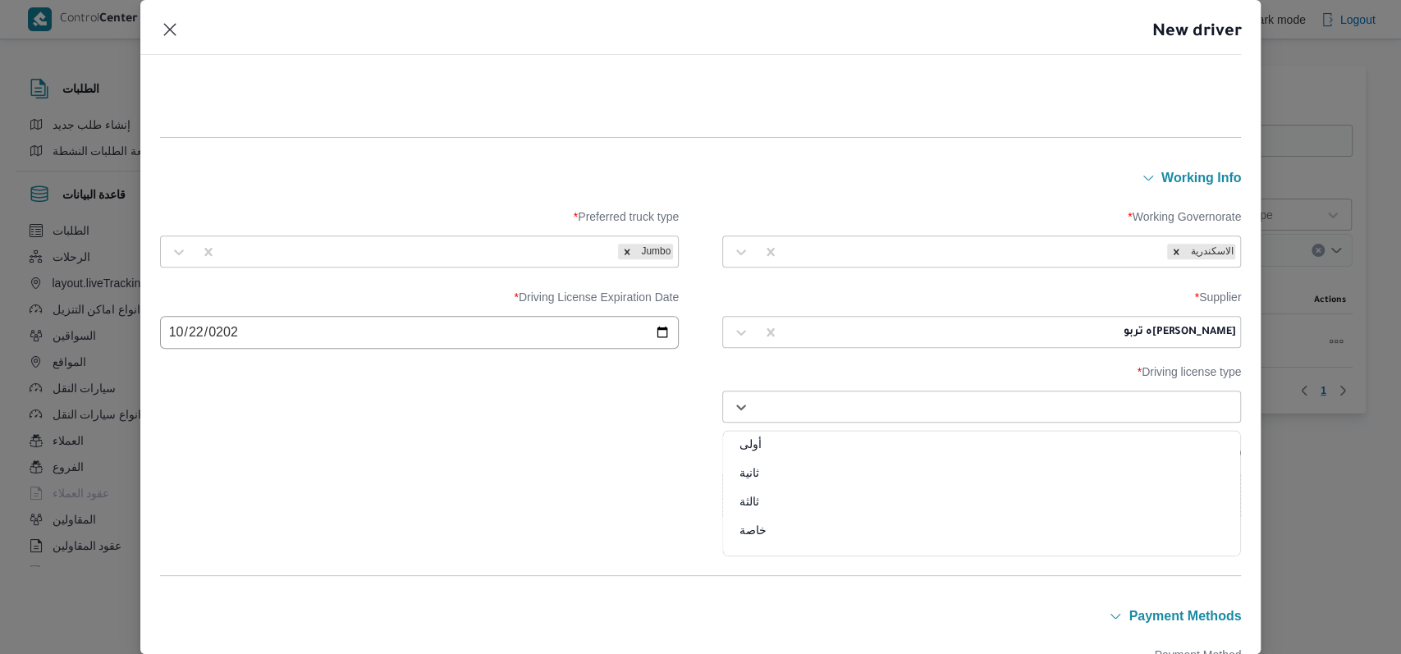
click at [763, 470] on div "ثانية" at bounding box center [981, 479] width 517 height 29
click at [812, 479] on div "Upload documents in PDF, Word, PNG, or JPEG" at bounding box center [981, 495] width 519 height 42
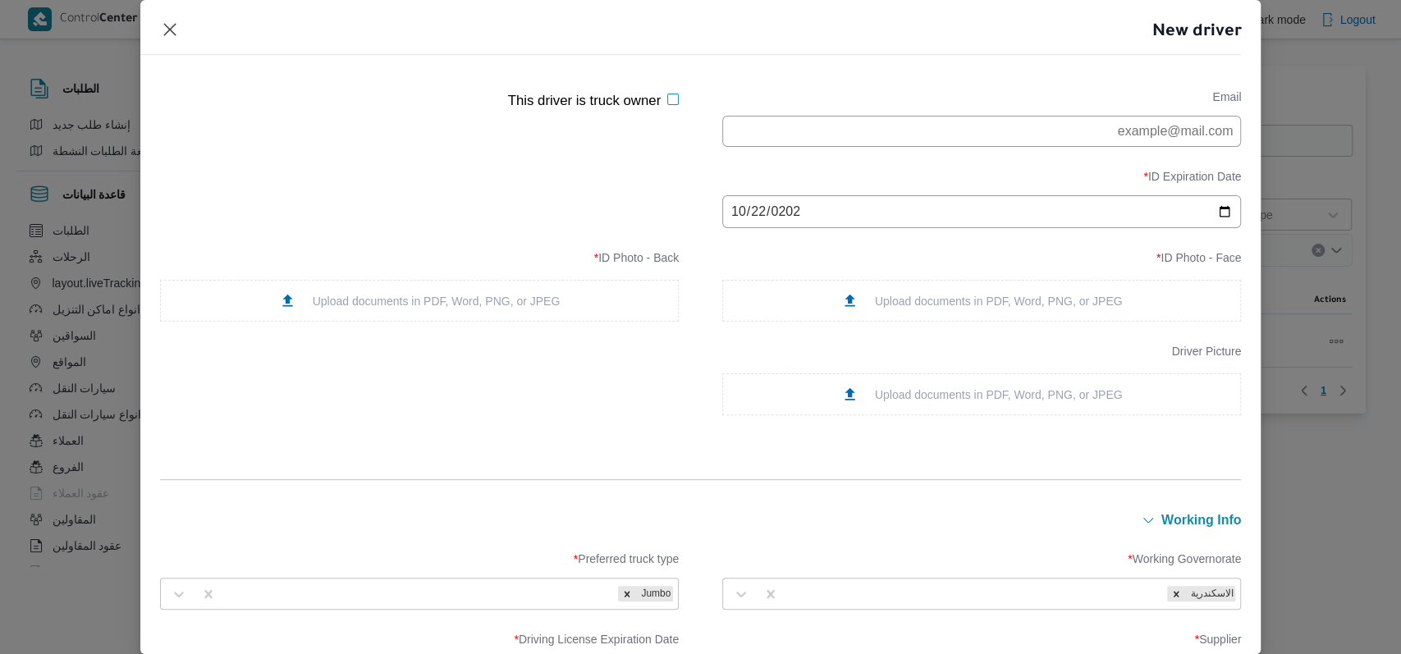
scroll to position [85, 0]
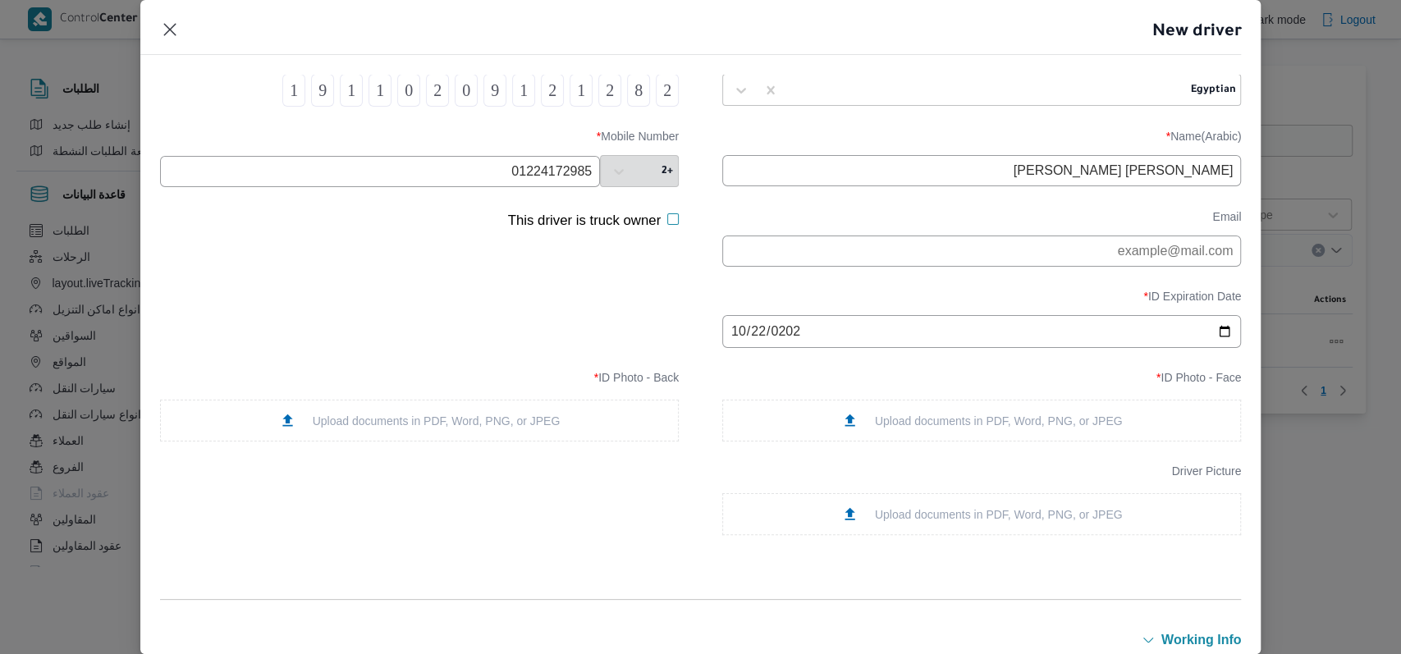
click at [893, 516] on div "Upload documents in PDF, Word, PNG, or JPEG" at bounding box center [982, 514] width 282 height 17
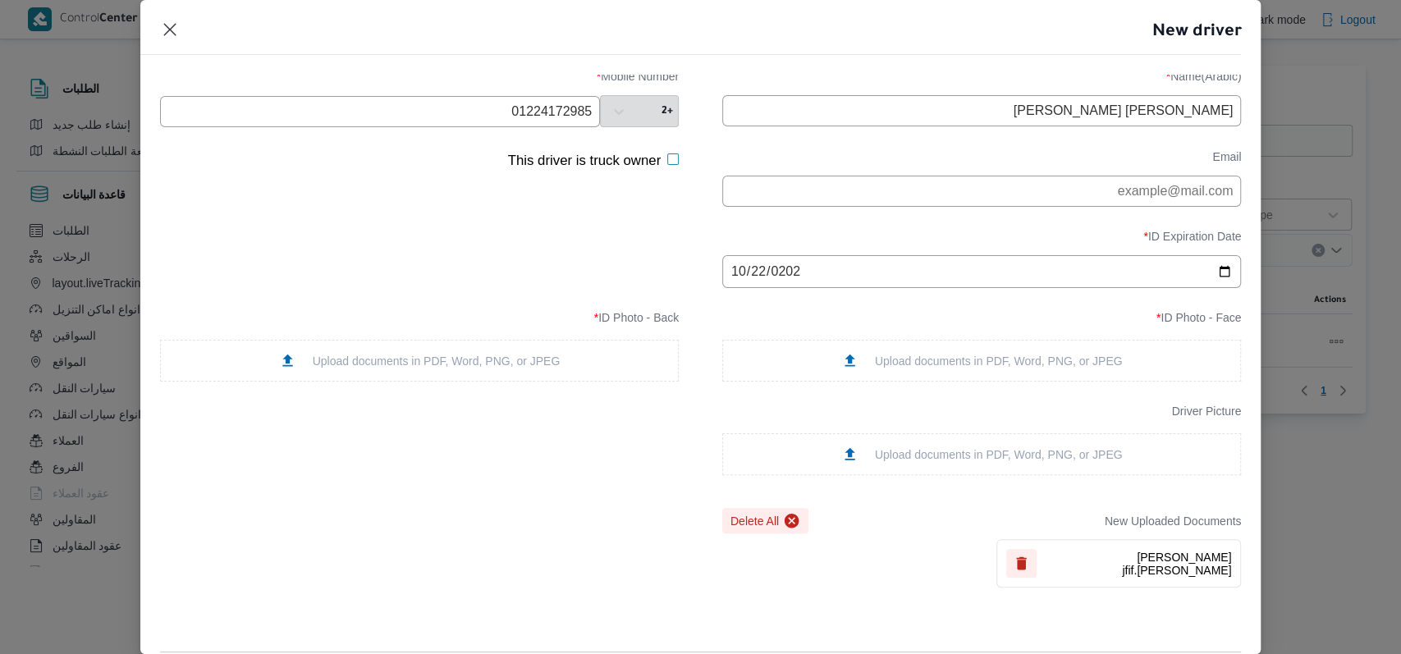
scroll to position [218, 0]
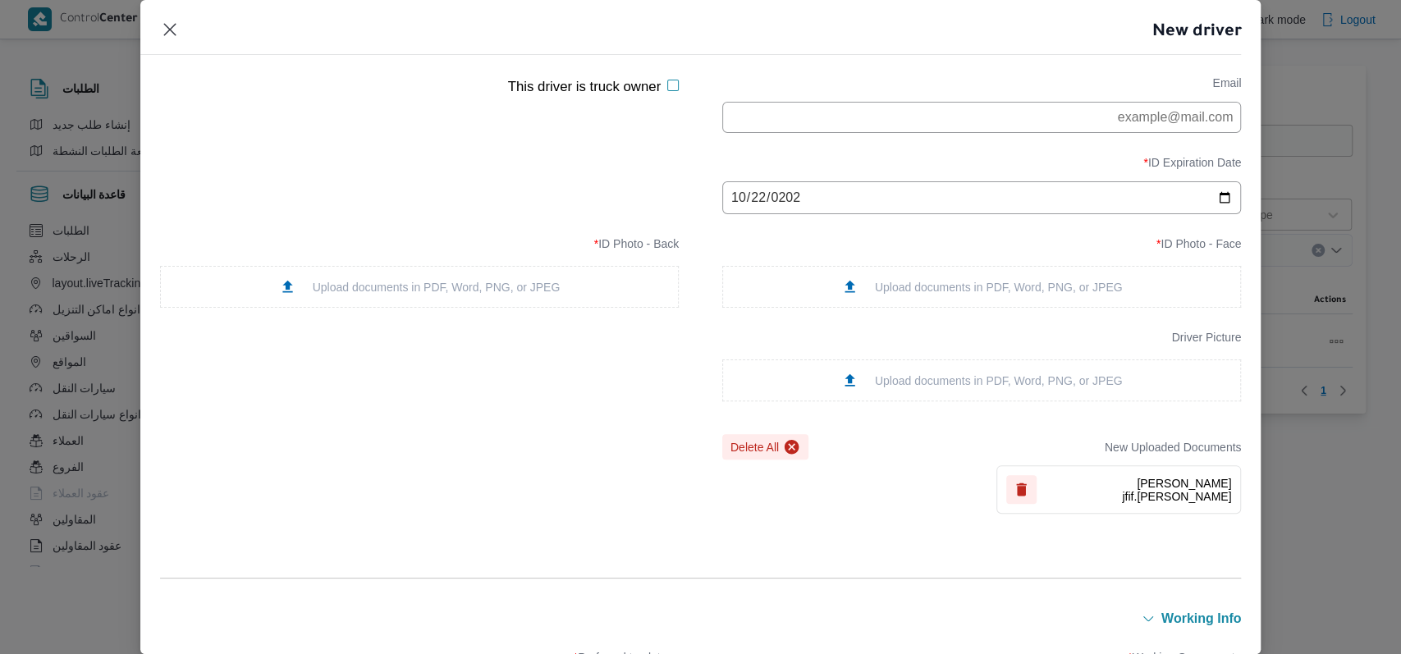
click at [918, 294] on div "Upload documents in PDF, Word, PNG, or JPEG" at bounding box center [982, 286] width 282 height 17
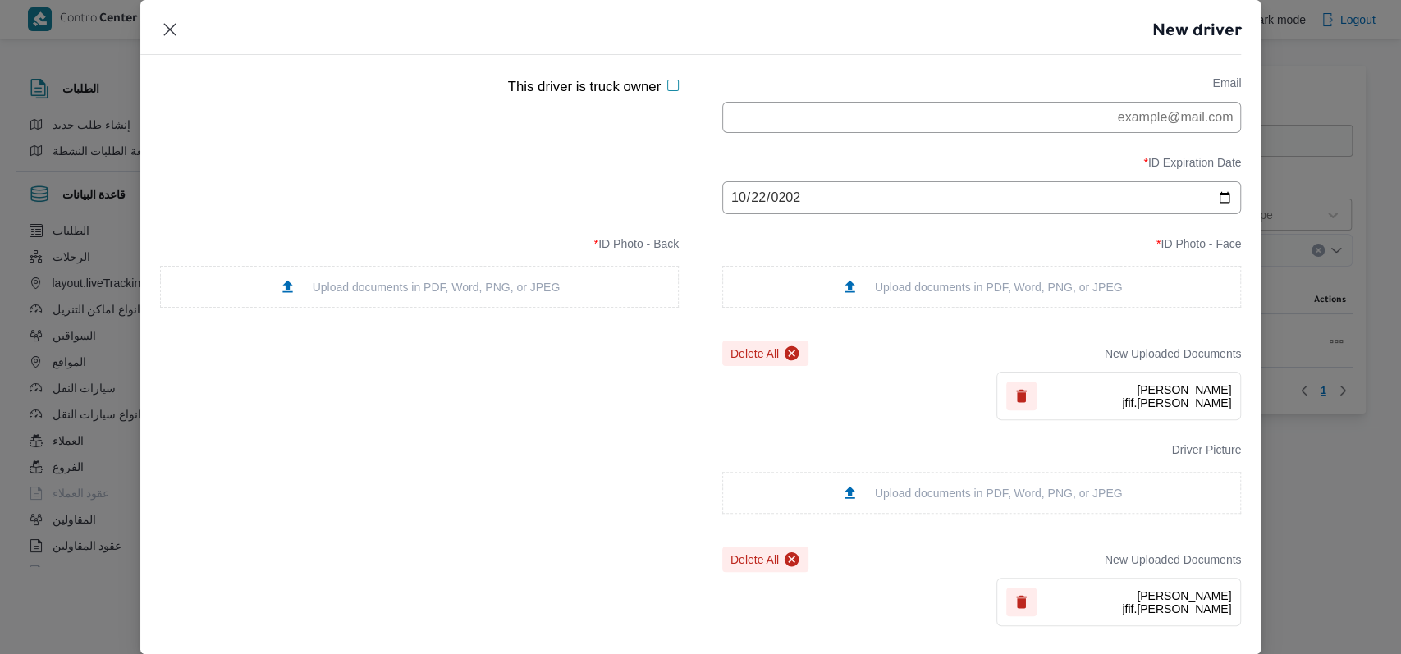
click at [455, 296] on div "Upload documents in PDF, Word, PNG, or JPEG" at bounding box center [420, 286] width 282 height 17
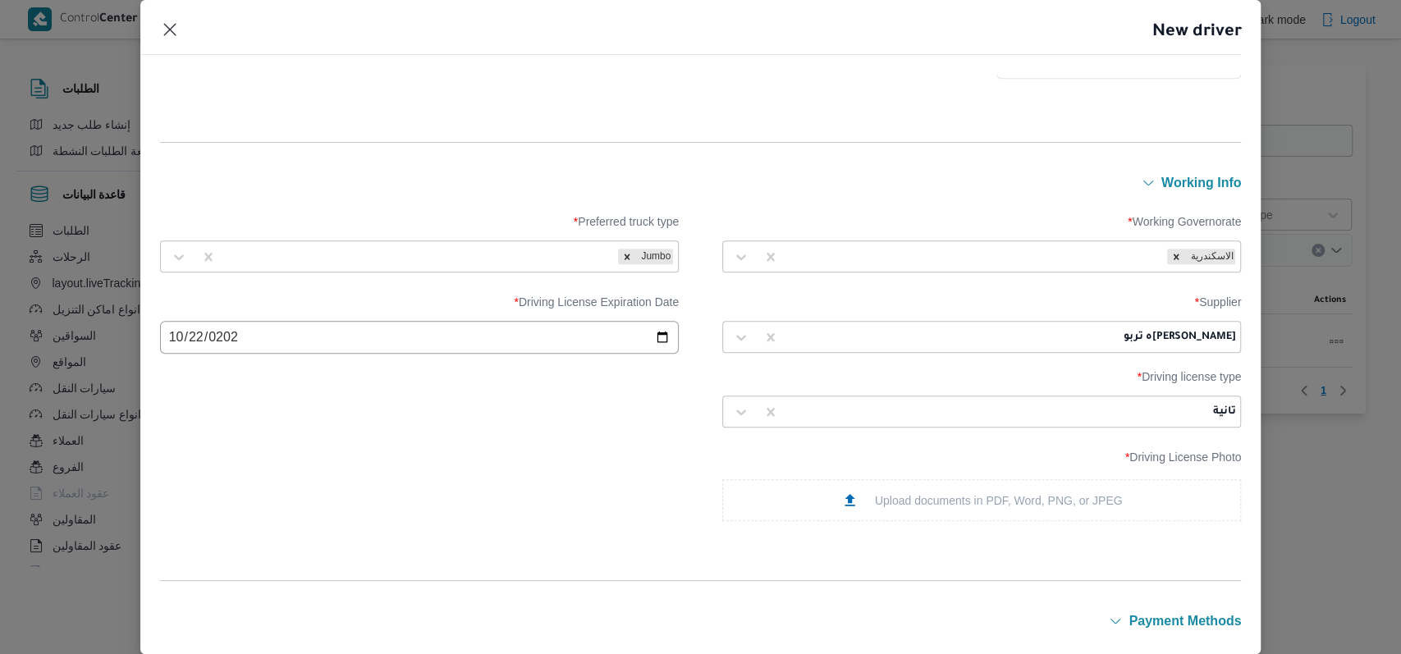
scroll to position [1184, 0]
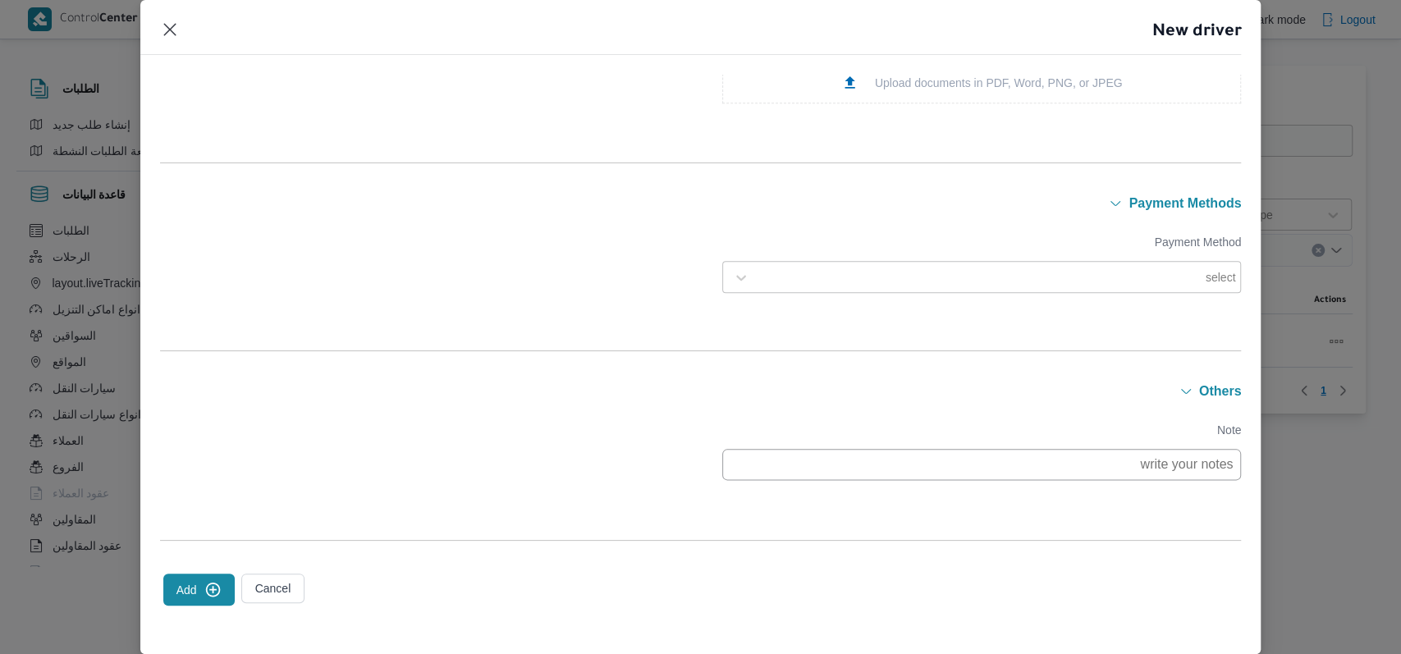
click at [227, 577] on button "Add" at bounding box center [198, 590] width 71 height 32
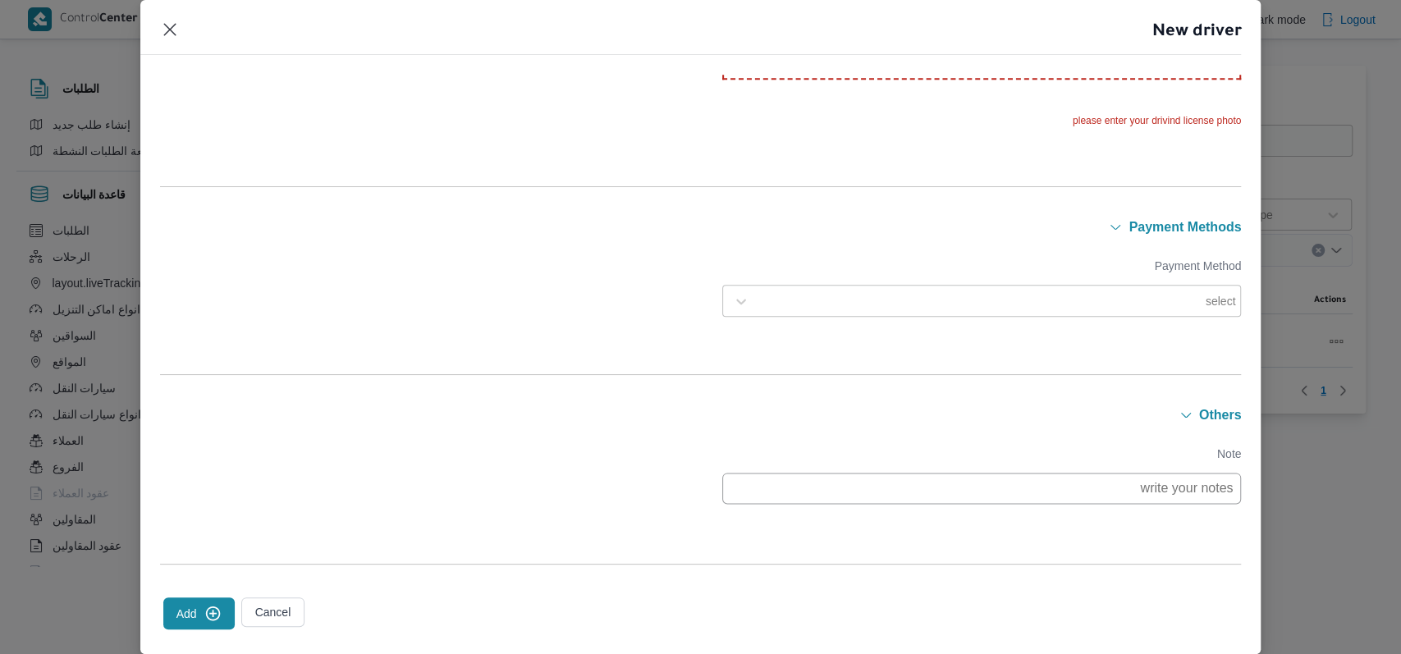
scroll to position [1233, 0]
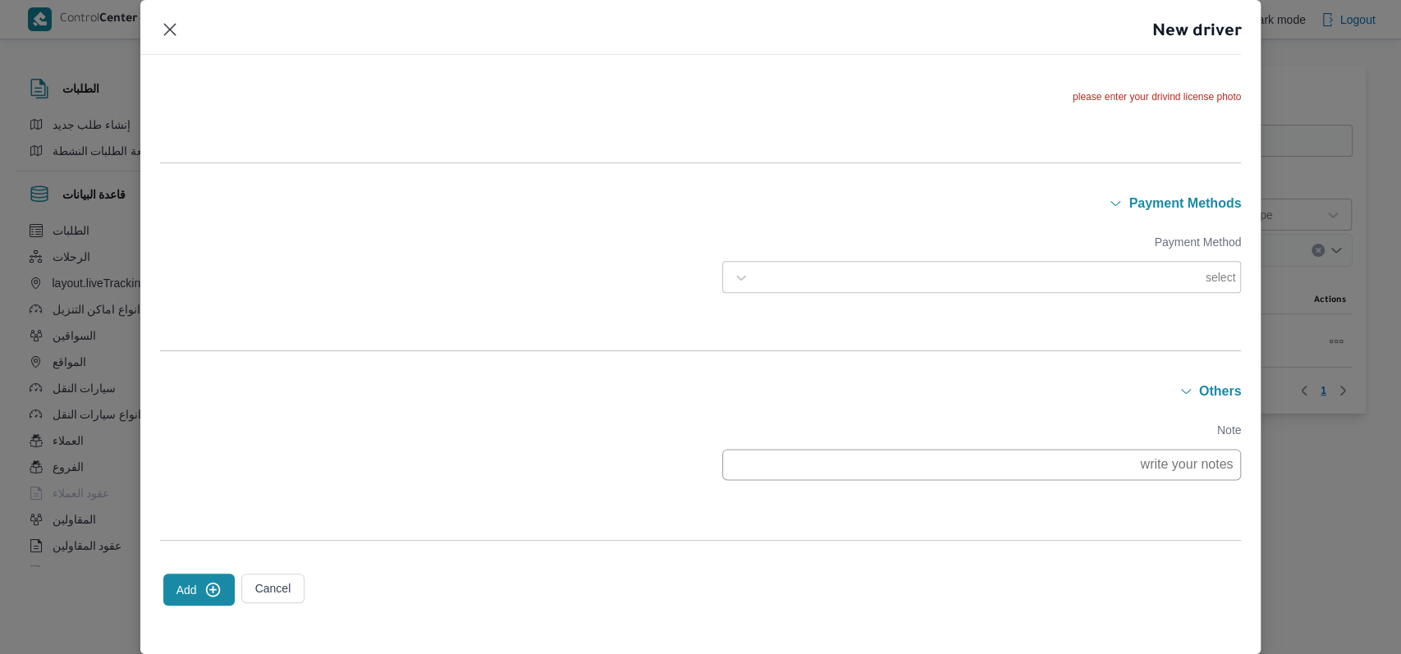
click at [185, 581] on button "Add" at bounding box center [198, 590] width 71 height 32
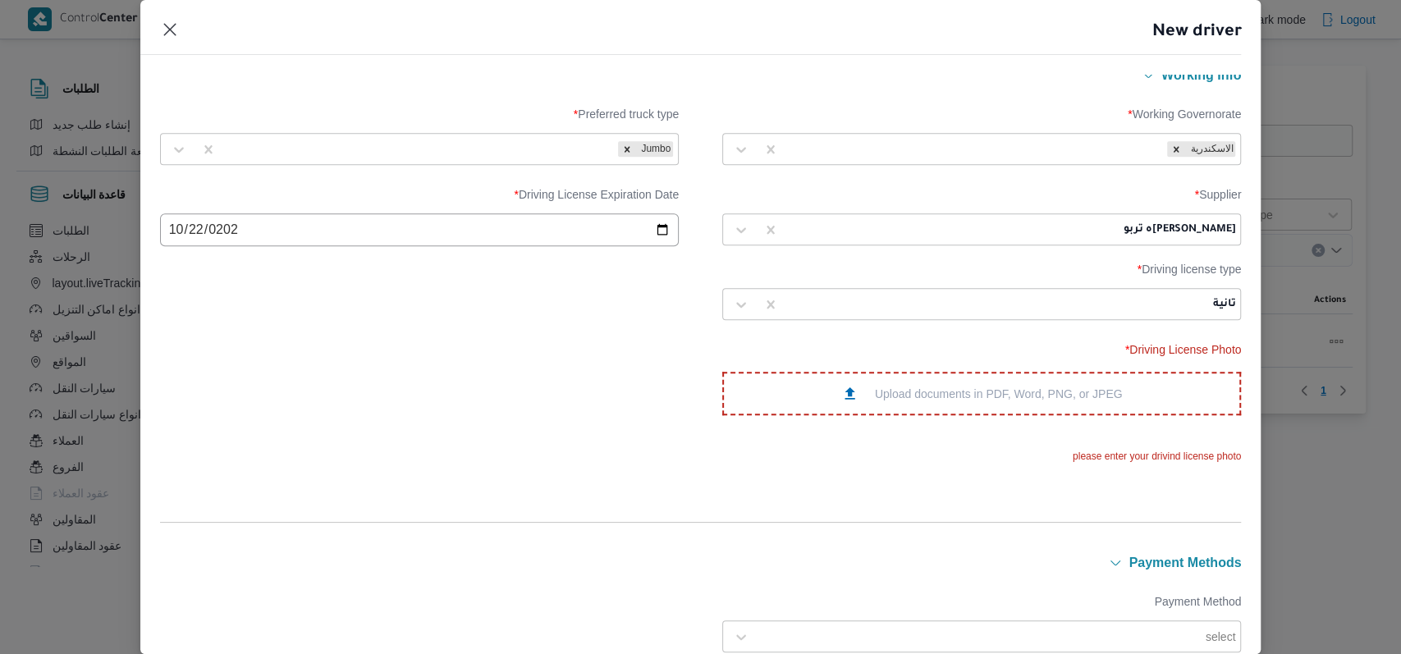
scroll to position [905, 0]
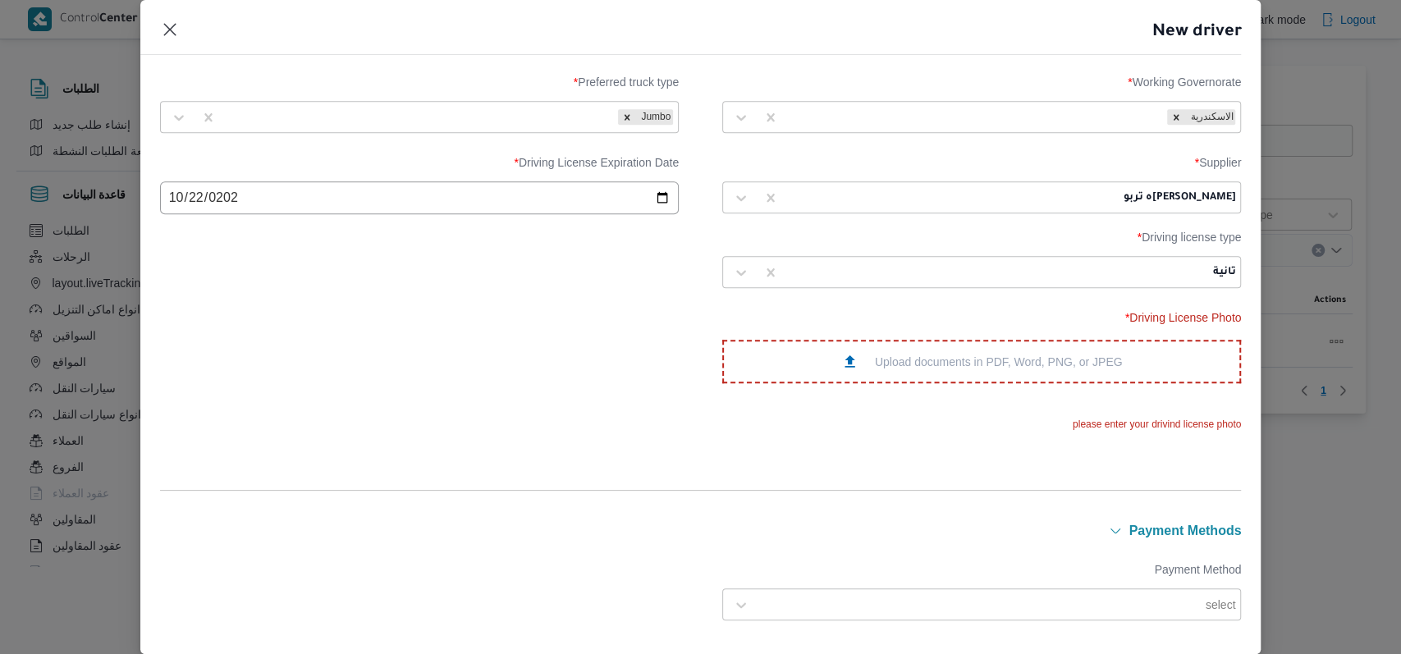
click at [911, 356] on div "Upload documents in PDF, Word, PNG, or JPEG" at bounding box center [982, 361] width 282 height 17
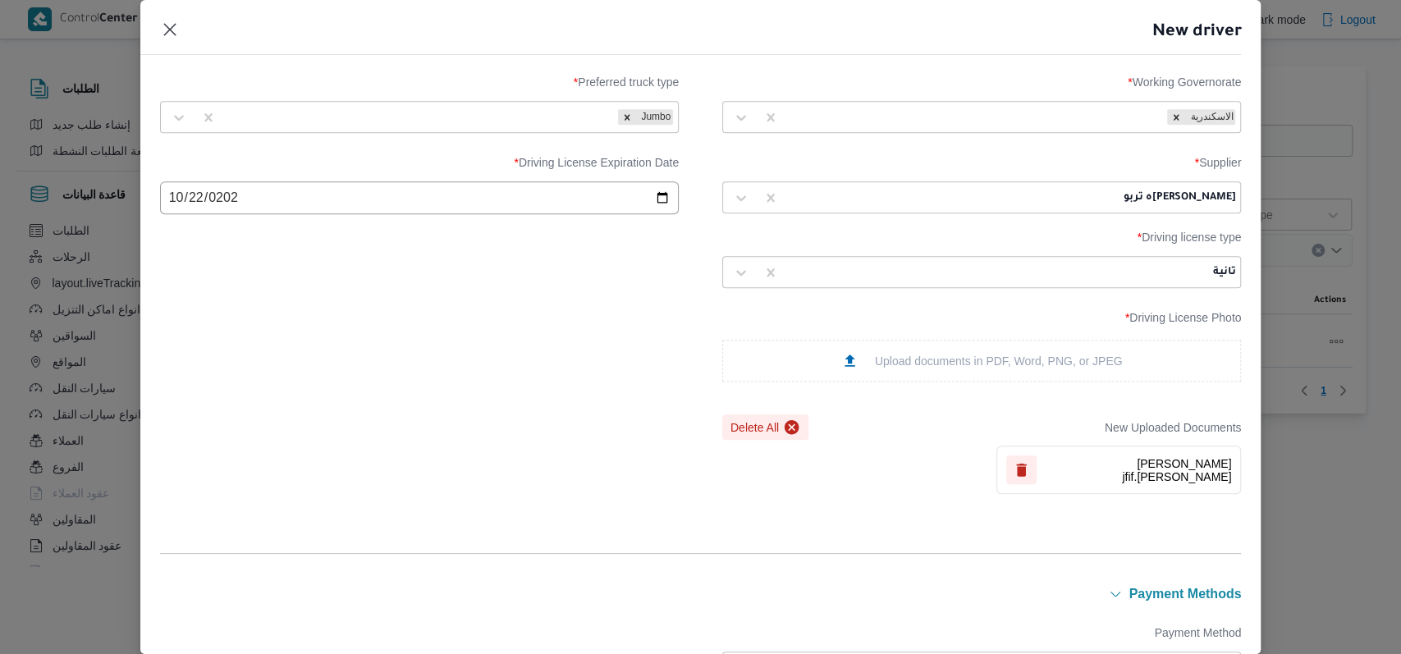
scroll to position [1296, 0]
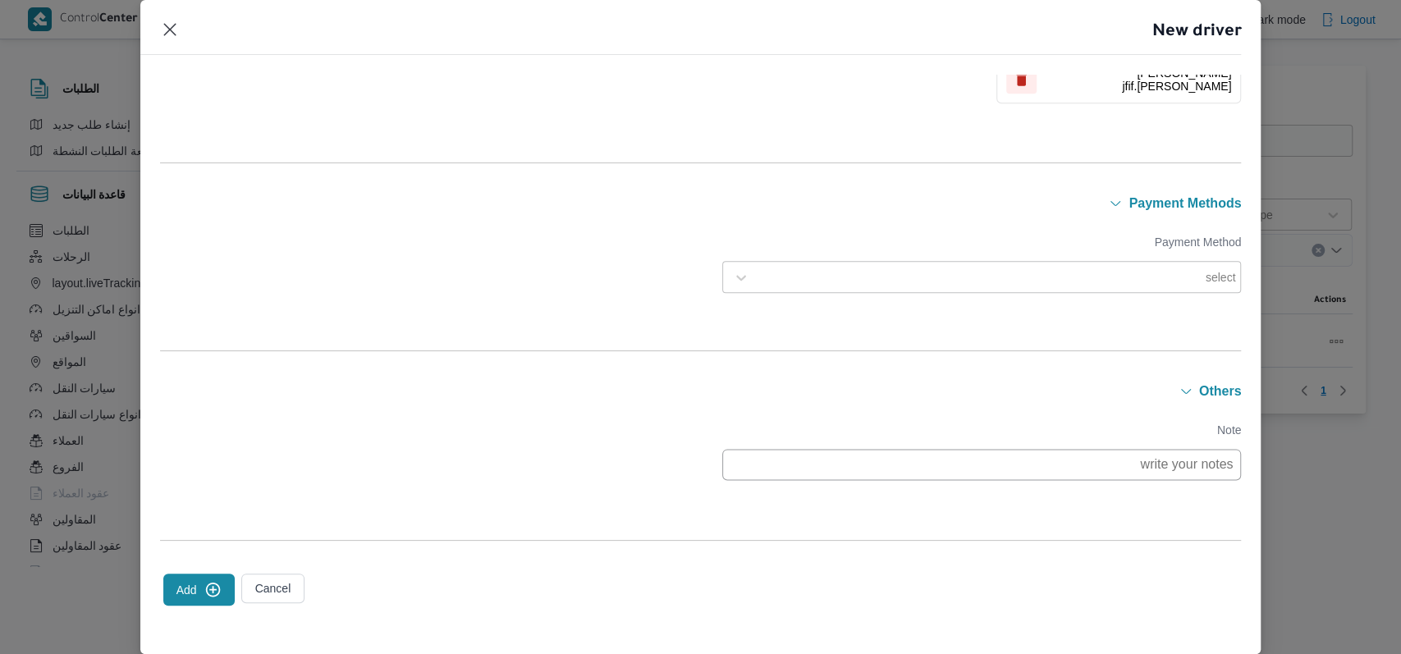
click at [168, 603] on button "Add" at bounding box center [198, 590] width 71 height 32
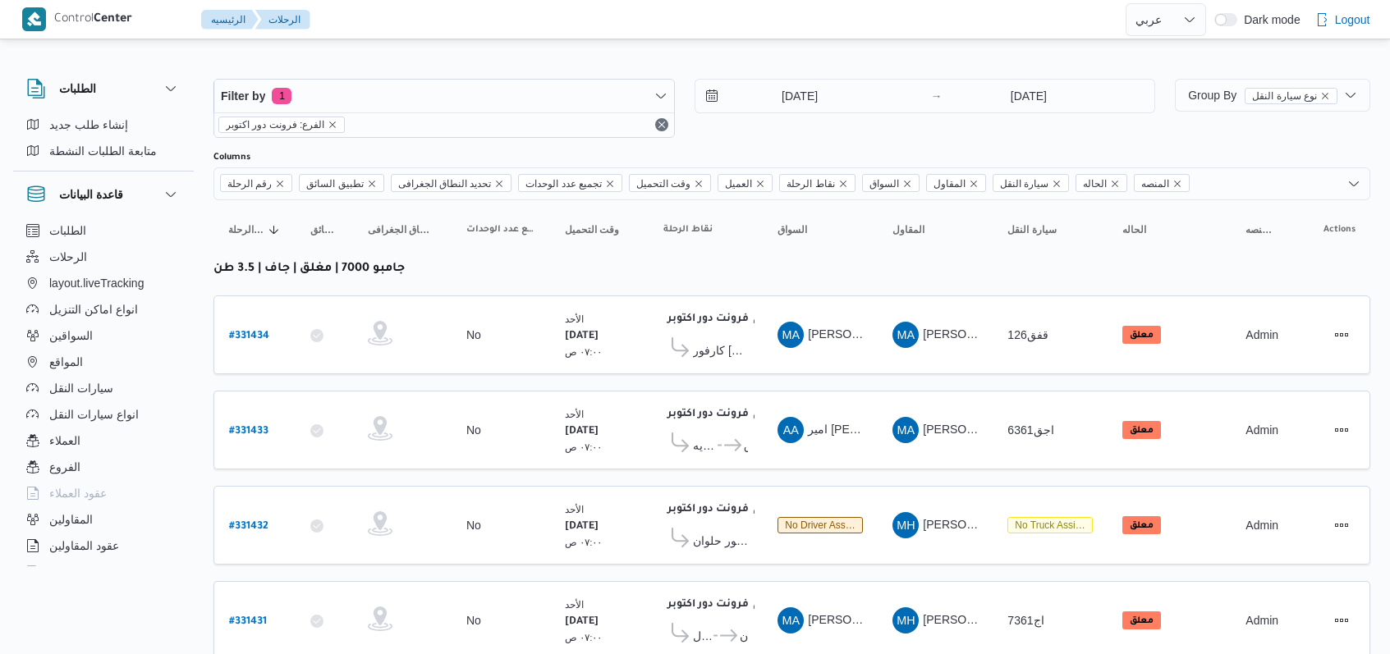
select select "ar"
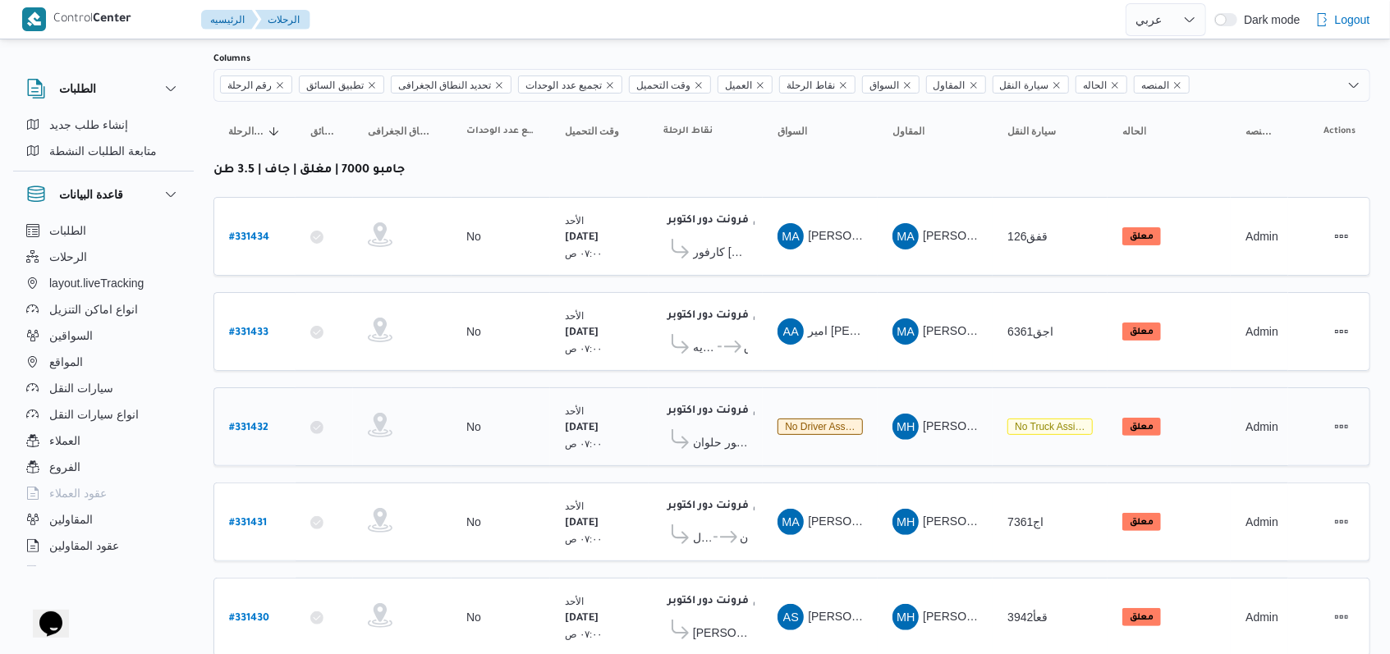
scroll to position [233, 0]
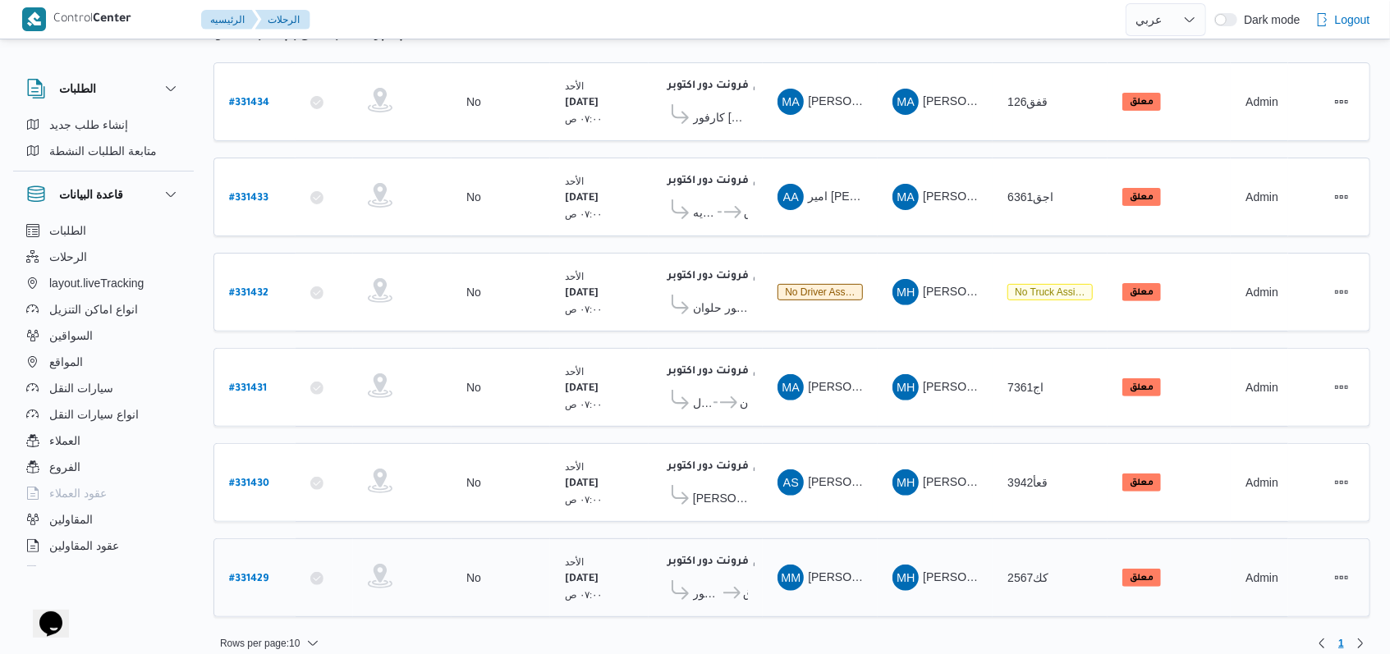
click at [262, 574] on b "# 331429" at bounding box center [248, 579] width 39 height 11
select select "ar"
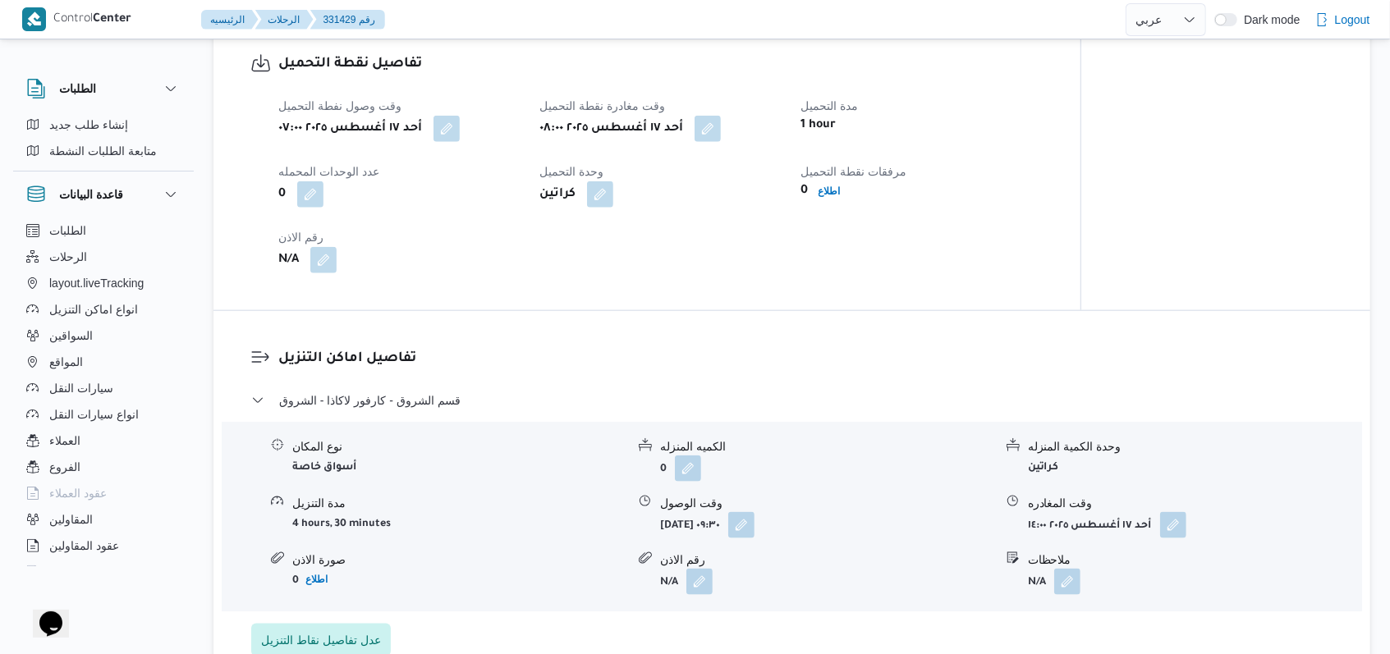
scroll to position [1094, 0]
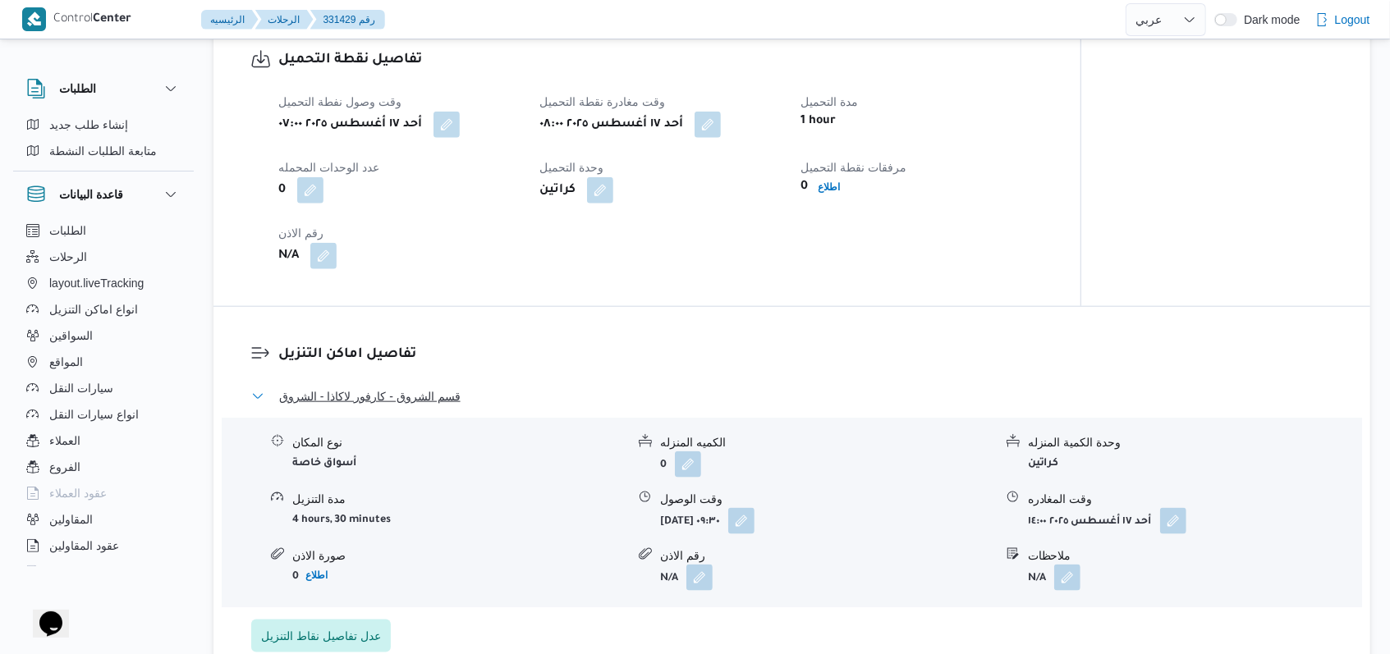
click at [442, 404] on span "قسم الشروق - كارفور لاكاذا - الشروق" at bounding box center [369, 397] width 181 height 20
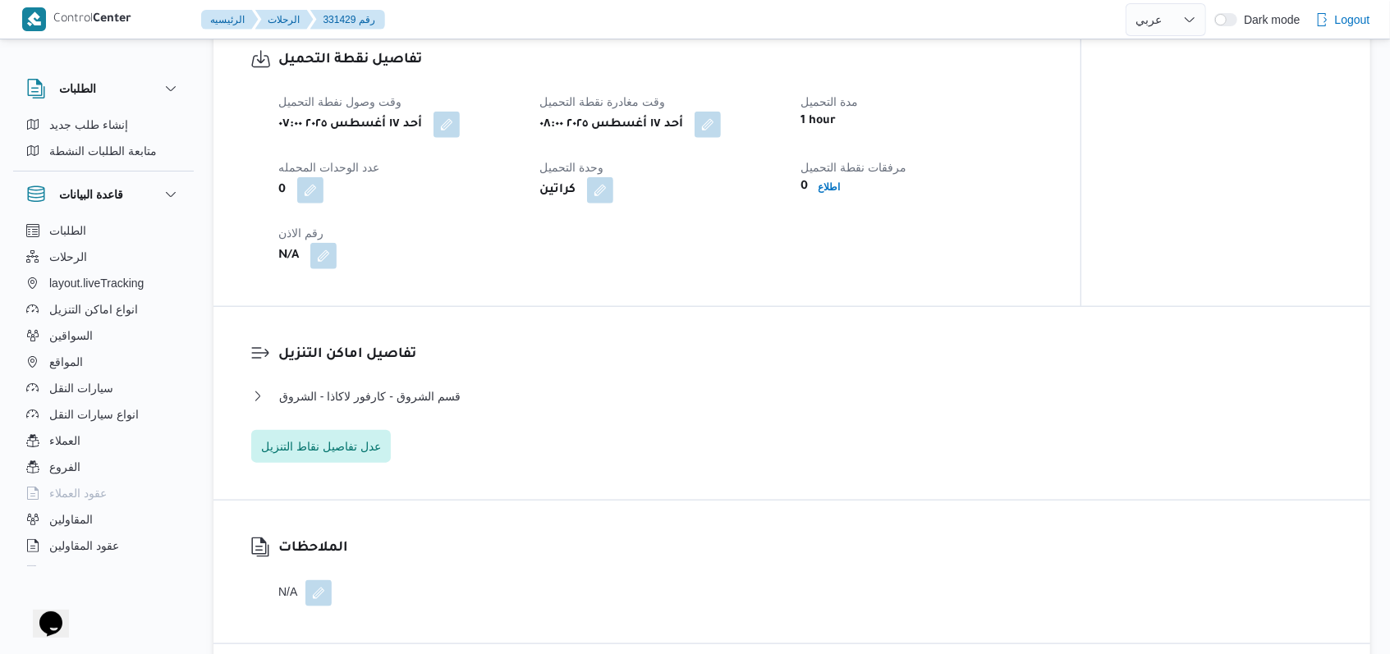
select select "ar"
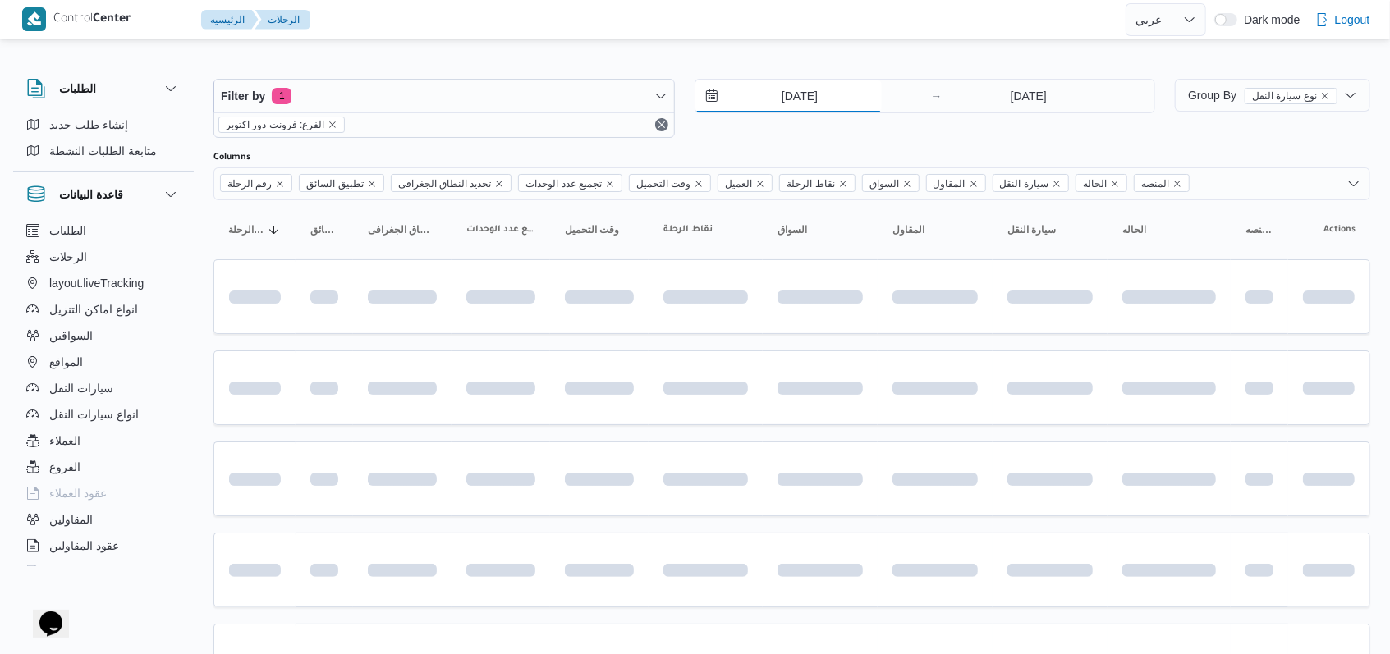
click at [816, 94] on input "17/8/2025" at bounding box center [788, 96] width 186 height 33
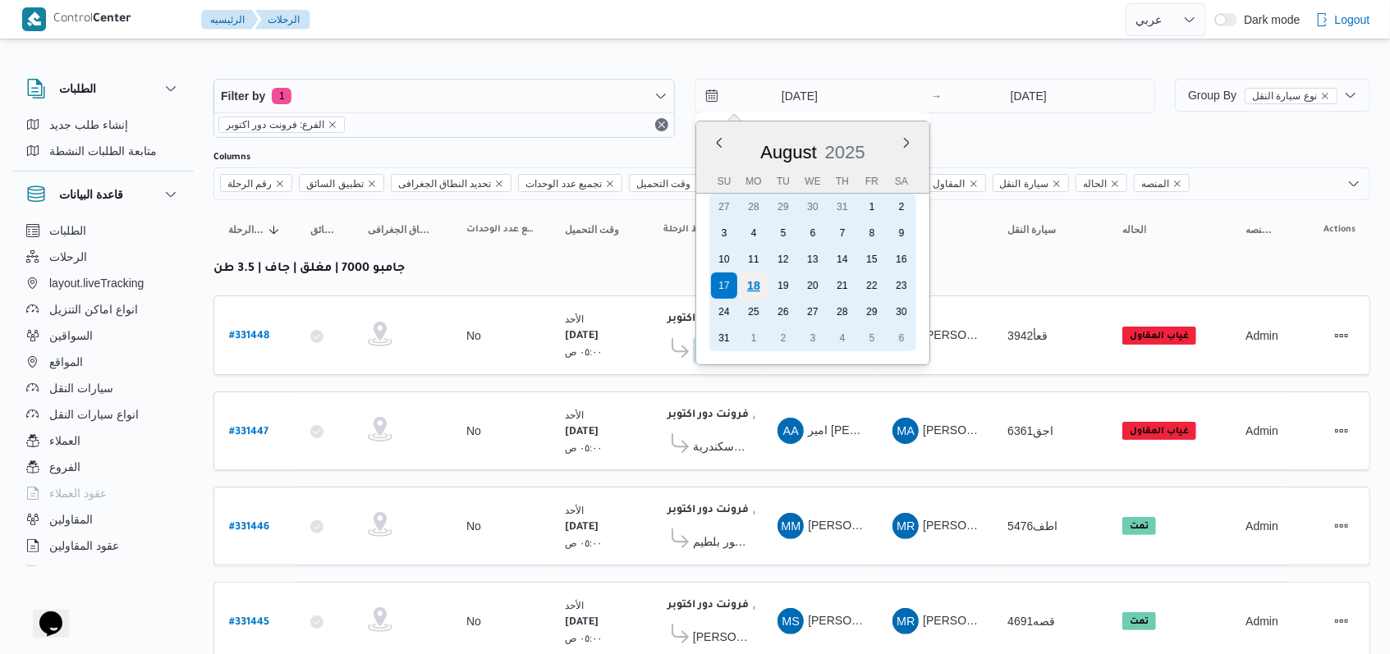
click at [755, 281] on div "18" at bounding box center [752, 285] width 31 height 31
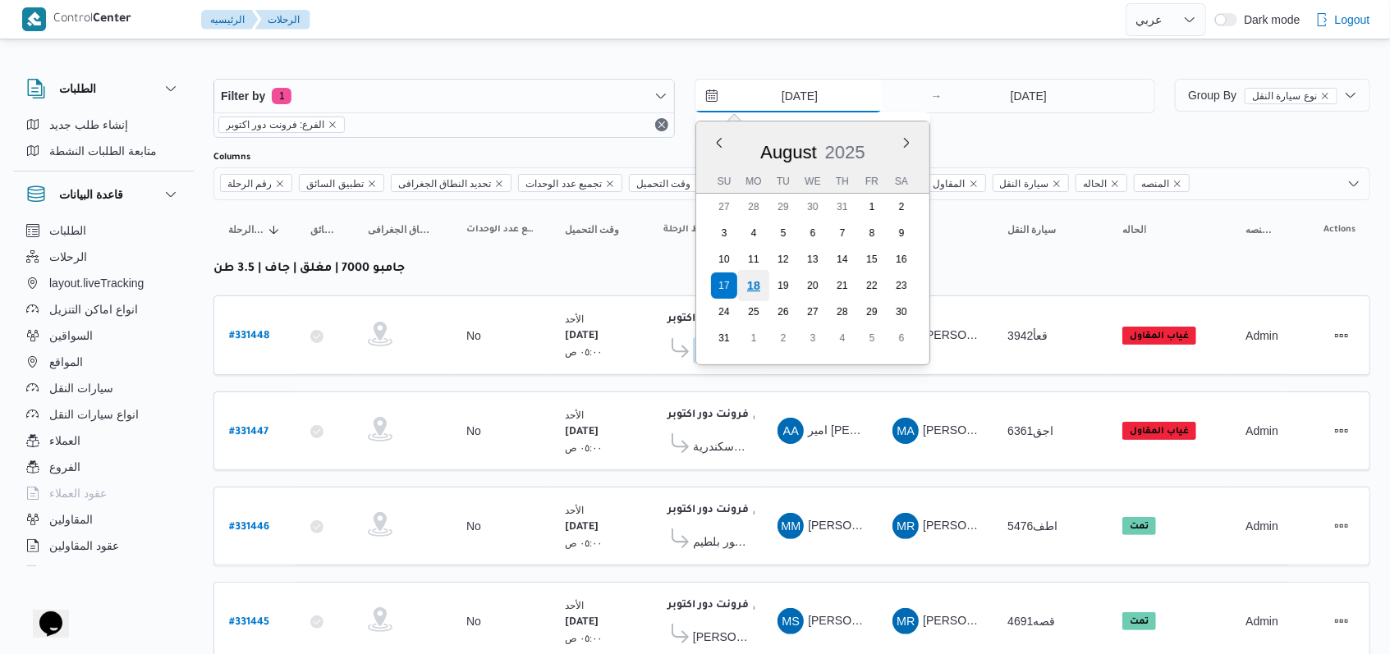
type input "18/8/2025"
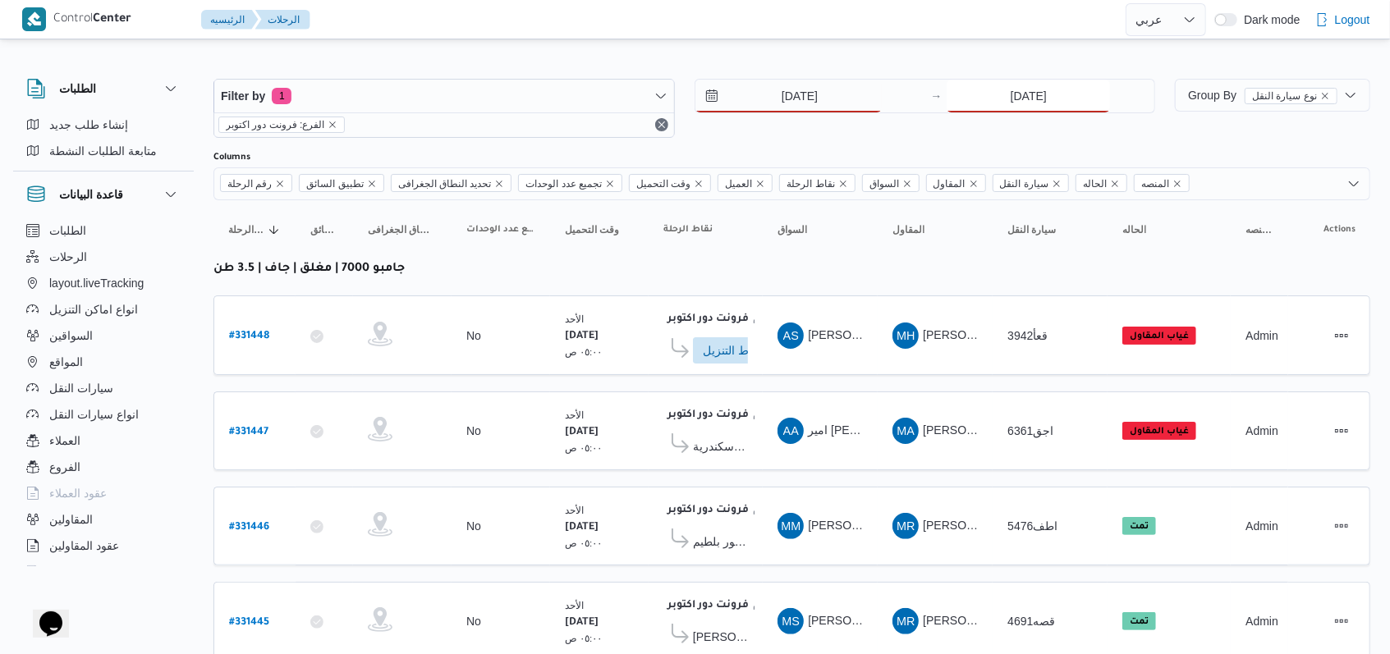
click at [985, 82] on input "17/8/2025" at bounding box center [1027, 96] width 163 height 33
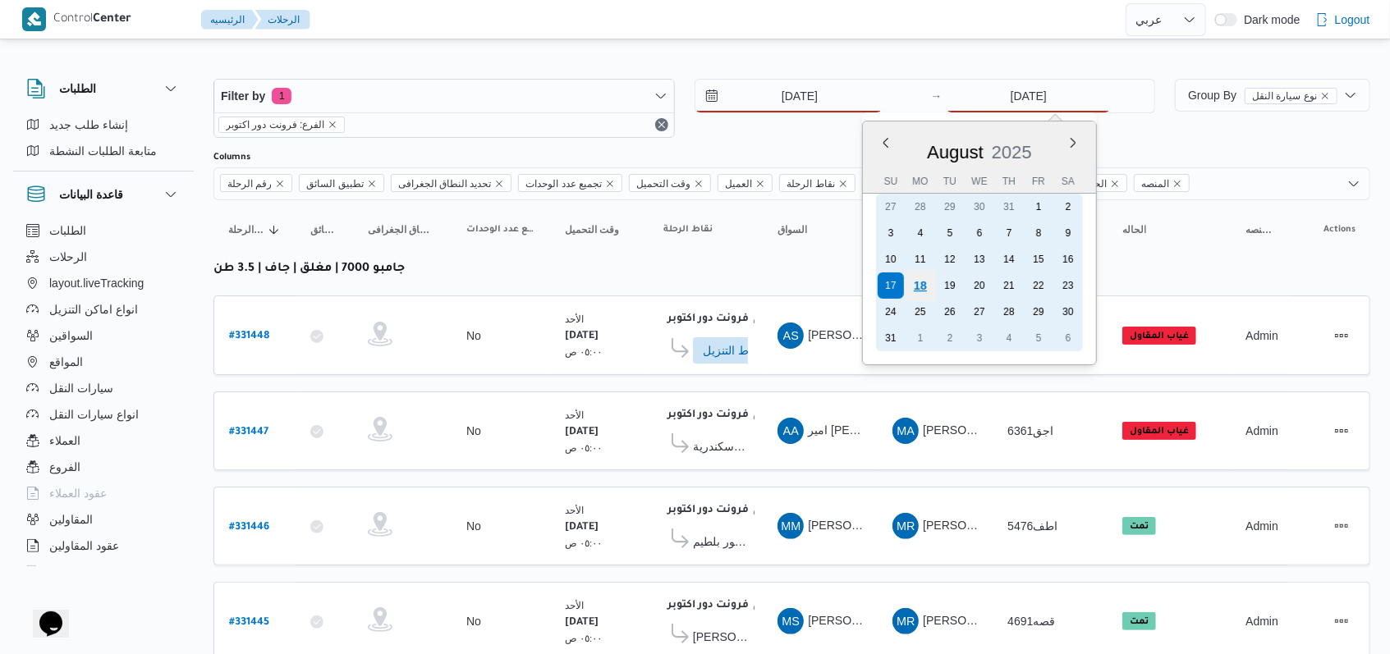
click at [932, 285] on div "18" at bounding box center [920, 285] width 31 height 31
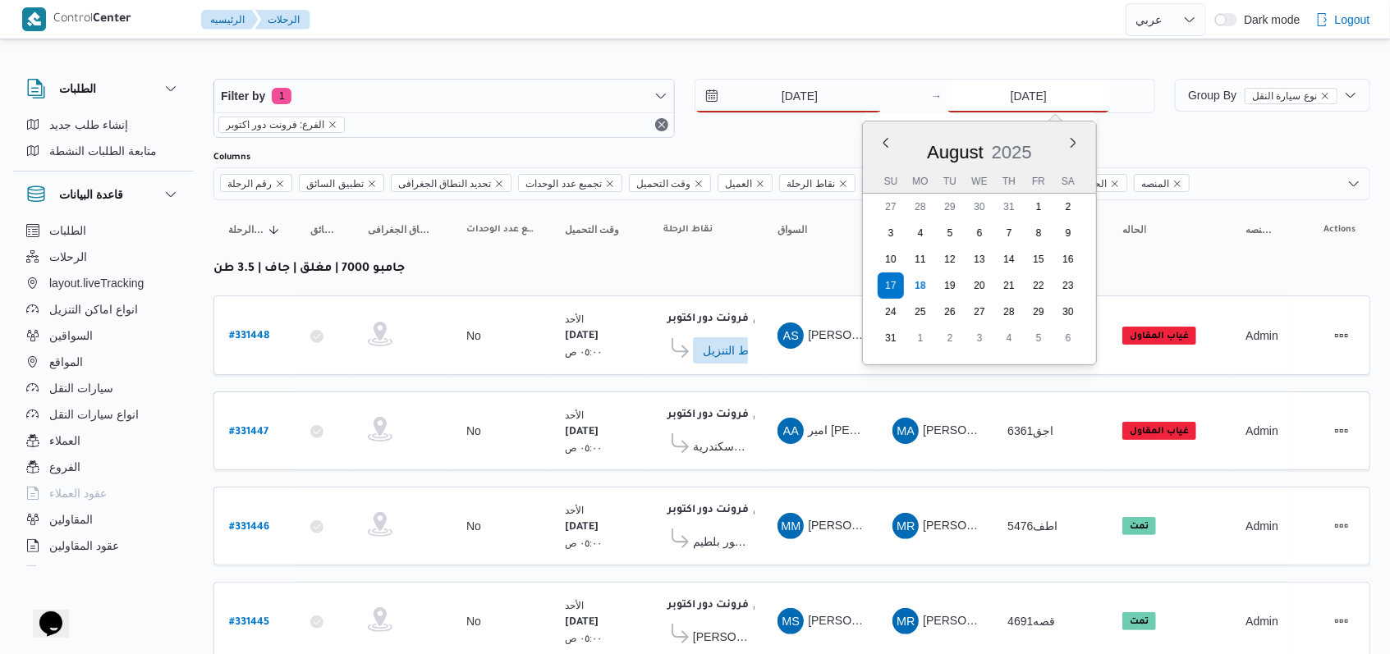
type input "18/8/2025"
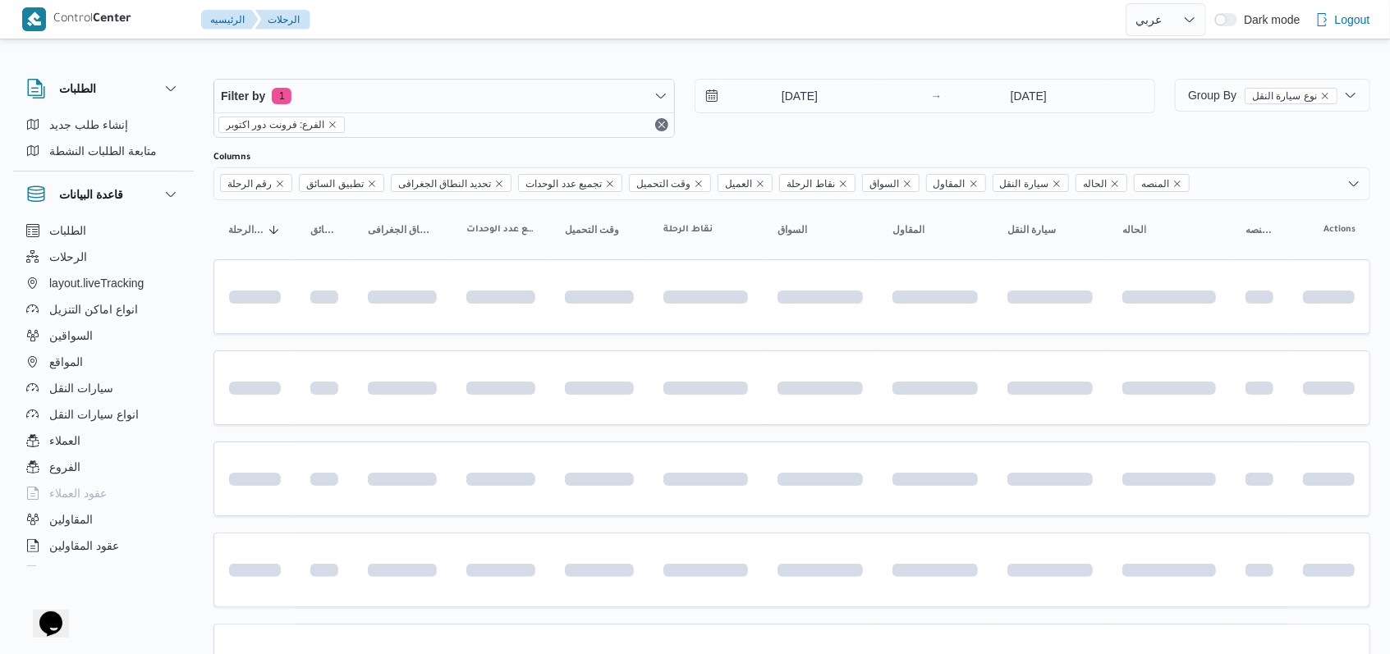
click at [785, 141] on div "Filter by 1 الفرع: فرونت دور اكتوبر 18/8/2025 → 18/8/2025" at bounding box center [684, 108] width 961 height 79
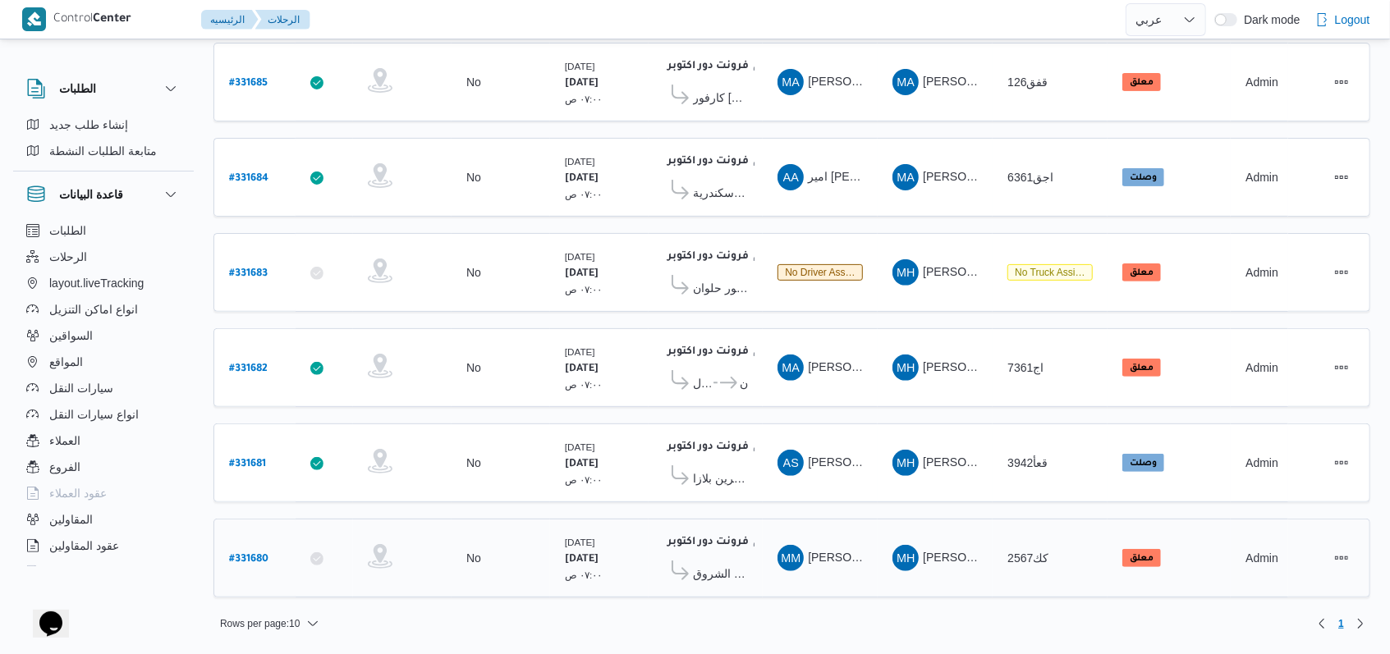
scroll to position [233, 0]
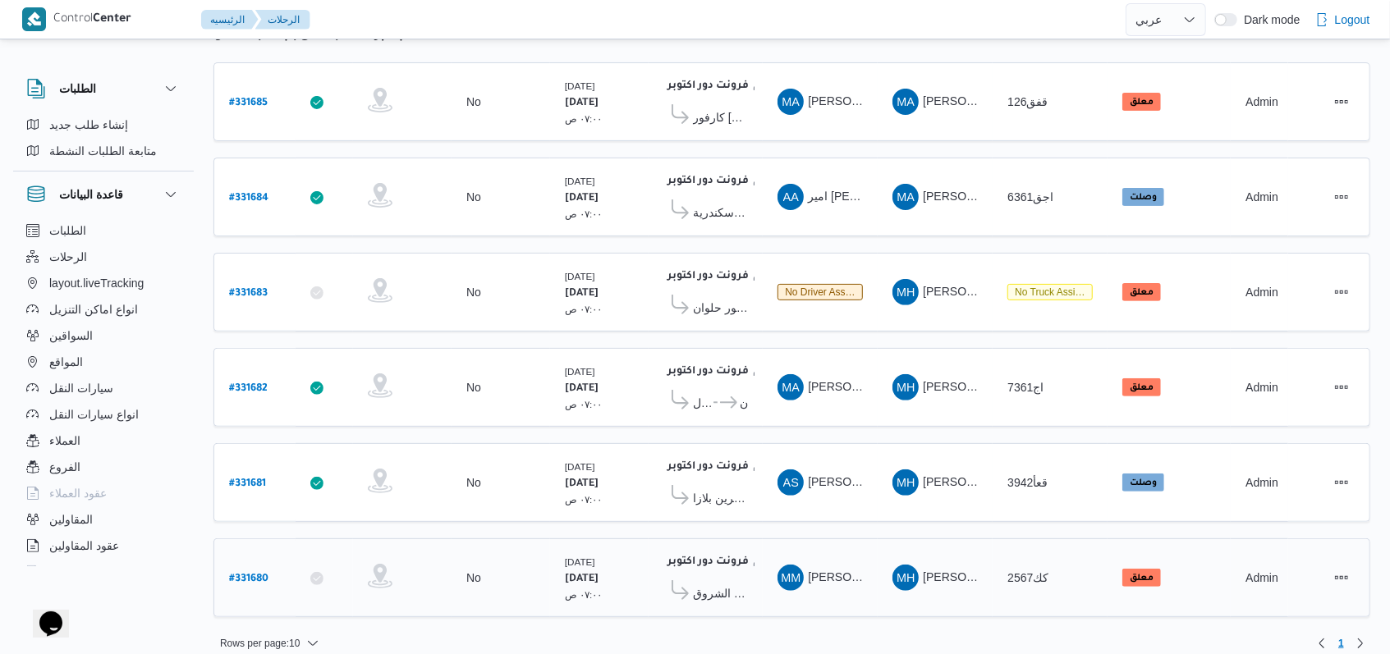
click at [270, 567] on div "# 331680" at bounding box center [254, 578] width 65 height 35
click at [259, 574] on b "# 331680" at bounding box center [248, 579] width 39 height 11
select select "ar"
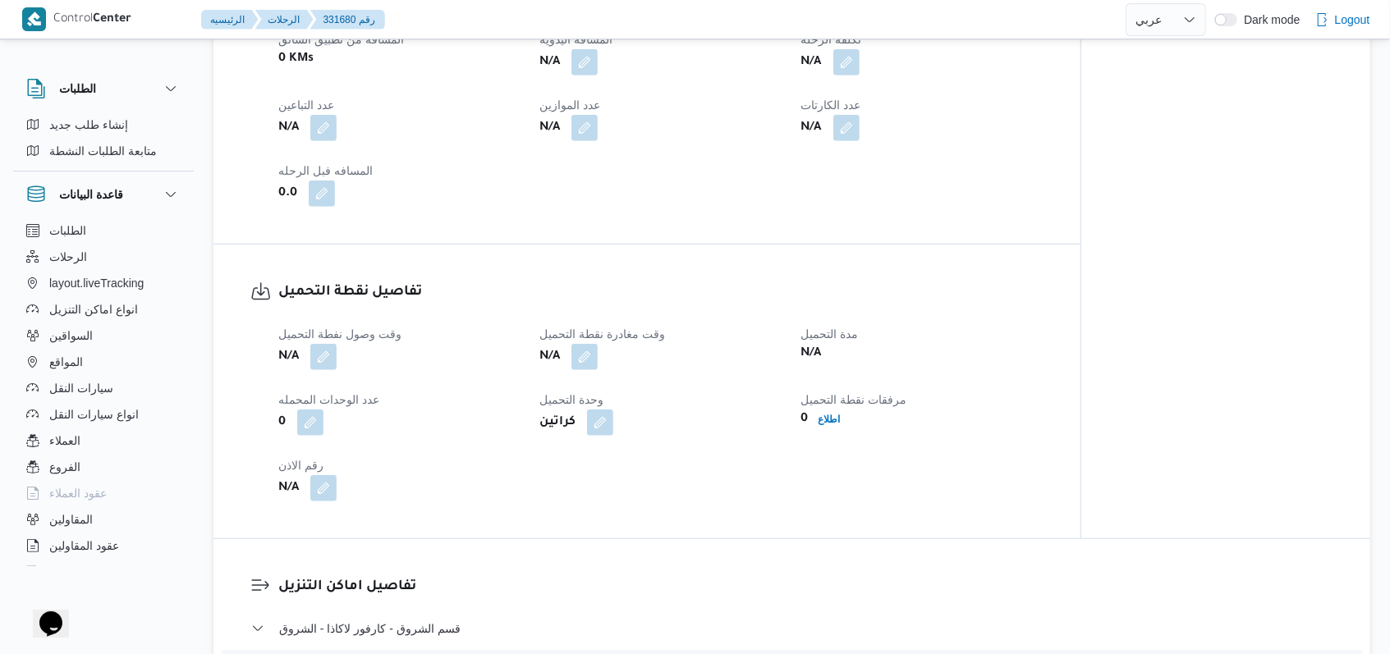
scroll to position [875, 0]
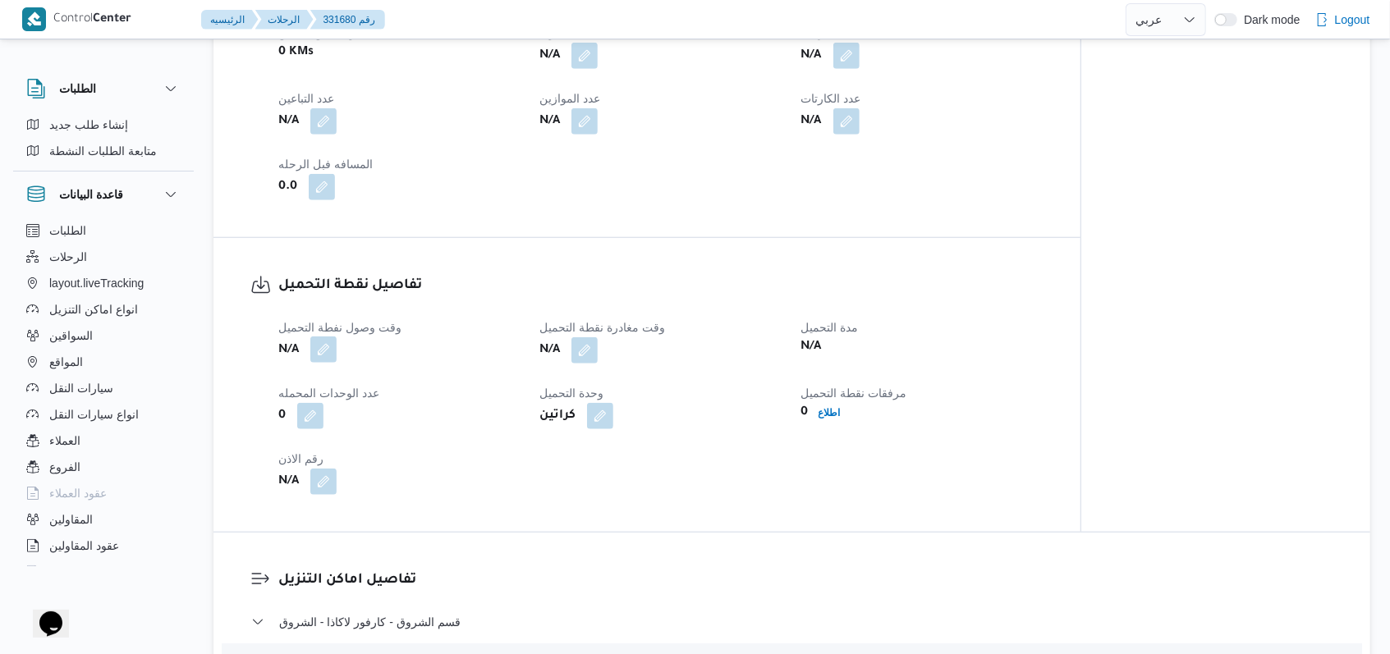
click at [320, 345] on button "button" at bounding box center [323, 350] width 26 height 26
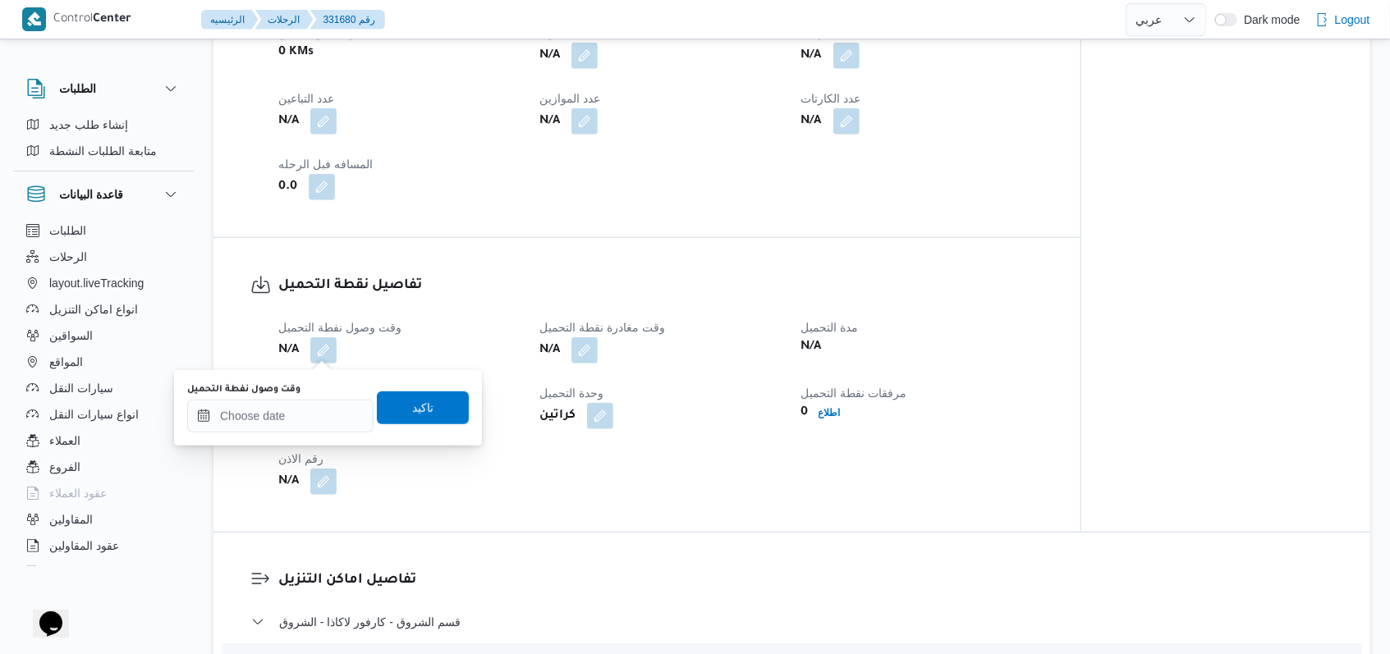
click at [300, 396] on div "وقت وصول نفطة التحميل" at bounding box center [280, 407] width 186 height 49
click at [302, 401] on div at bounding box center [280, 416] width 186 height 33
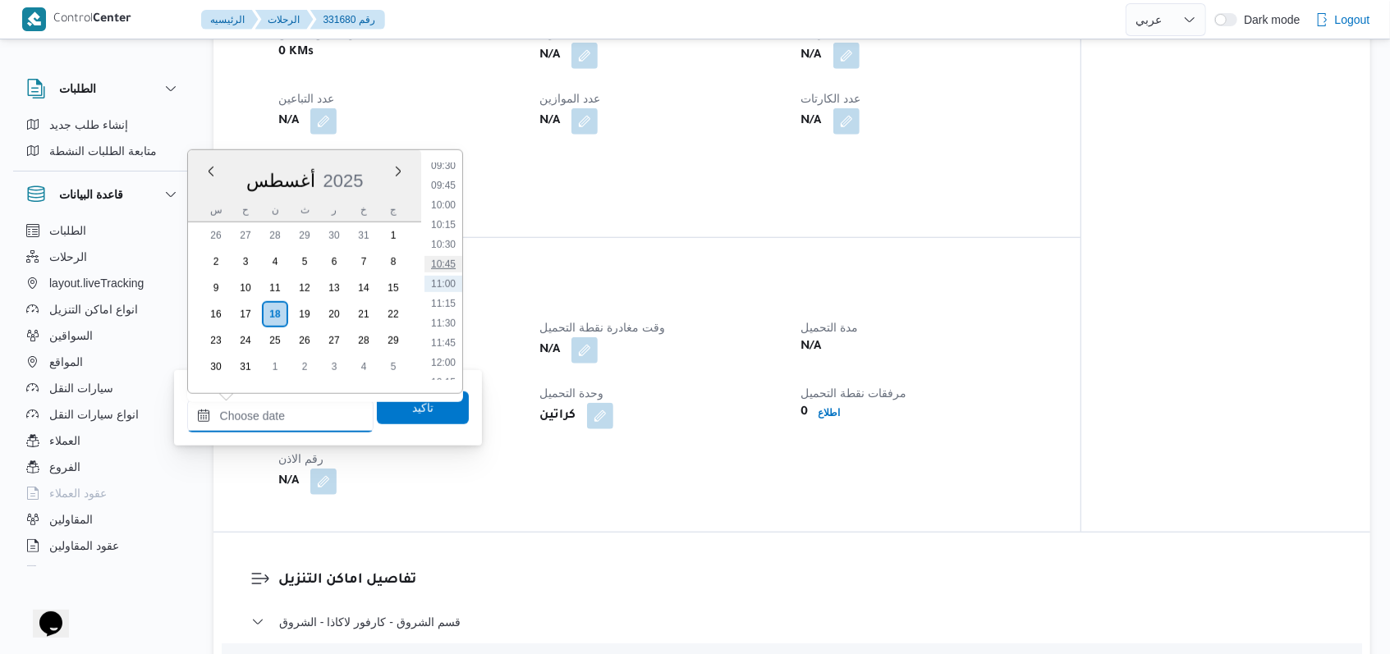
scroll to position [426, 0]
click at [451, 261] on li "06:30" at bounding box center [443, 258] width 38 height 16
type input "١٨/٠٨/٢٠٢٥ ٠٦:٣٠"
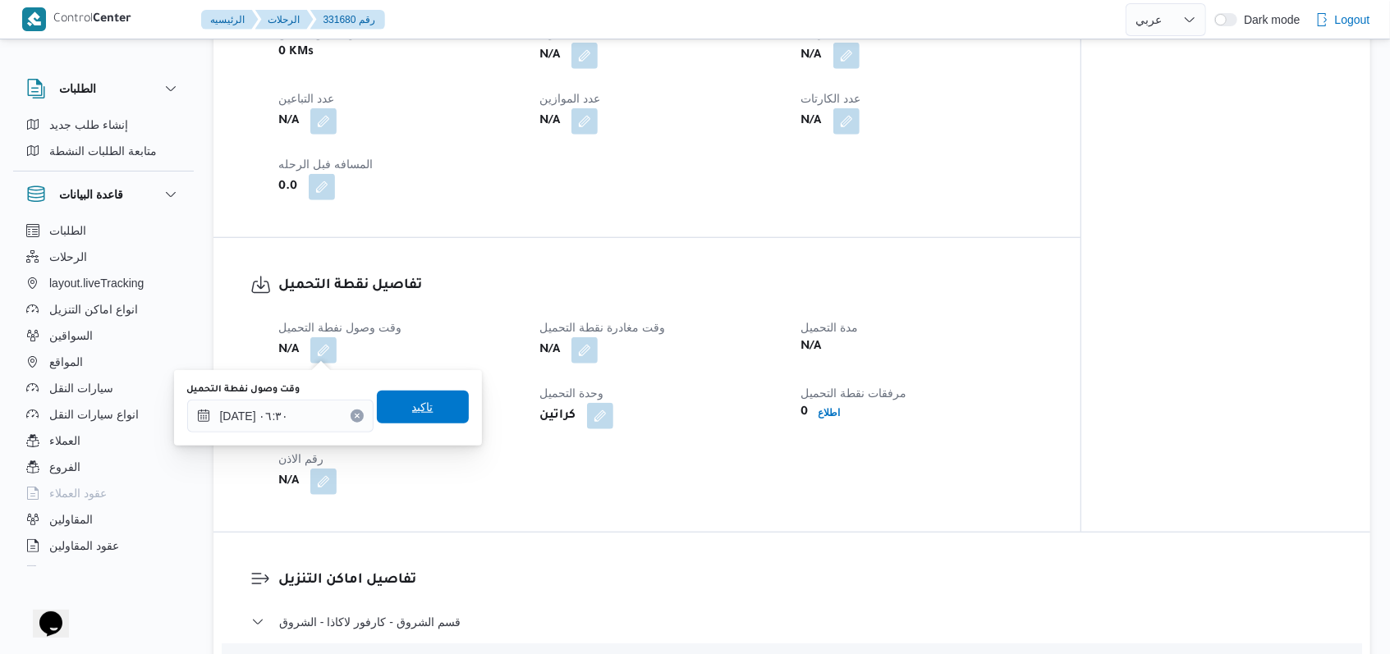
click at [421, 413] on span "تاكيد" at bounding box center [423, 407] width 92 height 33
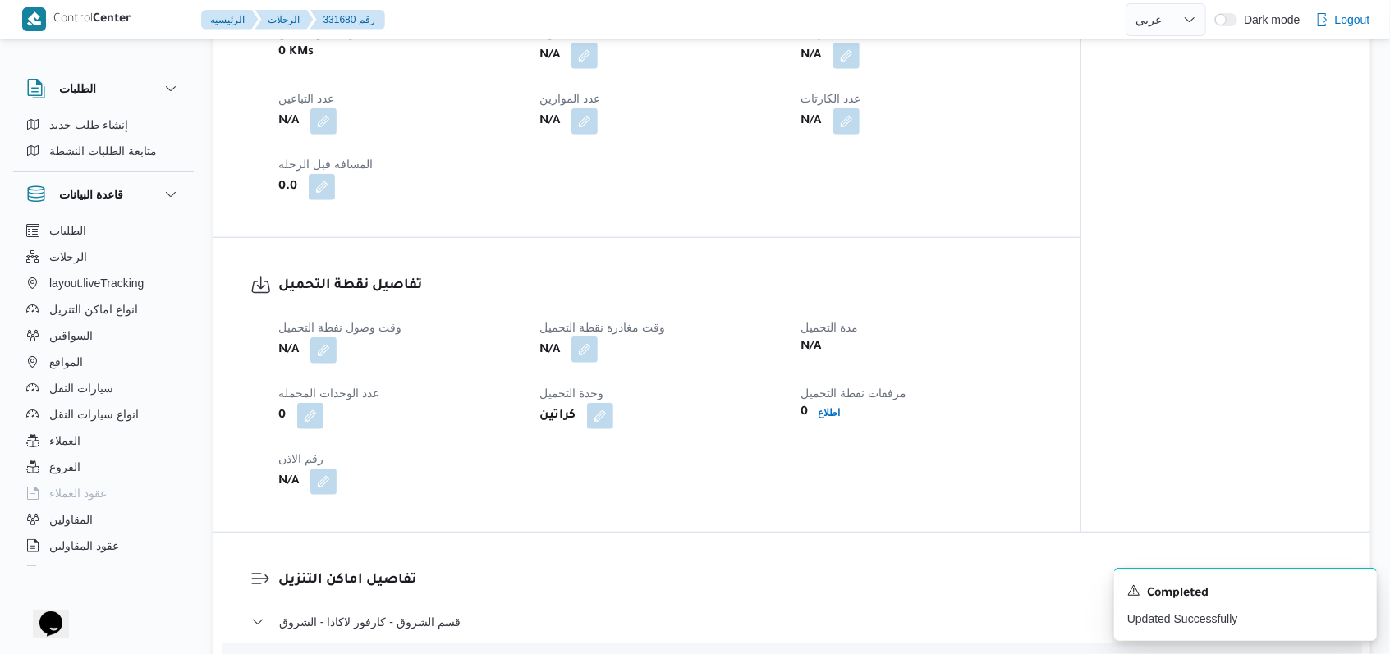
click at [580, 346] on button "button" at bounding box center [584, 350] width 26 height 26
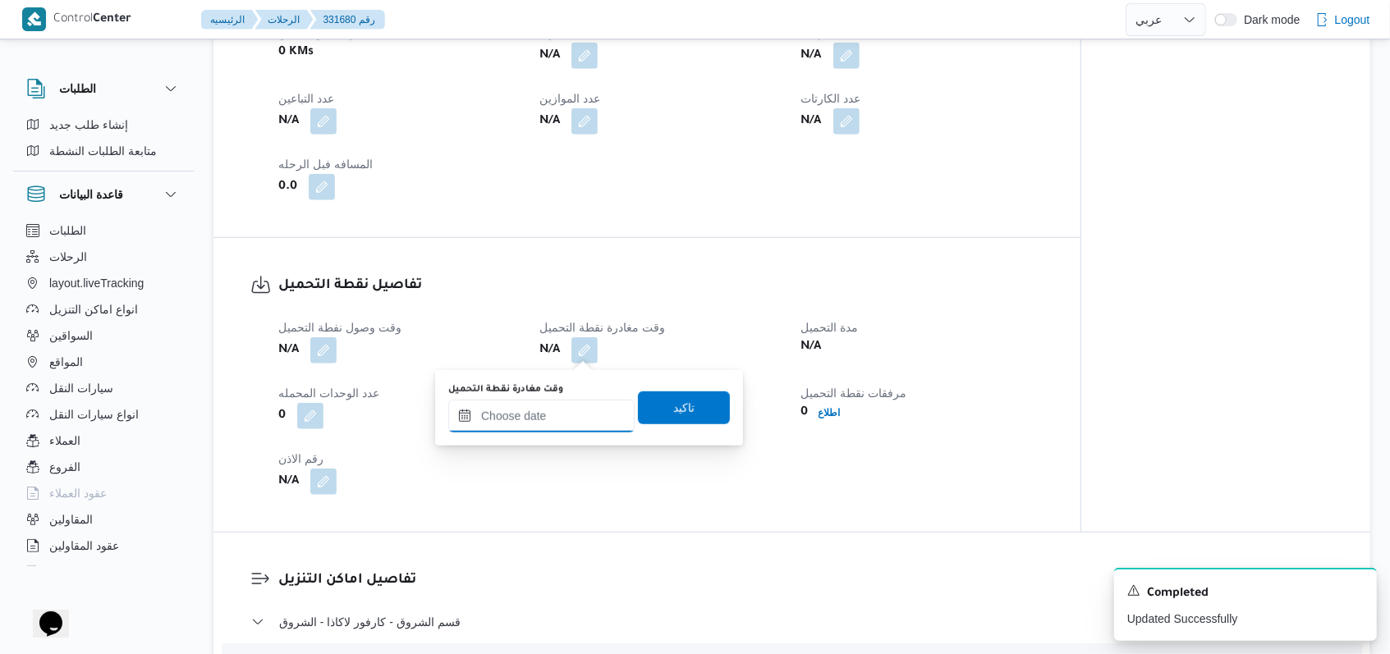
click at [570, 411] on input "وقت مغادرة نقطة التحميل" at bounding box center [541, 416] width 186 height 33
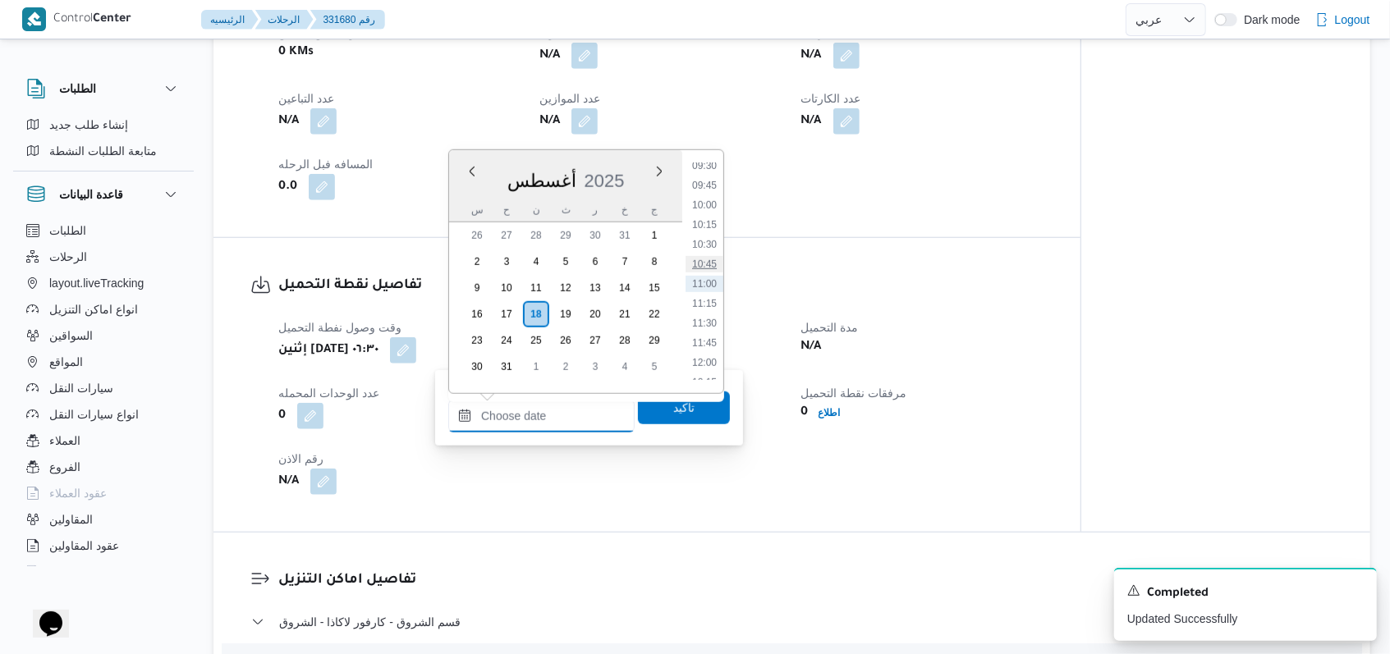
scroll to position [644, 0]
click at [713, 232] on li "09:00" at bounding box center [704, 236] width 38 height 16
type input "١٨/٠٨/٢٠٢٥ ٠٩:٠٠"
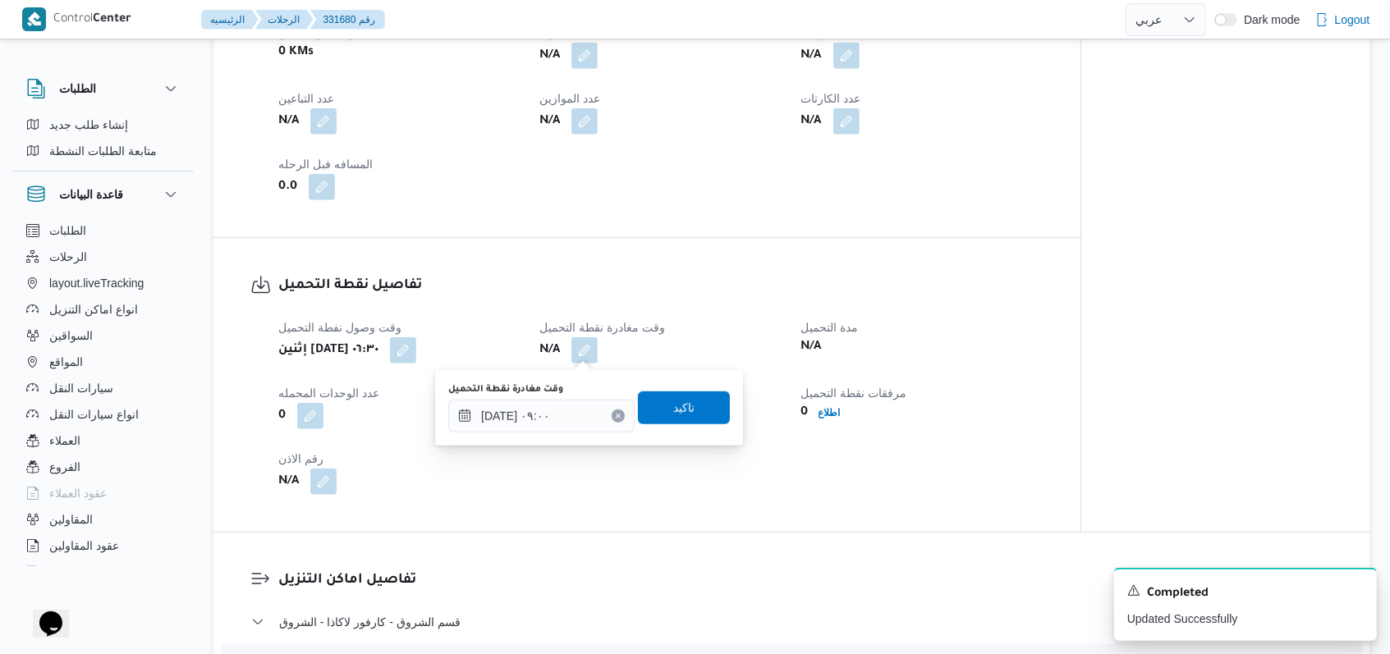
click at [691, 424] on div "وقت مغادرة نقطة التحميل ١٨/٠٨/٢٠٢٥ ٠٩:٠٠ تاكيد" at bounding box center [589, 408] width 285 height 53
click at [685, 419] on span "تاكيد" at bounding box center [684, 407] width 92 height 33
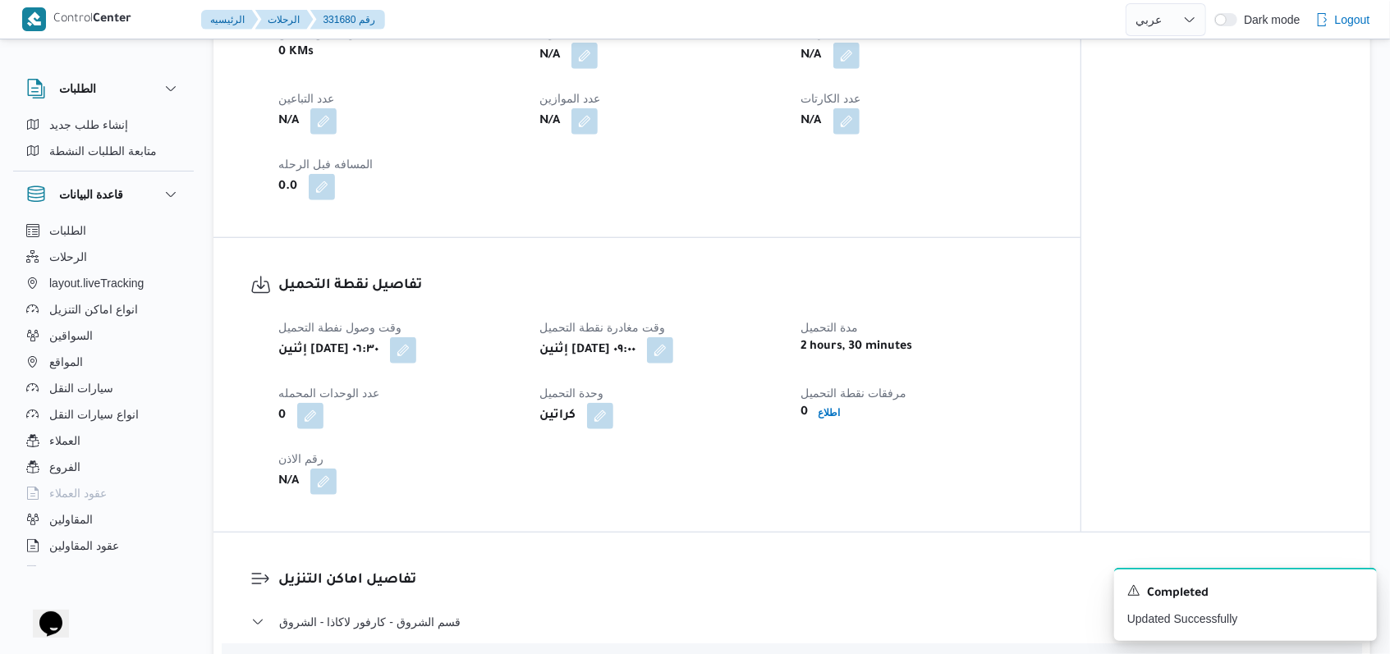
select select "ar"
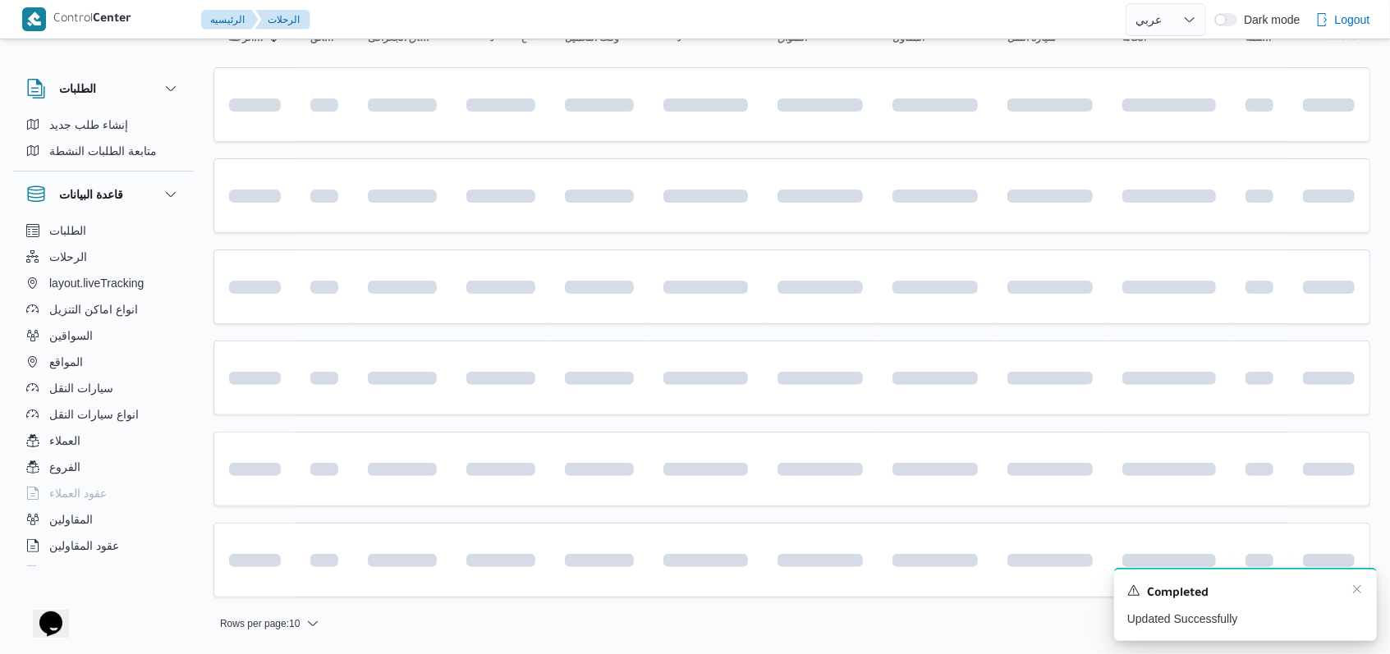
scroll to position [187, 0]
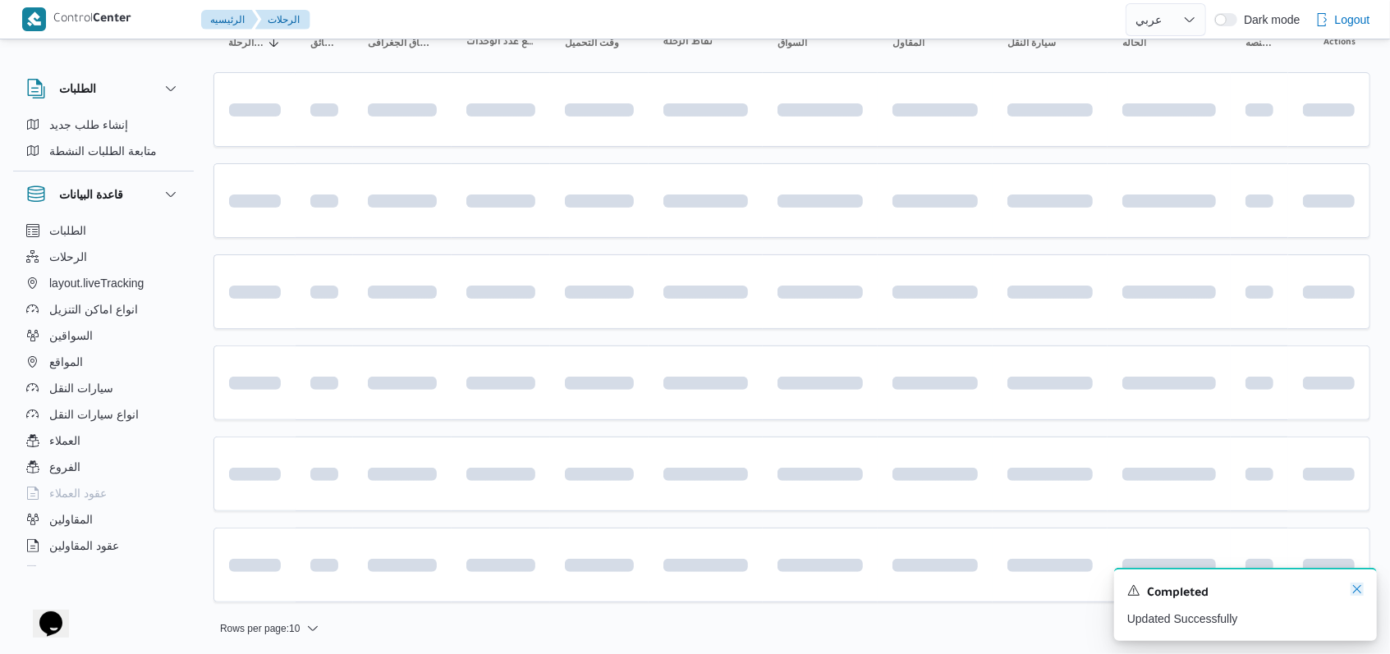
click at [1359, 590] on icon "Dismiss toast" at bounding box center [1356, 589] width 13 height 13
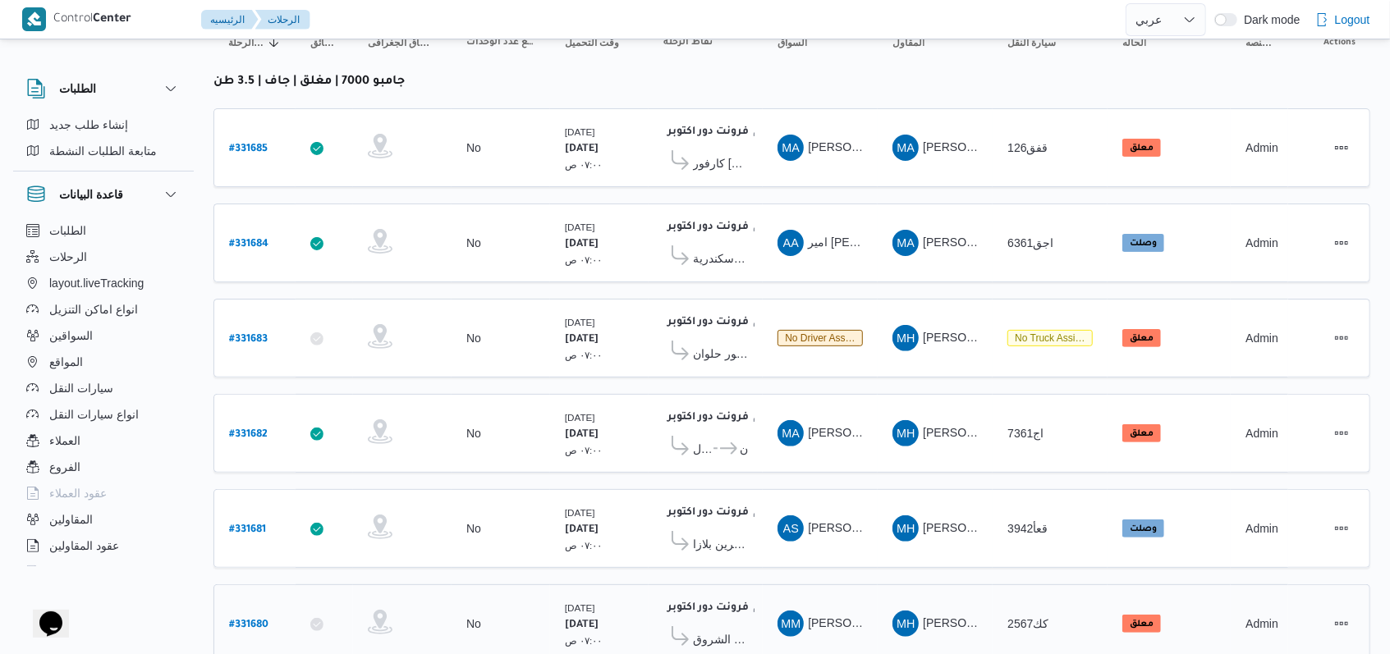
scroll to position [233, 0]
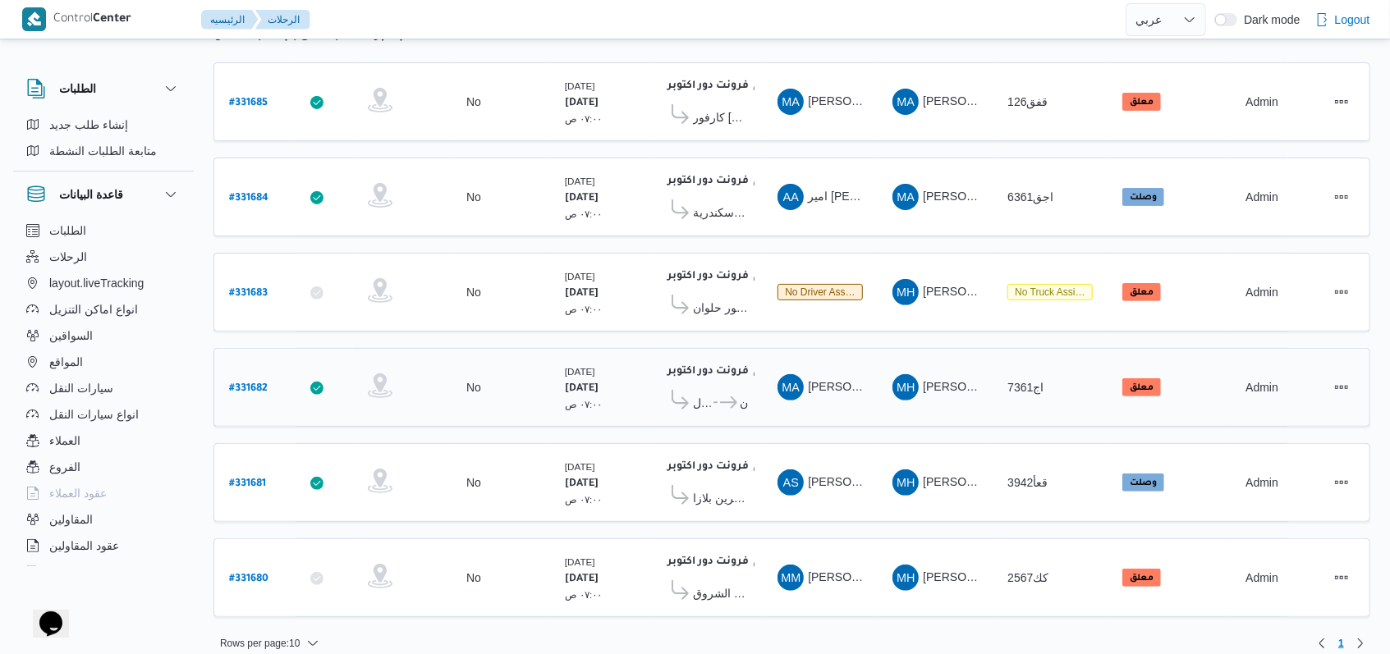
click at [258, 385] on link "# 331682" at bounding box center [248, 388] width 39 height 22
select select "ar"
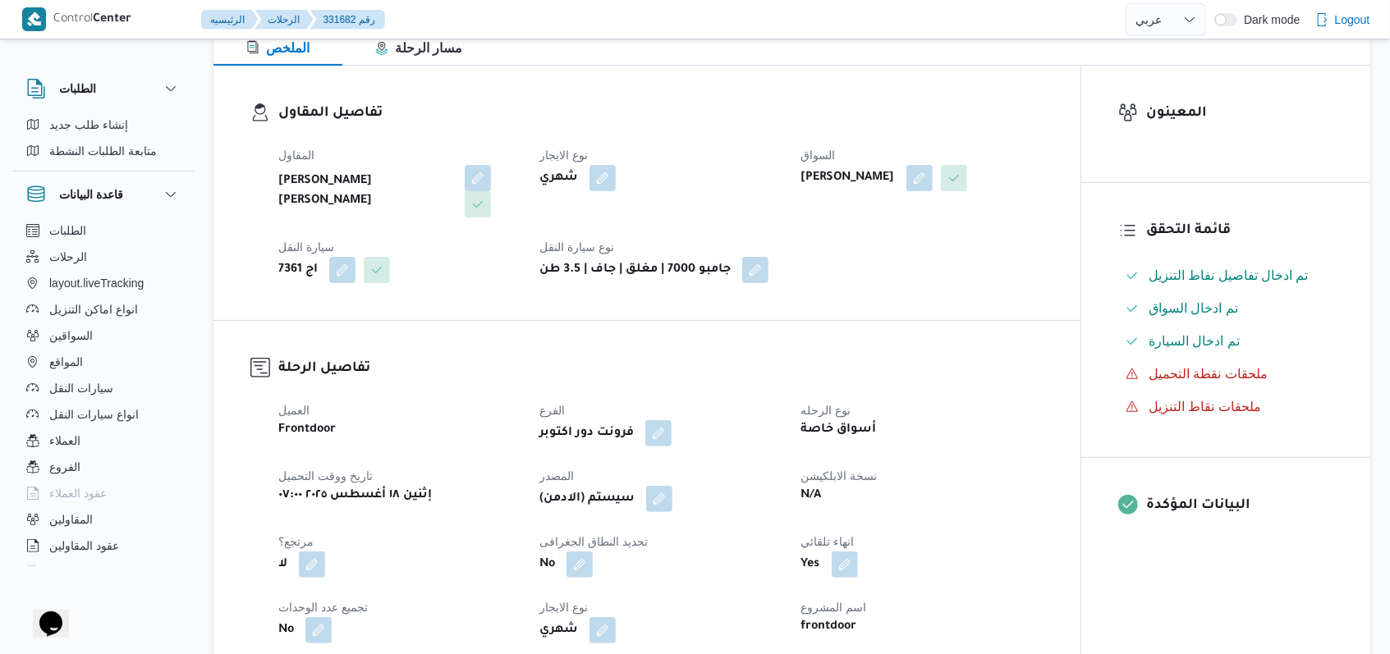
scroll to position [328, 0]
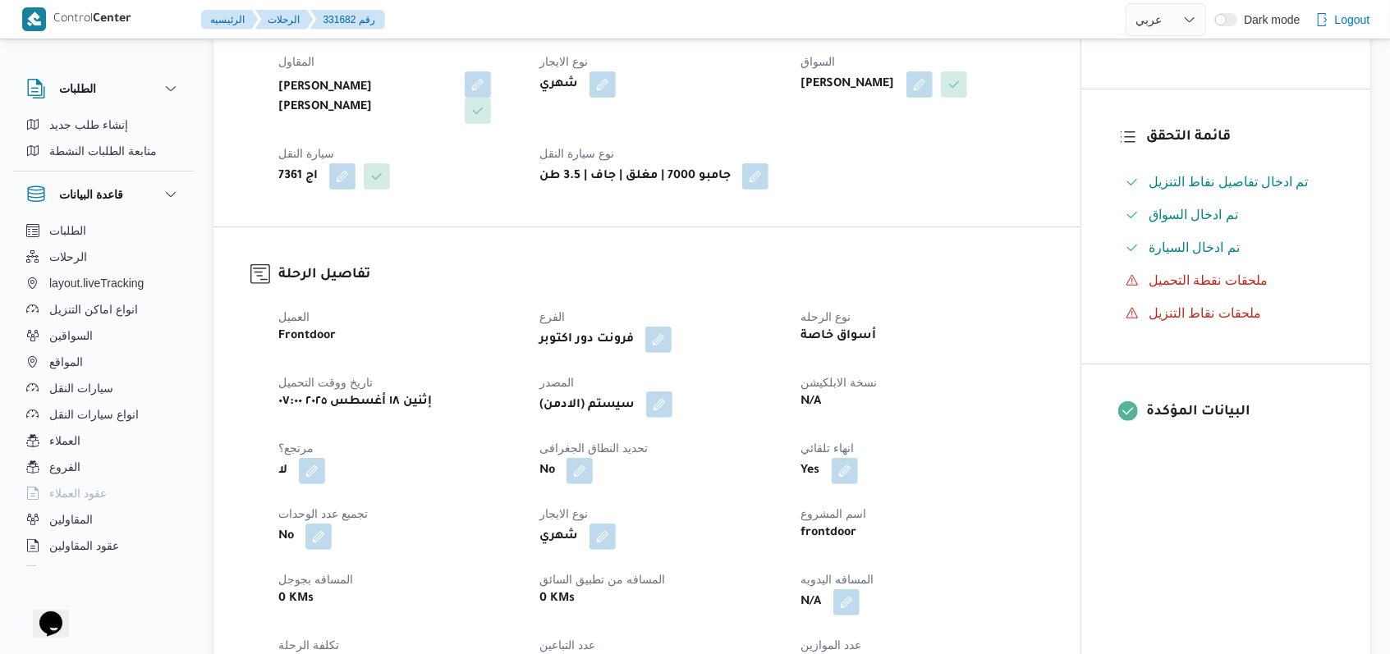
click at [664, 392] on button "button" at bounding box center [659, 405] width 26 height 26
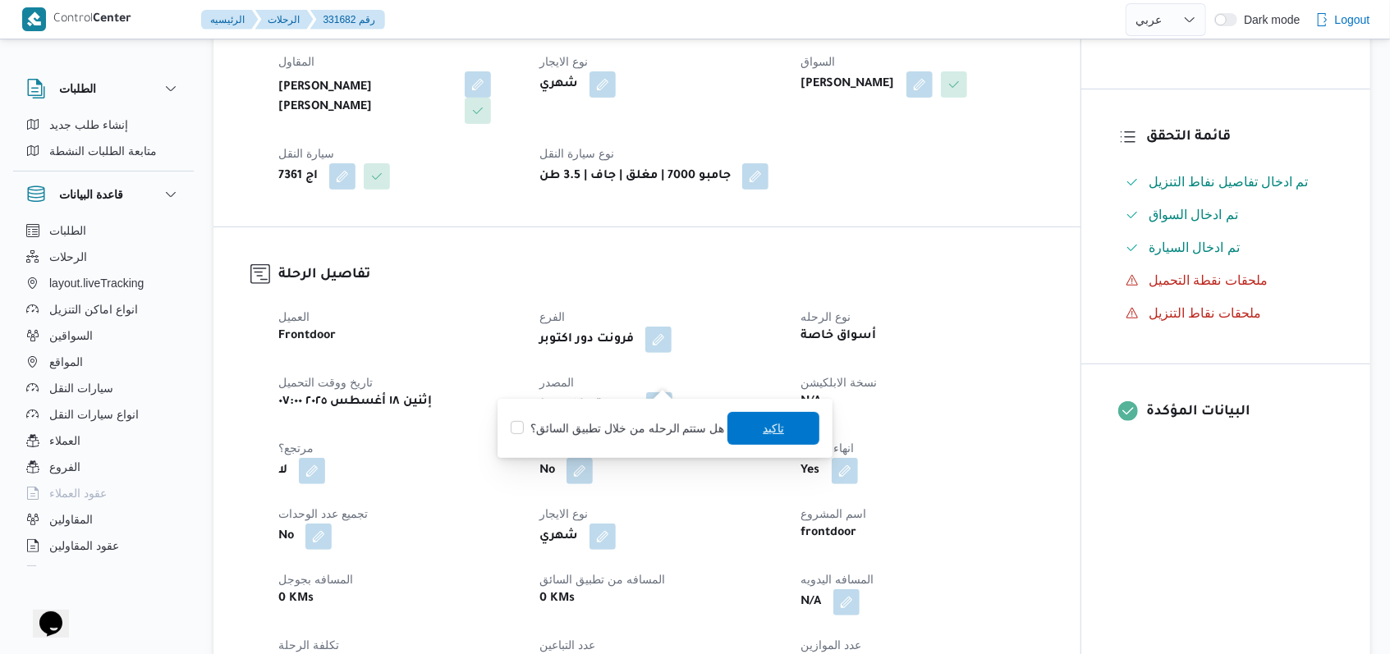
click at [795, 429] on span "تاكيد" at bounding box center [773, 428] width 92 height 33
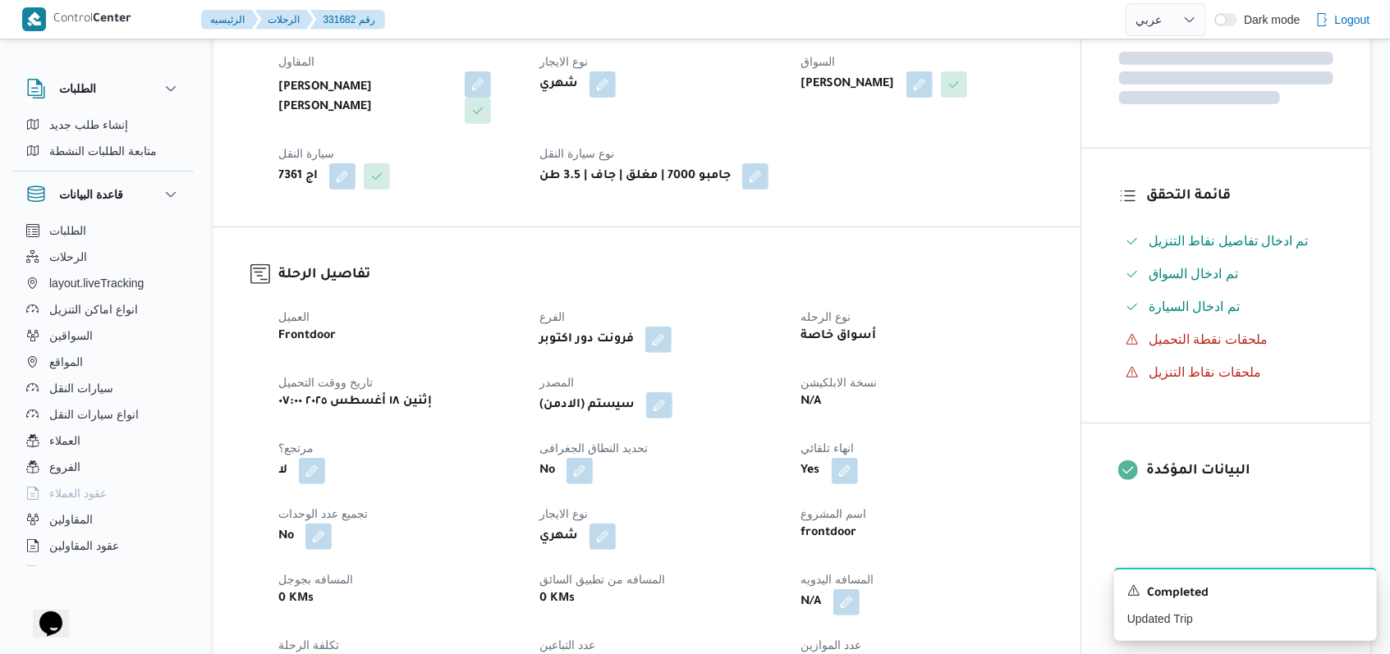
scroll to position [0, 0]
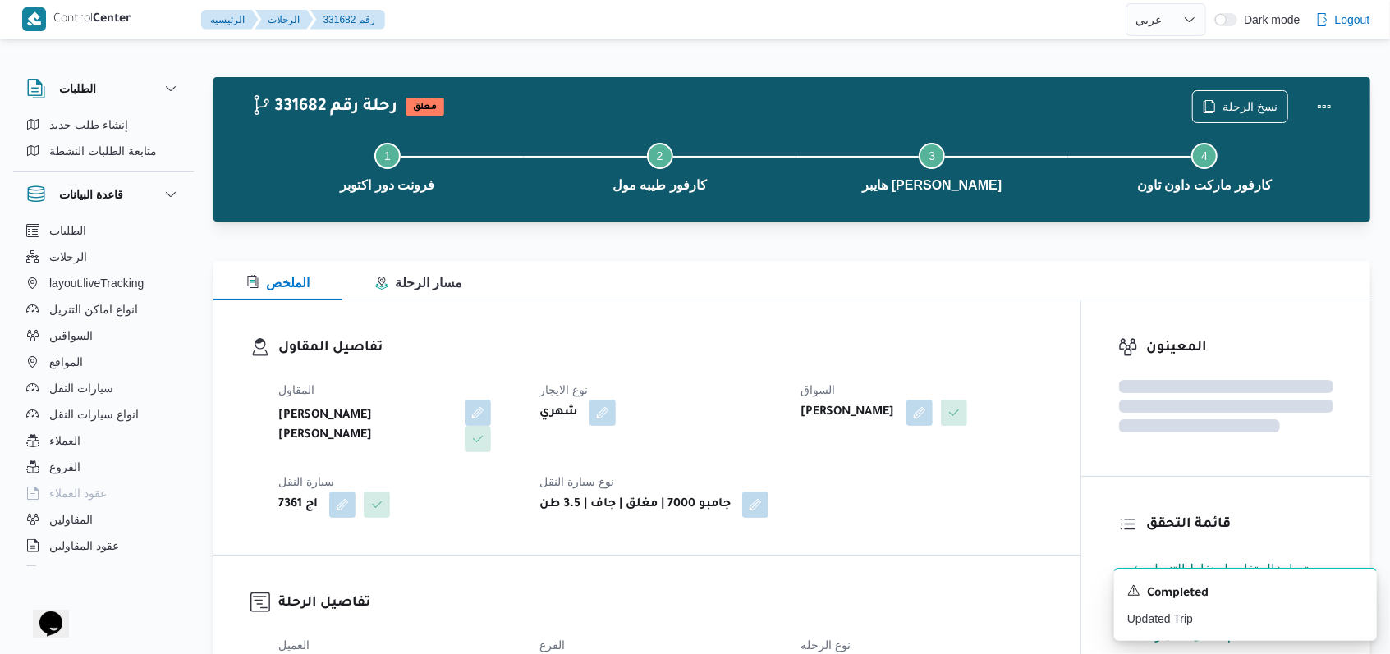
click at [1340, 89] on div "نسخ الرحلة" at bounding box center [1266, 106] width 168 height 53
click at [1333, 97] on button "Actions" at bounding box center [1324, 105] width 33 height 33
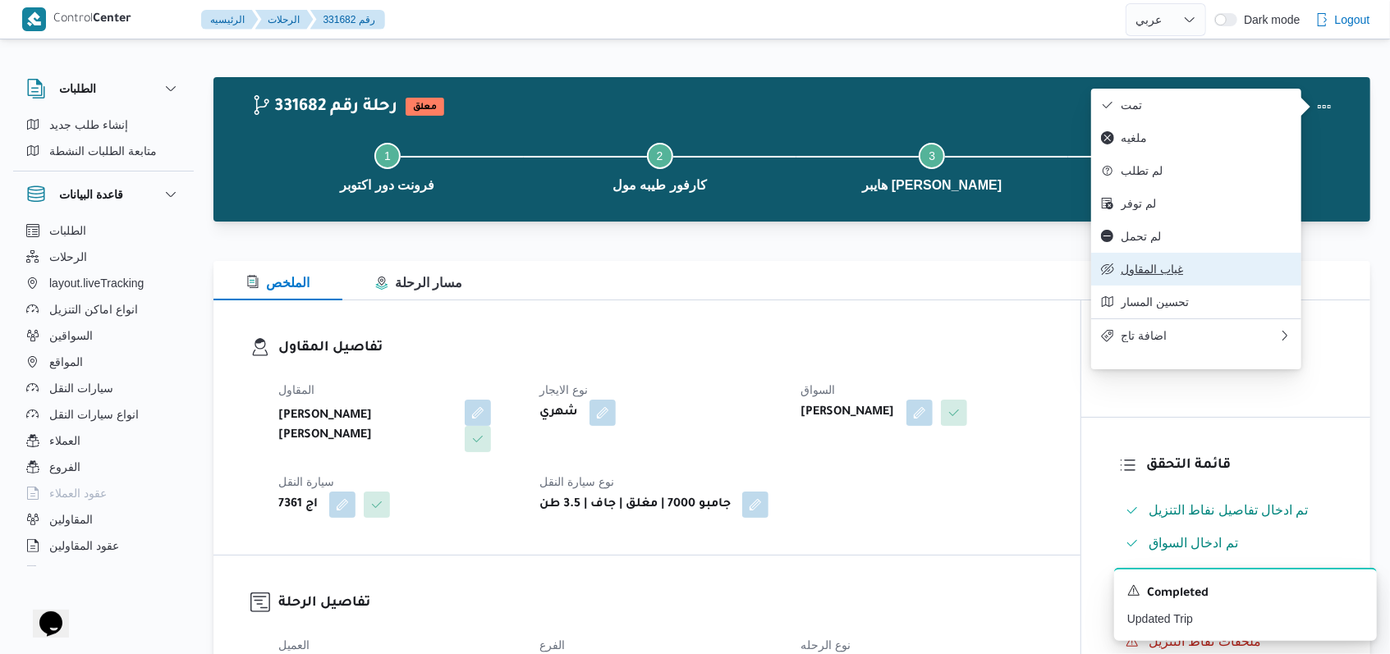
click at [1148, 272] on button "غياب المقاول" at bounding box center [1196, 269] width 210 height 33
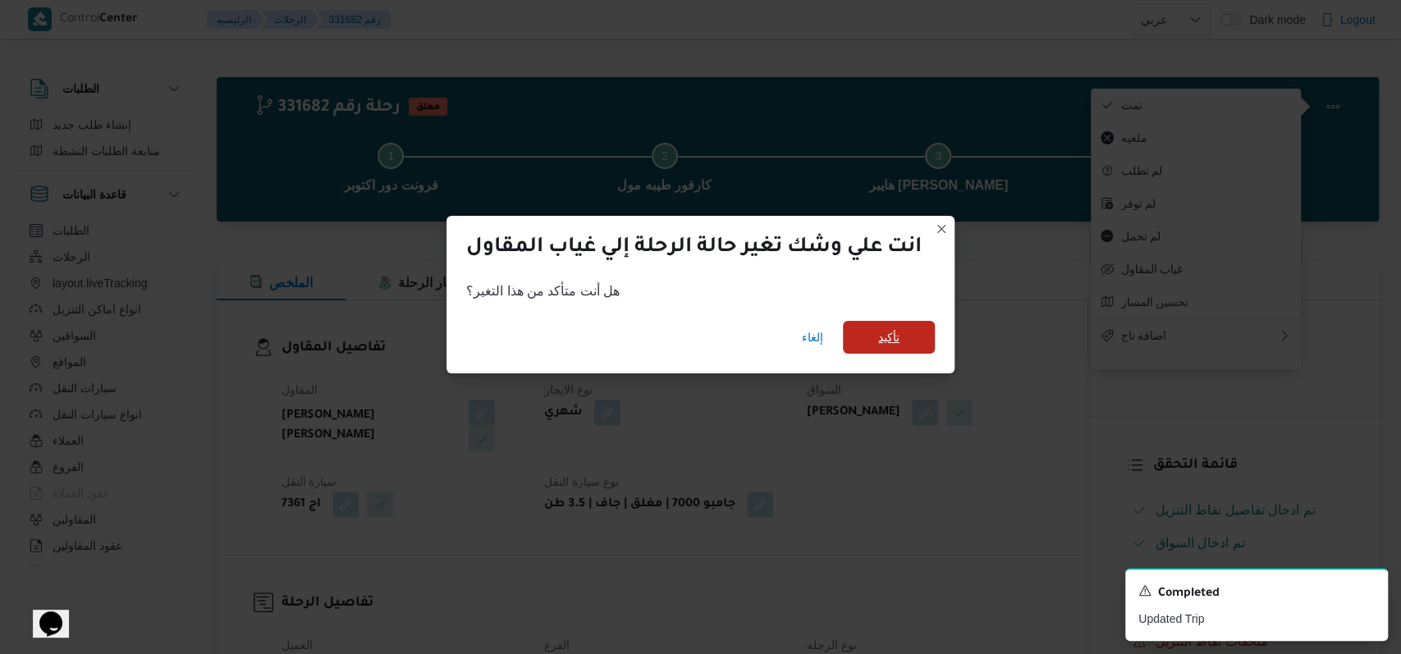
click at [883, 346] on span "تأكيد" at bounding box center [889, 337] width 92 height 33
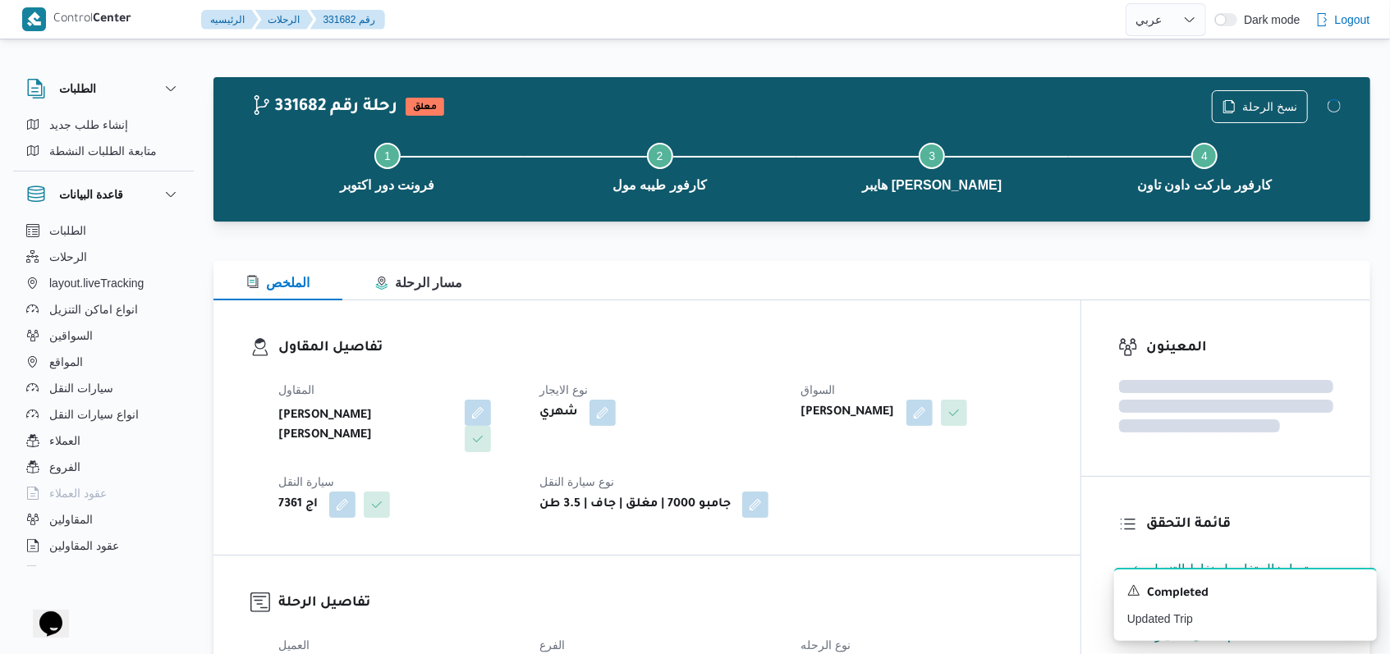
click at [692, 346] on h3 "تفاصيل المقاول" at bounding box center [660, 348] width 765 height 22
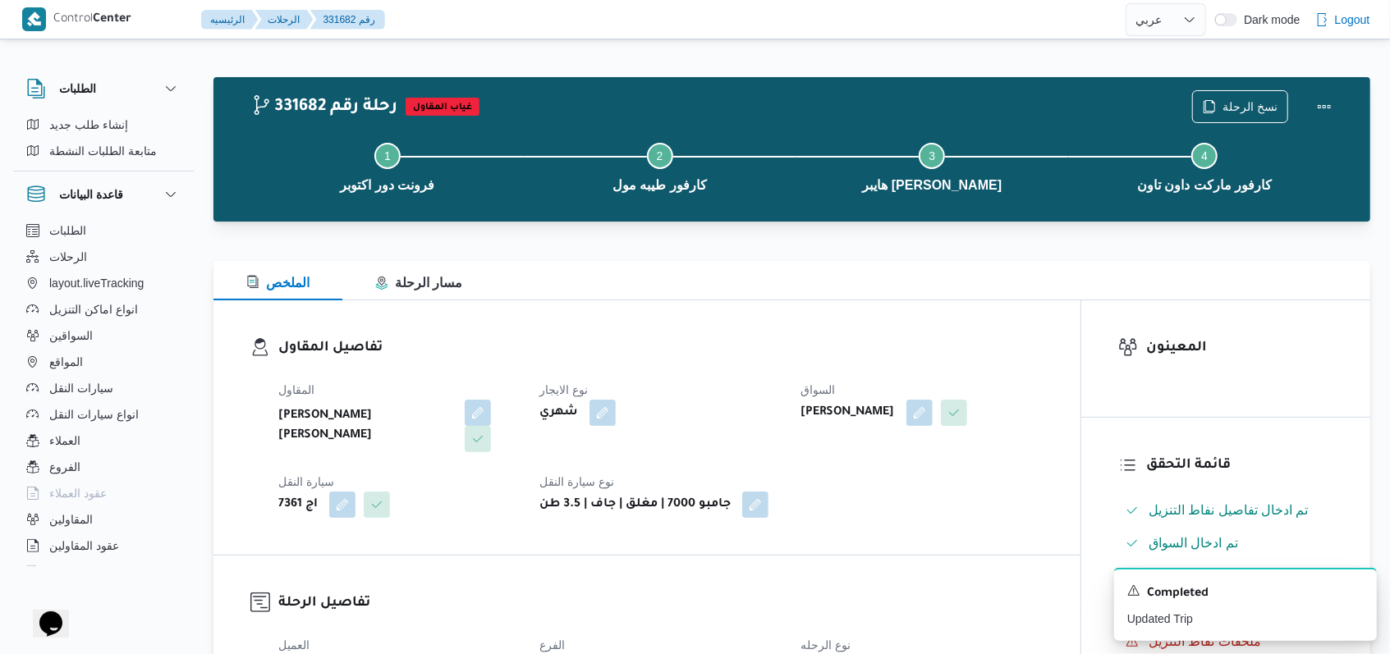
select select "ar"
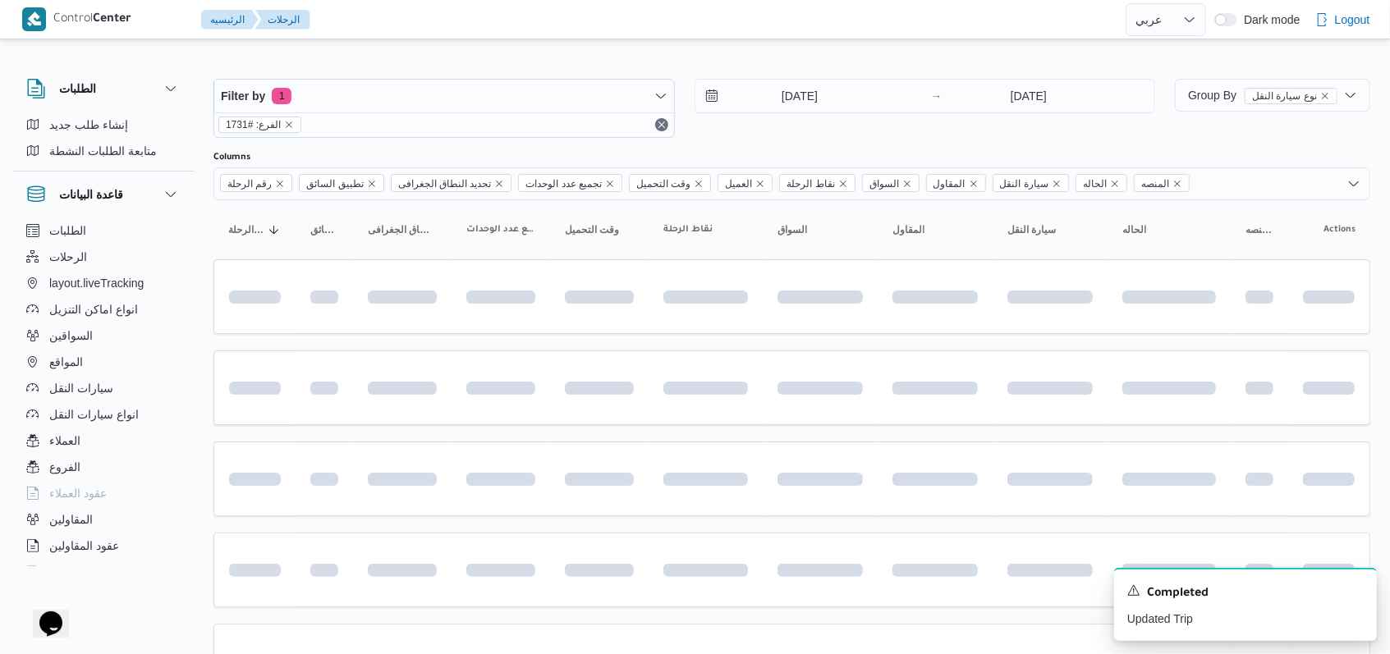
scroll to position [187, 0]
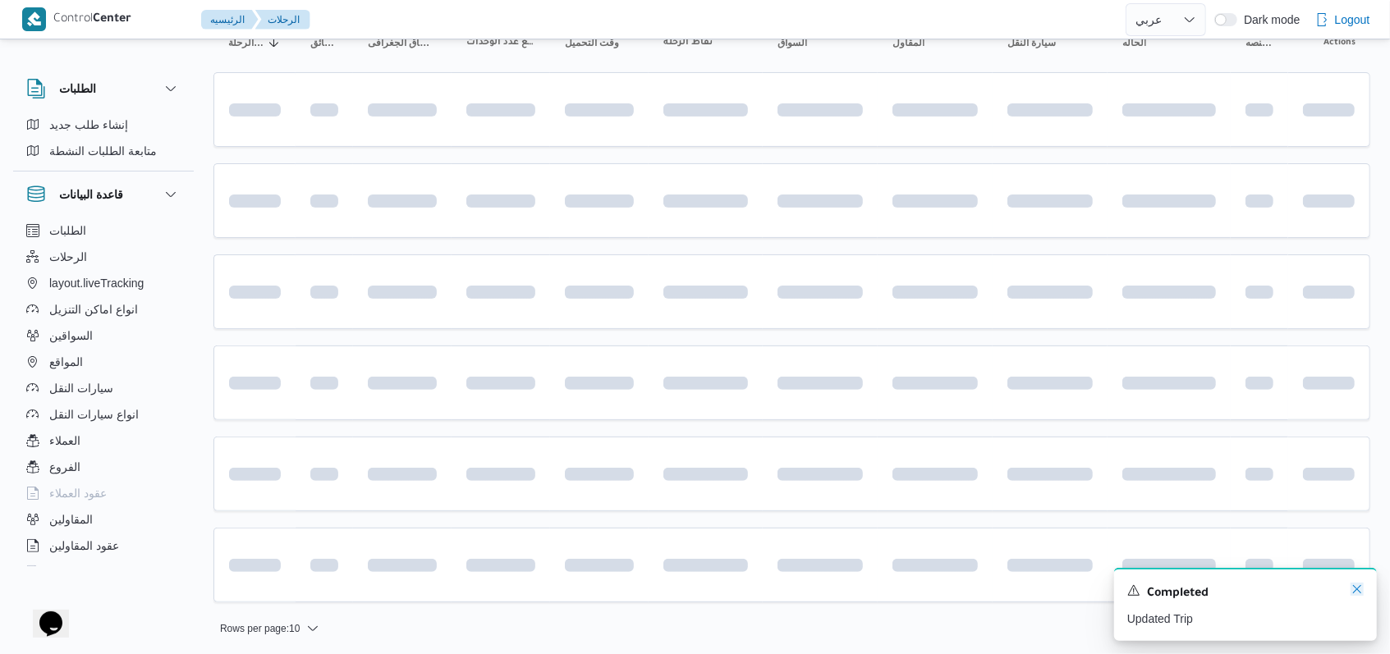
click at [1354, 593] on icon "Dismiss toast" at bounding box center [1356, 589] width 13 height 13
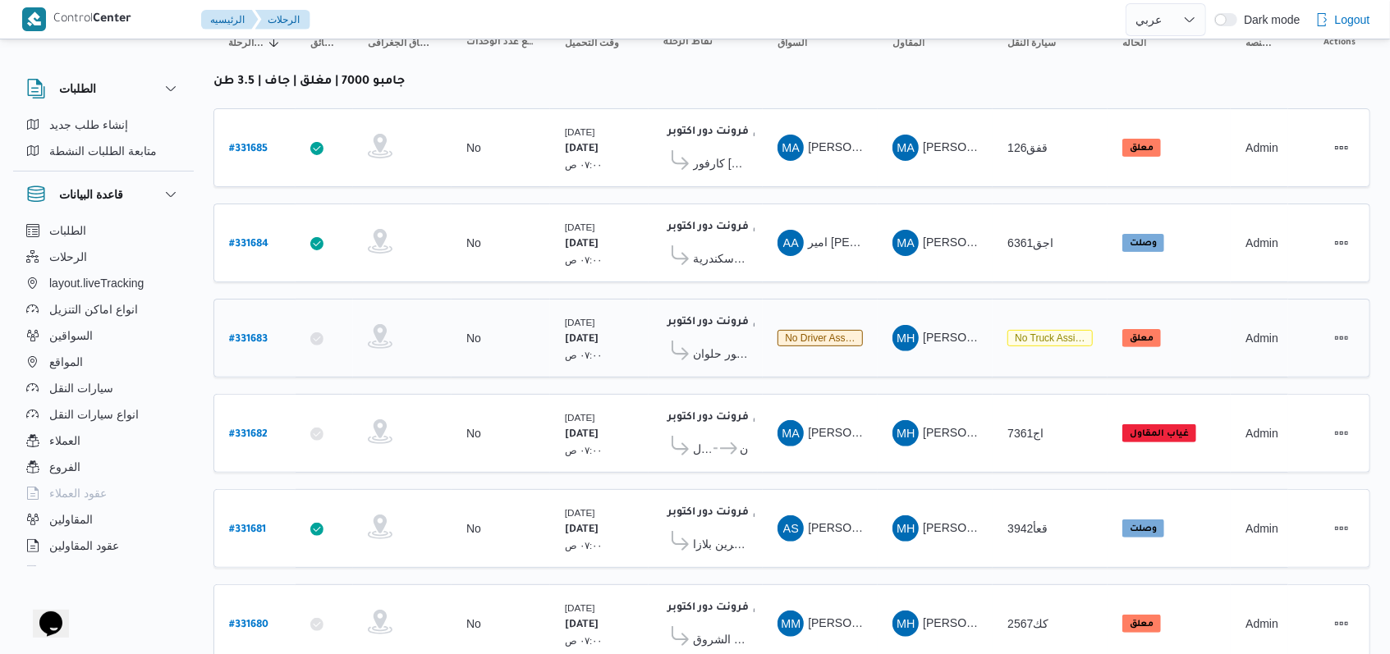
click at [241, 334] on b "# 331683" at bounding box center [248, 339] width 39 height 11
select select "ar"
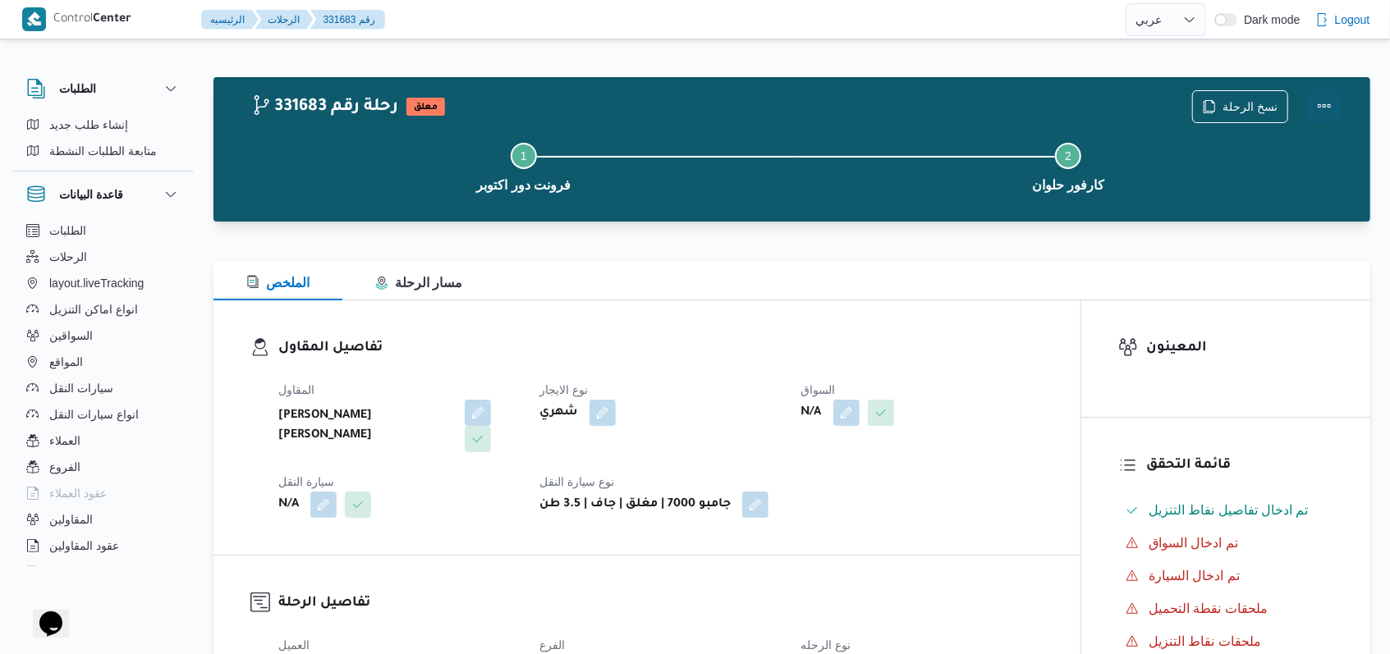
click at [1319, 116] on button "Actions" at bounding box center [1324, 105] width 33 height 33
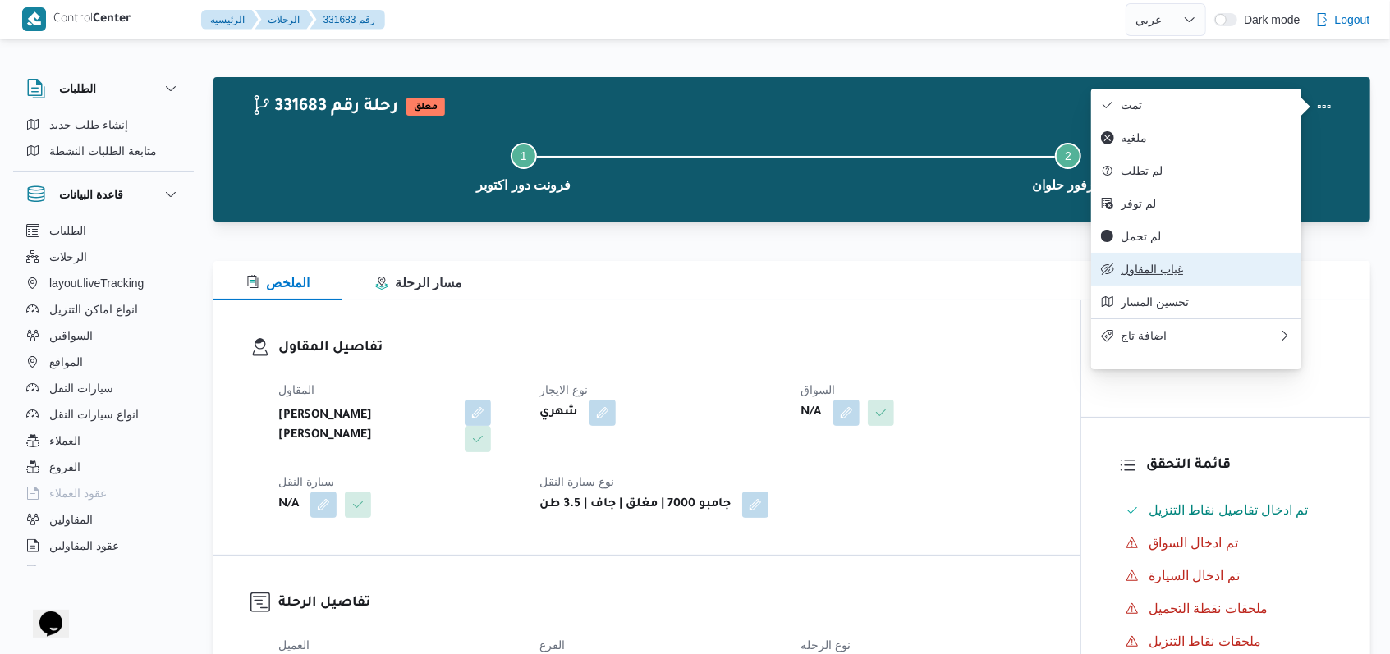
click at [1172, 276] on span "غياب المقاول" at bounding box center [1206, 269] width 171 height 13
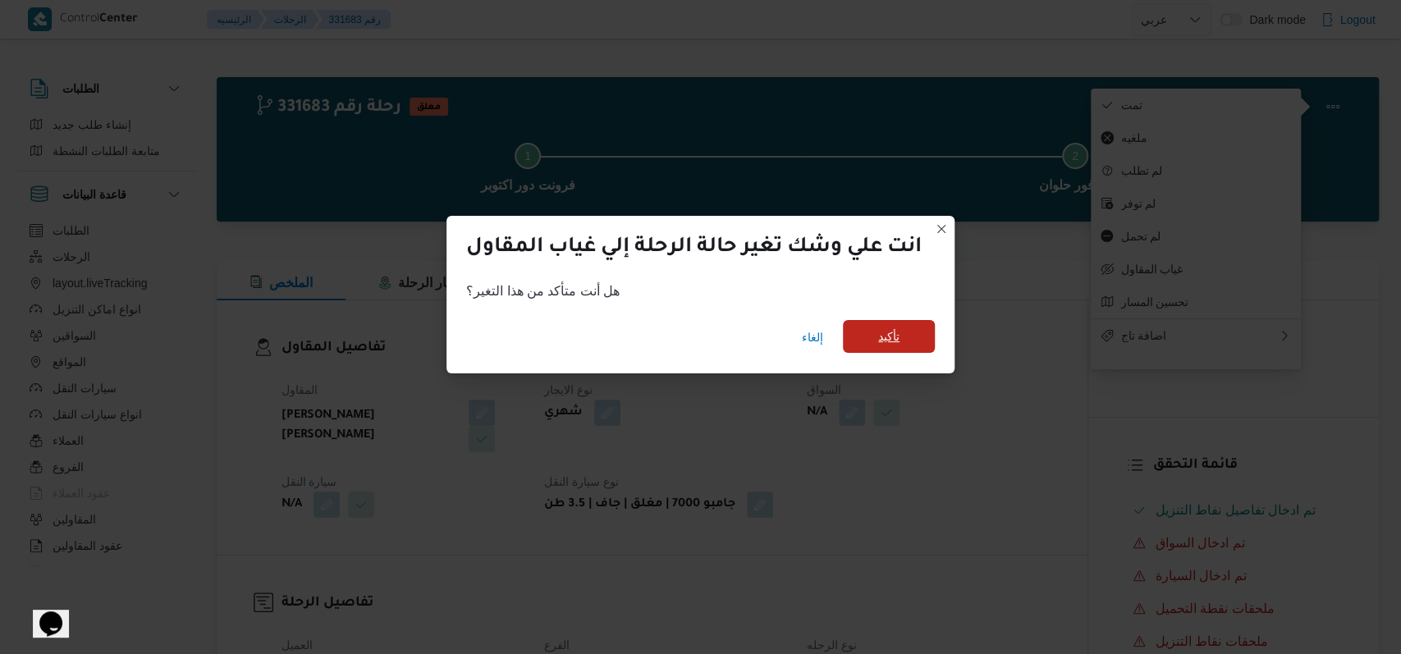
click at [892, 334] on span "تأكيد" at bounding box center [888, 337] width 21 height 20
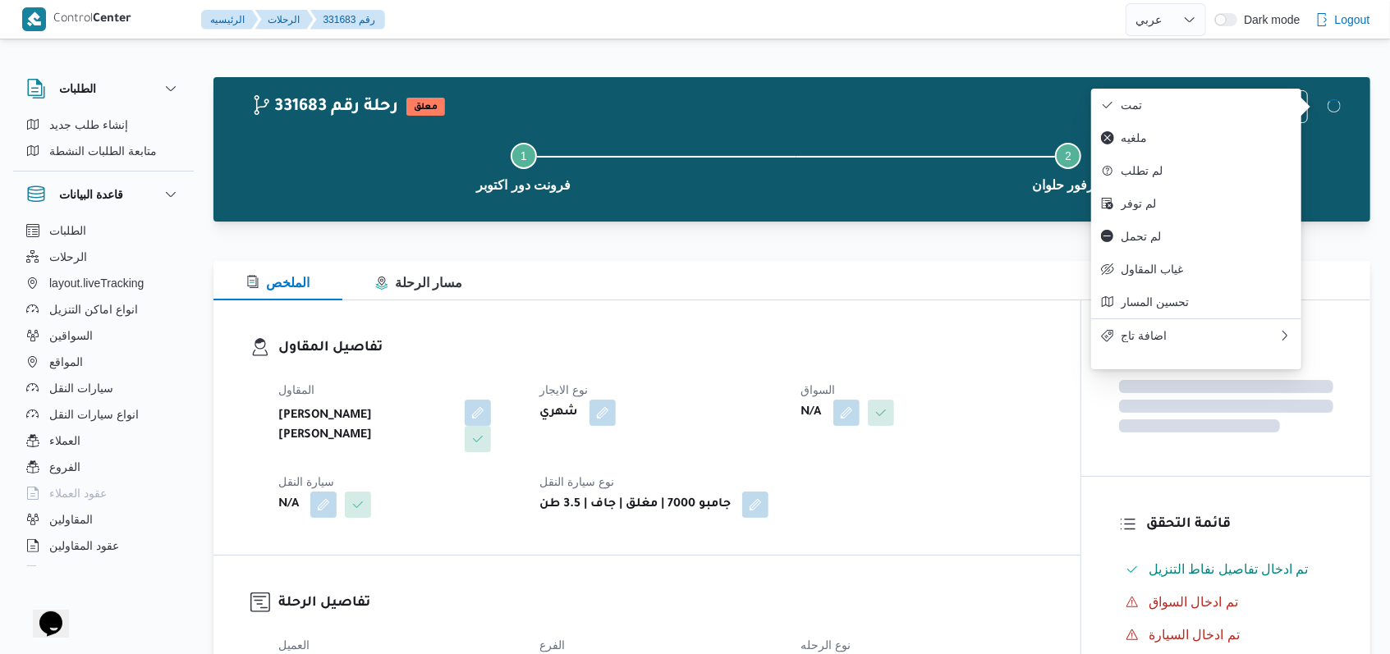
click at [874, 338] on h3 "تفاصيل المقاول" at bounding box center [660, 348] width 765 height 22
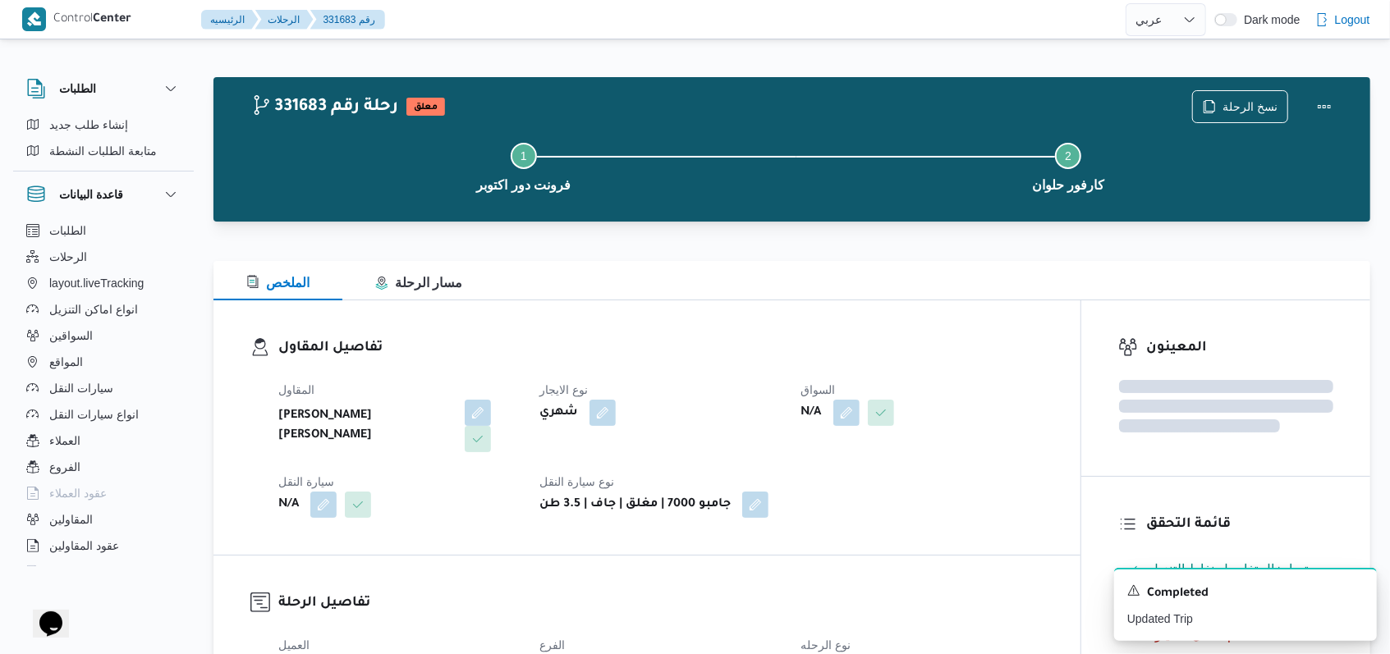
select select "ar"
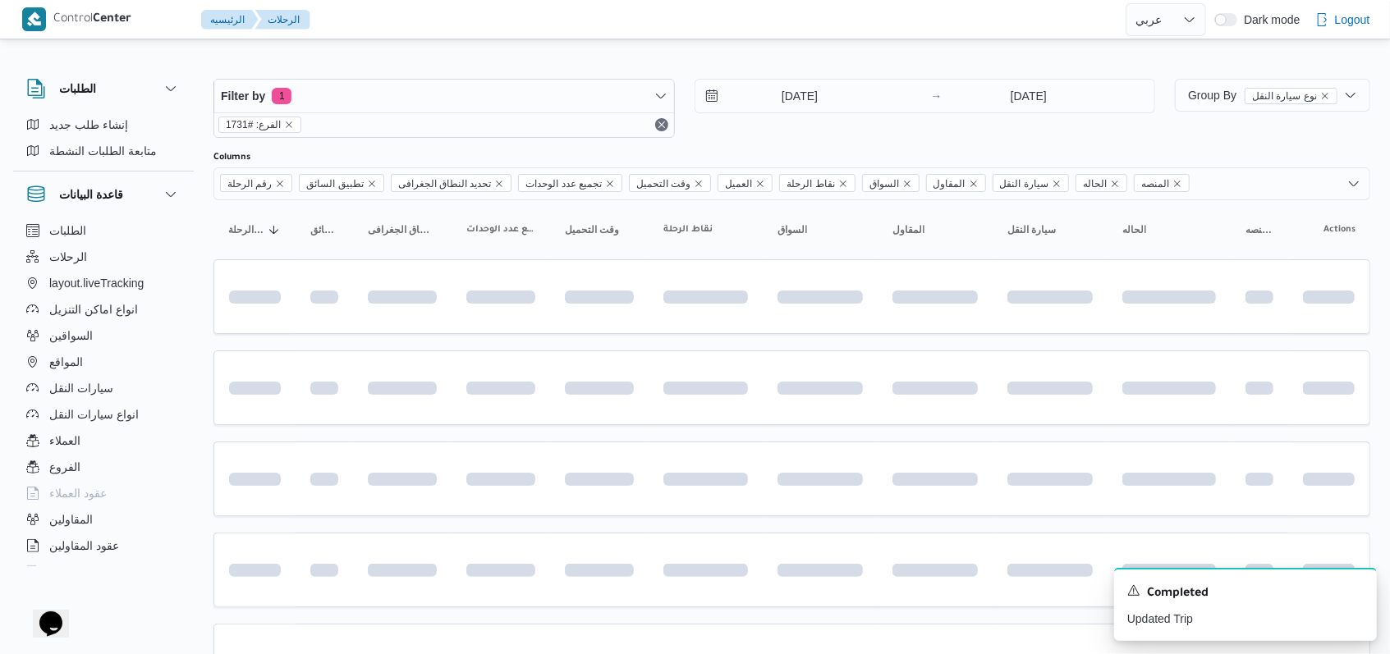
scroll to position [187, 0]
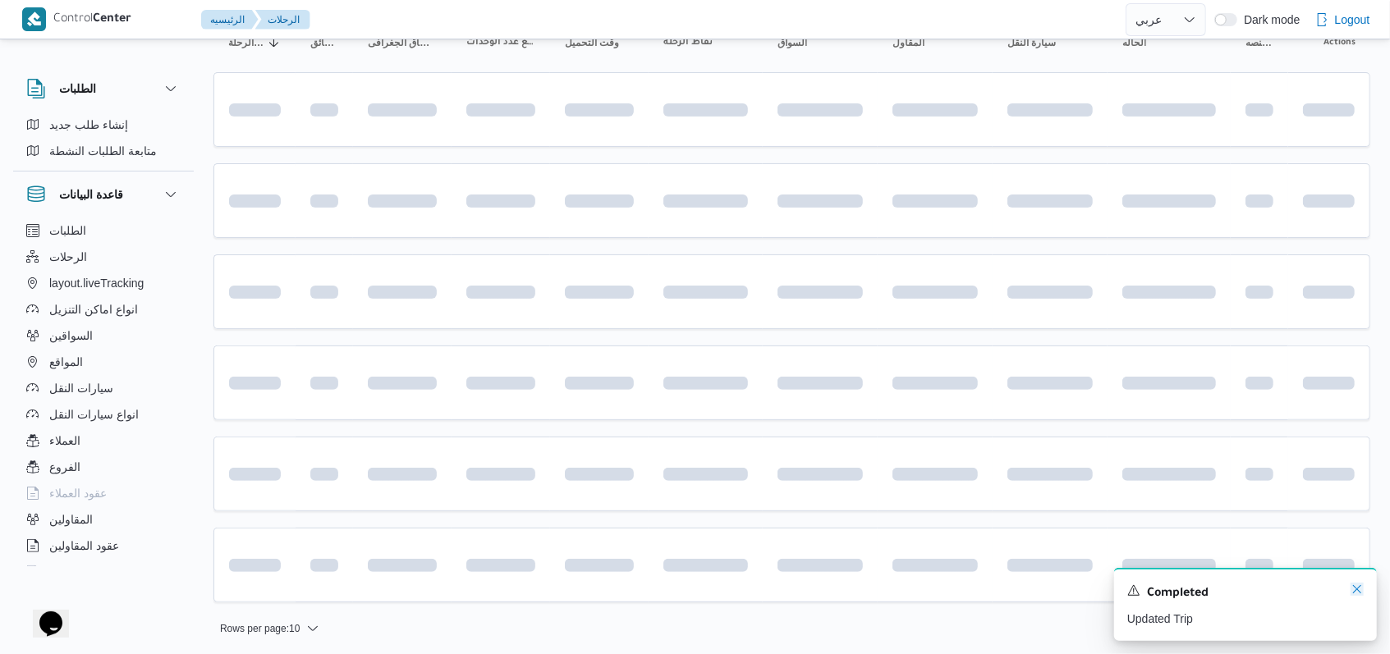
click at [1351, 593] on icon "Dismiss toast" at bounding box center [1356, 589] width 13 height 13
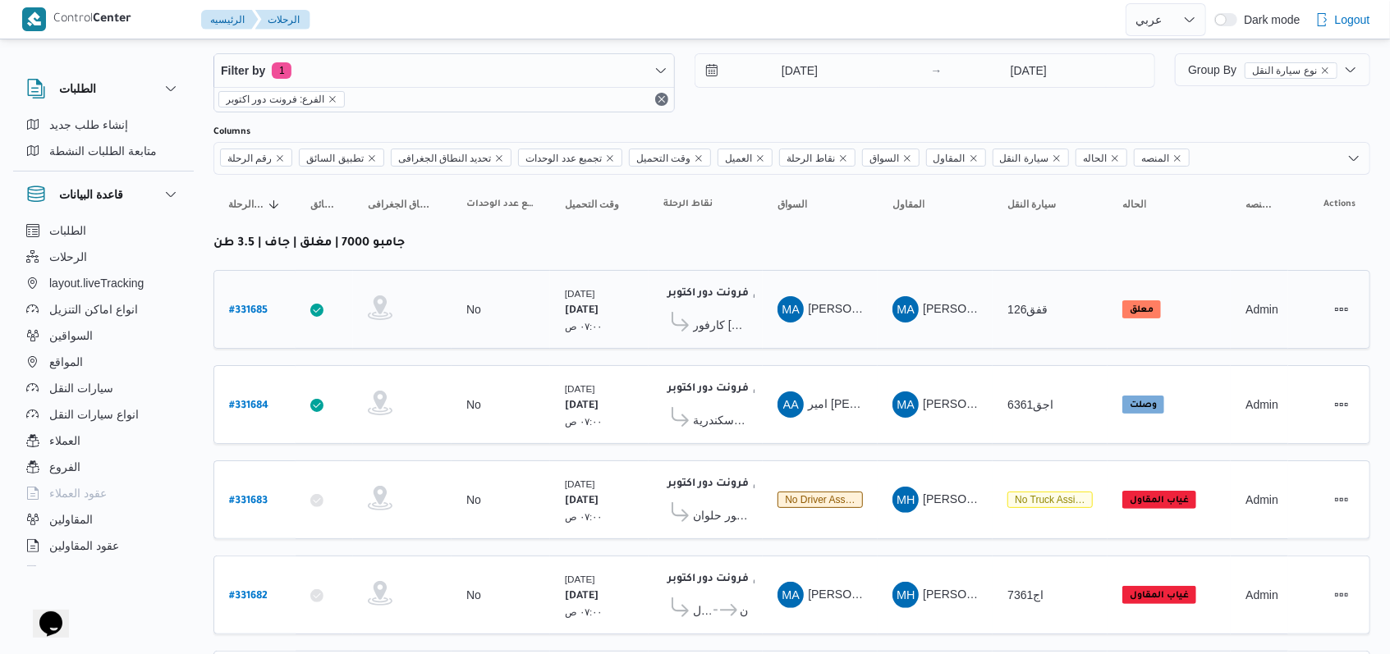
scroll to position [0, 0]
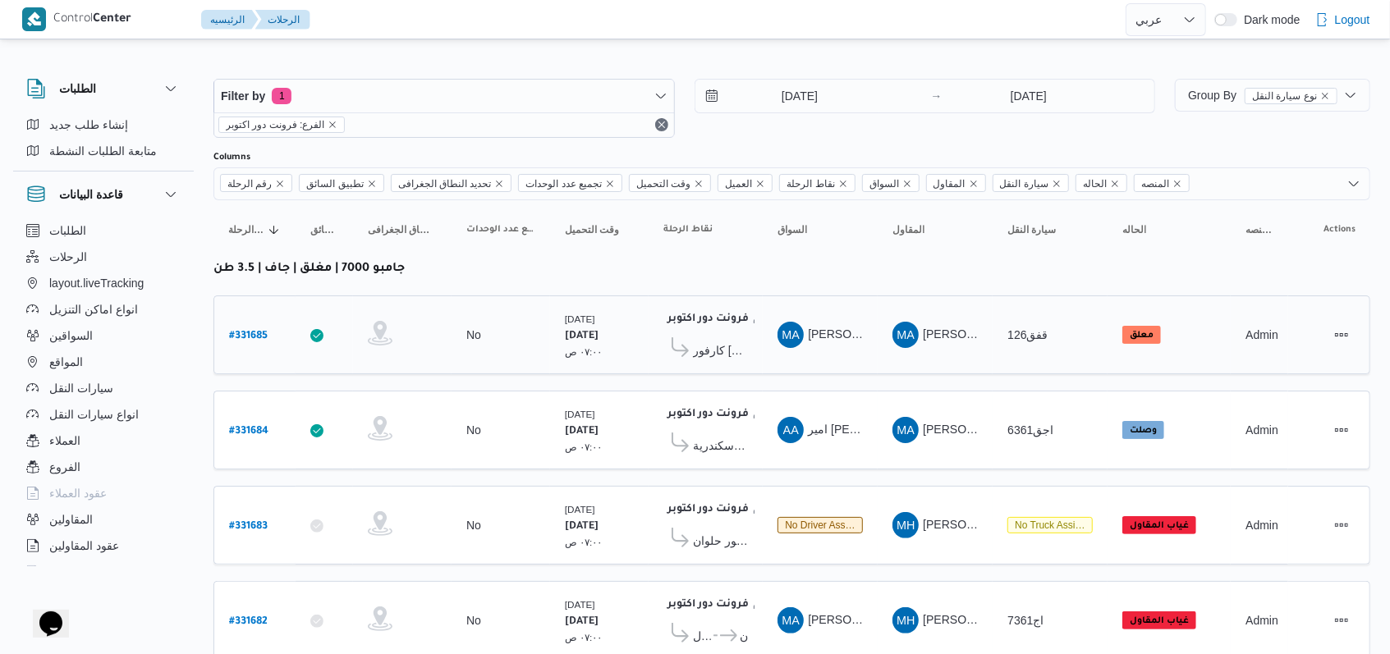
click at [248, 336] on b "# 331685" at bounding box center [248, 336] width 39 height 11
select select "ar"
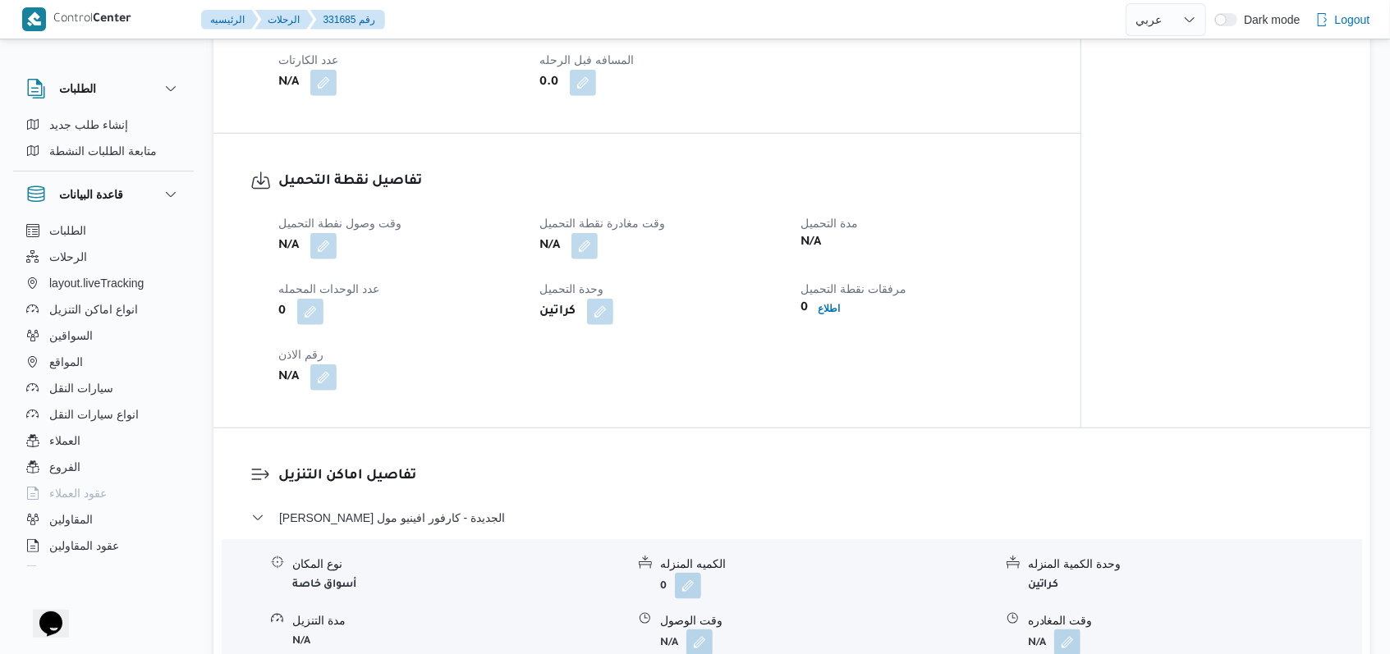
scroll to position [985, 0]
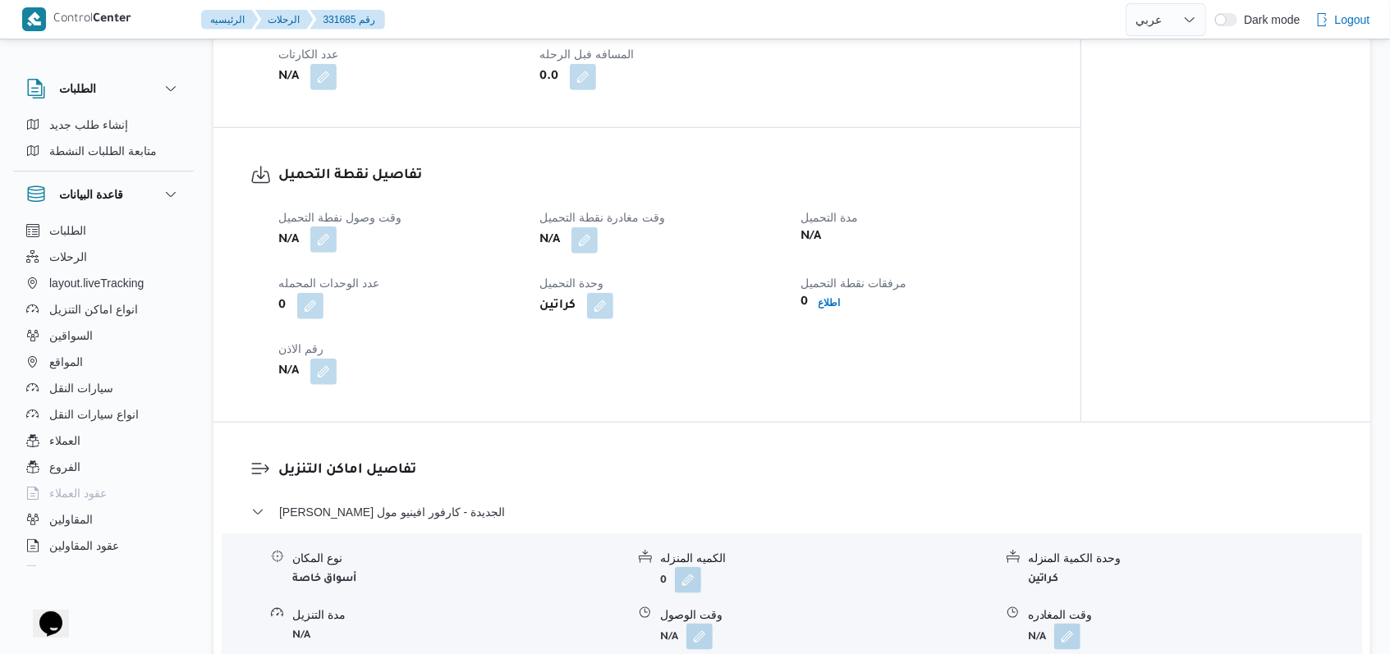
click at [336, 244] on button "button" at bounding box center [323, 240] width 26 height 26
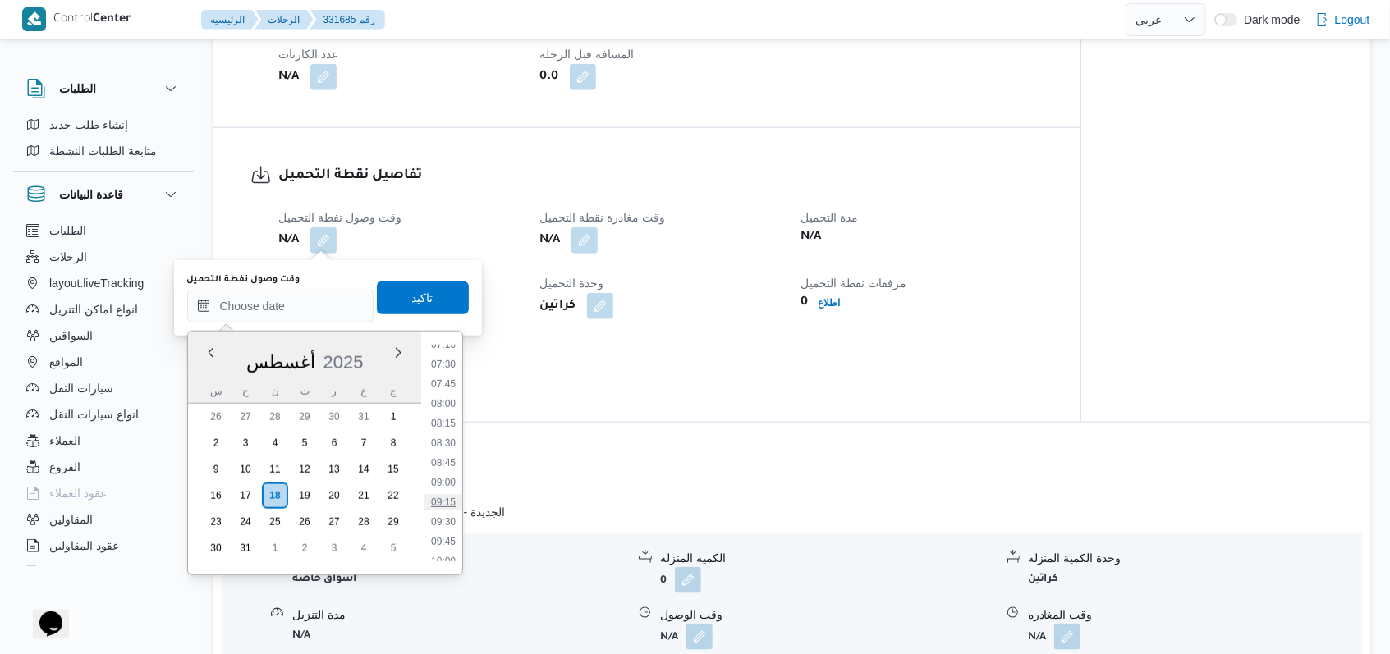
scroll to position [535, 0]
click at [449, 376] on li "07:00" at bounding box center [443, 369] width 38 height 16
type input "١٨/٠٨/٢٠٢٥ ٠٧:٠٠"
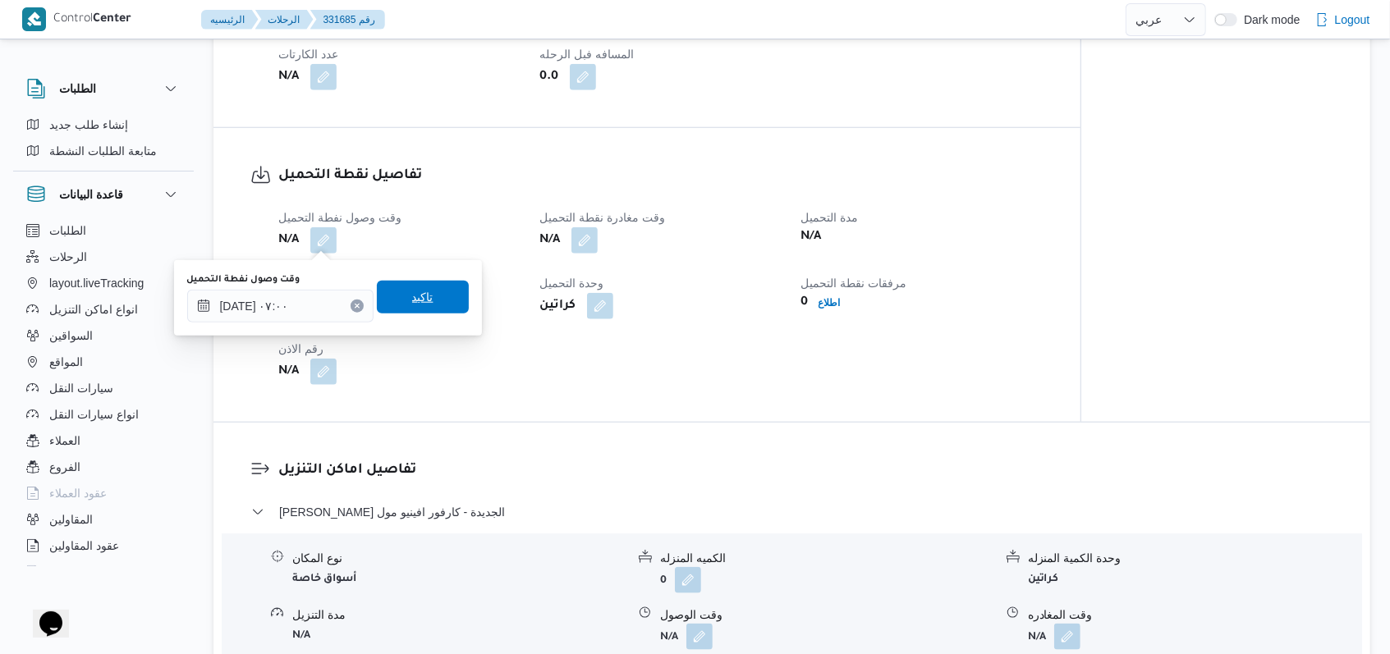
click at [433, 309] on span "تاكيد" at bounding box center [423, 297] width 92 height 33
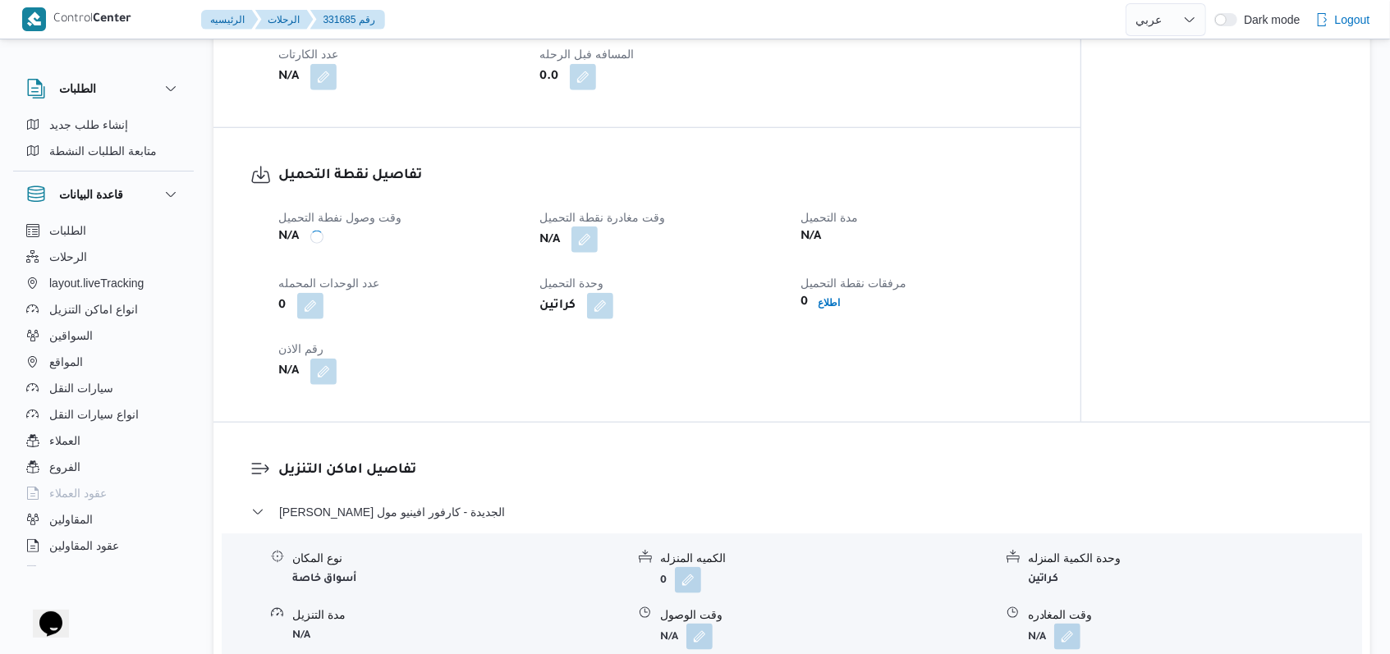
click at [598, 245] on button "button" at bounding box center [584, 240] width 26 height 26
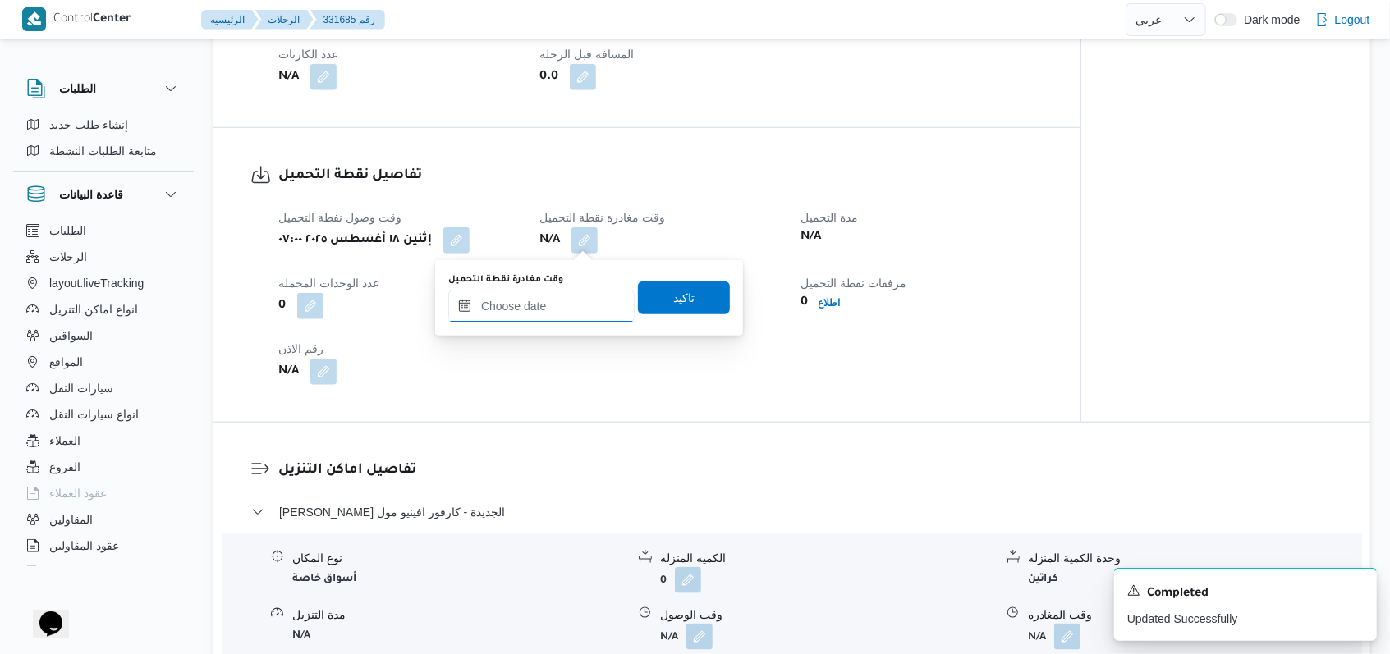
click at [548, 305] on input "وقت مغادرة نقطة التحميل" at bounding box center [541, 306] width 186 height 33
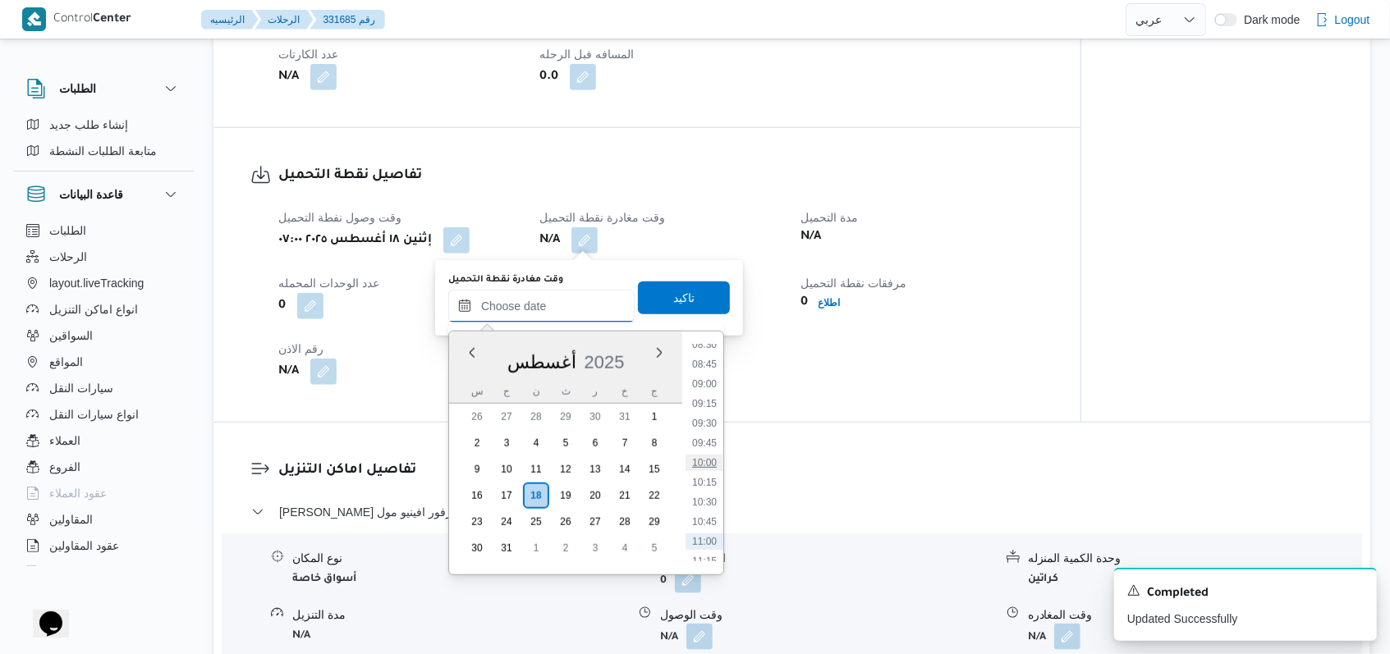
scroll to position [644, 0]
click at [823, 361] on div "وقت وصول نفطة التحميل إثنين ١٨ أغسطس ٢٠٢٥ ٠٧:٠٠ وقت مغادرة نقطة التحميل N/A مدة…" at bounding box center [660, 296] width 785 height 197
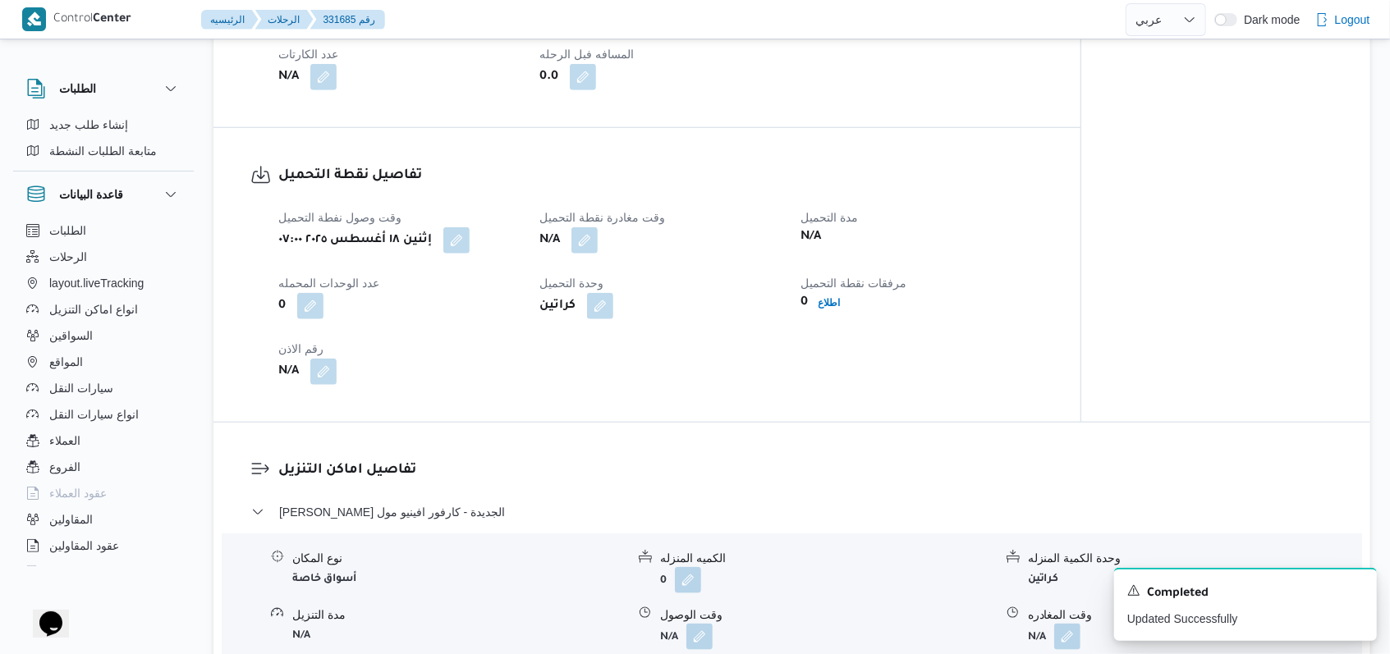
select select "ar"
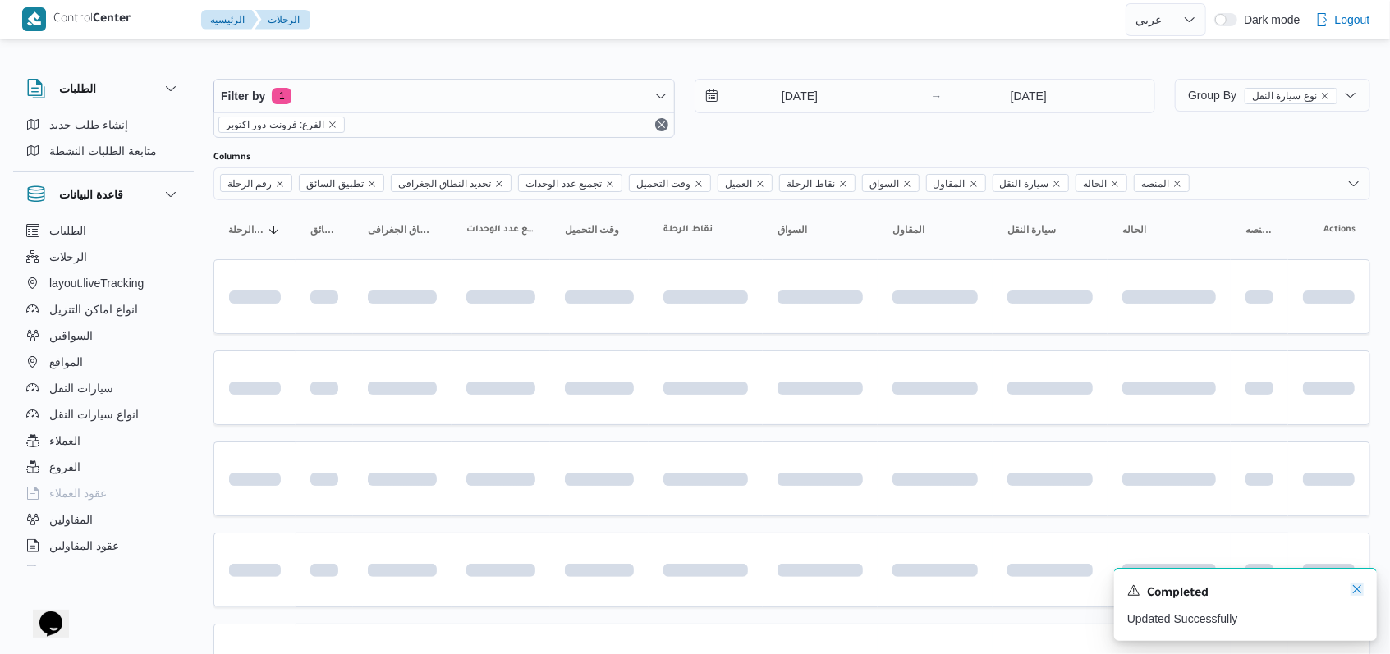
click at [1355, 594] on icon "Dismiss toast" at bounding box center [1356, 589] width 13 height 13
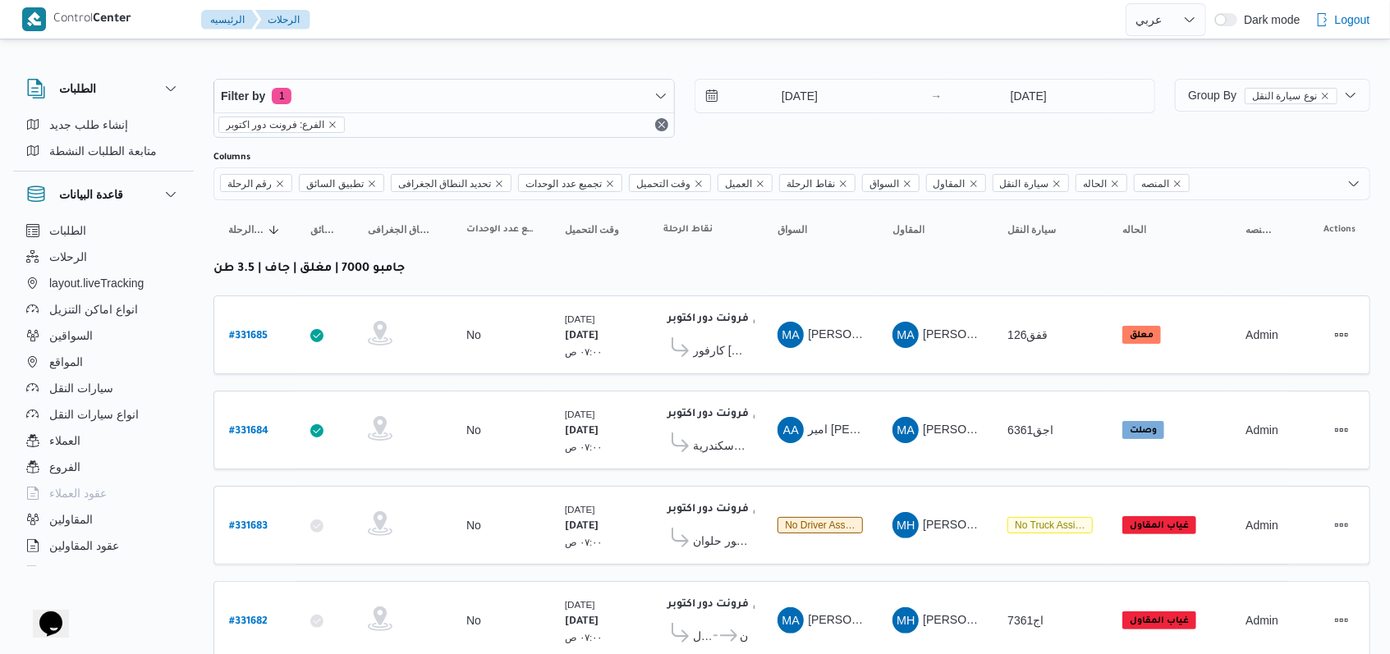
scroll to position [233, 0]
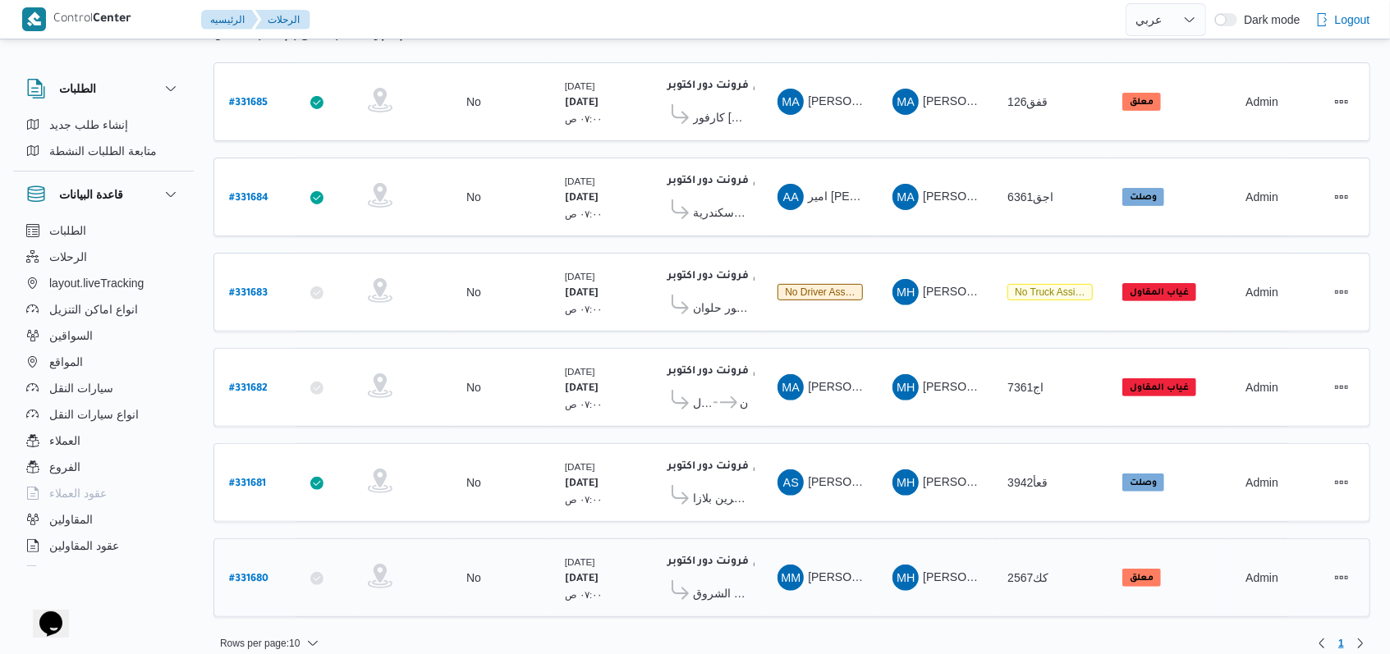
click at [259, 574] on b "# 331680" at bounding box center [248, 579] width 39 height 11
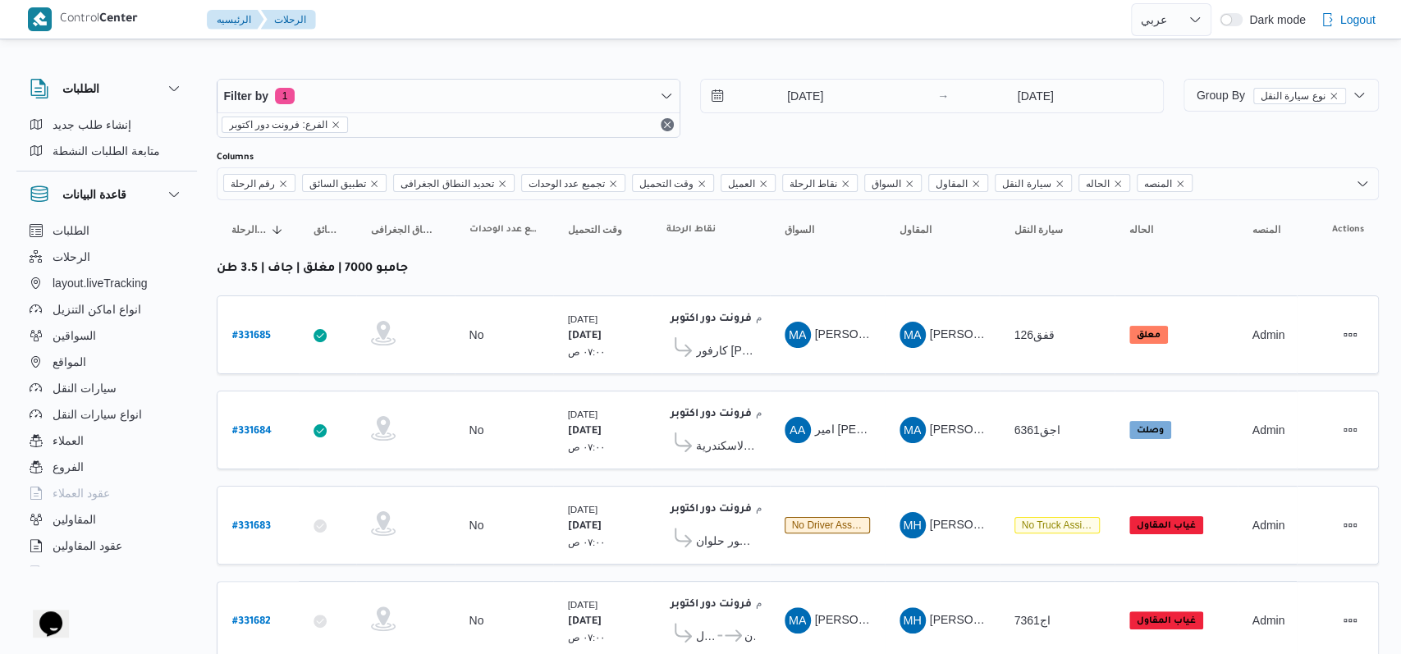
select select "ar"
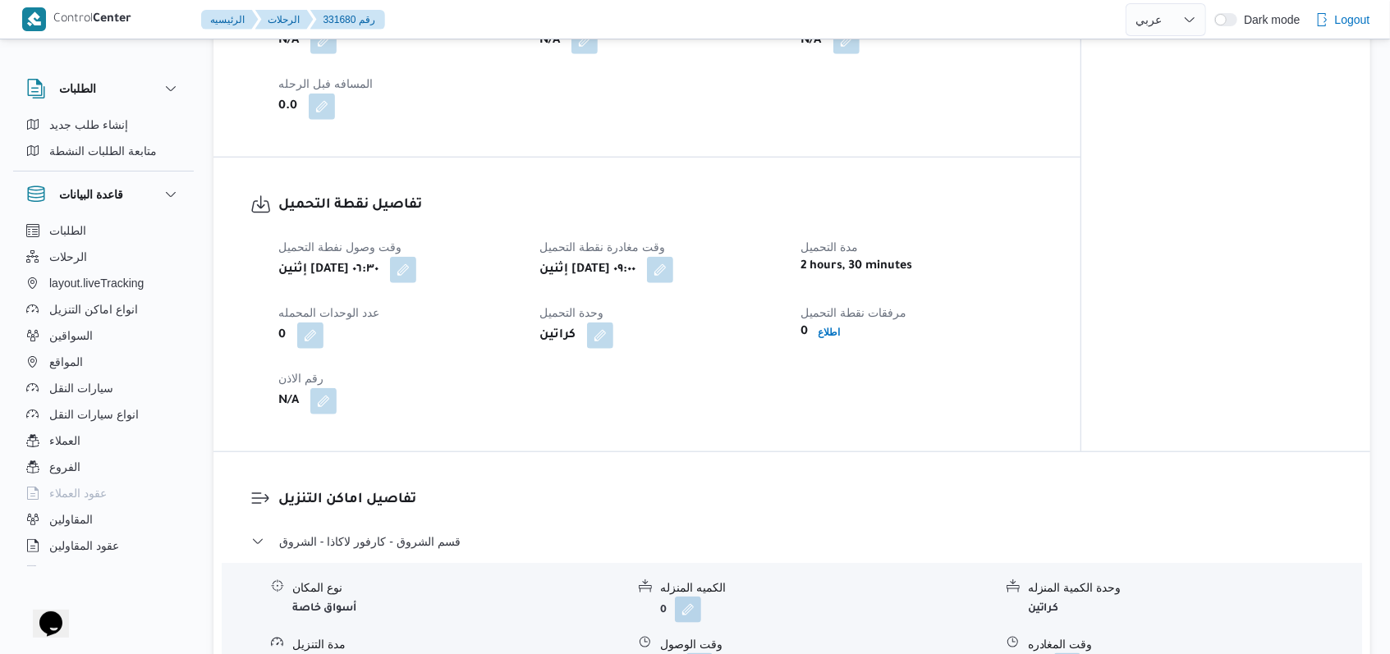
scroll to position [985, 0]
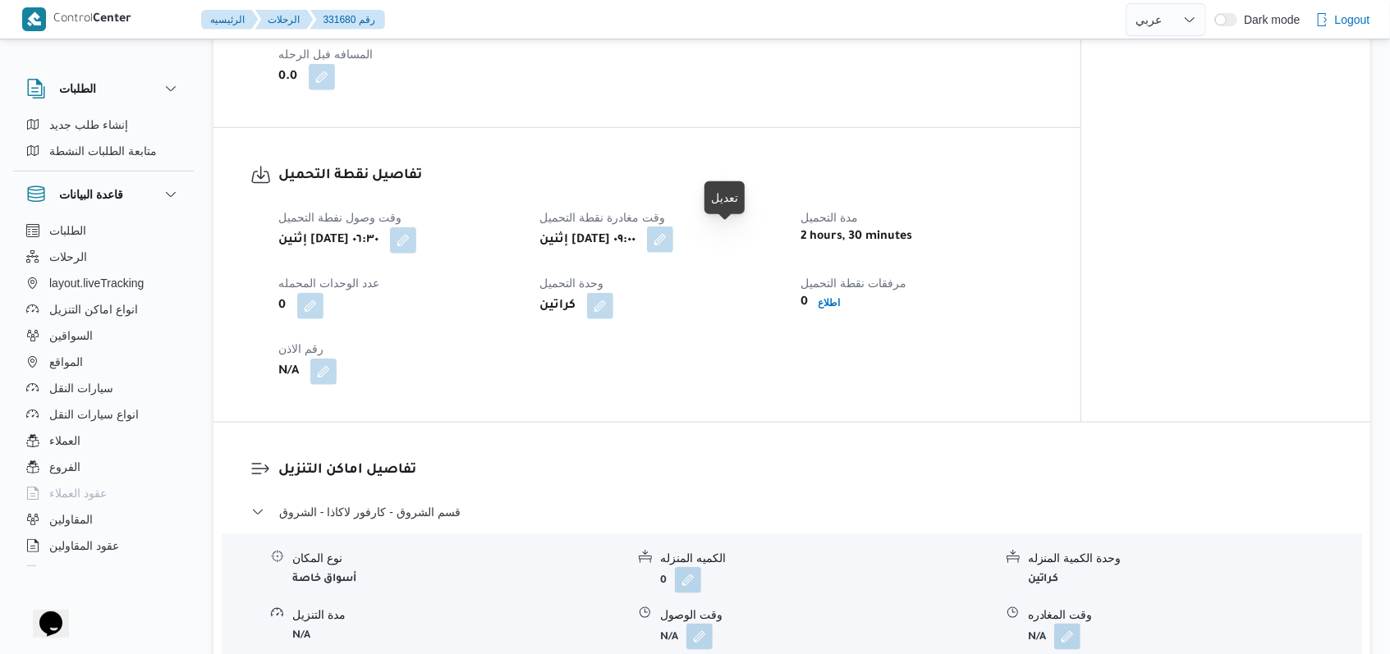
click at [673, 239] on button "button" at bounding box center [660, 240] width 26 height 26
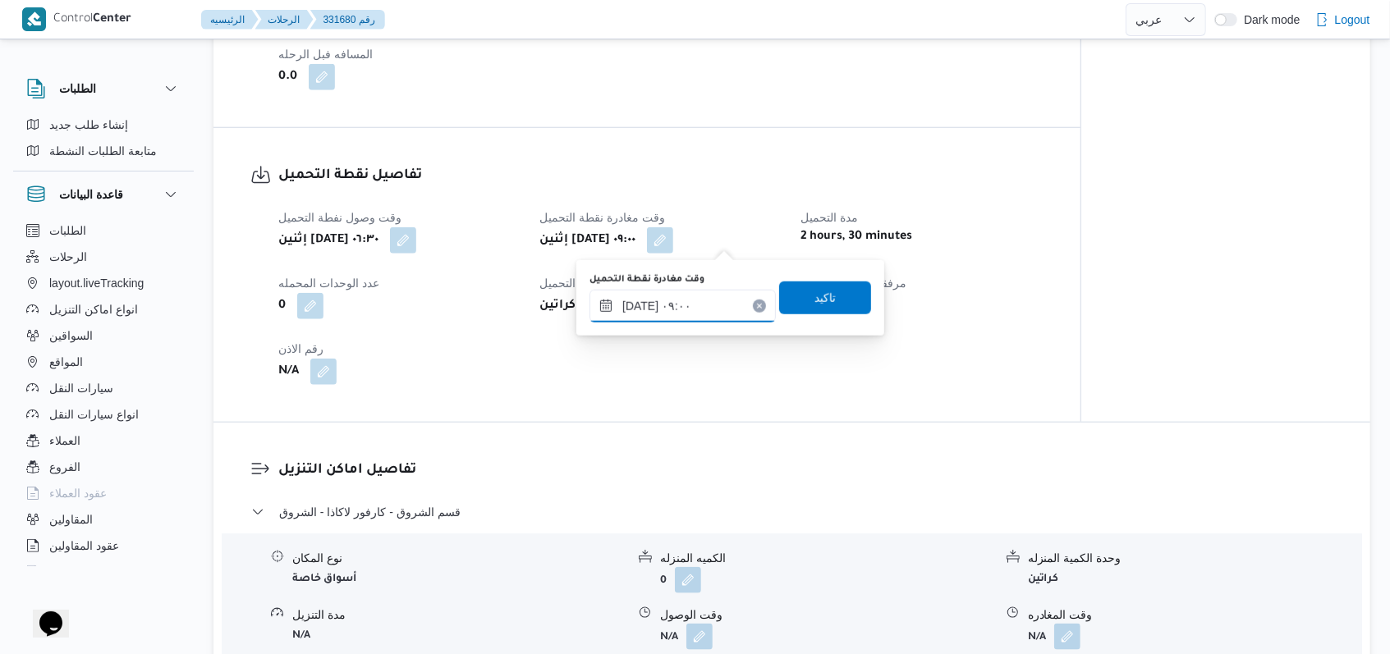
click at [730, 299] on input "١٨/٠٨/٢٠٢٥ ٠٩:٠٠" at bounding box center [682, 306] width 186 height 33
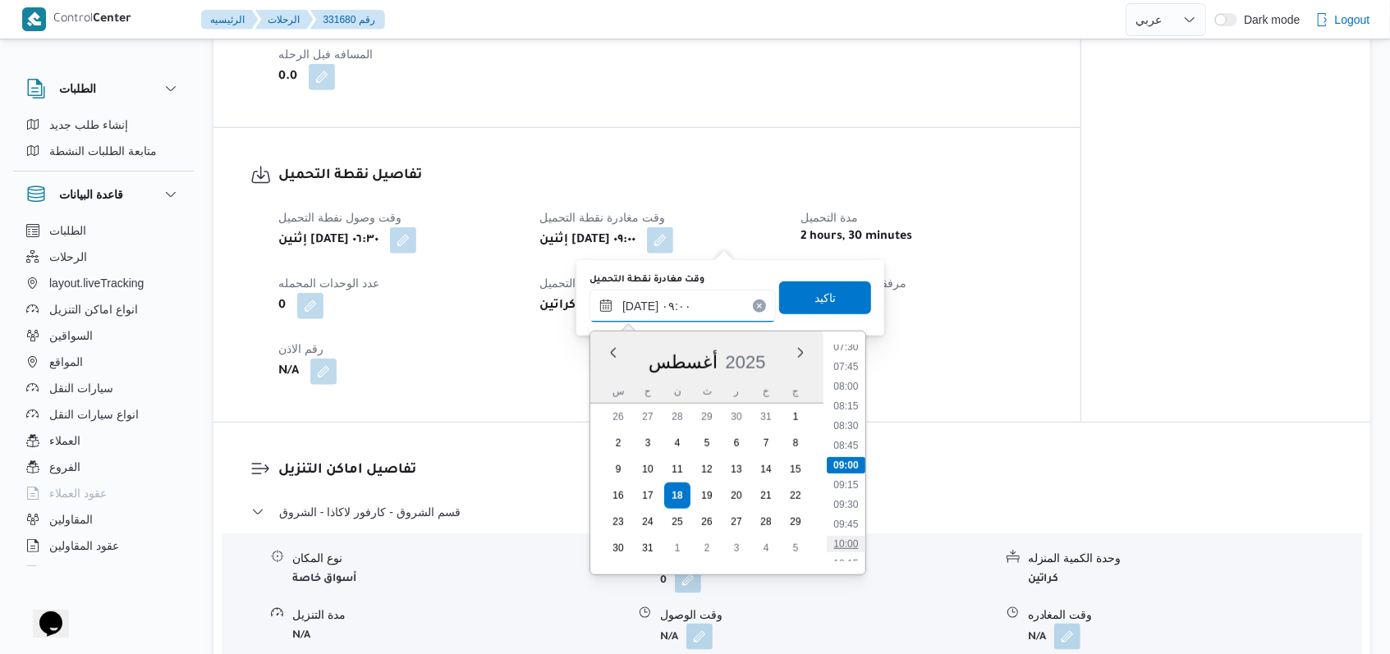
scroll to position [706, 0]
click at [847, 480] on li "10:30" at bounding box center [846, 474] width 38 height 16
type input "١٨/٠٨/٢٠٢٥ ١٠:٣٠"
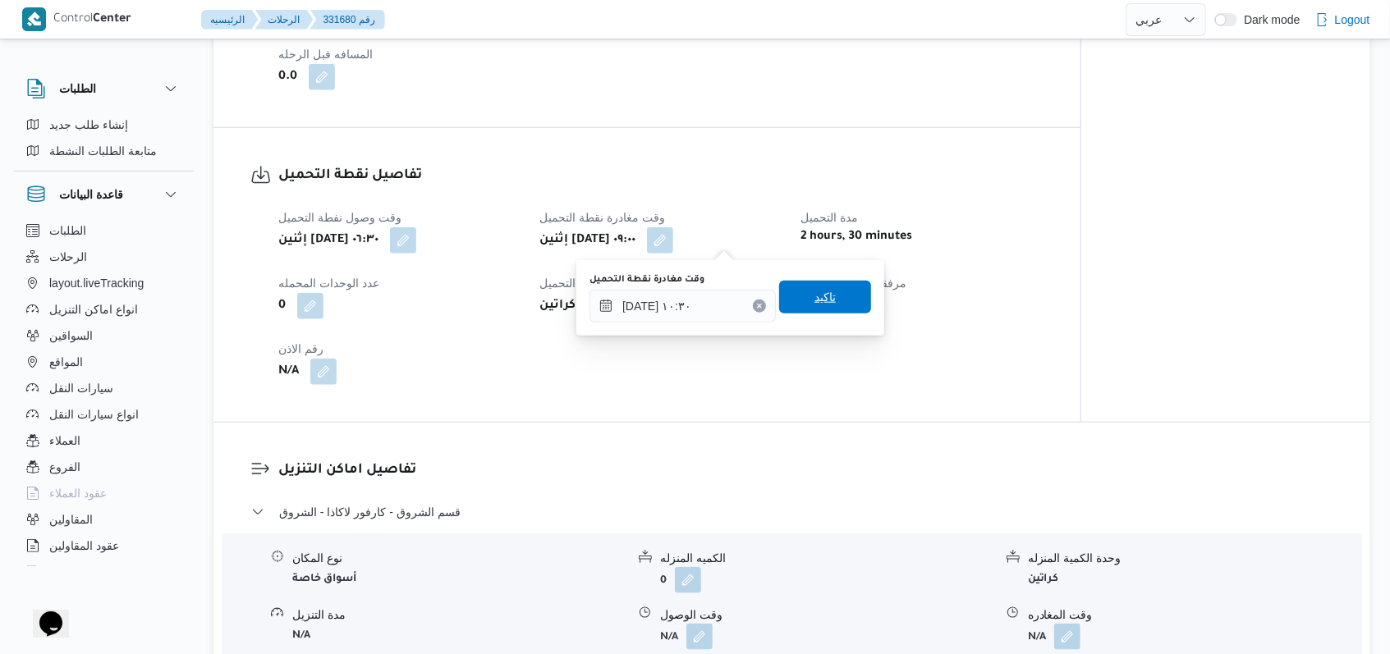
click at [818, 307] on span "تاكيد" at bounding box center [825, 297] width 92 height 33
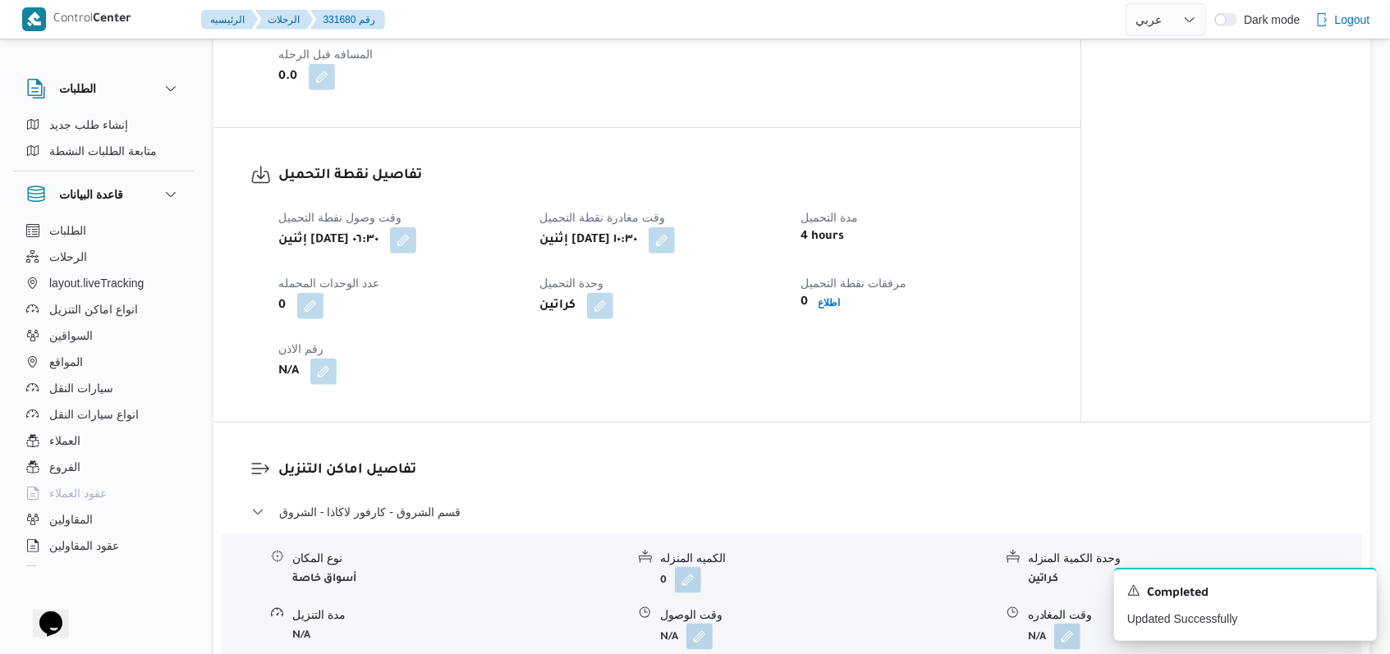
select select "ar"
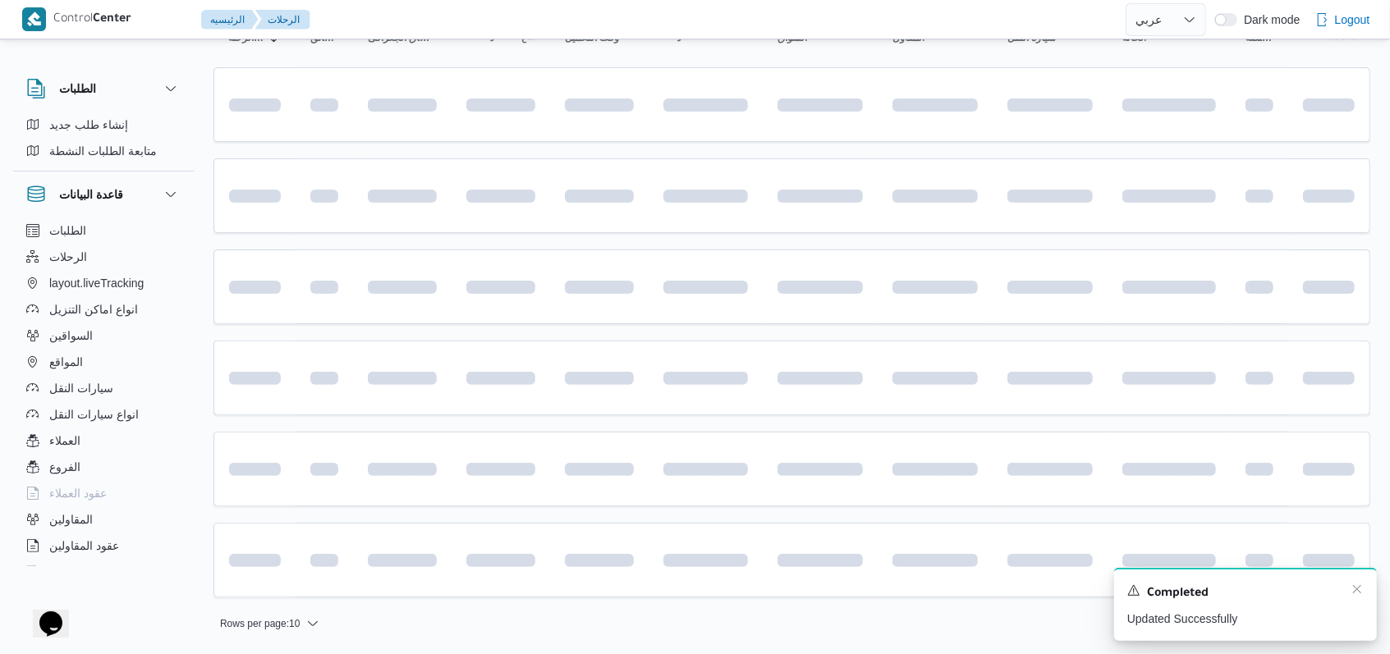
scroll to position [187, 0]
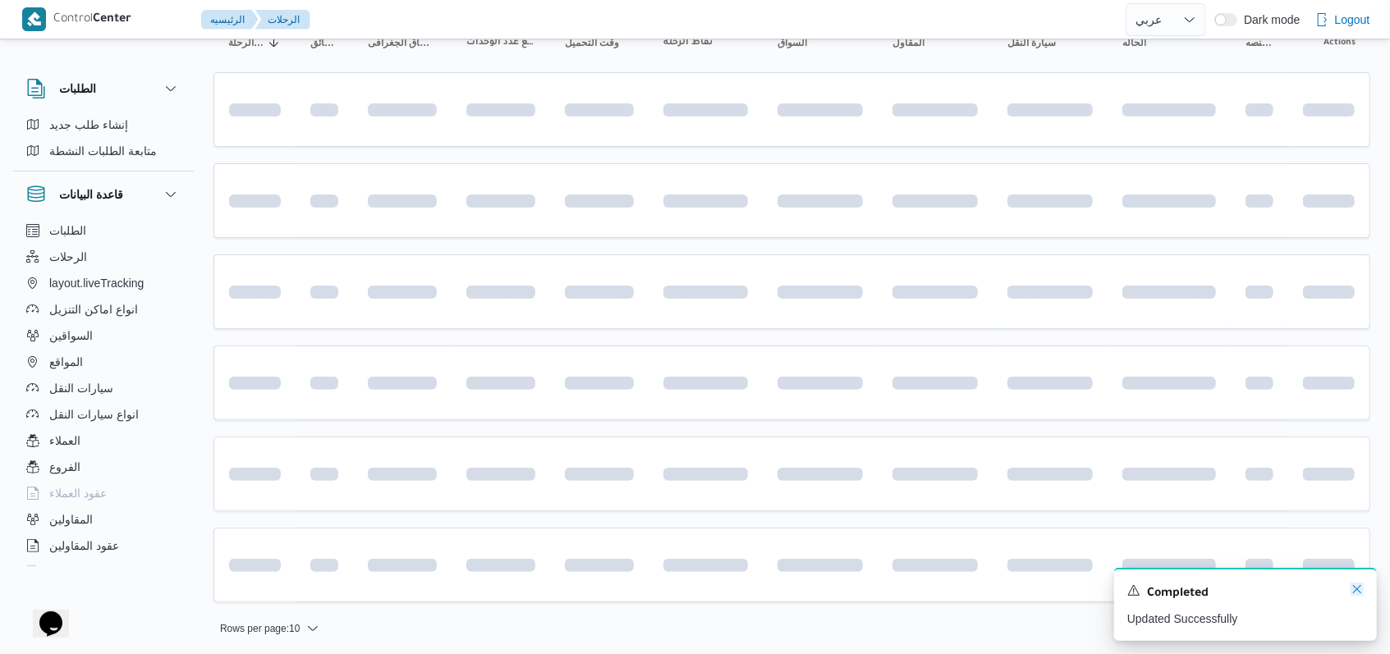
click at [1354, 594] on icon "Dismiss toast" at bounding box center [1356, 589] width 13 height 13
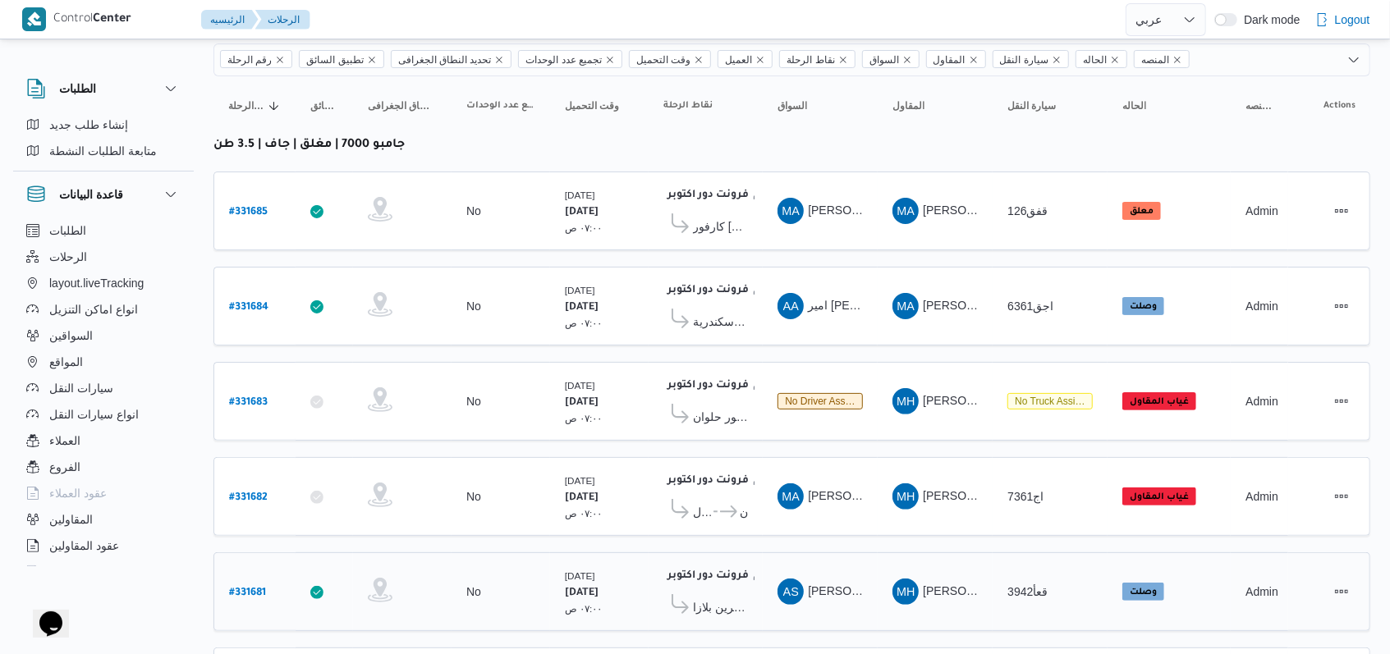
scroll to position [233, 0]
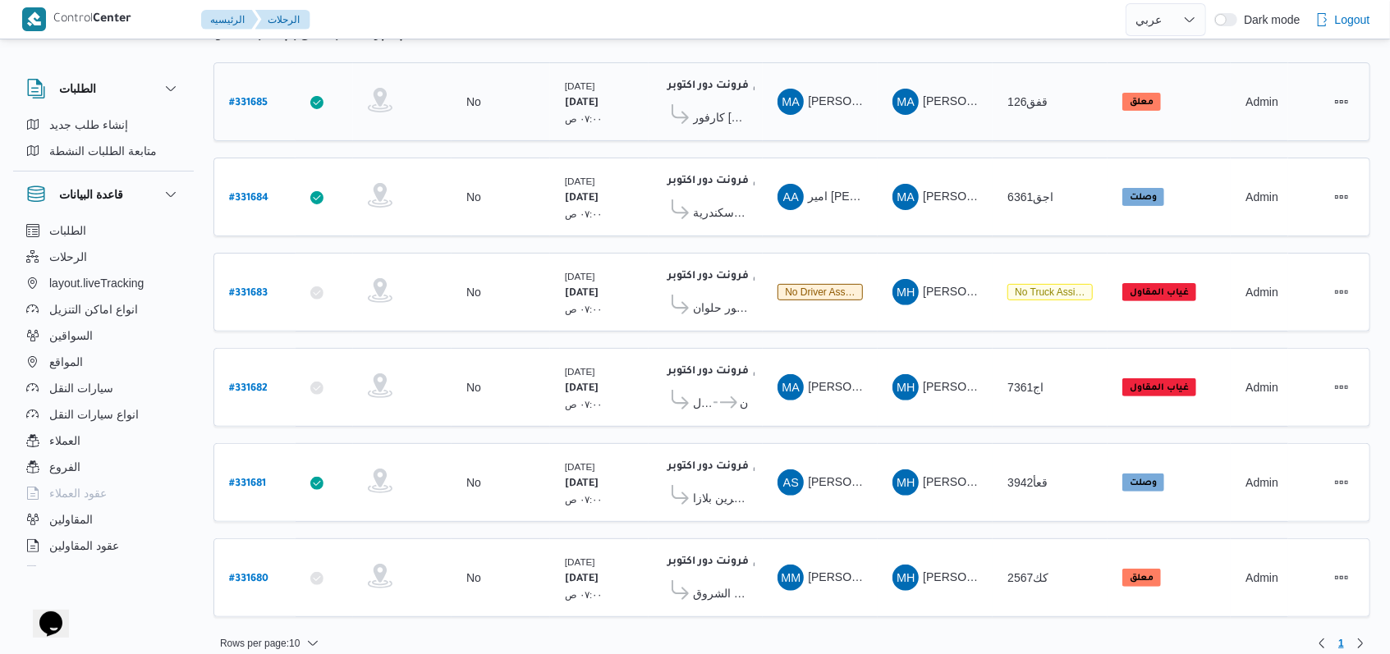
click at [245, 98] on b "# 331685" at bounding box center [248, 103] width 39 height 11
select select "ar"
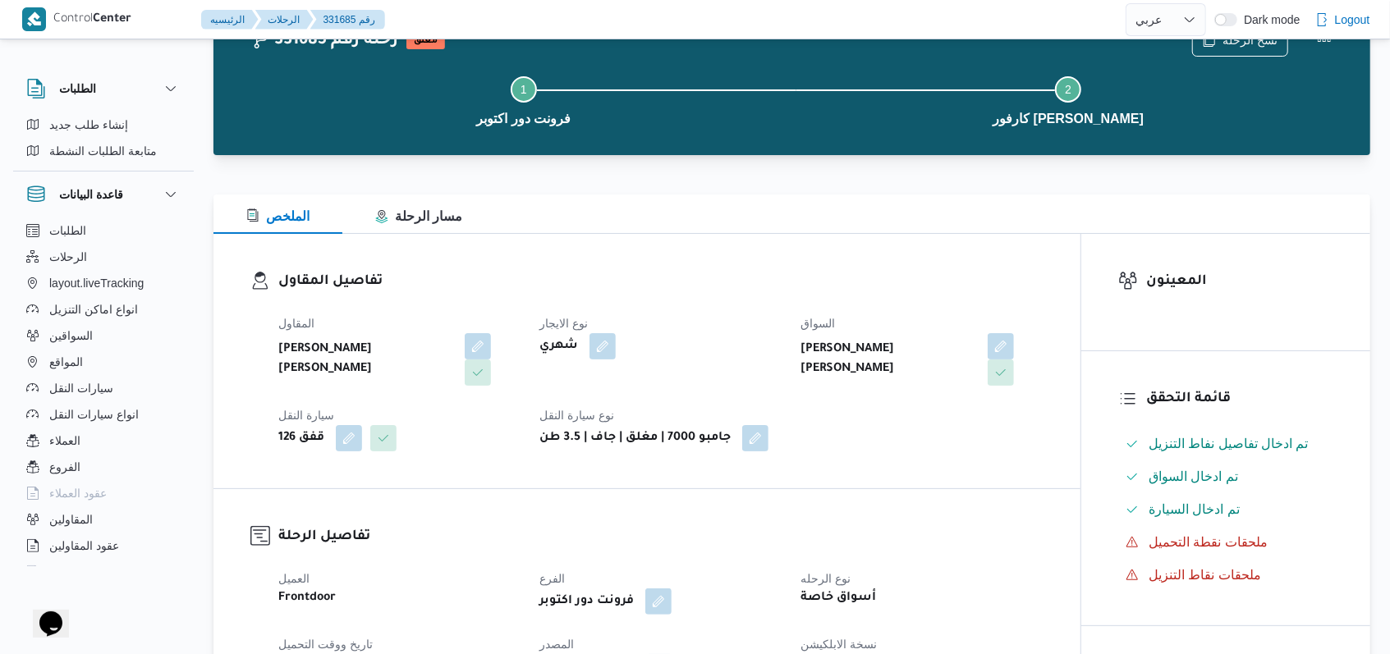
scroll to position [547, 0]
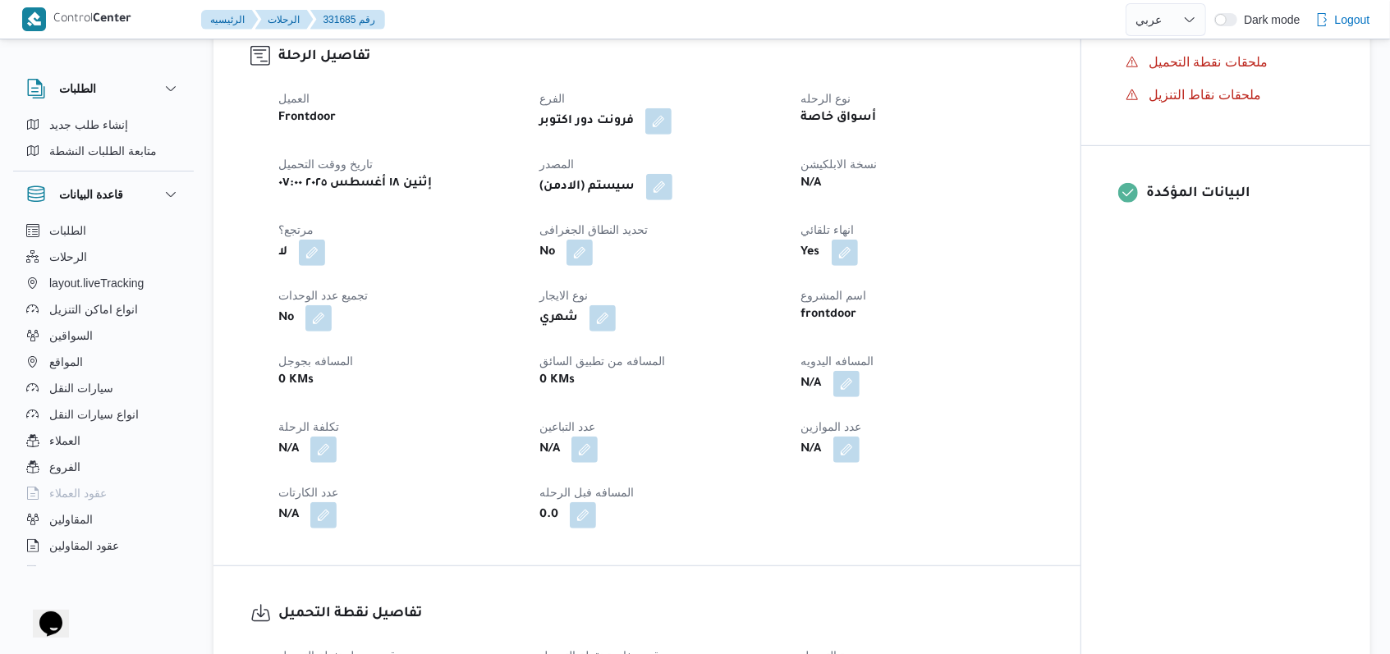
select select "ar"
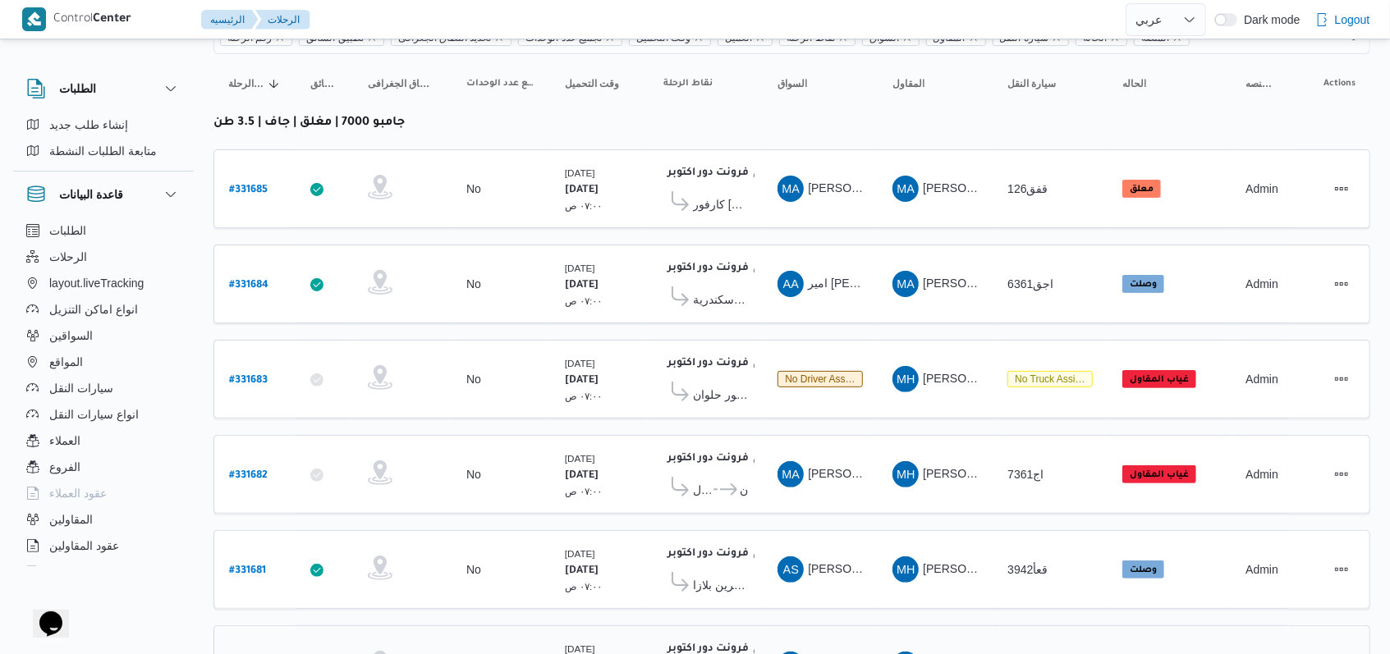
scroll to position [233, 0]
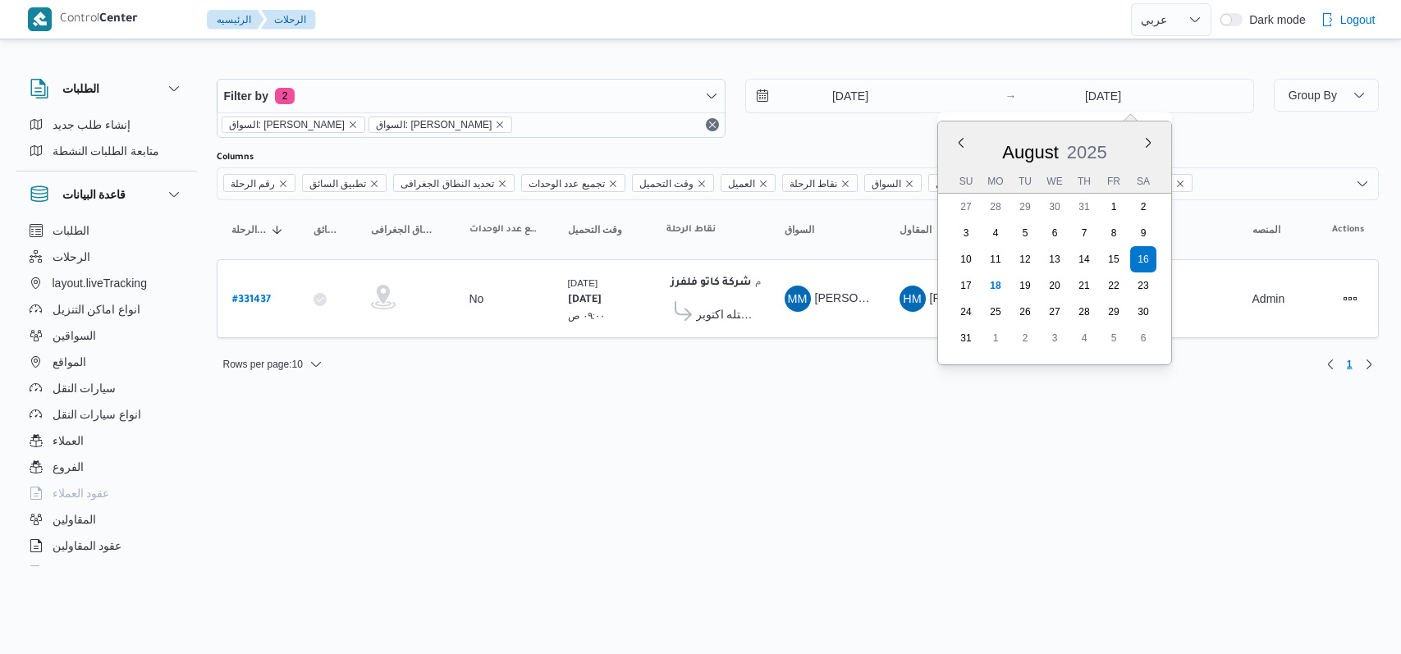
select select "ar"
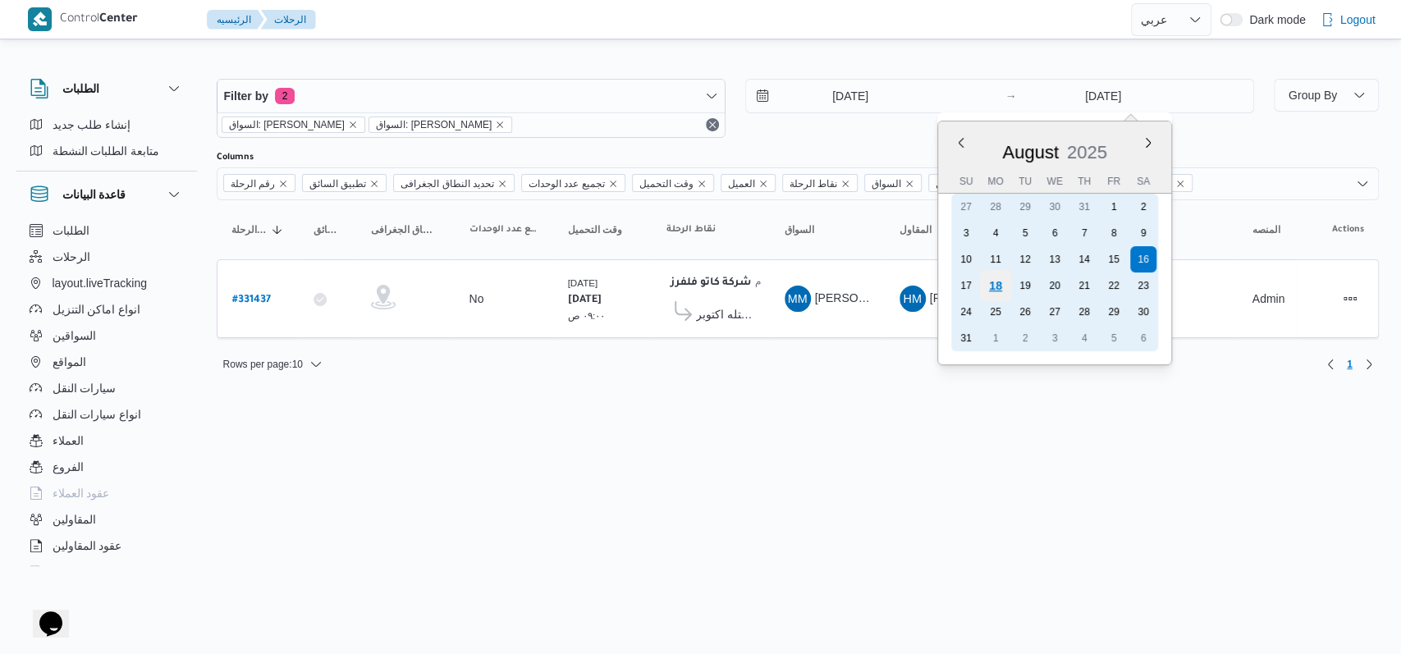
click at [997, 283] on div "18" at bounding box center [994, 285] width 31 height 31
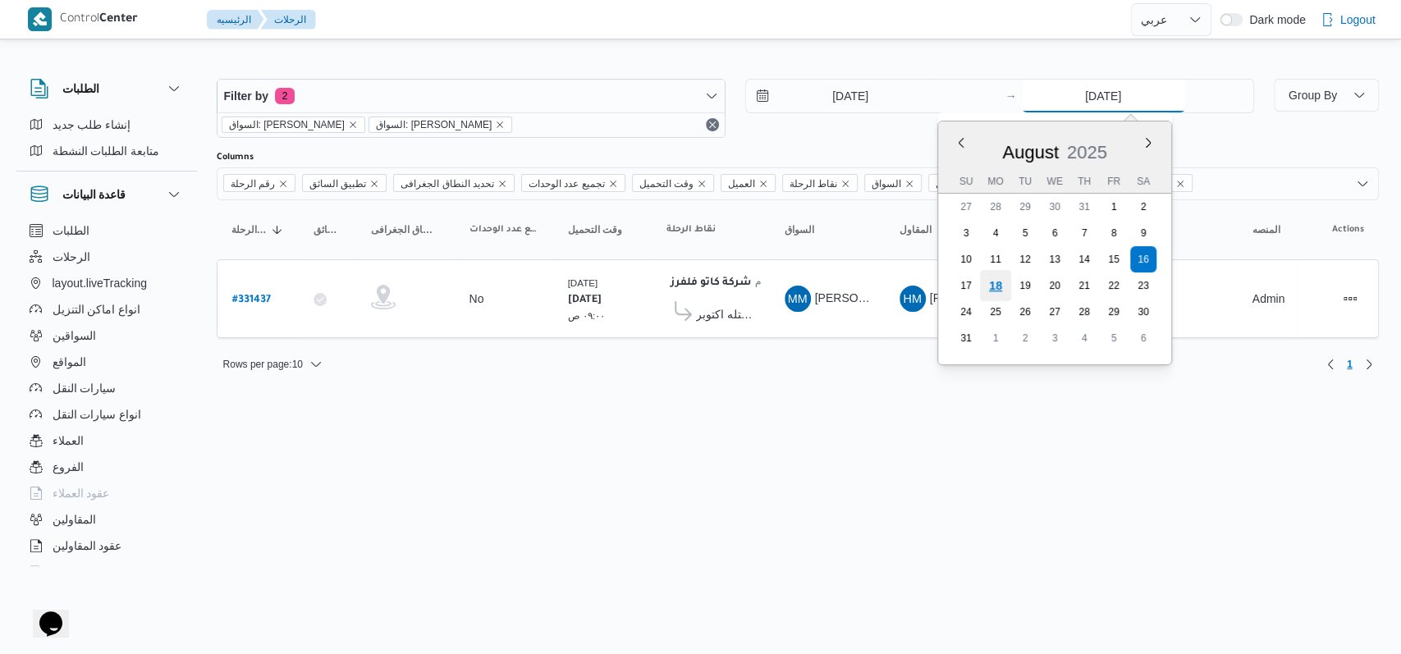
type input "[DATE]"
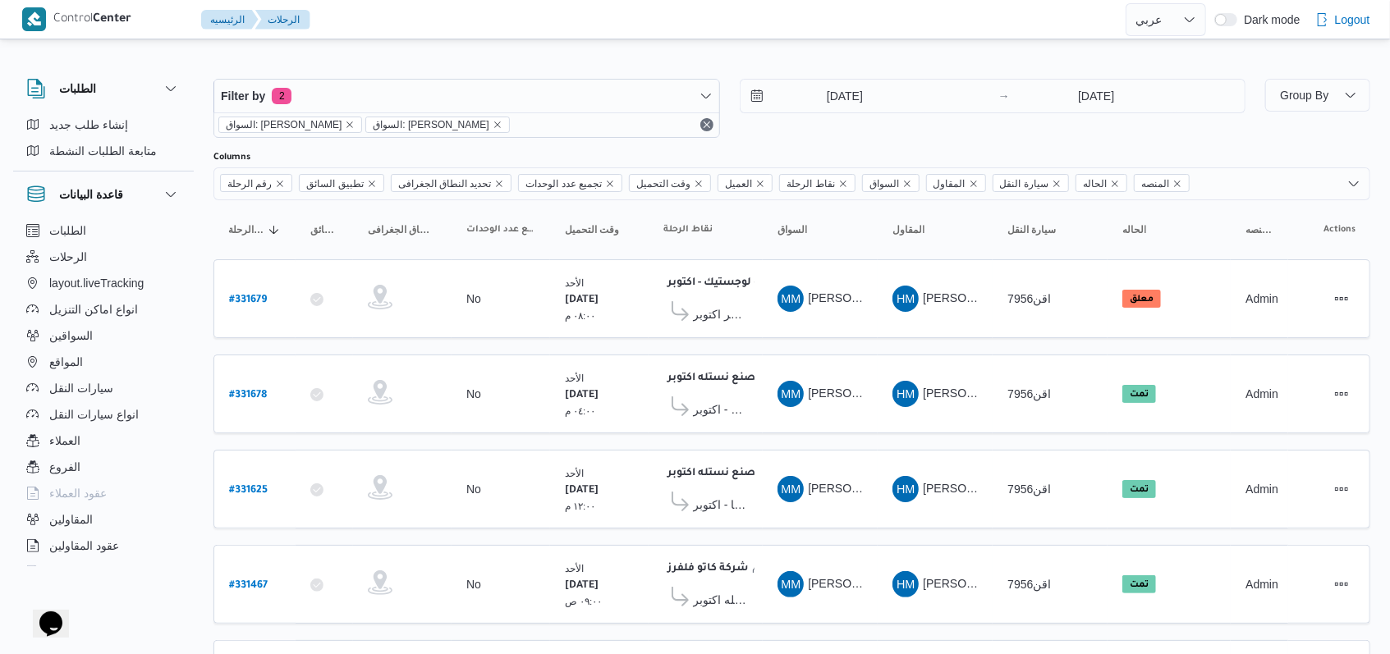
click at [864, 131] on div "16/8/2025 → 18/8/2025" at bounding box center [993, 108] width 506 height 59
click at [250, 304] on b "# 331679" at bounding box center [248, 300] width 38 height 11
select select "ar"
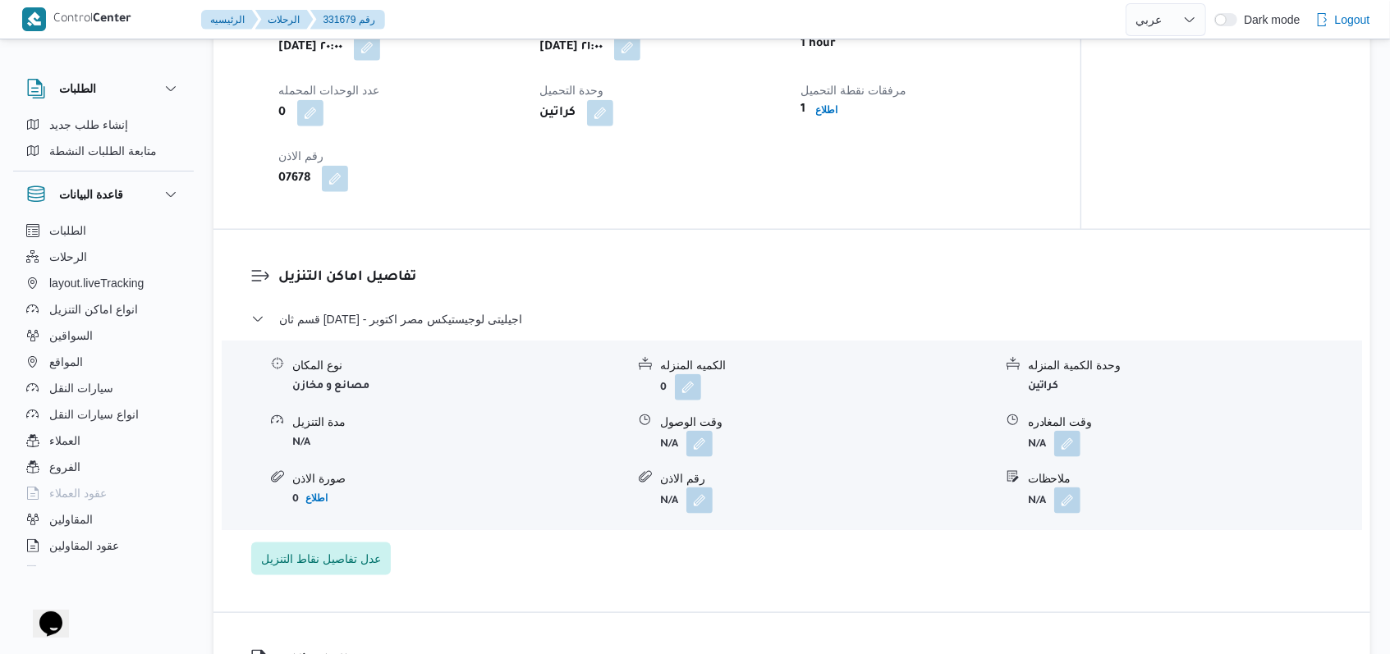
scroll to position [985, 0]
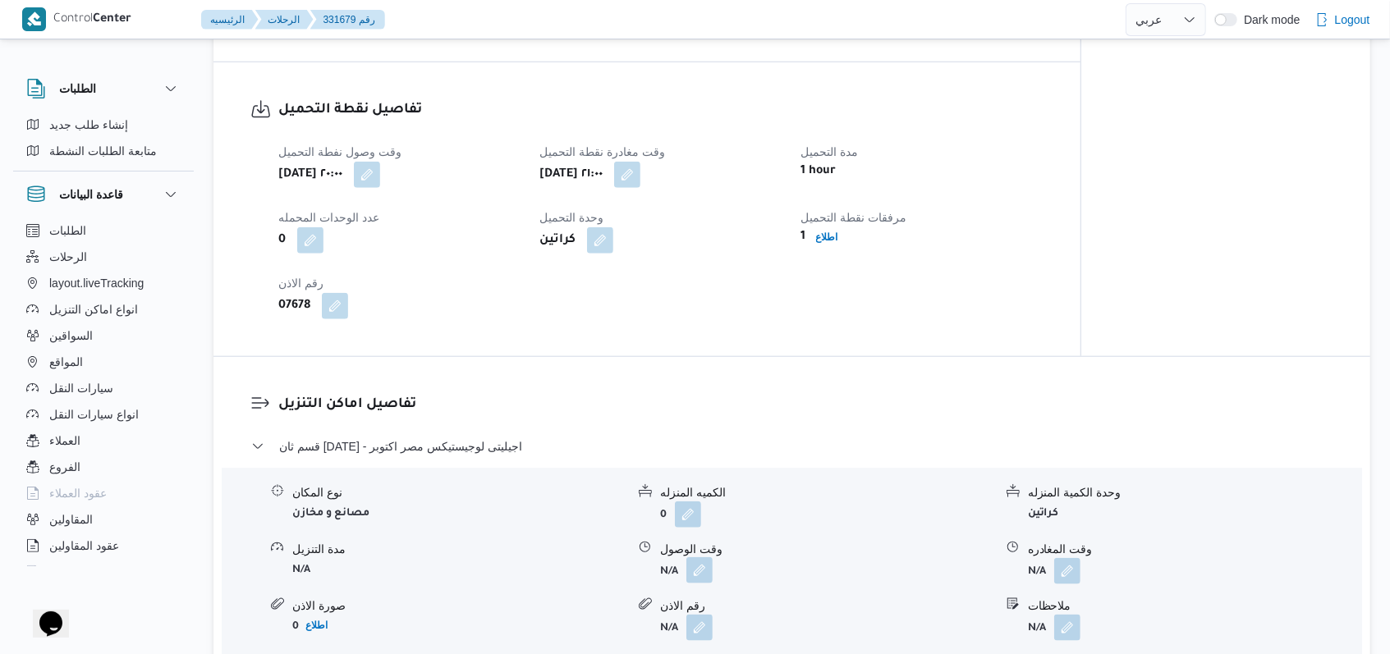
click at [696, 557] on button "button" at bounding box center [699, 570] width 26 height 26
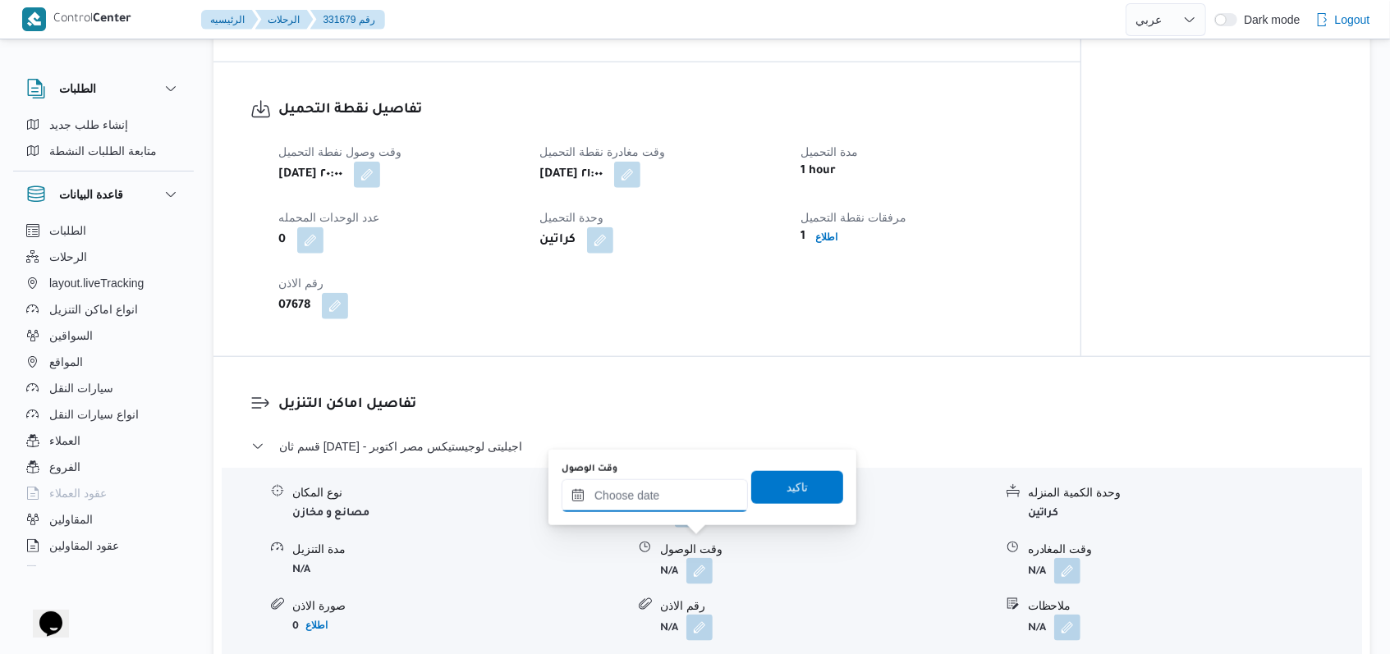
click at [659, 497] on input "وقت الوصول" at bounding box center [654, 495] width 186 height 33
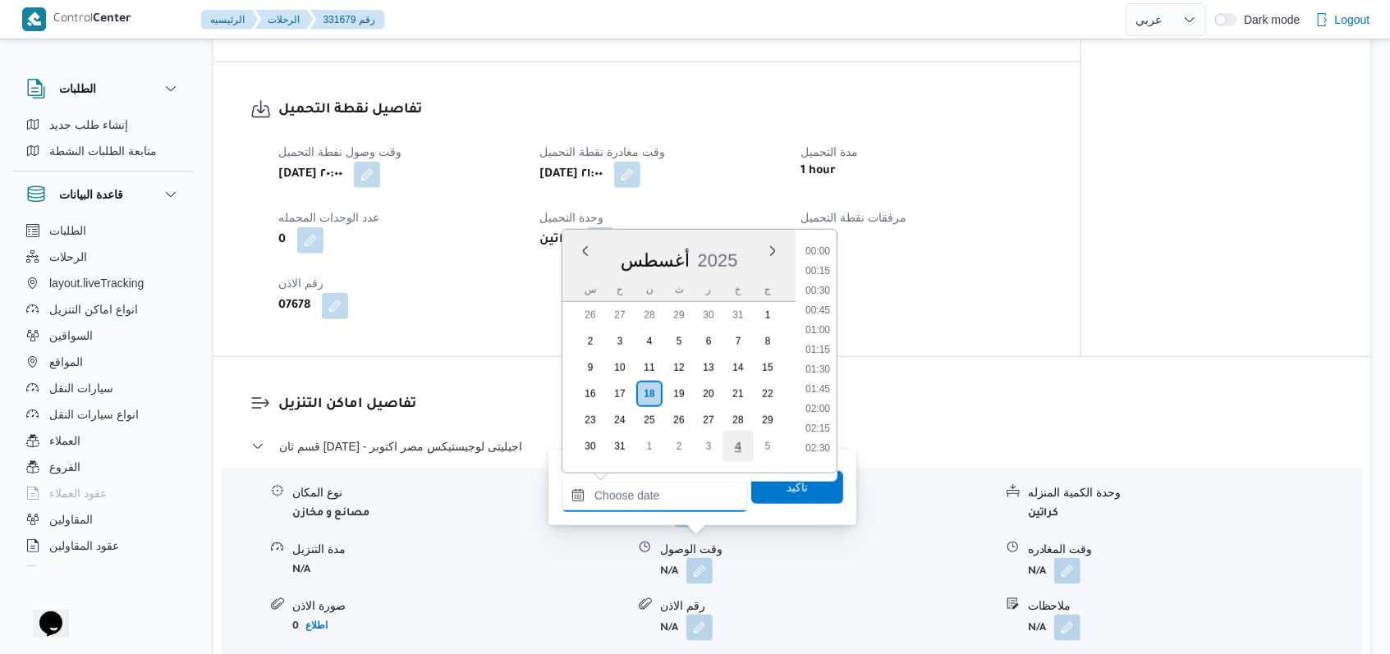
scroll to position [774, 0]
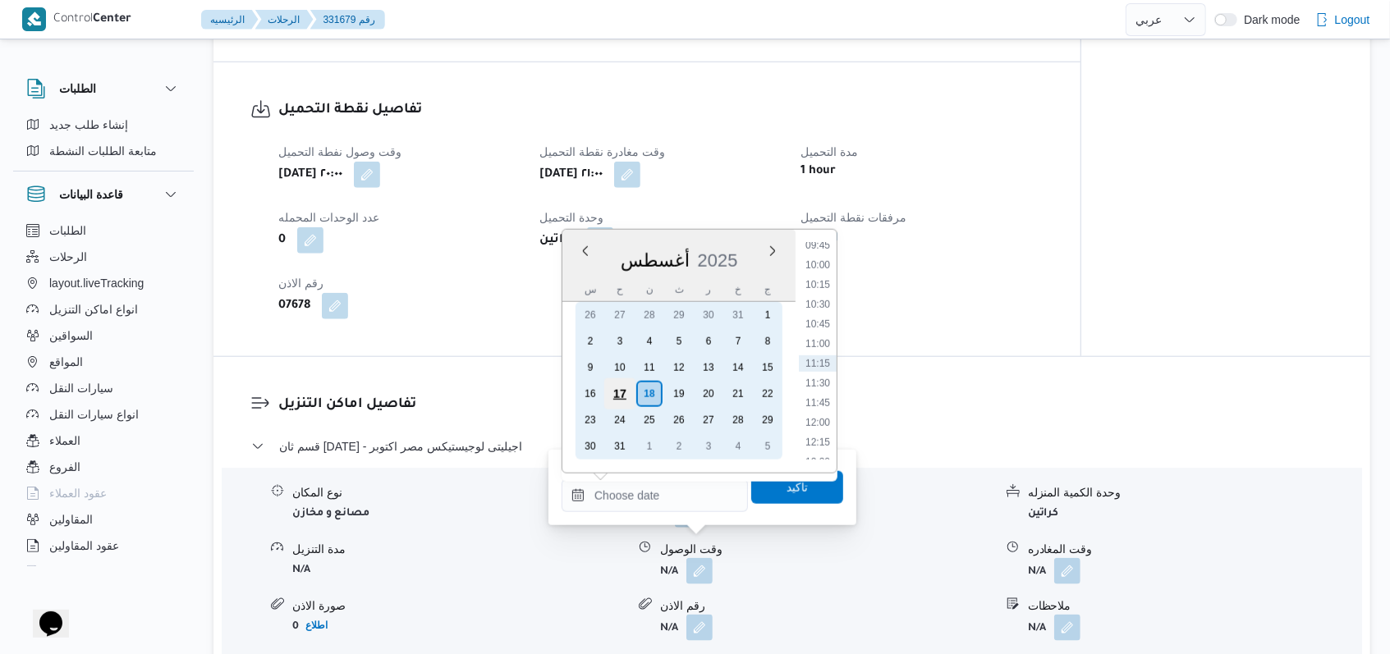
click at [621, 397] on div "17" at bounding box center [619, 393] width 31 height 31
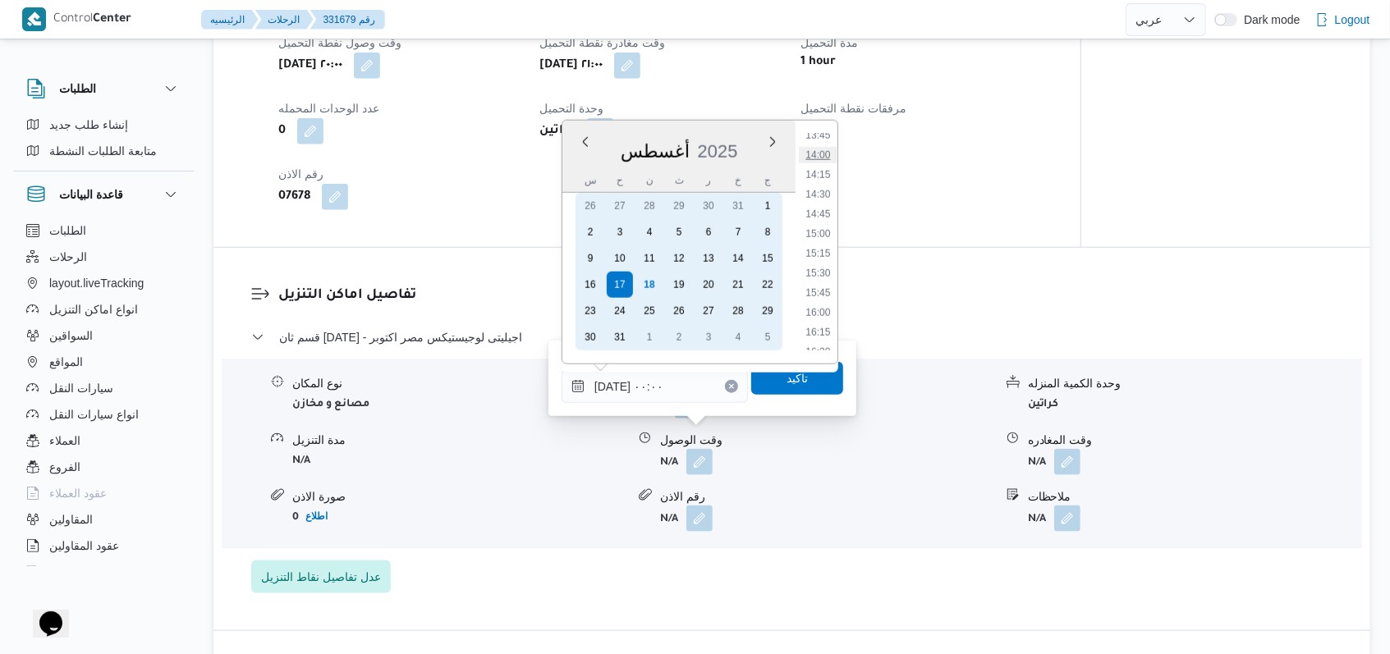
scroll to position [1423, 0]
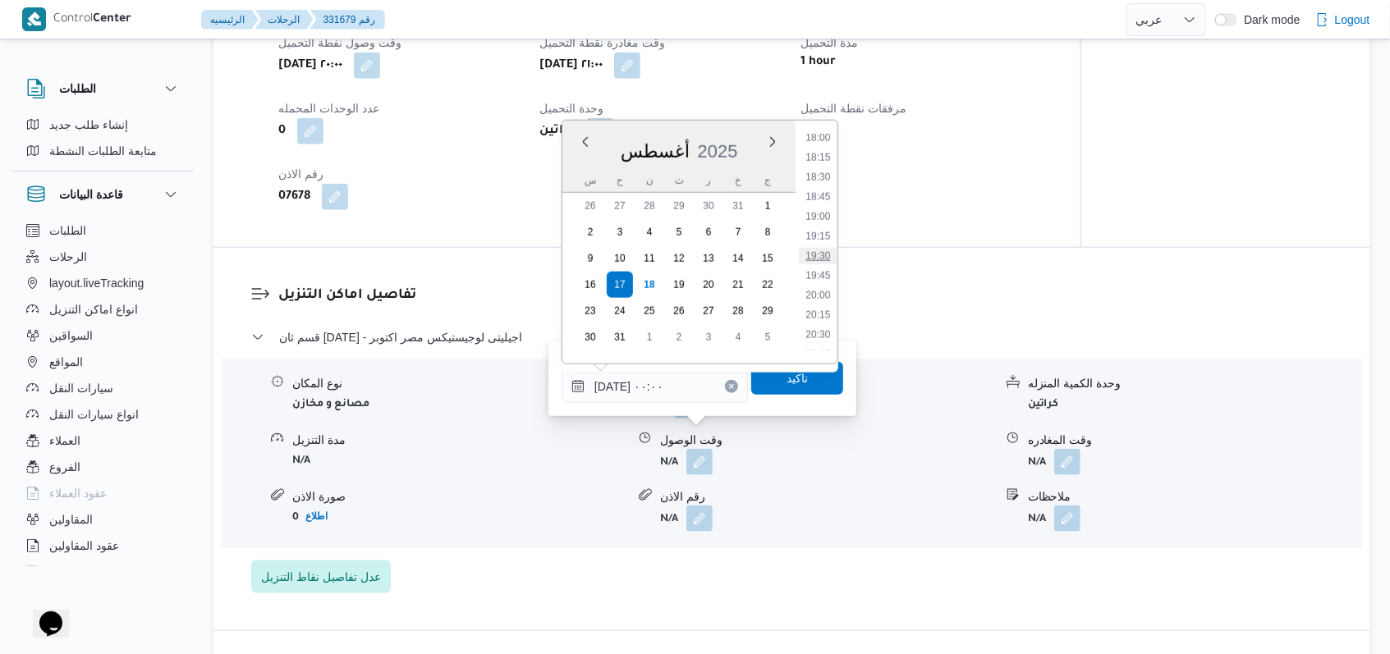
click at [824, 259] on li "19:30" at bounding box center [818, 256] width 38 height 16
type input "١٧/٠٨/٢٠٢٥ ١٩:٣٠"
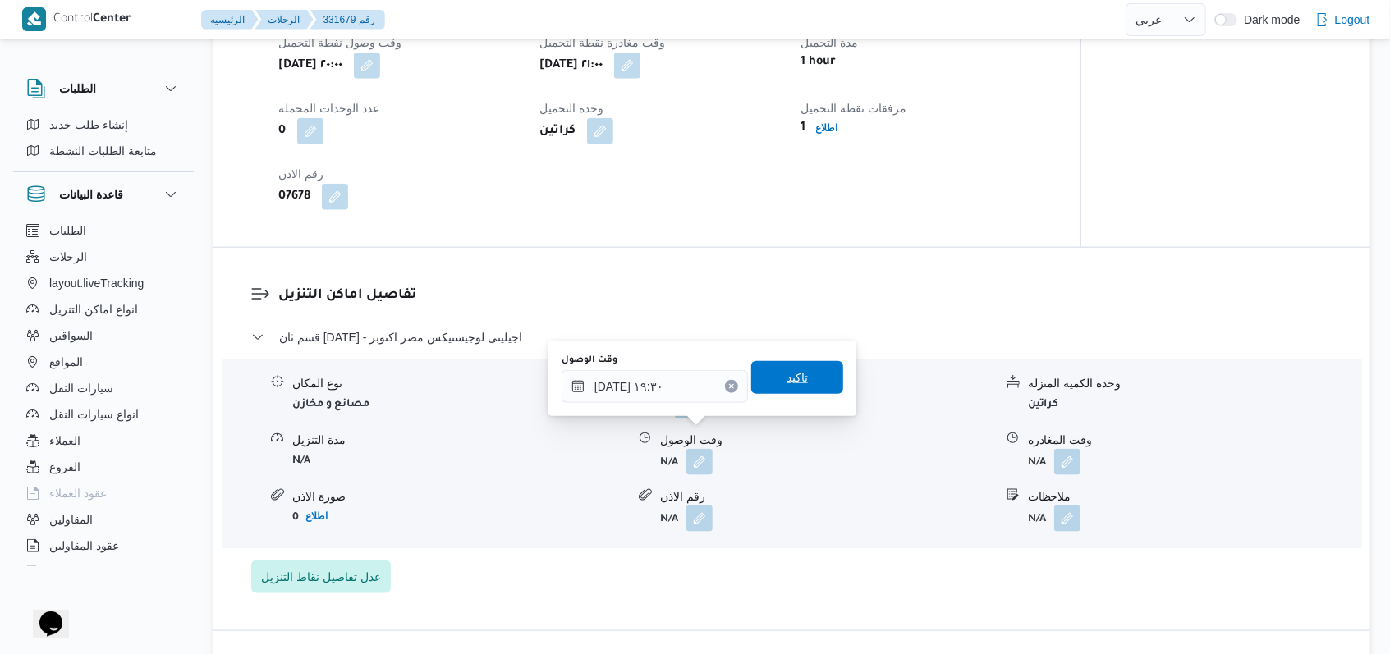
click at [805, 382] on span "تاكيد" at bounding box center [797, 377] width 92 height 33
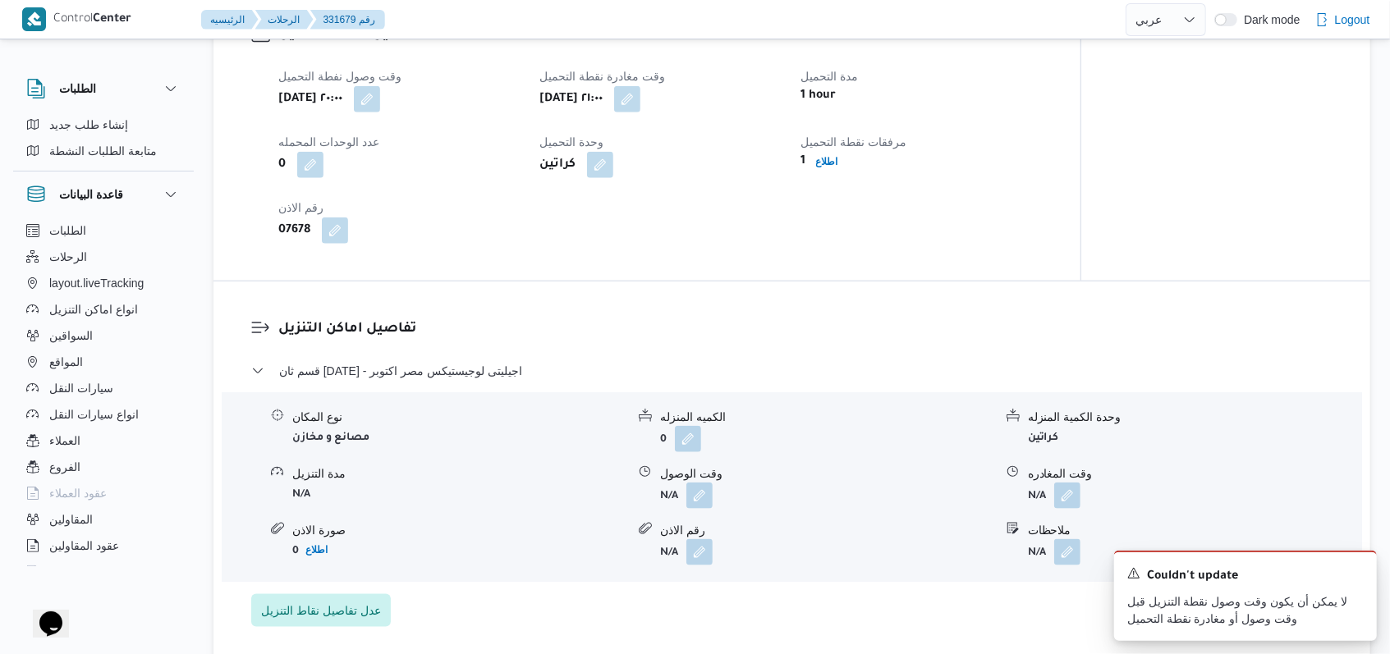
scroll to position [1094, 0]
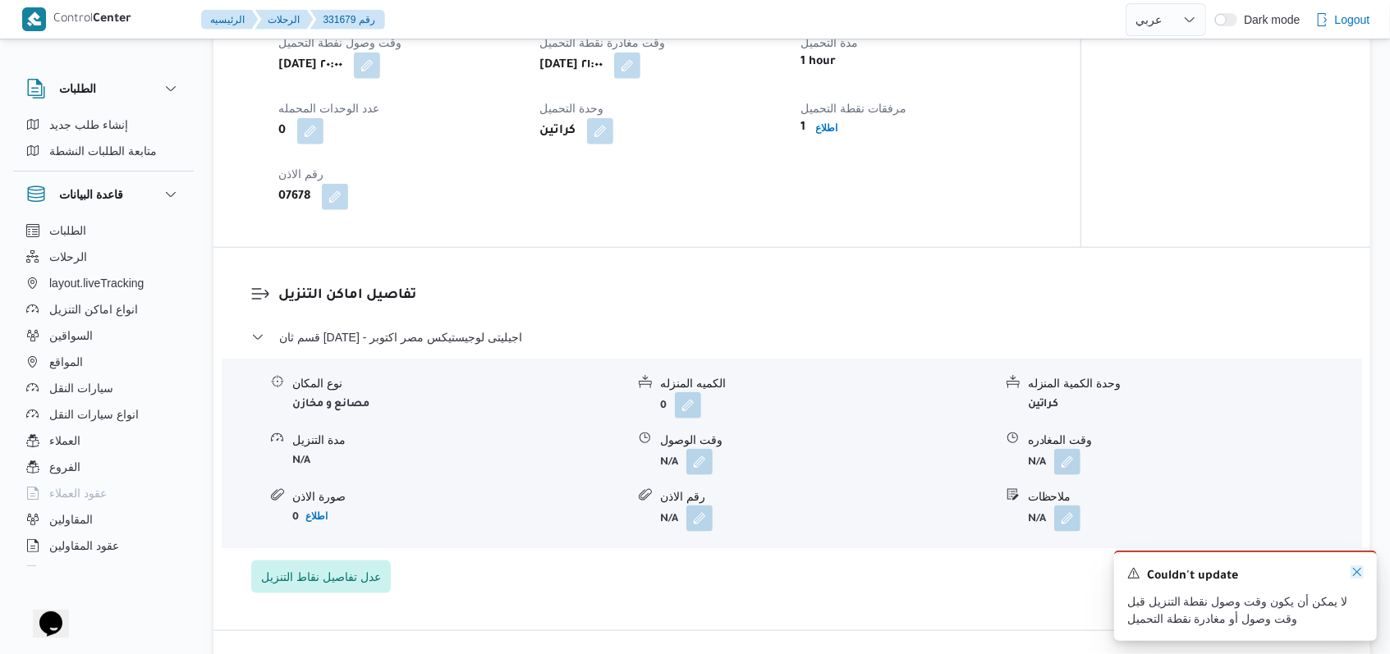
click at [1359, 576] on icon "Dismiss toast" at bounding box center [1356, 572] width 13 height 13
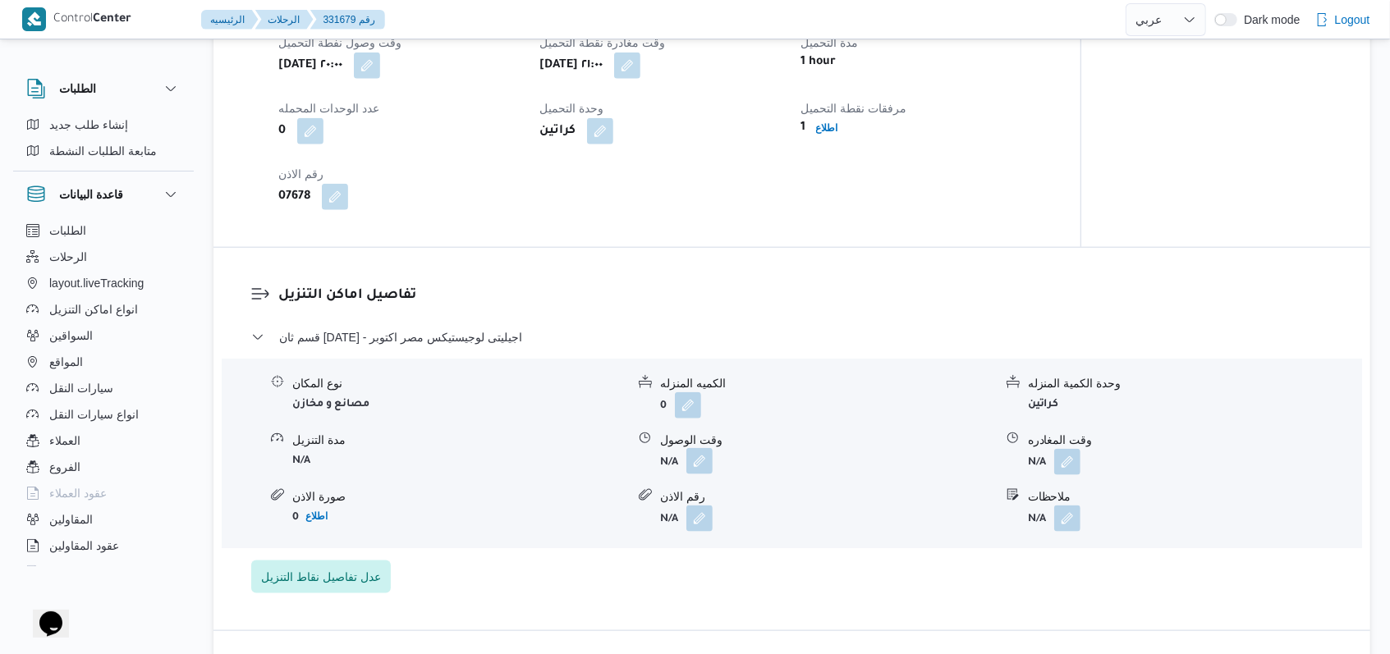
click at [701, 448] on button "button" at bounding box center [699, 461] width 26 height 26
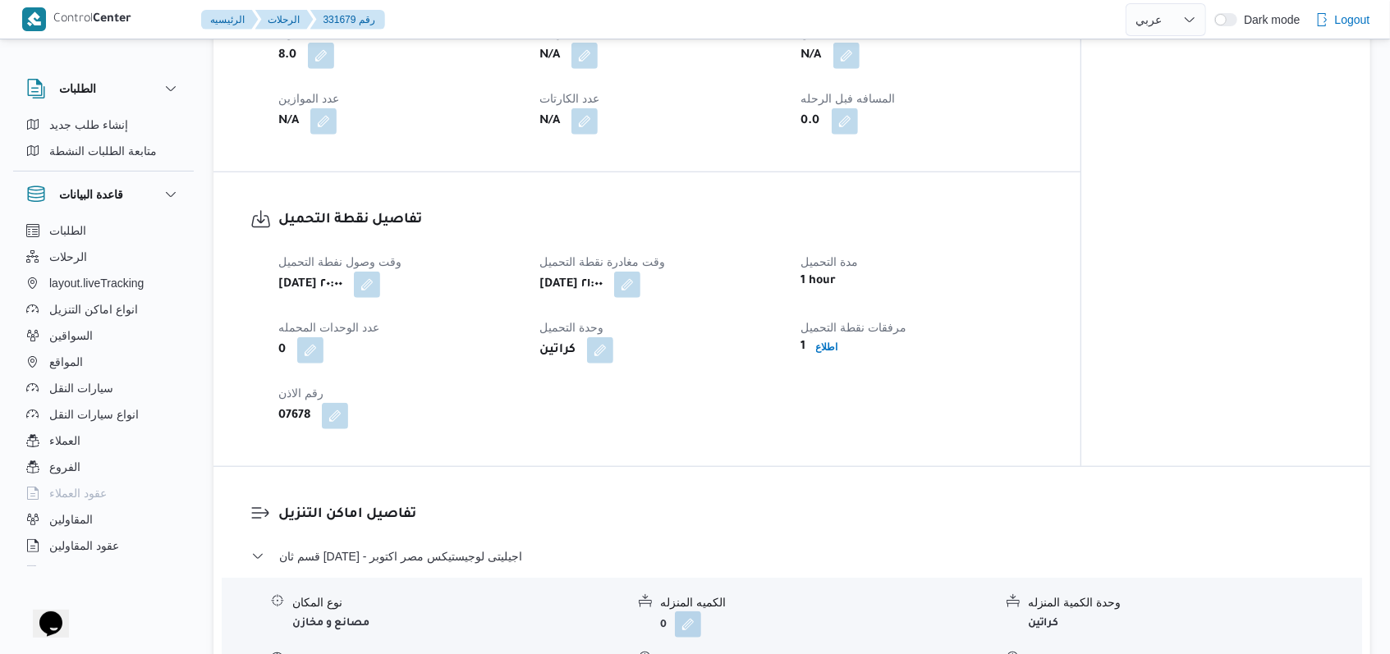
scroll to position [985, 0]
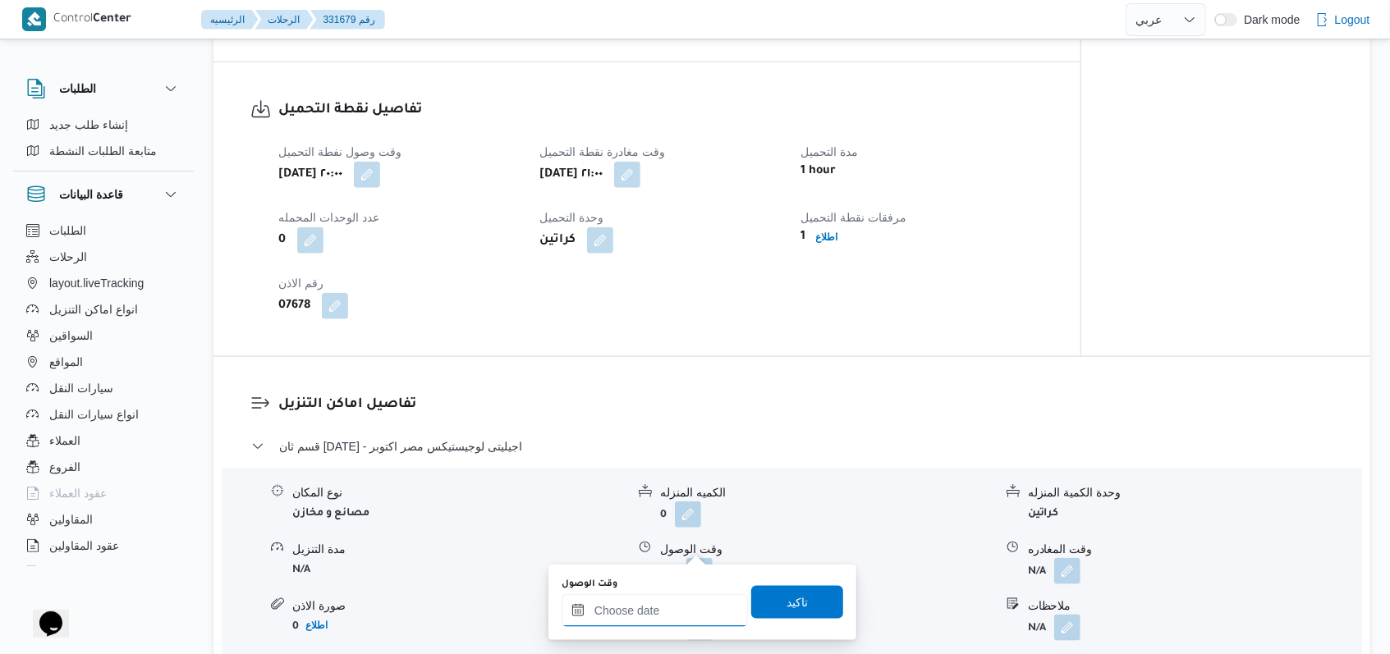
click at [667, 620] on input "وقت الوصول" at bounding box center [654, 610] width 186 height 33
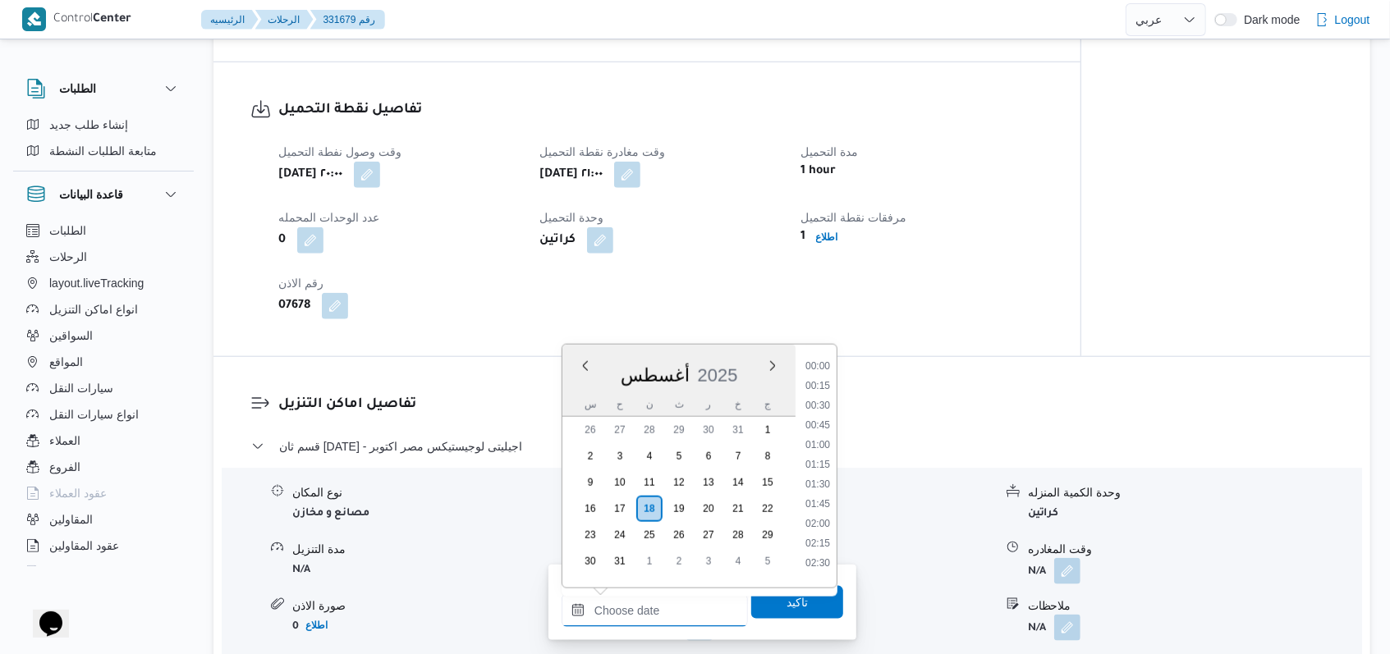
scroll to position [774, 0]
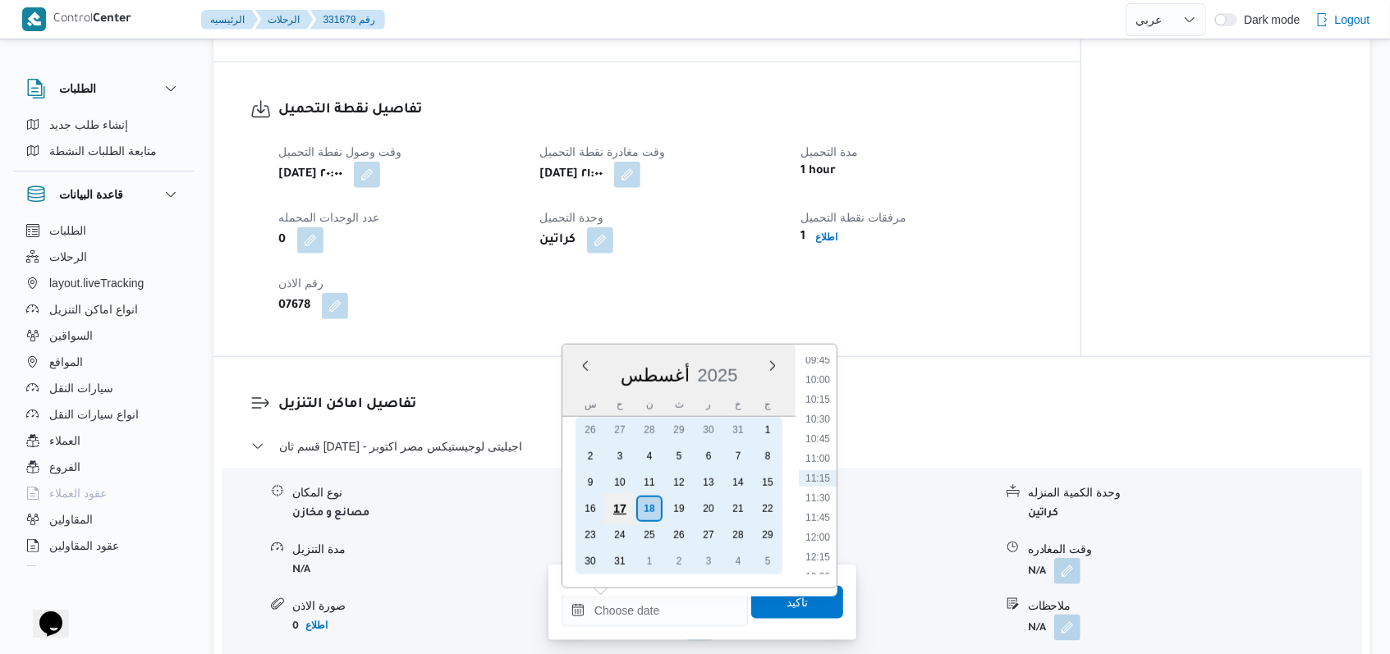
click at [620, 507] on div "17" at bounding box center [619, 508] width 31 height 31
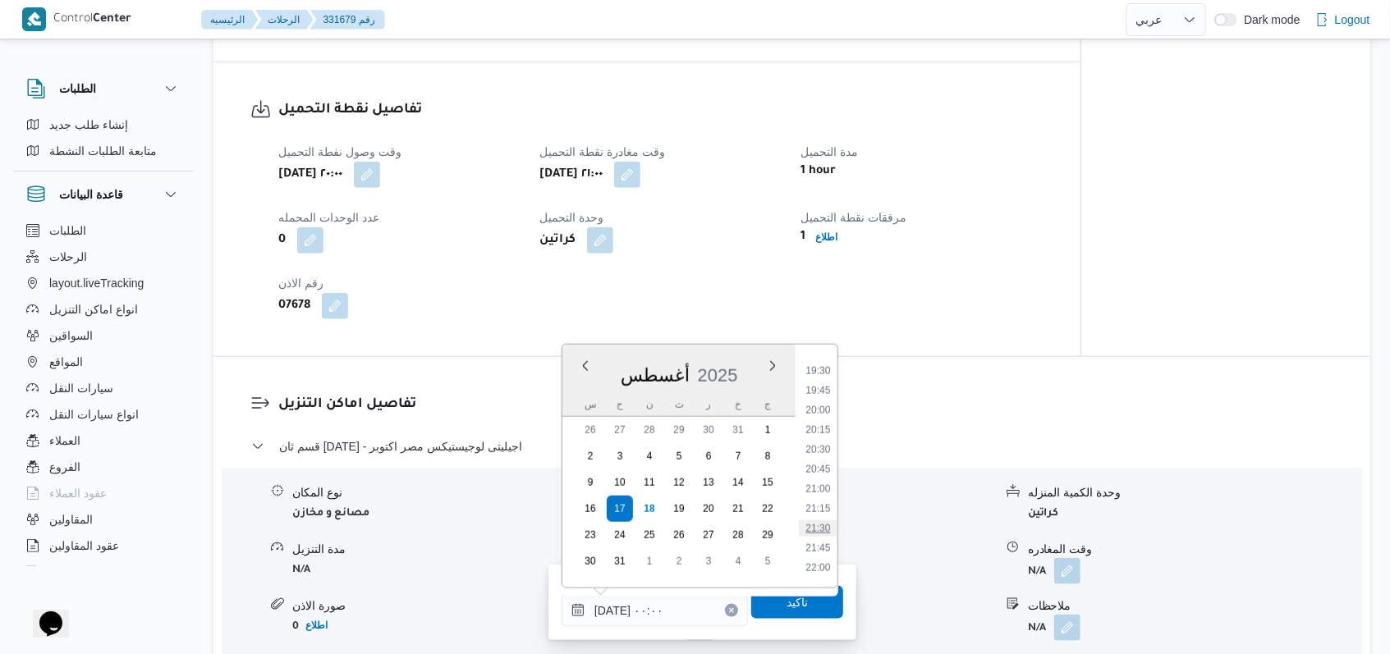
click at [821, 532] on li "21:30" at bounding box center [818, 528] width 38 height 16
type input "١٧/٠٨/٢٠٢٥ ٢١:٣٠"
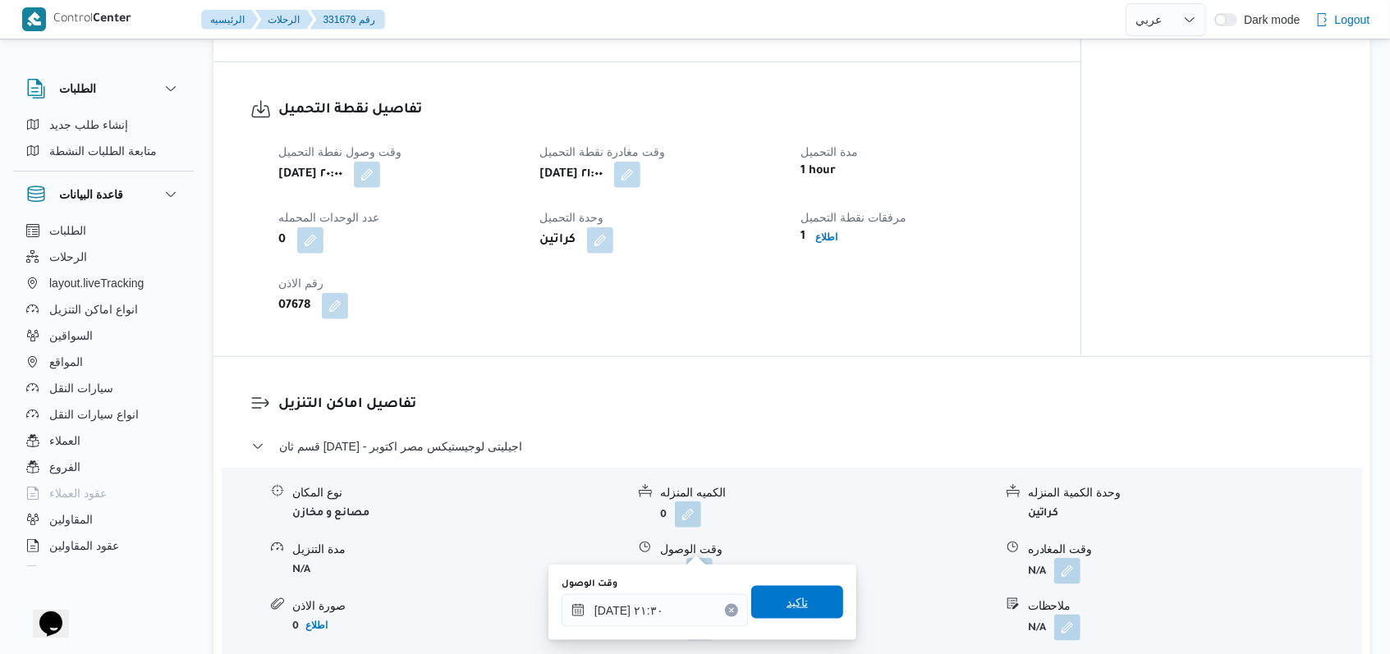
click at [794, 593] on span "تاكيد" at bounding box center [796, 603] width 21 height 20
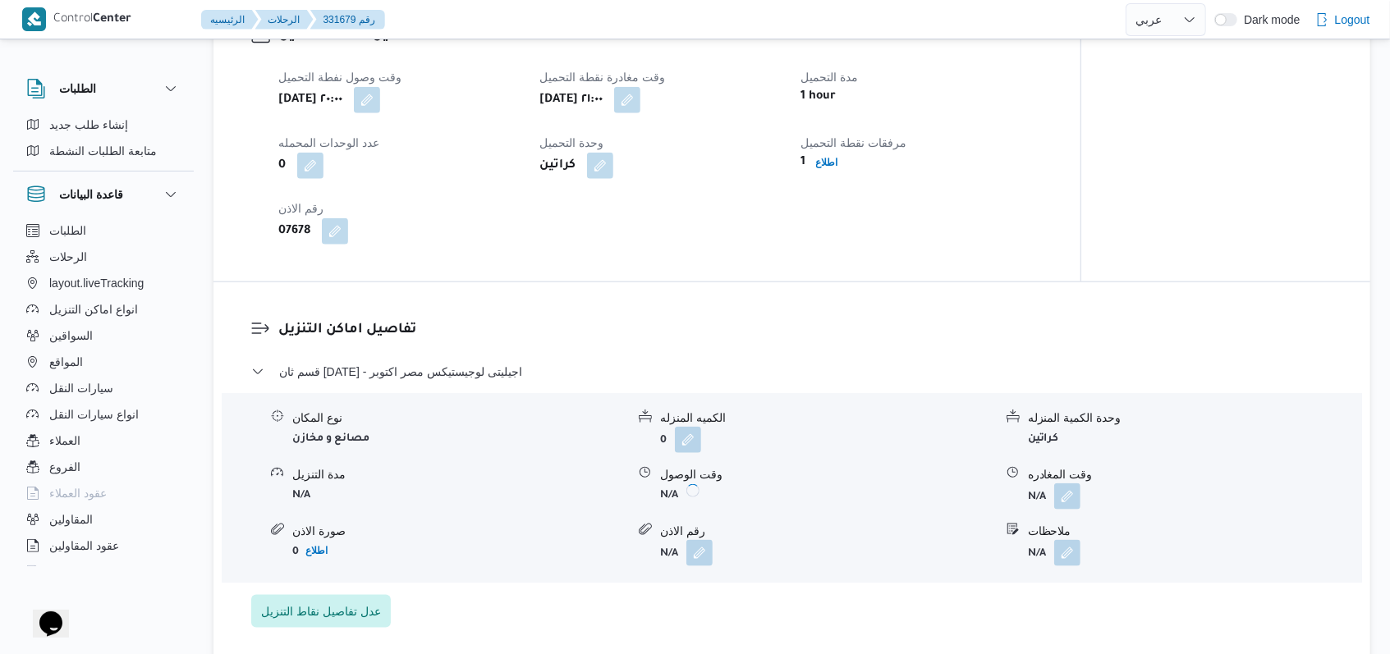
scroll to position [1094, 0]
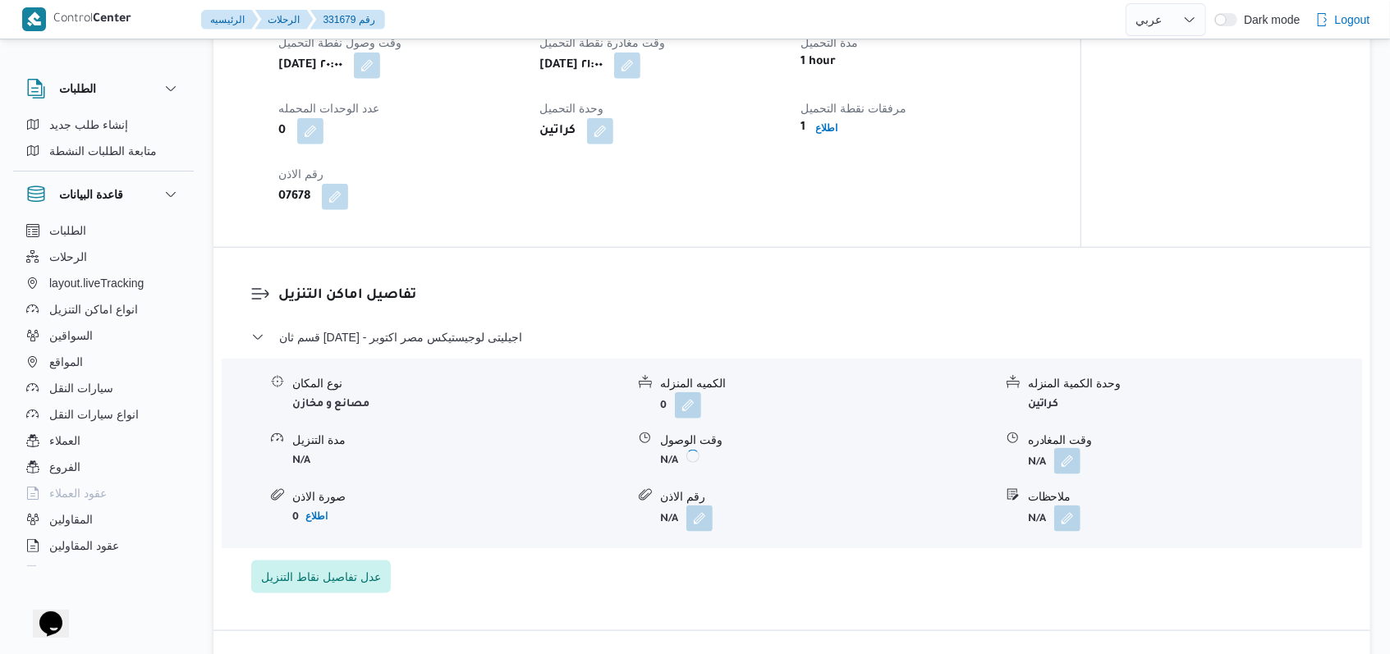
click at [1064, 448] on button "button" at bounding box center [1067, 461] width 26 height 26
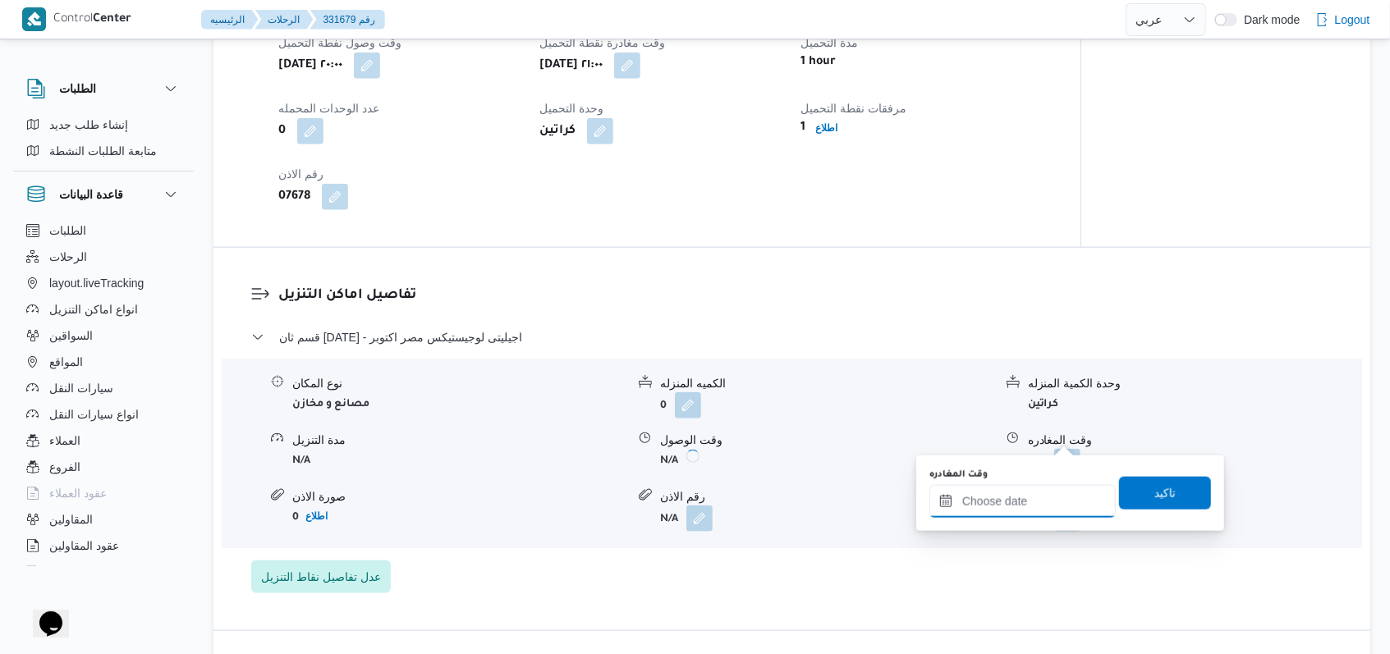
click at [1035, 497] on input "وقت المغادره" at bounding box center [1022, 501] width 186 height 33
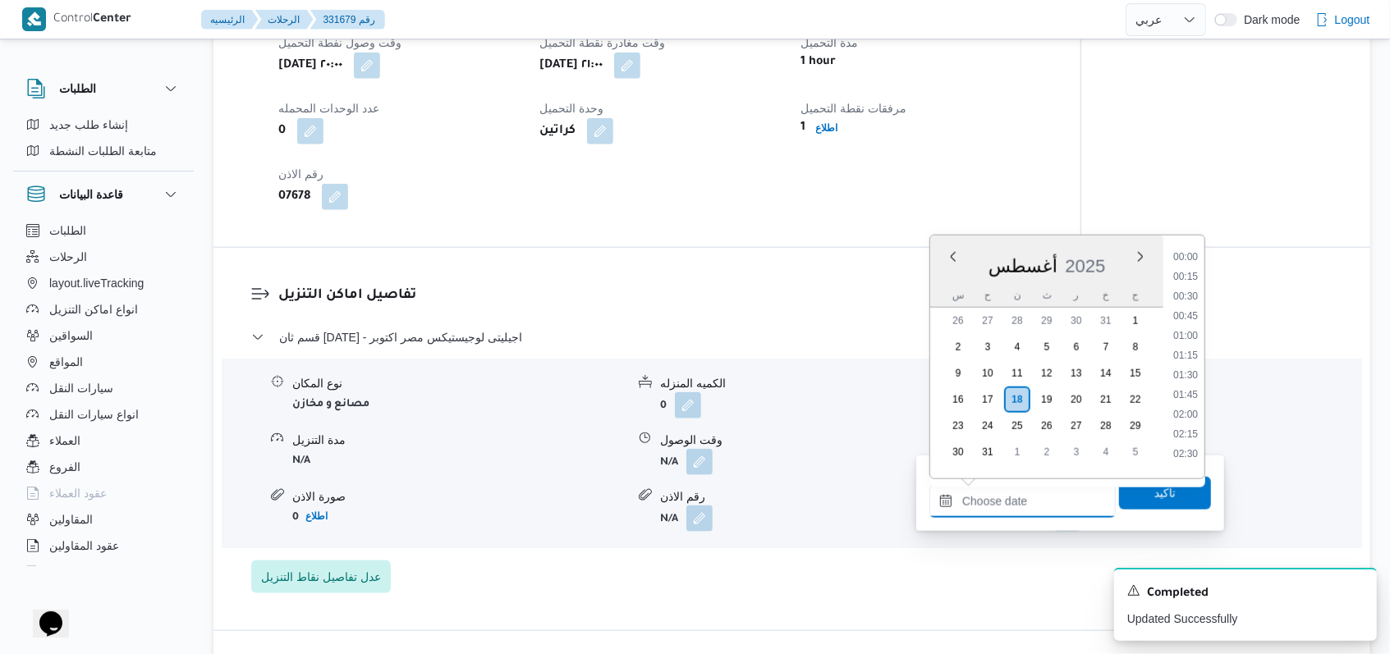
scroll to position [774, 0]
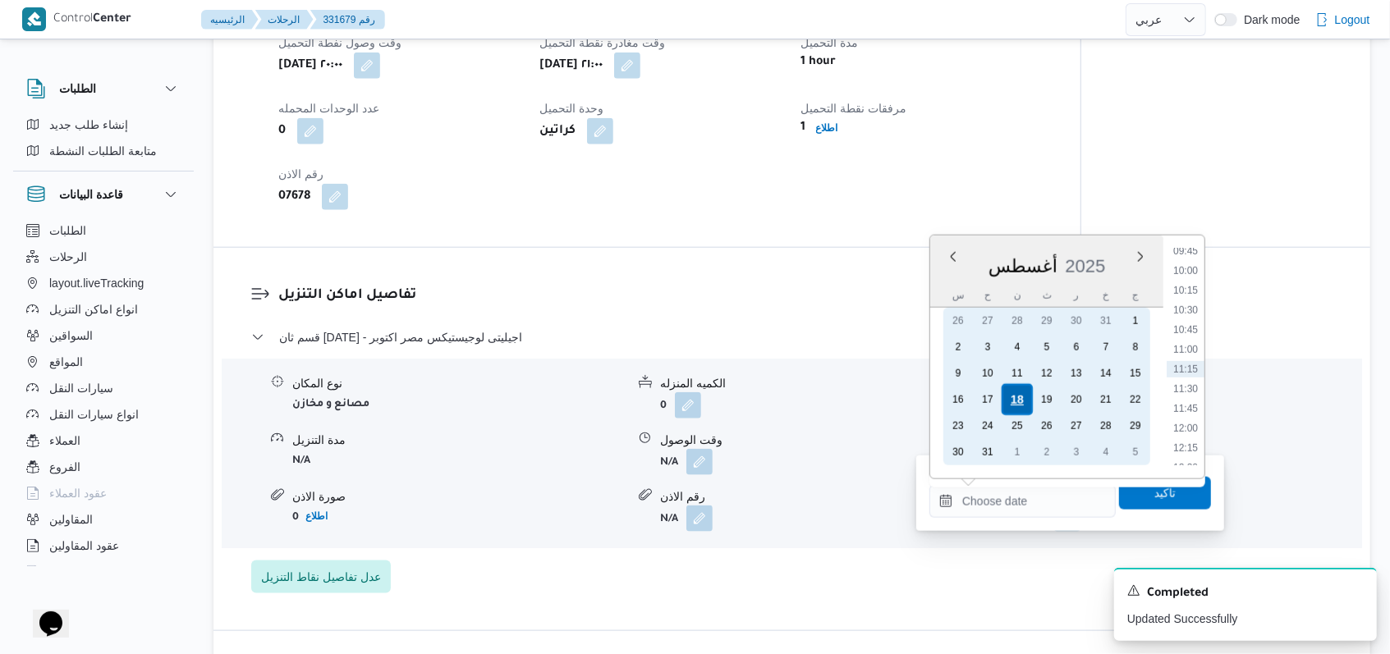
click at [1023, 396] on div "18" at bounding box center [1016, 399] width 31 height 31
type input "١٨/٠٨/٢٠٢٥ ٠٠:٠٠"
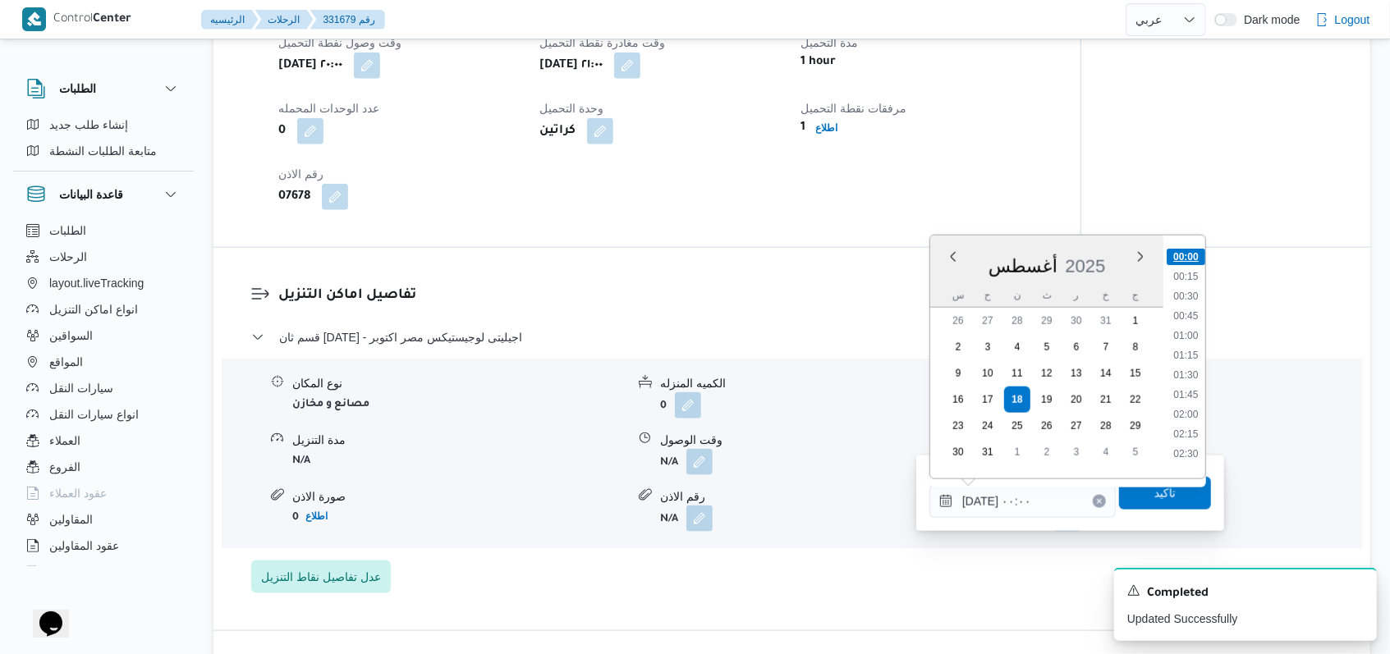
click at [1198, 250] on li "00:00" at bounding box center [1185, 257] width 39 height 16
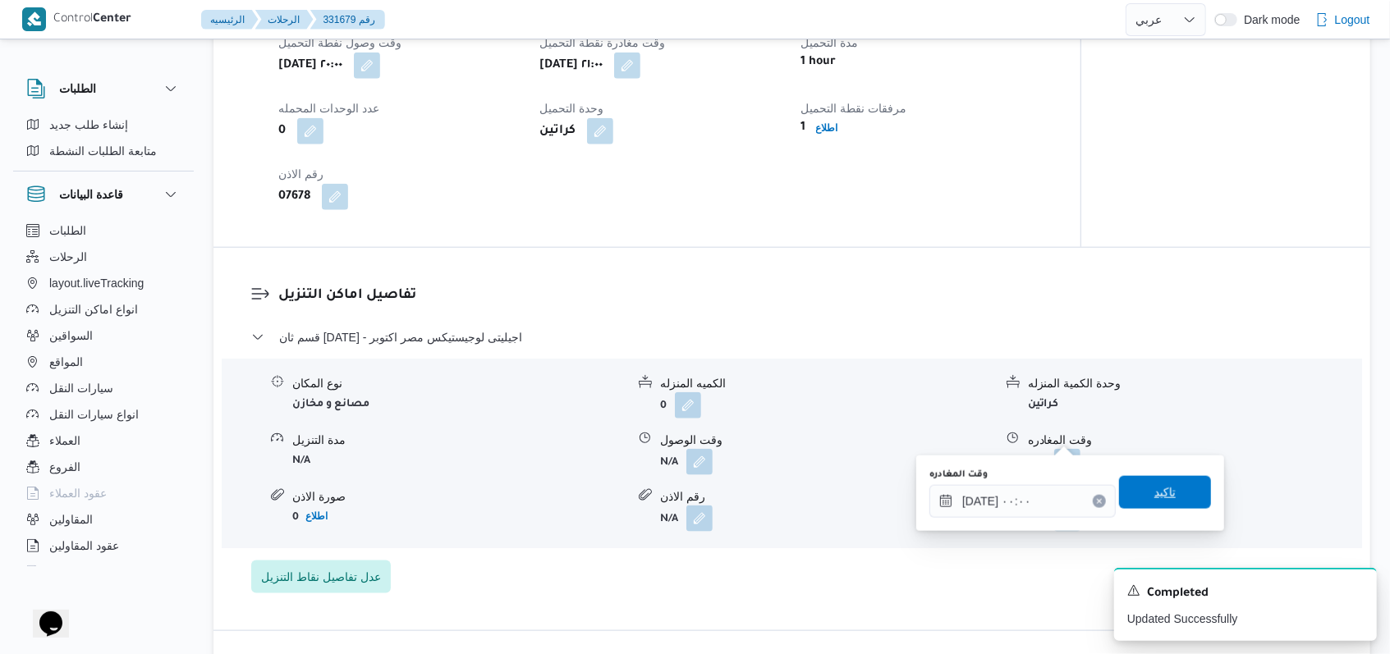
click at [1157, 496] on span "تاكيد" at bounding box center [1164, 493] width 21 height 20
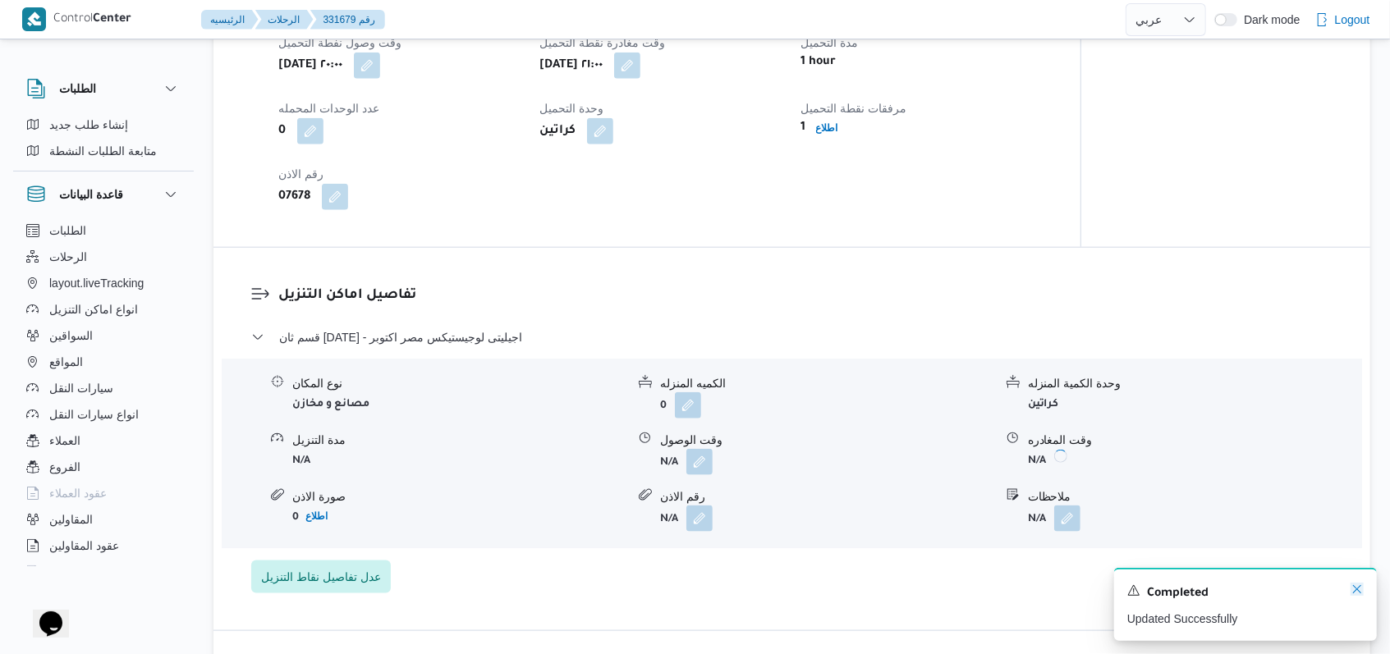
click at [1354, 592] on icon "Dismiss toast" at bounding box center [1356, 589] width 13 height 13
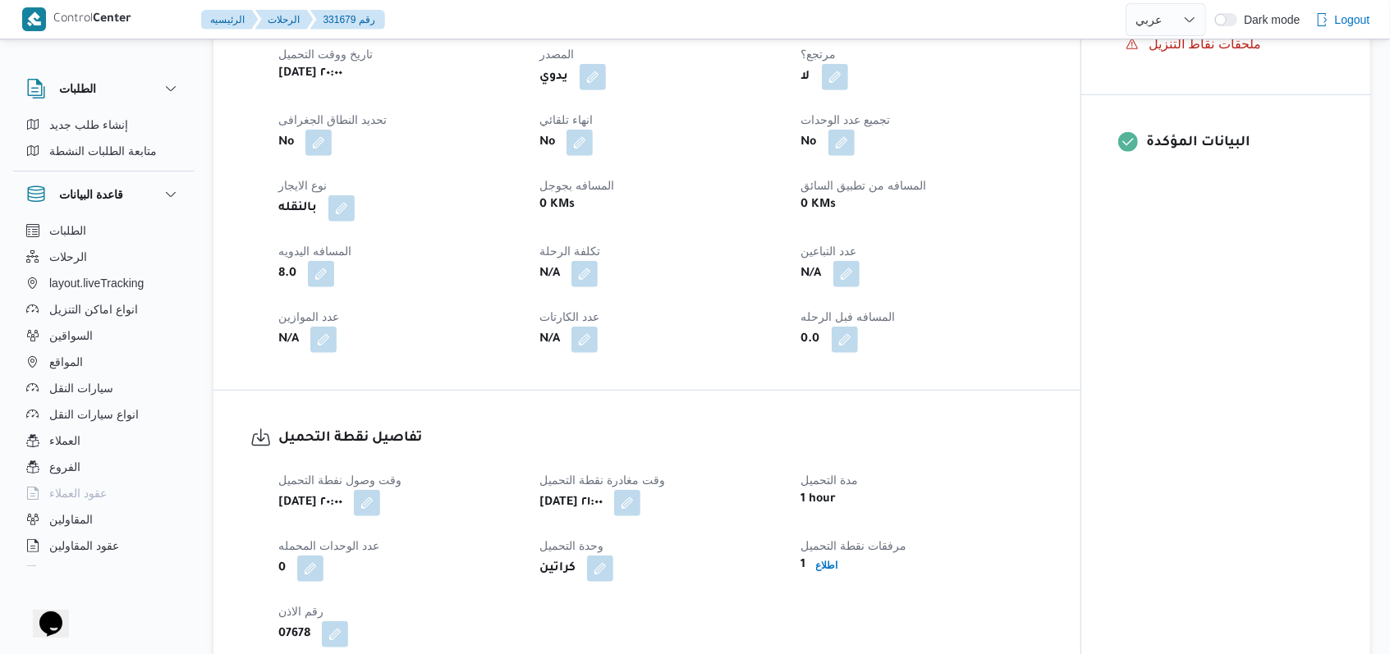
scroll to position [766, 0]
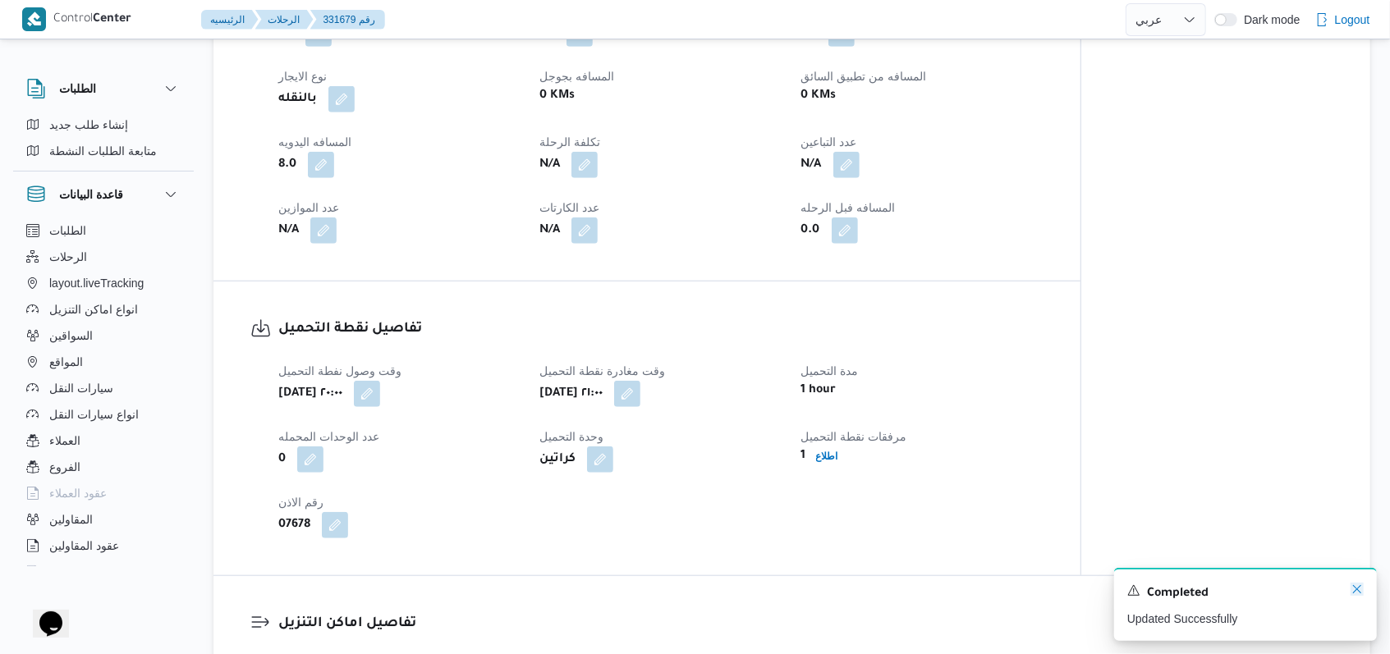
click at [1352, 591] on icon "Dismiss toast" at bounding box center [1356, 589] width 13 height 13
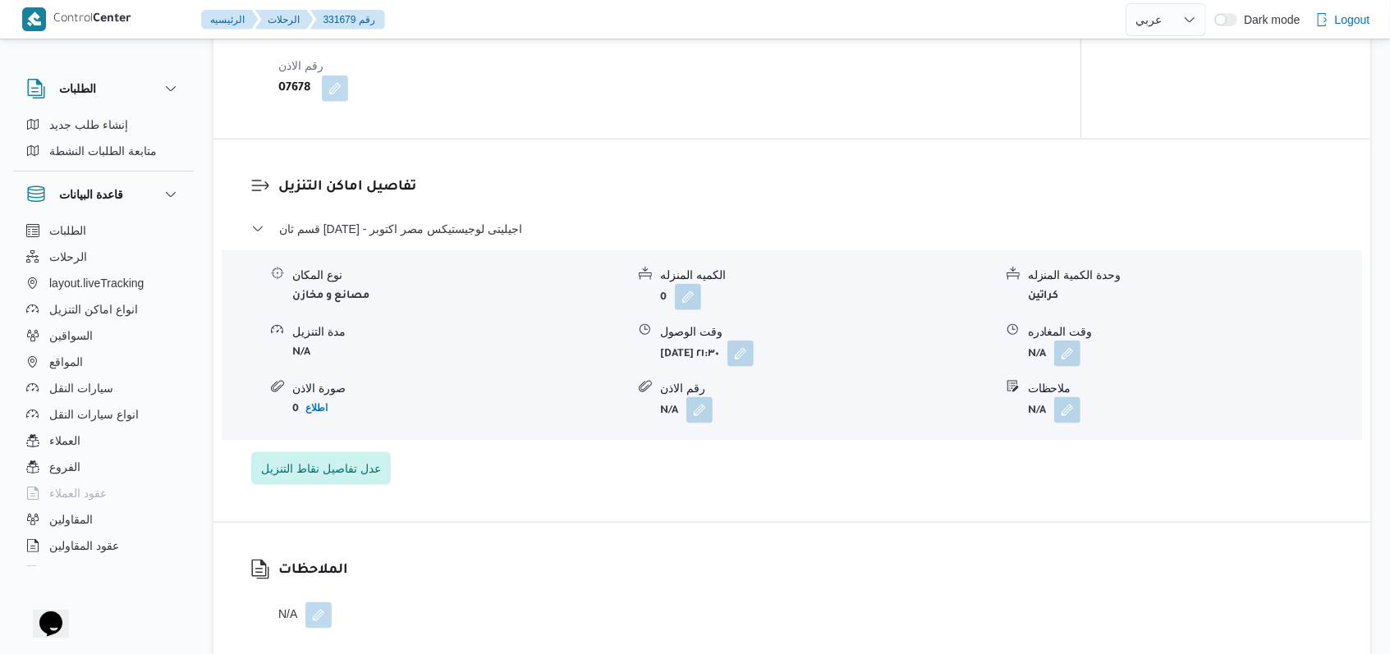
scroll to position [1203, 0]
click at [1073, 339] on button "button" at bounding box center [1067, 352] width 26 height 26
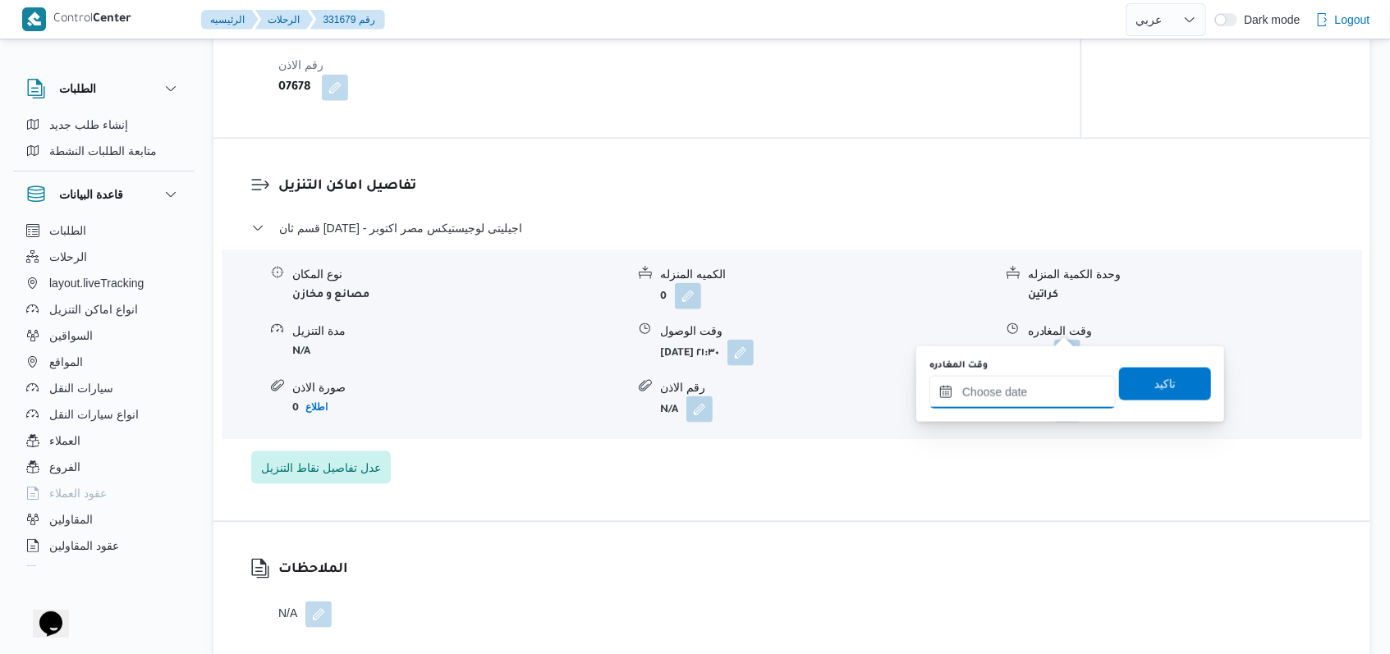
click at [1033, 407] on input "وقت المغادره" at bounding box center [1022, 392] width 186 height 33
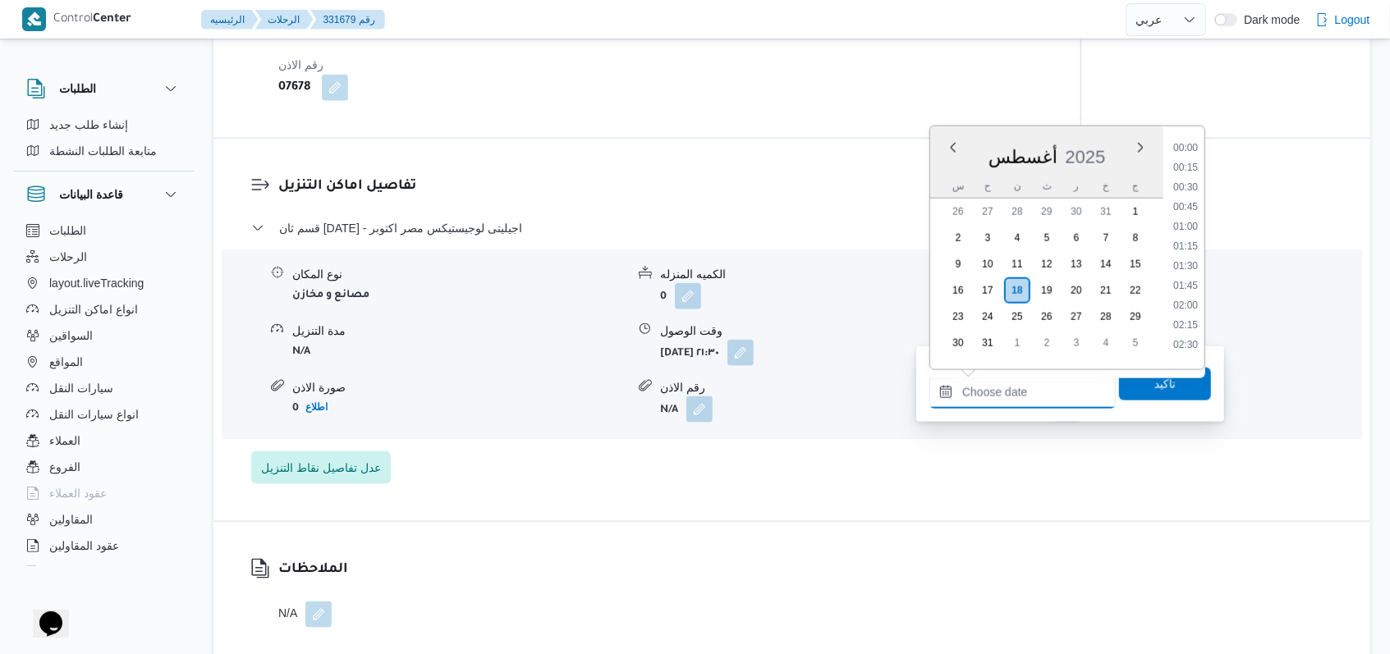
scroll to position [774, 0]
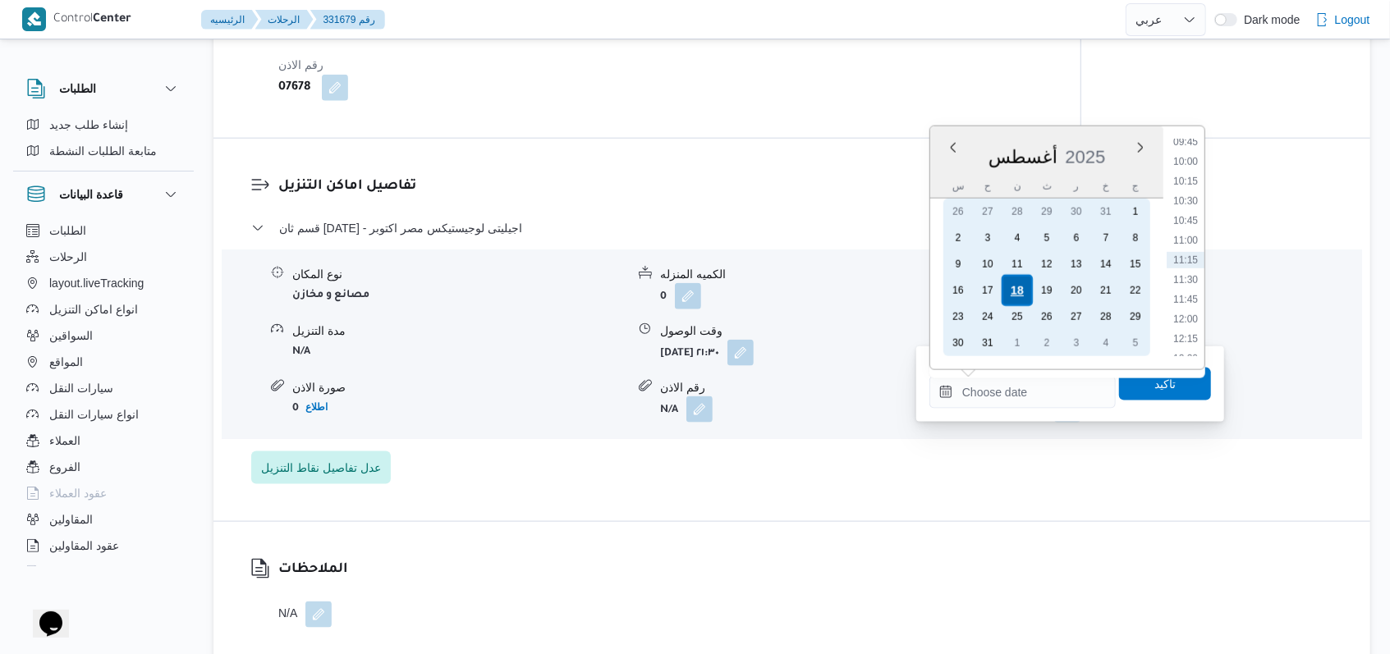
click at [1024, 283] on div "18" at bounding box center [1016, 290] width 31 height 31
type input "١٨/٠٨/٢٠٢٥ ٠٠:٠٠"
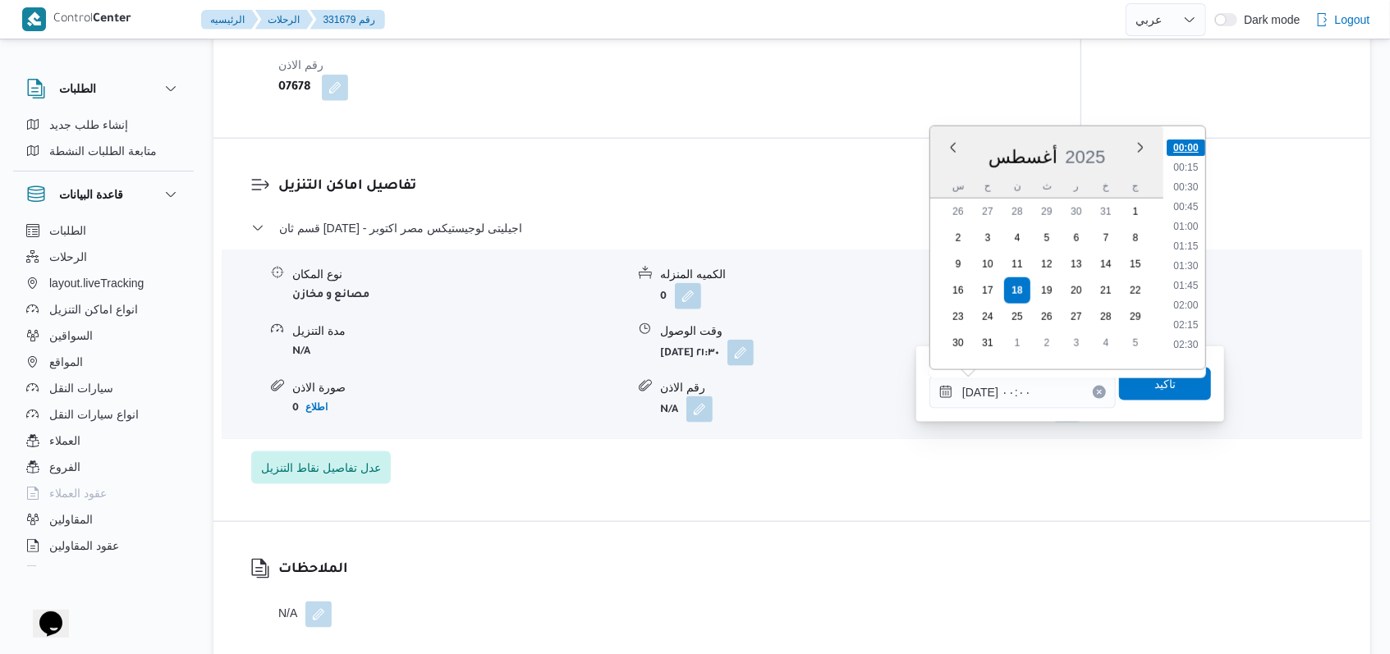
click at [1188, 147] on li "00:00" at bounding box center [1185, 148] width 39 height 16
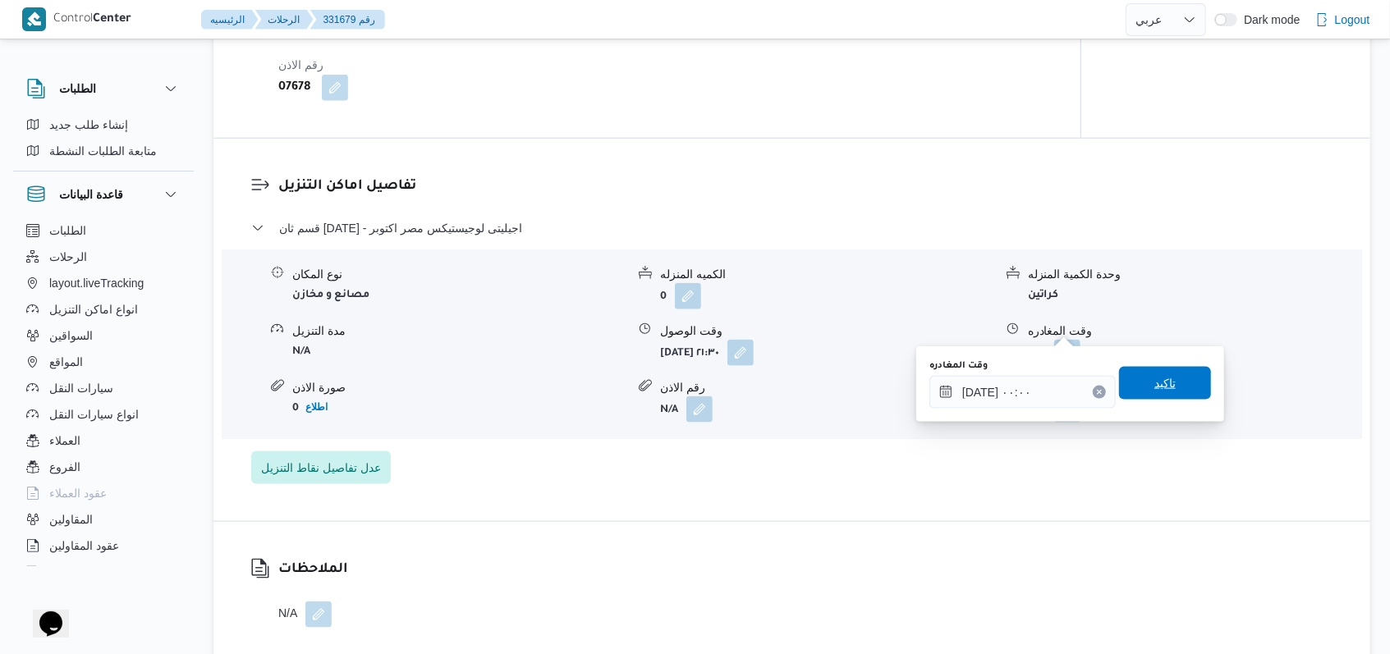
click at [1155, 390] on span "تاكيد" at bounding box center [1164, 384] width 21 height 20
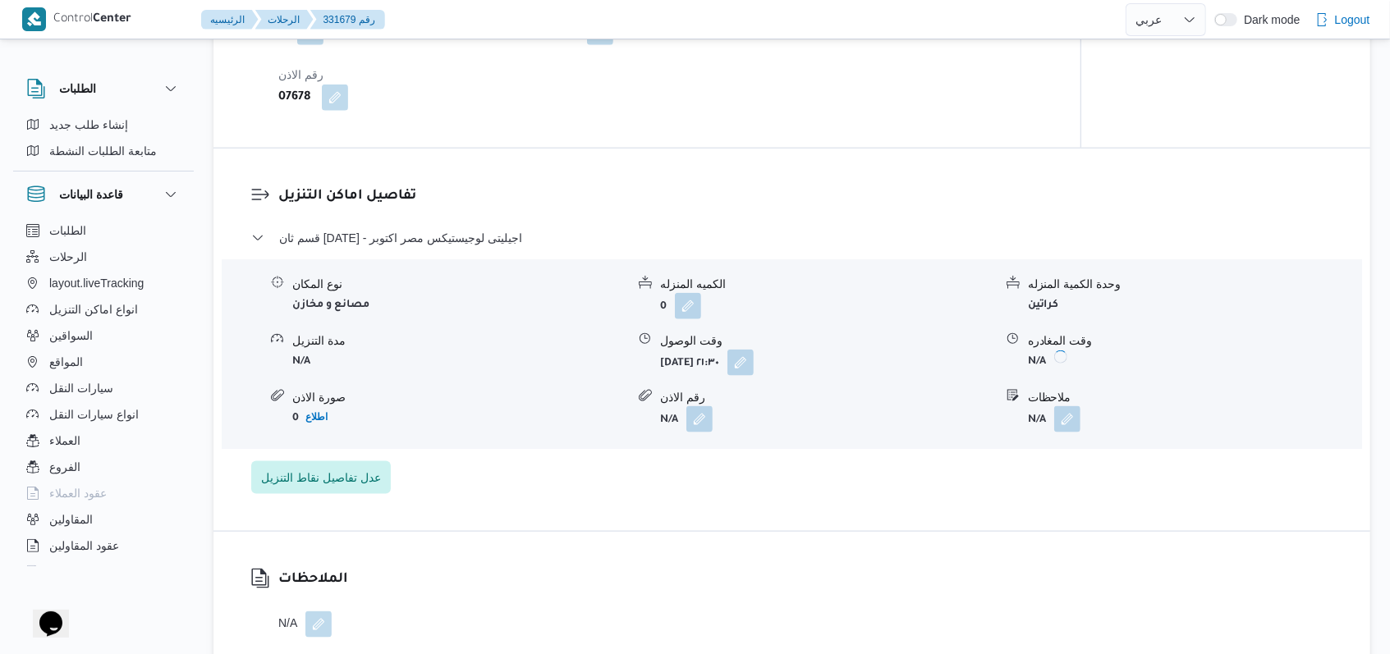
scroll to position [1203, 0]
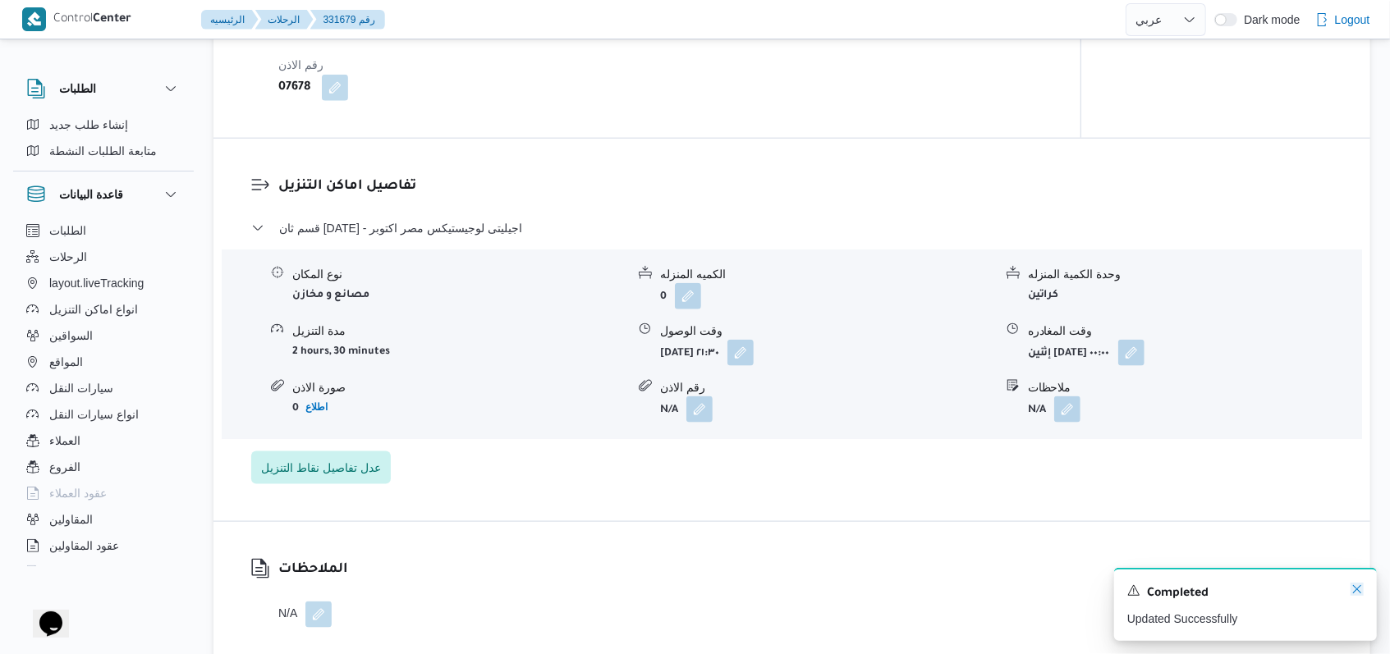
click at [1361, 593] on icon "Dismiss toast" at bounding box center [1356, 589] width 13 height 13
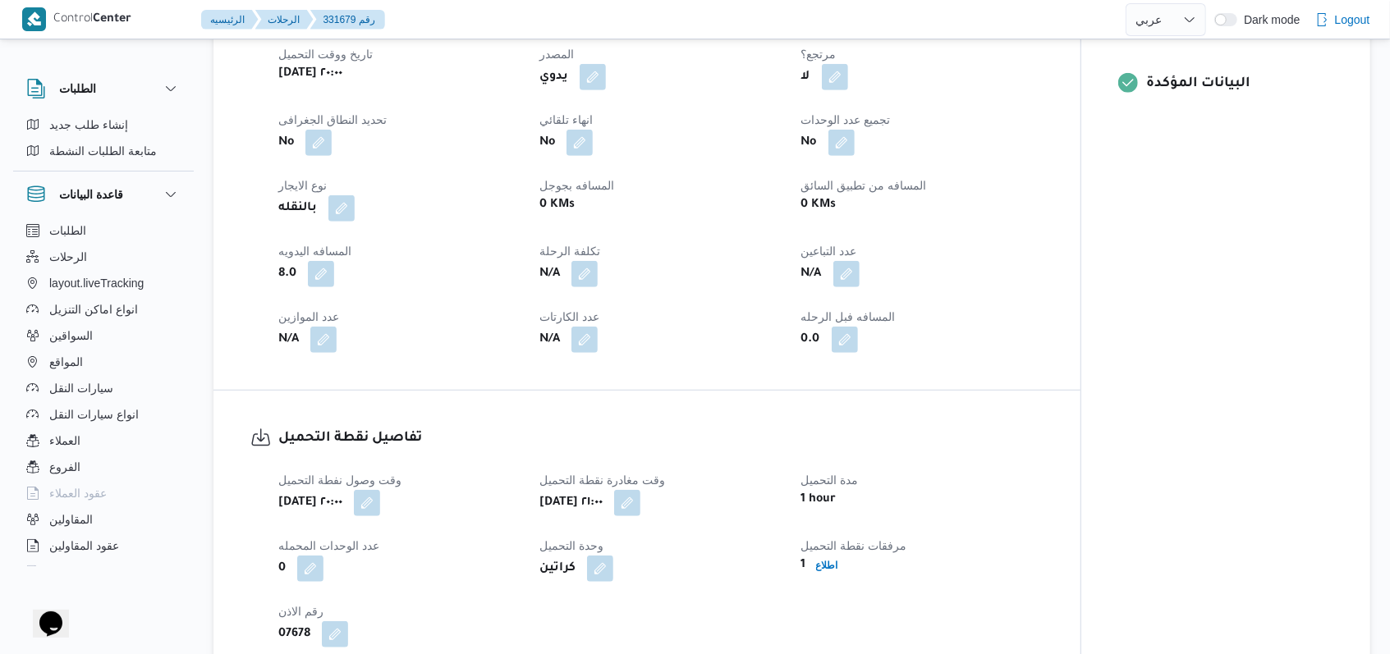
scroll to position [0, 0]
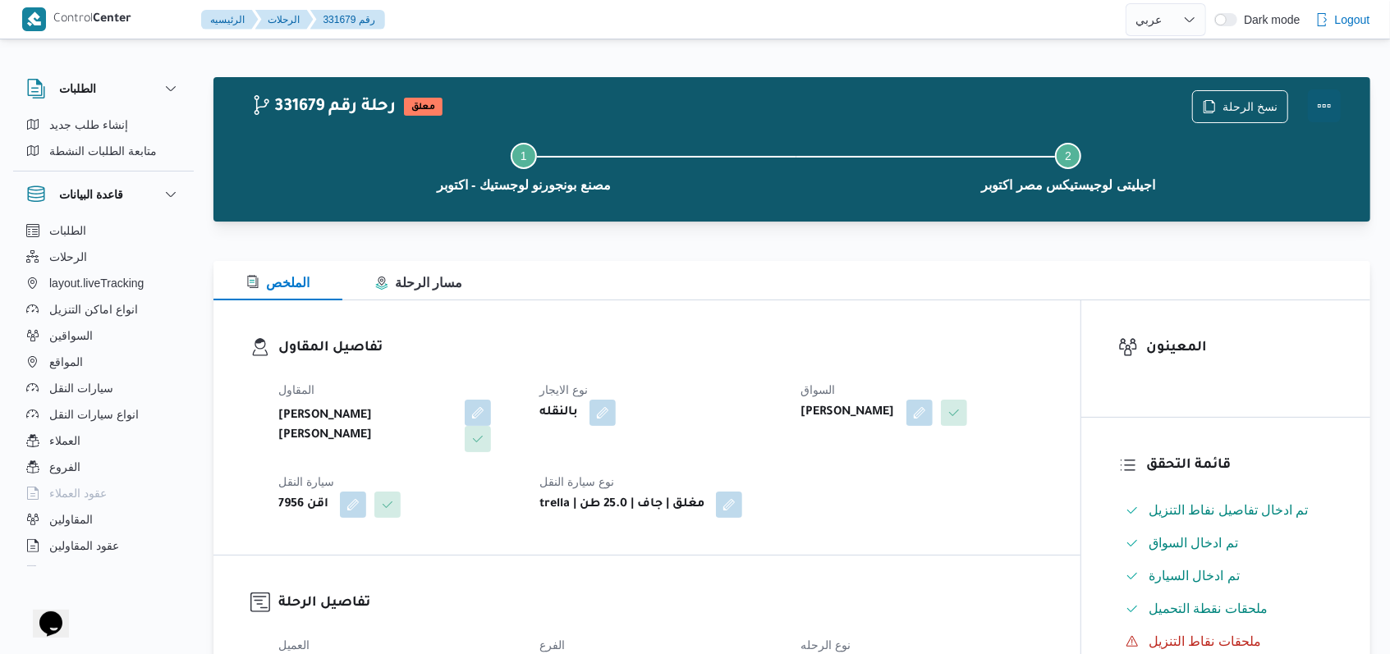
click at [1327, 103] on button "Actions" at bounding box center [1324, 105] width 33 height 33
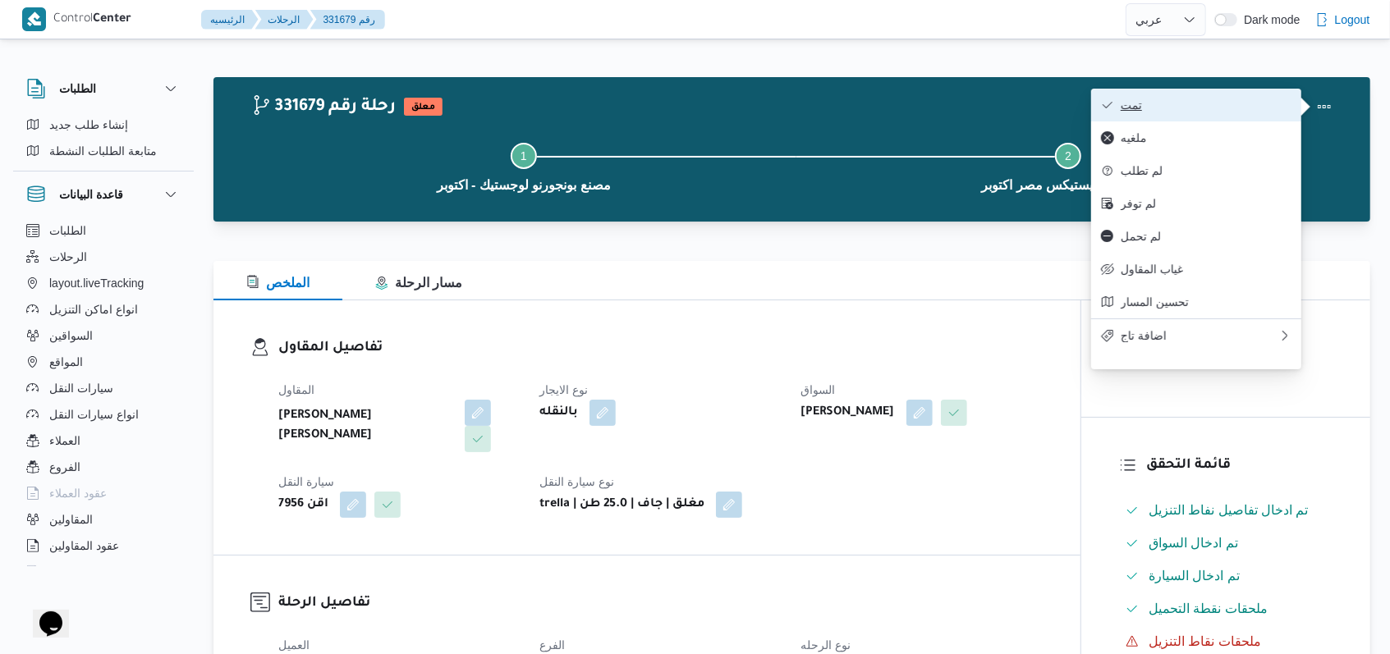
click at [1198, 102] on span "تمت" at bounding box center [1206, 105] width 171 height 13
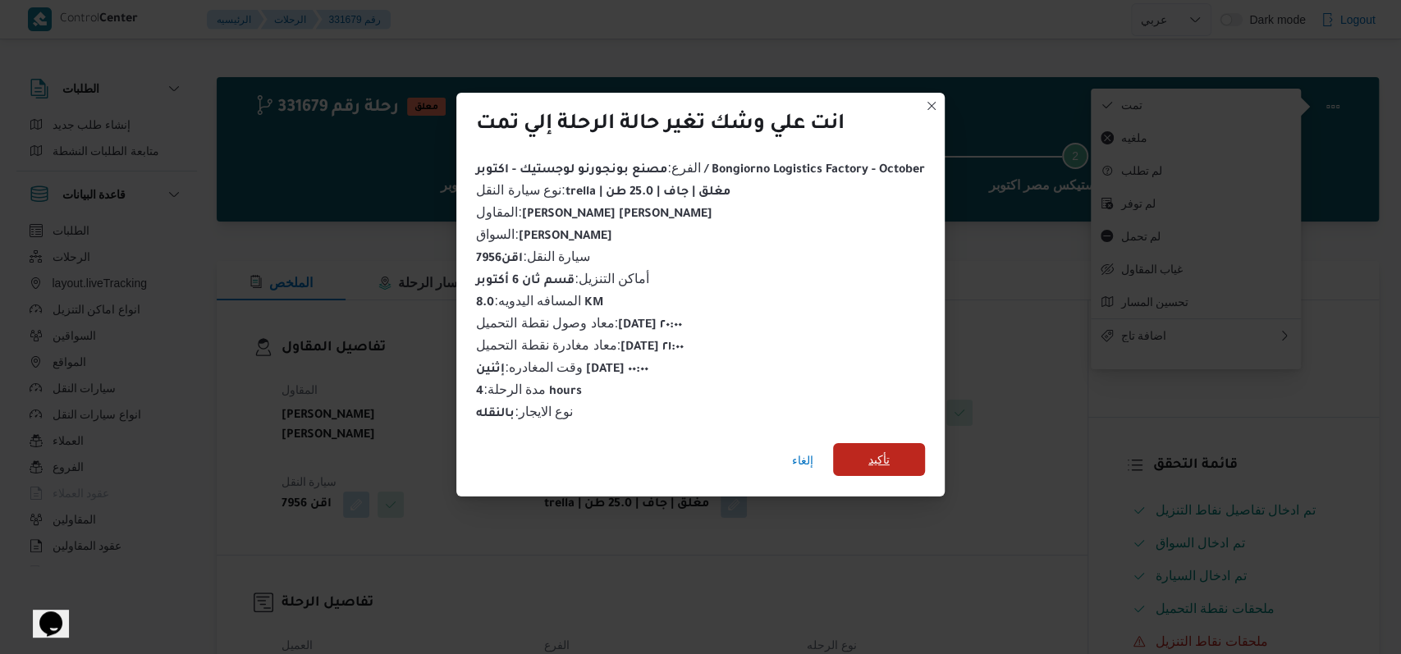
click at [878, 450] on span "تأكيد" at bounding box center [878, 460] width 21 height 20
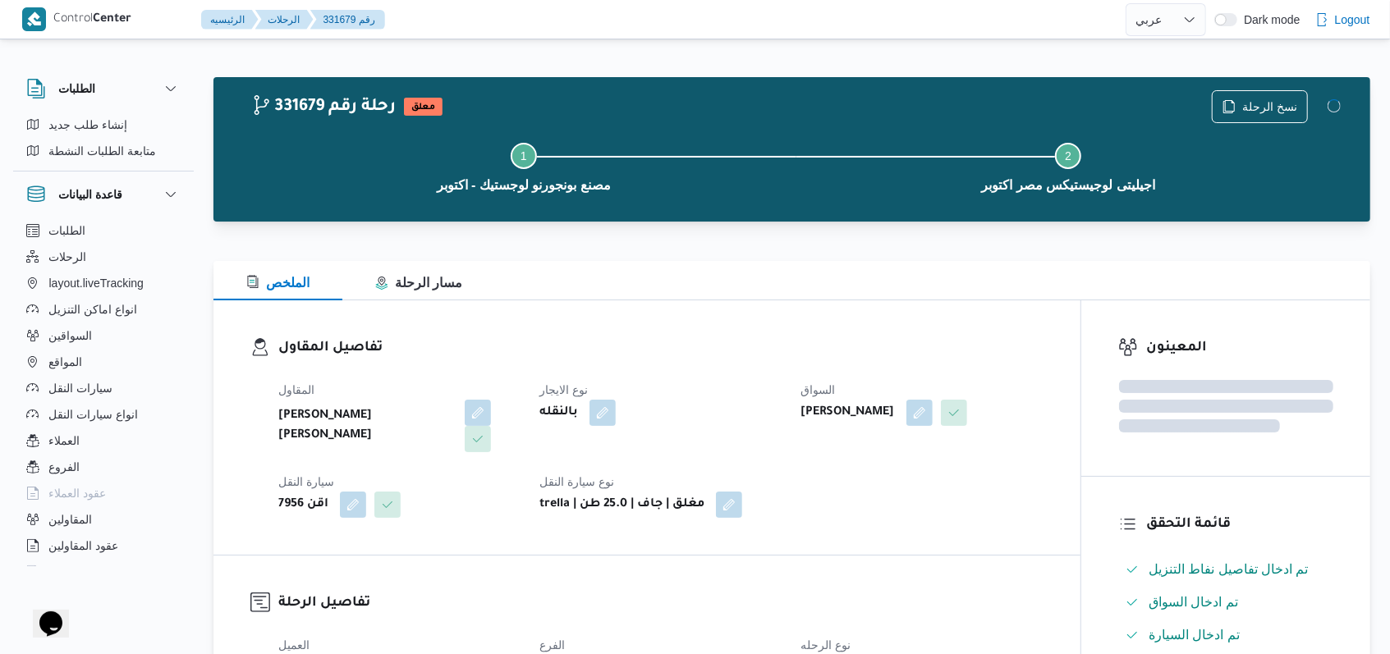
click at [726, 378] on div "المقاول هانى مجدى رئيس احمد نوع الايجار بالنقله السواق محمد مروان دياب سيارة ال…" at bounding box center [660, 449] width 785 height 158
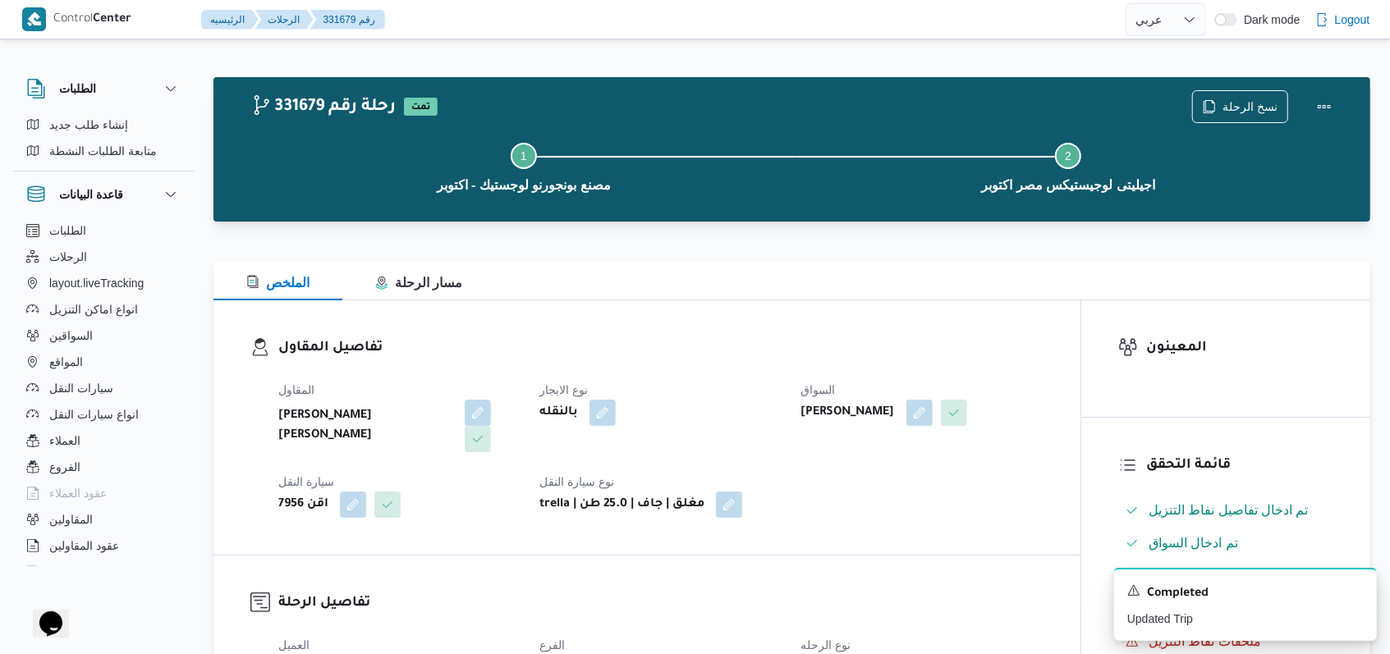
select select "ar"
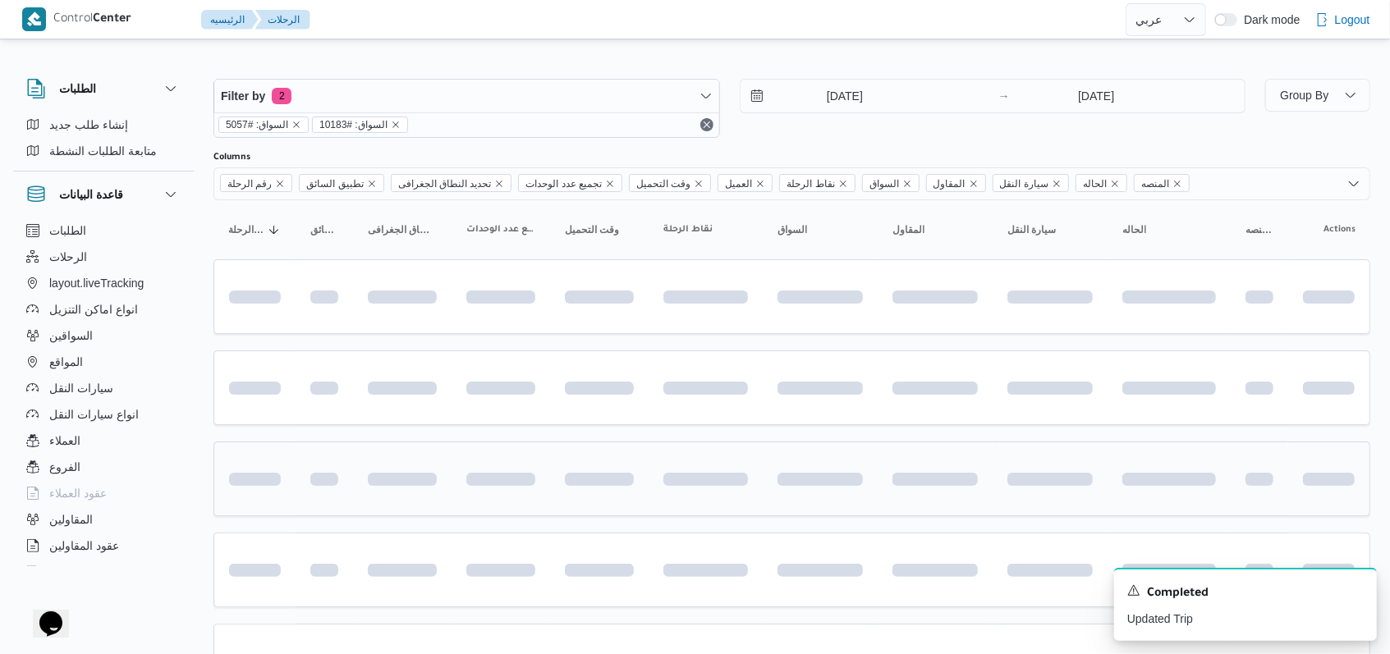
scroll to position [97, 0]
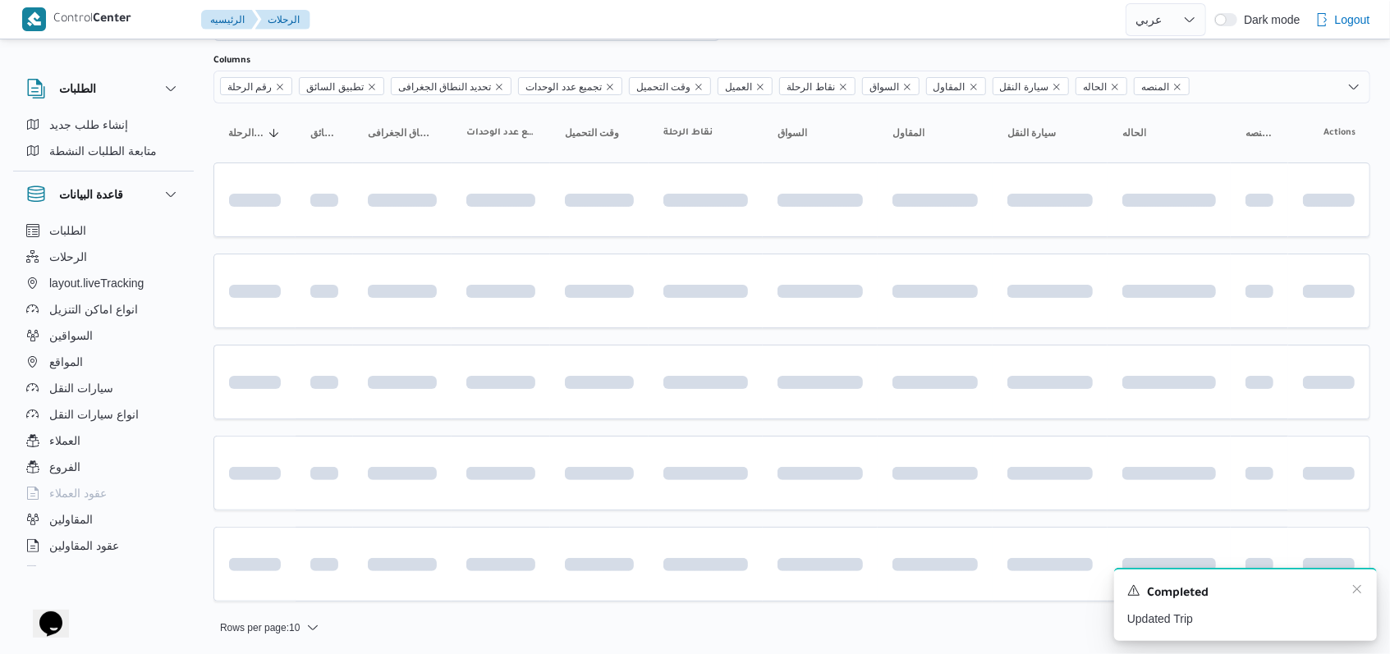
click at [1350, 594] on div "Completed" at bounding box center [1245, 593] width 236 height 21
click at [1359, 589] on icon "Dismiss toast" at bounding box center [1356, 589] width 13 height 13
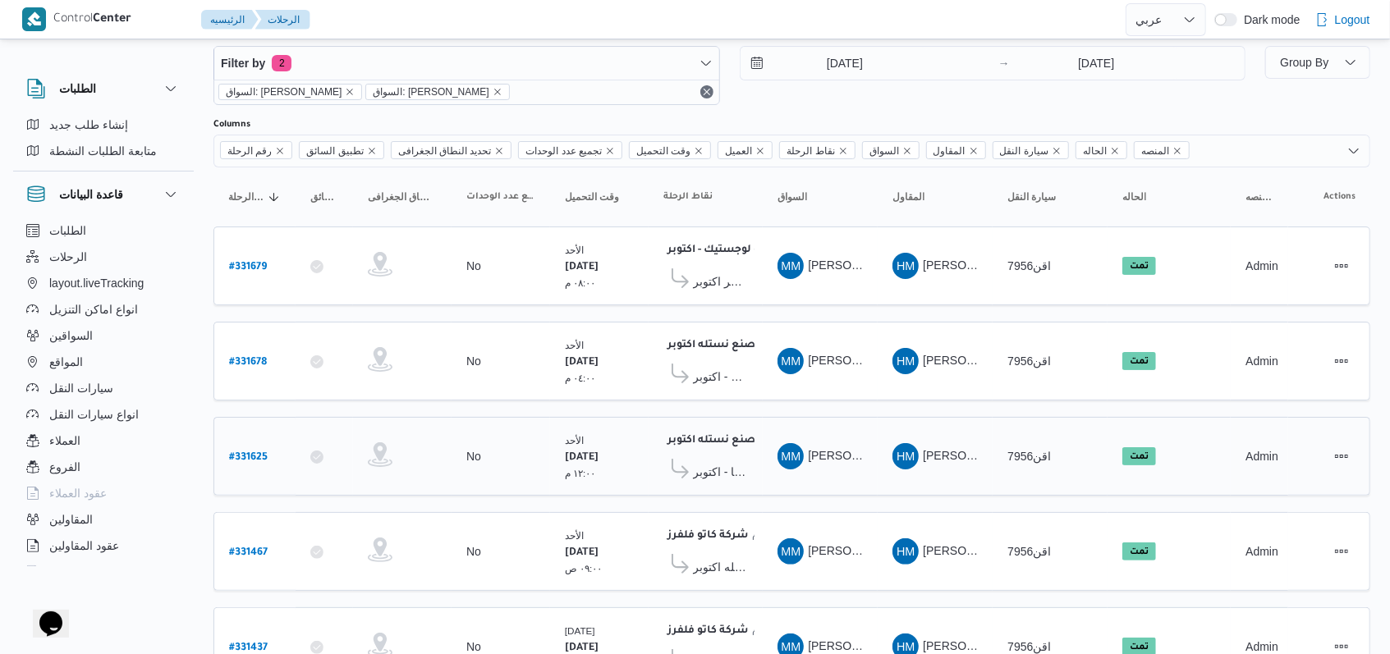
scroll to position [0, 0]
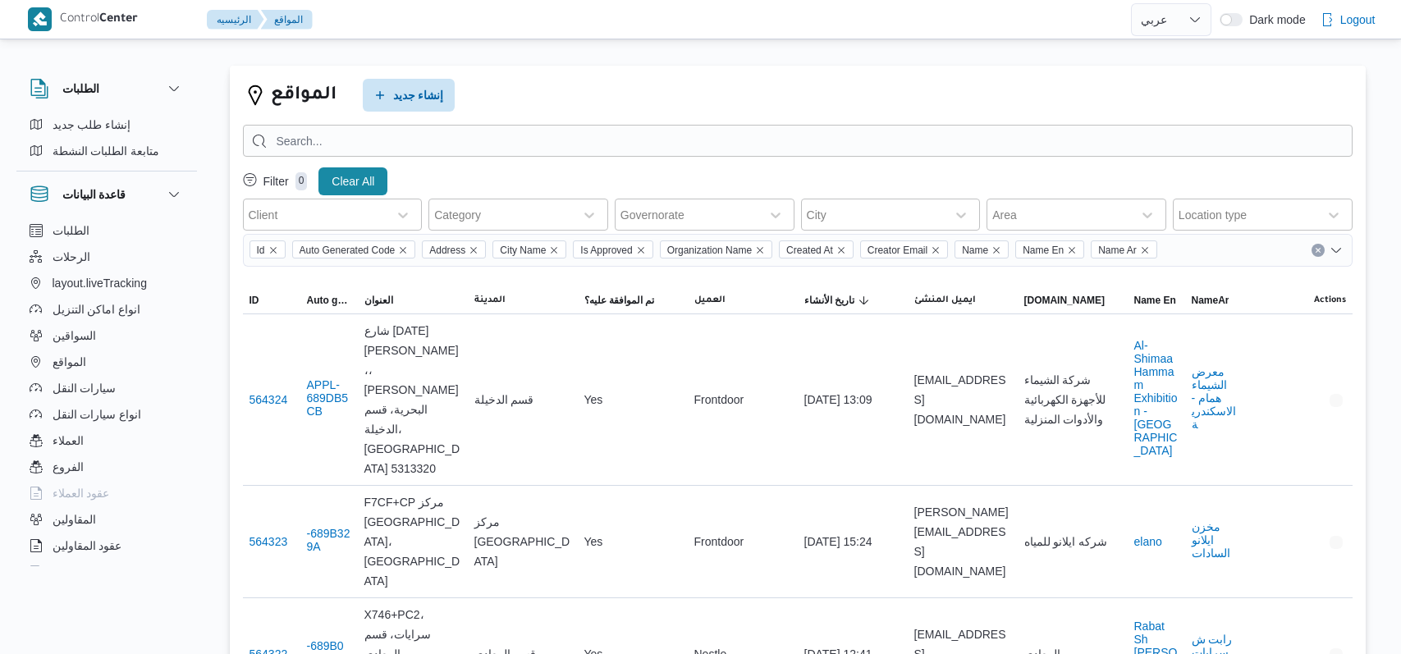
select select "ar"
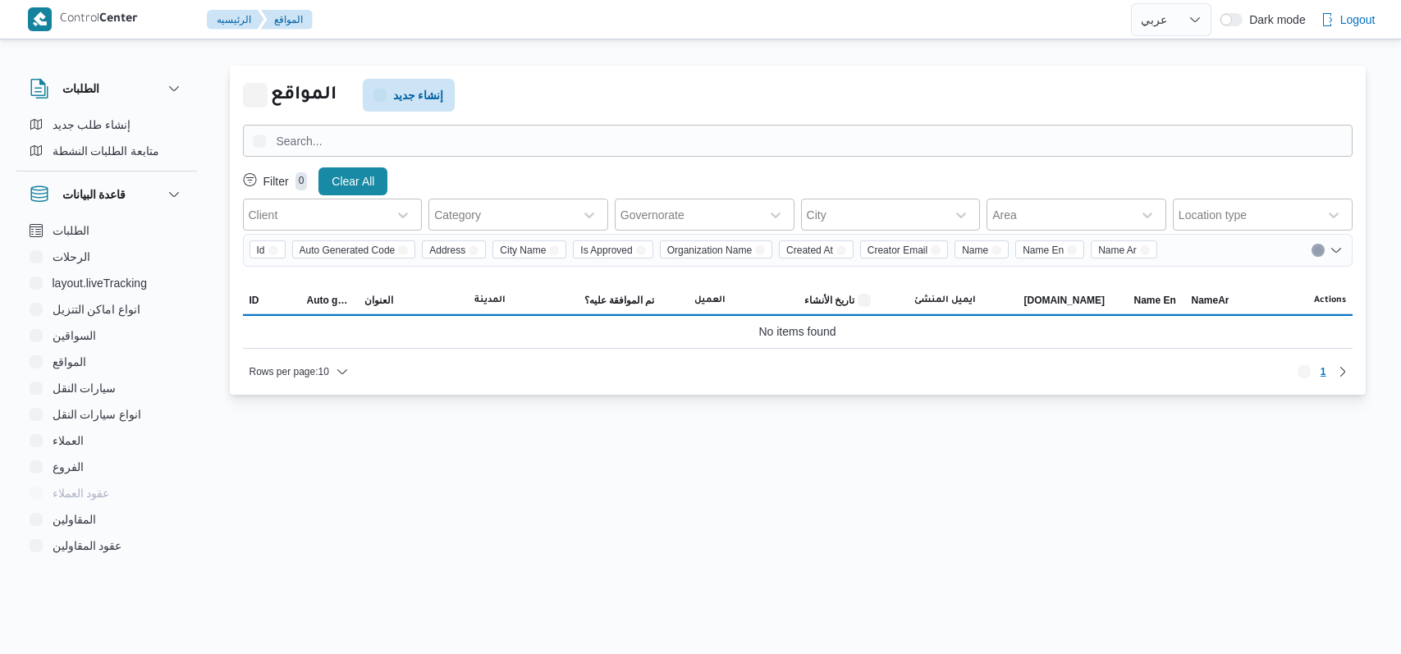
select select "ar"
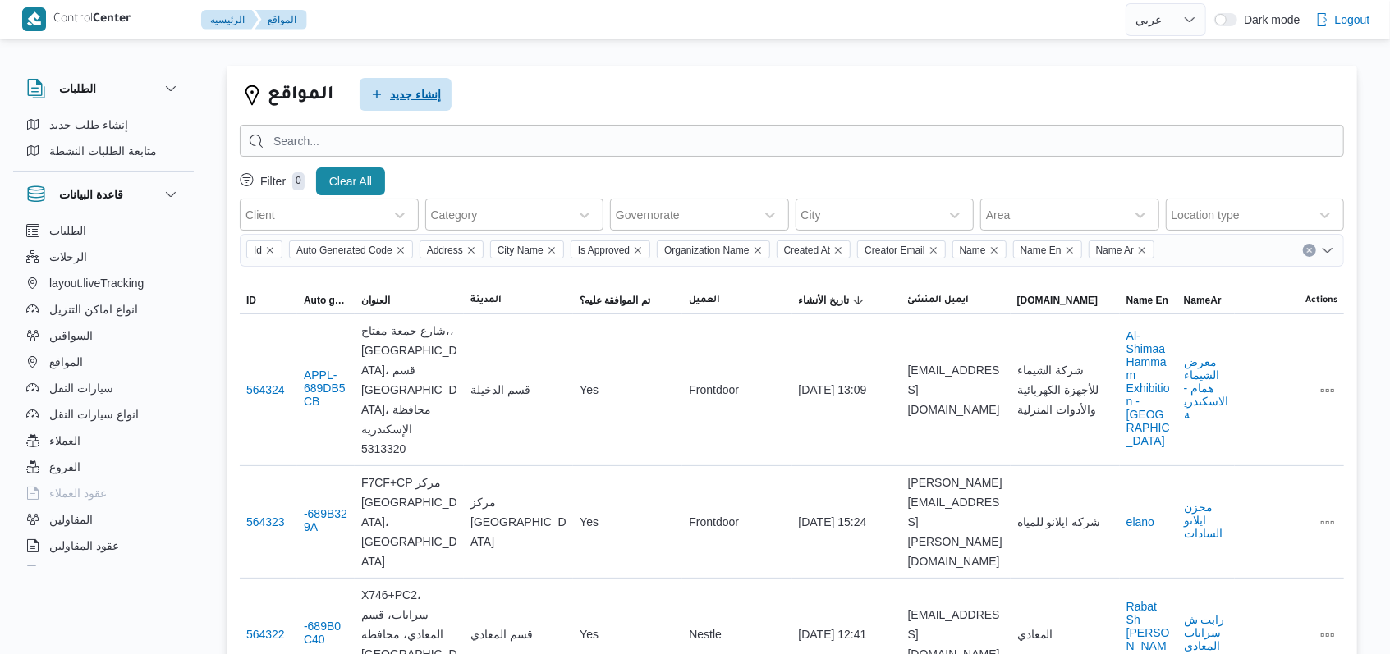
click at [401, 80] on span "إنشاء جديد" at bounding box center [406, 94] width 92 height 33
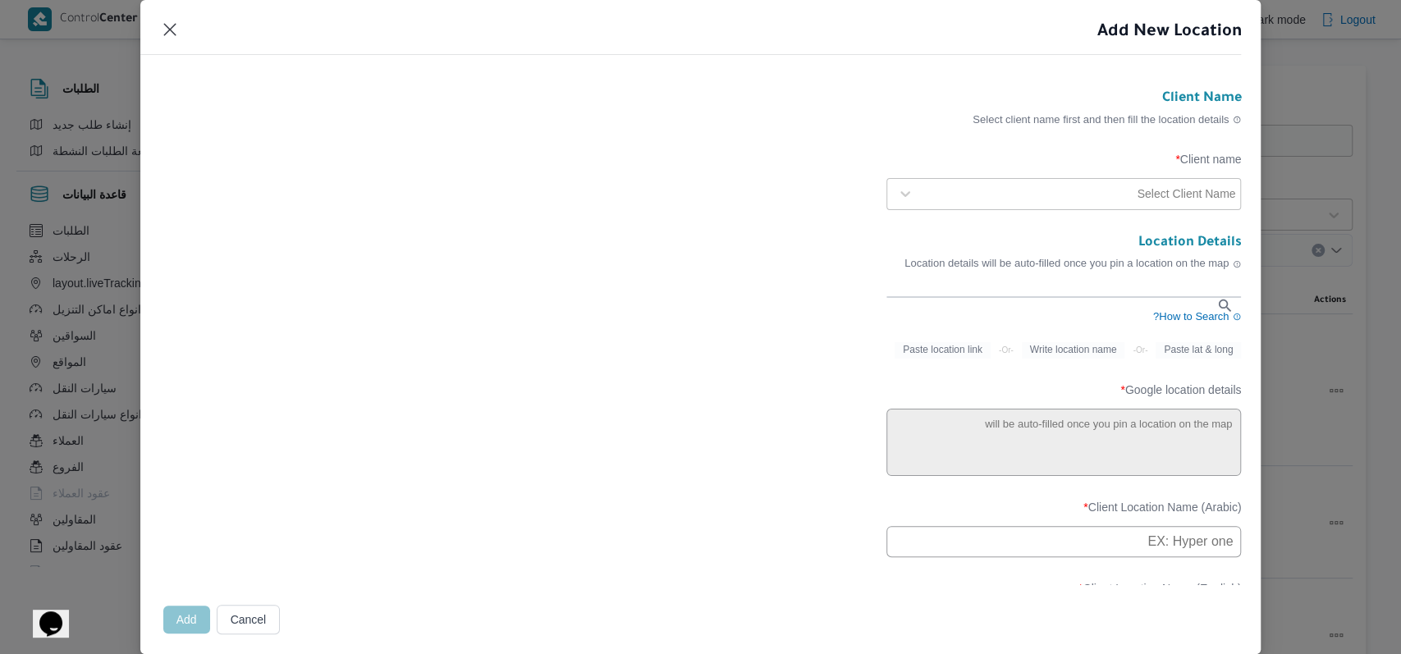
click at [1090, 200] on div at bounding box center [1028, 194] width 213 height 16
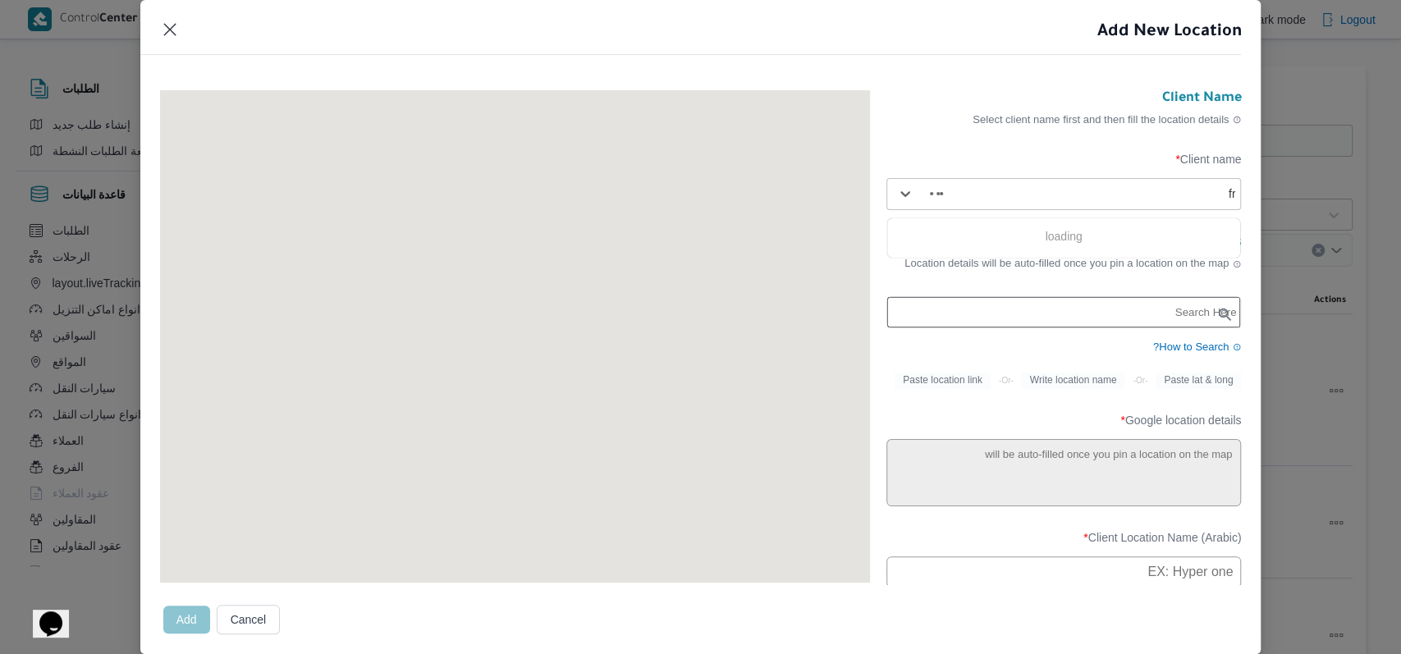
type input "fro"
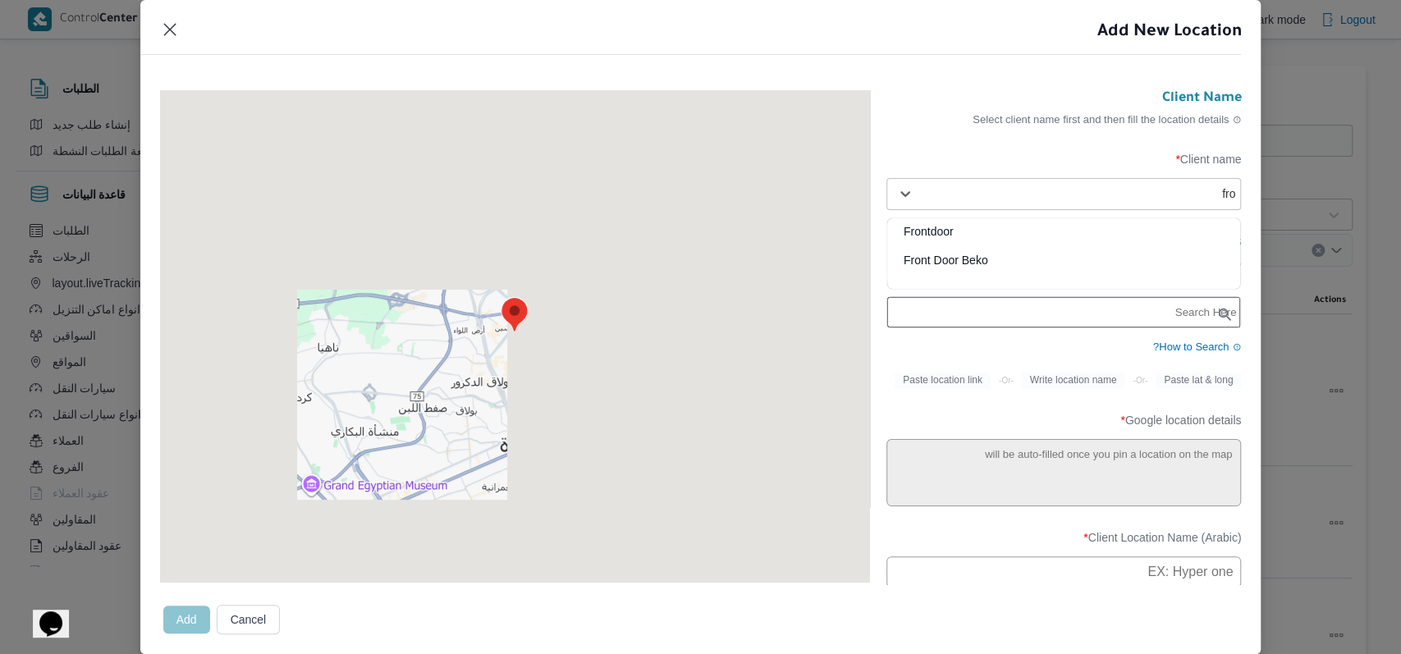
click at [933, 227] on div "Frontdoor" at bounding box center [1064, 237] width 354 height 29
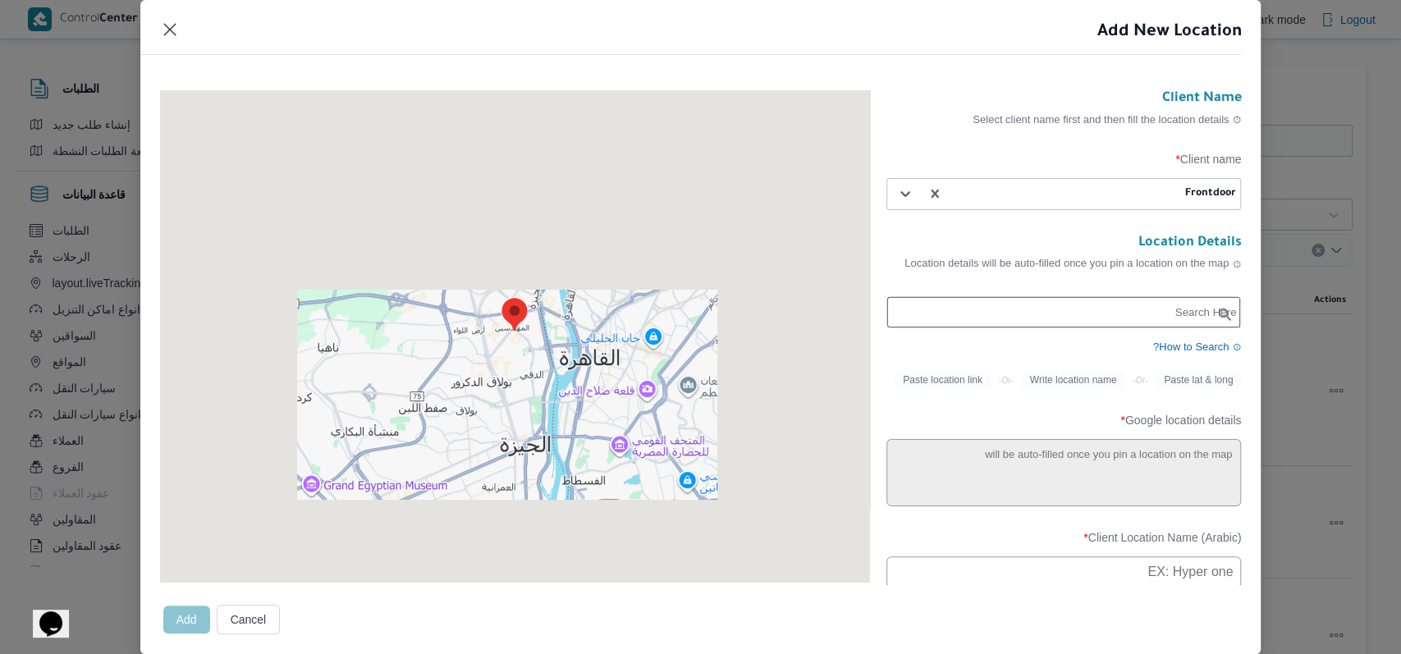
click at [1017, 325] on input "text" at bounding box center [1064, 312] width 354 height 30
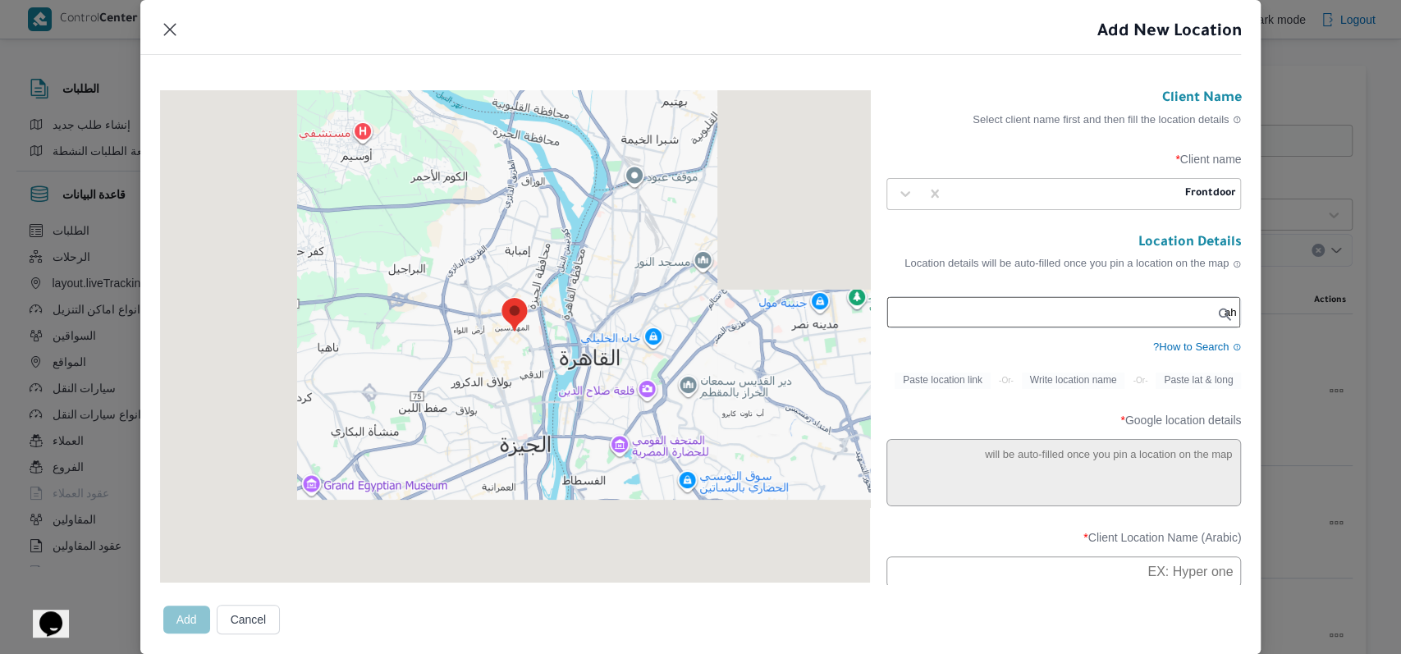
type input "a"
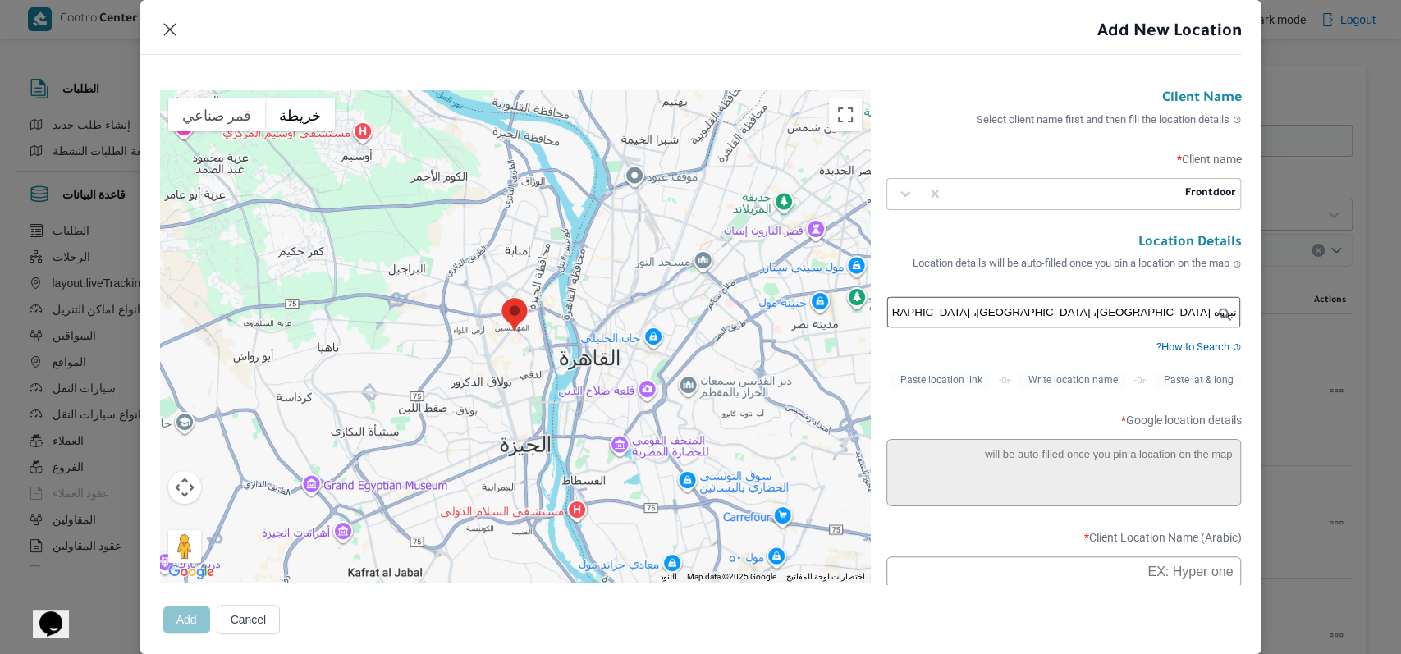
click at [1034, 328] on input "نبروه [GEOGRAPHIC_DATA]، [GEOGRAPHIC_DATA]، [GEOGRAPHIC_DATA]" at bounding box center [1064, 312] width 354 height 30
type input "ن"
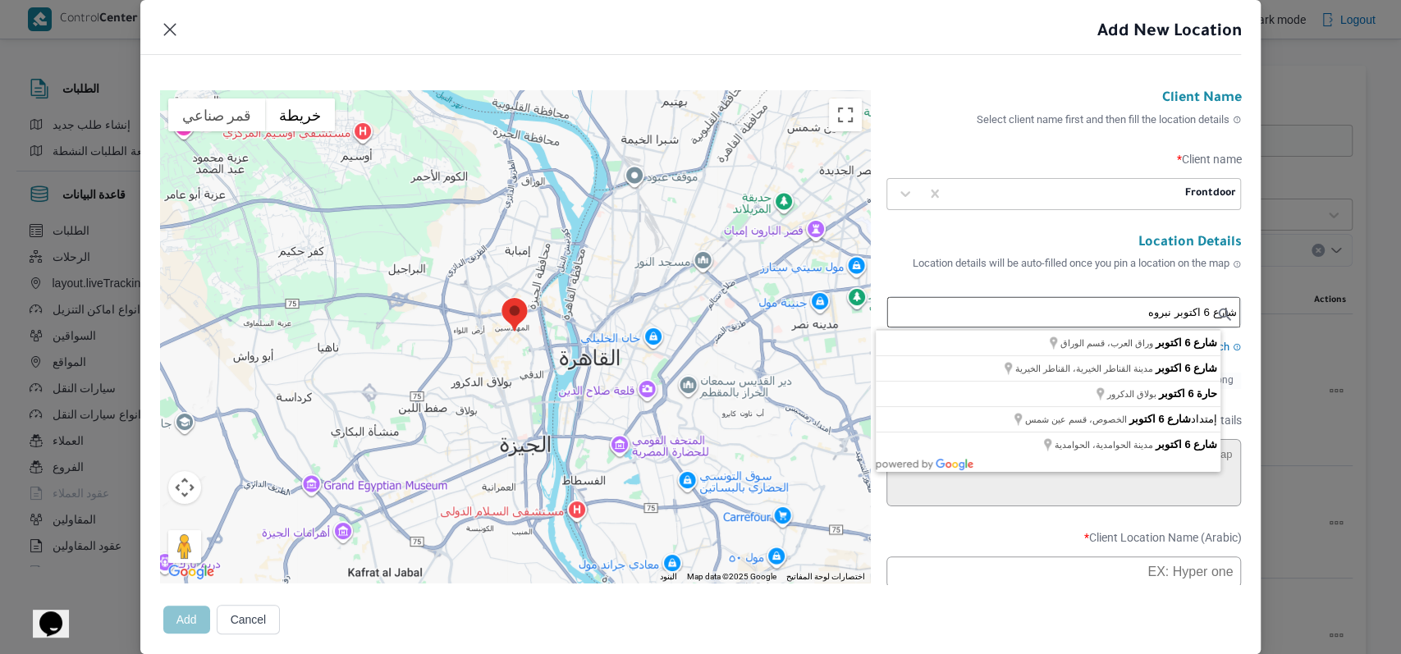
click at [1155, 318] on input "شارع 6 اكتوبر نبروه" at bounding box center [1064, 312] width 354 height 30
click at [1151, 312] on input "شارع 6 اكتوبر مركز نبروه" at bounding box center [1064, 312] width 354 height 30
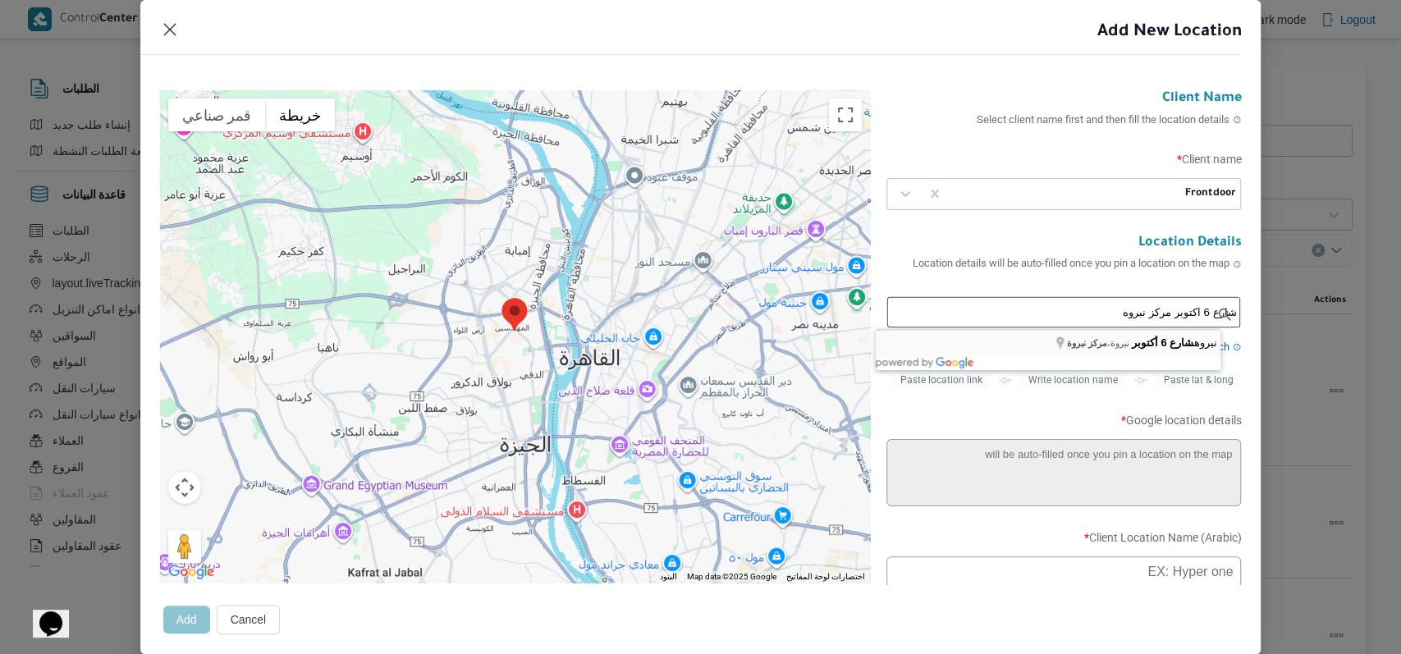
type input "نبروه [GEOGRAPHIC_DATA]، [GEOGRAPHIC_DATA]، [GEOGRAPHIC_DATA]"
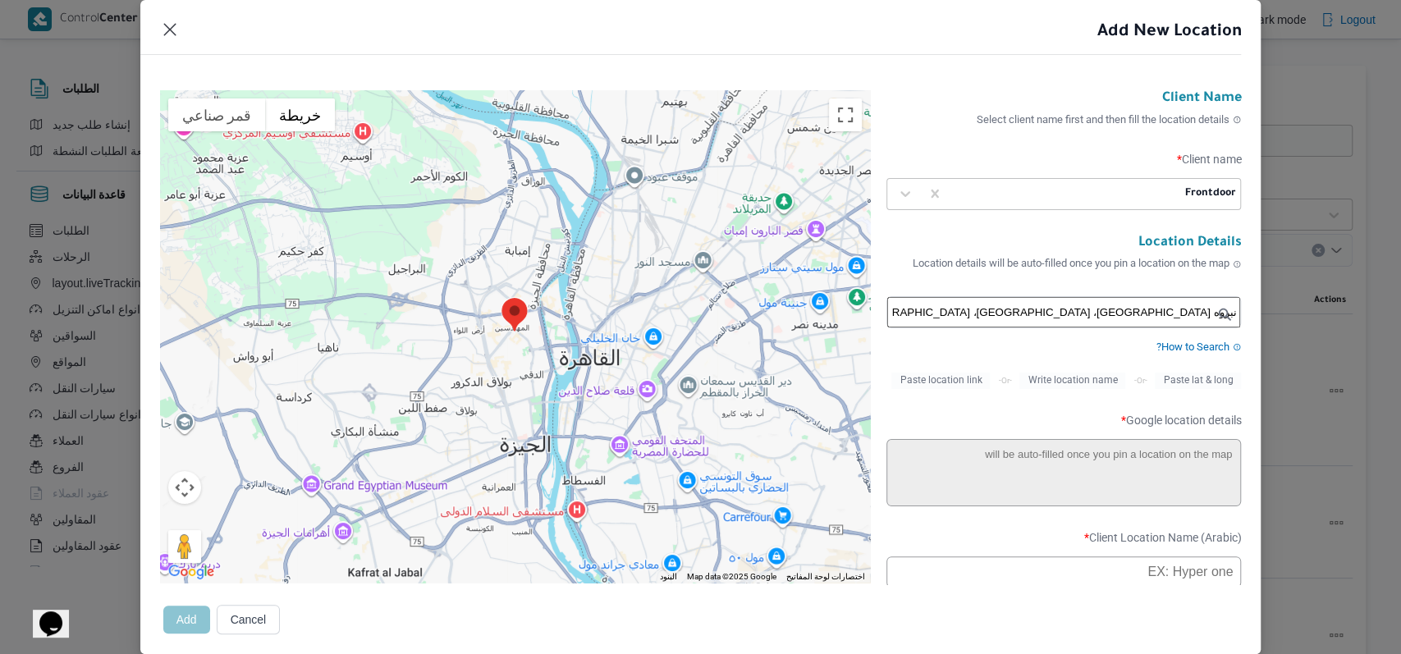
type textarea "38R2+WG6، نبروة، مركز نبروة، الدقهلية 7611751،، 38V2+JQJ، نبروة، [GEOGRAPHIC_DA…"
type input "نبروه شارع 6 أكتوبر"
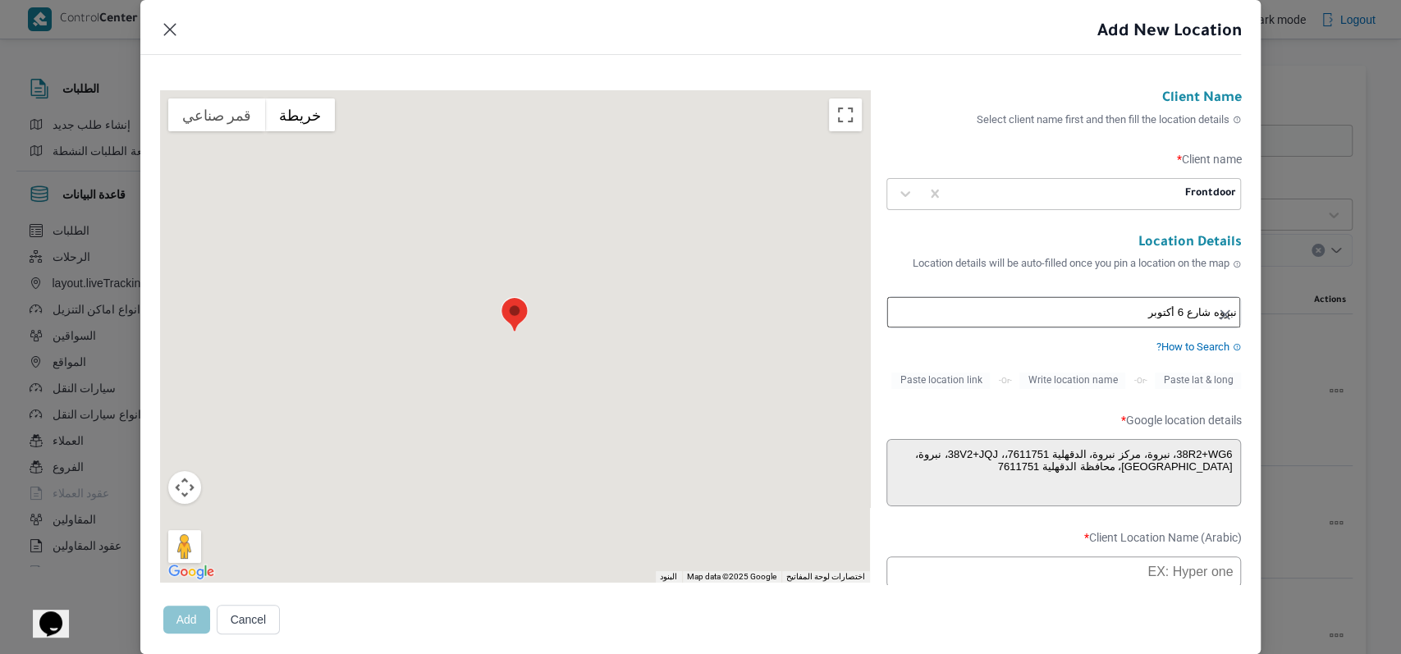
click at [1067, 195] on div at bounding box center [1066, 194] width 231 height 16
click at [1065, 140] on div "Client Name Select client name first and then fill the location details Client …" at bounding box center [1064, 149] width 355 height 119
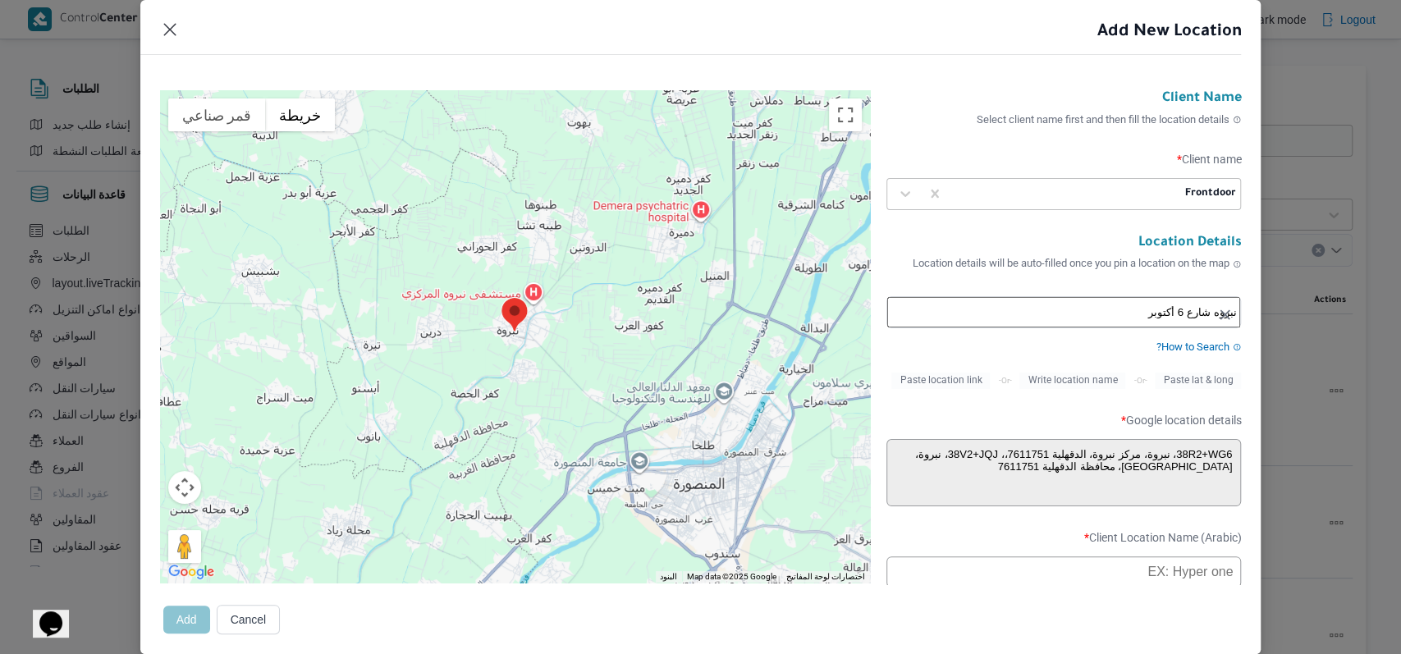
click at [1029, 136] on div "Client Name Select client name first and then fill the location details" at bounding box center [1064, 114] width 355 height 48
click at [1029, 134] on div "Client Name Select client name first and then fill the location details" at bounding box center [1064, 114] width 355 height 48
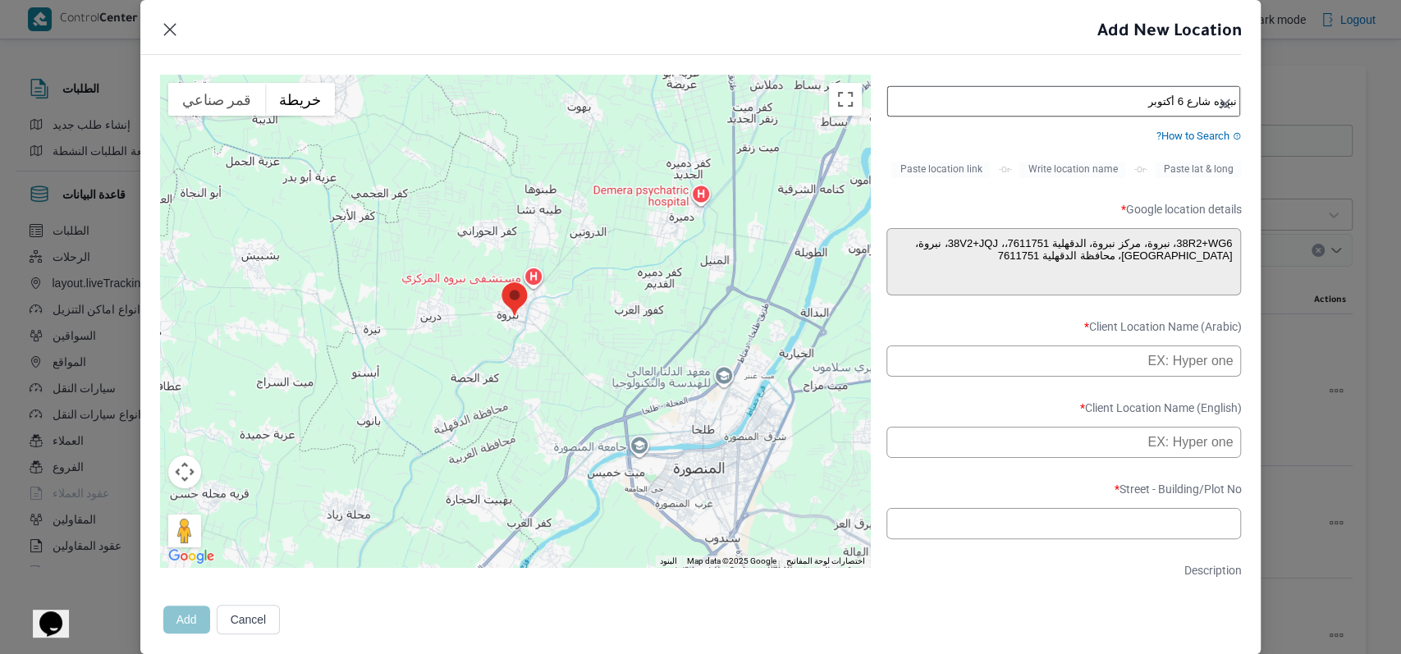
scroll to position [218, 0]
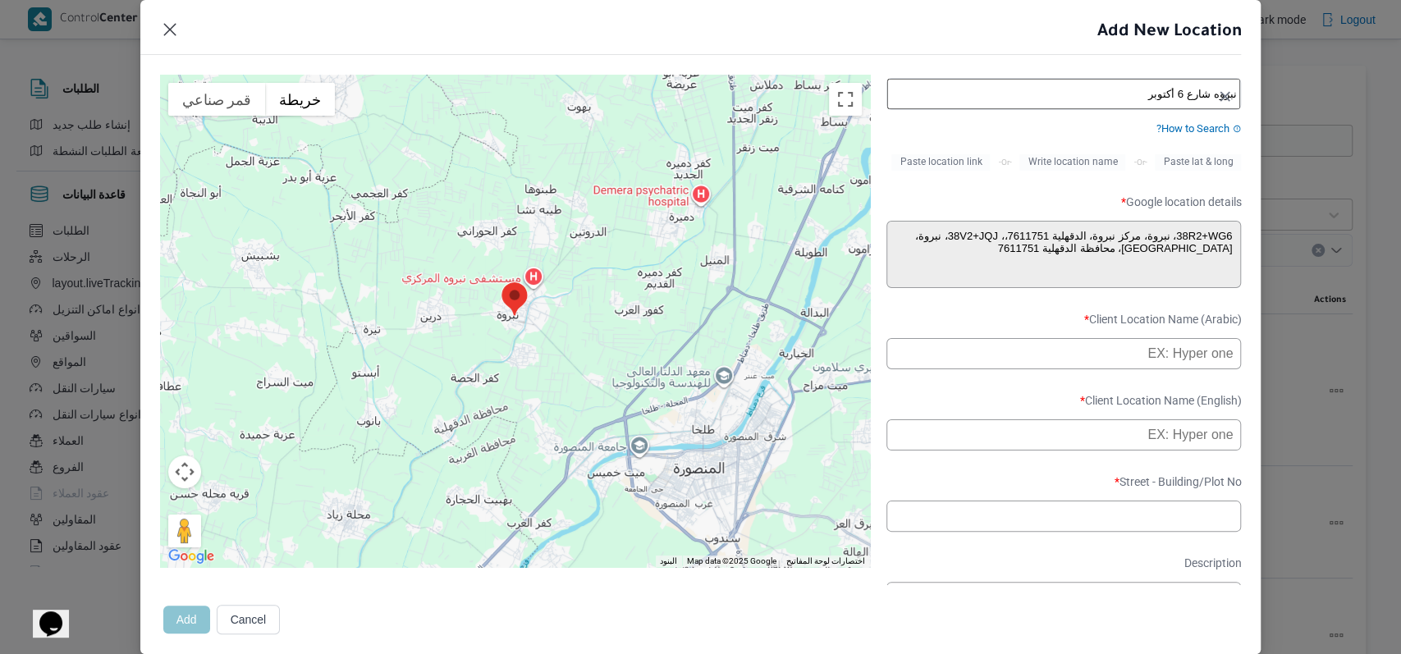
click at [1055, 366] on input "text" at bounding box center [1064, 353] width 355 height 31
click at [1029, 359] on input "معرض الحرمين نبروه - [GEOGRAPHIC_DATA]" at bounding box center [1064, 353] width 355 height 31
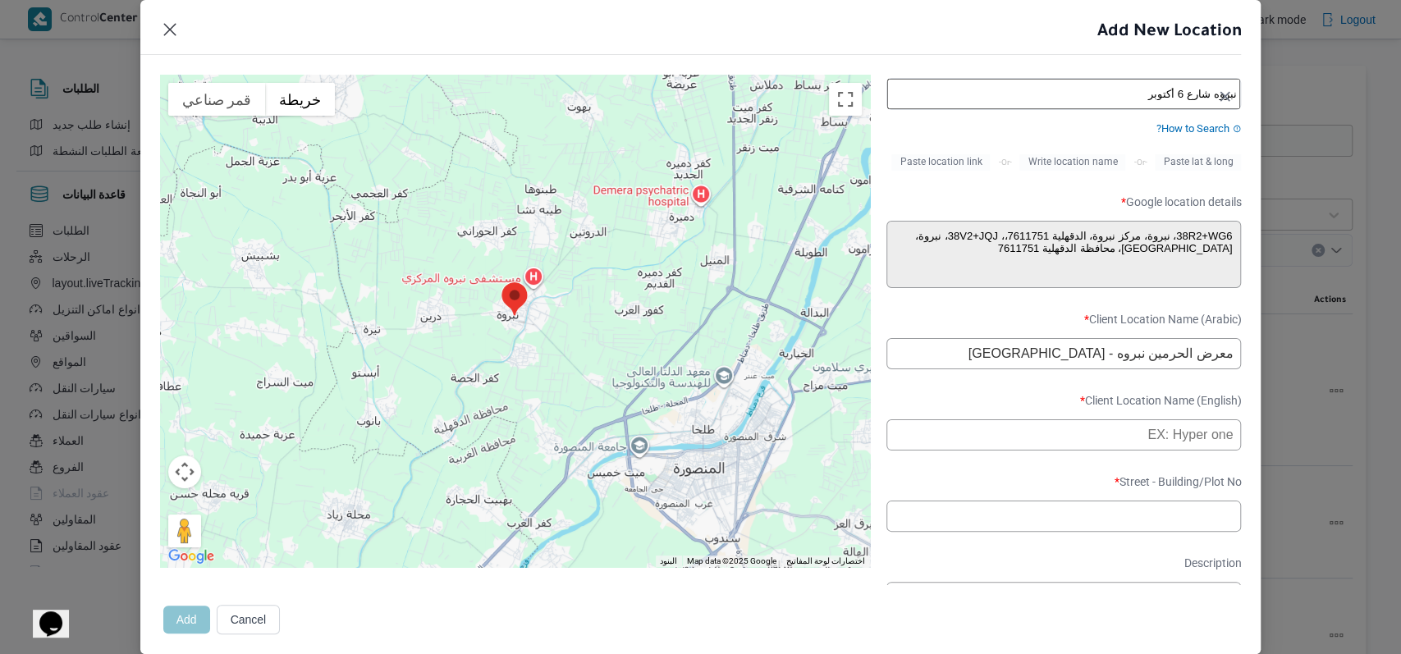
click at [1029, 359] on input "معرض الحرمين نبروه - [GEOGRAPHIC_DATA]" at bounding box center [1064, 353] width 355 height 31
type input "معرض الحرمين نبروه - [GEOGRAPHIC_DATA]"
click at [1000, 442] on input "text" at bounding box center [1064, 434] width 355 height 31
paste input "Al-Haramain Exhibition - [GEOGRAPHIC_DATA]"
type input "Al-Haramain Exhibition - [GEOGRAPHIC_DATA]"
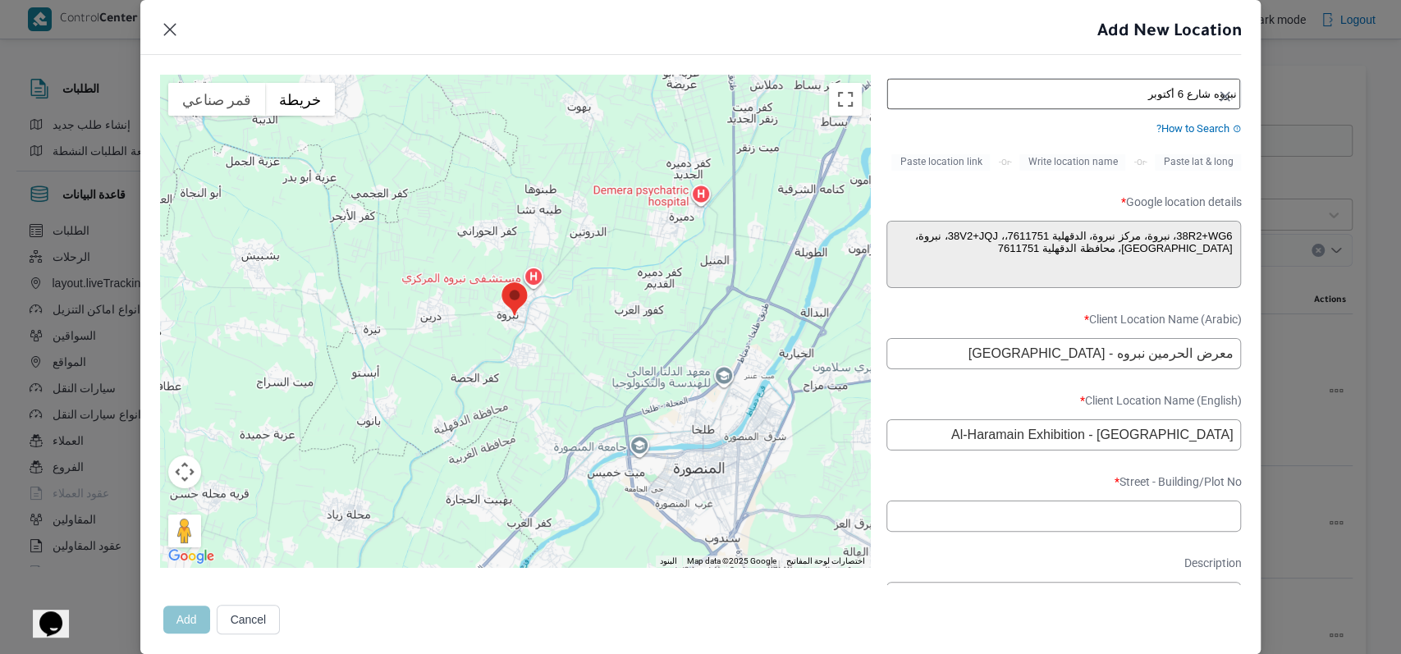
click at [1003, 398] on form "Client Name Select client name first and then fill the location details Client …" at bounding box center [1064, 374] width 355 height 1005
click at [1011, 526] on input "text" at bounding box center [1064, 516] width 355 height 31
paste input "7611751"
type input "7611751"
click at [1011, 485] on form "Client Name Select client name first and then fill the location details Client …" at bounding box center [1064, 374] width 355 height 1005
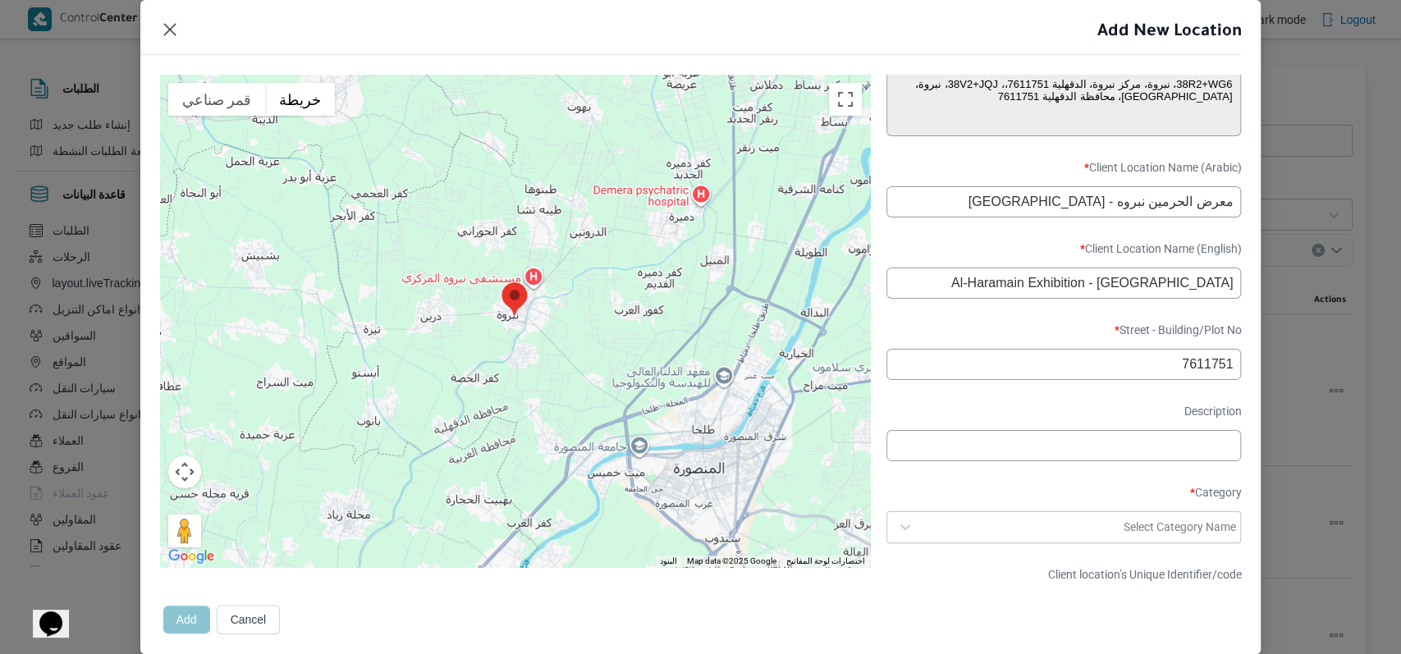
scroll to position [534, 0]
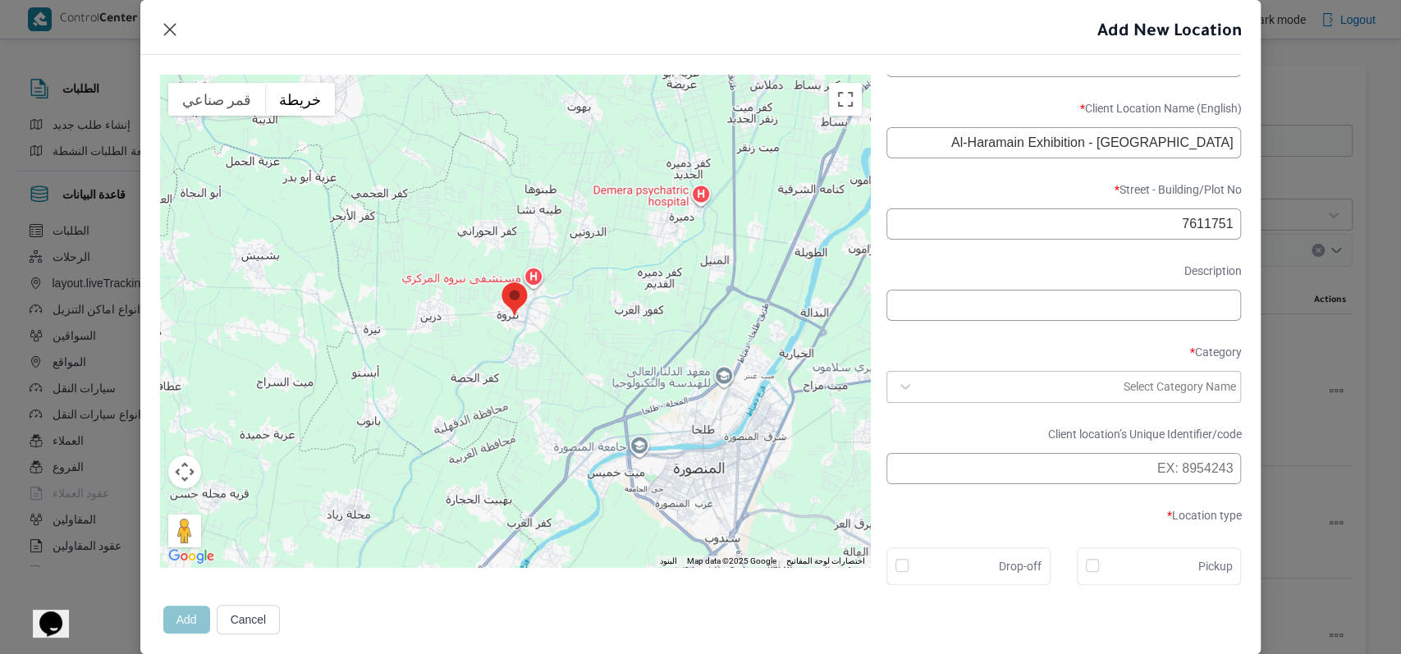
click at [1021, 383] on div at bounding box center [1021, 386] width 199 height 16
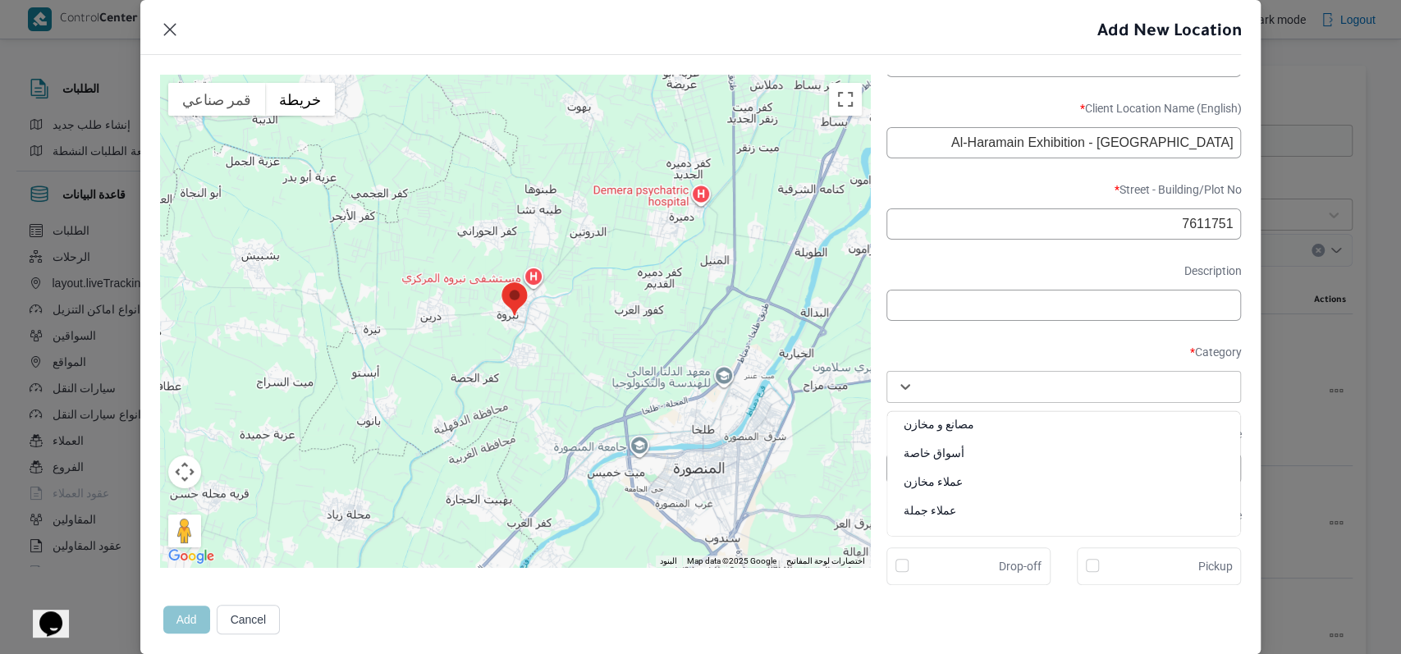
scroll to position [606, 0]
click at [955, 445] on div "متجر أثاث" at bounding box center [1064, 456] width 354 height 29
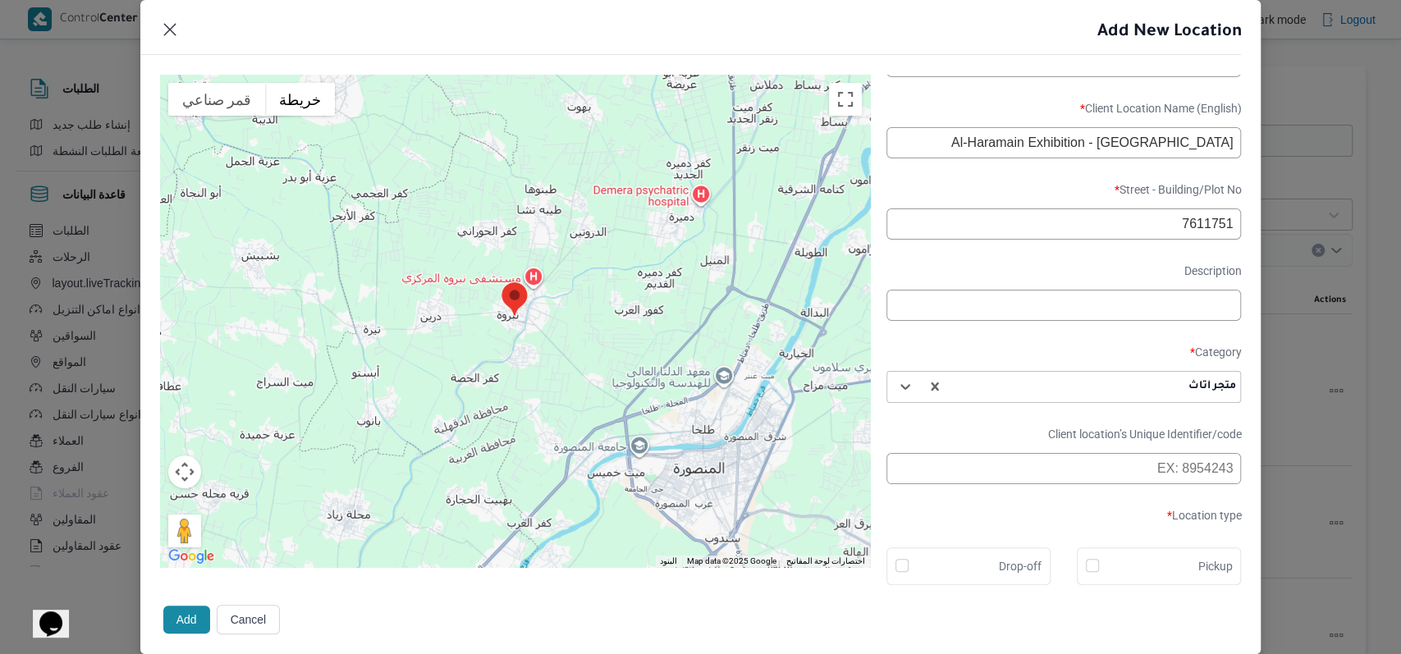
click at [959, 561] on div "Drop-off" at bounding box center [969, 567] width 146 height 20
checkbox input "true"
click at [1022, 375] on div "متجر أثاث" at bounding box center [1094, 386] width 288 height 23
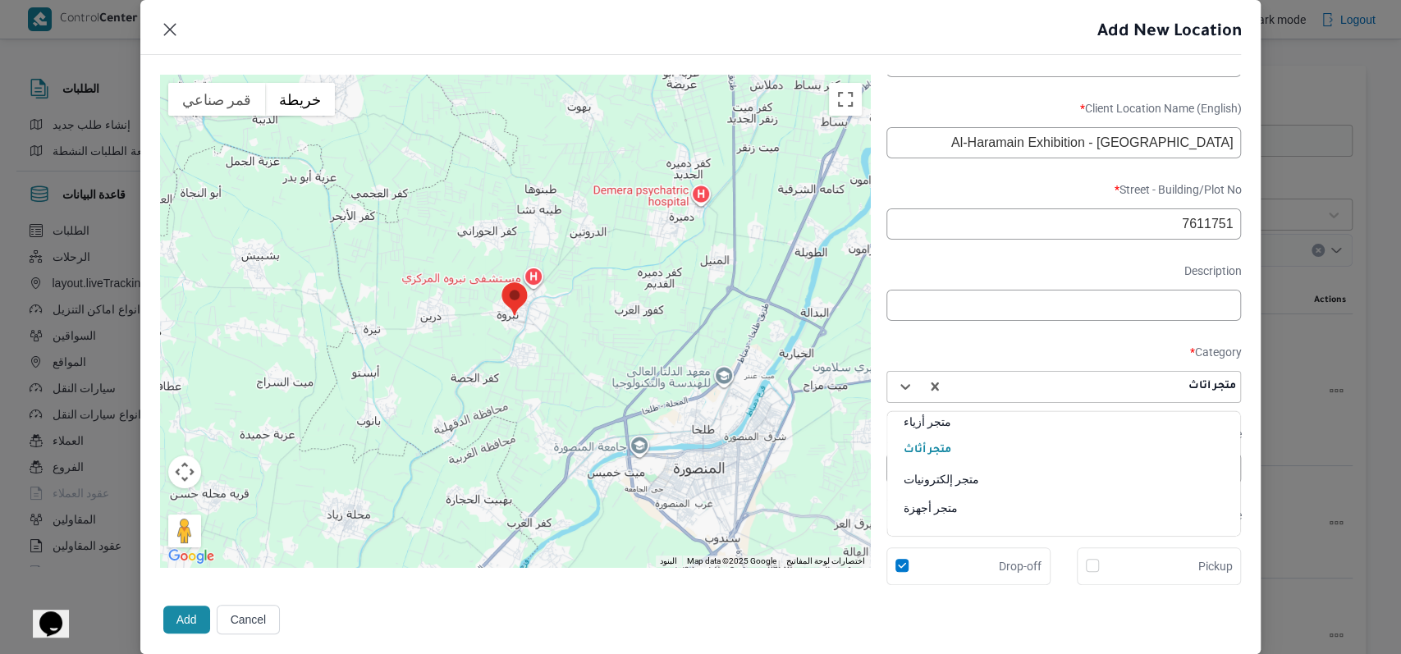
click at [959, 500] on div "متجر أجهزة" at bounding box center [1064, 514] width 354 height 29
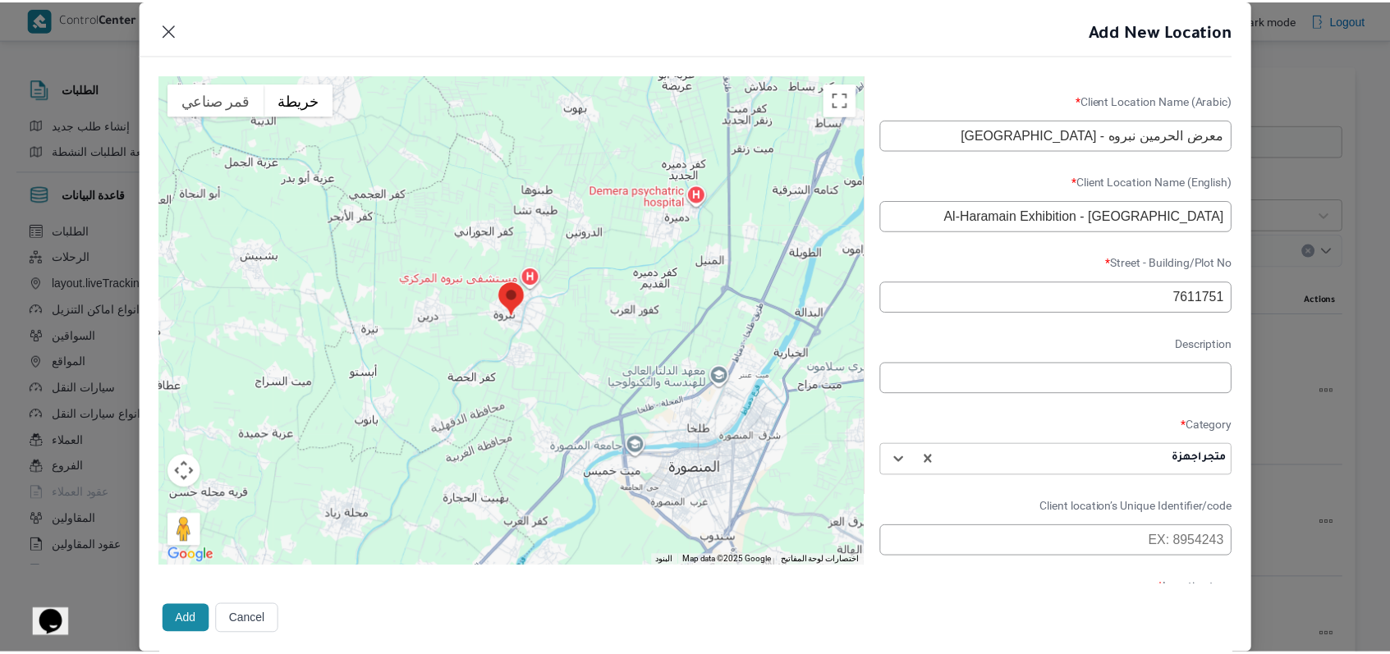
scroll to position [534, 0]
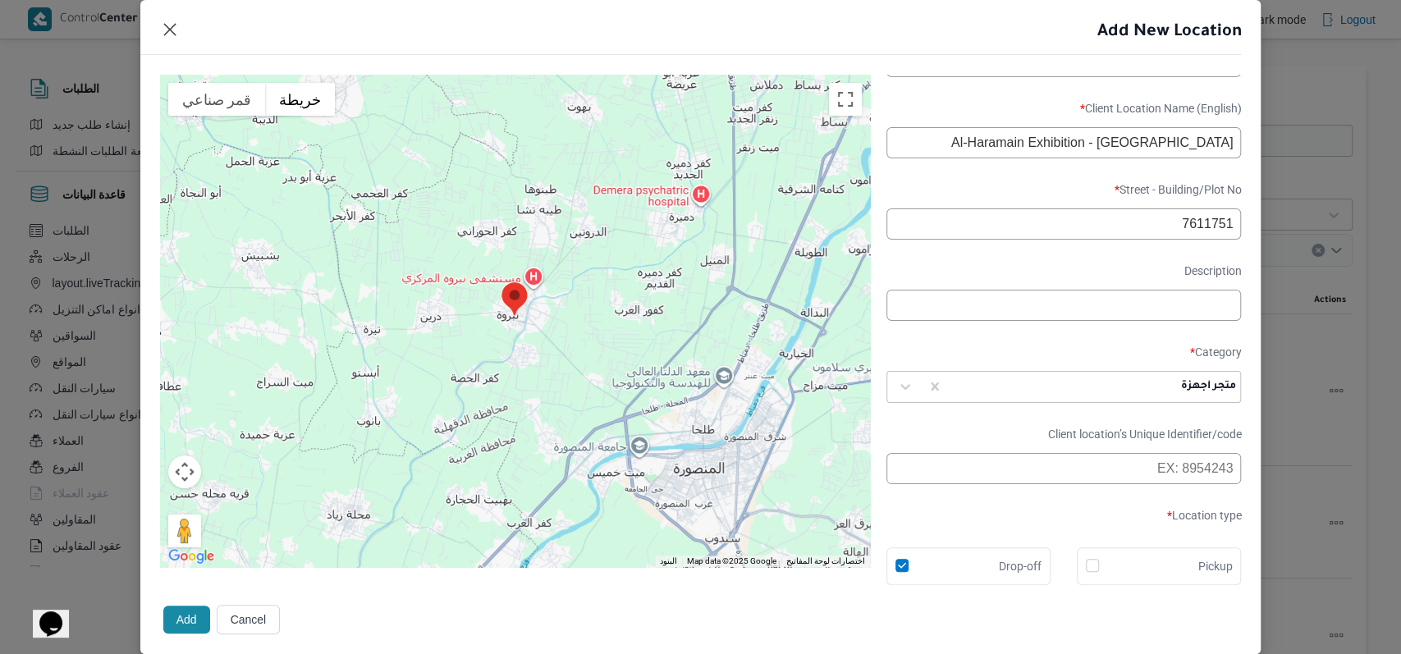
click at [187, 620] on button "Add" at bounding box center [186, 620] width 47 height 28
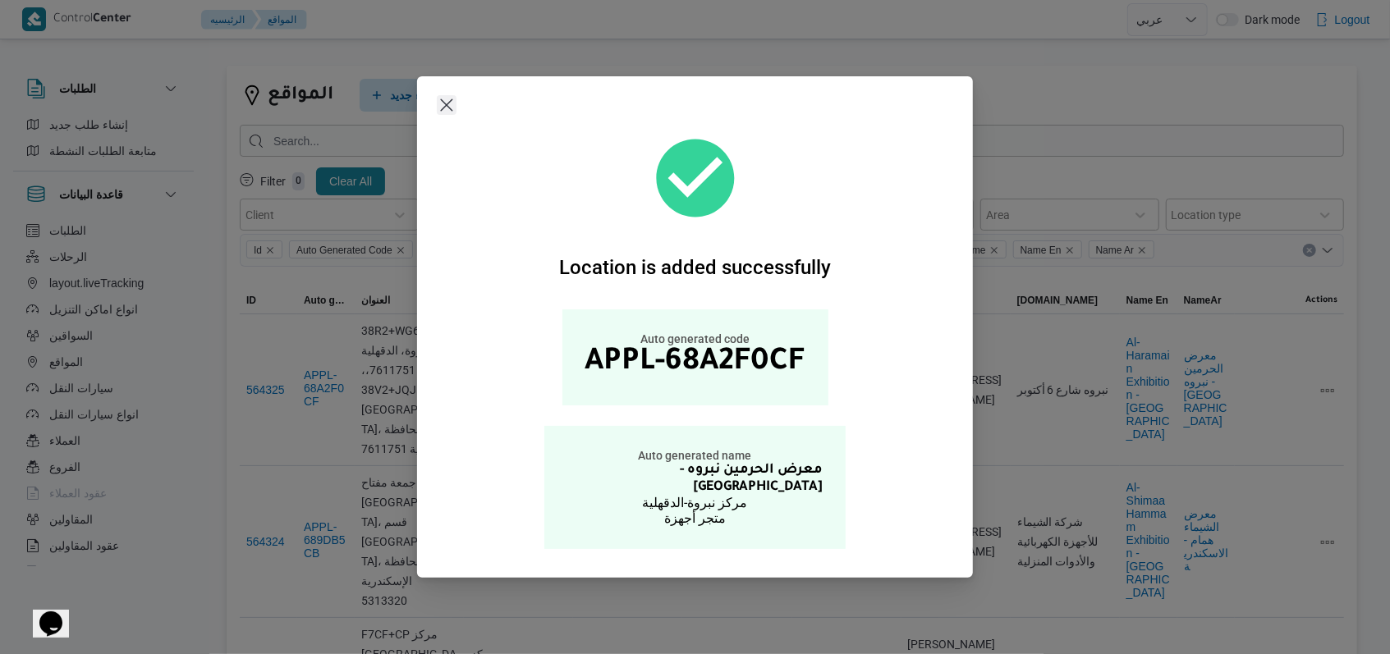
click at [451, 115] on button "Closes this modal window" at bounding box center [447, 105] width 20 height 20
